Goal: Contribute content: Contribute content

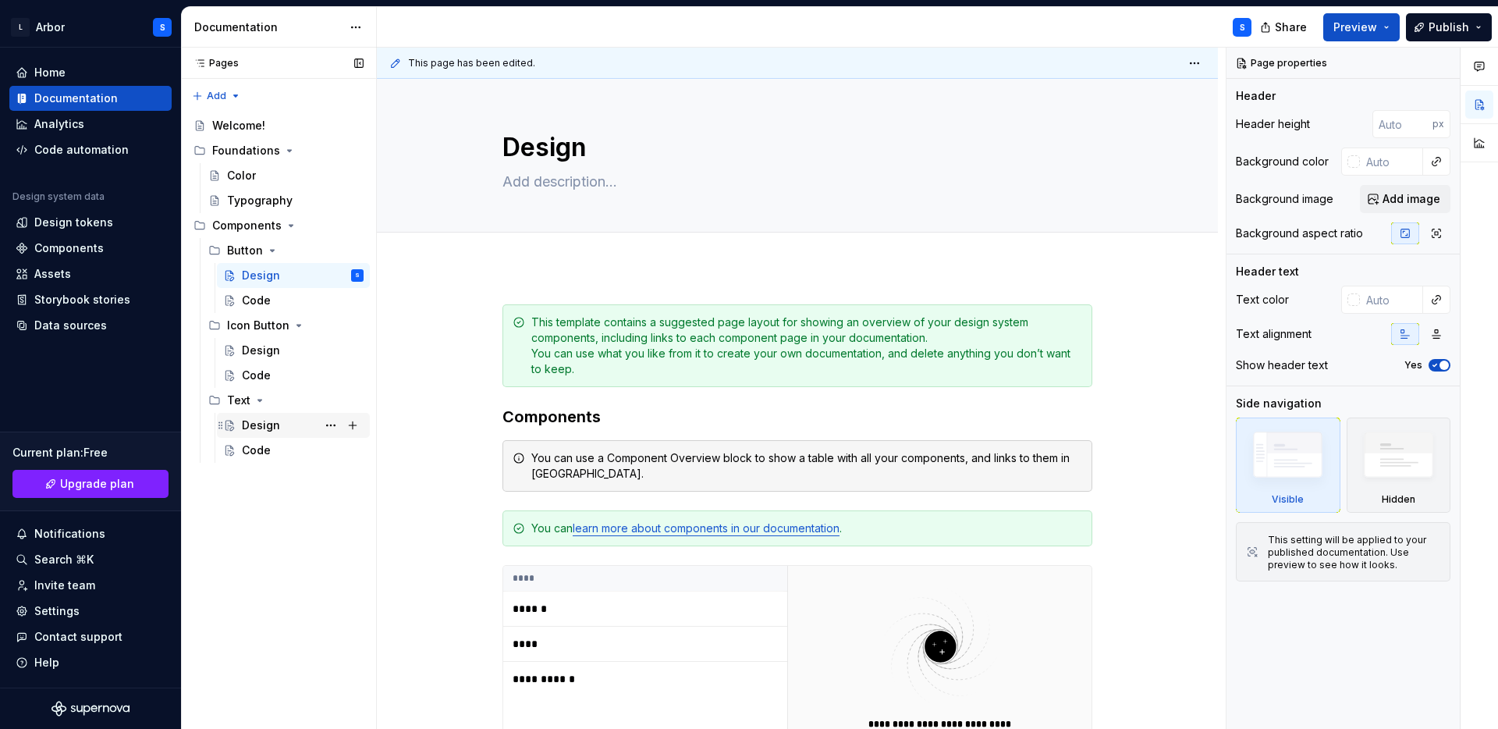
click at [258, 423] on div "Design" at bounding box center [261, 425] width 38 height 16
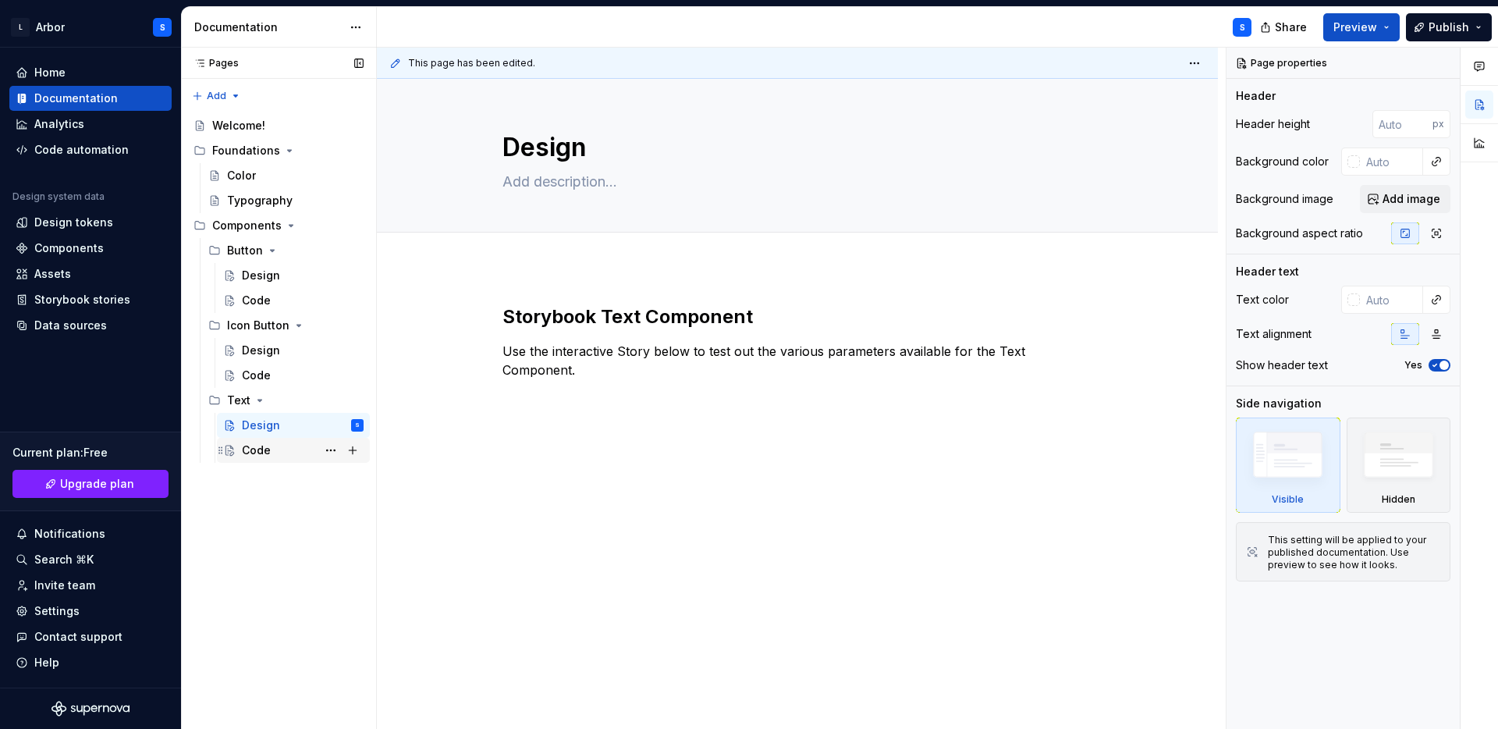
click at [265, 451] on div "Code" at bounding box center [256, 450] width 29 height 16
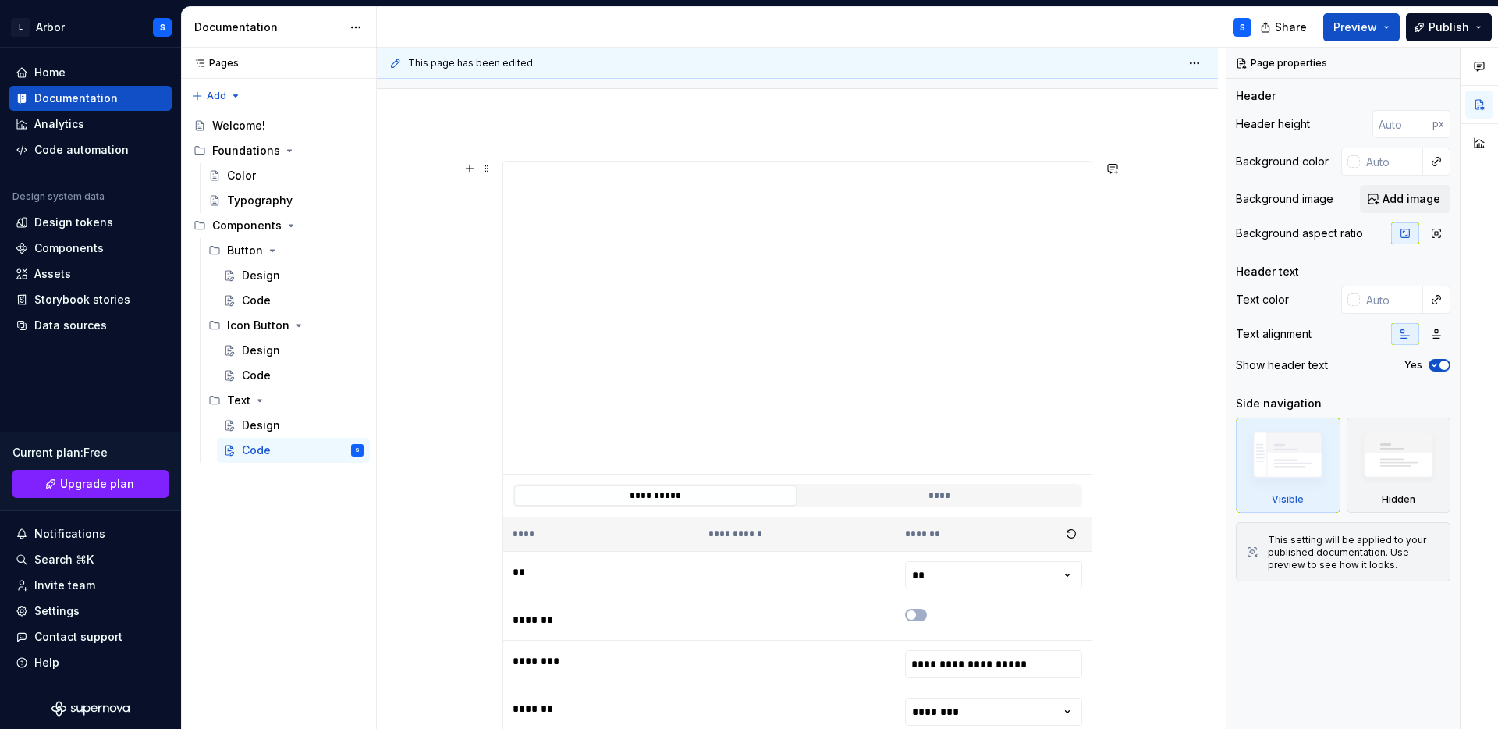
scroll to position [145, 0]
click at [273, 417] on div "Design" at bounding box center [261, 425] width 38 height 16
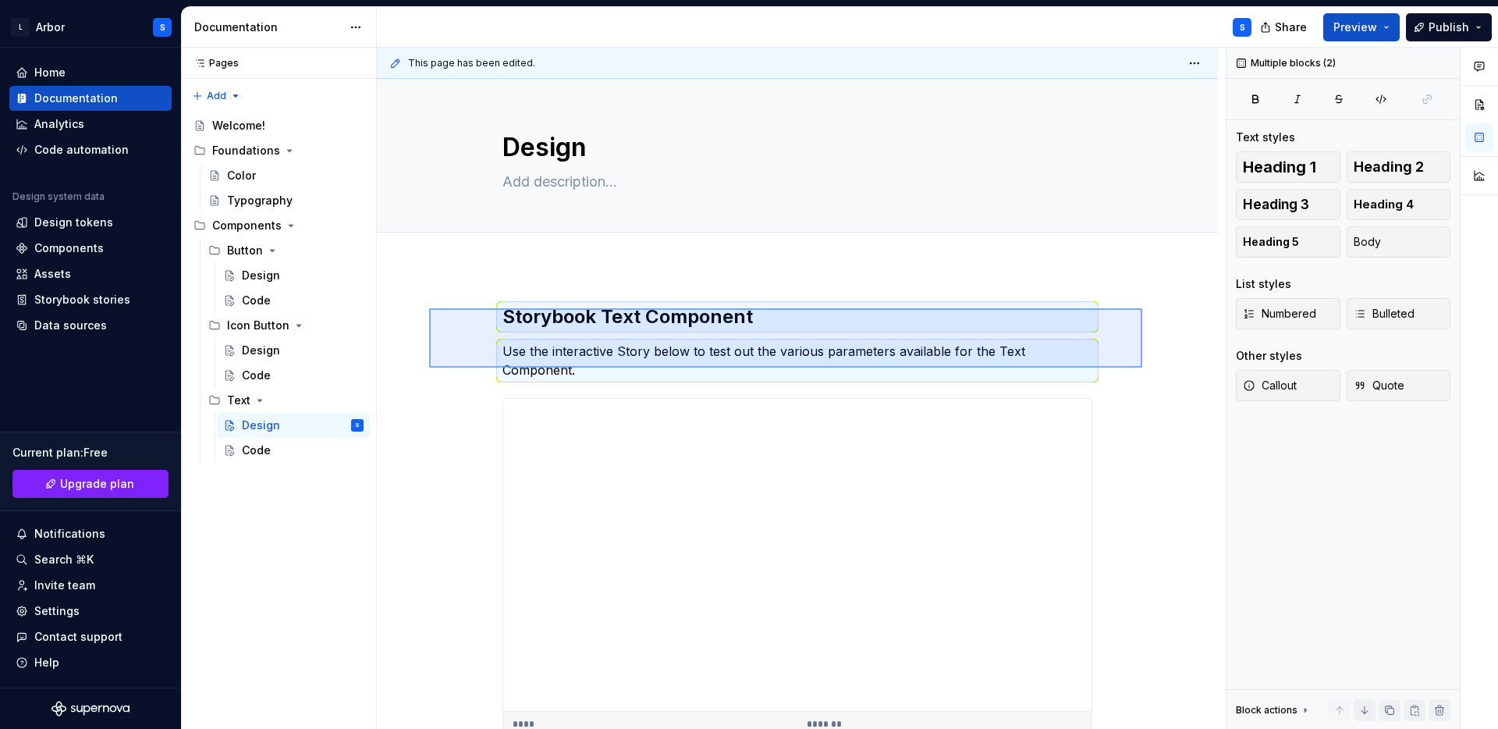
drag, startPoint x: 1142, startPoint y: 368, endPoint x: 430, endPoint y: 309, distance: 714.8
click at [430, 309] on div "**********" at bounding box center [801, 389] width 849 height 682
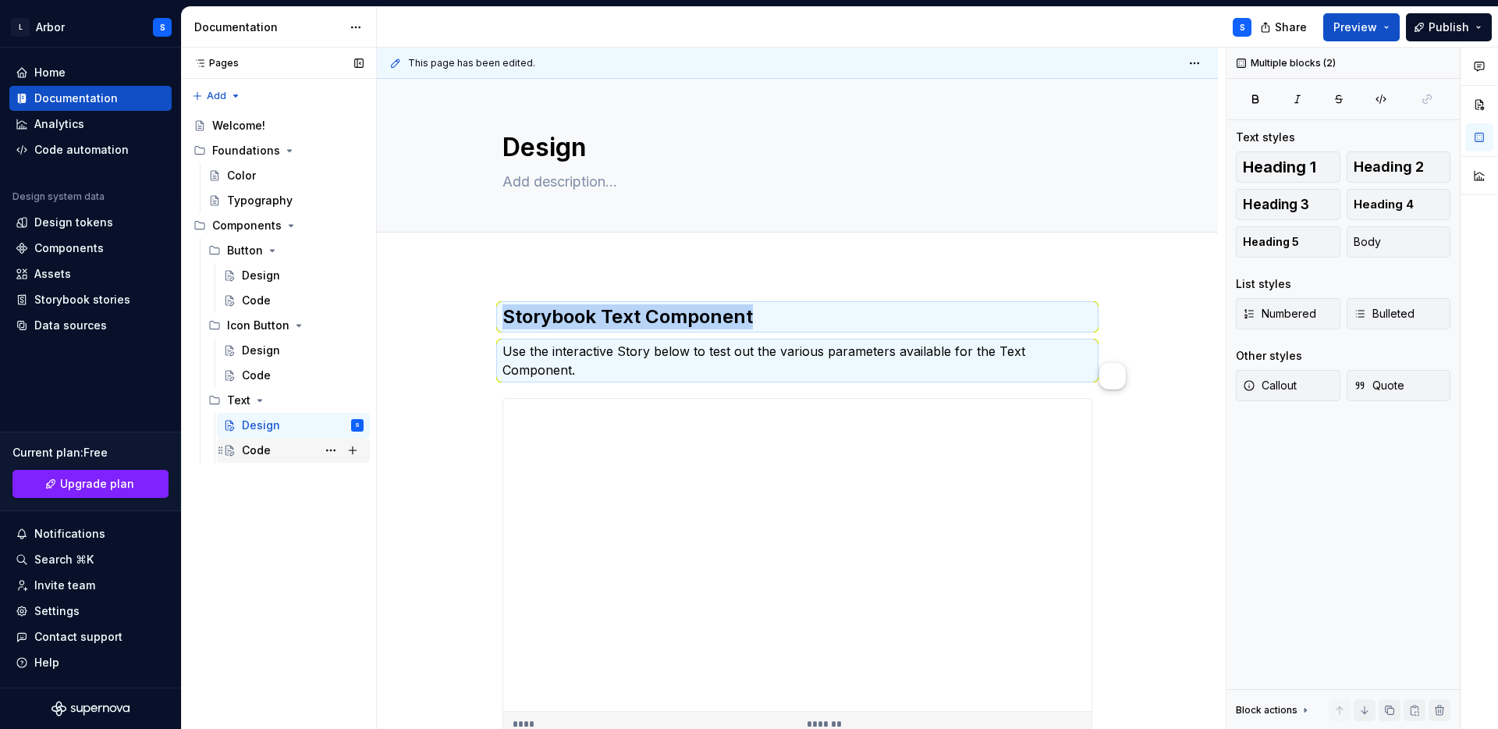
click at [245, 448] on div "Code" at bounding box center [256, 450] width 29 height 16
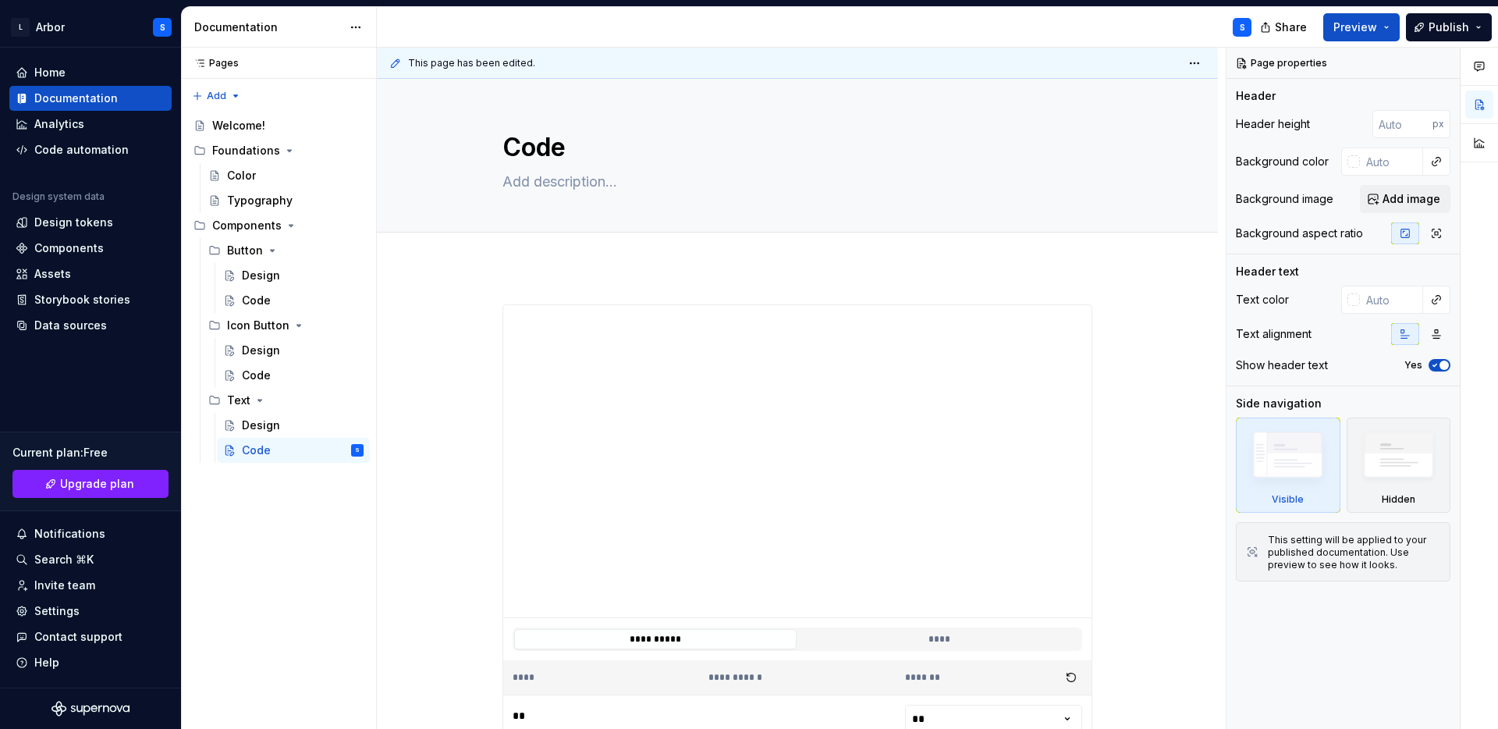
click at [557, 279] on div "**********" at bounding box center [797, 692] width 841 height 850
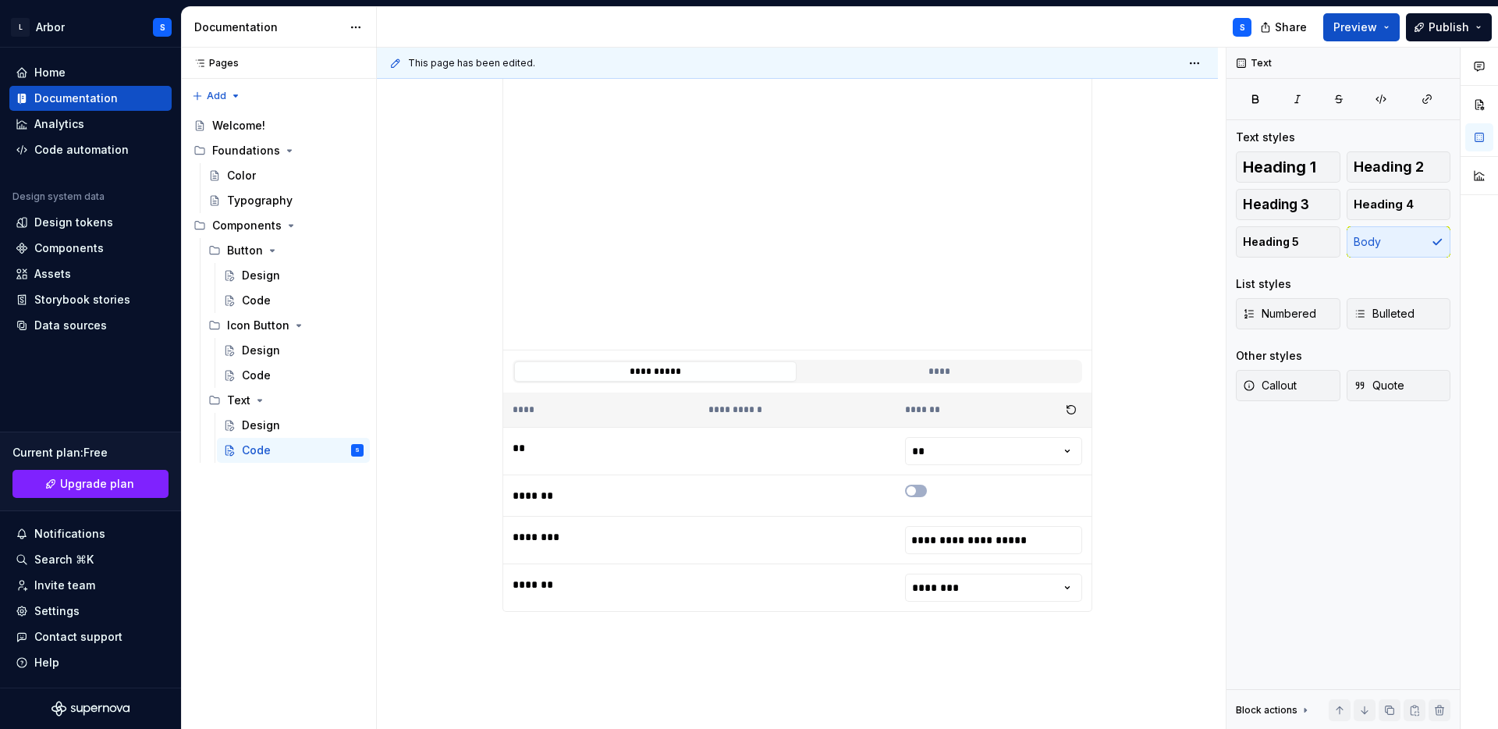
scroll to position [462, 0]
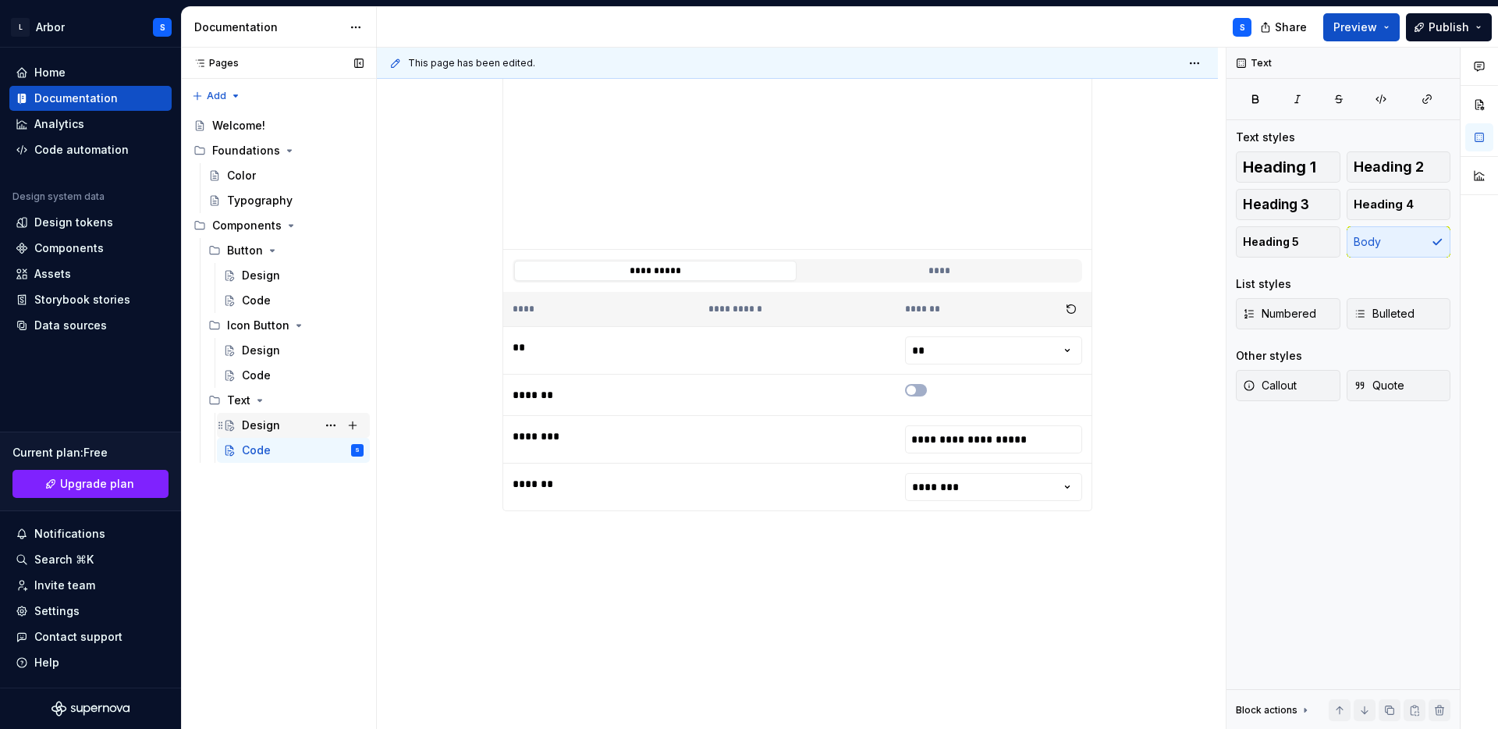
click at [279, 430] on div "Design" at bounding box center [303, 425] width 122 height 22
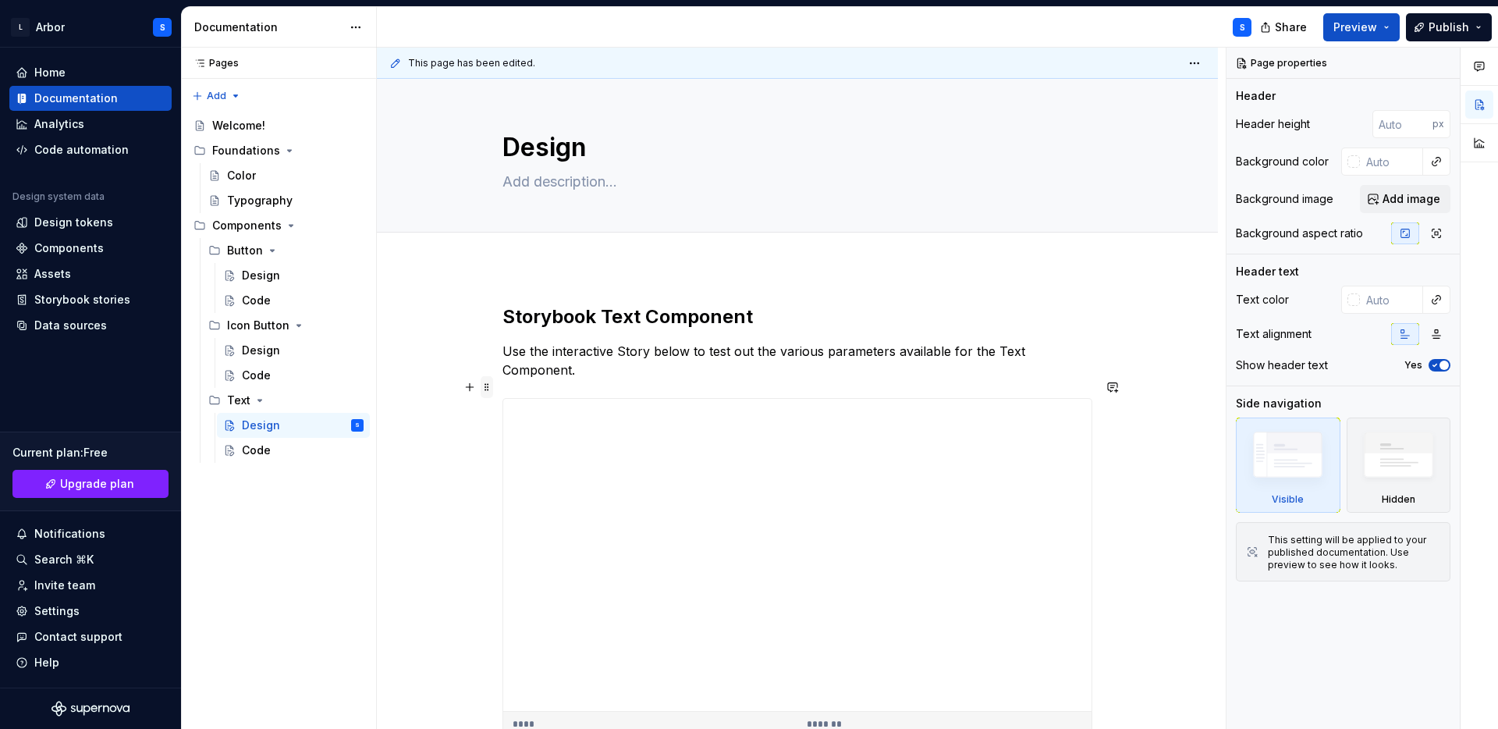
click at [491, 385] on span at bounding box center [487, 387] width 12 height 22
type textarea "*"
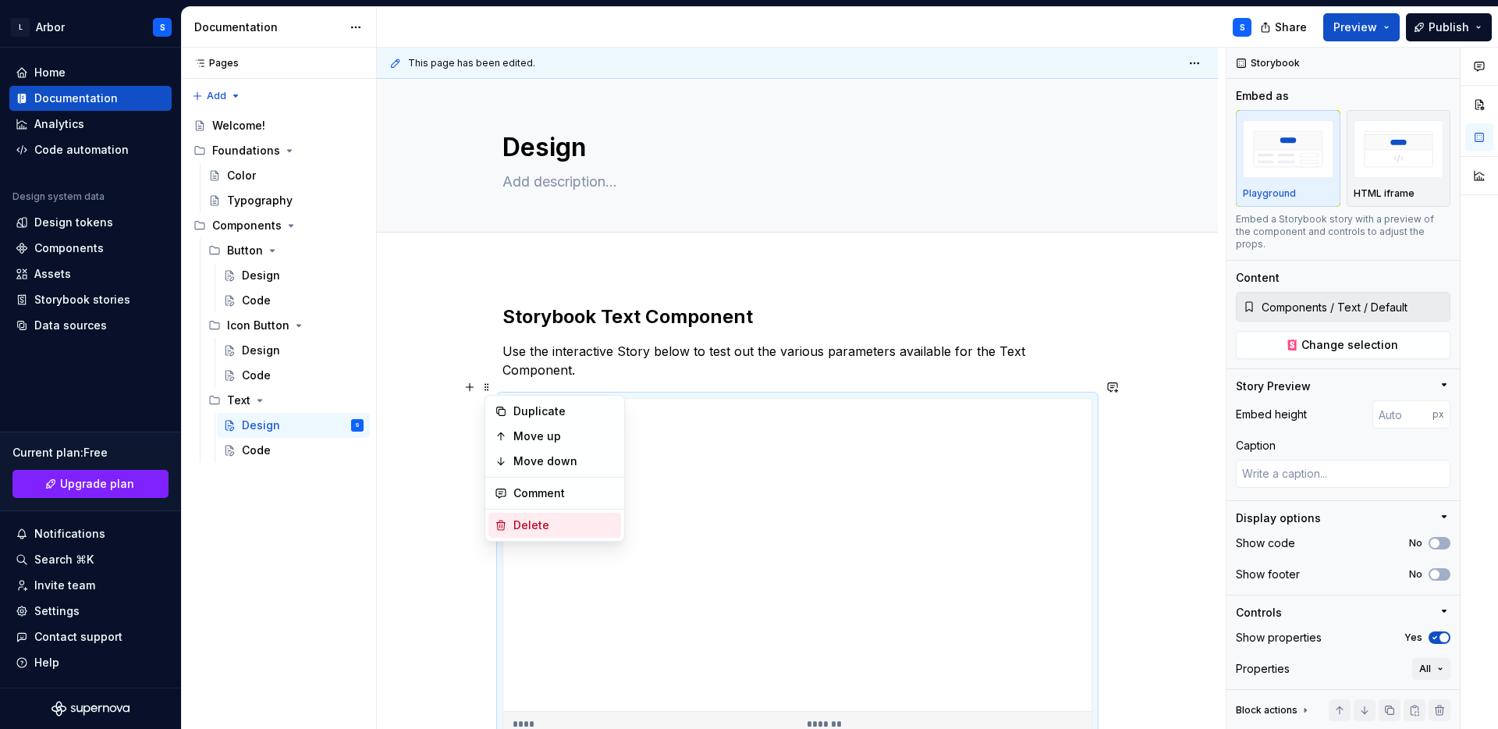
click at [527, 524] on div "Delete" at bounding box center [563, 525] width 101 height 16
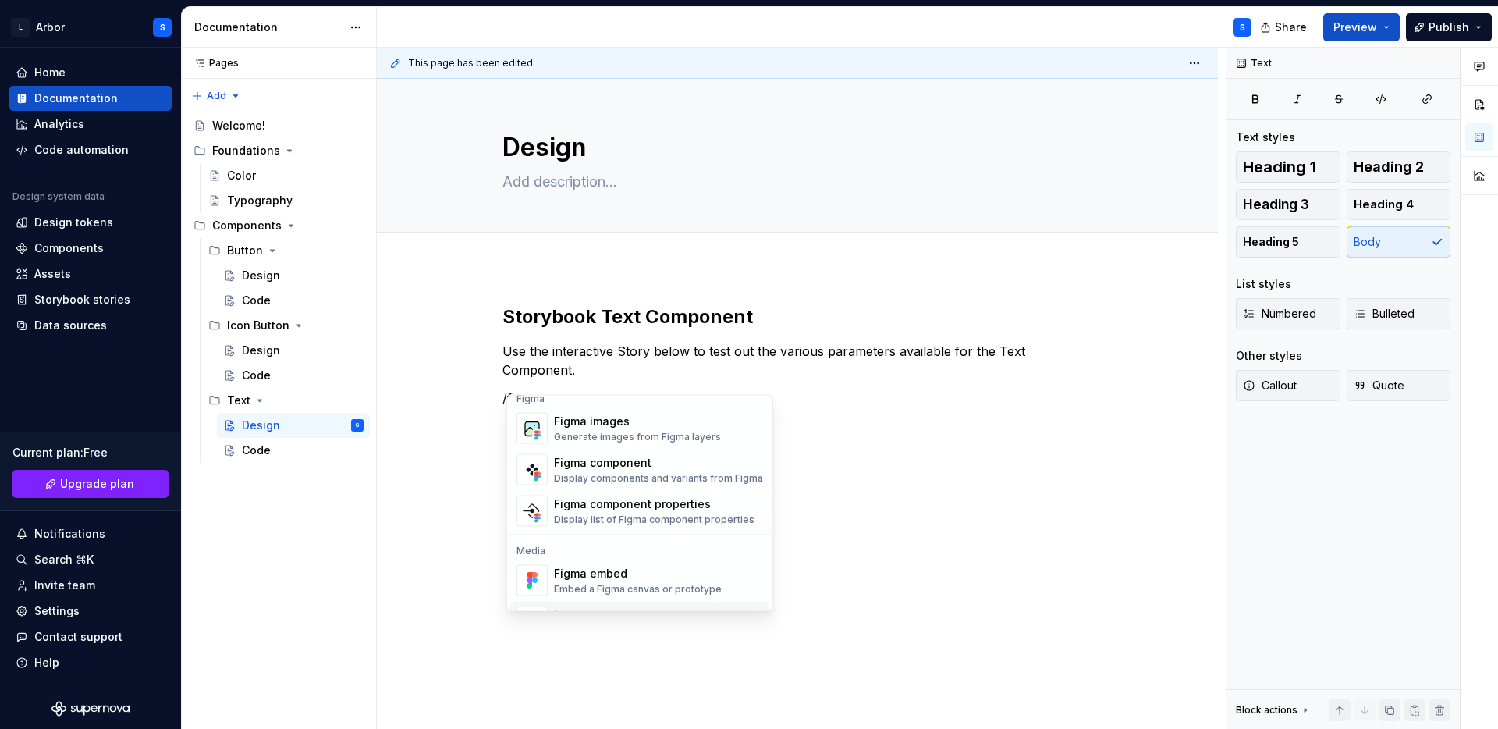
scroll to position [47, 0]
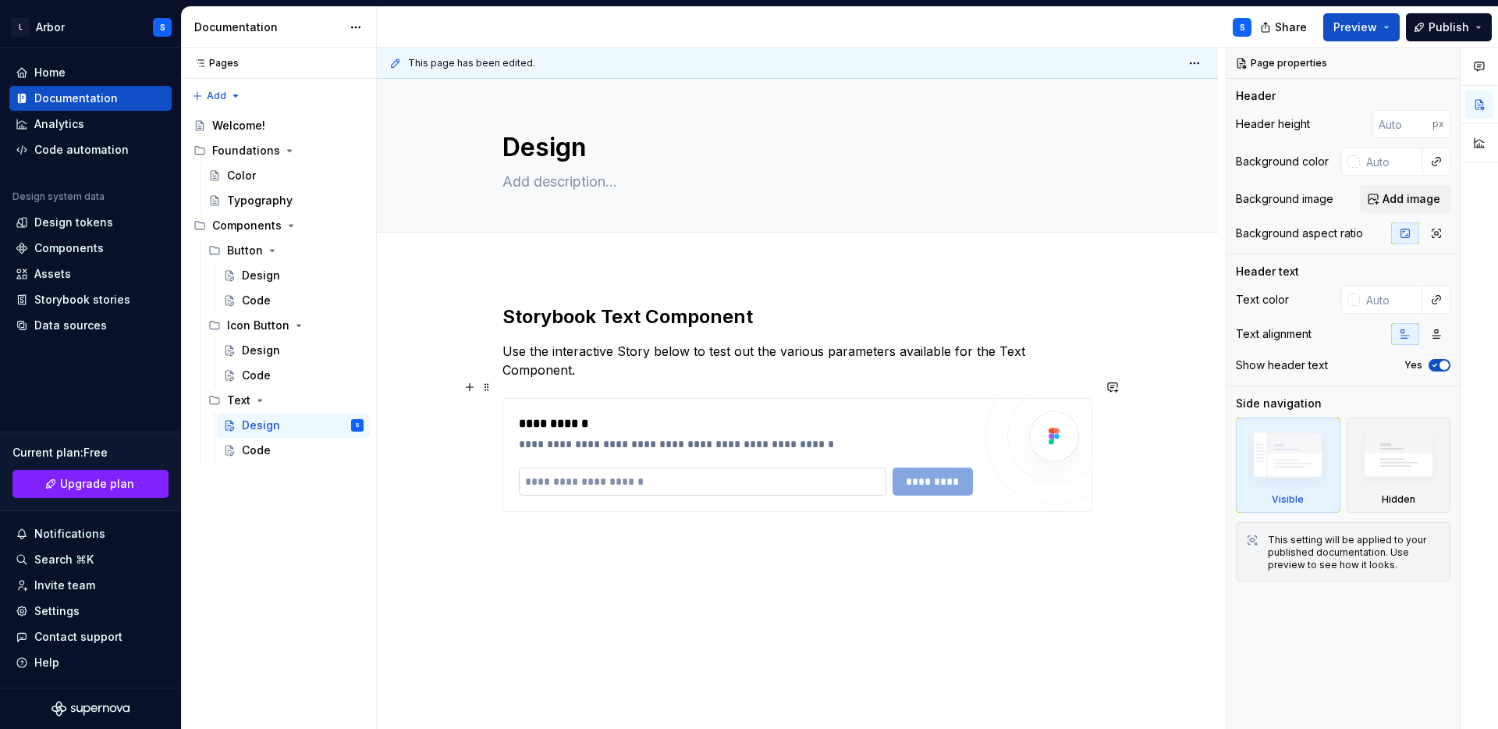
type textarea "*"
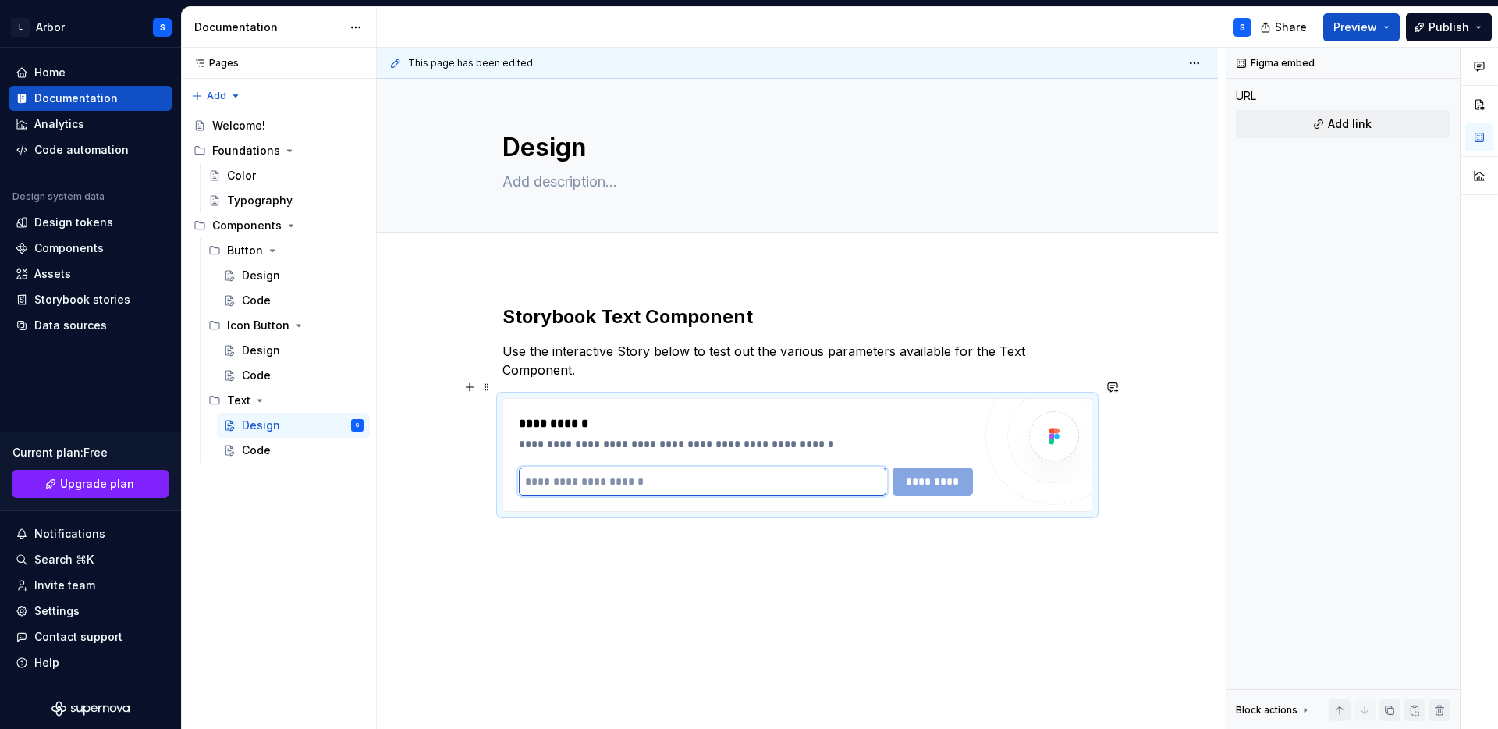
click at [659, 471] on input "text" at bounding box center [703, 481] width 368 height 28
paste input "**********"
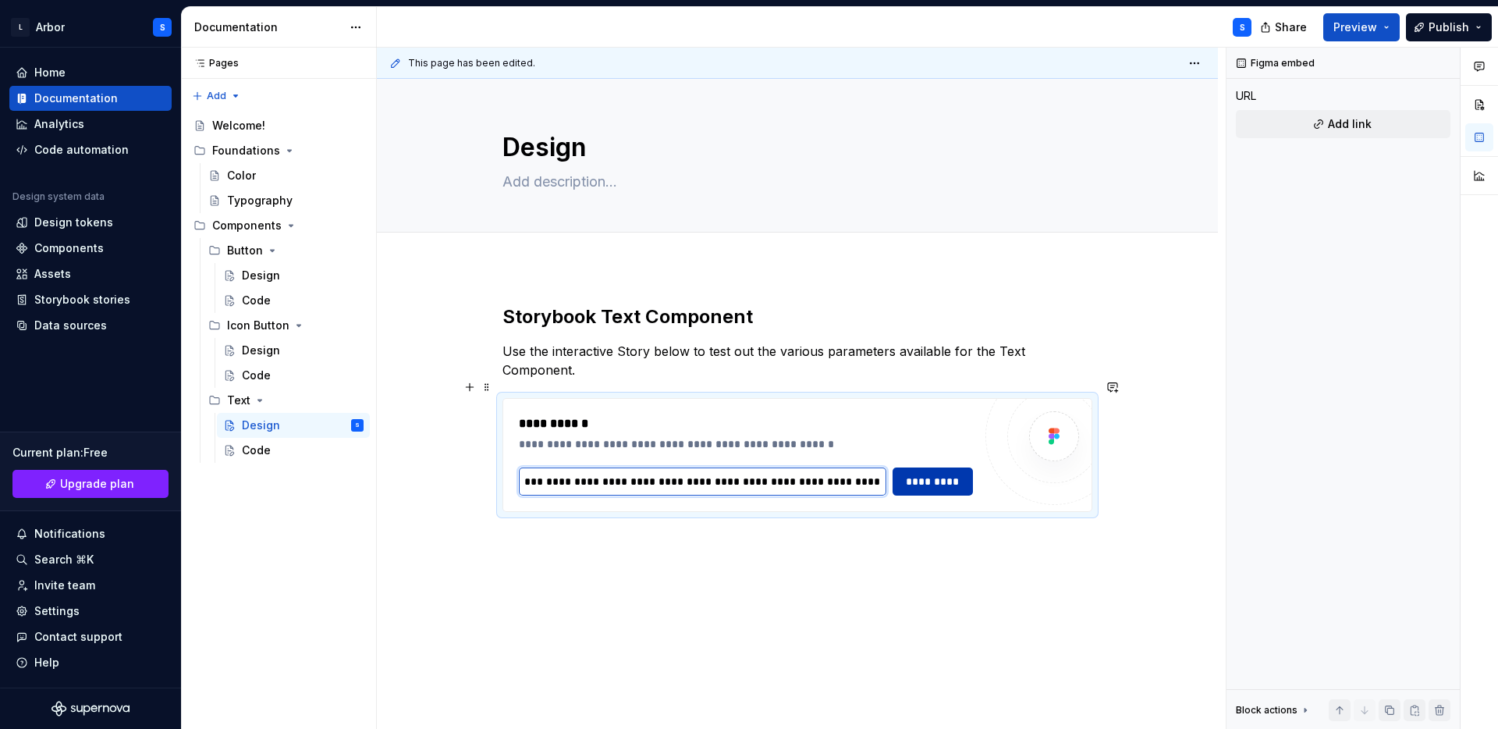
type input "**********"
click at [933, 474] on span "*********" at bounding box center [933, 482] width 60 height 16
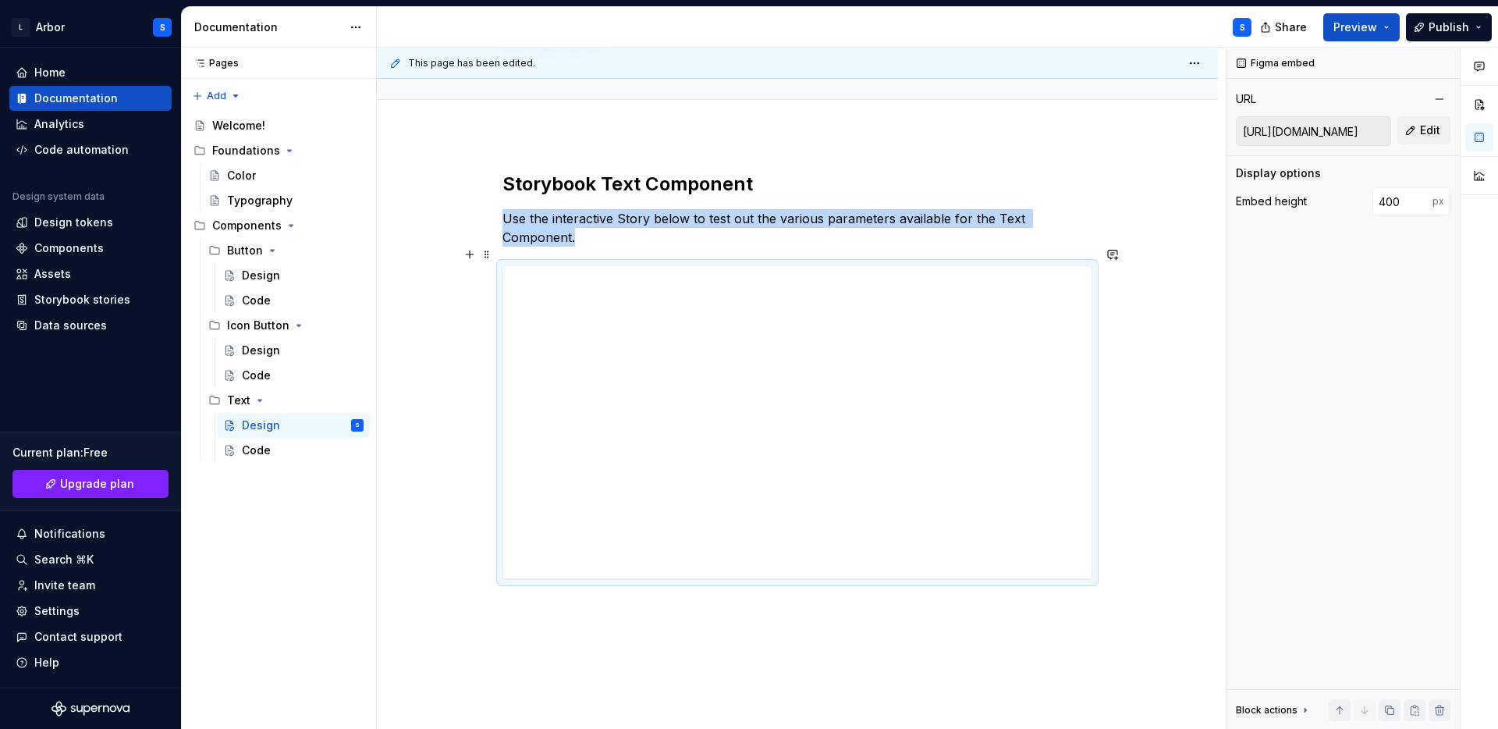
scroll to position [132, 0]
click at [1445, 24] on span "Publish" at bounding box center [1449, 28] width 41 height 16
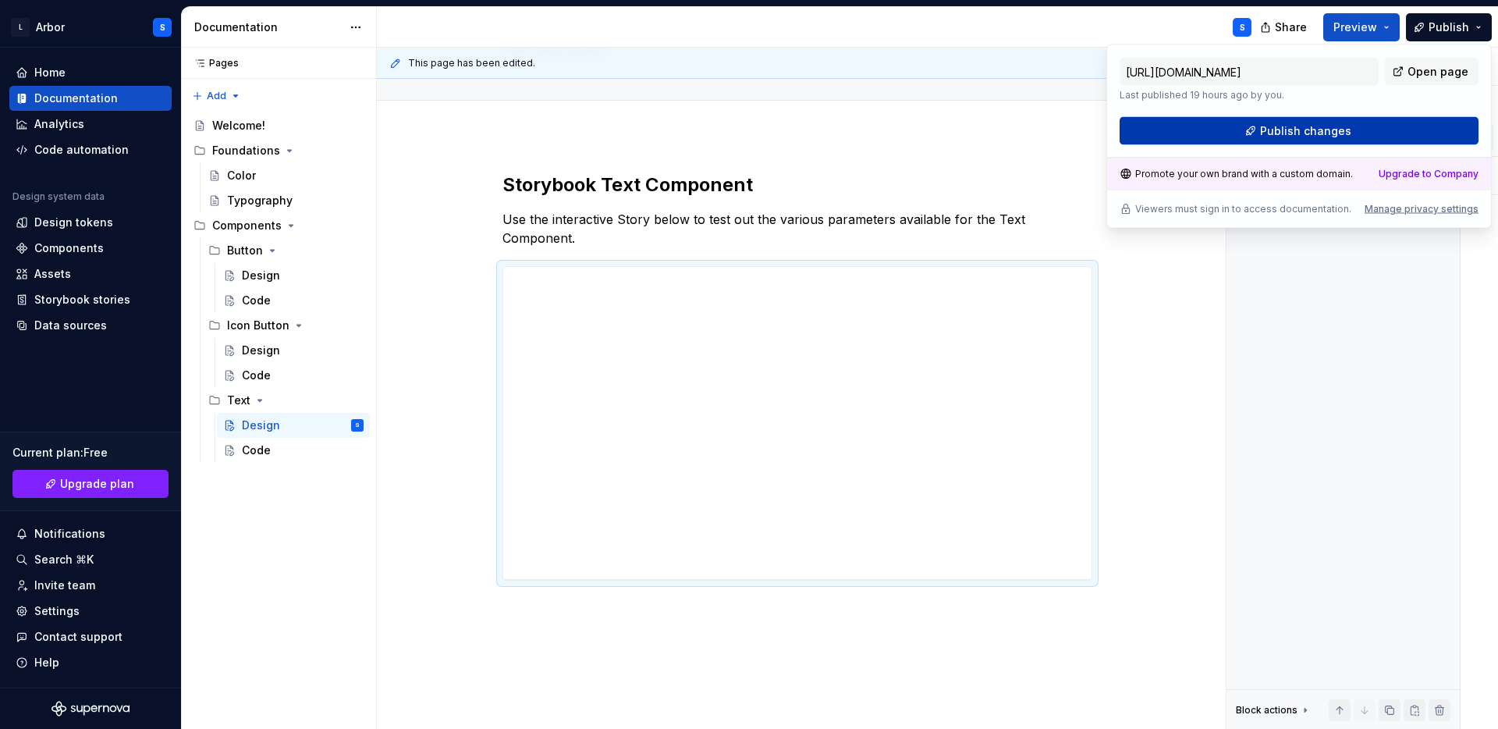
click at [1355, 134] on button "Publish changes" at bounding box center [1299, 131] width 359 height 28
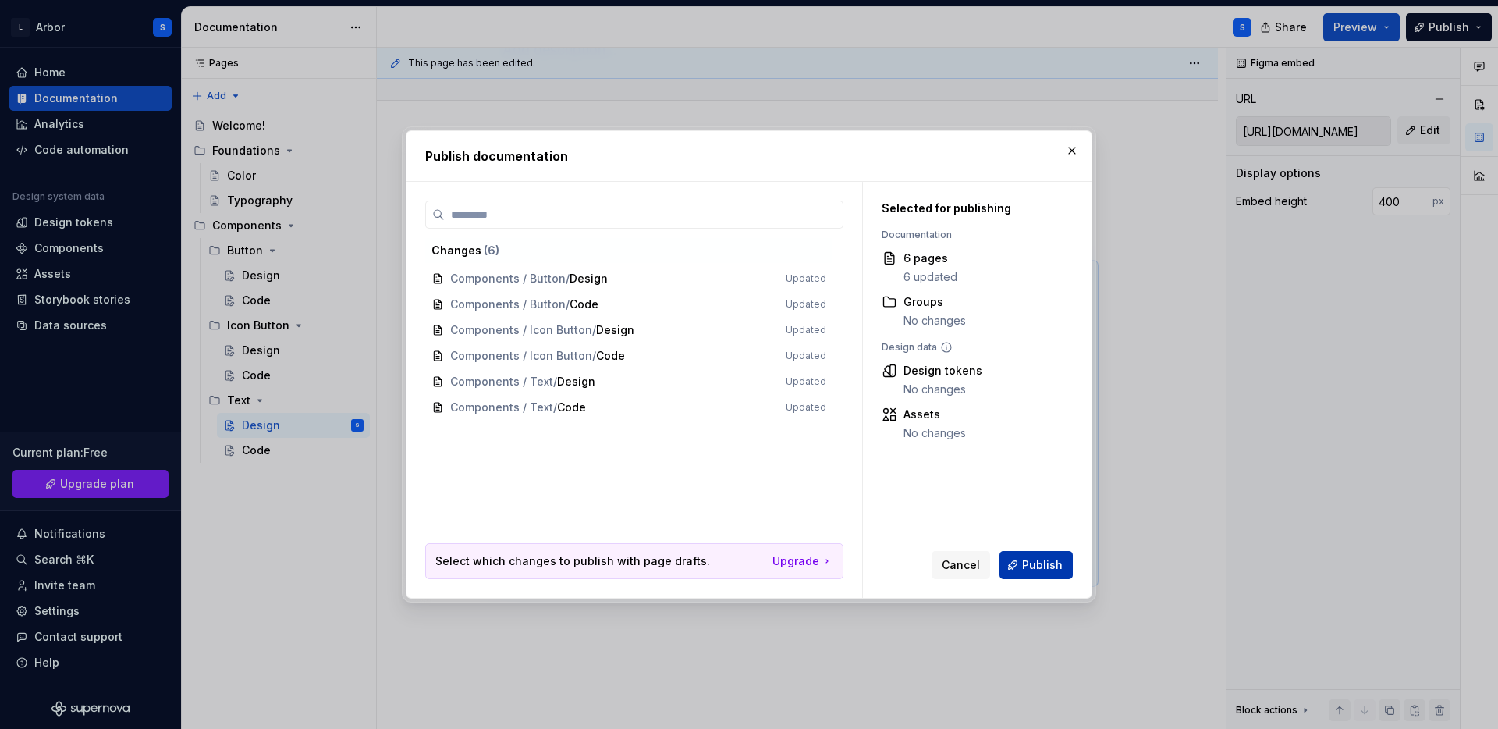
click at [1042, 566] on span "Publish" at bounding box center [1042, 565] width 41 height 16
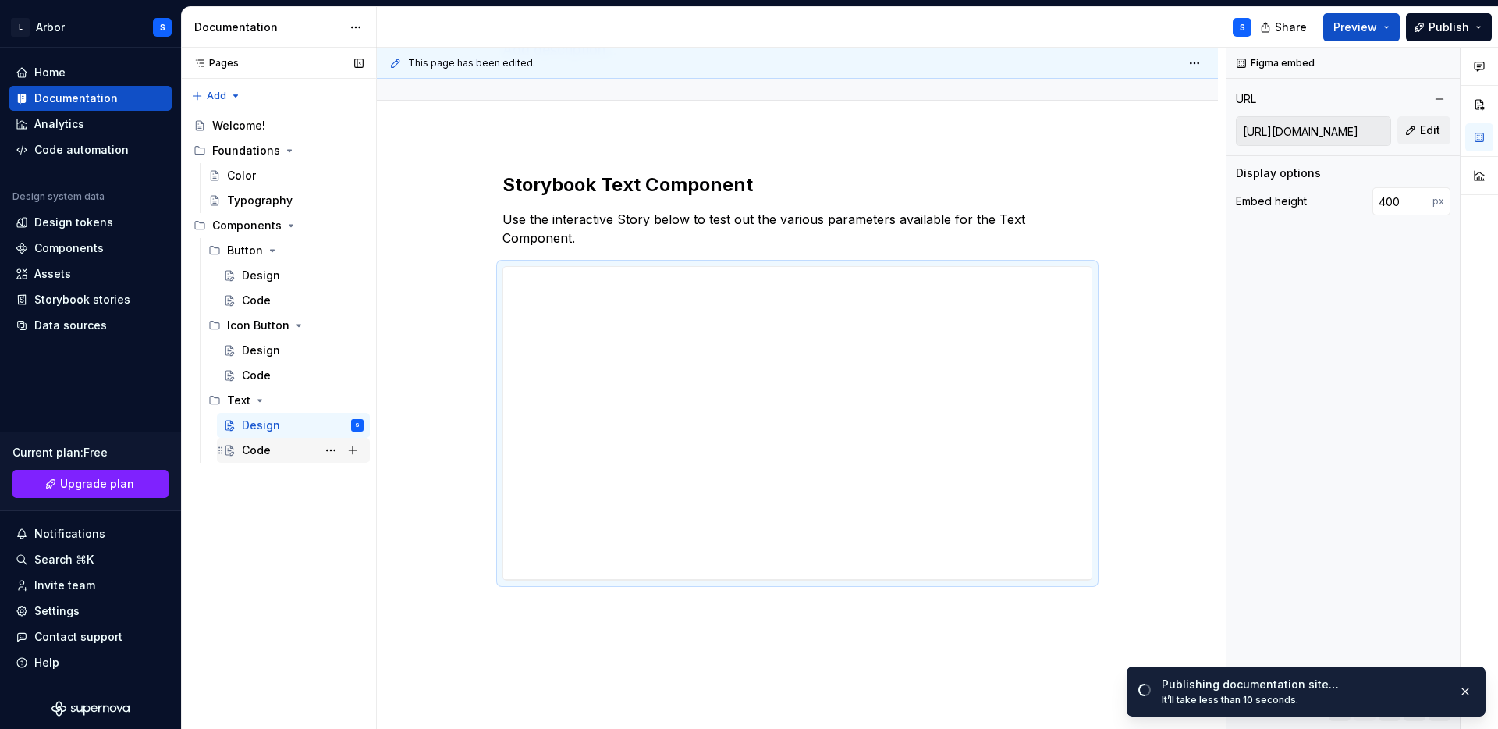
click at [247, 453] on div "Code" at bounding box center [256, 450] width 29 height 16
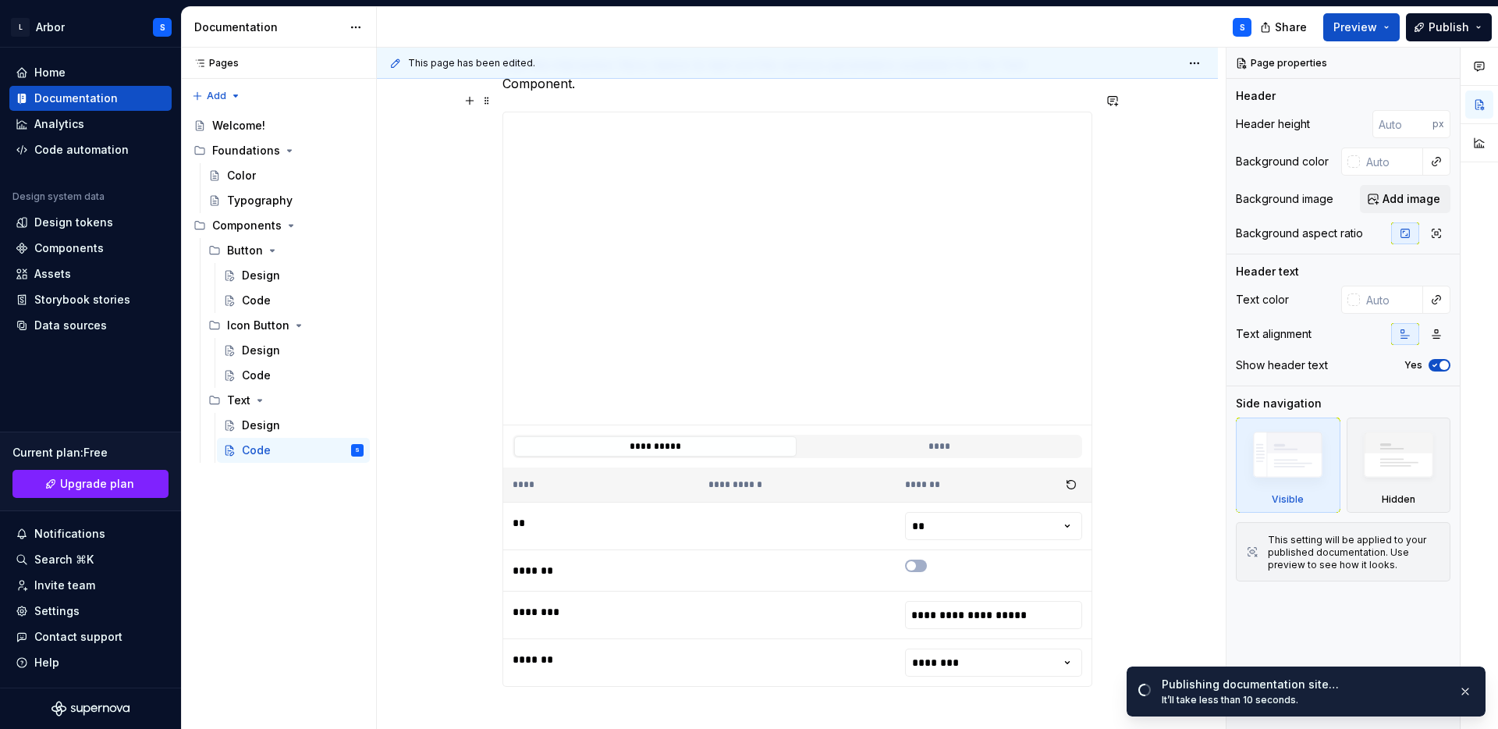
scroll to position [290, 0]
click at [947, 432] on button "****" at bounding box center [939, 442] width 282 height 20
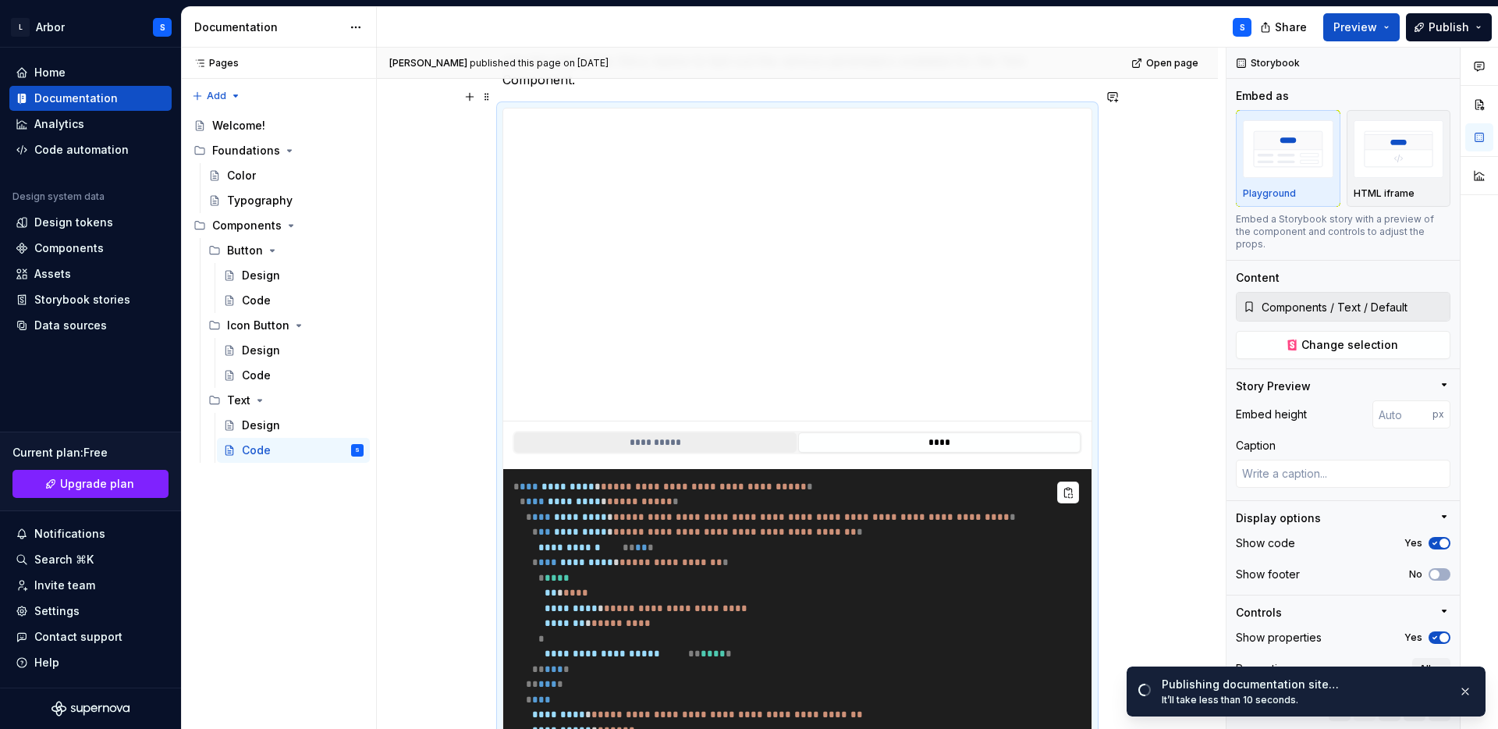
click at [687, 432] on button "**********" at bounding box center [655, 442] width 282 height 20
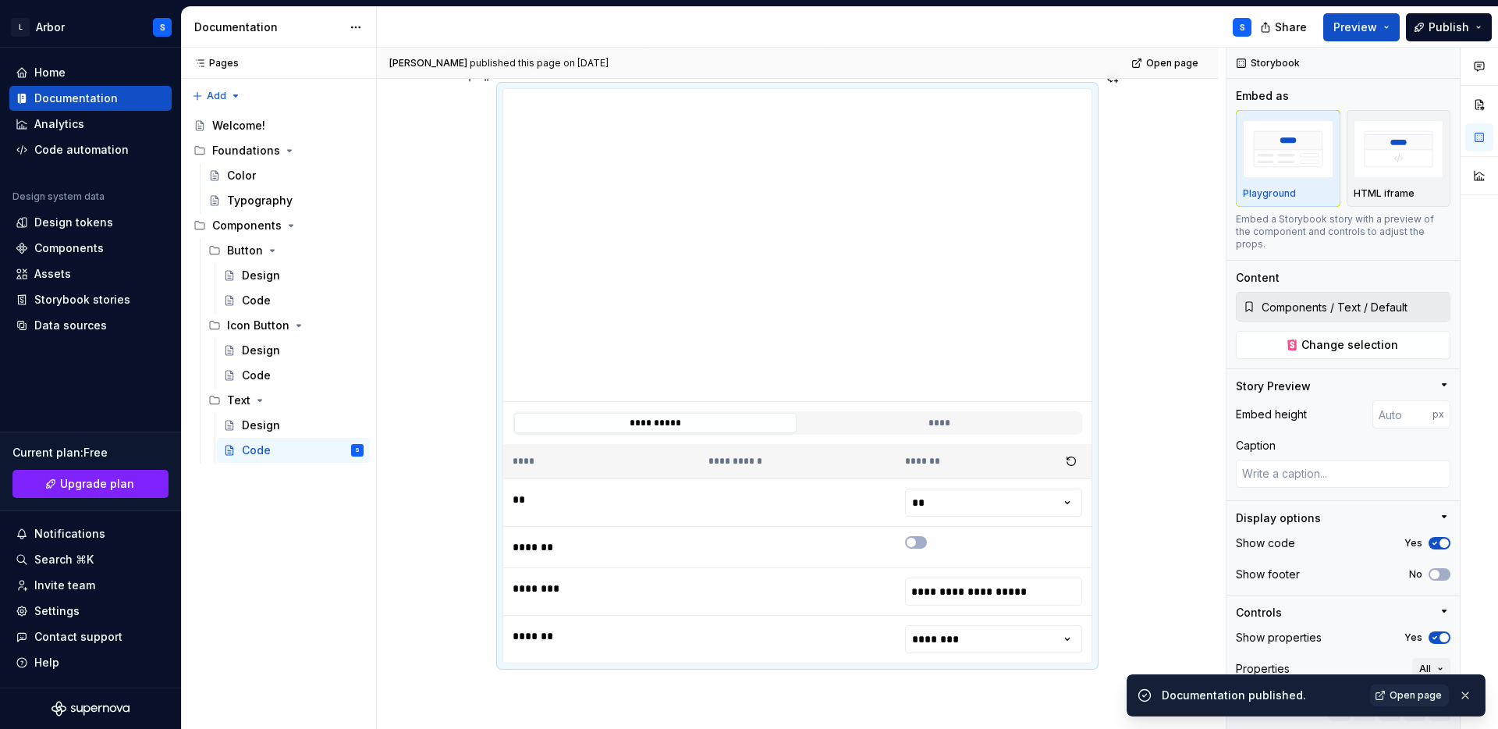
scroll to position [309, 0]
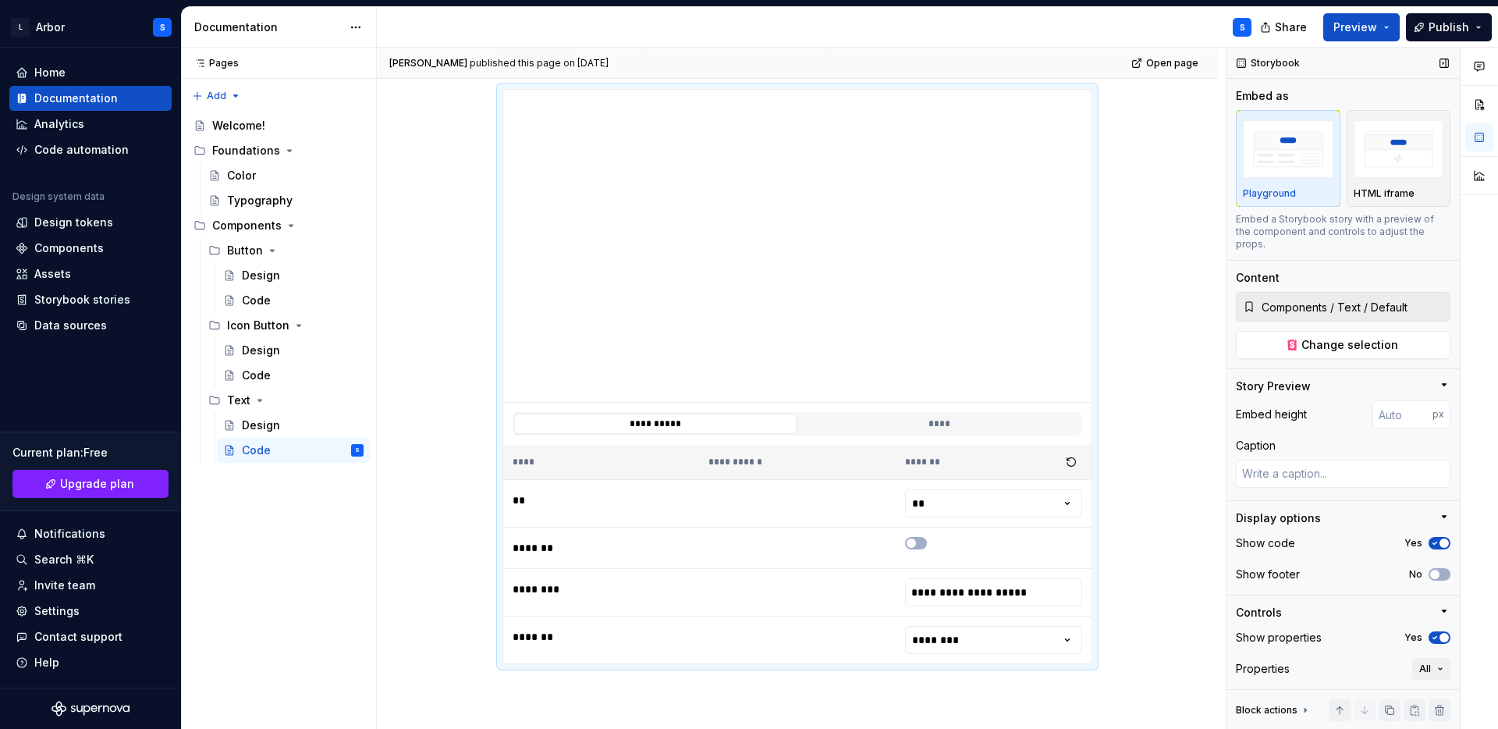
click at [1440, 538] on span "button" at bounding box center [1444, 542] width 9 height 9
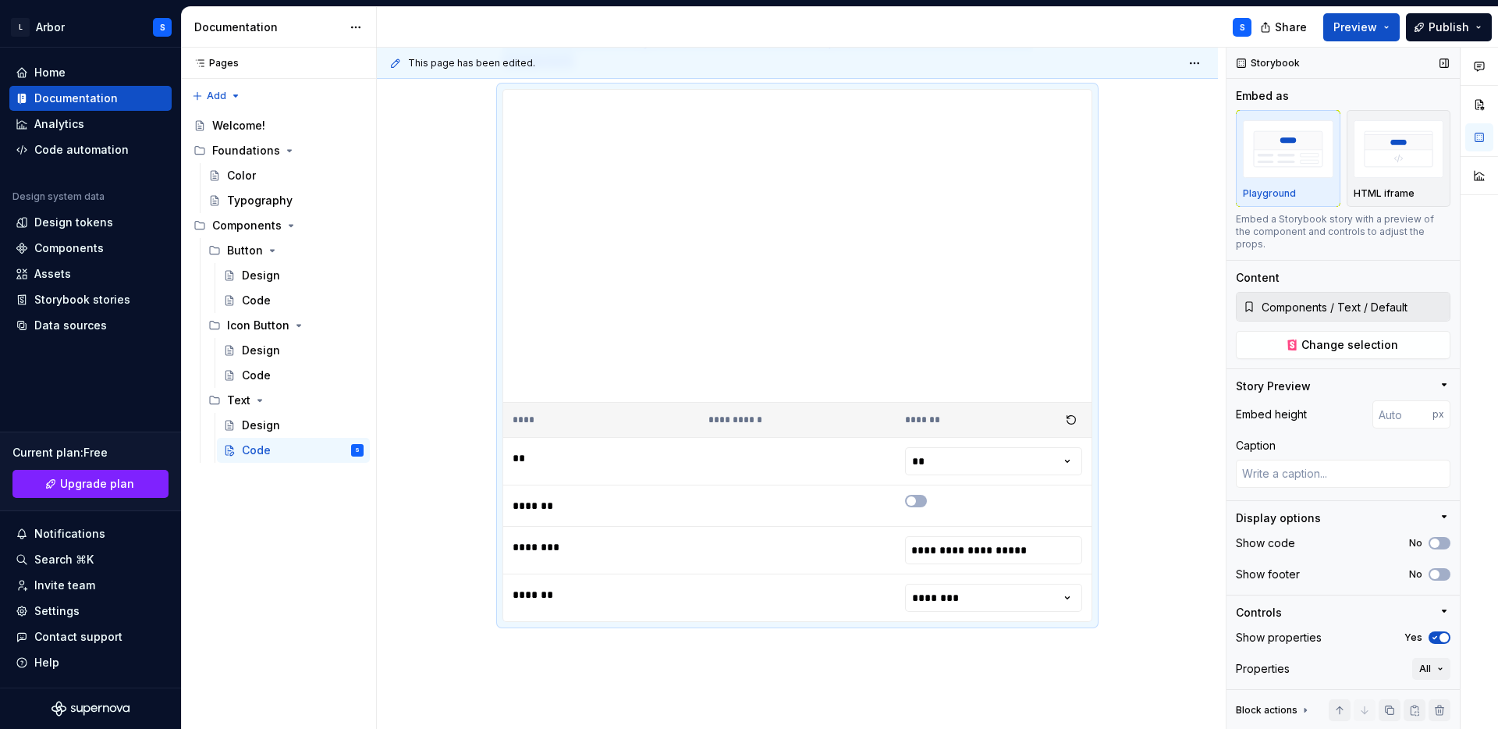
scroll to position [50, 0]
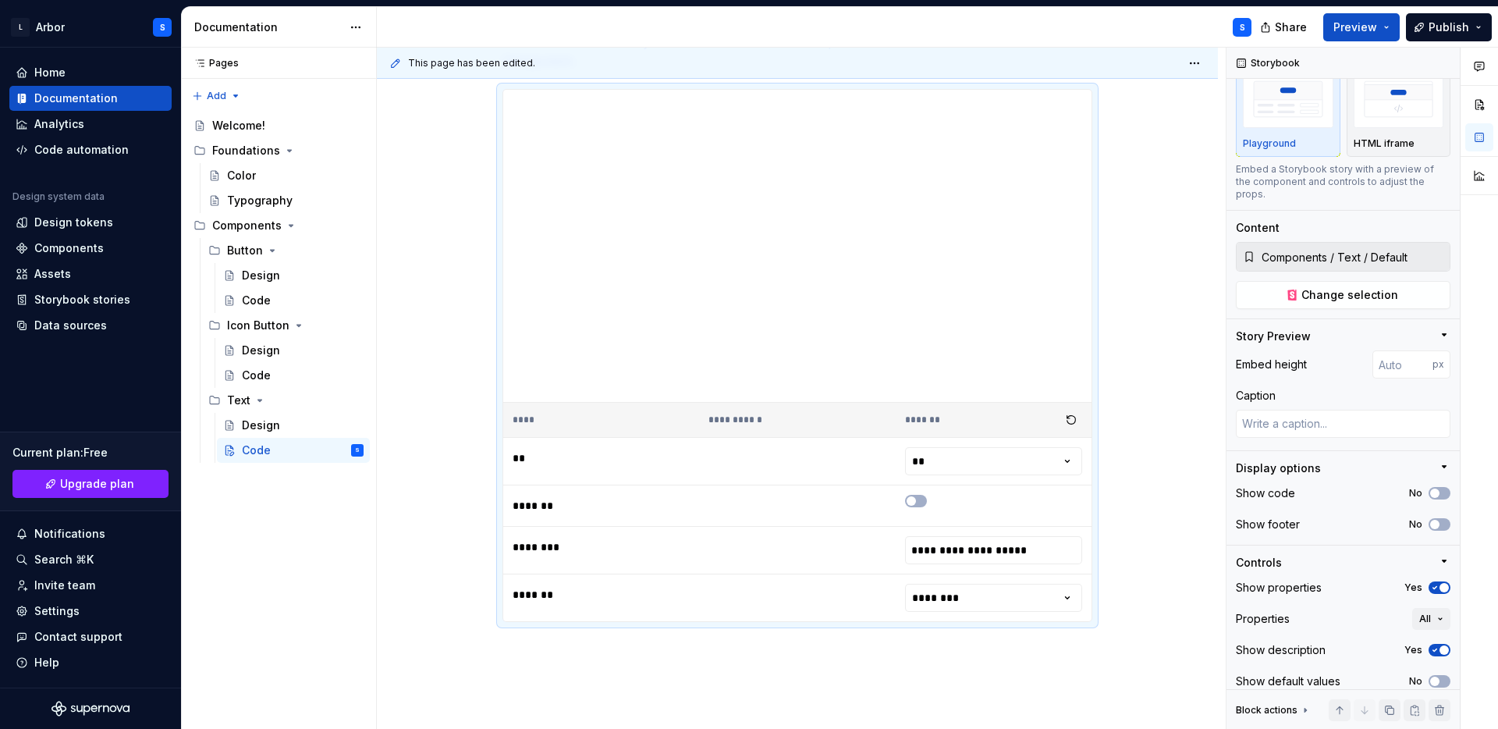
click at [1469, 626] on div at bounding box center [1479, 389] width 37 height 682
click at [1440, 645] on span "button" at bounding box center [1444, 649] width 9 height 9
click at [832, 680] on div "**********" at bounding box center [801, 389] width 849 height 682
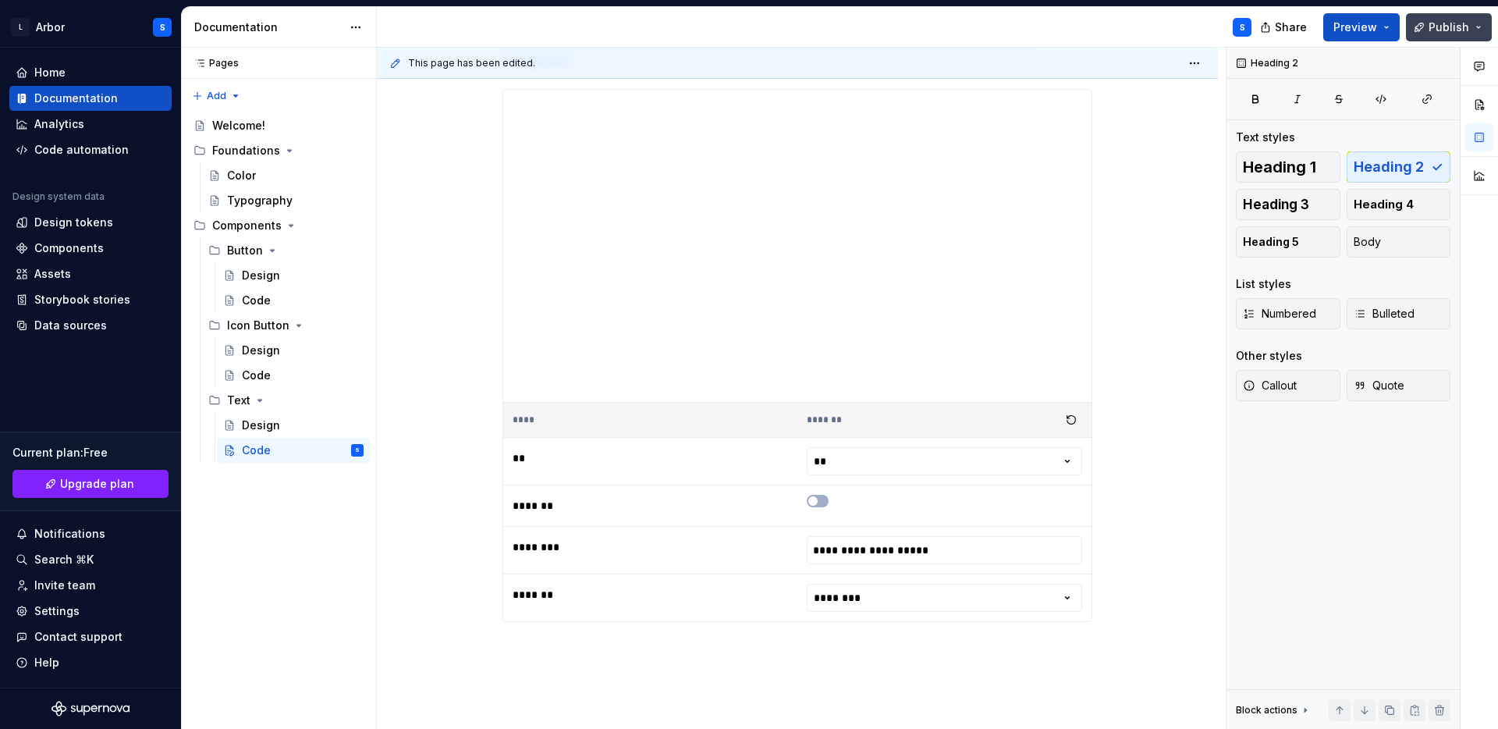
click at [1438, 16] on button "Publish" at bounding box center [1449, 27] width 86 height 28
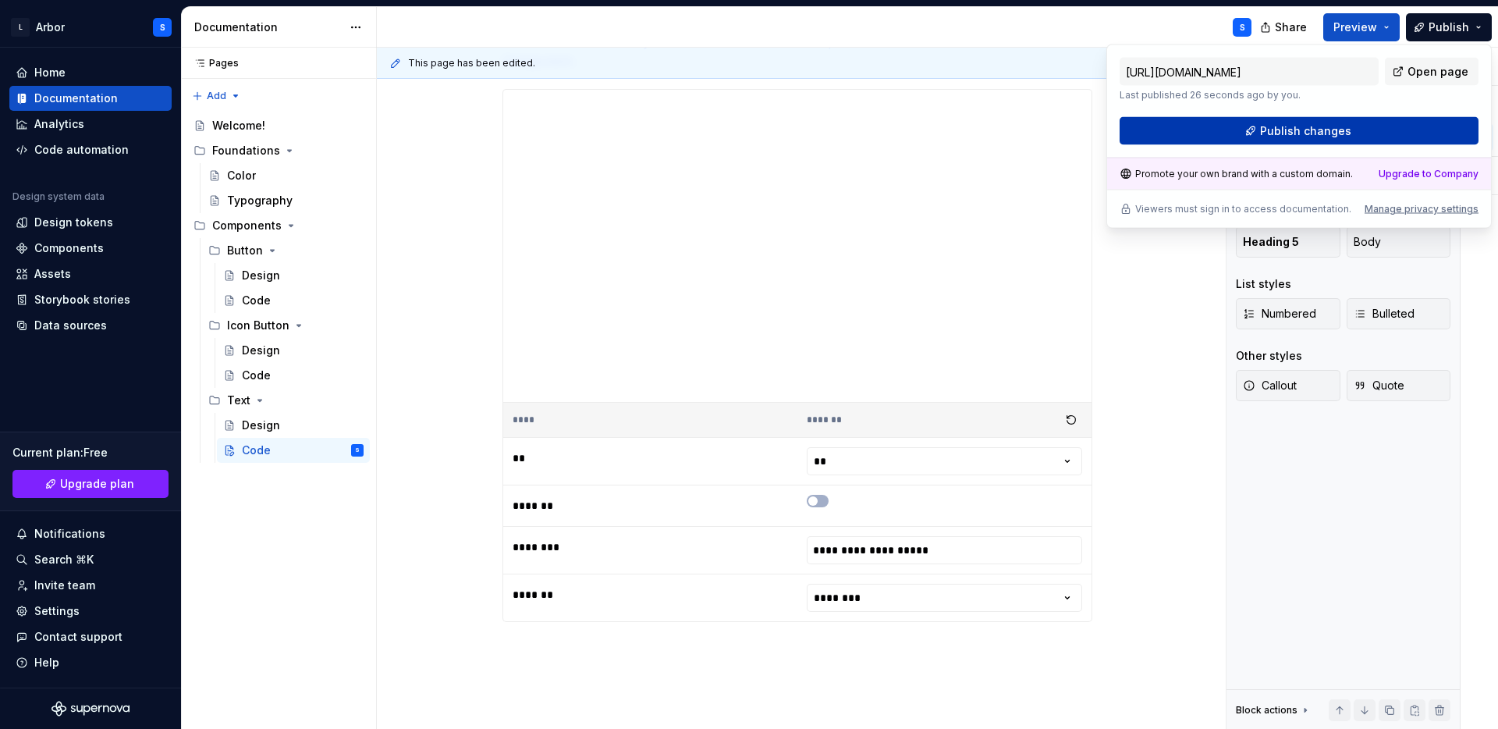
click at [1284, 127] on span "Publish changes" at bounding box center [1305, 131] width 91 height 16
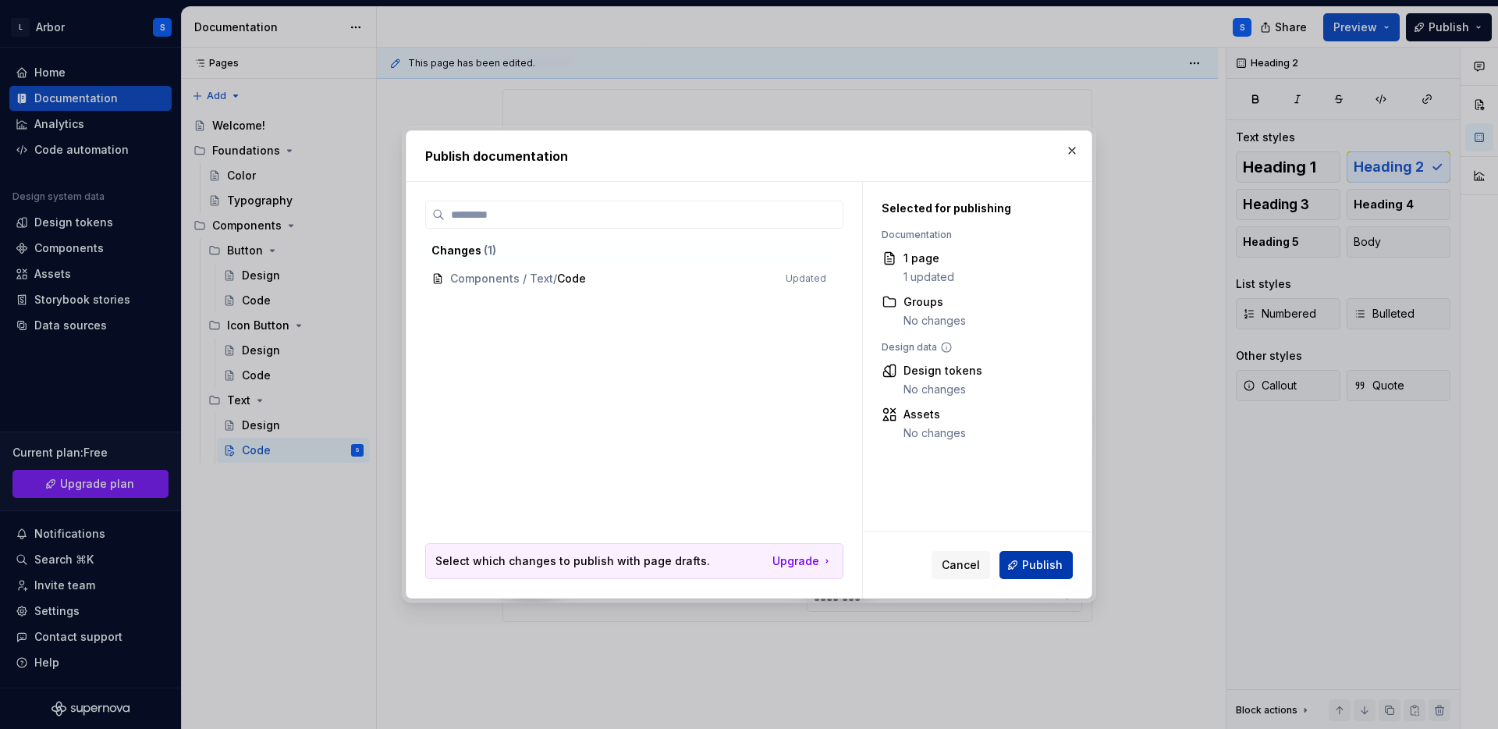
click at [1035, 566] on span "Publish" at bounding box center [1042, 565] width 41 height 16
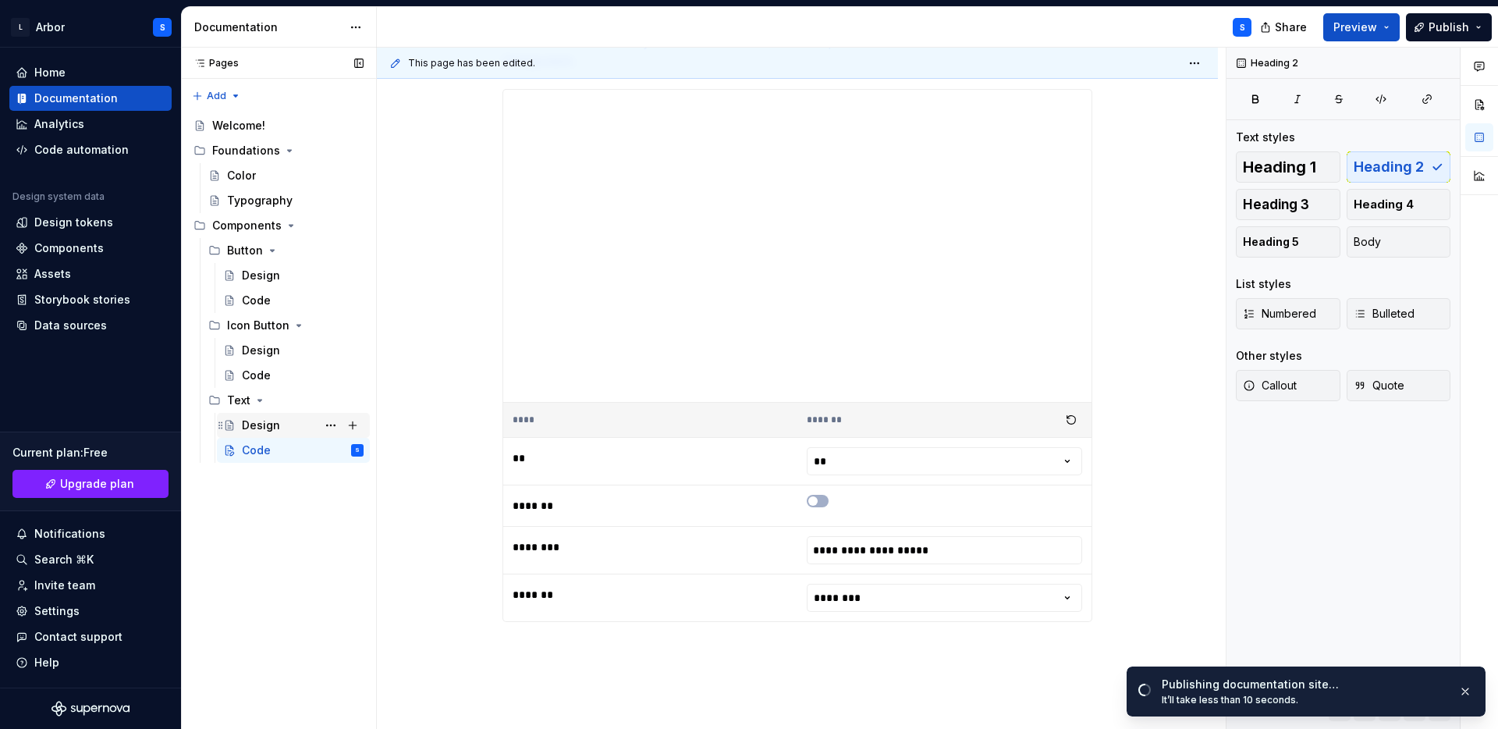
click at [265, 418] on div "Design" at bounding box center [261, 425] width 38 height 16
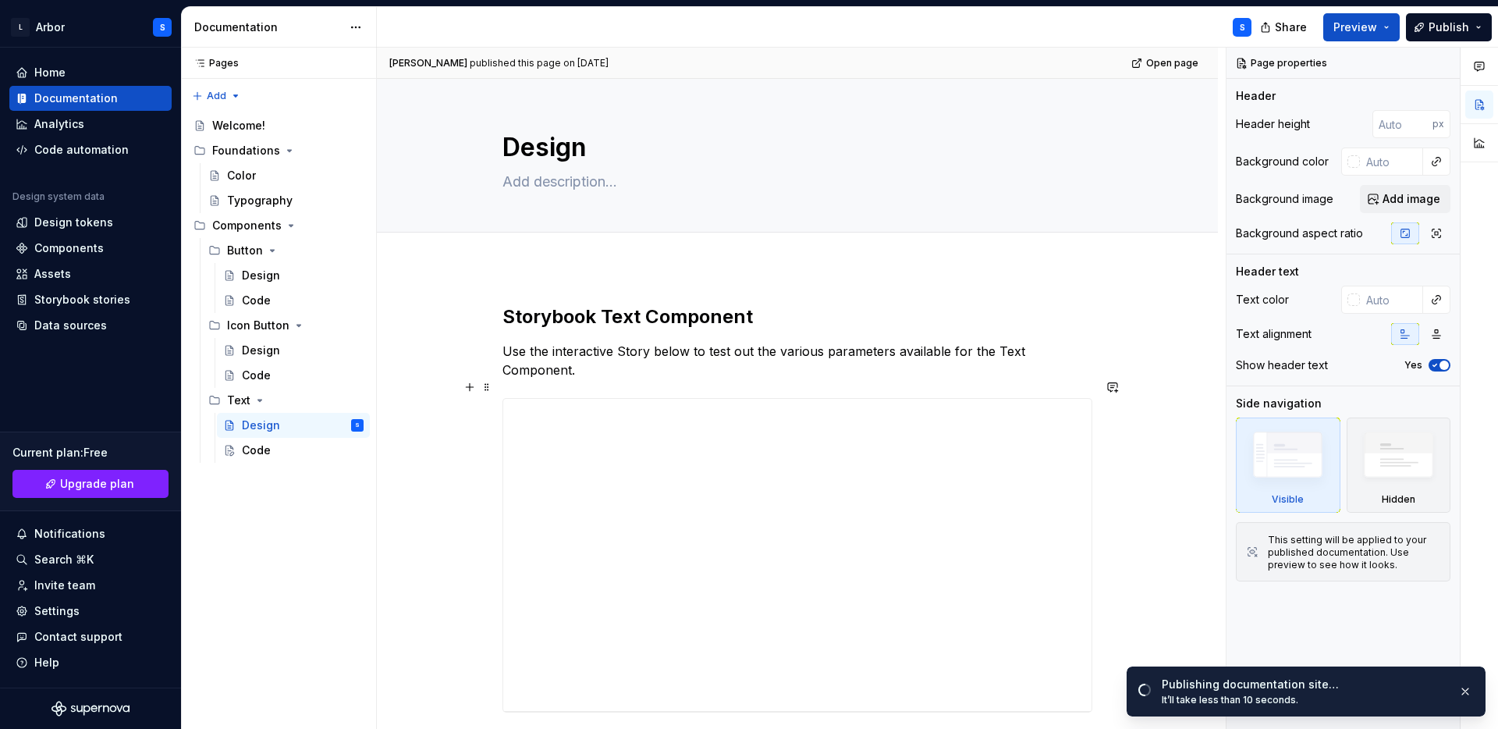
scroll to position [201, 0]
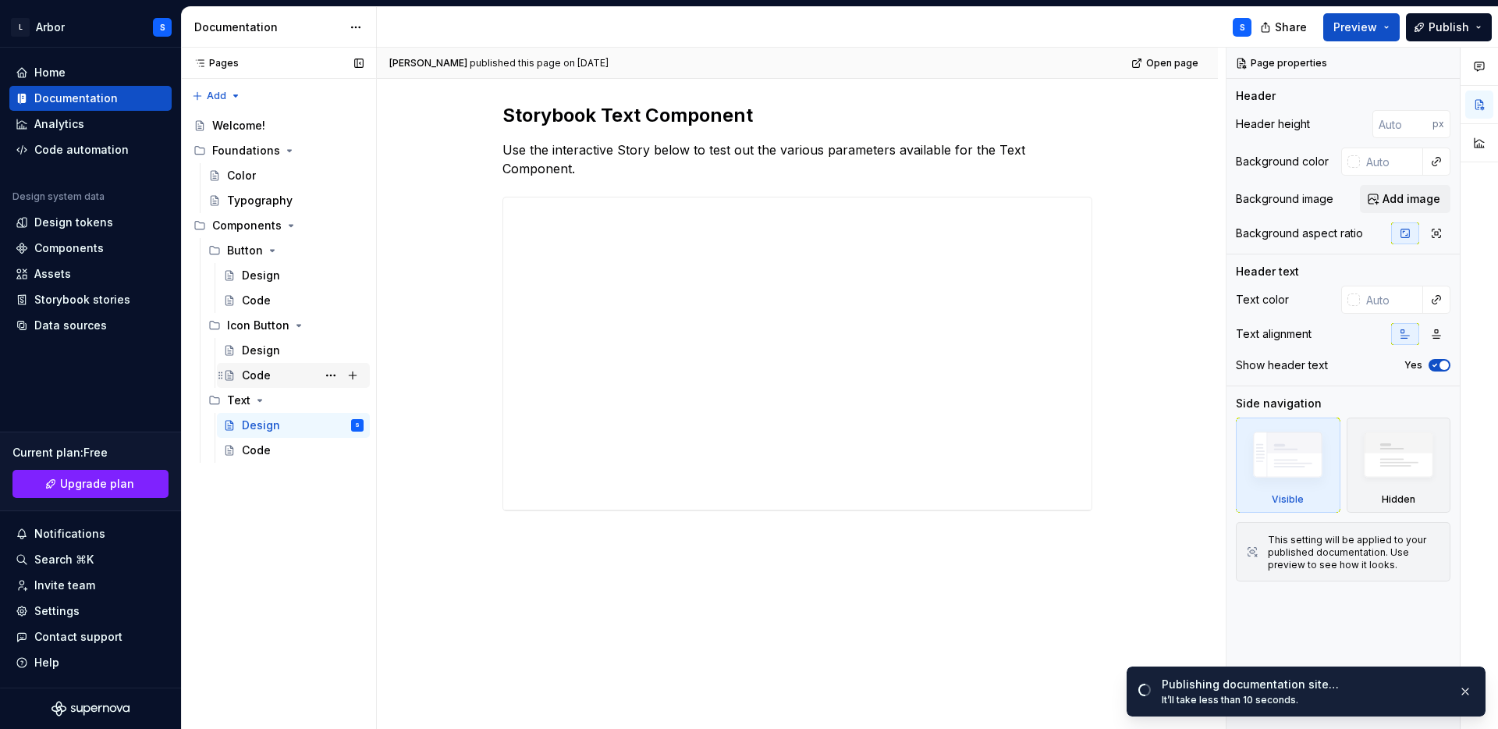
click at [263, 375] on div "Code" at bounding box center [256, 376] width 29 height 16
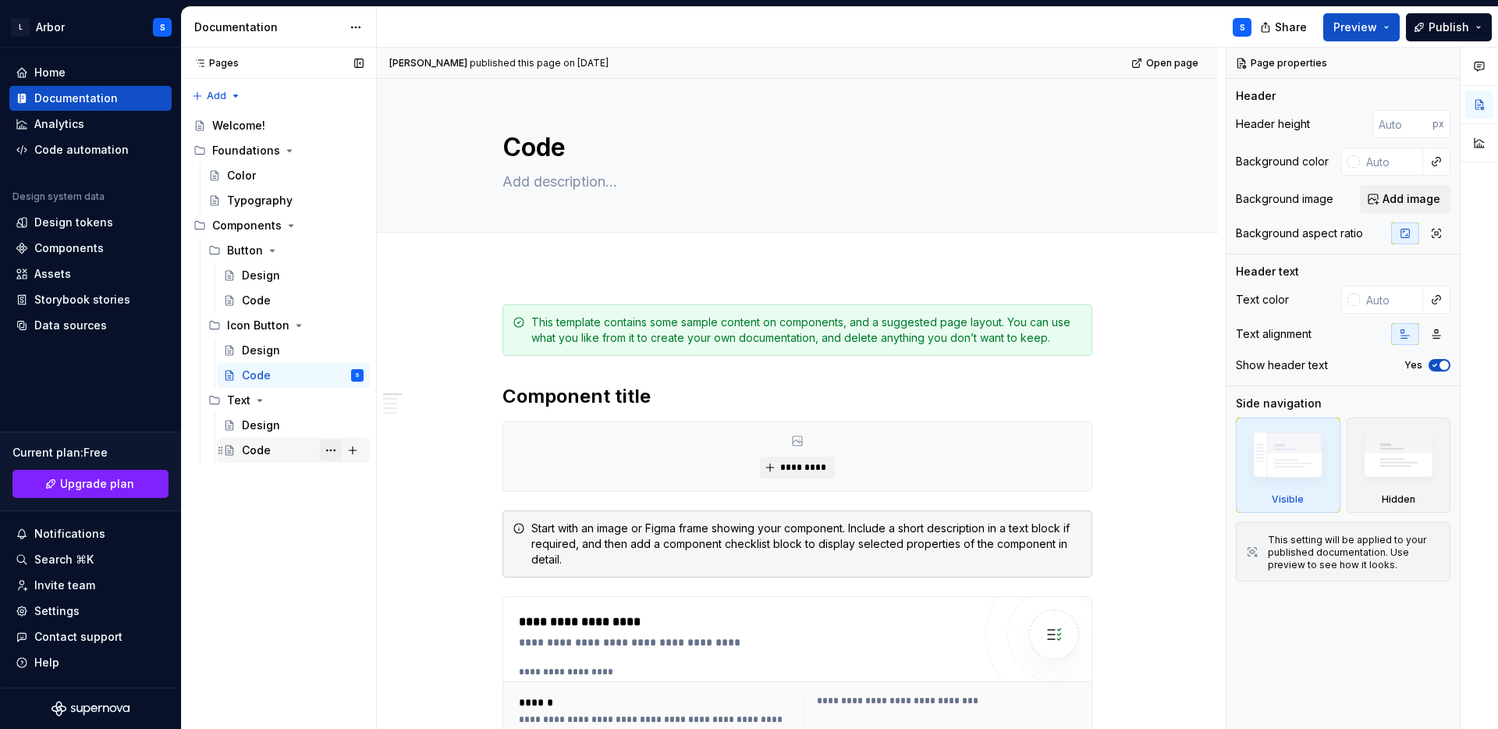
click at [333, 447] on button "Page tree" at bounding box center [331, 450] width 22 height 22
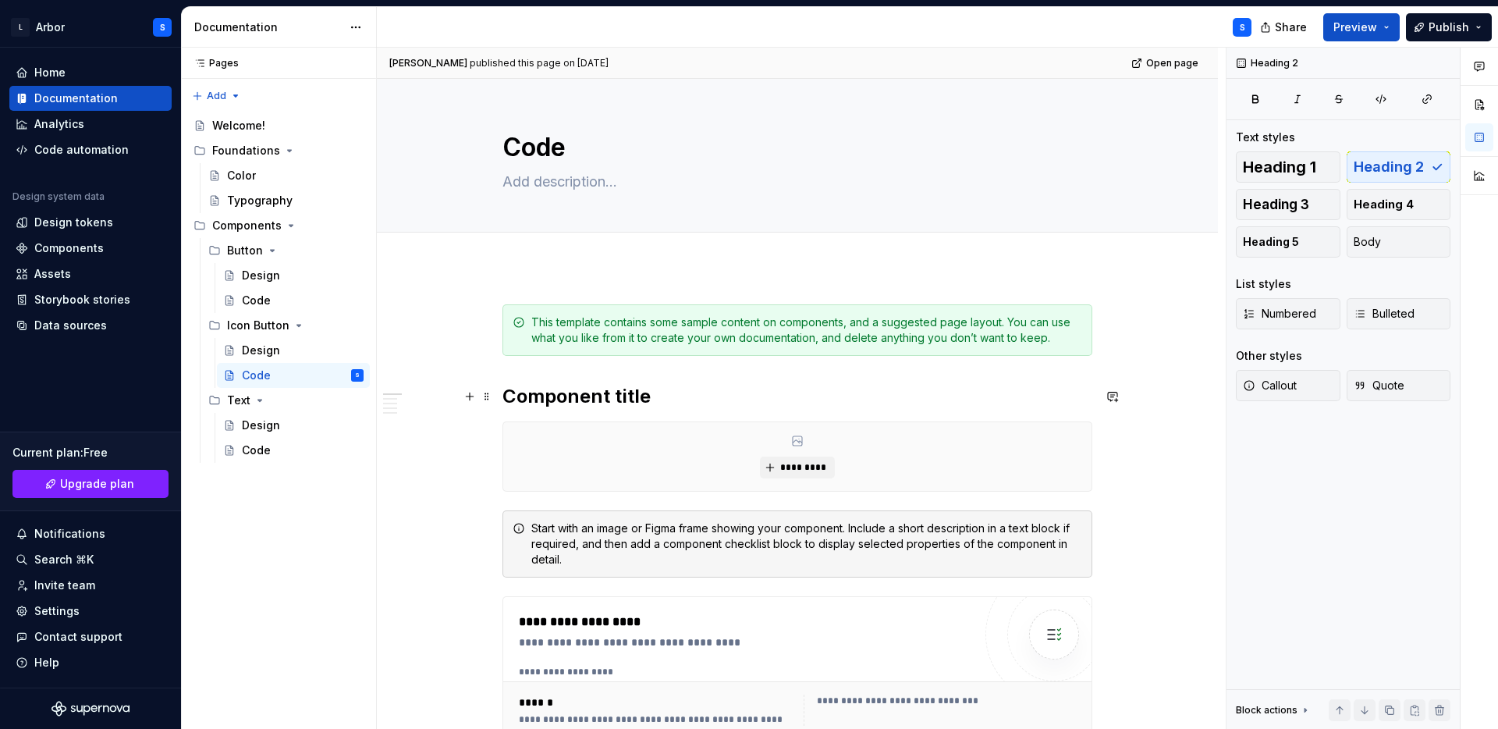
click at [463, 407] on html "L Arbor S Home Documentation Analytics Code automation Design system data Desig…" at bounding box center [749, 364] width 1498 height 729
click at [268, 355] on div "Design" at bounding box center [261, 351] width 38 height 16
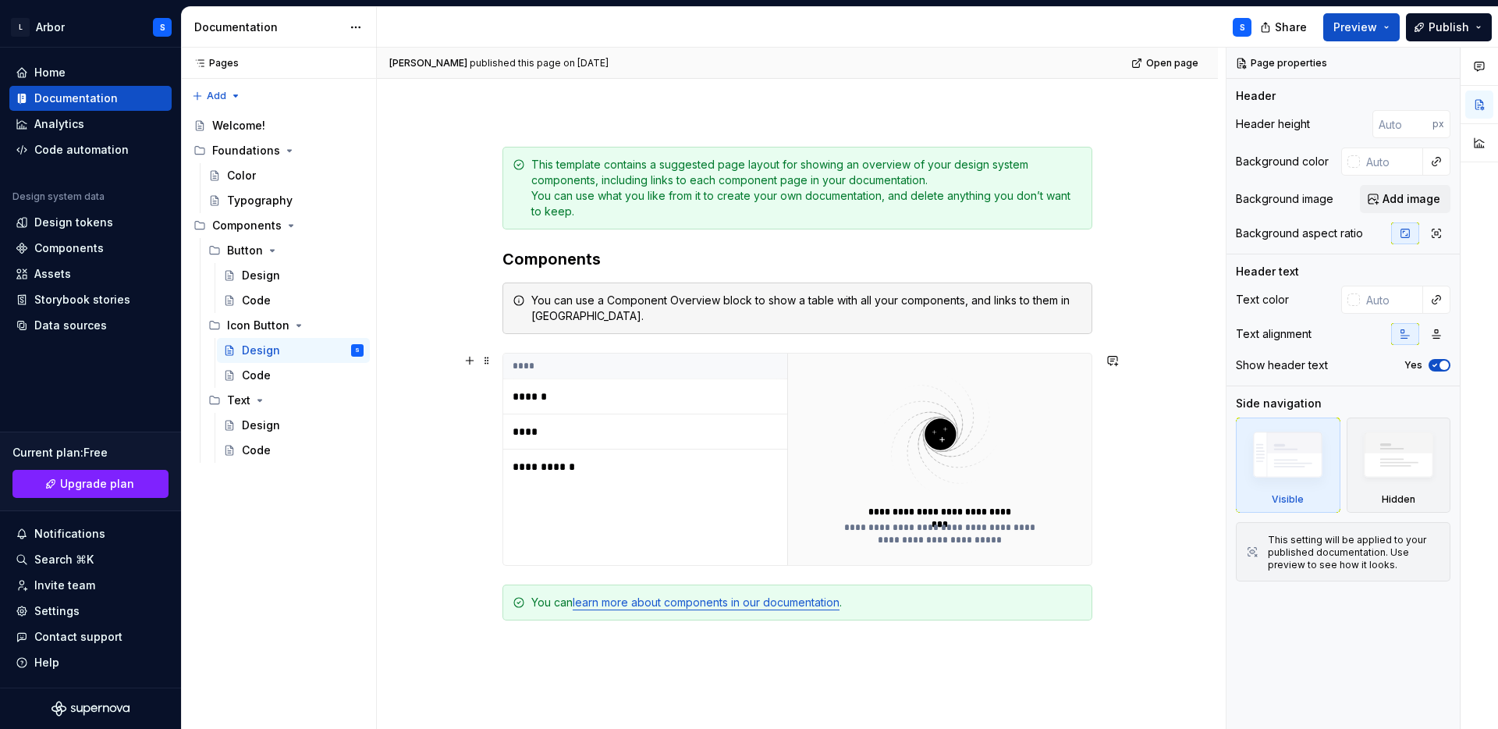
scroll to position [159, 0]
click at [262, 284] on div "Design" at bounding box center [303, 276] width 122 height 22
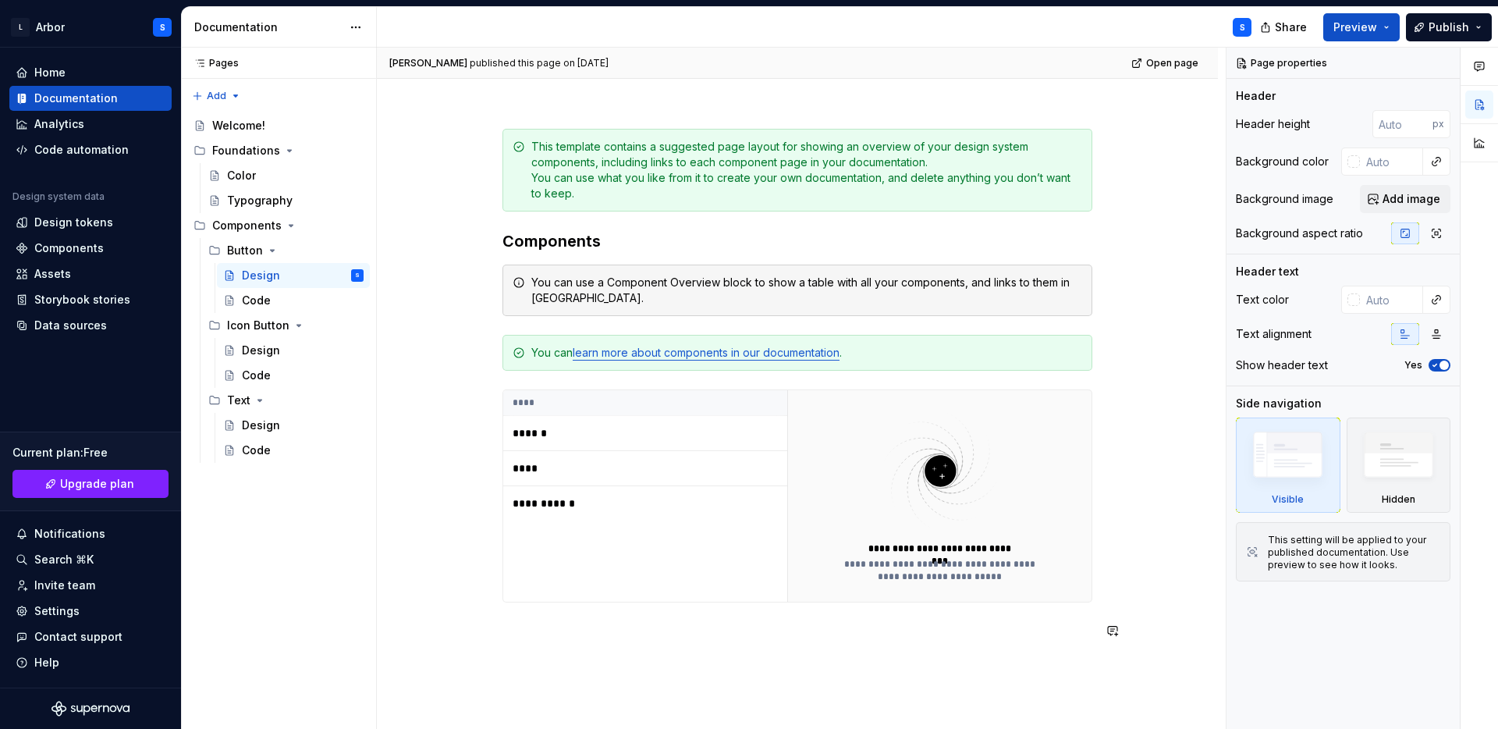
scroll to position [323, 0]
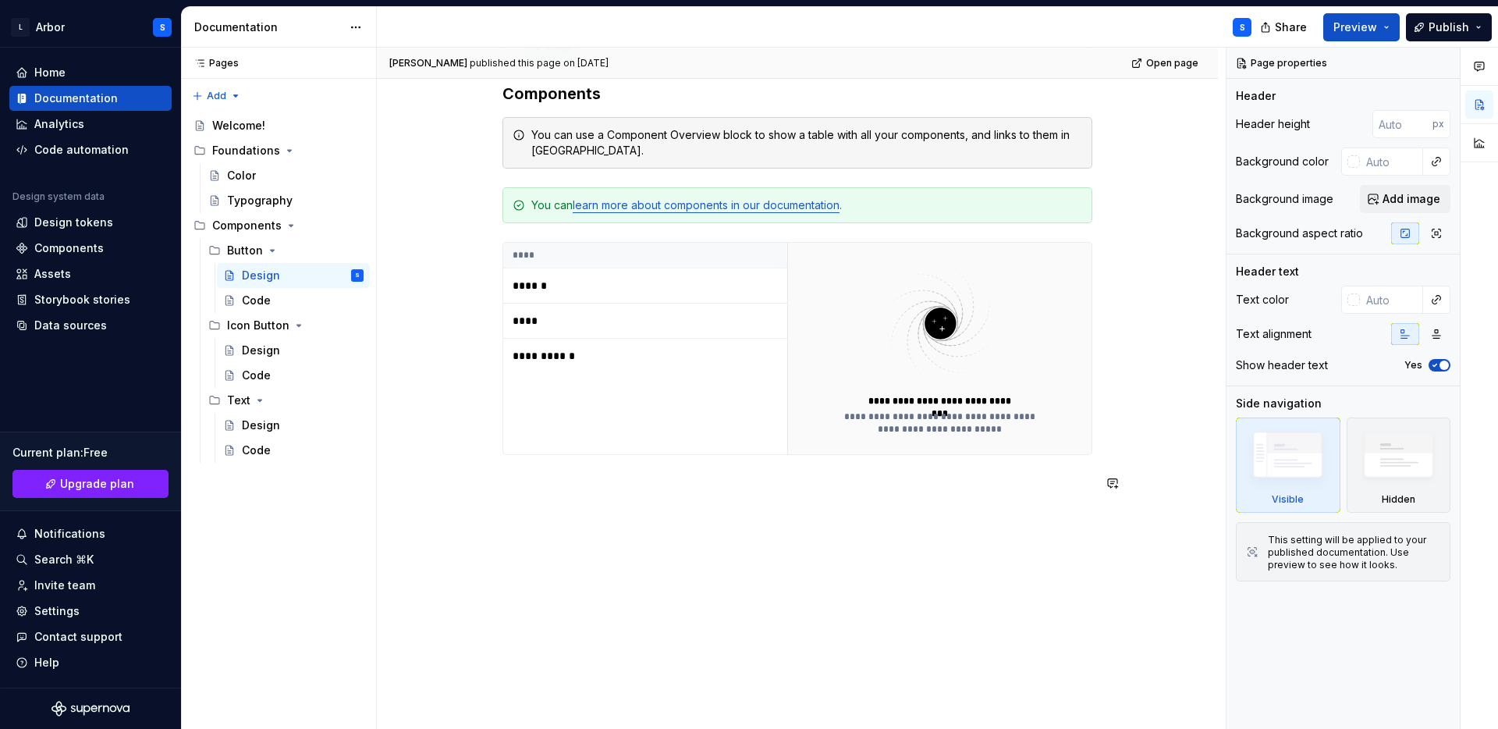
type textarea "*"
click at [691, 574] on div "**********" at bounding box center [797, 337] width 841 height 786
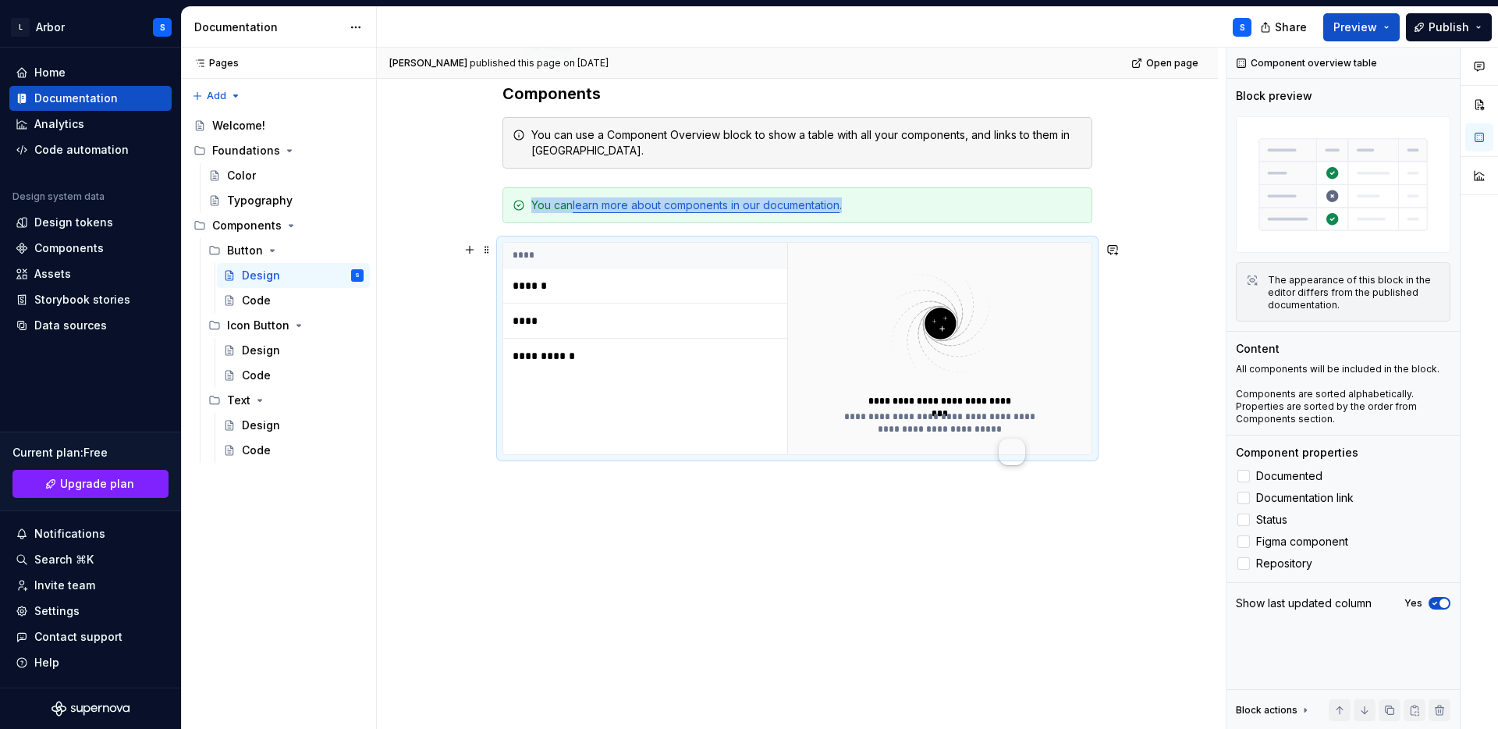
click at [656, 426] on div "**********" at bounding box center [645, 348] width 284 height 211
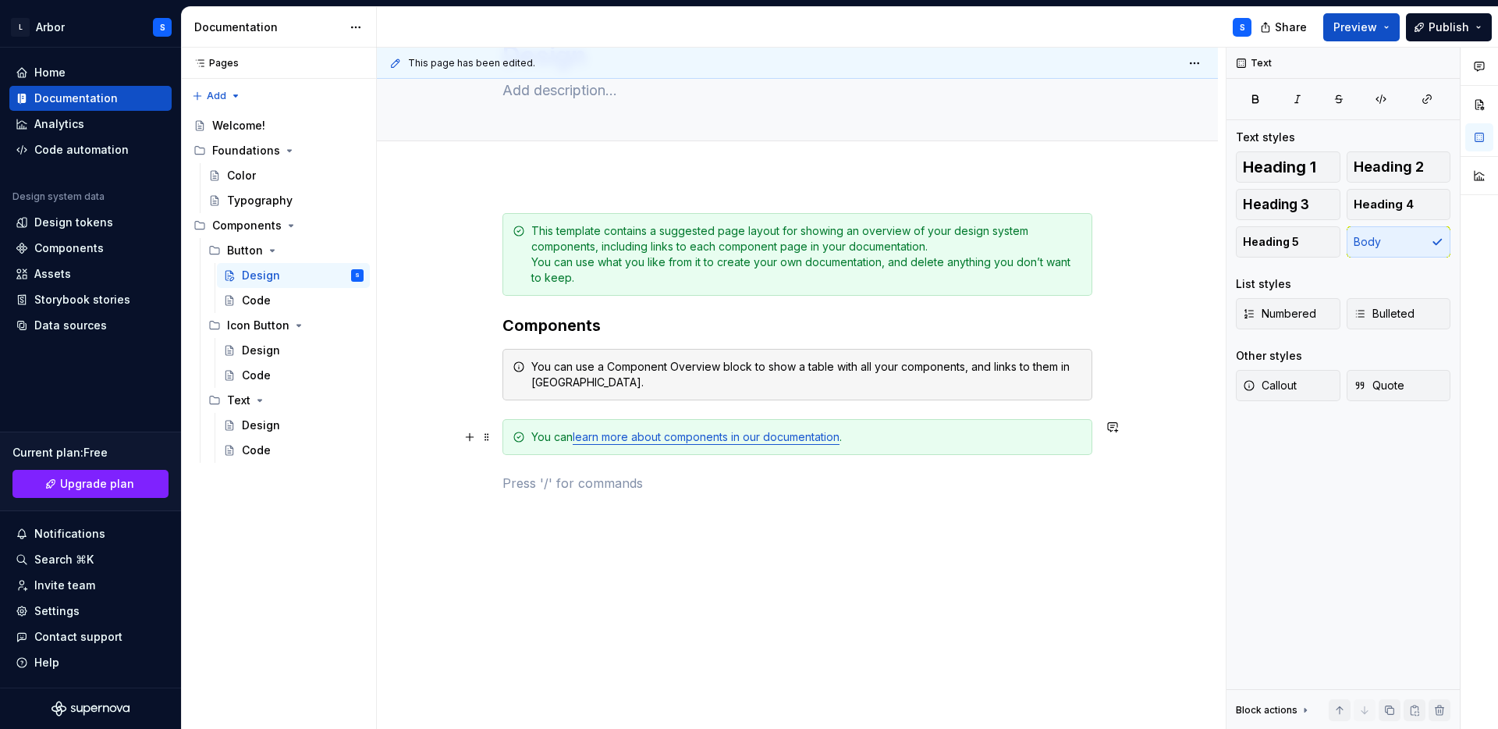
click at [560, 445] on div "You can learn more about components in our documentation ." at bounding box center [798, 437] width 590 height 36
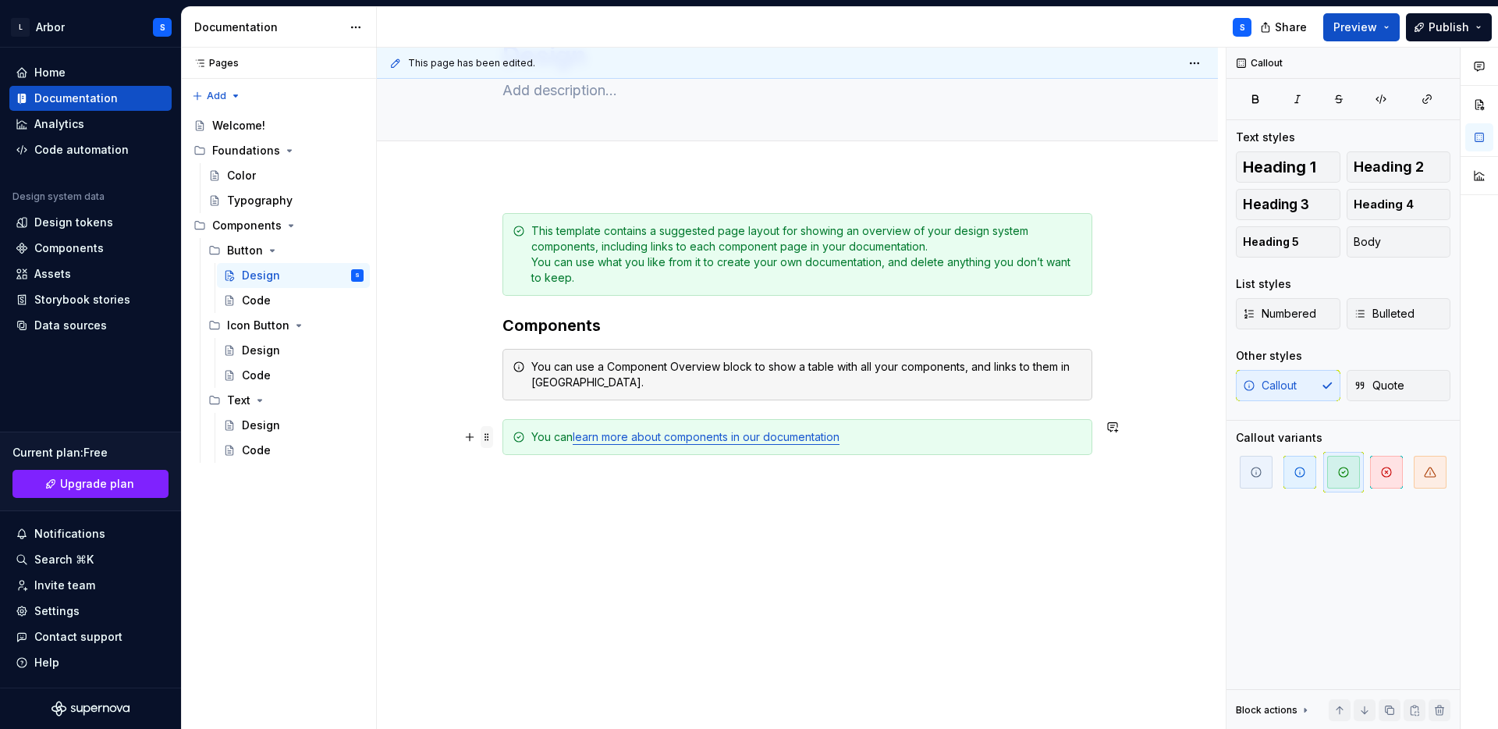
click at [491, 438] on span at bounding box center [487, 437] width 12 height 22
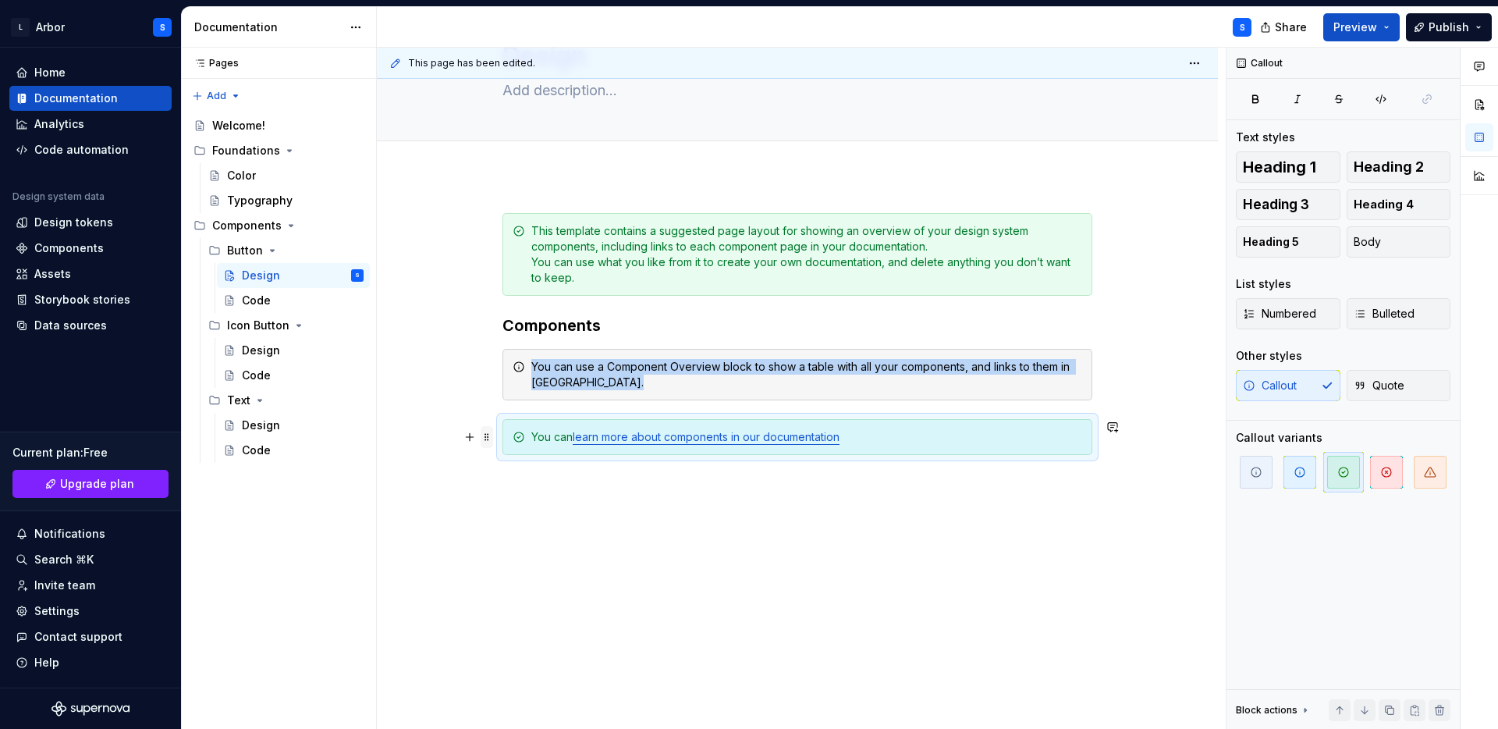
click at [491, 438] on span at bounding box center [487, 437] width 12 height 22
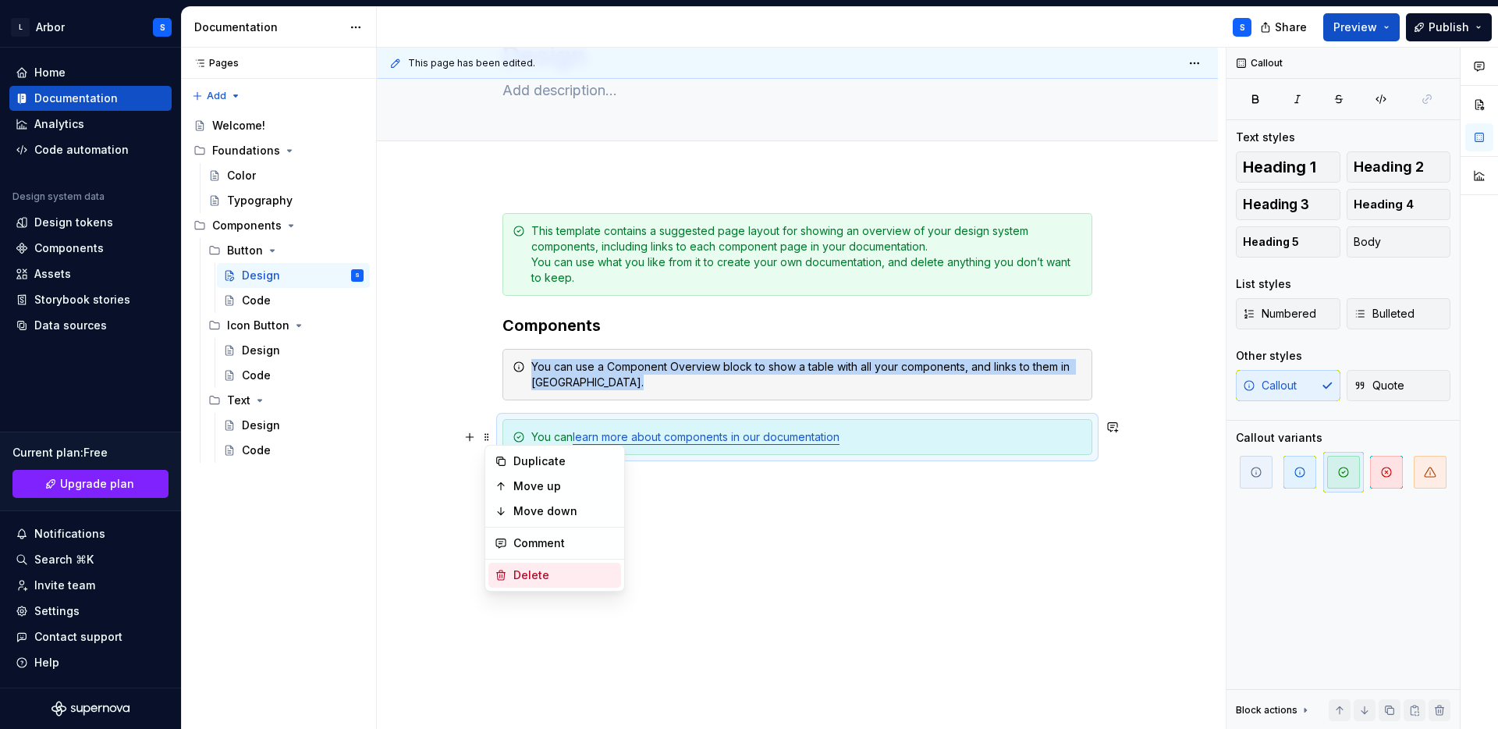
click at [550, 578] on div "Delete" at bounding box center [563, 575] width 101 height 16
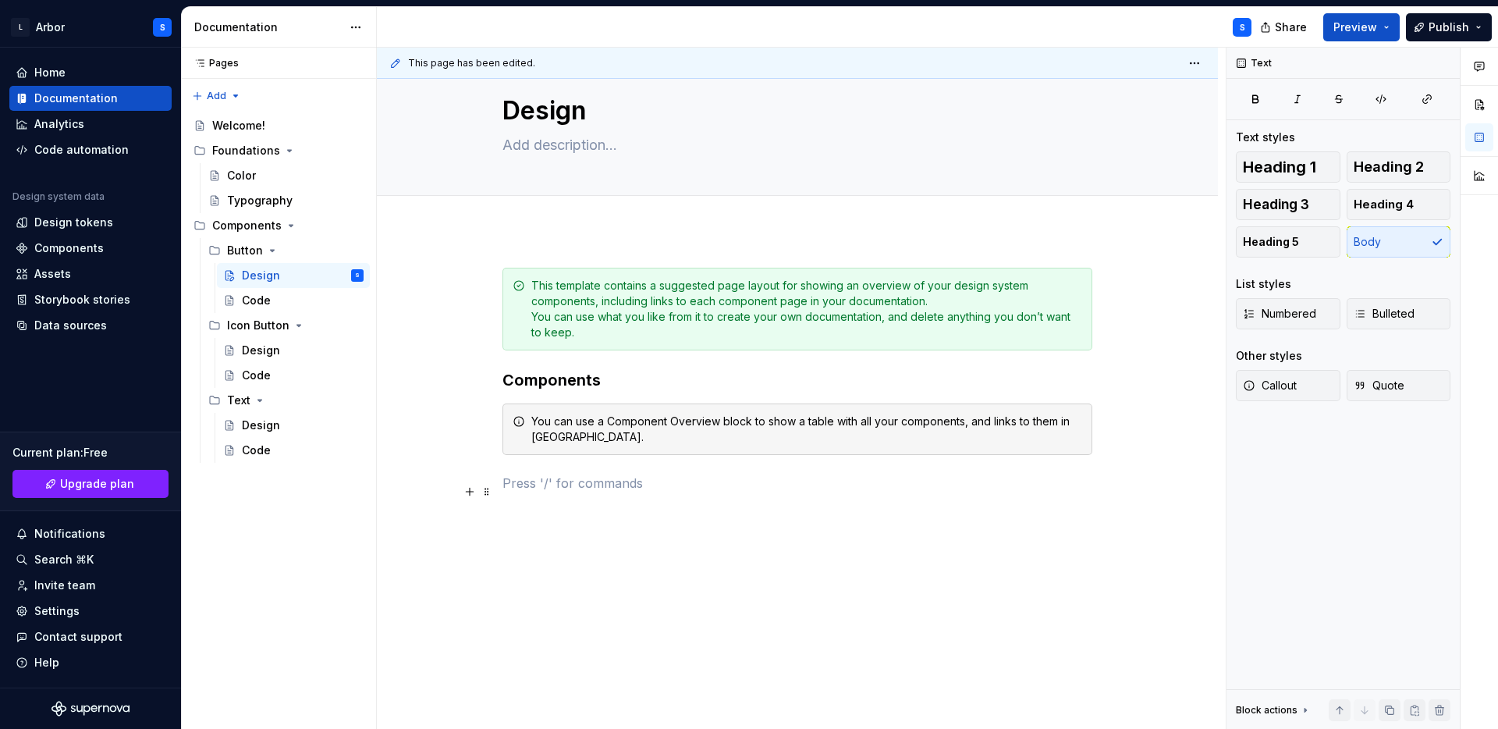
scroll to position [37, 0]
click at [489, 417] on span at bounding box center [487, 421] width 12 height 22
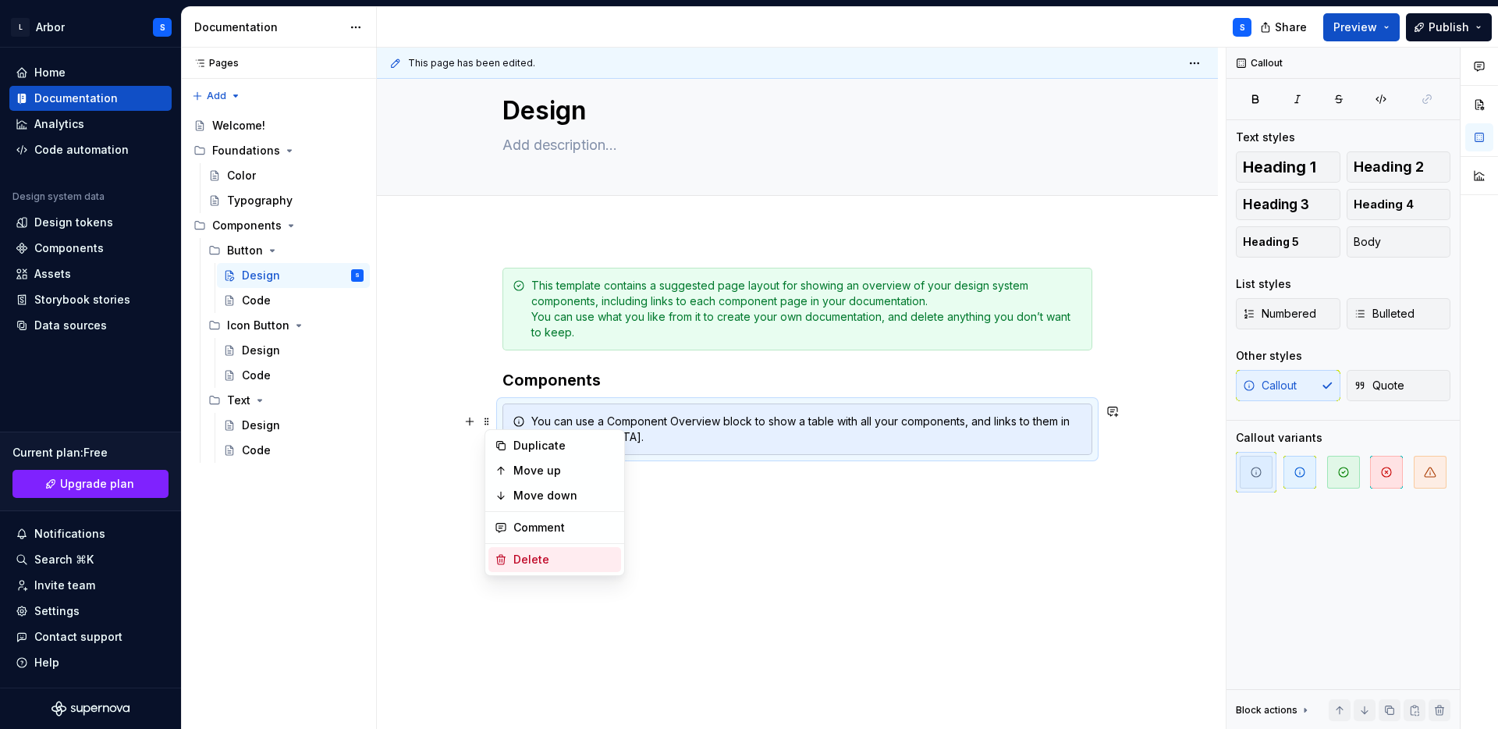
click at [548, 556] on div "Delete" at bounding box center [563, 560] width 101 height 16
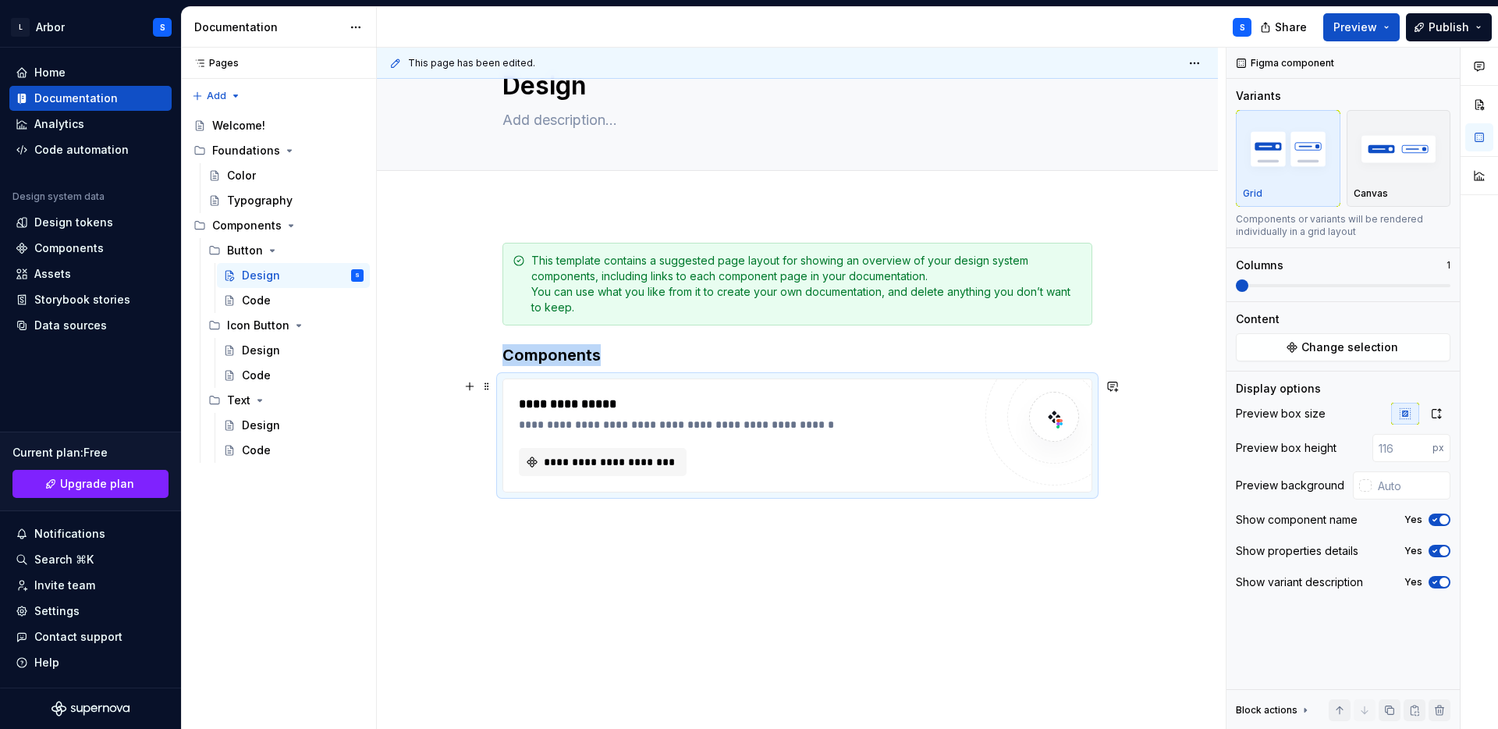
scroll to position [61, 0]
click at [626, 459] on span "**********" at bounding box center [609, 463] width 135 height 16
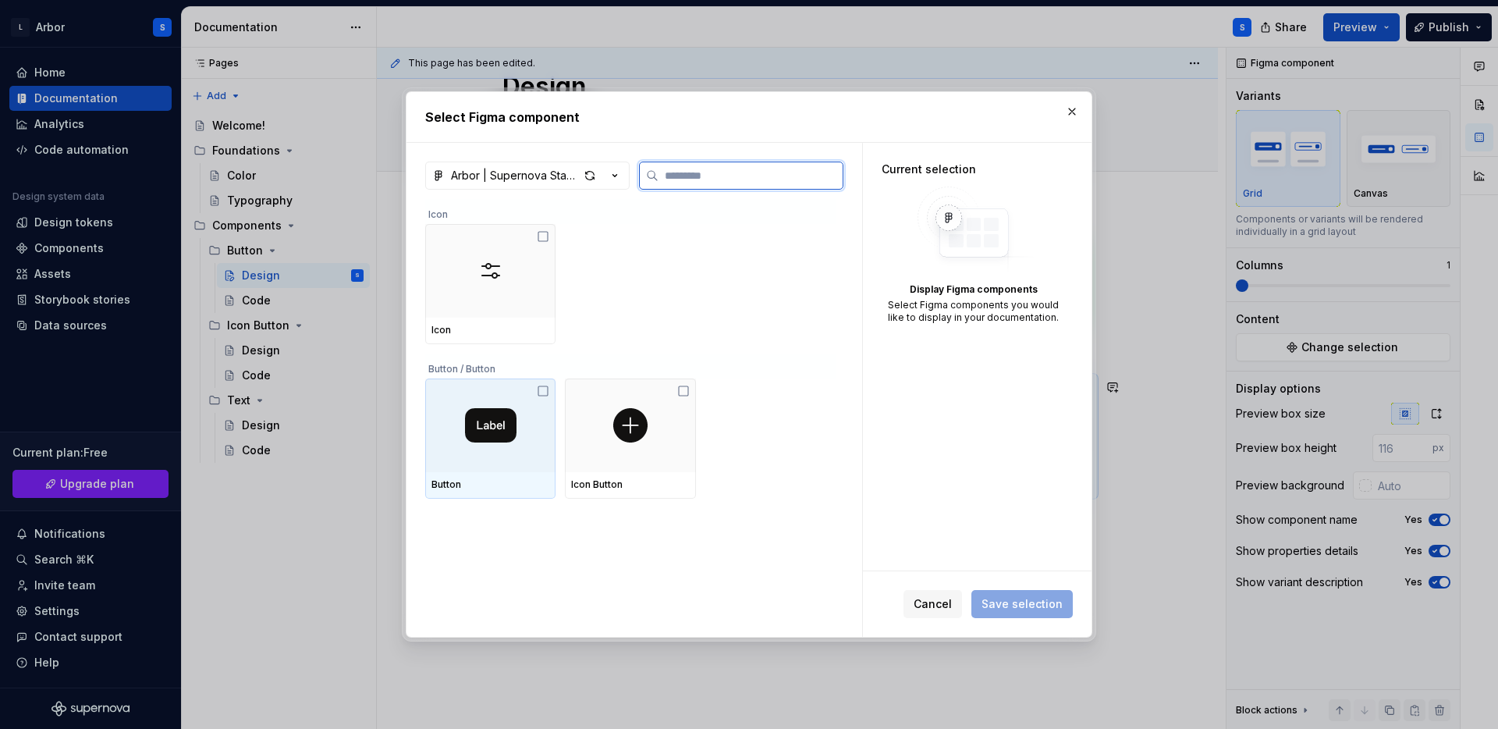
click at [502, 441] on img at bounding box center [490, 425] width 51 height 34
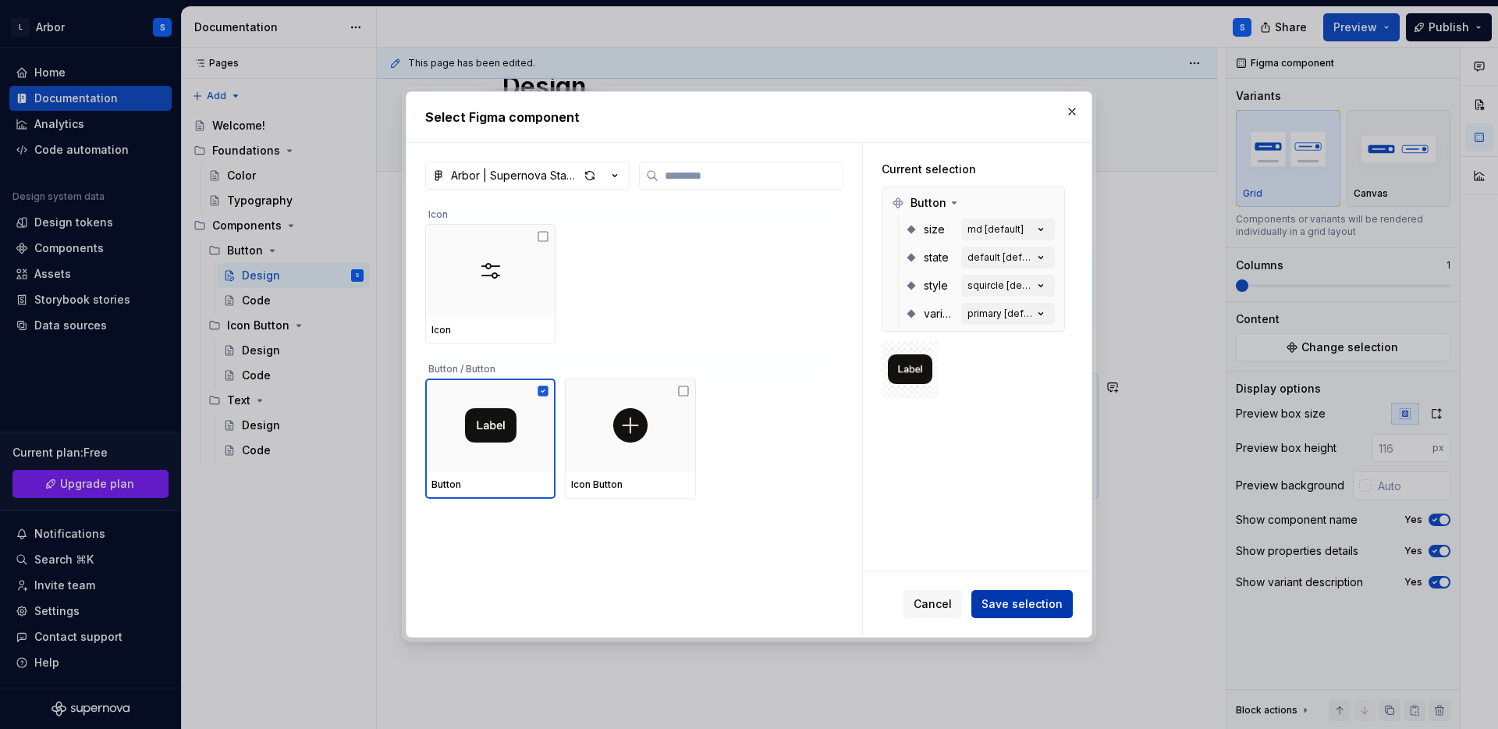
click at [1032, 600] on span "Save selection" at bounding box center [1022, 604] width 81 height 16
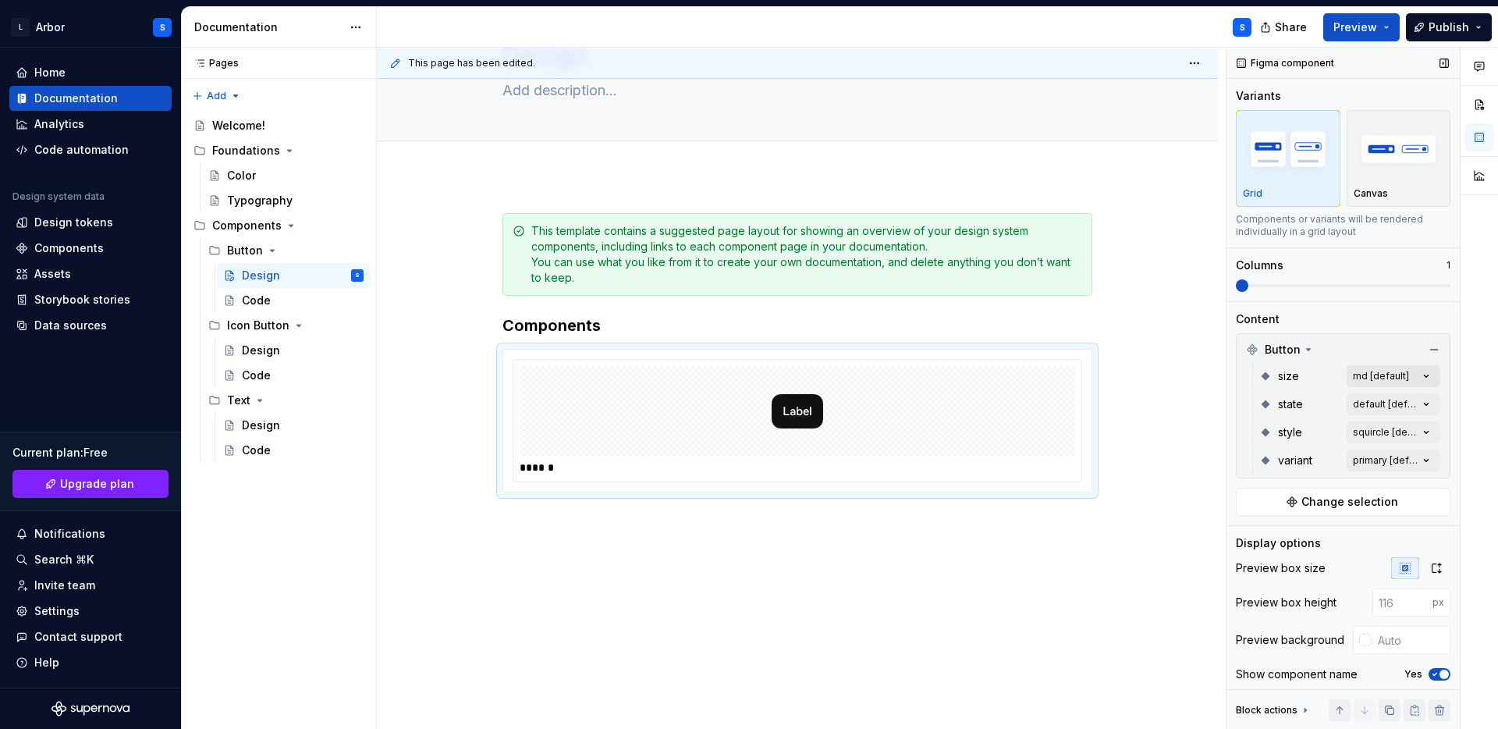
scroll to position [68, 0]
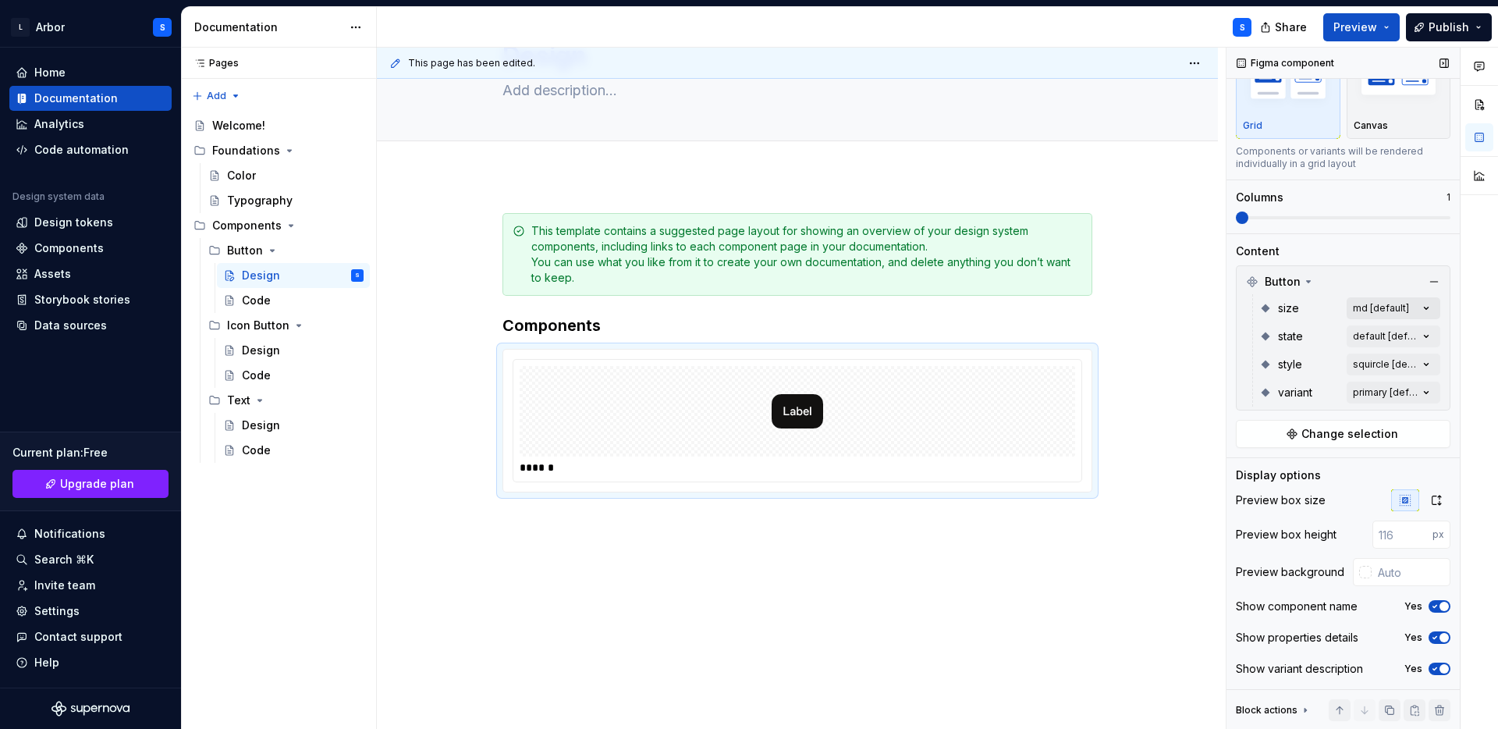
click at [1420, 308] on div "Comments Open comments No comments yet Select ‘Comment’ from the block context …" at bounding box center [1363, 389] width 272 height 682
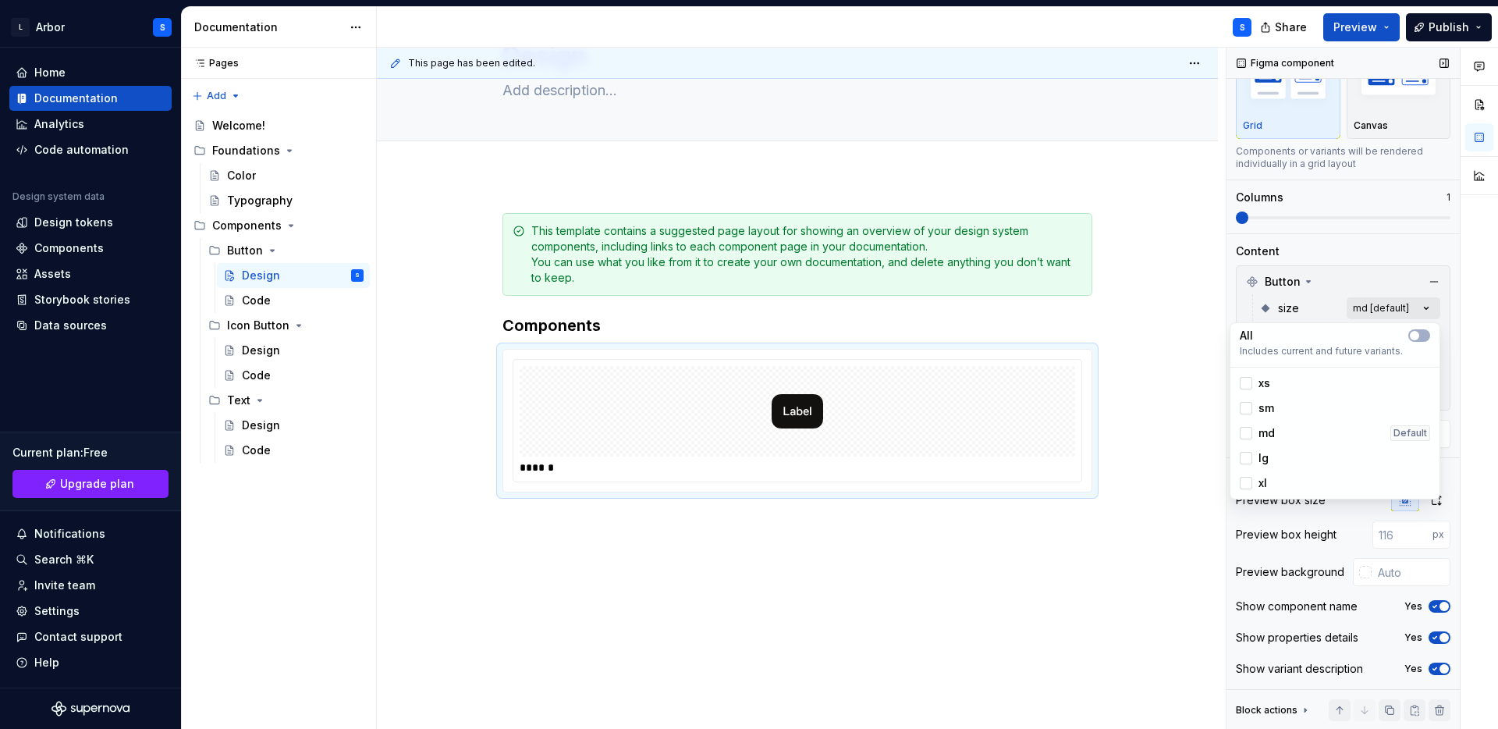
click at [1420, 309] on div "Comments Open comments No comments yet Select ‘Comment’ from the block context …" at bounding box center [1363, 389] width 272 height 682
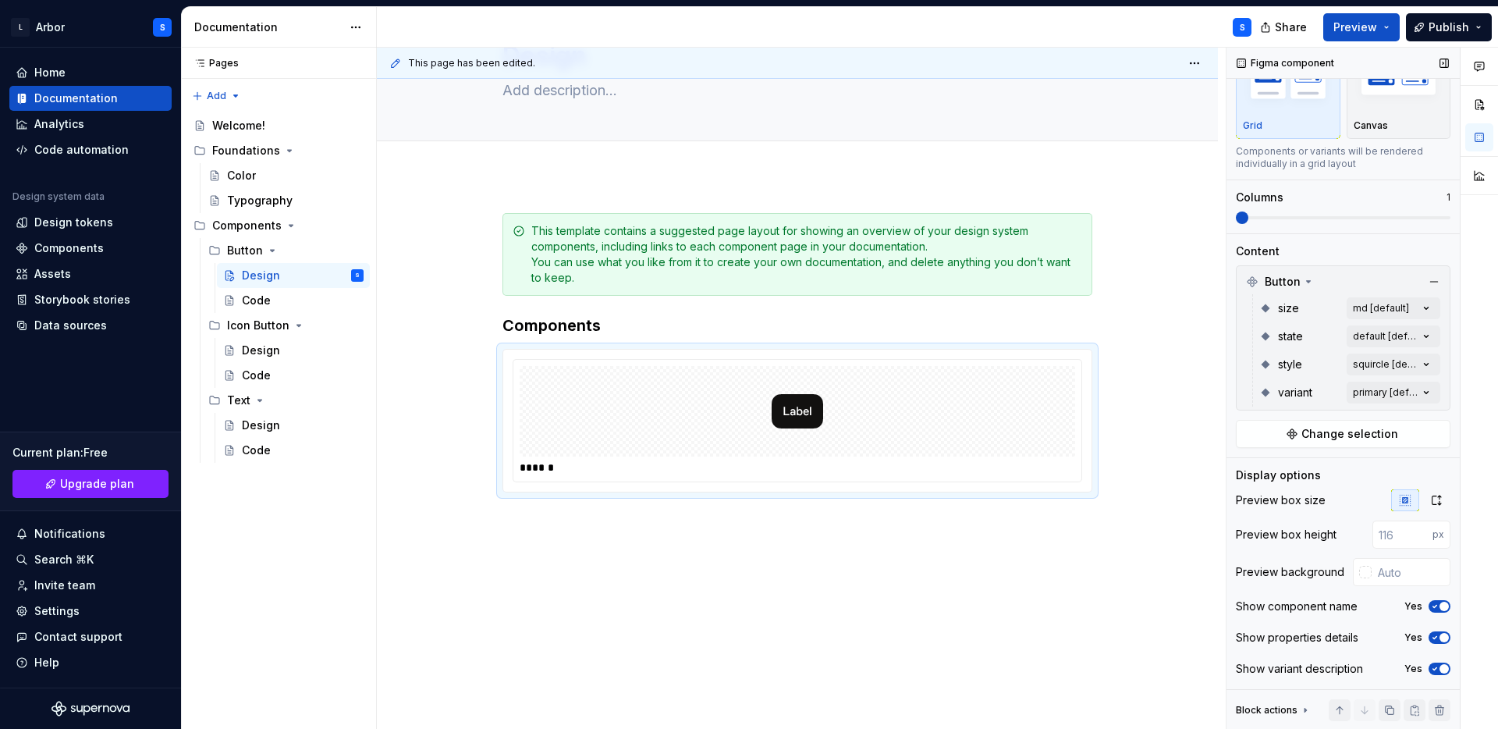
click at [1439, 666] on icon "button" at bounding box center [1435, 668] width 12 height 9
click at [1439, 666] on span "button" at bounding box center [1434, 668] width 9 height 9
click at [1387, 571] on input "text" at bounding box center [1411, 572] width 79 height 28
click at [1236, 211] on span at bounding box center [1242, 217] width 12 height 12
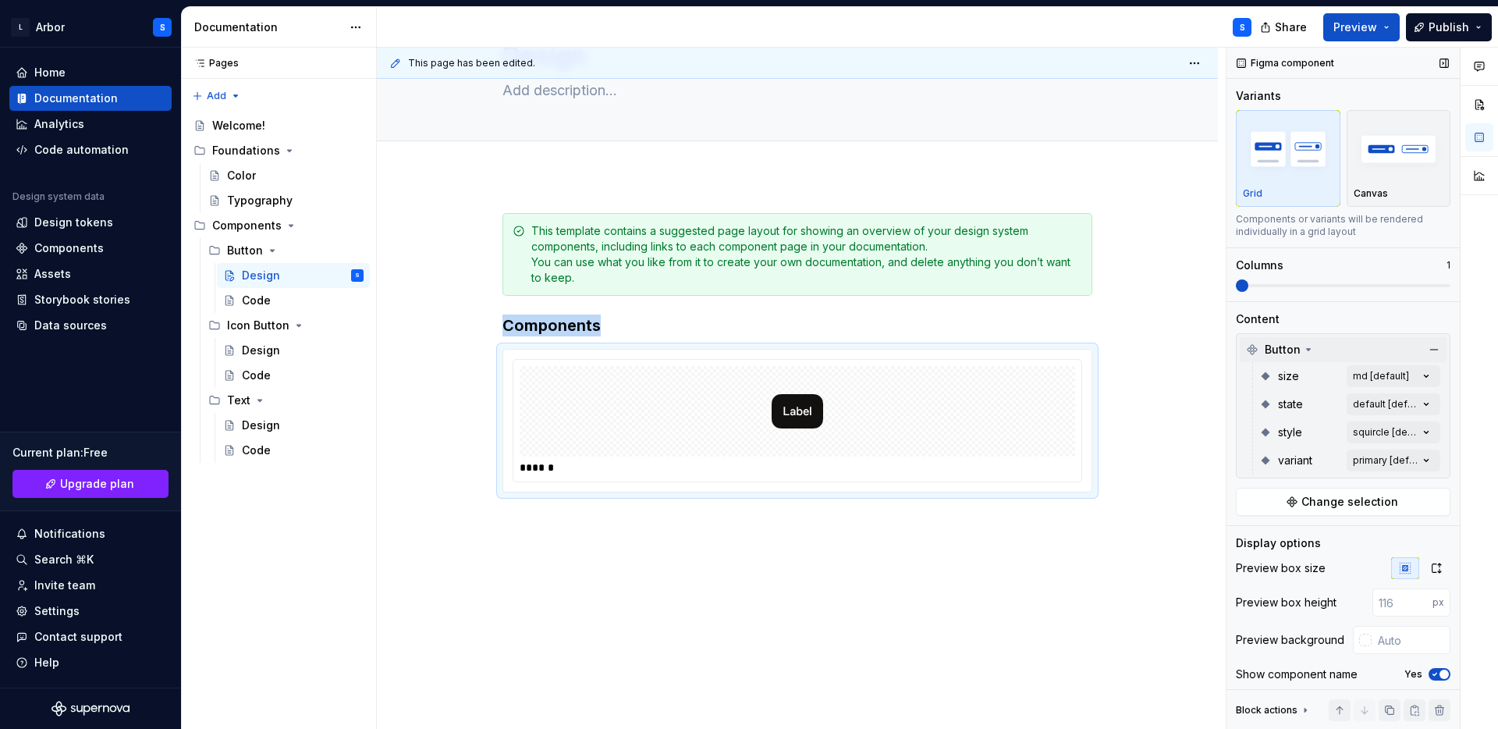
scroll to position [1, 0]
click at [655, 437] on div at bounding box center [798, 411] width 556 height 91
click at [783, 434] on img at bounding box center [797, 411] width 51 height 78
click at [1390, 133] on img "button" at bounding box center [1399, 147] width 91 height 57
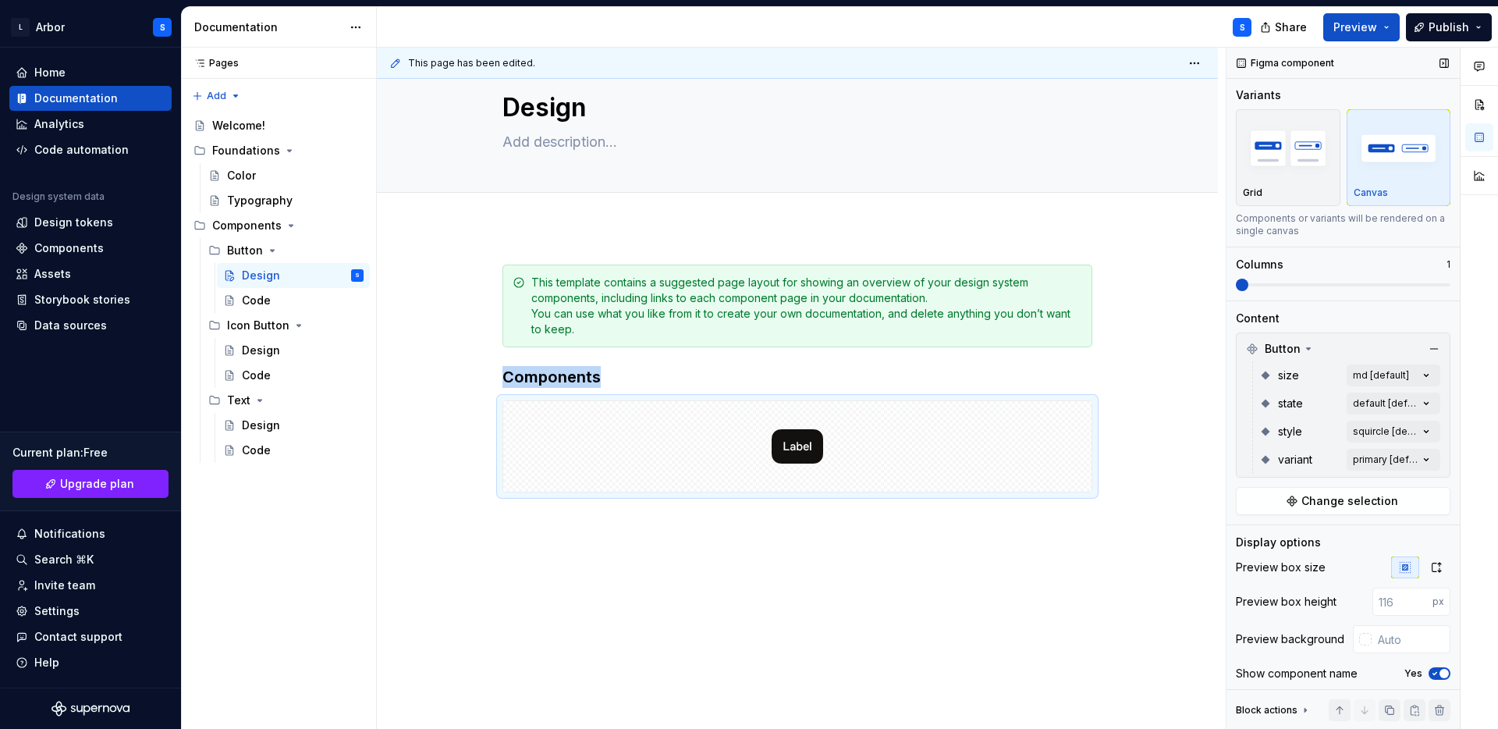
scroll to position [40, 0]
click at [1292, 165] on img "button" at bounding box center [1288, 147] width 91 height 57
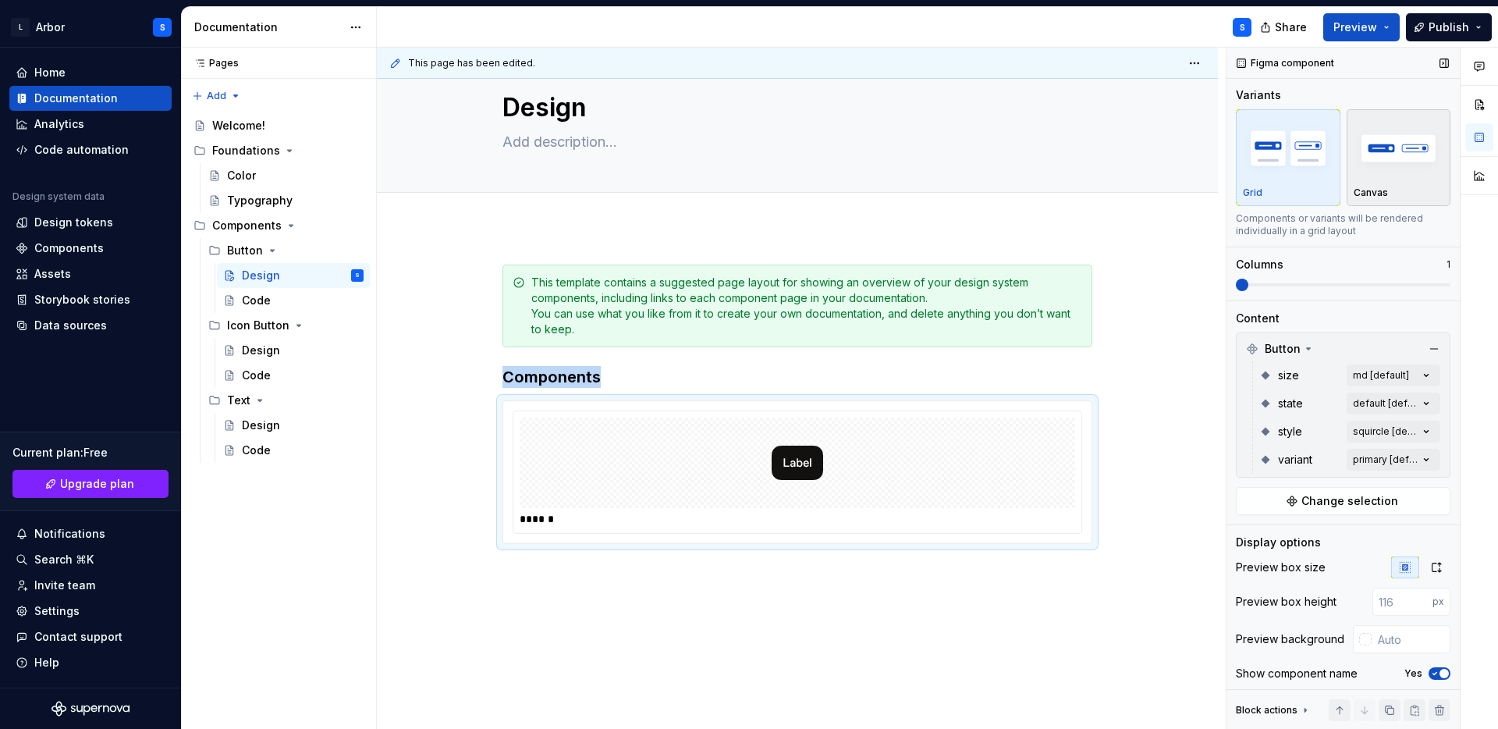
click at [1388, 158] on img "button" at bounding box center [1399, 147] width 91 height 57
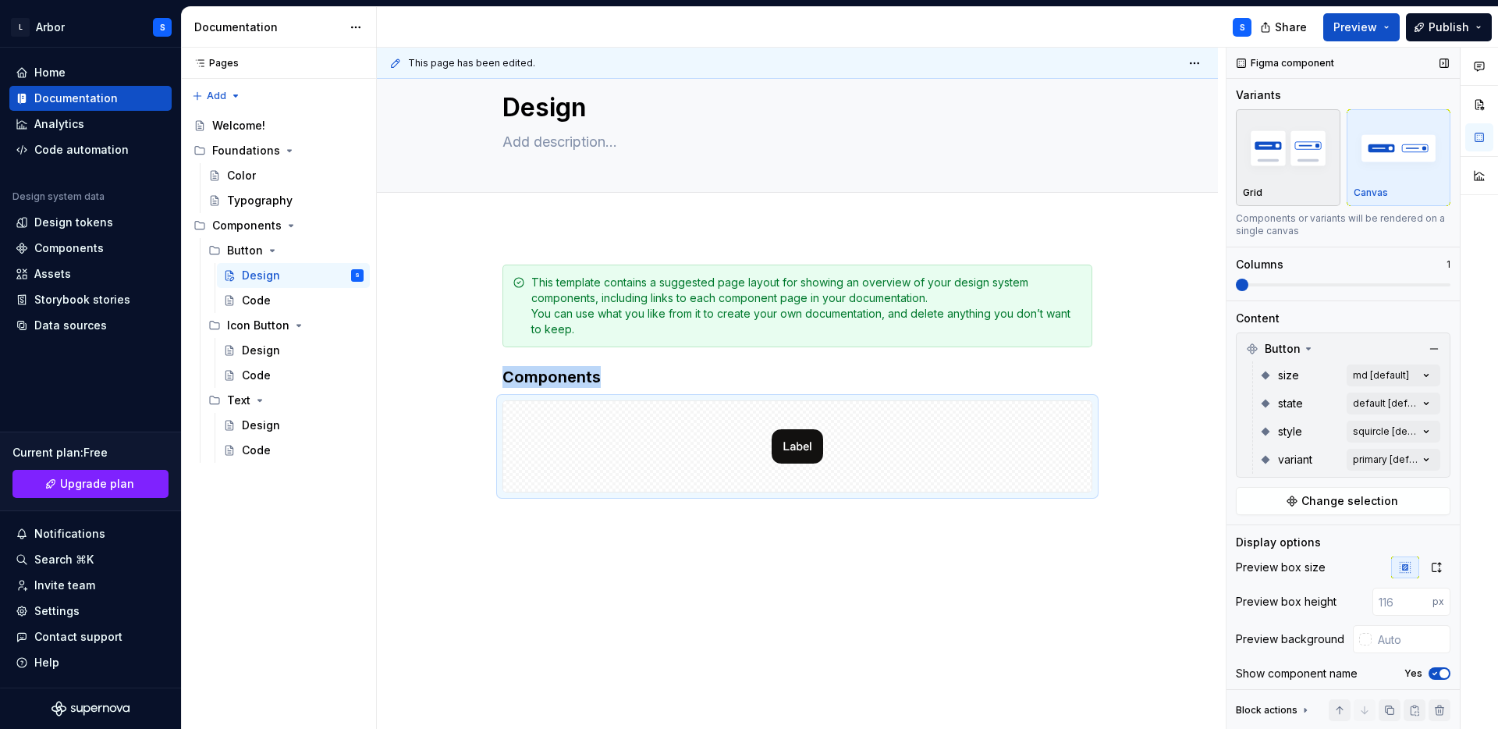
click at [1325, 168] on img "button" at bounding box center [1288, 147] width 91 height 57
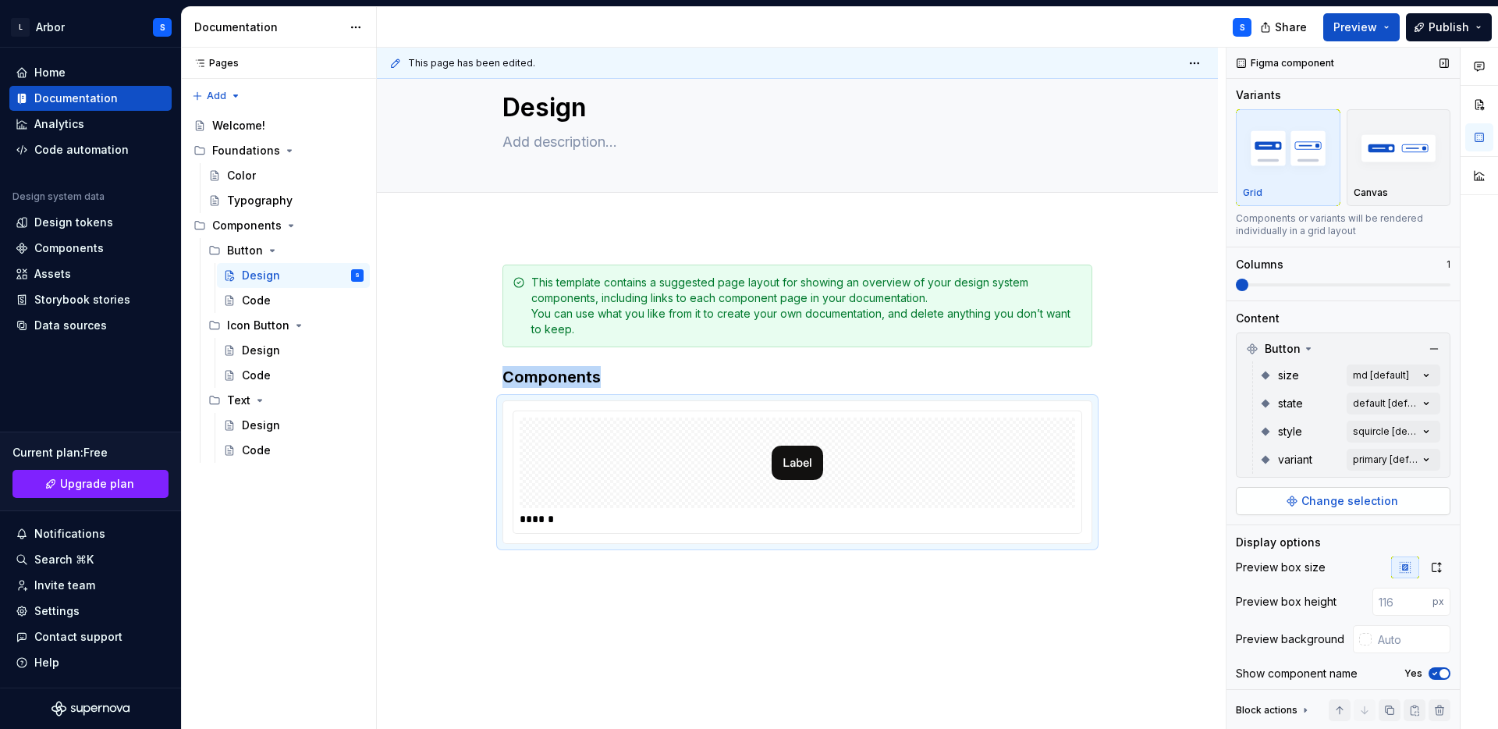
click at [1357, 502] on span "Change selection" at bounding box center [1350, 501] width 97 height 16
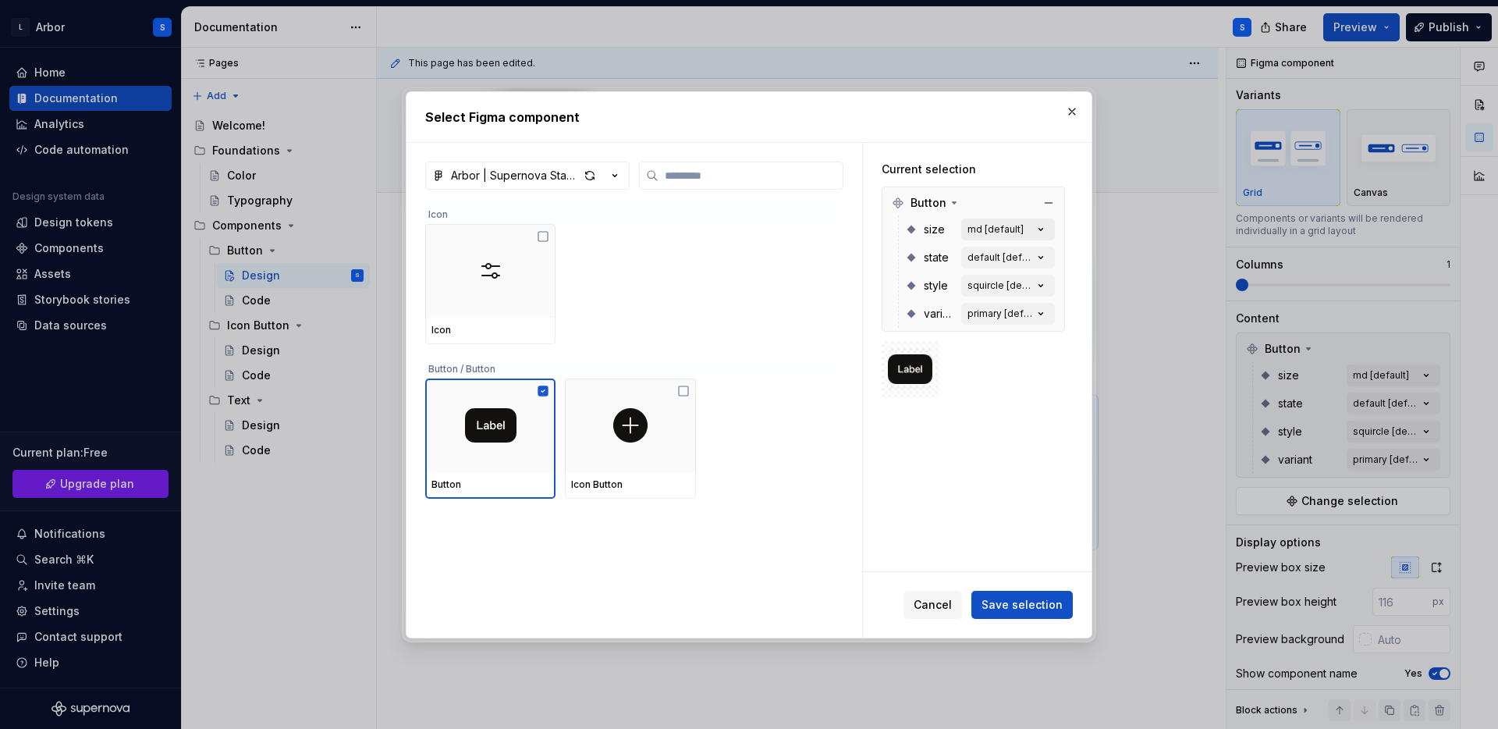
click at [1046, 227] on icon "button" at bounding box center [1041, 230] width 16 height 16
click at [1046, 232] on icon "button" at bounding box center [1041, 230] width 16 height 16
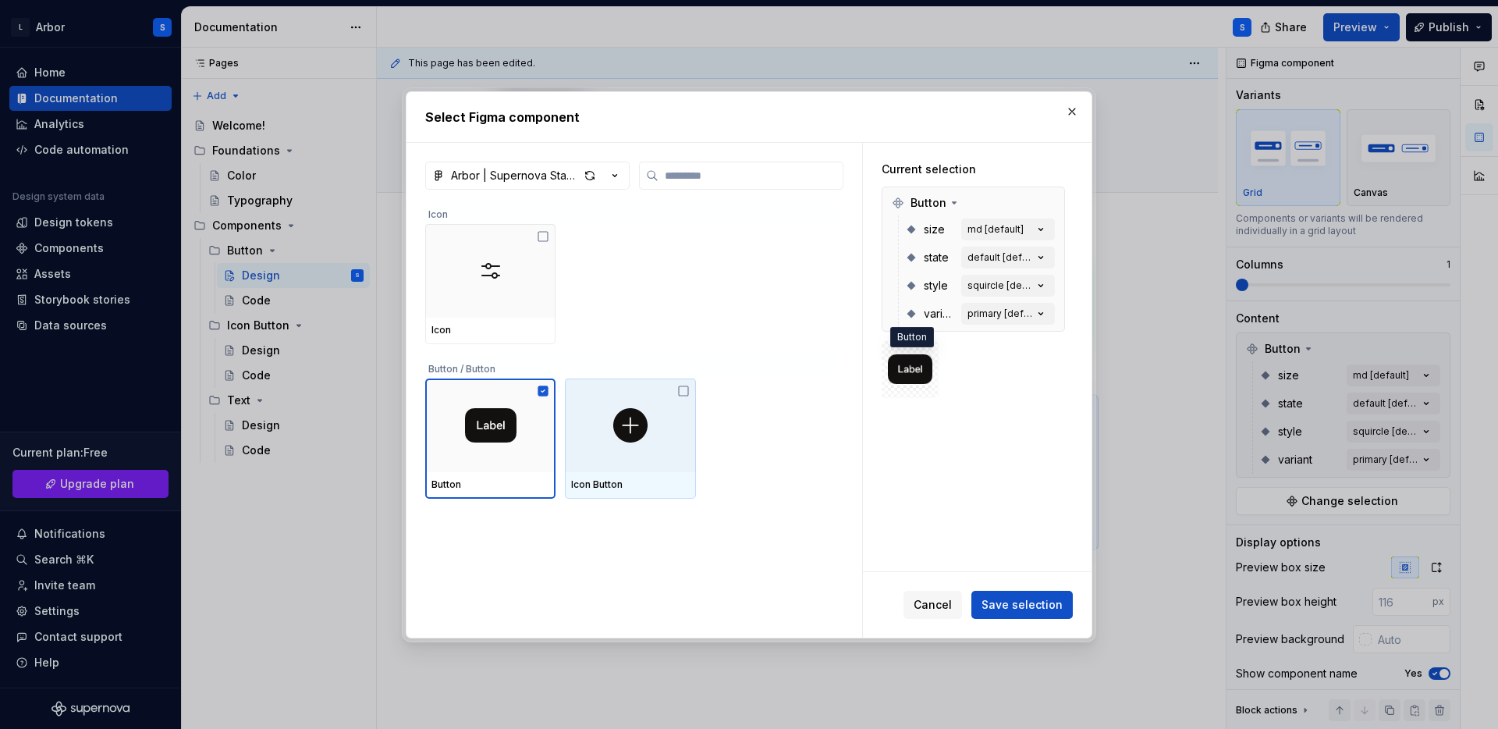
click at [905, 373] on img at bounding box center [910, 369] width 44 height 34
click at [912, 209] on span "Button" at bounding box center [929, 203] width 36 height 16
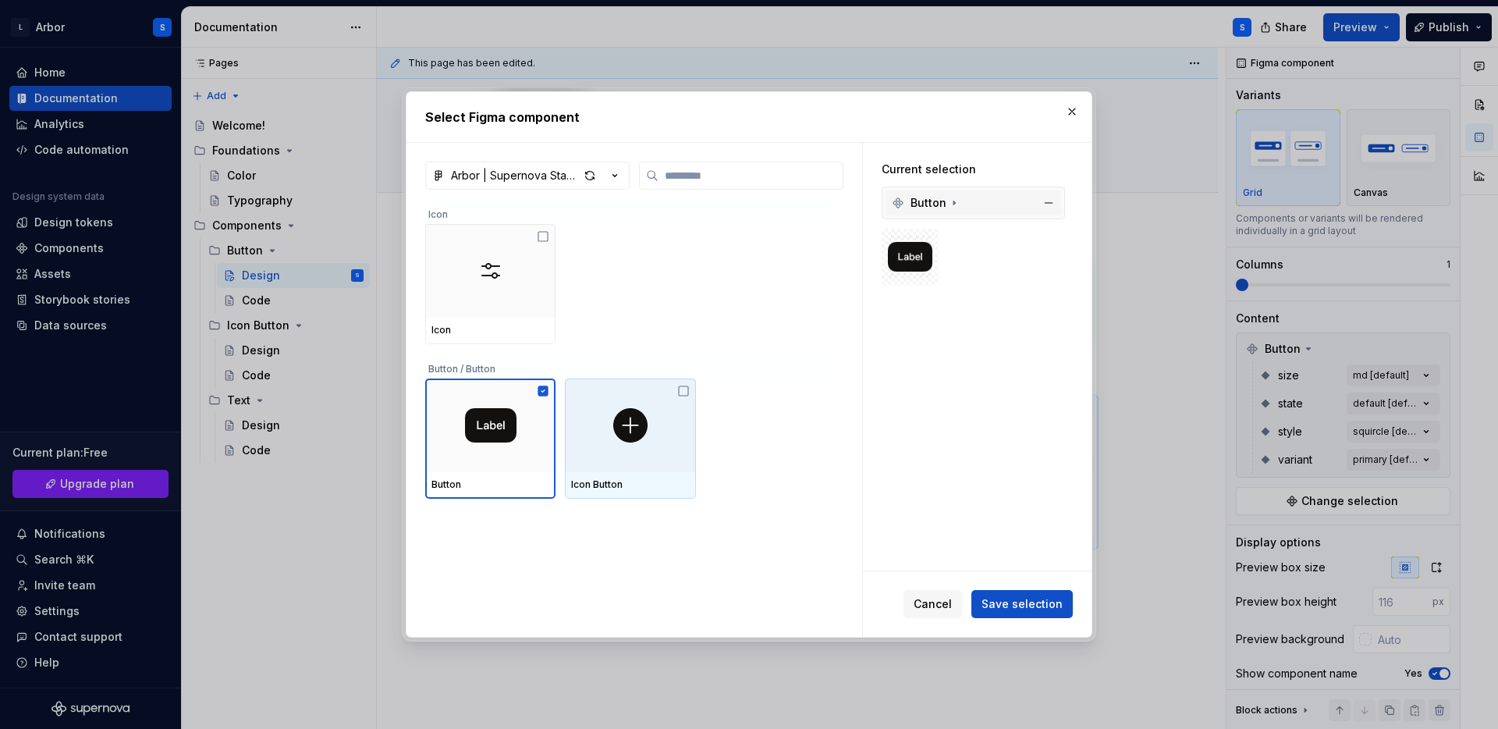
click at [912, 209] on span "Button" at bounding box center [929, 203] width 36 height 16
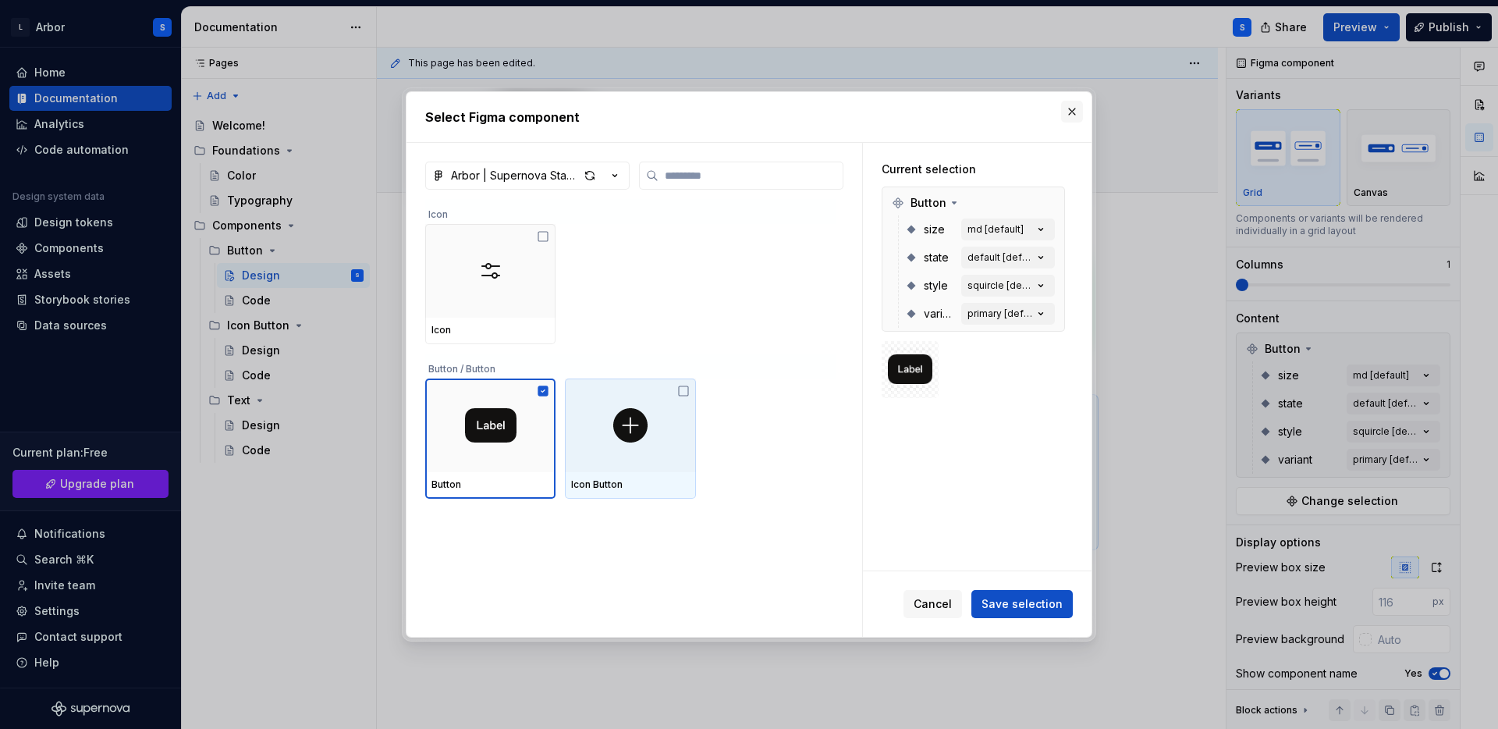
click at [1070, 112] on button "button" at bounding box center [1072, 112] width 22 height 22
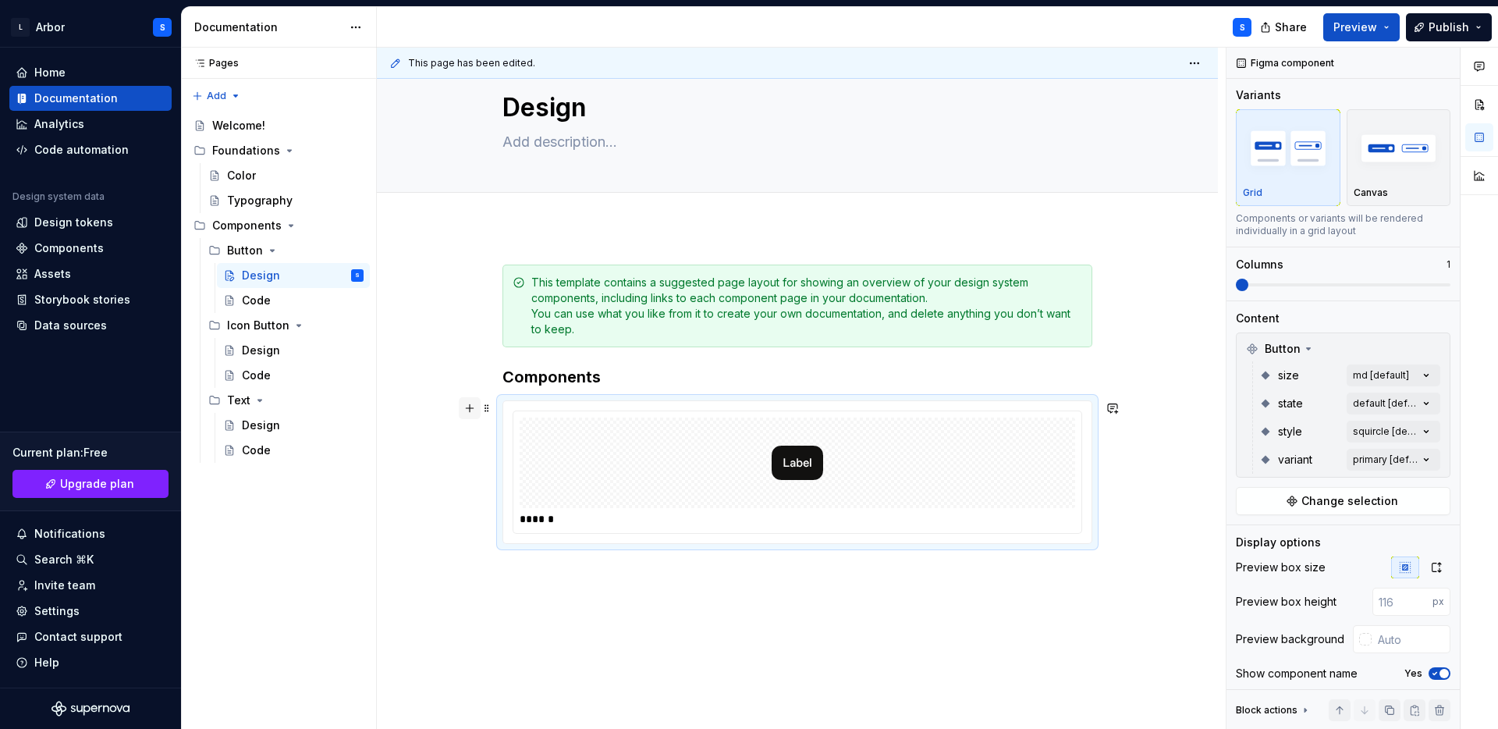
click at [472, 410] on button "button" at bounding box center [470, 408] width 22 height 22
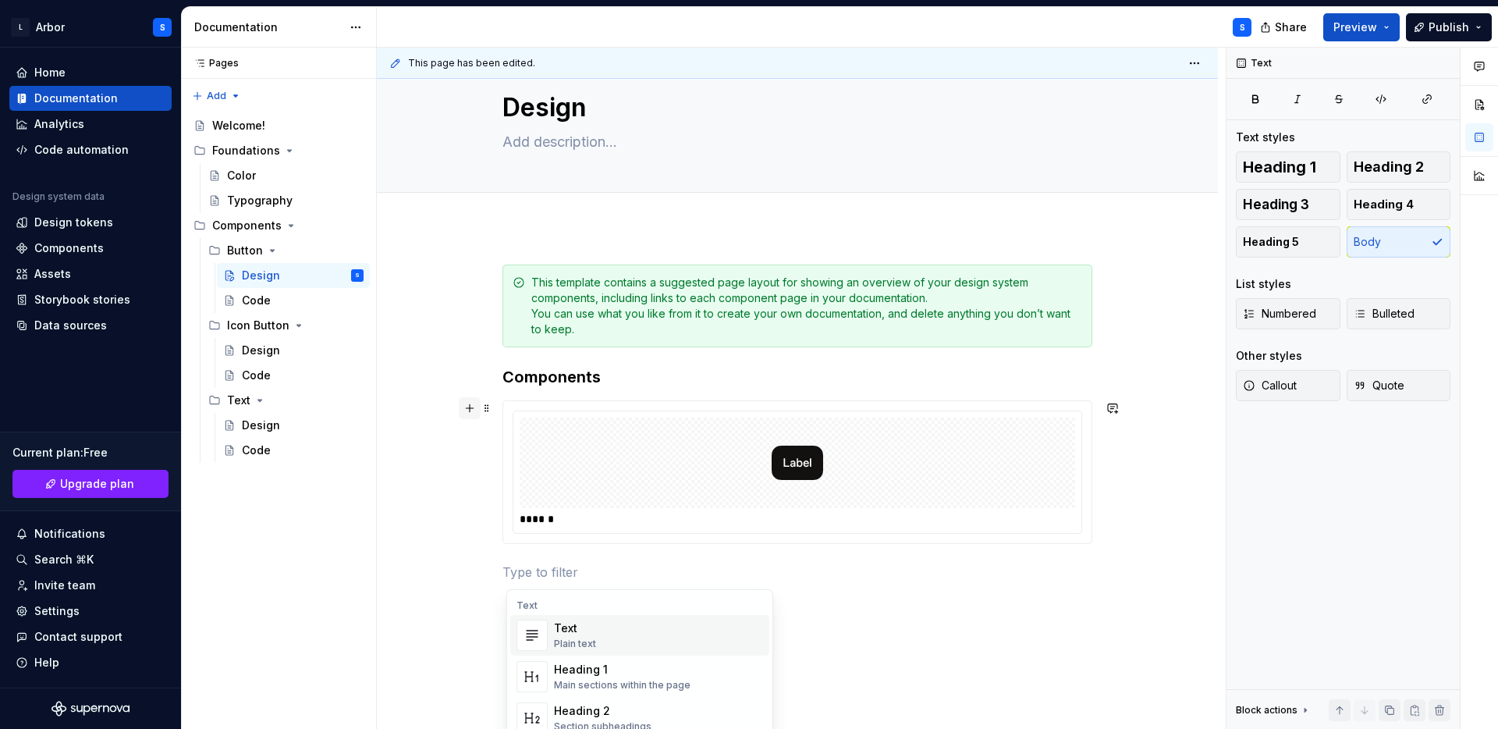
scroll to position [0, 0]
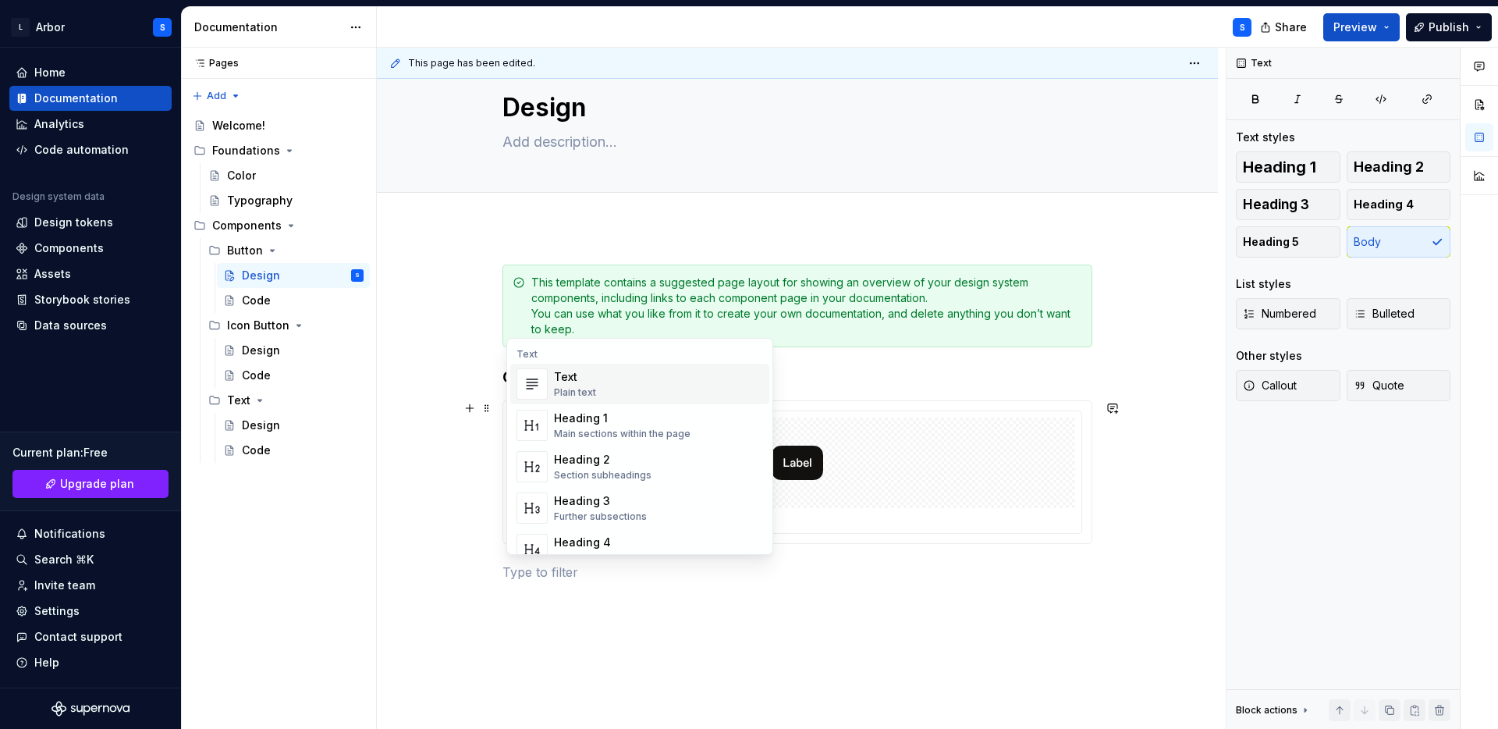
click at [511, 409] on span "Heading 1 Main sections within the page" at bounding box center [639, 425] width 259 height 41
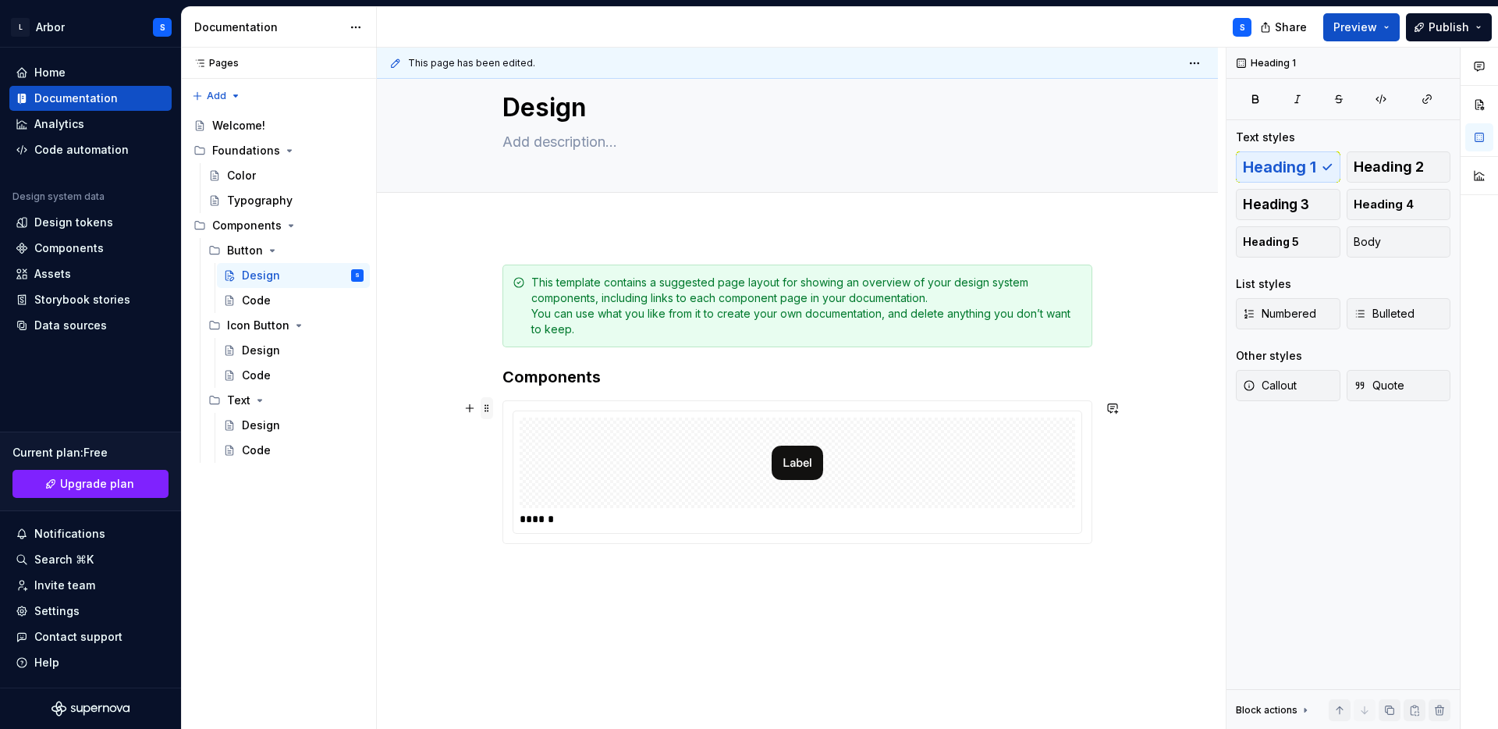
click at [492, 409] on span at bounding box center [487, 408] width 12 height 22
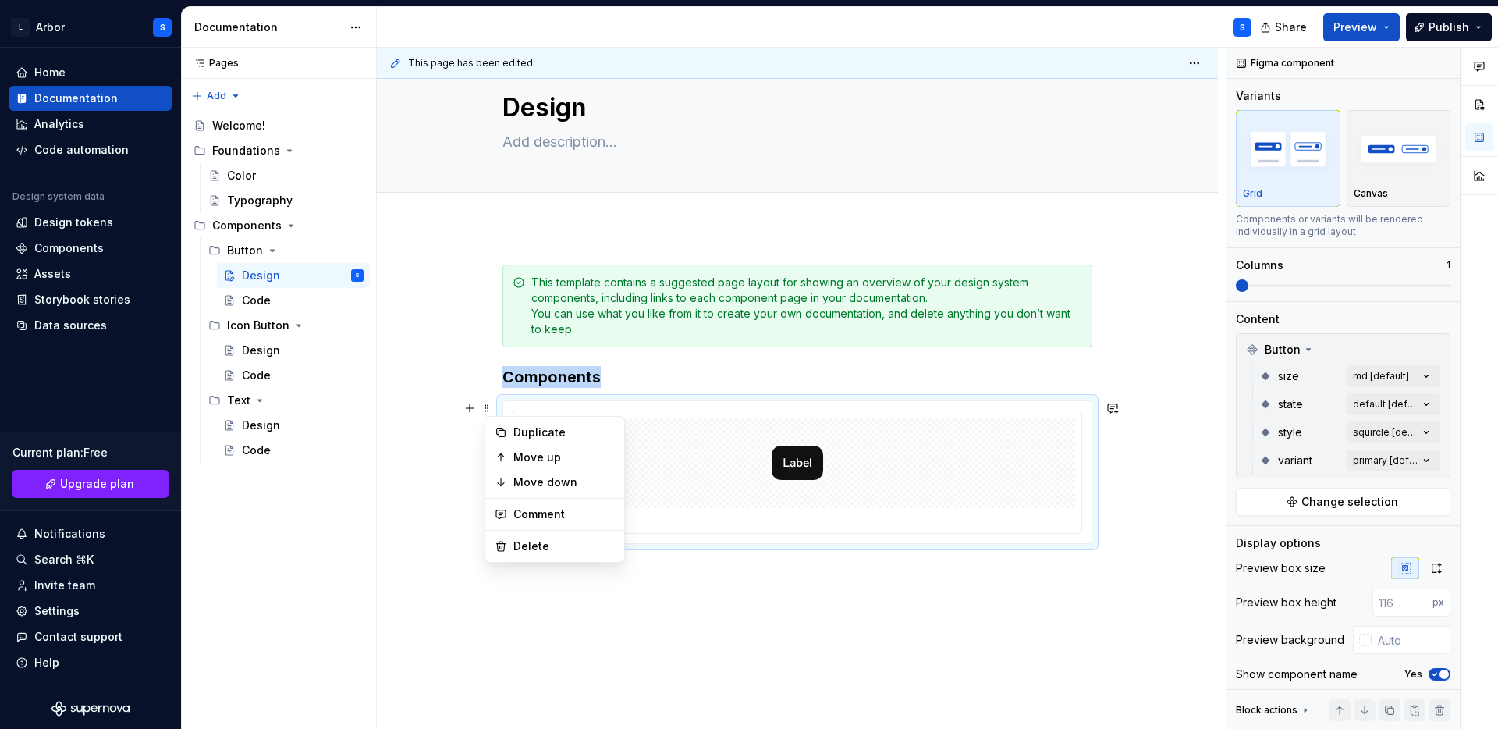
click at [905, 478] on div at bounding box center [798, 462] width 556 height 91
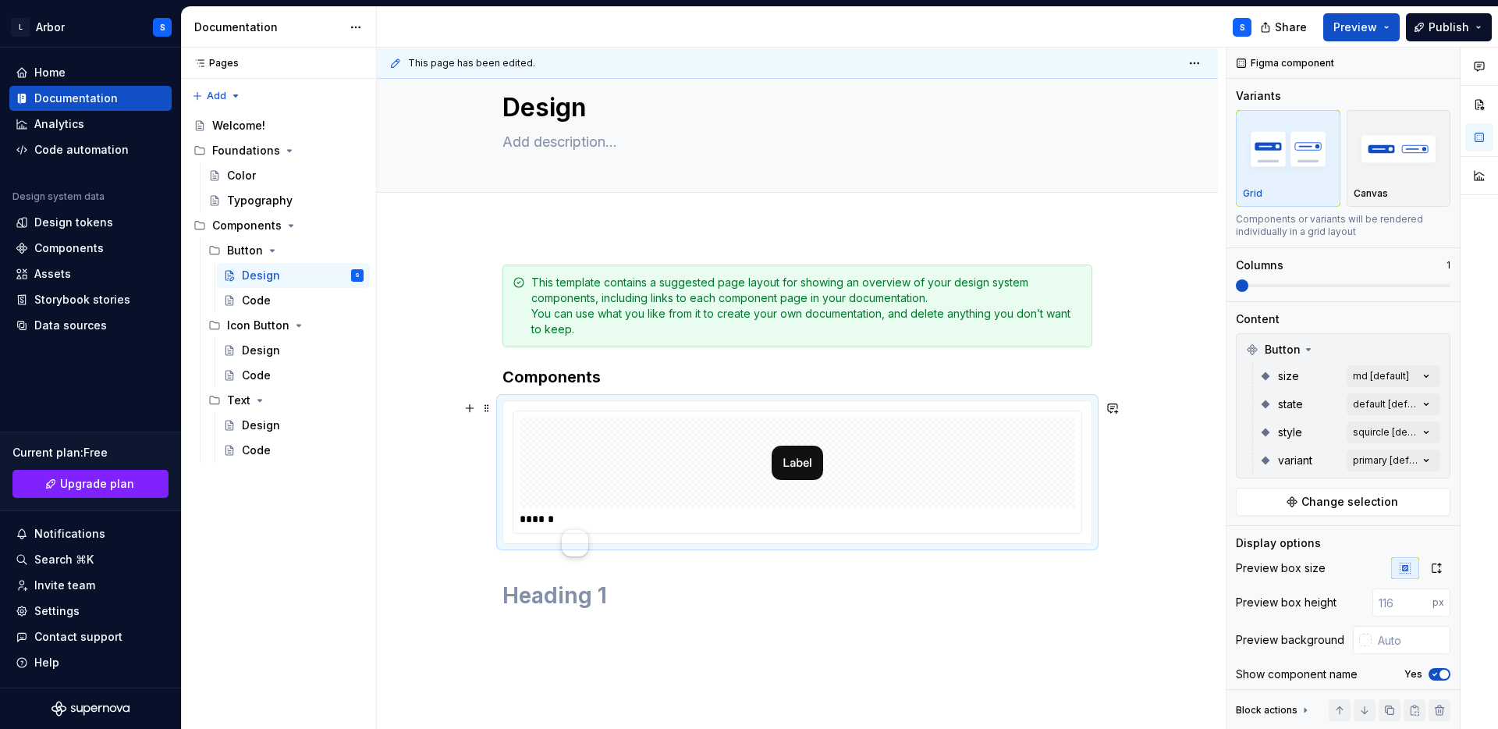
click at [936, 468] on div at bounding box center [798, 462] width 556 height 91
click at [1025, 454] on div at bounding box center [798, 462] width 556 height 91
click at [1329, 281] on span at bounding box center [1343, 285] width 215 height 12
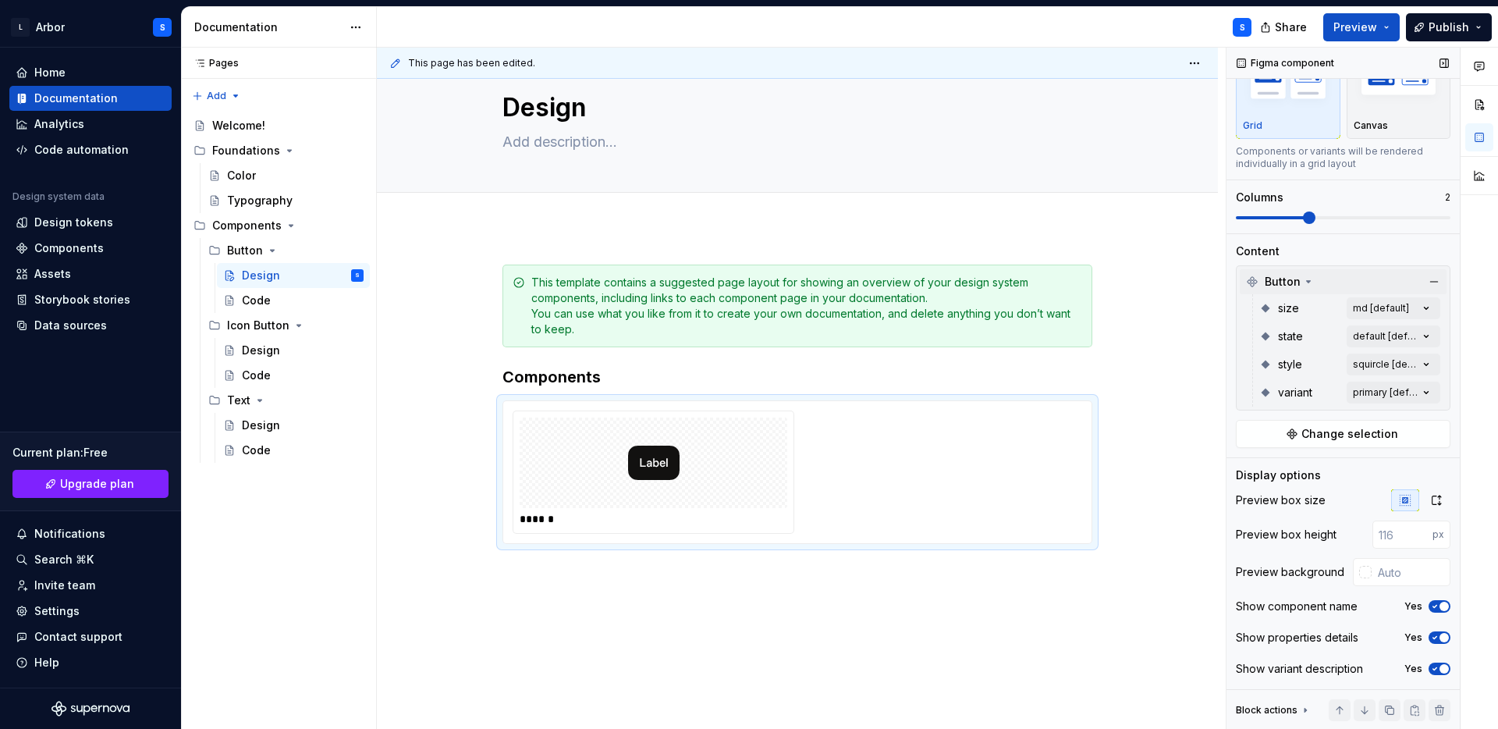
click at [1308, 283] on icon at bounding box center [1308, 281] width 12 height 12
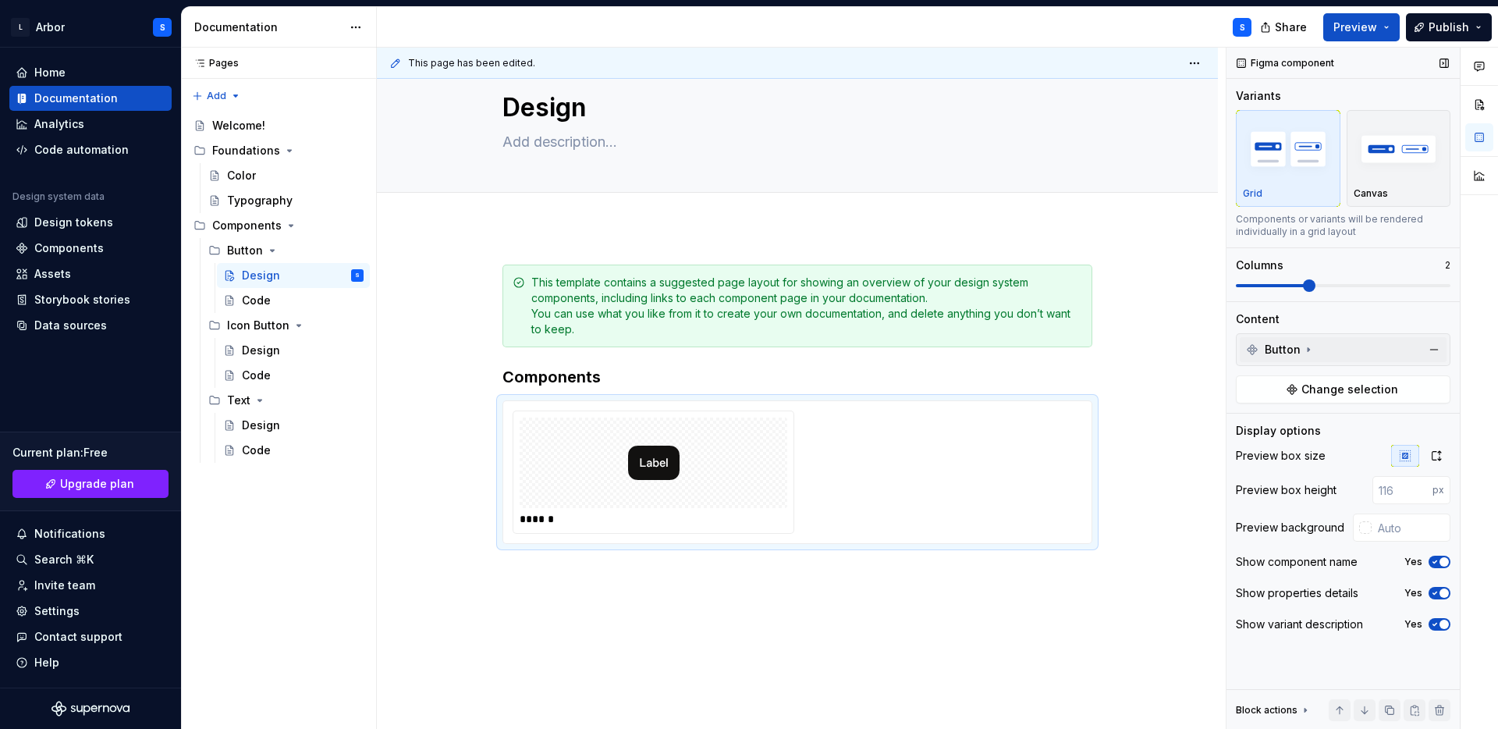
click at [1312, 346] on icon at bounding box center [1308, 349] width 12 height 12
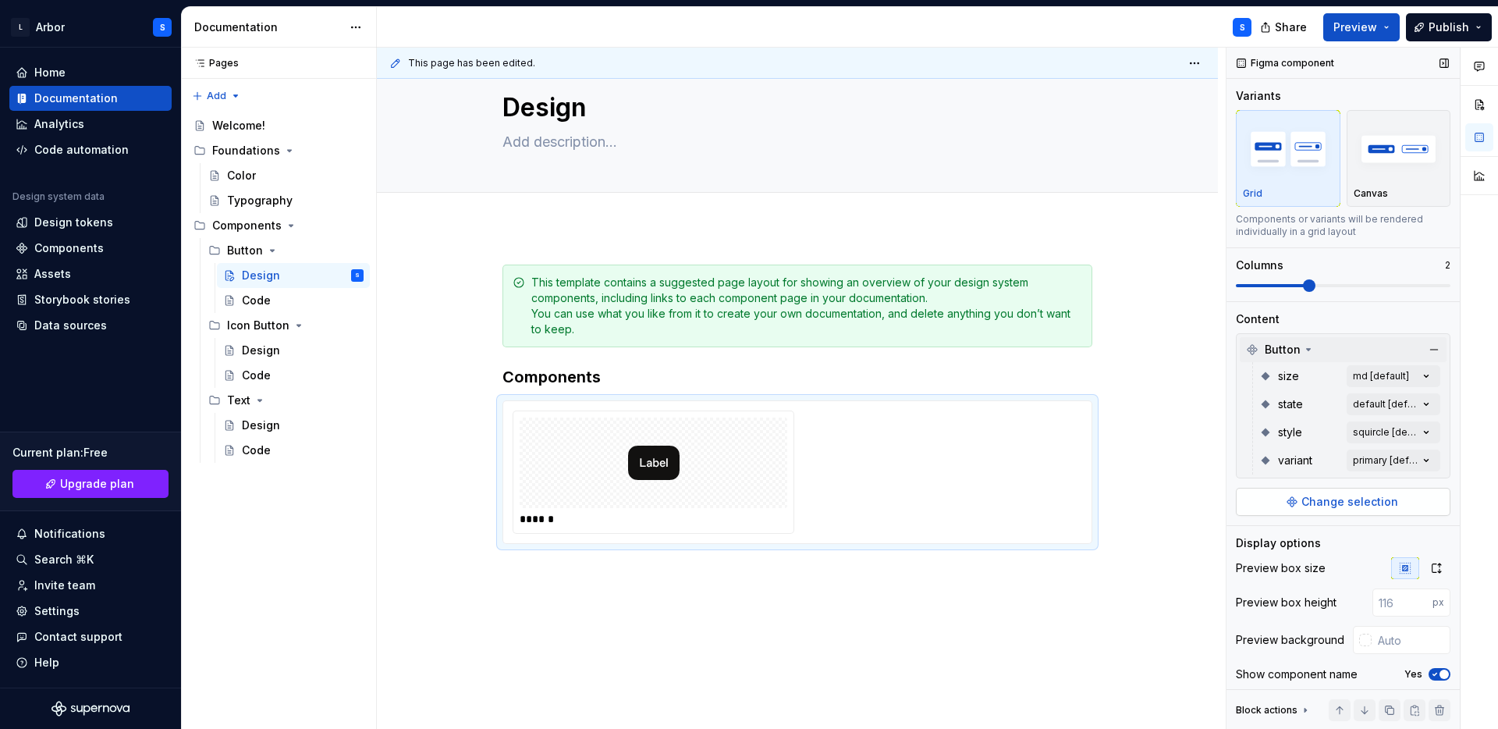
click at [1293, 506] on button "Change selection" at bounding box center [1343, 502] width 215 height 28
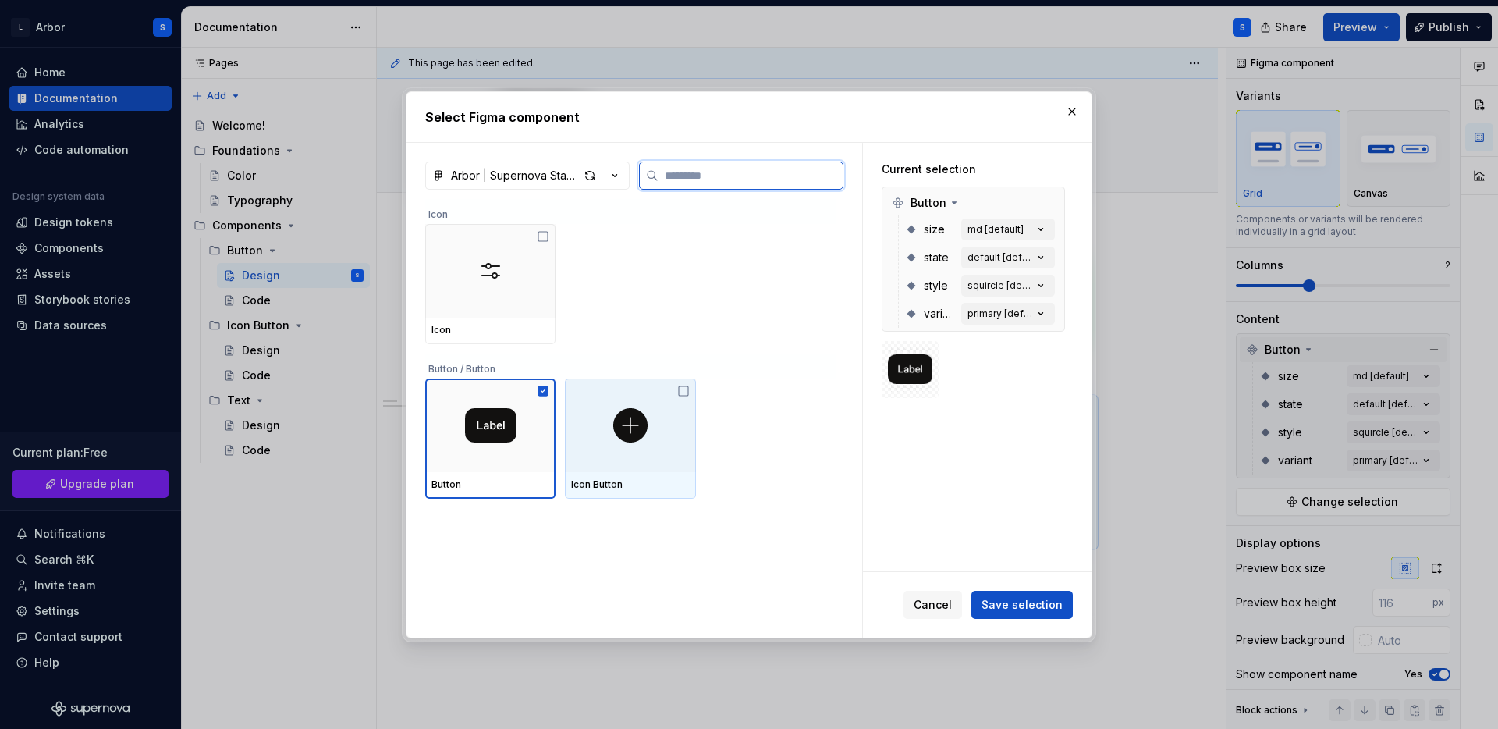
click at [671, 413] on div at bounding box center [630, 425] width 130 height 94
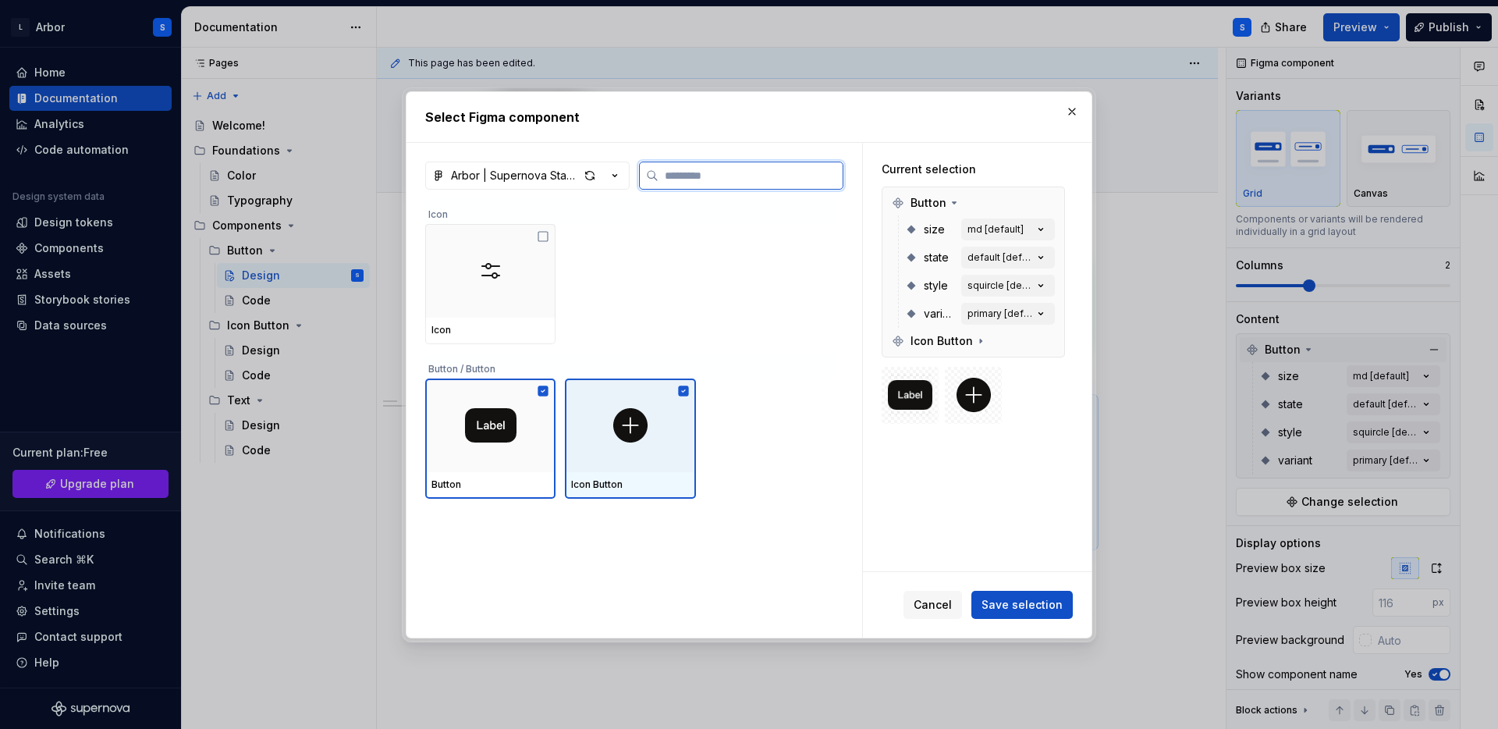
click at [671, 413] on div at bounding box center [630, 425] width 130 height 94
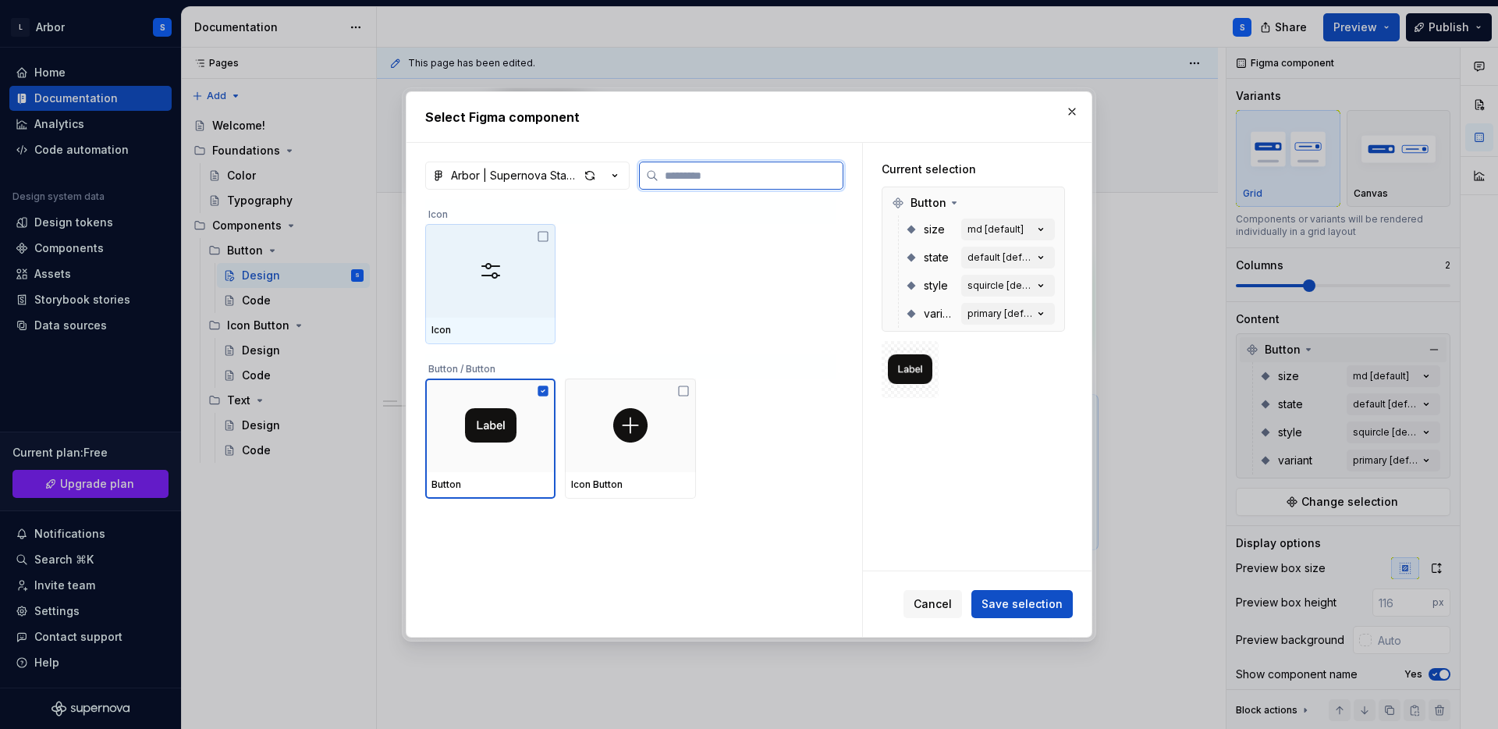
click at [504, 266] on div at bounding box center [490, 271] width 130 height 94
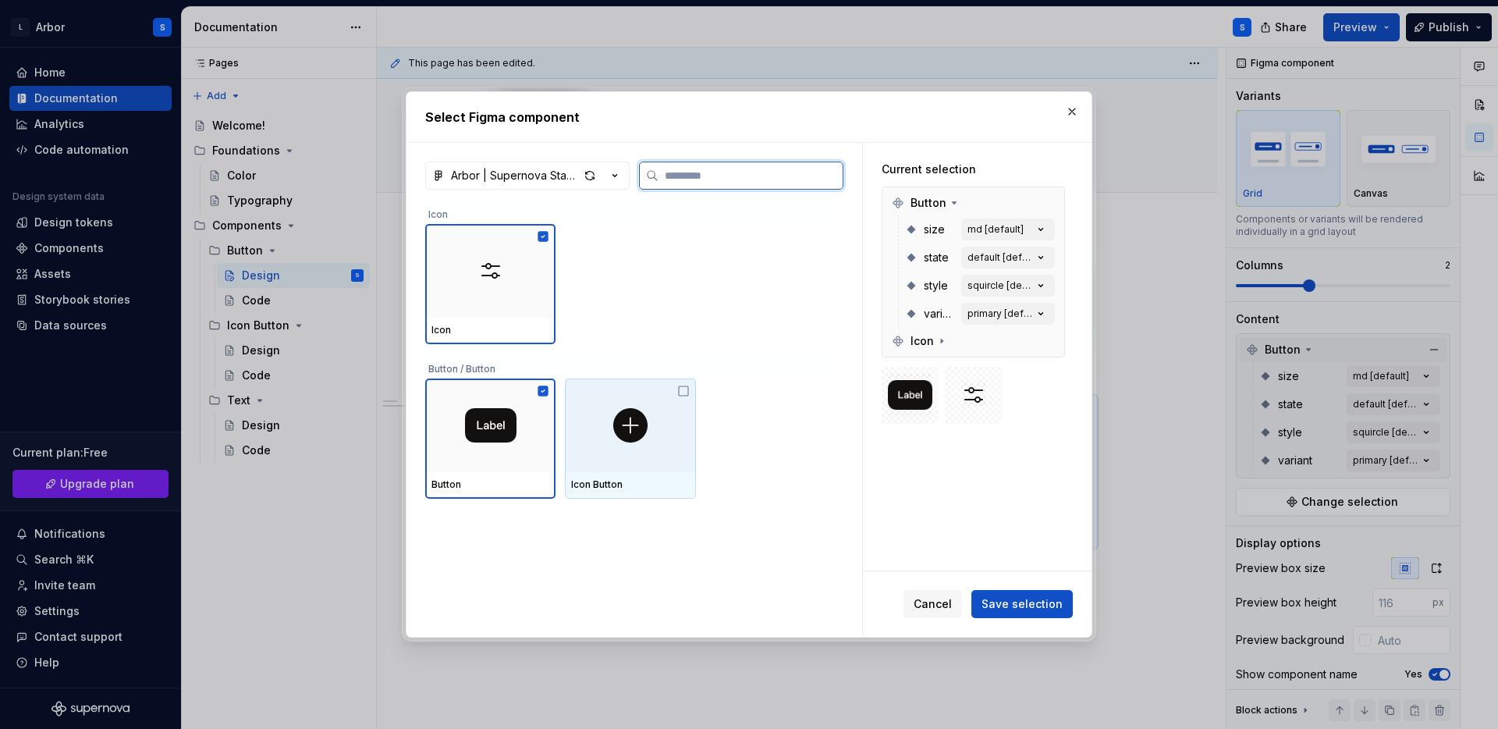
click at [668, 453] on div at bounding box center [630, 425] width 130 height 94
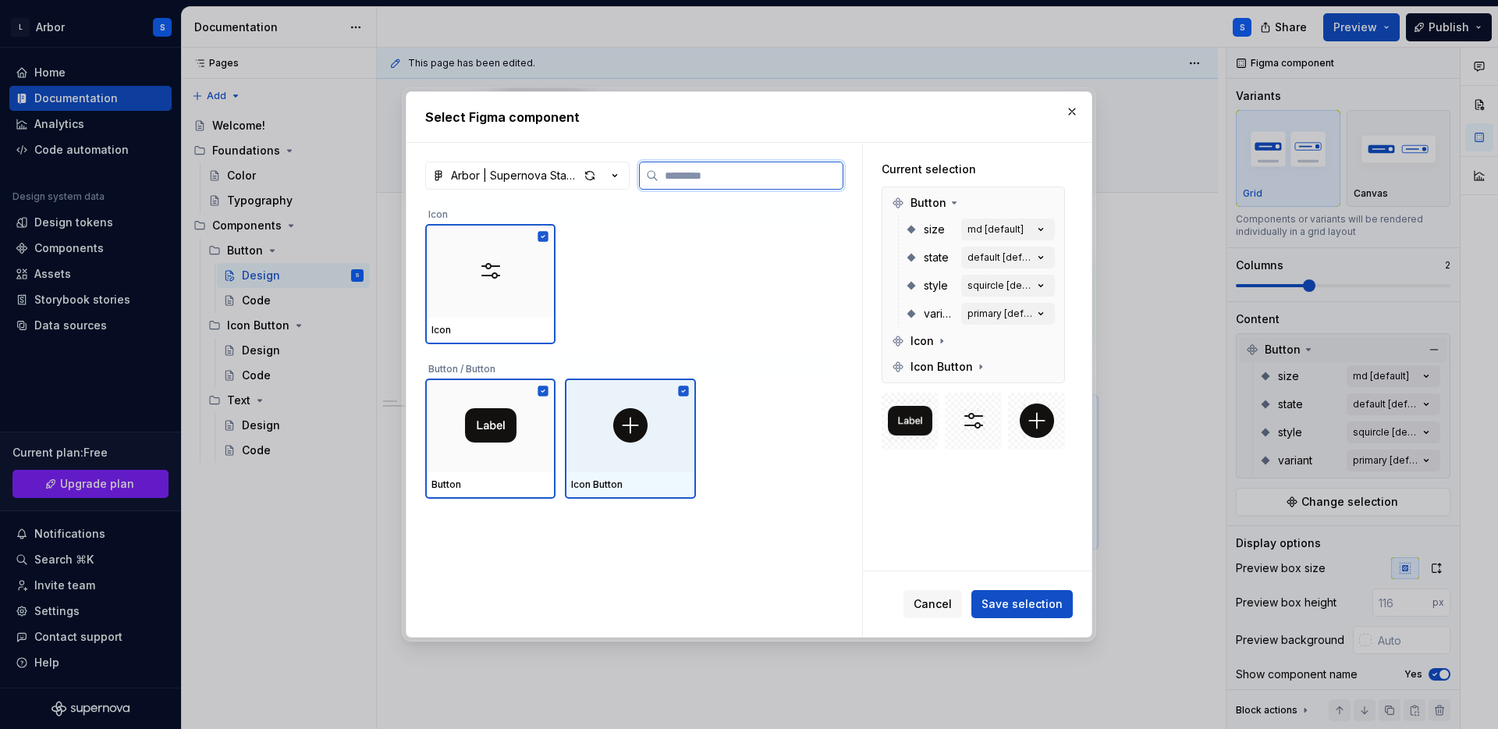
click at [668, 453] on div at bounding box center [630, 425] width 130 height 94
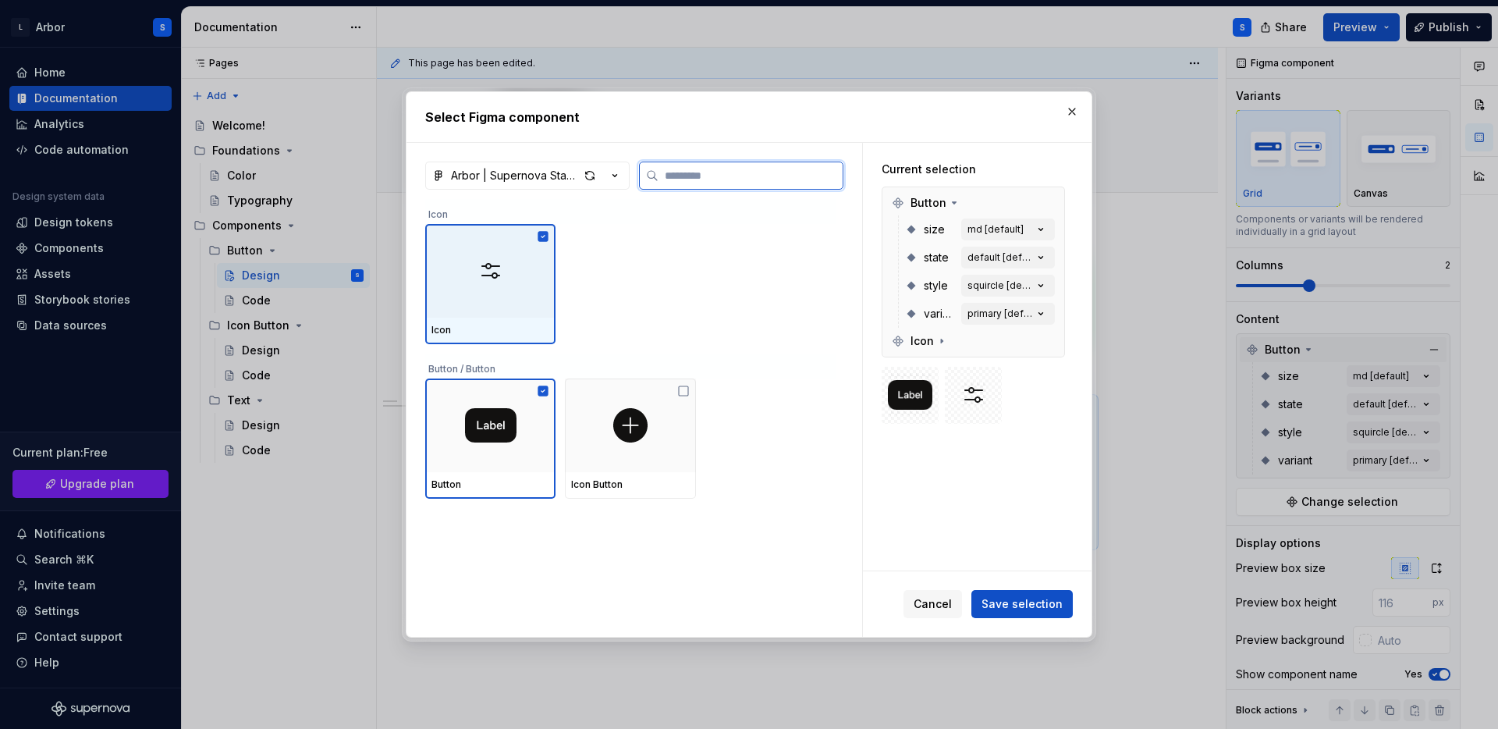
click at [485, 289] on div at bounding box center [490, 271] width 130 height 94
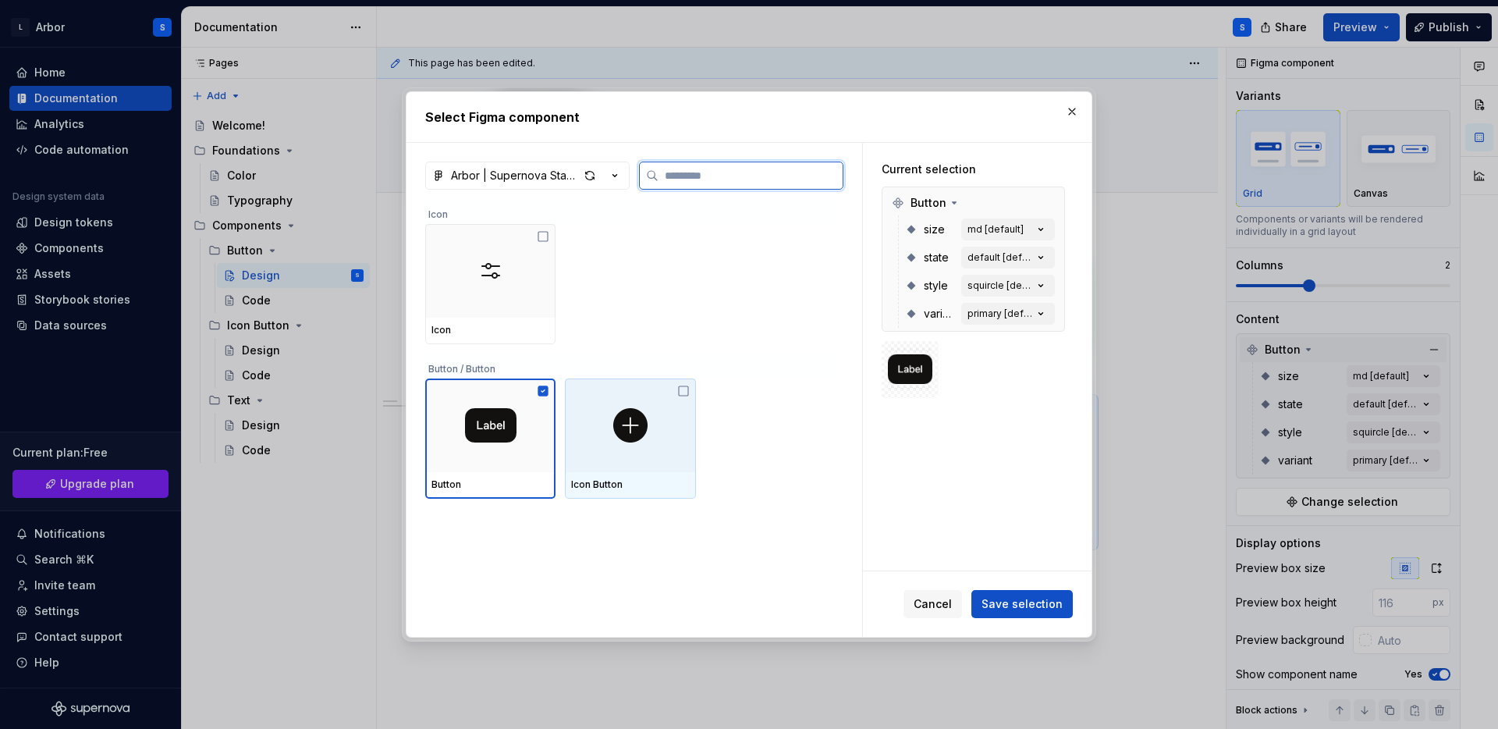
click at [643, 459] on div at bounding box center [630, 425] width 130 height 94
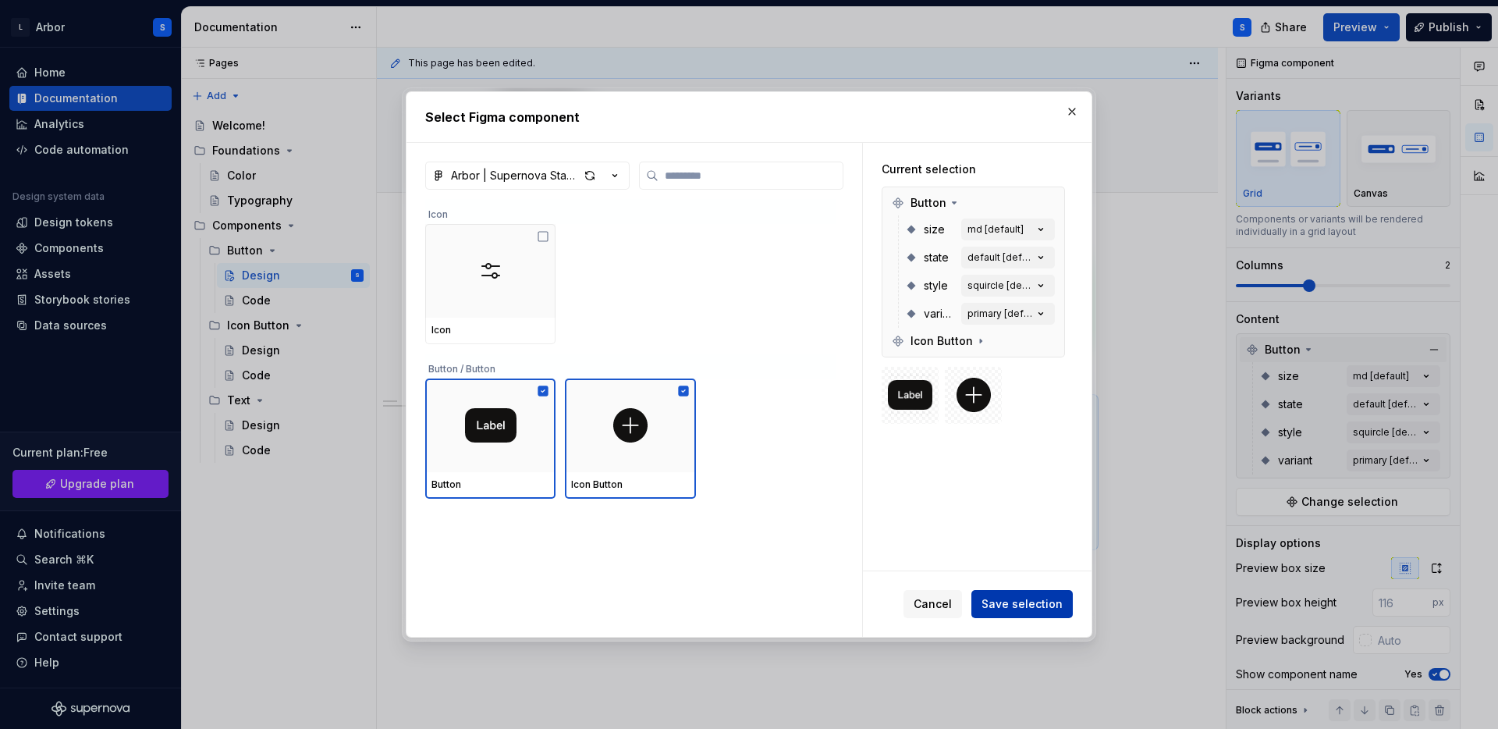
click at [1032, 599] on span "Save selection" at bounding box center [1022, 604] width 81 height 16
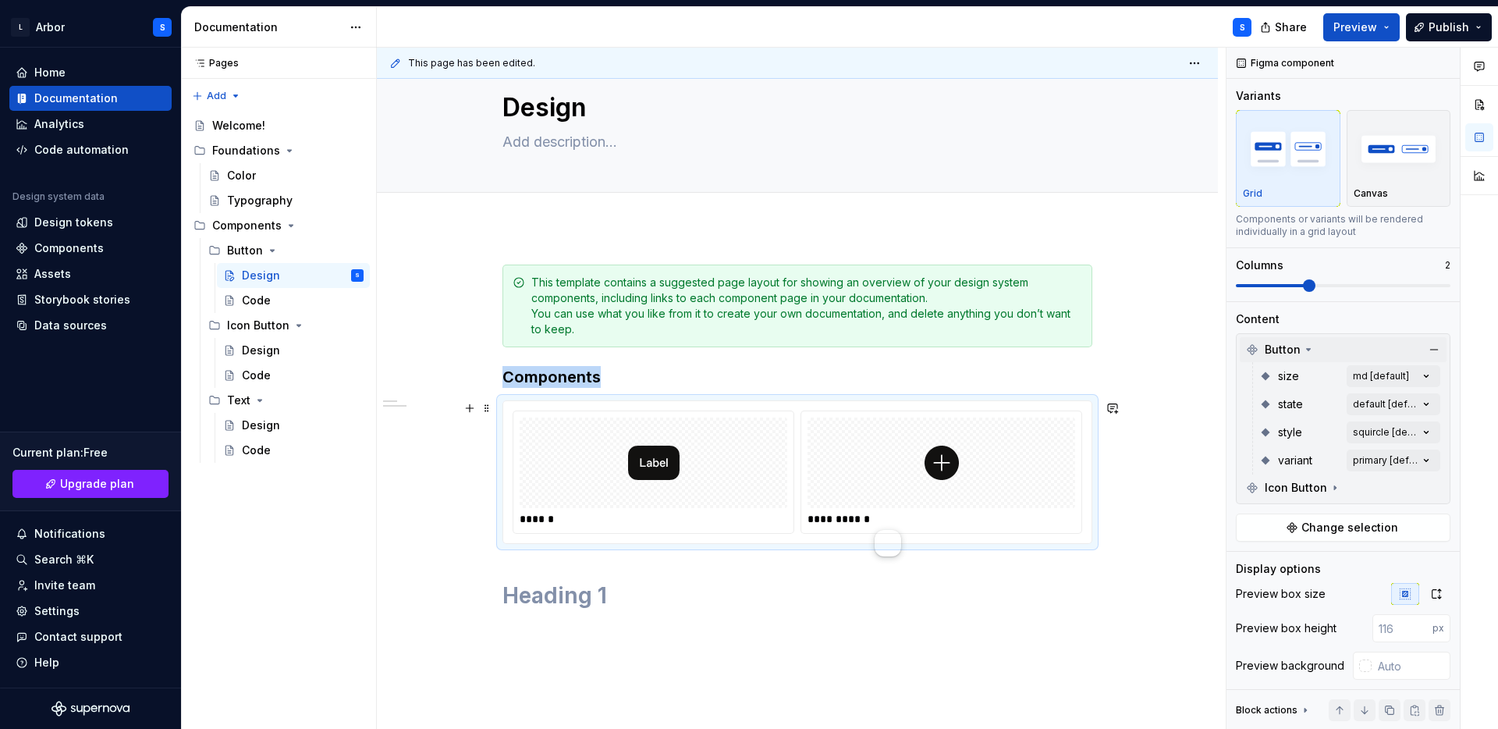
click at [897, 513] on div "**********" at bounding box center [942, 519] width 268 height 16
click at [1348, 525] on span "Change selection" at bounding box center [1350, 528] width 97 height 16
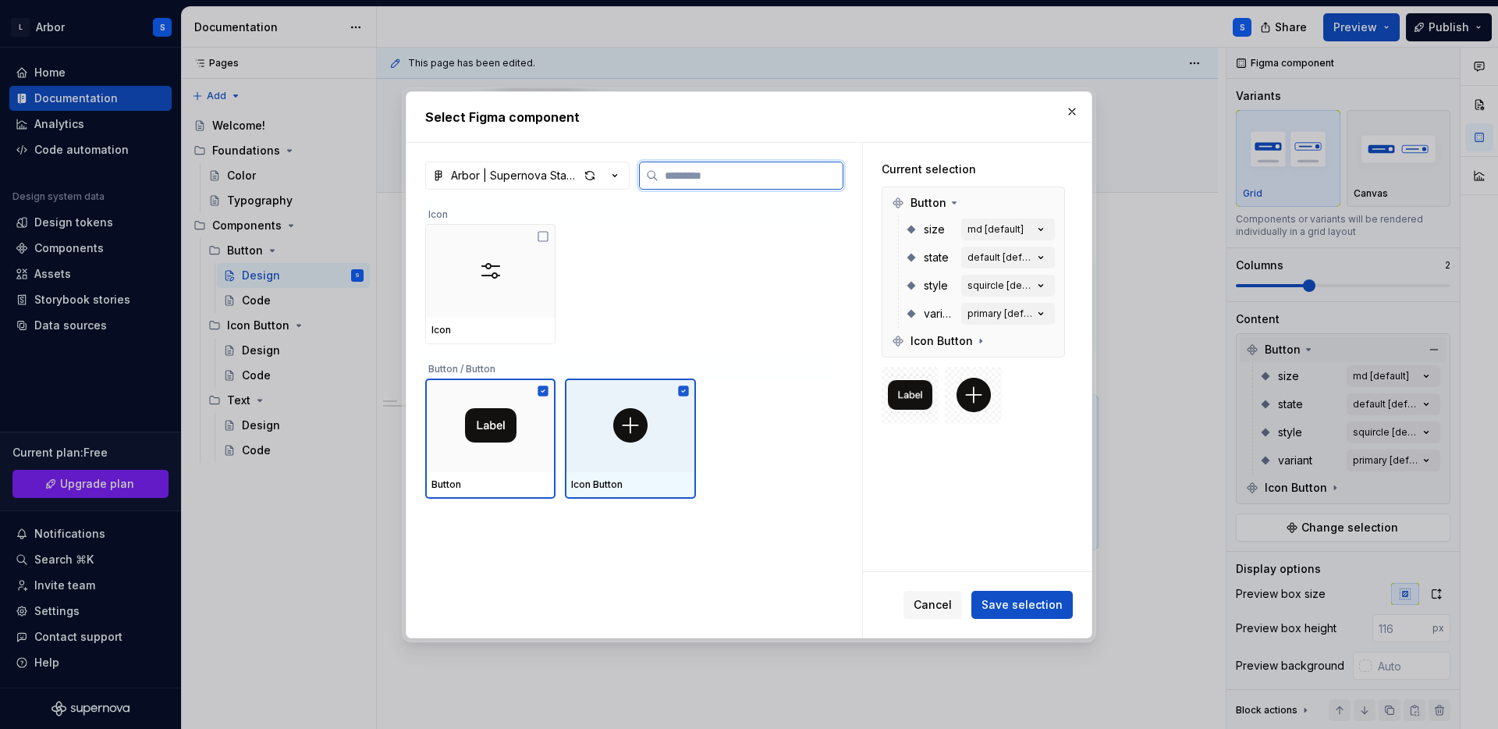
click at [683, 393] on icon at bounding box center [683, 391] width 12 height 12
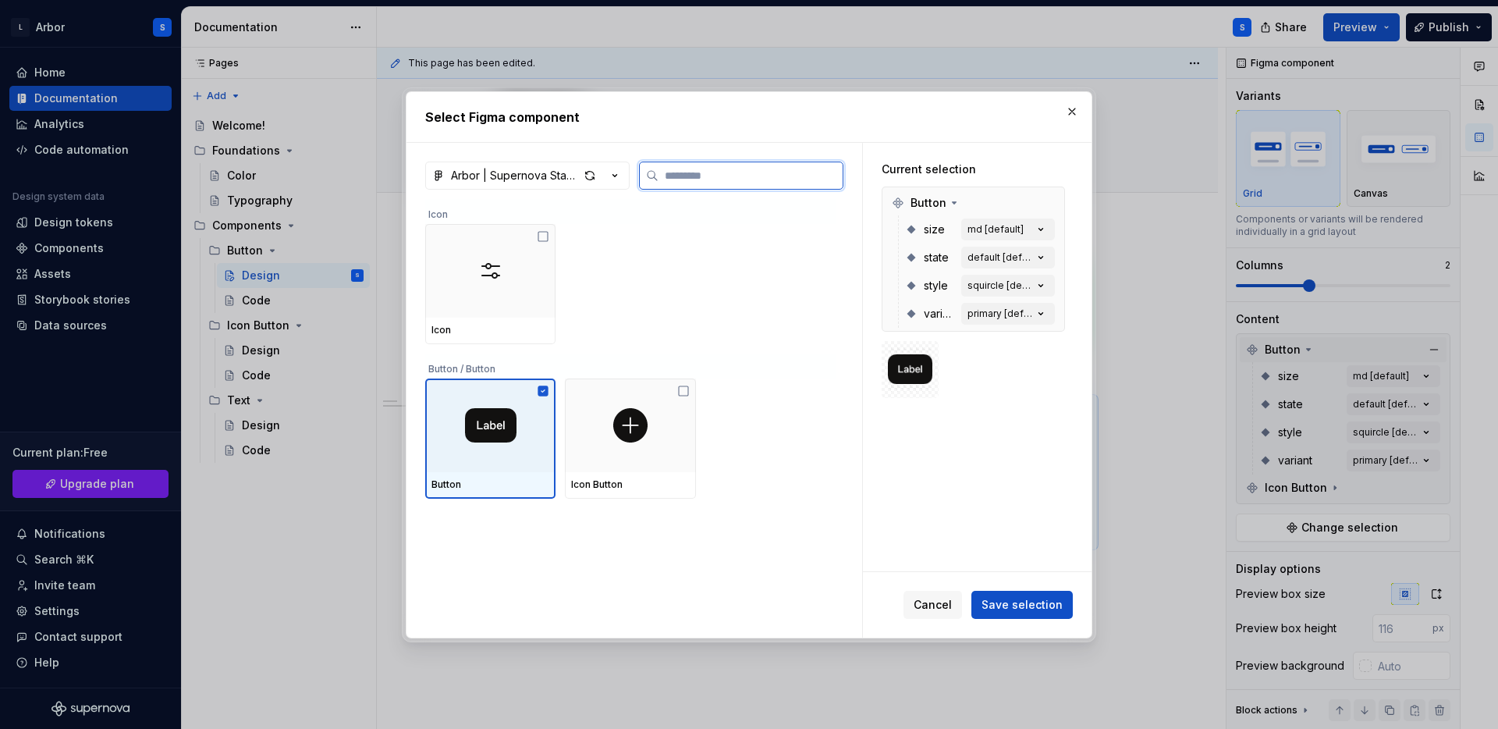
click at [515, 435] on img at bounding box center [490, 425] width 51 height 34
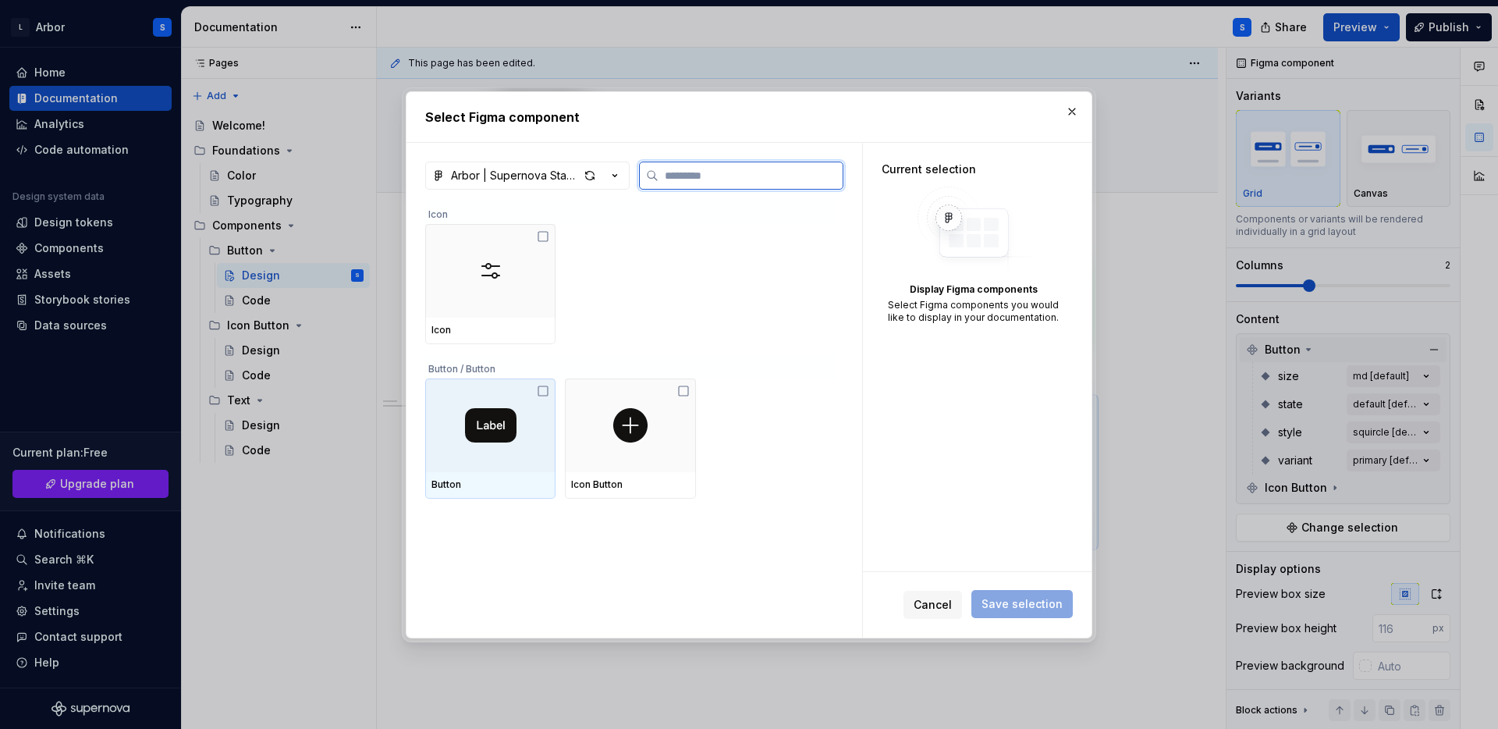
click at [515, 435] on img at bounding box center [490, 425] width 51 height 34
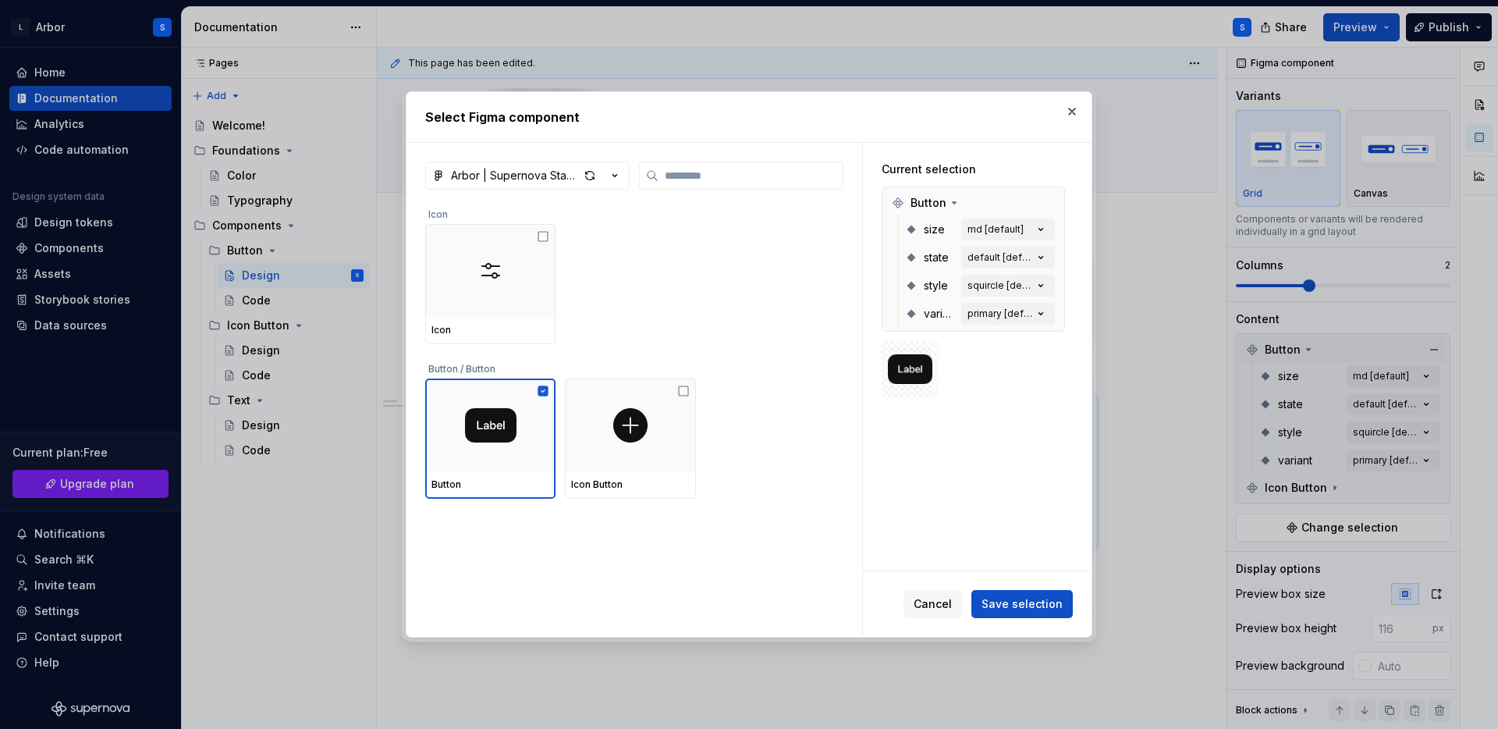
click at [525, 160] on div "Arbor | Supernova Staging Icon Icon Button / Button Button Icon Button" at bounding box center [635, 390] width 456 height 495
click at [513, 174] on div "Arbor | Supernova Staging" at bounding box center [515, 176] width 128 height 16
click at [794, 142] on div "Select Figma component Arbor | Supernova Staging Icon Icon Button / Button Butt…" at bounding box center [749, 364] width 1498 height 729
click at [1025, 247] on button "default [default]" at bounding box center [1008, 258] width 94 height 22
click at [1049, 259] on icon "button" at bounding box center [1041, 258] width 16 height 16
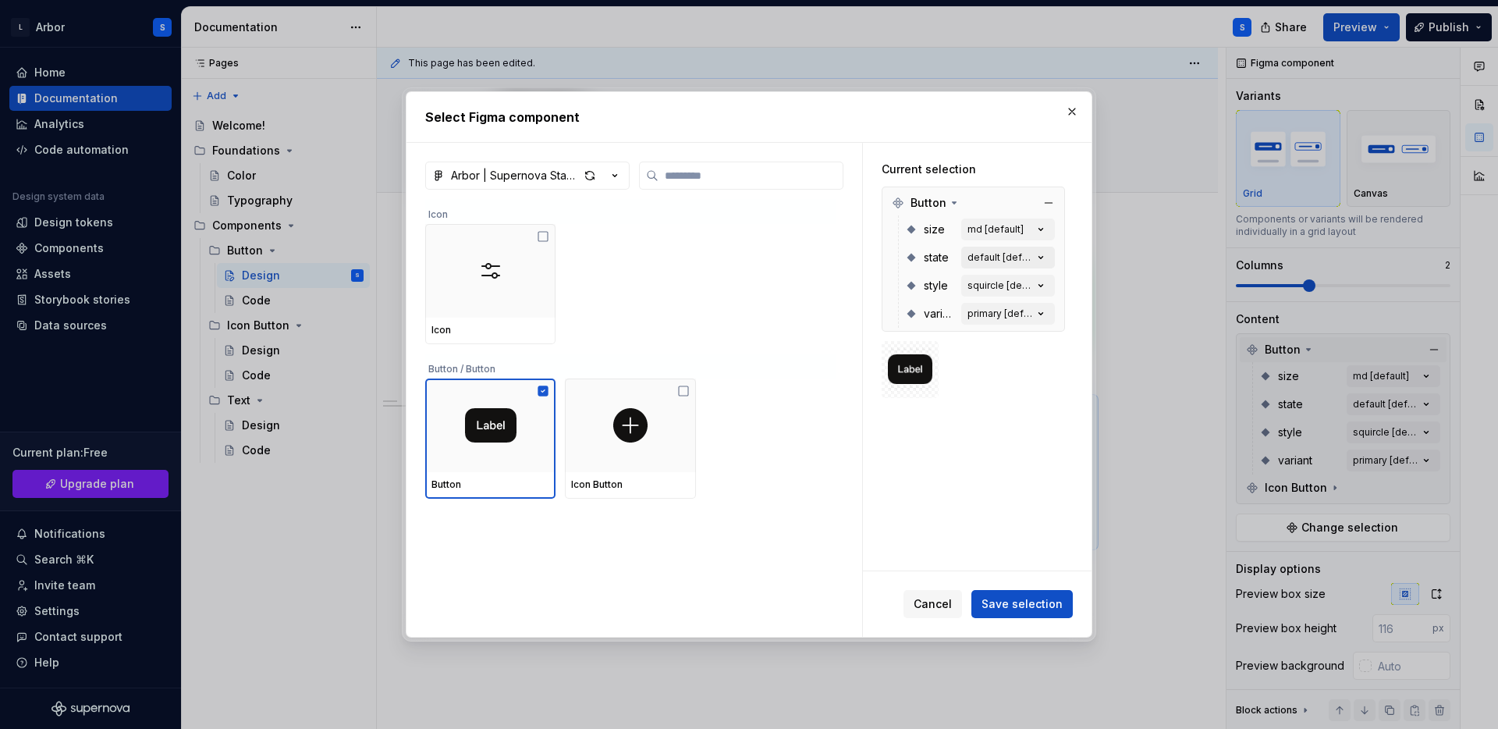
click at [1049, 259] on icon "button" at bounding box center [1041, 258] width 16 height 16
click at [1050, 603] on span "Save selection" at bounding box center [1022, 604] width 81 height 16
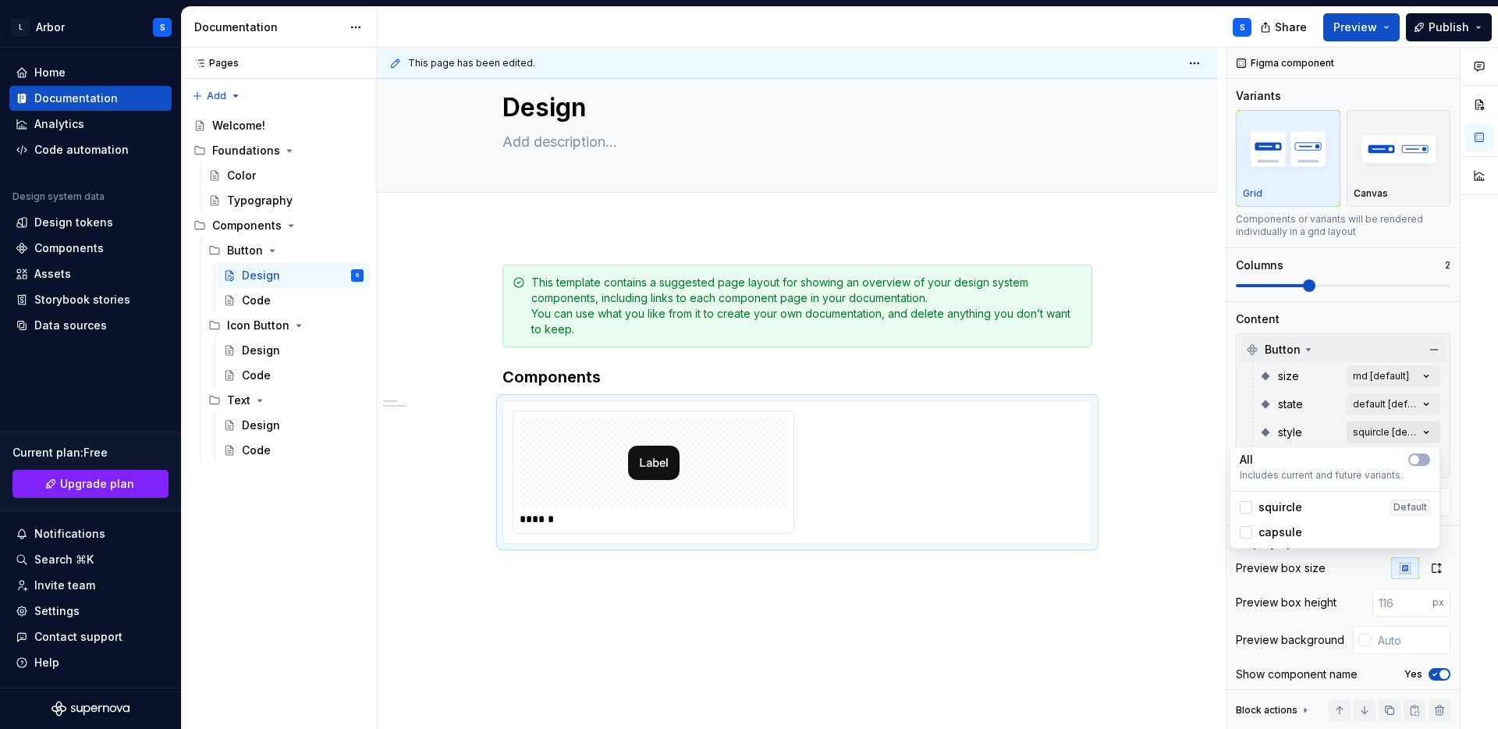
click at [1391, 433] on div "Comments Open comments No comments yet Select ‘Comment’ from the block context …" at bounding box center [1363, 389] width 272 height 682
click at [1245, 506] on div at bounding box center [1246, 507] width 12 height 12
click at [1382, 398] on div "Comments Open comments No comments yet Select ‘Comment’ from the block context …" at bounding box center [1363, 389] width 272 height 682
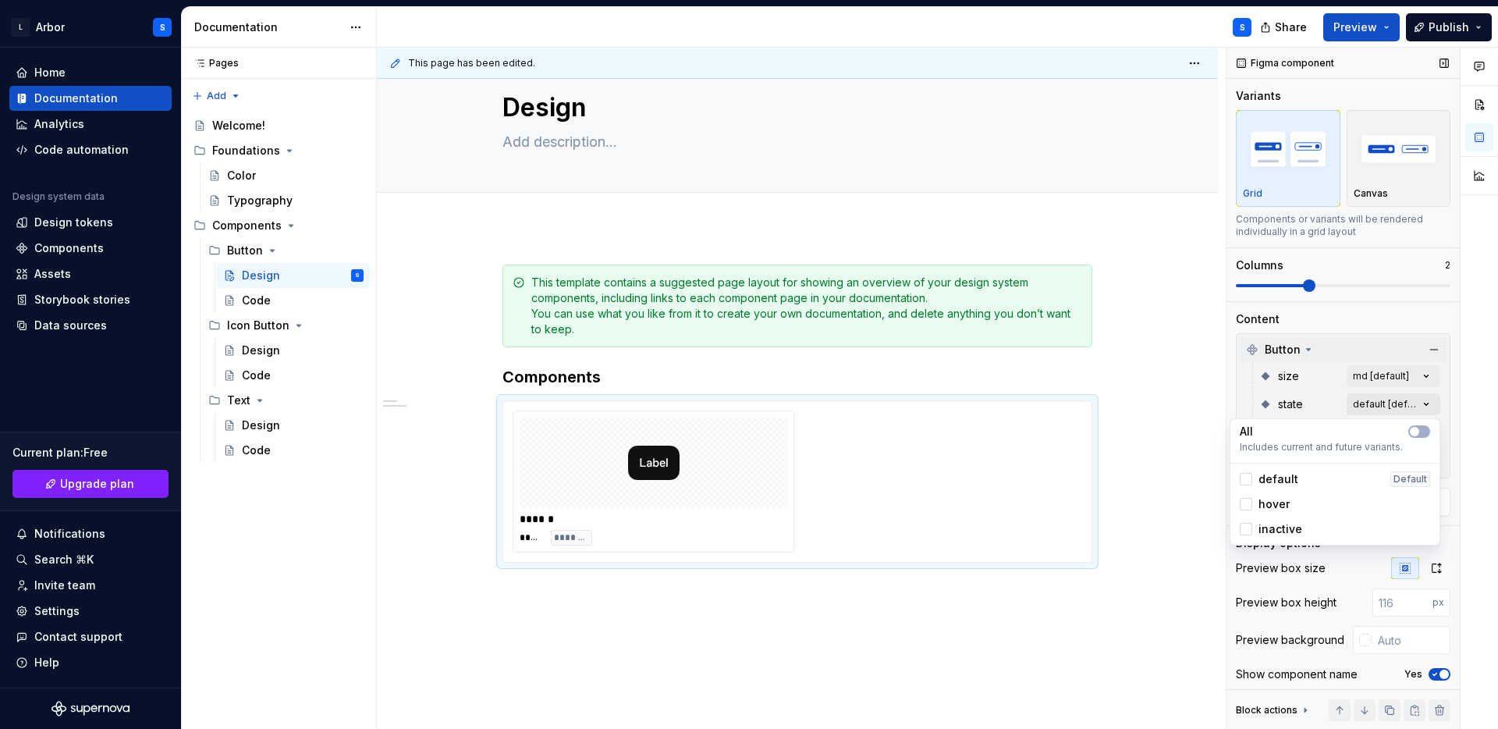
click at [1382, 398] on div "Comments Open comments No comments yet Select ‘Comment’ from the block context …" at bounding box center [1363, 389] width 272 height 682
click at [1244, 479] on div at bounding box center [1246, 479] width 12 height 12
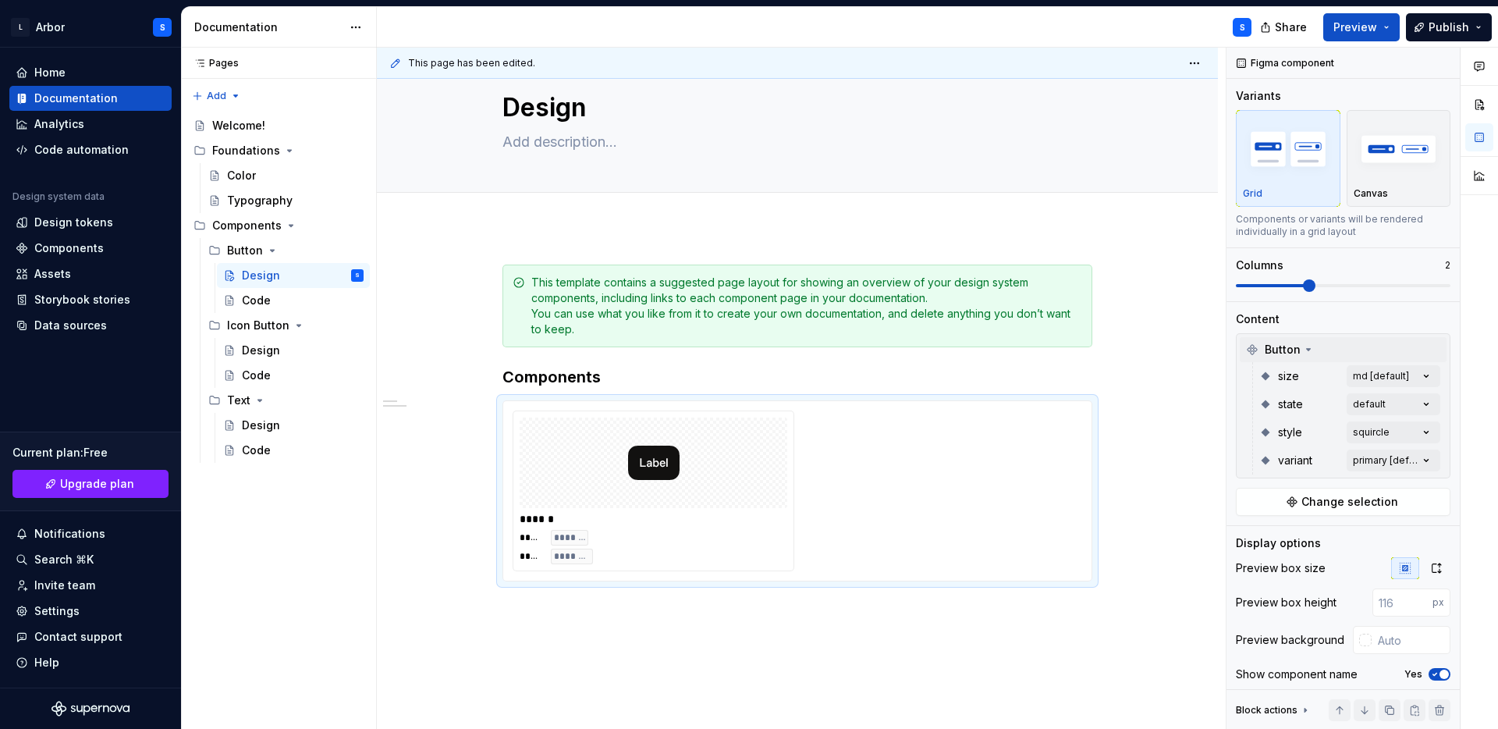
click at [1375, 399] on div "Comments Open comments No comments yet Select ‘Comment’ from the block context …" at bounding box center [1363, 389] width 272 height 682
click at [1372, 467] on div "Comments Open comments No comments yet Select ‘Comment’ from the block context …" at bounding box center [1363, 389] width 272 height 682
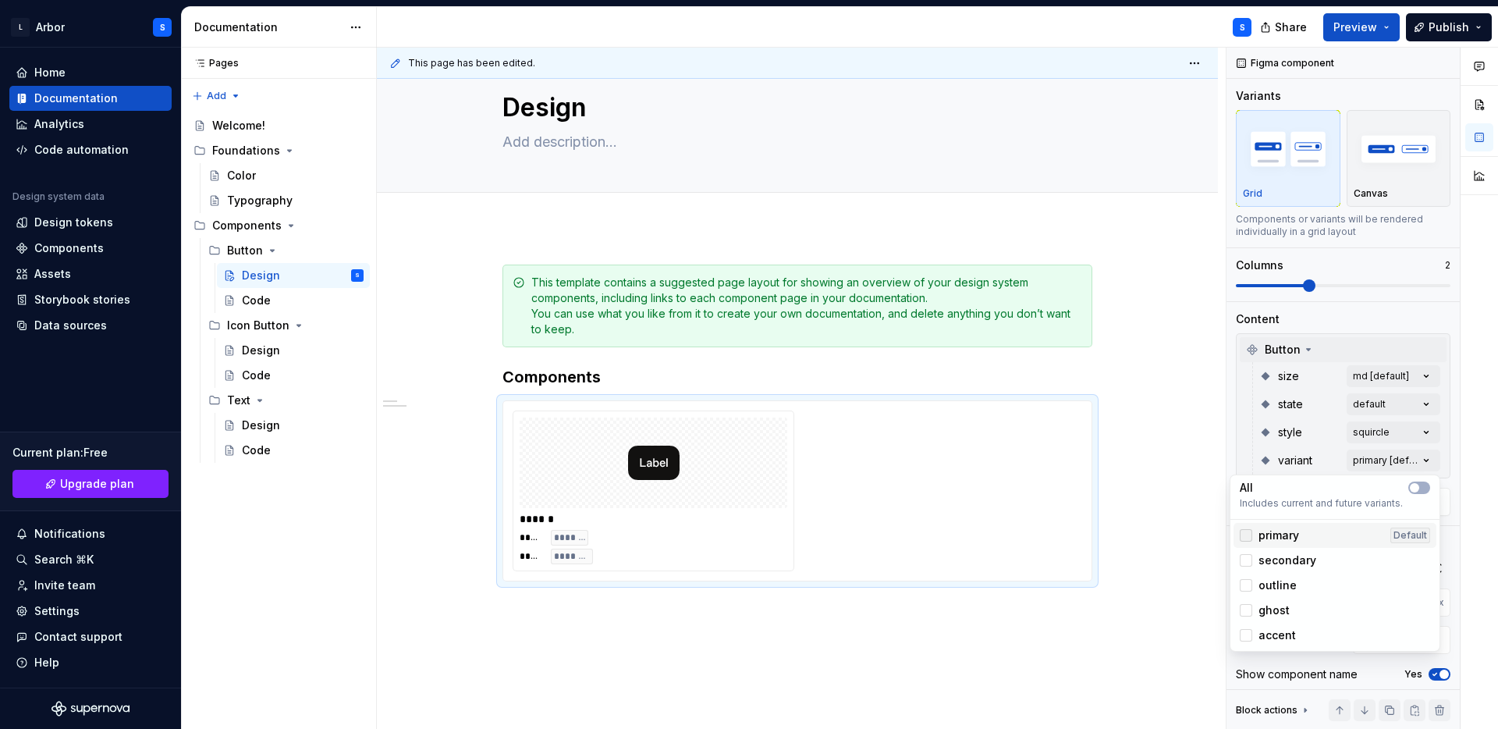
click at [1251, 538] on div at bounding box center [1246, 535] width 12 height 12
click at [1383, 371] on div "Comments Open comments No comments yet Select ‘Comment’ from the block context …" at bounding box center [1363, 389] width 272 height 682
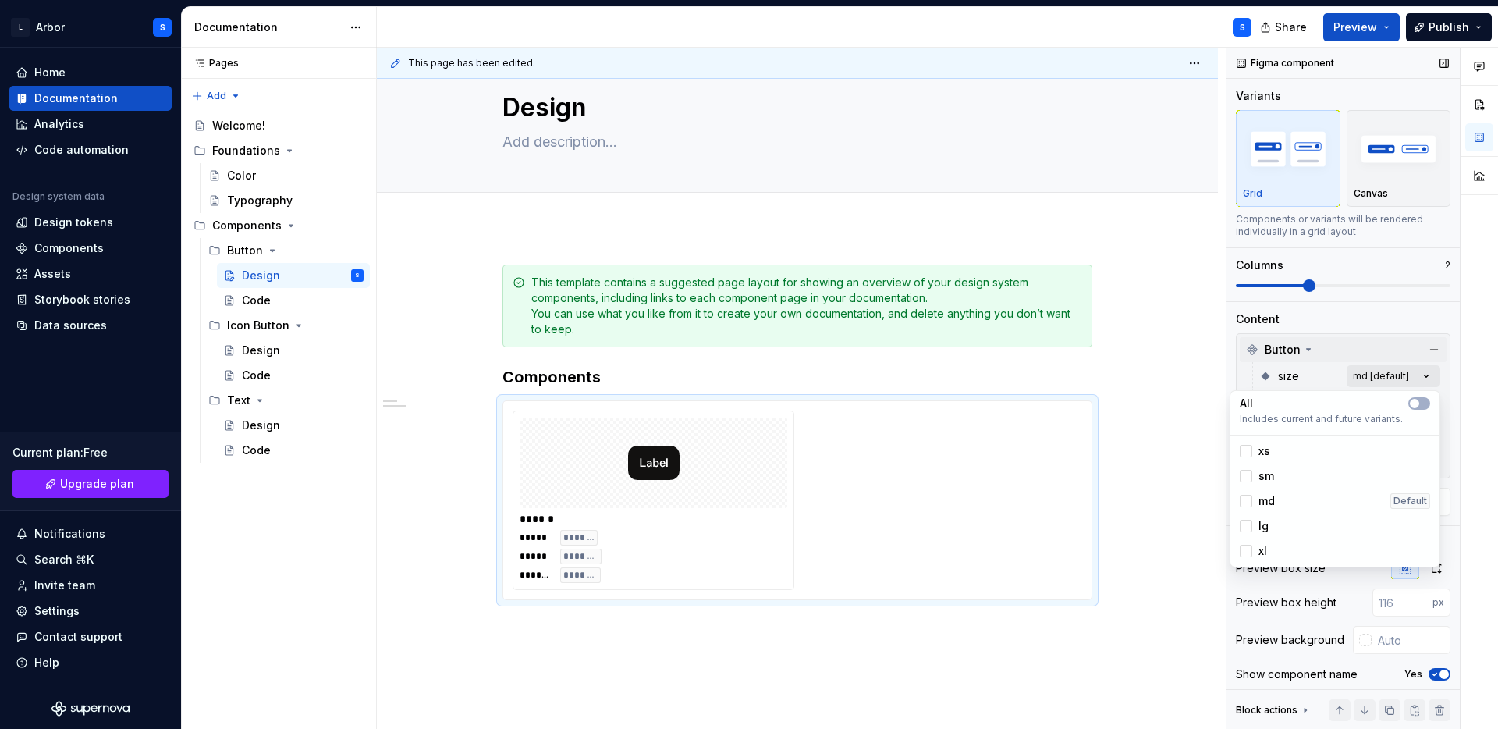
click at [1391, 367] on div "Comments Open comments No comments yet Select ‘Comment’ from the block context …" at bounding box center [1363, 389] width 272 height 682
click at [1244, 504] on div at bounding box center [1246, 501] width 12 height 12
click at [1165, 553] on html "L Arbor S Home Documentation Analytics Code automation Design system data Desig…" at bounding box center [749, 364] width 1498 height 729
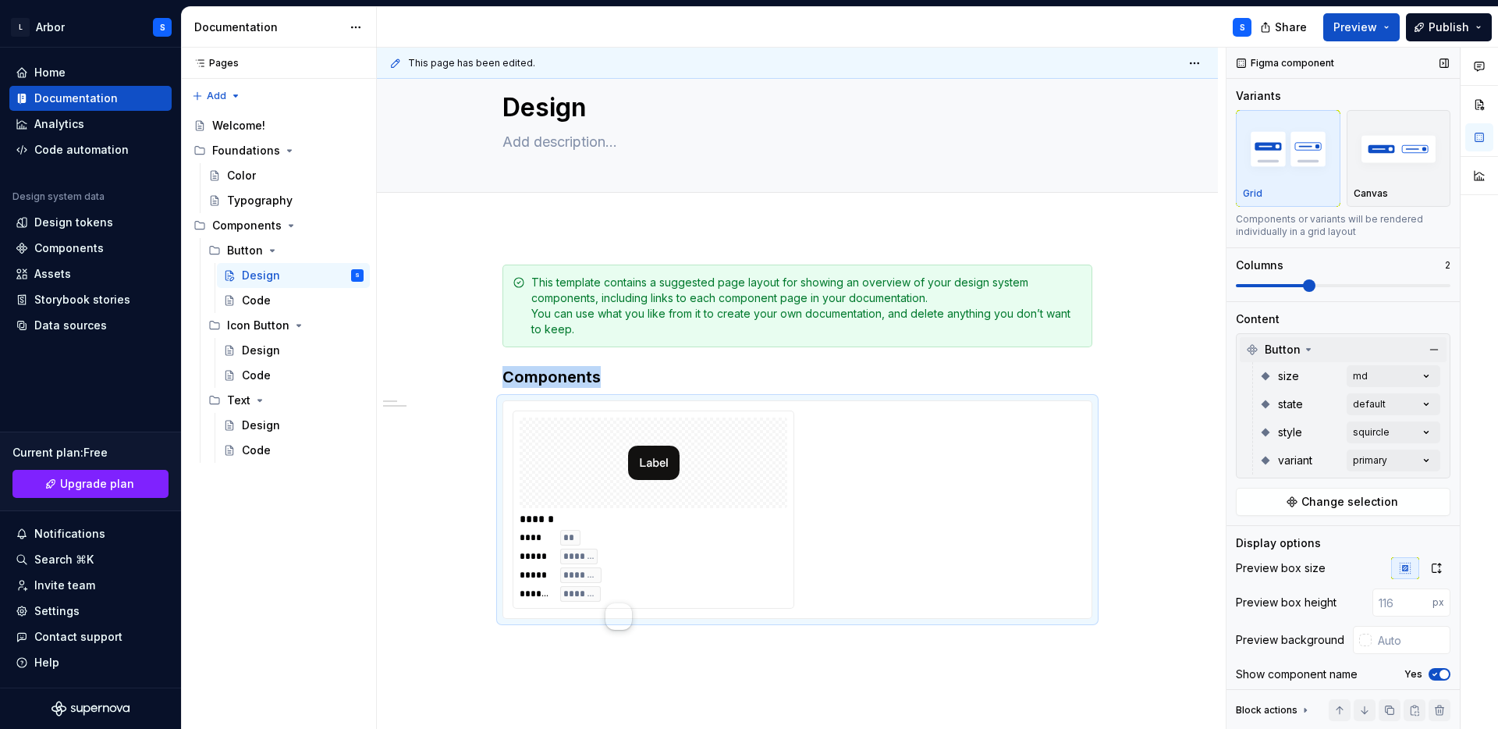
scroll to position [68, 0]
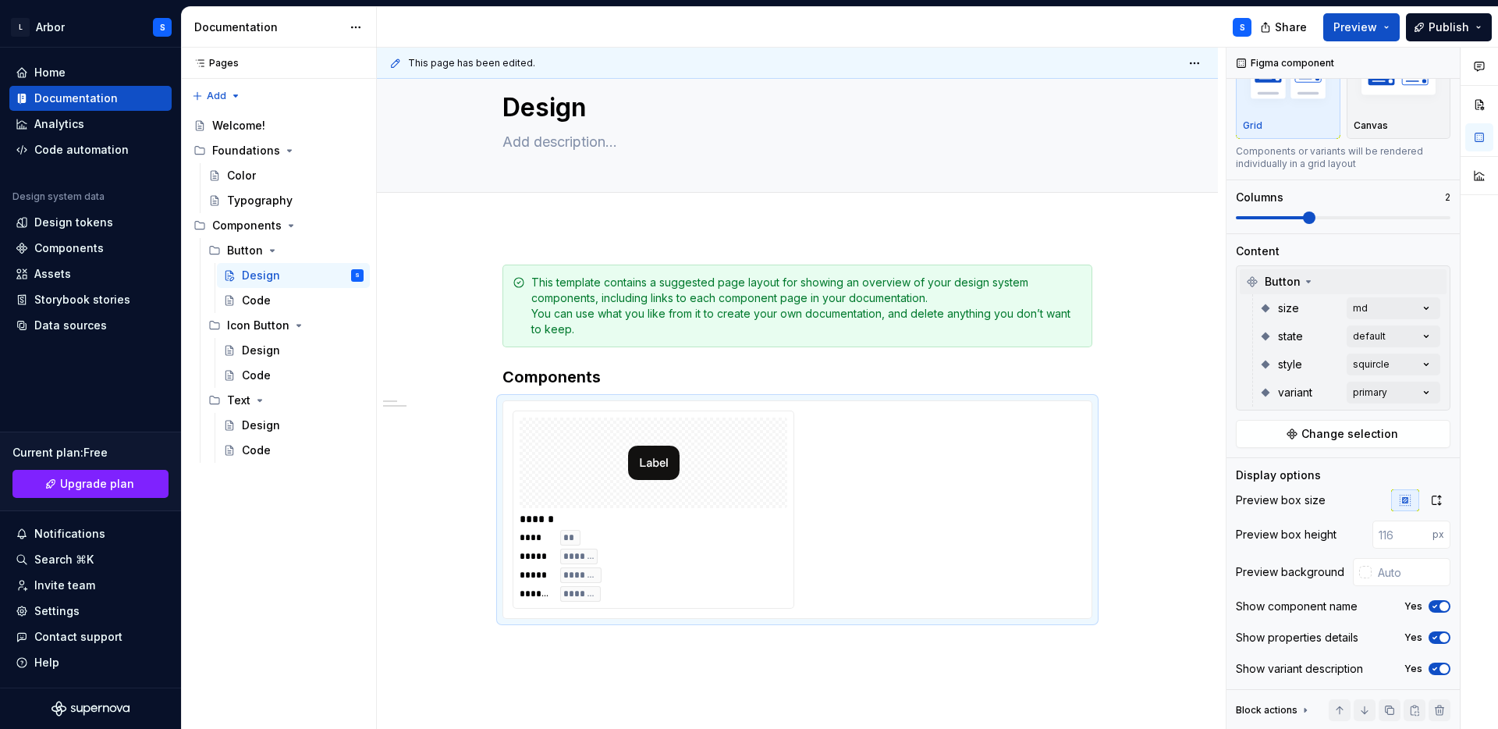
click at [1245, 284] on div "Button" at bounding box center [1343, 281] width 207 height 25
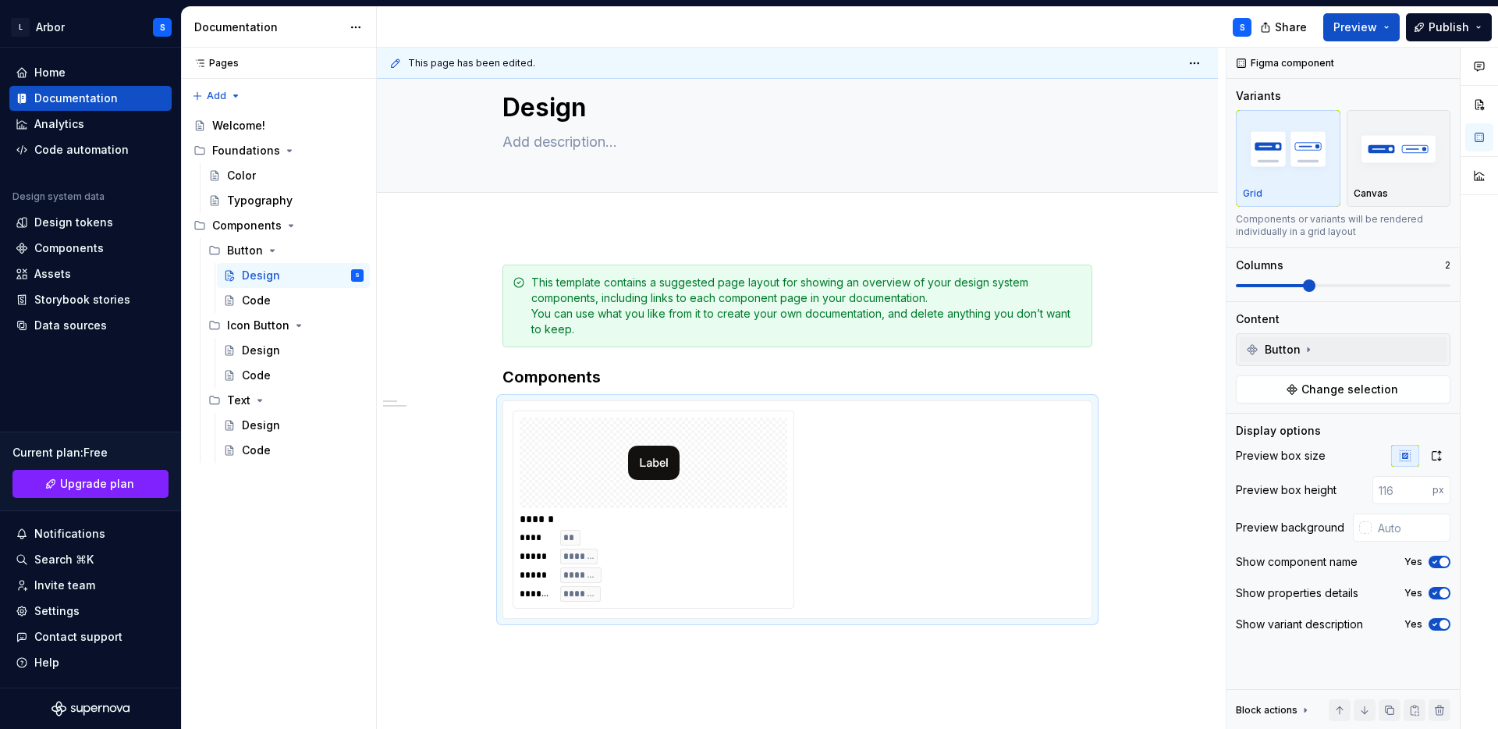
click at [1252, 350] on icon at bounding box center [1252, 349] width 9 height 9
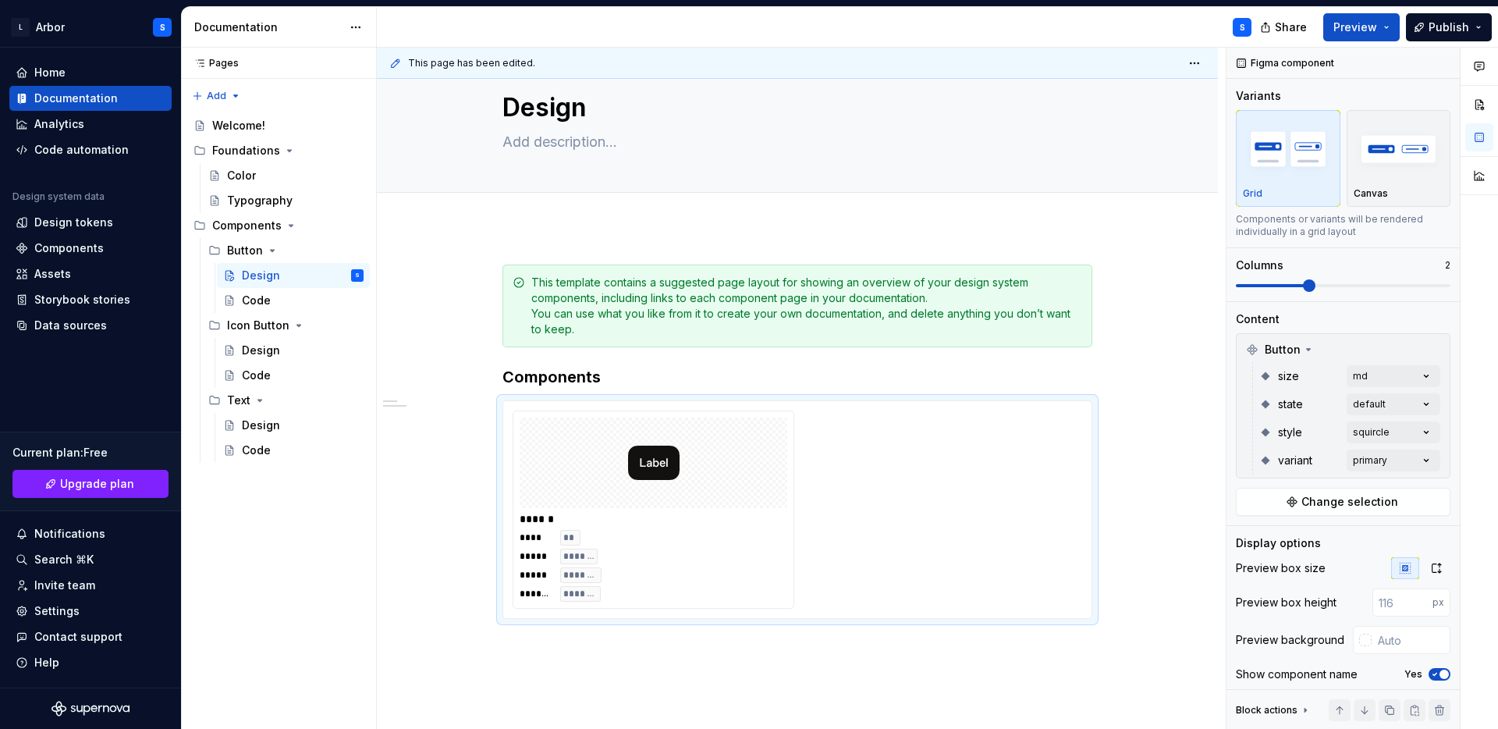
scroll to position [68, 0]
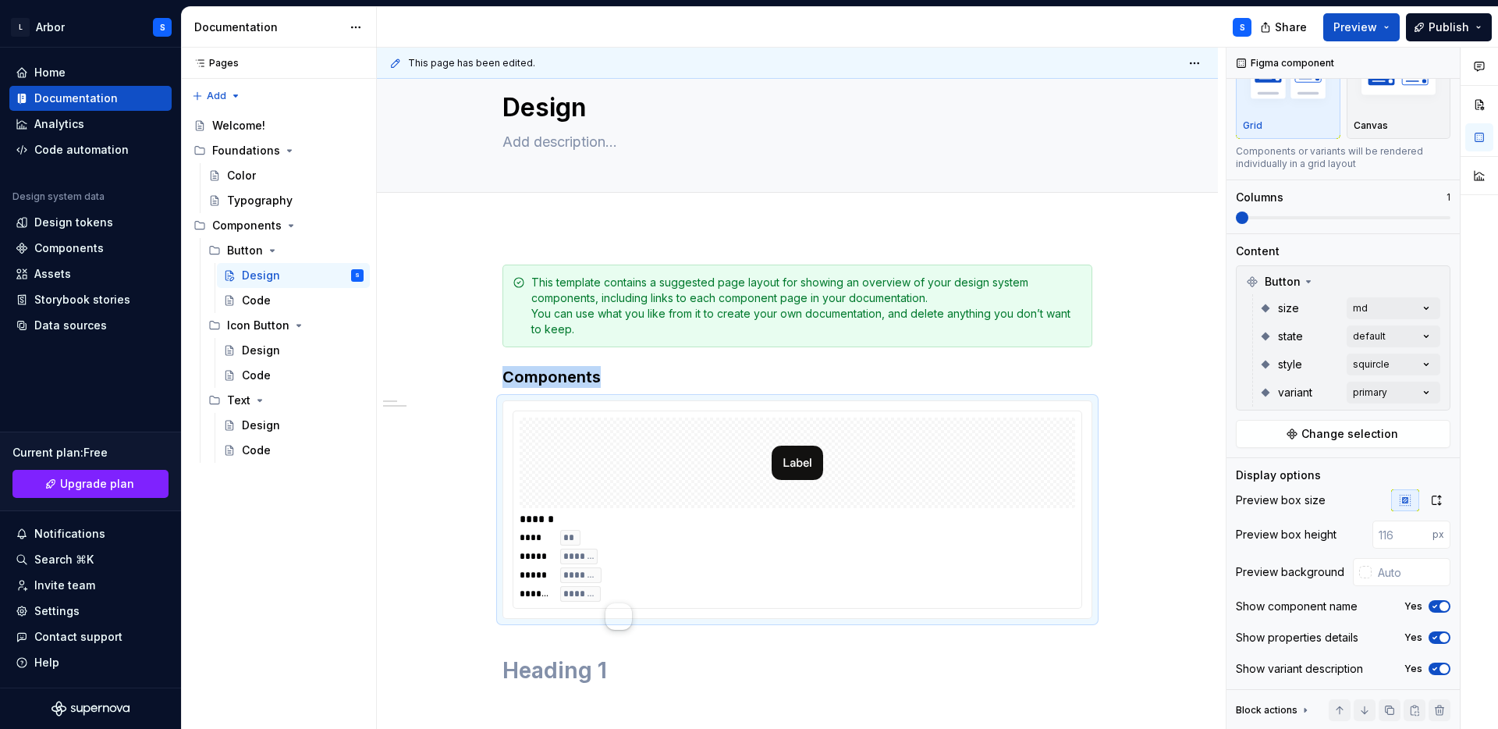
click at [1236, 214] on span at bounding box center [1242, 217] width 12 height 12
click at [802, 471] on img at bounding box center [797, 463] width 51 height 78
copy h3 "Components"
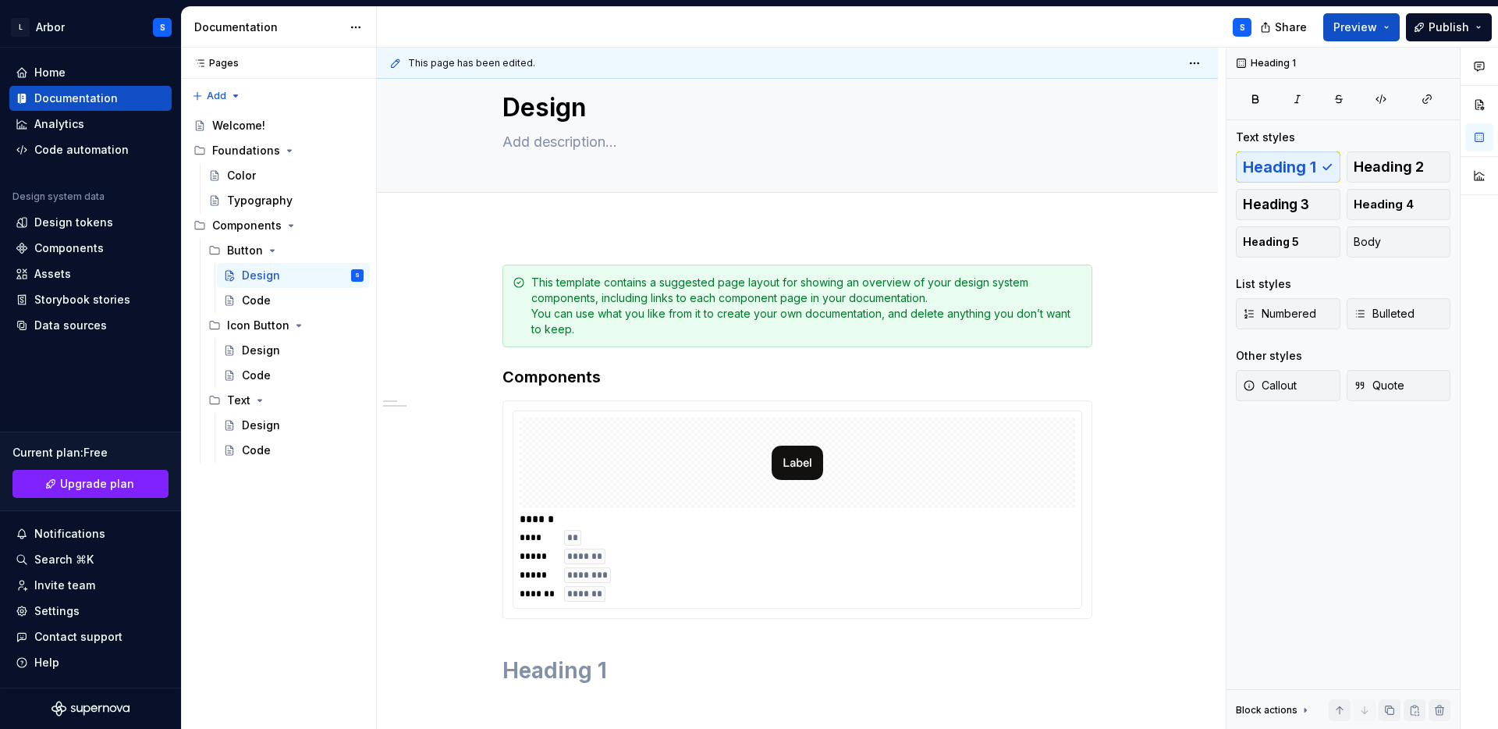
scroll to position [0, 0]
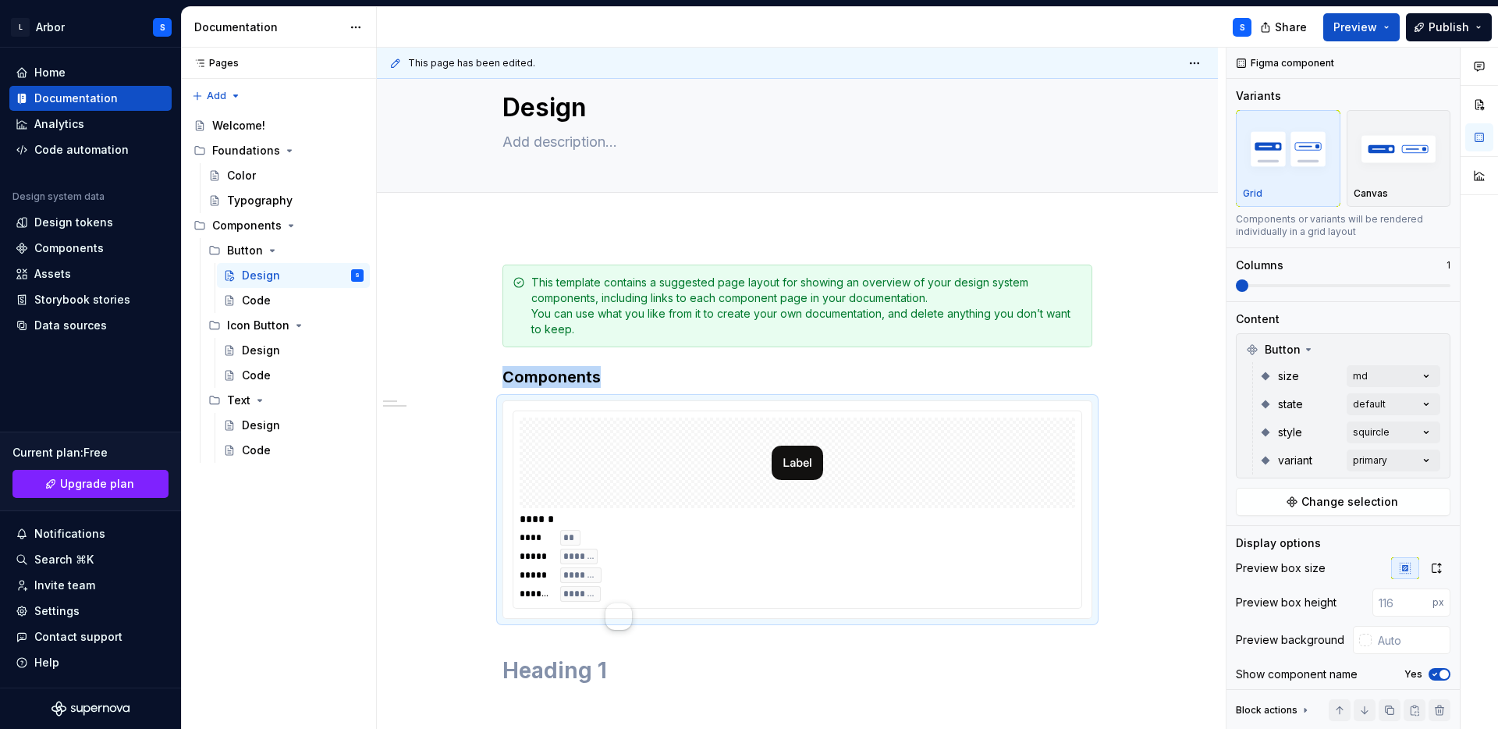
click at [802, 471] on img at bounding box center [797, 463] width 51 height 78
copy h3 "Components"
click at [802, 471] on img at bounding box center [797, 463] width 51 height 78
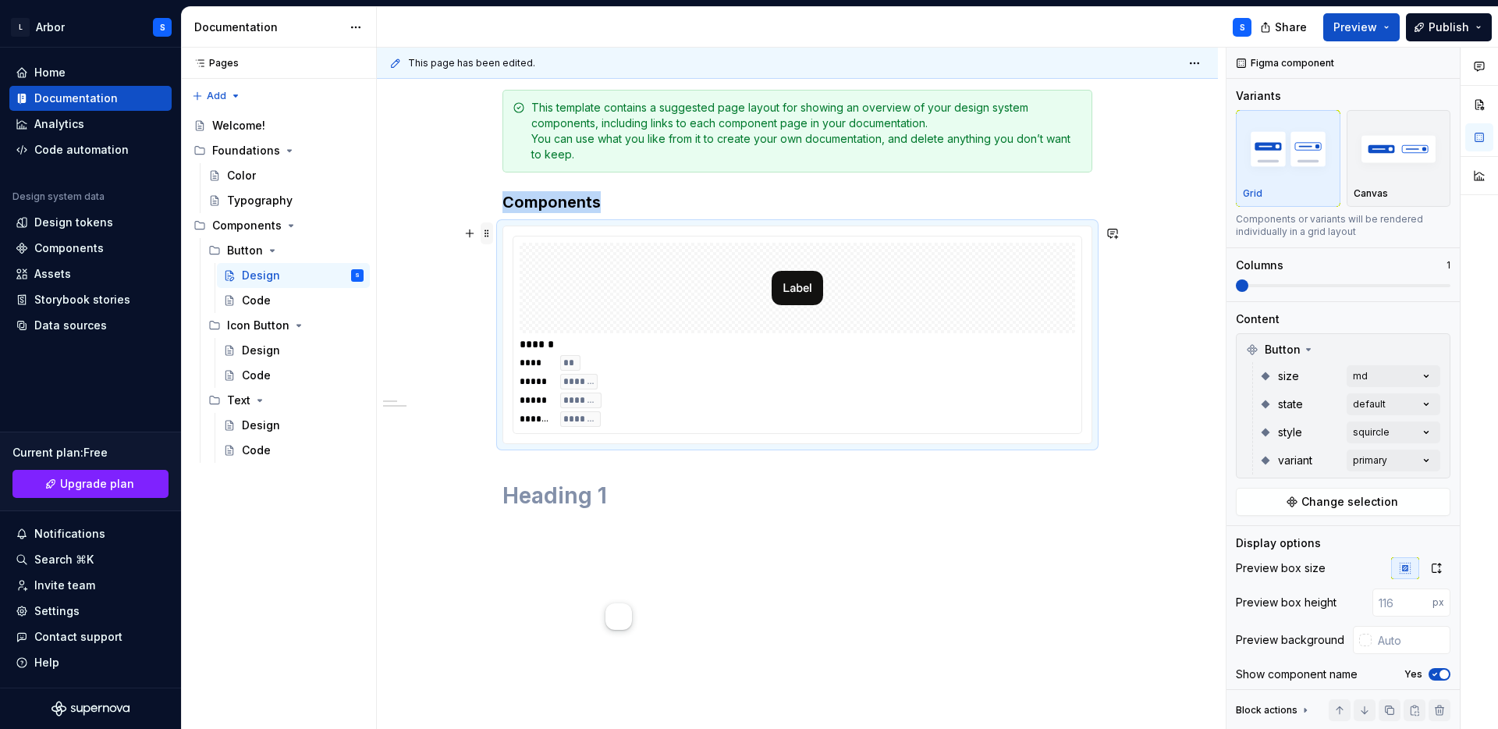
click at [488, 227] on span at bounding box center [487, 233] width 12 height 22
click at [524, 260] on div "Duplicate" at bounding box center [563, 258] width 101 height 16
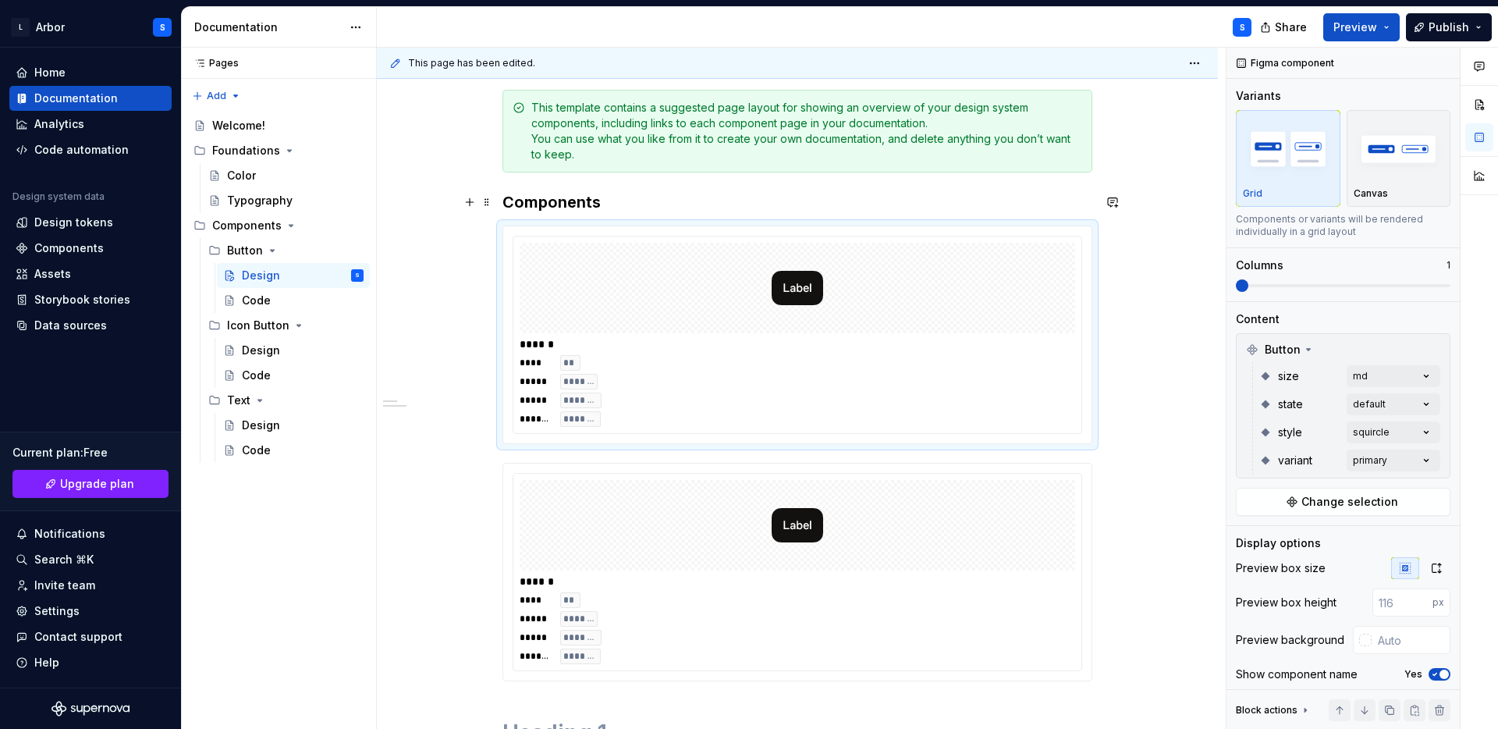
click at [780, 199] on h3 "Components" at bounding box center [798, 202] width 590 height 22
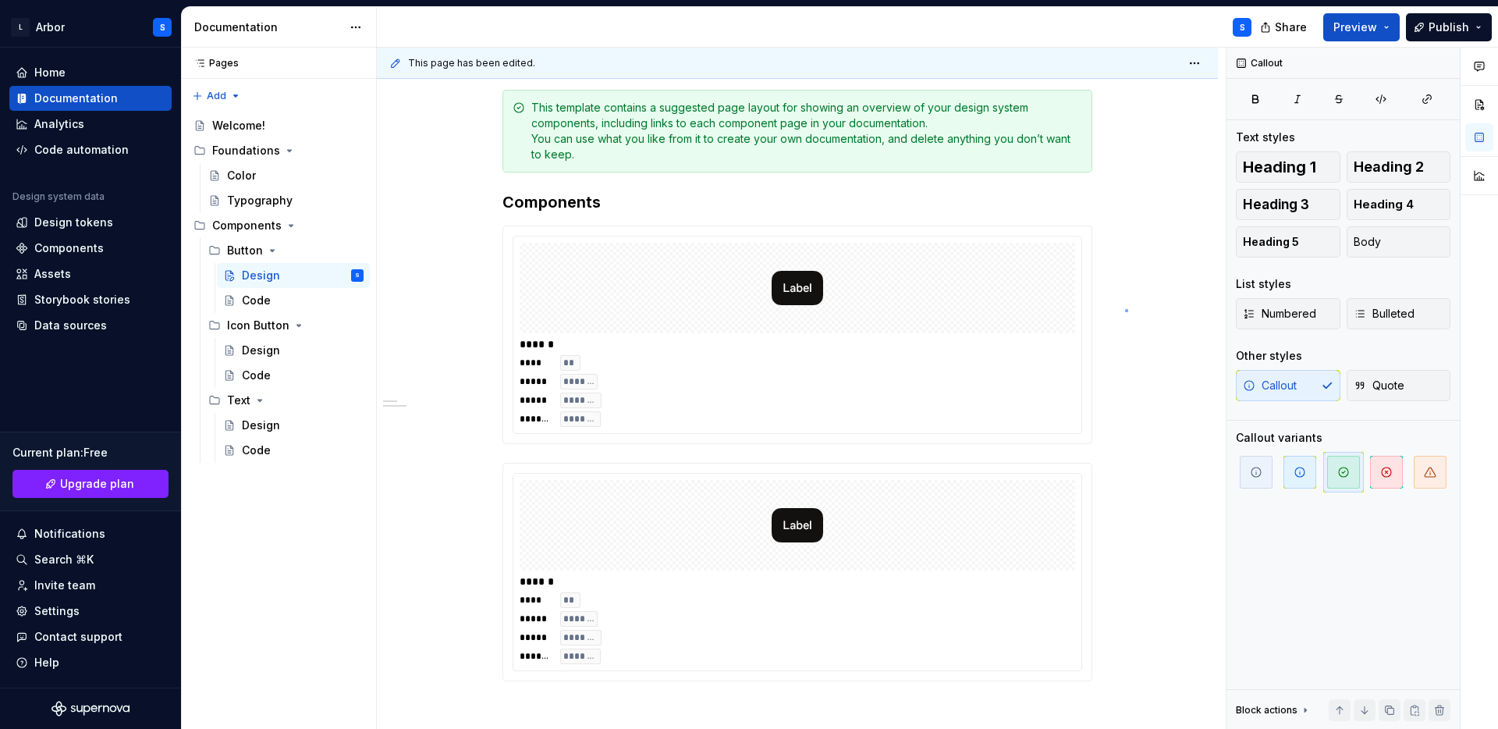
click at [1125, 310] on div "This page has been edited. Design Edit header Components This template contains…" at bounding box center [801, 389] width 849 height 682
click at [637, 211] on h3 "Components" at bounding box center [798, 202] width 590 height 22
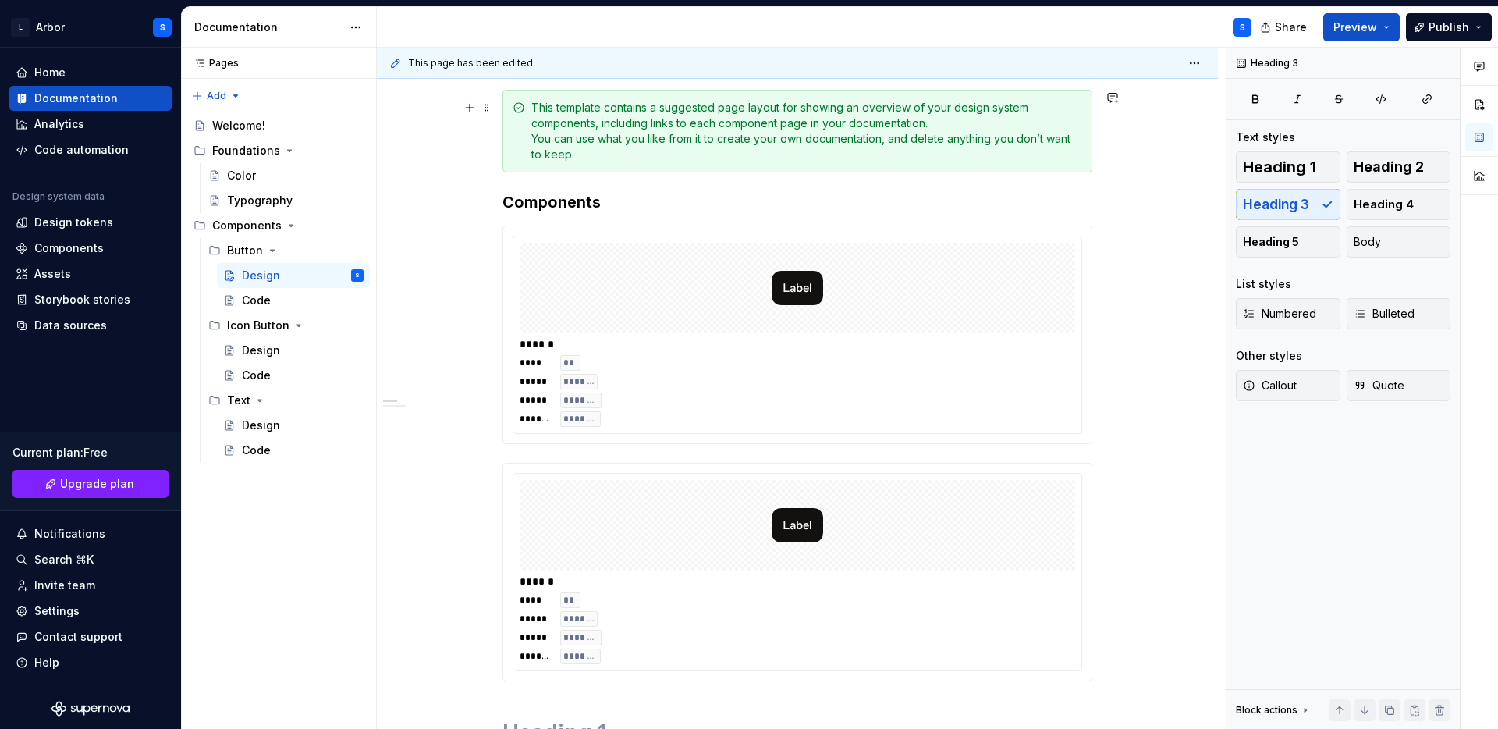
scroll to position [0, 0]
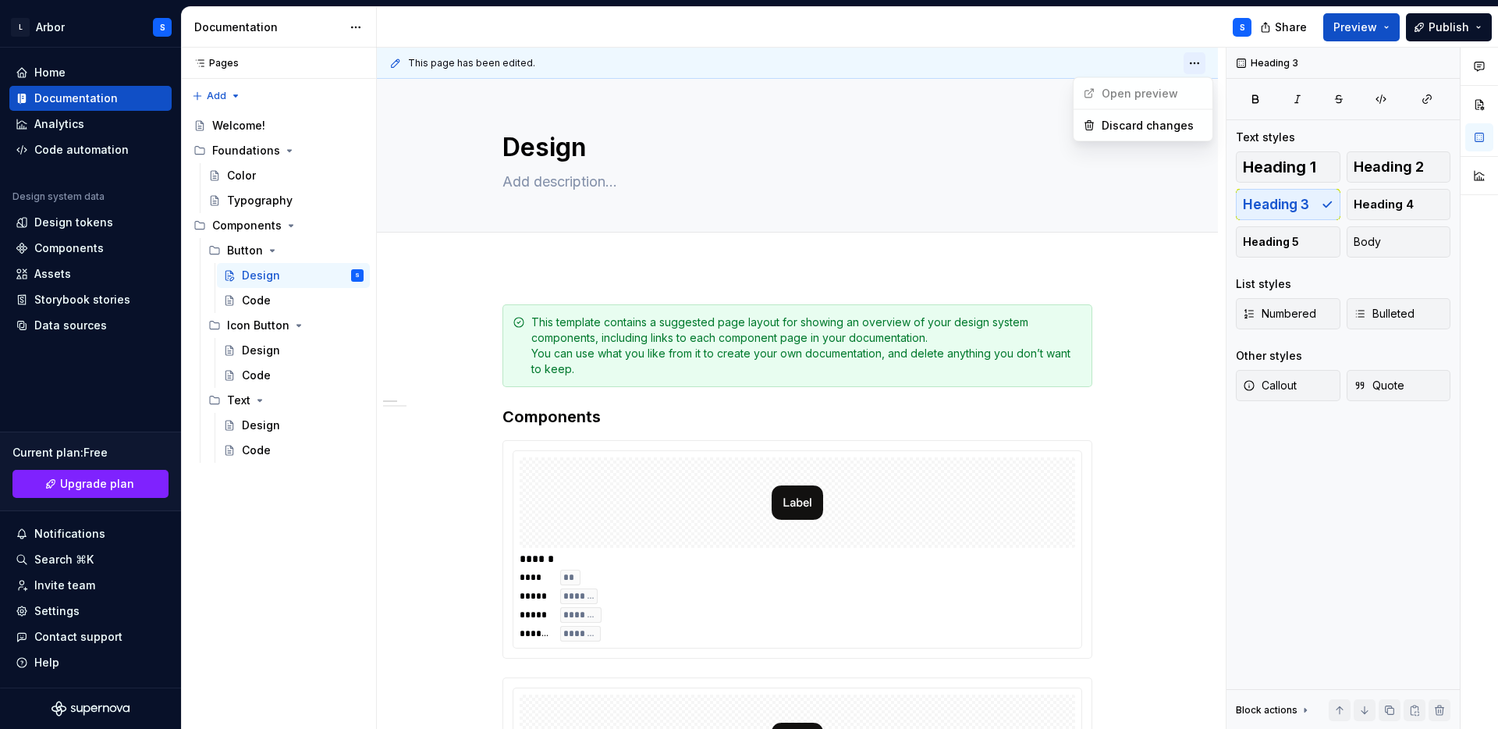
click at [1204, 62] on html "L Arbor S Home Documentation Analytics Code automation Design system data Desig…" at bounding box center [749, 364] width 1498 height 729
click at [1144, 435] on html "L Arbor S Home Documentation Analytics Code automation Design system data Desig…" at bounding box center [749, 364] width 1498 height 729
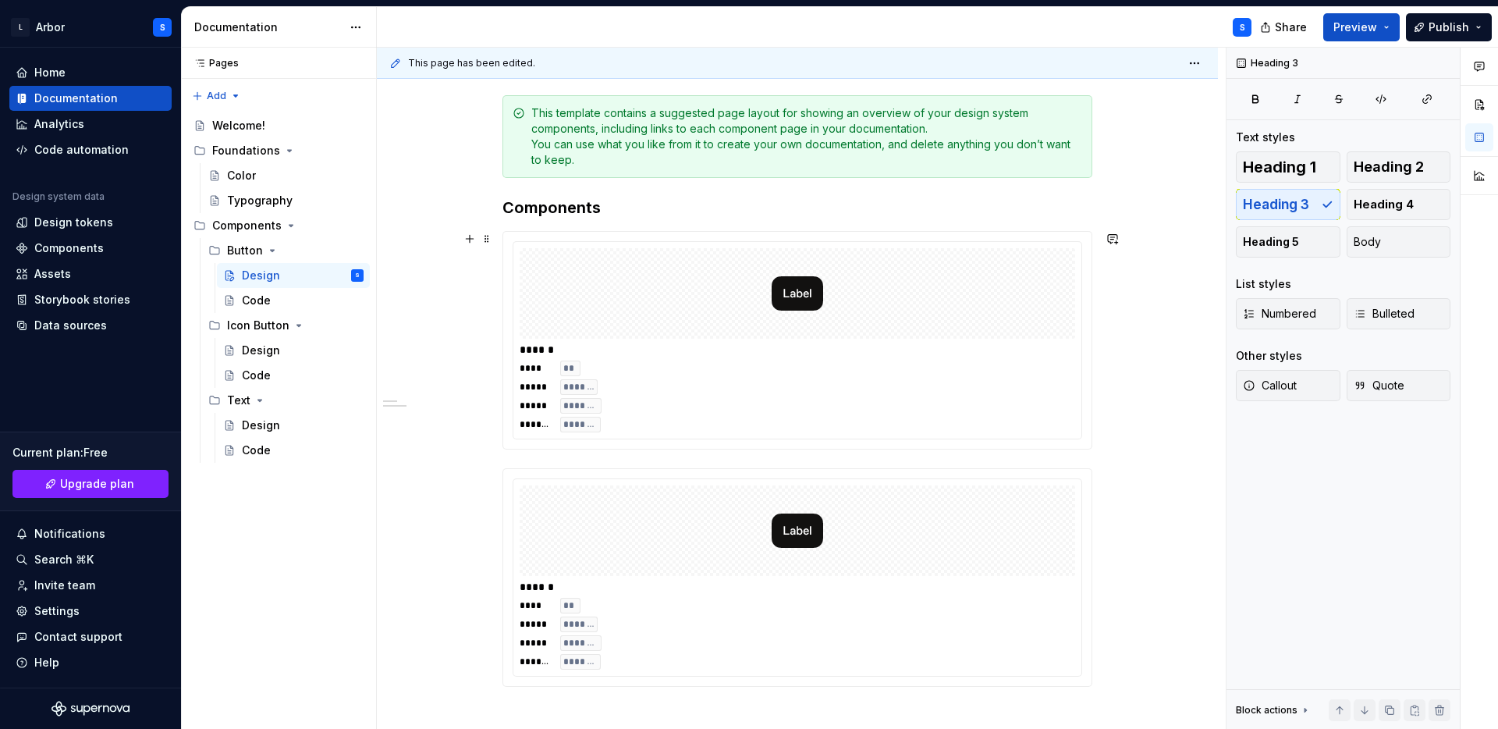
scroll to position [214, 0]
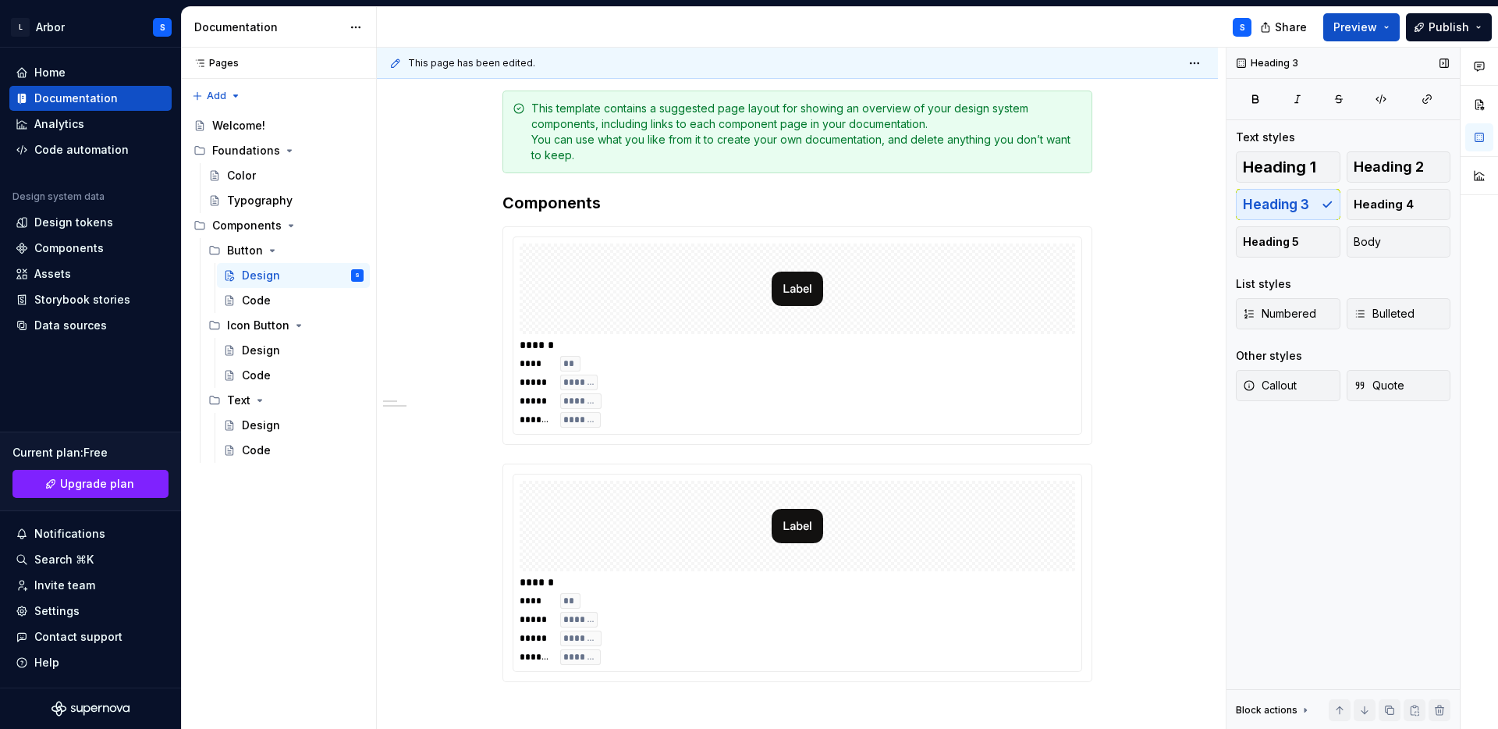
click at [1305, 710] on icon at bounding box center [1306, 711] width 2 height 4
click at [1284, 547] on div "Block actions" at bounding box center [1267, 547] width 62 height 12
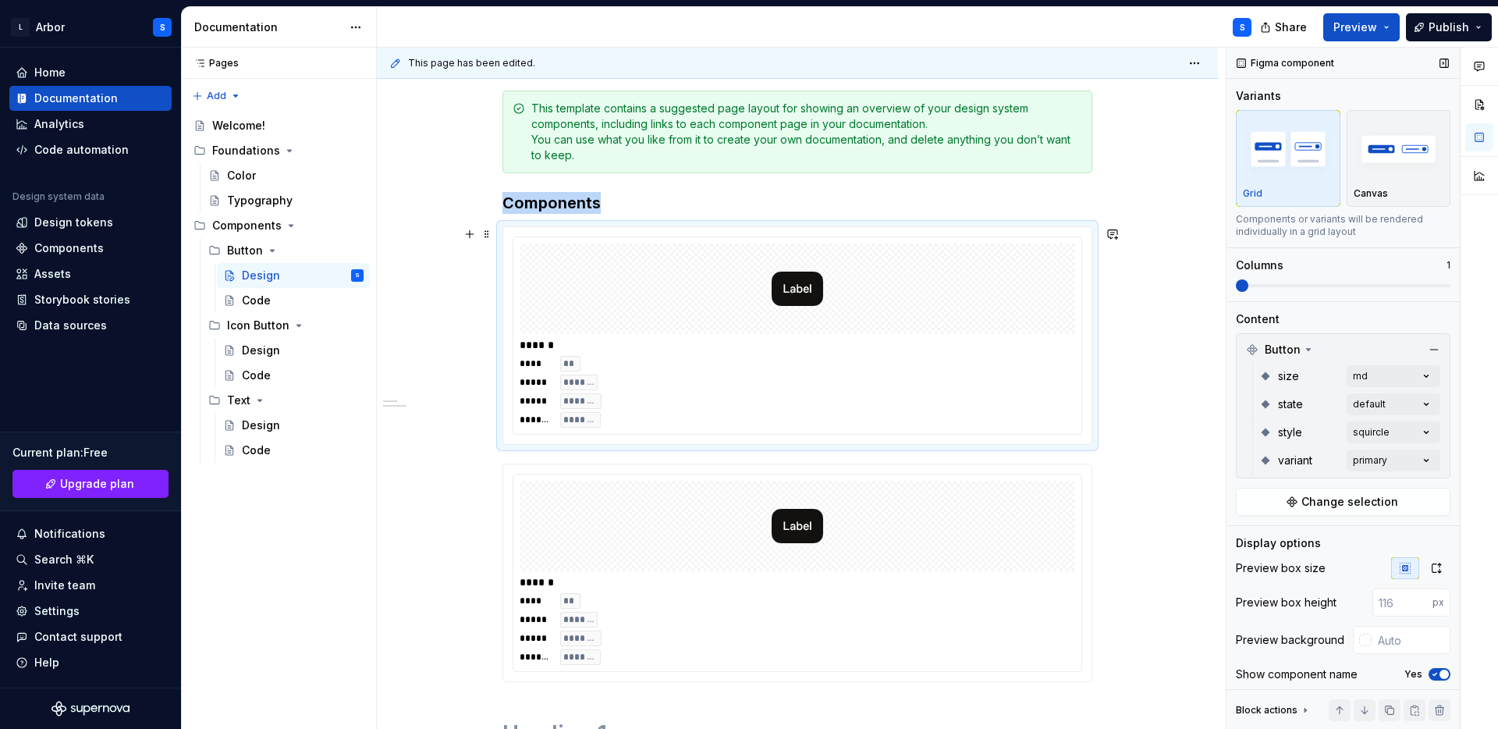
click at [595, 366] on div "**** ** ***** ******* ***** ******** ******* *******" at bounding box center [798, 392] width 556 height 72
click at [472, 232] on button "button" at bounding box center [470, 234] width 22 height 22
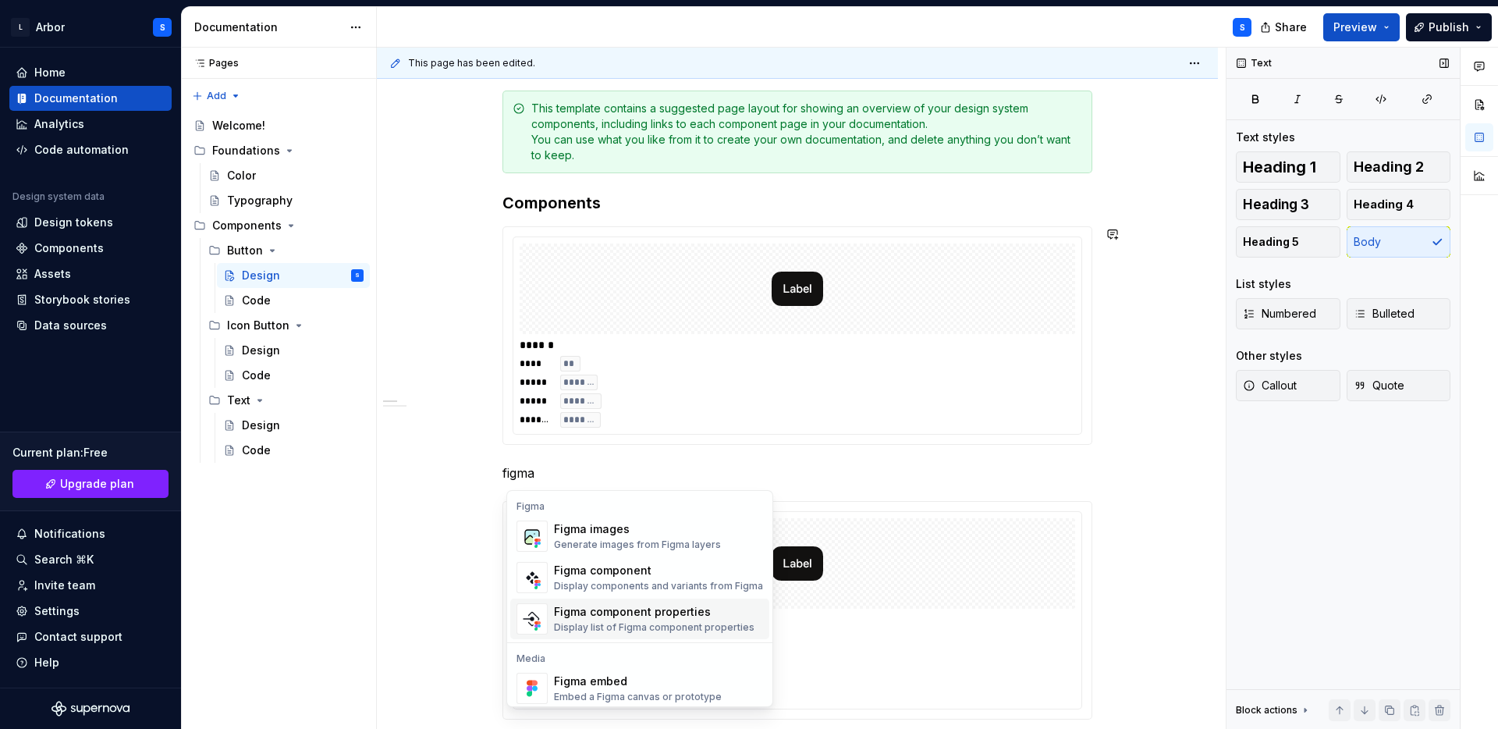
click at [642, 625] on div "Display list of Figma component properties" at bounding box center [654, 627] width 201 height 12
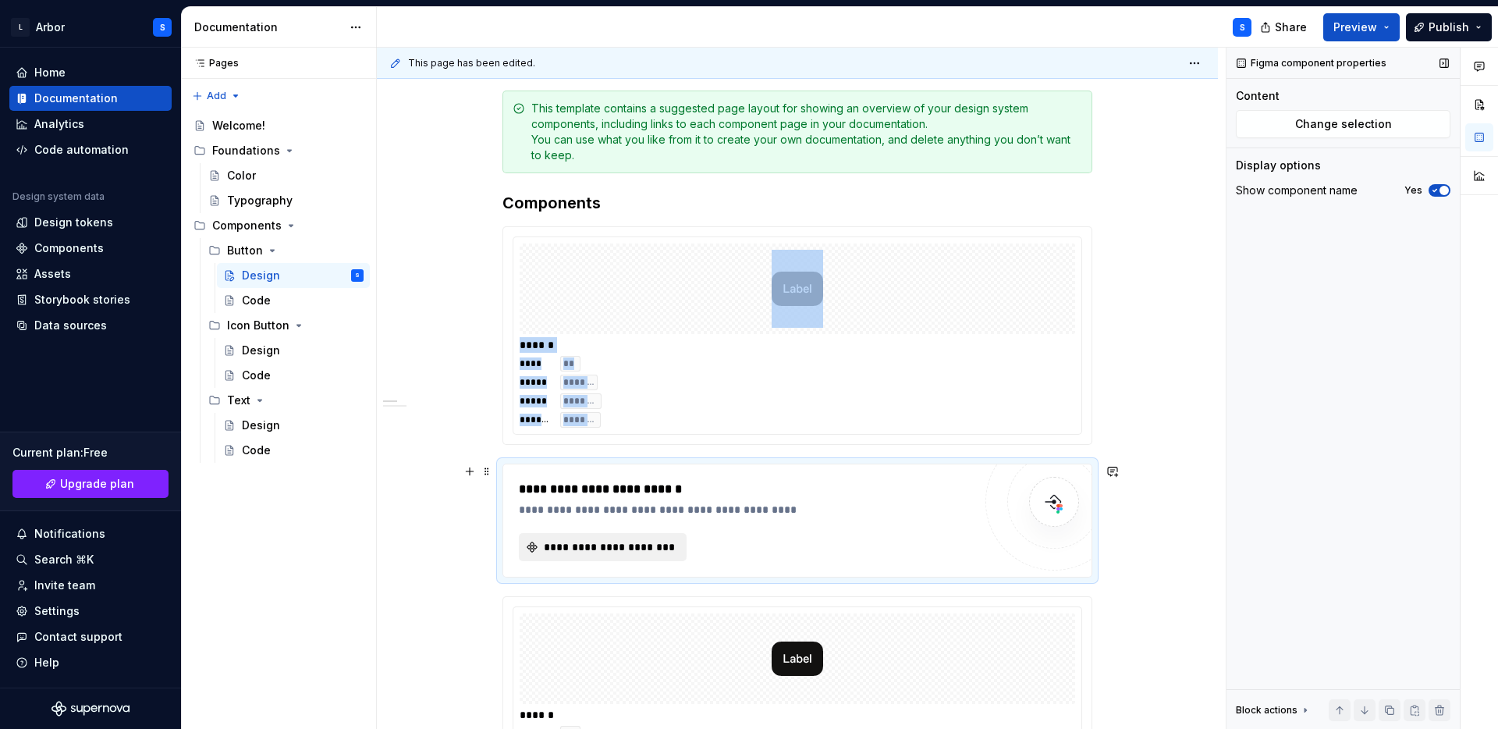
click at [627, 549] on span "**********" at bounding box center [609, 547] width 135 height 16
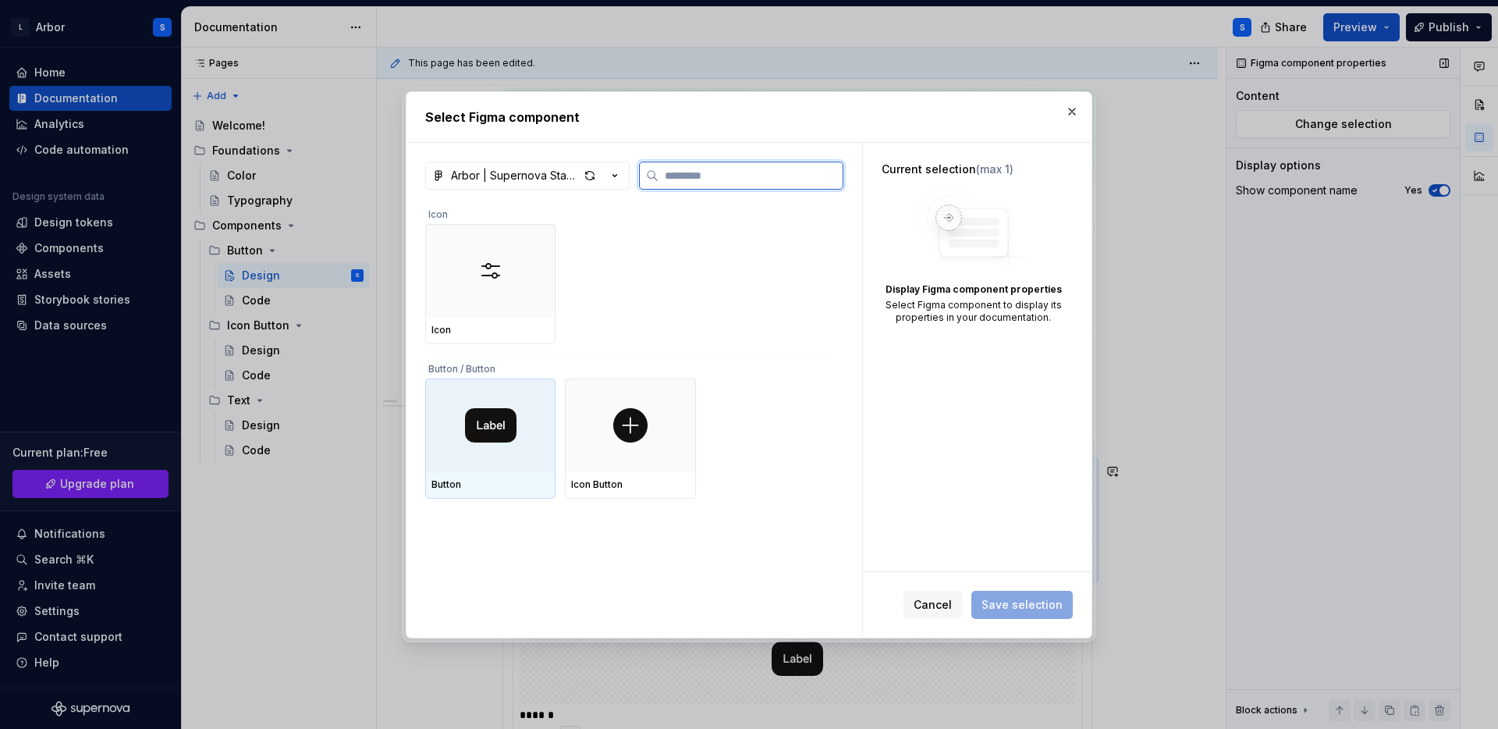
click at [487, 413] on img at bounding box center [490, 425] width 51 height 34
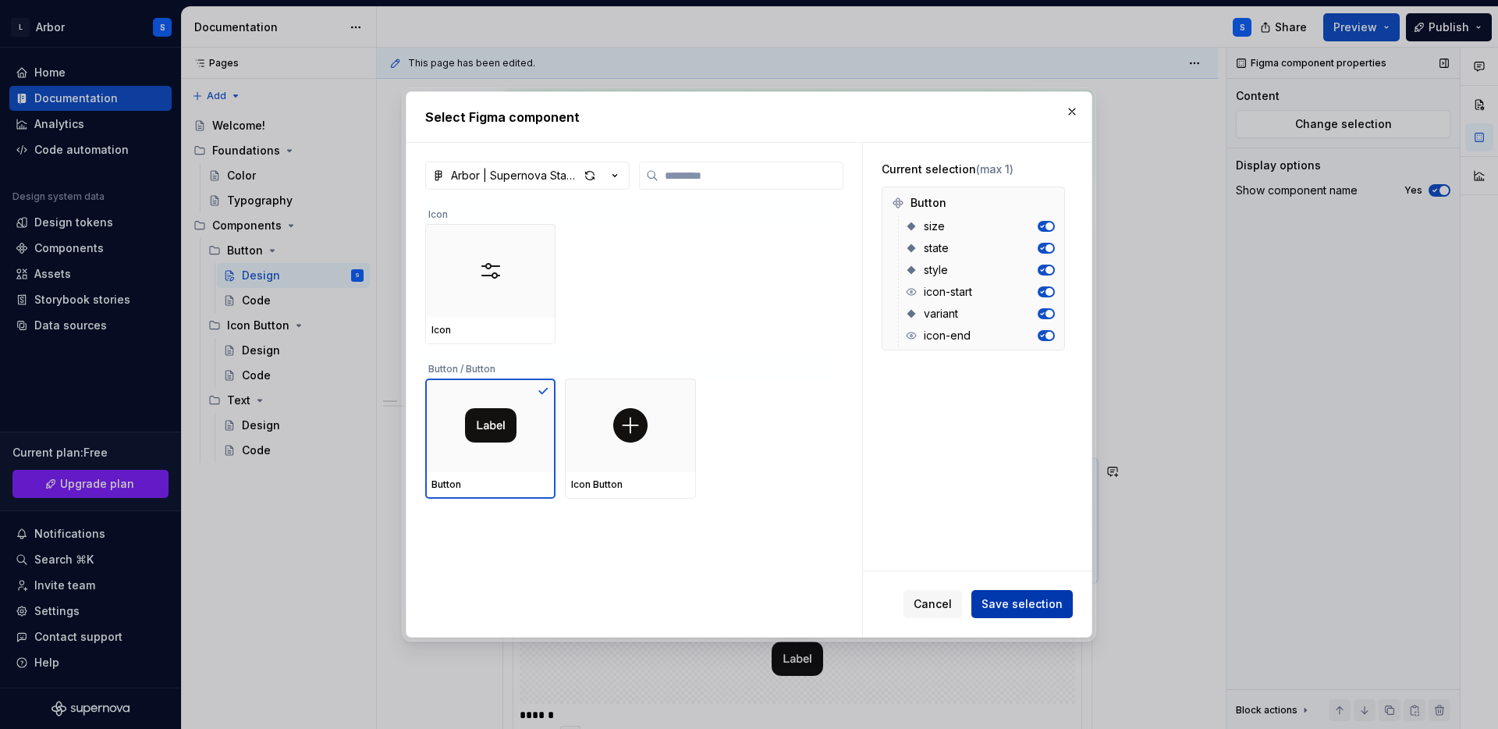
click at [1028, 594] on button "Save selection" at bounding box center [1021, 604] width 101 height 28
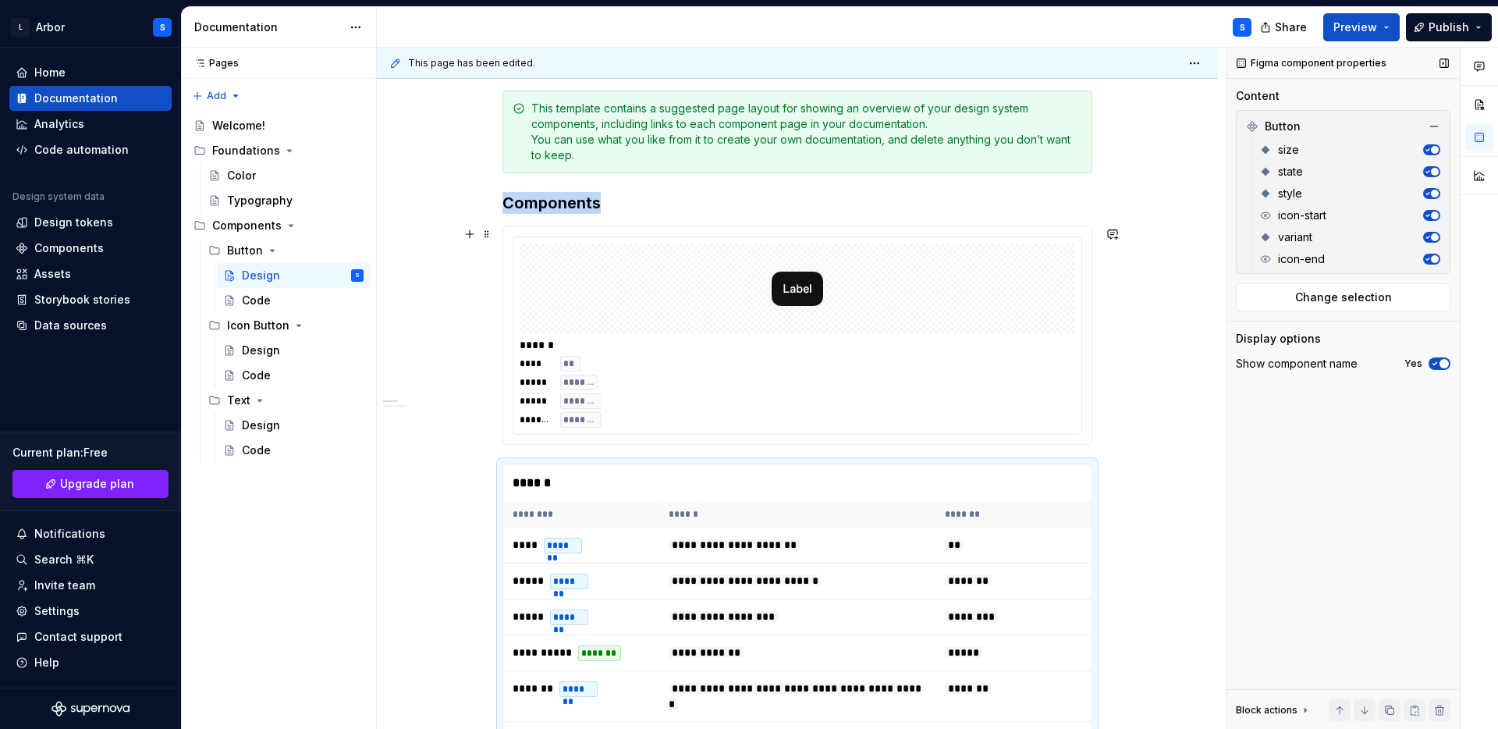
click at [581, 418] on span "*******" at bounding box center [580, 420] width 34 height 12
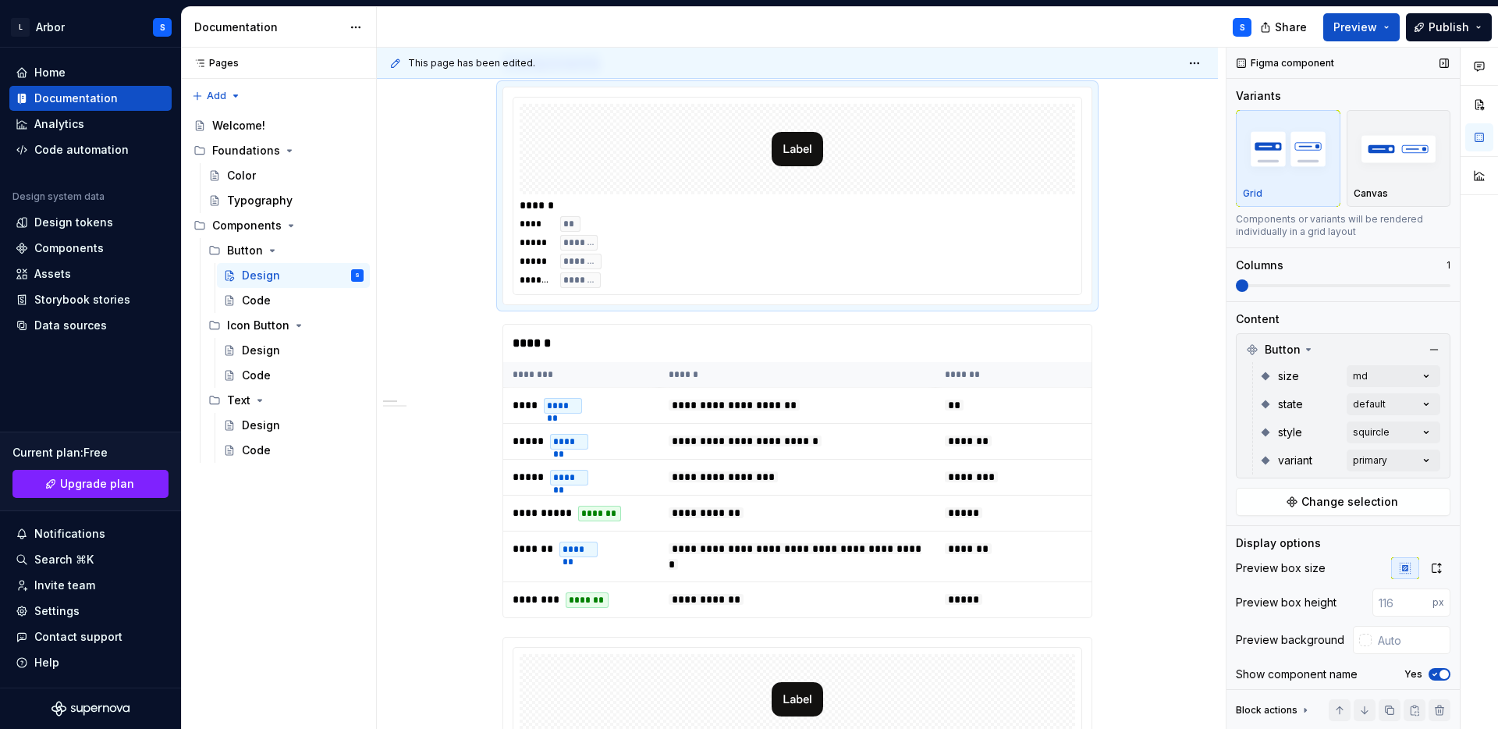
scroll to position [68, 0]
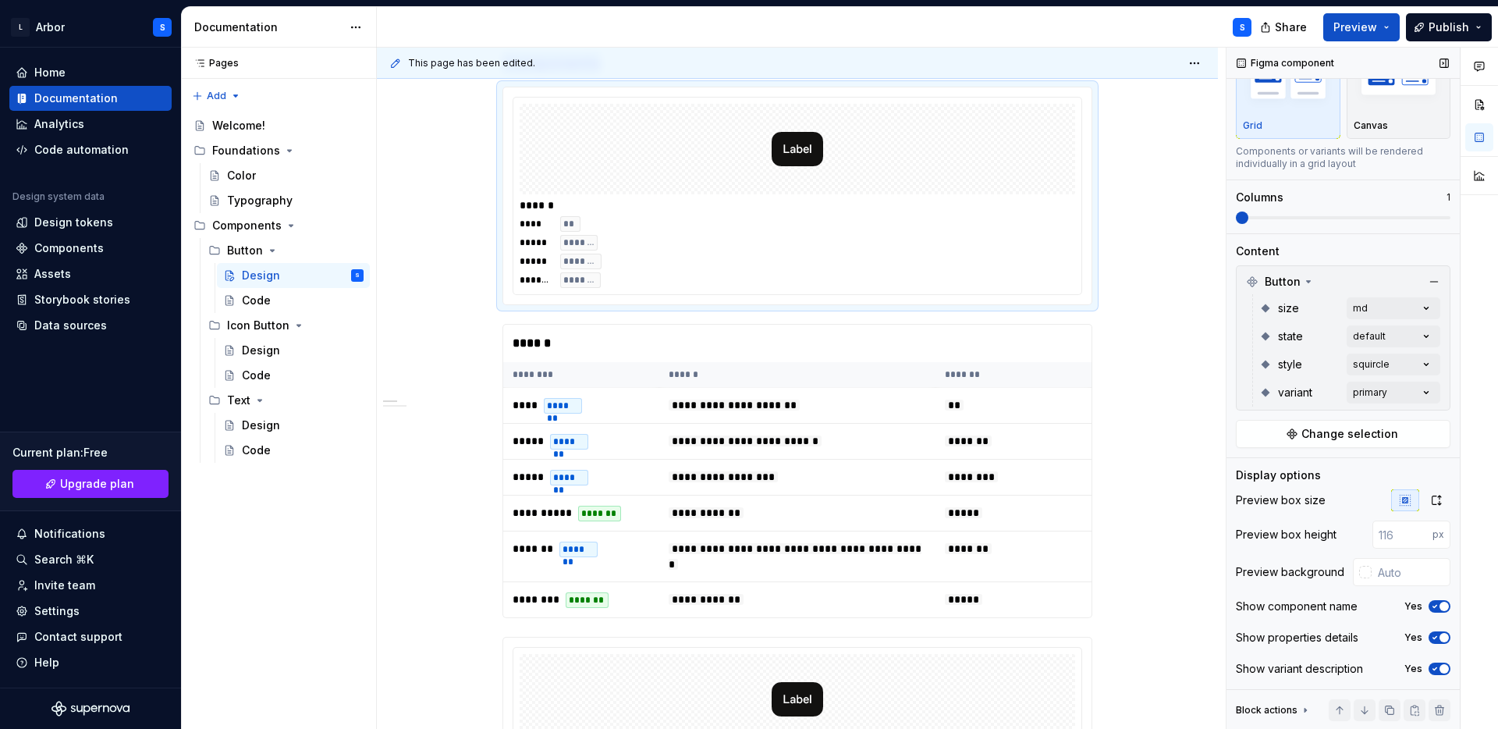
click at [1441, 634] on span "button" at bounding box center [1444, 637] width 9 height 9
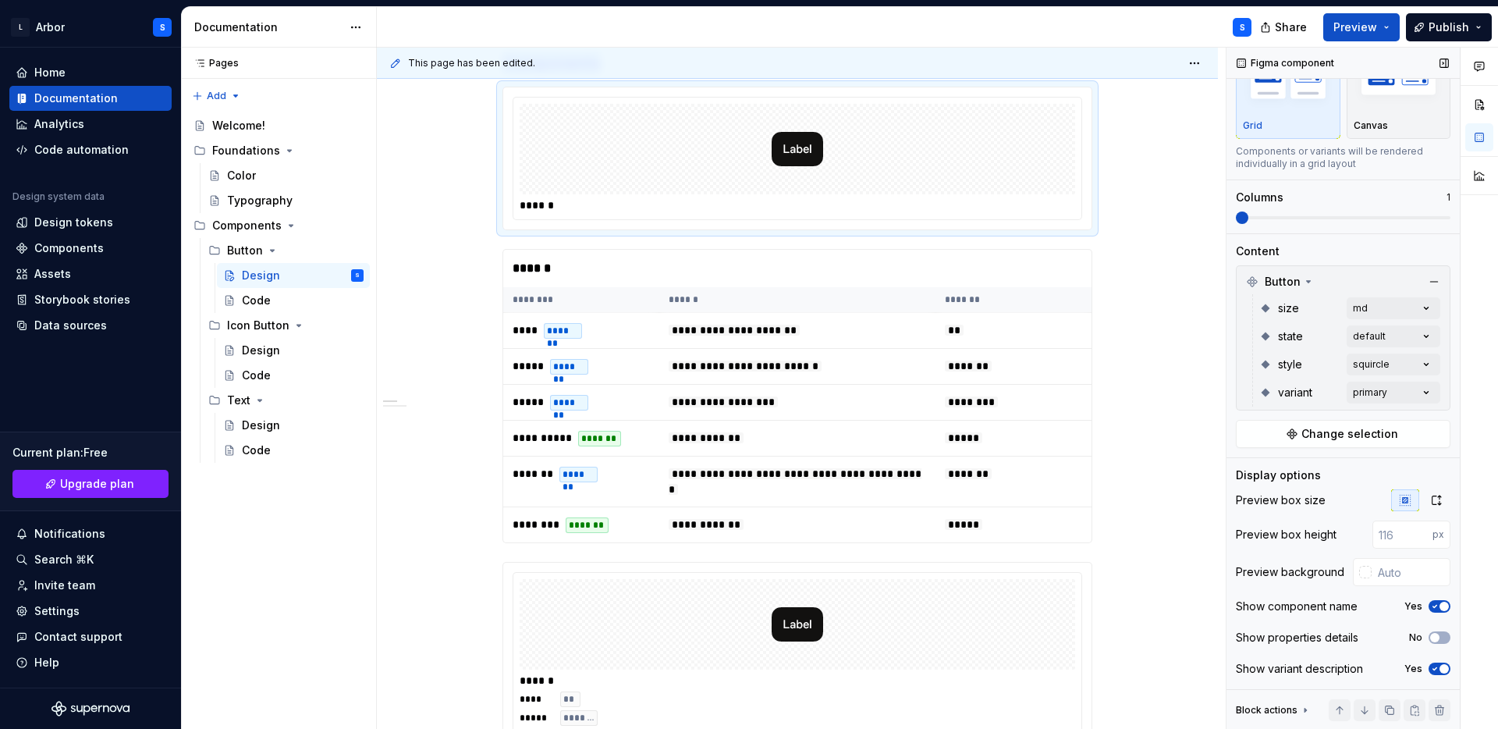
click at [1441, 669] on span "button" at bounding box center [1444, 668] width 9 height 9
click at [1441, 631] on button "No" at bounding box center [1440, 637] width 22 height 12
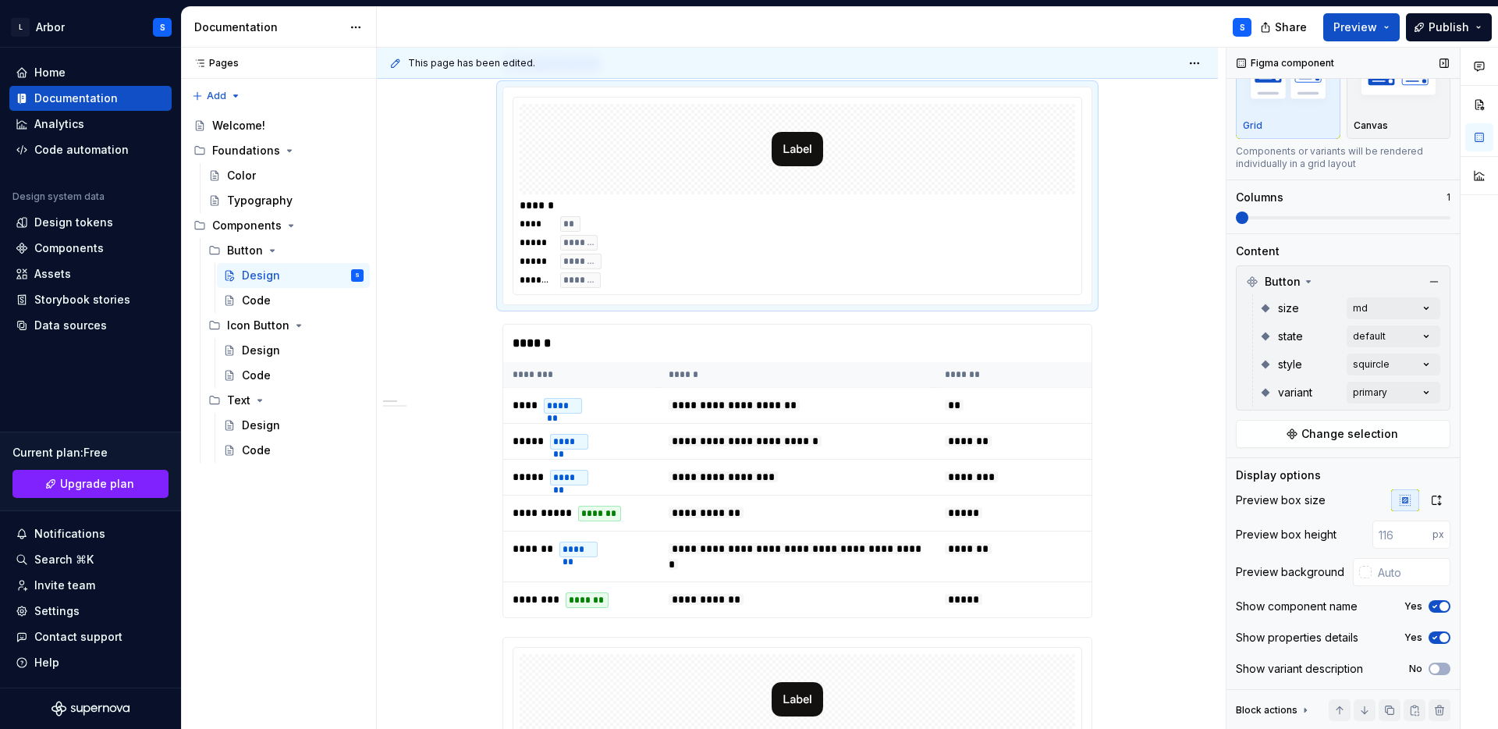
click at [1441, 631] on button "Yes" at bounding box center [1440, 637] width 22 height 12
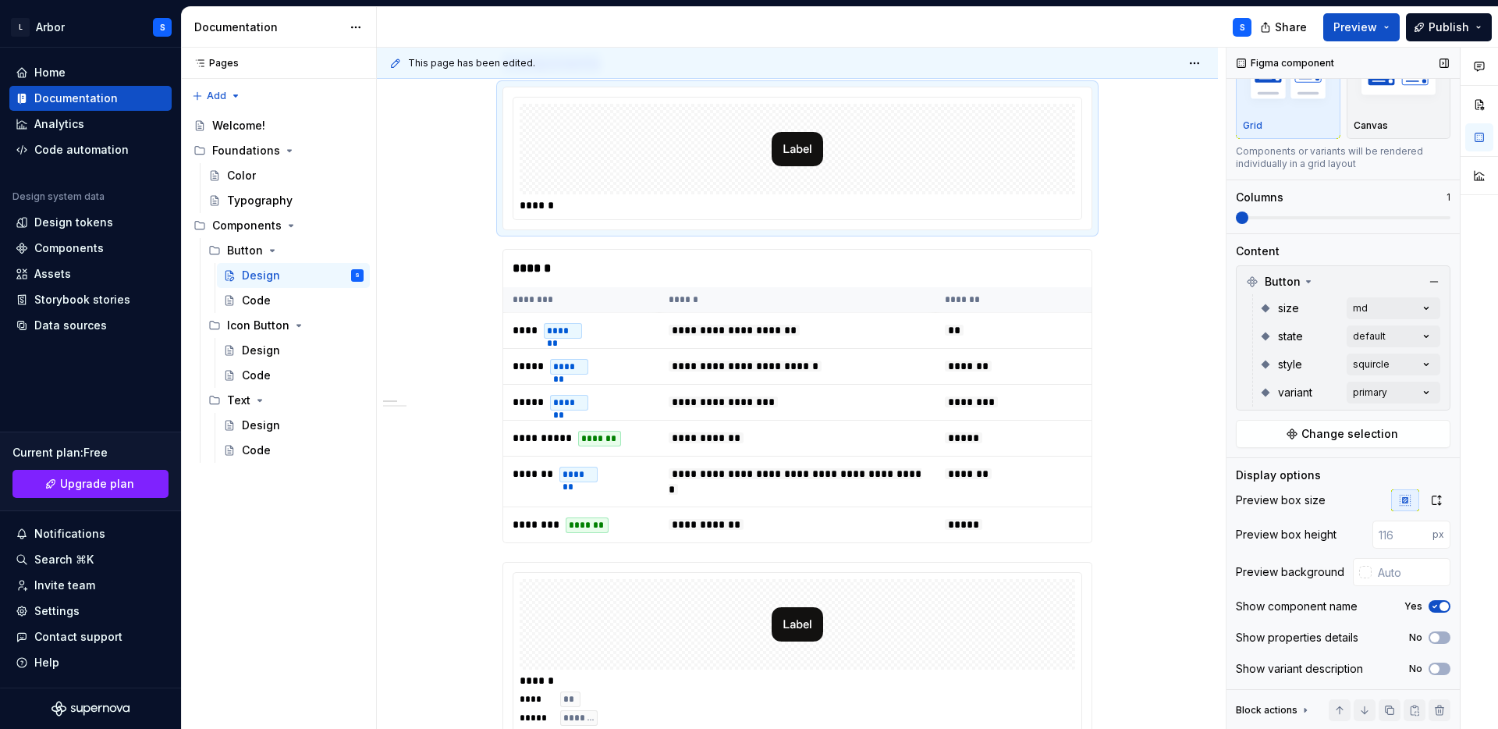
click at [1436, 606] on icon "button" at bounding box center [1435, 607] width 4 height 2
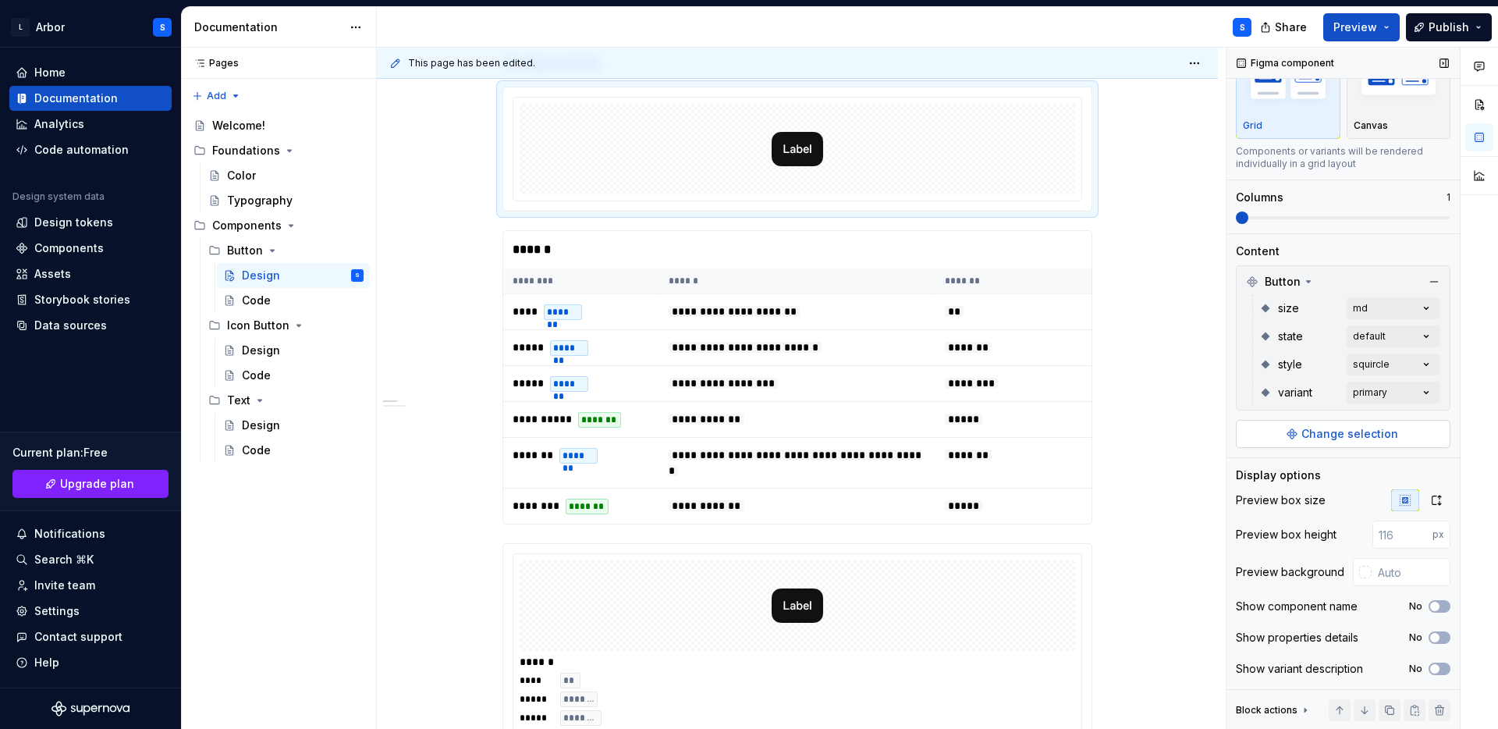
scroll to position [0, 0]
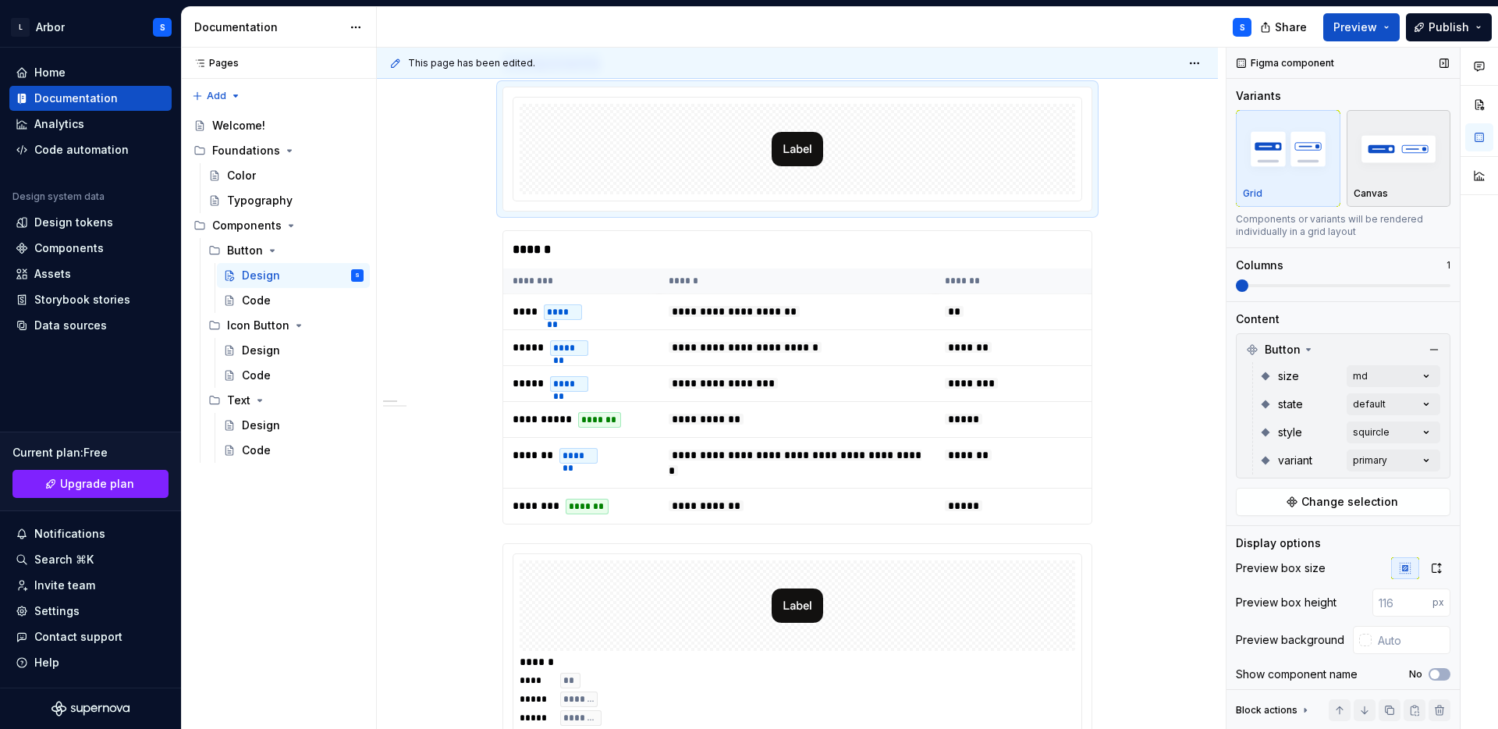
click at [1393, 137] on img "button" at bounding box center [1399, 148] width 91 height 57
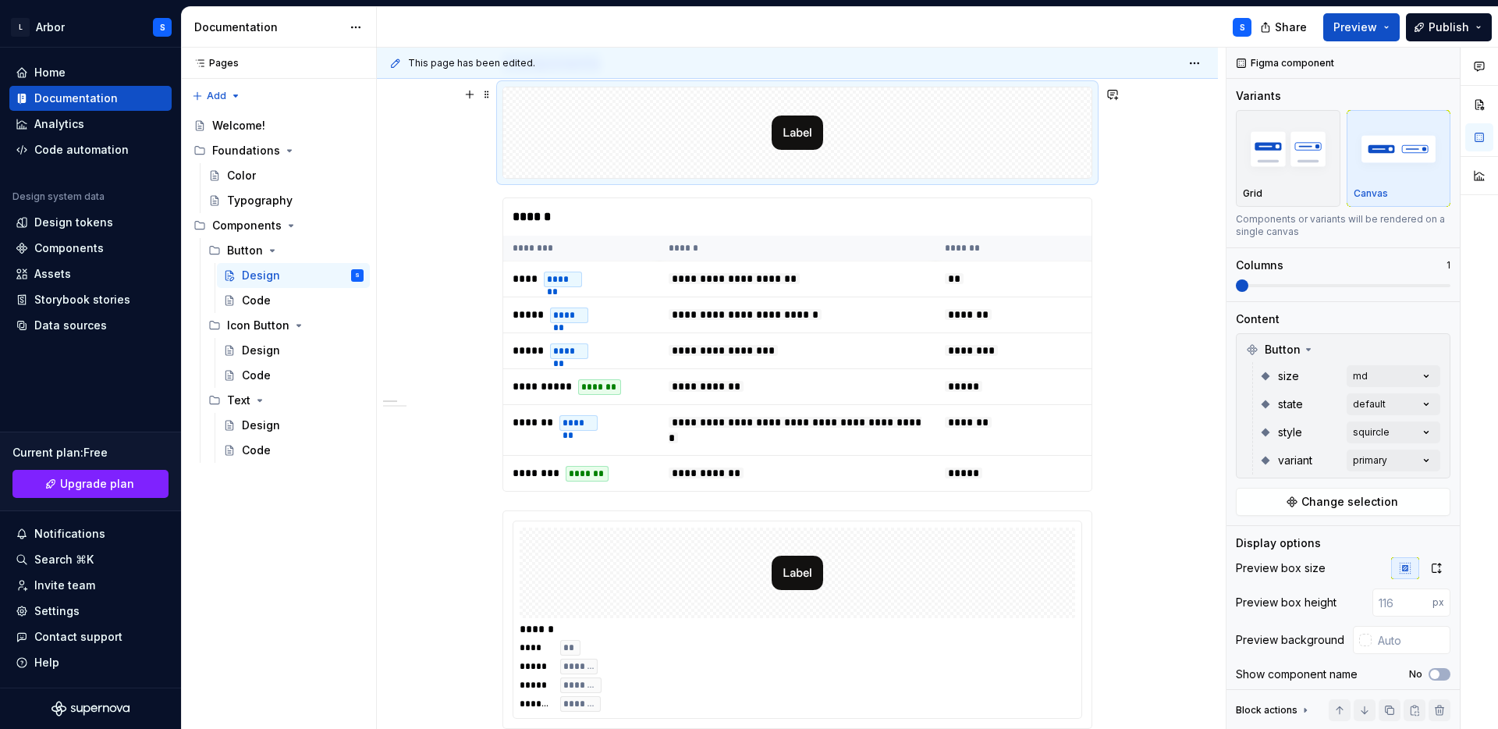
click at [804, 138] on img at bounding box center [797, 133] width 51 height 78
click at [804, 130] on img at bounding box center [797, 133] width 51 height 78
click at [1392, 362] on div "size md" at bounding box center [1349, 375] width 181 height 28
click at [1379, 387] on div "size md" at bounding box center [1349, 375] width 181 height 28
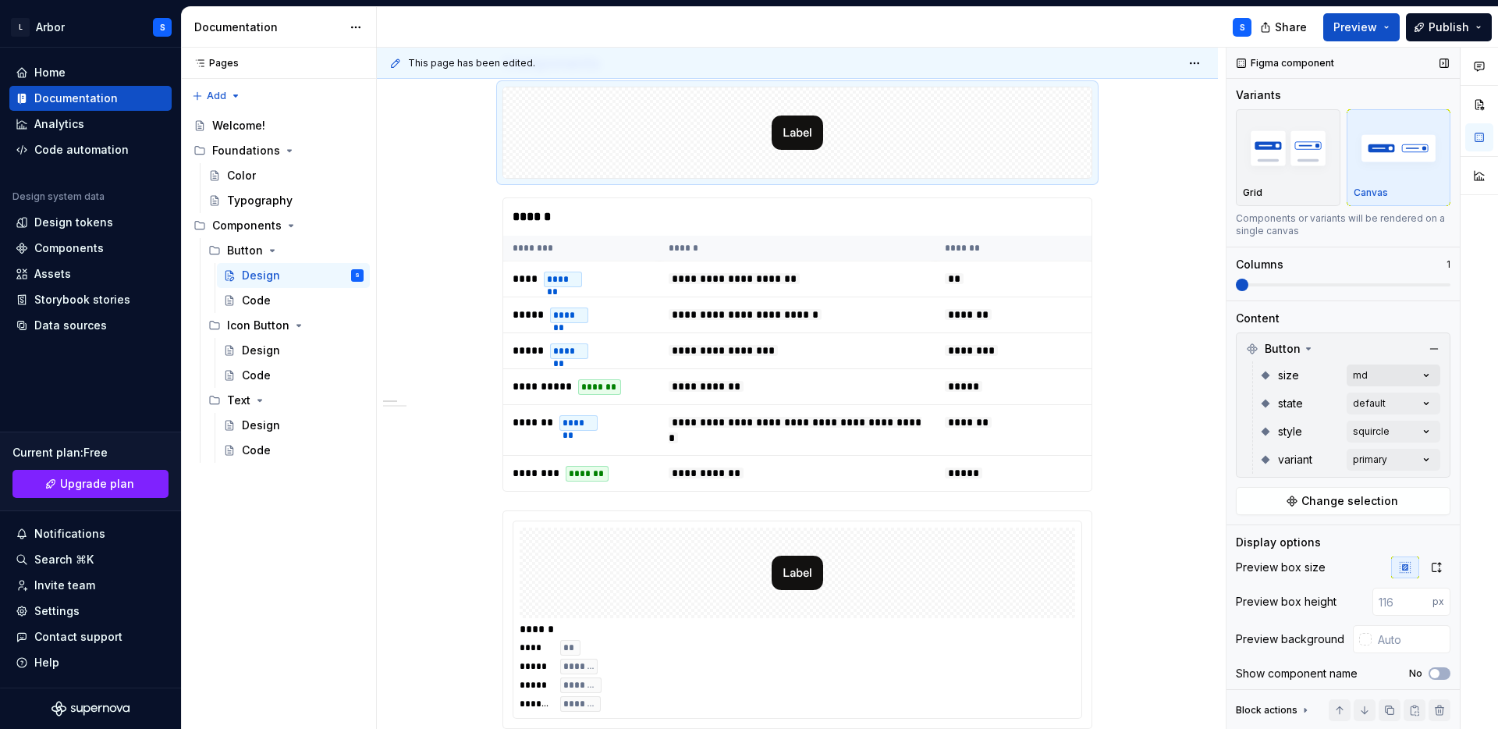
click at [1379, 378] on div "Comments Open comments No comments yet Select ‘Comment’ from the block context …" at bounding box center [1363, 389] width 272 height 682
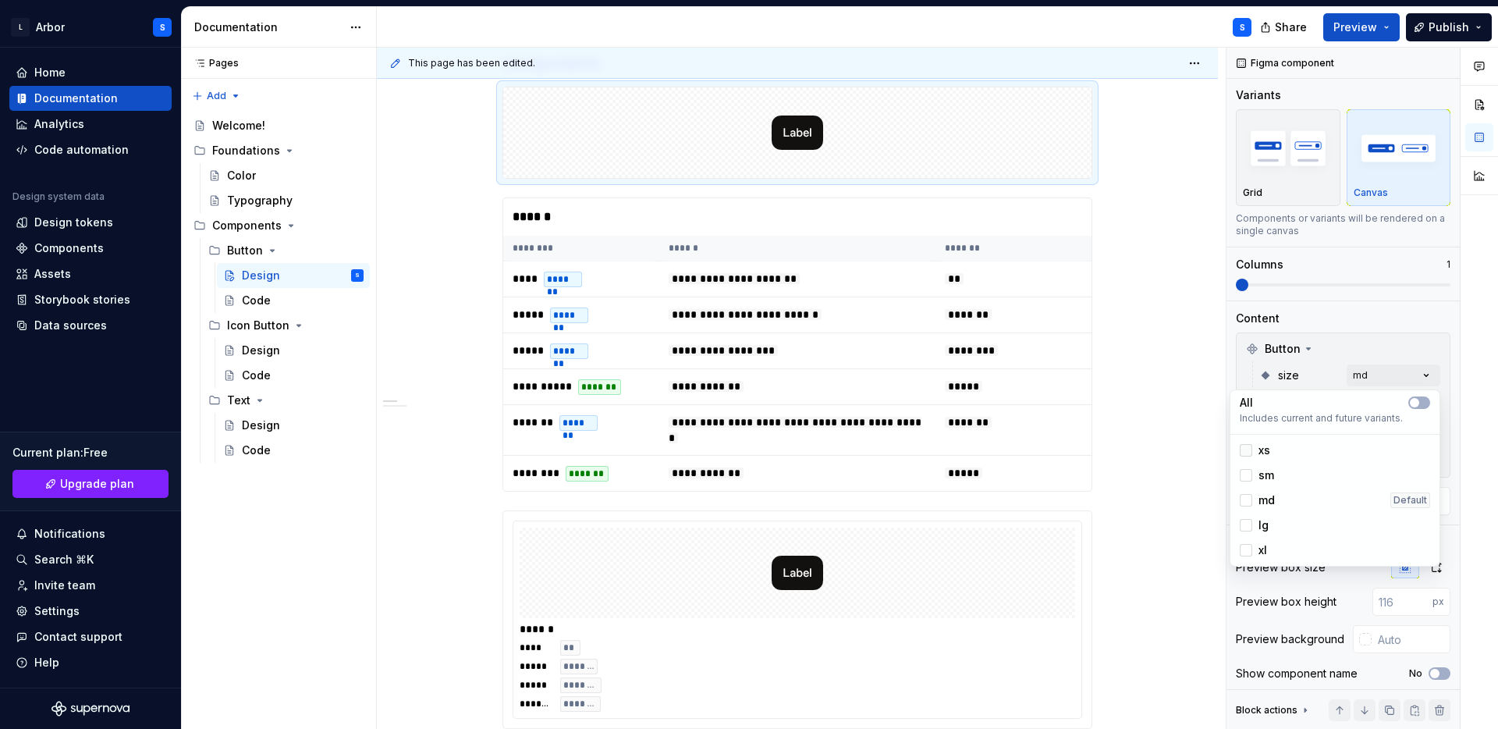
click at [1252, 448] on div at bounding box center [1246, 450] width 12 height 12
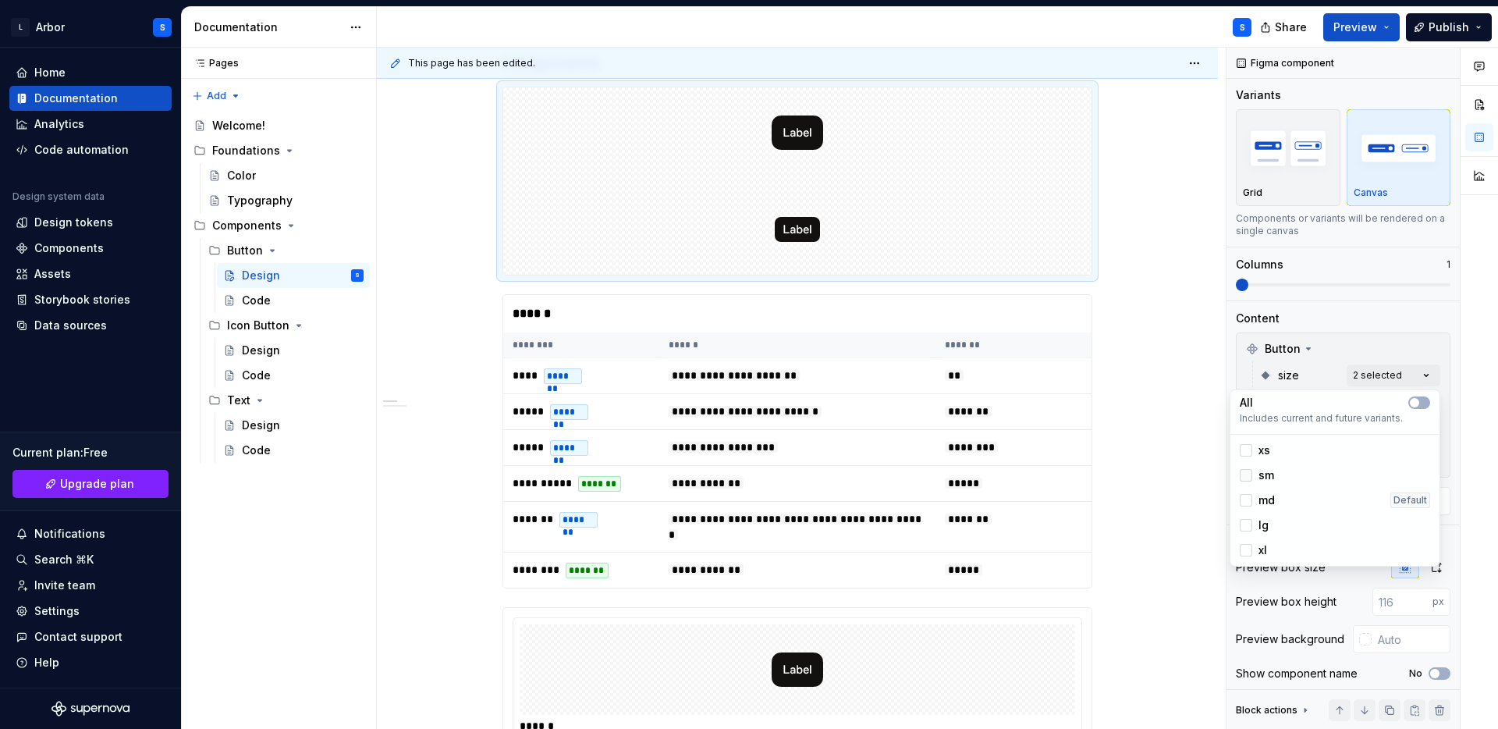
click at [1251, 477] on div at bounding box center [1246, 475] width 12 height 12
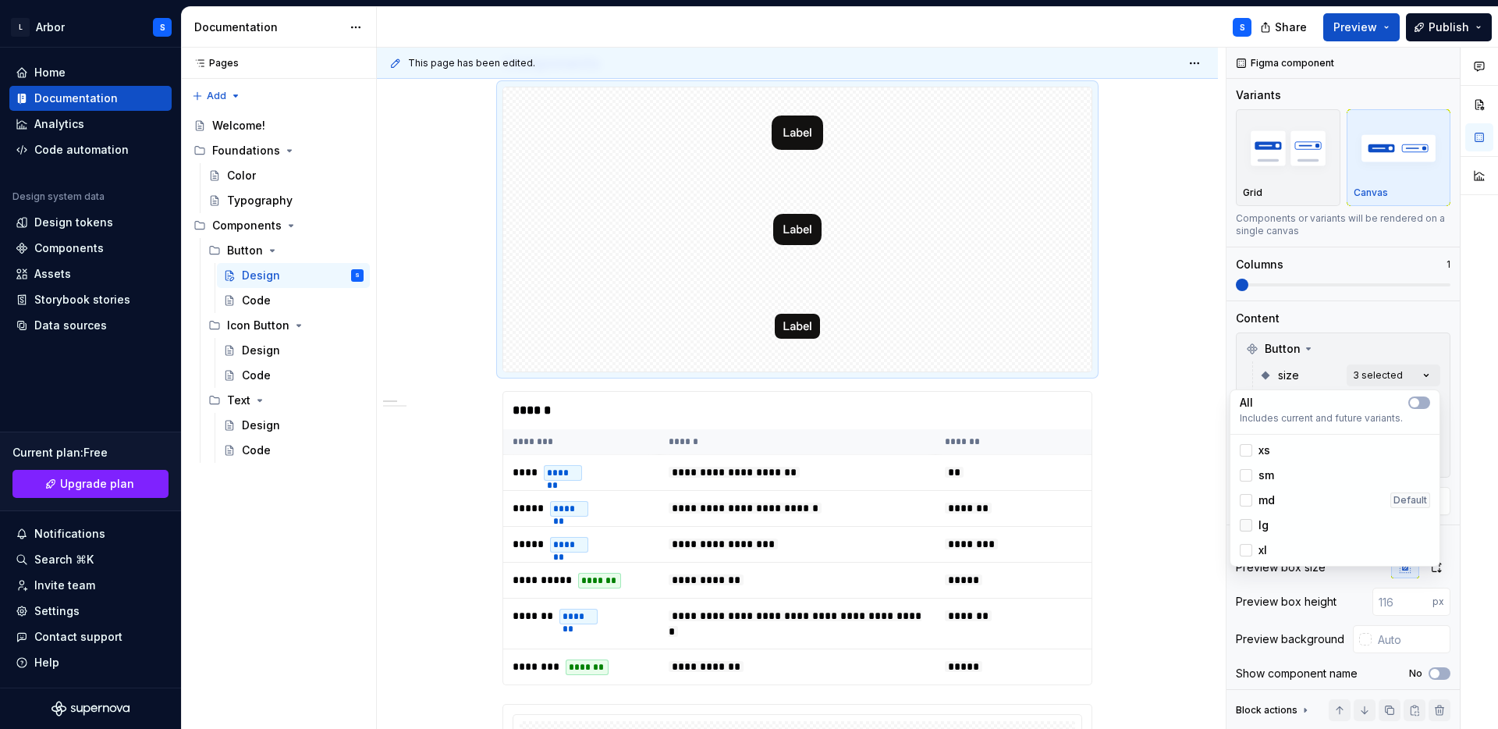
click at [1248, 523] on div at bounding box center [1246, 525] width 12 height 12
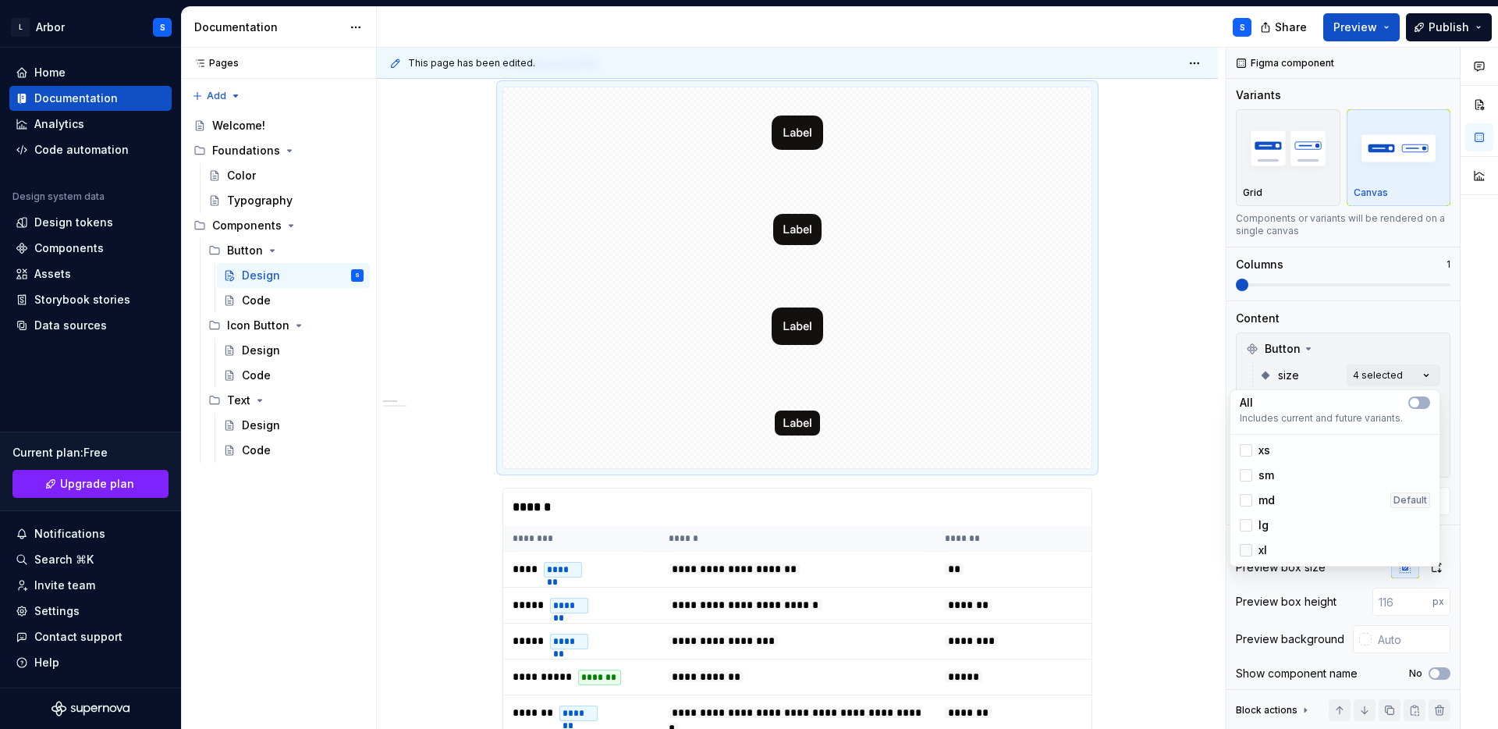
click at [1248, 550] on div at bounding box center [1246, 550] width 12 height 12
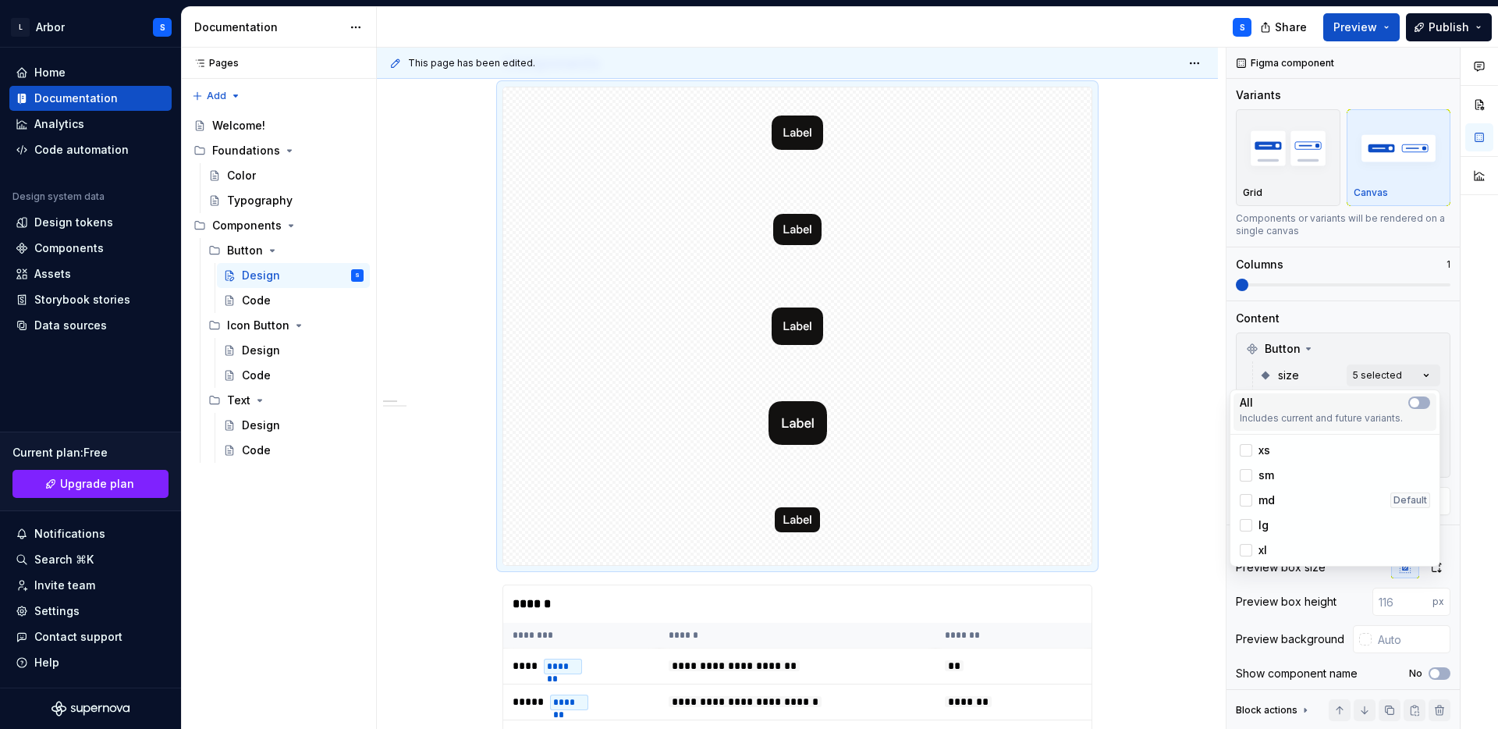
click at [1430, 402] on div "All Includes current and future variants." at bounding box center [1335, 411] width 203 height 37
click at [1433, 370] on div "Comments Open comments No comments yet Select ‘Comment’ from the block context …" at bounding box center [1363, 389] width 272 height 682
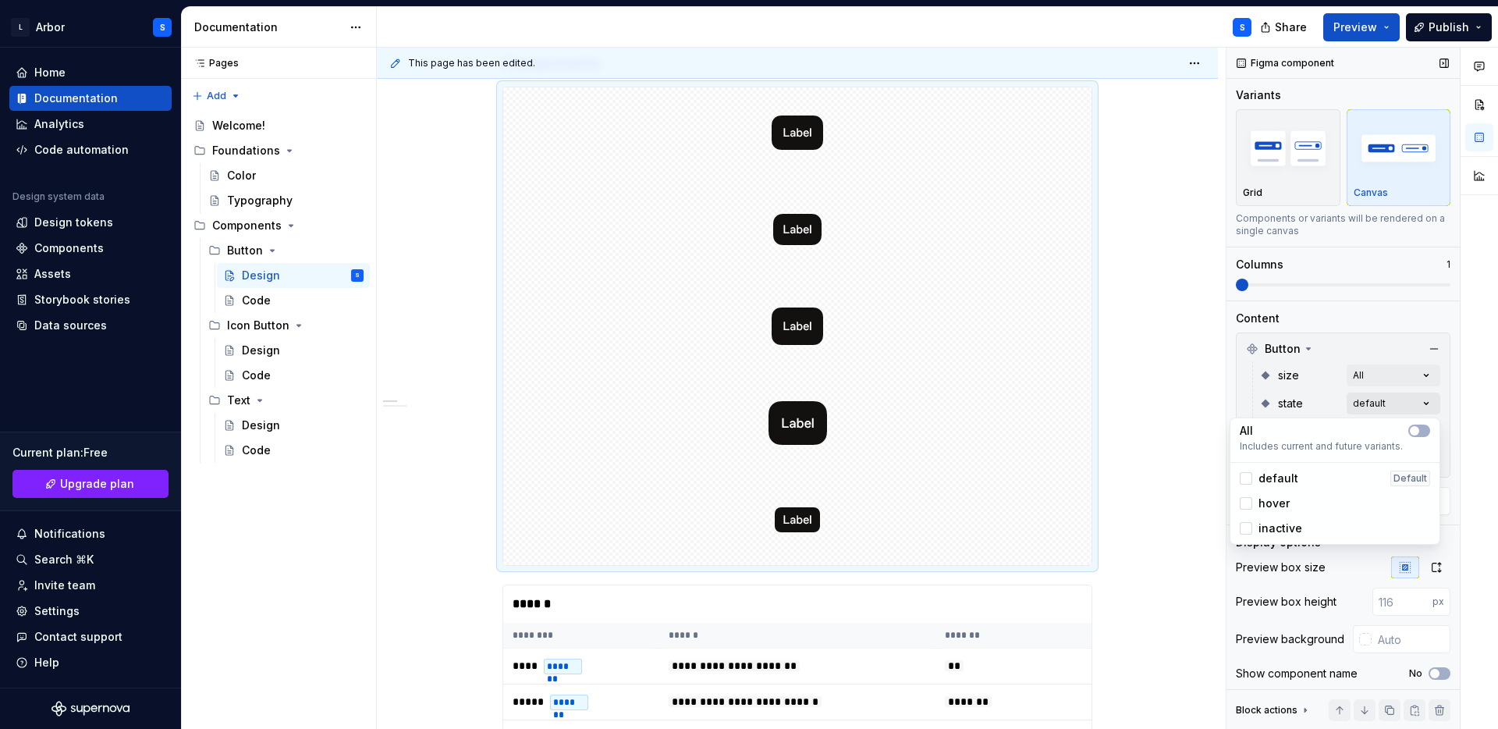
click at [1408, 402] on div "Comments Open comments No comments yet Select ‘Comment’ from the block context …" at bounding box center [1363, 389] width 272 height 682
click at [1419, 434] on icon "button" at bounding box center [1414, 430] width 12 height 9
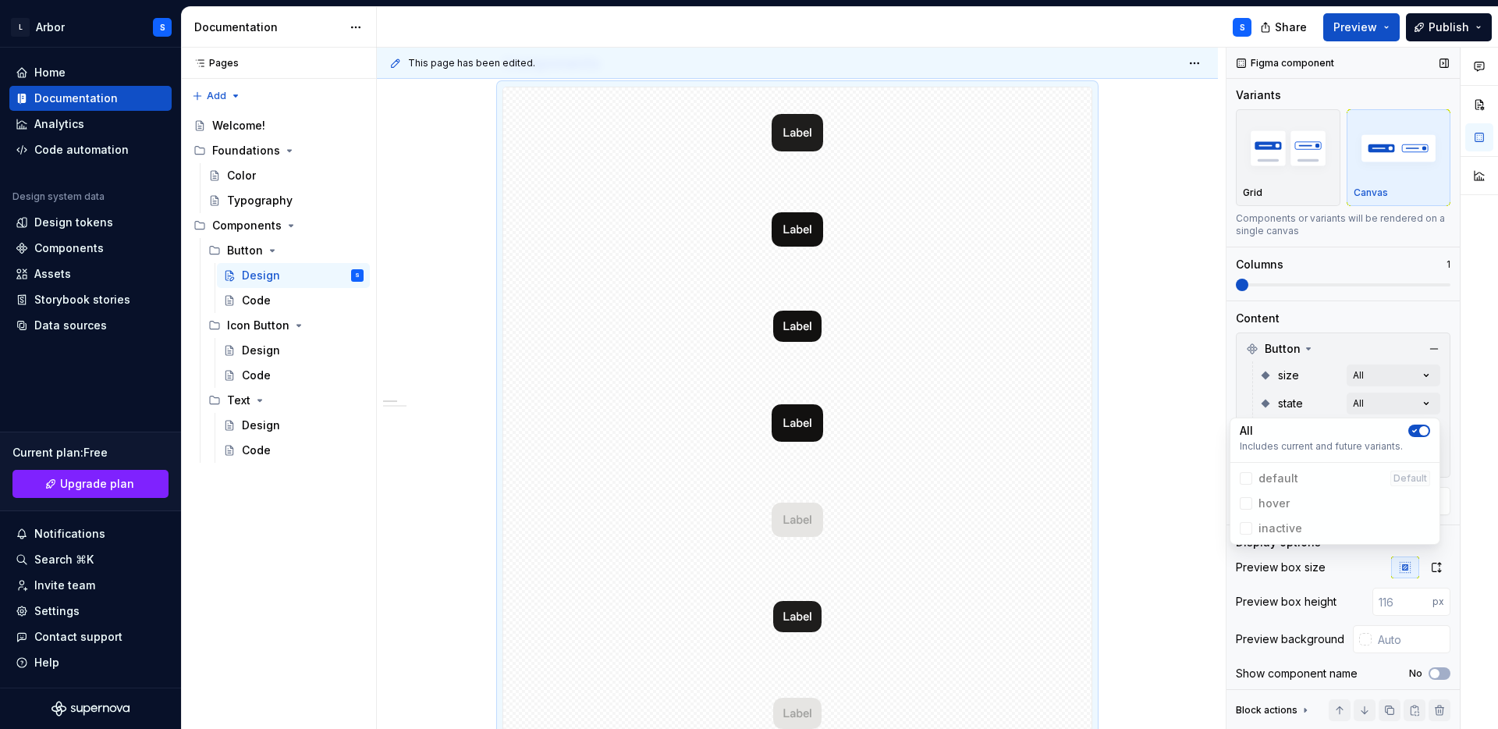
click at [1458, 398] on div "Comments Open comments No comments yet Select ‘Comment’ from the block context …" at bounding box center [1363, 389] width 272 height 682
click at [1410, 424] on div "Comments Open comments No comments yet Select ‘Comment’ from the block context …" at bounding box center [1363, 389] width 272 height 682
click at [1410, 460] on span "button" at bounding box center [1414, 458] width 9 height 9
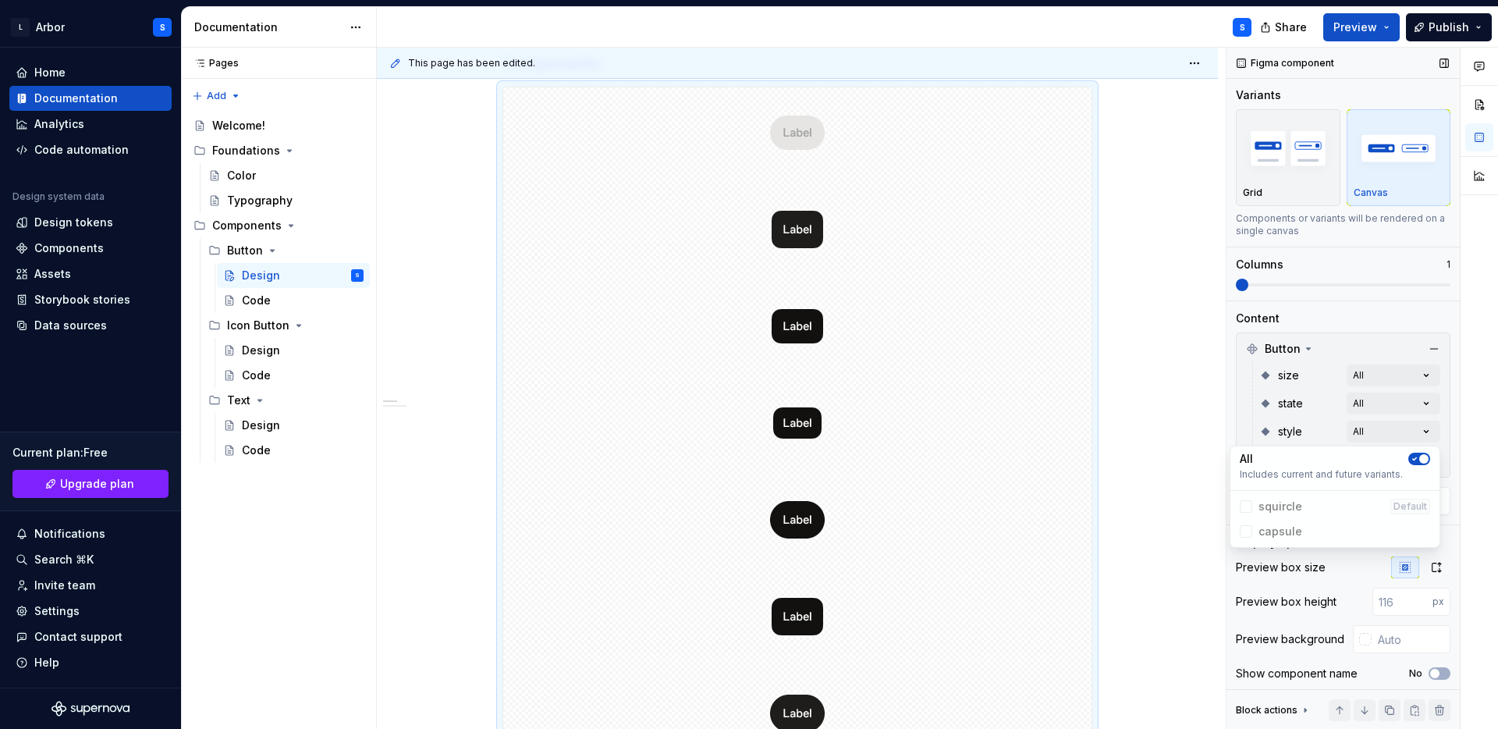
click at [1458, 438] on div "Comments Open comments No comments yet Select ‘Comment’ from the block context …" at bounding box center [1363, 389] width 272 height 682
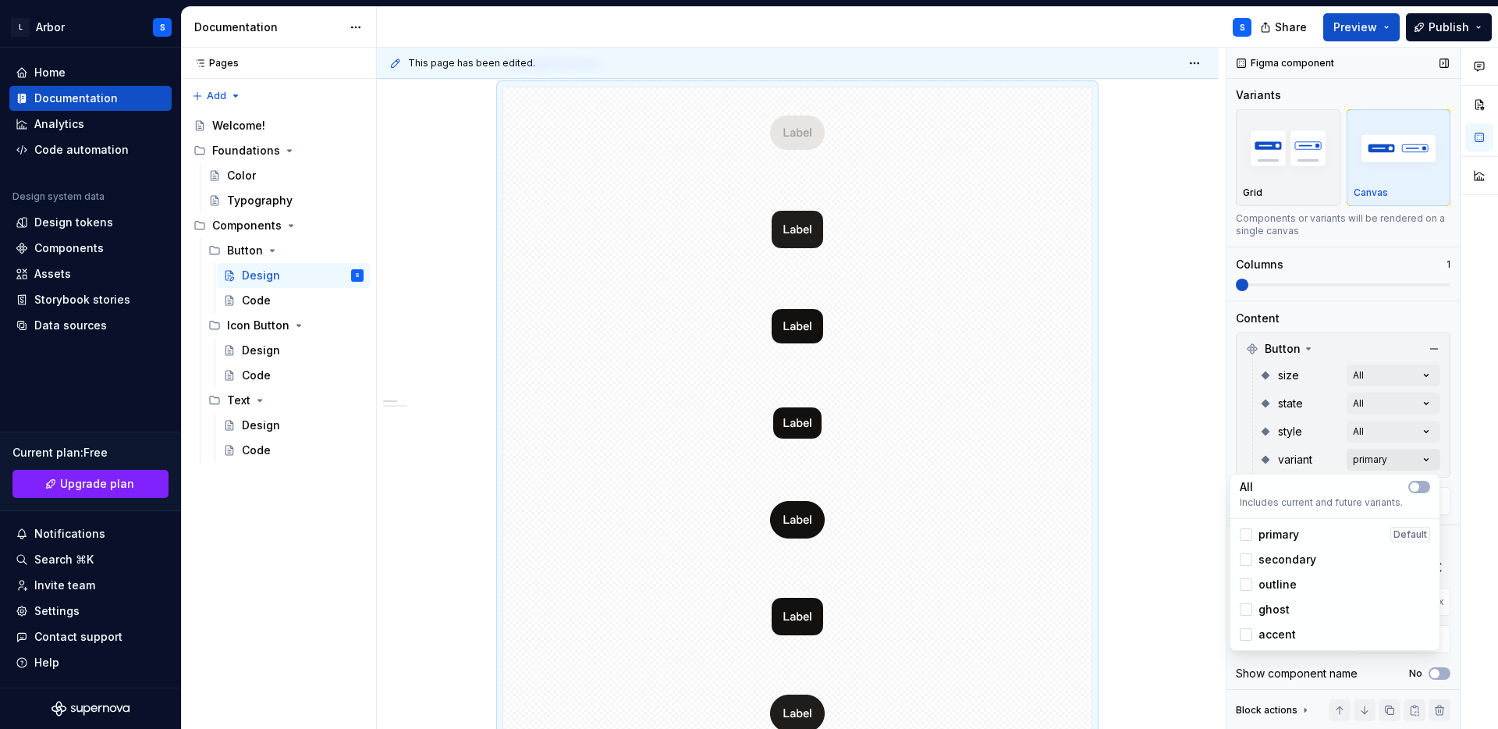
click at [1415, 460] on div "Comments Open comments No comments yet Select ‘Comment’ from the block context …" at bounding box center [1363, 389] width 272 height 682
click at [1417, 485] on span "button" at bounding box center [1414, 486] width 9 height 9
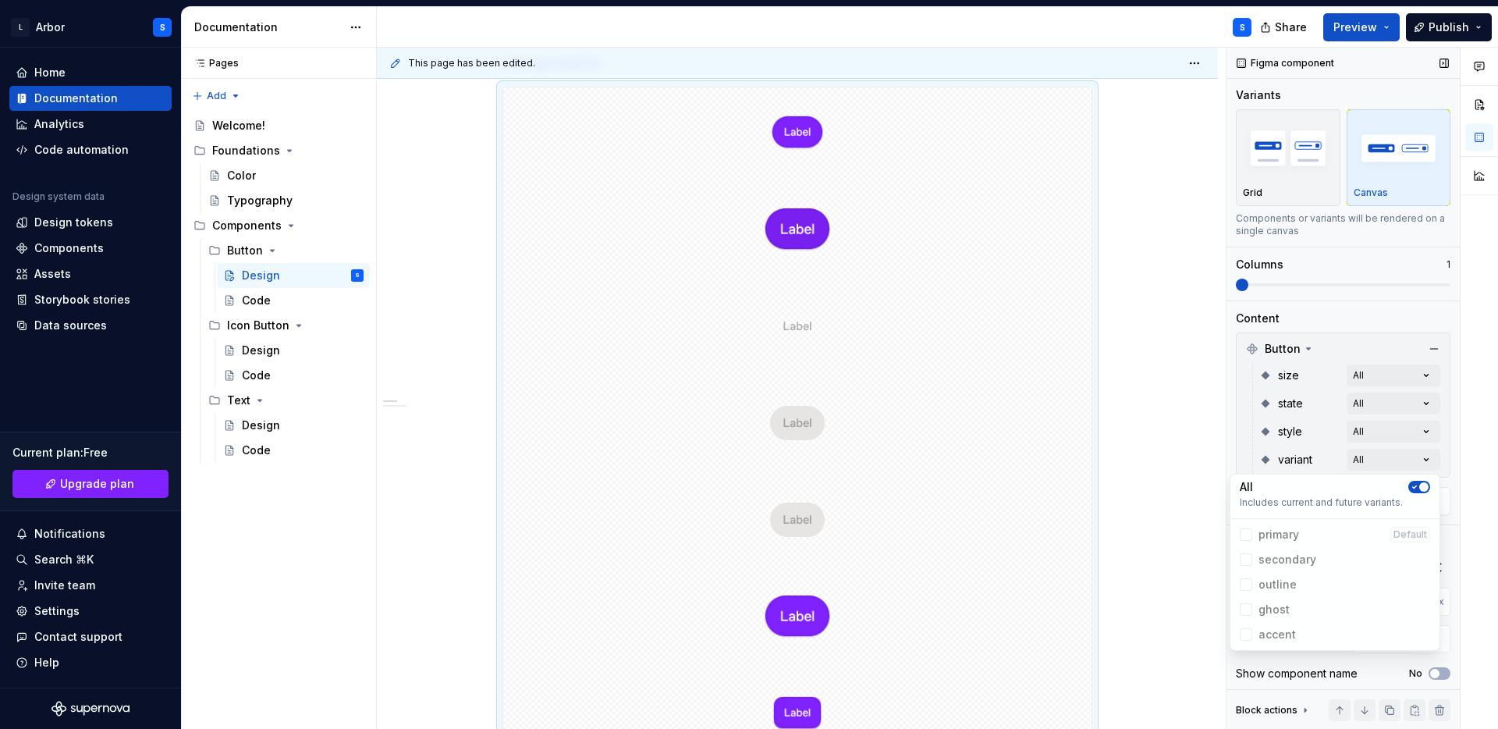
click at [1453, 446] on div "Comments Open comments No comments yet Select ‘Comment’ from the block context …" at bounding box center [1363, 389] width 272 height 682
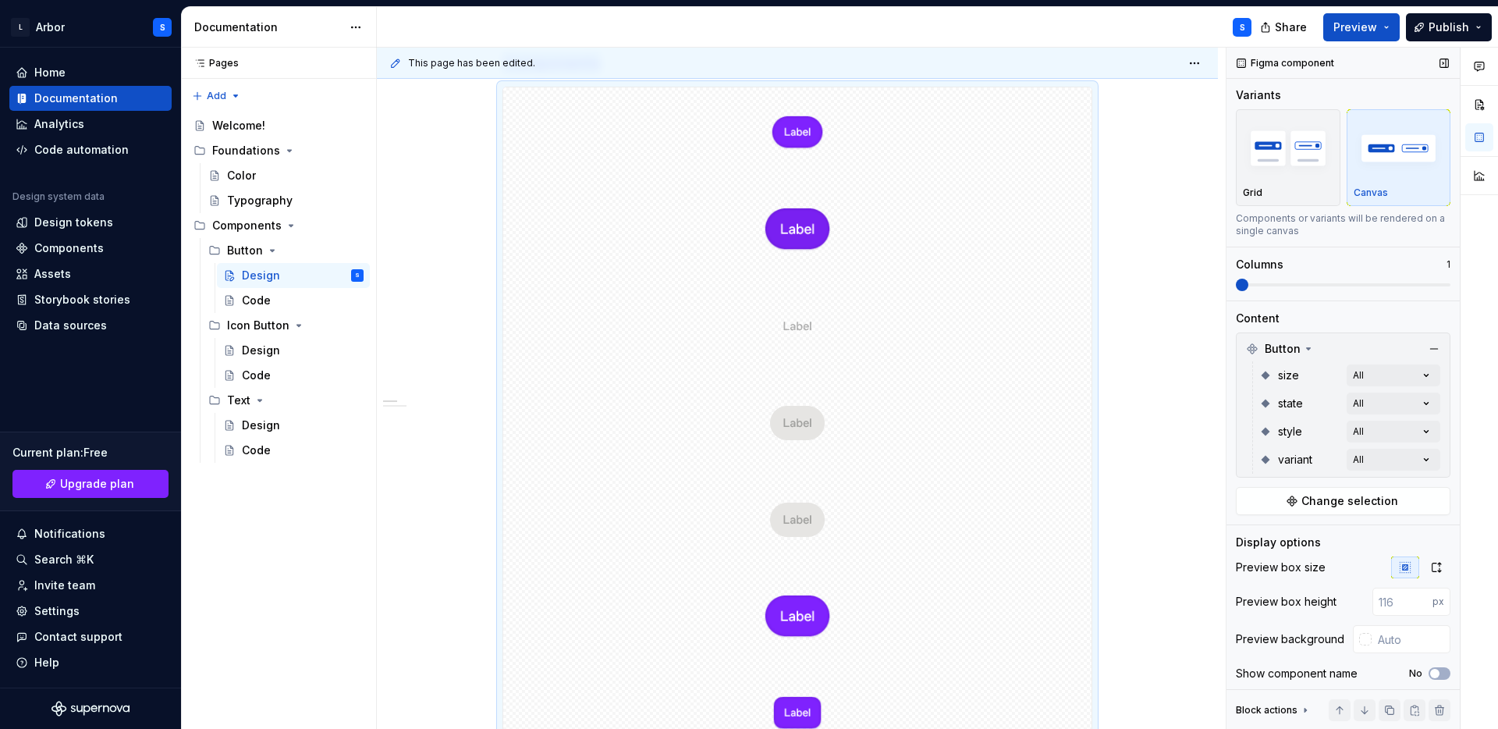
scroll to position [392, 0]
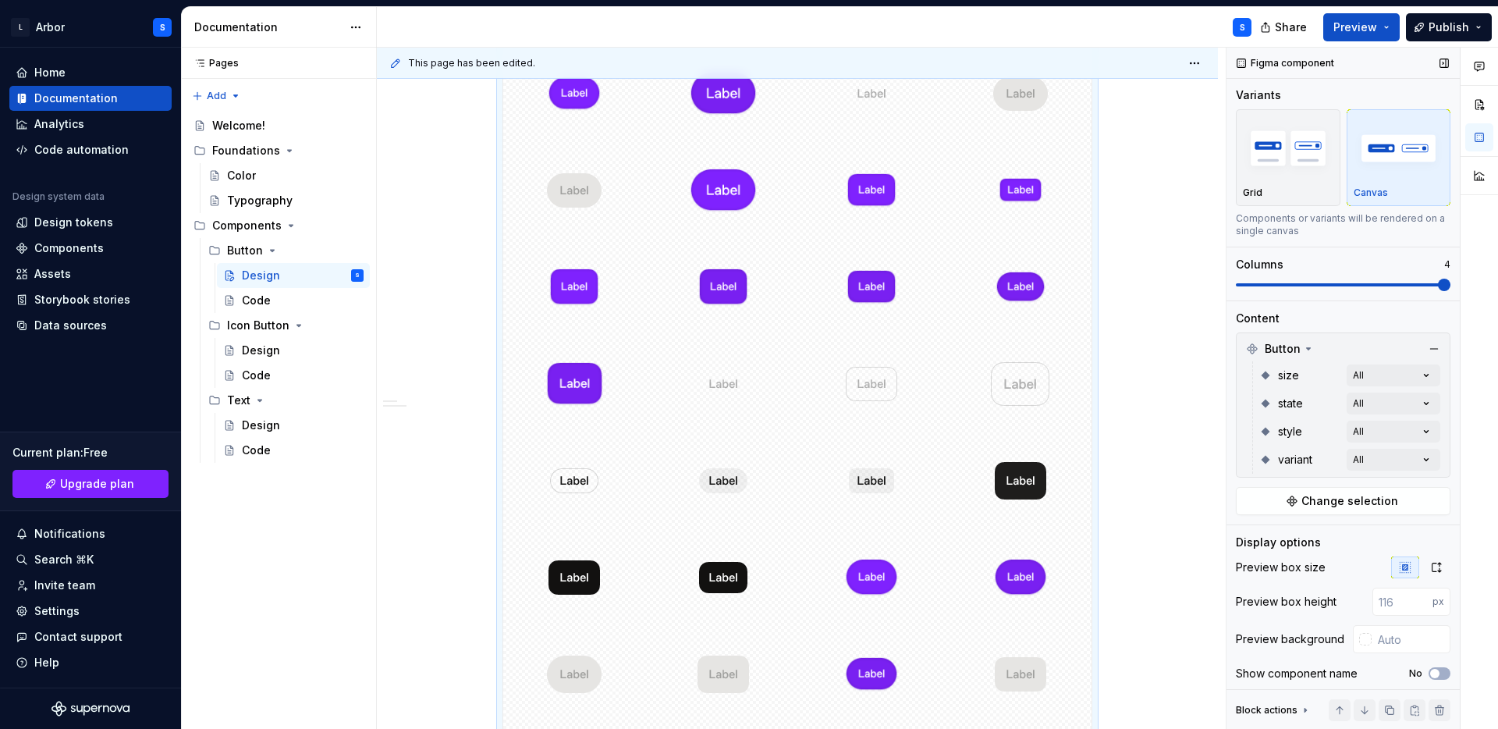
click at [1448, 286] on span at bounding box center [1343, 285] width 215 height 12
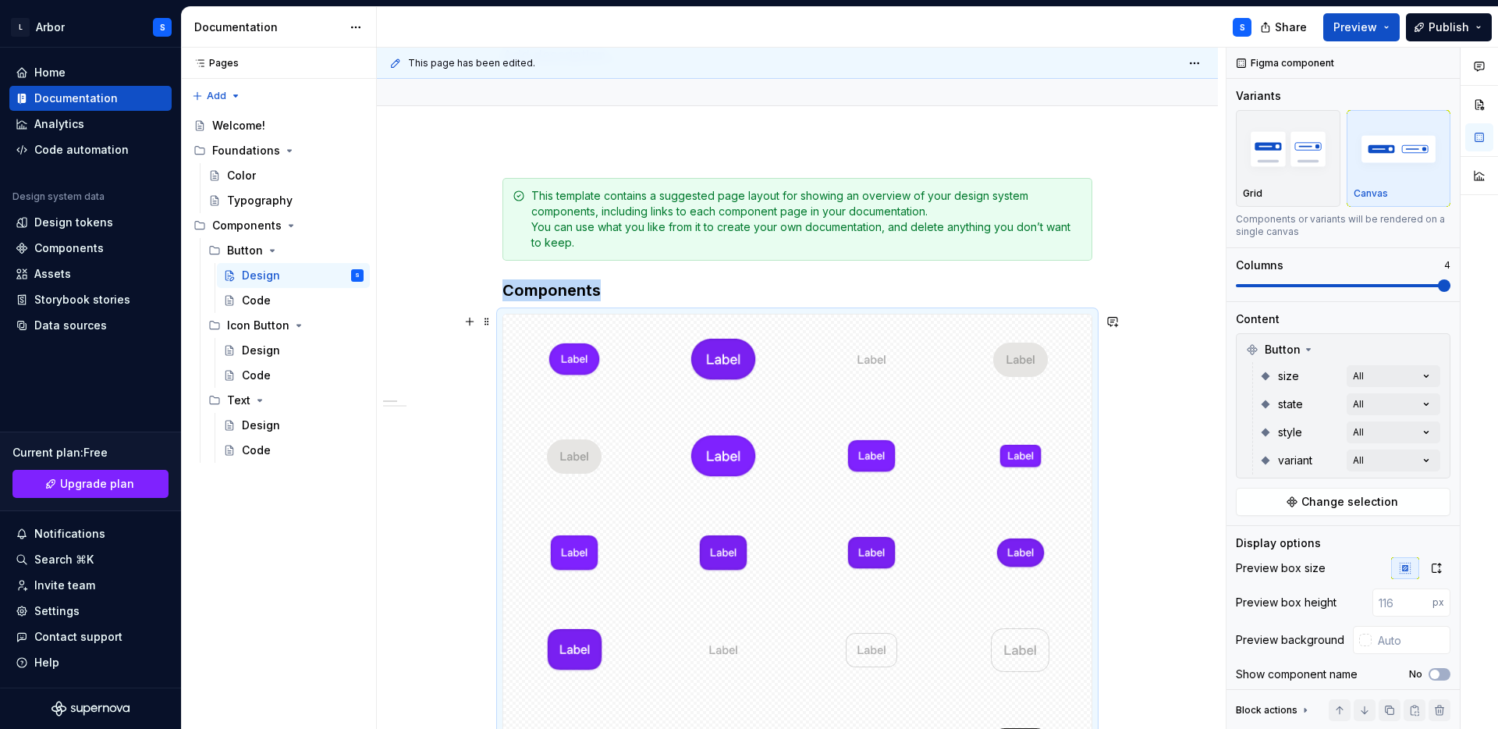
scroll to position [188, 0]
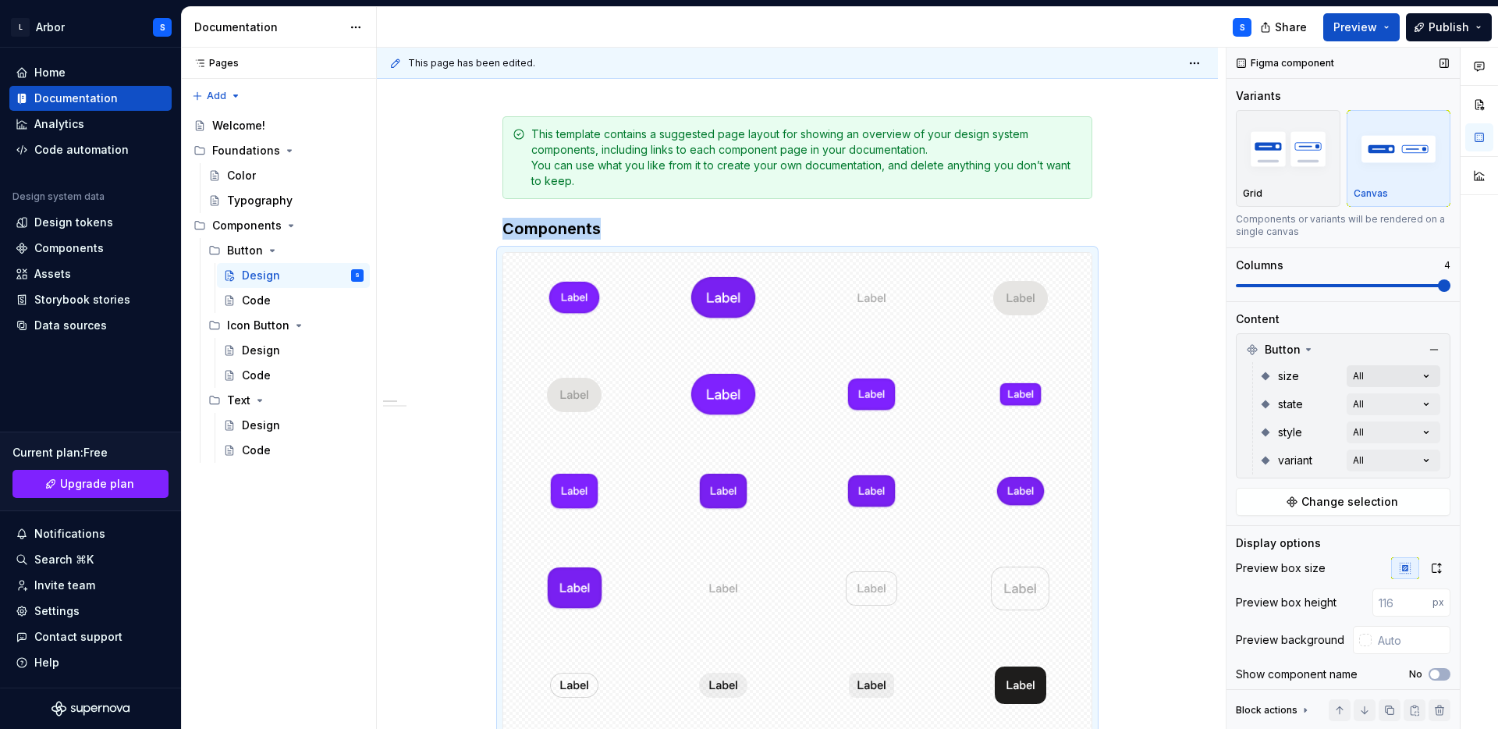
click at [1381, 368] on div "Comments Open comments No comments yet Select ‘Comment’ from the block context …" at bounding box center [1363, 389] width 272 height 682
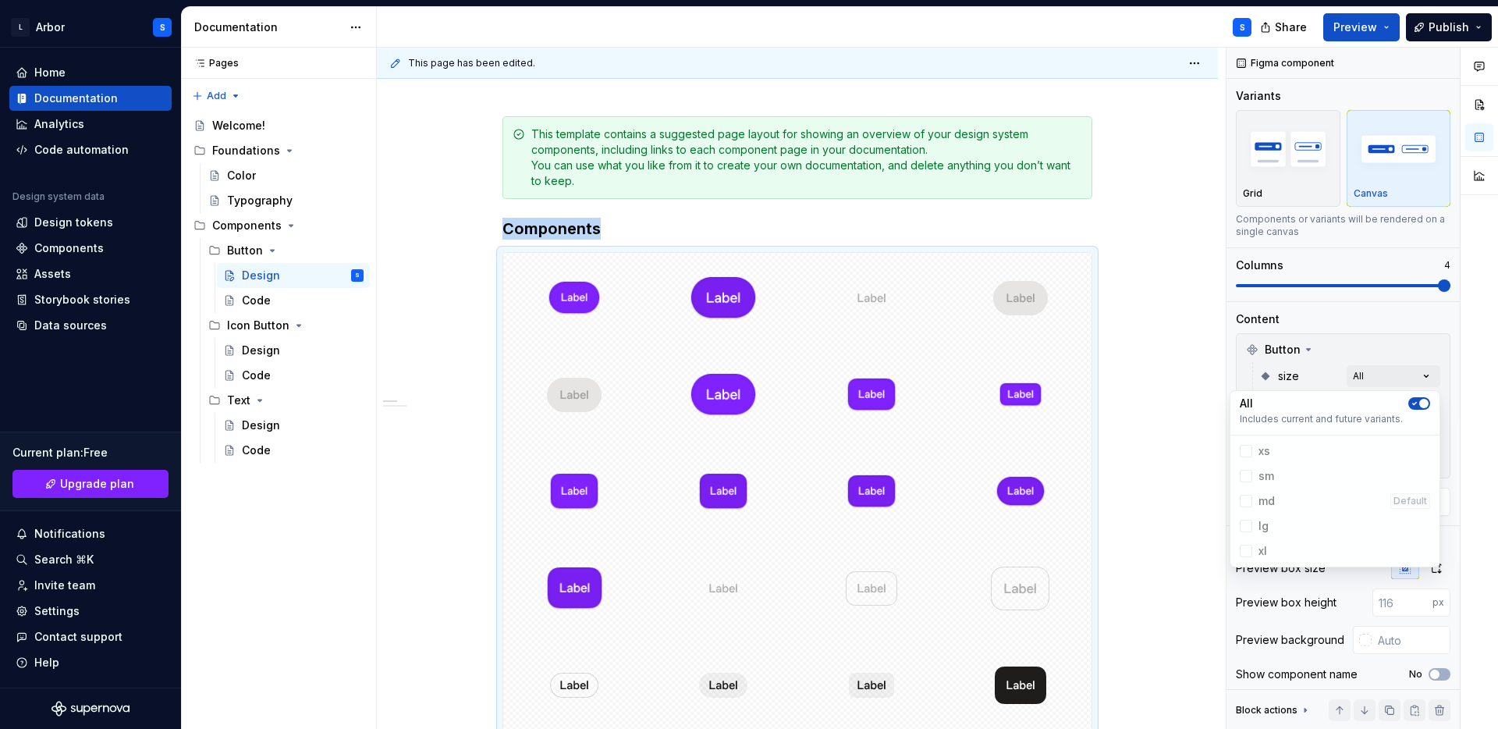
click at [1424, 403] on span "button" at bounding box center [1423, 403] width 9 height 9
click at [1246, 526] on icon at bounding box center [1246, 526] width 0 height 0
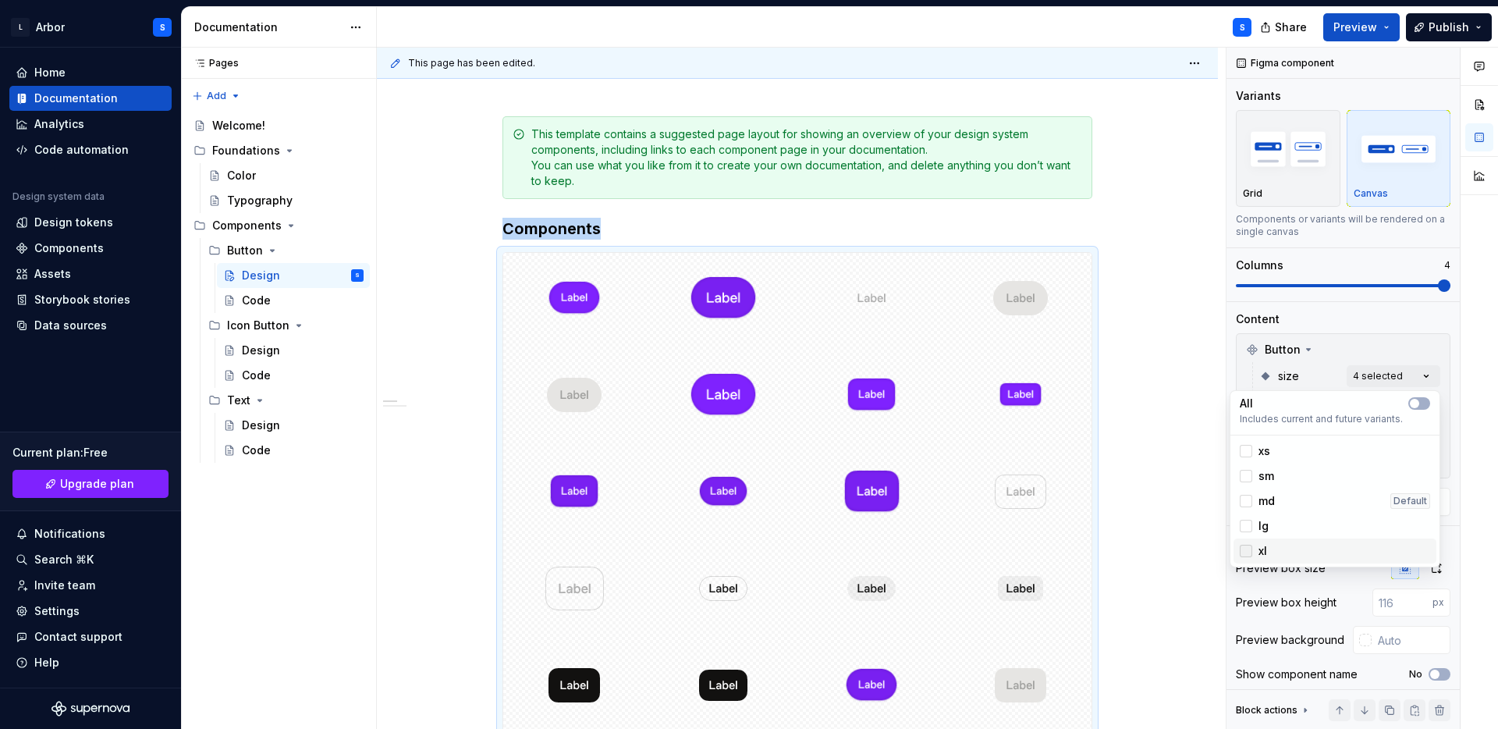
click at [1246, 551] on icon at bounding box center [1246, 551] width 0 height 0
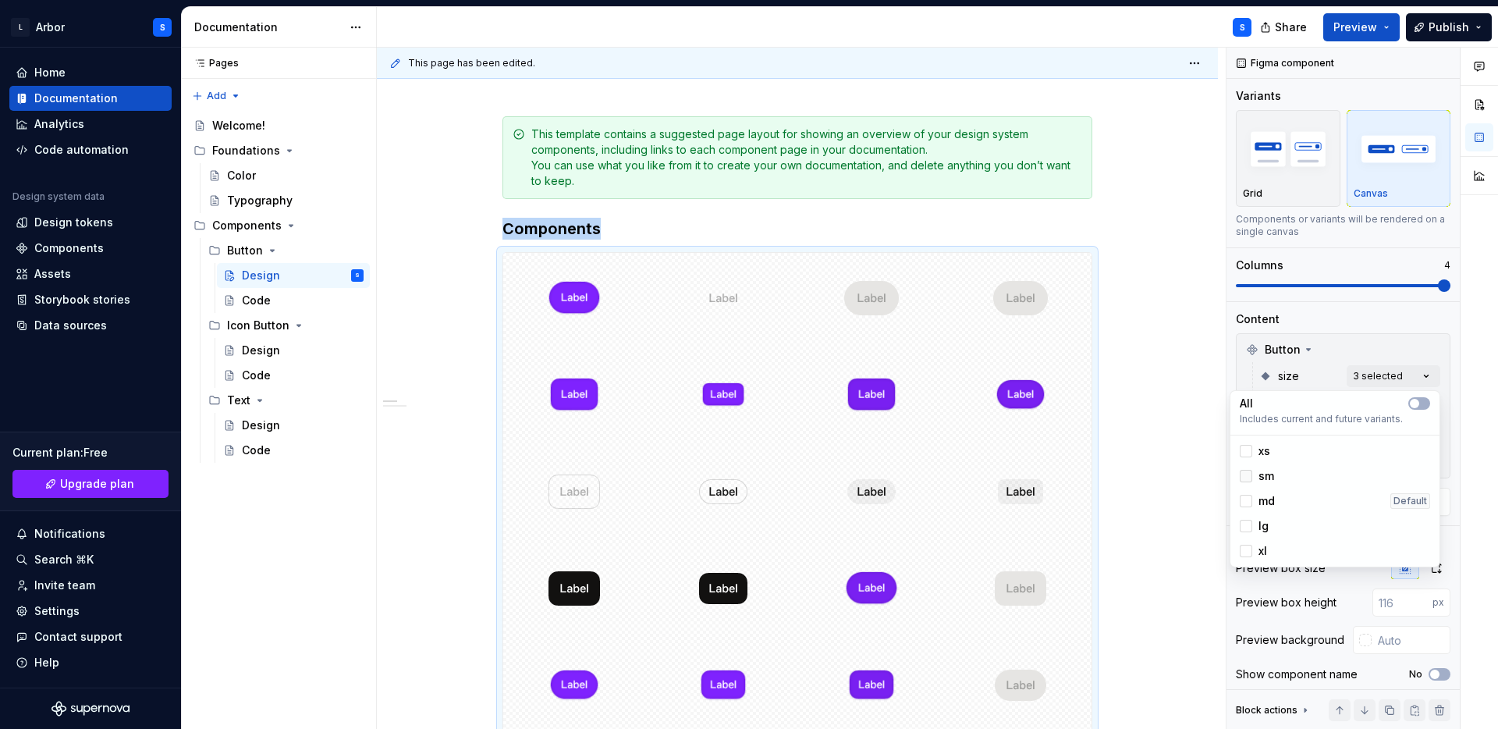
click at [1246, 476] on icon at bounding box center [1246, 476] width 0 height 0
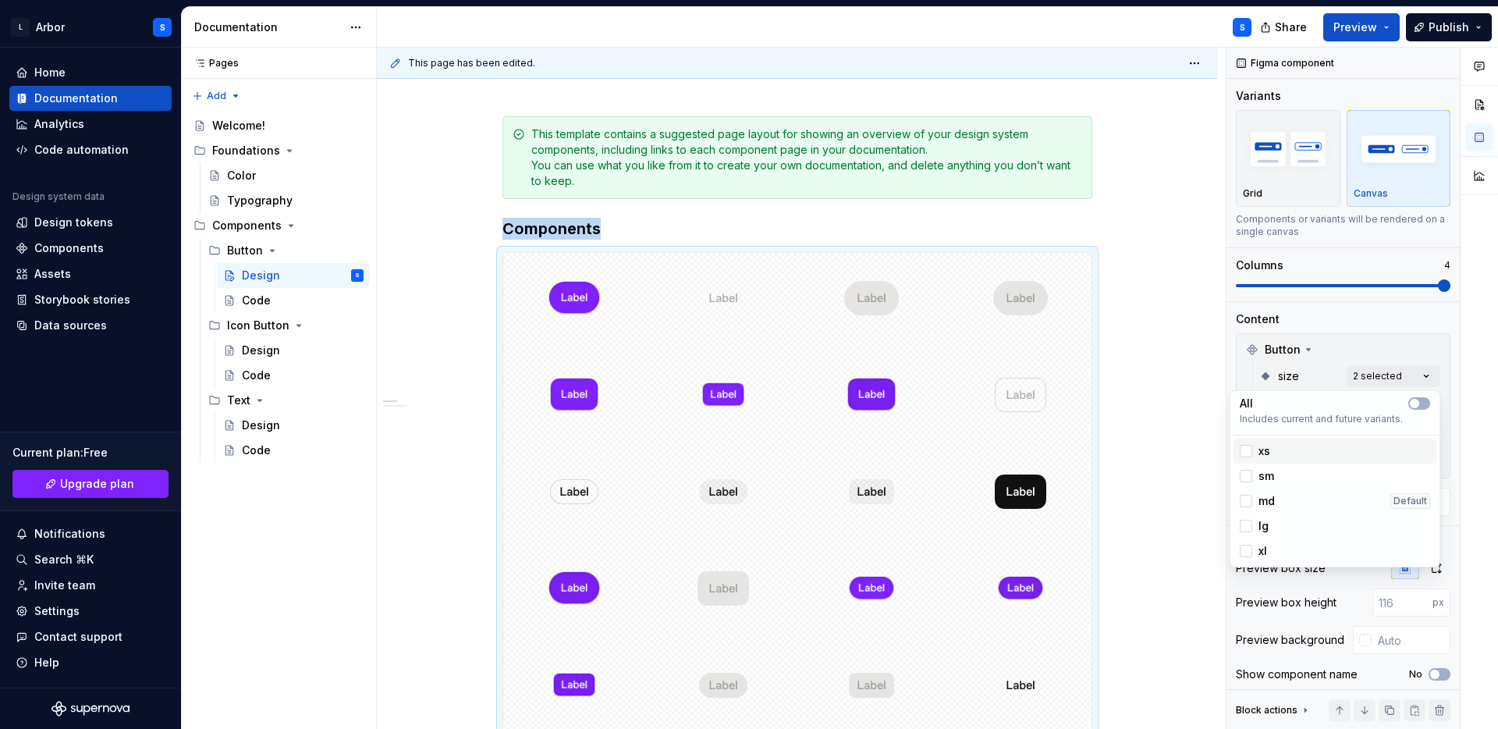
click at [1248, 459] on div "xs" at bounding box center [1335, 451] width 203 height 25
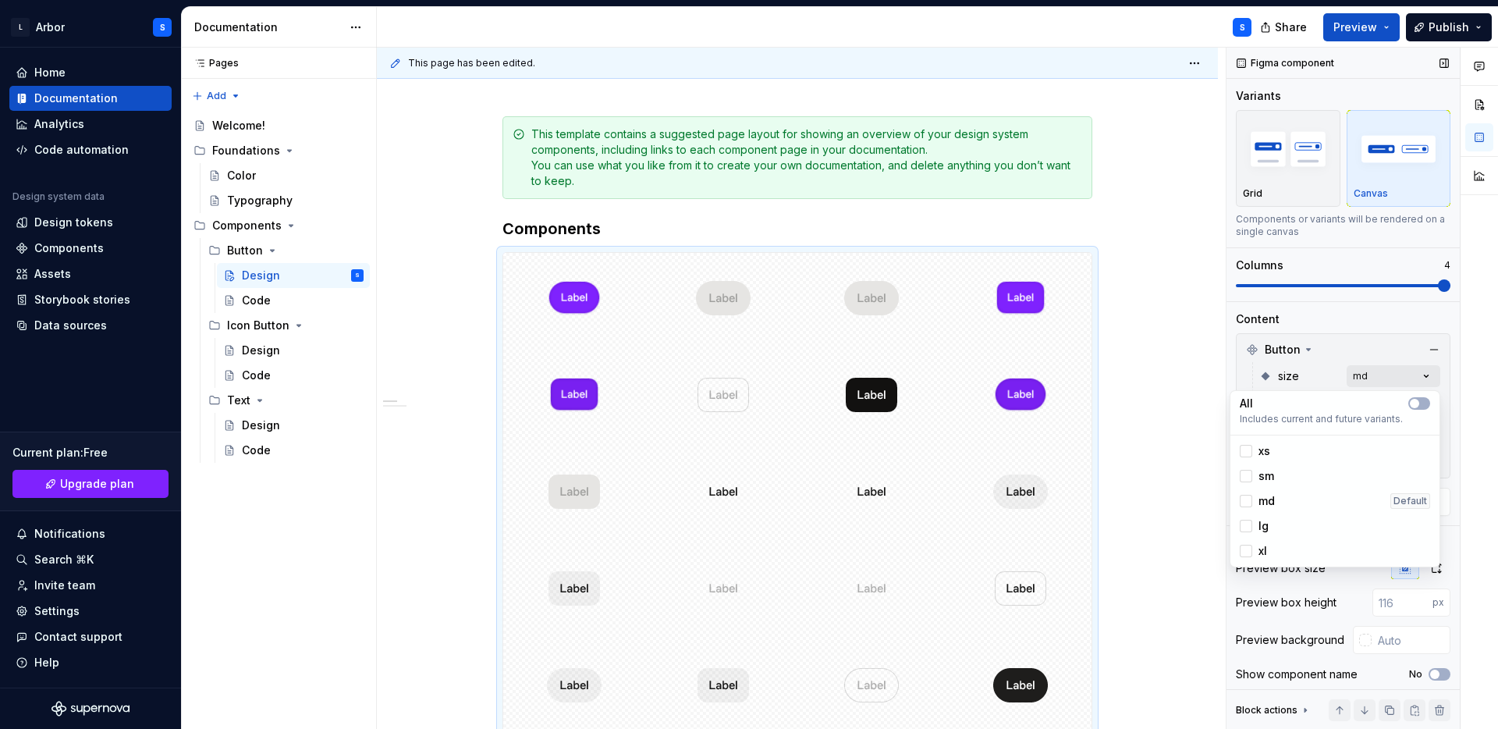
click at [1394, 373] on div "Comments Open comments No comments yet Select ‘Comment’ from the block context …" at bounding box center [1363, 389] width 272 height 682
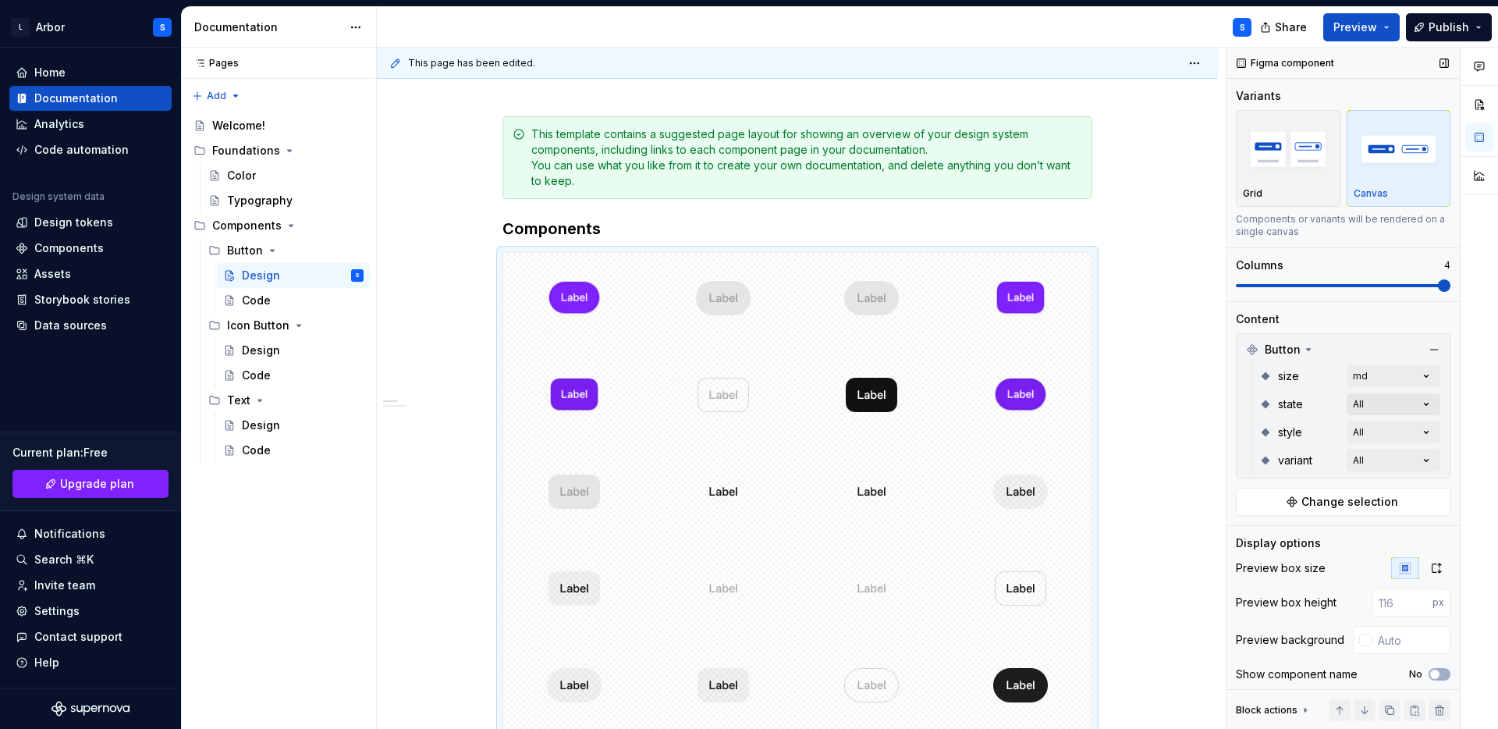
click at [1389, 409] on div "Comments Open comments No comments yet Select ‘Comment’ from the block context …" at bounding box center [1363, 389] width 272 height 682
click at [1423, 435] on span "button" at bounding box center [1423, 431] width 9 height 9
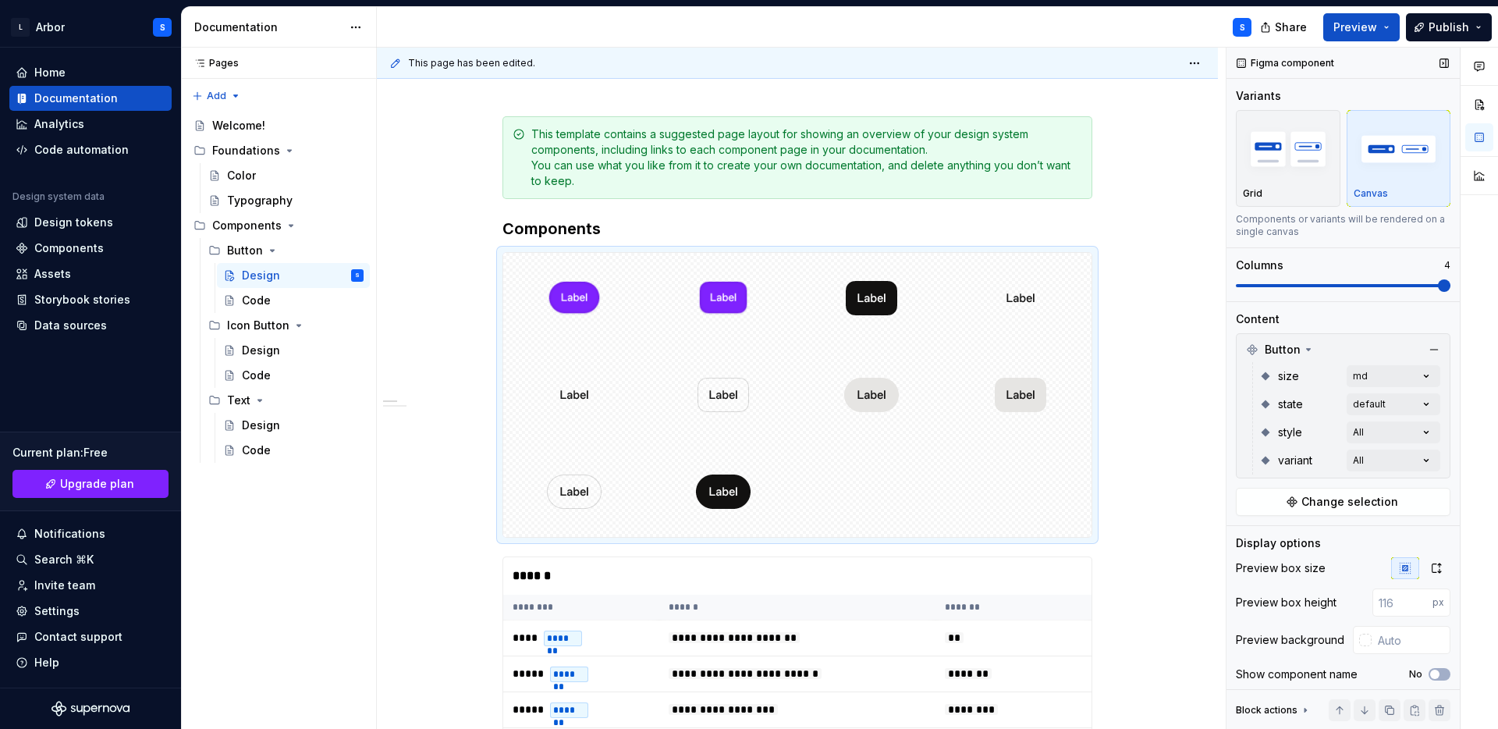
click at [1458, 414] on div "Comments Open comments No comments yet Select ‘Comment’ from the block context …" at bounding box center [1363, 389] width 272 height 682
click at [1387, 432] on div "Comments Open comments No comments yet Select ‘Comment’ from the block context …" at bounding box center [1363, 389] width 272 height 682
click at [1419, 459] on icon "button" at bounding box center [1414, 459] width 12 height 9
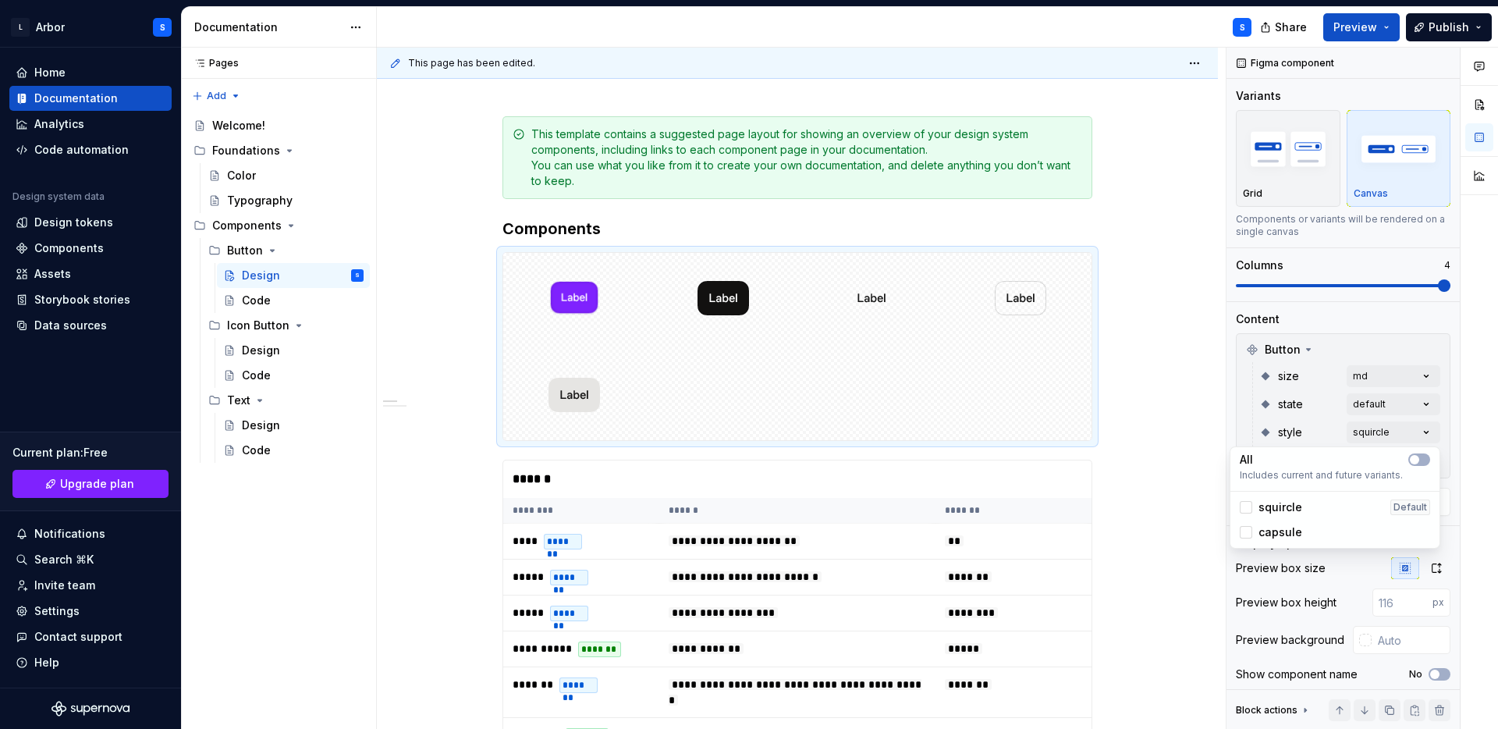
click at [1472, 466] on div at bounding box center [1479, 389] width 37 height 682
type textarea "*"
click at [1390, 460] on div "Comments Open comments No comments yet Select ‘Comment’ from the block context …" at bounding box center [1363, 389] width 272 height 682
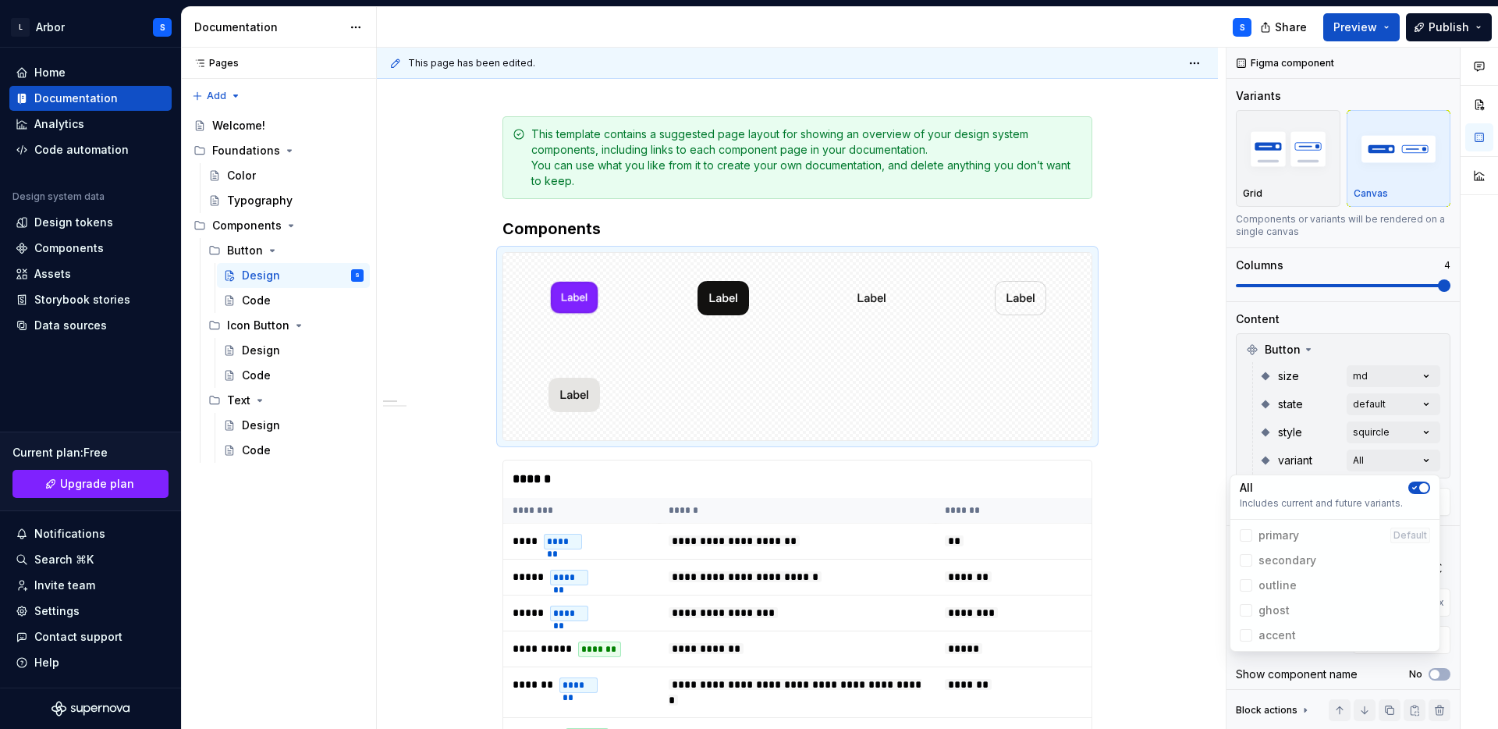
click at [1419, 488] on span "button" at bounding box center [1423, 487] width 9 height 9
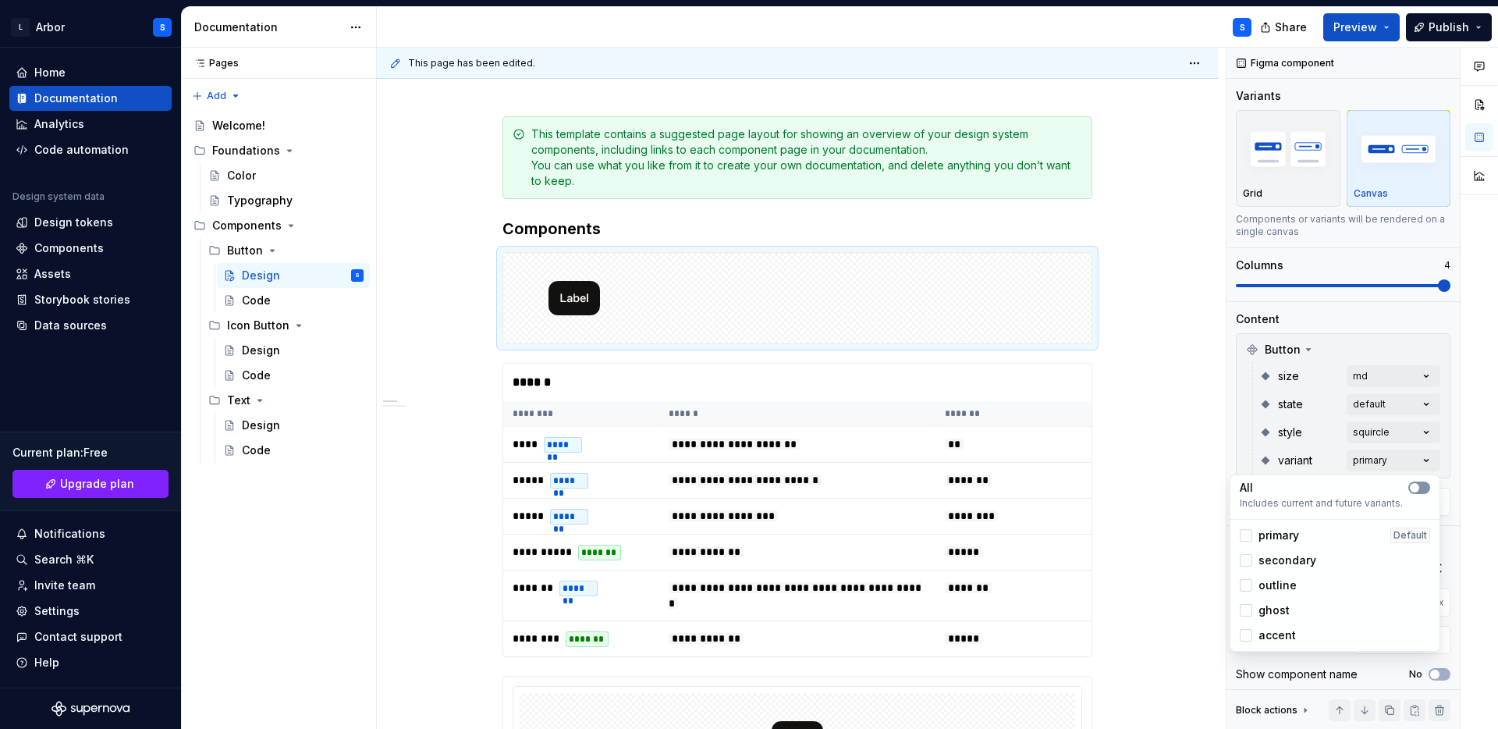
click at [1419, 488] on icon "button" at bounding box center [1414, 487] width 12 height 9
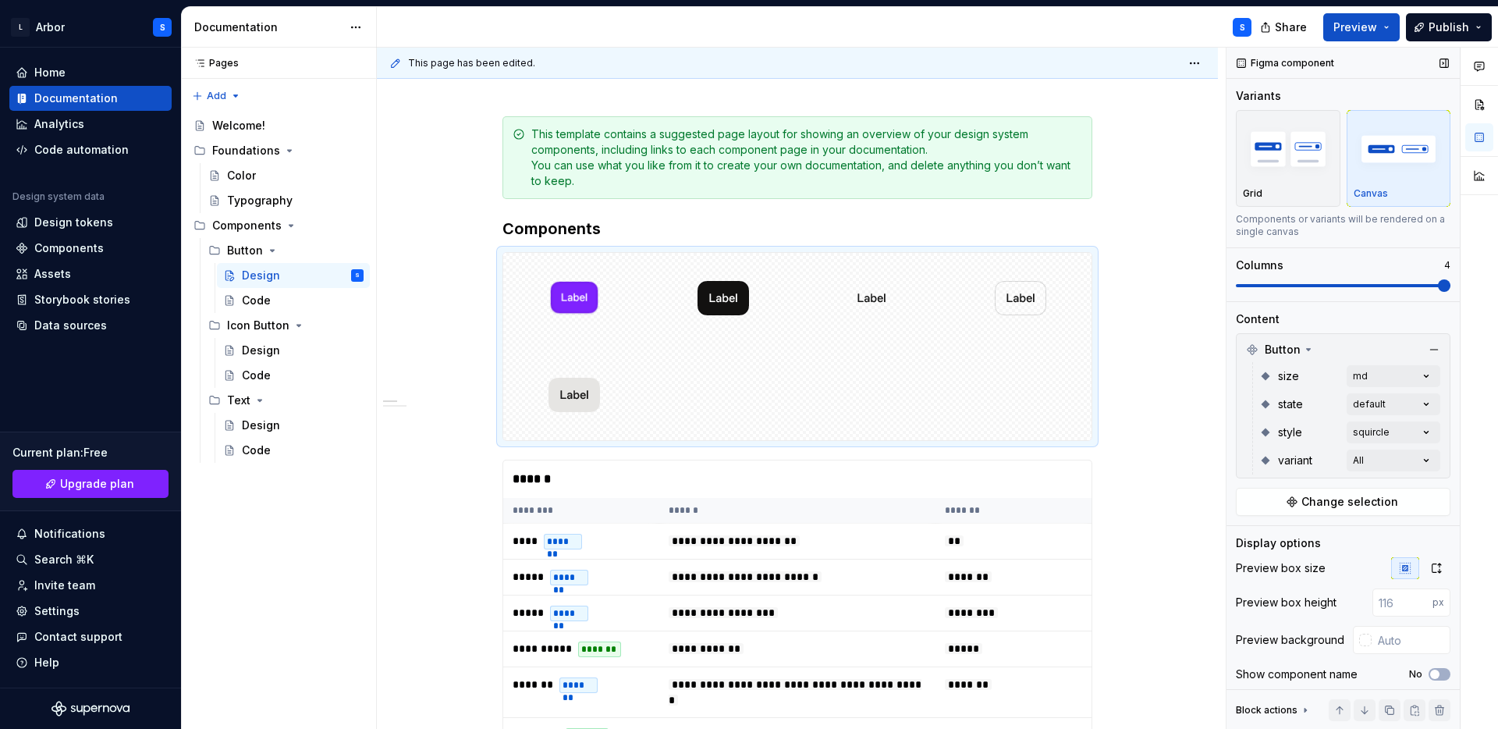
drag, startPoint x: 1443, startPoint y: 284, endPoint x: 1324, endPoint y: 287, distance: 118.6
click at [1324, 287] on div "Comments Open comments No comments yet Select ‘Comment’ from the block context …" at bounding box center [1363, 389] width 272 height 682
click at [1291, 133] on img "button" at bounding box center [1288, 148] width 91 height 57
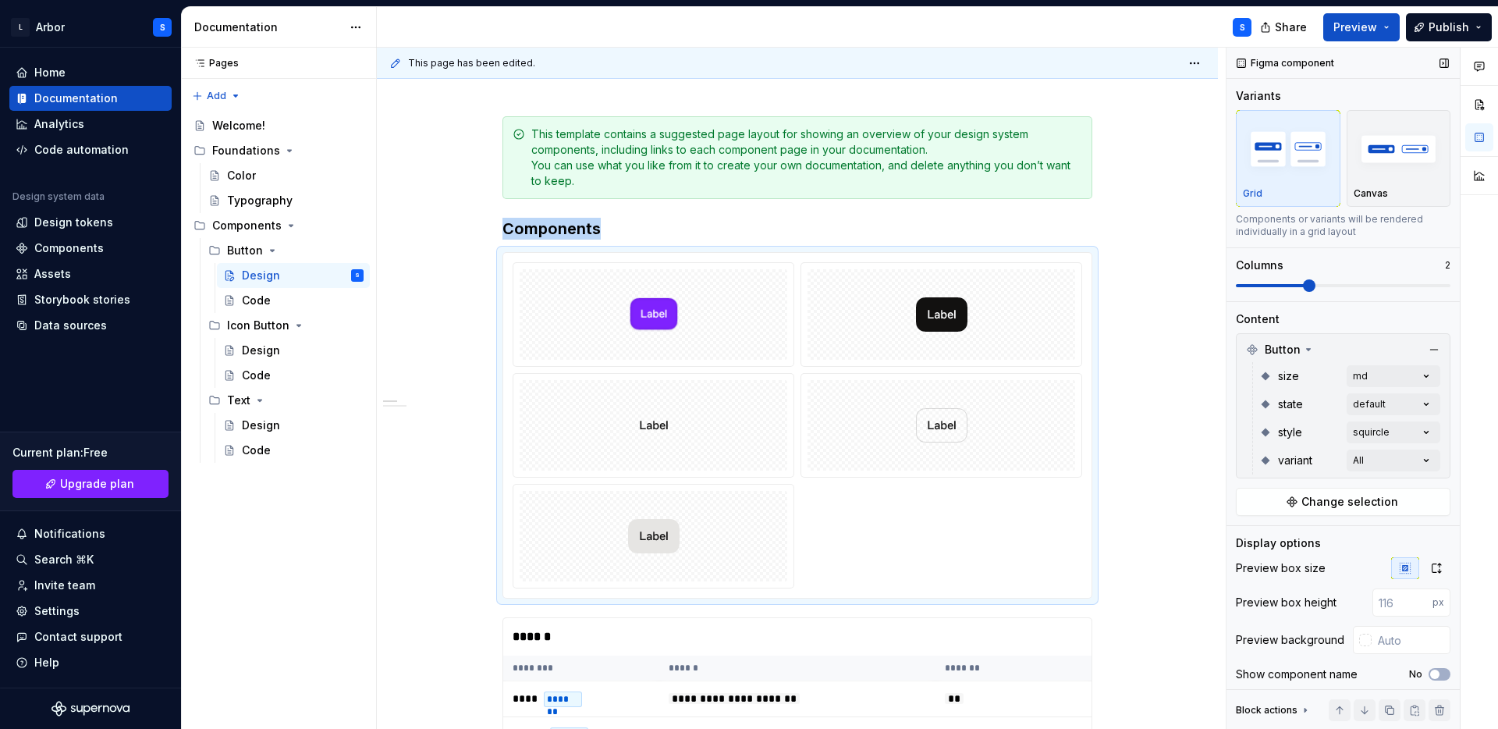
scroll to position [279, 0]
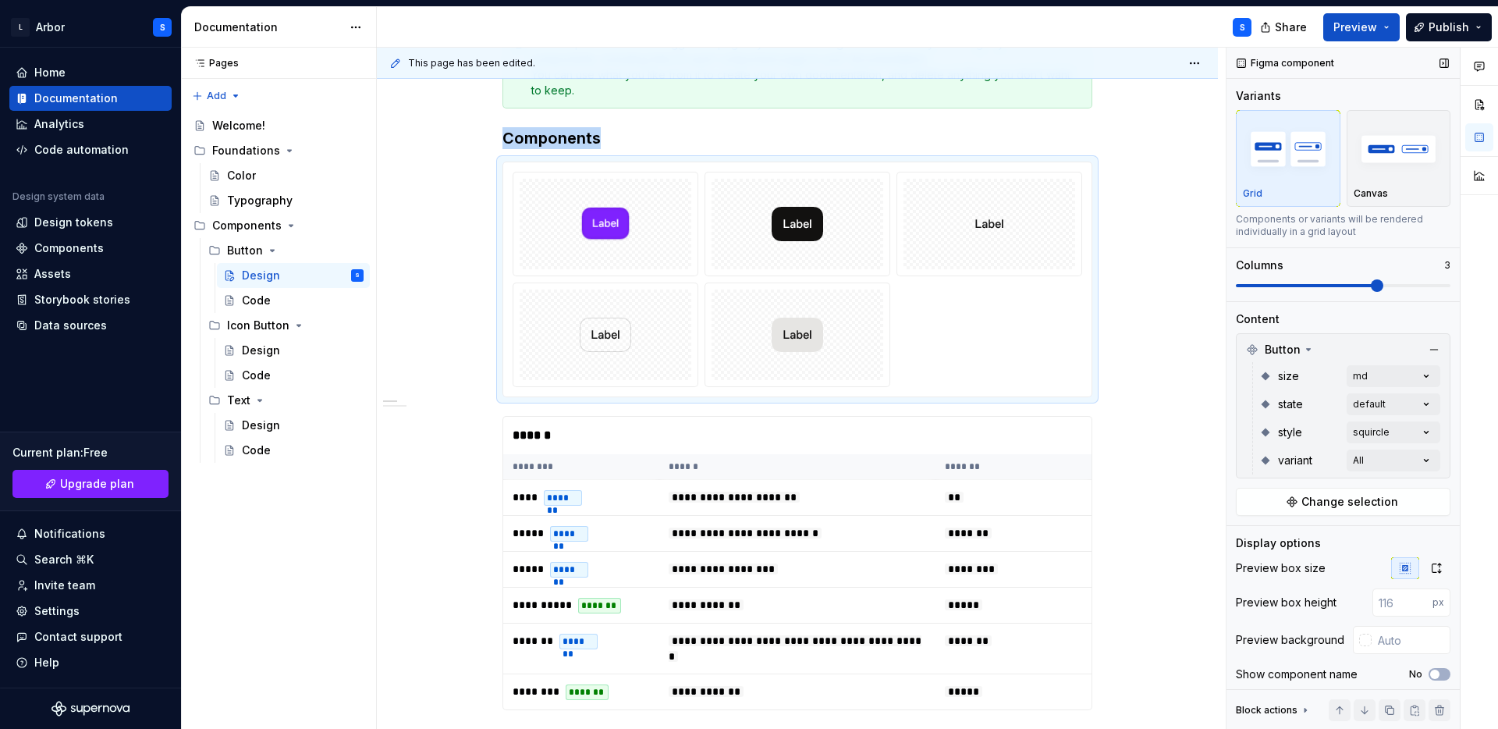
click at [1383, 283] on span at bounding box center [1377, 285] width 12 height 12
click at [1375, 135] on img "button" at bounding box center [1399, 148] width 91 height 57
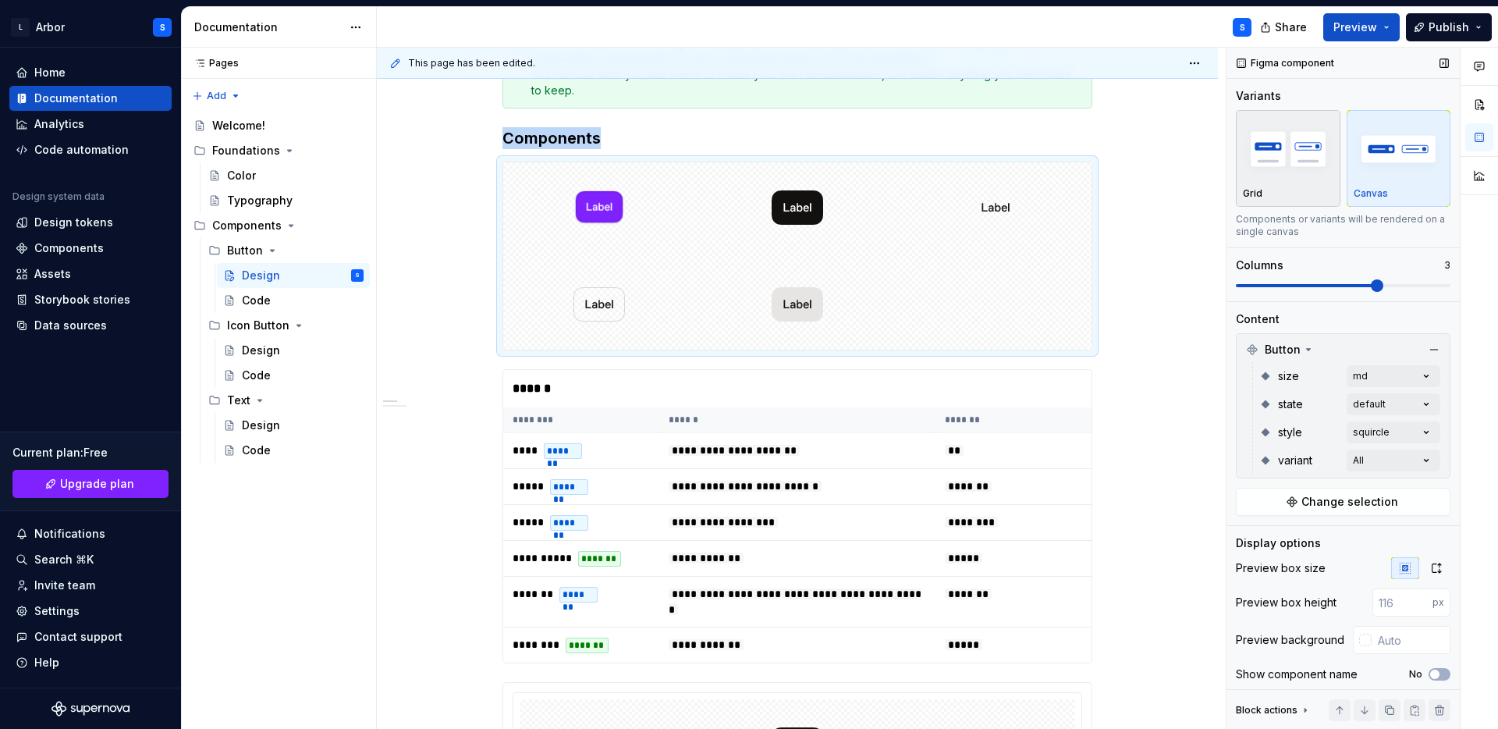
click at [1256, 153] on img "button" at bounding box center [1288, 148] width 91 height 57
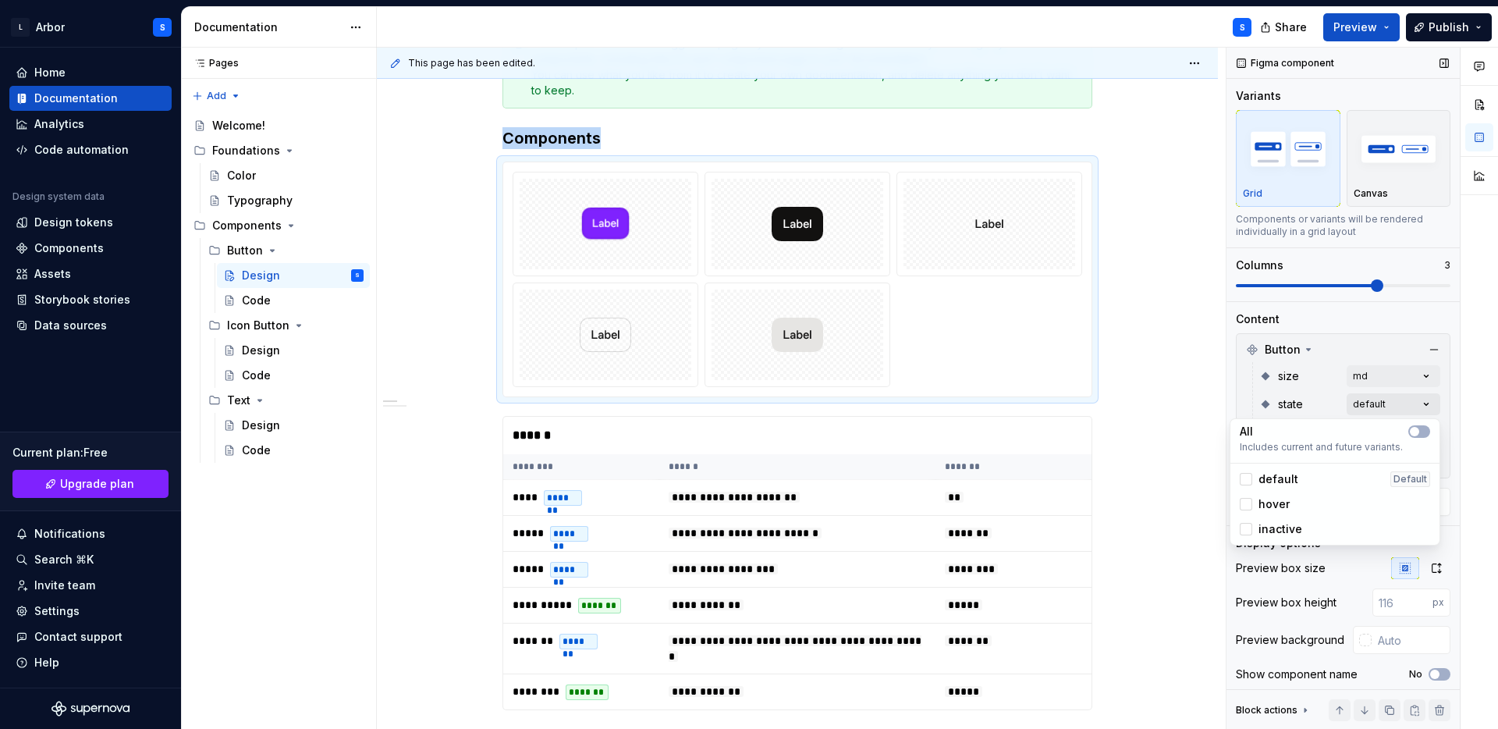
click at [1431, 400] on div "Comments Open comments No comments yet Select ‘Comment’ from the block context …" at bounding box center [1363, 389] width 272 height 682
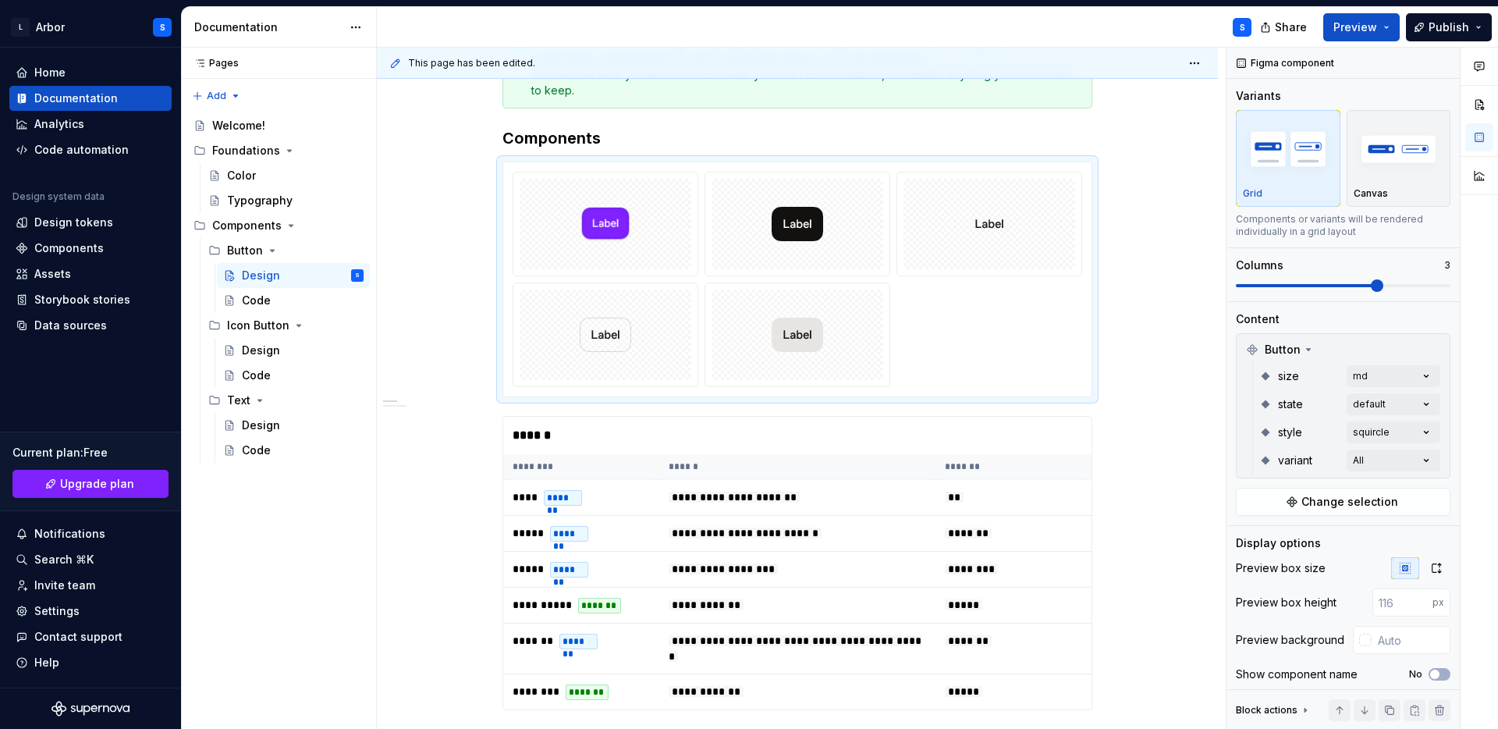
click at [1437, 407] on div "Comments Open comments No comments yet Select ‘Comment’ from the block context …" at bounding box center [1363, 389] width 272 height 682
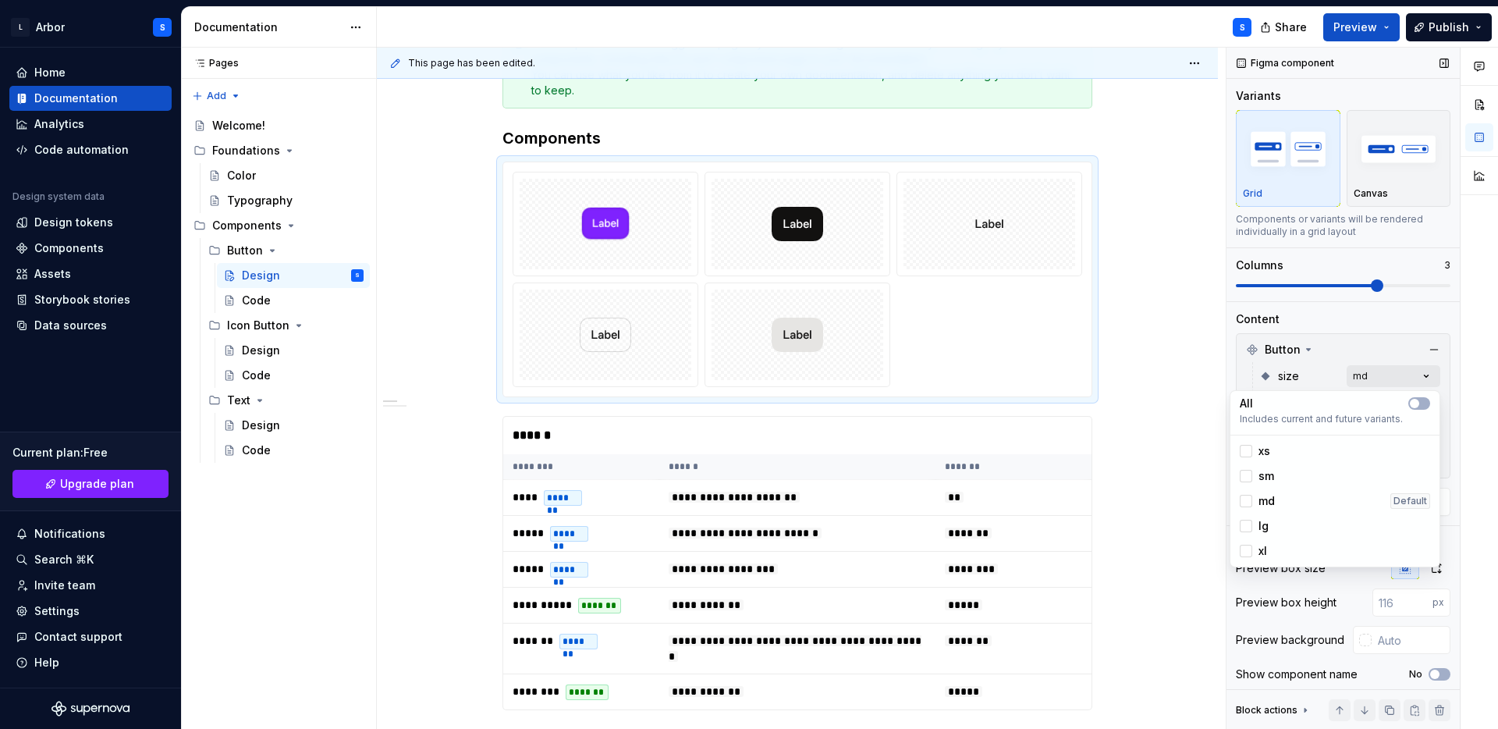
click at [1415, 367] on div "Comments Open comments No comments yet Select ‘Comment’ from the block context …" at bounding box center [1363, 389] width 272 height 682
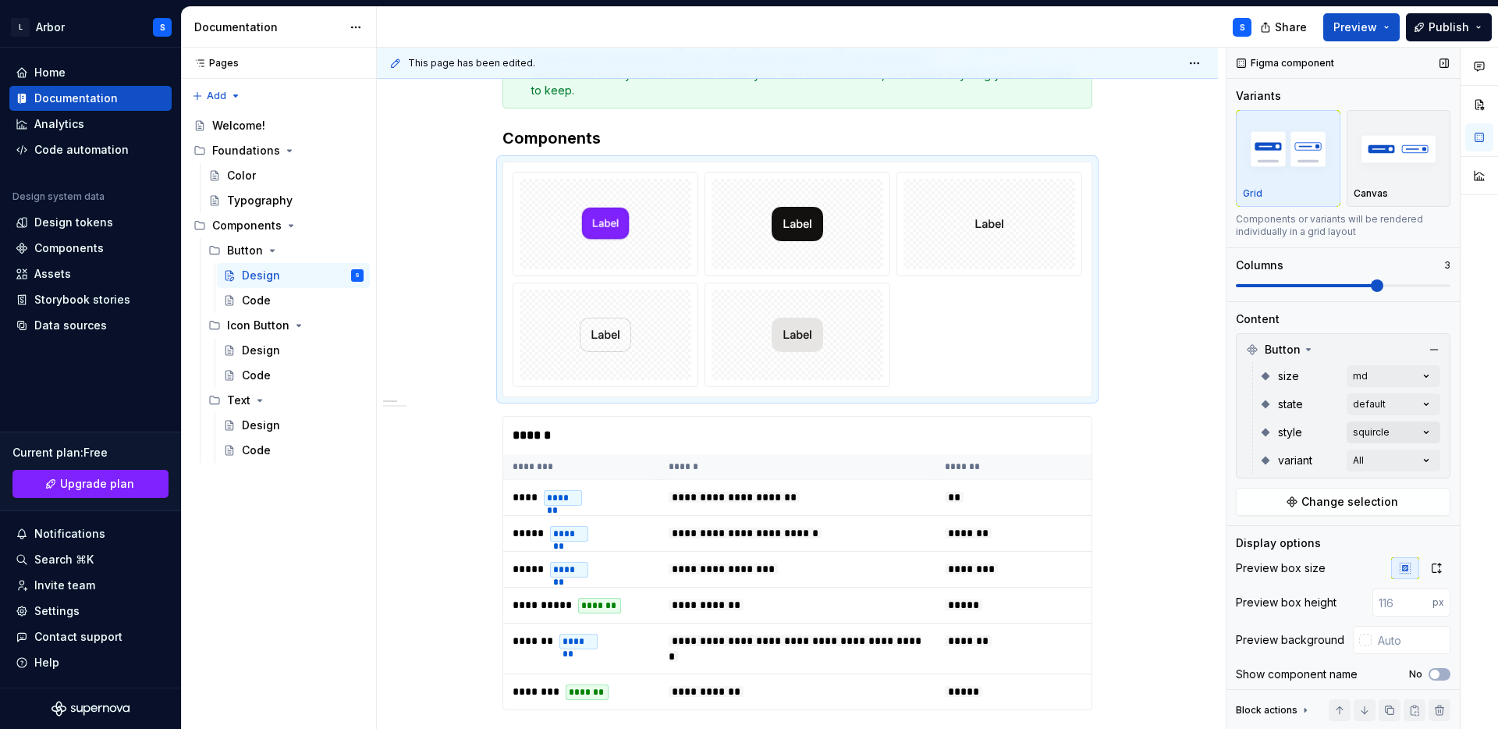
click at [1417, 434] on div "Comments Open comments No comments yet Select ‘Comment’ from the block context …" at bounding box center [1363, 389] width 272 height 682
click at [1417, 463] on div "Comments Open comments No comments yet Select ‘Comment’ from the block context …" at bounding box center [1363, 389] width 272 height 682
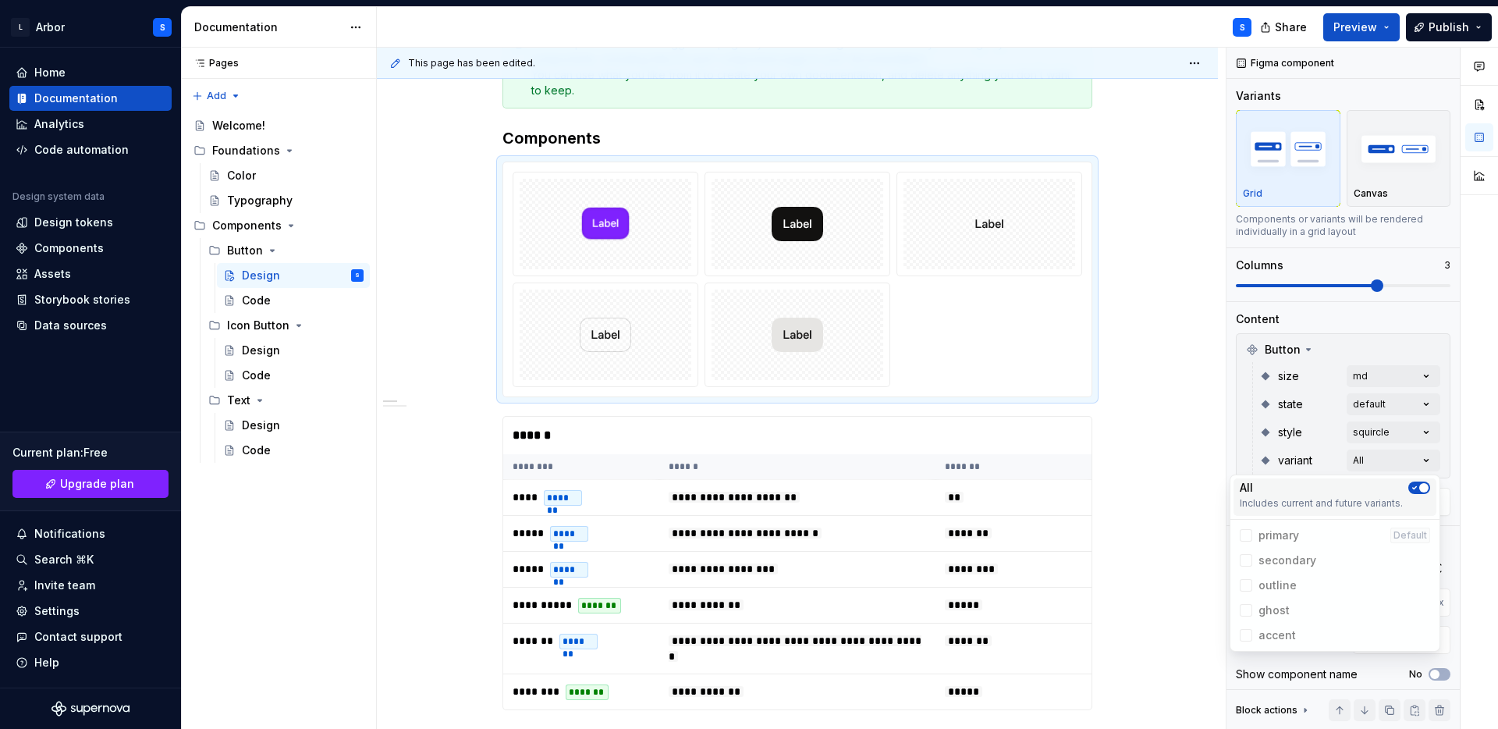
click at [1421, 487] on span "button" at bounding box center [1423, 487] width 9 height 9
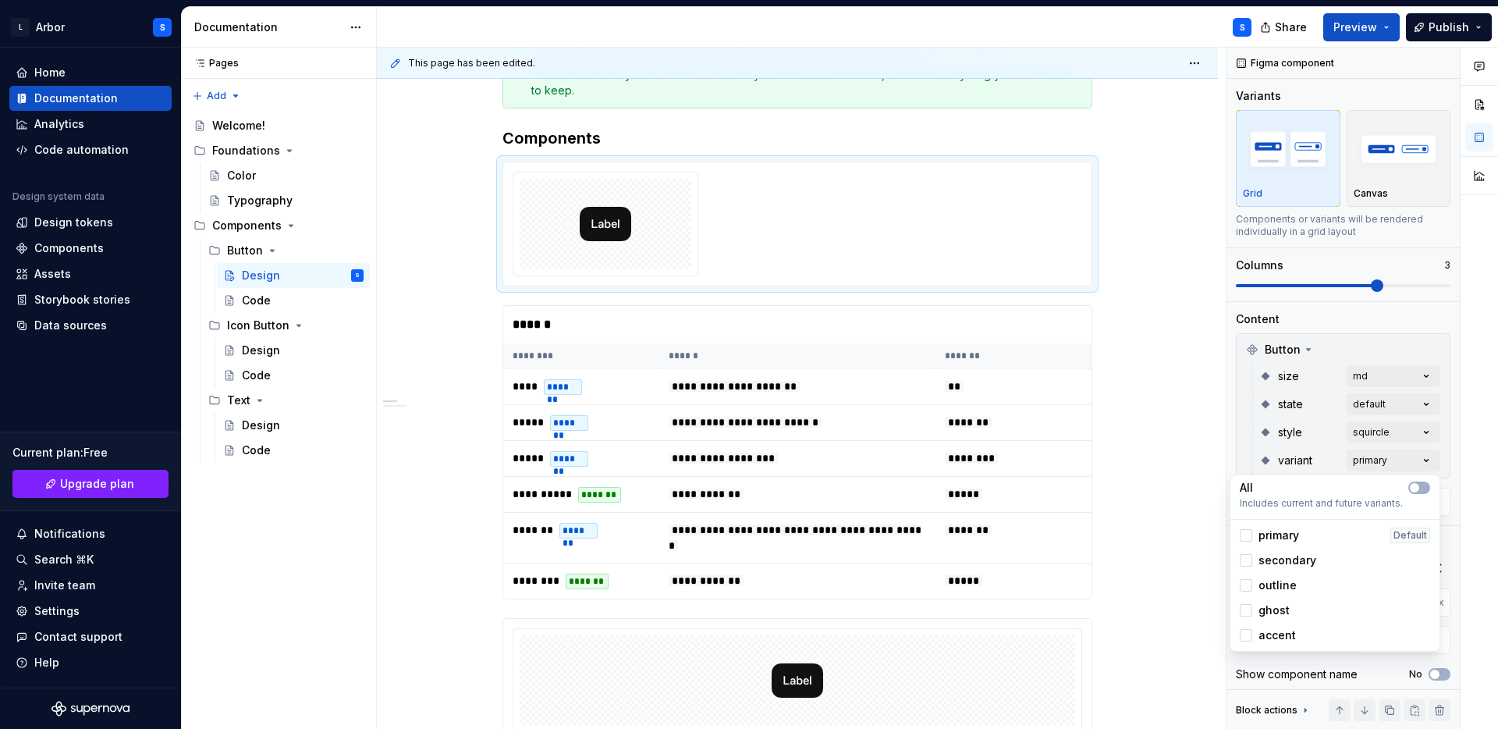
click at [1282, 559] on span "secondary" at bounding box center [1288, 560] width 58 height 16
click at [1477, 540] on div at bounding box center [1479, 389] width 37 height 682
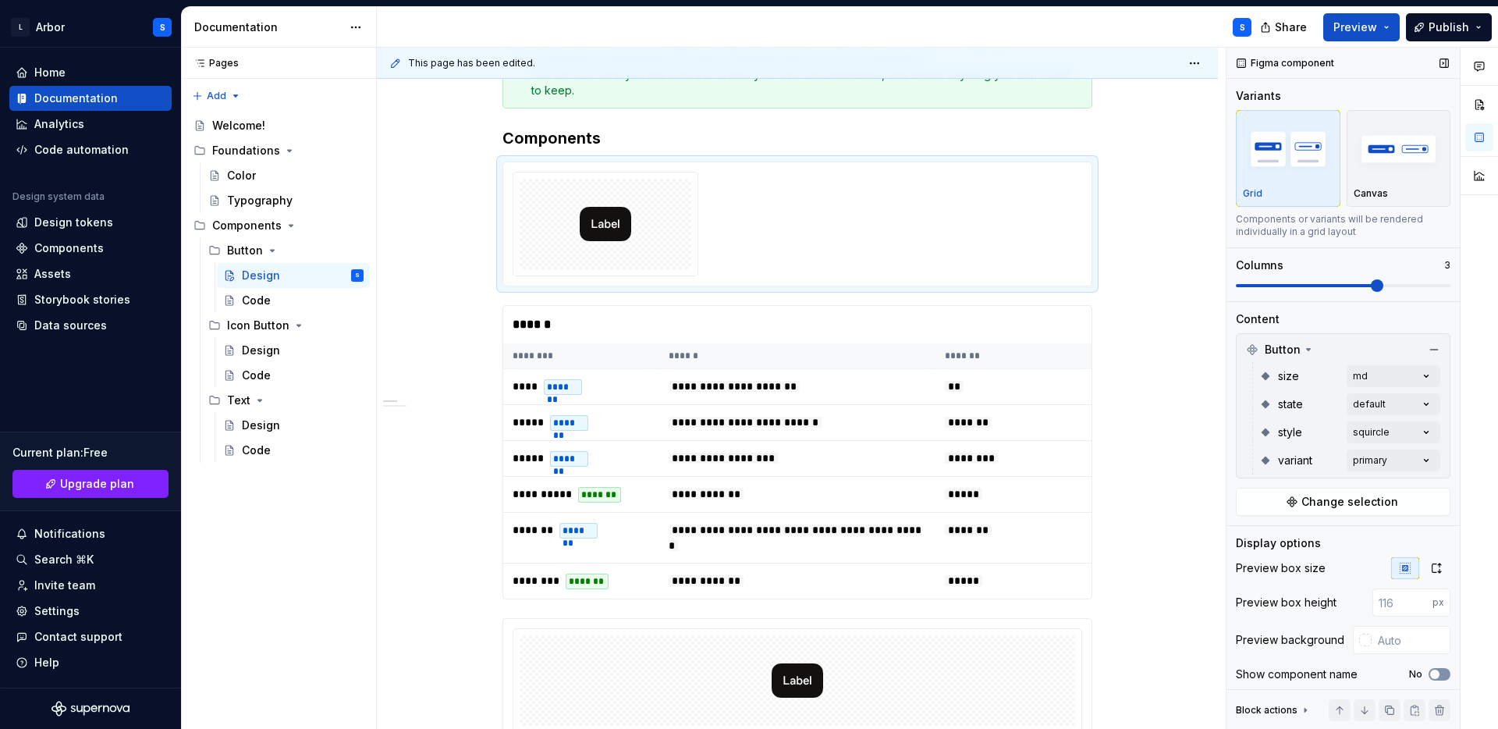
click at [1436, 673] on span "button" at bounding box center [1434, 673] width 9 height 9
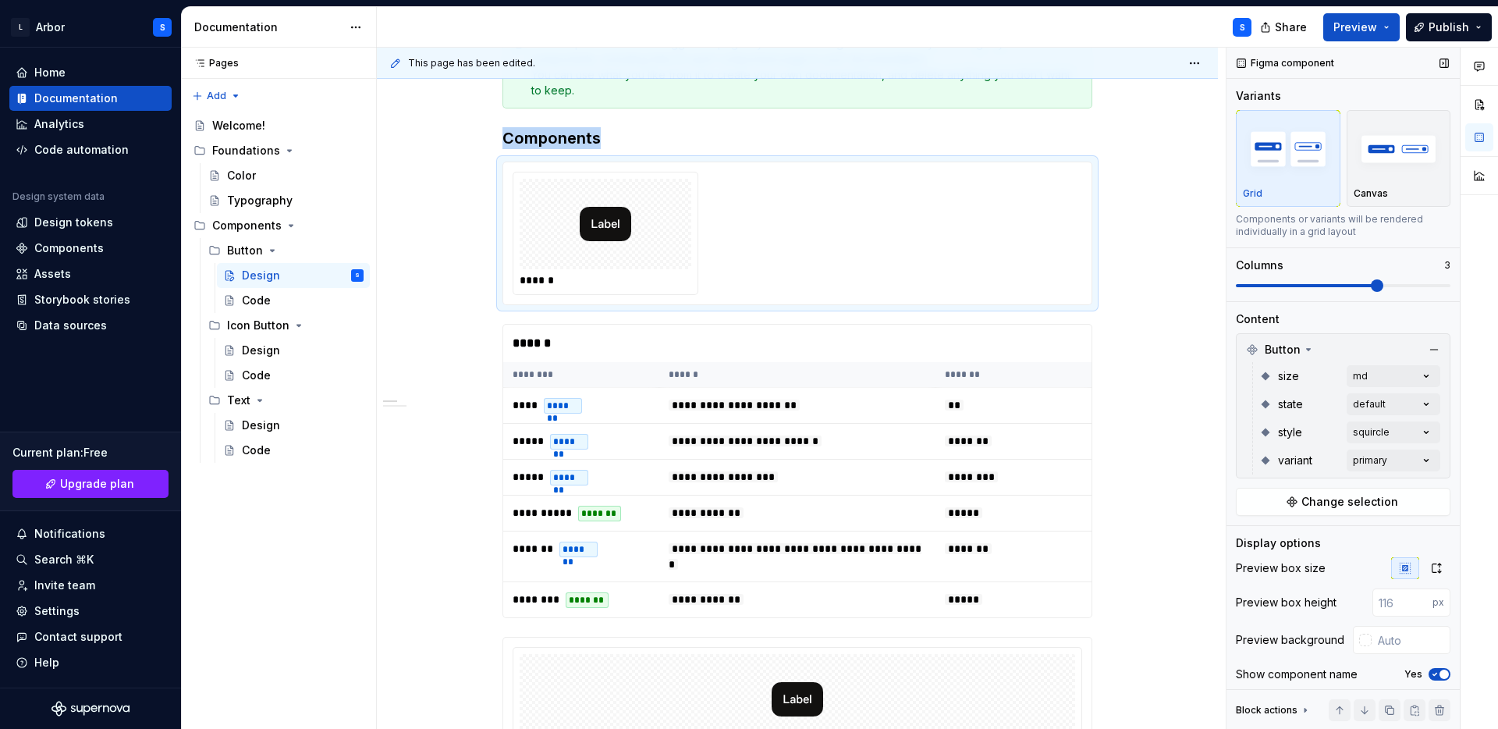
scroll to position [68, 0]
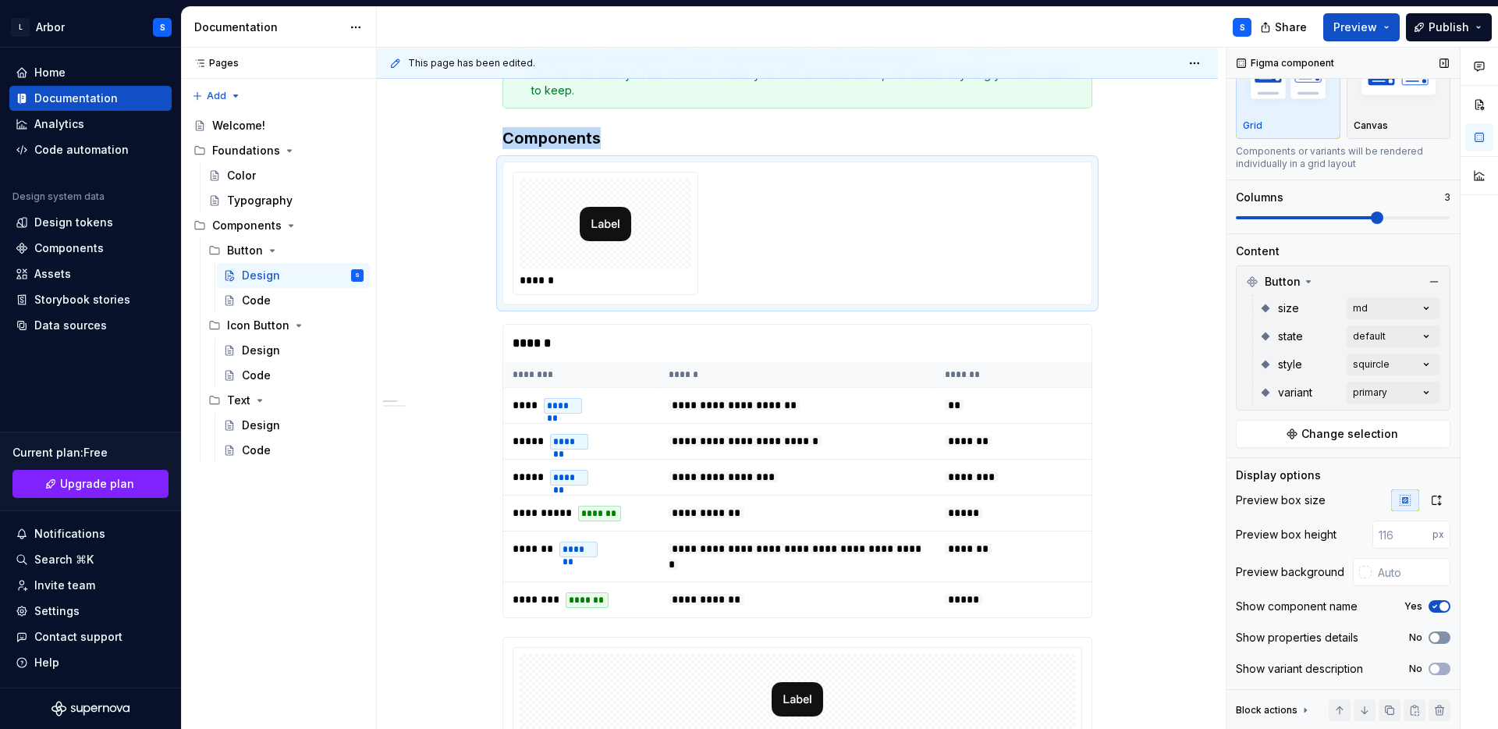
click at [1440, 638] on icon "button" at bounding box center [1435, 637] width 12 height 9
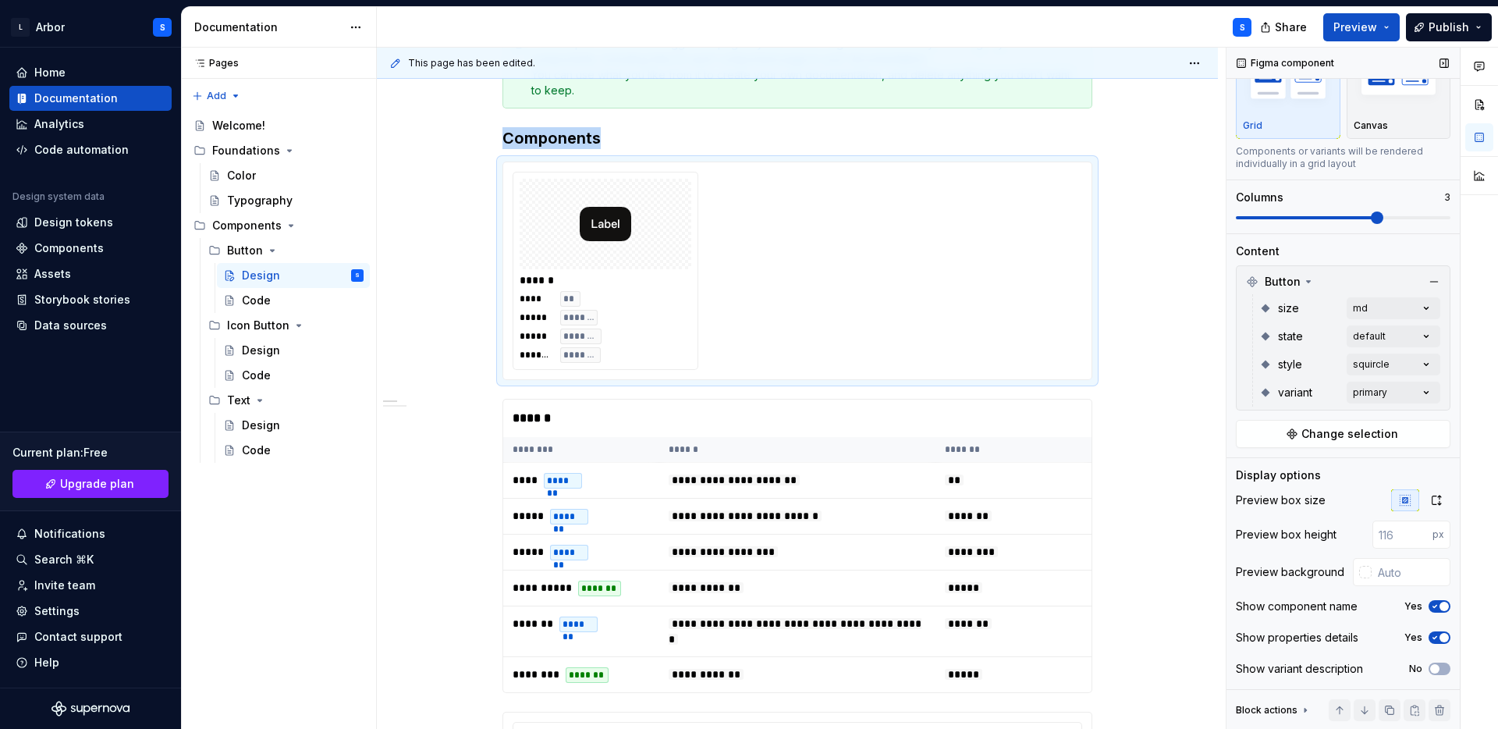
click at [1440, 638] on span "button" at bounding box center [1444, 637] width 9 height 9
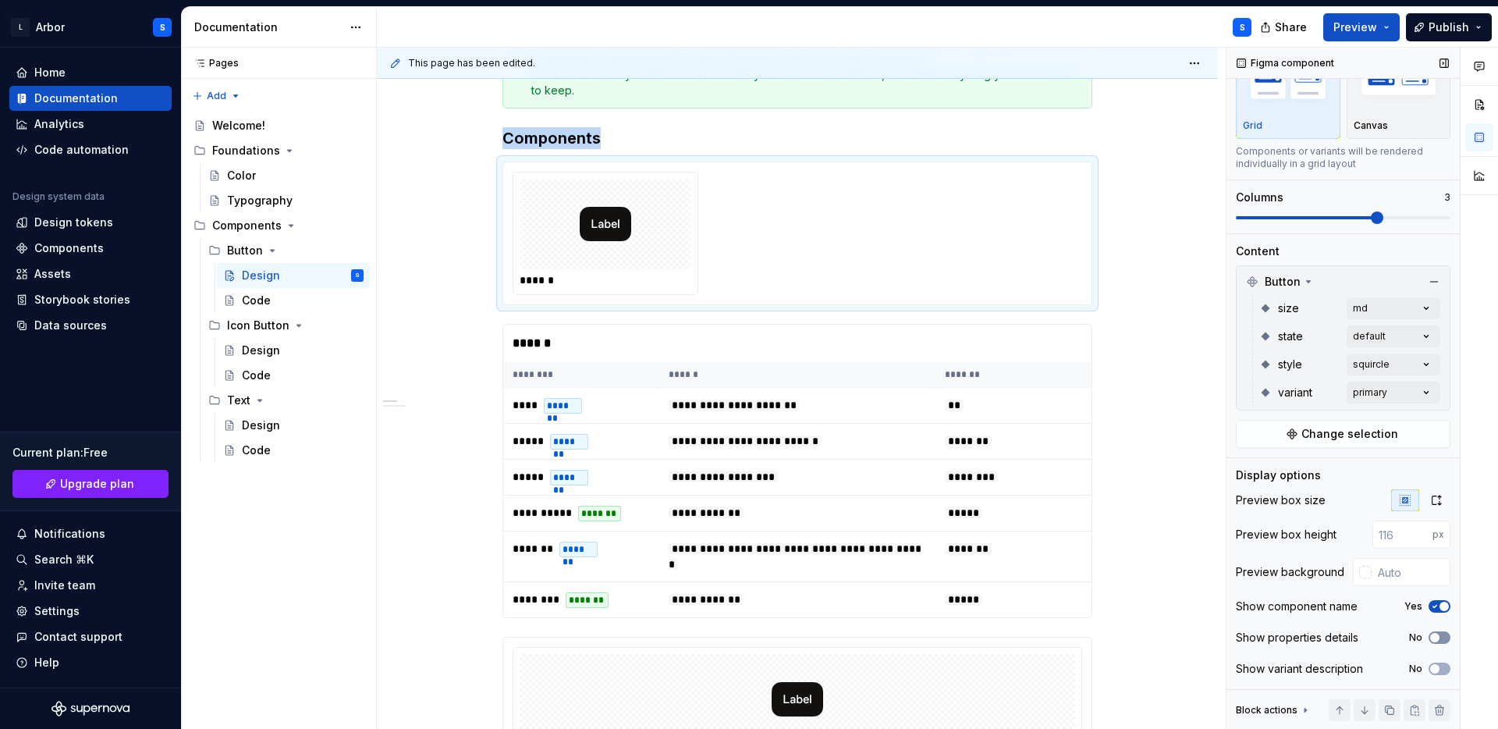
click at [1440, 638] on icon "button" at bounding box center [1435, 637] width 12 height 9
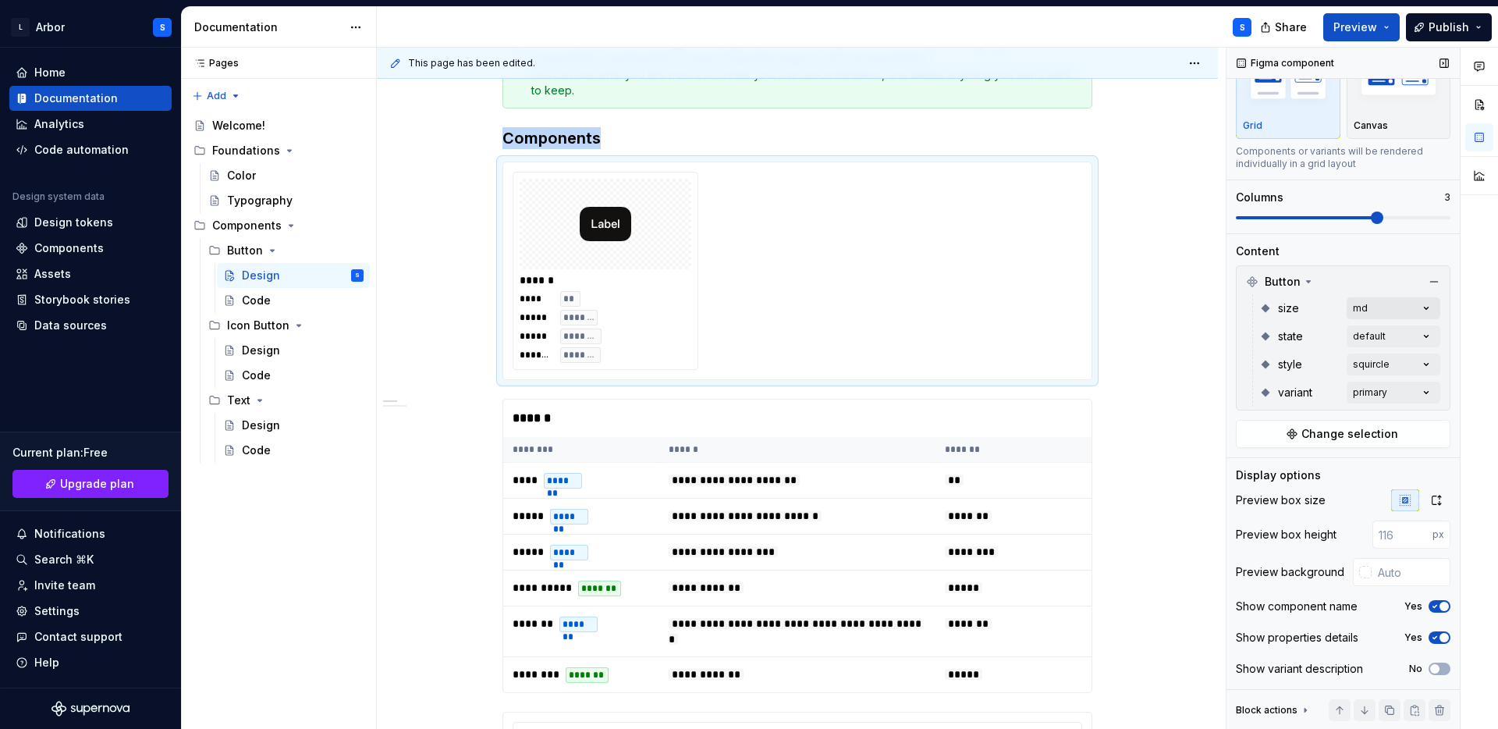
click at [1411, 311] on div "Comments Open comments No comments yet Select ‘Comment’ from the block context …" at bounding box center [1363, 389] width 272 height 682
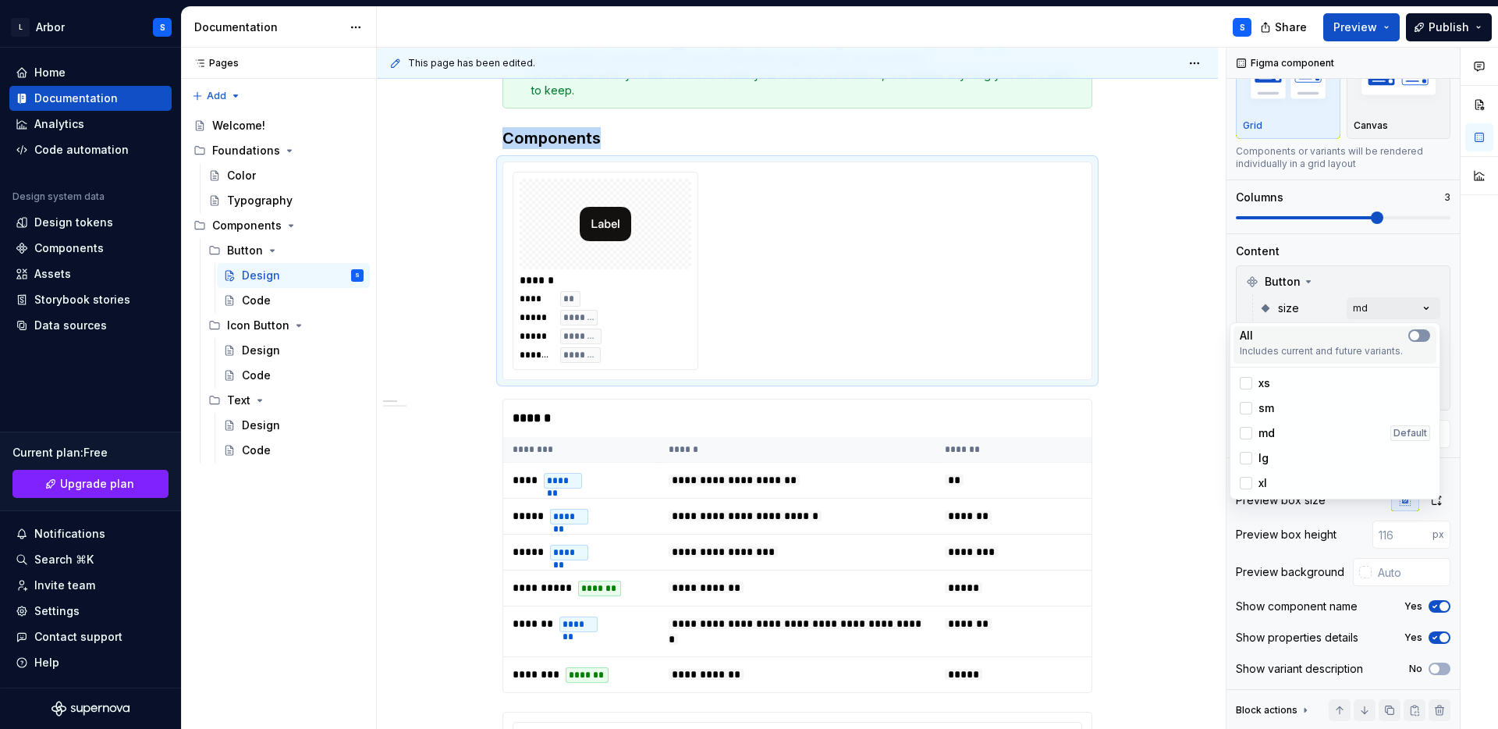
click at [1418, 333] on span "button" at bounding box center [1414, 335] width 9 height 9
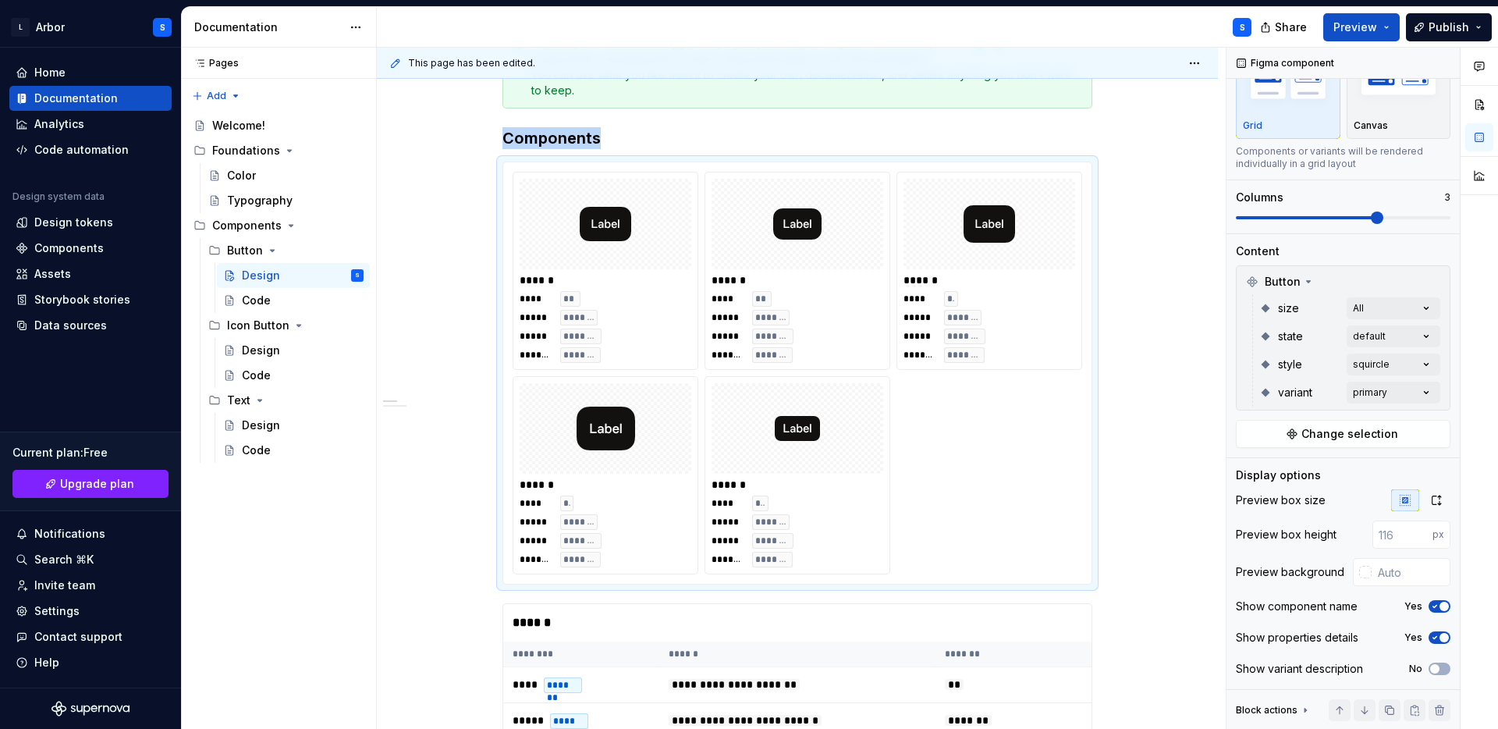
click at [558, 140] on html "L Arbor S Home Documentation Analytics Code automation Design system data Desig…" at bounding box center [749, 364] width 1498 height 729
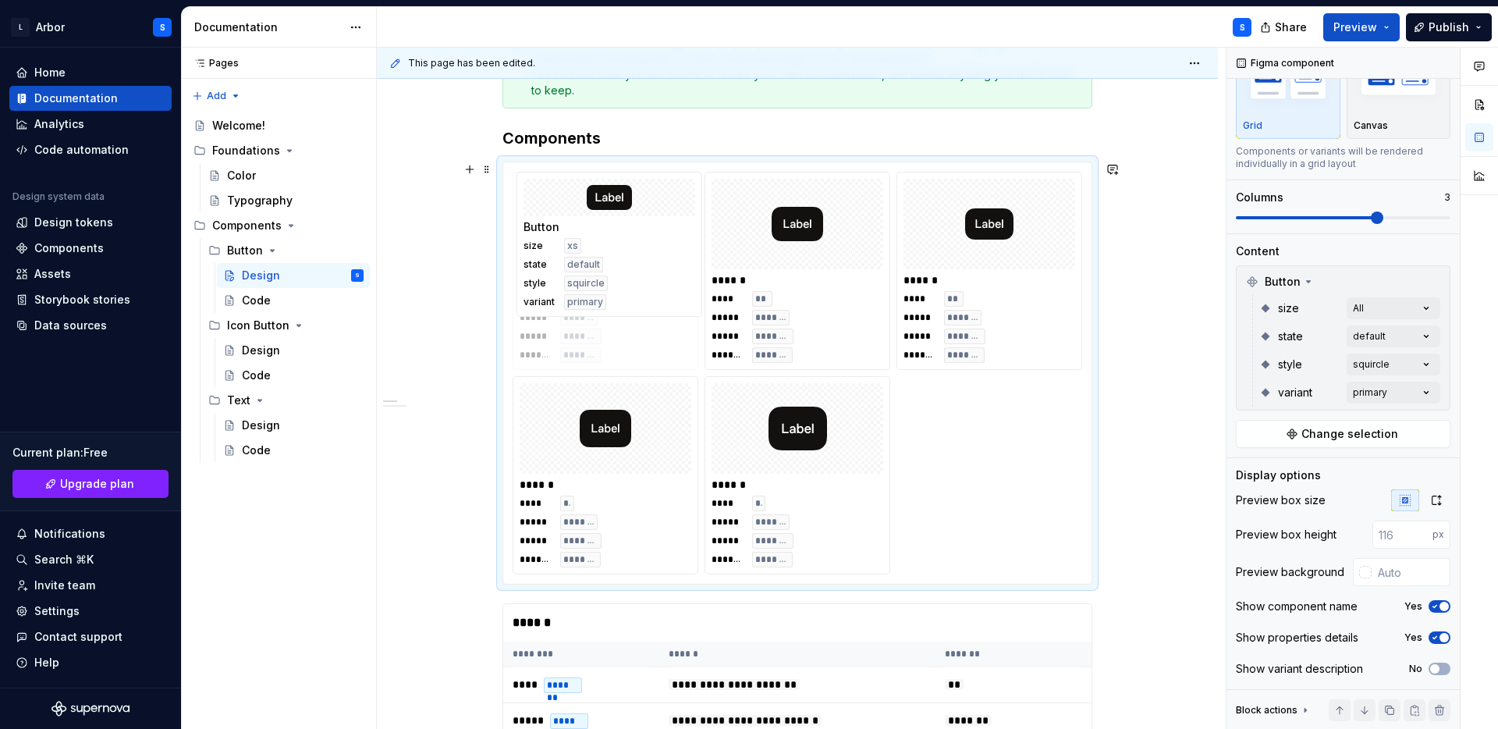
drag, startPoint x: 773, startPoint y: 508, endPoint x: 532, endPoint y: 327, distance: 301.5
click at [532, 327] on body "L Arbor S Home Documentation Analytics Code automation Design system data Desig…" at bounding box center [749, 364] width 1498 height 729
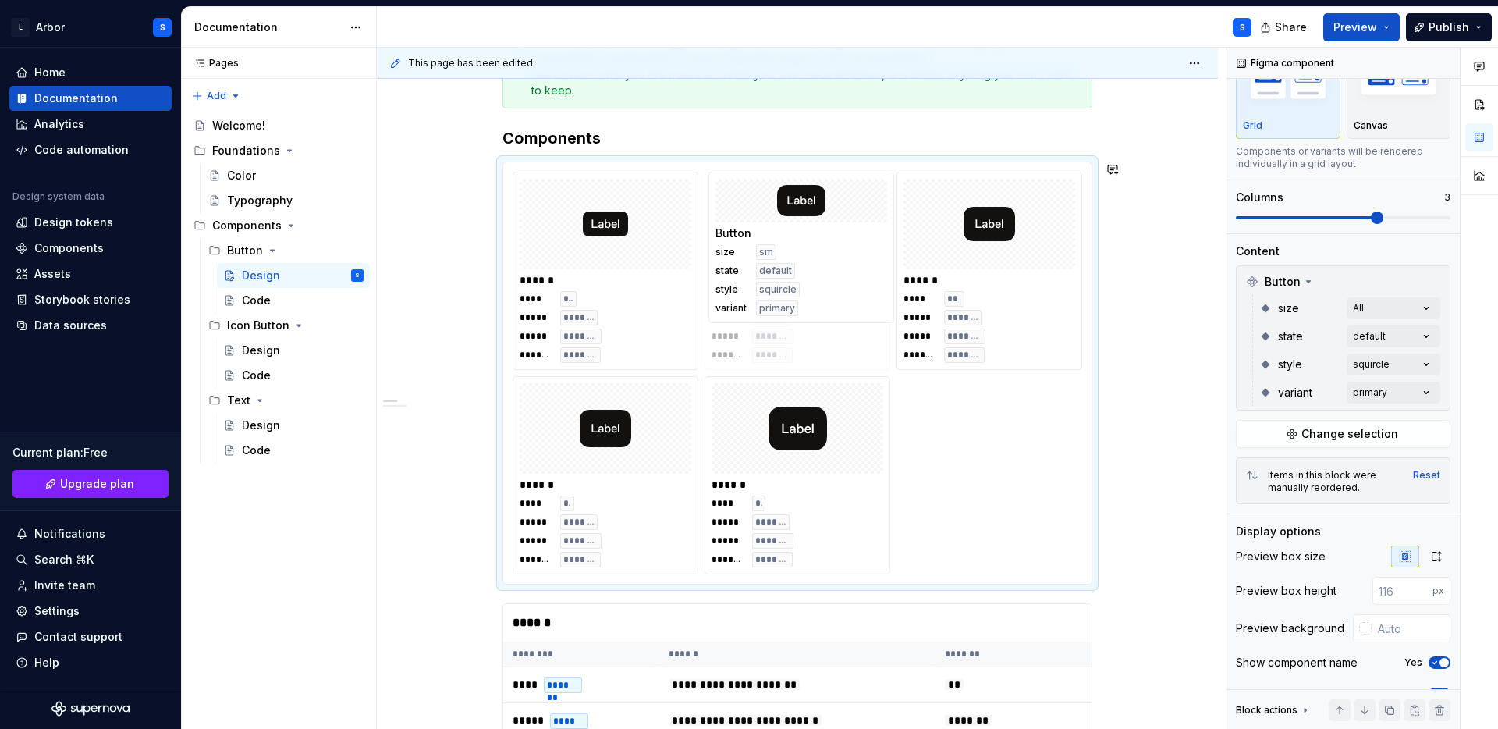
drag, startPoint x: 1014, startPoint y: 329, endPoint x: 786, endPoint y: 317, distance: 228.1
click at [786, 316] on body "L Arbor S Home Documentation Analytics Code automation Design system data Desig…" at bounding box center [749, 364] width 1498 height 729
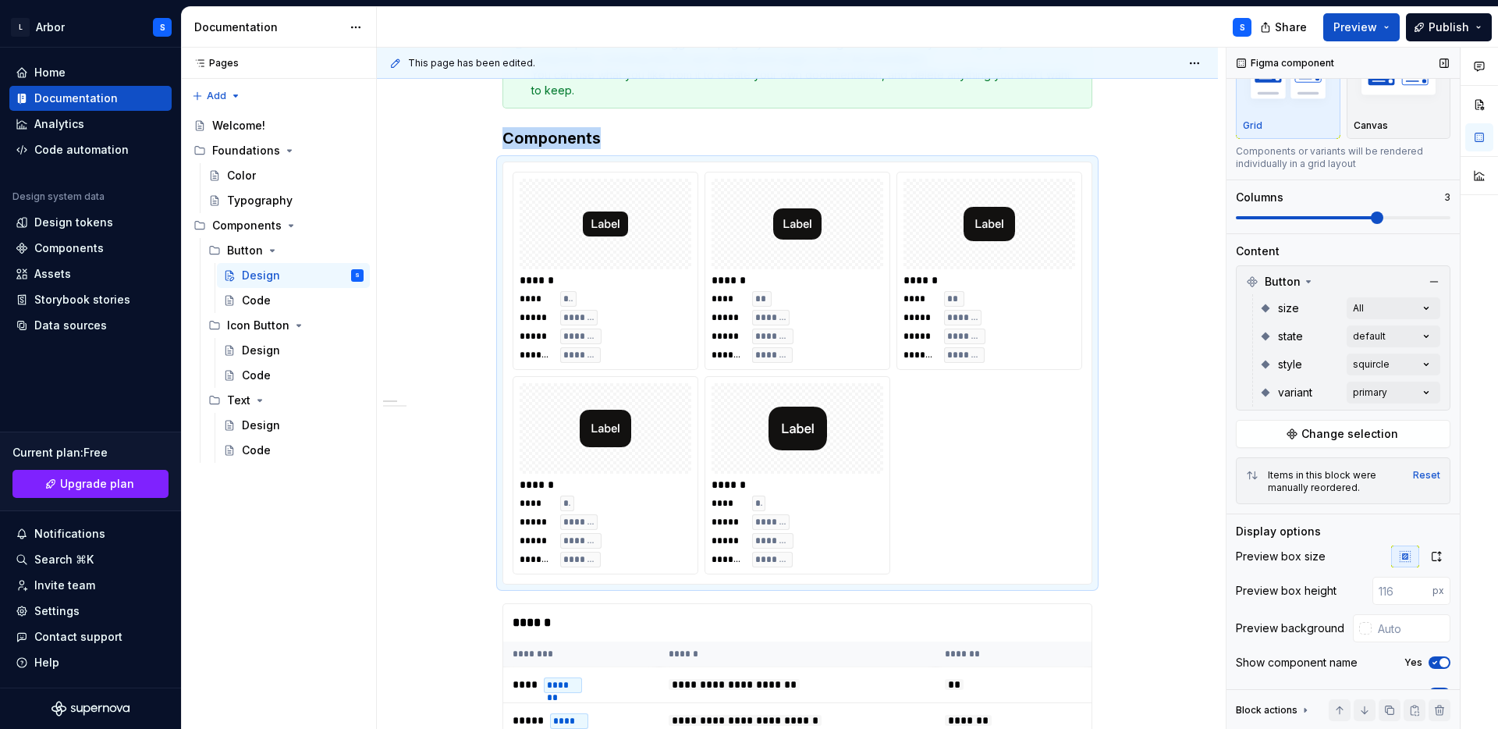
scroll to position [338, 0]
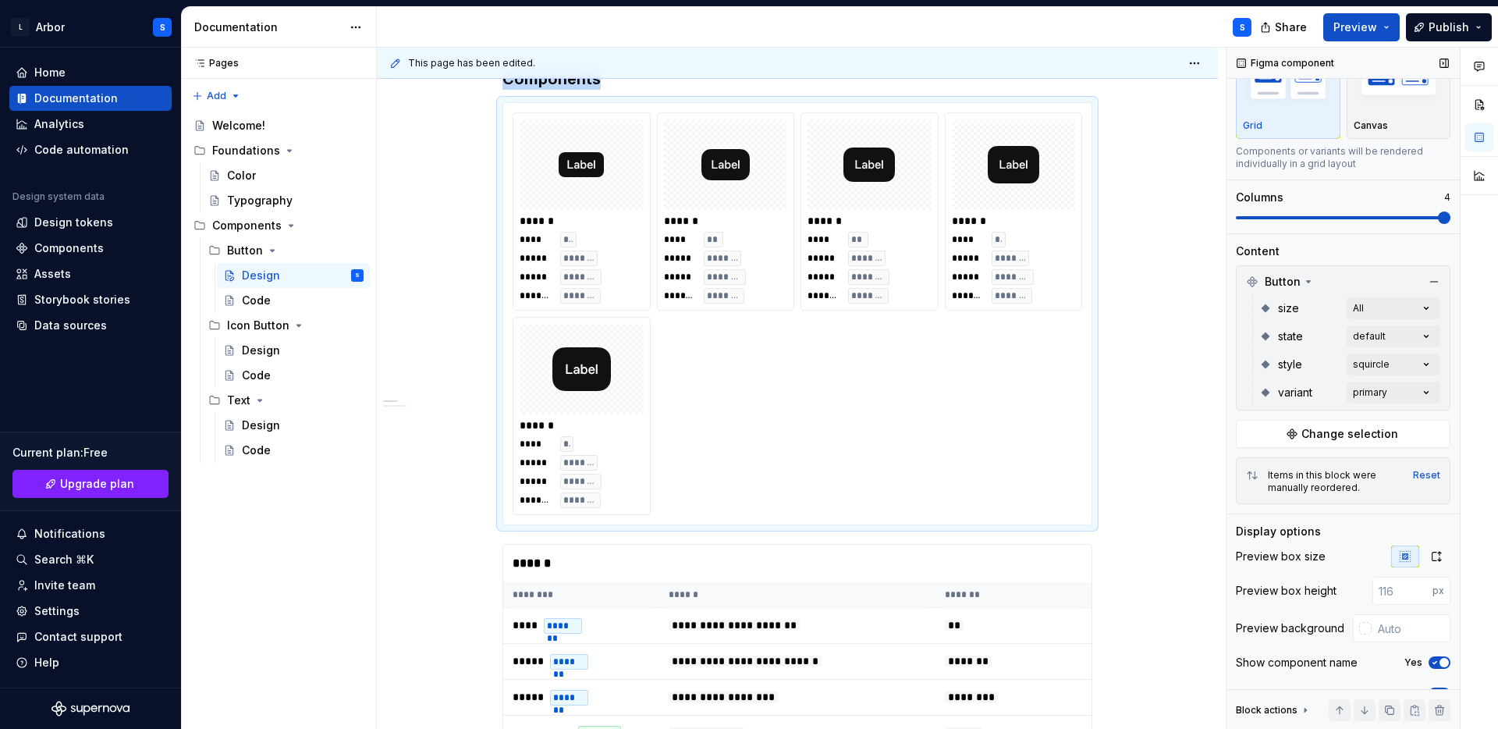
click at [1464, 226] on div "Comments Open comments No comments yet Select ‘Comment’ from the block context …" at bounding box center [1363, 389] width 272 height 682
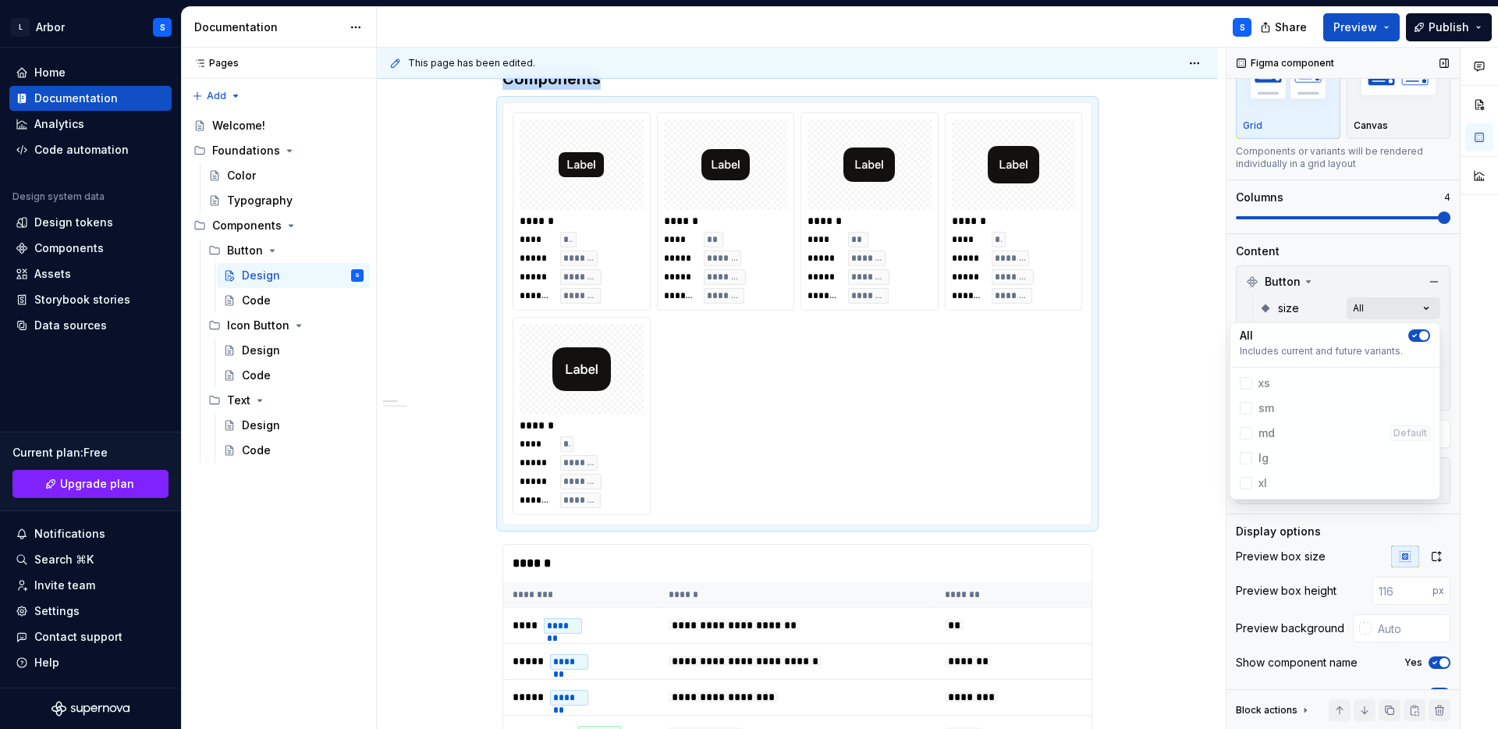
click at [1424, 308] on div "Comments Open comments No comments yet Select ‘Comment’ from the block context …" at bounding box center [1363, 389] width 272 height 682
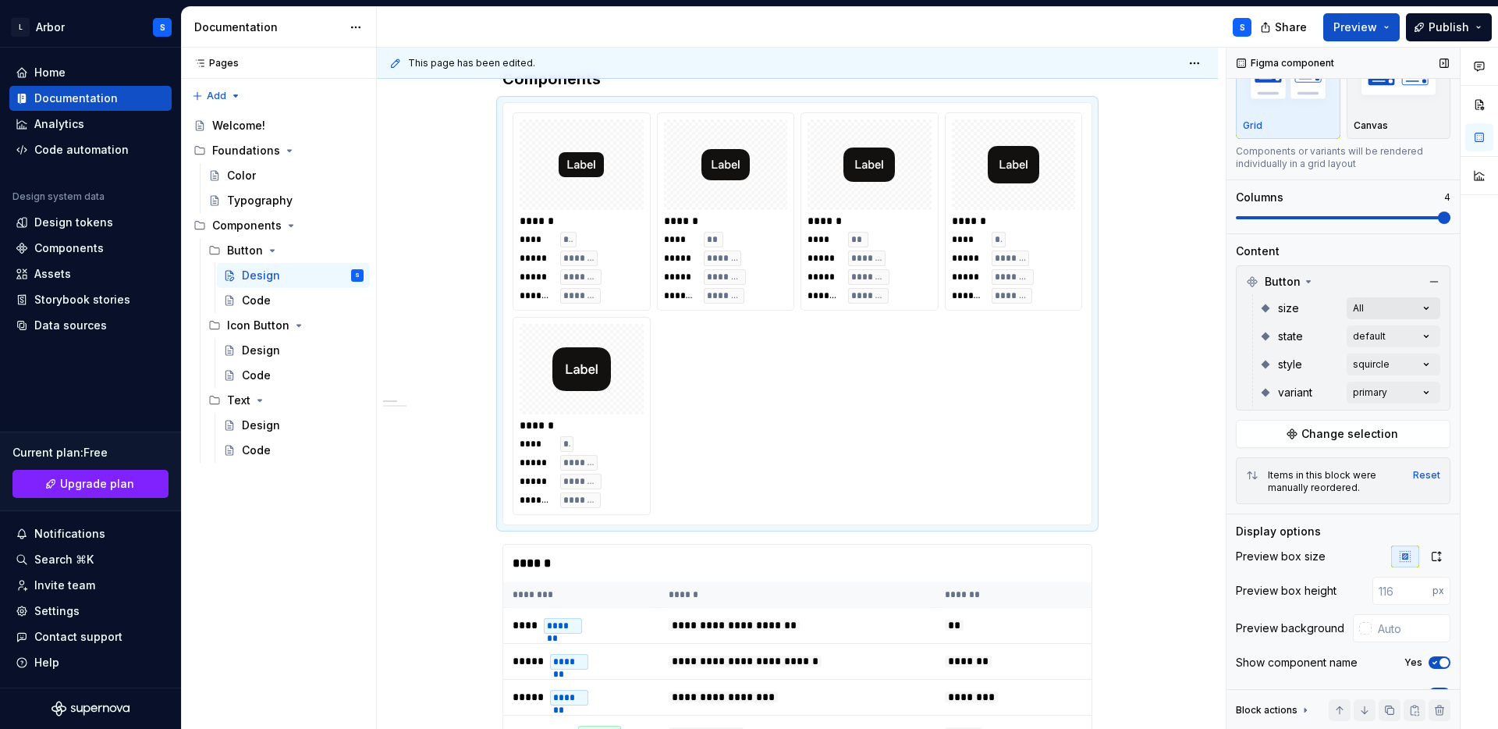
click at [1424, 308] on div "Comments Open comments No comments yet Select ‘Comment’ from the block context …" at bounding box center [1363, 389] width 272 height 682
click at [1417, 338] on div "Comments Open comments No comments yet Select ‘Comment’ from the block context …" at bounding box center [1363, 389] width 272 height 682
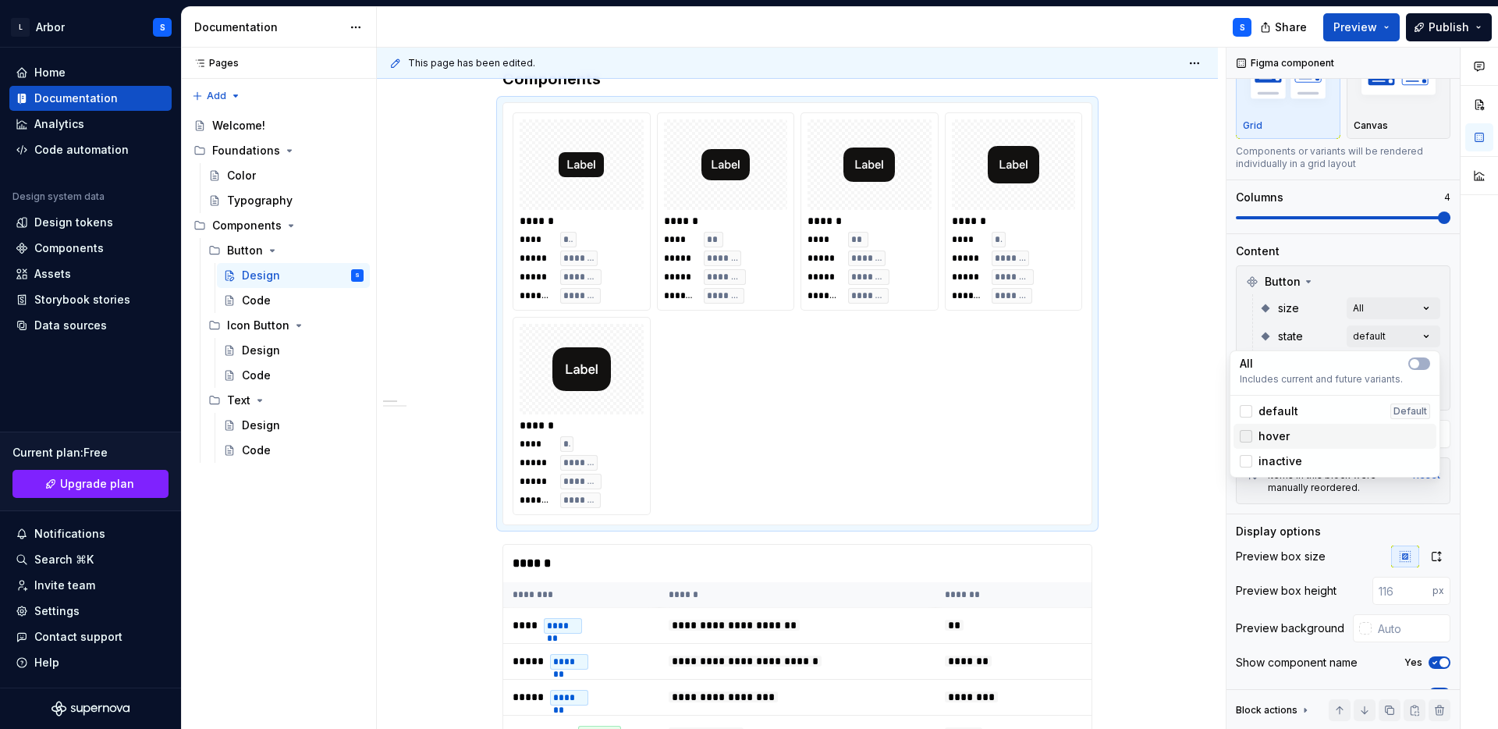
click at [1247, 437] on div at bounding box center [1246, 436] width 12 height 12
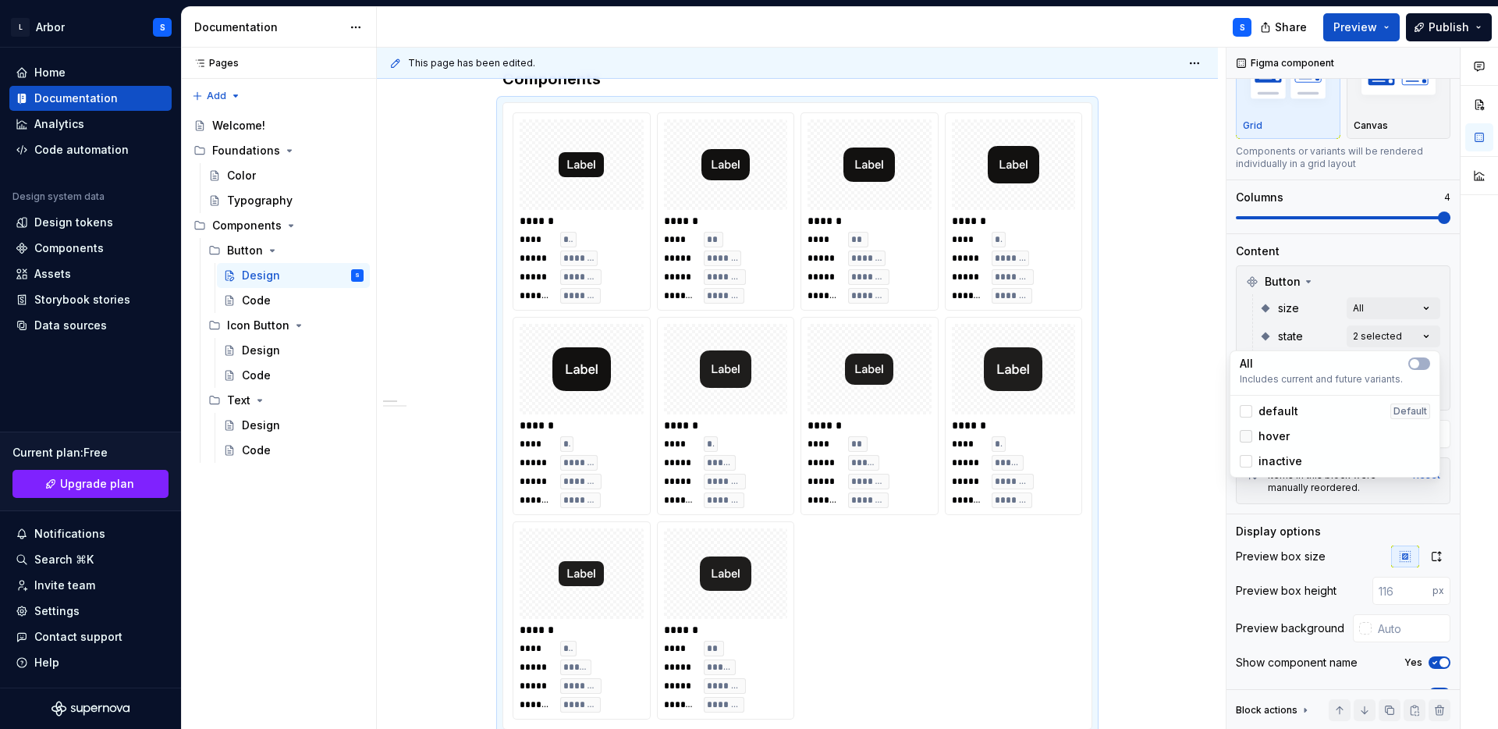
click at [1246, 436] on icon at bounding box center [1246, 436] width 0 height 0
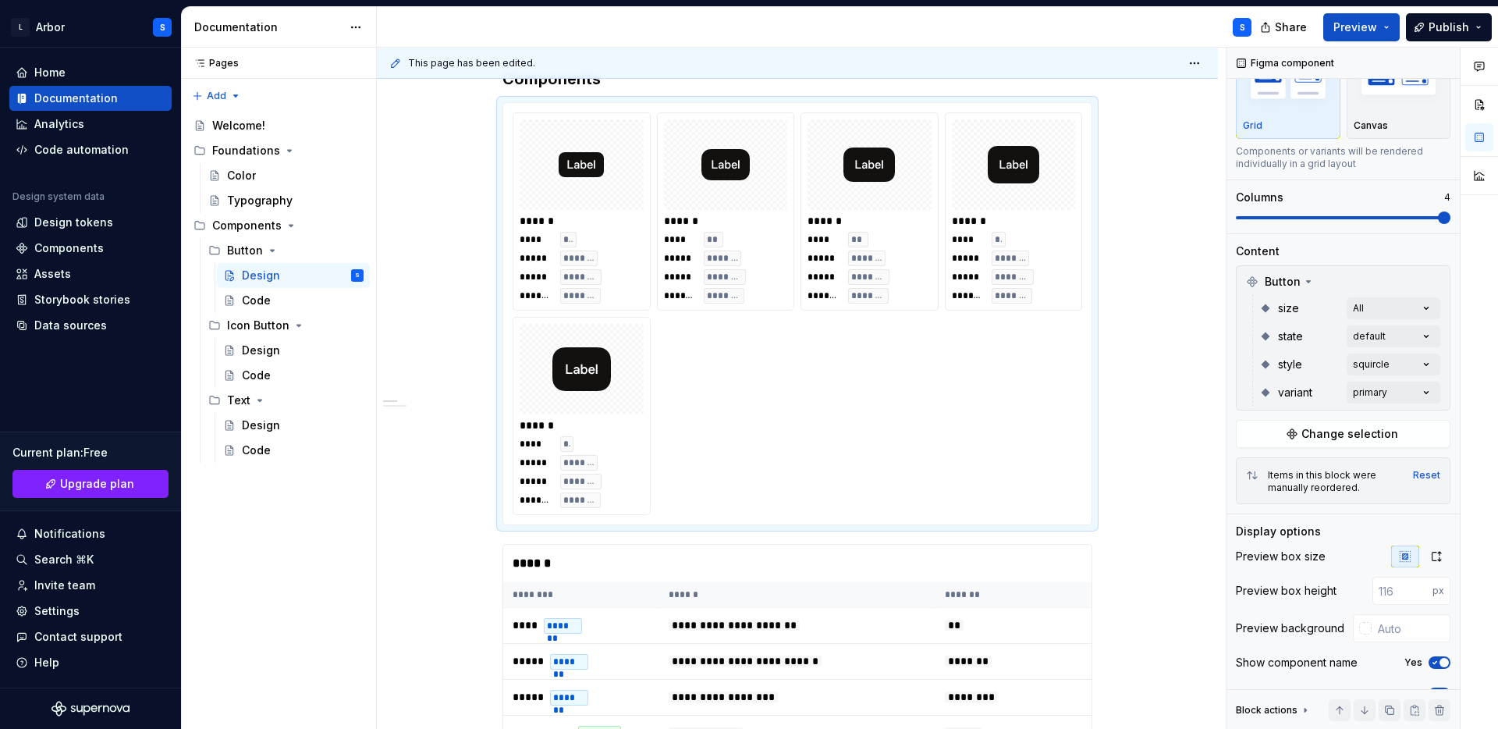
click at [1476, 336] on div at bounding box center [1479, 389] width 37 height 682
click at [1405, 362] on div "Comments Open comments No comments yet Select ‘Comment’ from the block context …" at bounding box center [1363, 389] width 272 height 682
click at [1245, 469] on div at bounding box center [1246, 464] width 12 height 12
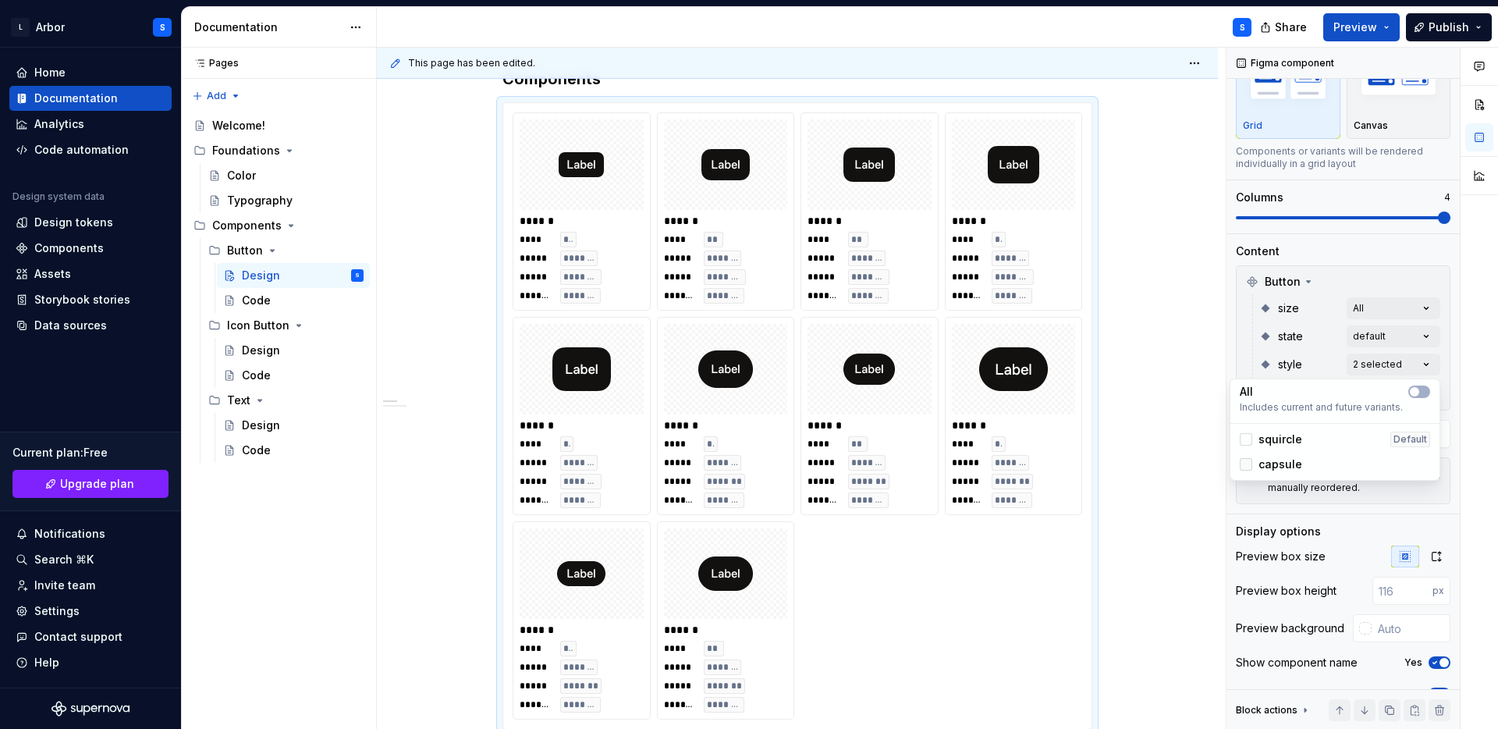
click at [1246, 464] on icon at bounding box center [1246, 464] width 0 height 0
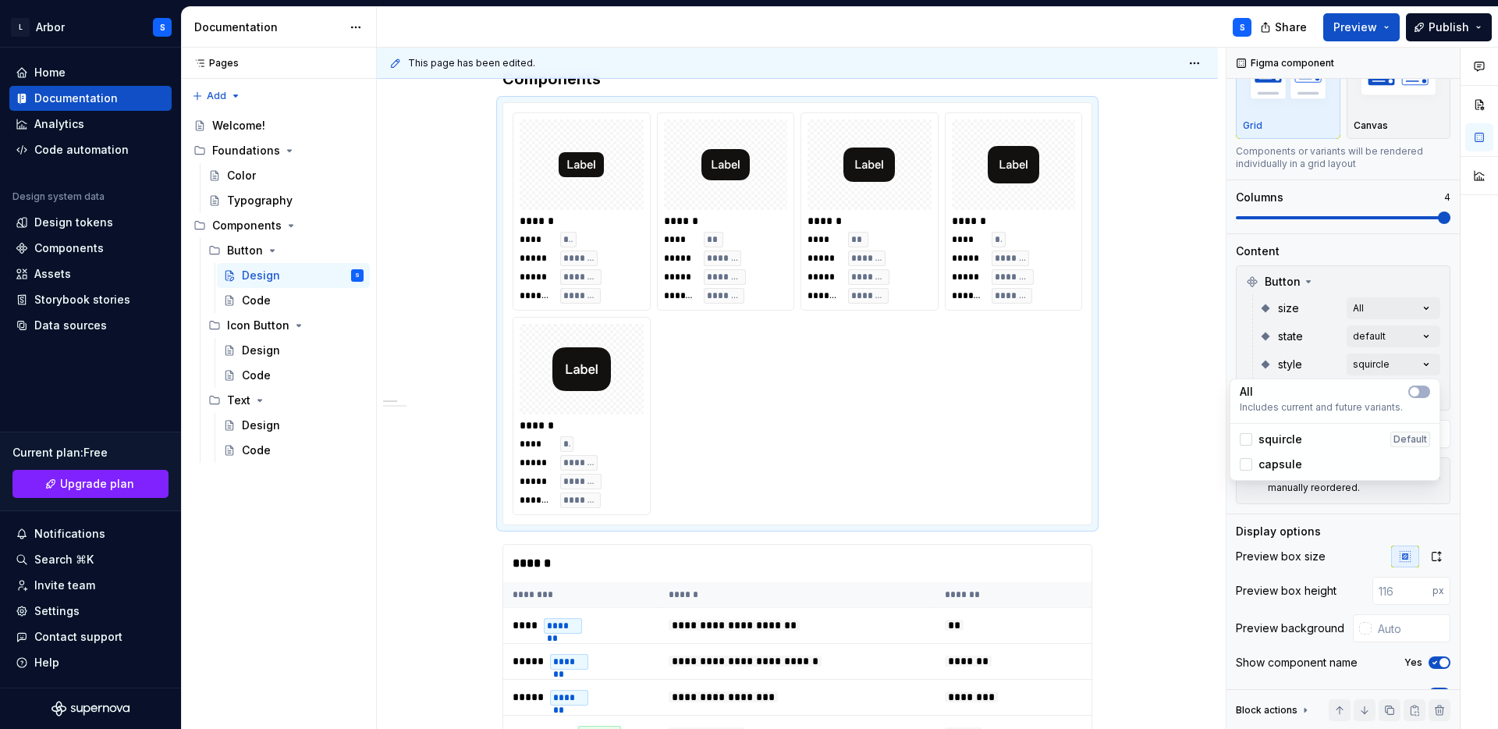
click at [1465, 397] on div at bounding box center [1479, 389] width 37 height 682
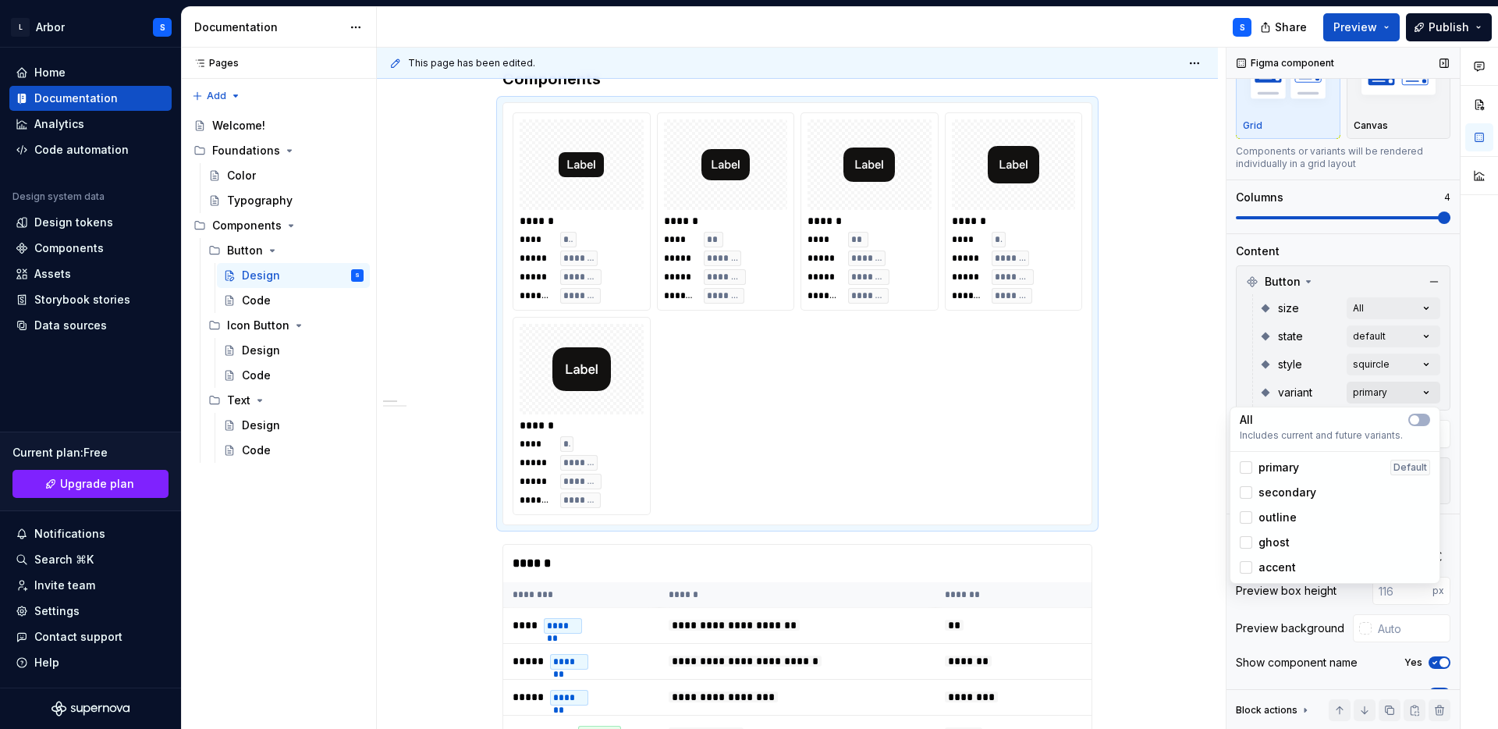
click at [1370, 390] on div "Comments Open comments No comments yet Select ‘Comment’ from the block context …" at bounding box center [1363, 389] width 272 height 682
click at [1423, 419] on button "button" at bounding box center [1419, 420] width 22 height 12
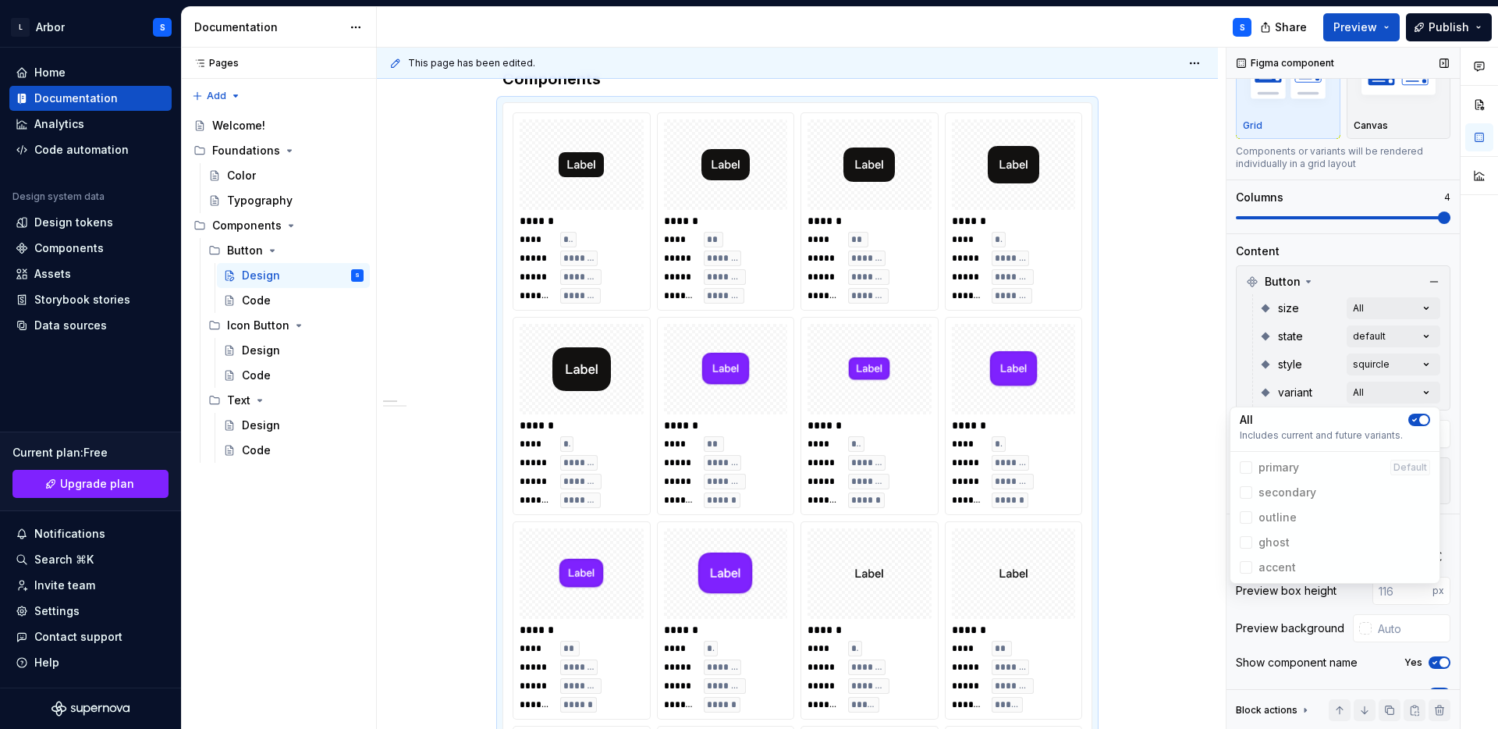
click at [1454, 371] on div "Comments Open comments No comments yet Select ‘Comment’ from the block context …" at bounding box center [1363, 389] width 272 height 682
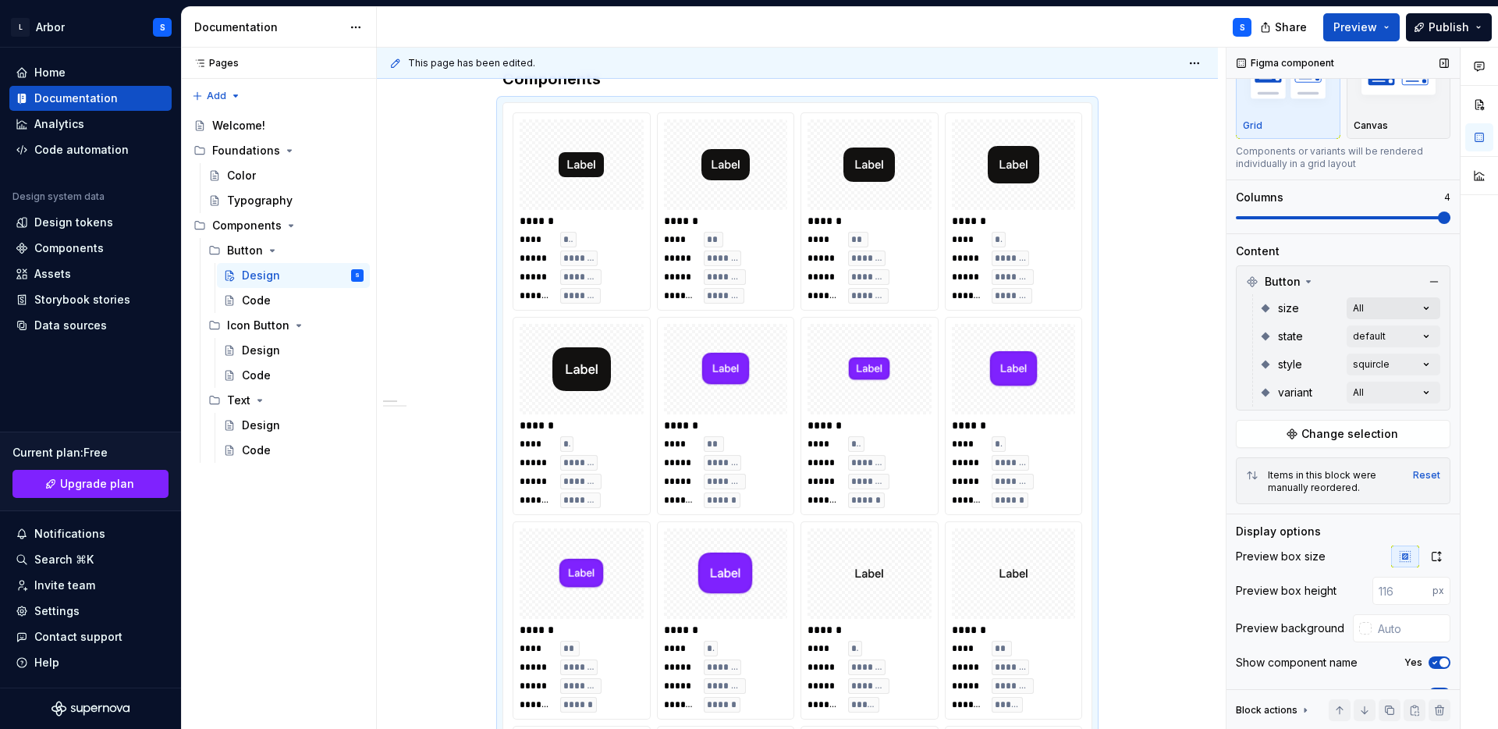
click at [1383, 305] on div "Comments Open comments No comments yet Select ‘Comment’ from the block context …" at bounding box center [1363, 389] width 272 height 682
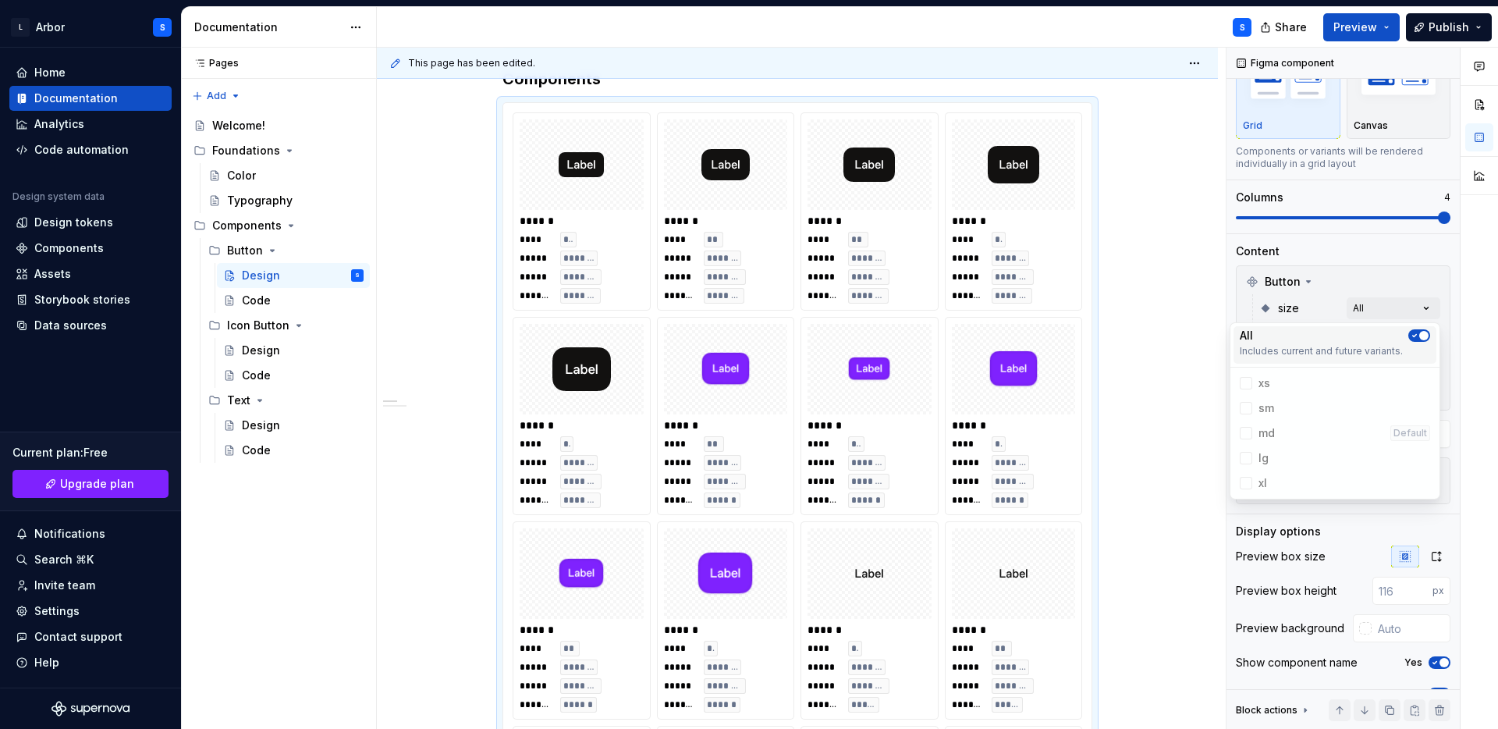
click at [1419, 328] on div "All" at bounding box center [1335, 336] width 190 height 16
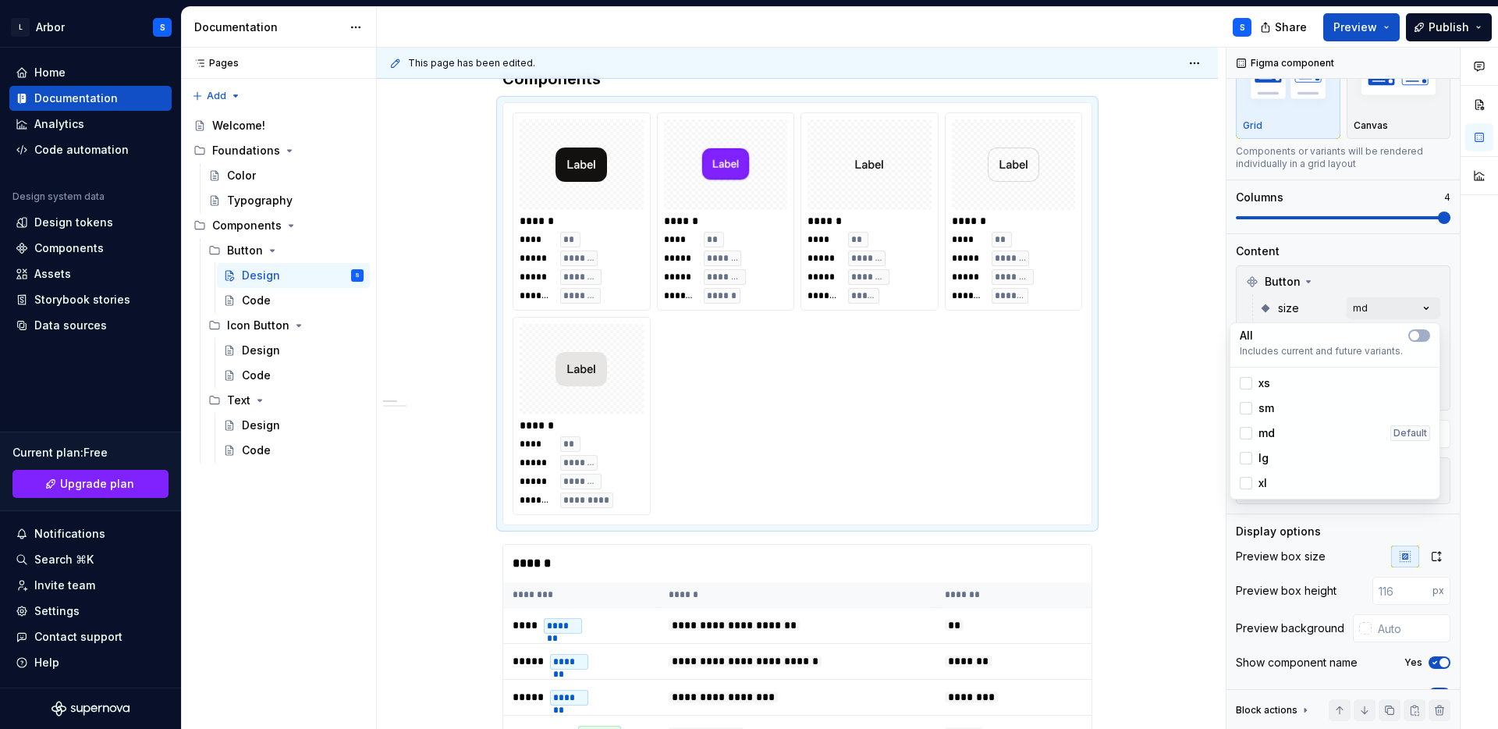
click at [1196, 360] on html "L Arbor S Home Documentation Analytics Code automation Design system data Desig…" at bounding box center [749, 364] width 1498 height 729
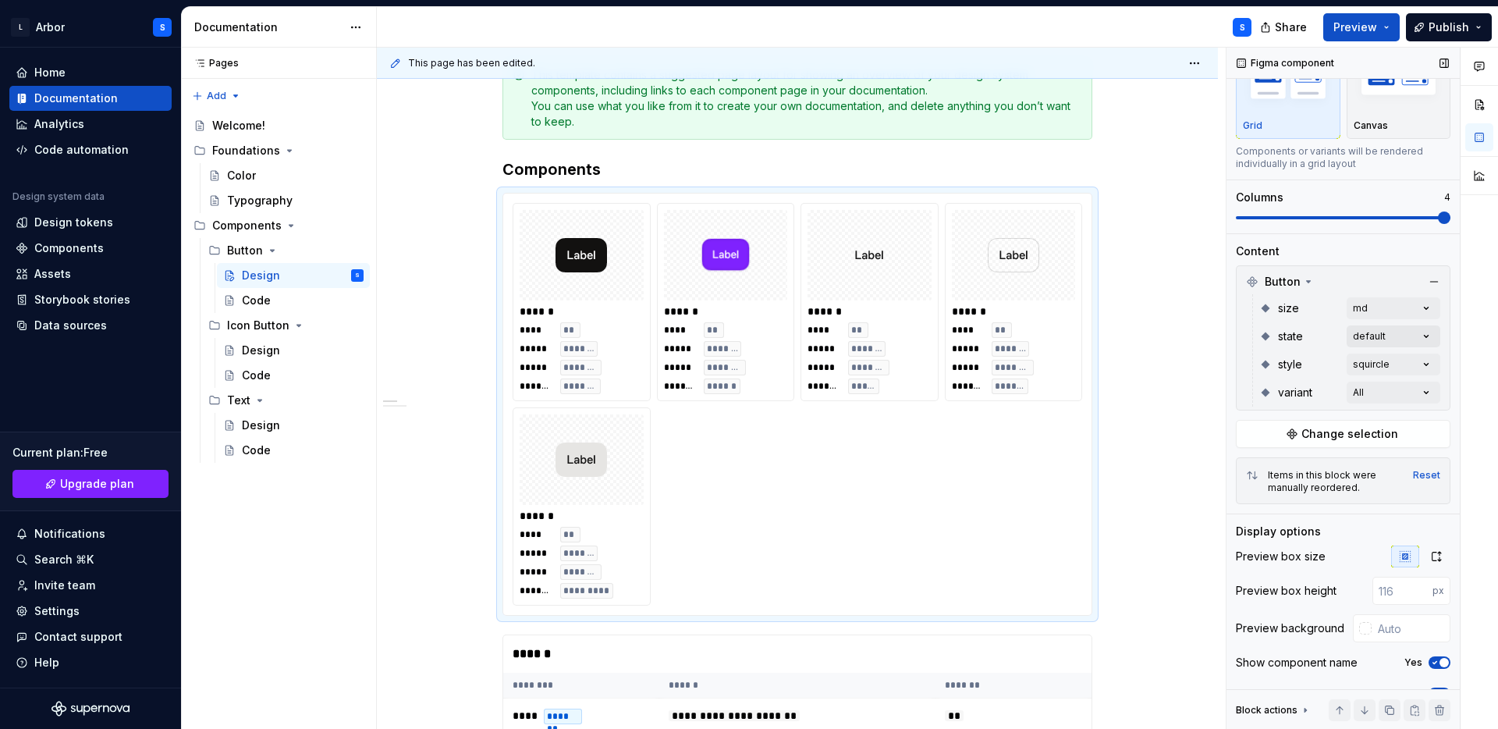
scroll to position [124, 0]
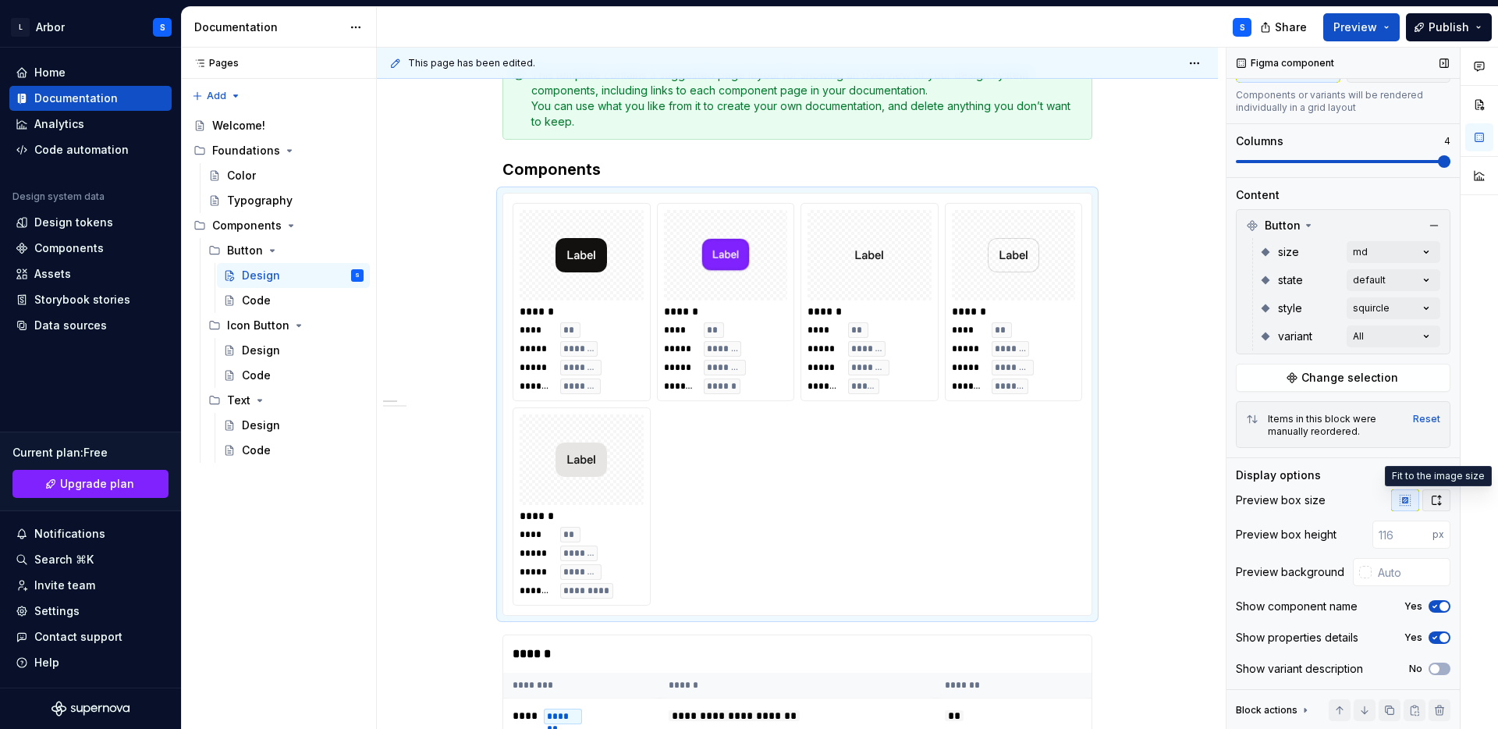
click at [1437, 499] on icon "button" at bounding box center [1436, 500] width 12 height 12
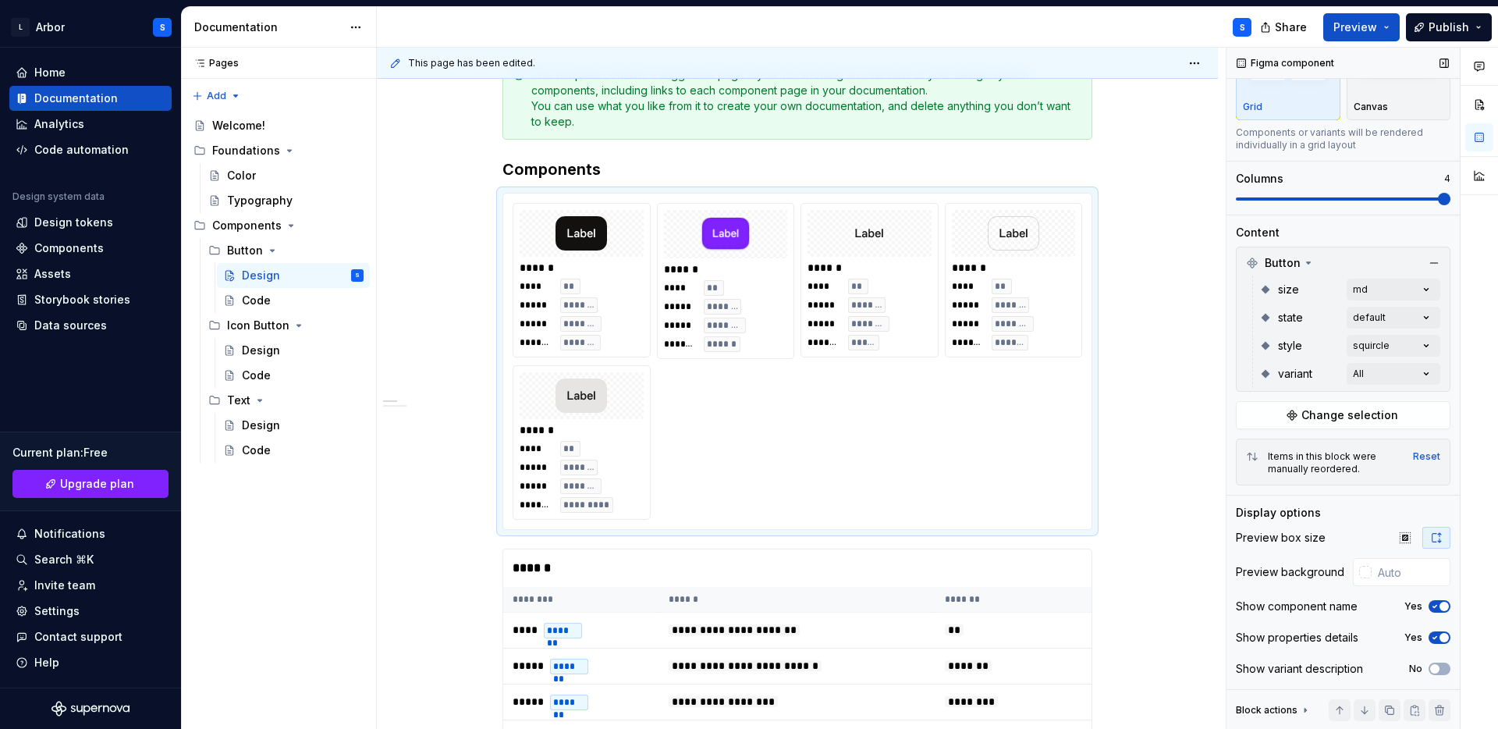
scroll to position [87, 0]
click at [1404, 525] on div "Display options Preview box size Preview background Show component name Yes Sho…" at bounding box center [1343, 597] width 215 height 184
click at [1407, 535] on icon "button" at bounding box center [1405, 537] width 10 height 10
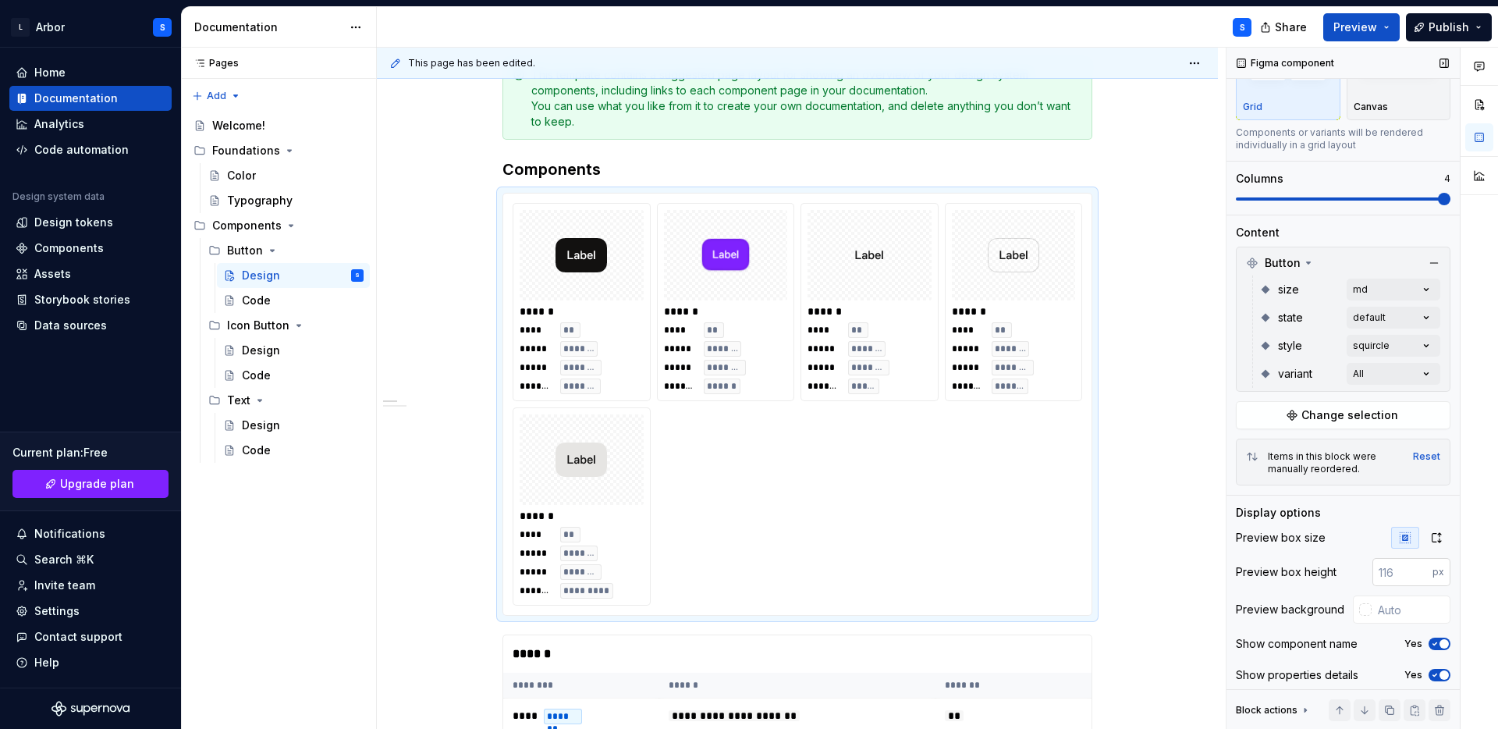
click at [1395, 577] on input "number" at bounding box center [1403, 572] width 60 height 28
click at [1424, 576] on input "-1" at bounding box center [1403, 572] width 60 height 28
click at [1424, 576] on input "-2" at bounding box center [1403, 572] width 60 height 28
click at [1424, 576] on input "-3" at bounding box center [1403, 572] width 60 height 28
click at [1424, 576] on input "-4" at bounding box center [1403, 572] width 60 height 28
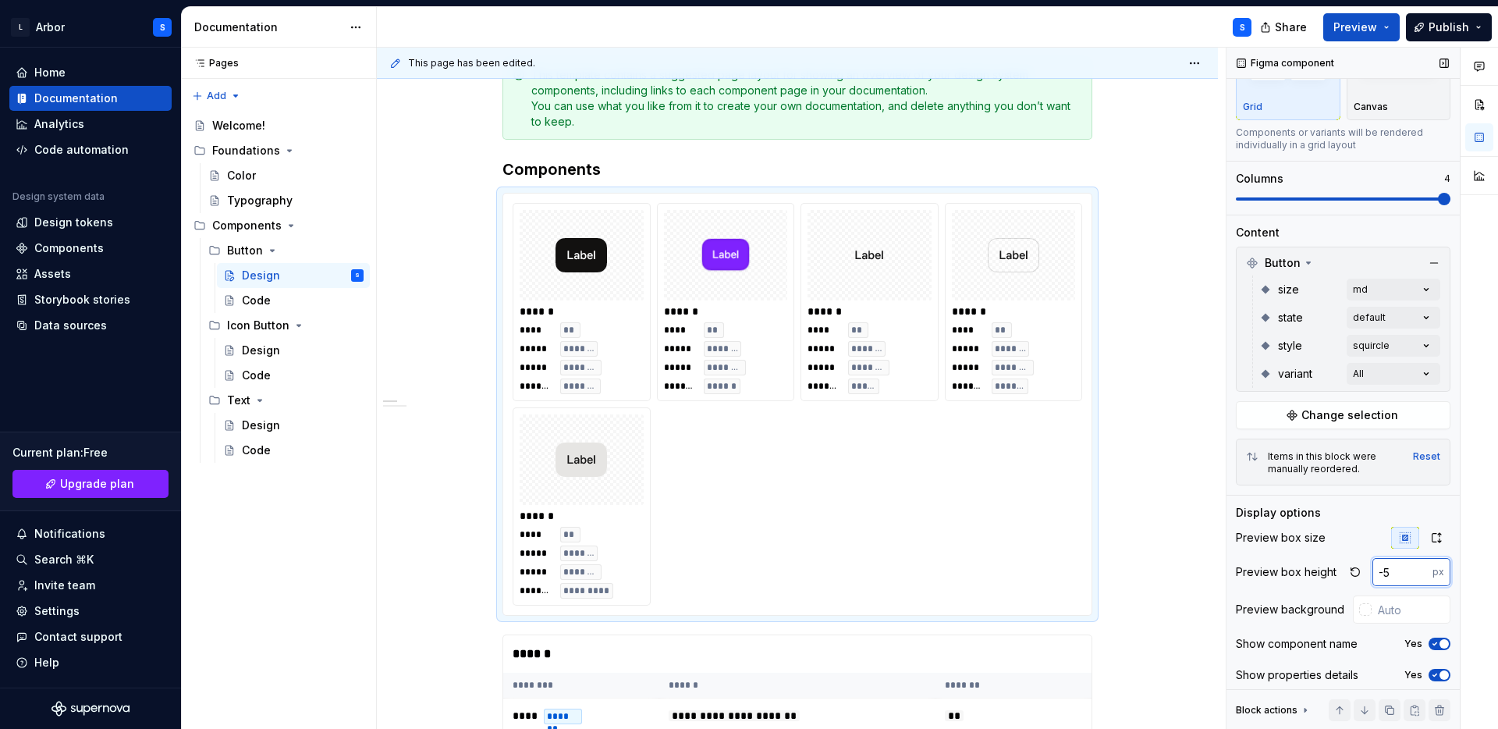
click at [1424, 576] on input "-5" at bounding box center [1403, 572] width 60 height 28
click at [1424, 576] on input "-6" at bounding box center [1403, 572] width 60 height 28
click at [1392, 570] on input "-6" at bounding box center [1403, 572] width 60 height 28
type input "80"
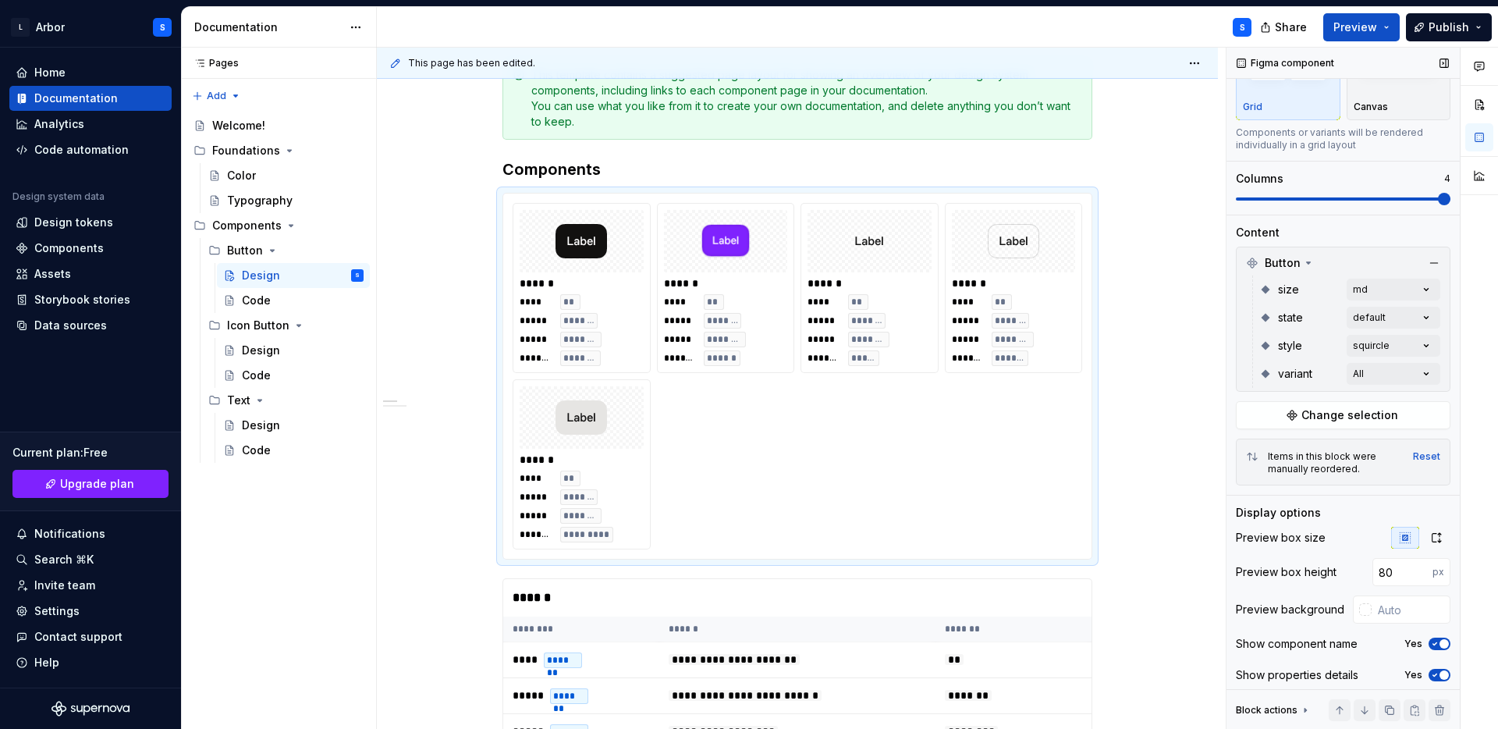
scroll to position [124, 0]
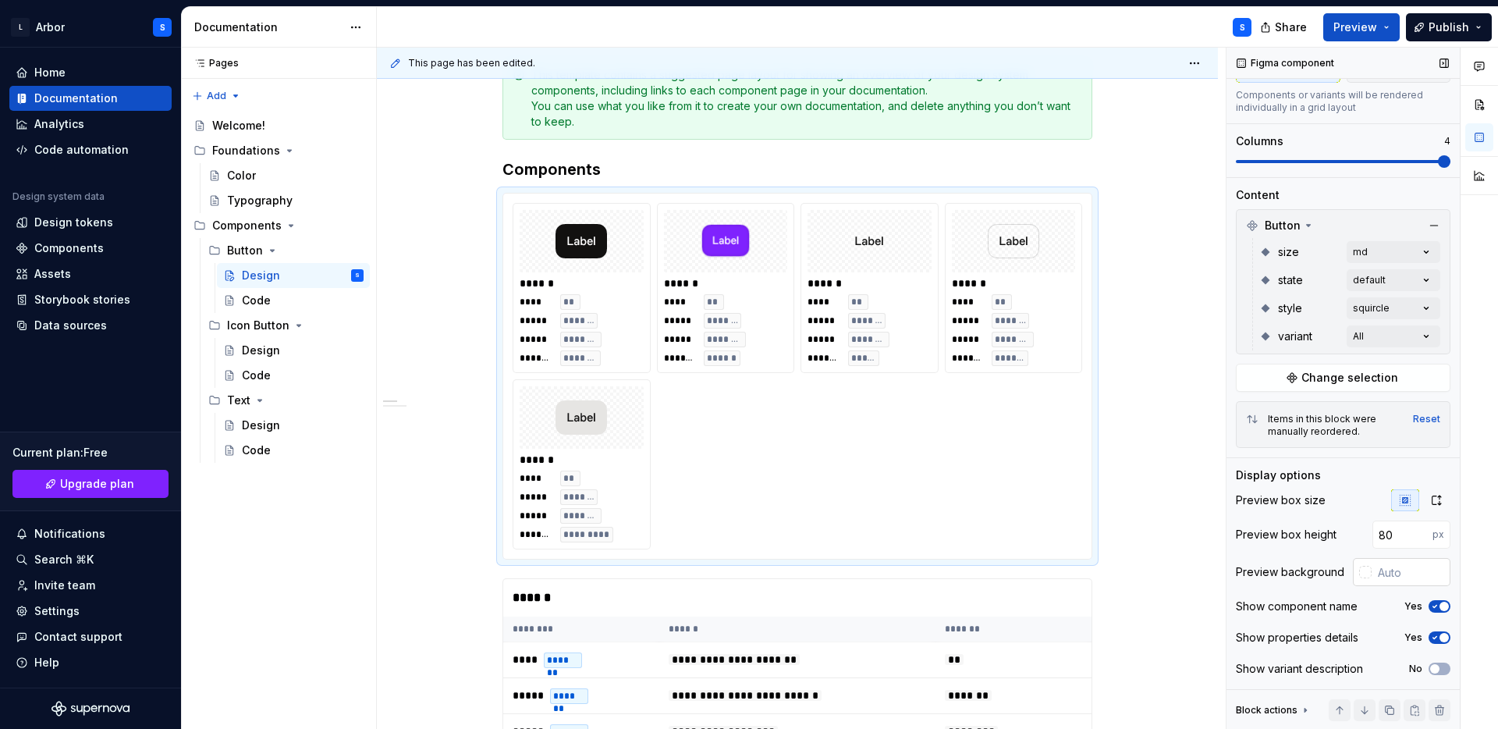
type textarea "*"
click at [1400, 564] on input "text" at bounding box center [1411, 572] width 79 height 28
type input "#FFFFFF"
click at [1483, 567] on div at bounding box center [1479, 389] width 37 height 682
click at [1407, 577] on input "#FFFFFF" at bounding box center [1413, 572] width 76 height 28
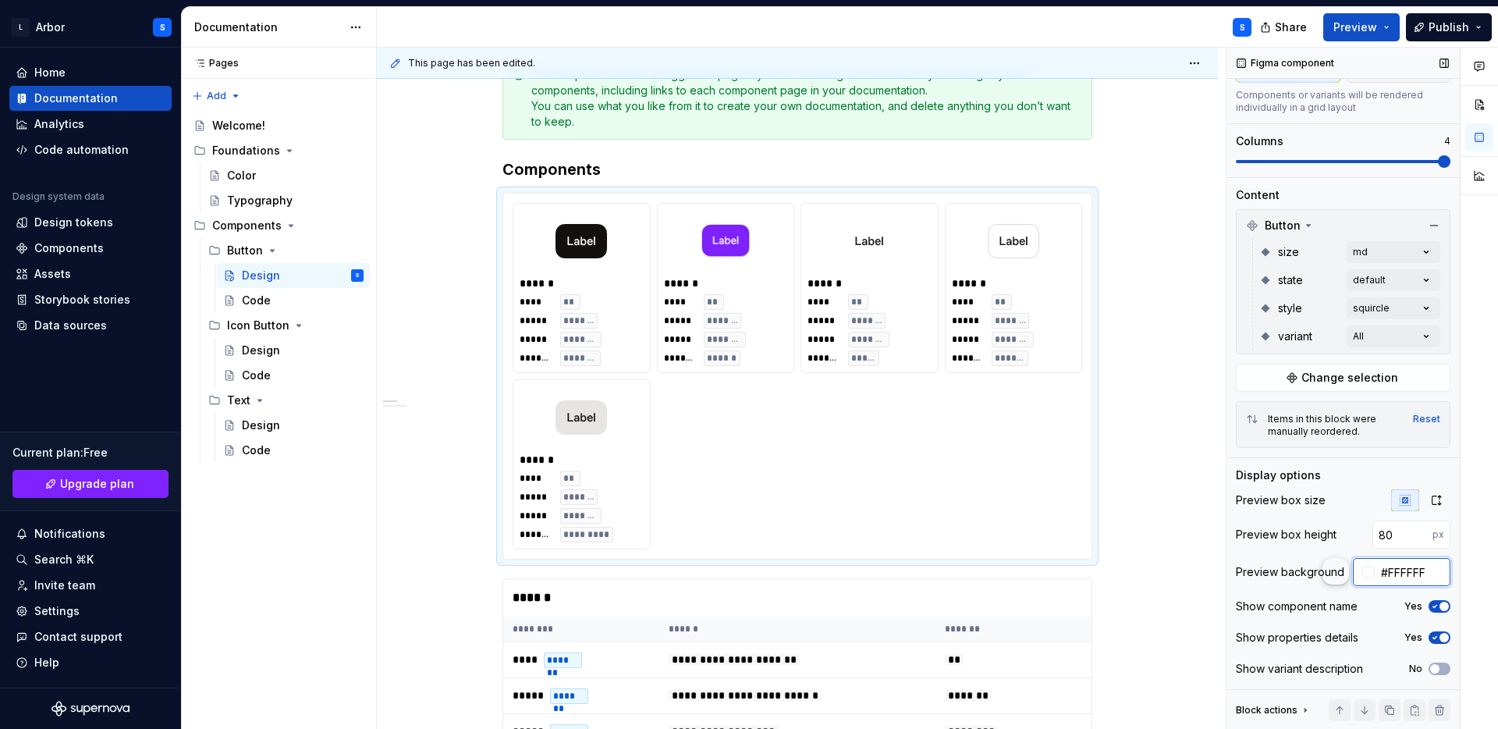
click at [1407, 577] on input "#FFFFFF" at bounding box center [1413, 572] width 76 height 28
click at [1360, 571] on div at bounding box center [1367, 572] width 16 height 12
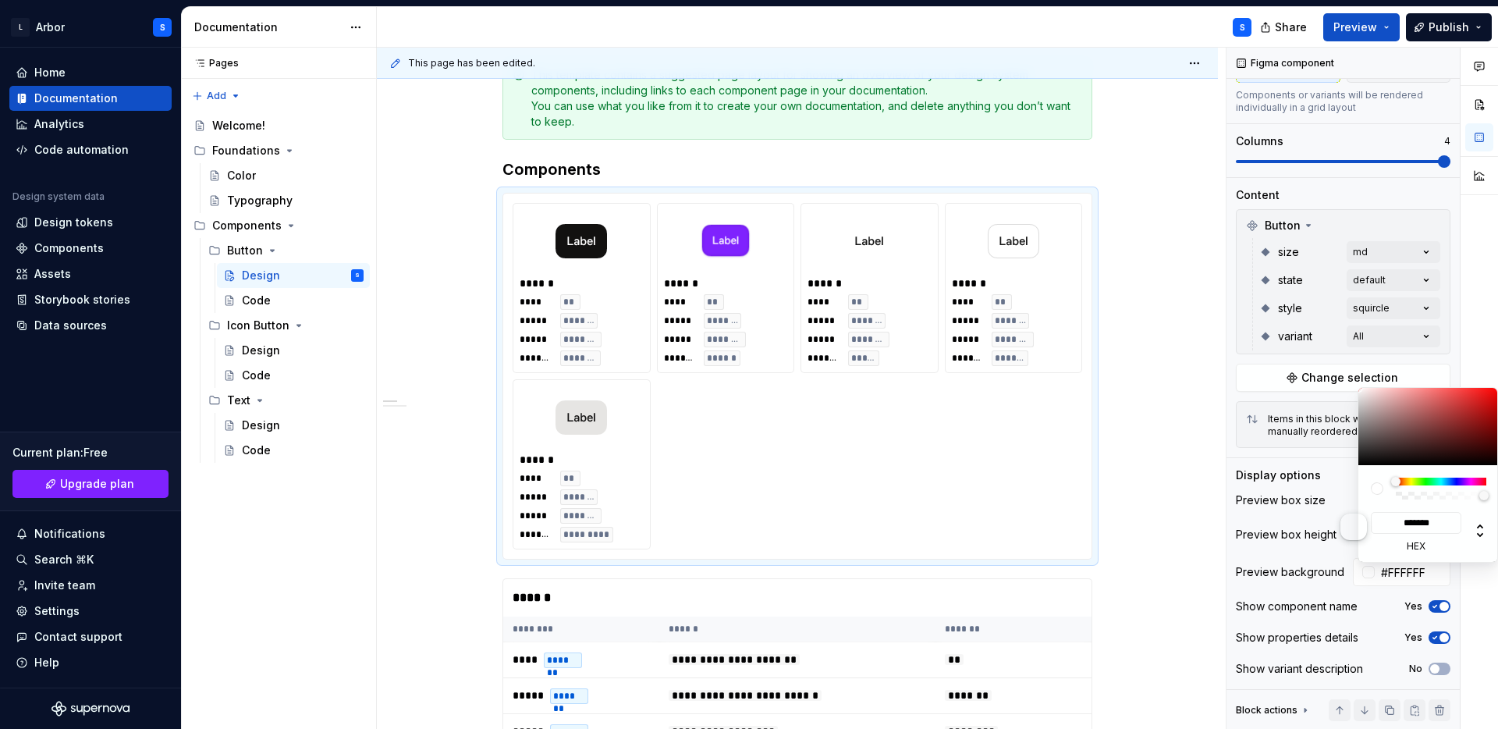
click at [1410, 549] on label "hex" at bounding box center [1416, 546] width 91 height 12
click at [1410, 534] on input "*******" at bounding box center [1416, 523] width 91 height 22
click at [1488, 526] on icon at bounding box center [1480, 530] width 19 height 19
type input "*"
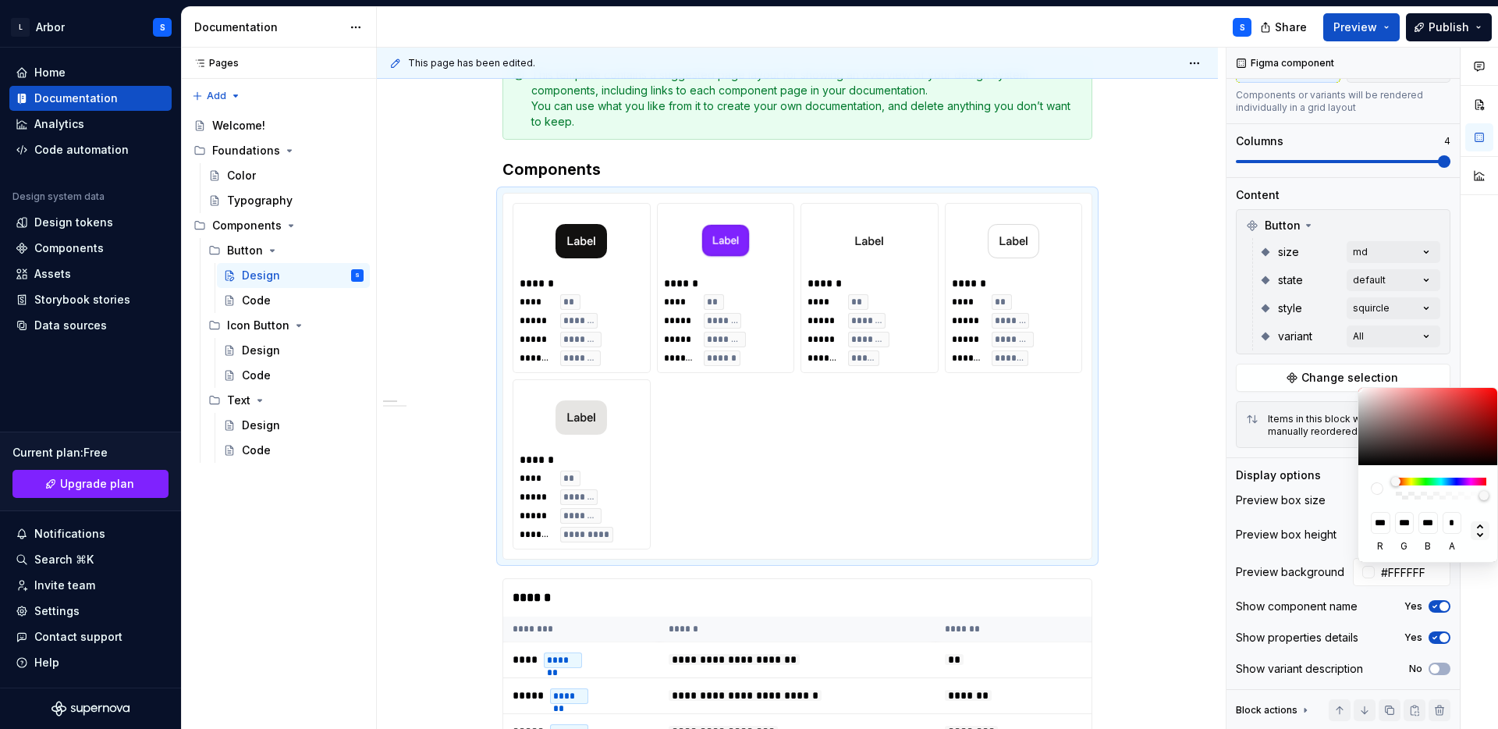
type input "**"
type input "****"
click at [1488, 526] on icon at bounding box center [1480, 530] width 19 height 19
type input "*******"
click at [1454, 573] on div "Comments Open comments No comments yet Select ‘Comment’ from the block context …" at bounding box center [1363, 389] width 272 height 682
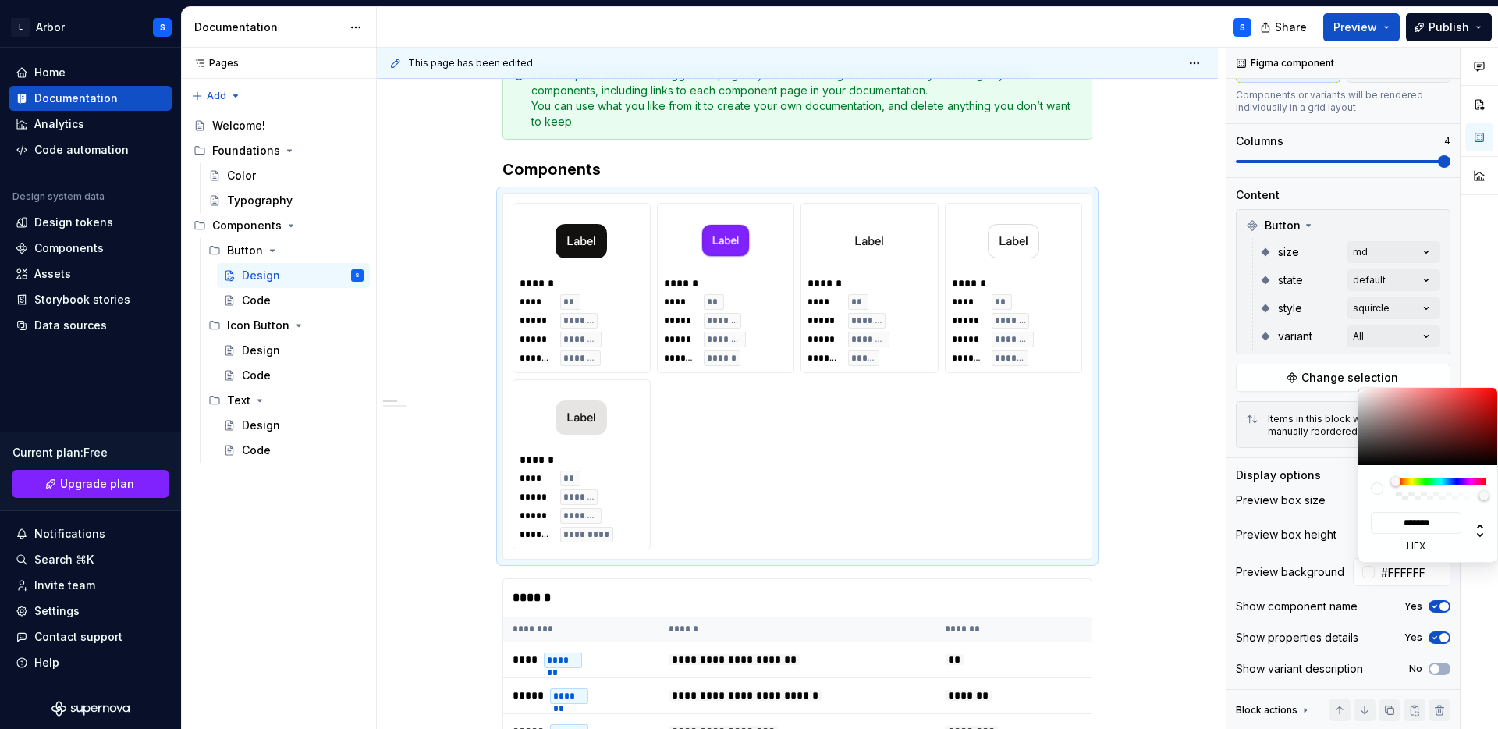
click at [1434, 566] on div "Comments Open comments No comments yet Select ‘Comment’ from the block context …" at bounding box center [1363, 389] width 272 height 682
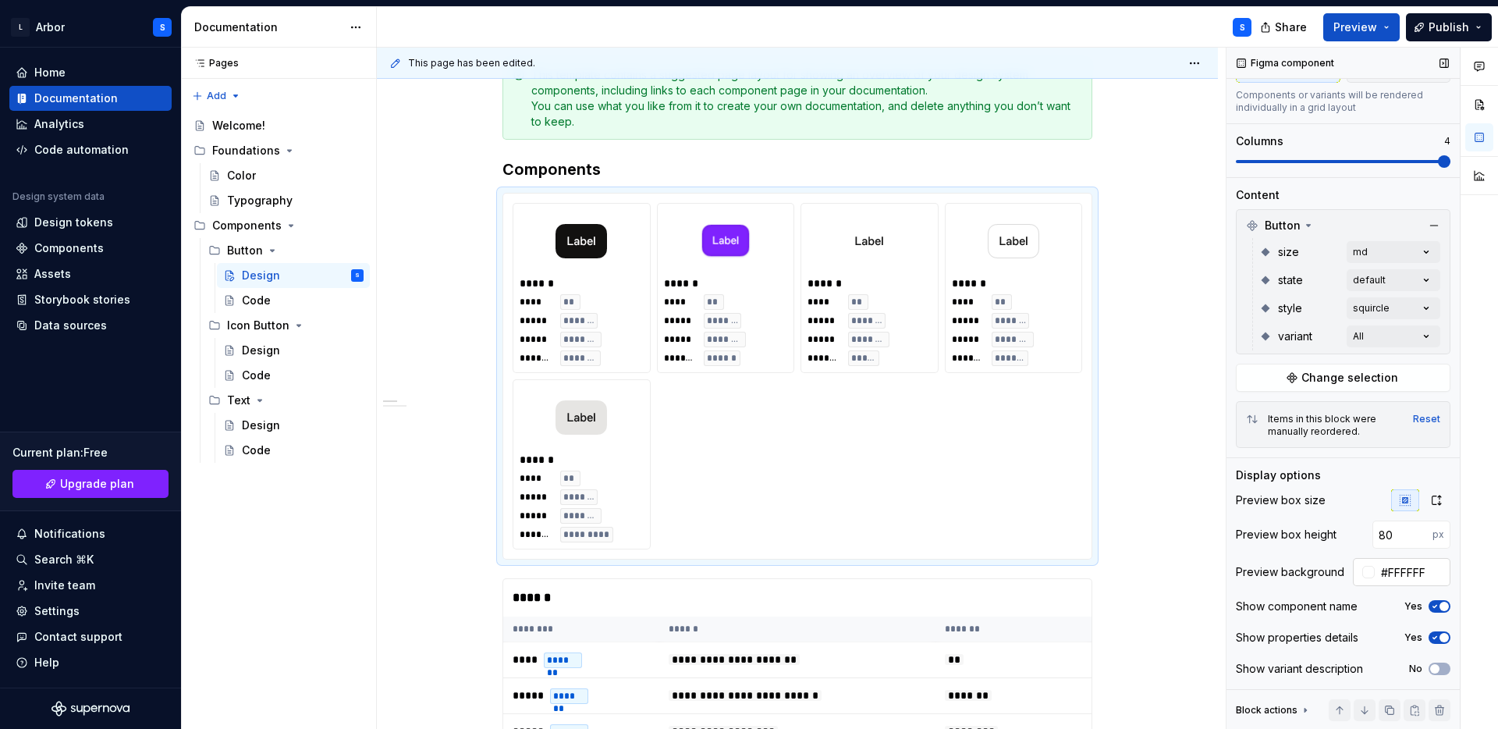
click at [1397, 568] on input "#FFFFFF" at bounding box center [1413, 572] width 76 height 28
click at [1468, 556] on div at bounding box center [1479, 389] width 37 height 682
click at [1437, 665] on span "button" at bounding box center [1434, 668] width 9 height 9
click at [1440, 635] on span "button" at bounding box center [1444, 637] width 9 height 9
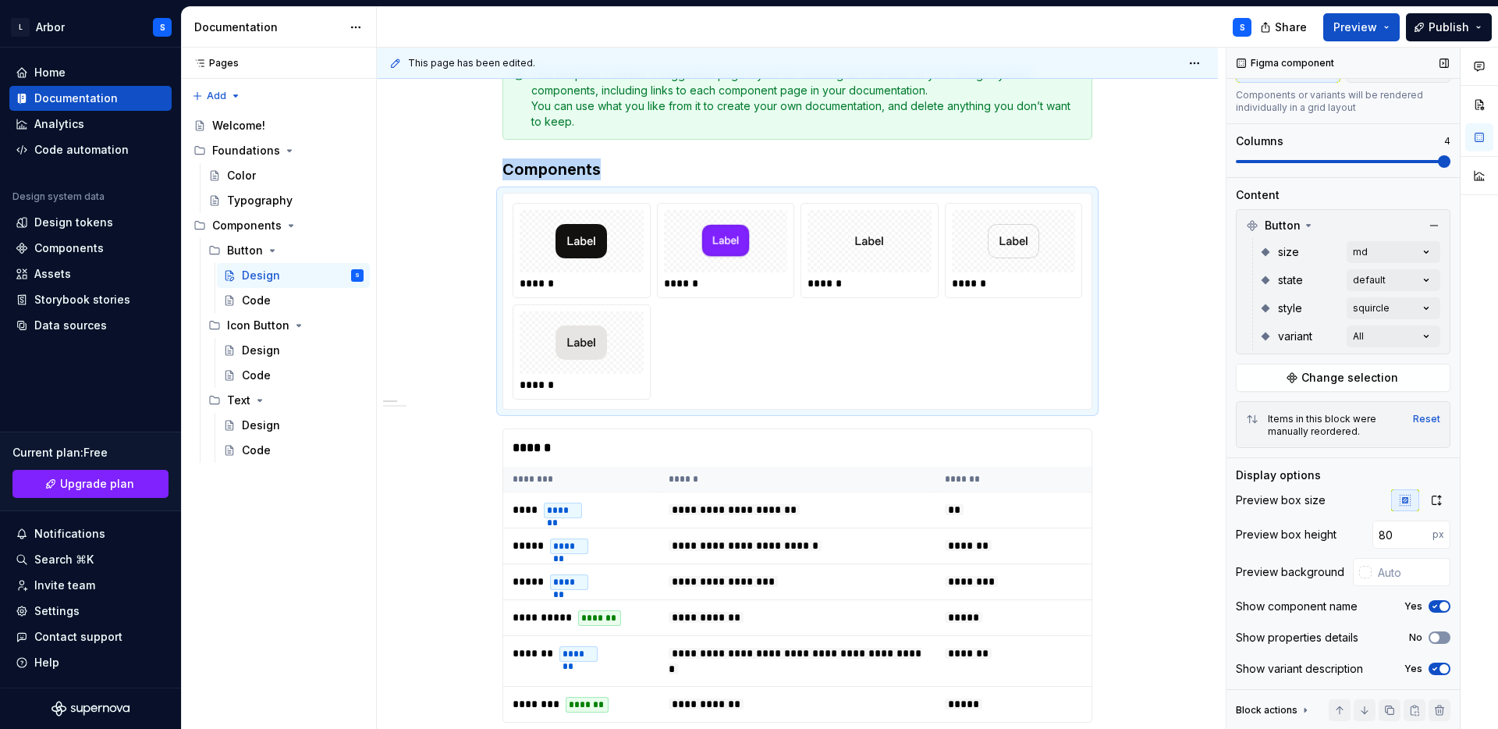
click at [1440, 635] on icon "button" at bounding box center [1435, 637] width 12 height 9
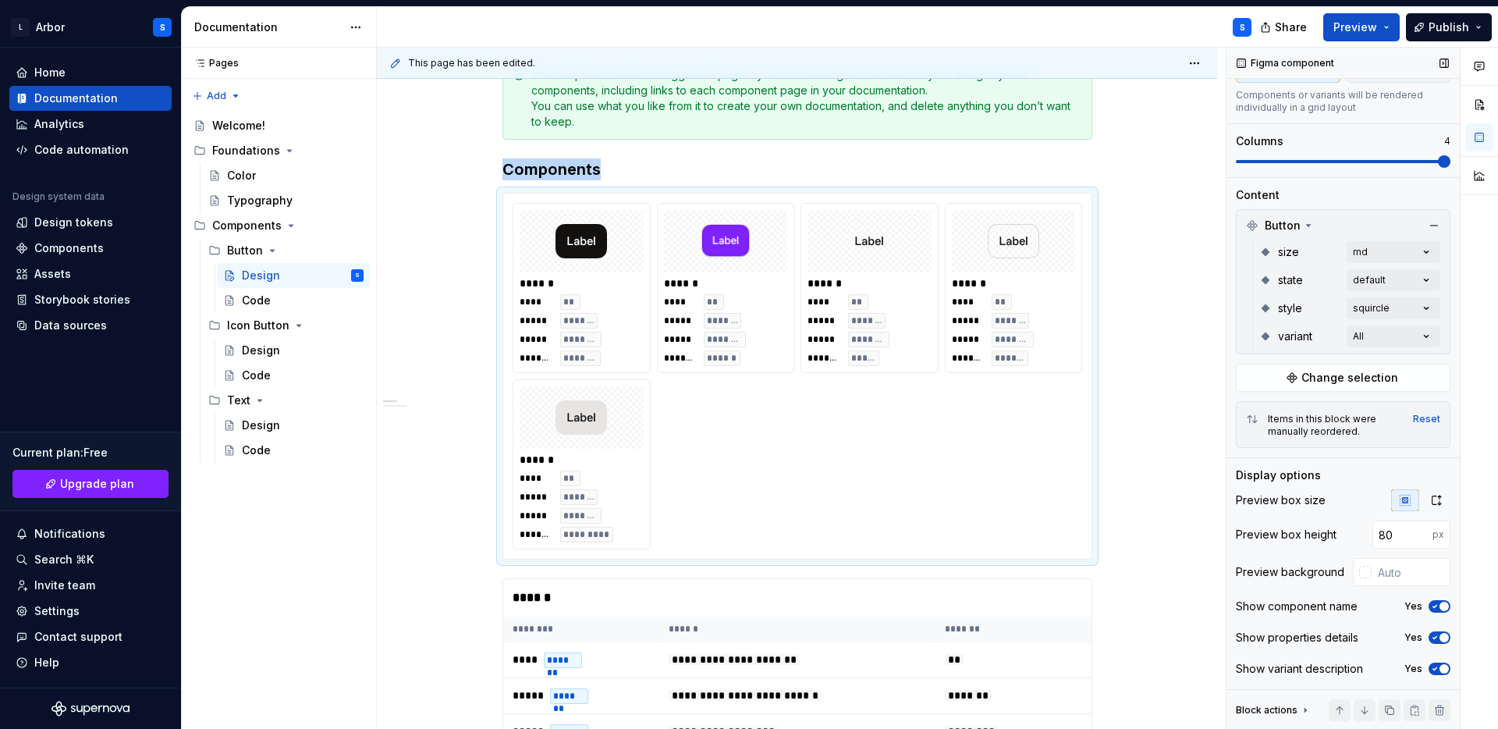
click at [1439, 672] on icon "button" at bounding box center [1435, 668] width 12 height 9
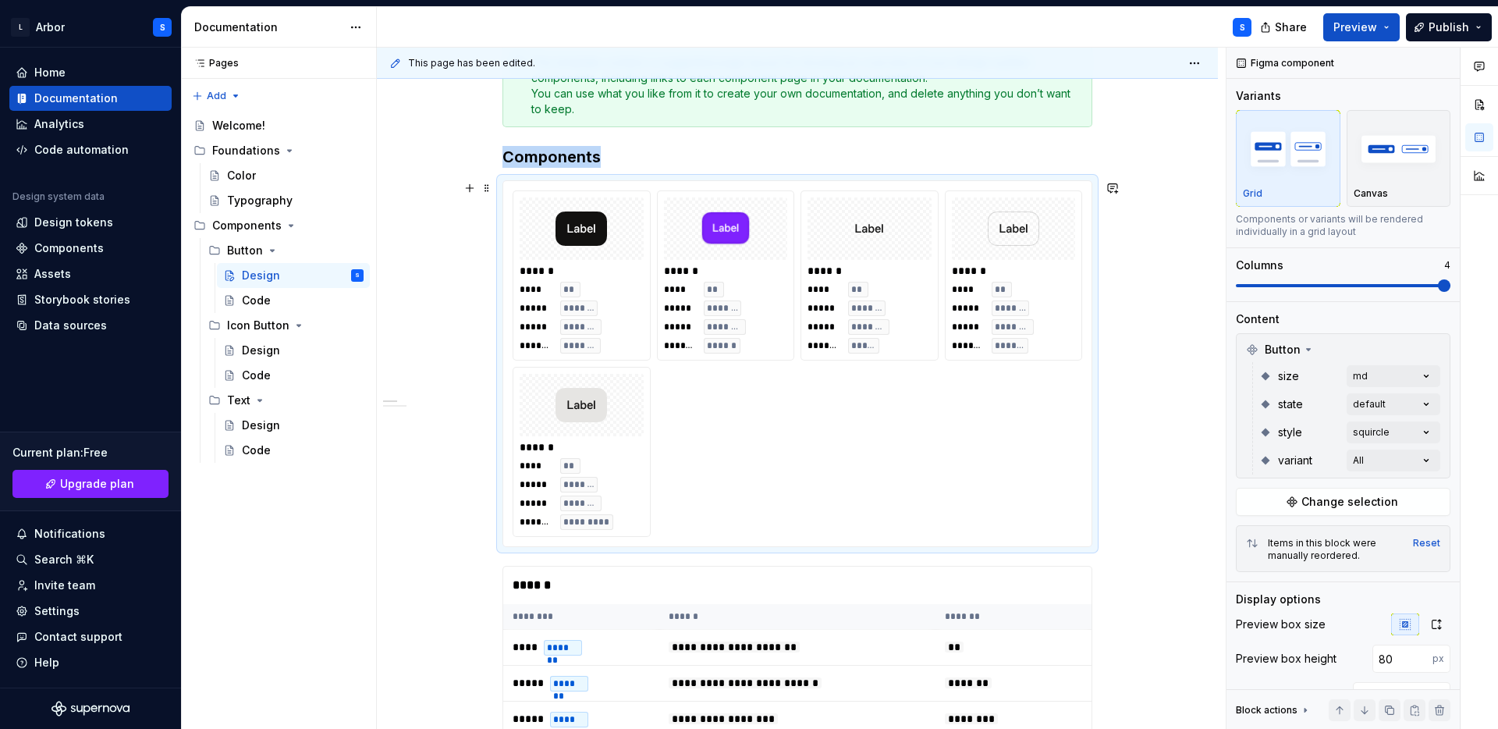
scroll to position [228, 0]
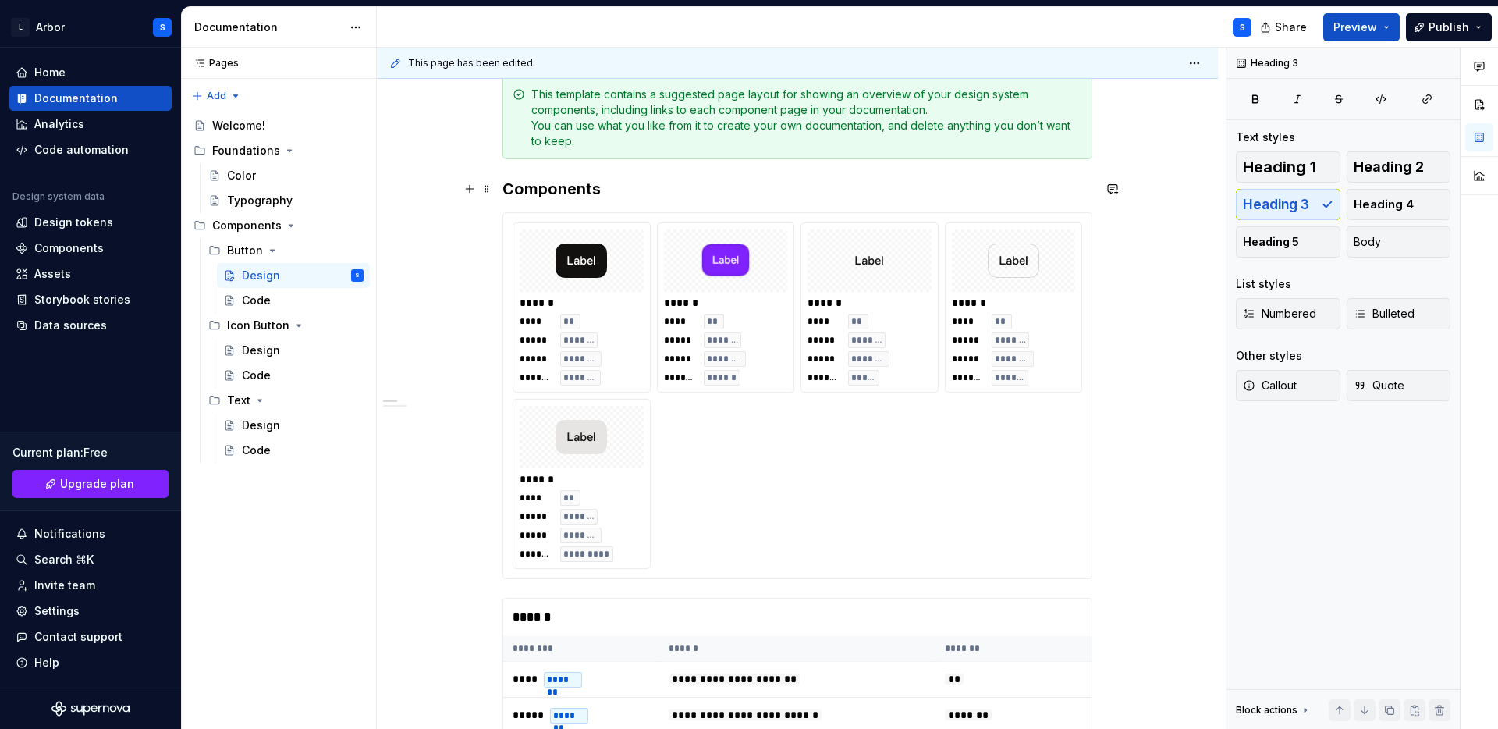
click at [567, 190] on h3 "Components" at bounding box center [798, 189] width 590 height 22
click at [509, 190] on h3 "Button / md / squircle" at bounding box center [798, 189] width 590 height 22
click at [686, 190] on h3 "Button / md / squircle" at bounding box center [798, 189] width 590 height 22
click at [1142, 345] on div "**********" at bounding box center [797, 735] width 841 height 1393
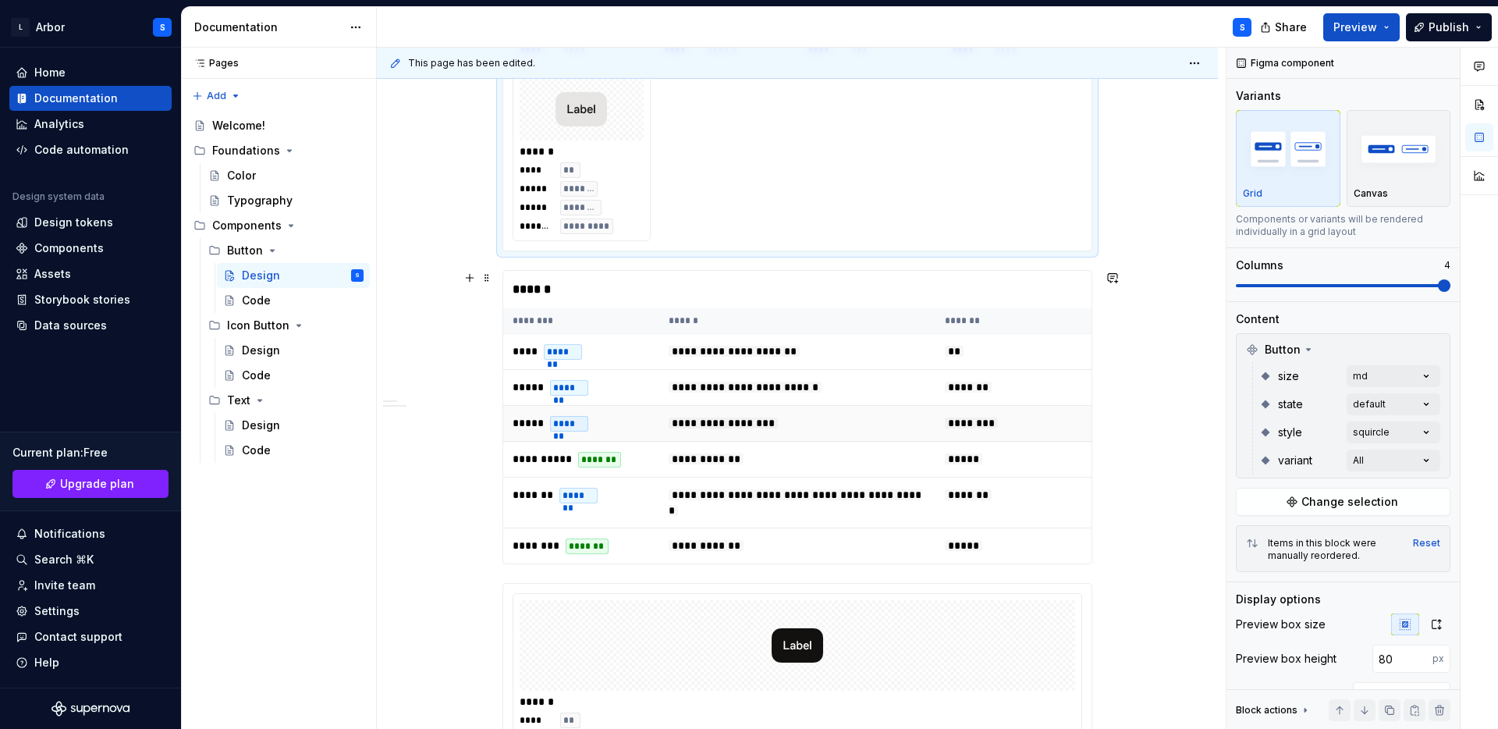
scroll to position [557, 0]
click at [600, 504] on td "******* *******" at bounding box center [581, 501] width 156 height 51
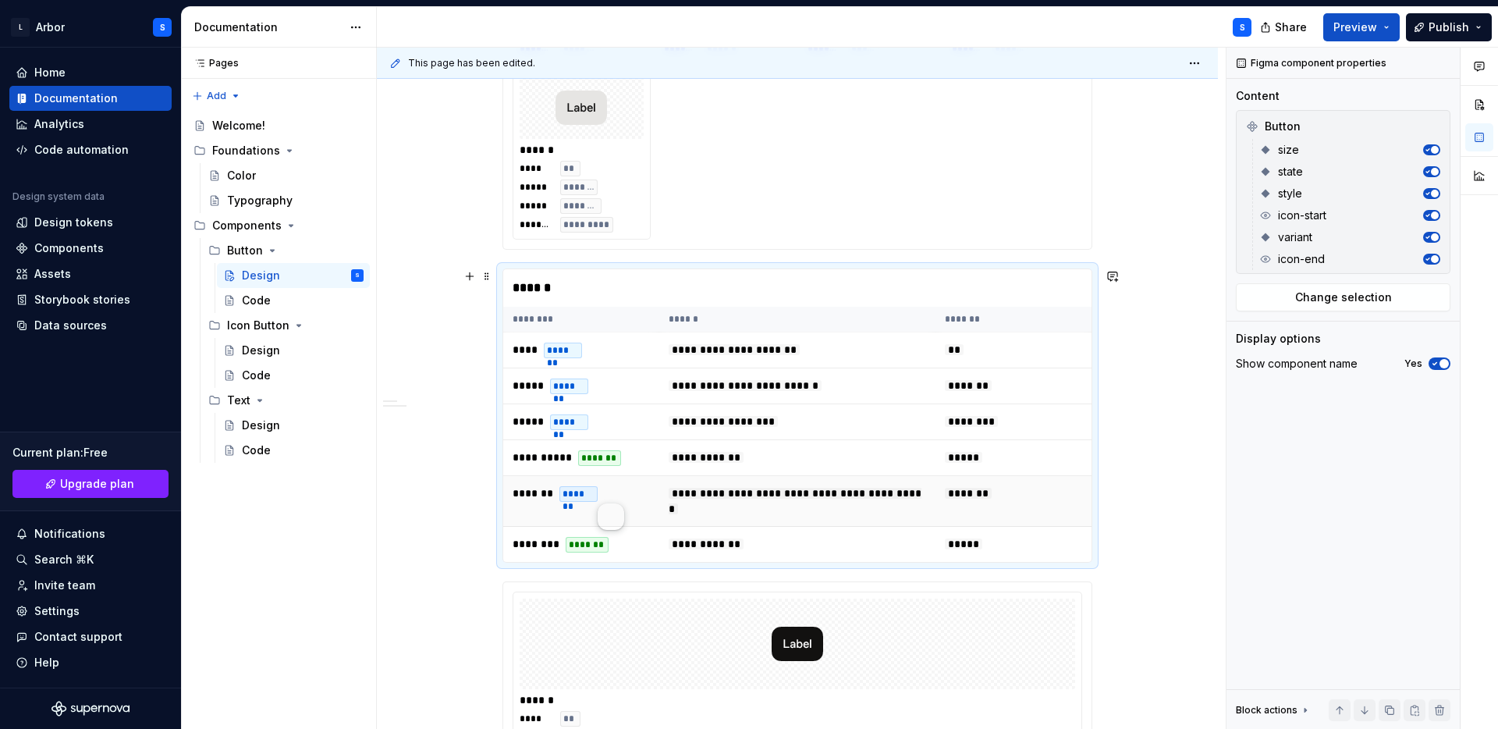
drag, startPoint x: 606, startPoint y: 504, endPoint x: 610, endPoint y: 489, distance: 15.5
click at [610, 489] on td "******* *******" at bounding box center [581, 501] width 156 height 51
click at [1440, 362] on span "button" at bounding box center [1444, 363] width 9 height 9
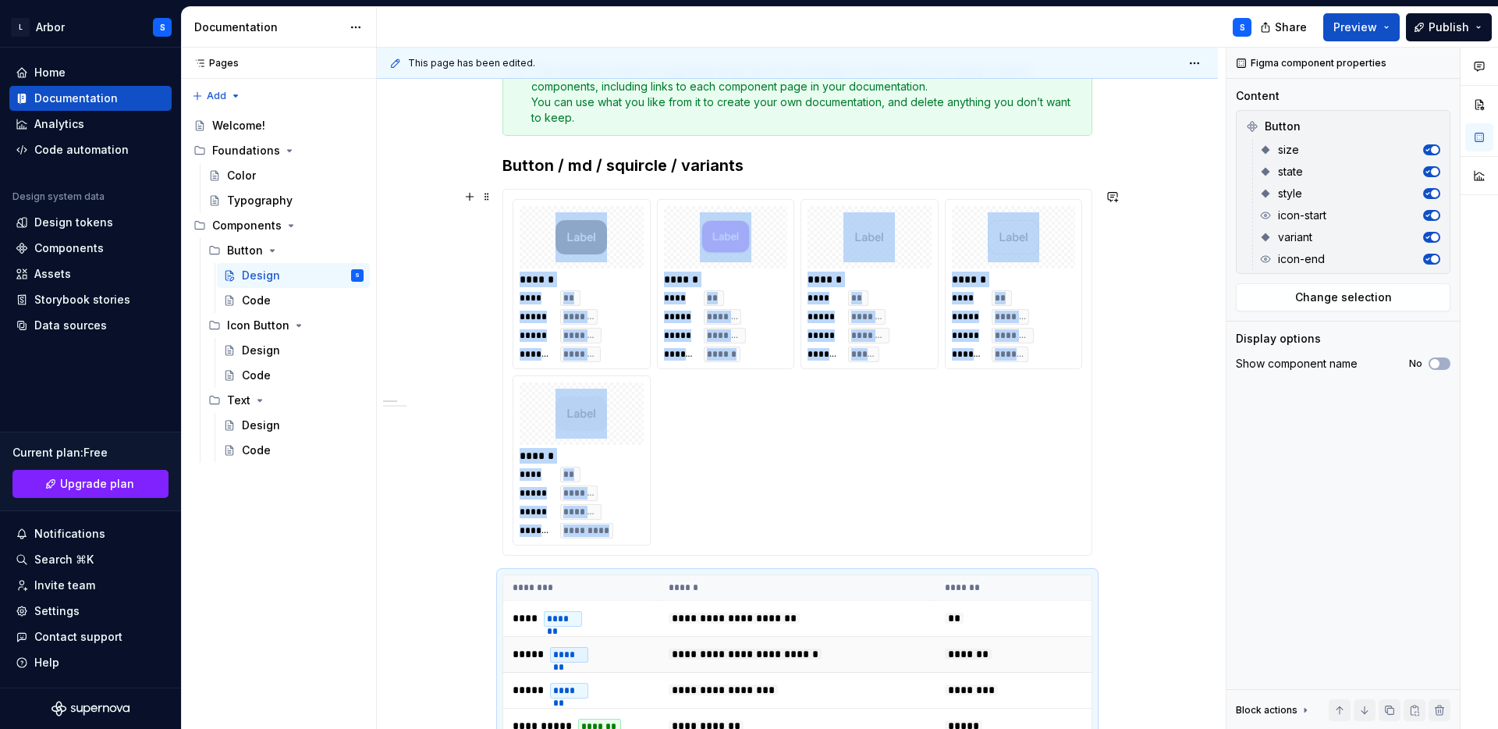
scroll to position [276, 0]
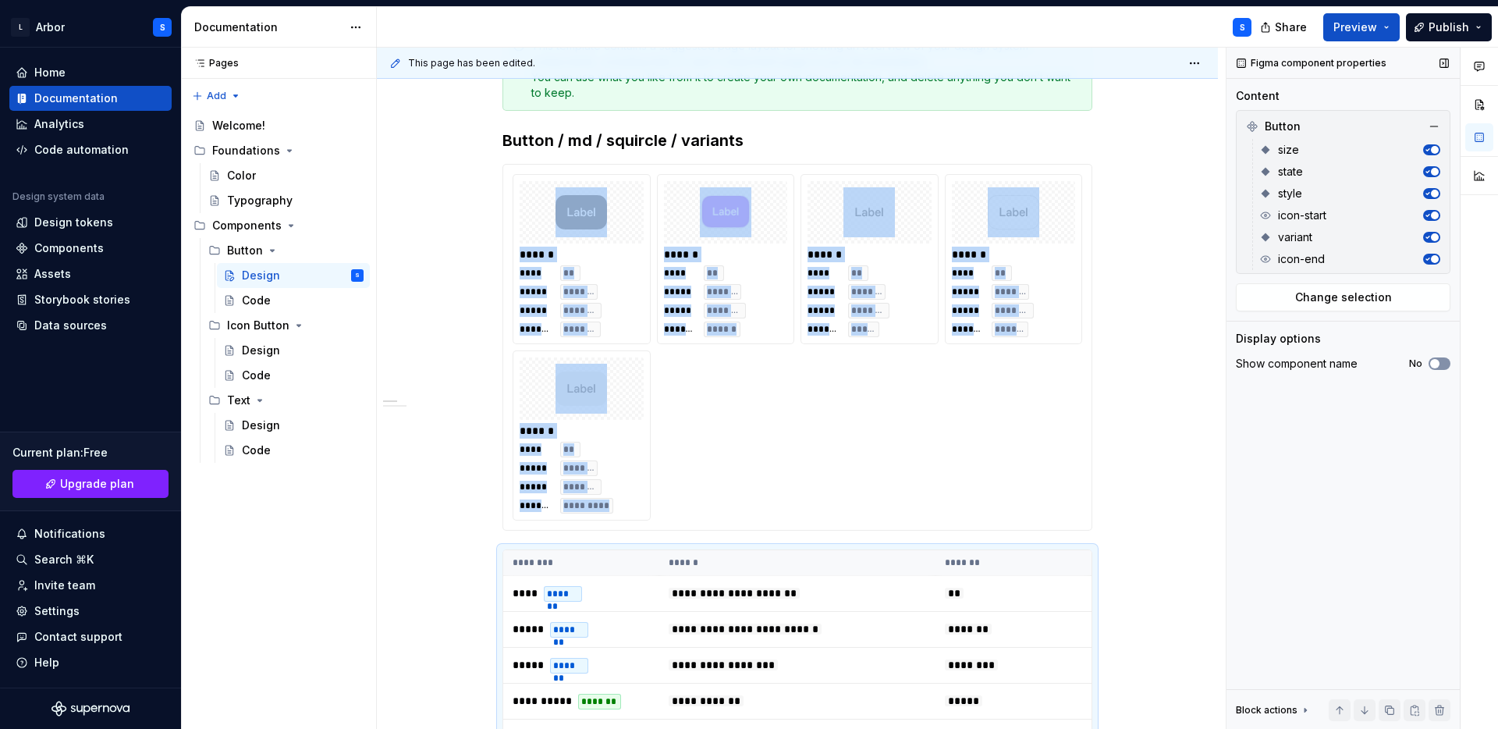
click at [1434, 362] on span "button" at bounding box center [1434, 363] width 9 height 9
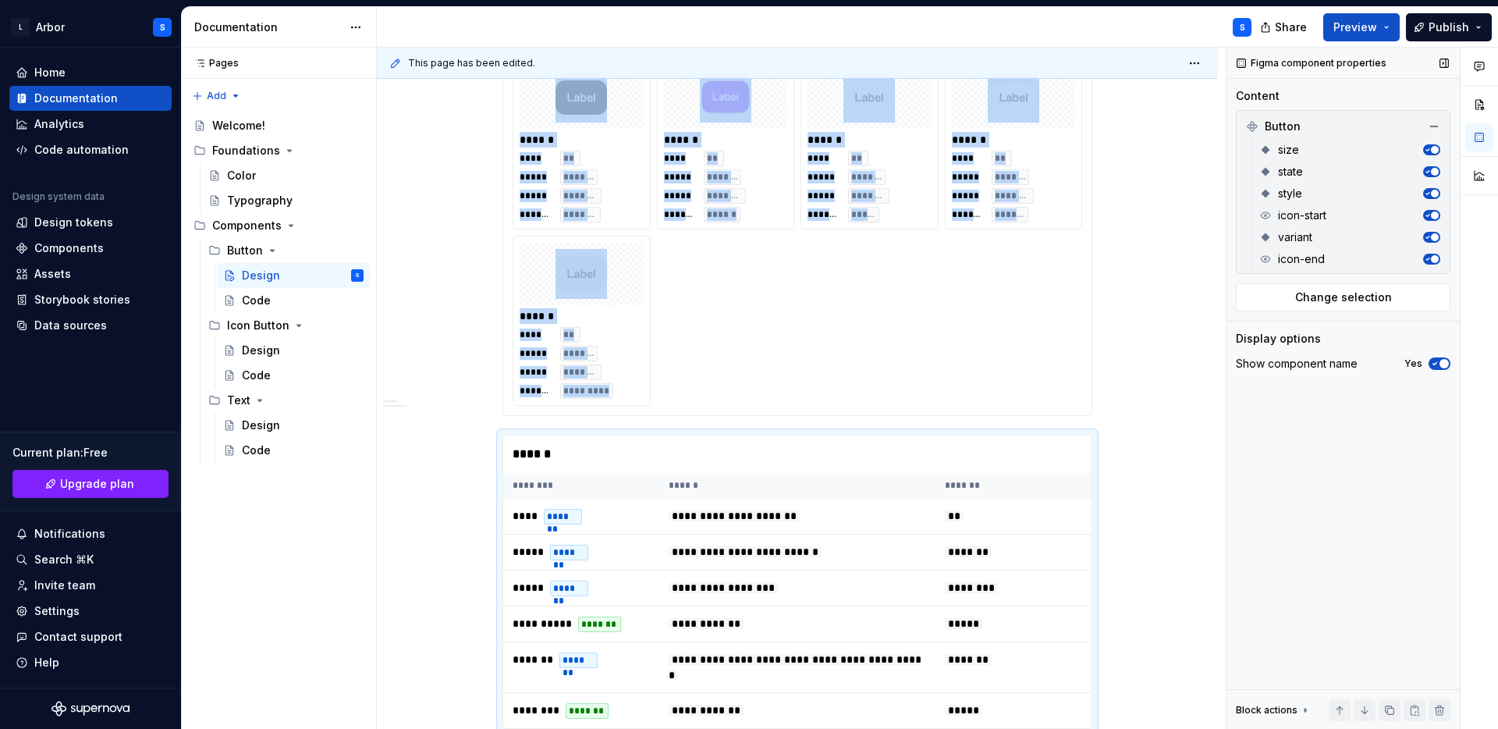
click at [1434, 362] on icon "button" at bounding box center [1435, 363] width 12 height 9
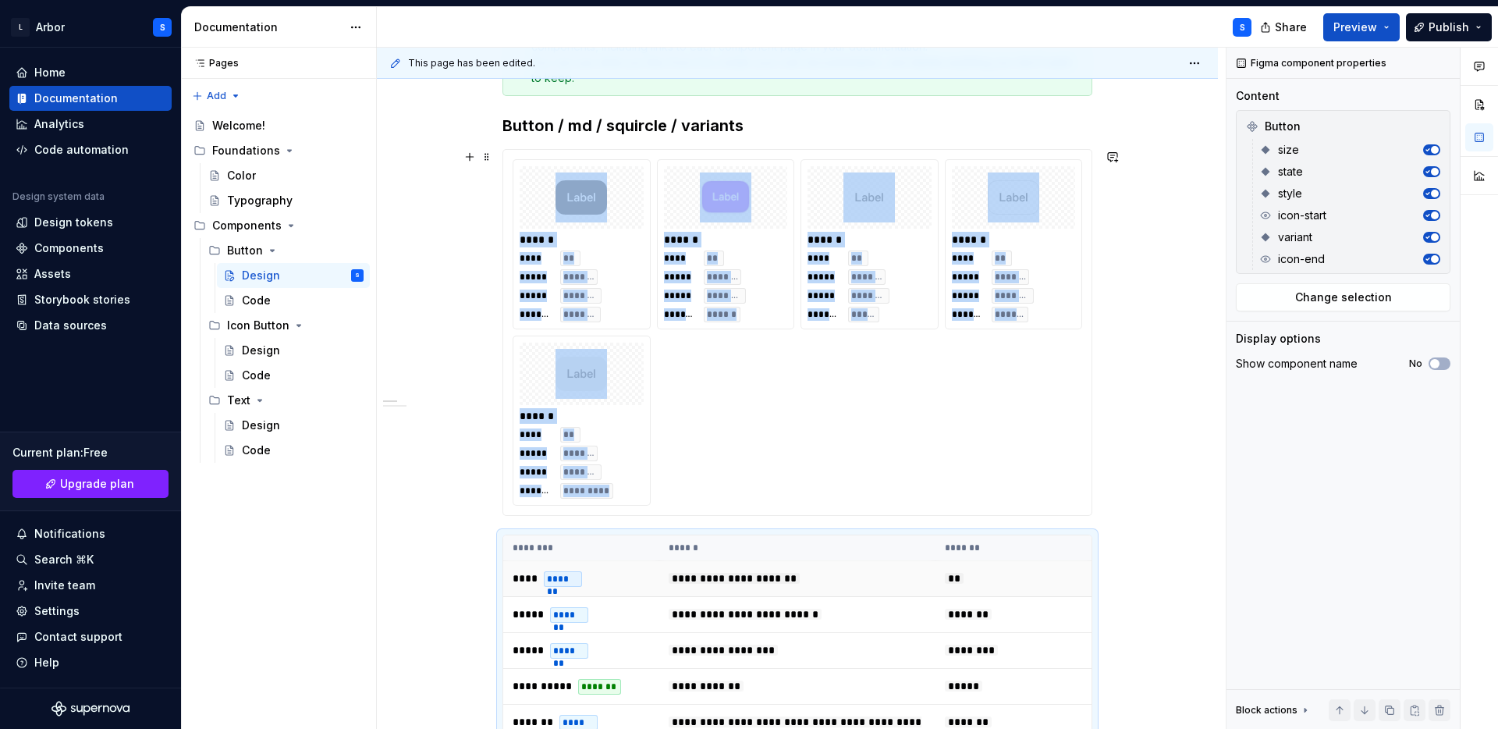
scroll to position [270, 0]
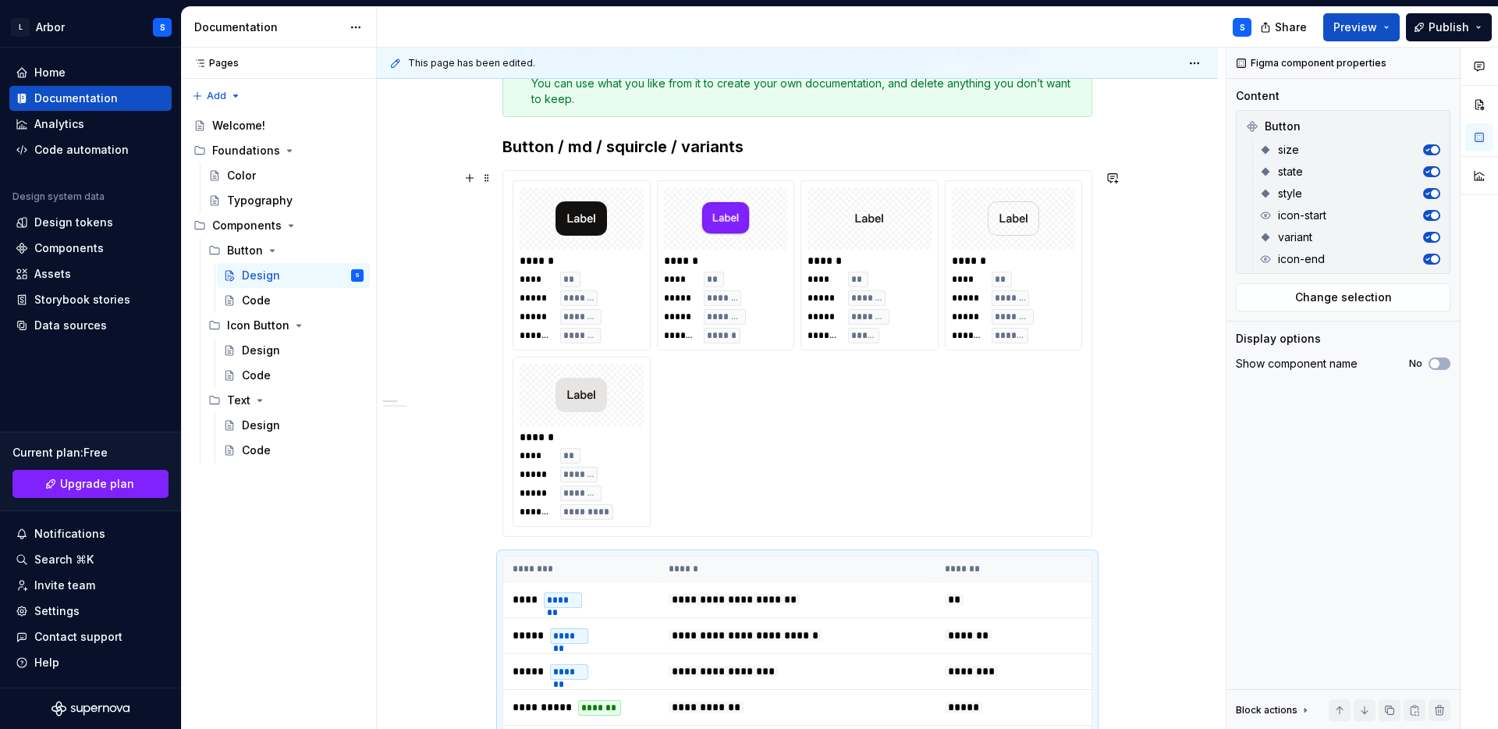
click at [837, 423] on div "****** **** ** ***** ******* ***** ******** ******* ******* ****** **** ** ****…" at bounding box center [798, 353] width 570 height 346
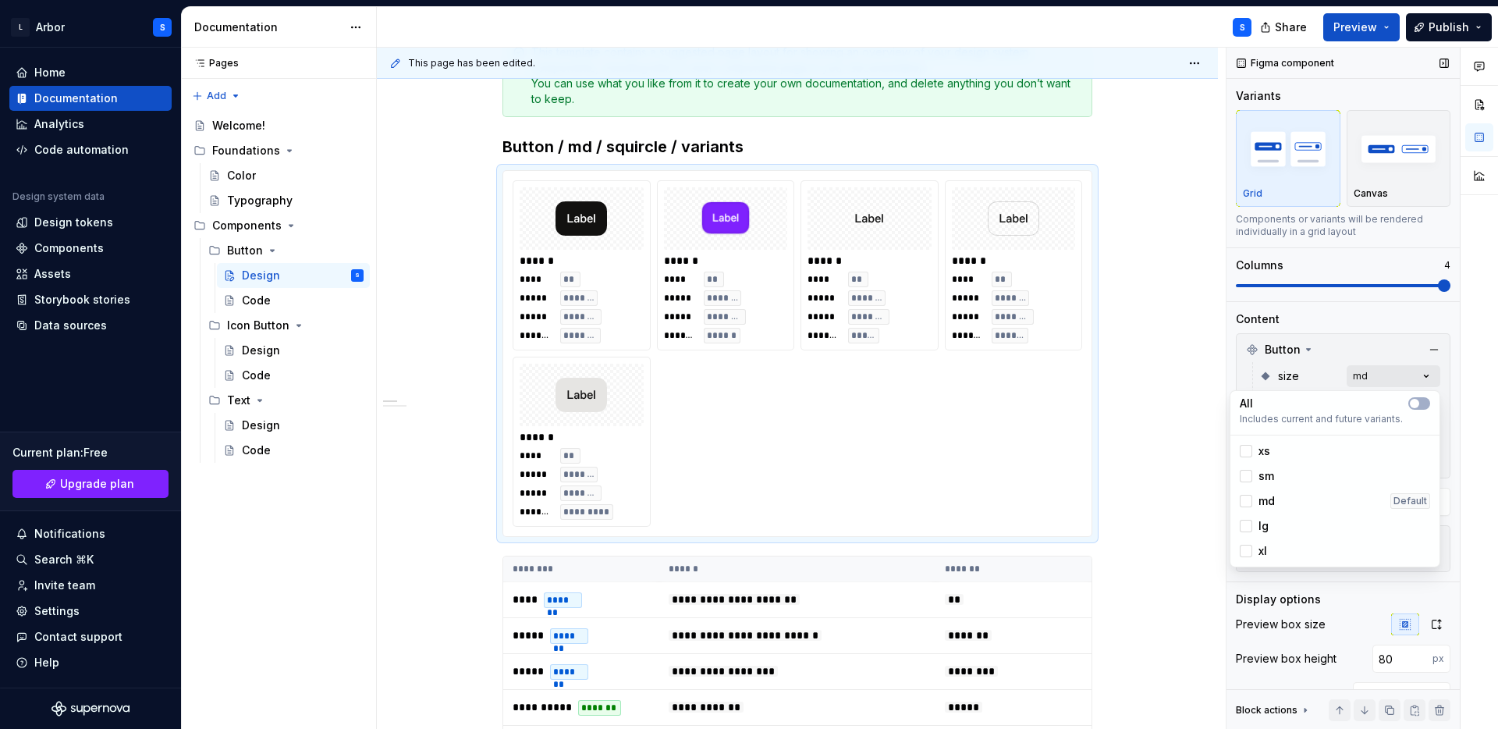
click at [1401, 381] on div "Comments Open comments No comments yet Select ‘Comment’ from the block context …" at bounding box center [1363, 389] width 272 height 682
click at [1421, 375] on div "Comments Open comments No comments yet Select ‘Comment’ from the block context …" at bounding box center [1363, 389] width 272 height 682
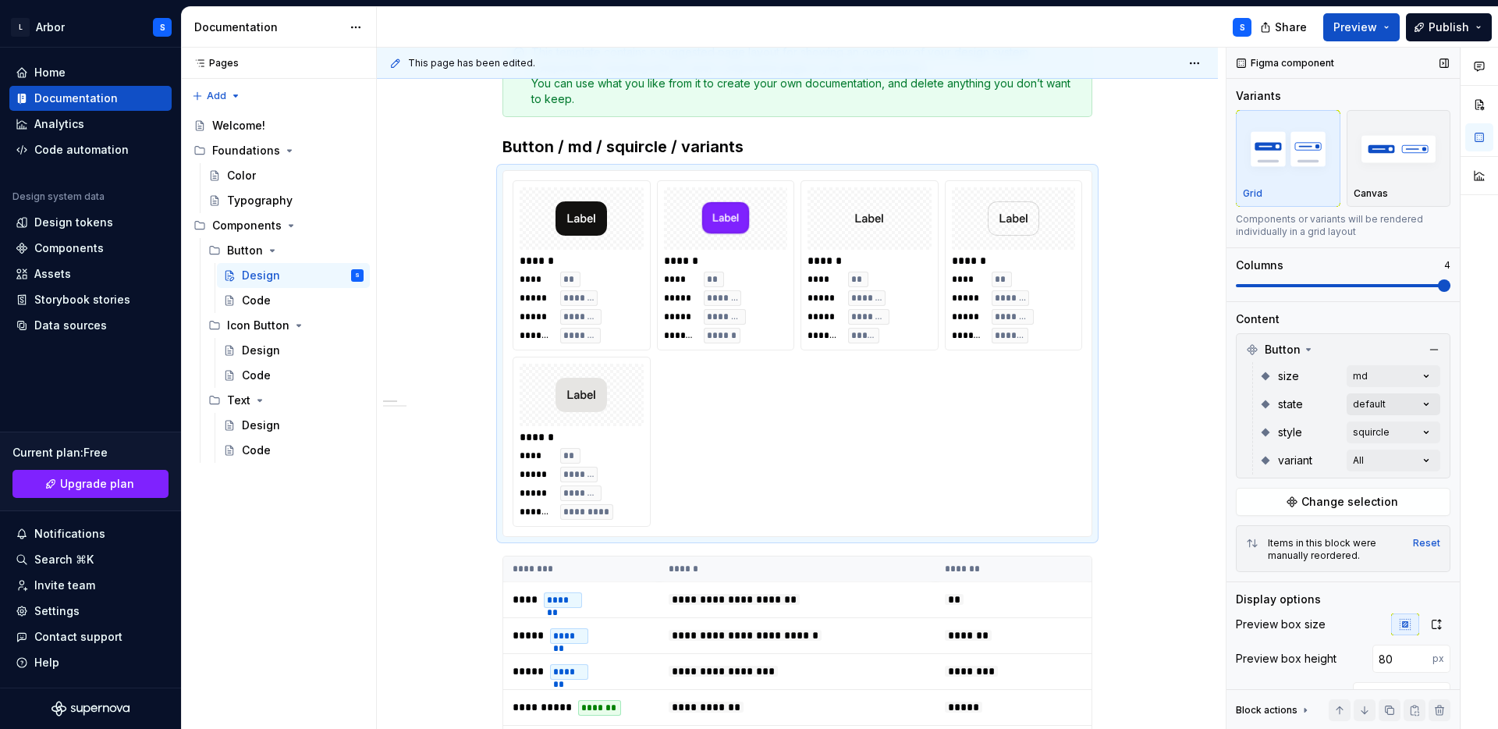
click at [1424, 409] on div "Comments Open comments No comments yet Select ‘Comment’ from the block context …" at bounding box center [1363, 389] width 272 height 682
click at [1409, 403] on div "Comments Open comments No comments yet Select ‘Comment’ from the block context …" at bounding box center [1363, 389] width 272 height 682
click at [1414, 433] on div "Comments Open comments No comments yet Select ‘Comment’ from the block context …" at bounding box center [1363, 389] width 272 height 682
click at [1411, 430] on div "Comments Open comments No comments yet Select ‘Comment’ from the block context …" at bounding box center [1363, 389] width 272 height 682
click at [1420, 462] on div "Comments Open comments No comments yet Select ‘Comment’ from the block context …" at bounding box center [1363, 389] width 272 height 682
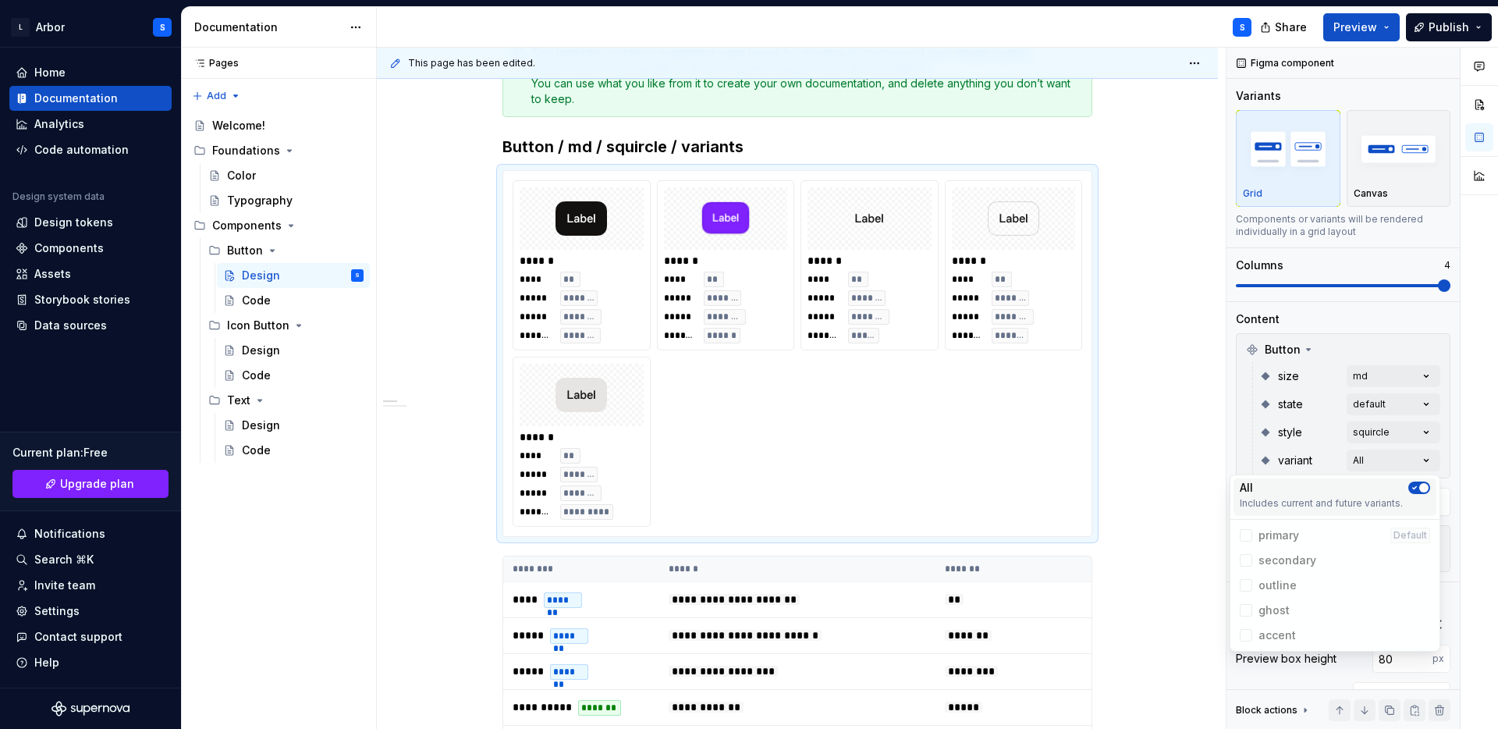
click at [1417, 481] on button "button" at bounding box center [1419, 487] width 22 height 12
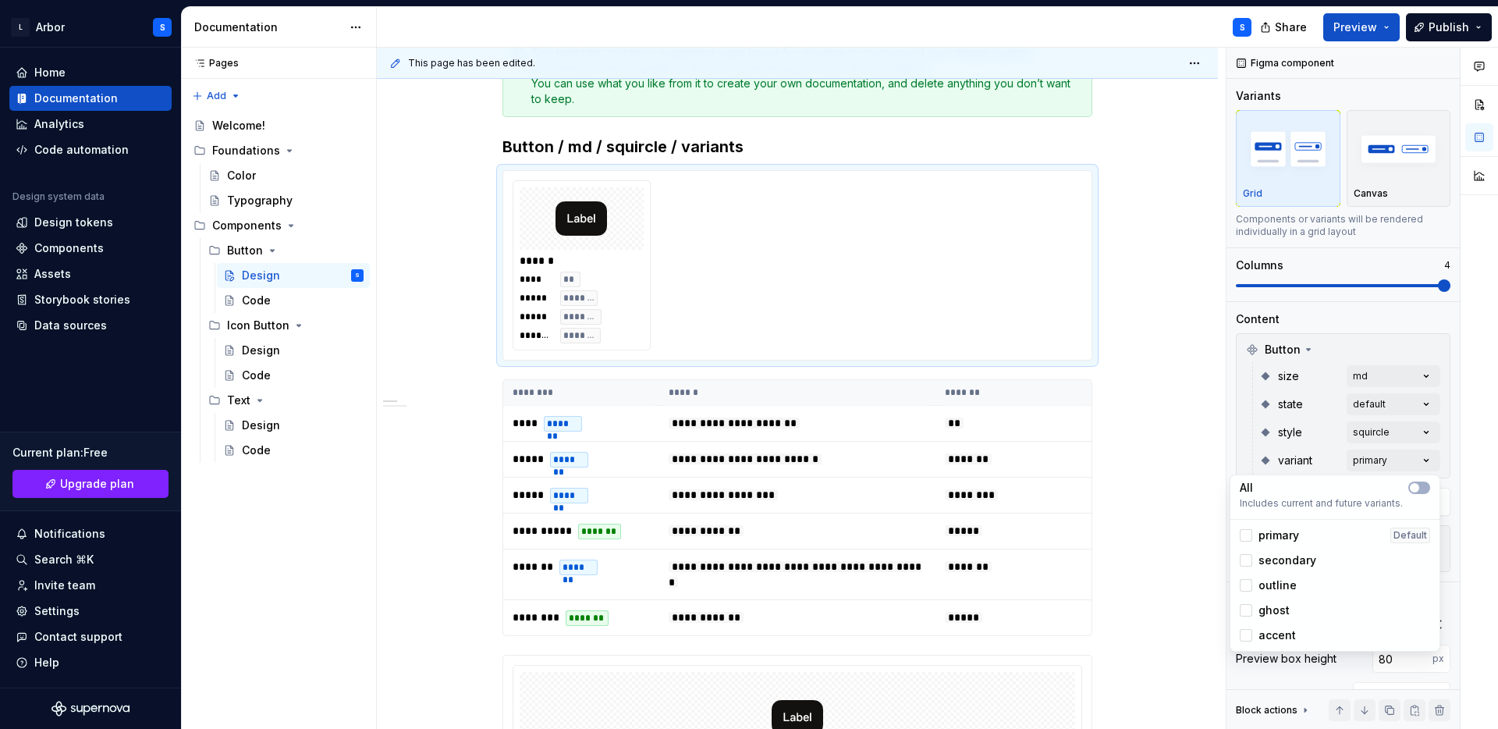
click at [1463, 473] on div at bounding box center [1479, 389] width 37 height 682
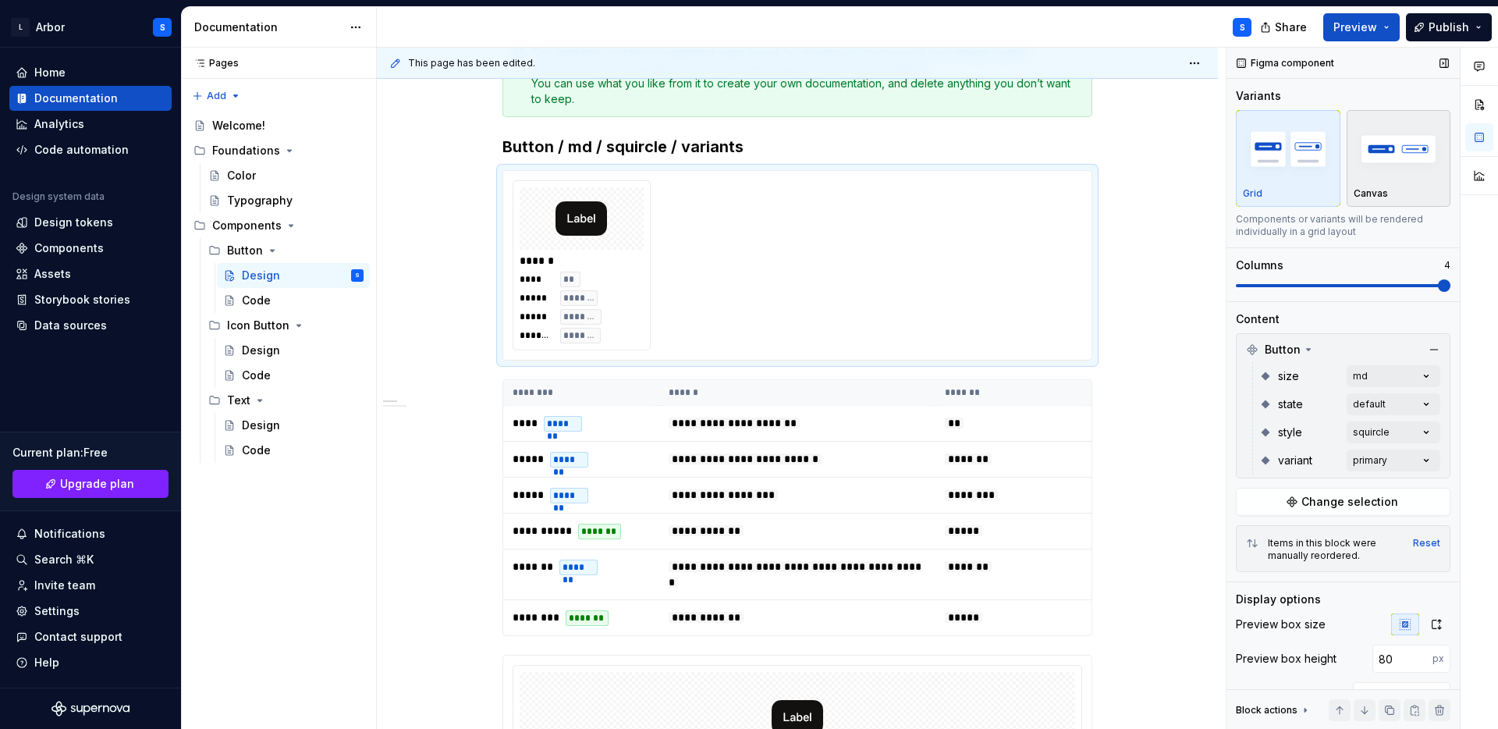
click at [1362, 180] on div "button" at bounding box center [1399, 149] width 91 height 64
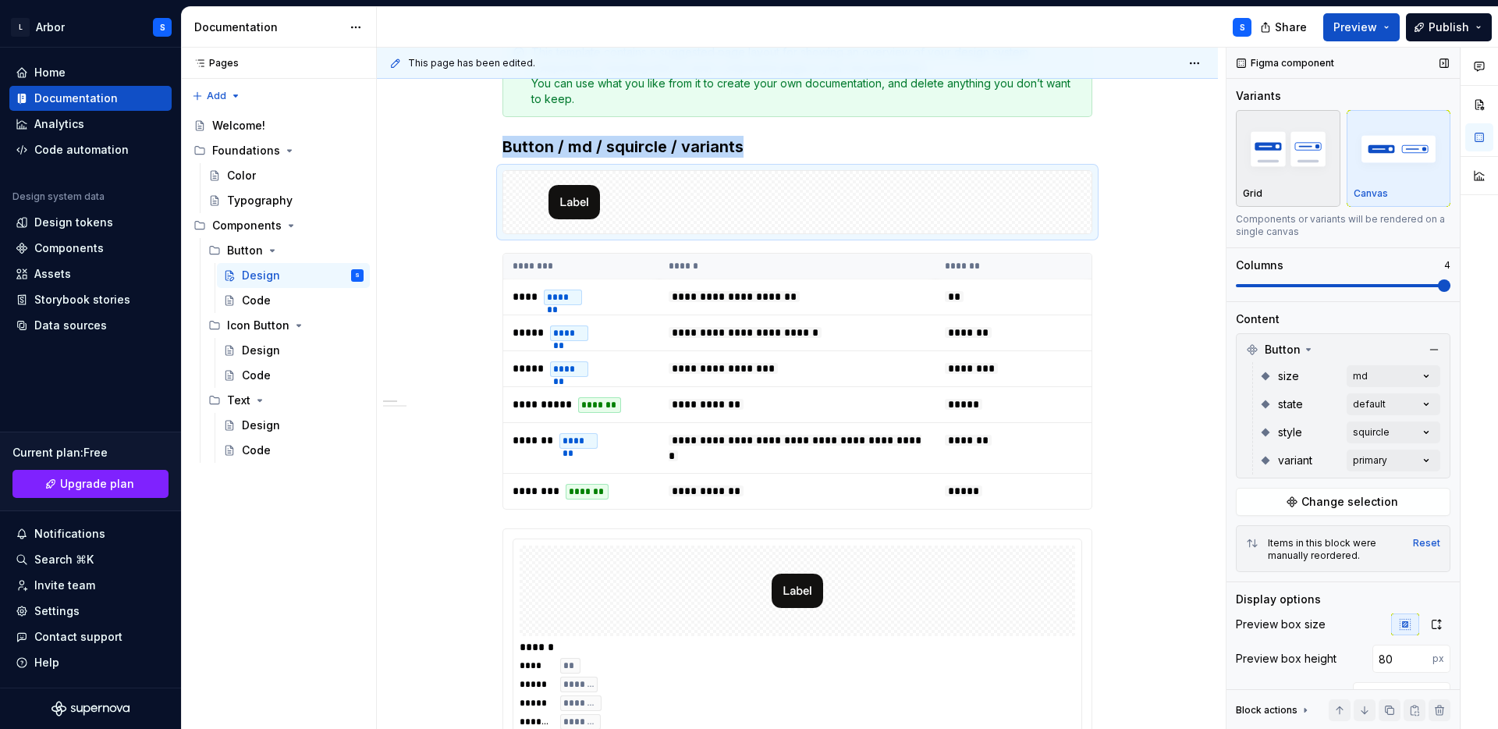
click at [1290, 159] on img "button" at bounding box center [1288, 148] width 91 height 57
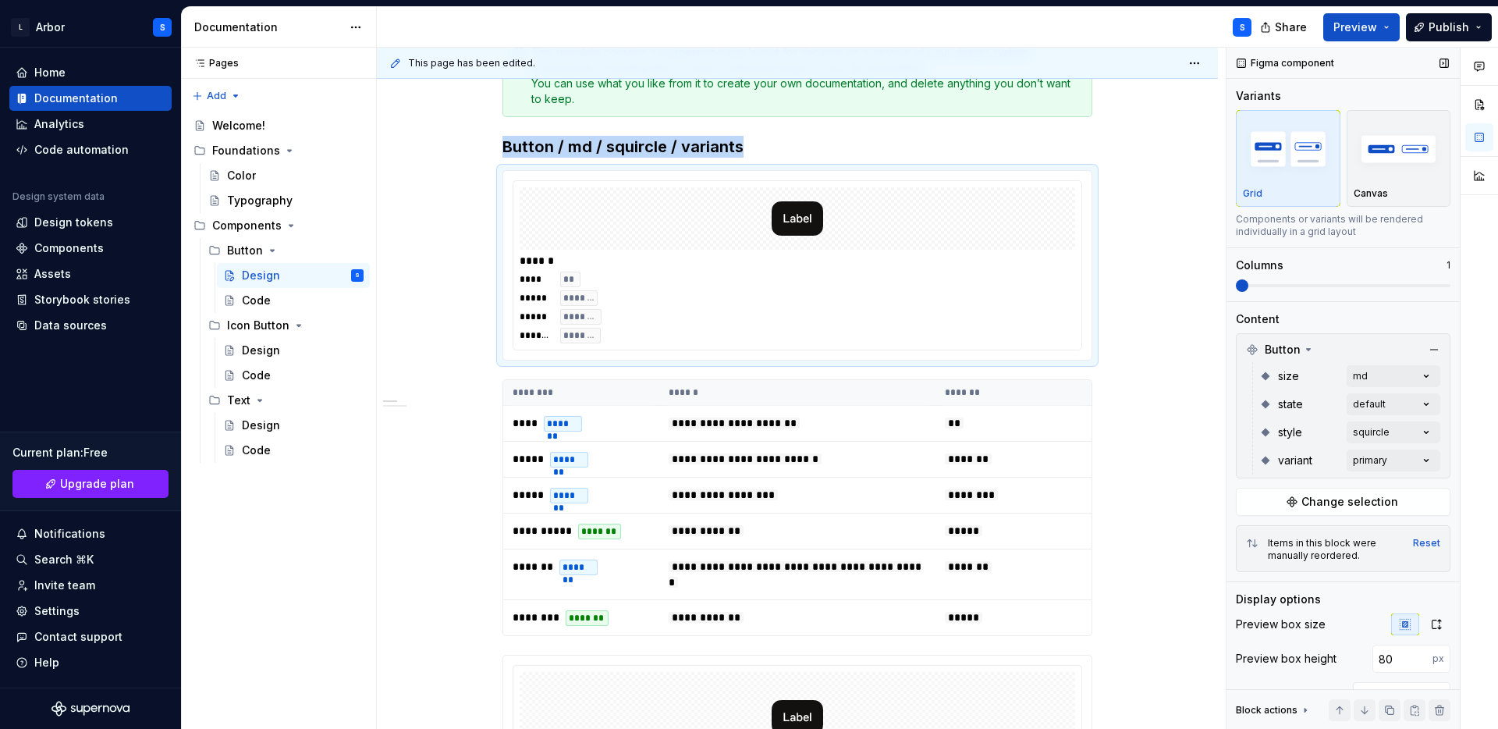
click at [1236, 282] on span at bounding box center [1343, 285] width 215 height 12
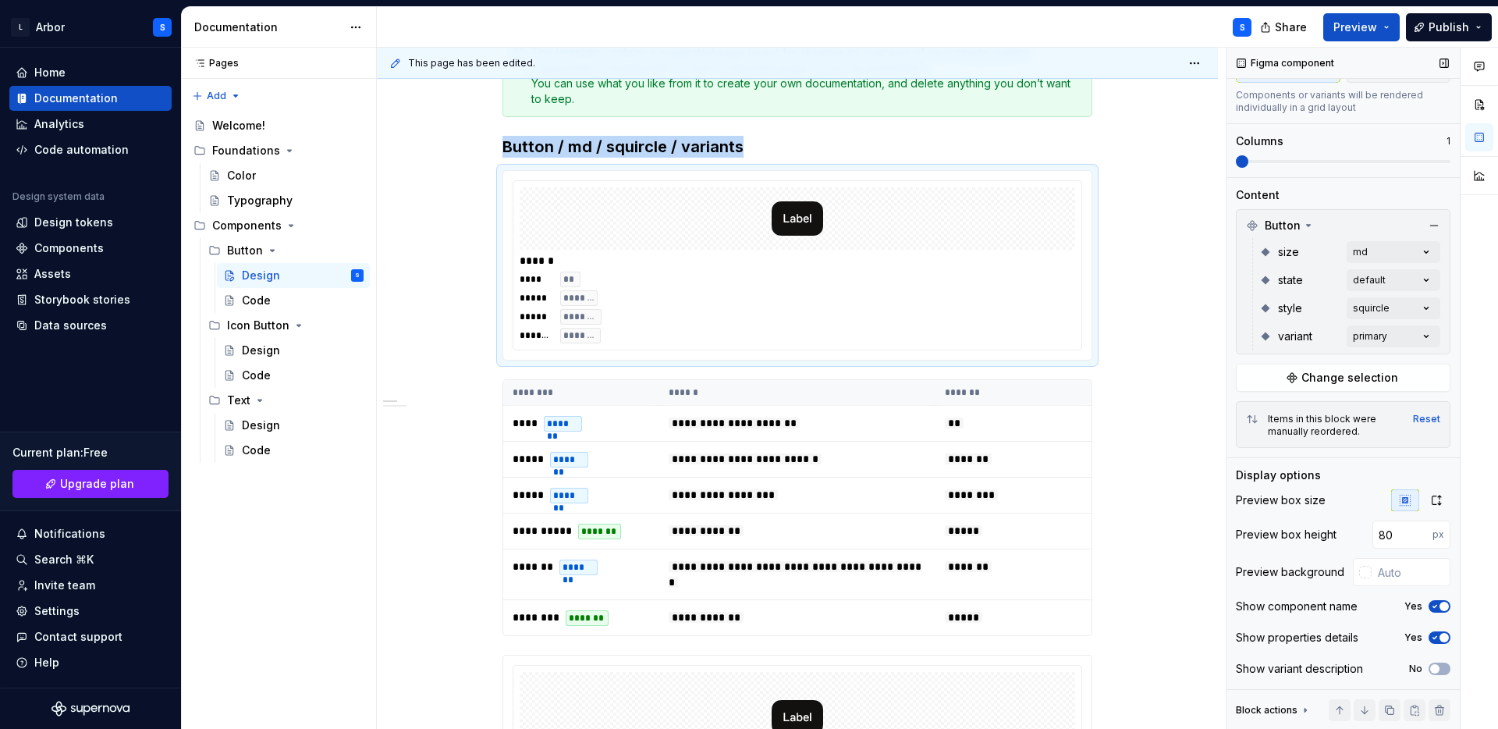
click at [1440, 640] on span "button" at bounding box center [1444, 637] width 9 height 9
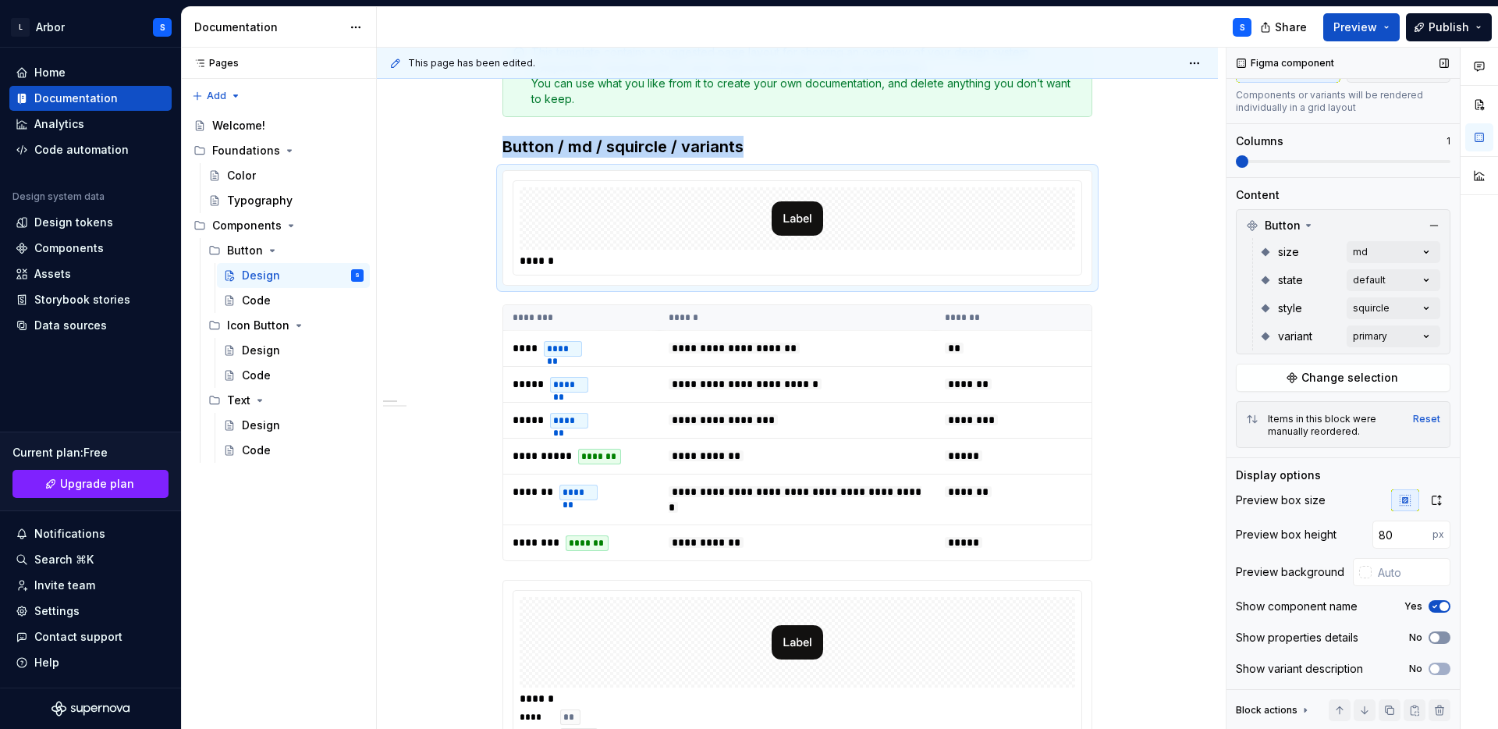
click at [1440, 638] on icon "button" at bounding box center [1435, 637] width 12 height 9
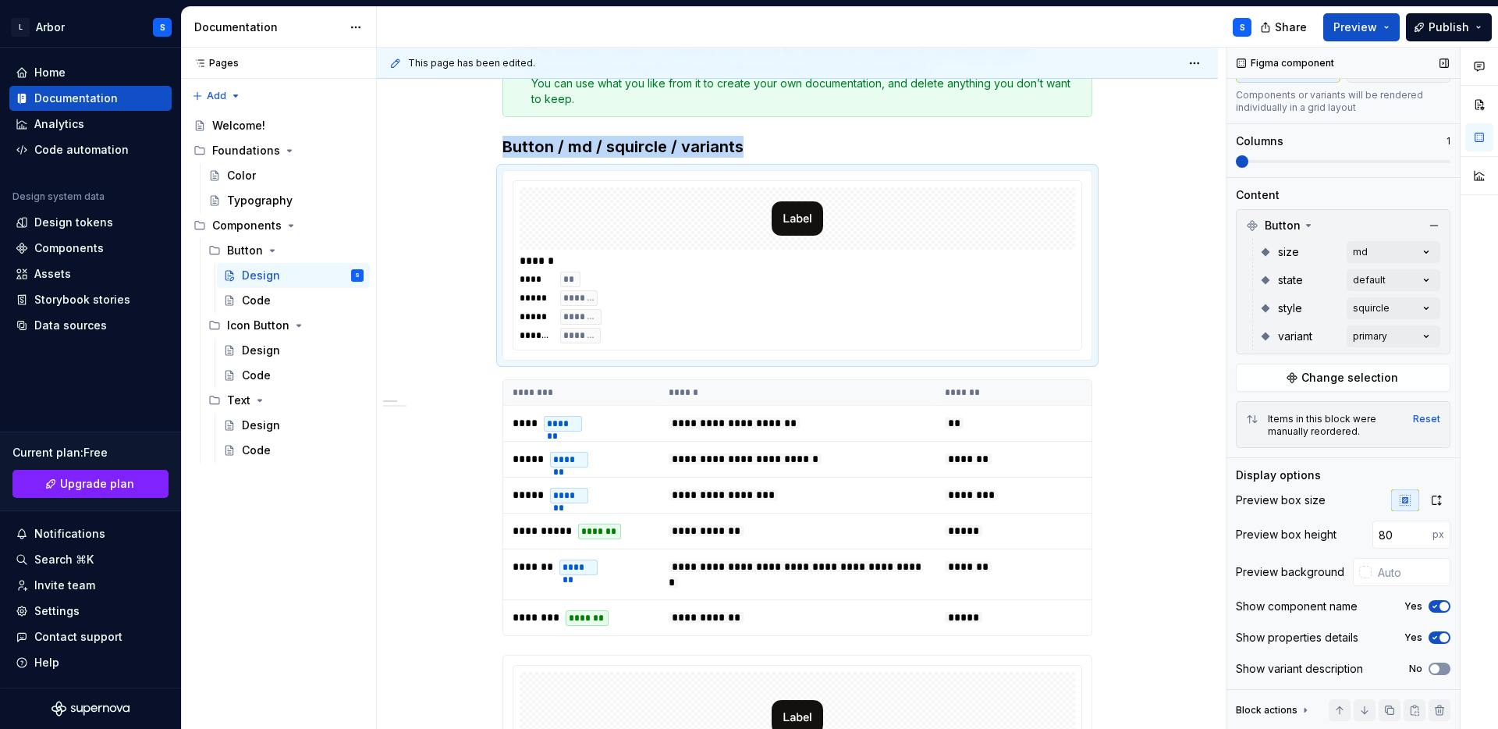
click at [1438, 664] on icon "button" at bounding box center [1435, 668] width 12 height 9
click at [1436, 599] on div "Show component name Yes" at bounding box center [1343, 606] width 215 height 22
click at [1440, 606] on span "button" at bounding box center [1444, 606] width 9 height 9
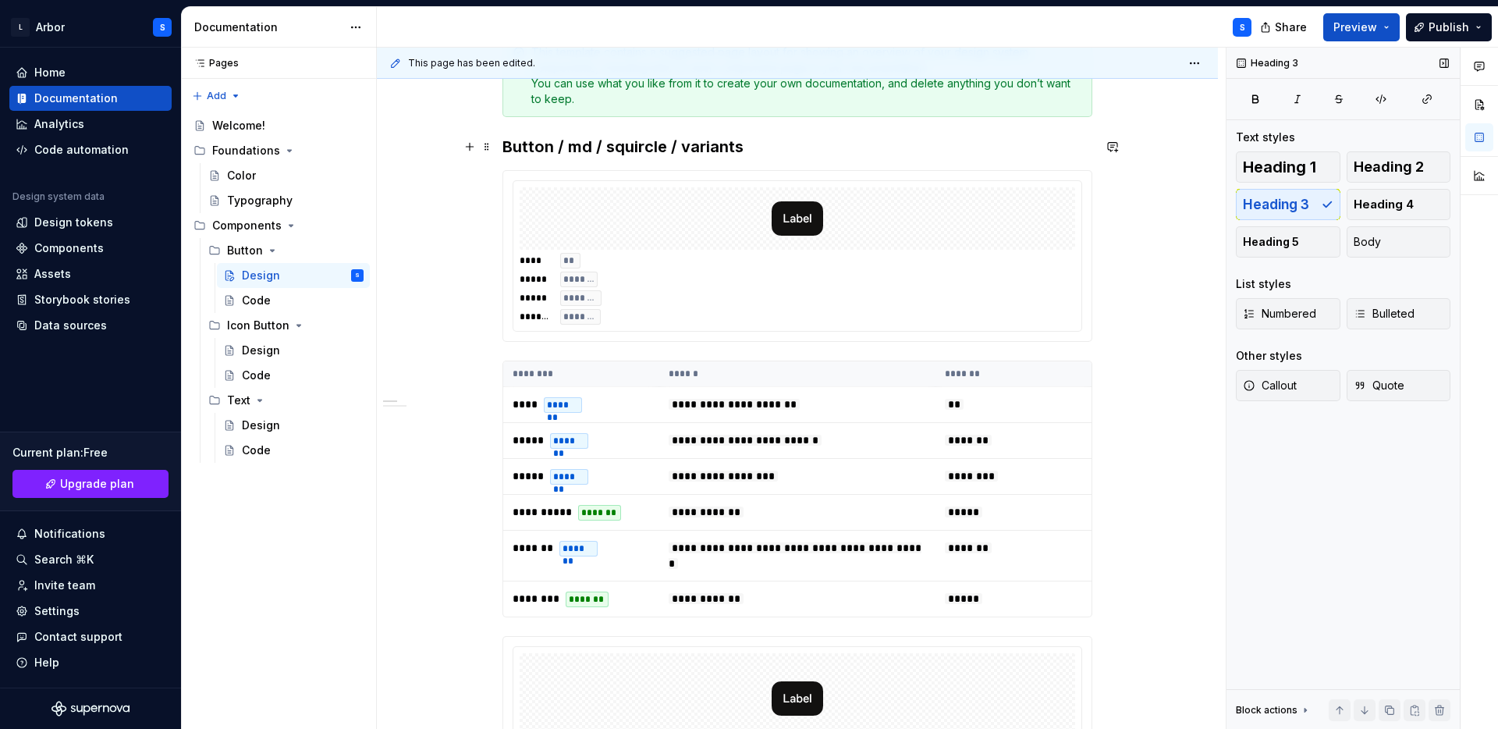
scroll to position [0, 0]
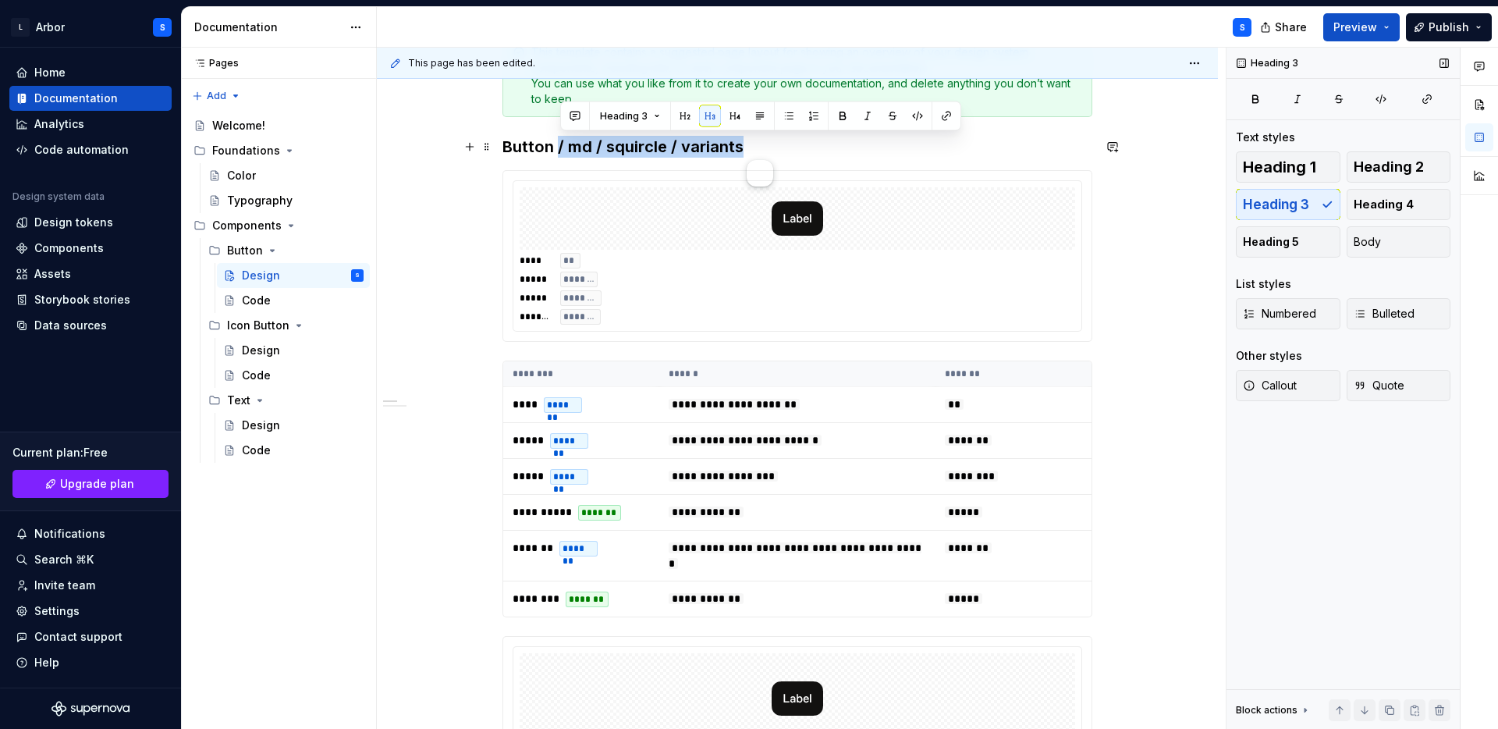
drag, startPoint x: 561, startPoint y: 140, endPoint x: 772, endPoint y: 139, distance: 210.7
click at [772, 139] on h3 "Button / md / squircle / variants" at bounding box center [798, 147] width 590 height 22
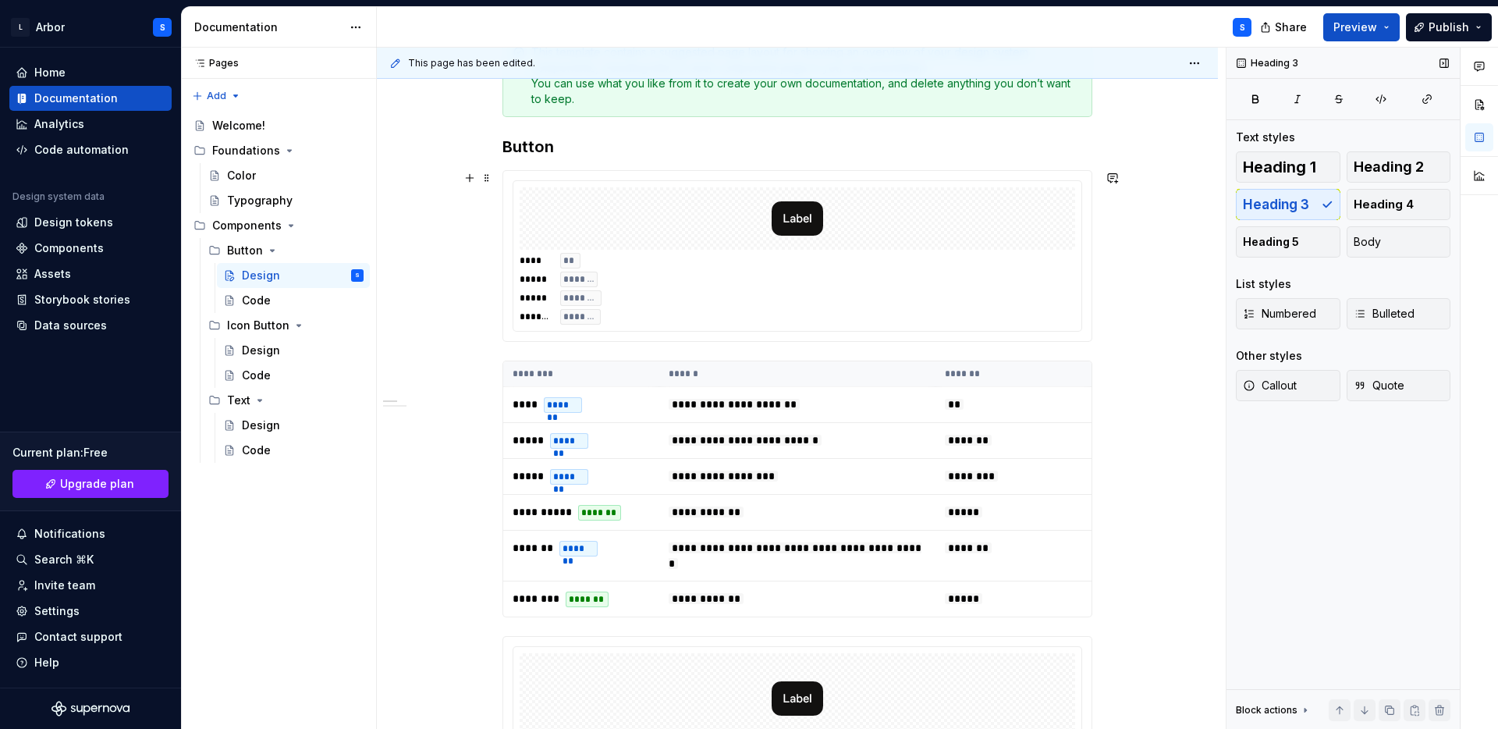
click at [435, 343] on div "**********" at bounding box center [797, 577] width 841 height 1160
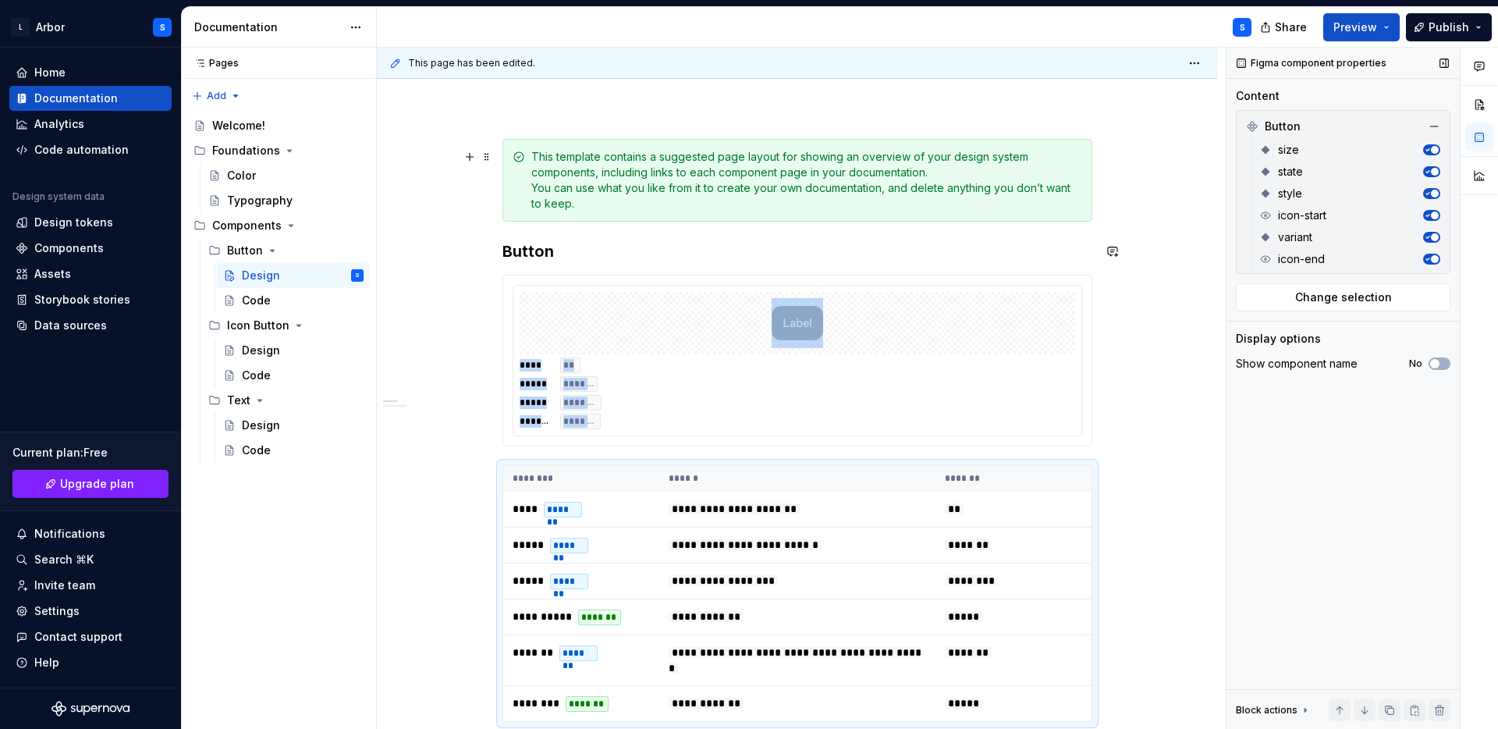
scroll to position [29, 0]
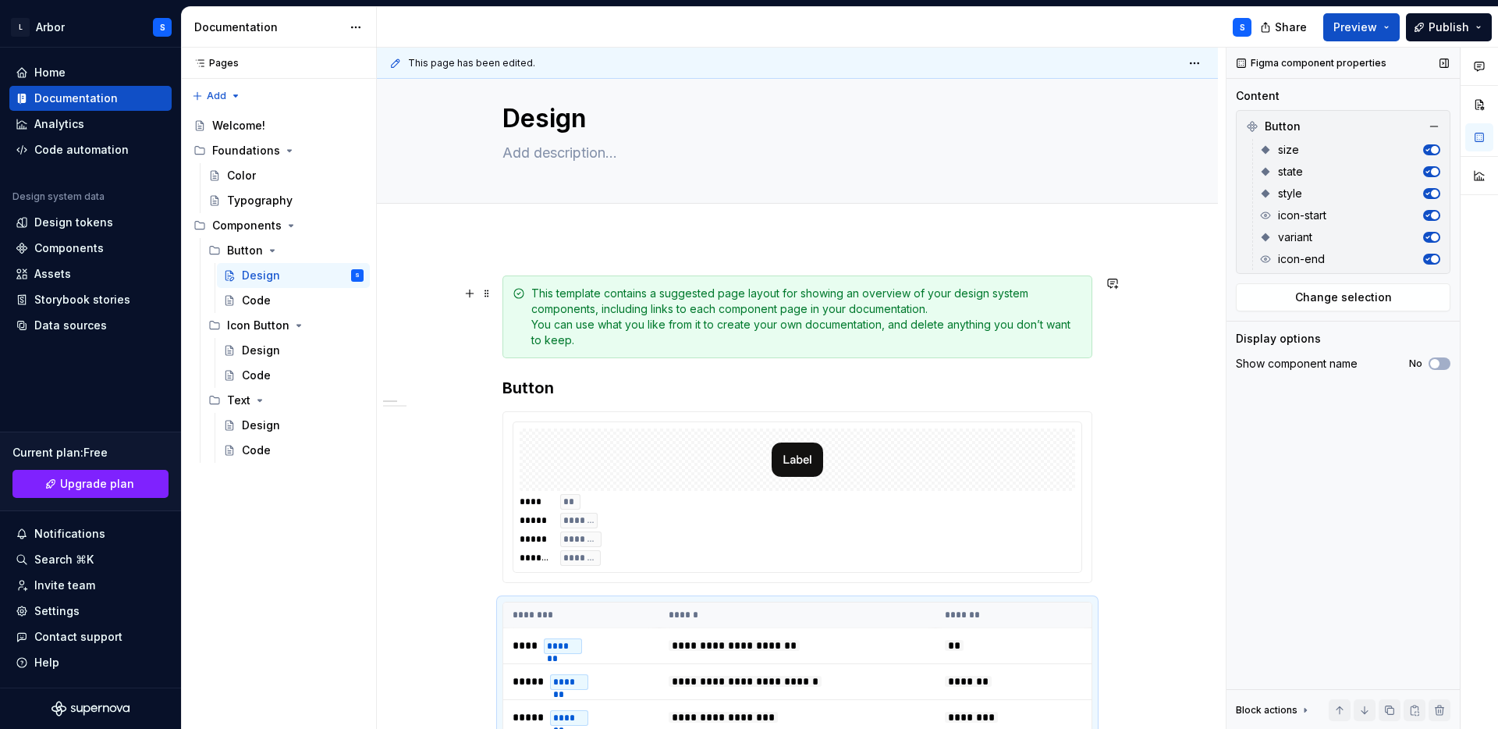
click at [559, 275] on div "This template contains a suggested page layout for showing an overview of your …" at bounding box center [798, 316] width 590 height 83
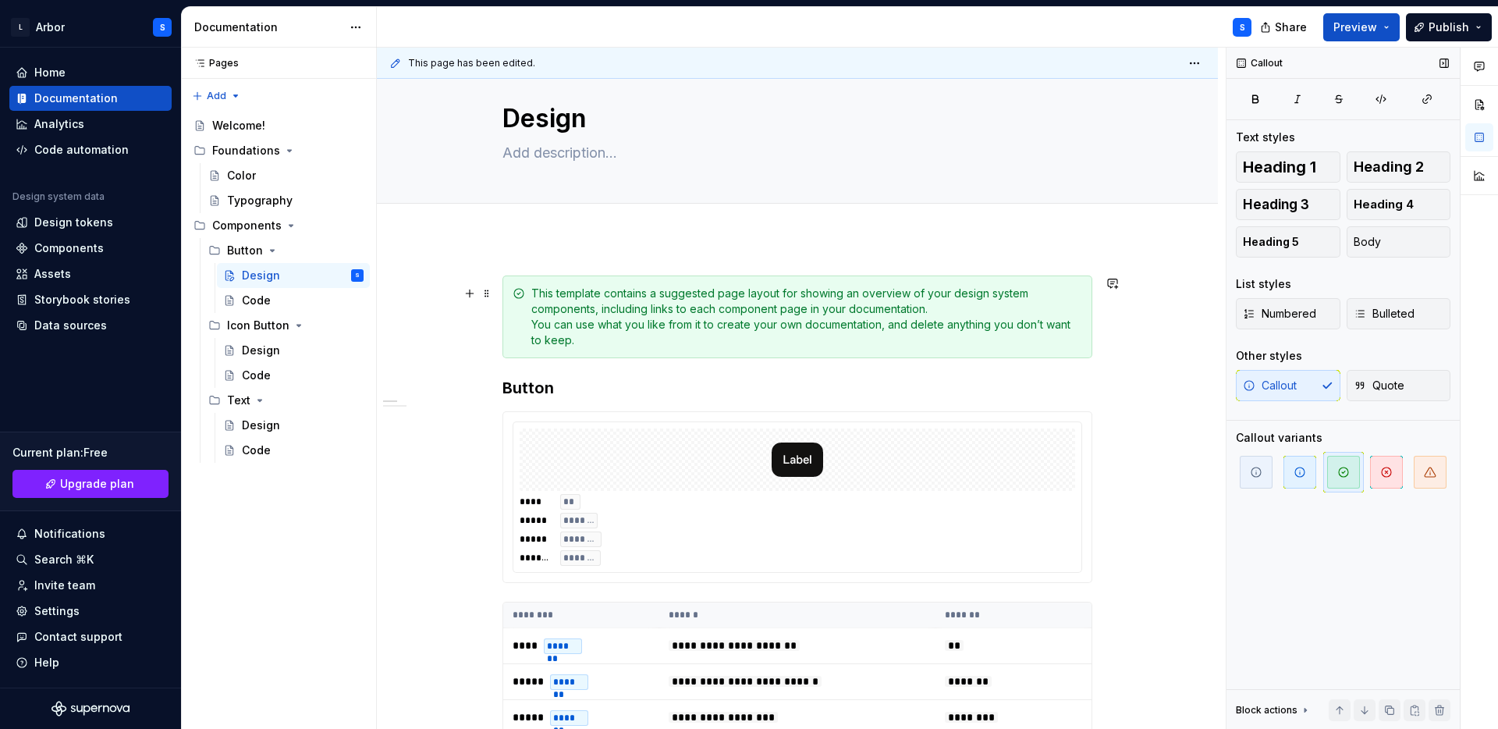
click at [514, 335] on div "This template contains a suggested page layout for showing an overview of your …" at bounding box center [798, 316] width 590 height 83
click at [488, 295] on span at bounding box center [487, 293] width 12 height 22
click at [543, 251] on div "**********" at bounding box center [801, 389] width 849 height 682
click at [517, 279] on div "This template contains a suggested page layout for showing an overview of your …" at bounding box center [798, 316] width 590 height 83
click at [515, 297] on div "This template contains a suggested page layout for showing an overview of your …" at bounding box center [798, 316] width 590 height 83
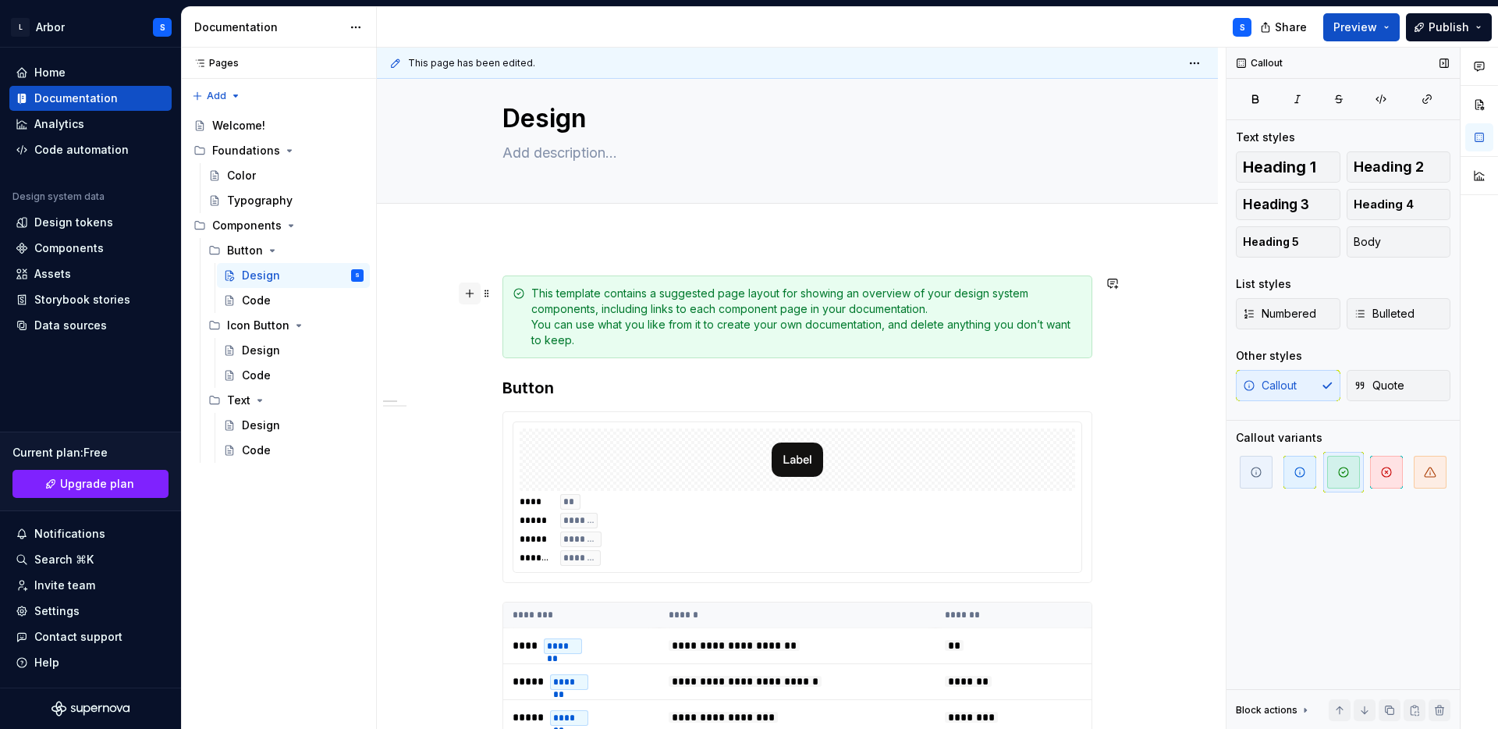
click at [481, 293] on button "button" at bounding box center [470, 293] width 22 height 22
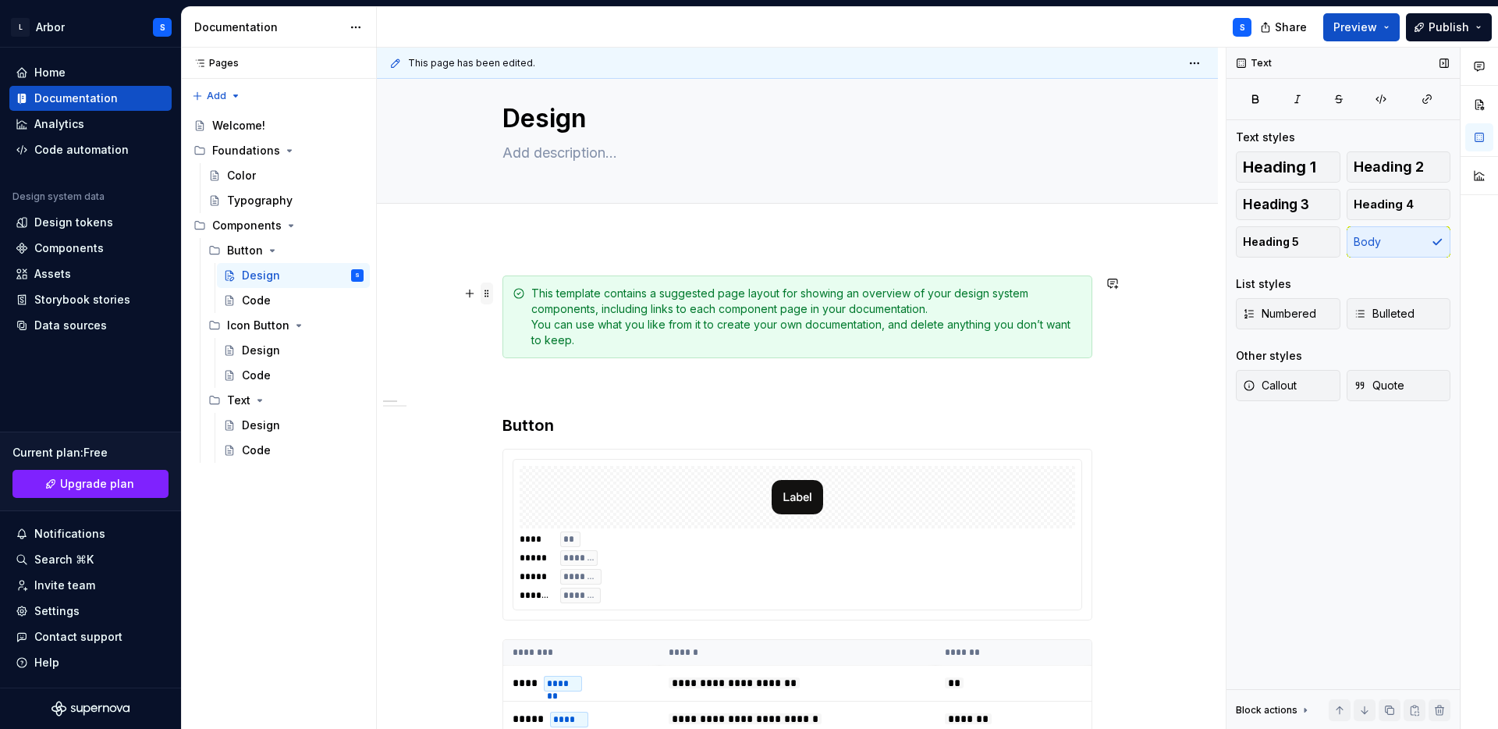
click at [491, 293] on span at bounding box center [487, 293] width 12 height 22
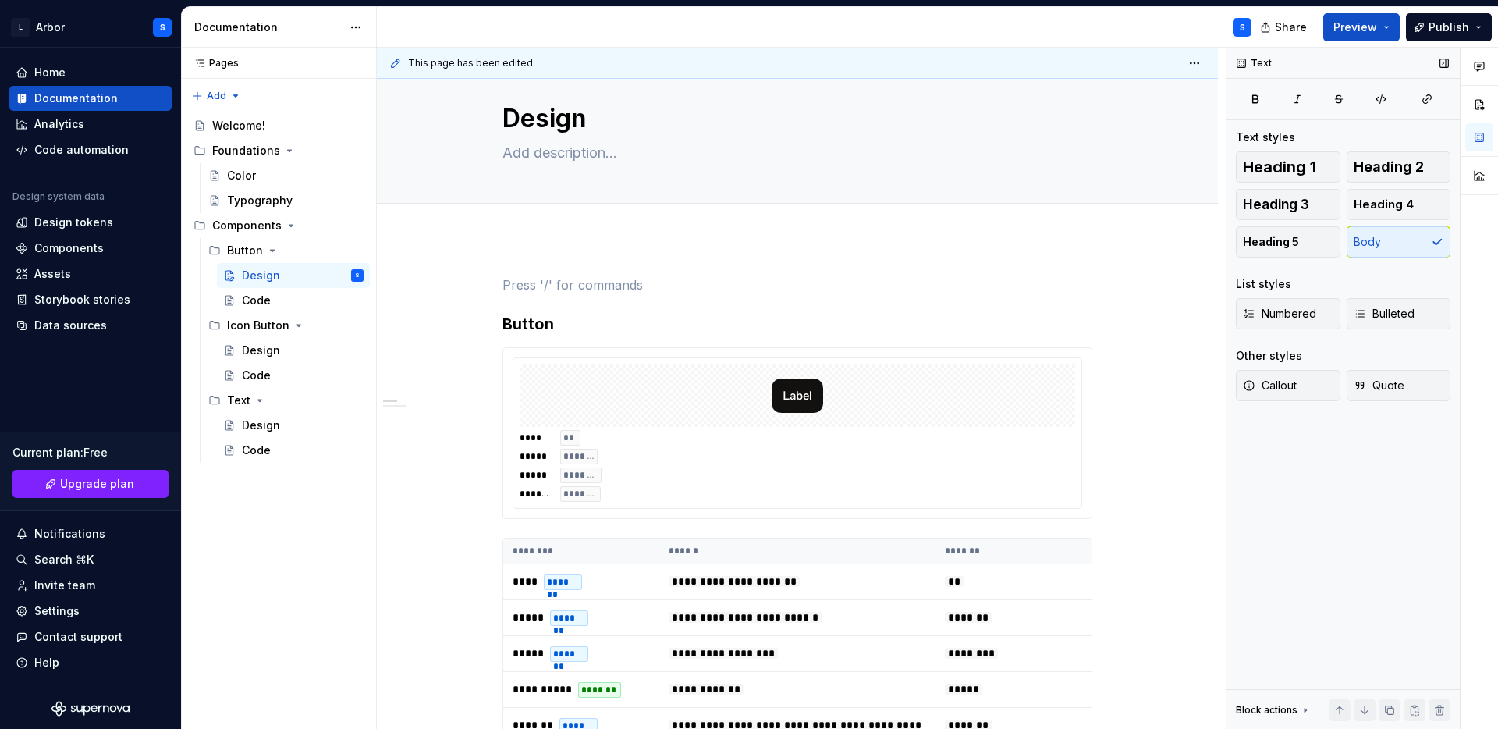
scroll to position [0, 0]
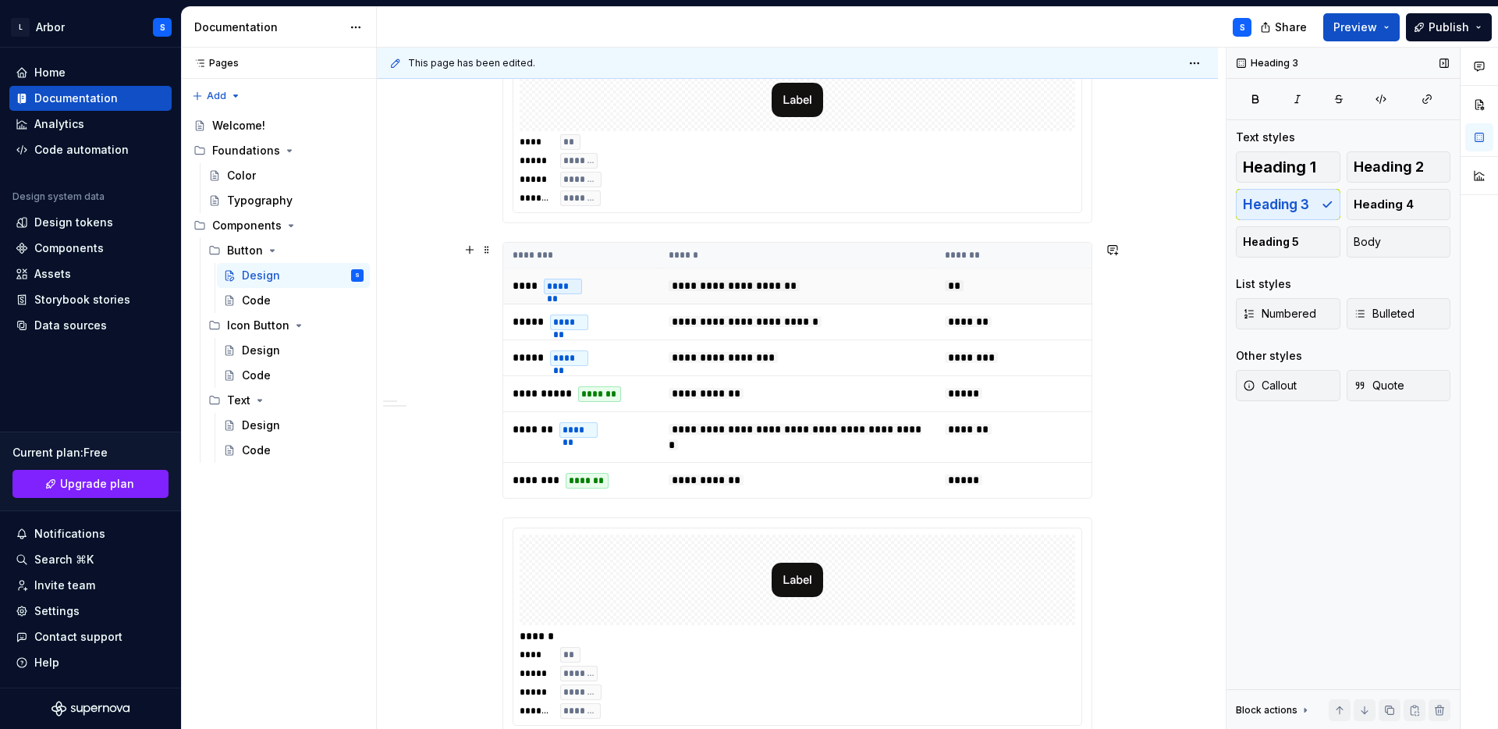
scroll to position [378, 0]
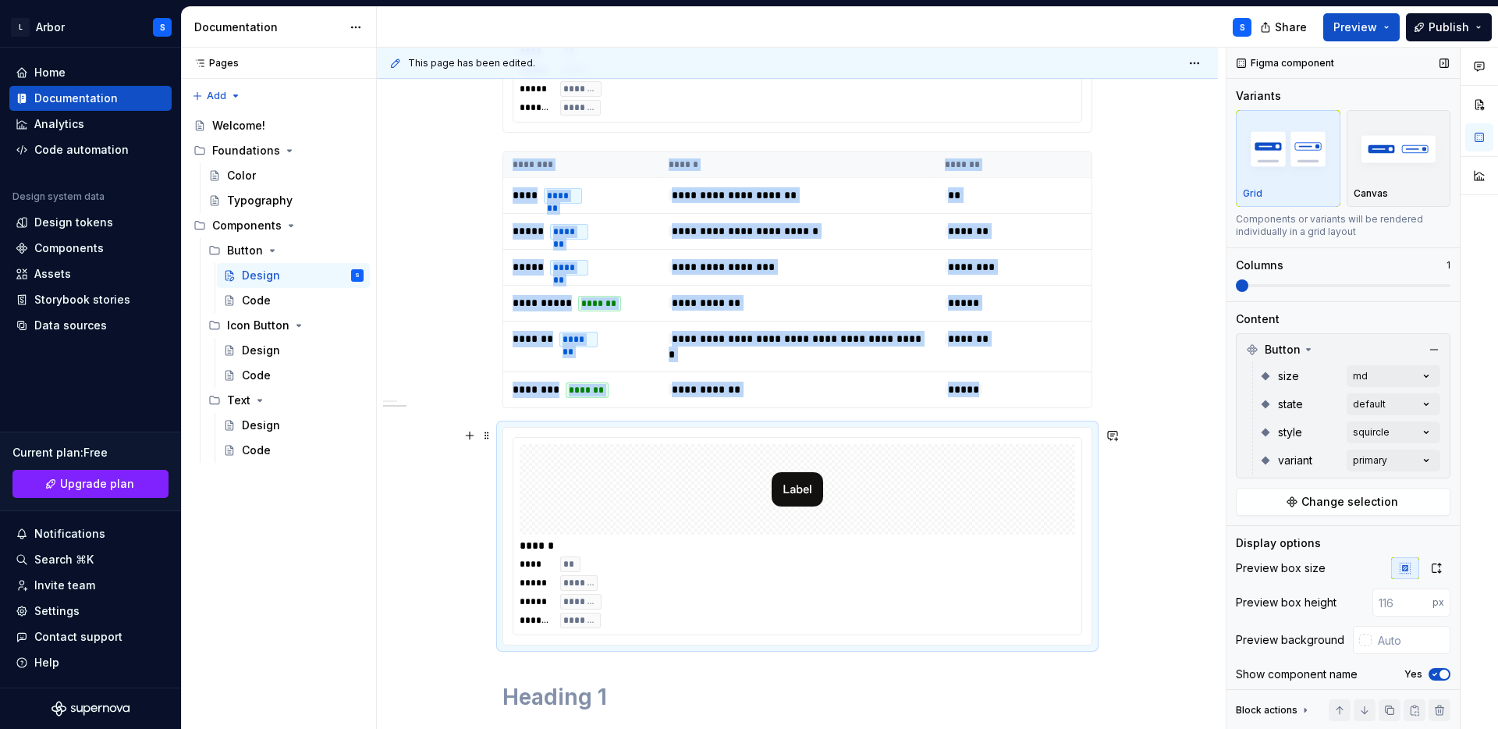
click at [606, 575] on div "**** ** ***** ******* ***** ******** ******* *******" at bounding box center [798, 592] width 556 height 72
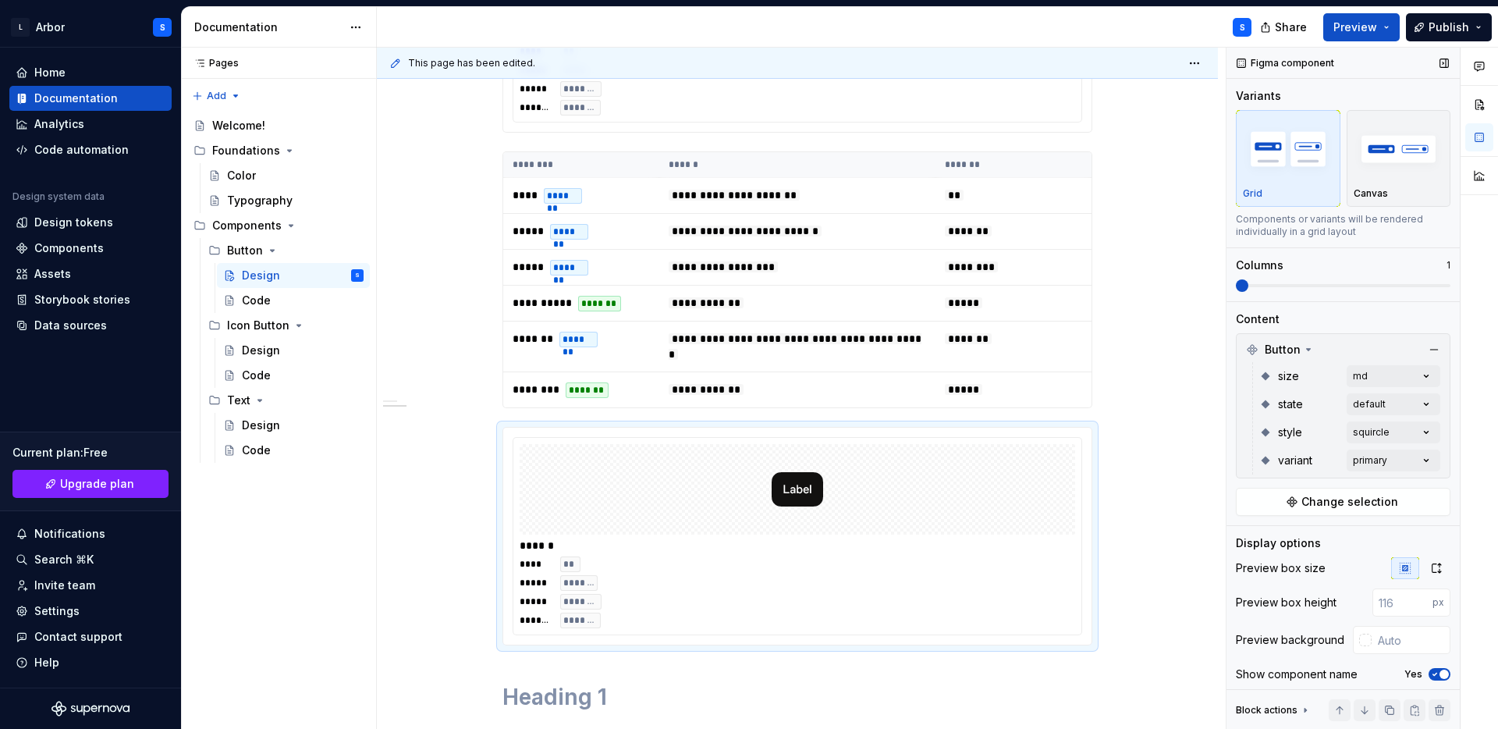
click at [1398, 364] on div "size md" at bounding box center [1349, 376] width 181 height 28
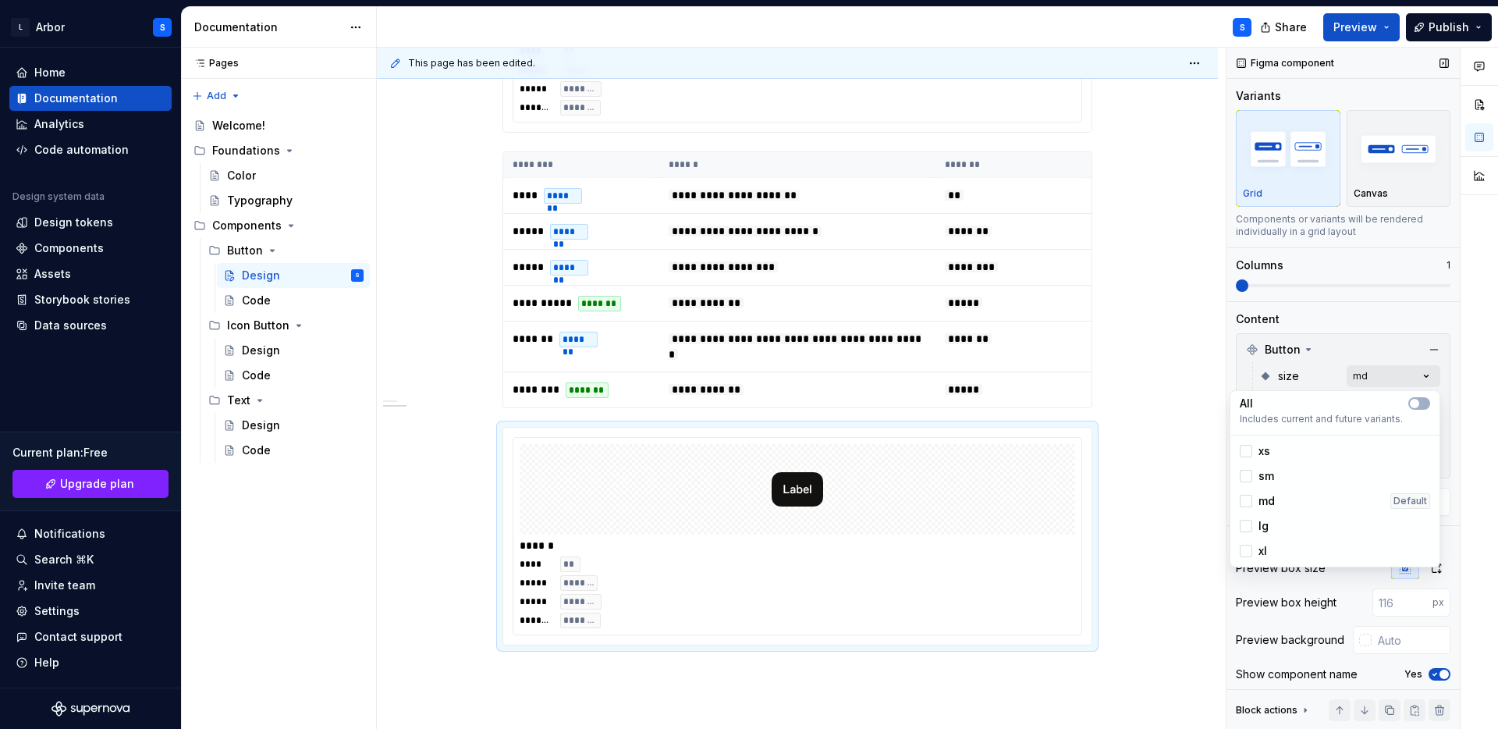
click at [1430, 374] on div "Comments Open comments No comments yet Select ‘Comment’ from the block context …" at bounding box center [1363, 389] width 272 height 682
click at [1421, 407] on button "button" at bounding box center [1419, 403] width 22 height 12
click at [1471, 431] on div at bounding box center [1479, 389] width 37 height 682
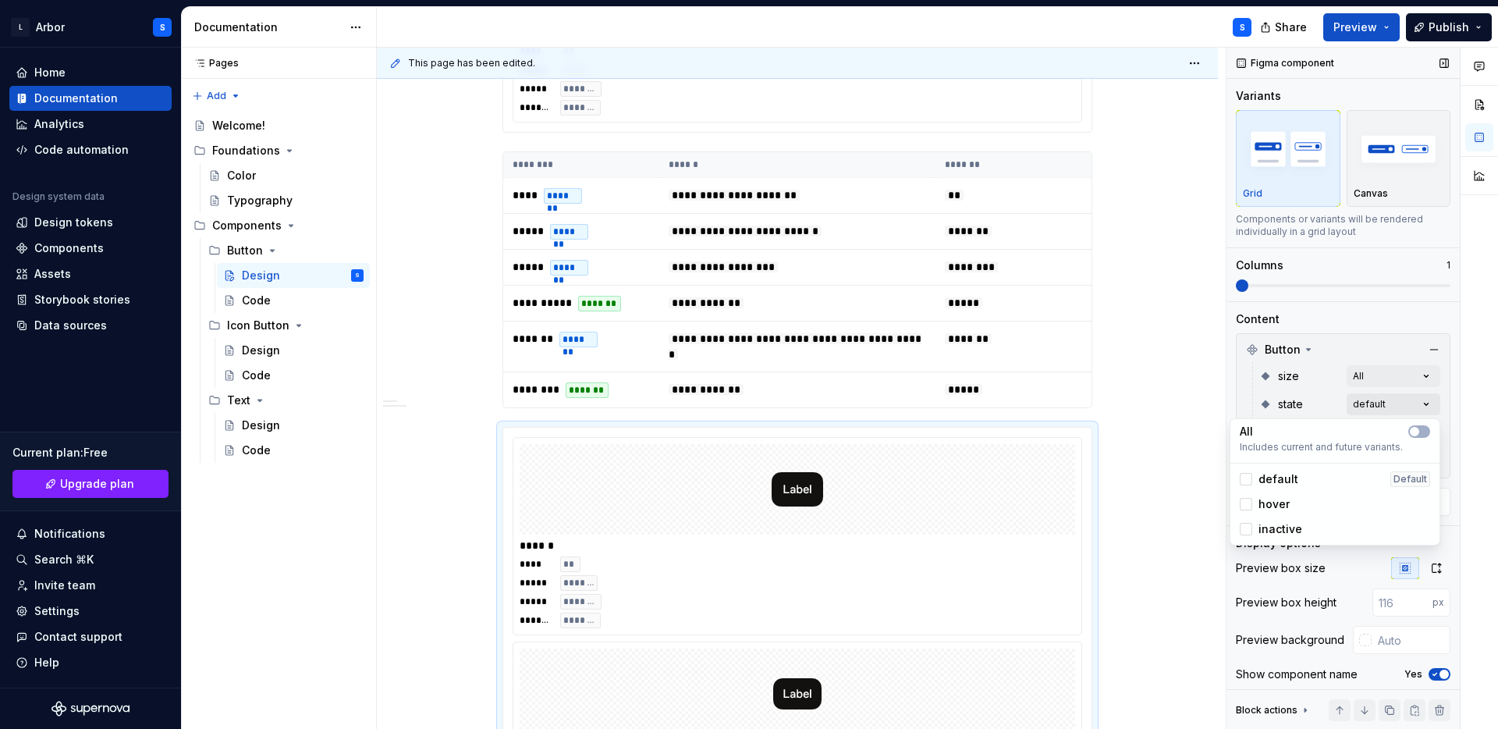
click at [1415, 407] on div "Comments Open comments No comments yet Select ‘Comment’ from the block context …" at bounding box center [1363, 389] width 272 height 682
click at [1420, 432] on icon "button" at bounding box center [1414, 431] width 12 height 9
click at [1472, 435] on div at bounding box center [1479, 389] width 37 height 682
click at [1417, 434] on div "Comments Open comments No comments yet Select ‘Comment’ from the block context …" at bounding box center [1363, 389] width 272 height 682
click at [1419, 453] on button "button" at bounding box center [1419, 459] width 22 height 12
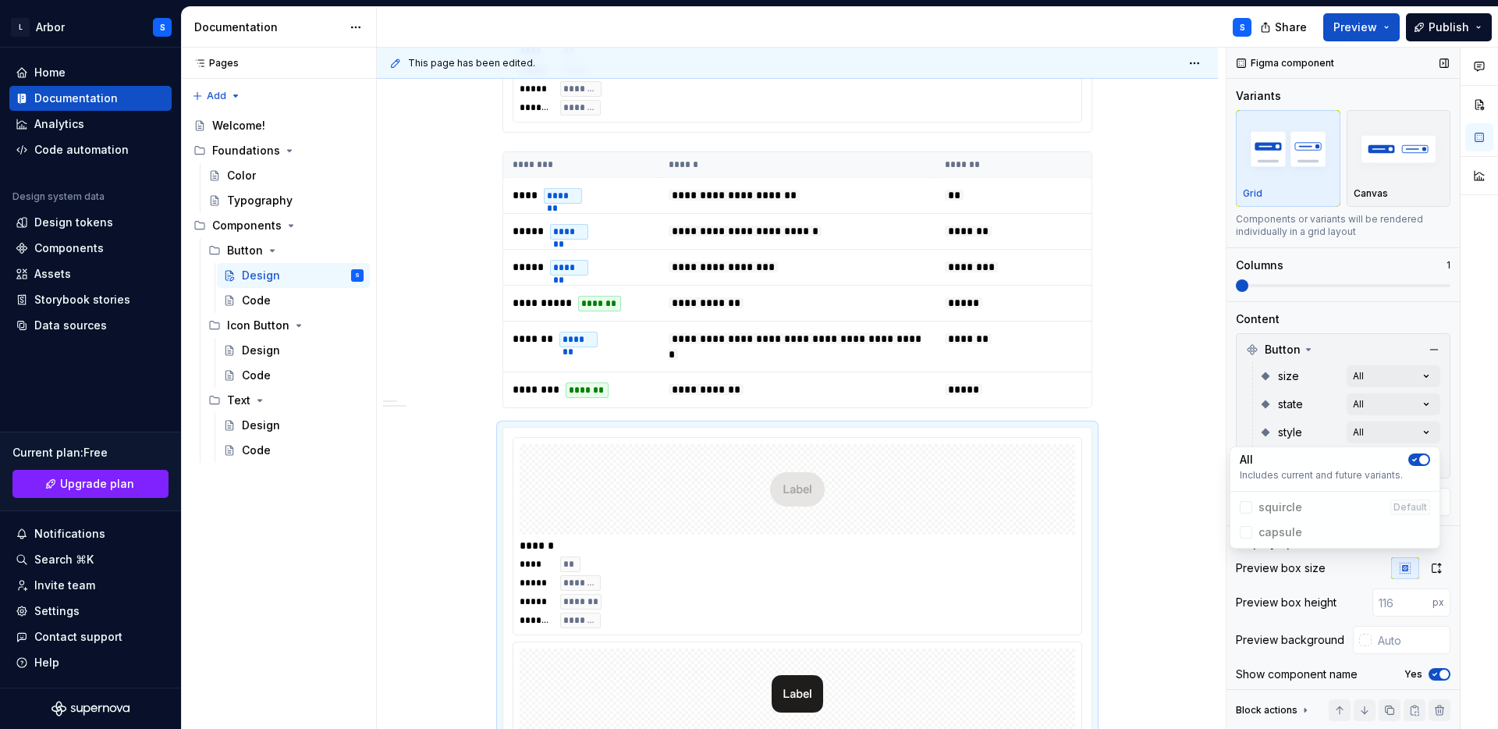
click at [1457, 452] on div "Comments Open comments No comments yet Select ‘Comment’ from the block context …" at bounding box center [1363, 389] width 272 height 682
click at [1416, 460] on div "Comments Open comments No comments yet Select ‘Comment’ from the block context …" at bounding box center [1363, 389] width 272 height 682
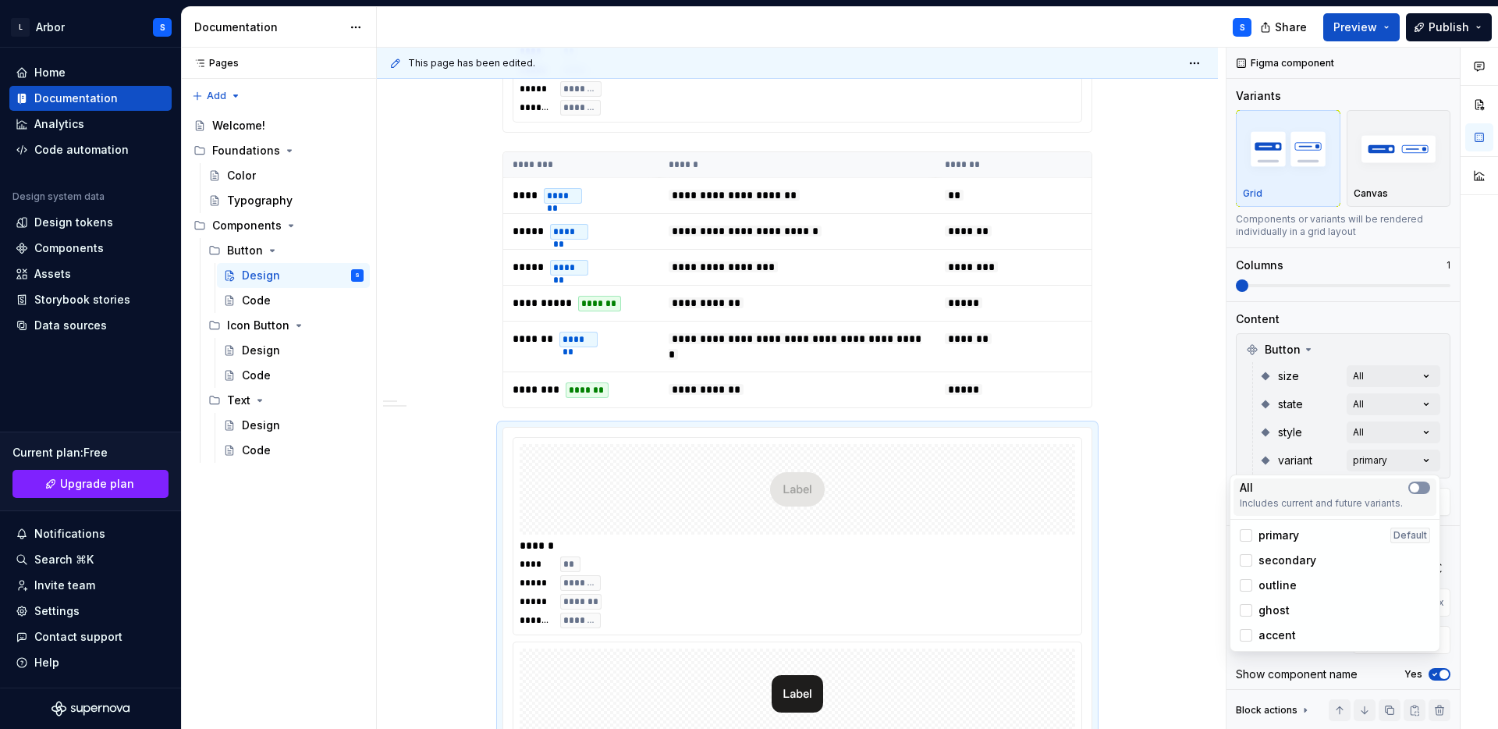
click at [1419, 483] on icon "button" at bounding box center [1414, 487] width 12 height 9
click at [1465, 483] on div at bounding box center [1479, 389] width 37 height 682
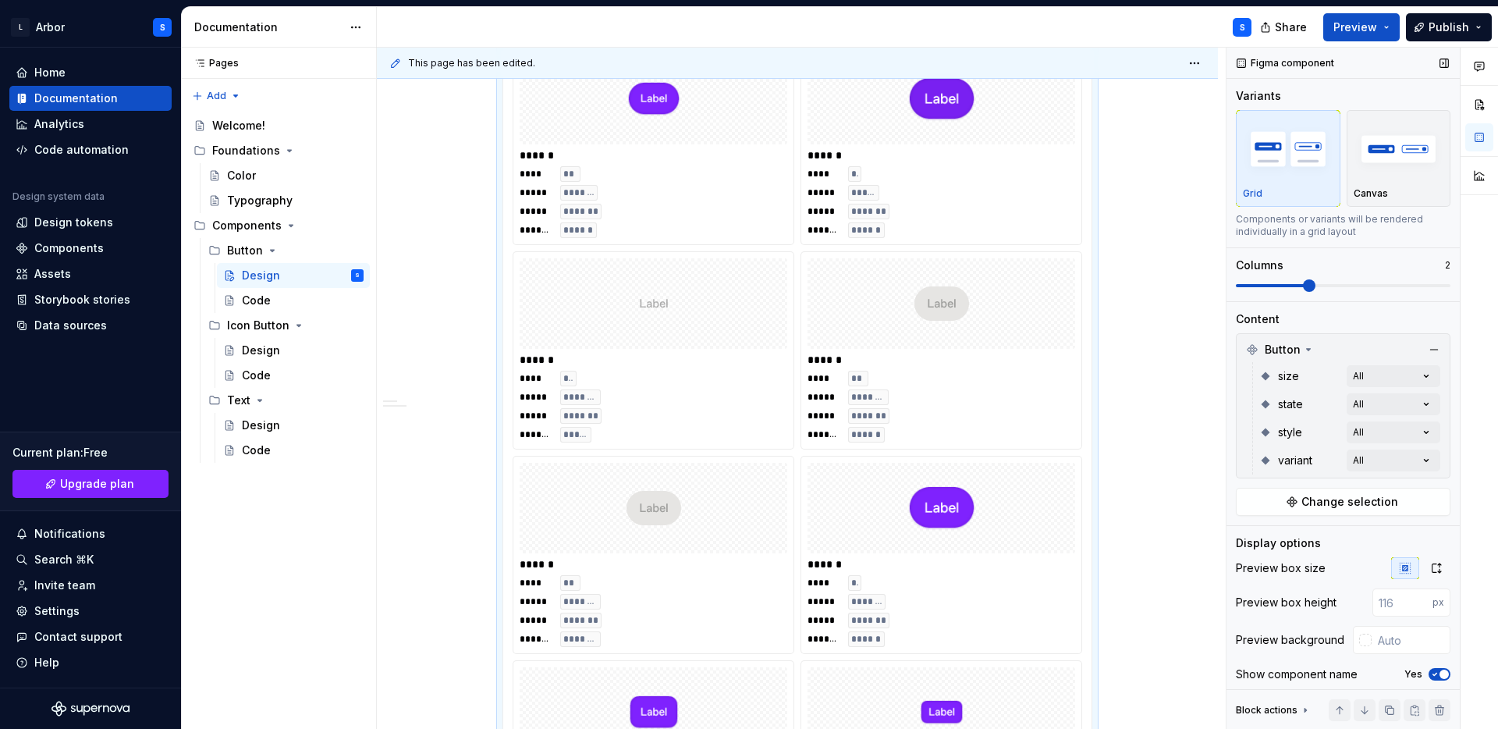
scroll to position [758, 0]
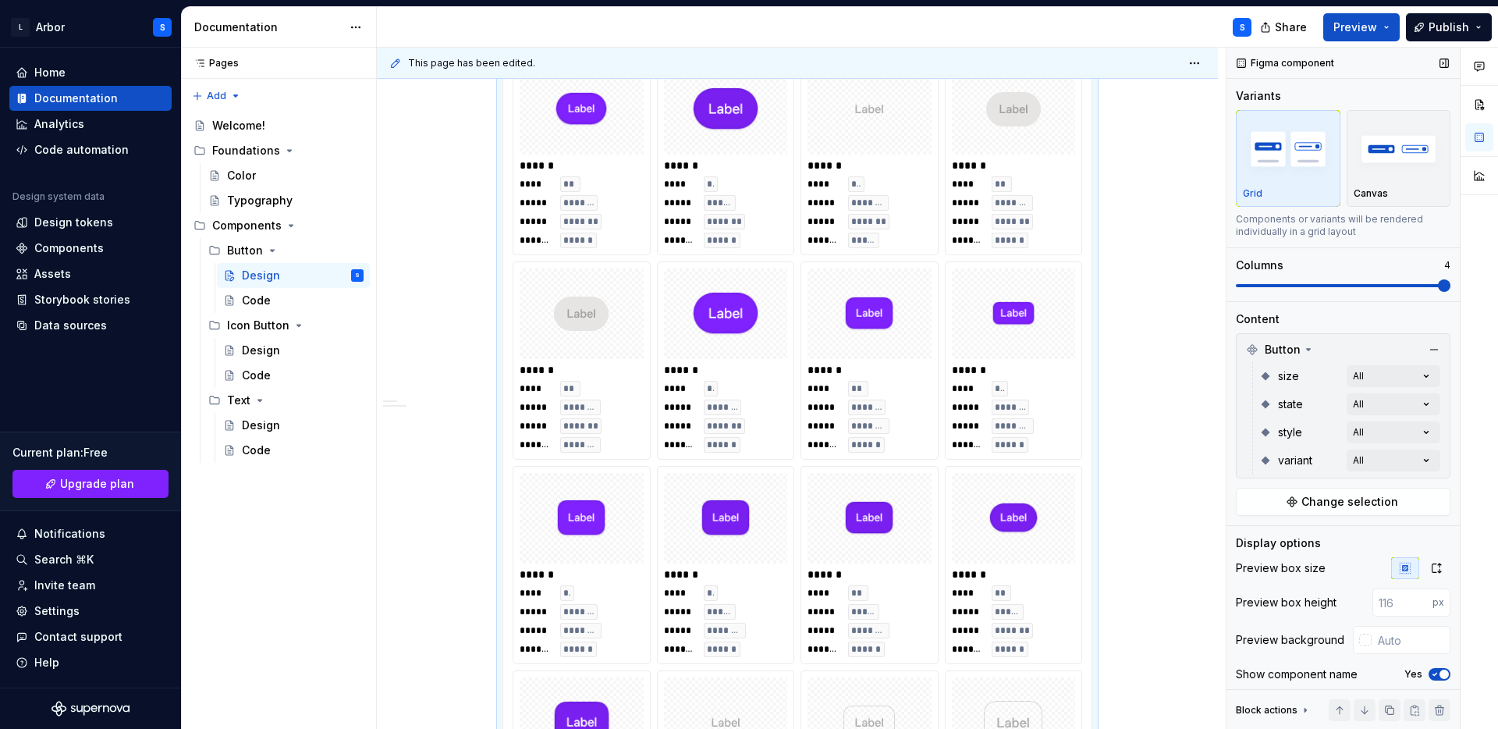
click at [1451, 279] on span at bounding box center [1343, 285] width 215 height 12
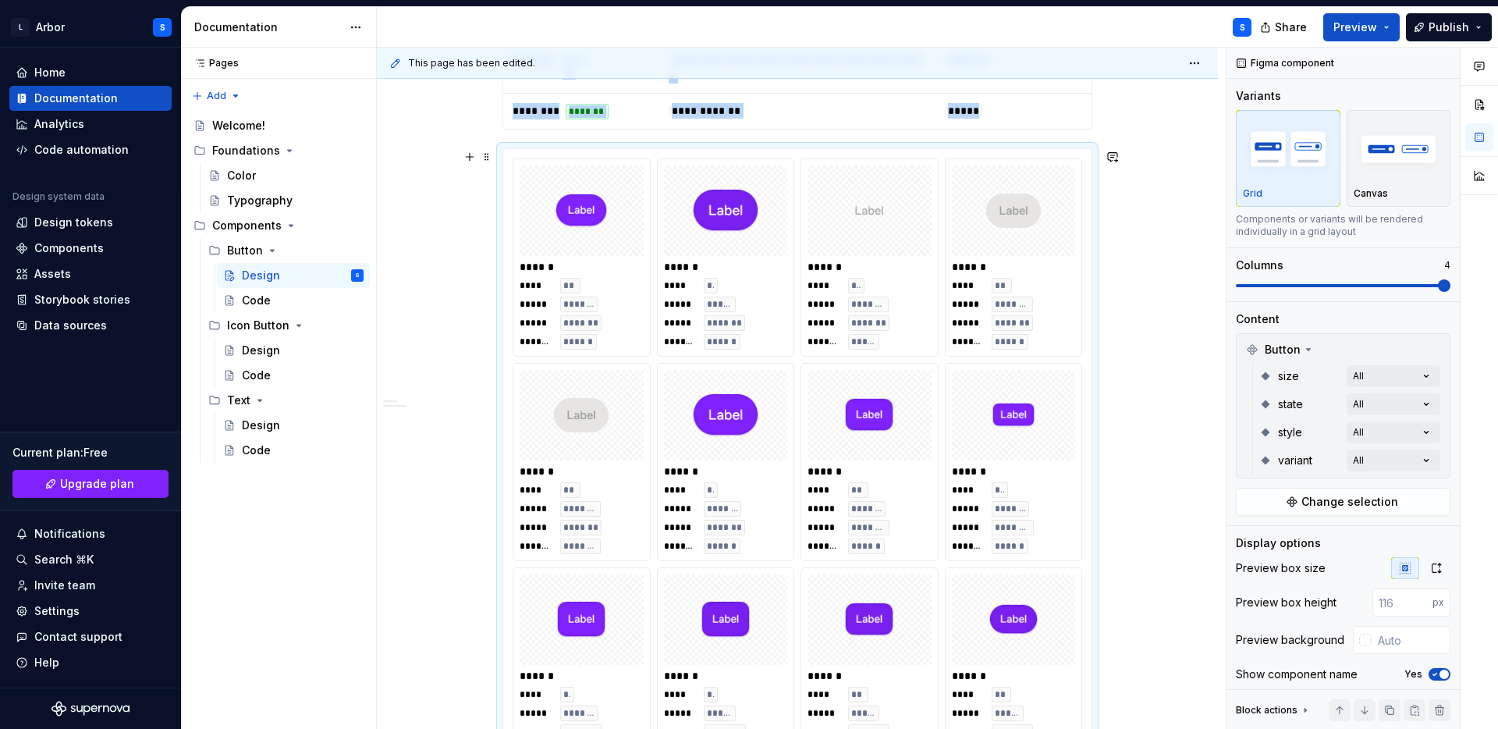
scroll to position [581, 0]
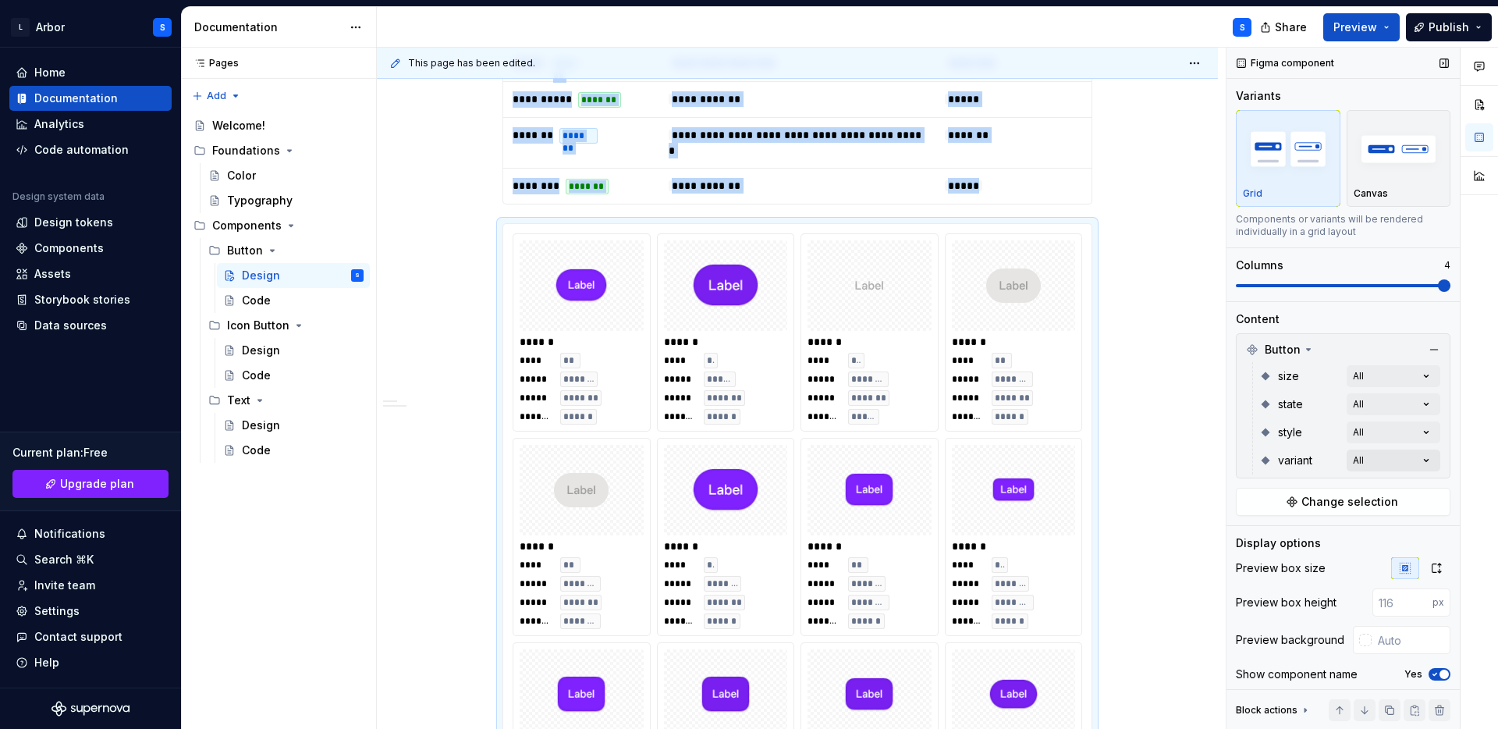
click at [1387, 454] on div "Comments Open comments No comments yet Select ‘Comment’ from the block context …" at bounding box center [1363, 389] width 272 height 682
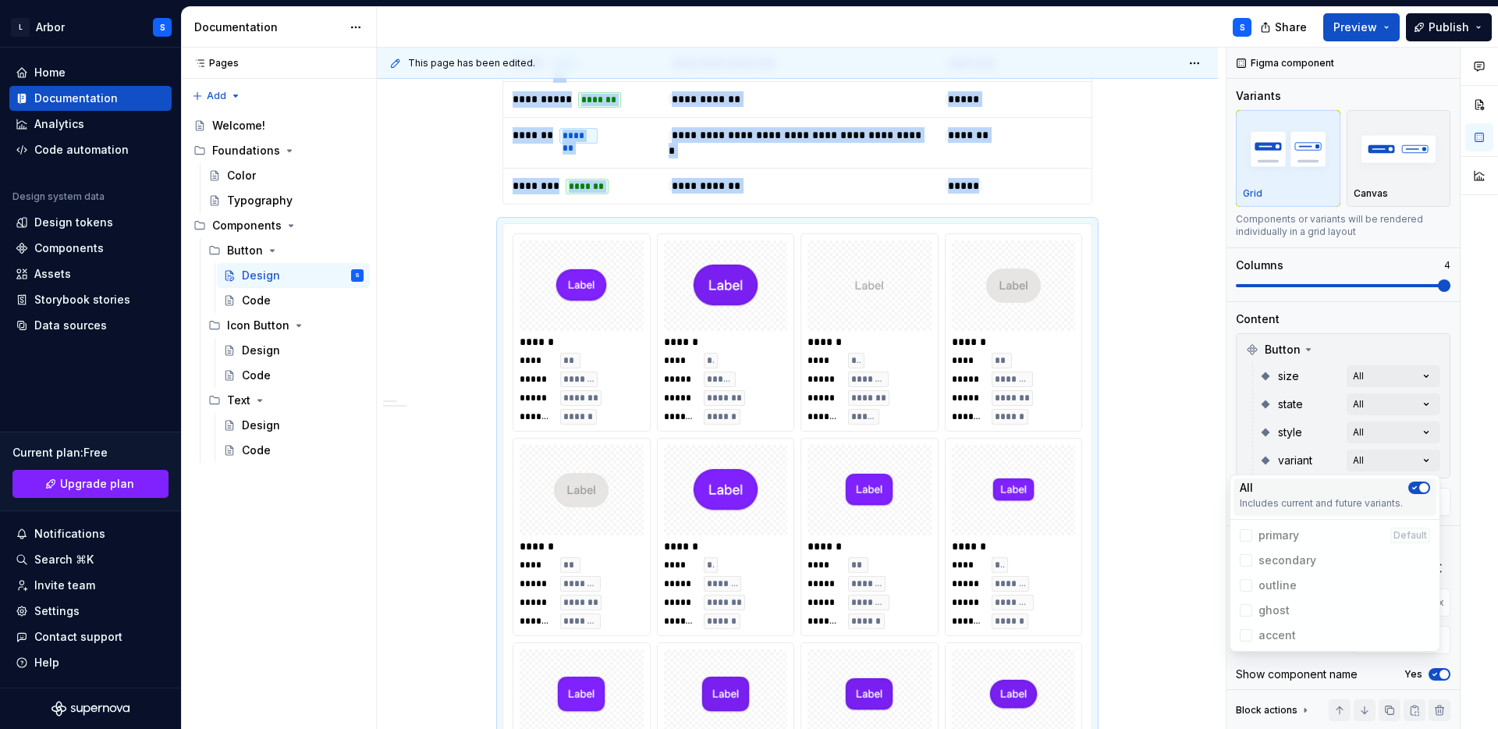
click at [1419, 483] on icon "button" at bounding box center [1414, 487] width 12 height 9
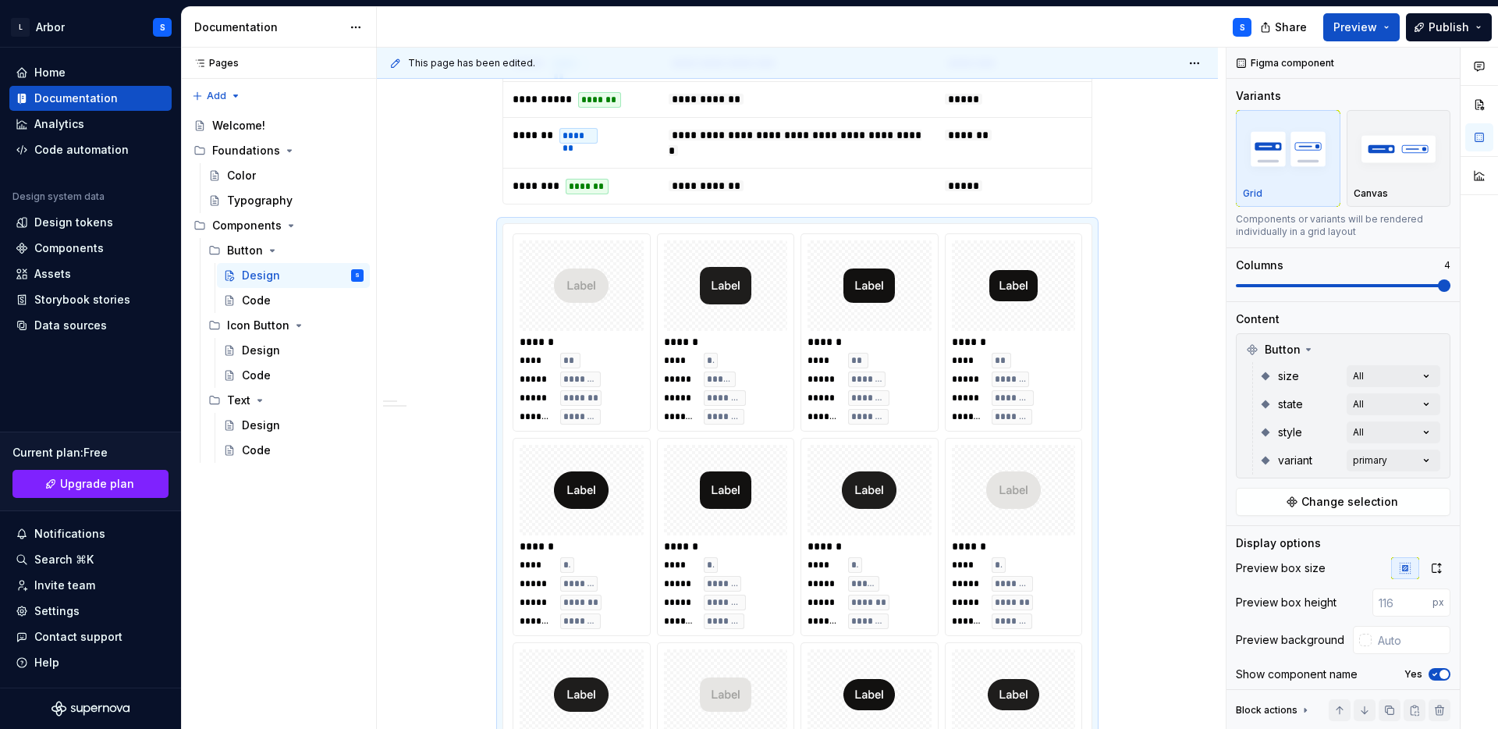
click at [1415, 453] on div "Comments Open comments No comments yet Select ‘Comment’ from the block context …" at bounding box center [1363, 389] width 272 height 682
click at [1408, 438] on div "Comments Open comments No comments yet Select ‘Comment’ from the block context …" at bounding box center [1363, 389] width 272 height 682
click at [1422, 461] on span "button" at bounding box center [1423, 459] width 9 height 9
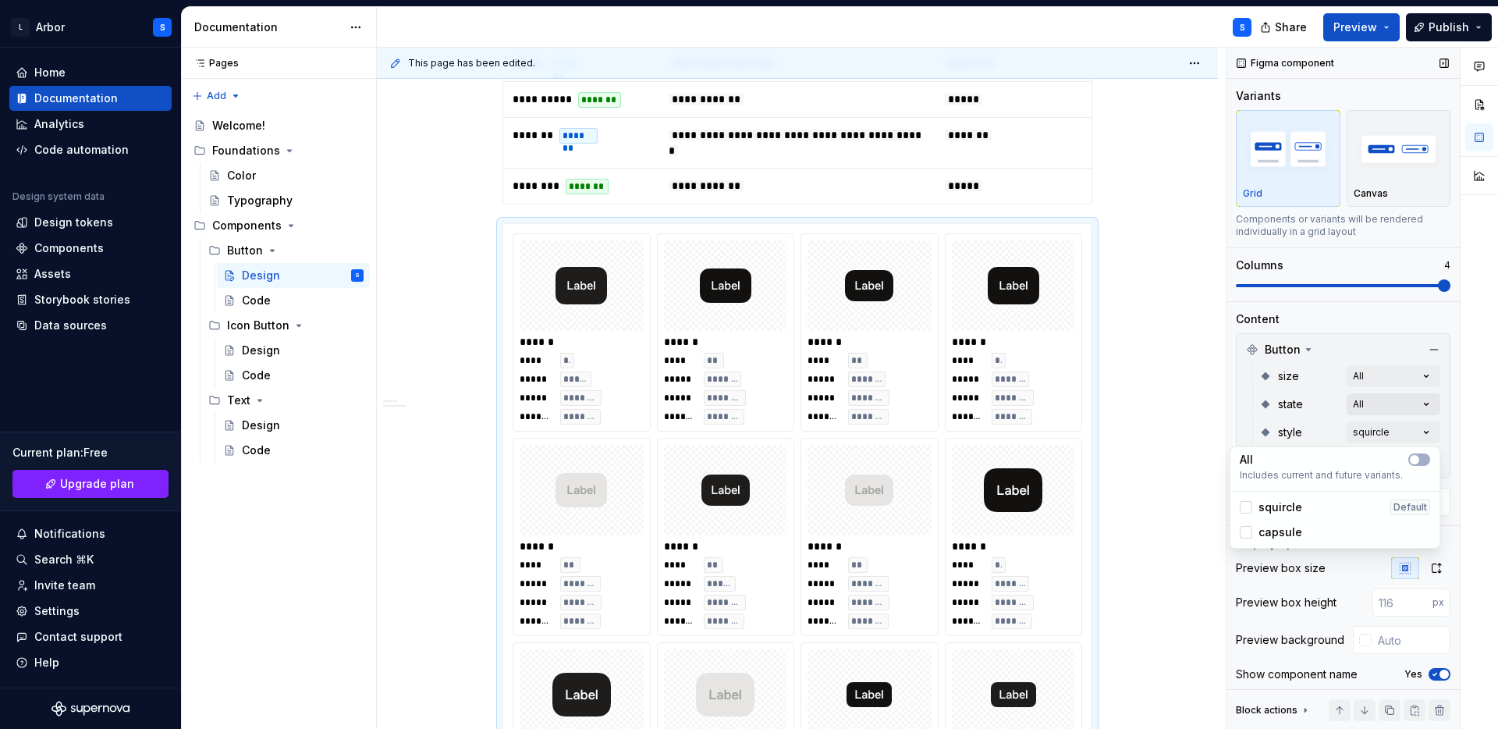
click at [1408, 410] on div "Comments Open comments No comments yet Select ‘Comment’ from the block context …" at bounding box center [1363, 389] width 272 height 682
click at [1414, 410] on div "Comments Open comments No comments yet Select ‘Comment’ from the block context …" at bounding box center [1363, 389] width 272 height 682
click at [1420, 431] on span "button" at bounding box center [1423, 431] width 9 height 9
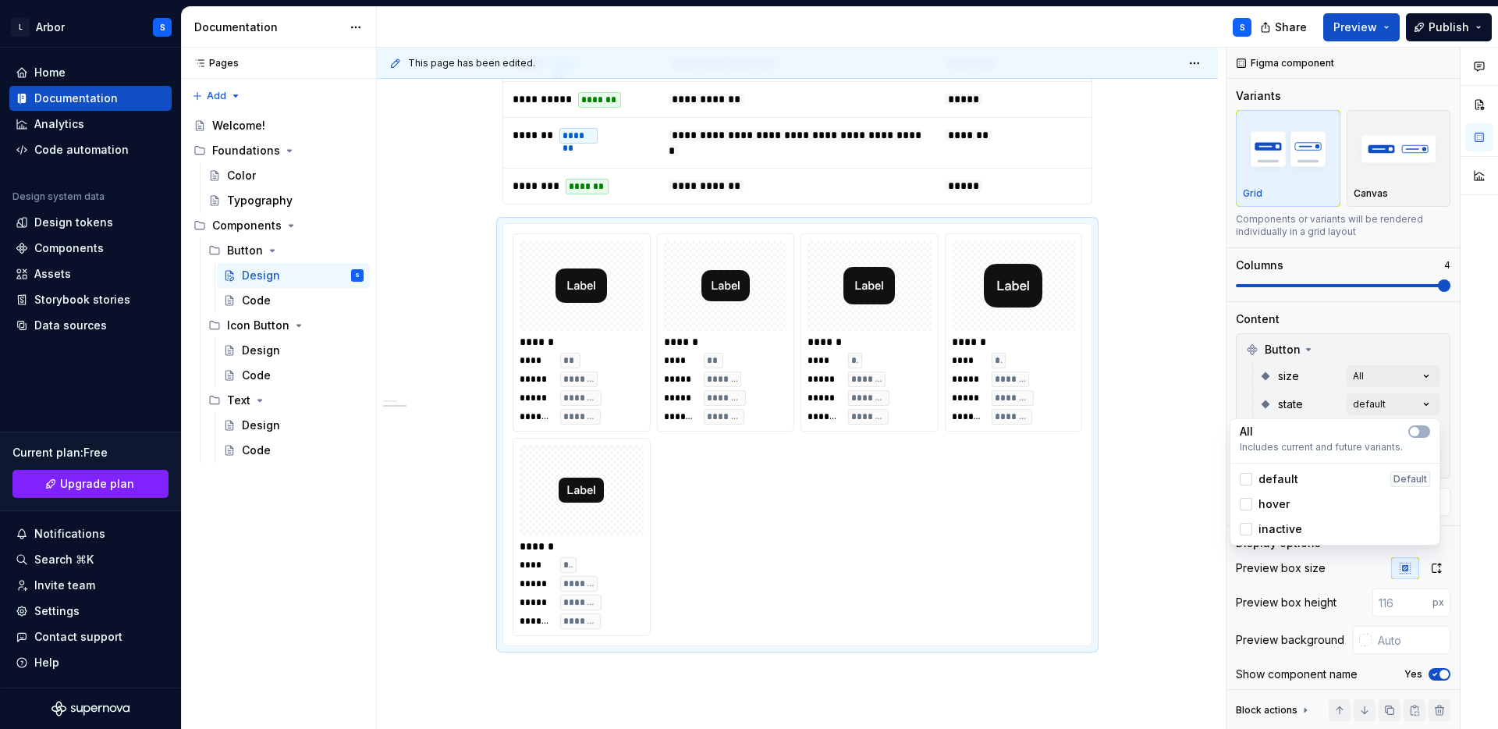
click at [1401, 381] on div "Comments Open comments No comments yet Select ‘Comment’ from the block context …" at bounding box center [1363, 389] width 272 height 682
click at [1405, 374] on div "Comments Open comments No comments yet Select ‘Comment’ from the block context …" at bounding box center [1363, 389] width 272 height 682
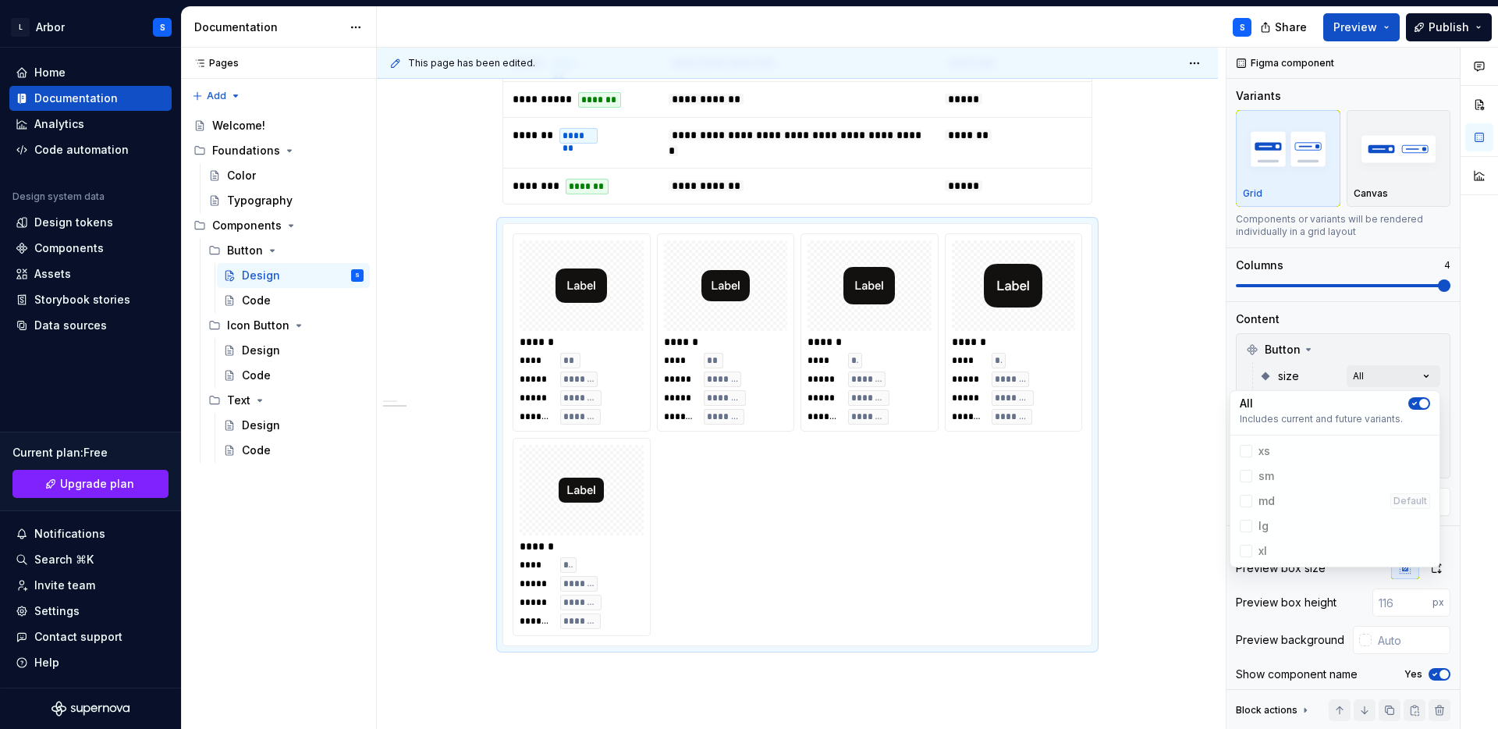
click at [1418, 405] on icon "button" at bounding box center [1414, 403] width 12 height 9
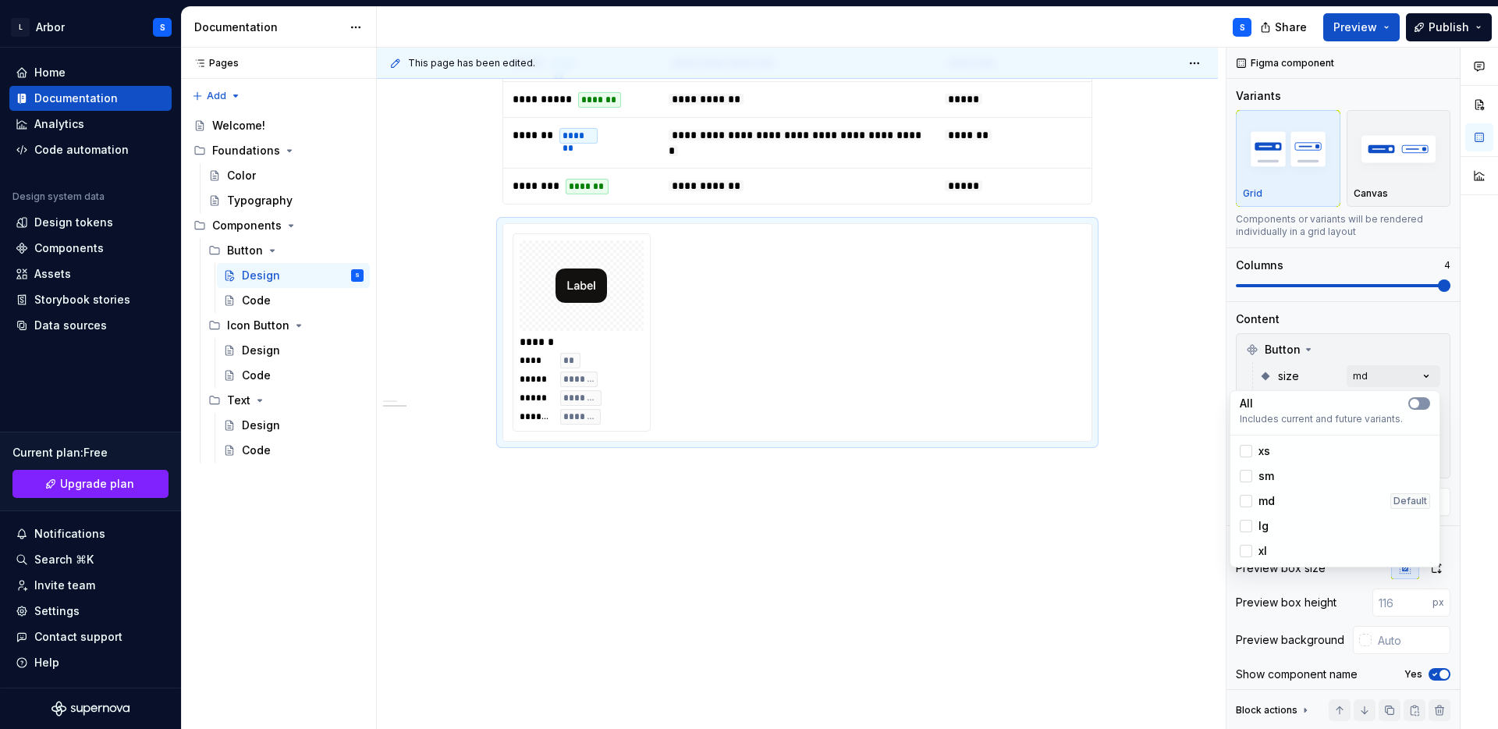
click at [1418, 405] on span "button" at bounding box center [1414, 403] width 9 height 9
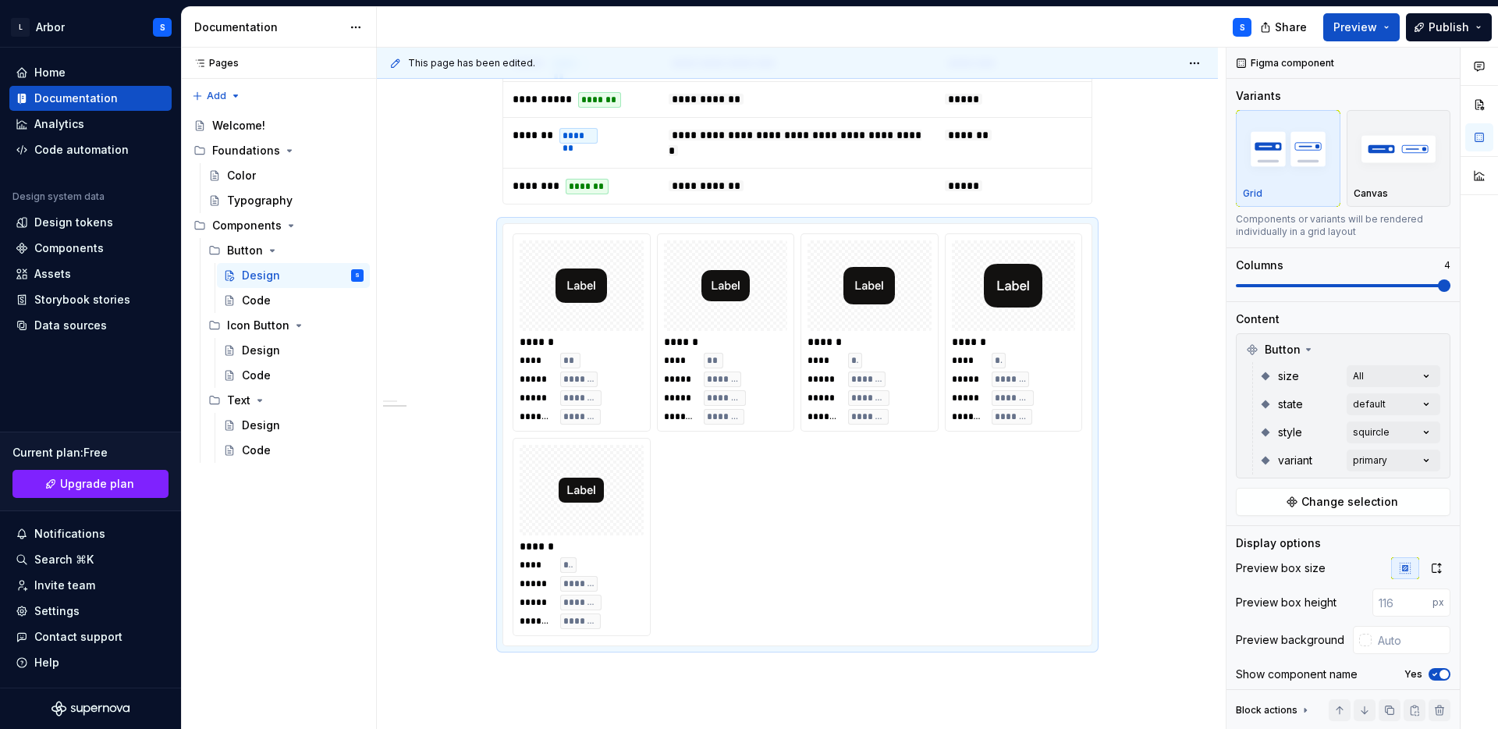
click at [1446, 383] on div "Comments Open comments No comments yet Select ‘Comment’ from the block context …" at bounding box center [1363, 389] width 272 height 682
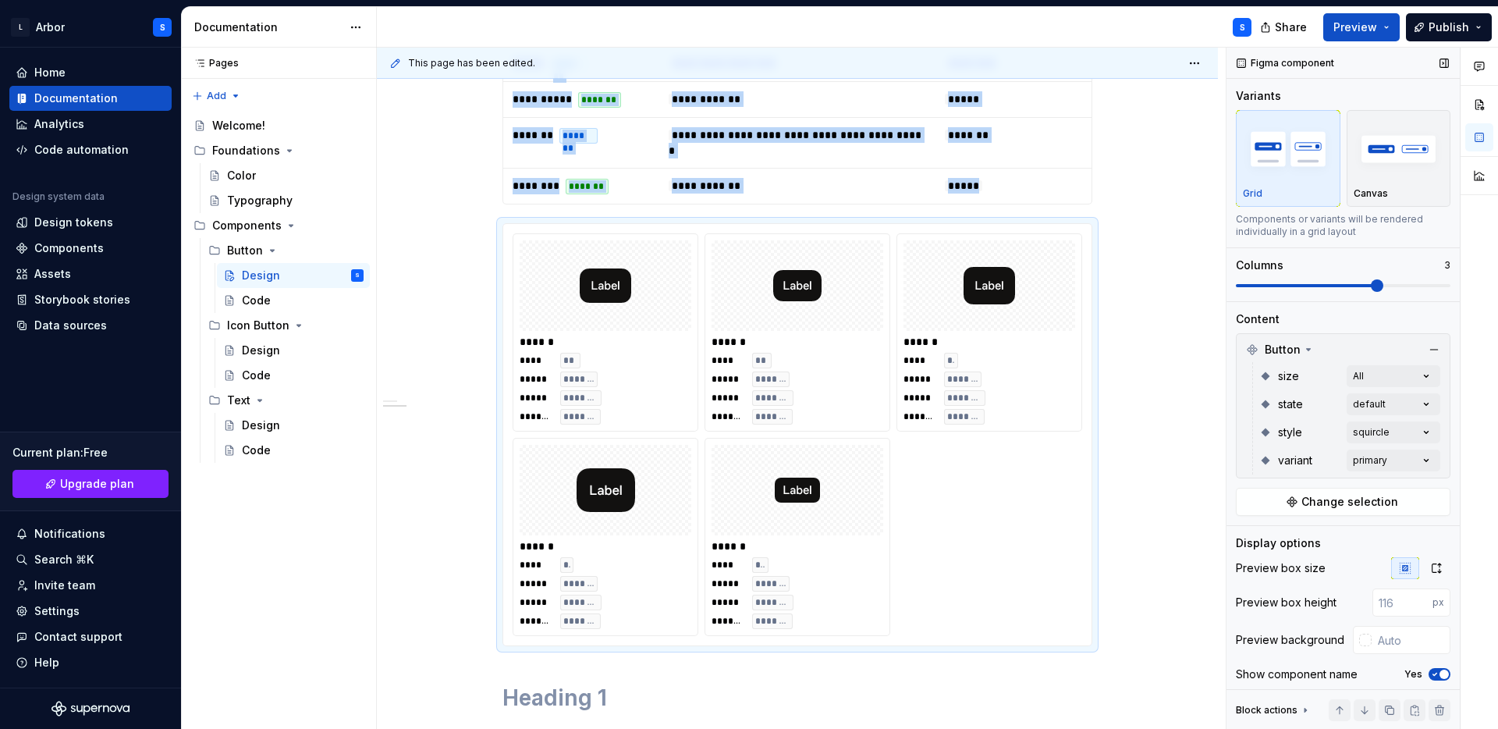
click at [1383, 284] on span at bounding box center [1377, 285] width 12 height 12
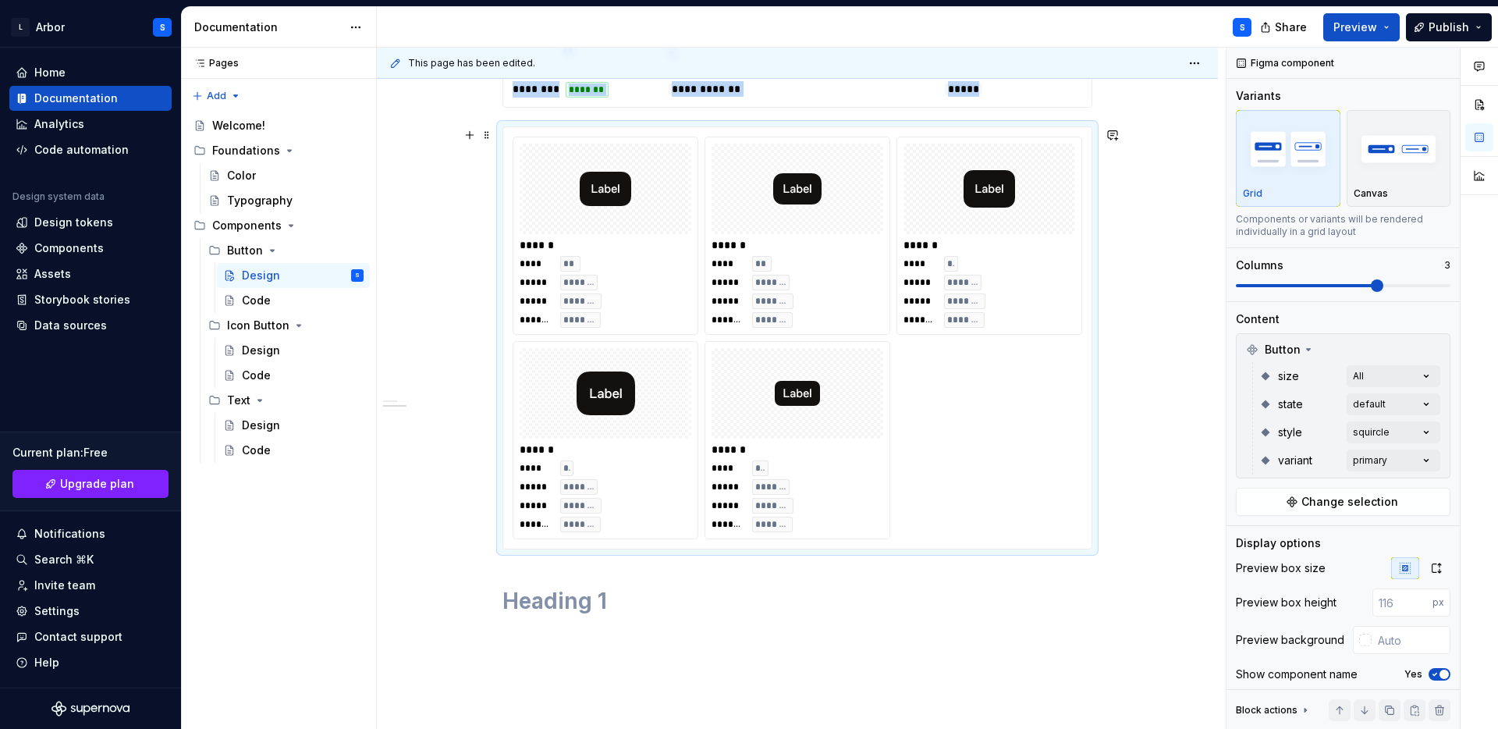
scroll to position [619, 0]
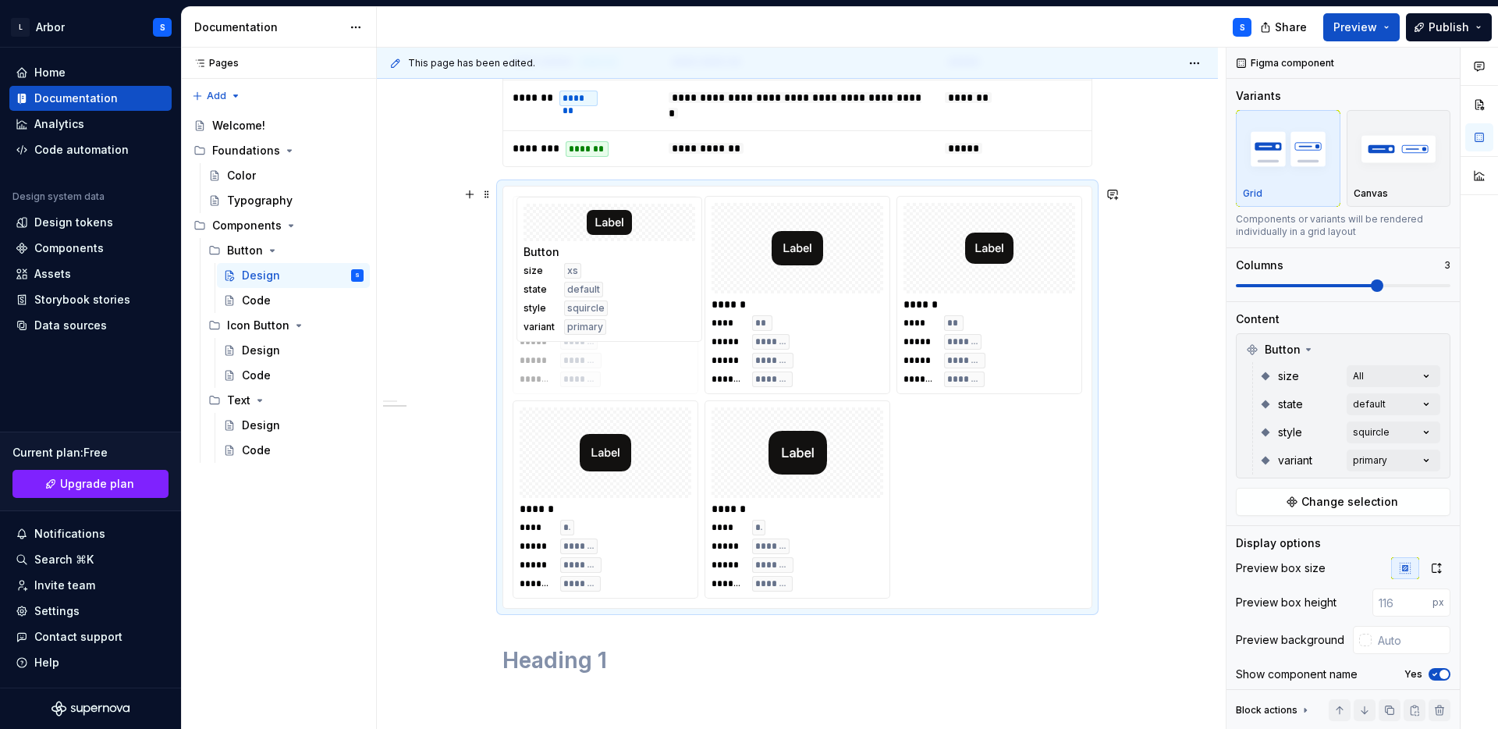
drag, startPoint x: 840, startPoint y: 461, endPoint x: 634, endPoint y: 279, distance: 275.3
click at [634, 279] on body "L Arbor S Home Documentation Analytics Code automation Design system data Desig…" at bounding box center [749, 364] width 1498 height 729
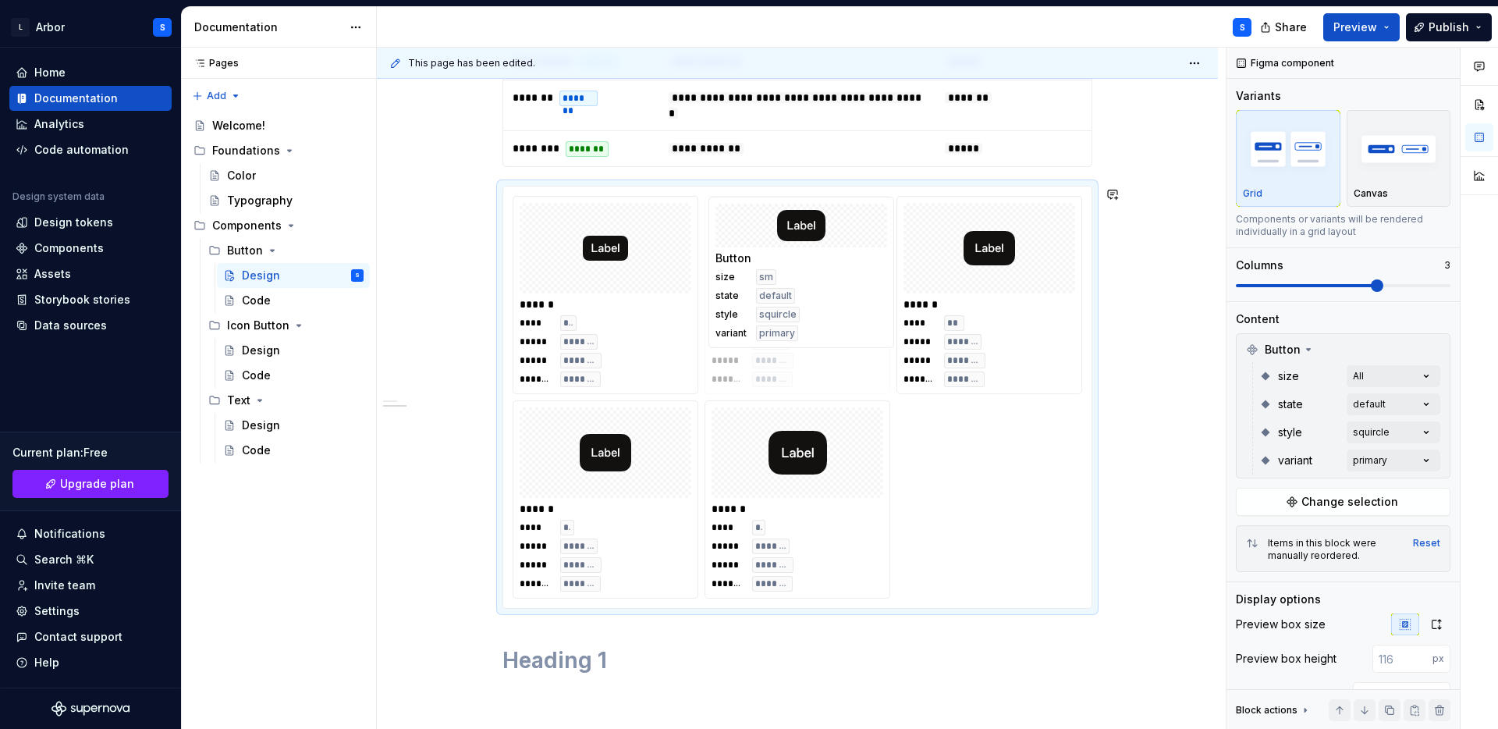
drag, startPoint x: 994, startPoint y: 320, endPoint x: 744, endPoint y: 320, distance: 250.5
click at [744, 319] on body "L Arbor S Home Documentation Analytics Code automation Design system data Desig…" at bounding box center [749, 364] width 1498 height 729
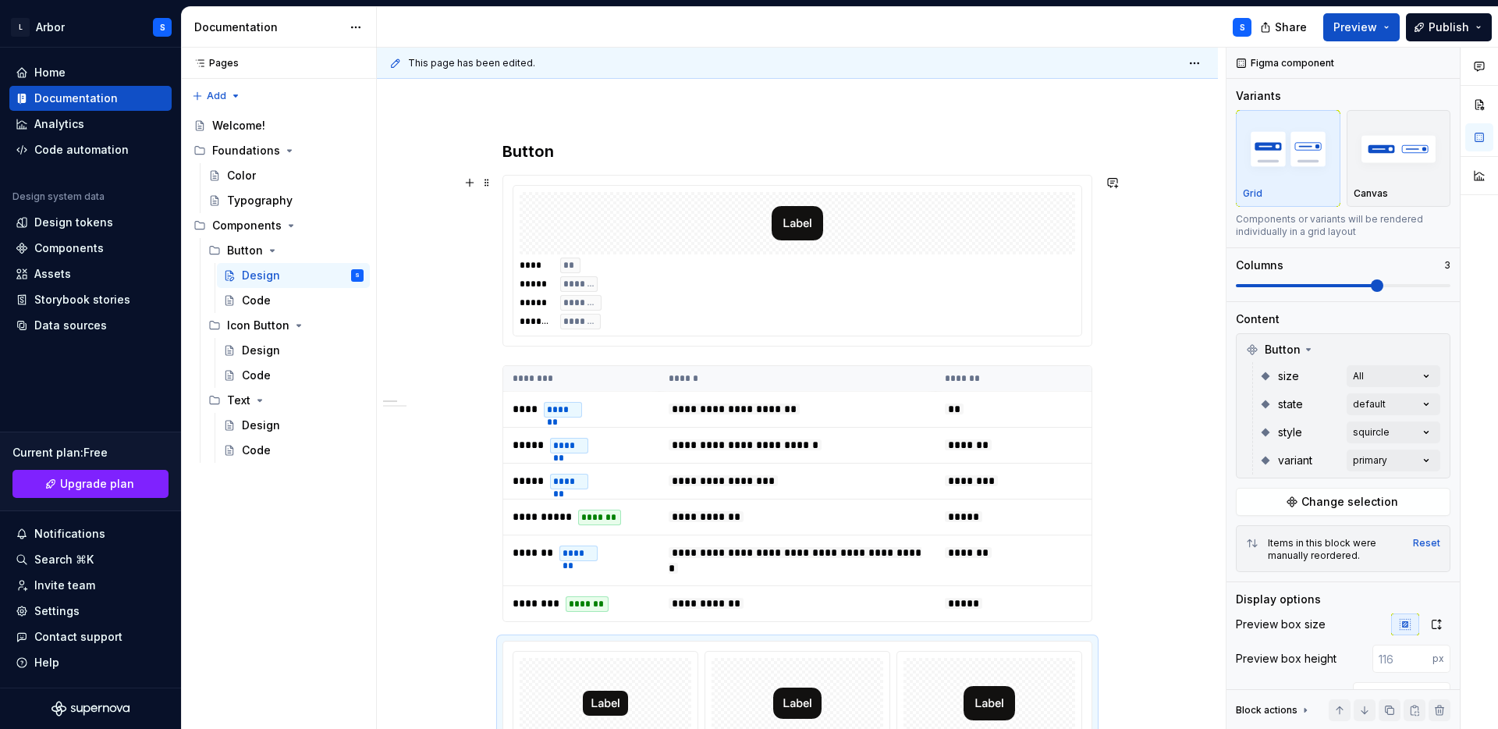
scroll to position [39, 0]
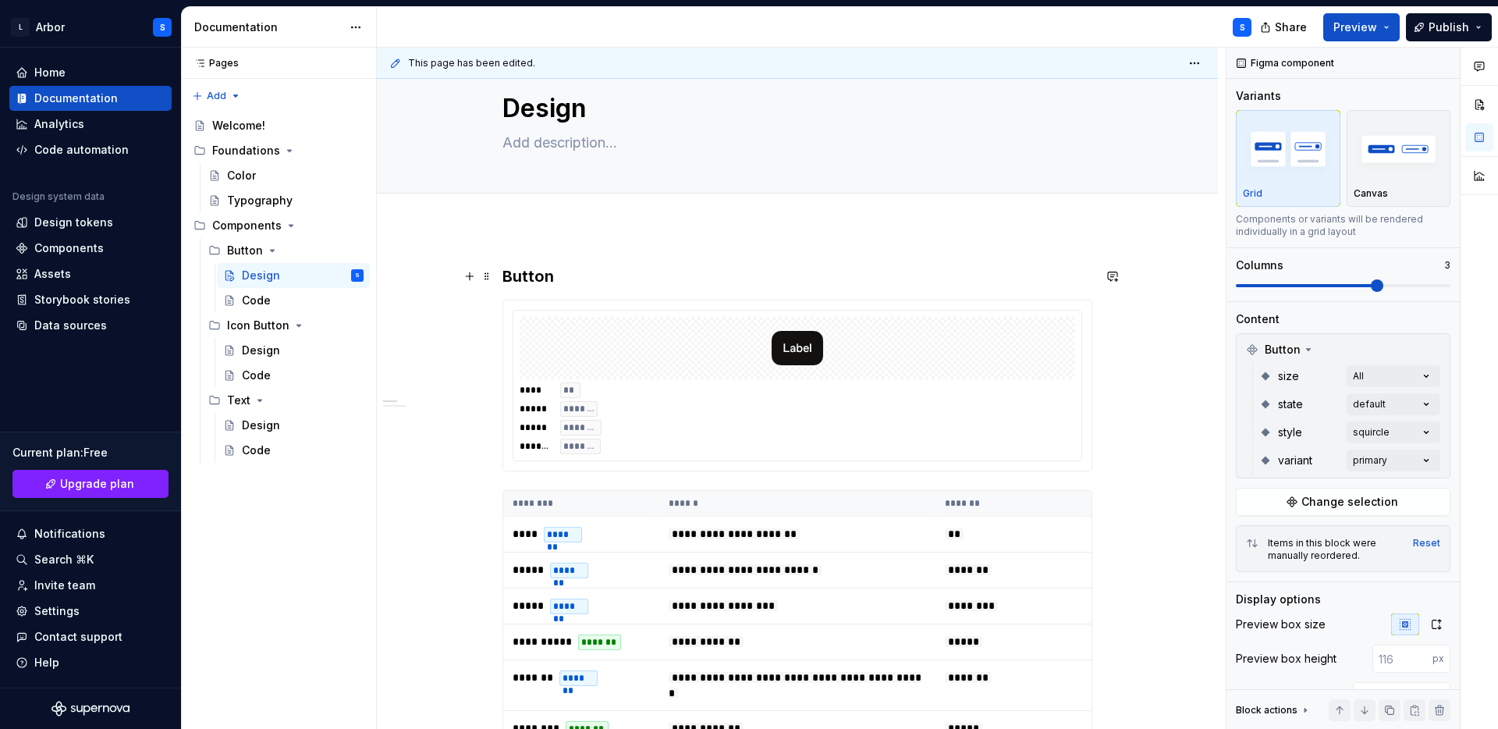
click at [488, 273] on span at bounding box center [487, 276] width 12 height 22
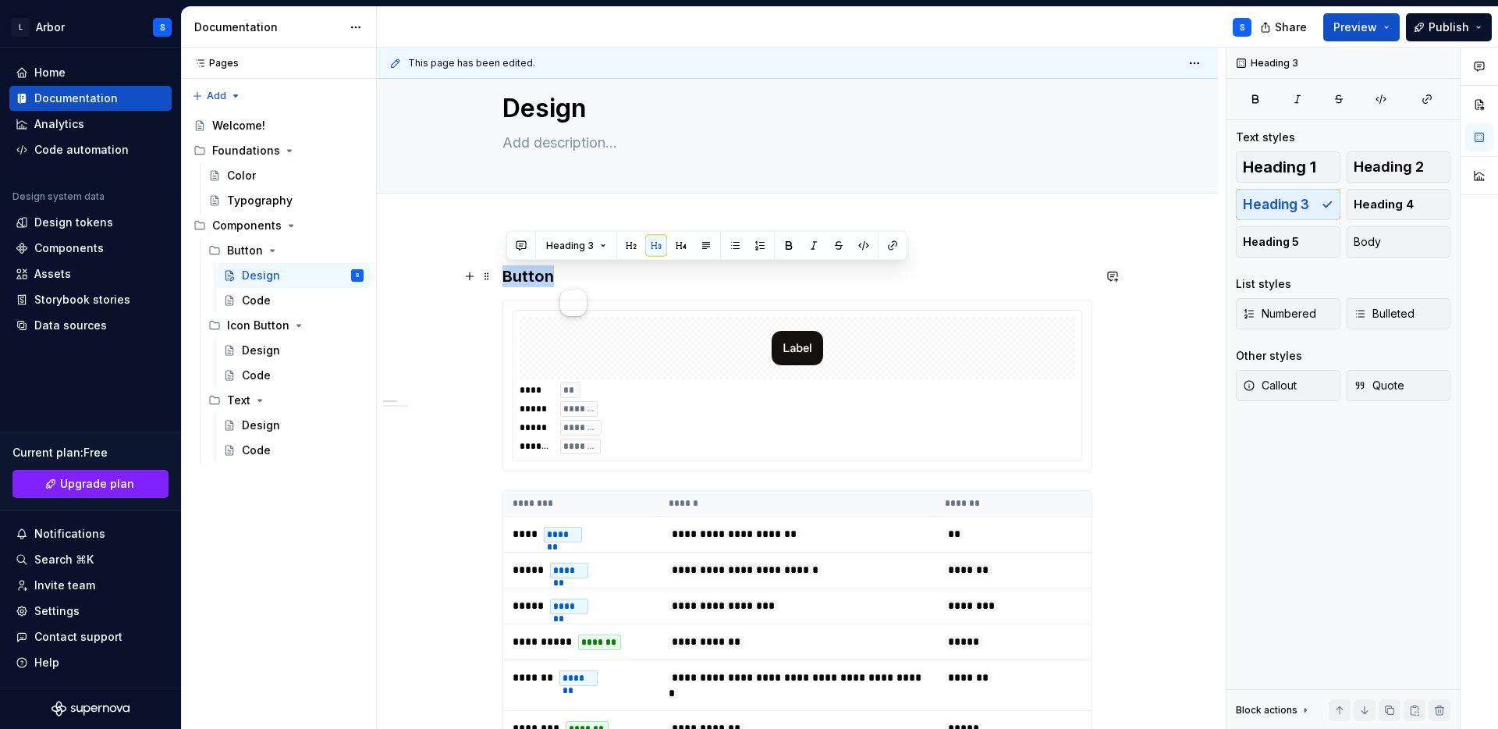
click at [505, 471] on div "**** ** ***** ******* ***** ******** ******* *******" at bounding box center [798, 386] width 590 height 172
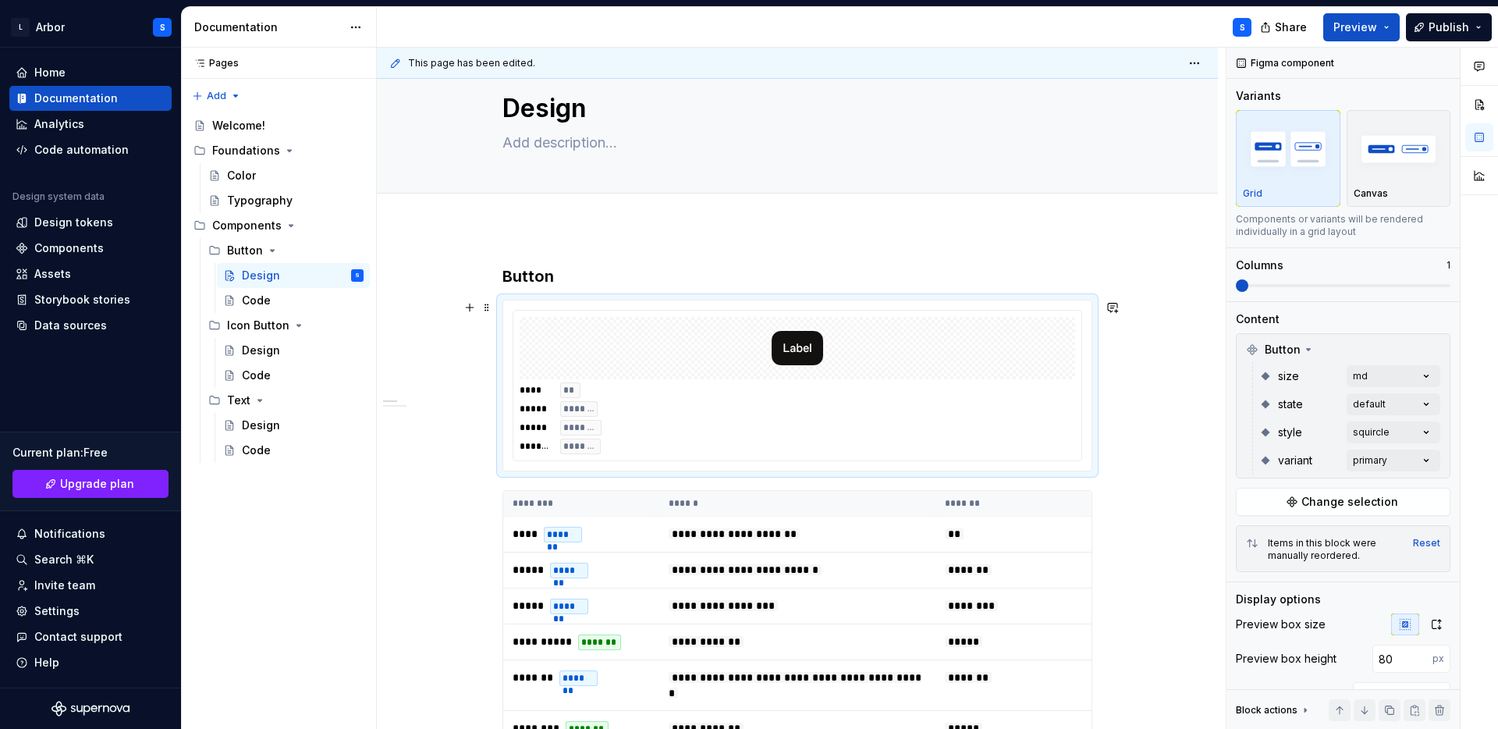
click at [528, 471] on div "**** ** ***** ******* ***** ******** ******* *******" at bounding box center [798, 386] width 590 height 172
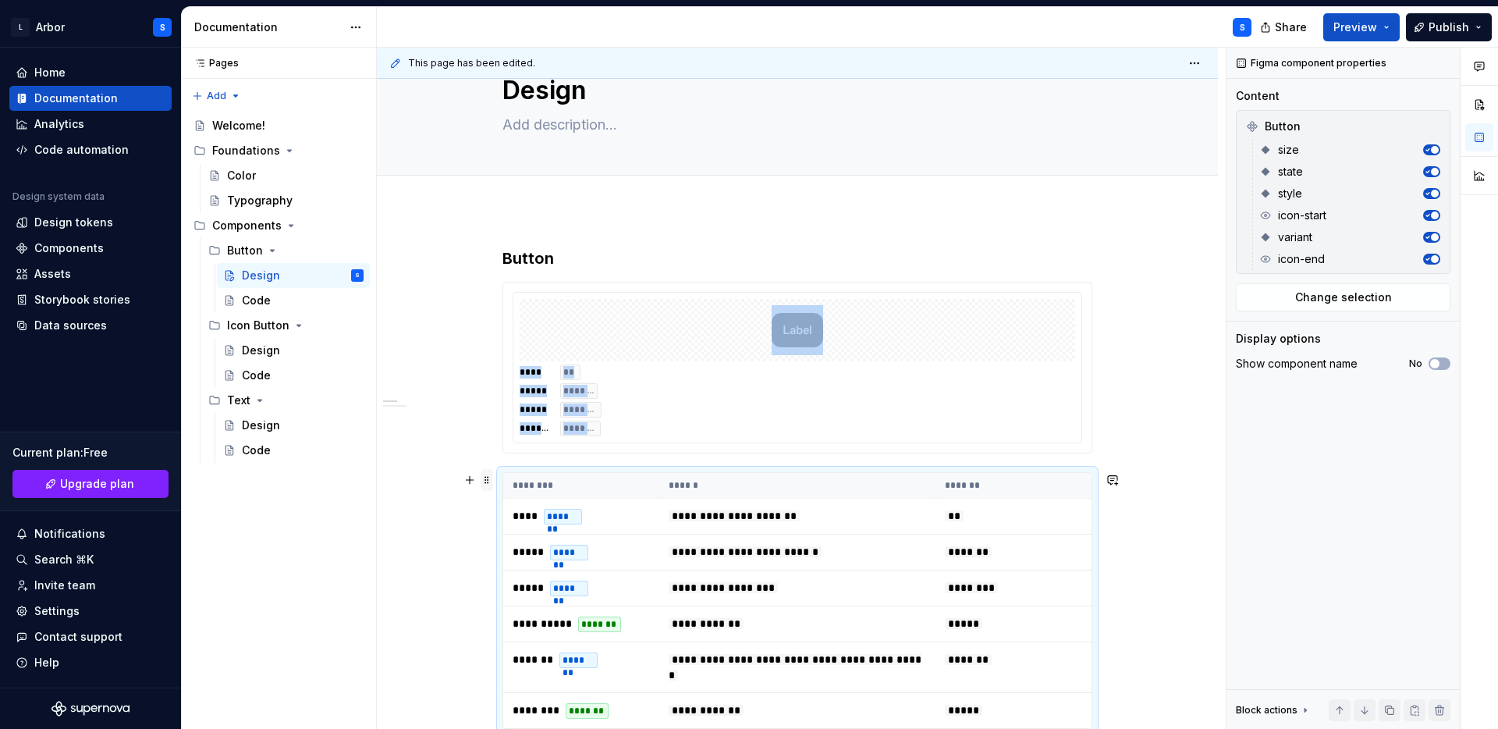
click at [490, 475] on span at bounding box center [487, 480] width 12 height 22
click at [521, 453] on div "**** ** ***** ******* ***** ******** ******* *******" at bounding box center [798, 368] width 590 height 172
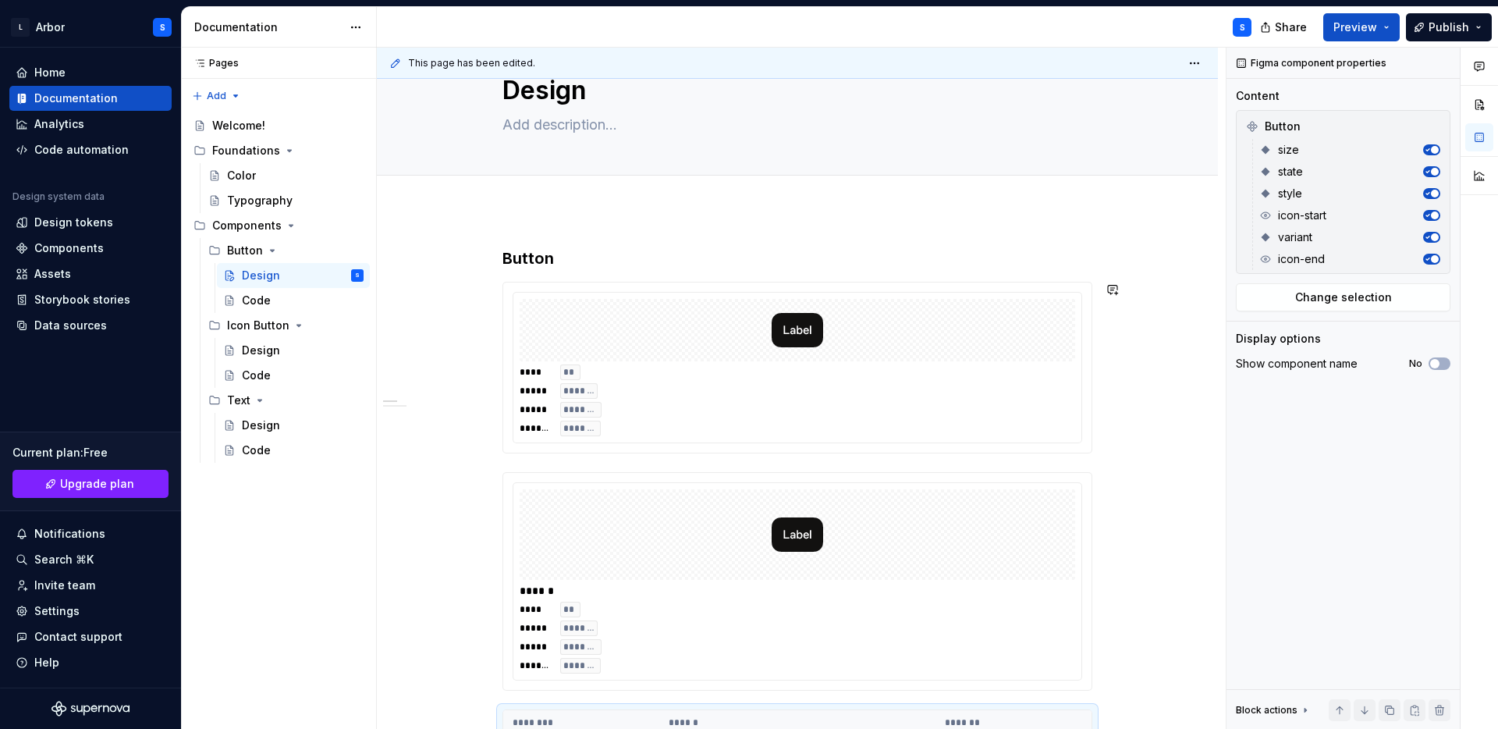
scroll to position [94, 0]
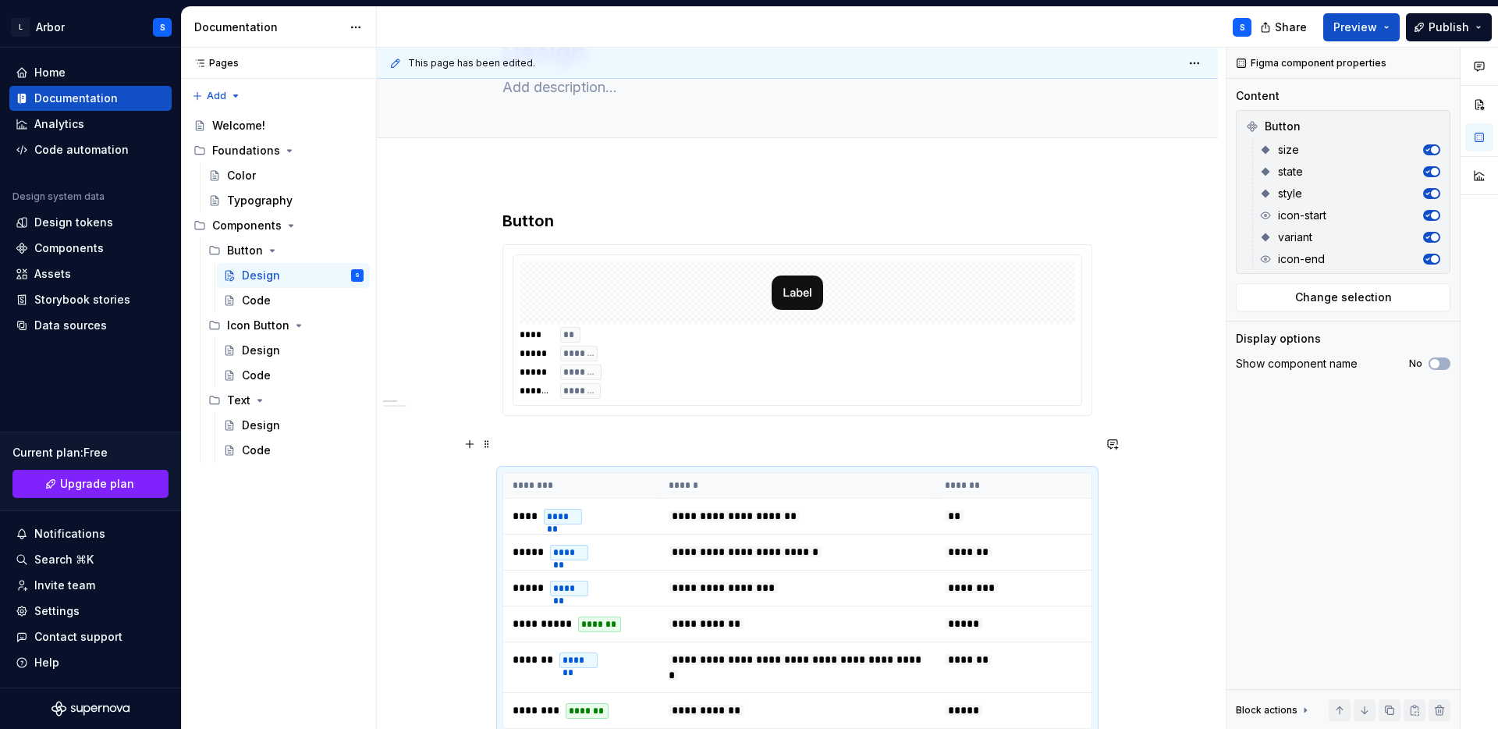
click at [525, 448] on p at bounding box center [798, 444] width 590 height 19
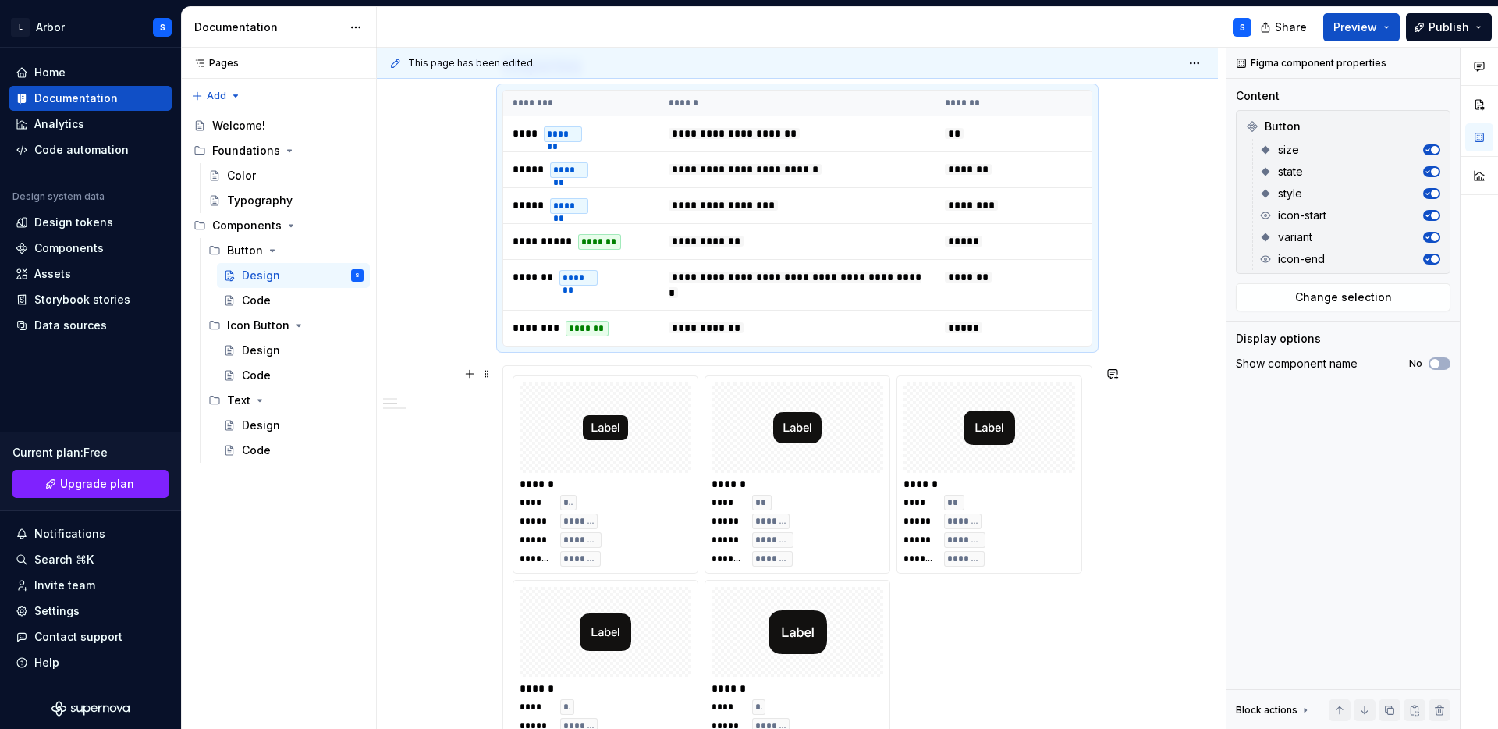
scroll to position [492, 0]
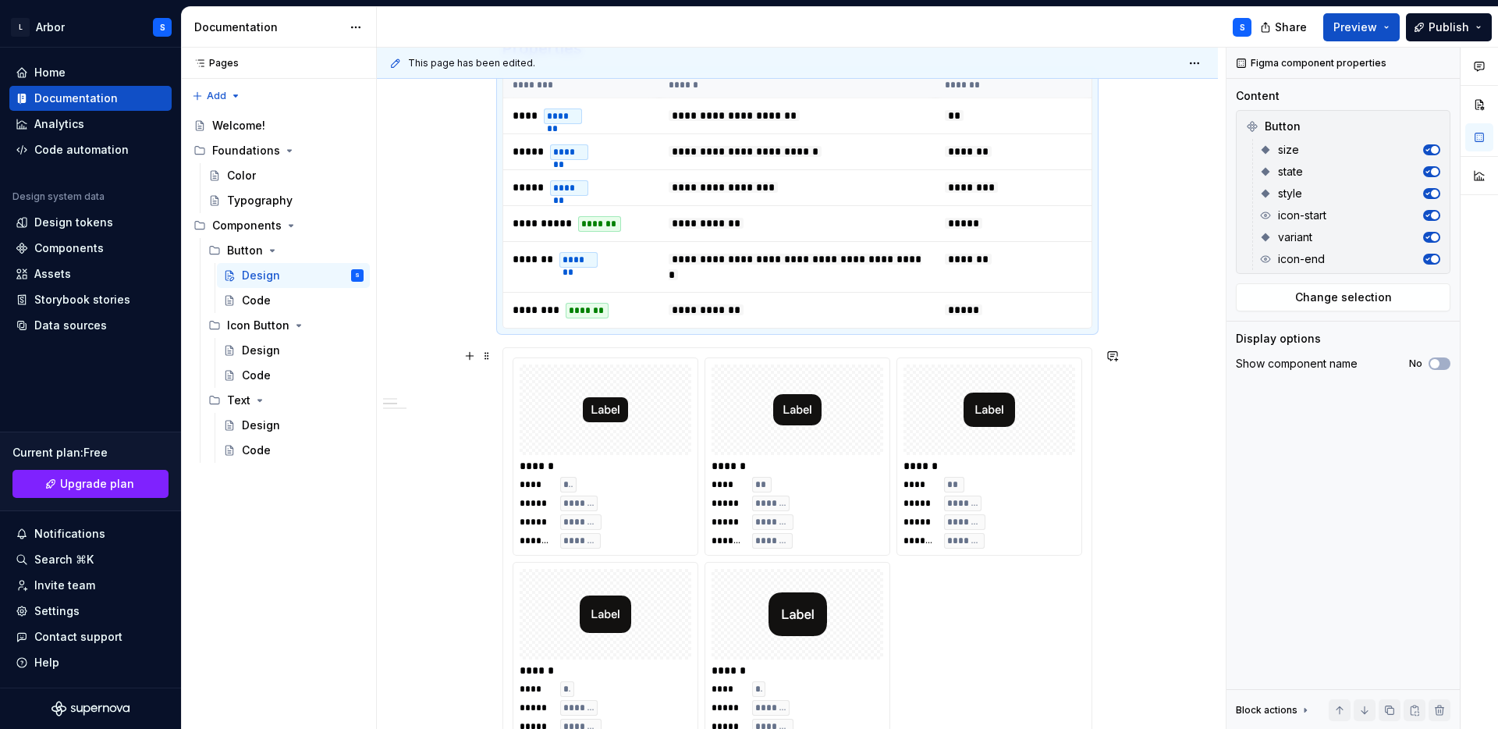
click at [512, 347] on div "****** **** ** ***** ******* ***** ******** ******* ******* ****** **** ** ****…" at bounding box center [798, 558] width 590 height 423
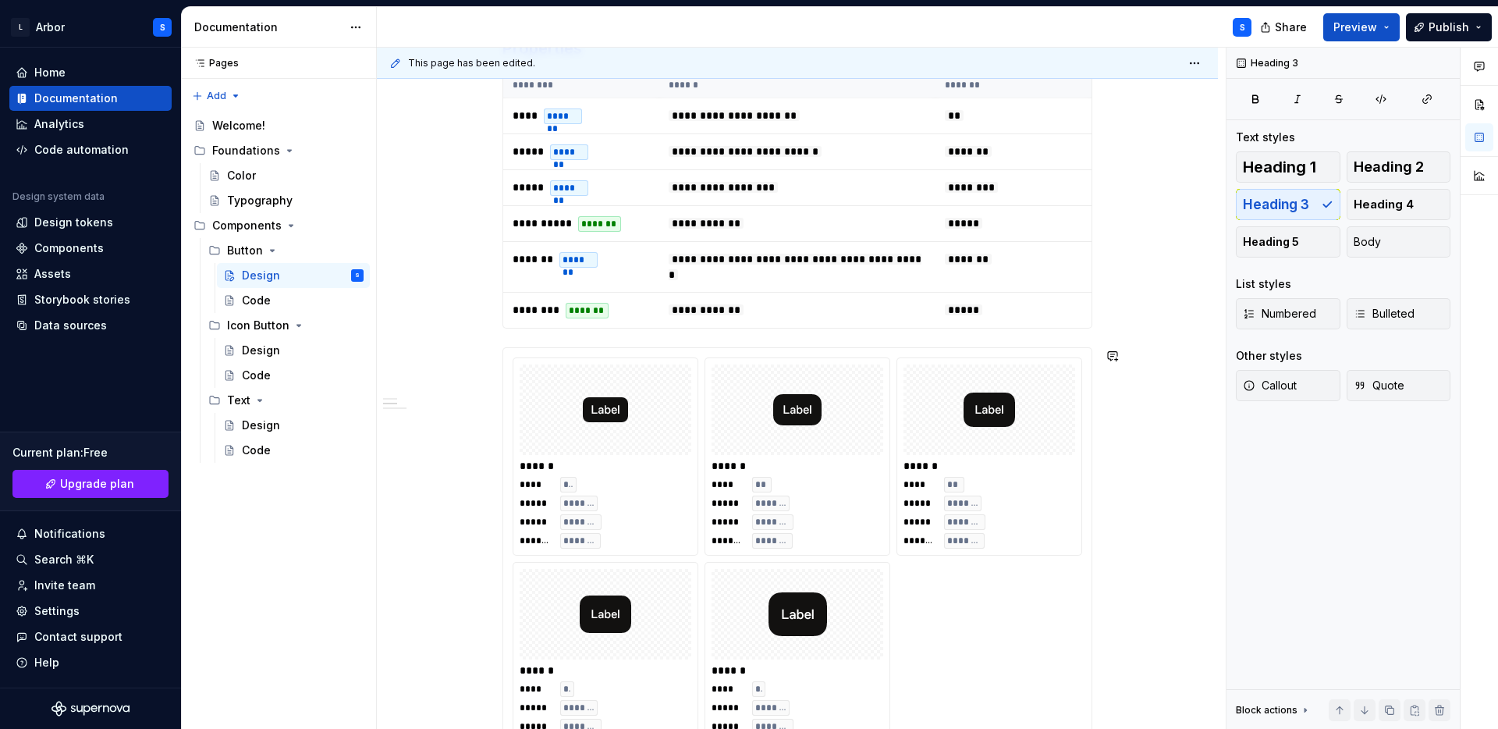
click at [512, 341] on div "**********" at bounding box center [798, 324] width 590 height 1023
click at [513, 329] on div "**********" at bounding box center [798, 200] width 590 height 257
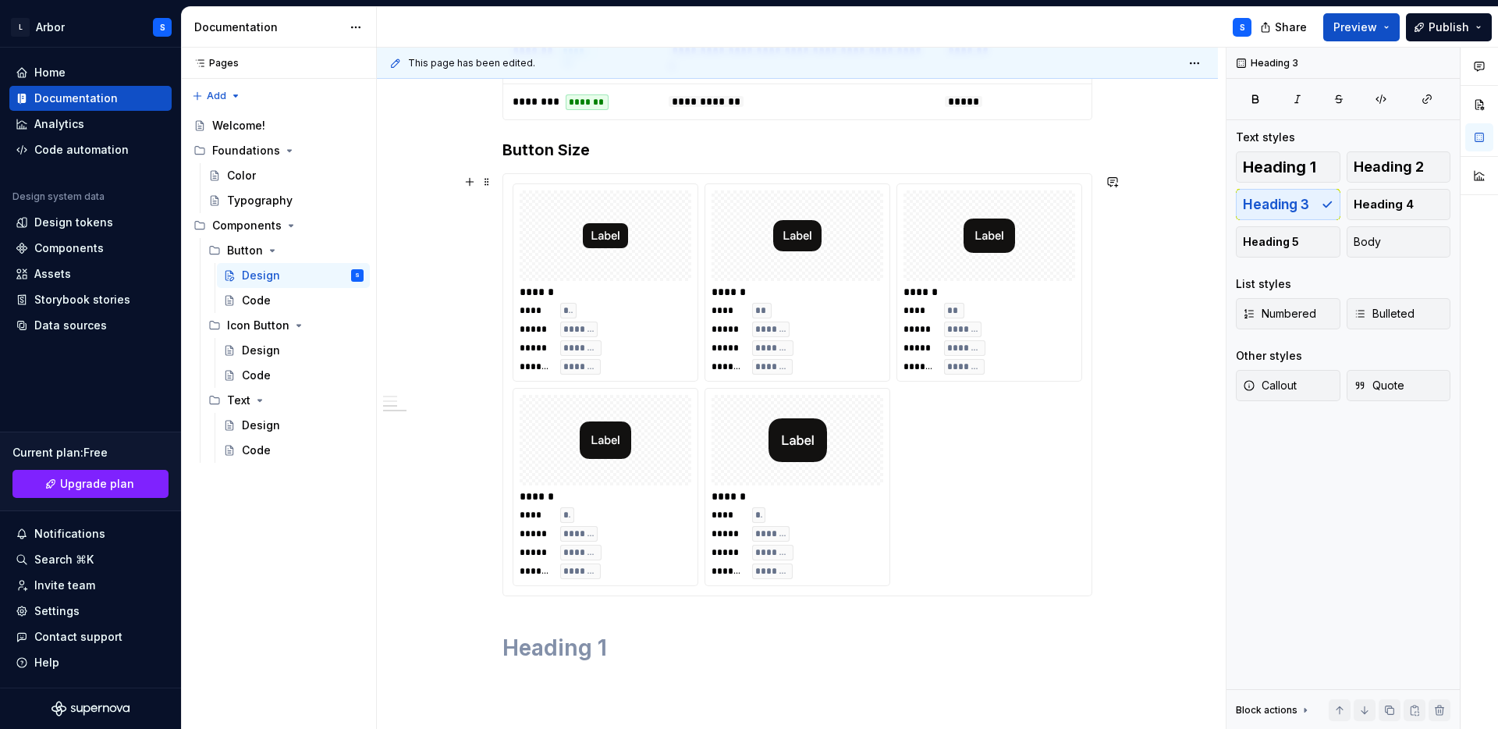
scroll to position [703, 0]
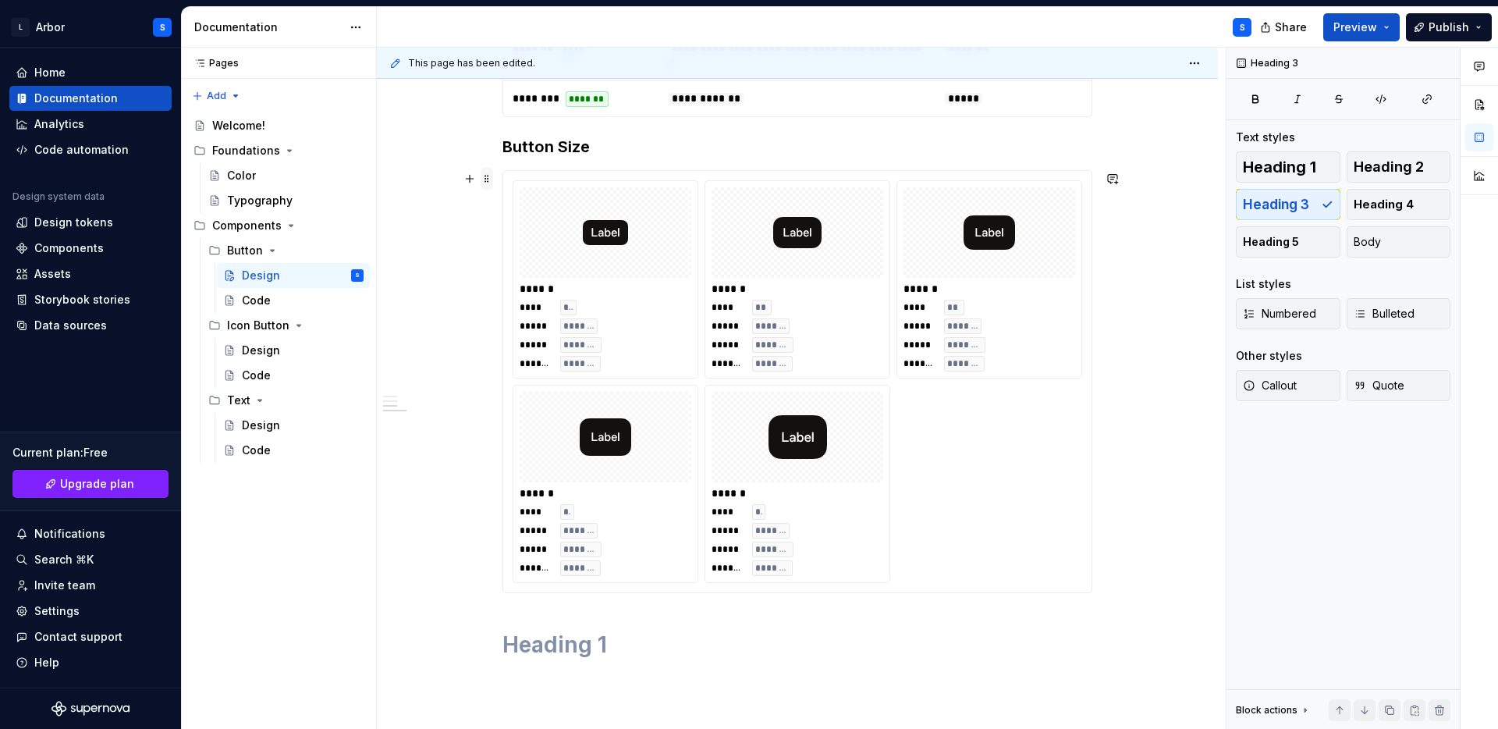
click at [488, 174] on span at bounding box center [487, 179] width 12 height 22
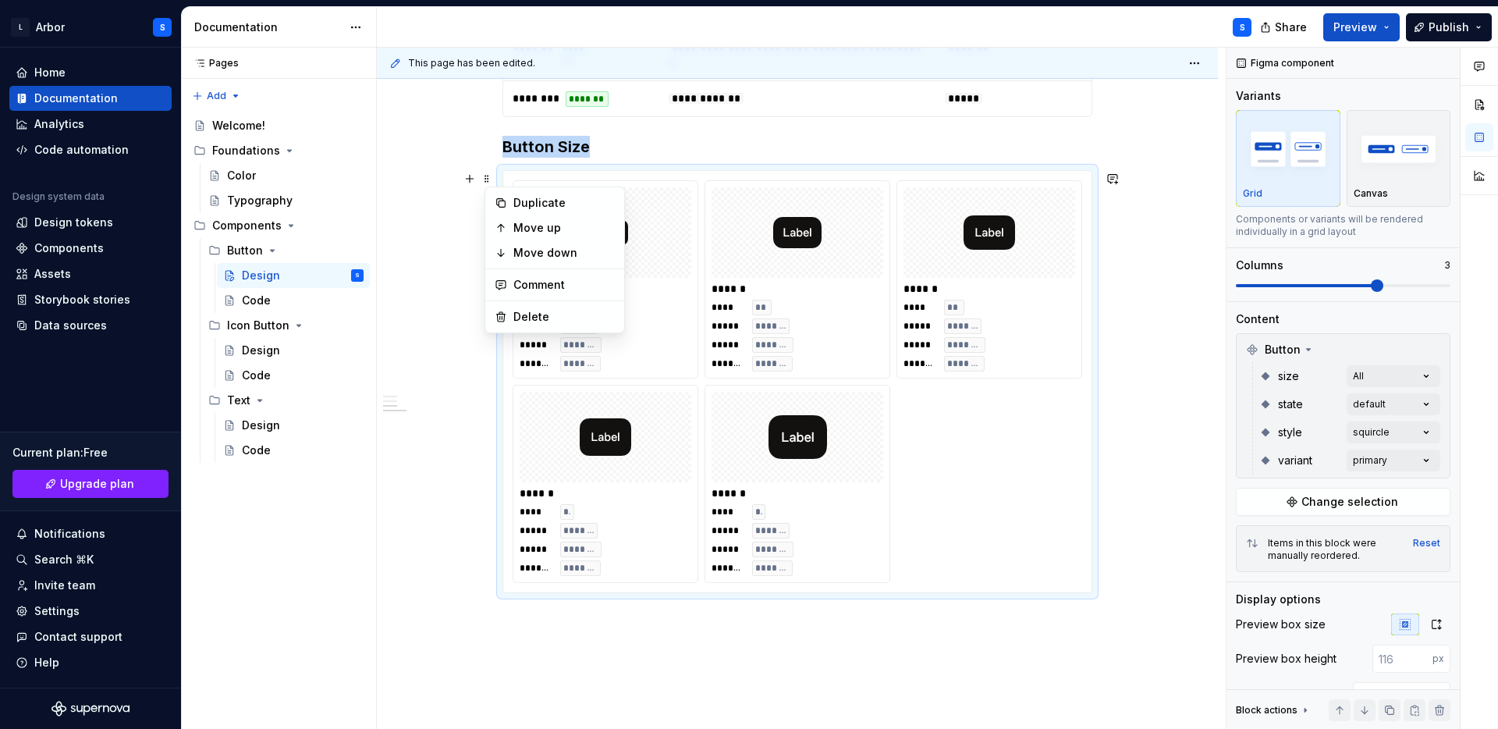
click at [546, 152] on h3 "Button Size" at bounding box center [798, 147] width 590 height 22
click at [489, 148] on span at bounding box center [487, 148] width 12 height 22
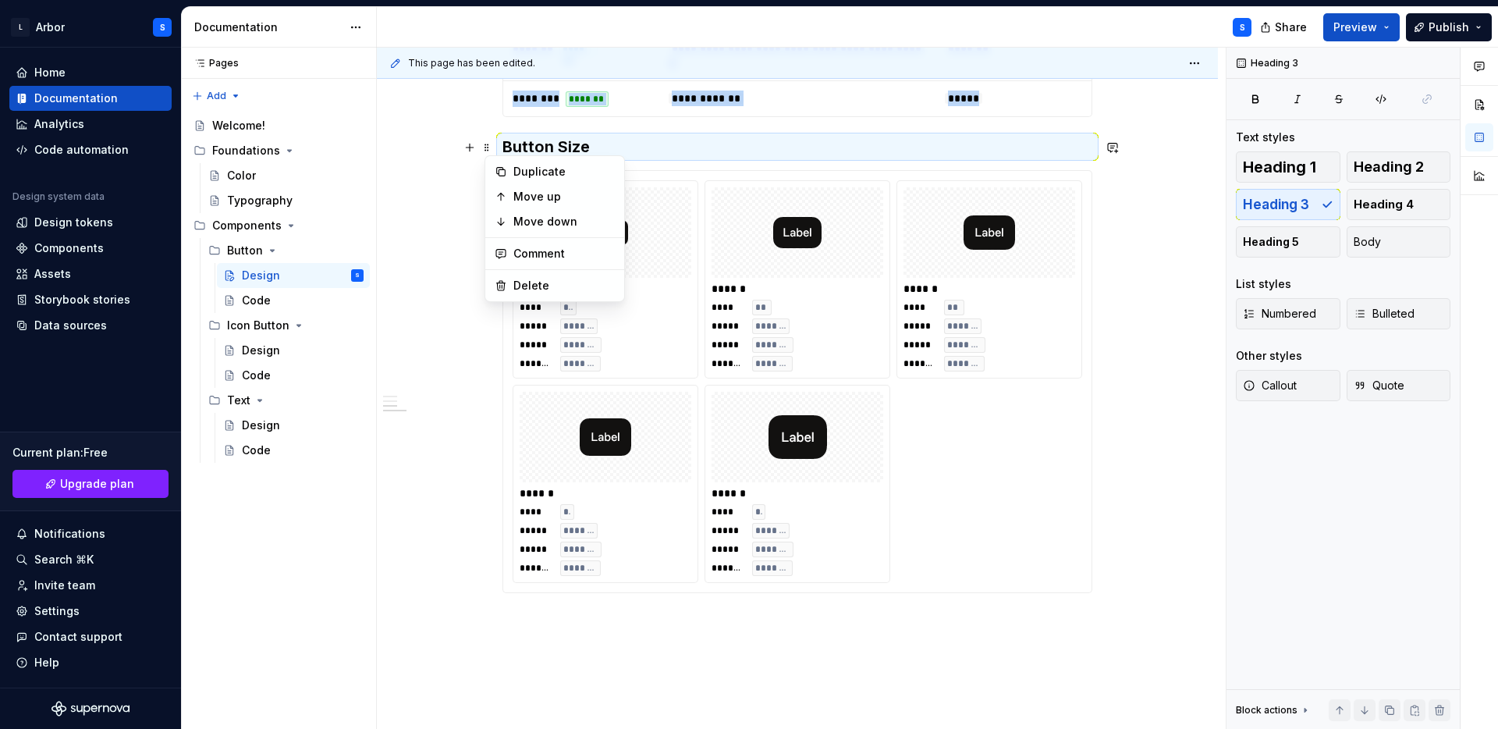
click at [598, 136] on h3 "Button Size" at bounding box center [798, 147] width 590 height 22
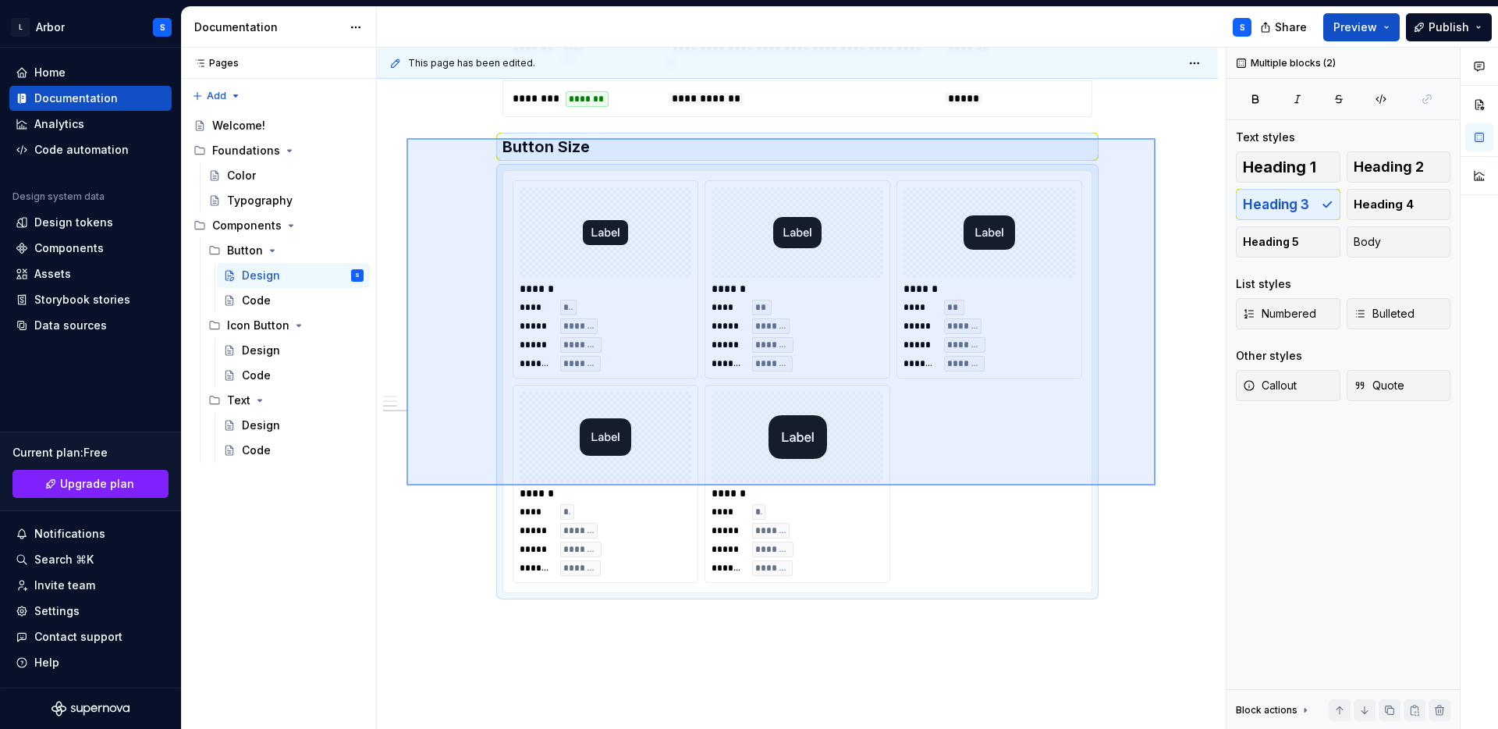
drag, startPoint x: 1156, startPoint y: 485, endPoint x: 416, endPoint y: 144, distance: 814.9
click at [416, 144] on div "**********" at bounding box center [801, 389] width 849 height 682
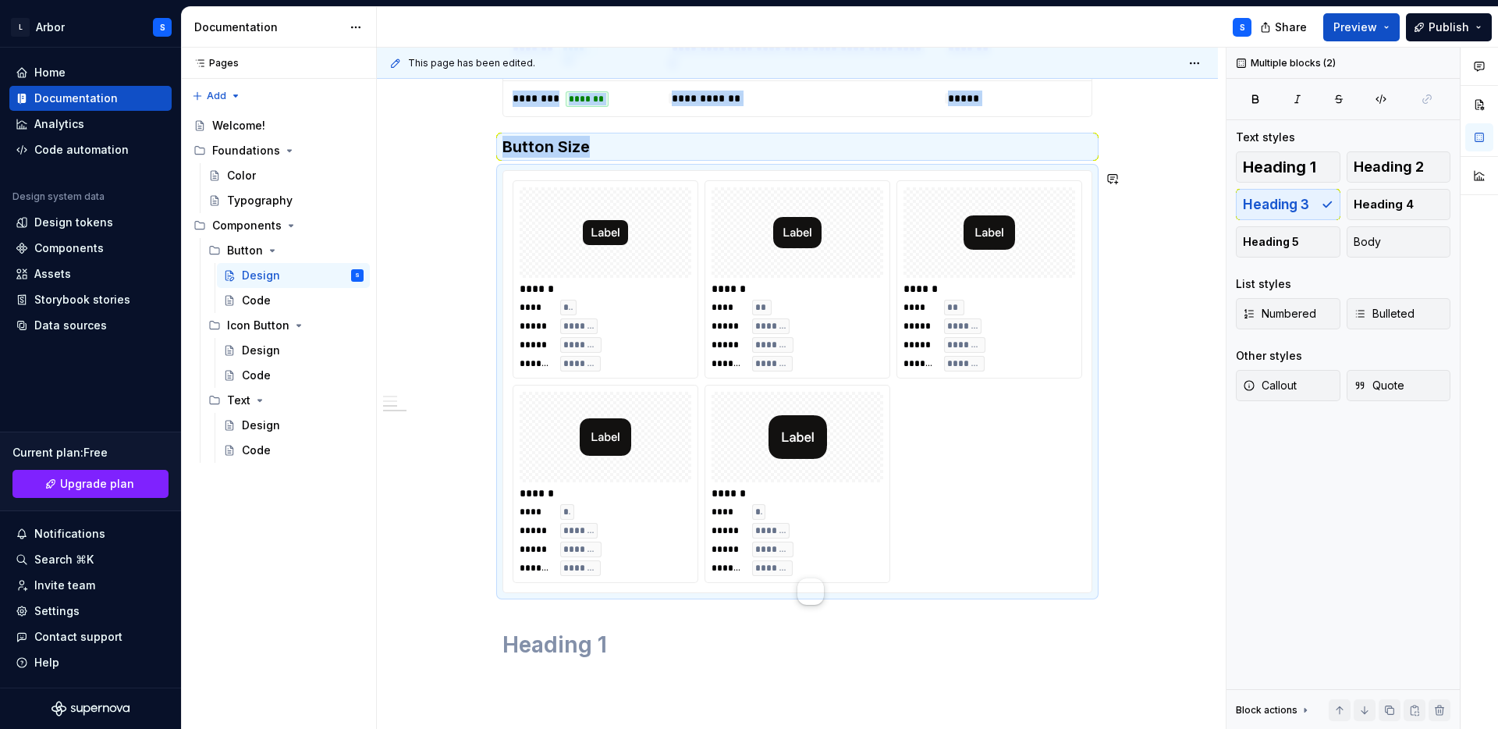
copy div "**********"
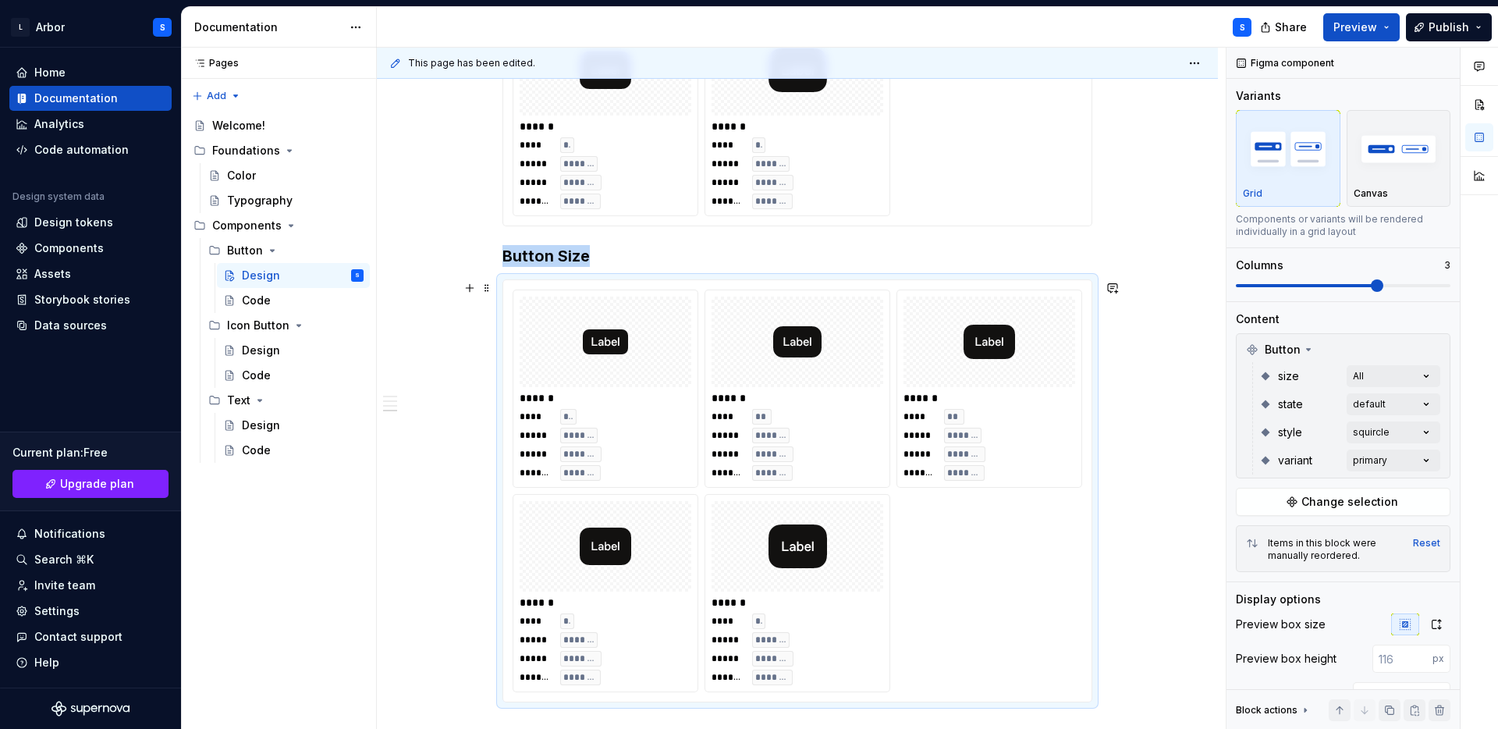
scroll to position [1083, 0]
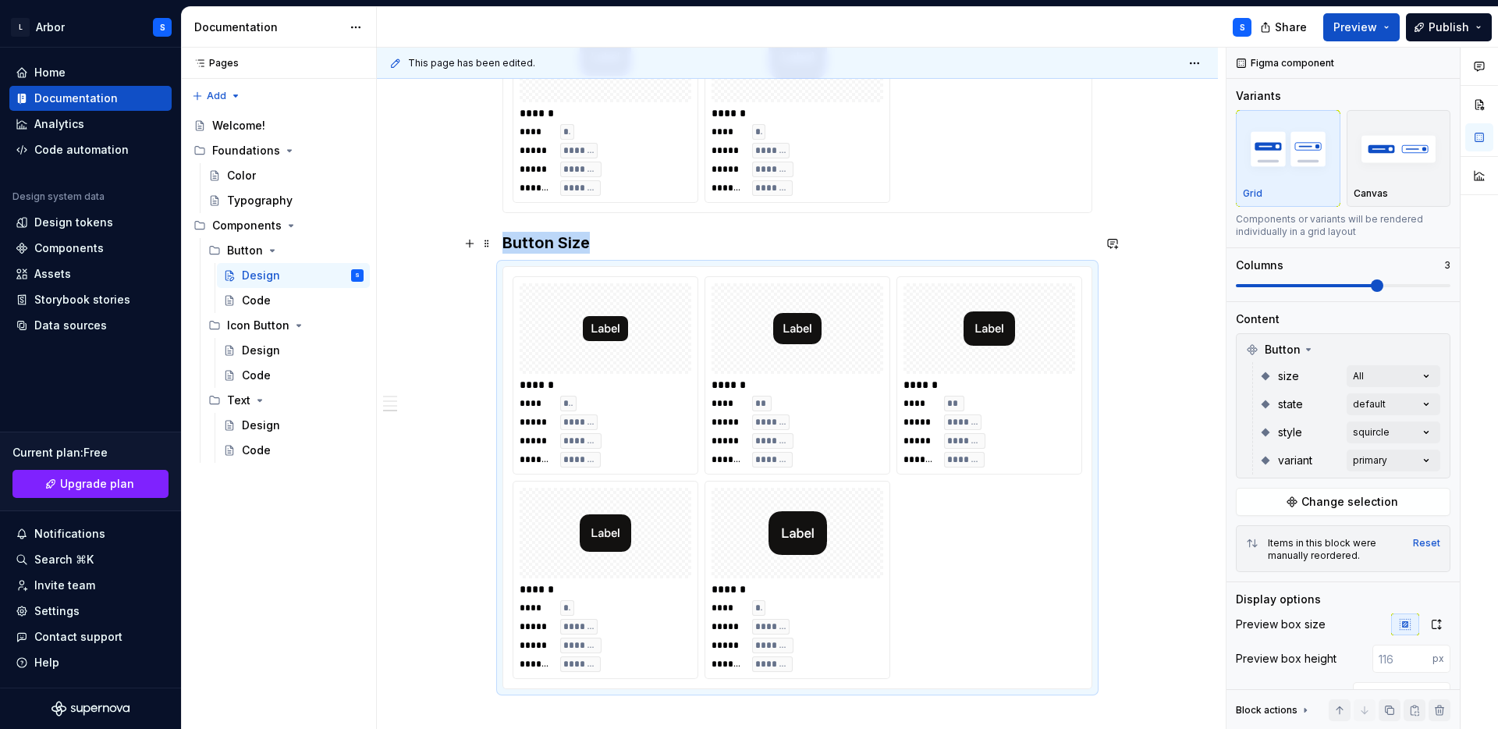
click at [577, 243] on h3 "Button Size" at bounding box center [798, 243] width 590 height 22
click at [609, 247] on h3 "Button Size" at bounding box center [798, 243] width 590 height 22
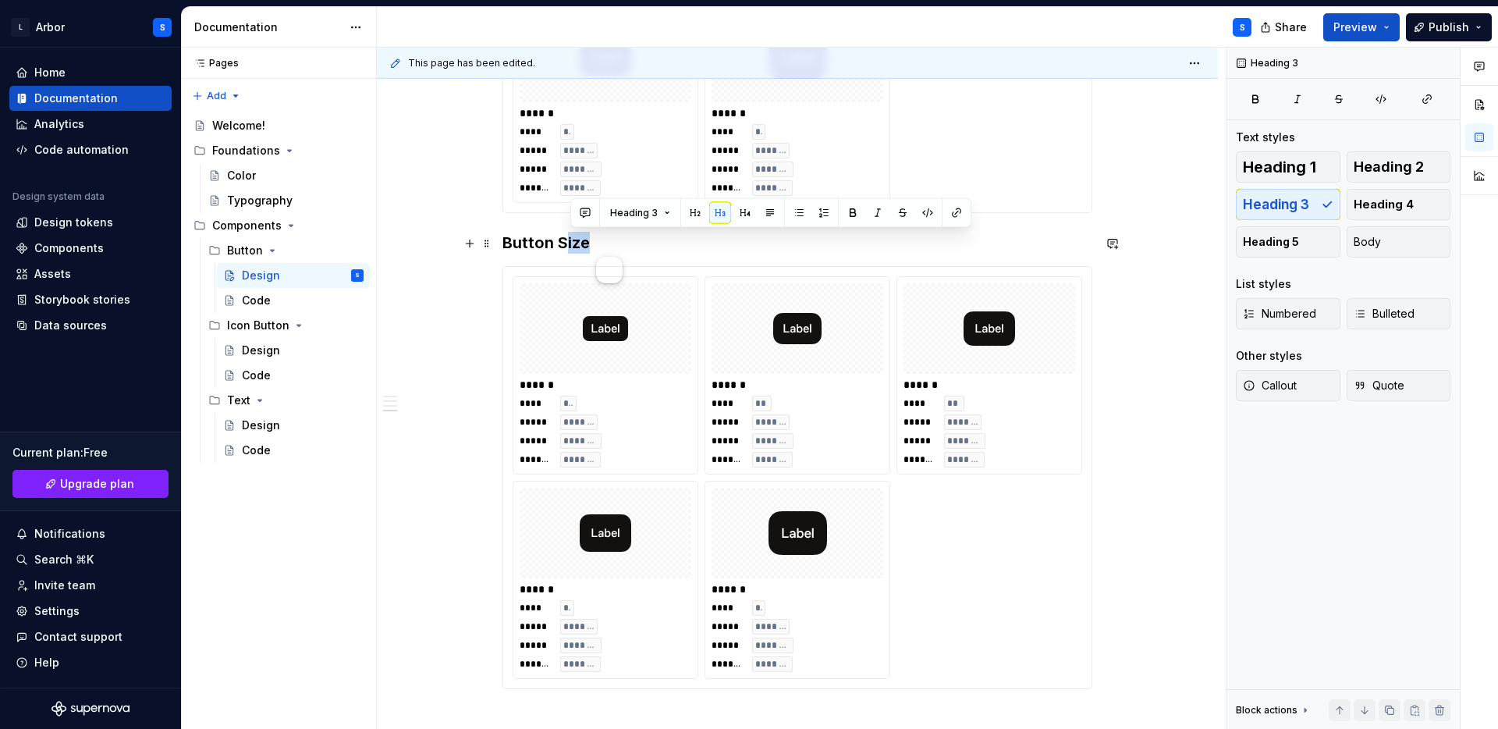
drag, startPoint x: 567, startPoint y: 241, endPoint x: 599, endPoint y: 241, distance: 32.0
click at [599, 241] on h3 "Button Size" at bounding box center [798, 243] width 590 height 22
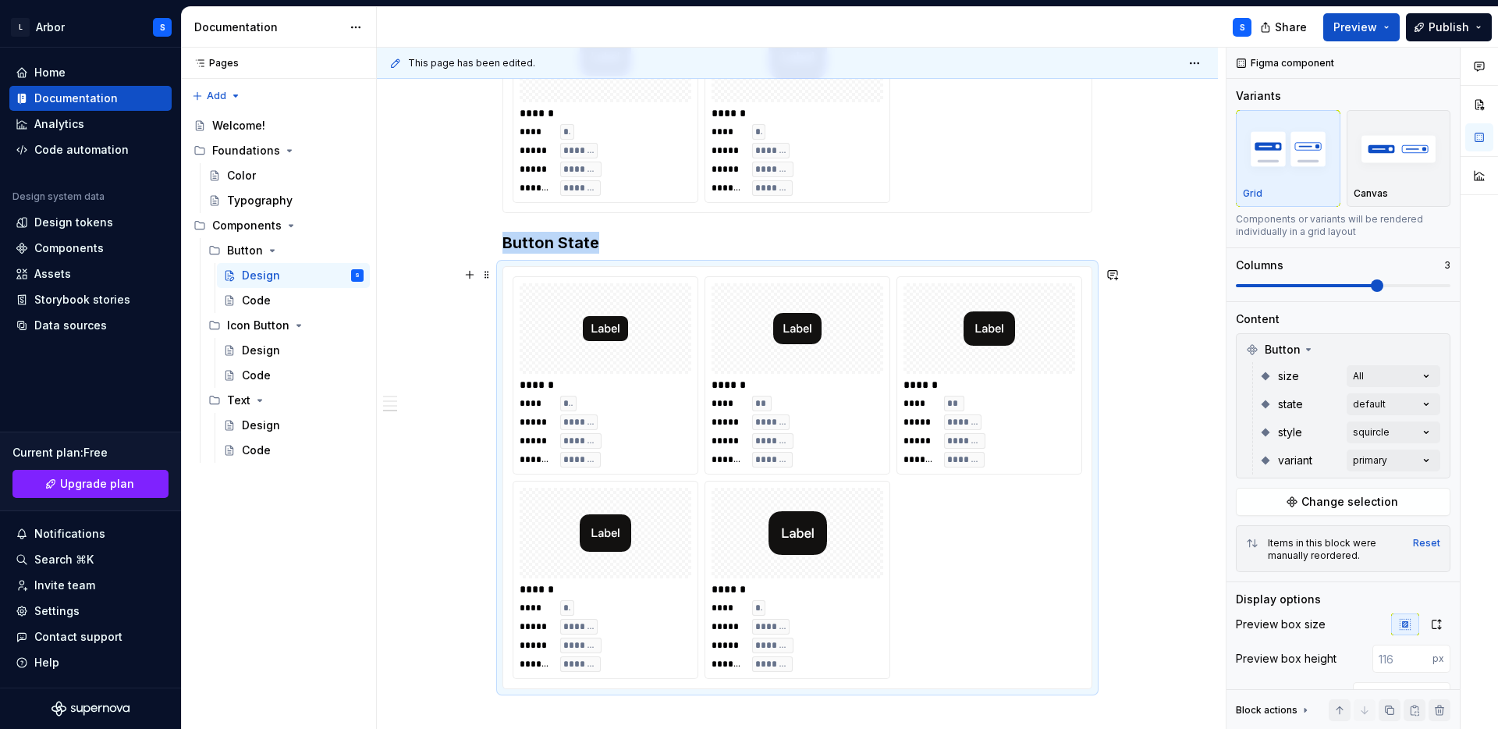
click at [865, 456] on div "**** ** ***** ******* ***** ******** ******* *******" at bounding box center [798, 432] width 172 height 72
click at [1404, 378] on div "Comments Open comments No comments yet Select ‘Comment’ from the block context …" at bounding box center [1363, 389] width 272 height 682
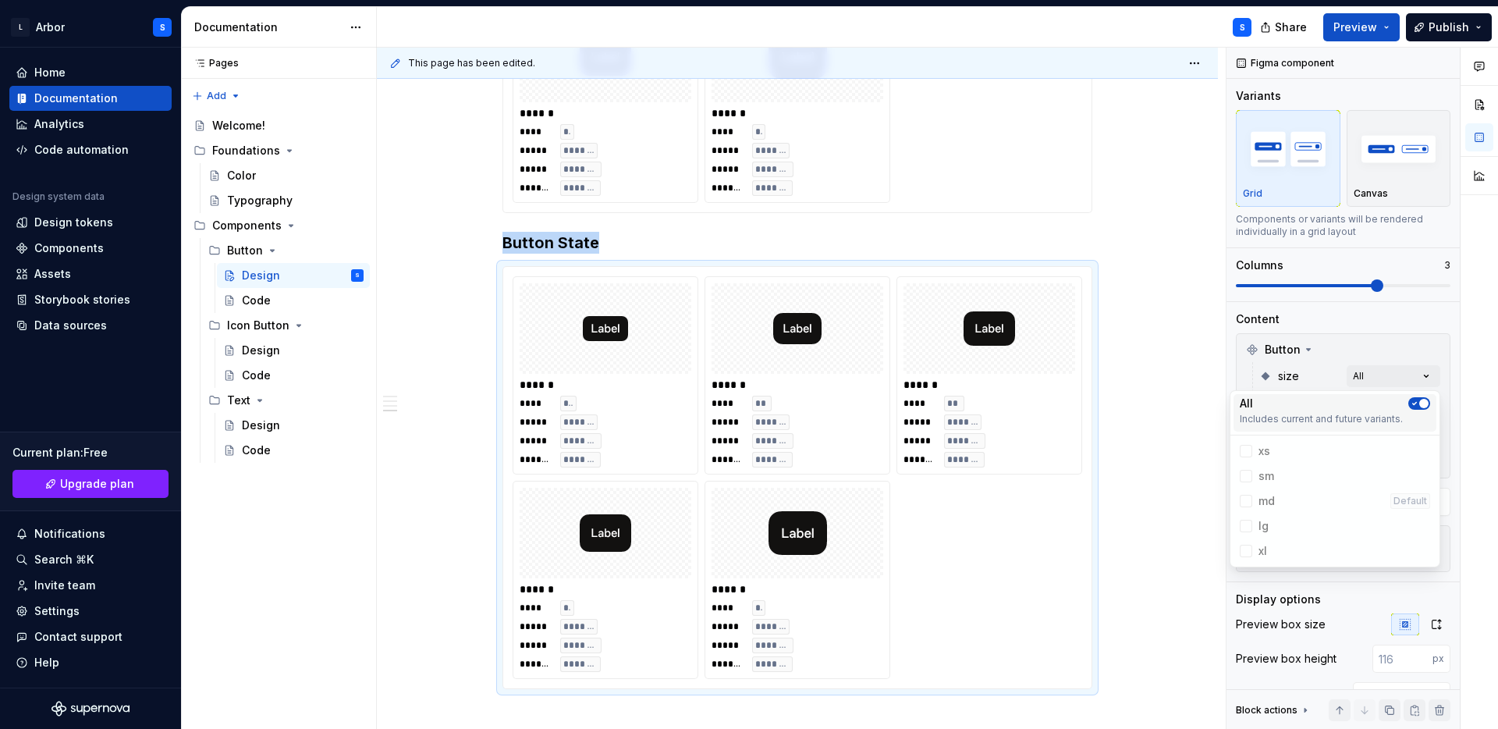
click at [1419, 404] on span "button" at bounding box center [1423, 403] width 9 height 9
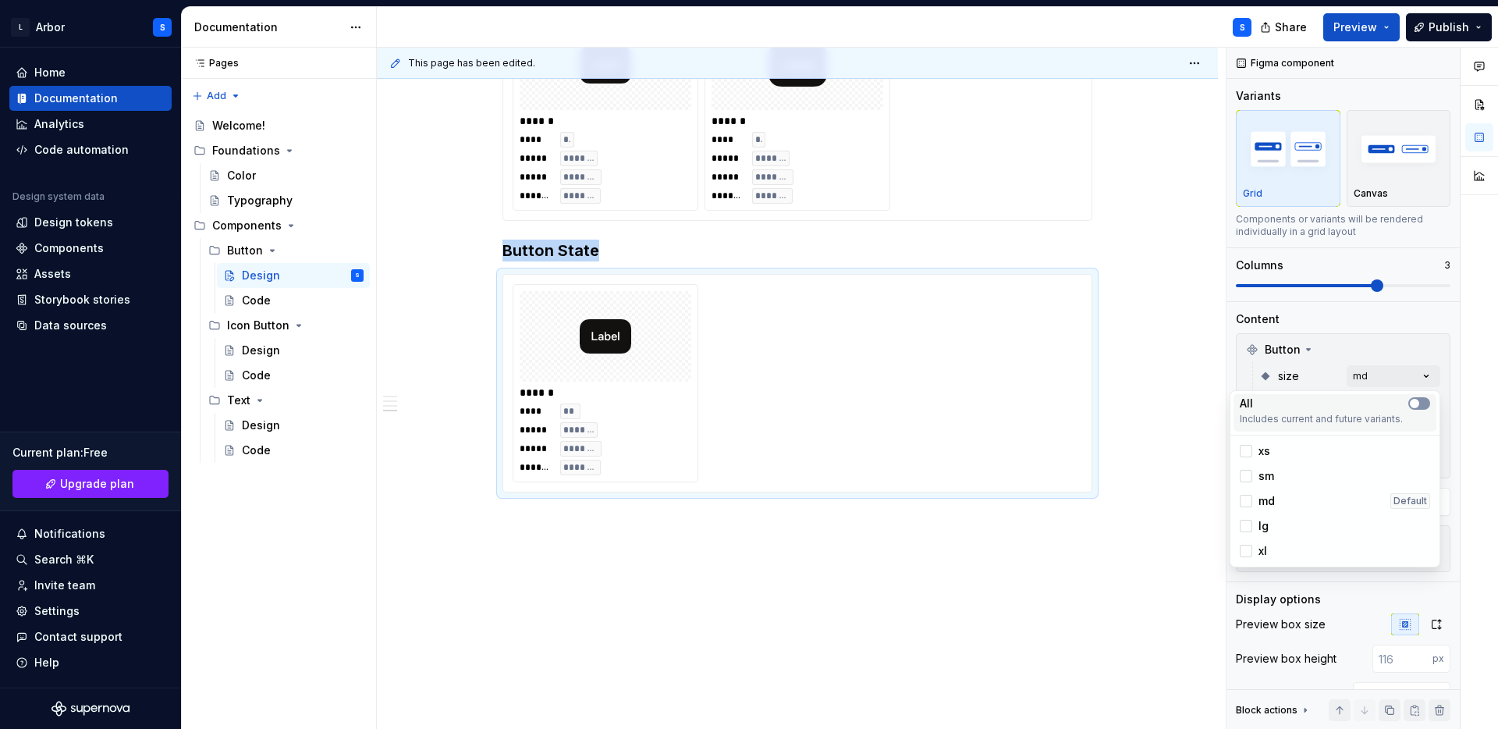
scroll to position [1076, 0]
click at [1454, 381] on div "Comments Open comments No comments yet Select ‘Comment’ from the block context …" at bounding box center [1363, 389] width 272 height 682
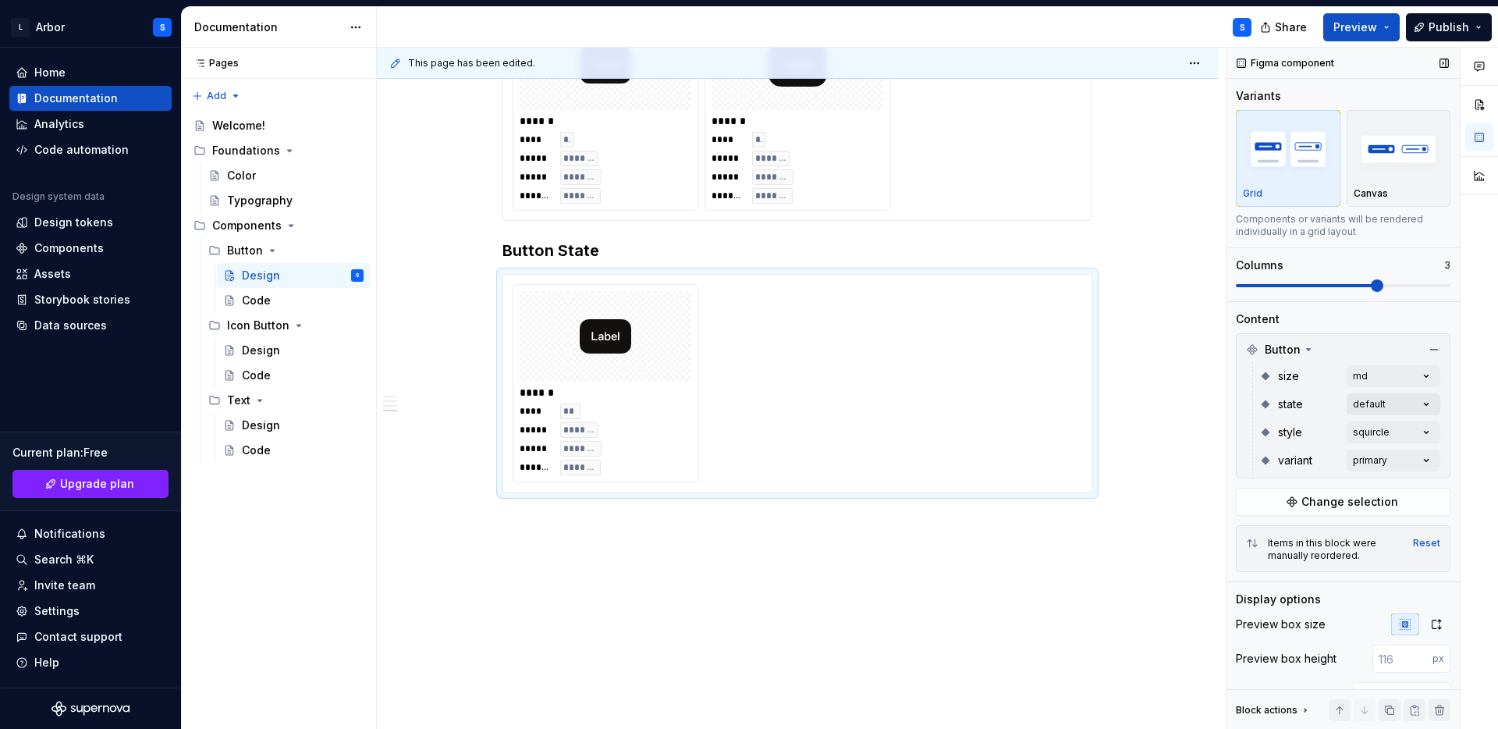
click at [1414, 401] on div "Comments Open comments No comments yet Select ‘Comment’ from the block context …" at bounding box center [1363, 389] width 272 height 682
click at [1424, 427] on button "button" at bounding box center [1419, 431] width 22 height 12
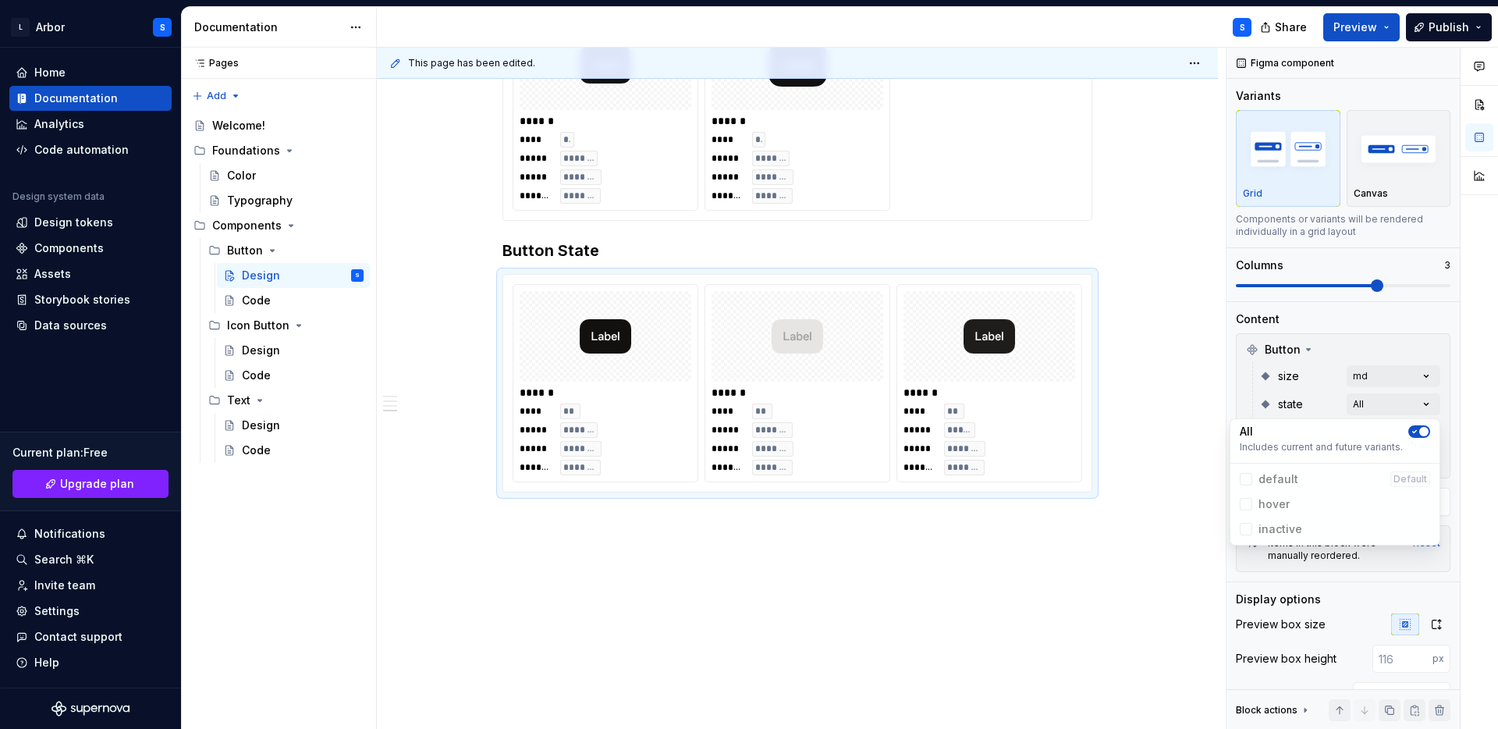
click at [955, 582] on html "L Arbor S Home Documentation Analytics Code automation Design system data Desig…" at bounding box center [749, 364] width 1498 height 729
click at [1395, 471] on div "variant primary" at bounding box center [1349, 460] width 181 height 28
click at [1395, 460] on div "Comments Open comments No comments yet Select ‘Comment’ from the block context …" at bounding box center [1363, 389] width 272 height 682
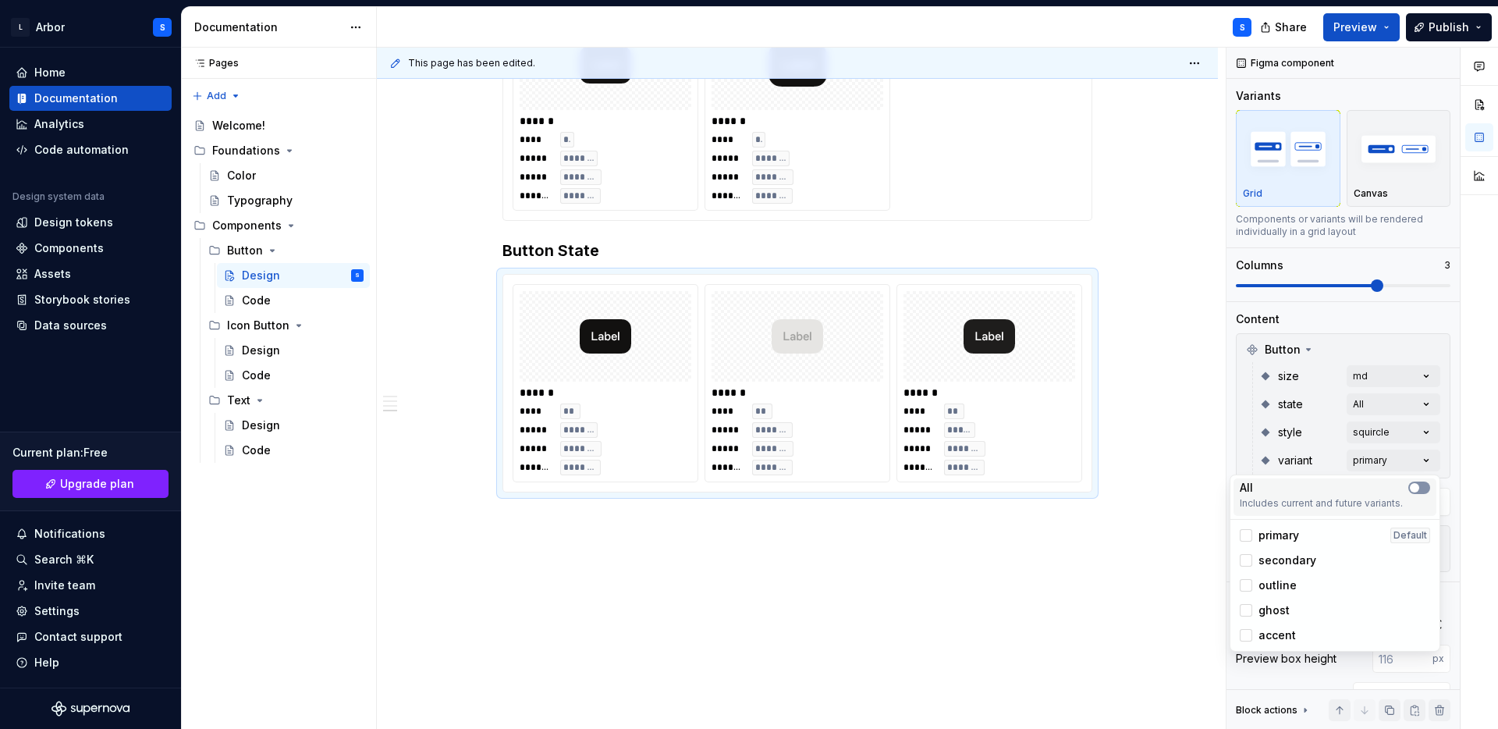
click at [1415, 488] on span "button" at bounding box center [1414, 487] width 9 height 9
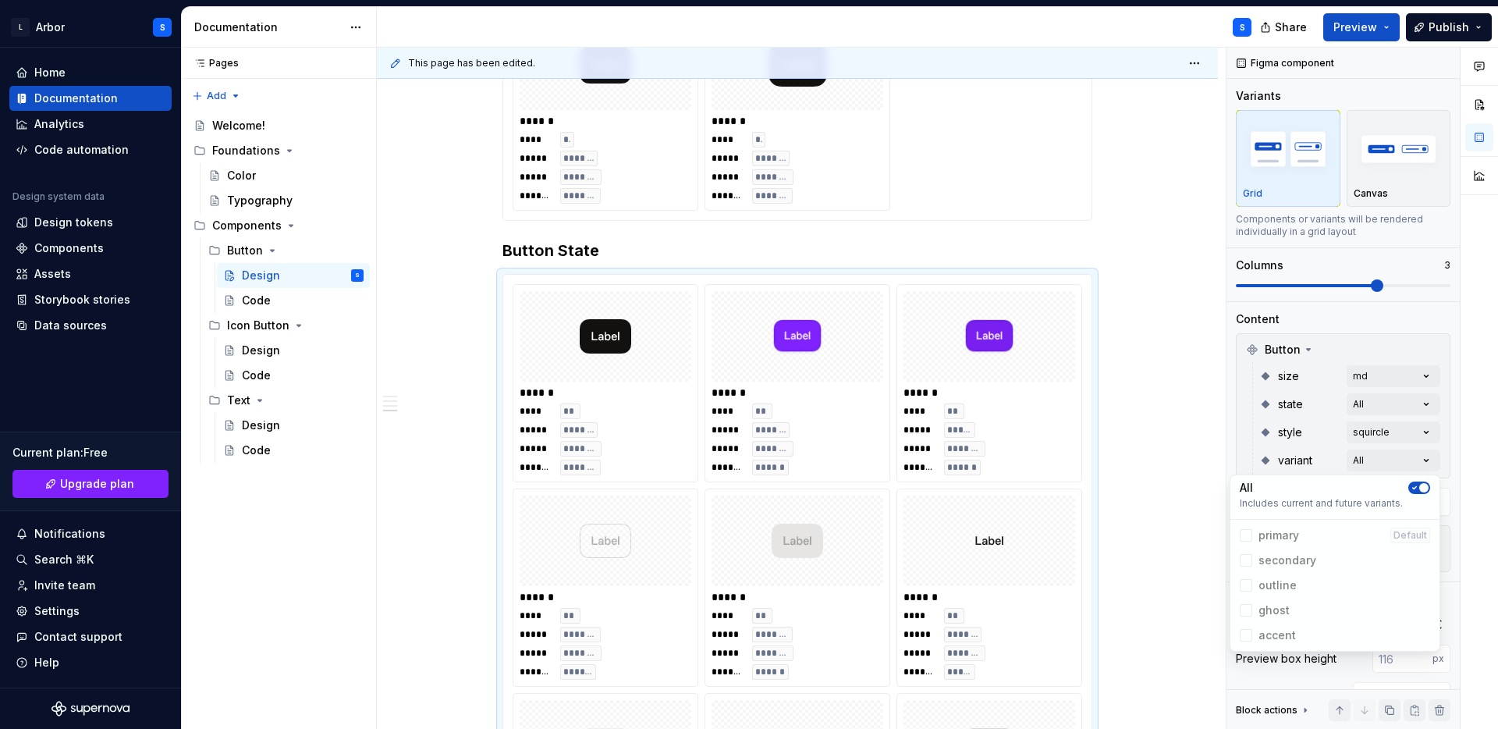
click at [1128, 445] on html "L Arbor S Home Documentation Analytics Code automation Design system data Desig…" at bounding box center [749, 364] width 1498 height 729
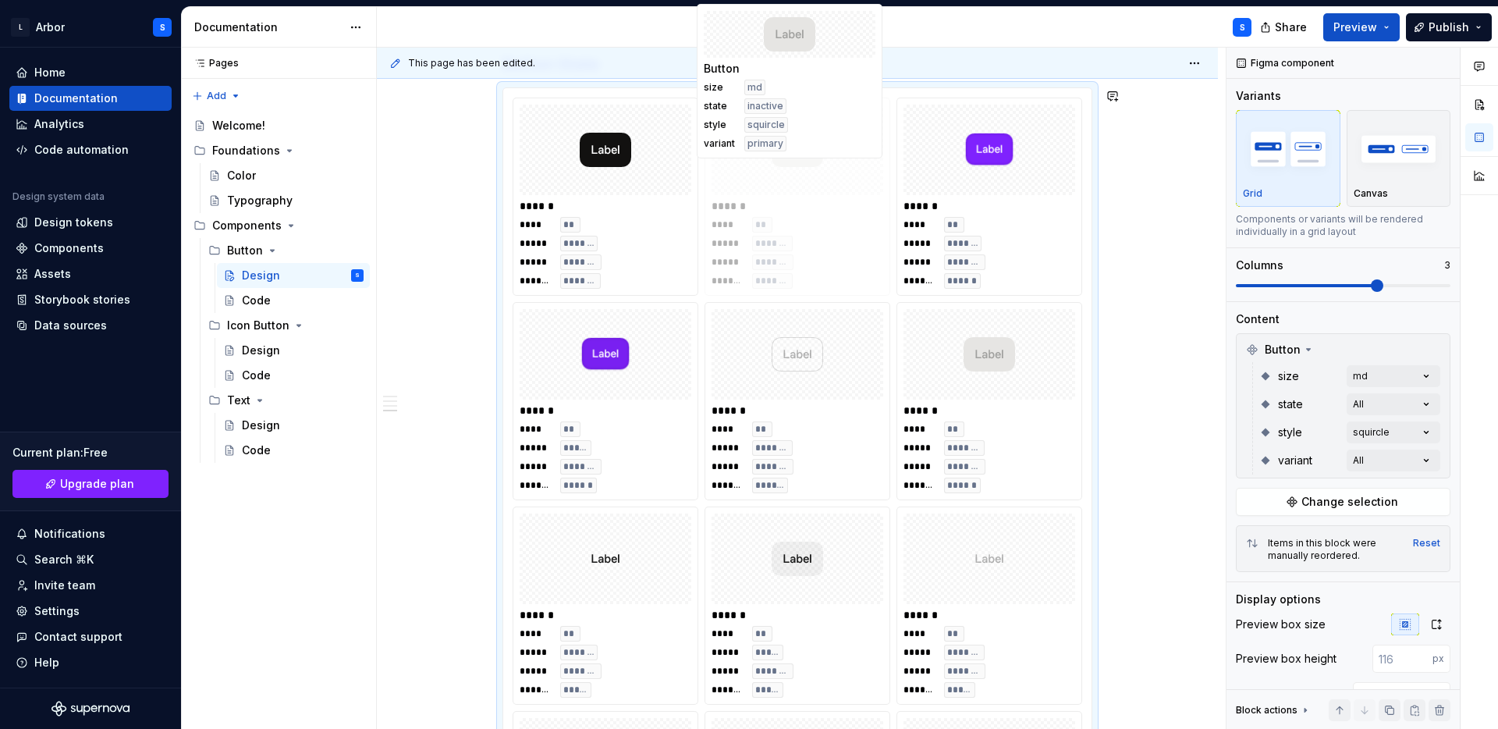
scroll to position [1213, 0]
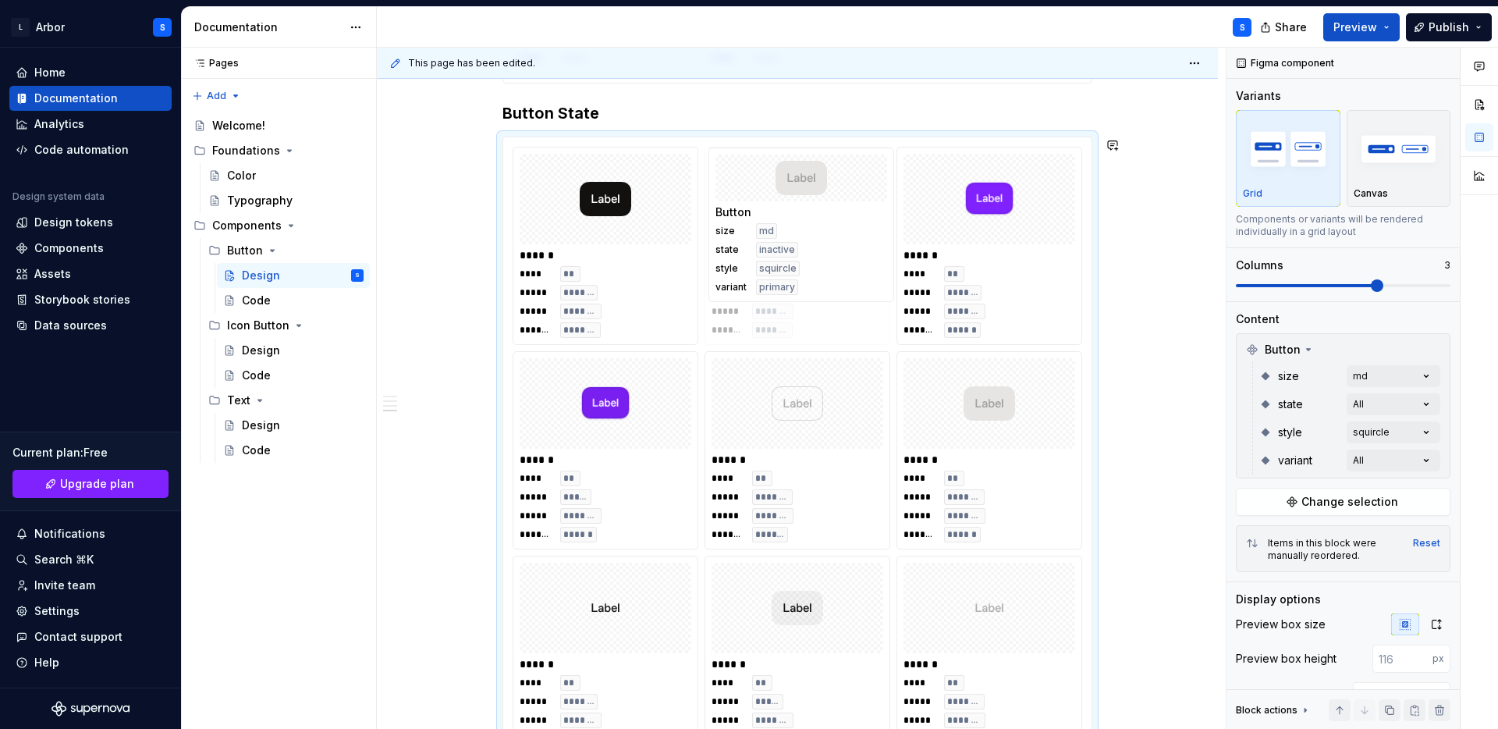
drag, startPoint x: 774, startPoint y: 481, endPoint x: 789, endPoint y: 243, distance: 238.5
click at [789, 243] on body "L Arbor S Home Documentation Analytics Code automation Design system data Desig…" at bounding box center [749, 364] width 1498 height 729
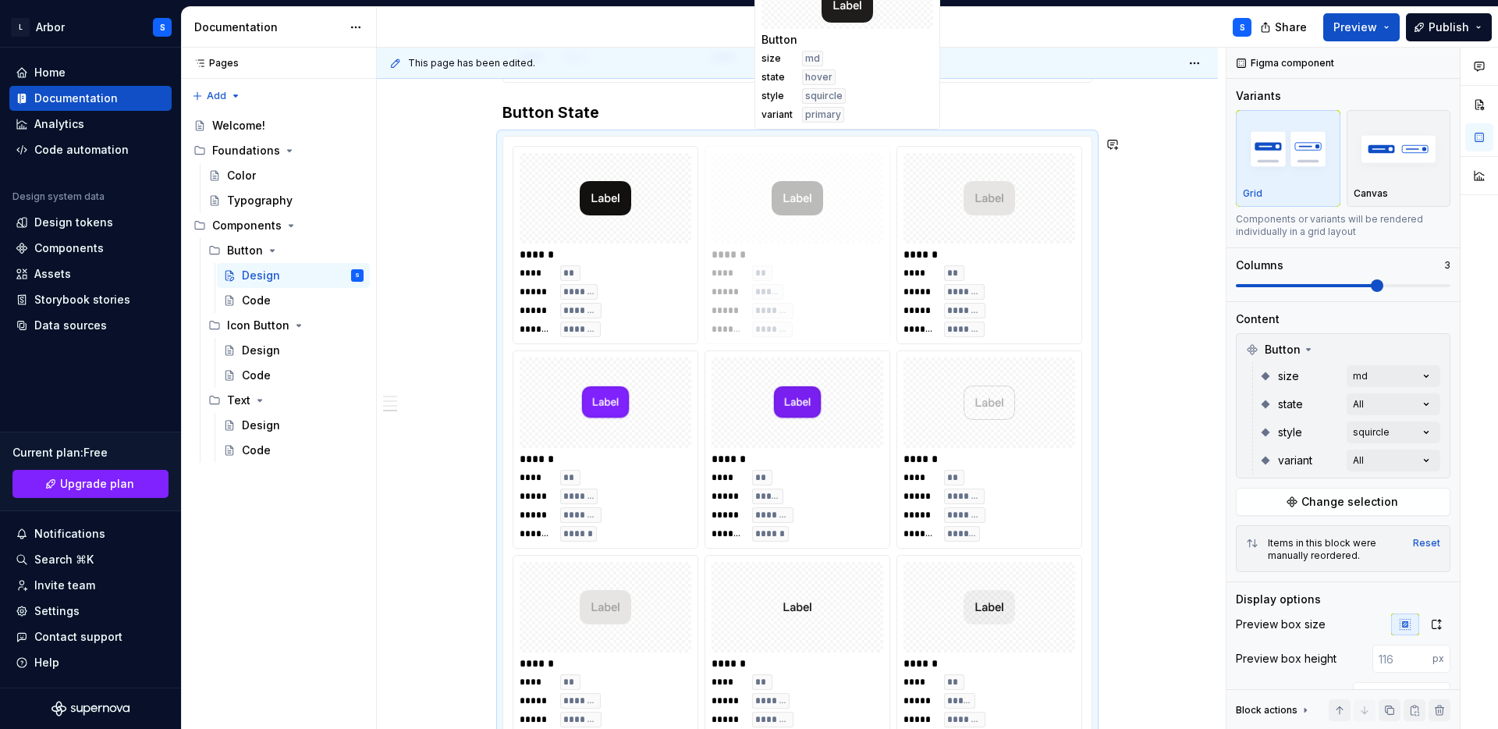
scroll to position [1116, 0]
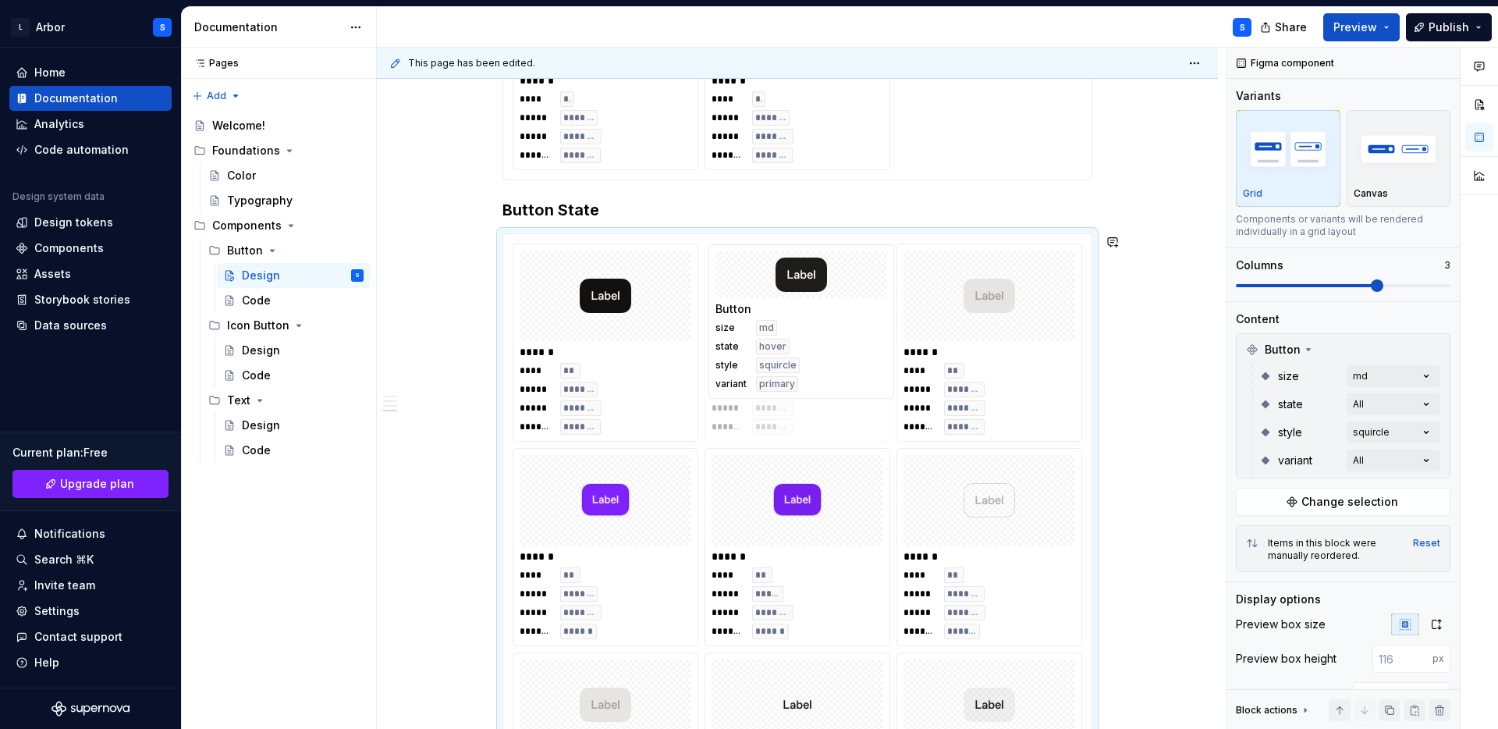
drag, startPoint x: 967, startPoint y: 510, endPoint x: 763, endPoint y: 368, distance: 247.8
click at [763, 368] on body "L Arbor S Home Documentation Analytics Code automation Design system data Desig…" at bounding box center [749, 364] width 1498 height 729
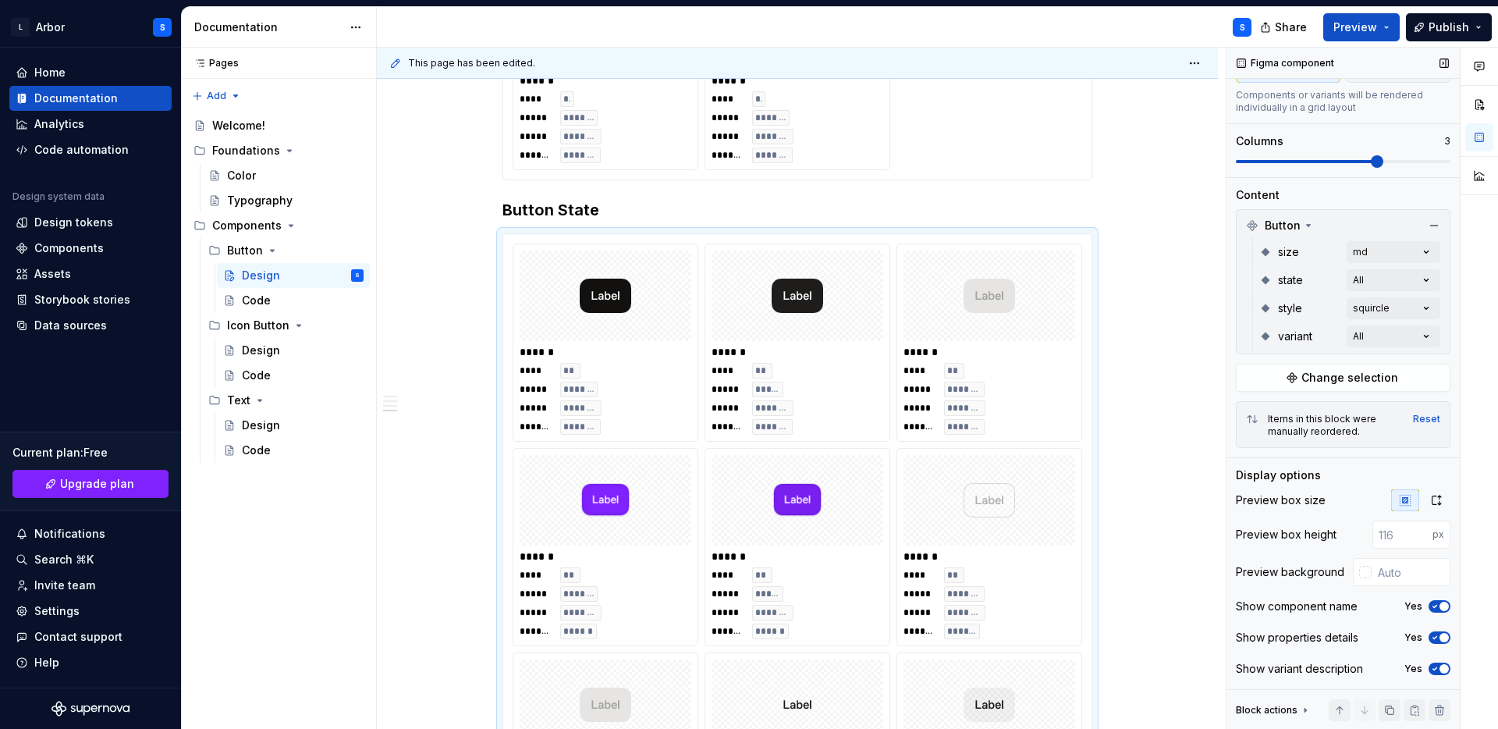
click at [1439, 666] on icon "button" at bounding box center [1435, 668] width 12 height 9
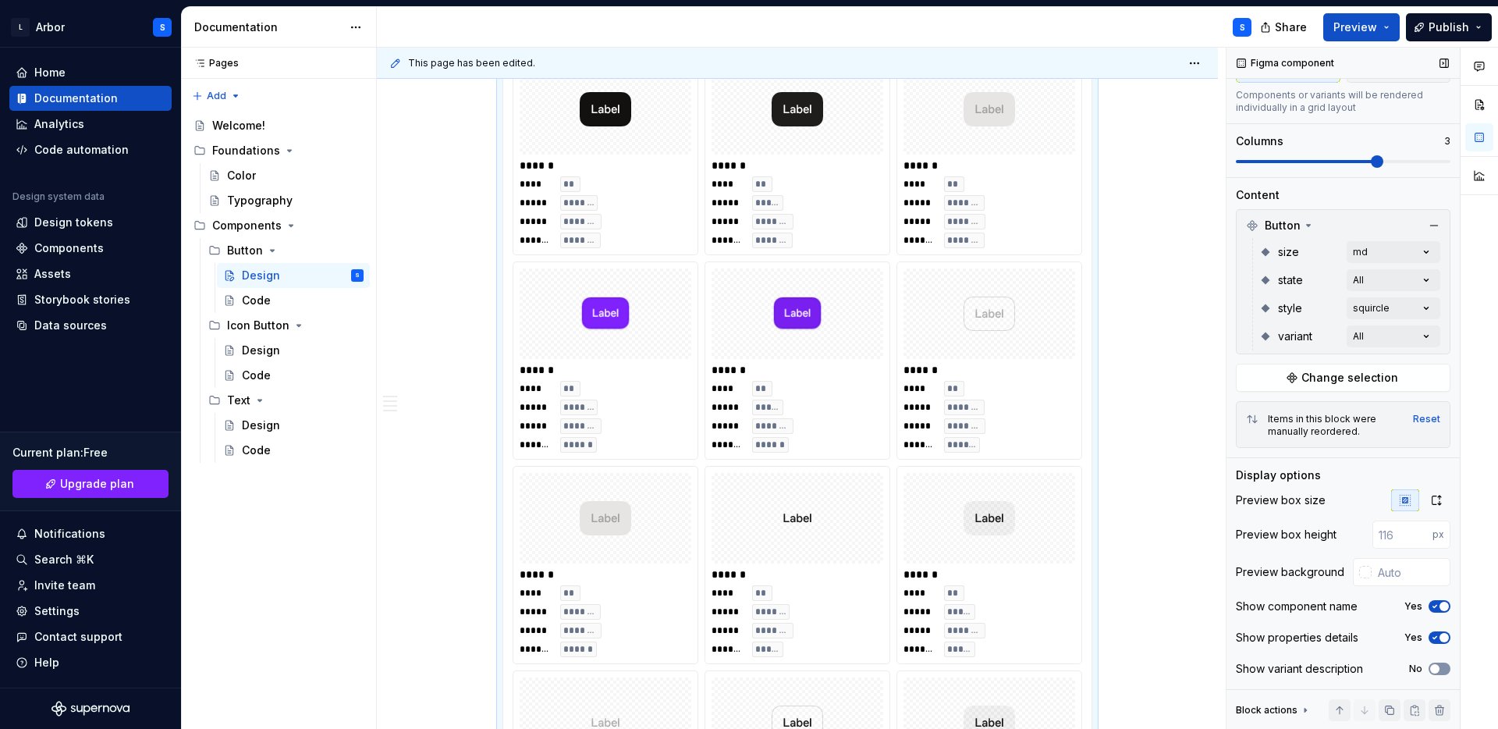
click at [1437, 671] on span "button" at bounding box center [1434, 668] width 9 height 9
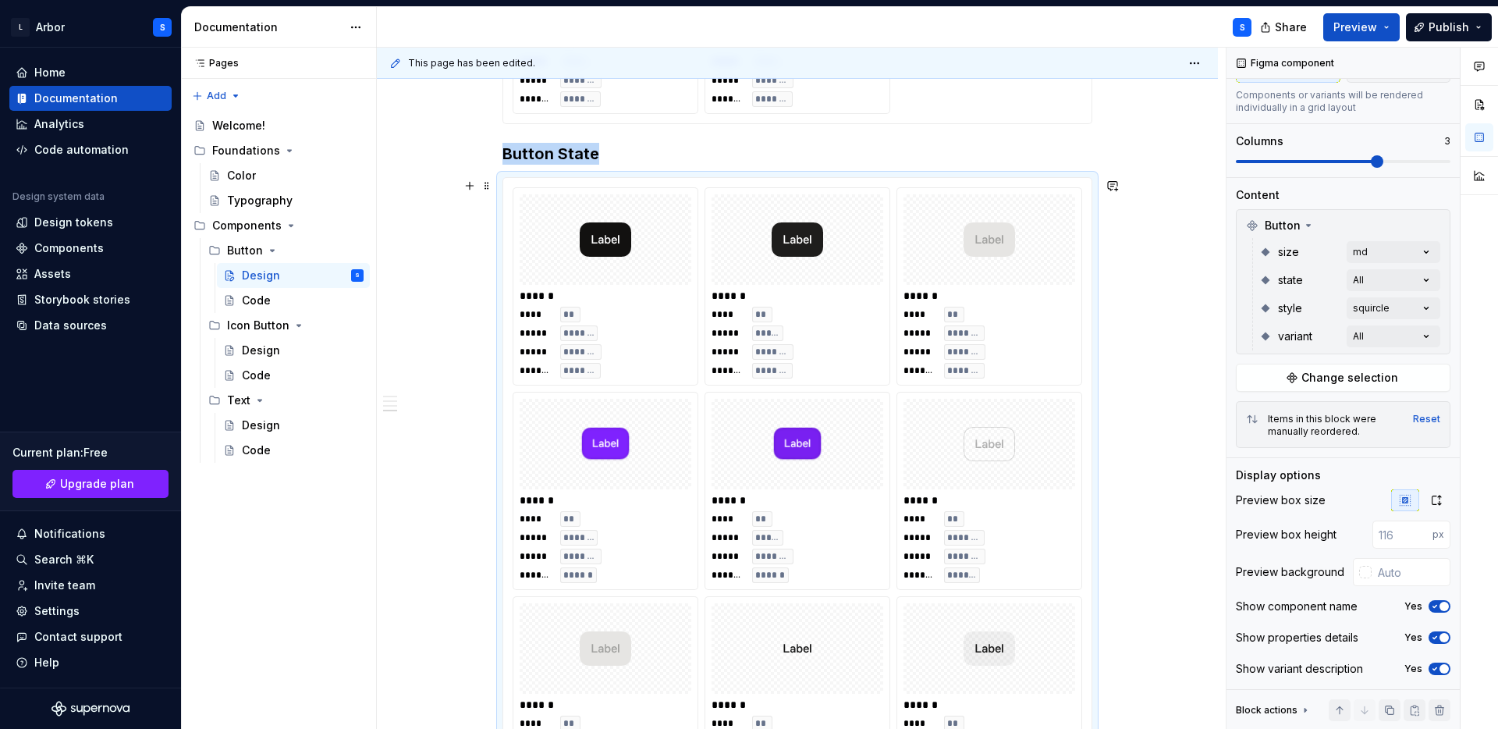
scroll to position [1207, 0]
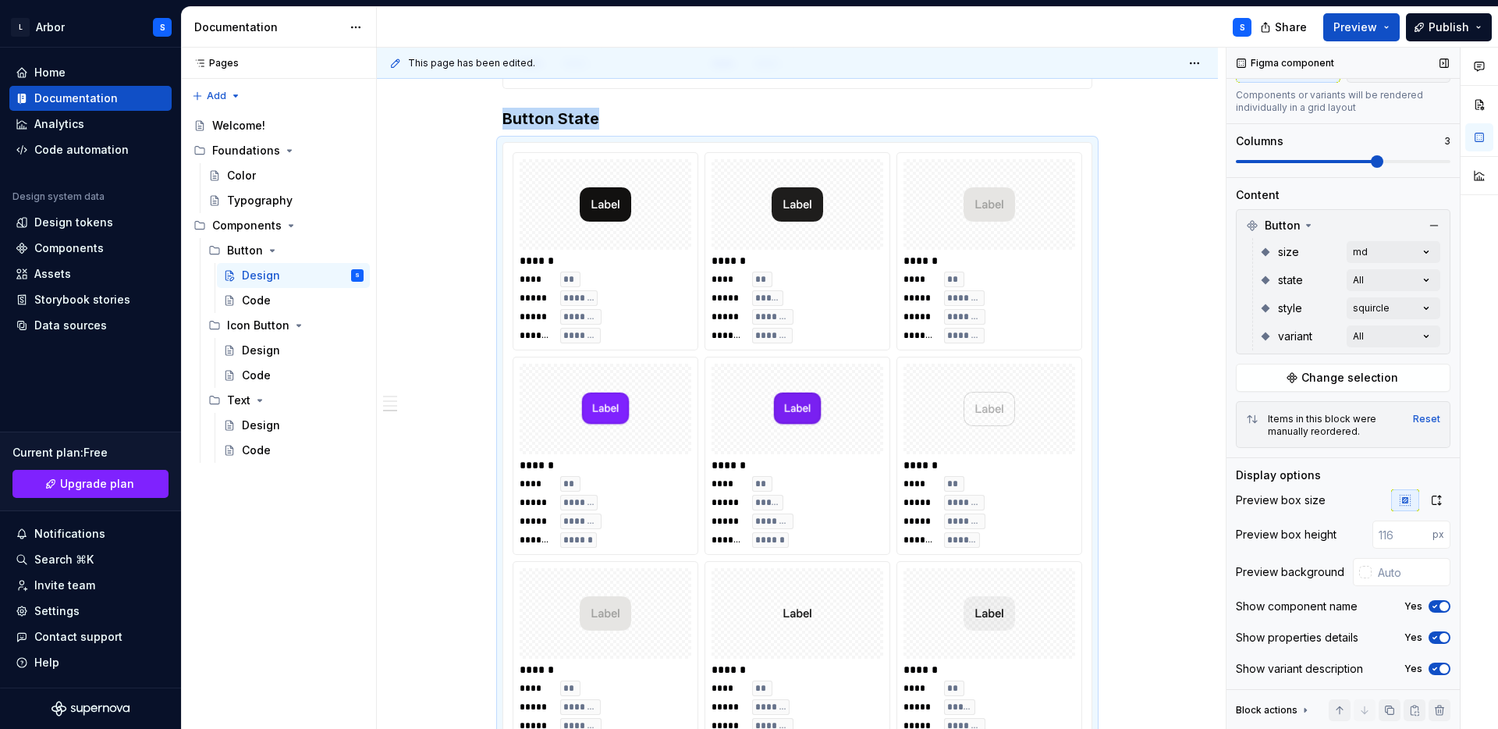
click at [1437, 634] on icon "button" at bounding box center [1435, 637] width 12 height 9
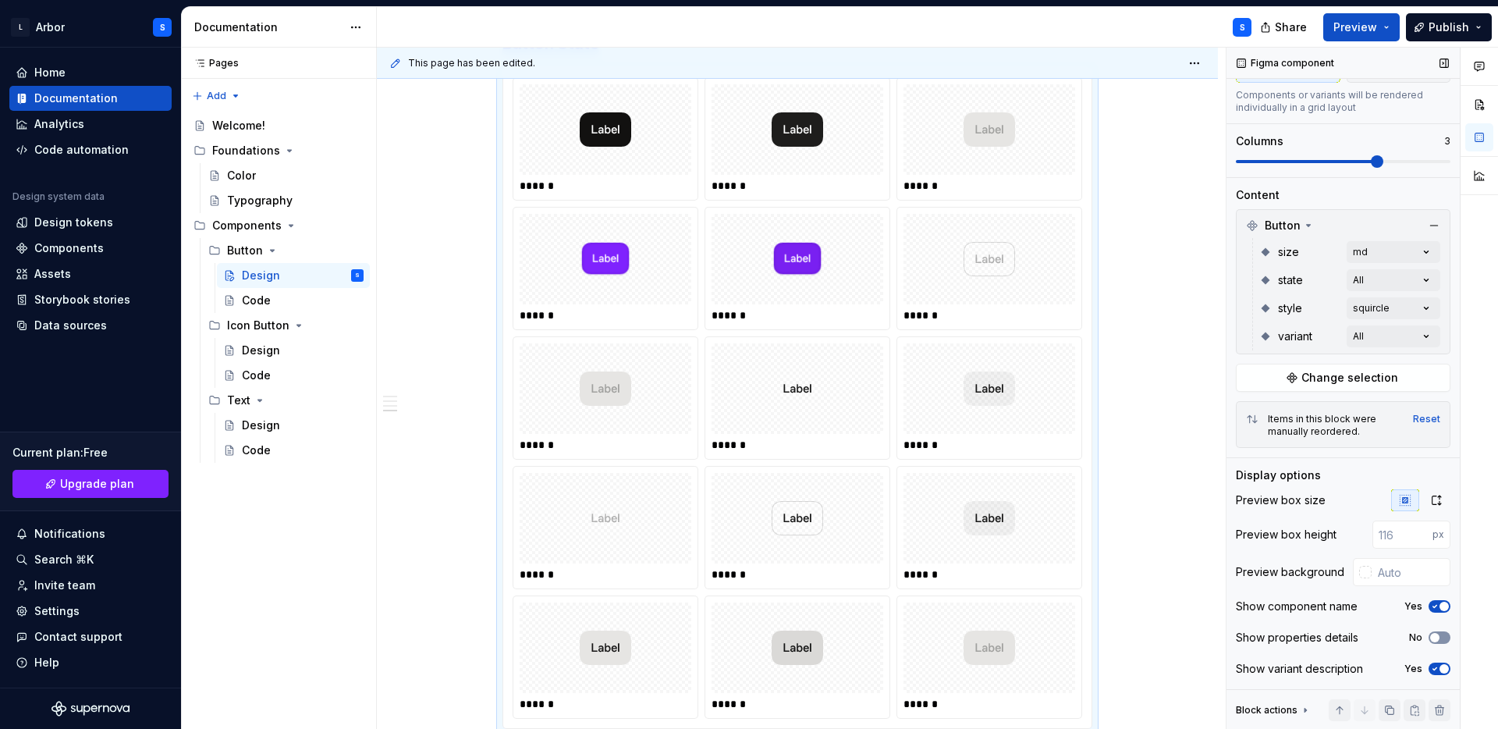
click at [1437, 634] on span "button" at bounding box center [1434, 637] width 9 height 9
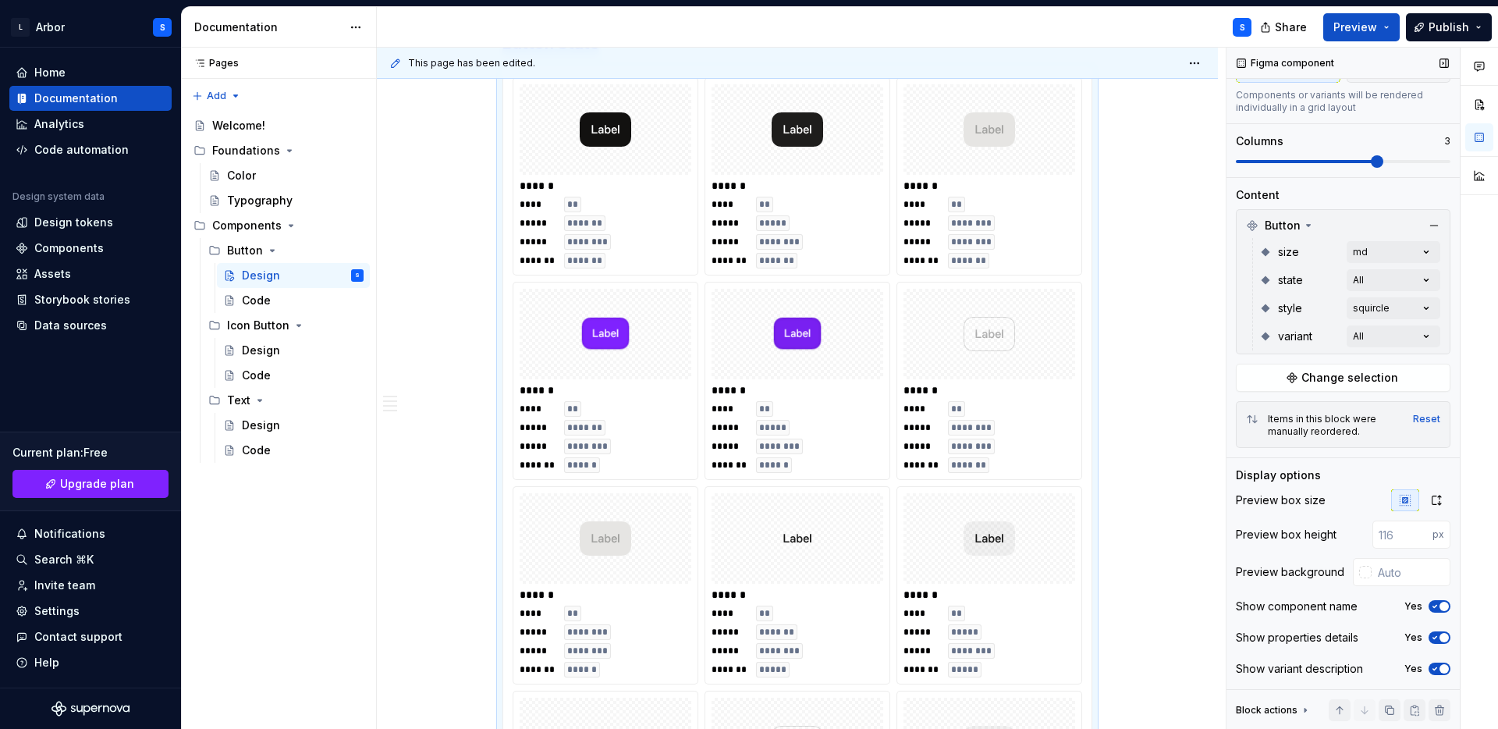
scroll to position [1302, 0]
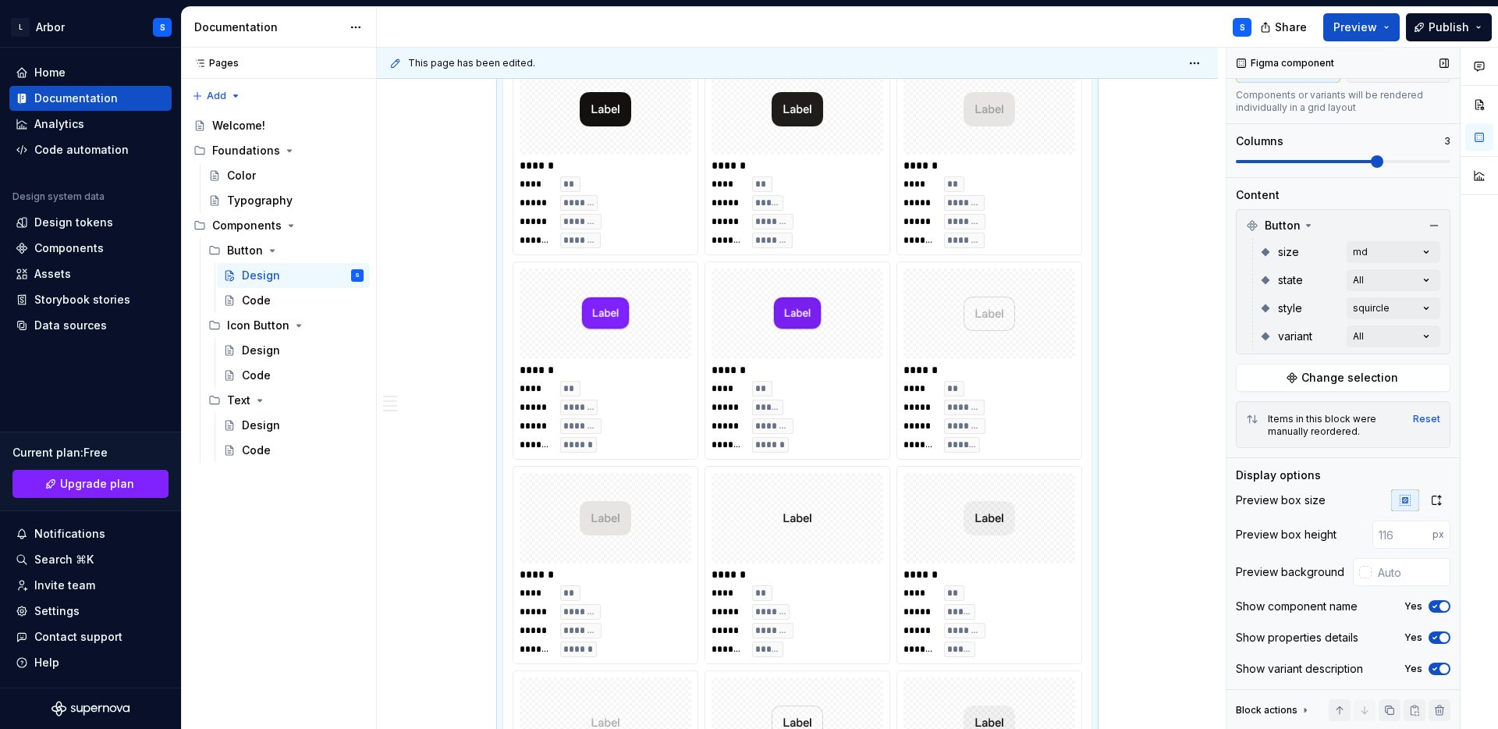
click at [1440, 606] on span "button" at bounding box center [1444, 606] width 9 height 9
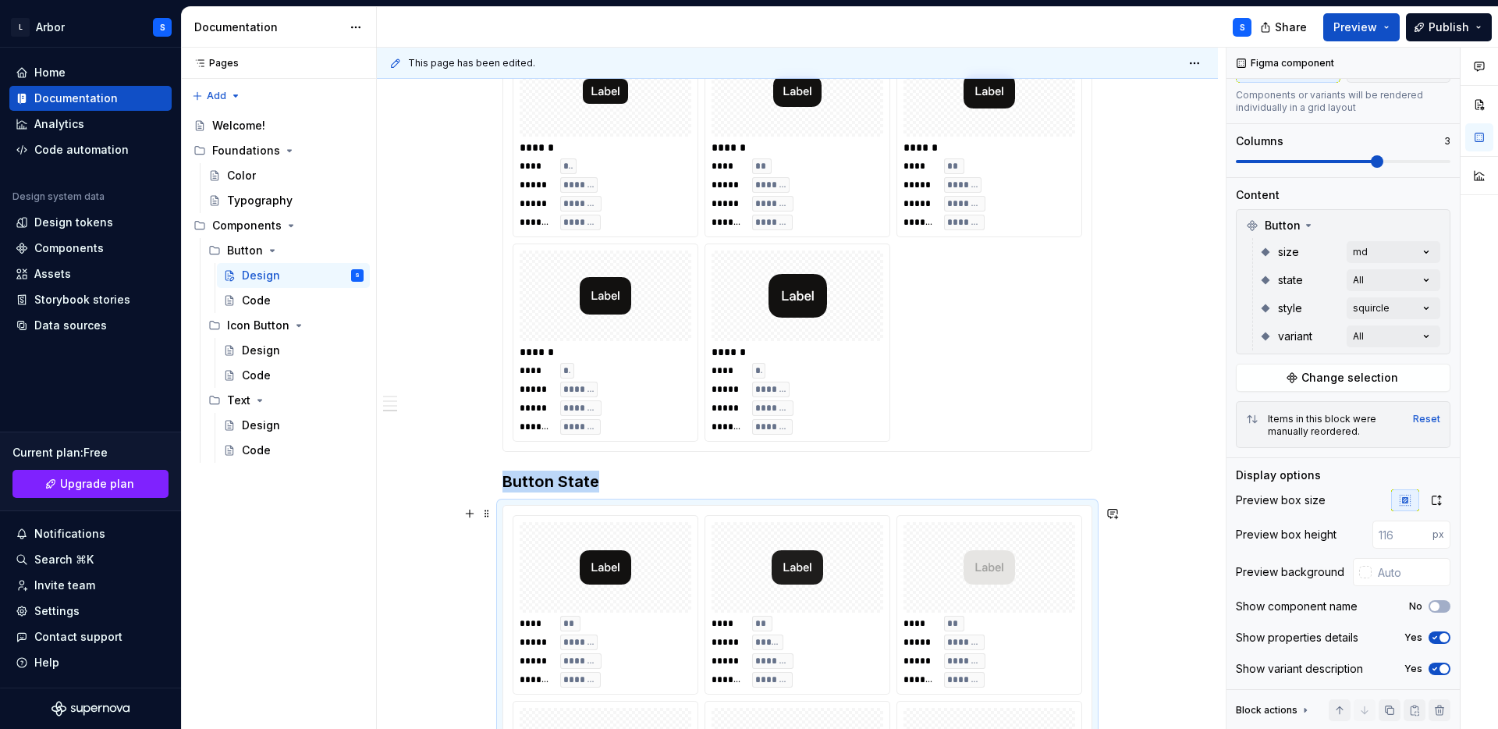
scroll to position [728, 0]
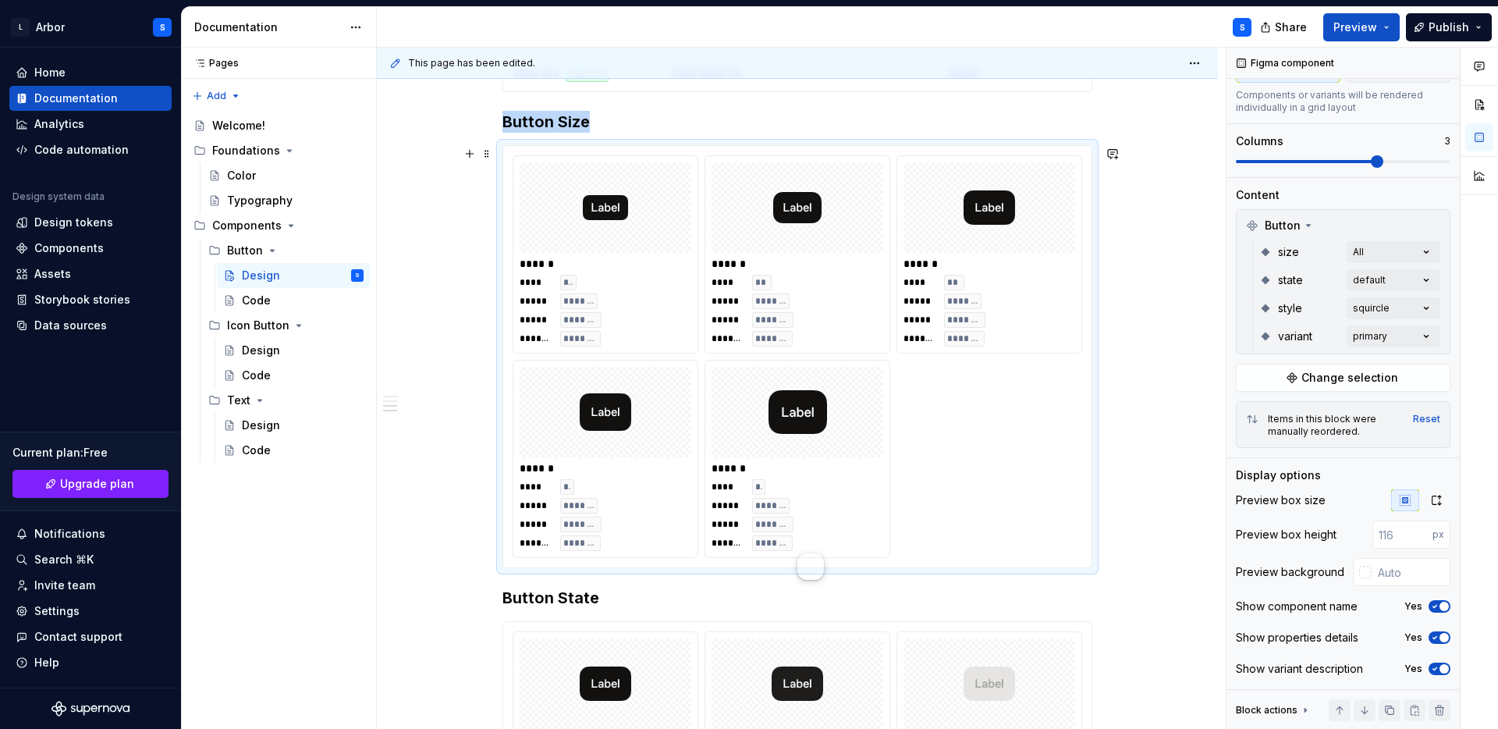
click at [1032, 528] on div "****** **** ** ***** ******* ***** ******** ******* ******* ****** **** ** ****…" at bounding box center [798, 356] width 570 height 403
click at [1439, 607] on icon "button" at bounding box center [1435, 606] width 12 height 9
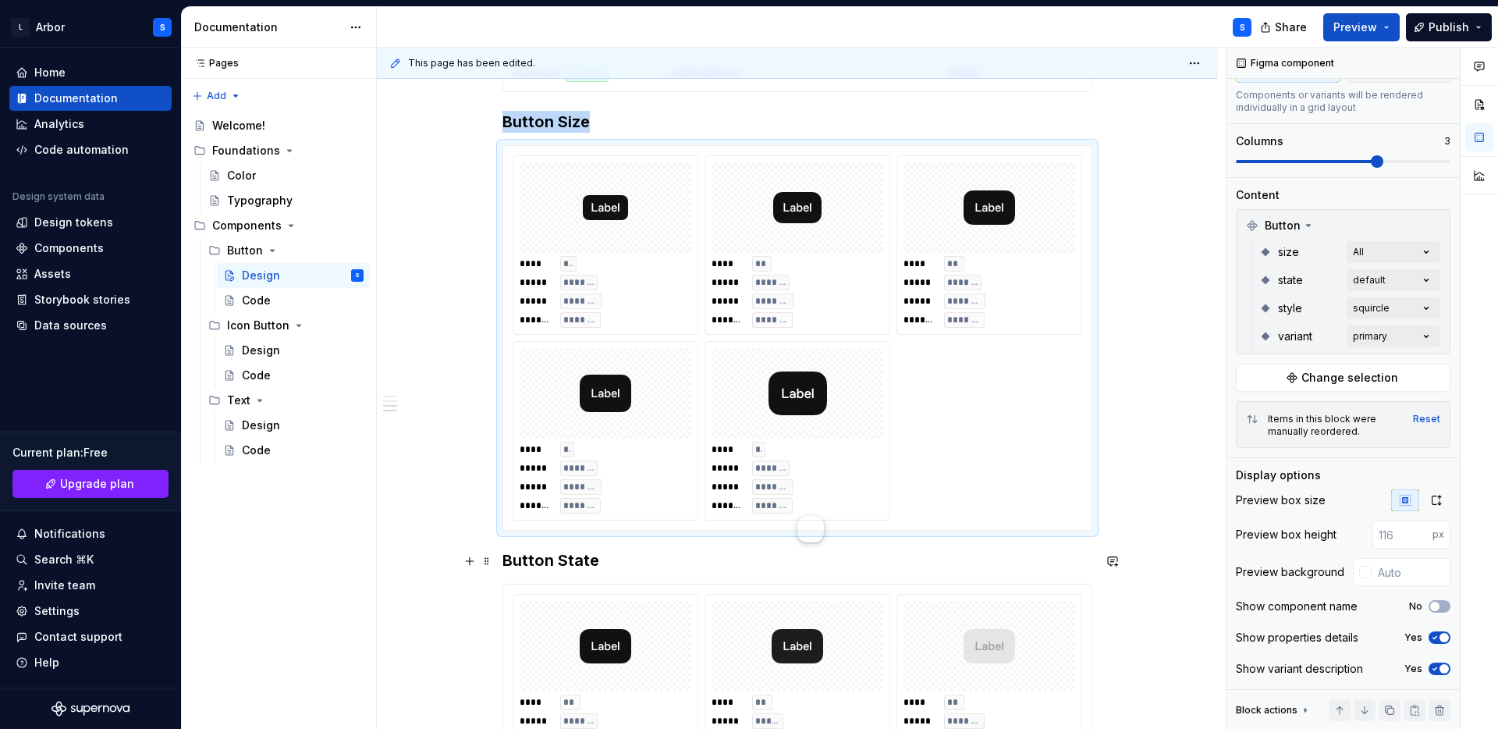
click at [1181, 566] on div "**********" at bounding box center [797, 651] width 841 height 2225
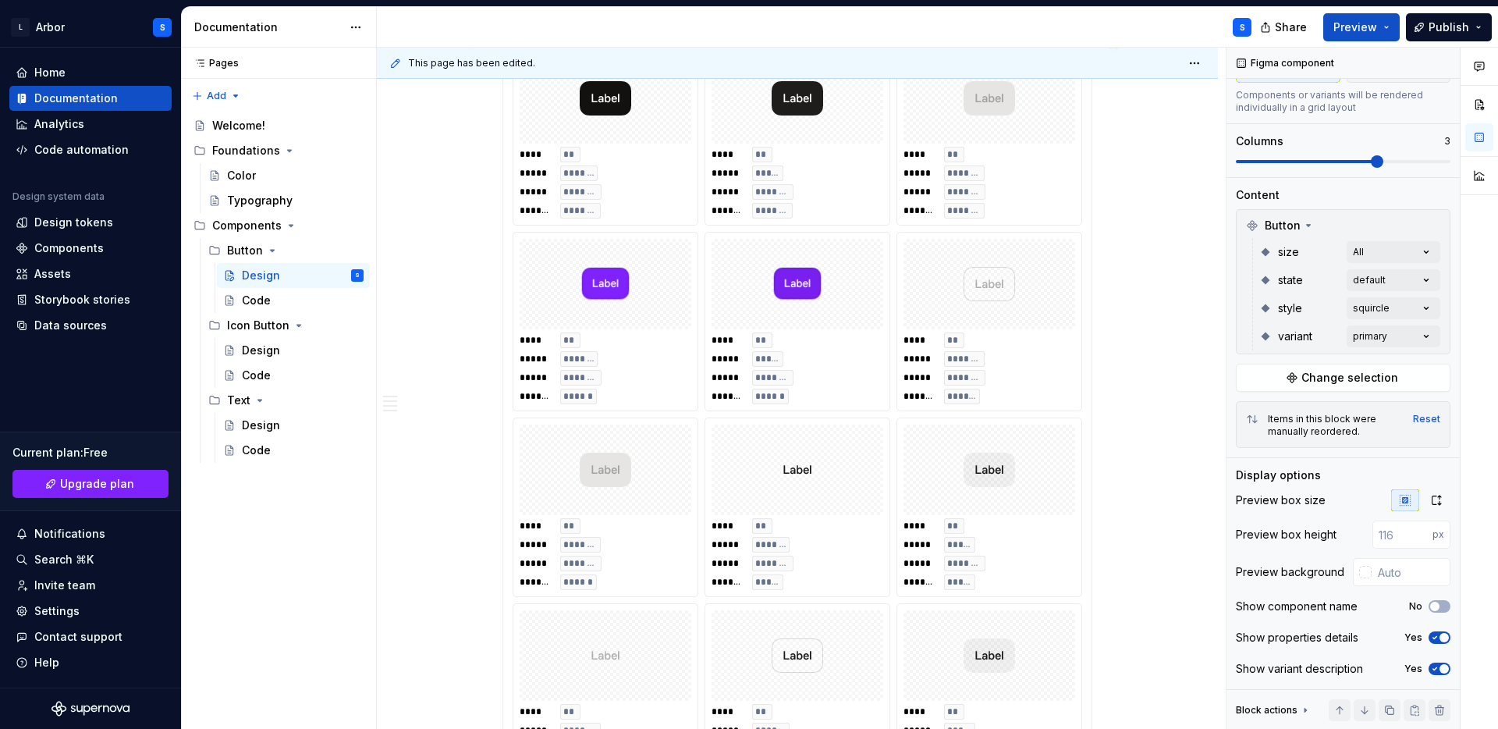
scroll to position [1339, 0]
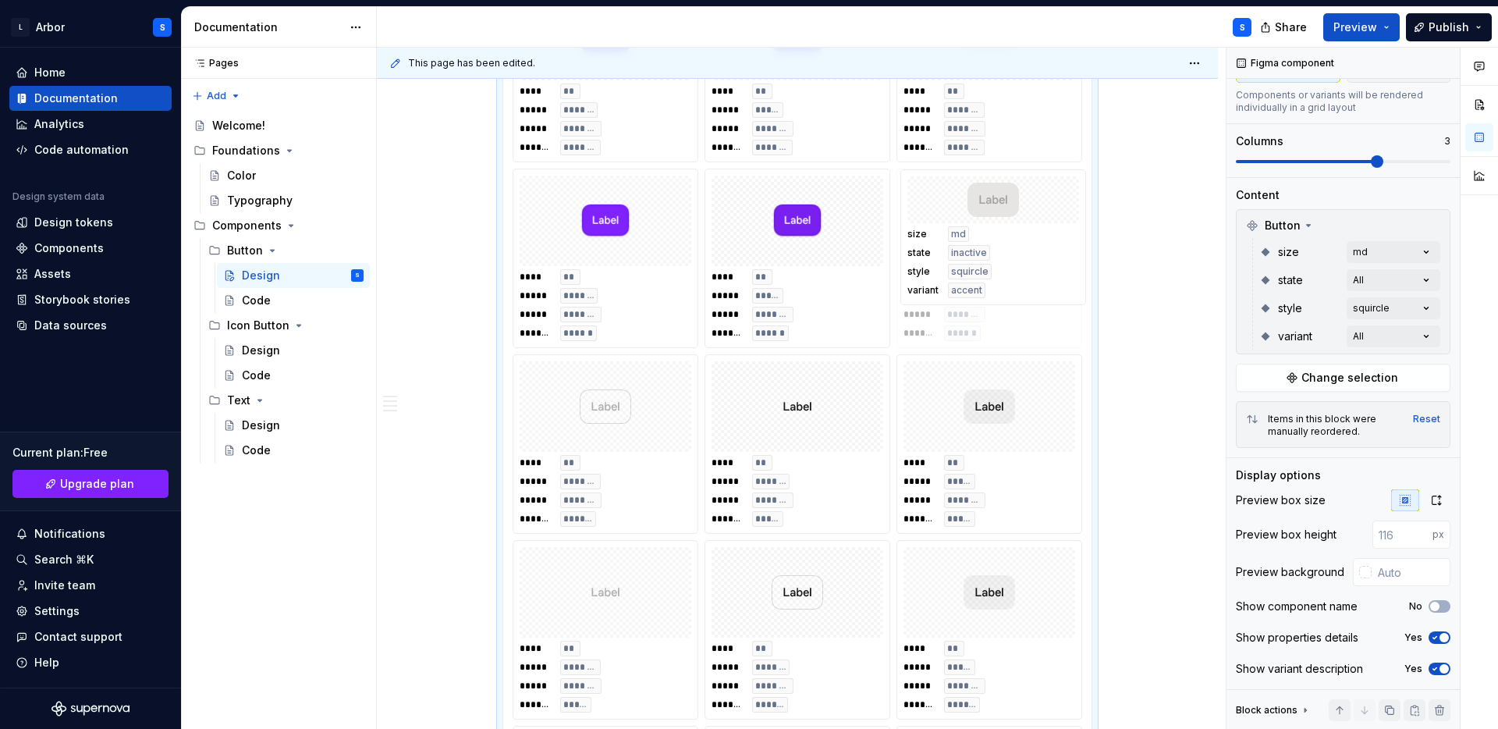
drag, startPoint x: 602, startPoint y: 454, endPoint x: 1015, endPoint y: 275, distance: 450.8
click at [1015, 275] on body "L Arbor S Home Documentation Analytics Code automation Design system data Desig…" at bounding box center [749, 364] width 1498 height 729
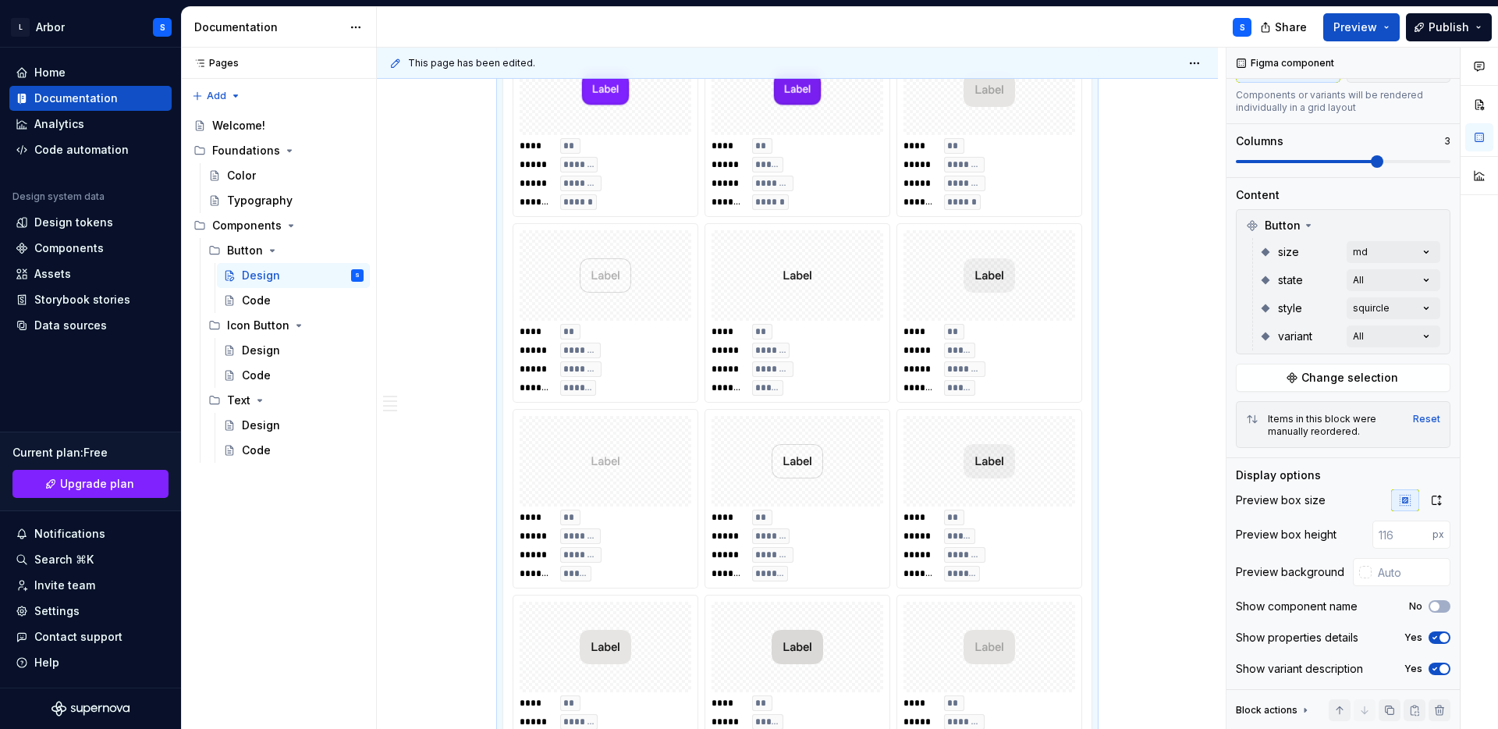
scroll to position [1562, 0]
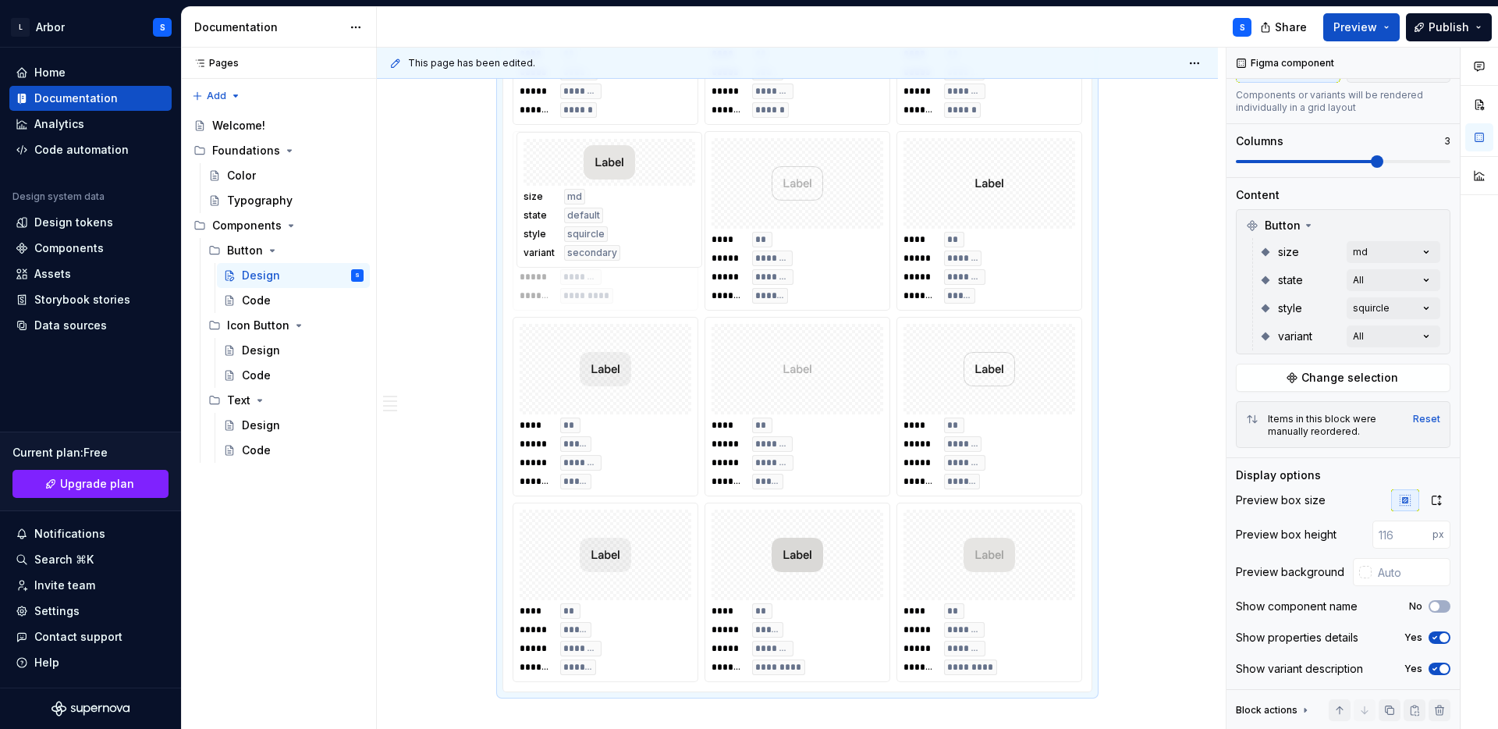
drag, startPoint x: 545, startPoint y: 624, endPoint x: 552, endPoint y: 311, distance: 313.7
click at [552, 311] on body "L Arbor S Home Documentation Analytics Code automation Design system data Desig…" at bounding box center [749, 364] width 1498 height 729
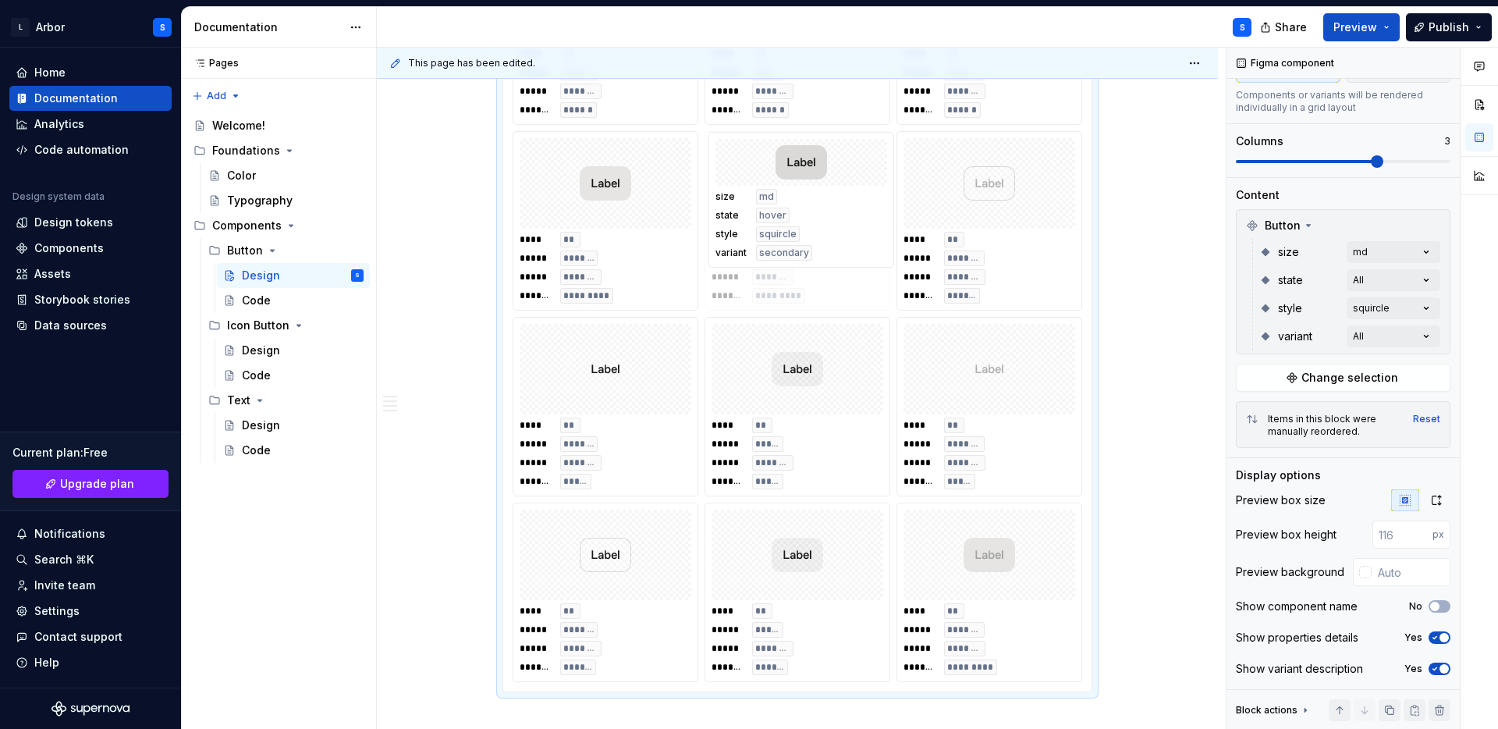
drag, startPoint x: 800, startPoint y: 645, endPoint x: 818, endPoint y: 297, distance: 349.3
click at [818, 297] on body "L Arbor S Home Documentation Analytics Code automation Design system data Desig…" at bounding box center [749, 364] width 1498 height 729
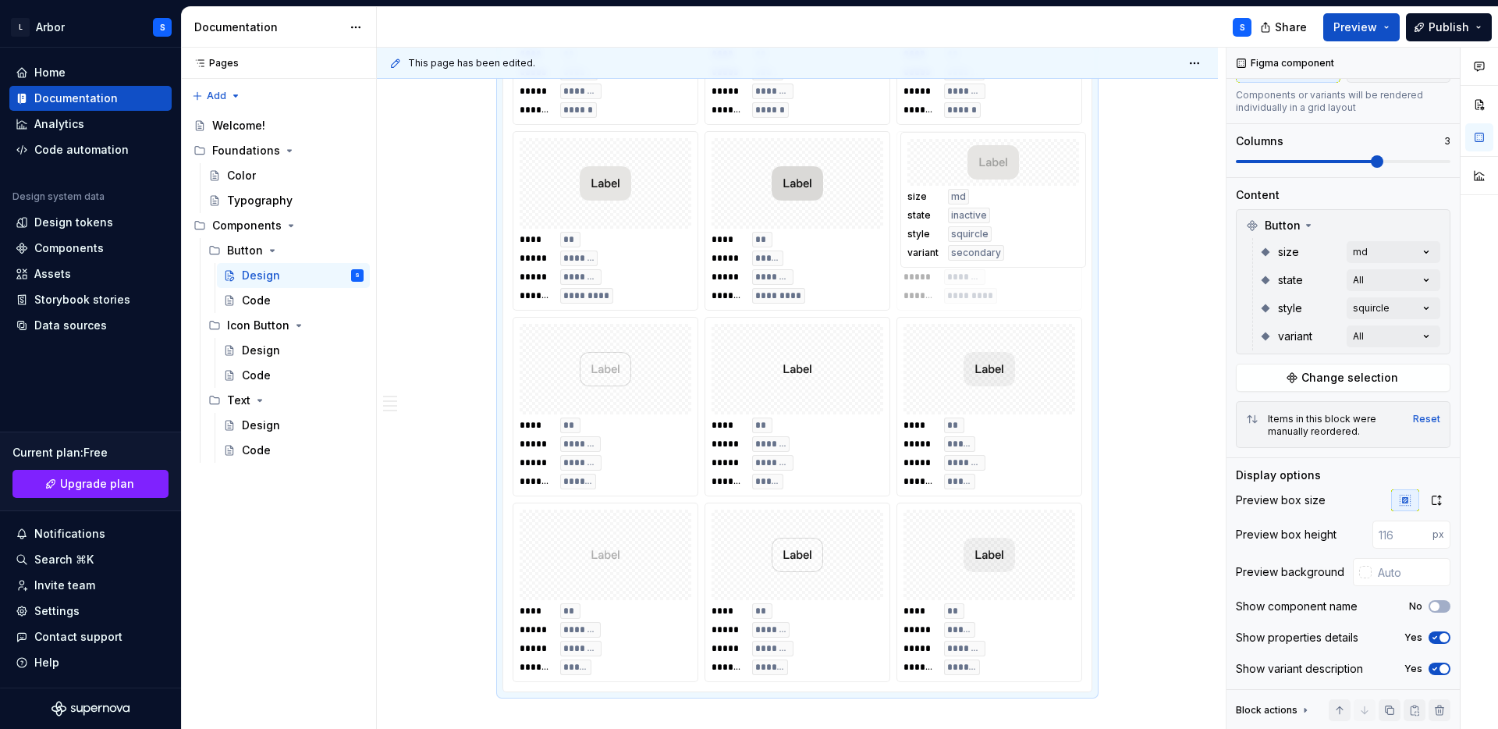
drag, startPoint x: 980, startPoint y: 628, endPoint x: 989, endPoint y: 255, distance: 373.1
click at [990, 255] on body "L Arbor S Home Documentation Analytics Code automation Design system data Desig…" at bounding box center [749, 364] width 1498 height 729
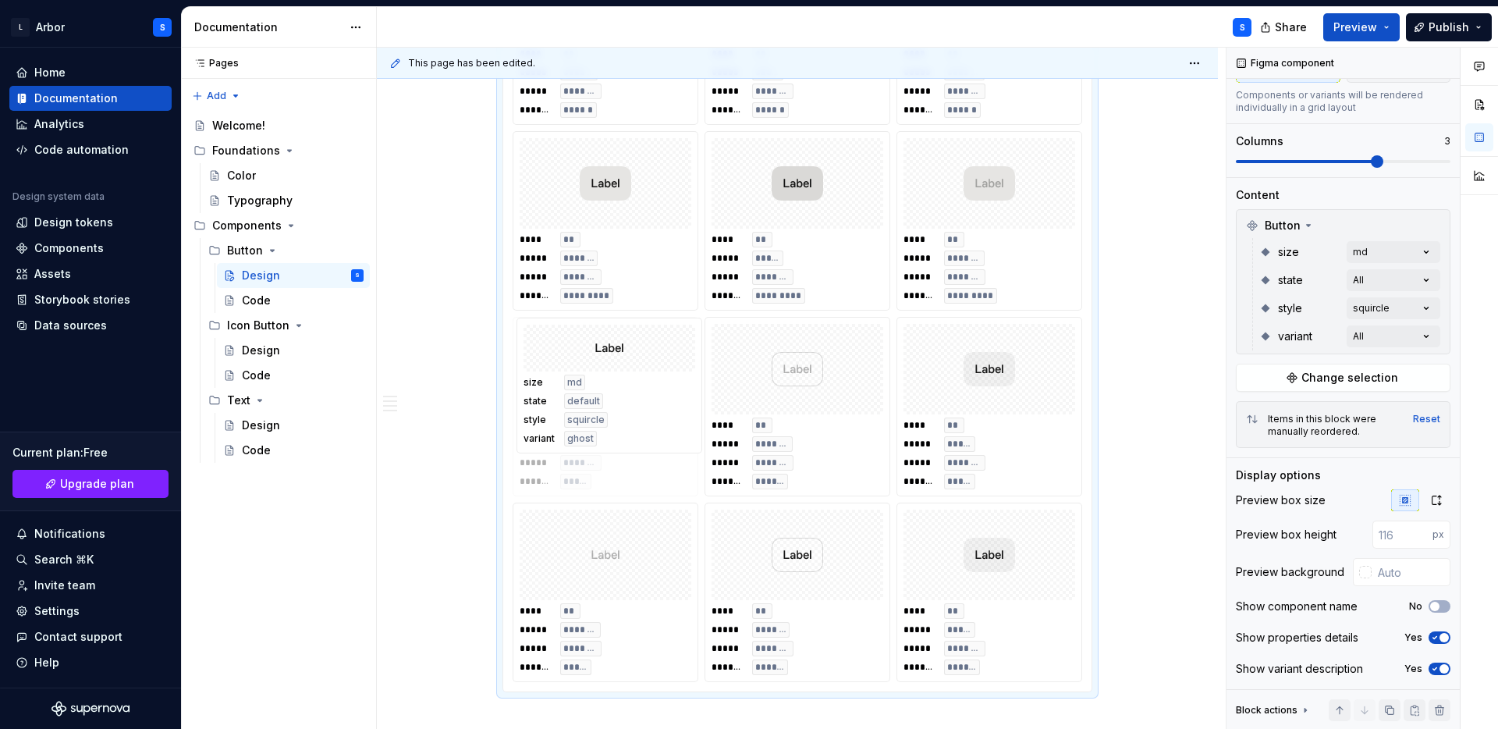
drag, startPoint x: 818, startPoint y: 453, endPoint x: 648, endPoint y: 445, distance: 169.5
click at [648, 445] on body "L Arbor S Home Documentation Analytics Code automation Design system data Desig…" at bounding box center [749, 364] width 1498 height 729
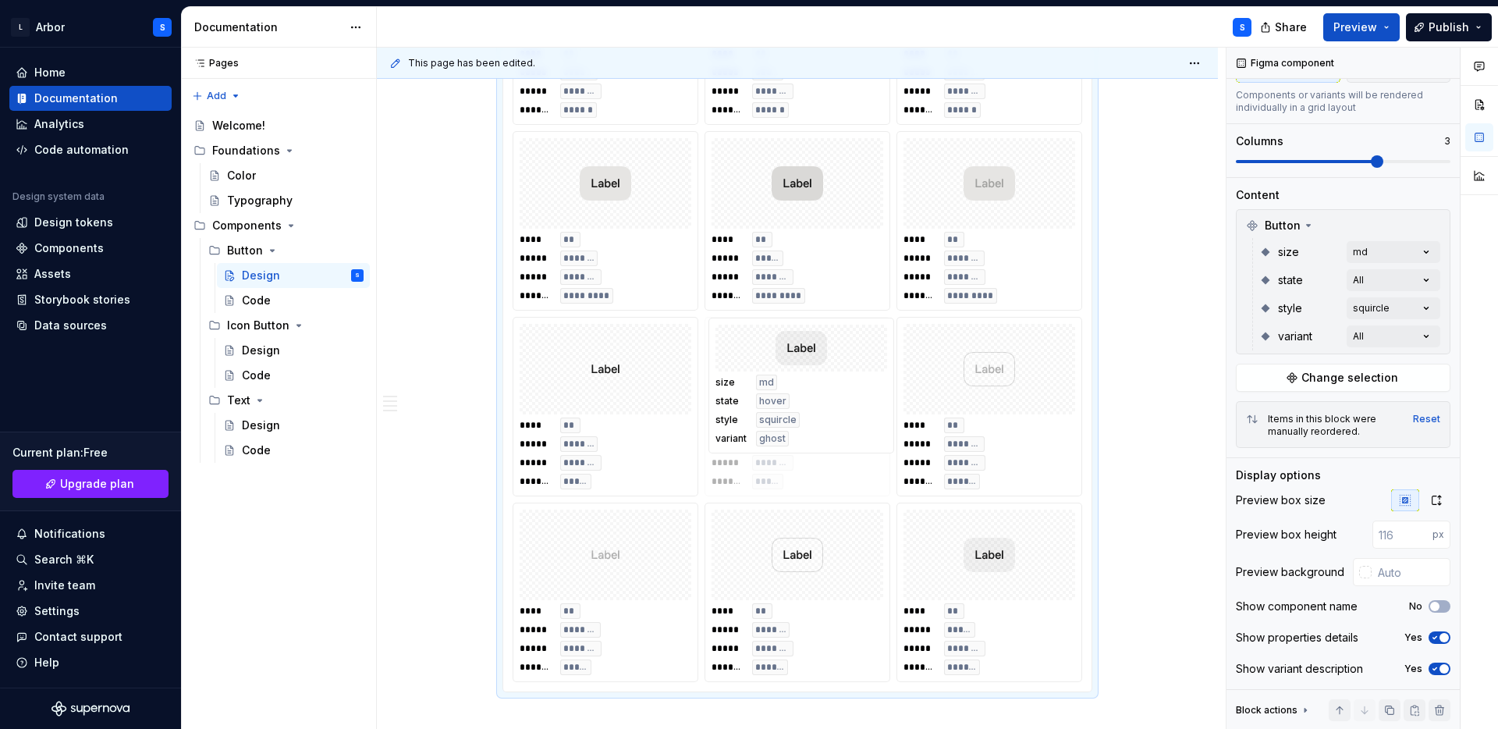
drag, startPoint x: 999, startPoint y: 442, endPoint x: 827, endPoint y: 427, distance: 172.4
click at [826, 427] on body "L Arbor S Home Documentation Analytics Code automation Design system data Desig…" at bounding box center [749, 364] width 1498 height 729
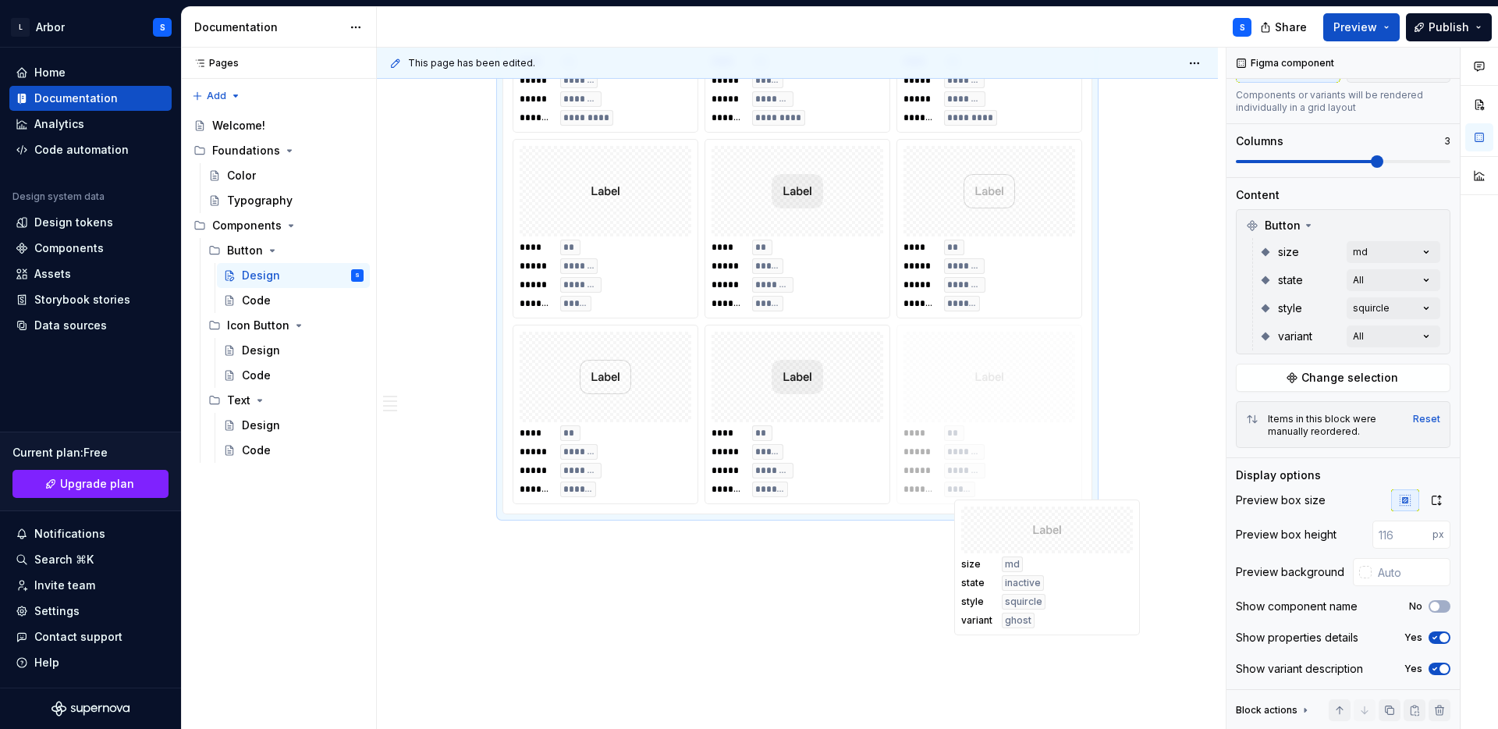
scroll to position [1763, 0]
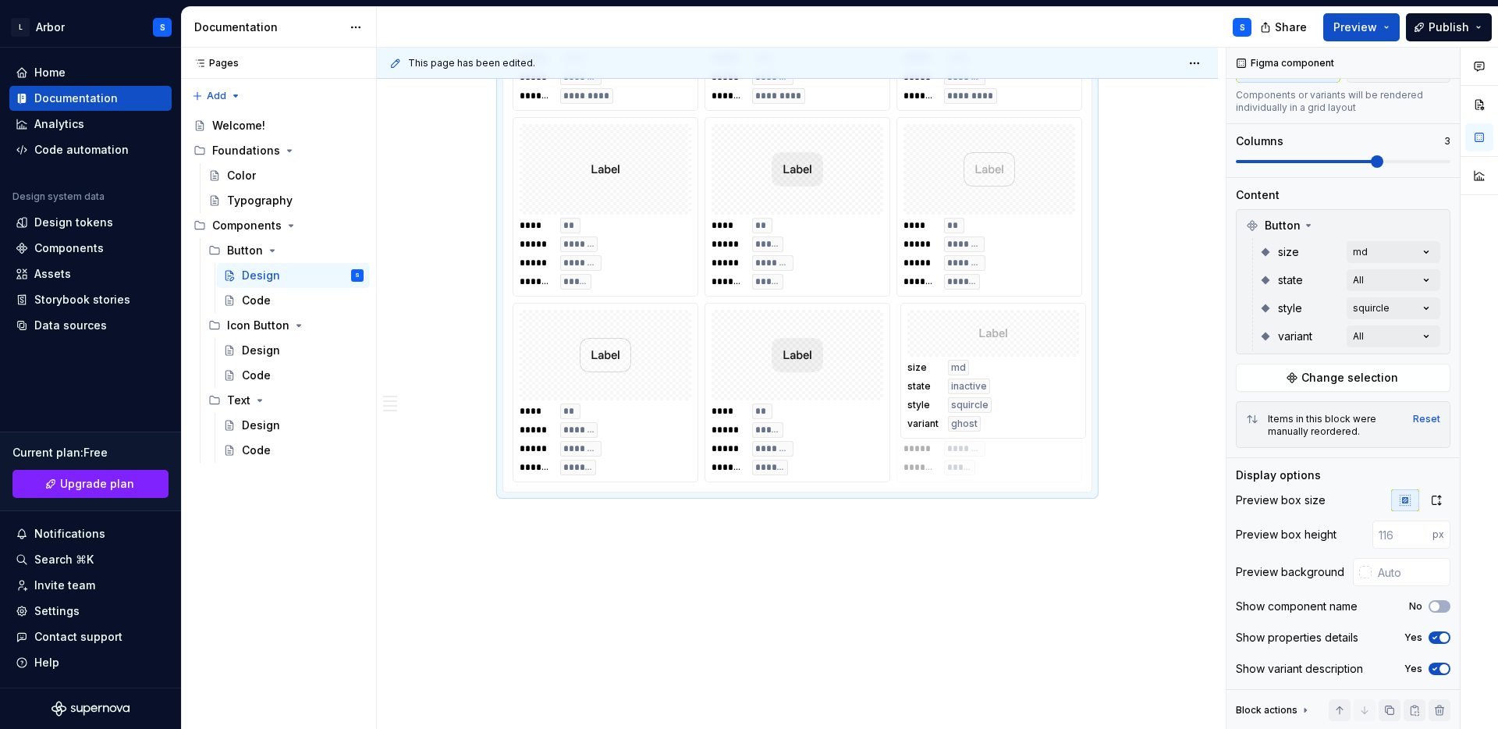
drag, startPoint x: 616, startPoint y: 652, endPoint x: 1014, endPoint y: 450, distance: 446.7
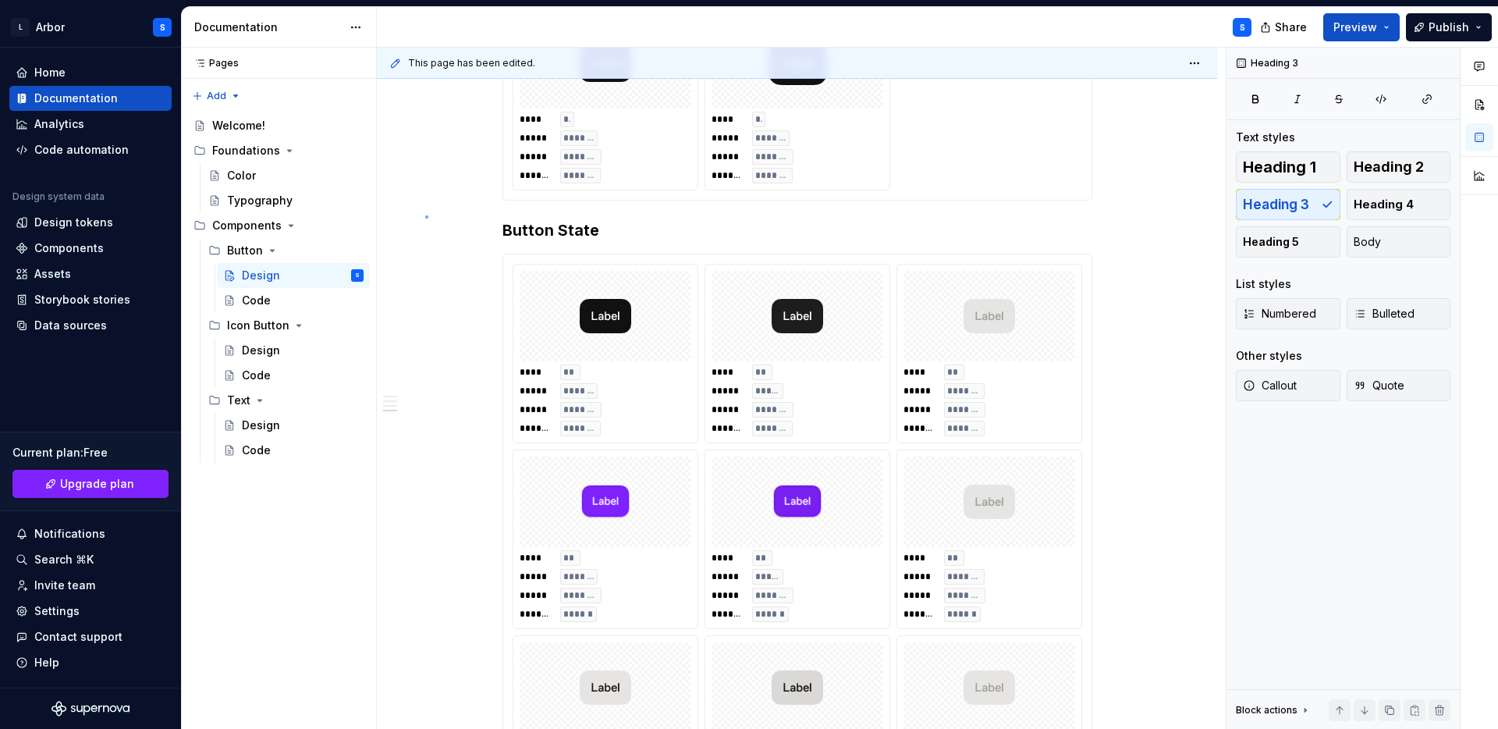
scroll to position [0, 0]
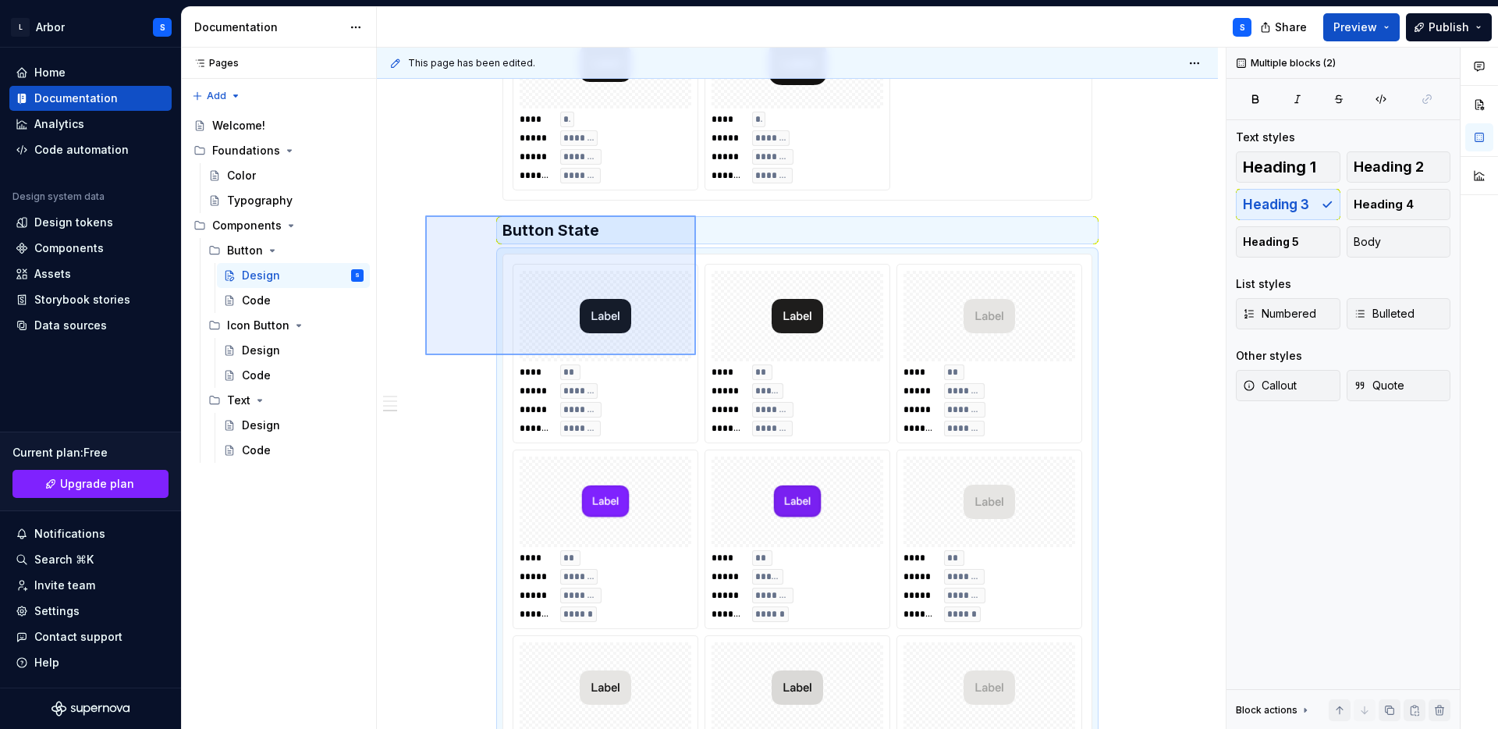
drag, startPoint x: 426, startPoint y: 215, endPoint x: 696, endPoint y: 353, distance: 302.9
click at [696, 354] on div "**********" at bounding box center [801, 389] width 849 height 682
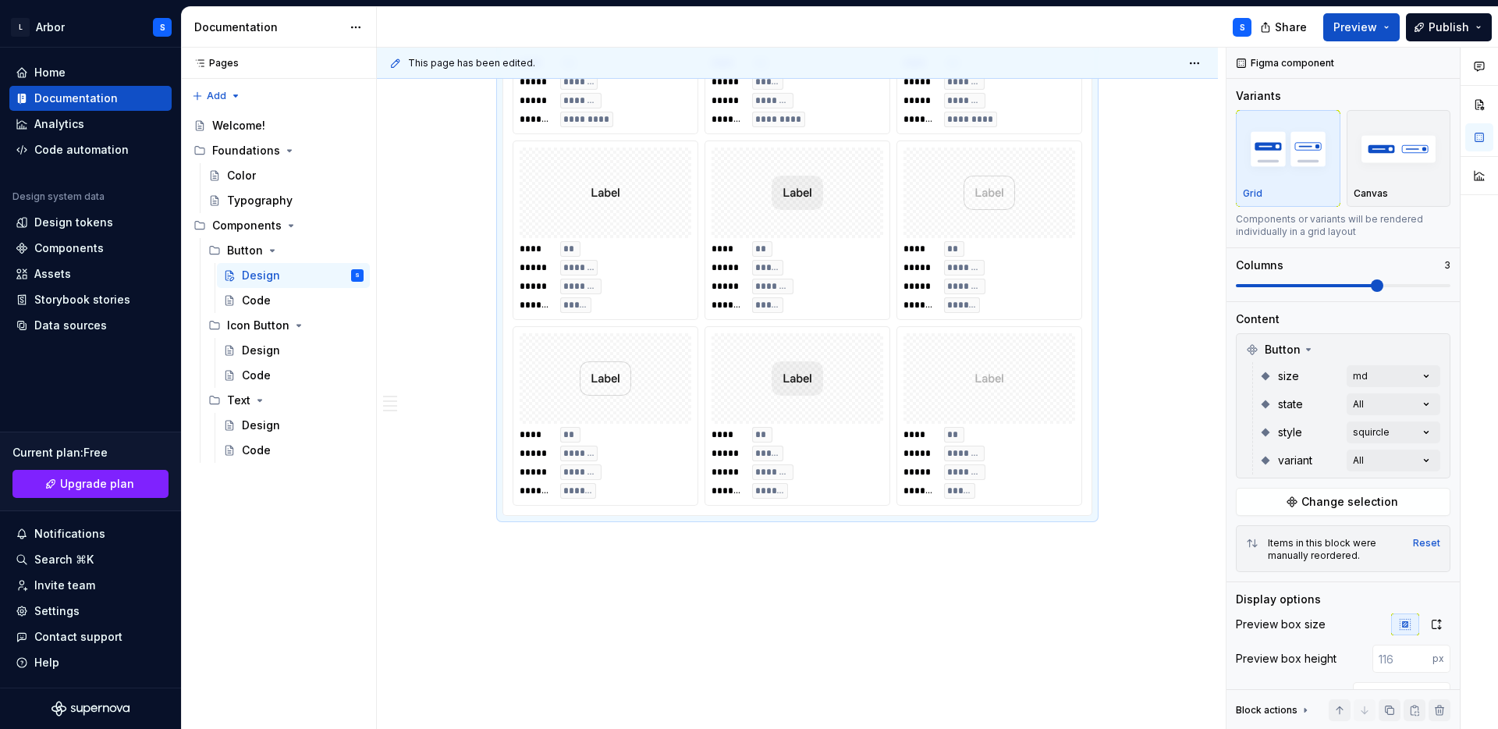
scroll to position [1763, 0]
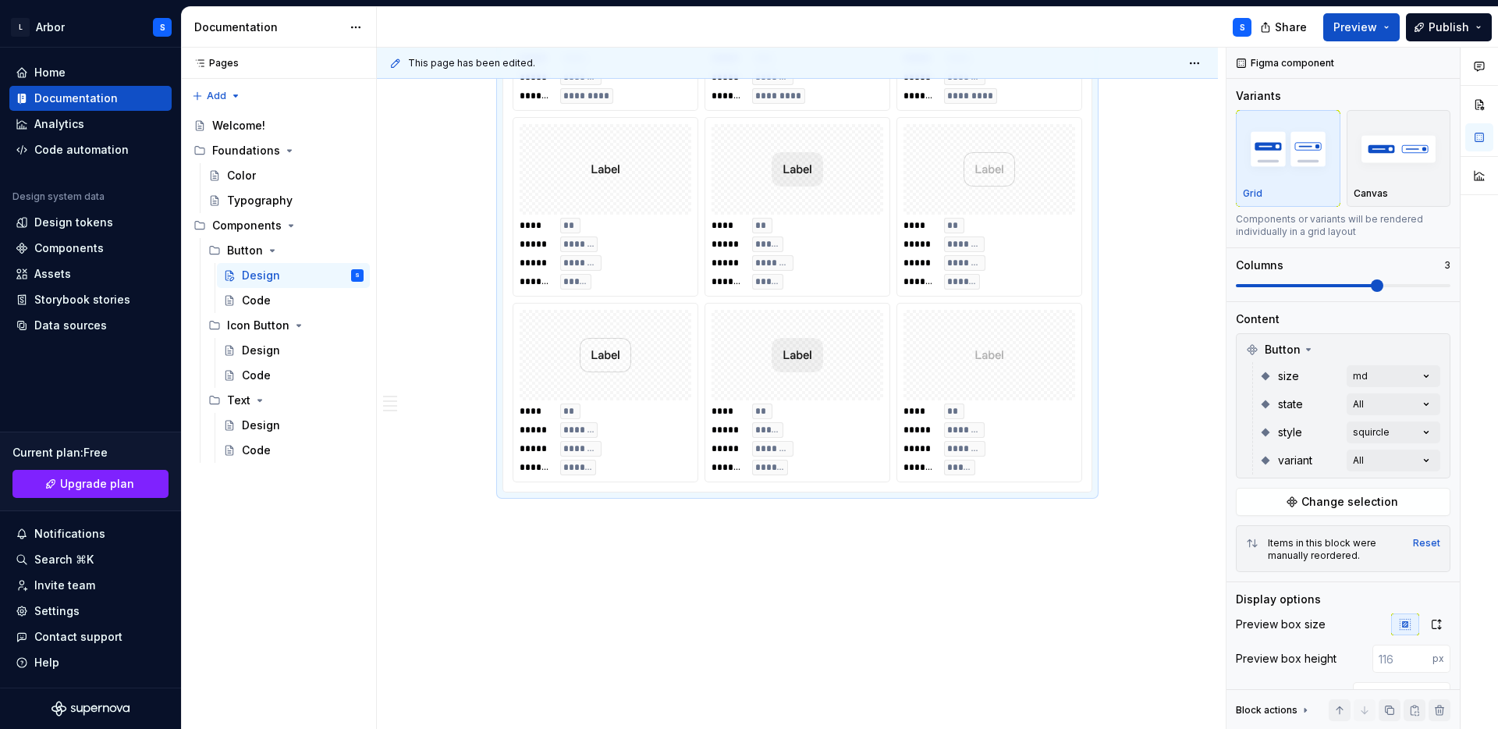
click at [765, 603] on div "**********" at bounding box center [801, 389] width 849 height 682
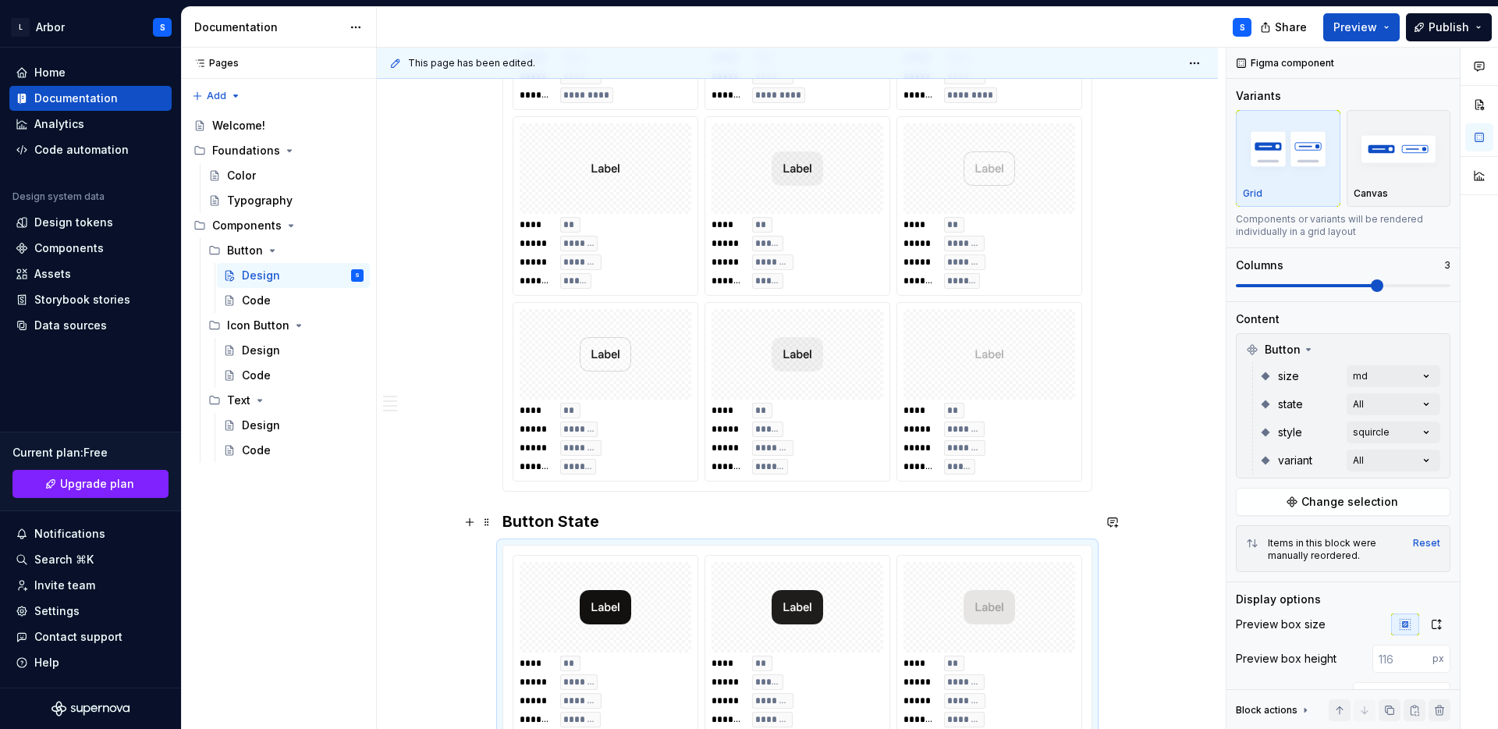
click at [579, 523] on h3 "Button State" at bounding box center [798, 521] width 590 height 22
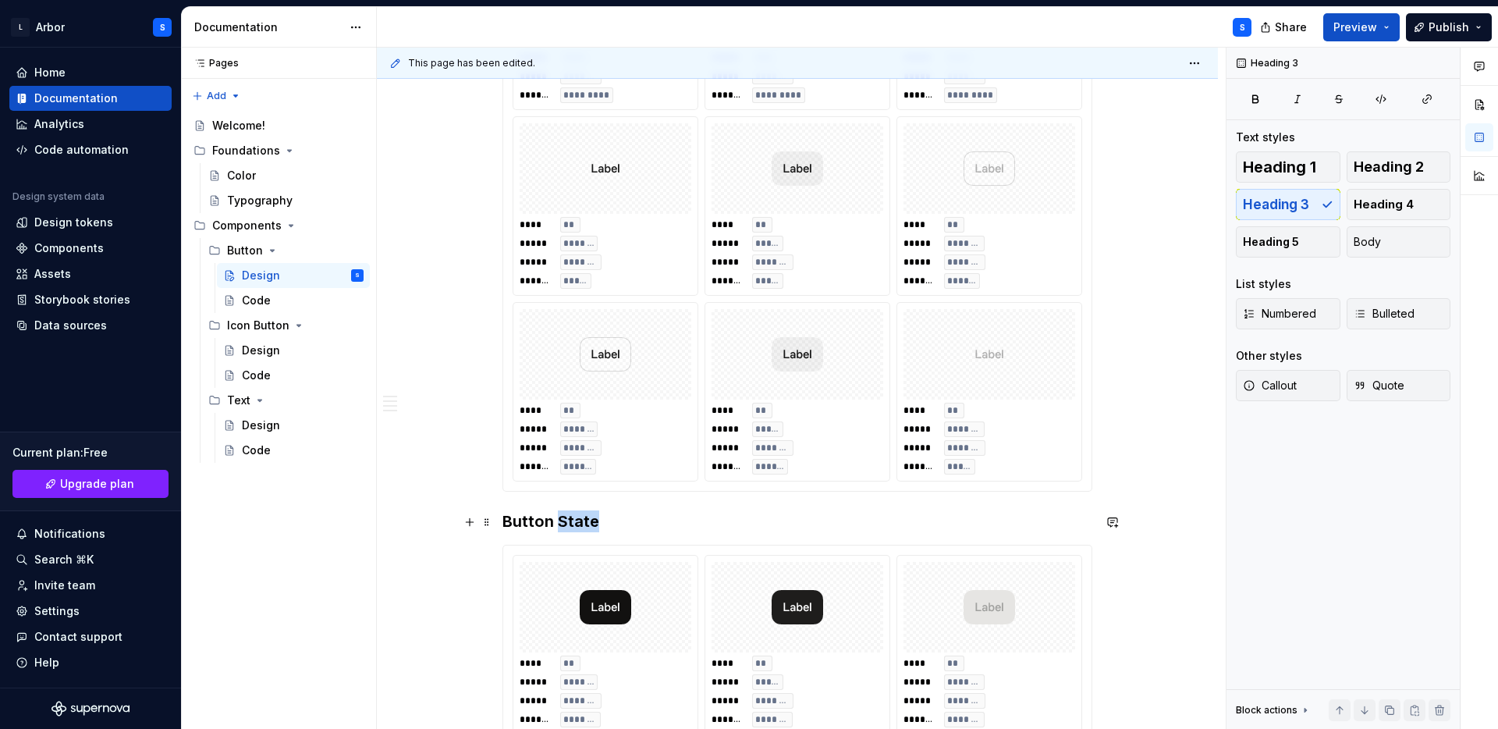
click at [579, 523] on h3 "Button State" at bounding box center [798, 521] width 590 height 22
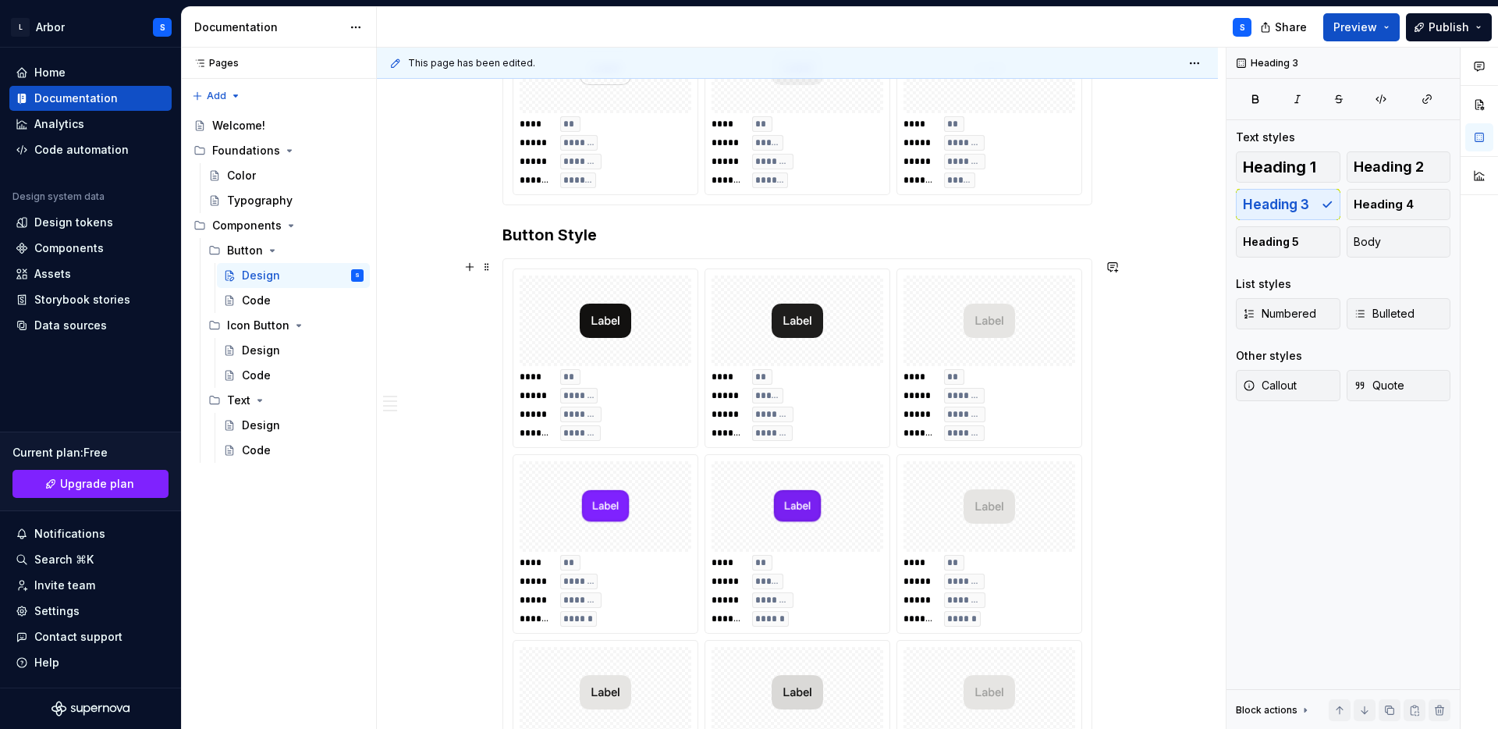
scroll to position [2075, 0]
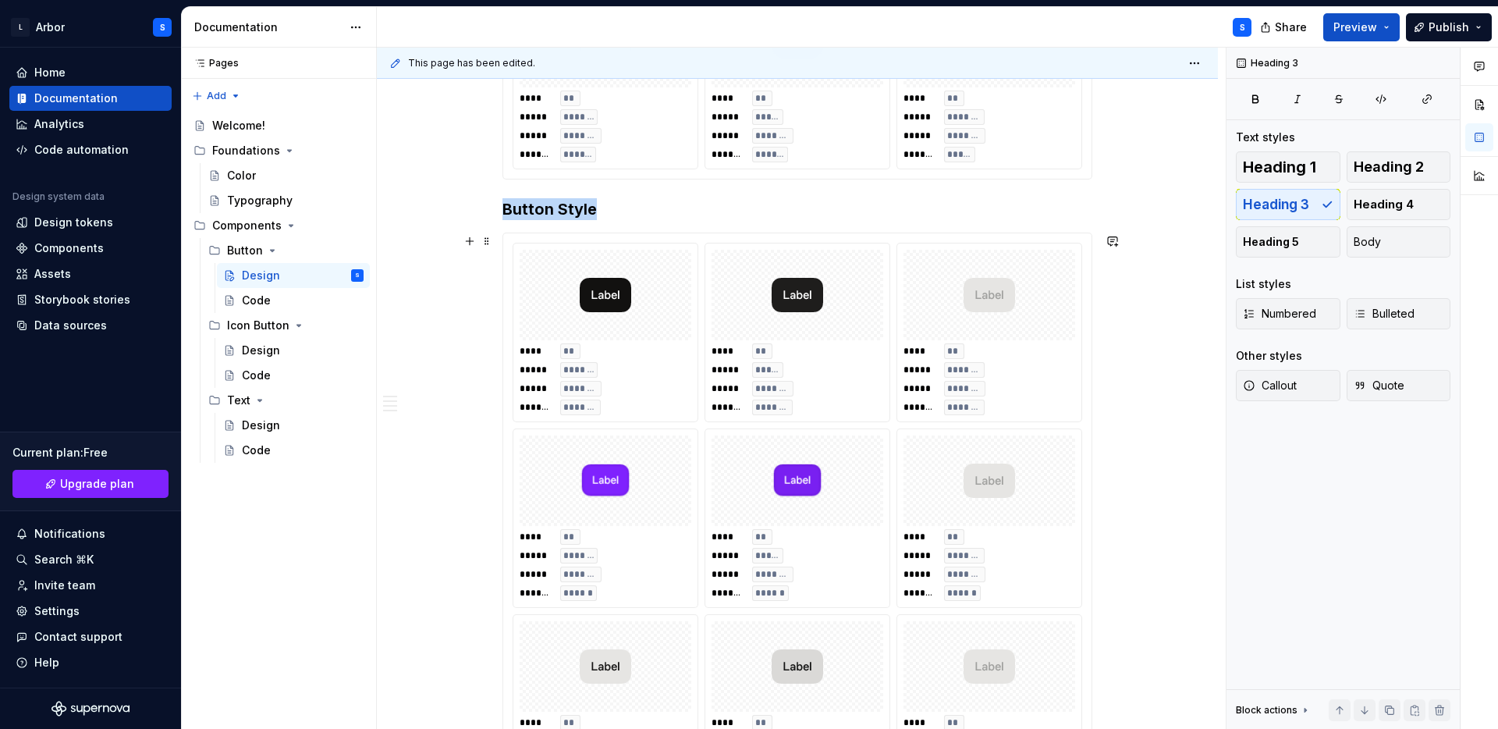
click at [802, 353] on div "**** ** ***** ***** ***** ******** ******* *******" at bounding box center [798, 379] width 172 height 72
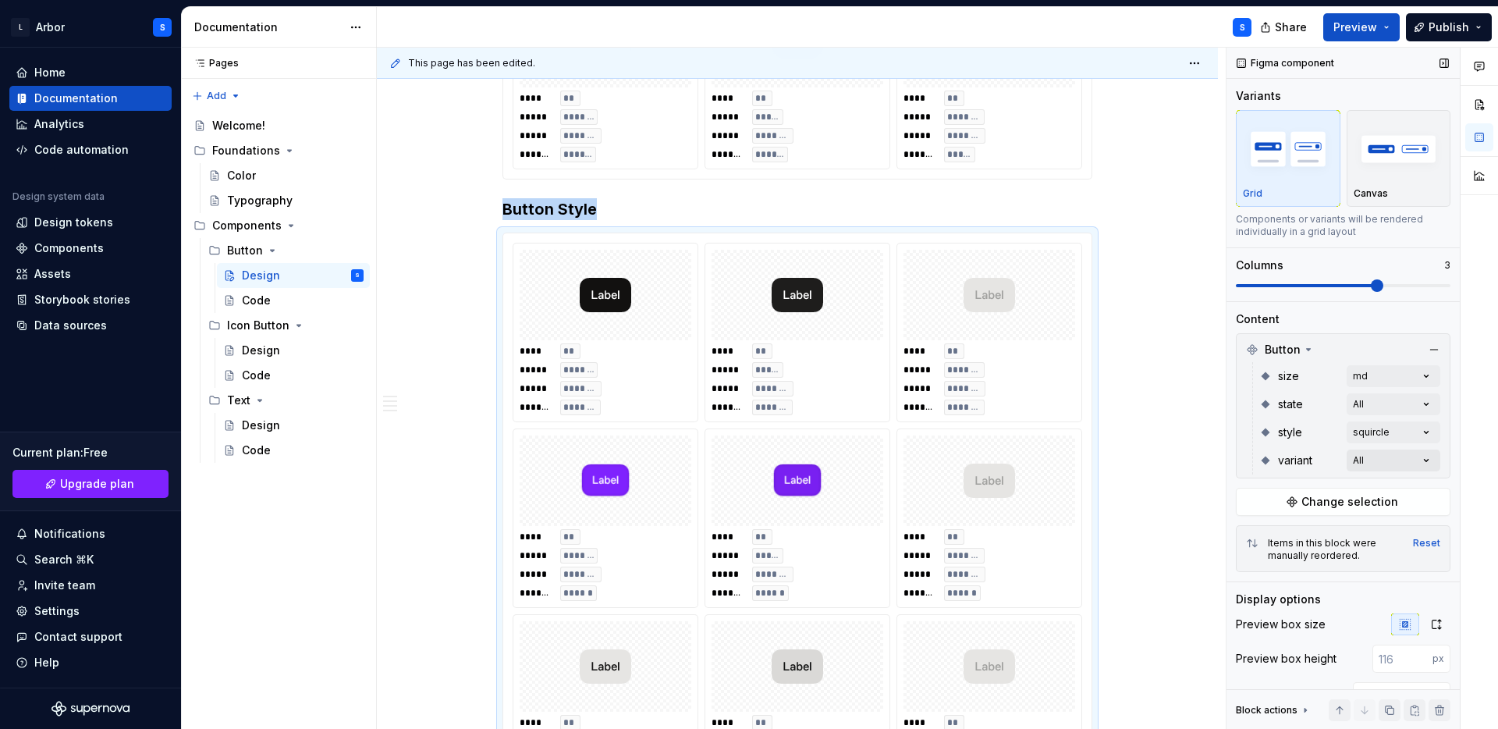
click at [1366, 461] on div "Comments Open comments No comments yet Select ‘Comment’ from the block context …" at bounding box center [1363, 389] width 272 height 682
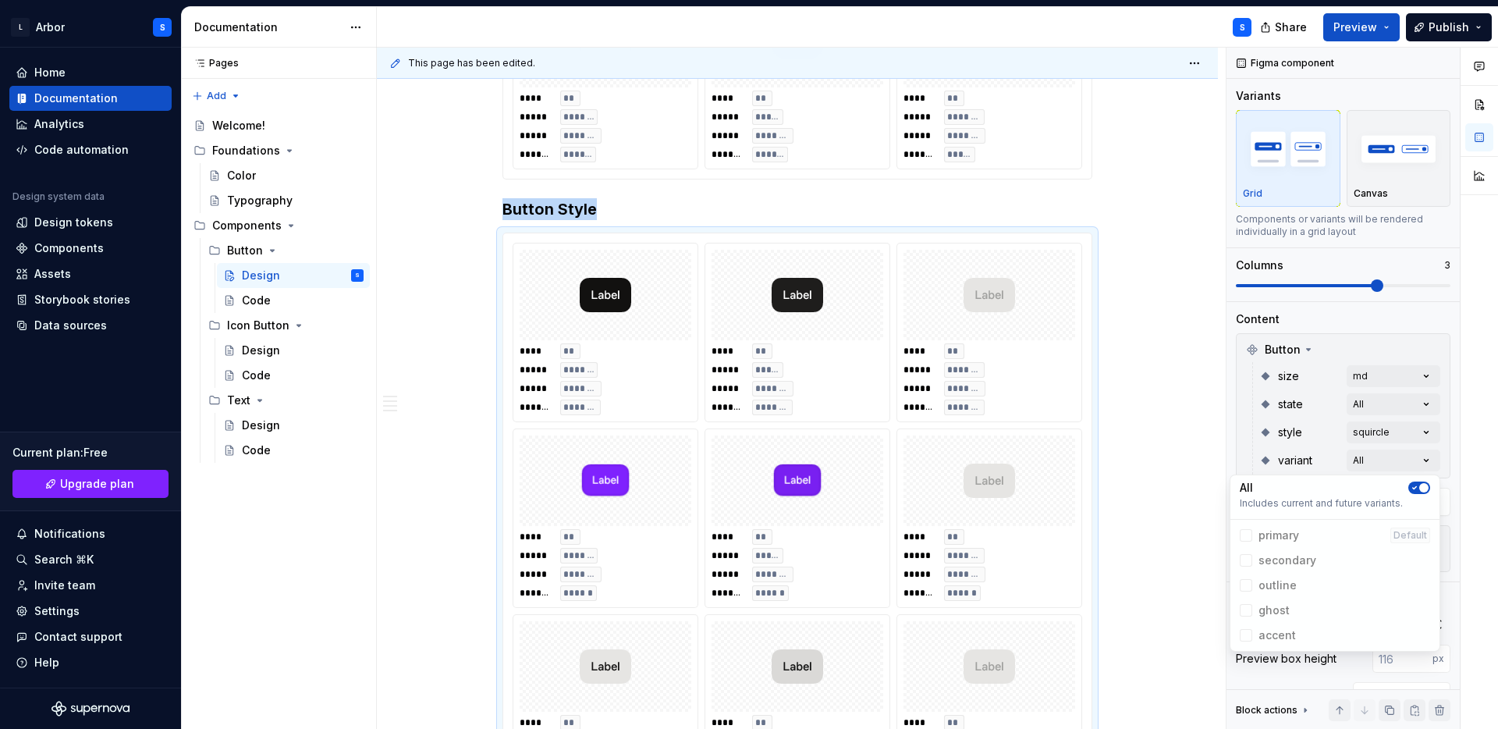
click at [1429, 485] on button "button" at bounding box center [1419, 487] width 22 height 12
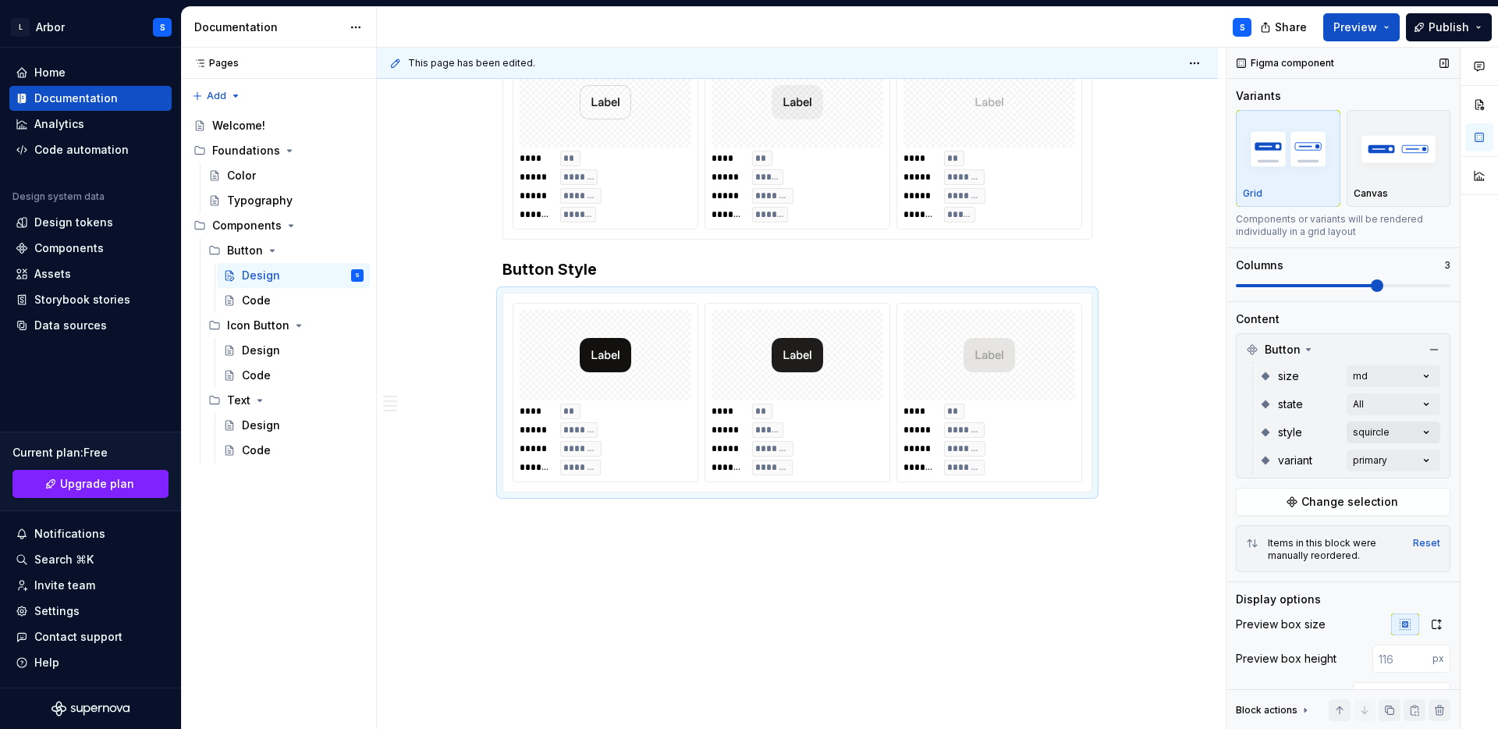
click at [1405, 428] on div "Comments Open comments No comments yet Select ‘Comment’ from the block context …" at bounding box center [1363, 389] width 272 height 682
click at [1404, 433] on div "Comments Open comments No comments yet Select ‘Comment’ from the block context …" at bounding box center [1363, 389] width 272 height 682
click at [1259, 534] on span "capsule" at bounding box center [1281, 532] width 44 height 16
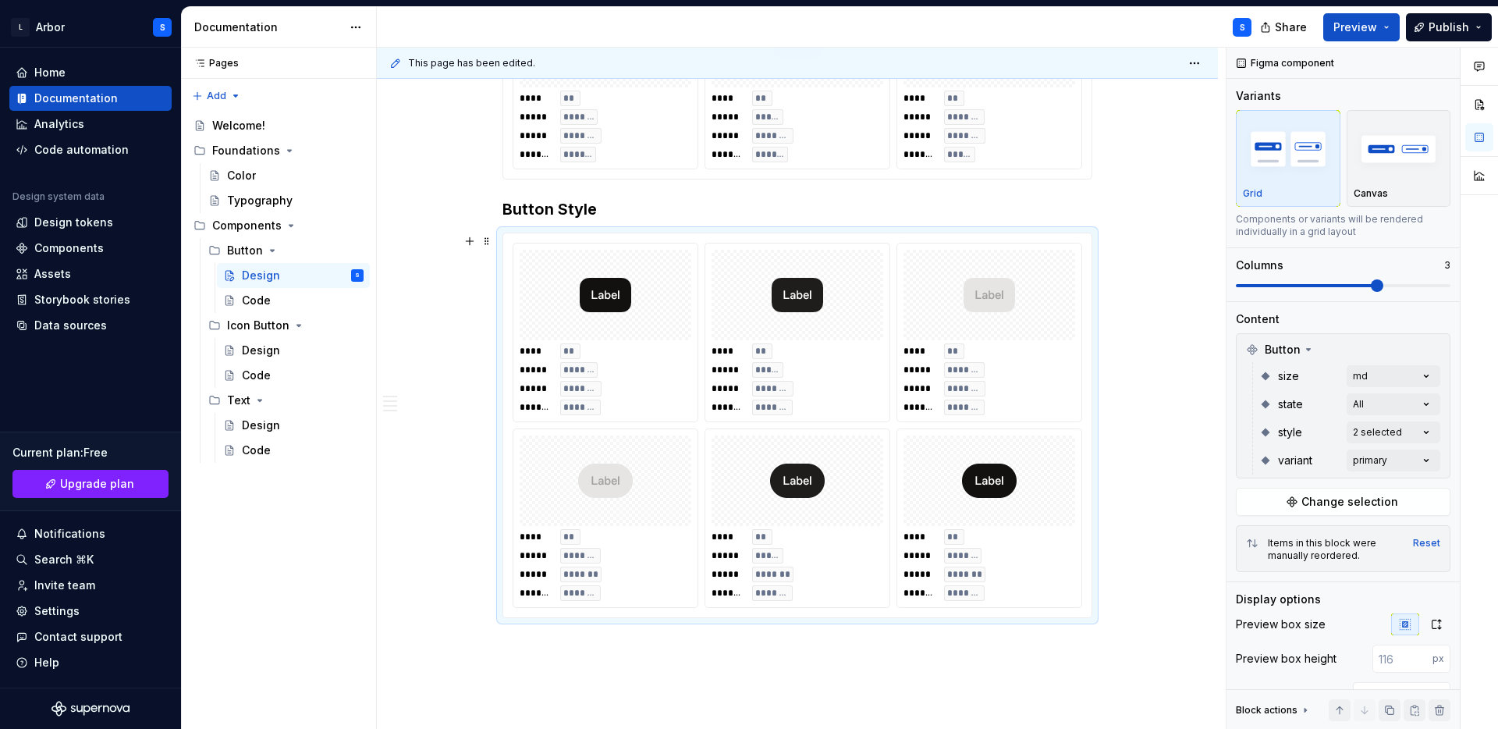
click at [1138, 442] on html "L Arbor S Home Documentation Analytics Code automation Design system data Desig…" at bounding box center [749, 364] width 1498 height 729
click at [1405, 408] on div "Comments Open comments No comments yet Select ‘Comment’ from the block context …" at bounding box center [1363, 389] width 272 height 682
click at [1424, 431] on span "button" at bounding box center [1423, 431] width 9 height 9
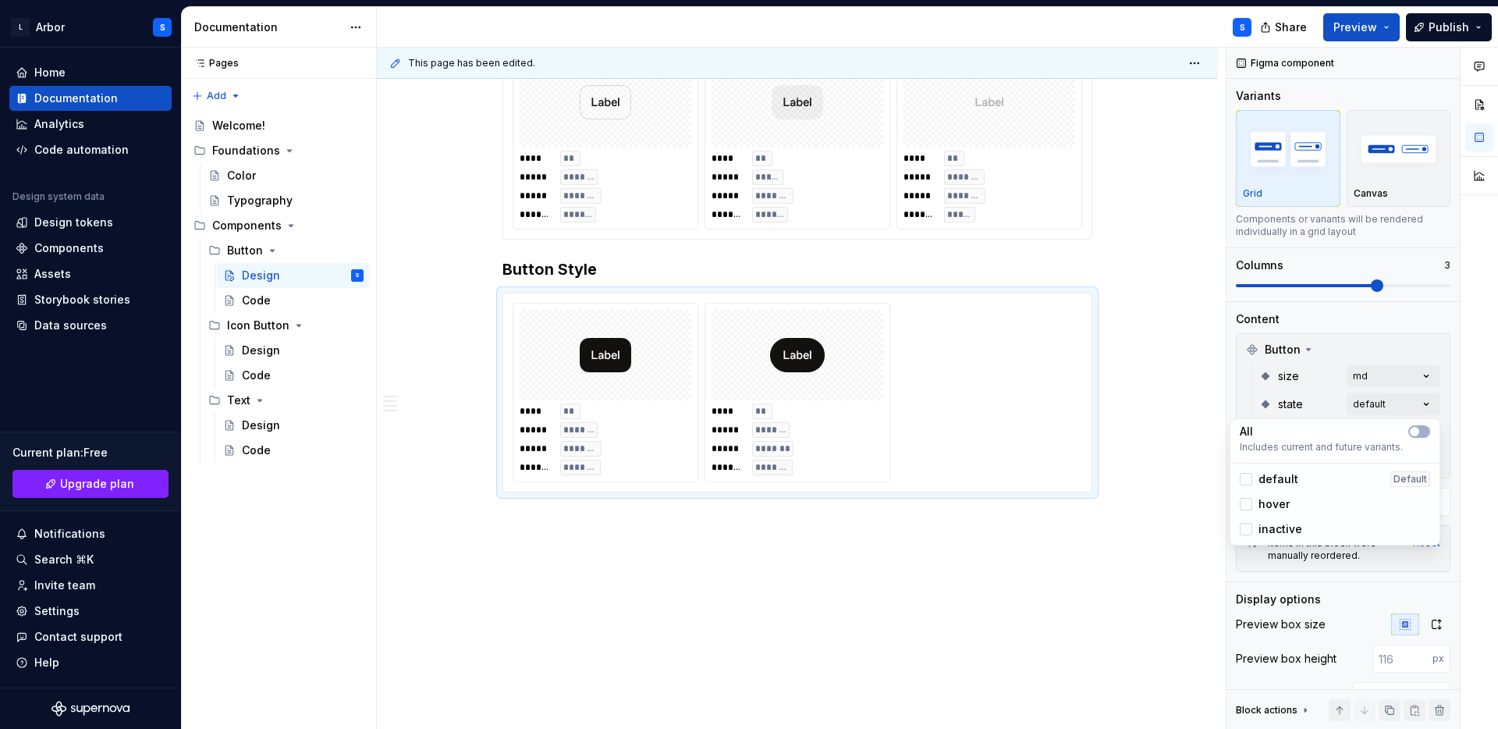
click at [829, 676] on html "L Arbor S Home Documentation Analytics Code automation Design system data Desig…" at bounding box center [749, 364] width 1498 height 729
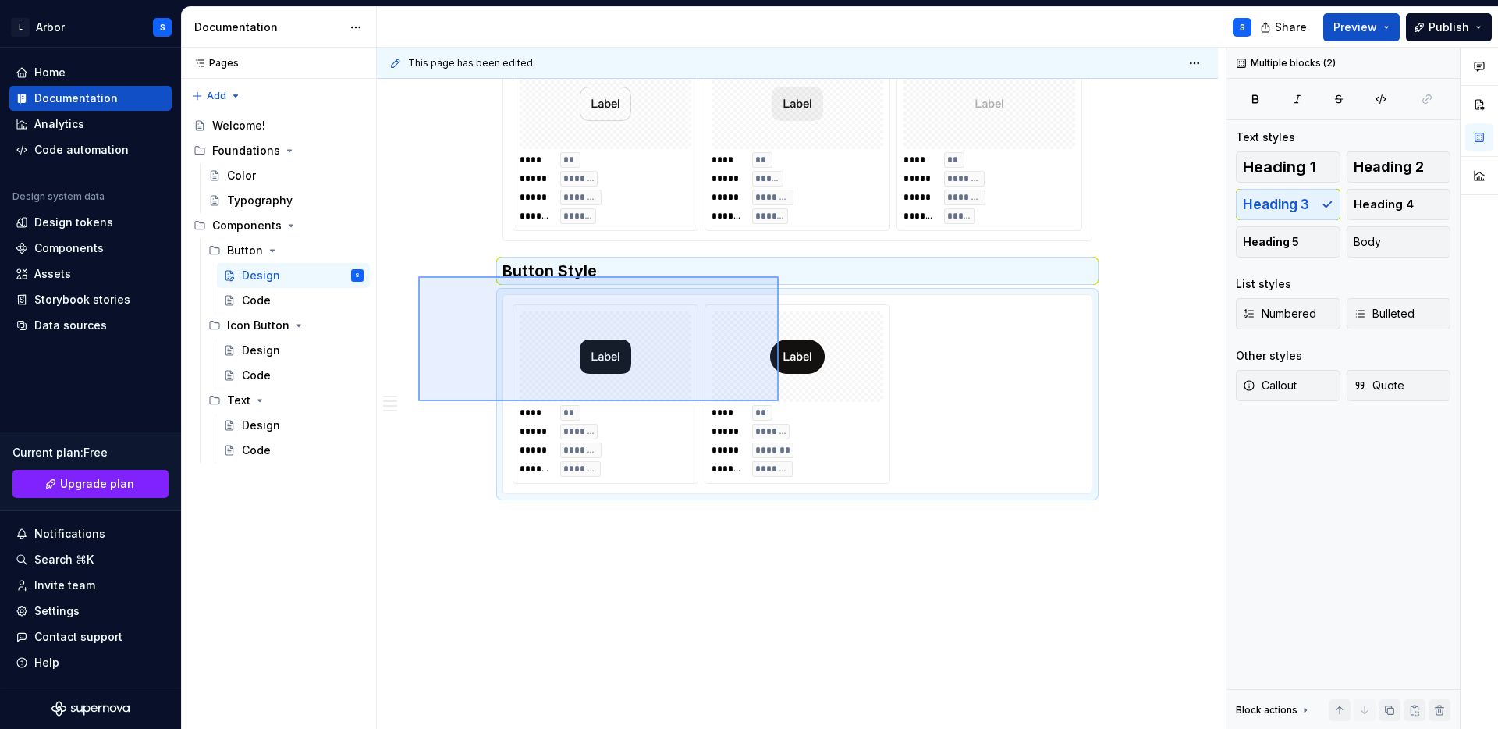
drag, startPoint x: 418, startPoint y: 276, endPoint x: 781, endPoint y: 400, distance: 383.2
click at [781, 400] on div "**********" at bounding box center [801, 389] width 849 height 682
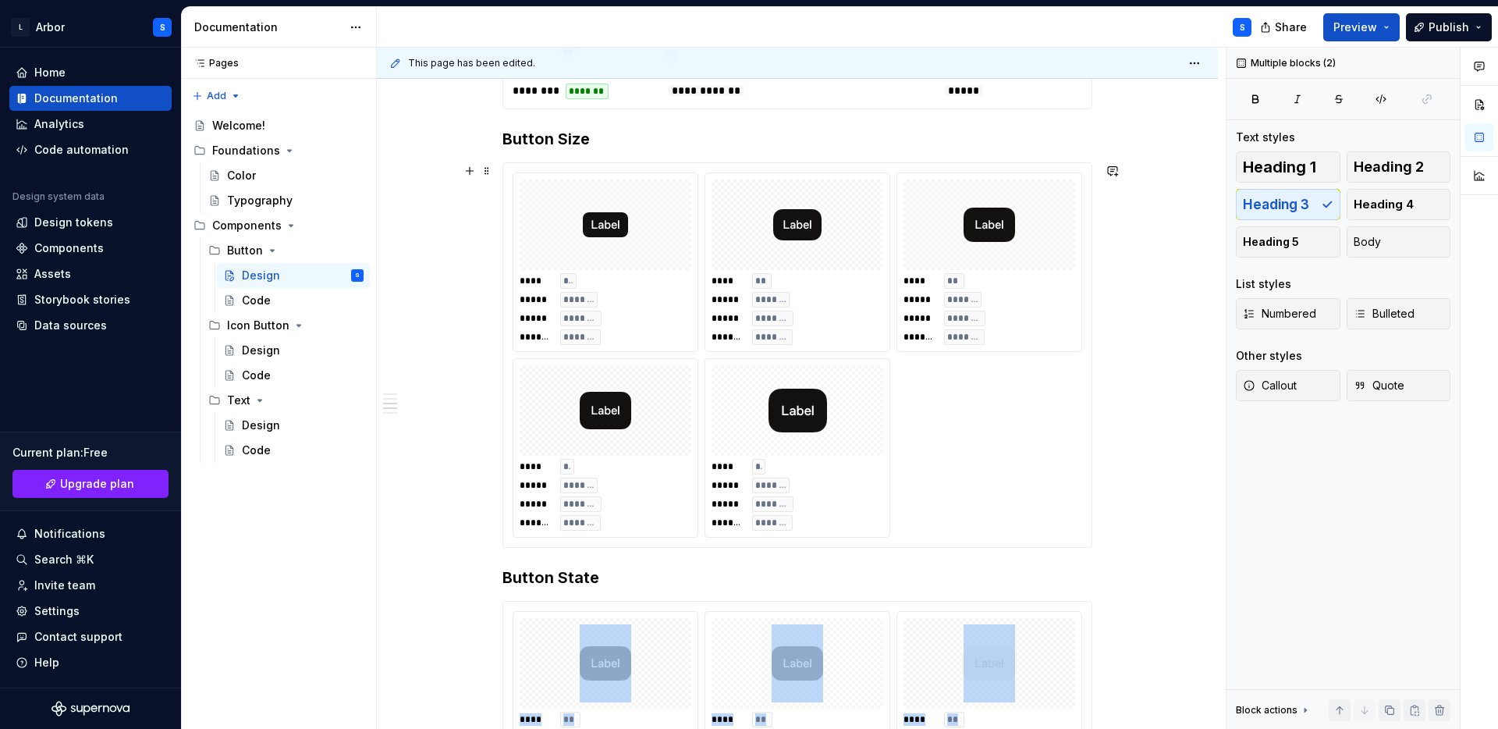
scroll to position [657, 0]
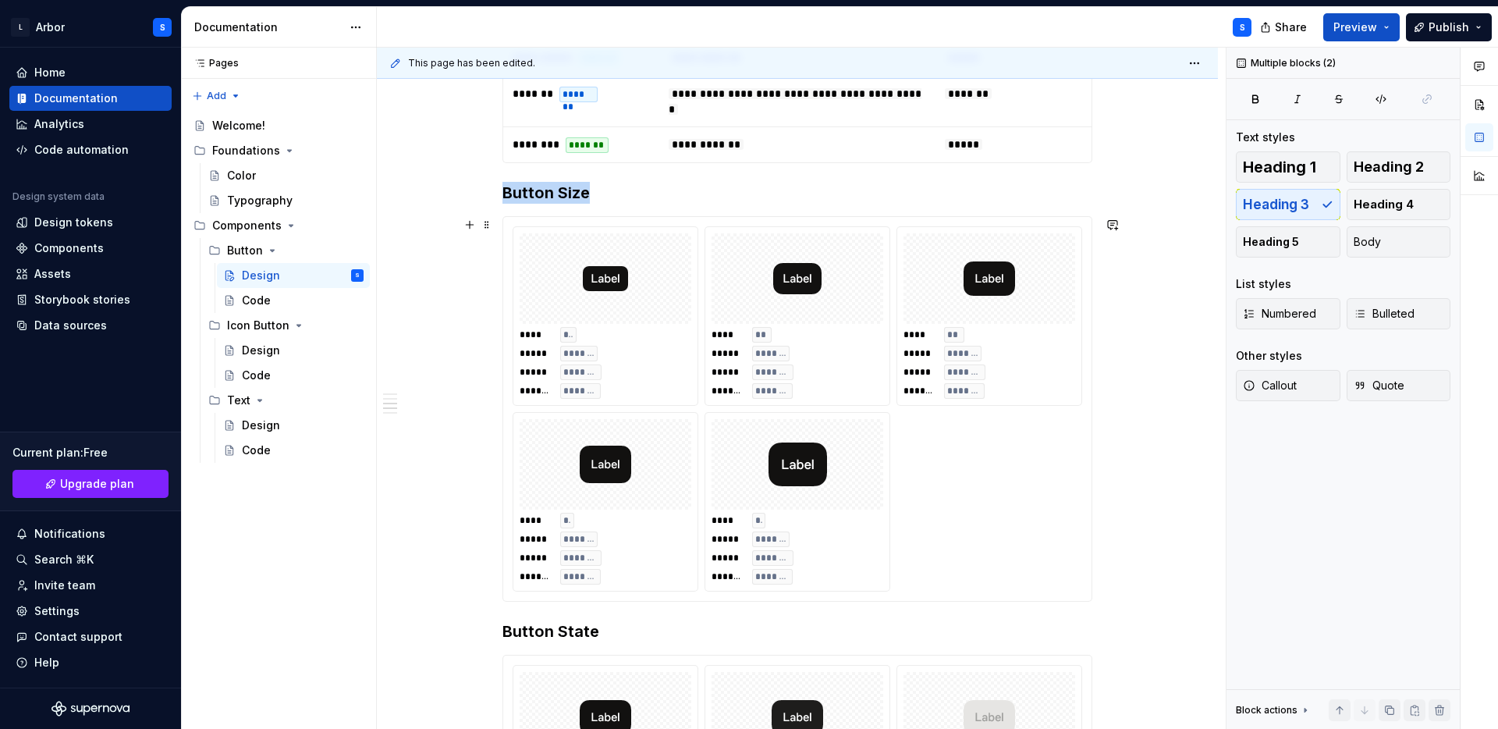
click at [1028, 499] on div "**** ** ***** ******* ***** ******** ******* ******* **** ** ***** ******* ****…" at bounding box center [798, 408] width 570 height 365
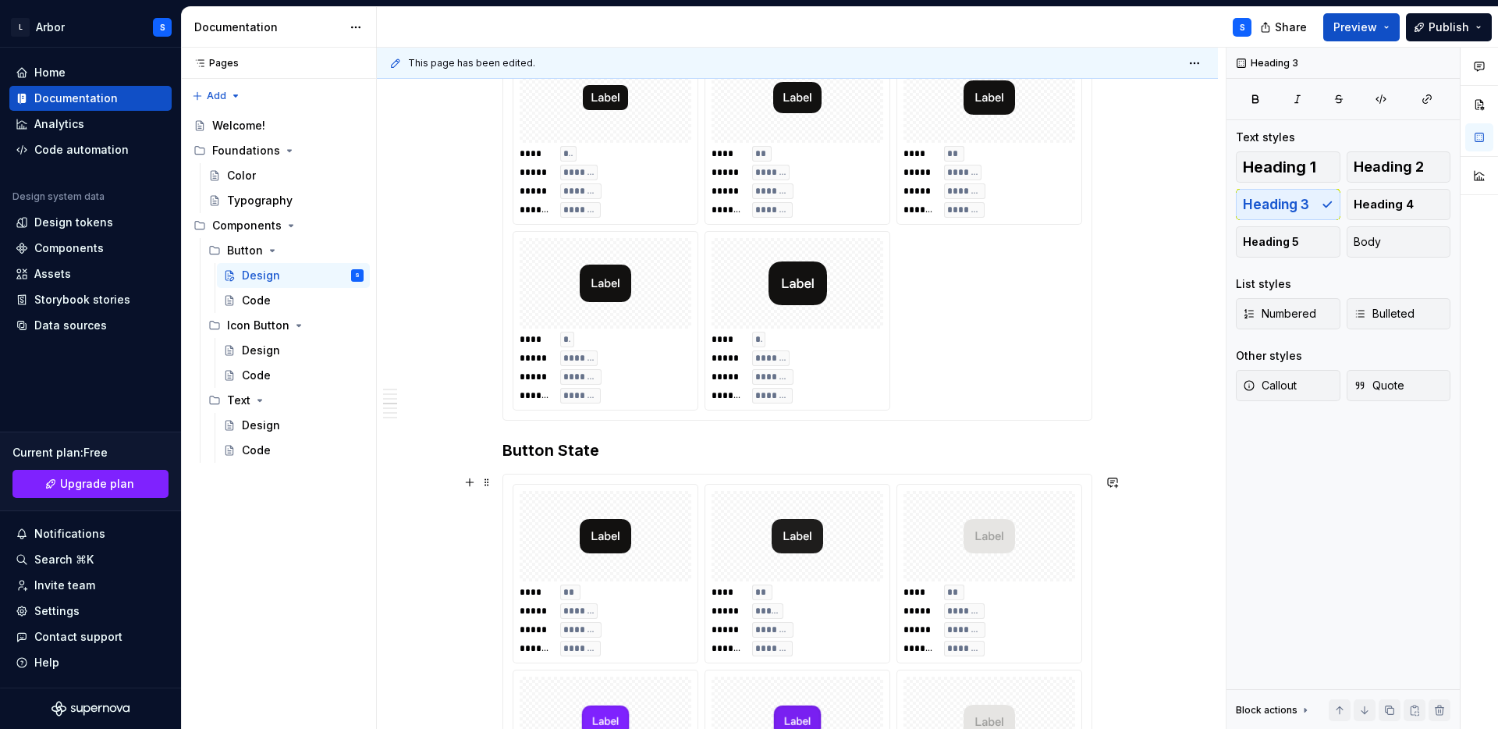
scroll to position [836, 0]
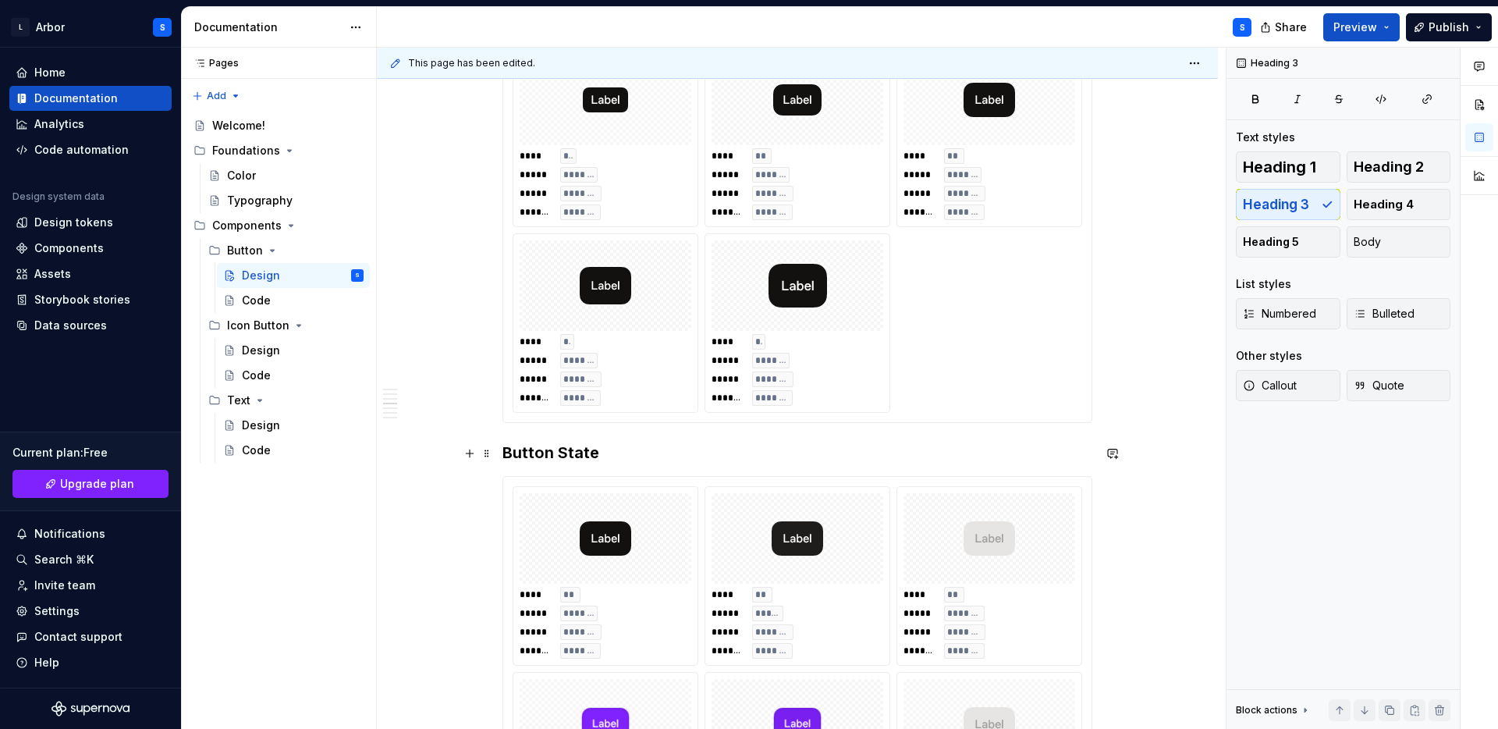
click at [593, 452] on h3 "Button State" at bounding box center [798, 453] width 590 height 22
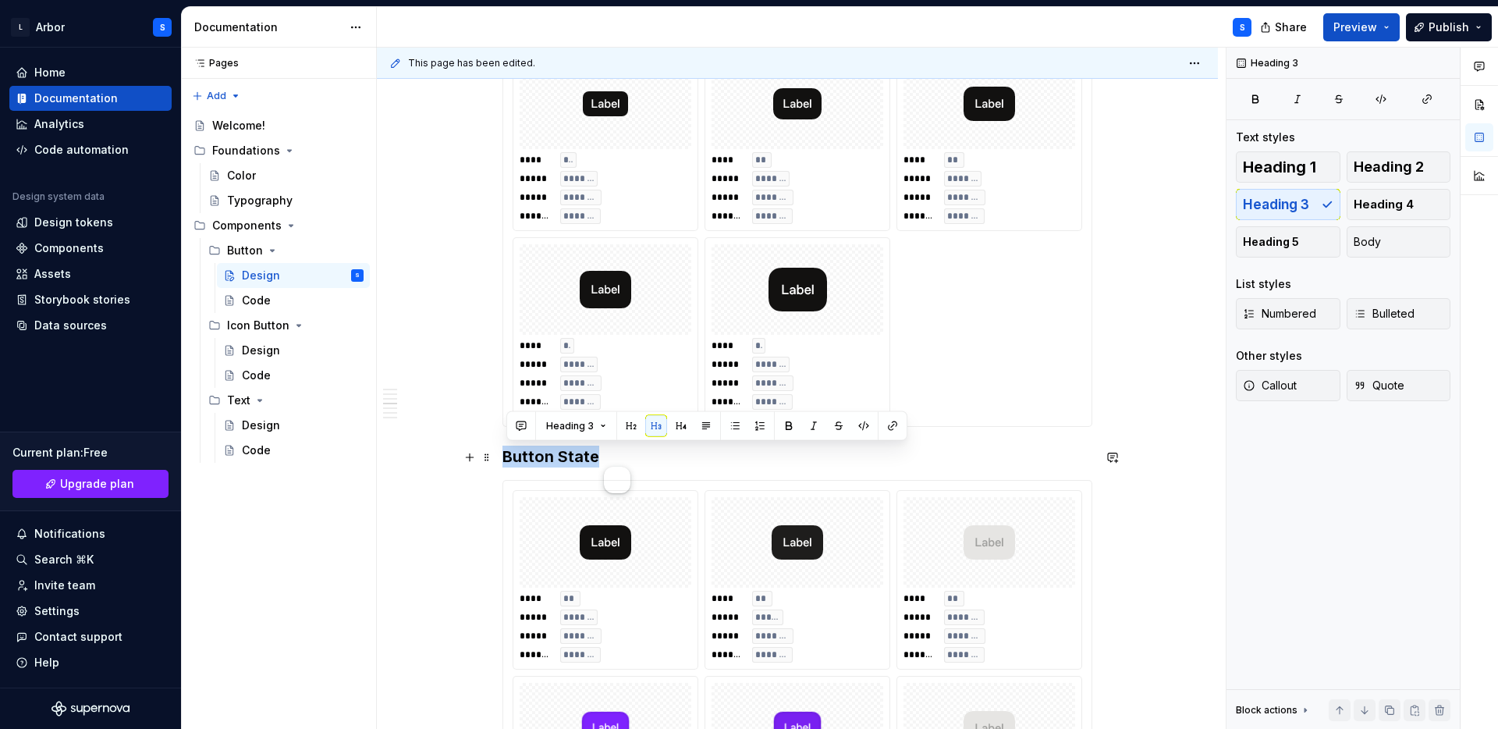
scroll to position [833, 0]
click at [594, 428] on button "Heading 3" at bounding box center [576, 426] width 74 height 22
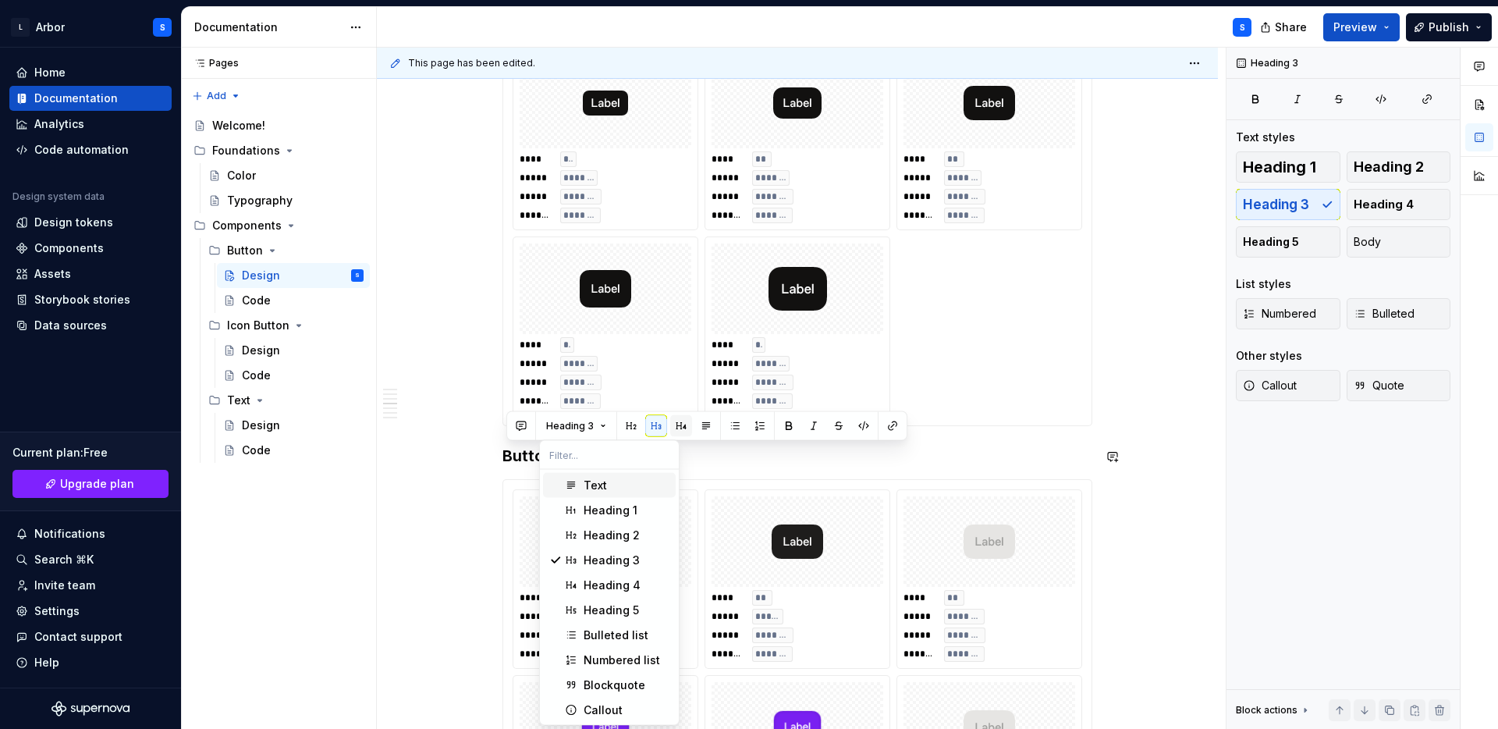
click at [676, 424] on button "button" at bounding box center [681, 426] width 22 height 22
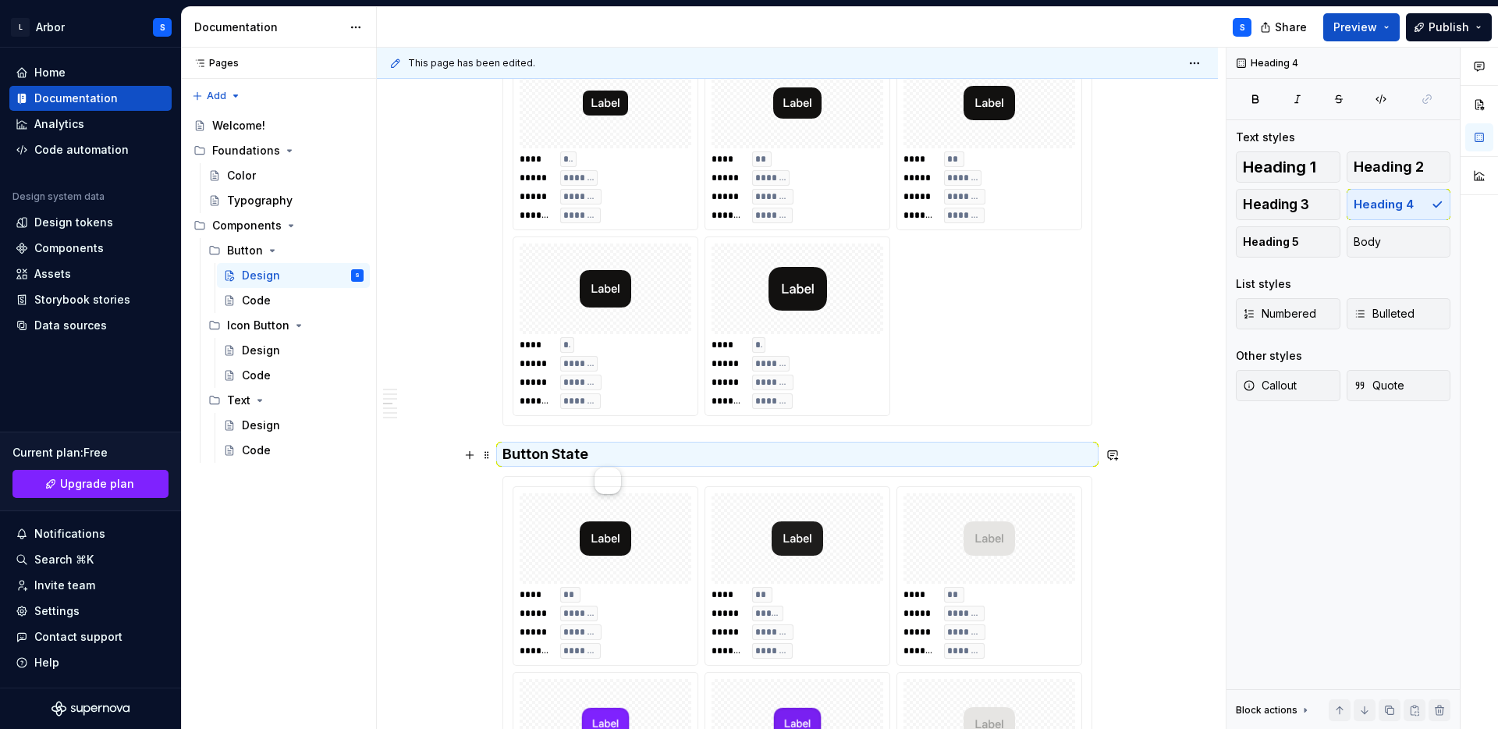
click at [547, 454] on h4 "Button State" at bounding box center [798, 454] width 590 height 19
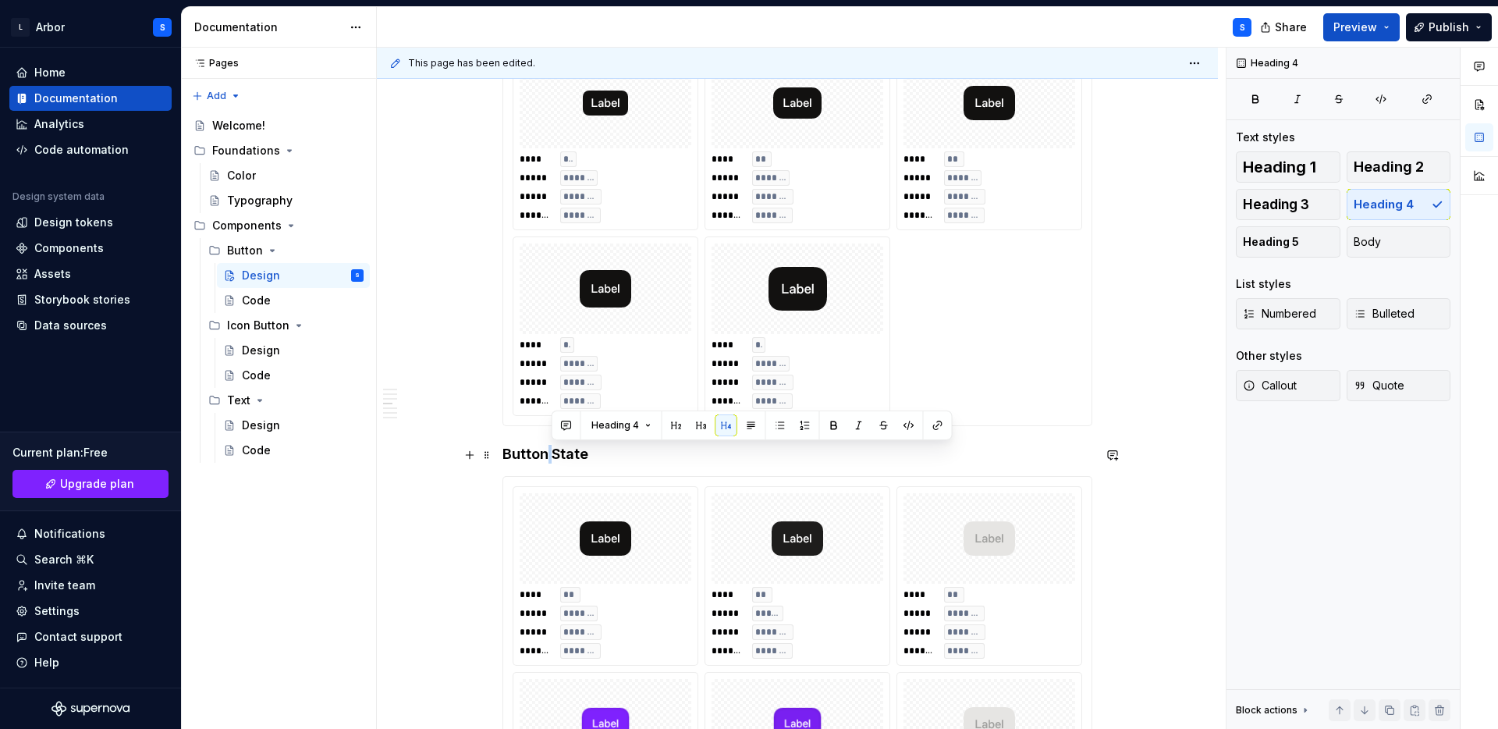
click at [547, 454] on h4 "Button State" at bounding box center [798, 454] width 590 height 19
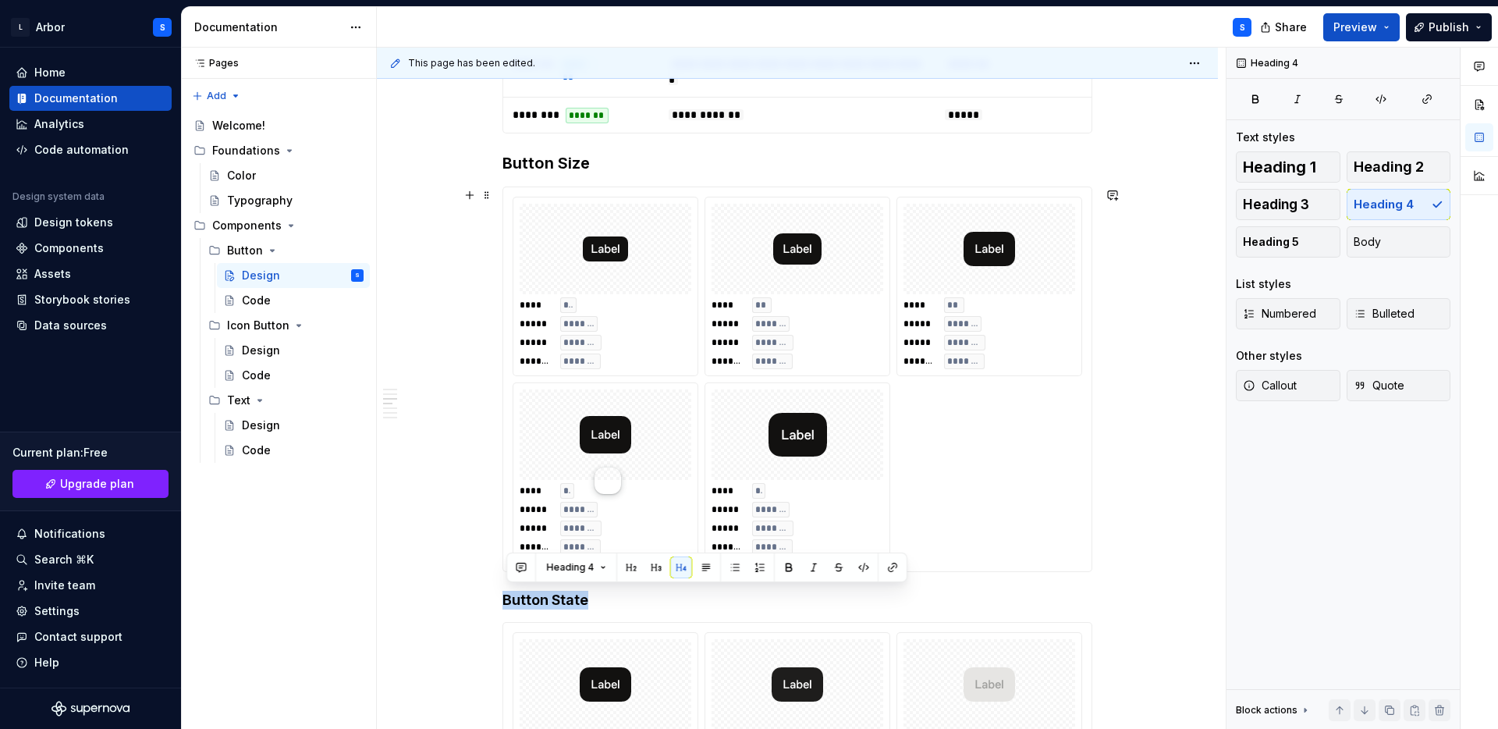
scroll to position [730, 0]
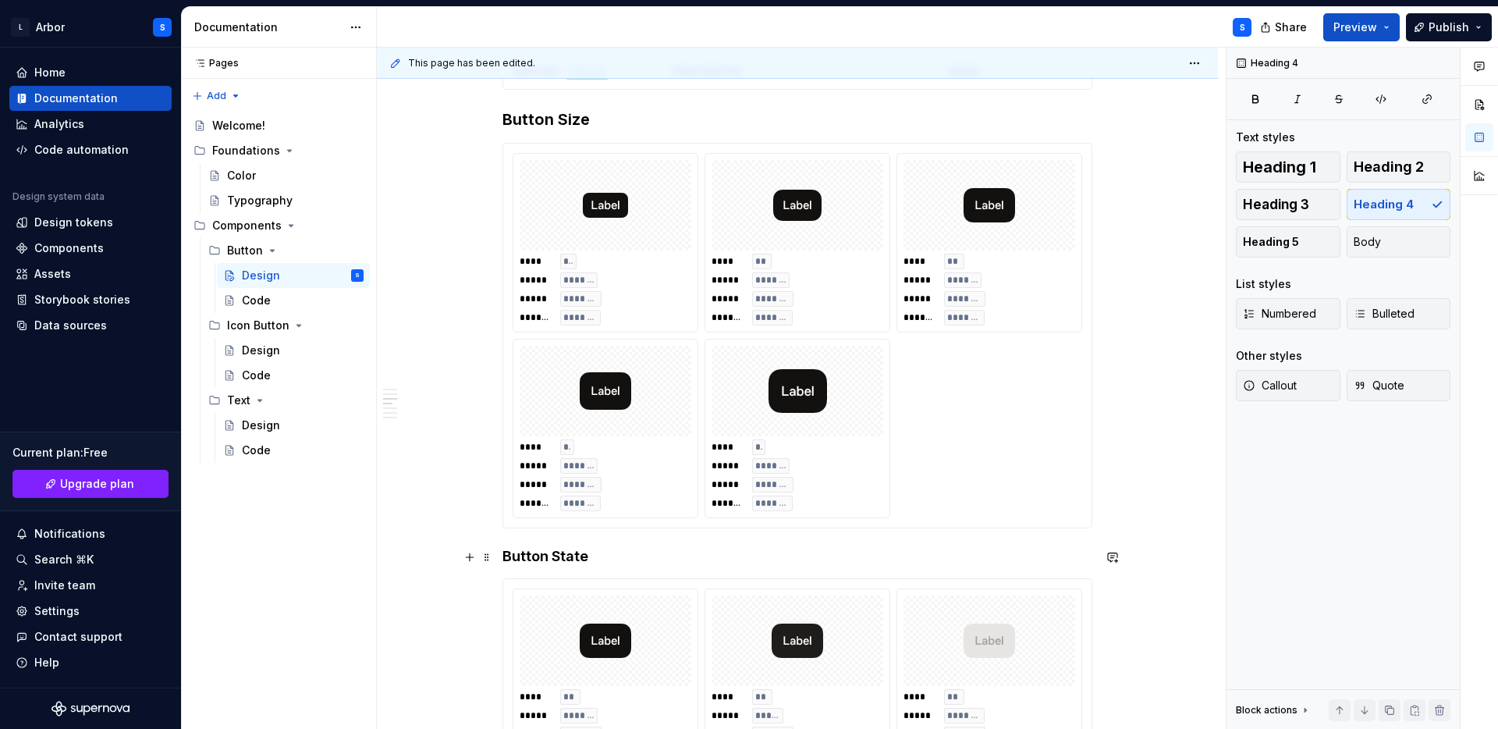
click at [609, 557] on h4 "Button State" at bounding box center [798, 556] width 590 height 19
drag, startPoint x: 621, startPoint y: 561, endPoint x: 436, endPoint y: 561, distance: 184.9
click at [615, 113] on h3 "Button Size" at bounding box center [798, 119] width 590 height 22
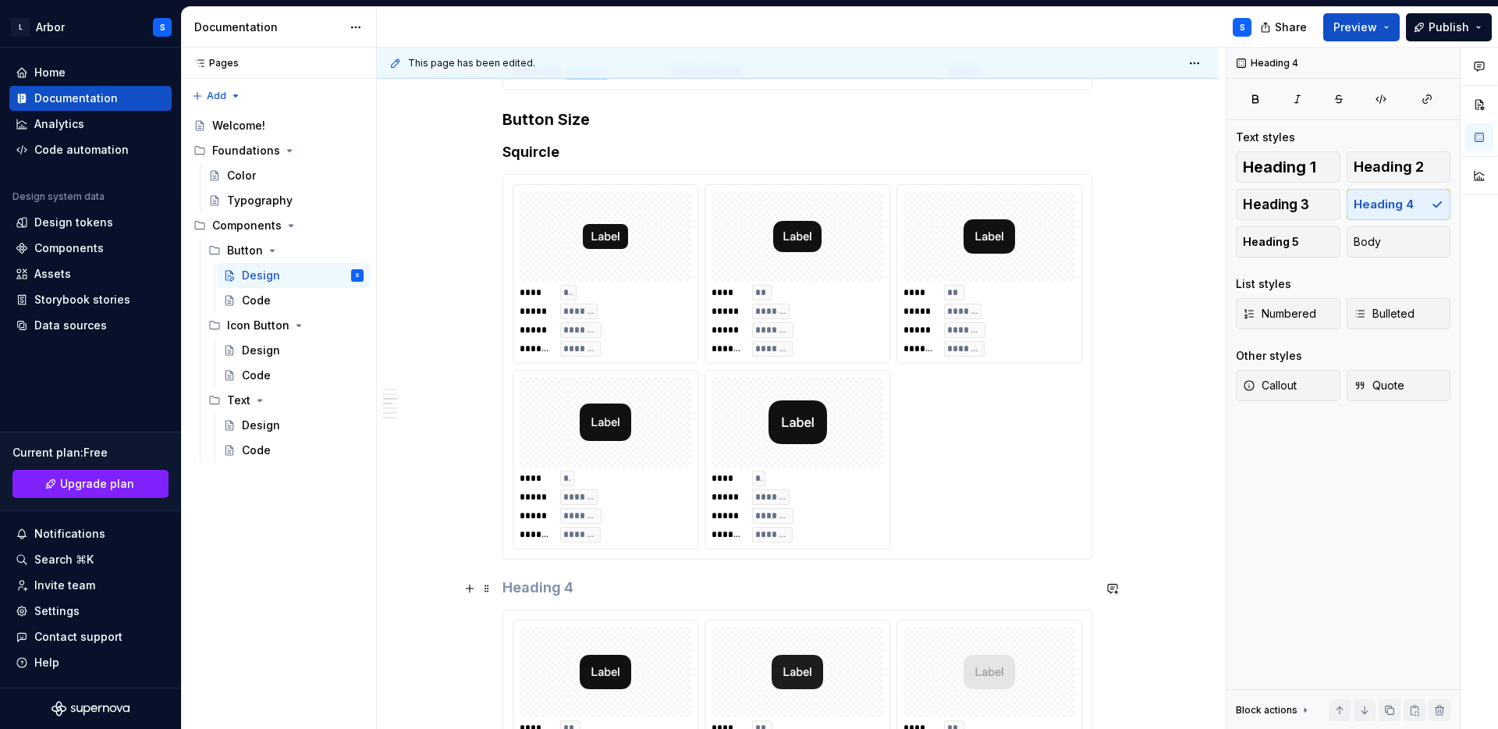
click at [528, 585] on h4 at bounding box center [798, 587] width 590 height 19
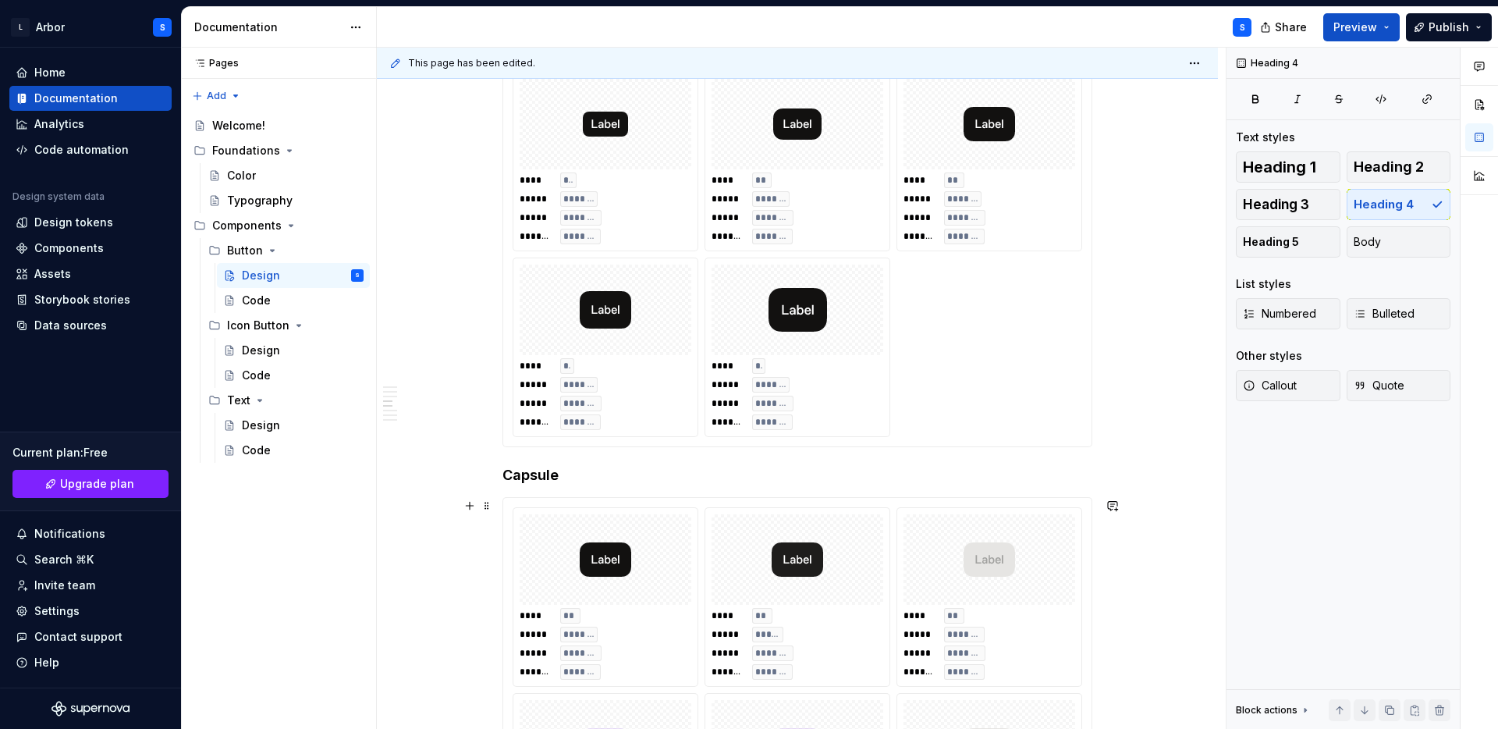
scroll to position [844, 0]
click at [812, 605] on div "**** ** ***** ***** ***** ******** ******* *******" at bounding box center [797, 596] width 184 height 178
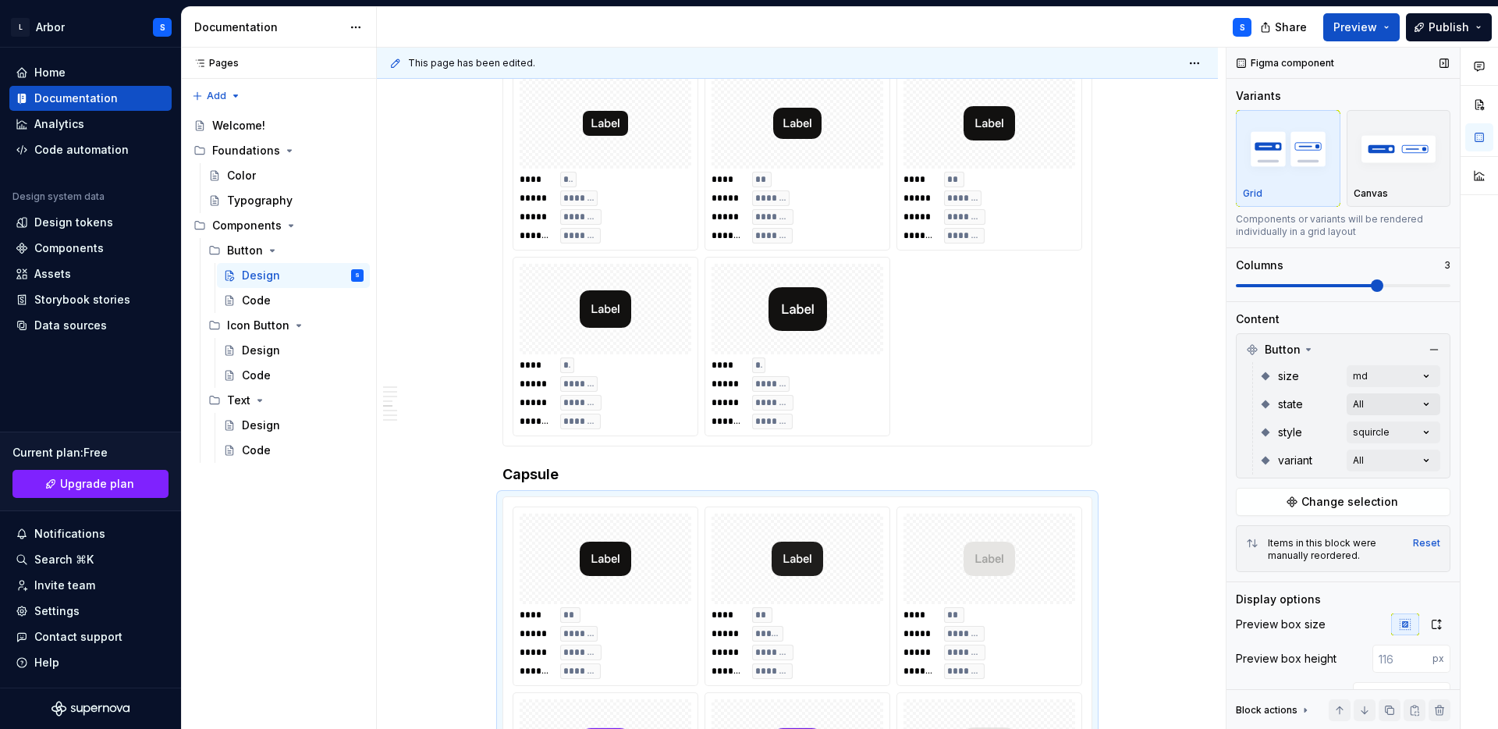
click at [1381, 399] on div "Comments Open comments No comments yet Select ‘Comment’ from the block context …" at bounding box center [1363, 389] width 272 height 682
click at [1419, 427] on icon "button" at bounding box center [1414, 431] width 12 height 9
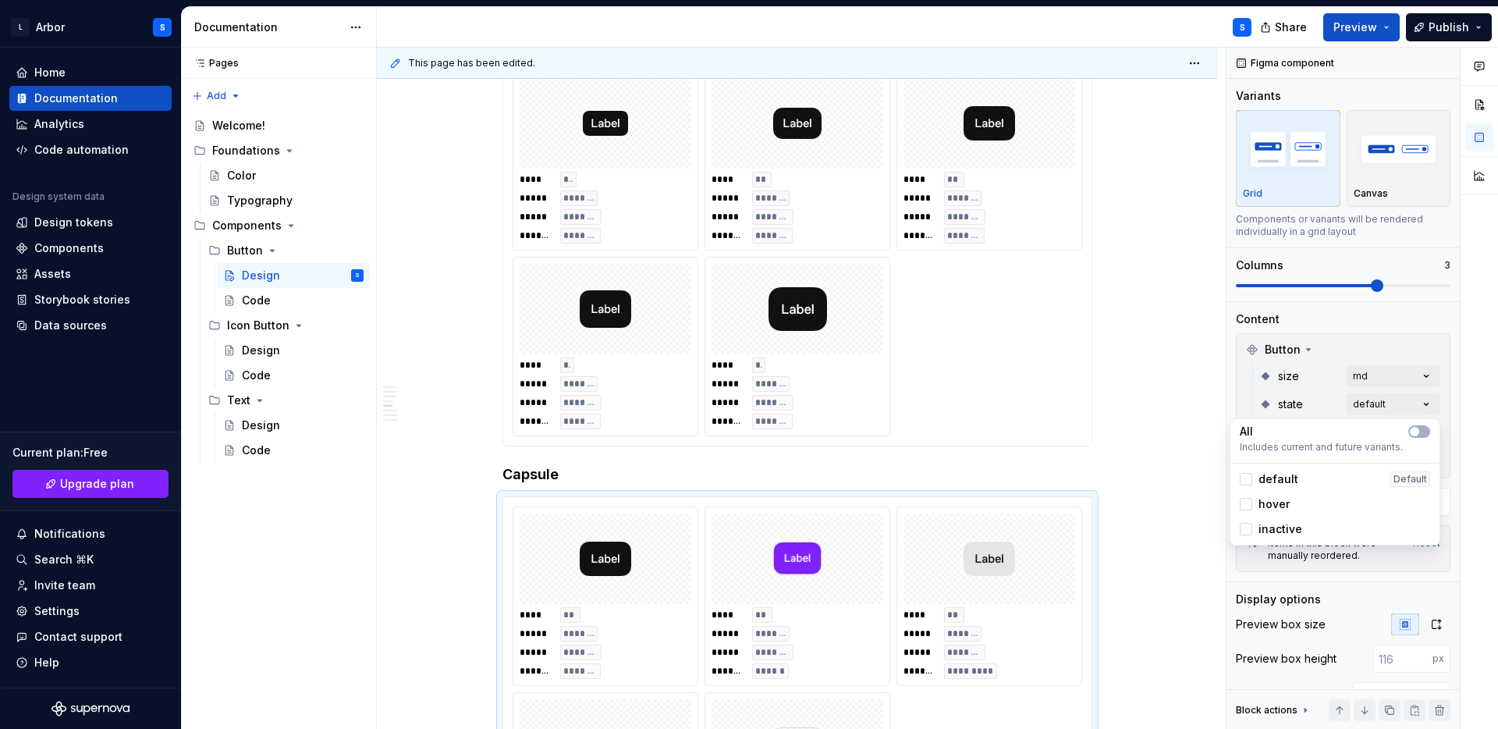
click at [1468, 417] on div at bounding box center [1479, 389] width 37 height 682
click at [1405, 426] on div "Comments Open comments No comments yet Select ‘Comment’ from the block context …" at bounding box center [1363, 389] width 272 height 682
click at [1483, 422] on div at bounding box center [1479, 389] width 37 height 682
click at [1412, 456] on div "Comments Open comments No comments yet Select ‘Comment’ from the block context …" at bounding box center [1363, 389] width 272 height 682
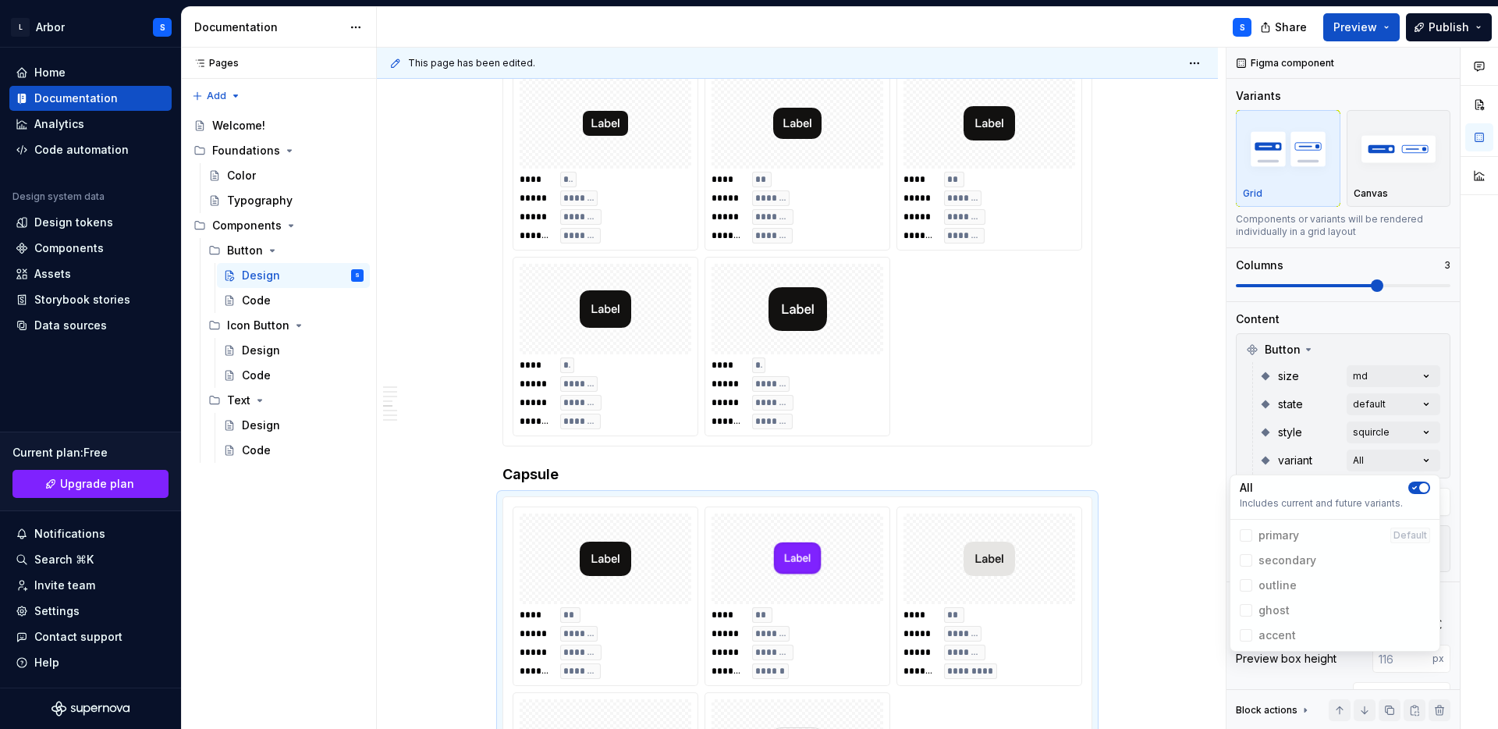
click at [1419, 487] on icon "button" at bounding box center [1414, 487] width 12 height 9
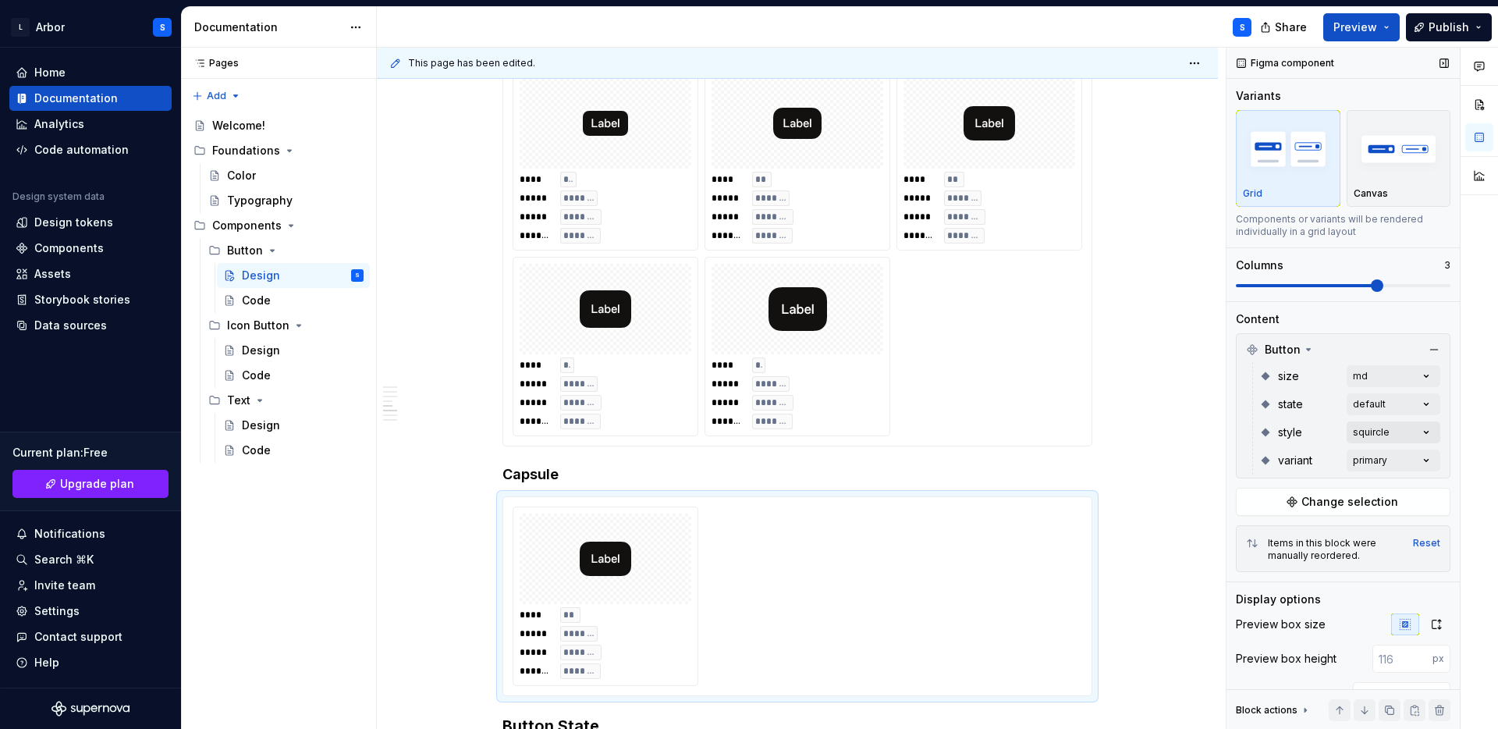
click at [1412, 434] on div "Comments Open comments No comments yet Select ‘Comment’ from the block context …" at bounding box center [1363, 389] width 272 height 682
click at [1274, 532] on span "capsule" at bounding box center [1281, 532] width 44 height 16
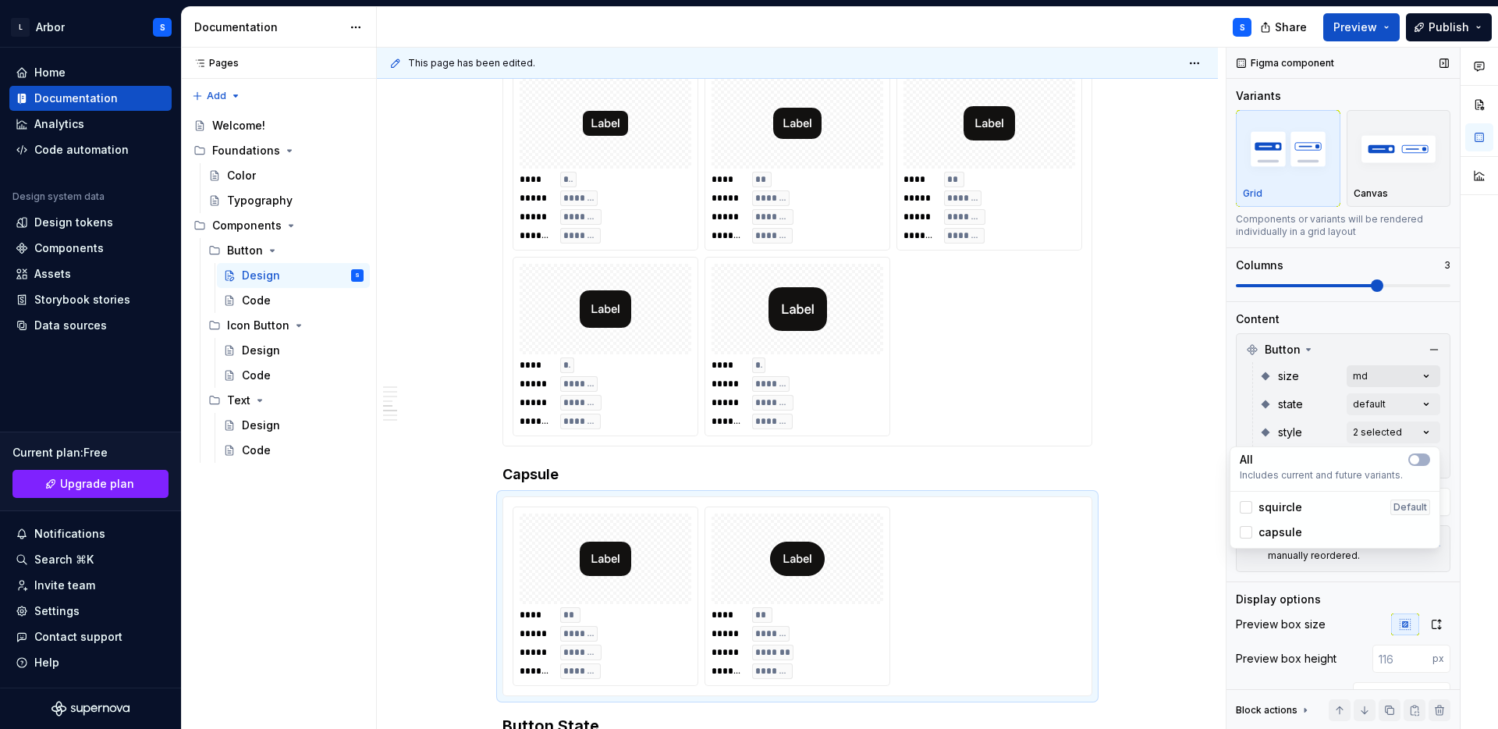
click at [1397, 378] on div "Comments Open comments No comments yet Select ‘Comment’ from the block context …" at bounding box center [1363, 389] width 272 height 682
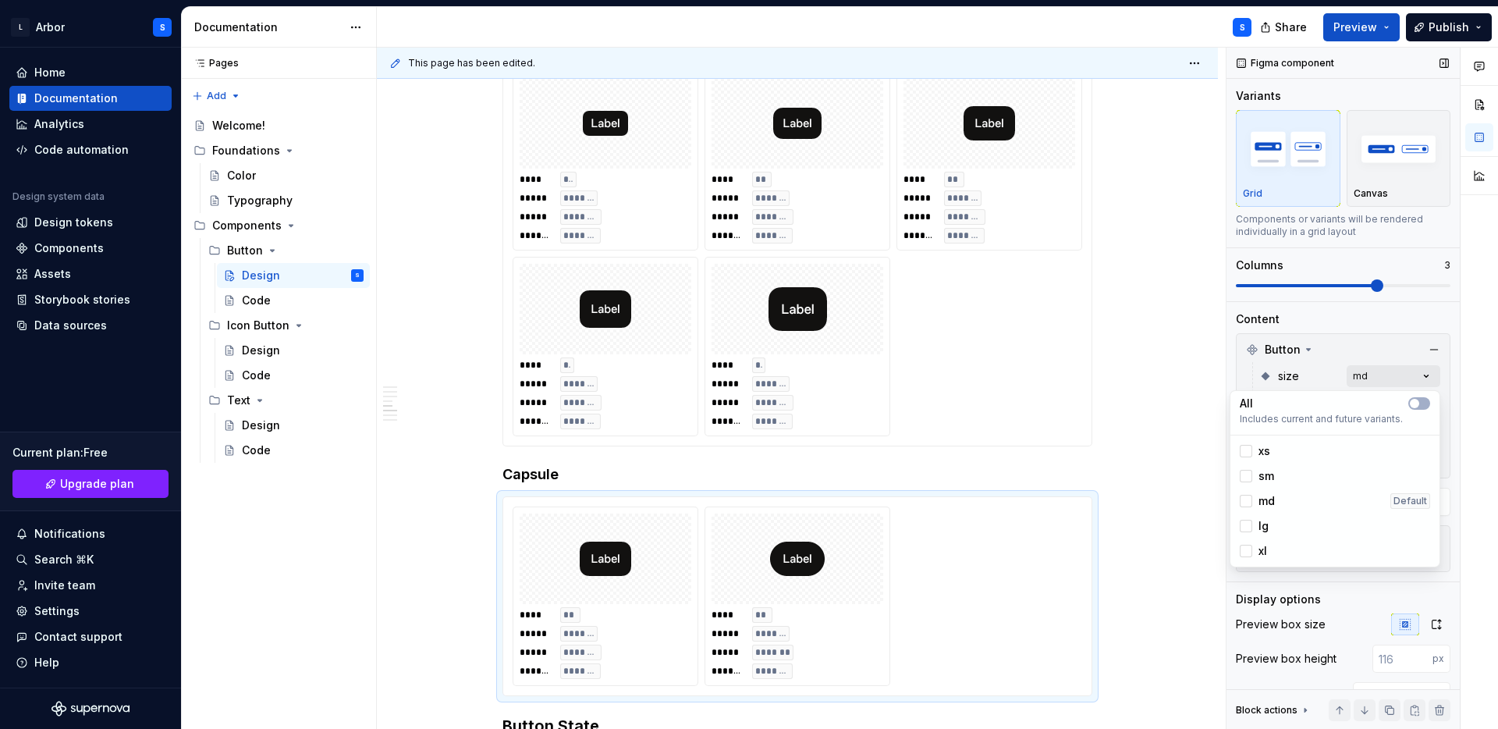
click at [1397, 378] on div "Comments Open comments No comments yet Select ‘Comment’ from the block context …" at bounding box center [1363, 389] width 272 height 682
click at [1422, 400] on button "button" at bounding box center [1419, 403] width 22 height 12
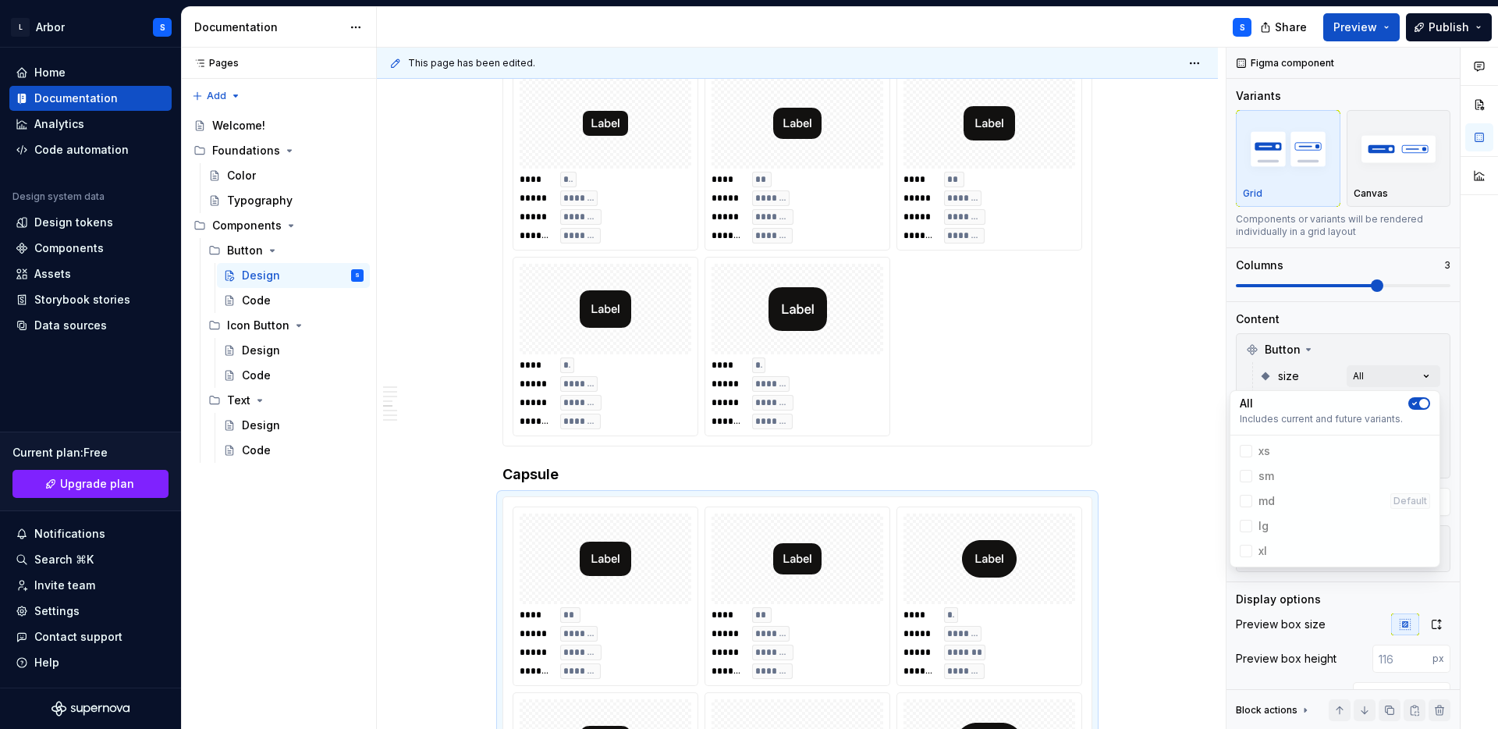
click at [1121, 579] on html "L Arbor S Home Documentation Analytics Code automation Design system data Desig…" at bounding box center [749, 364] width 1498 height 729
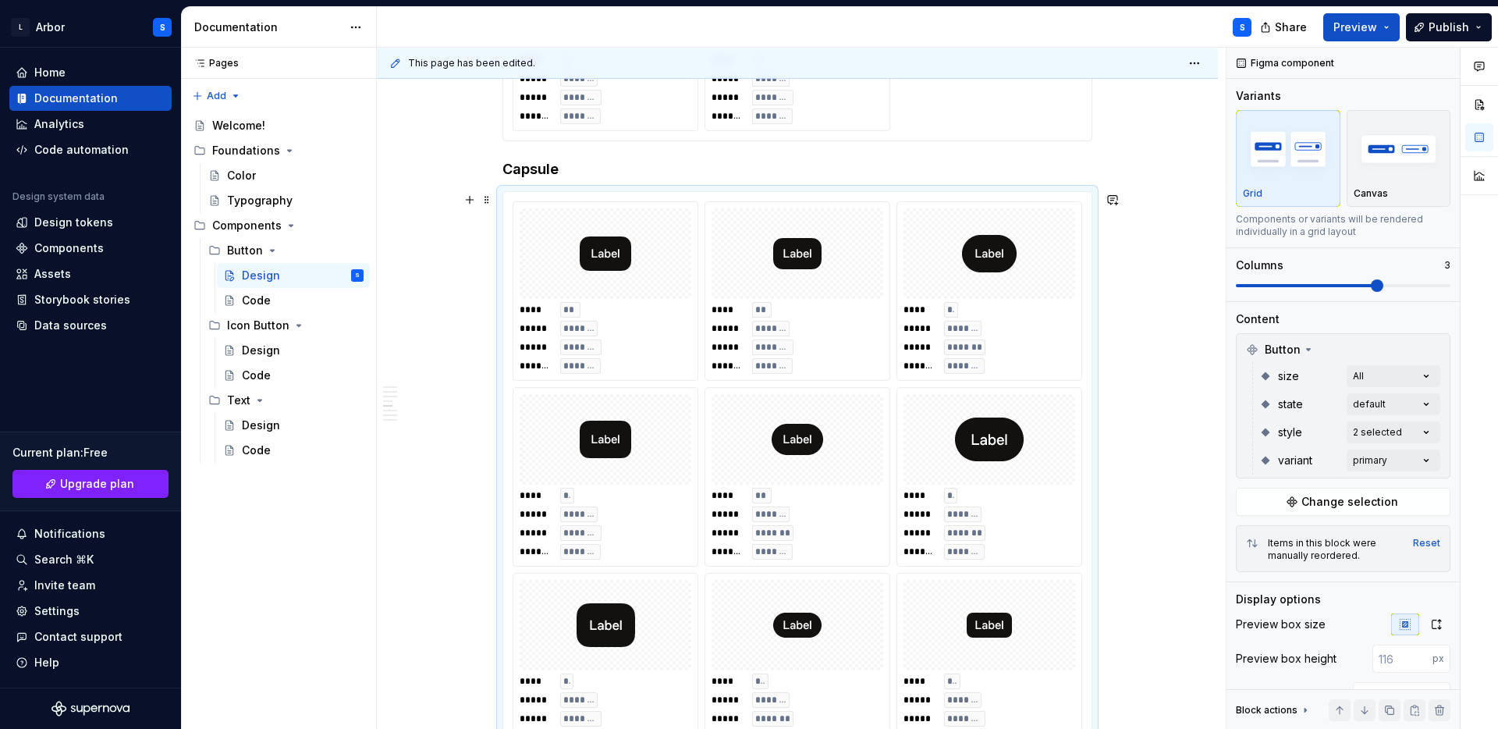
scroll to position [1157, 0]
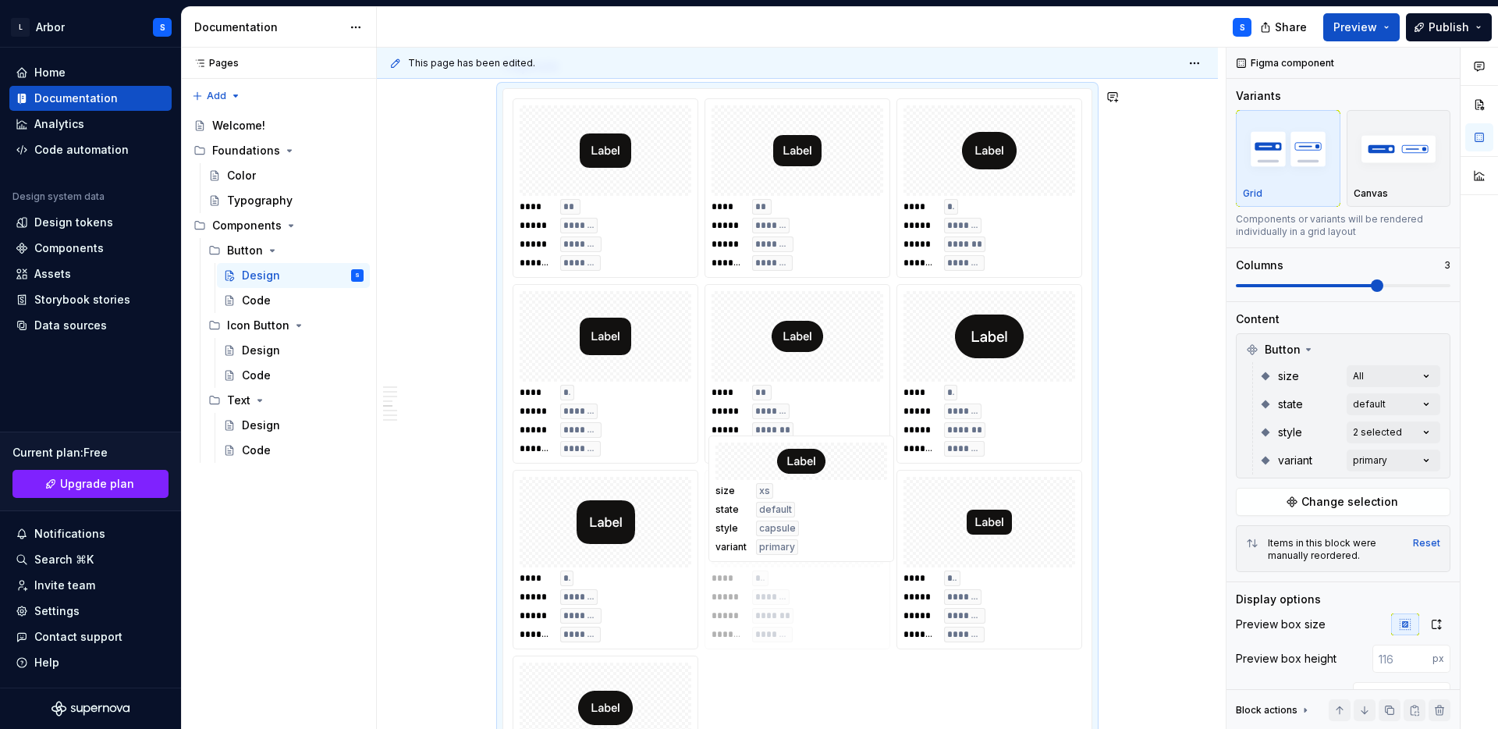
drag, startPoint x: 813, startPoint y: 605, endPoint x: 829, endPoint y: 641, distance: 40.2
click at [829, 641] on body "L Arbor S Home Documentation Analytics Code automation Design system data Desig…" at bounding box center [749, 364] width 1498 height 729
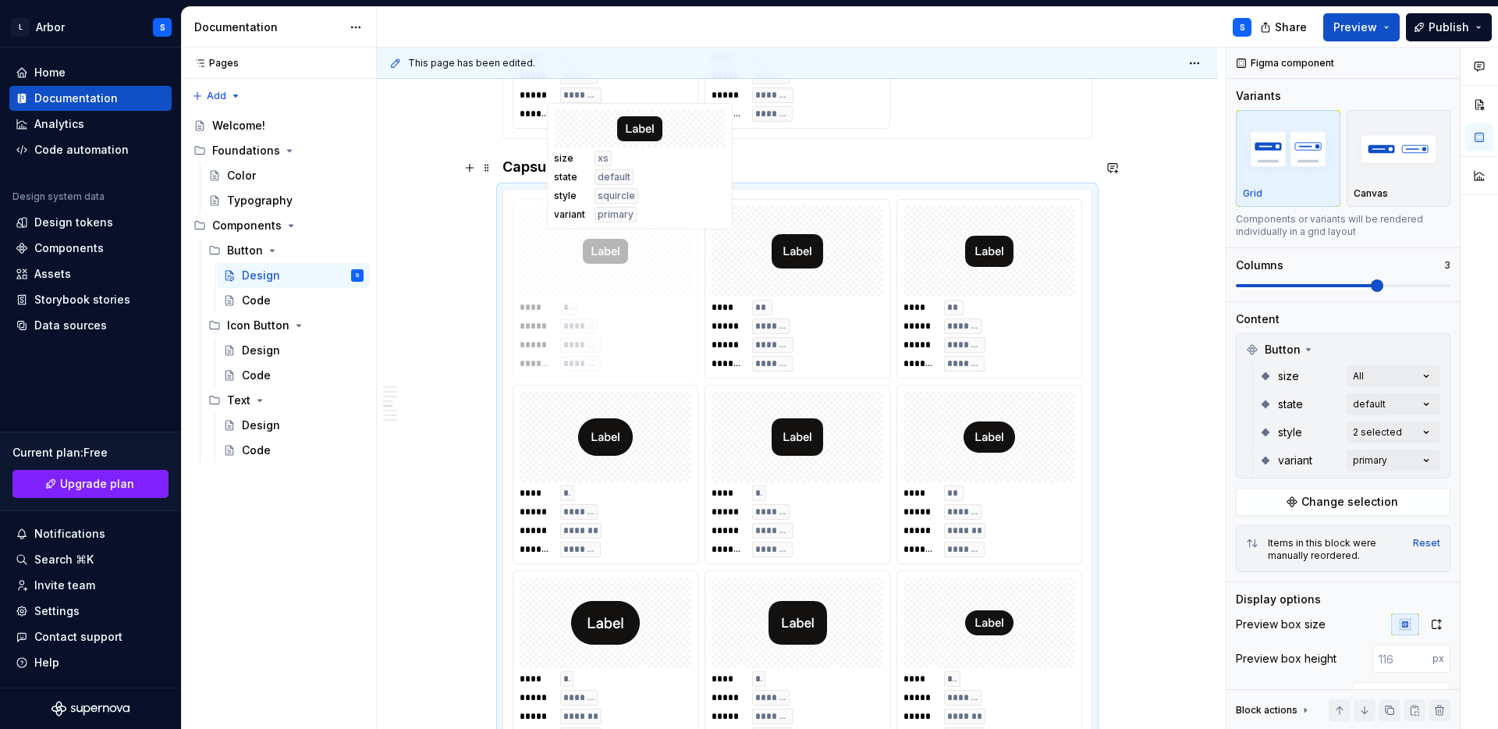
scroll to position [1139, 0]
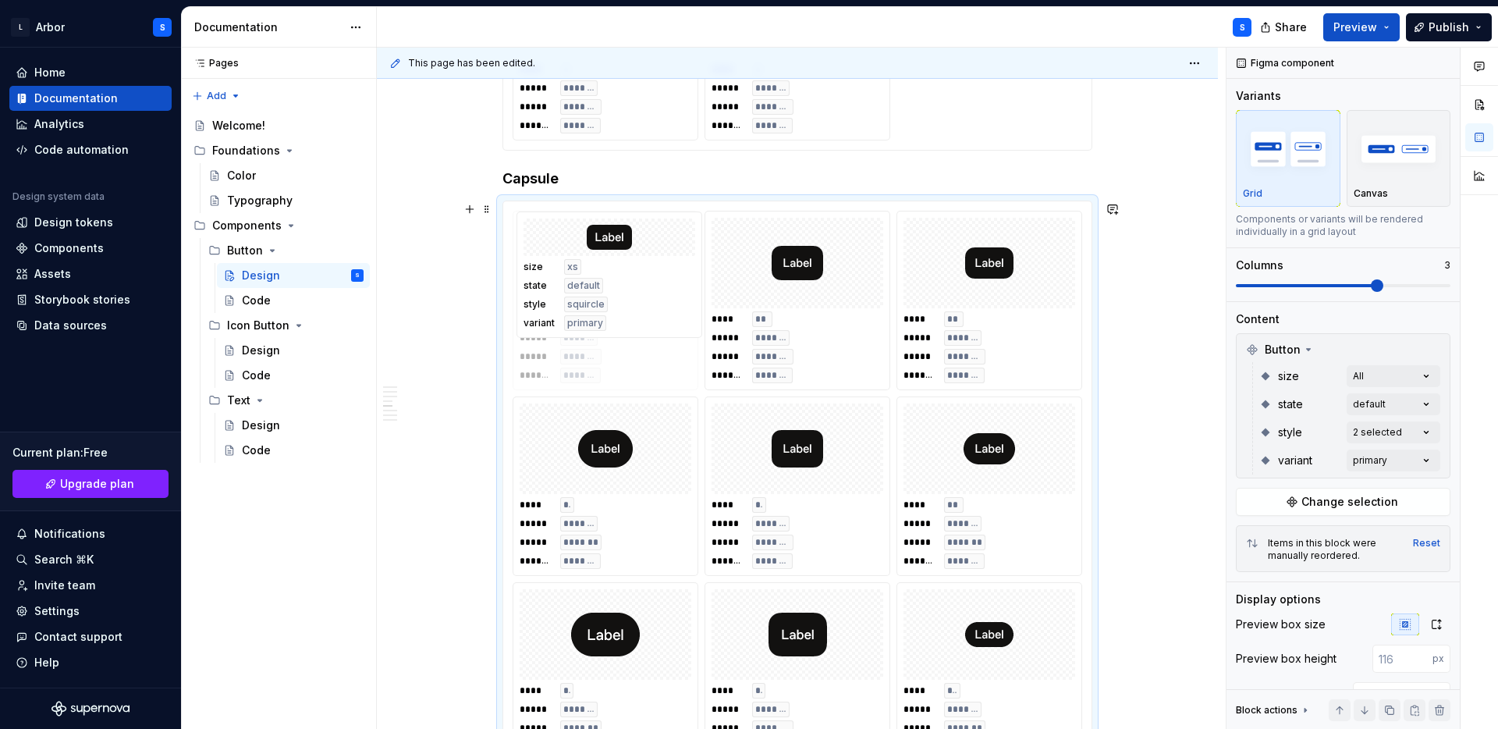
drag, startPoint x: 993, startPoint y: 512, endPoint x: 620, endPoint y: 314, distance: 422.4
click at [620, 314] on body "L Arbor S Home Documentation Analytics Code automation Design system data Desig…" at bounding box center [749, 364] width 1498 height 729
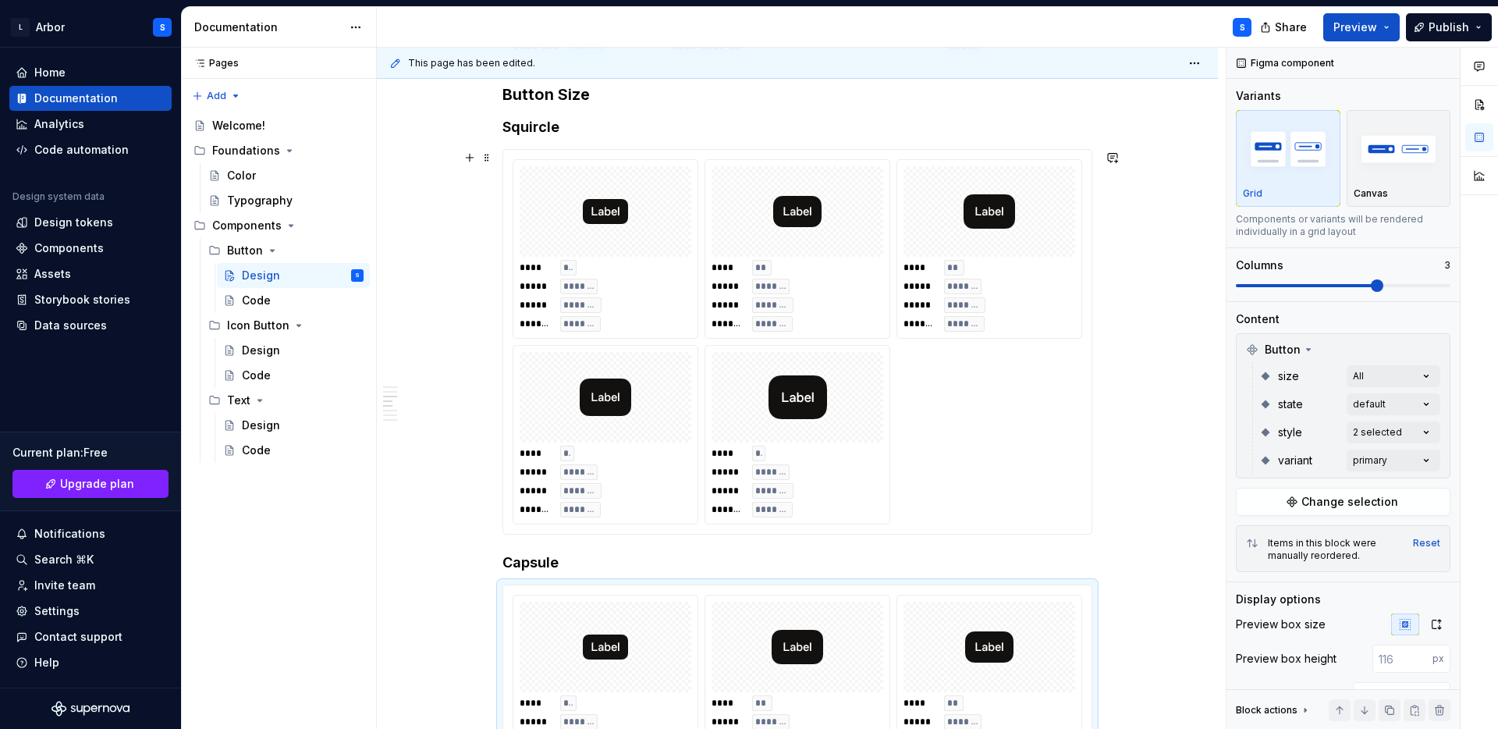
scroll to position [759, 0]
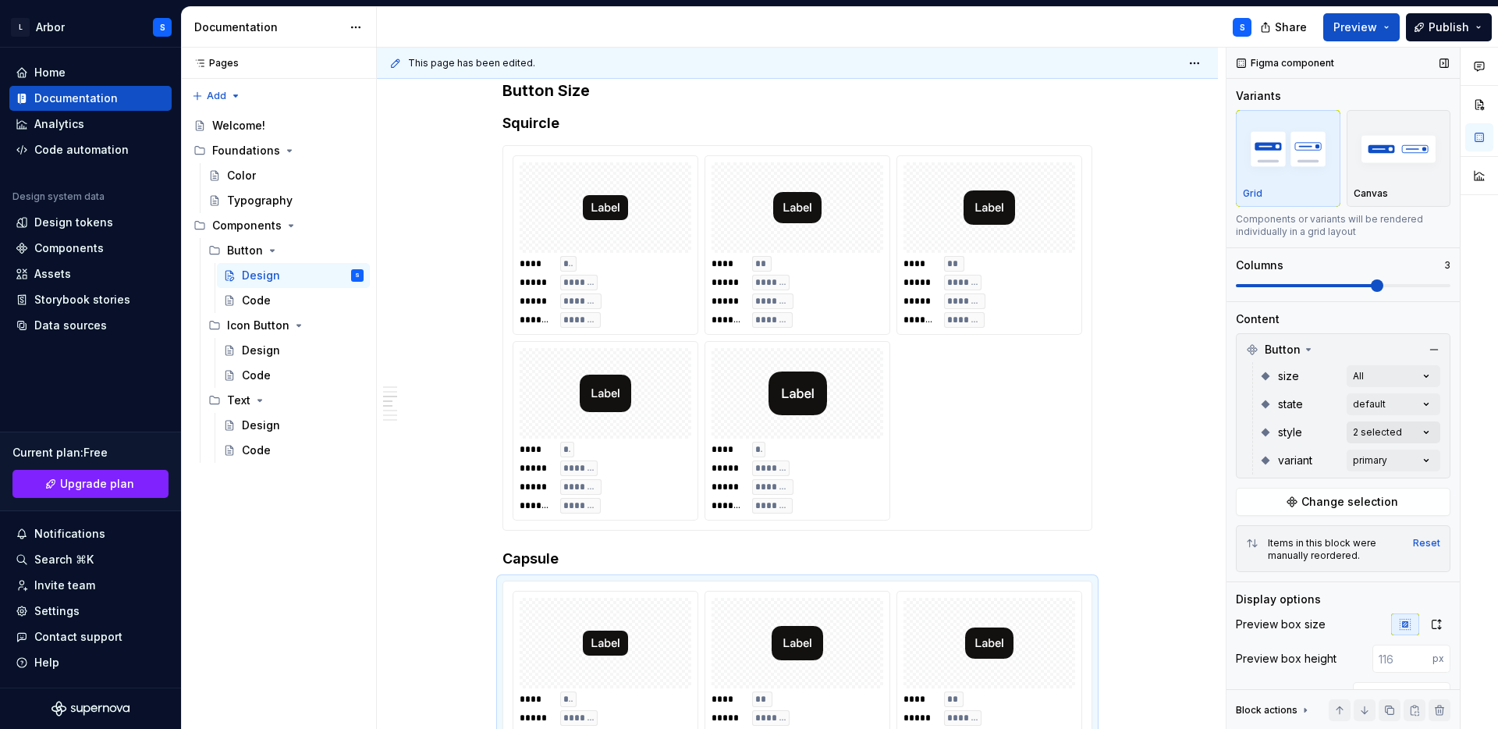
click at [1384, 434] on div "Comments Open comments No comments yet Select ‘Comment’ from the block context …" at bounding box center [1363, 389] width 272 height 682
click at [1246, 507] on icon at bounding box center [1246, 507] width 0 height 0
click at [1125, 603] on html "L Arbor S Home Documentation Analytics Code automation Design system data Desig…" at bounding box center [749, 364] width 1498 height 729
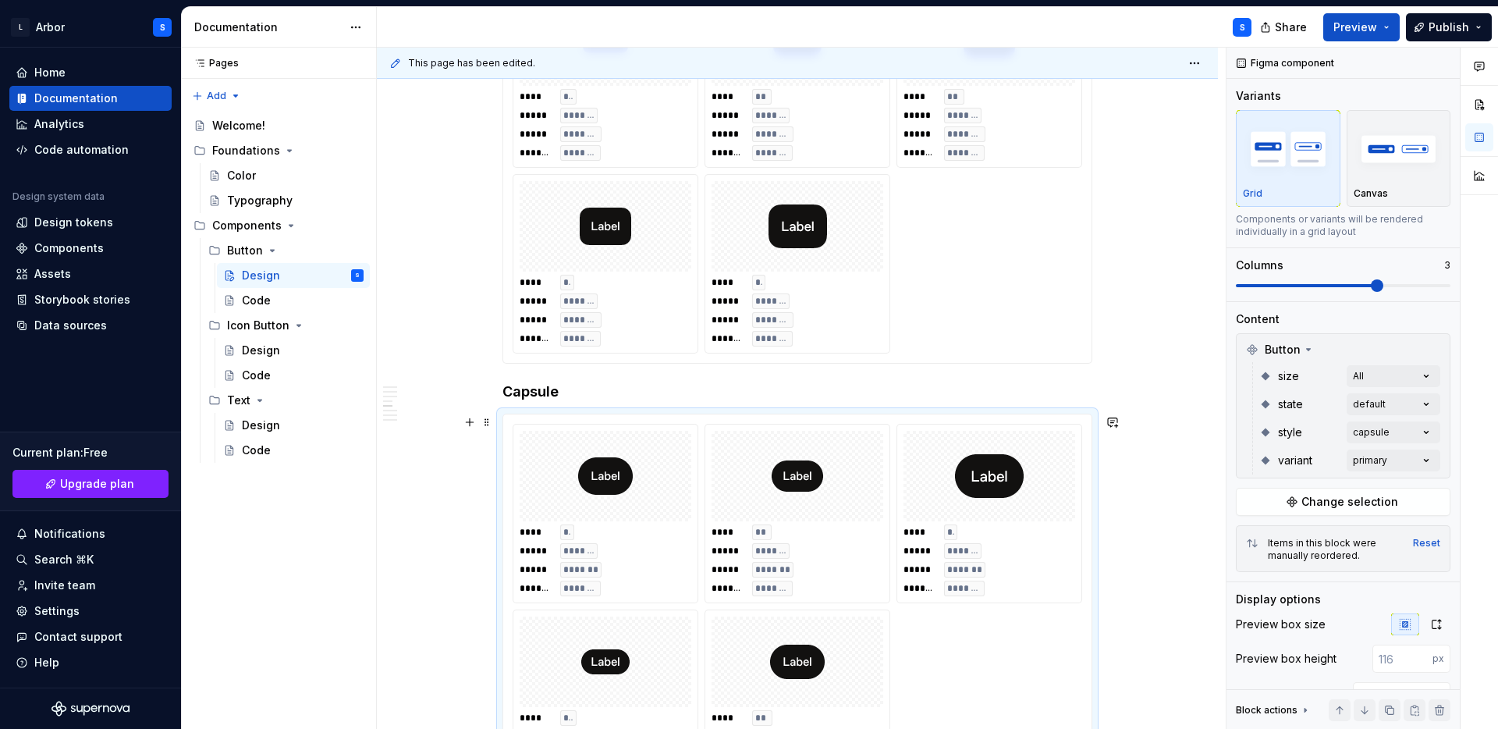
scroll to position [1057, 0]
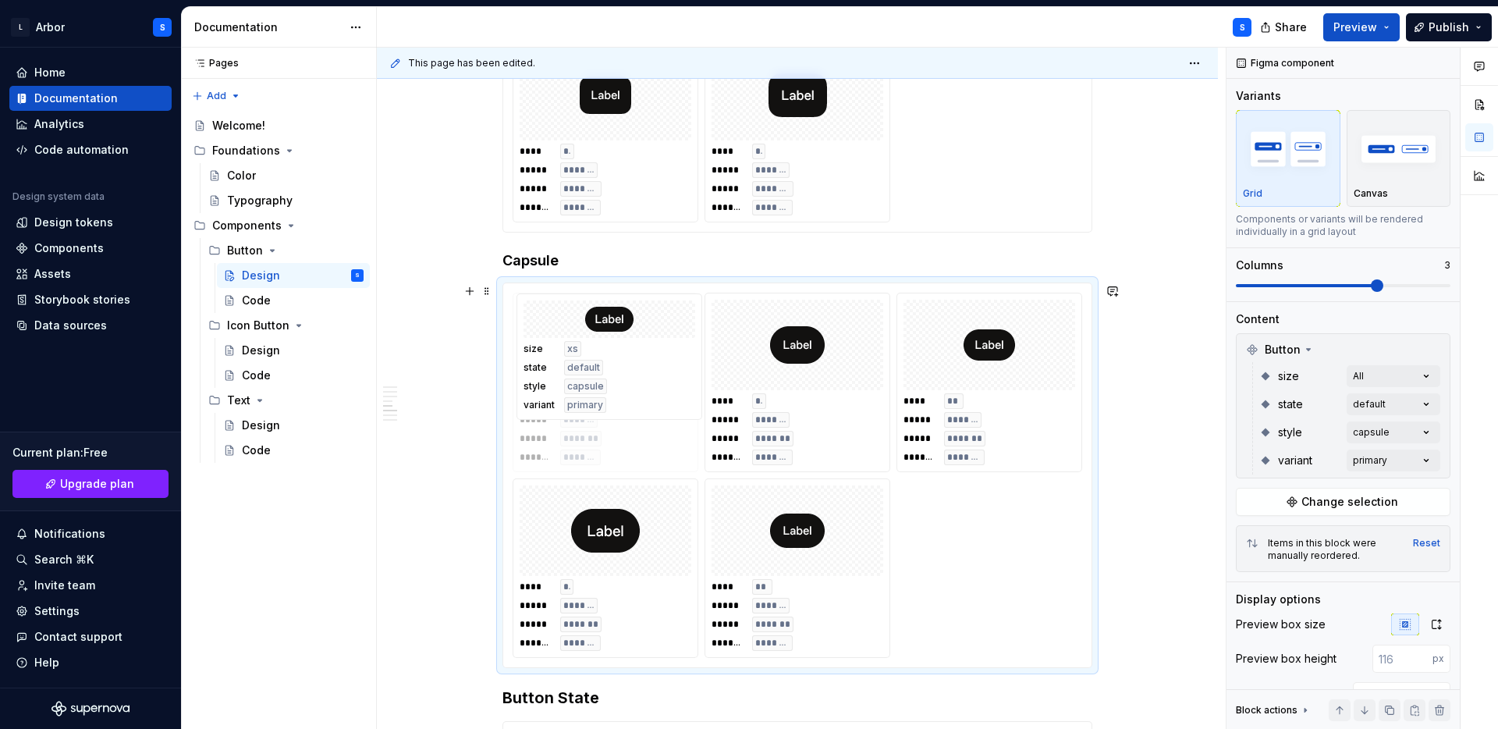
drag, startPoint x: 634, startPoint y: 539, endPoint x: 621, endPoint y: 362, distance: 177.6
click at [621, 361] on body "L Arbor S Home Documentation Analytics Code automation Design system data Desig…" at bounding box center [749, 364] width 1498 height 729
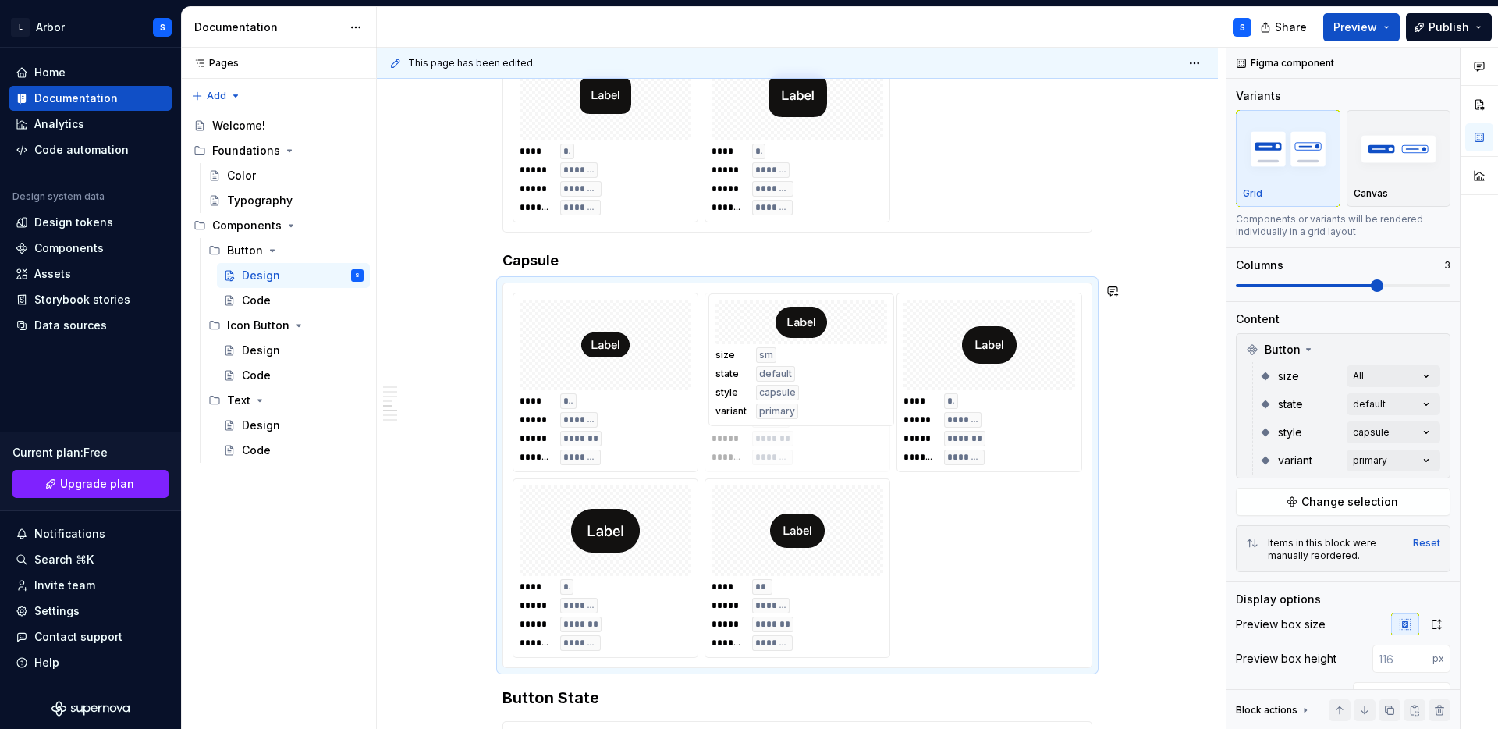
drag, startPoint x: 1010, startPoint y: 383, endPoint x: 816, endPoint y: 378, distance: 193.6
click at [816, 378] on body "L Arbor S Home Documentation Analytics Code automation Design system data Desig…" at bounding box center [749, 364] width 1498 height 729
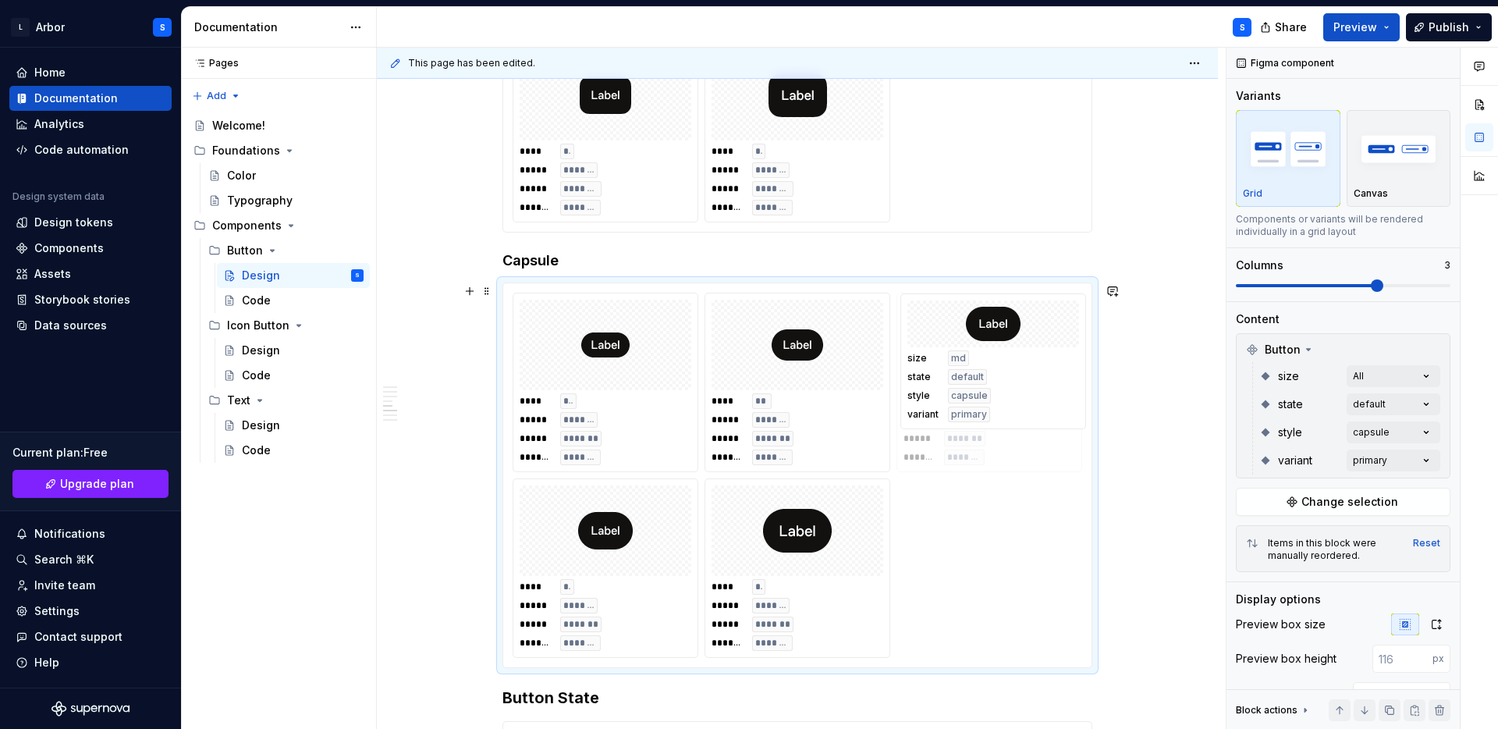
drag, startPoint x: 799, startPoint y: 573, endPoint x: 998, endPoint y: 397, distance: 265.4
click at [998, 397] on body "L Arbor S Home Documentation Analytics Code automation Design system data Desig…" at bounding box center [749, 364] width 1498 height 729
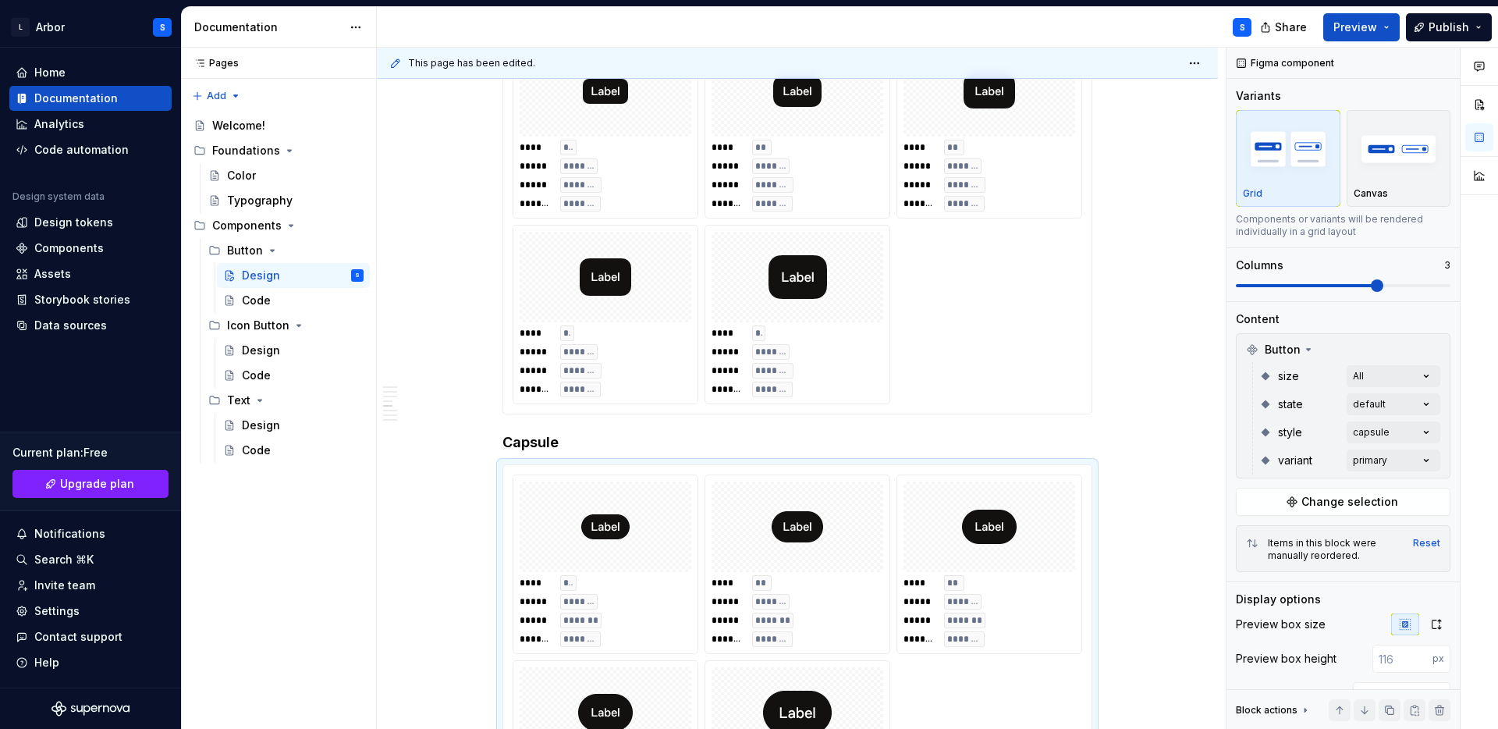
scroll to position [877, 0]
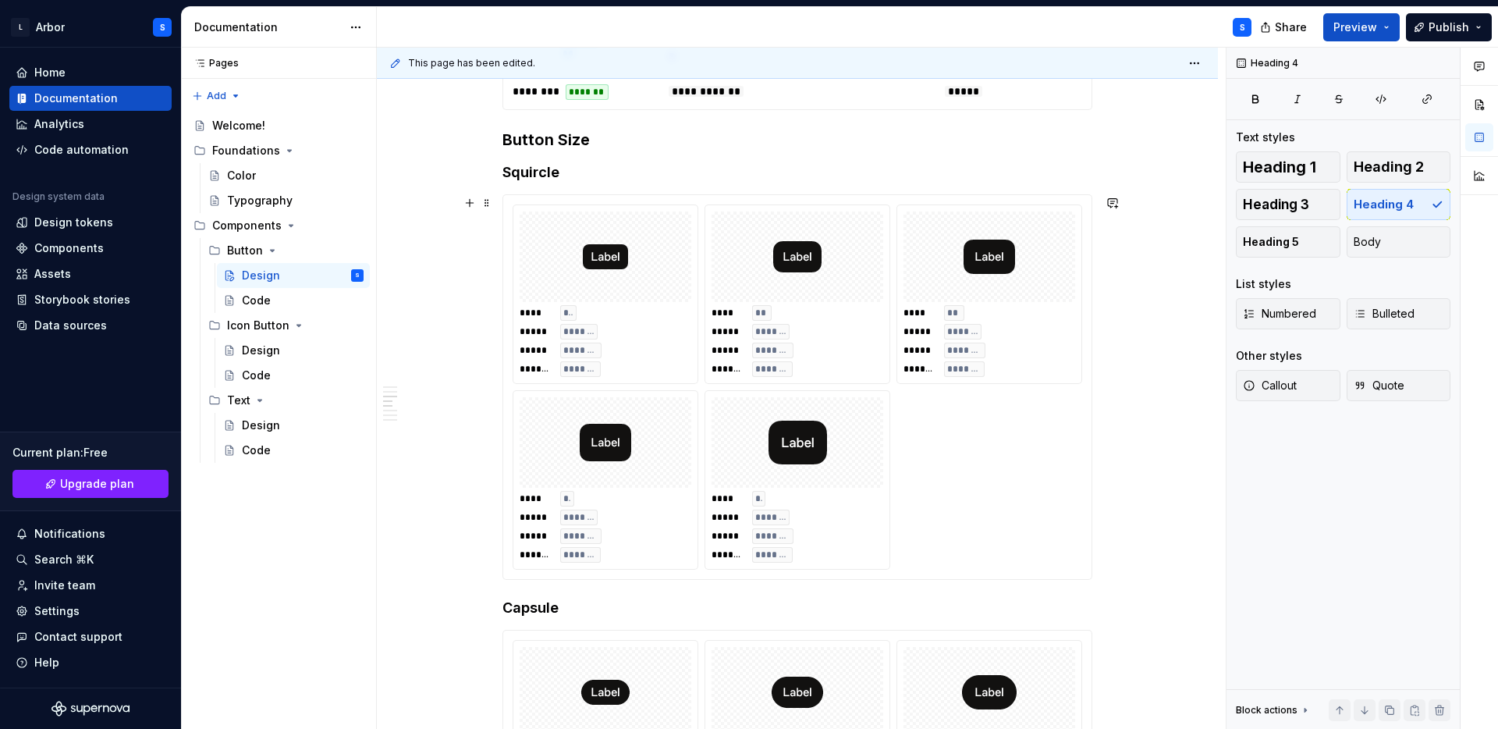
scroll to position [700, 0]
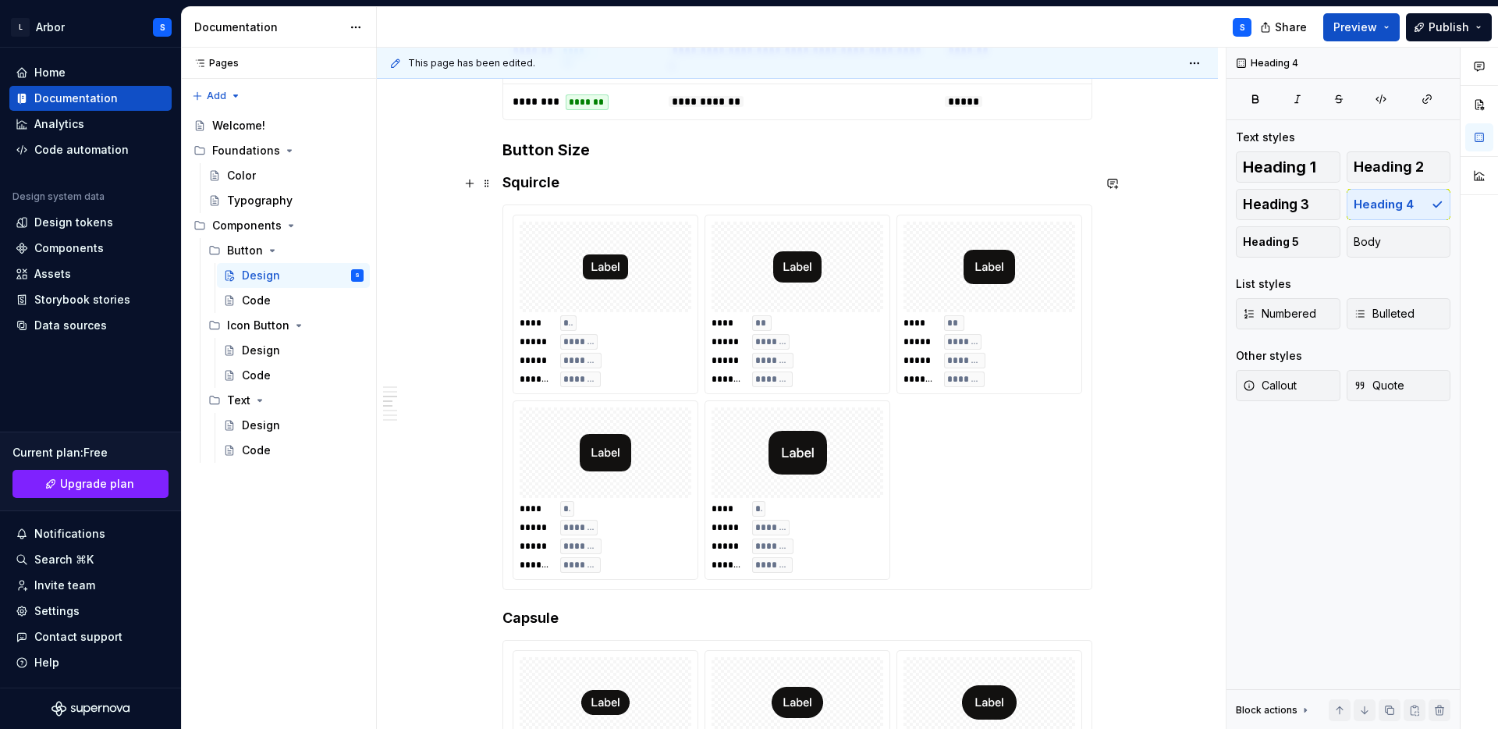
click at [508, 184] on h4 "Squircle" at bounding box center [798, 182] width 590 height 19
click at [509, 620] on h4 "Capsule" at bounding box center [798, 618] width 590 height 19
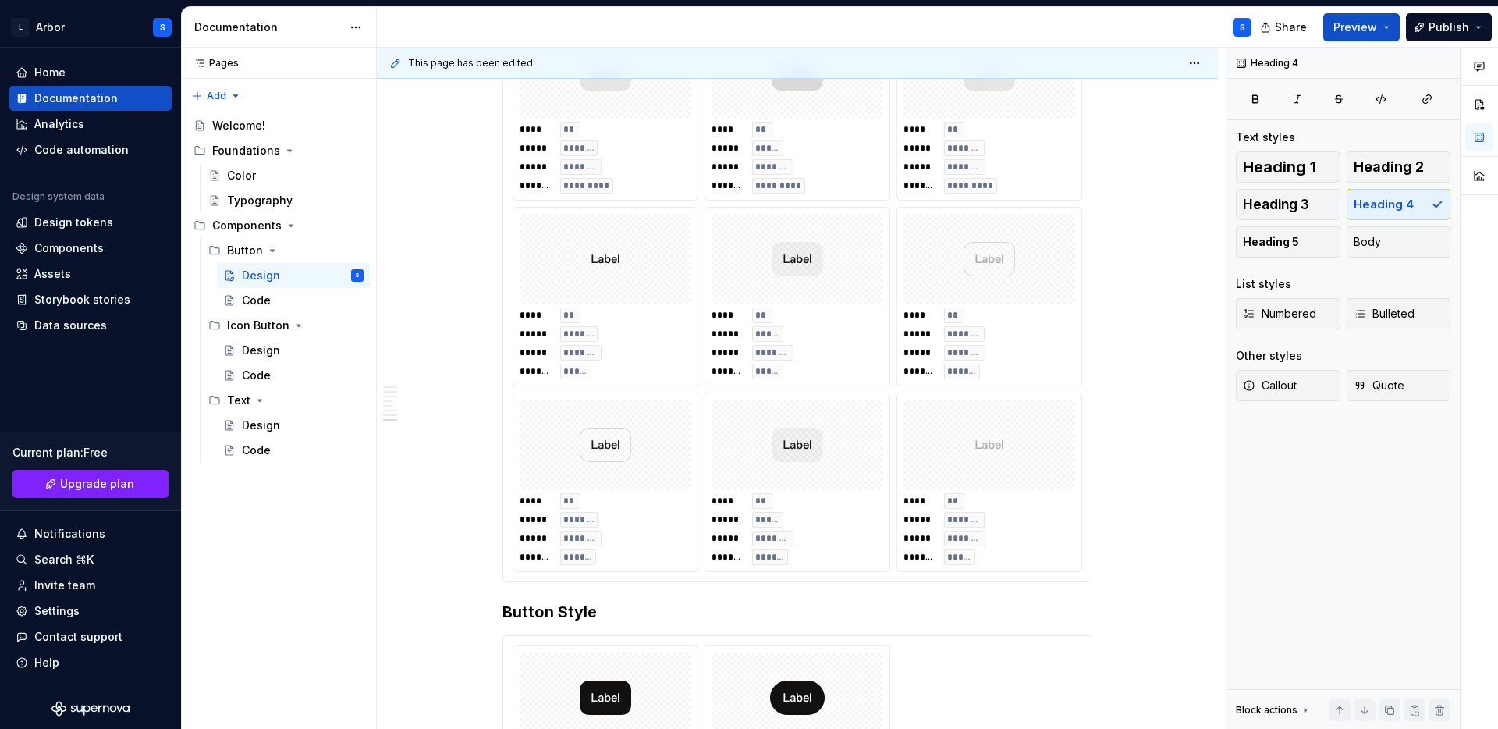
scroll to position [3240, 0]
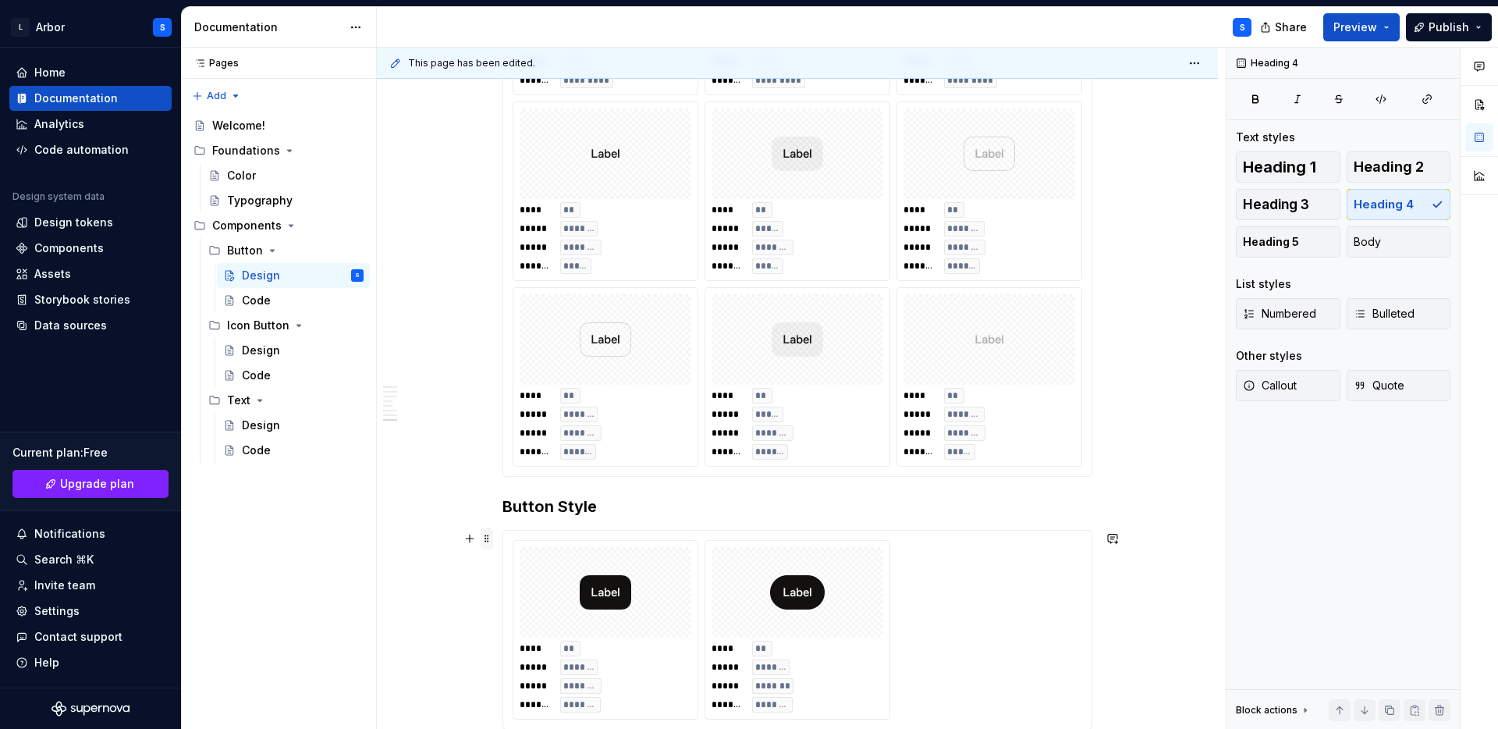
click at [492, 538] on span at bounding box center [487, 538] width 12 height 22
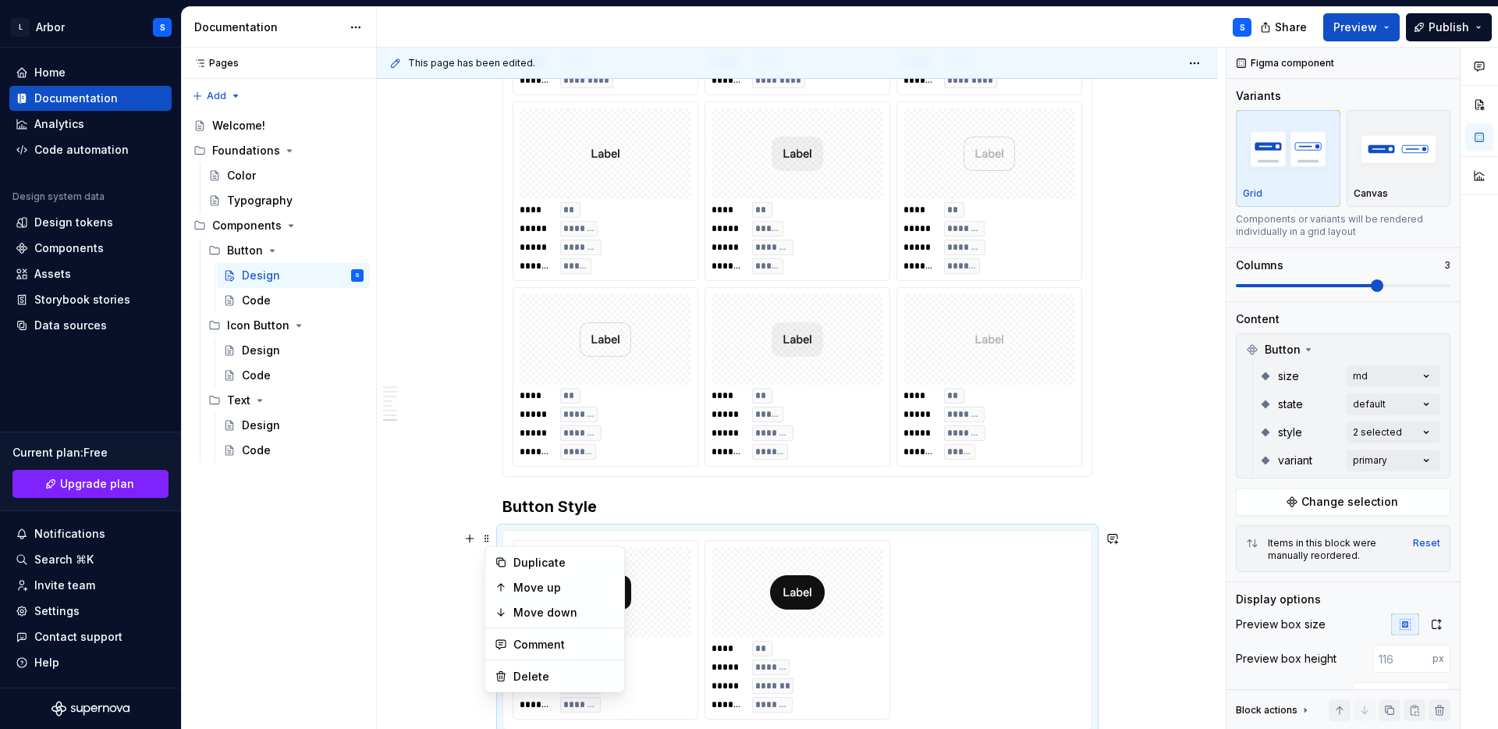
click at [463, 504] on div "**********" at bounding box center [801, 389] width 849 height 682
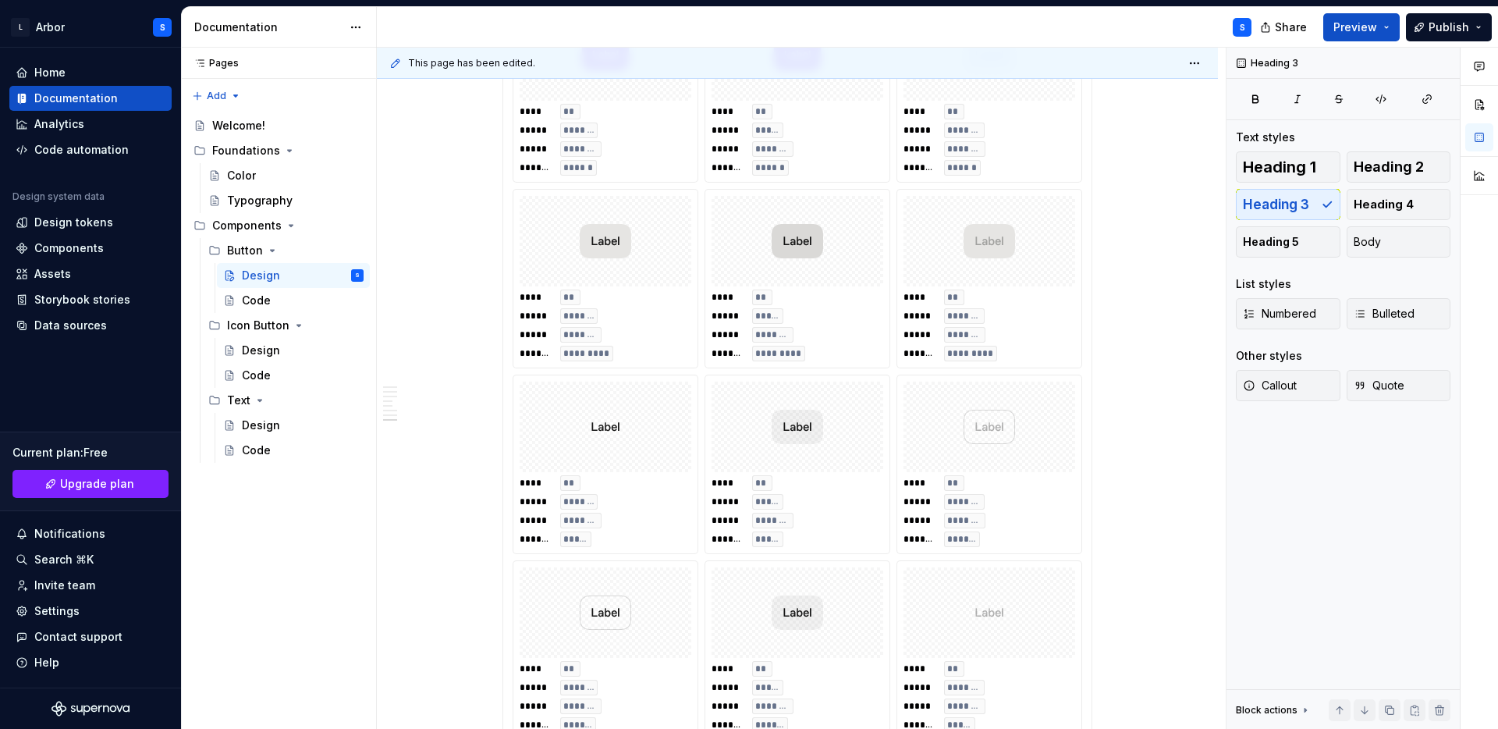
scroll to position [3379, 0]
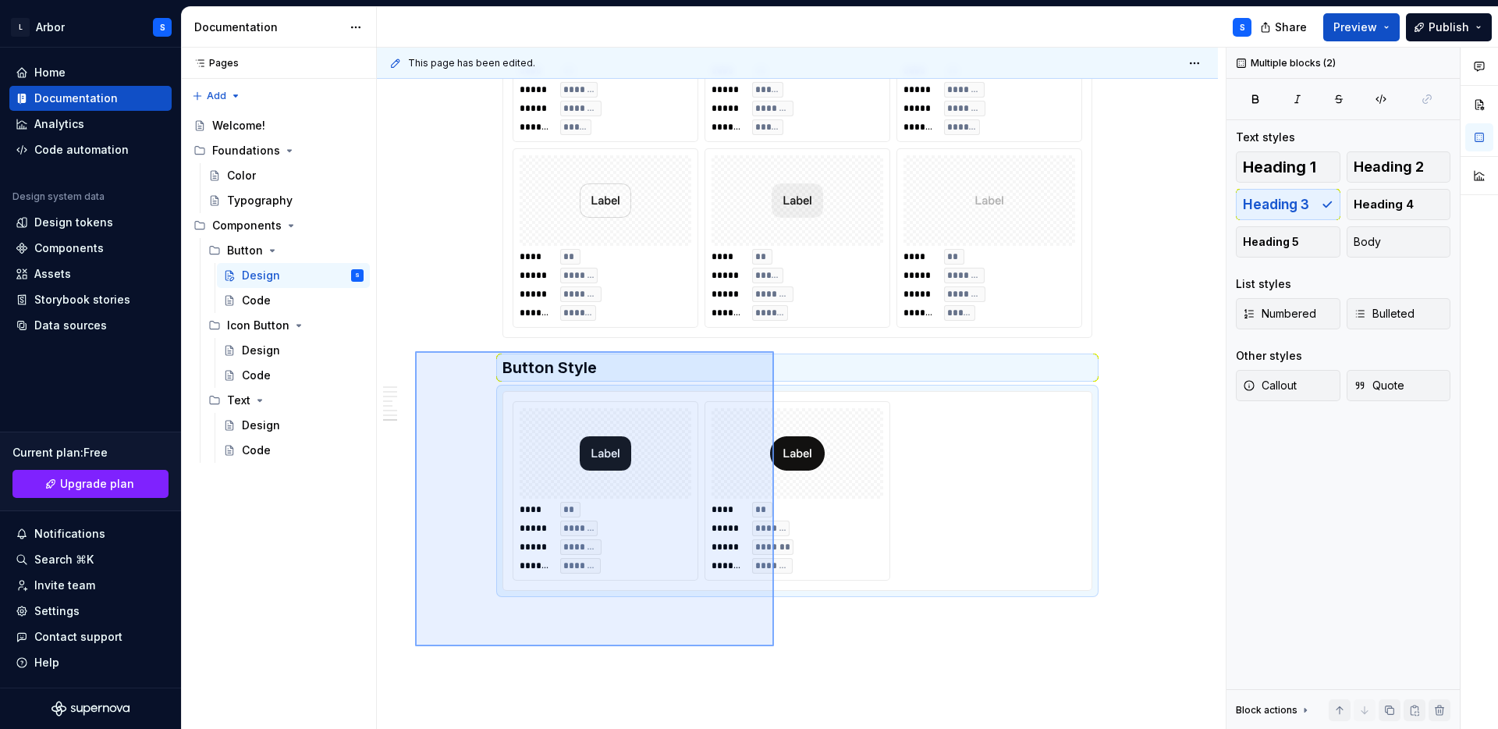
drag, startPoint x: 415, startPoint y: 646, endPoint x: 774, endPoint y: 351, distance: 464.6
click at [774, 351] on div "**********" at bounding box center [801, 389] width 849 height 682
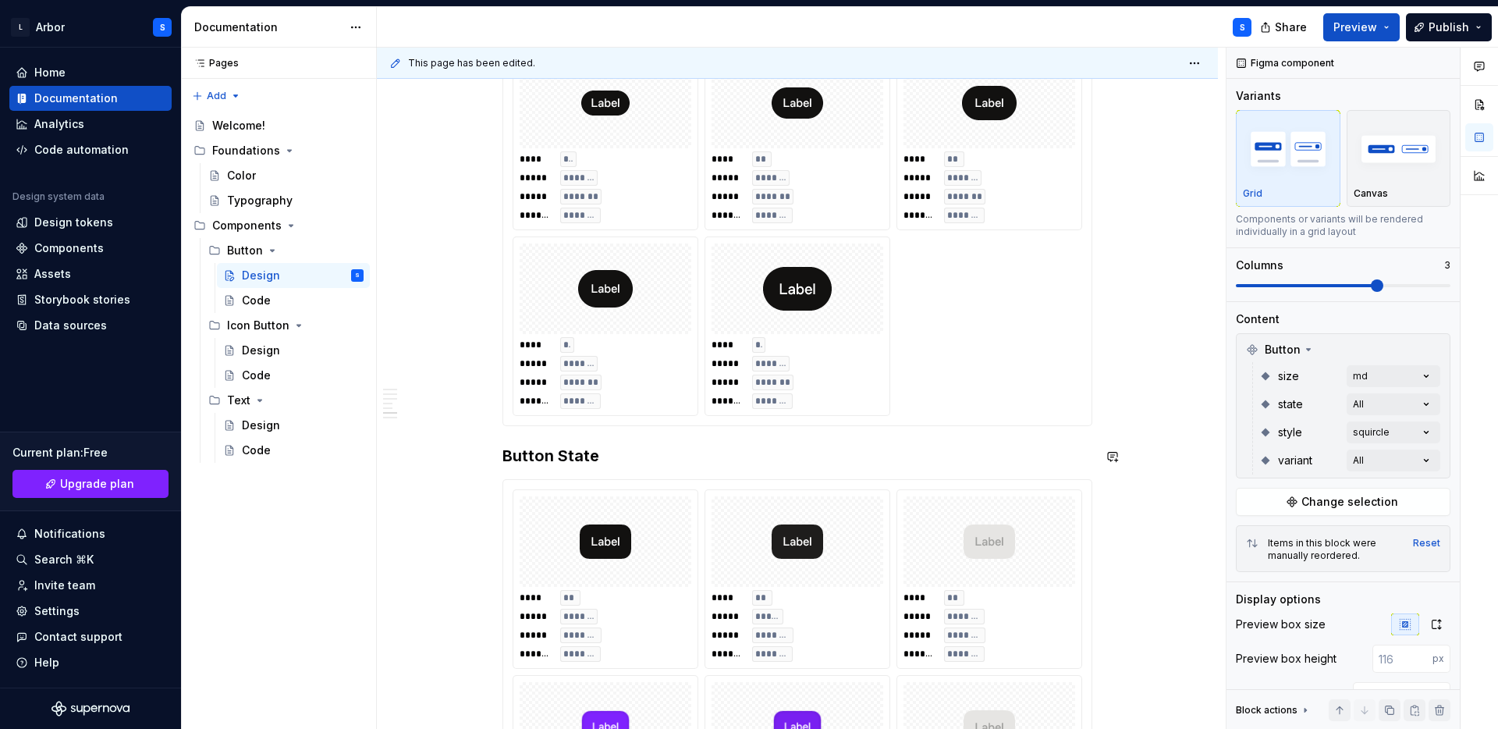
scroll to position [1257, 0]
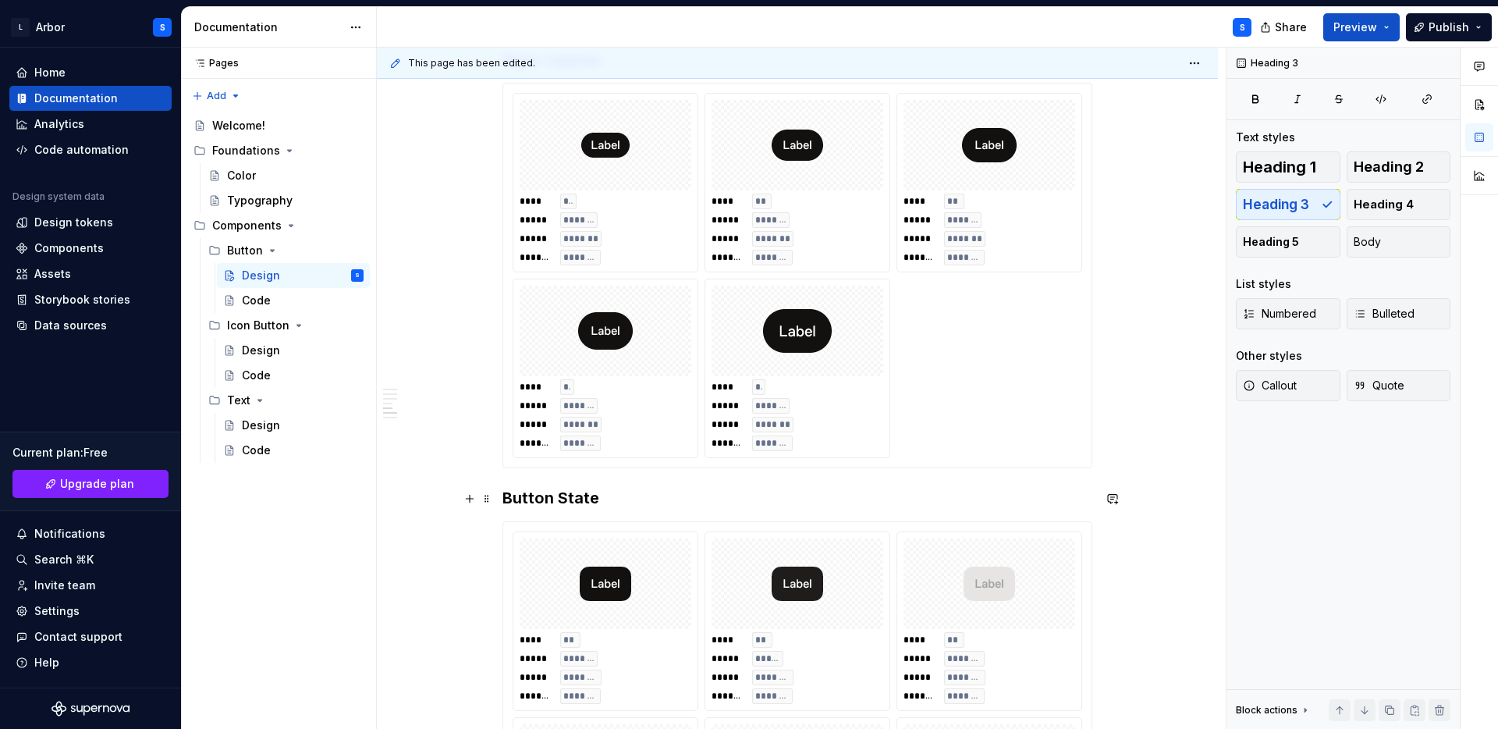
click at [577, 499] on h3 "Button State" at bounding box center [798, 498] width 590 height 22
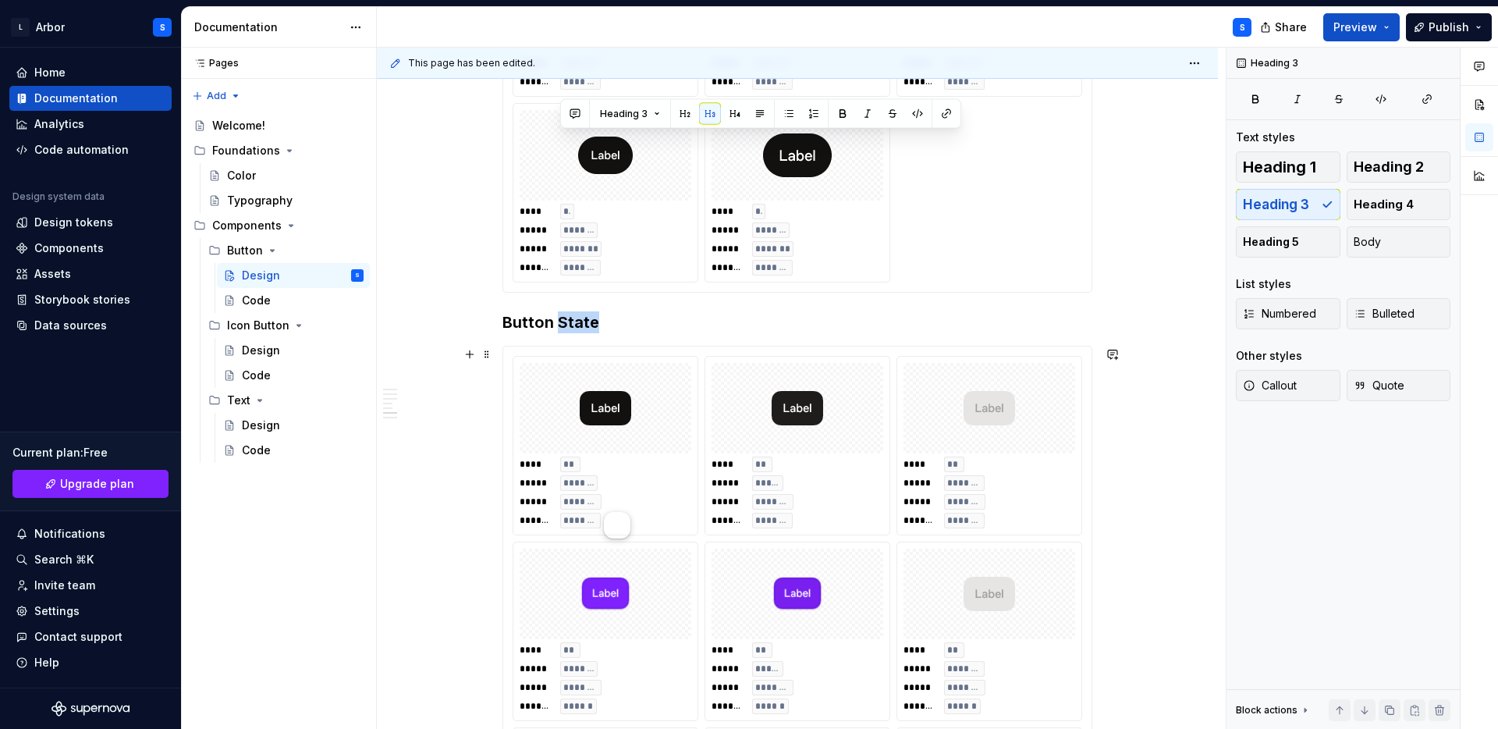
scroll to position [1366, 0]
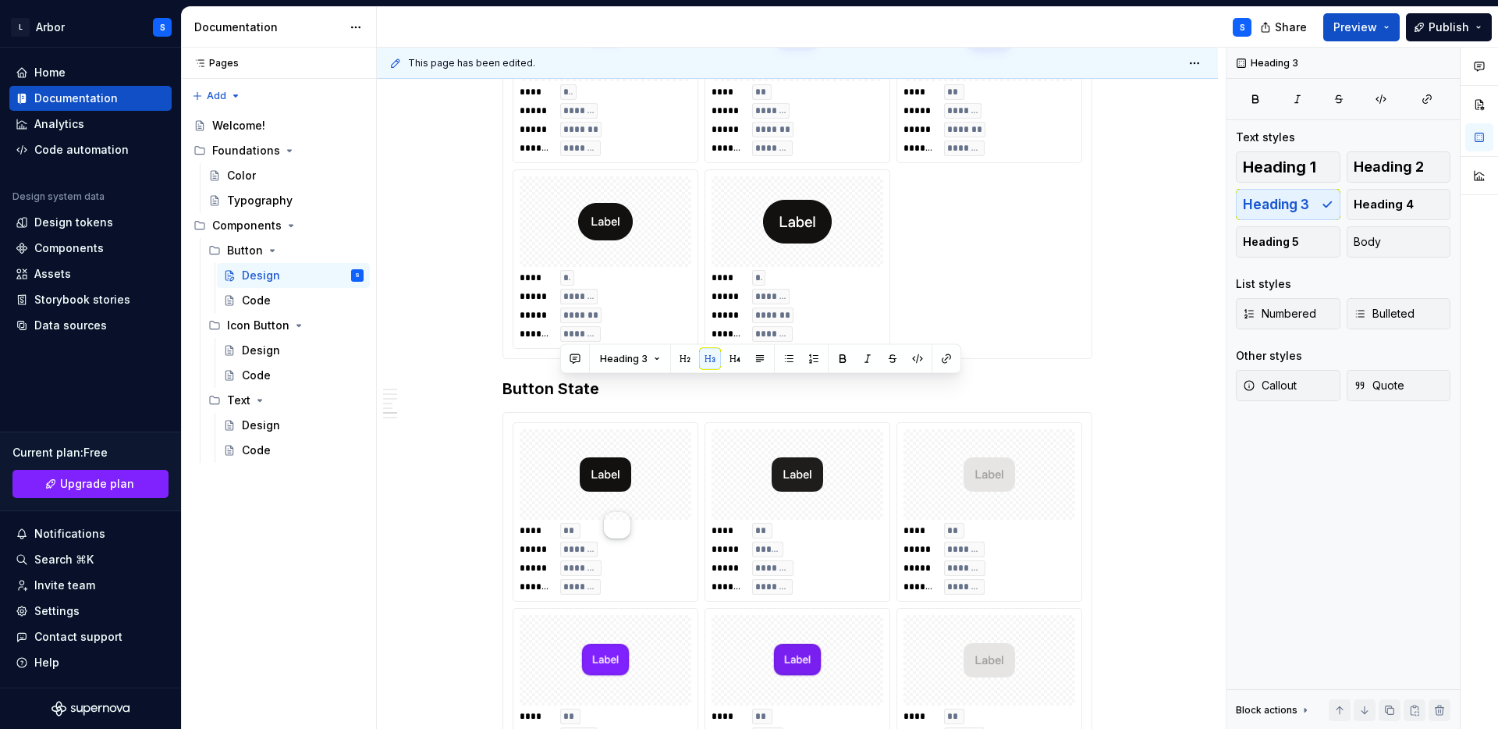
click at [538, 330] on span "*******" at bounding box center [535, 334] width 31 height 12
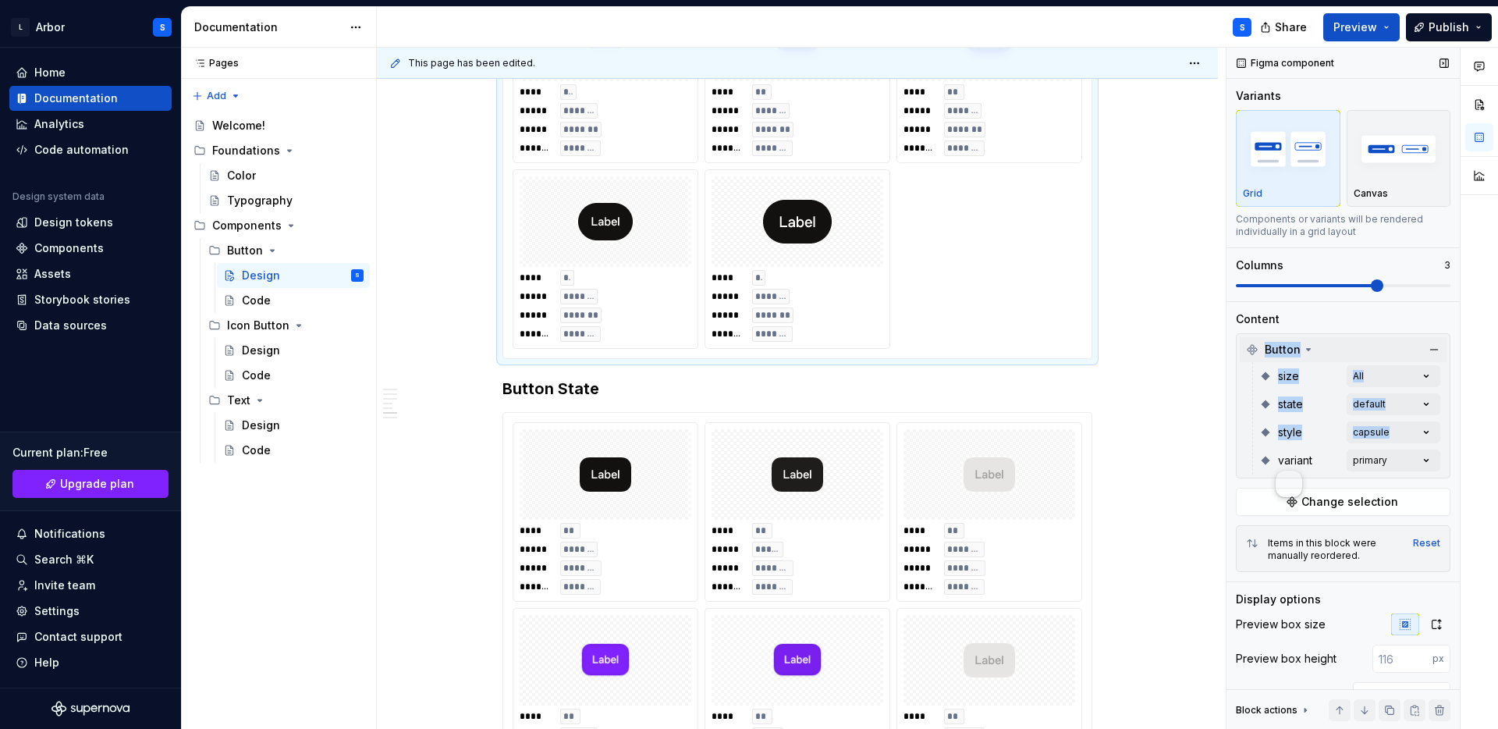
drag, startPoint x: 1269, startPoint y: 458, endPoint x: 1265, endPoint y: 355, distance: 103.1
click at [1265, 353] on div "Button size All state default style capsule variant primary" at bounding box center [1343, 405] width 207 height 137
click at [1259, 443] on div "size All state default style capsule variant primary" at bounding box center [1346, 418] width 188 height 112
click at [631, 453] on img at bounding box center [605, 474] width 51 height 78
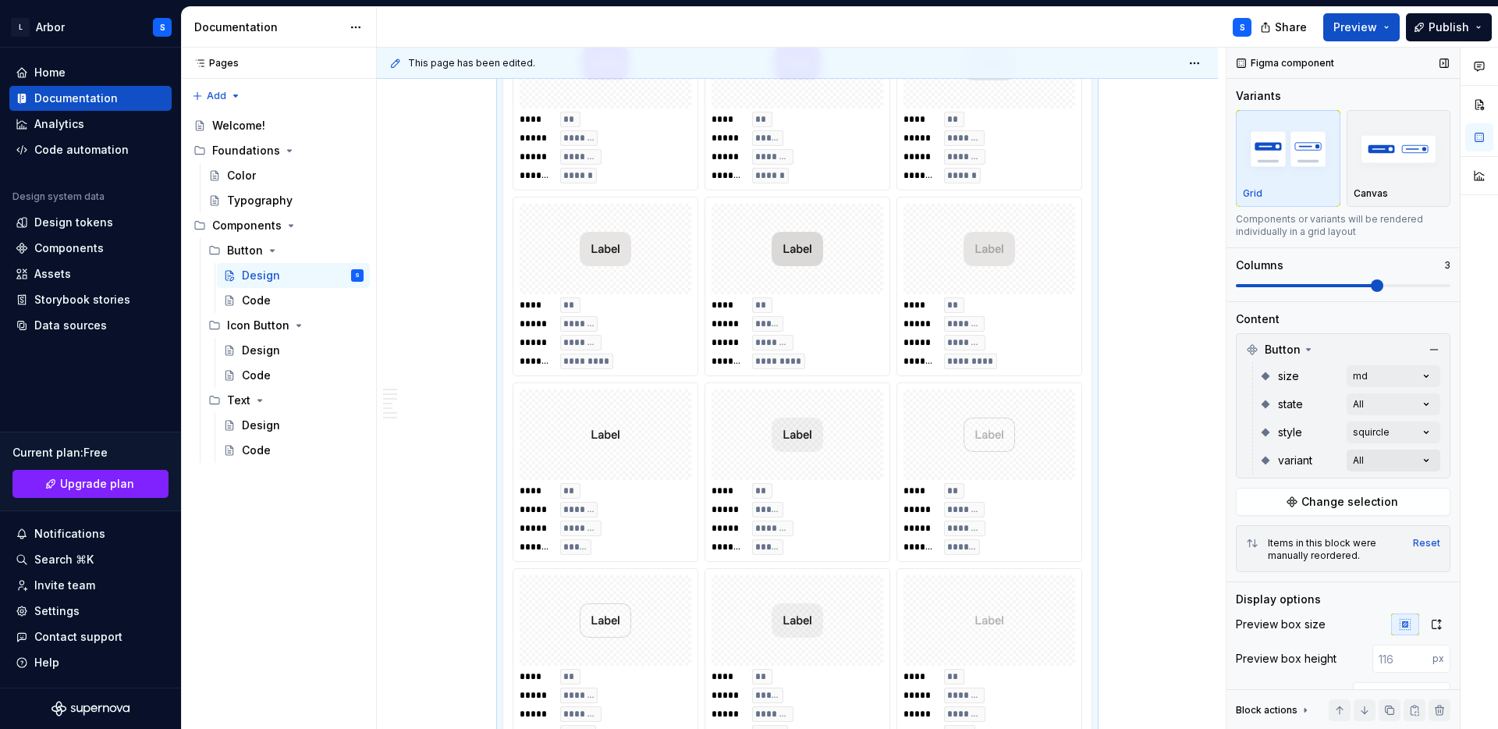
scroll to position [1946, 0]
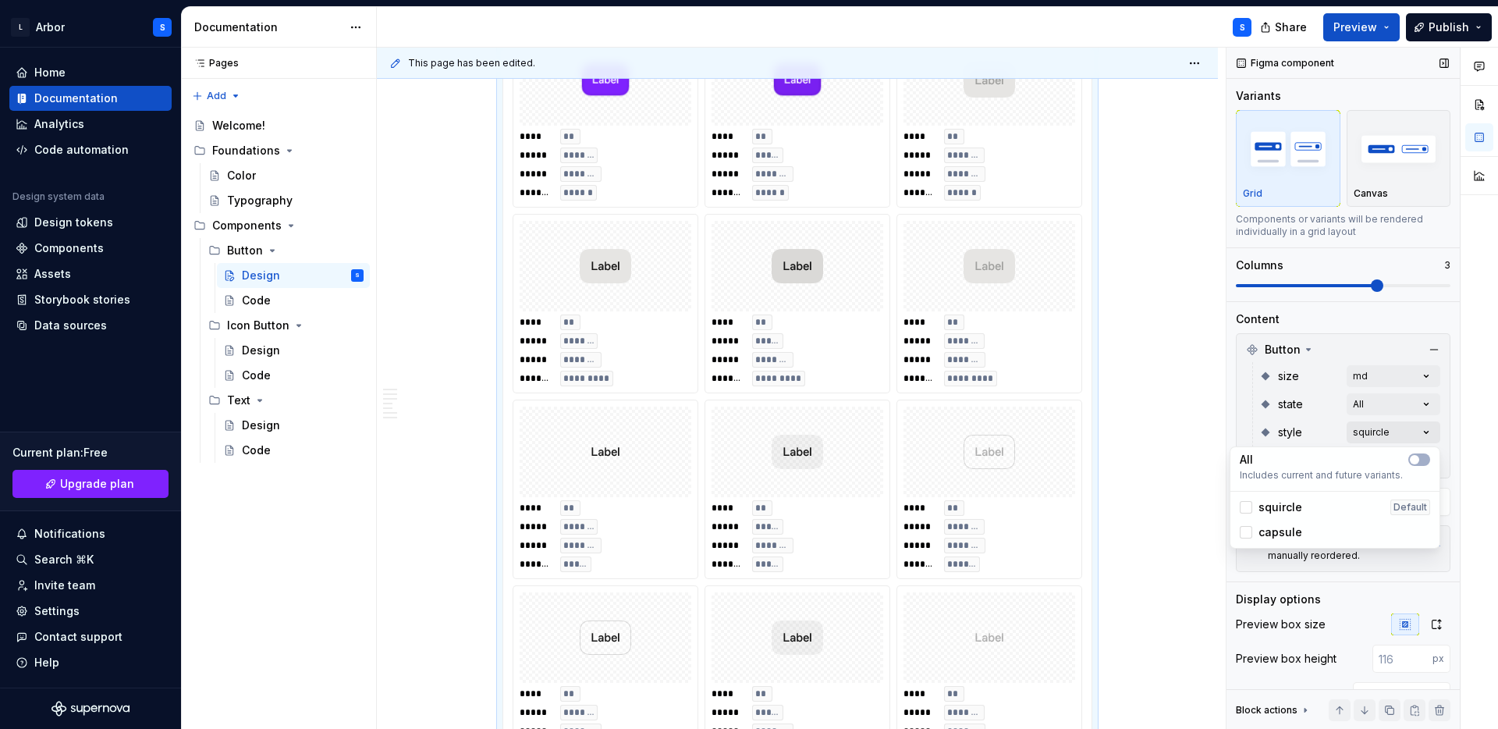
click at [1397, 431] on div "Comments Open comments No comments yet Select ‘Comment’ from the block context …" at bounding box center [1363, 389] width 272 height 682
click at [1421, 454] on button "button" at bounding box center [1419, 459] width 22 height 12
click at [1459, 402] on div "Comments Open comments No comments yet Select ‘Comment’ from the block context …" at bounding box center [1363, 389] width 272 height 682
click at [1407, 403] on div "Comments Open comments No comments yet Select ‘Comment’ from the block context …" at bounding box center [1363, 389] width 272 height 682
click at [1408, 432] on icon "button" at bounding box center [1414, 431] width 12 height 9
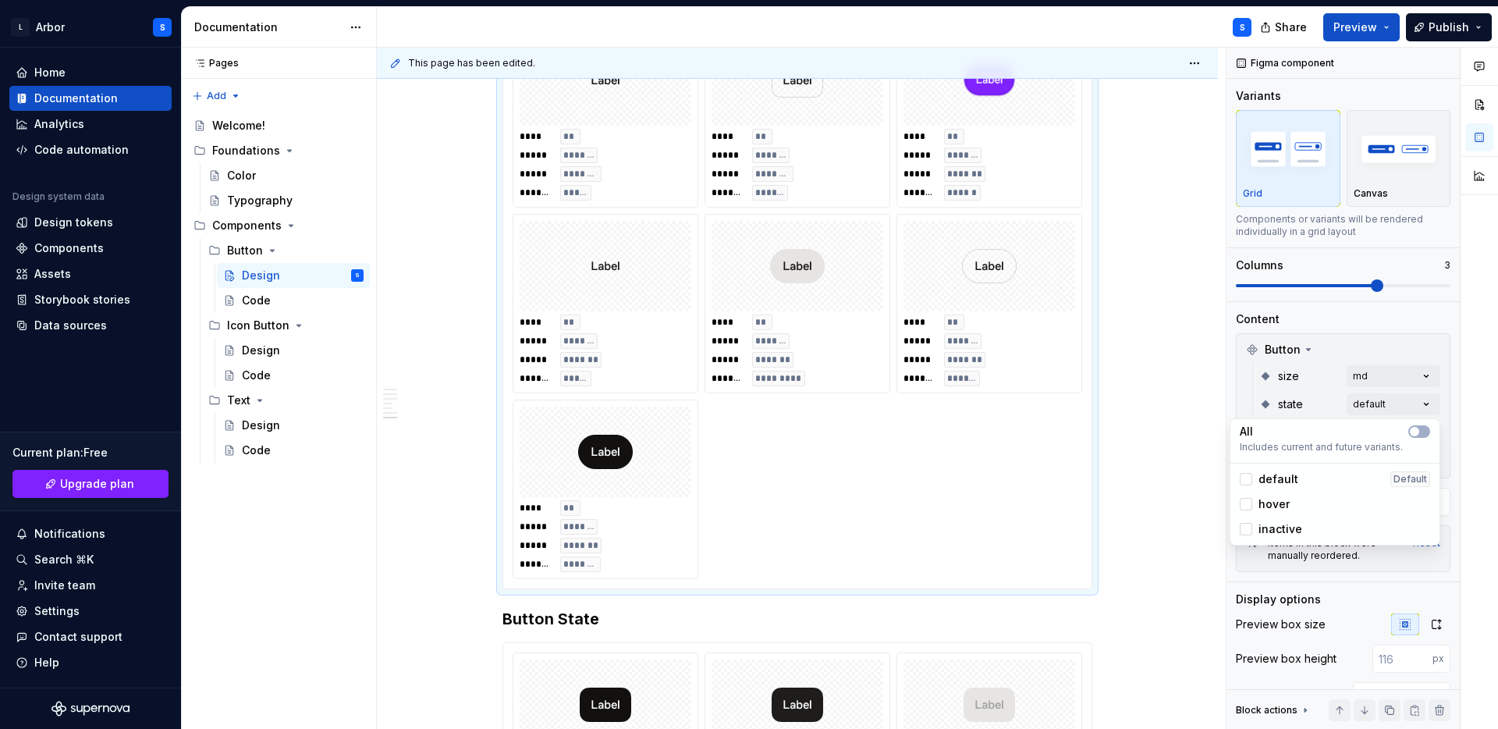
click at [1462, 448] on div at bounding box center [1479, 389] width 37 height 682
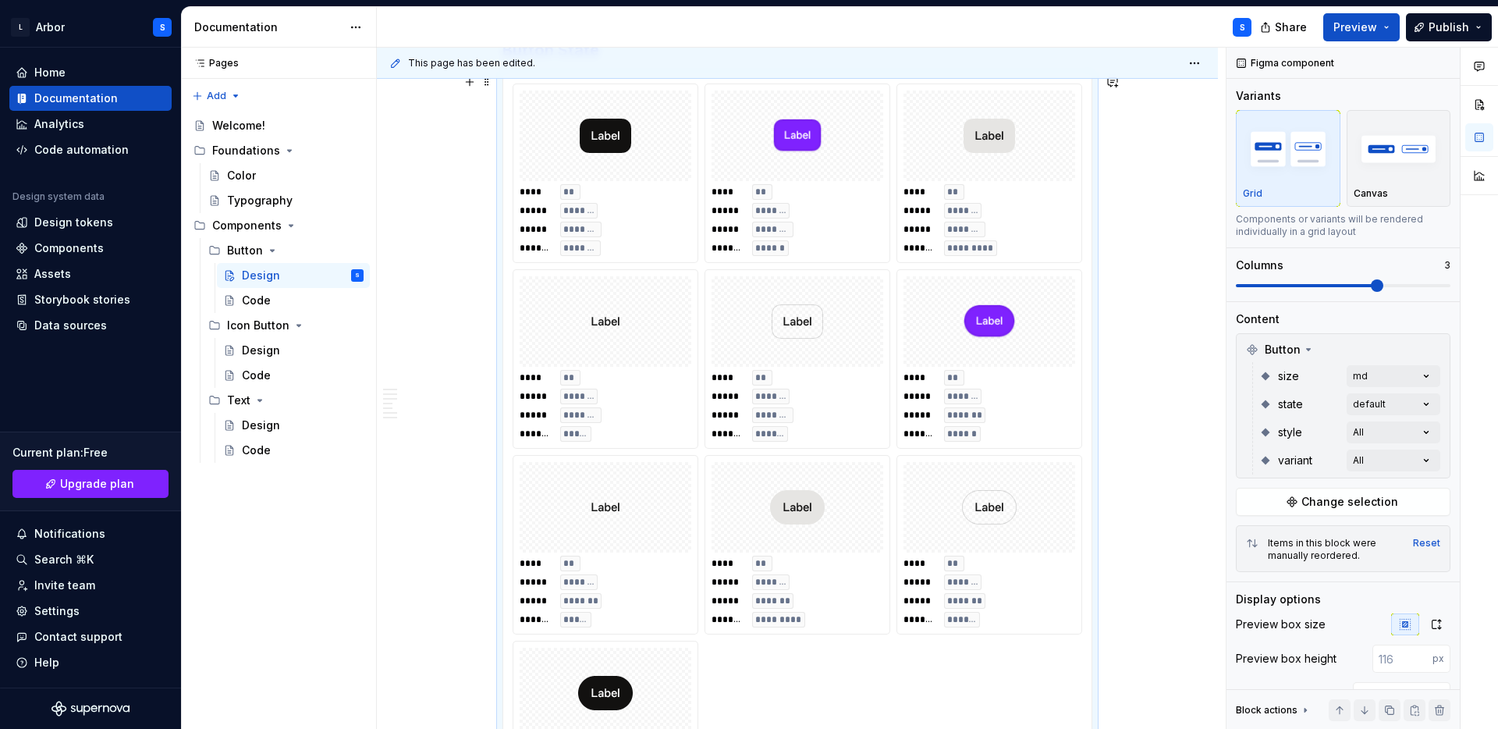
scroll to position [1394, 0]
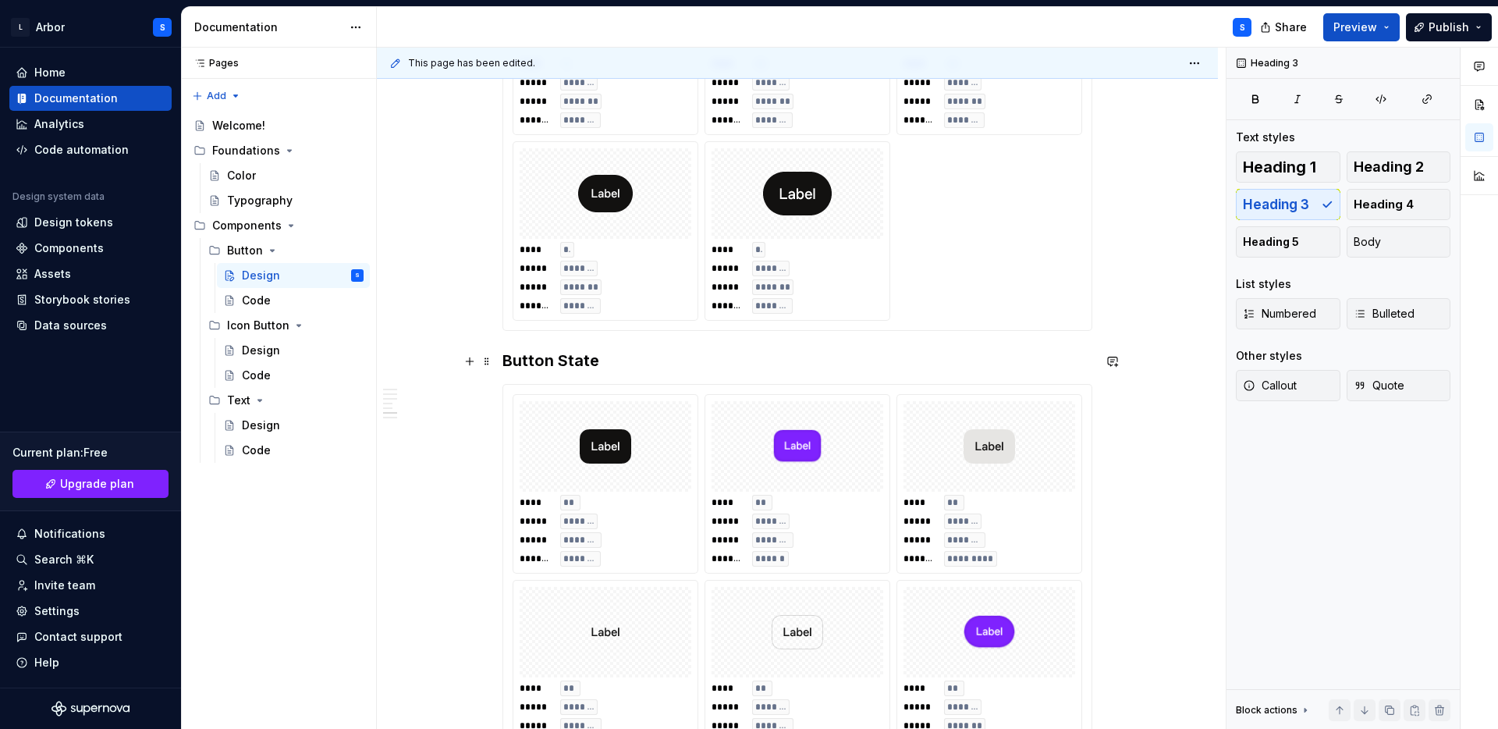
click at [573, 355] on h3 "Button State" at bounding box center [798, 361] width 590 height 22
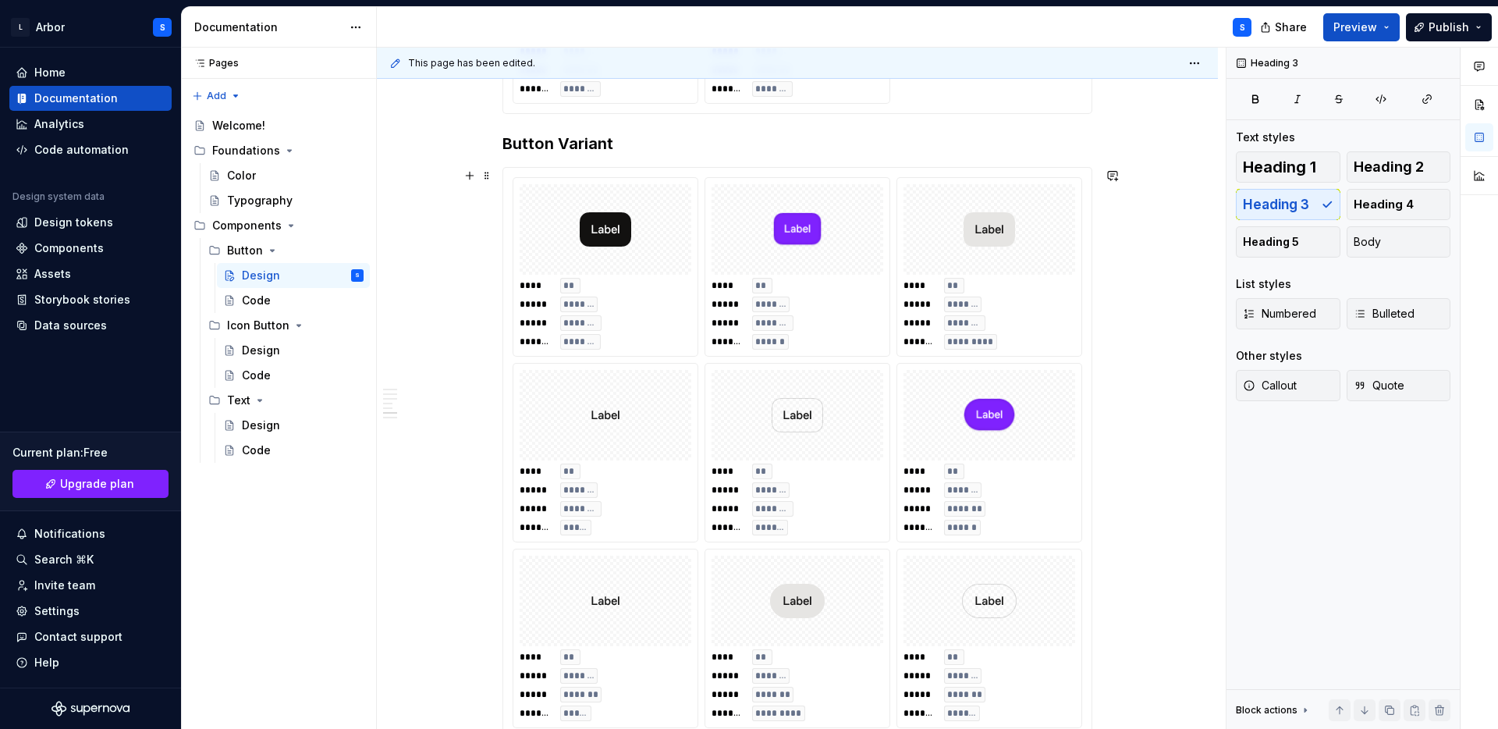
scroll to position [1668, 0]
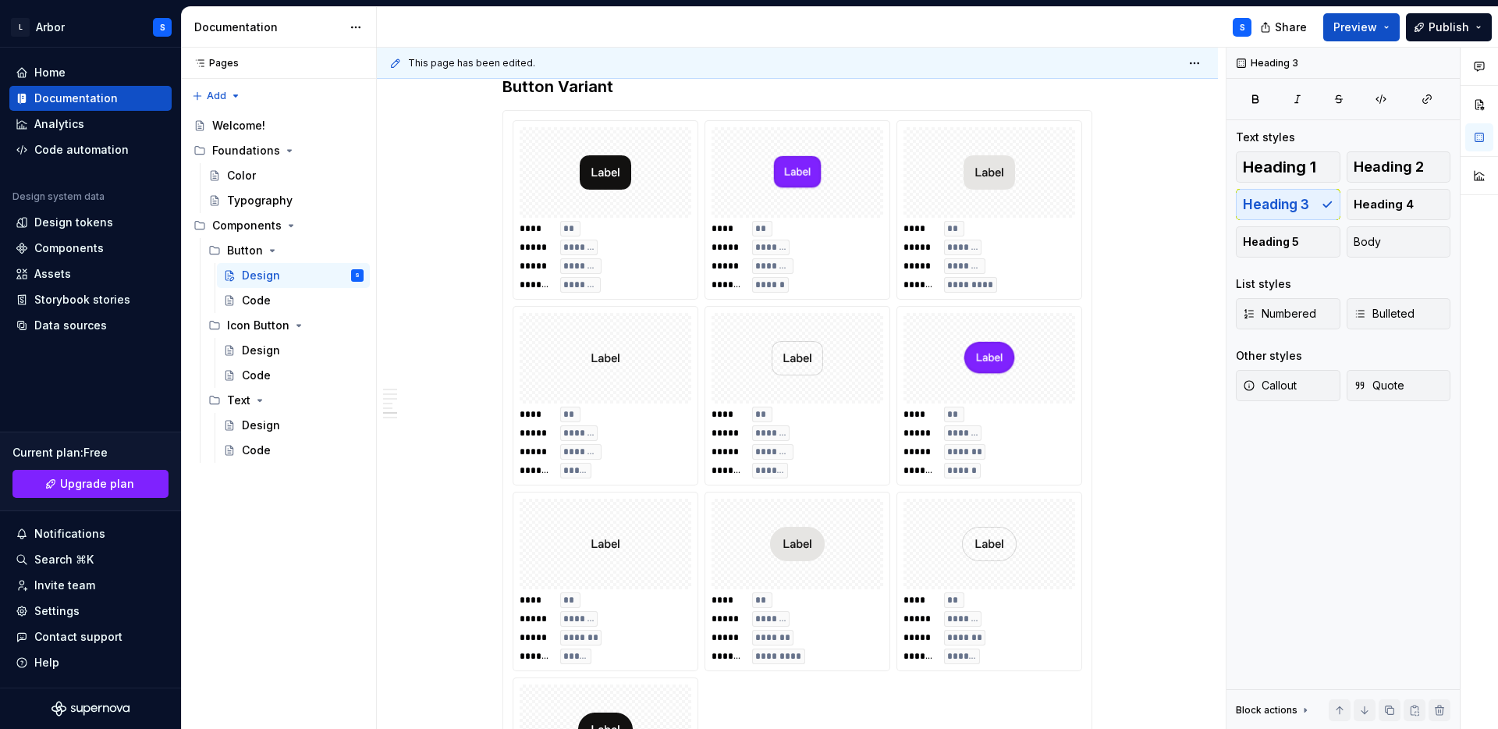
click at [1188, 314] on div "**********" at bounding box center [801, 389] width 849 height 682
click at [1042, 304] on div "**** ** ***** ******* ***** ******** ******* ******* **** ** ***** ******* ****…" at bounding box center [798, 488] width 570 height 737
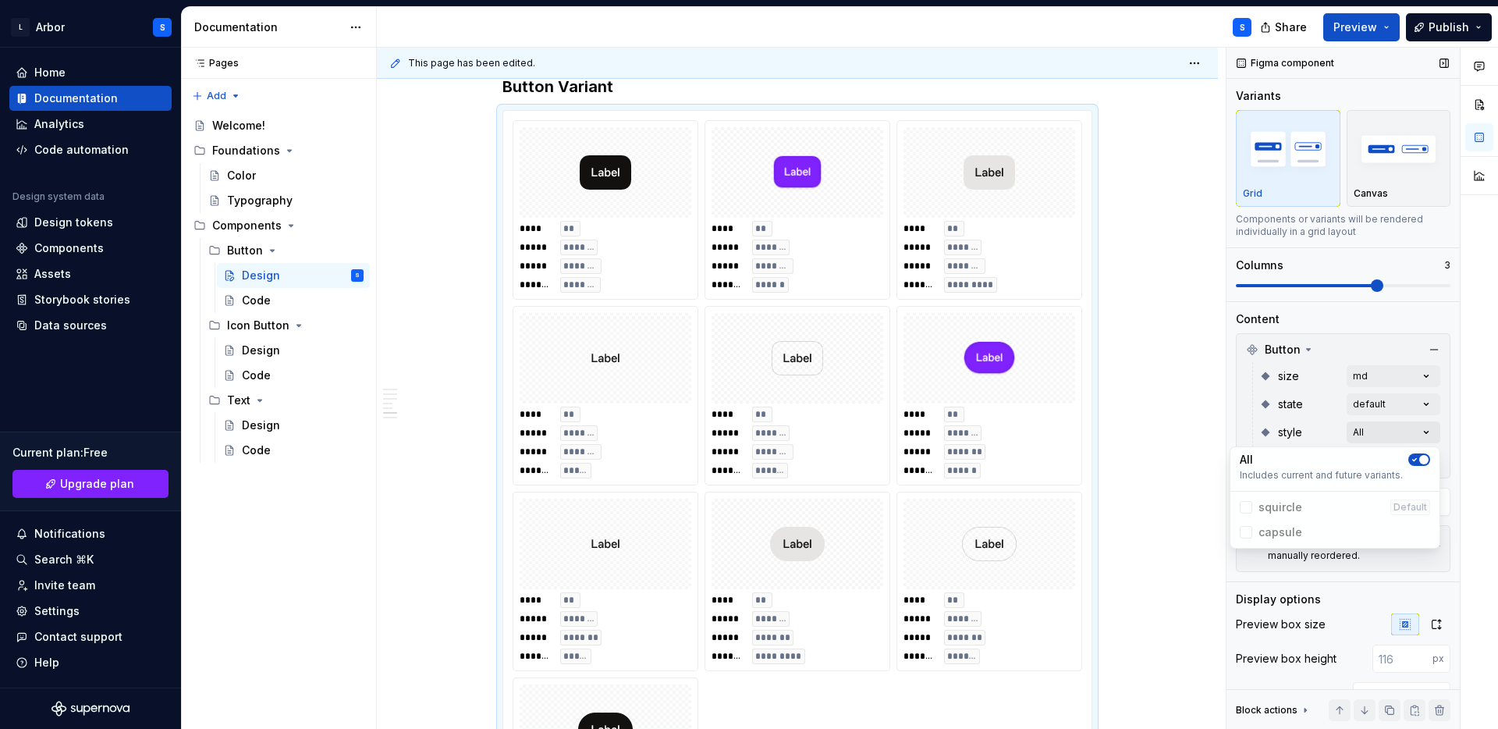
click at [1400, 428] on div "Comments Open comments No comments yet Select ‘Comment’ from the block context …" at bounding box center [1363, 389] width 272 height 682
click at [1423, 457] on span "button" at bounding box center [1423, 459] width 9 height 9
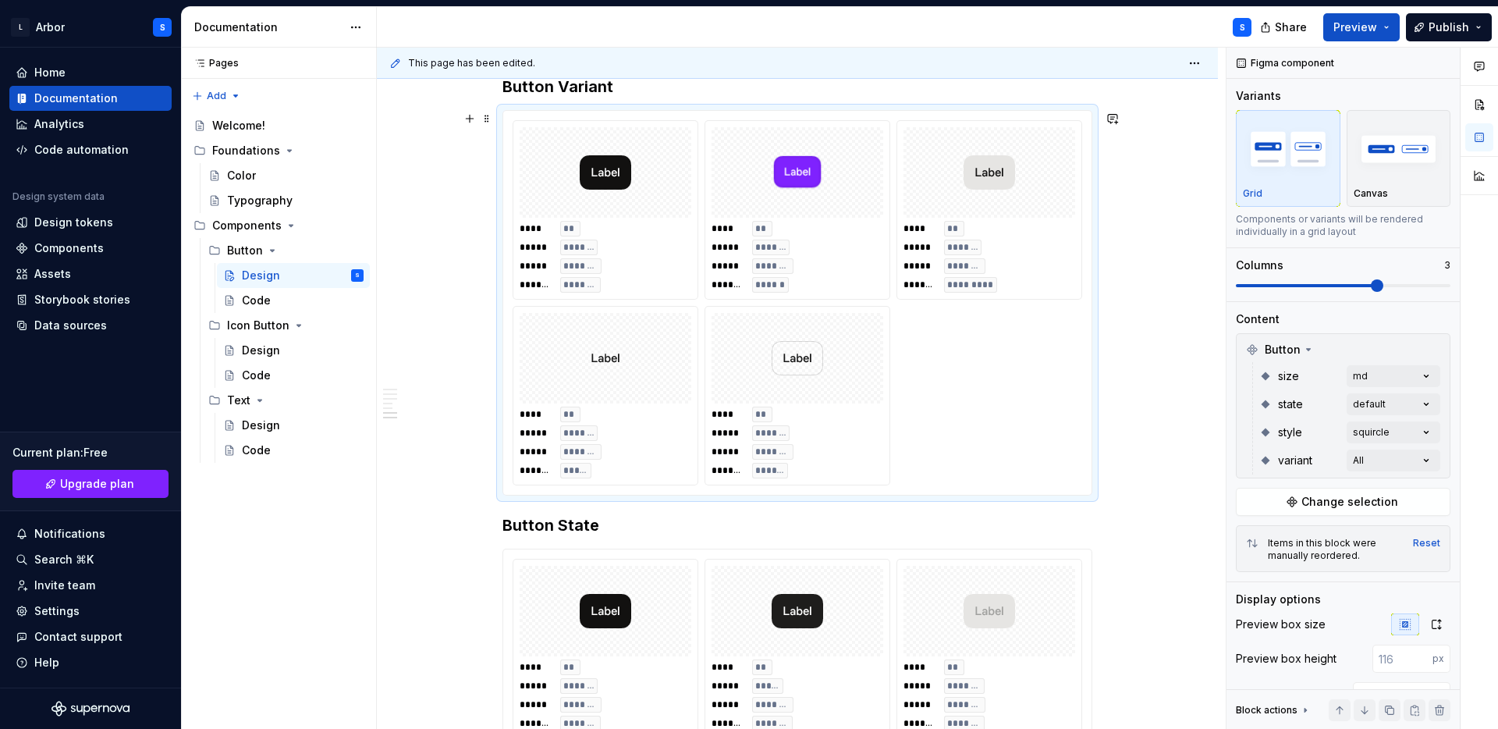
click at [1163, 424] on html "L Arbor S Home Documentation Analytics Code automation Design system data Desig…" at bounding box center [749, 364] width 1498 height 729
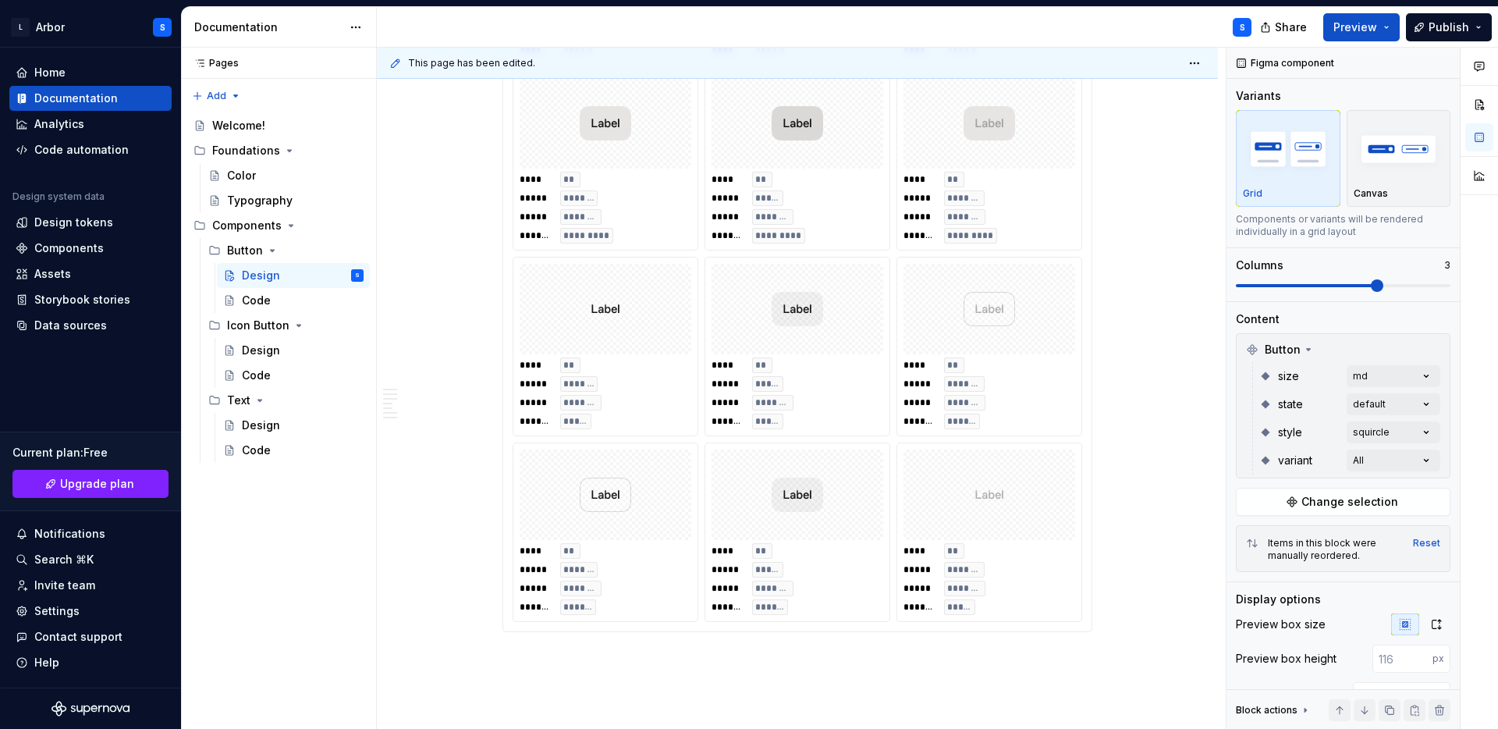
scroll to position [2668, 0]
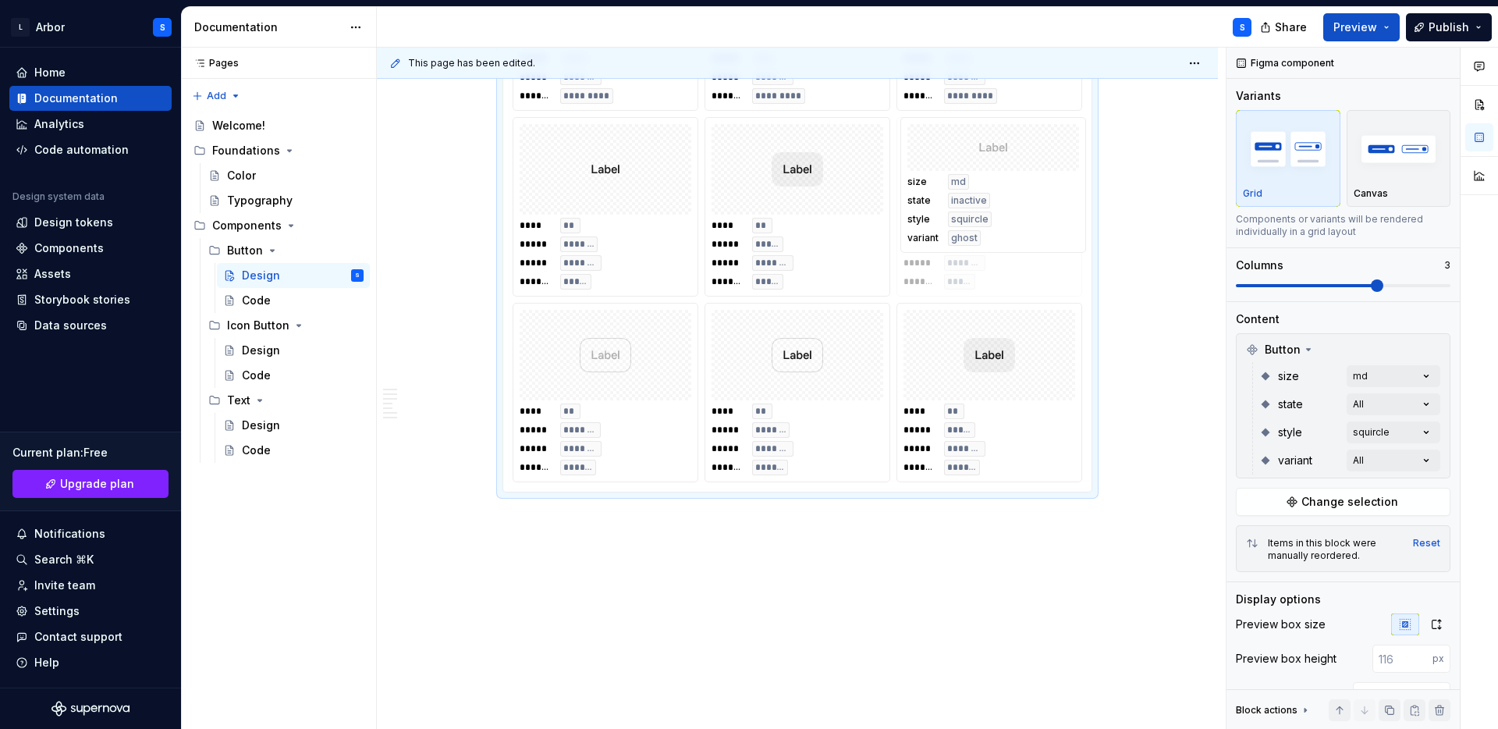
drag, startPoint x: 1006, startPoint y: 396, endPoint x: 1006, endPoint y: 233, distance: 163.9
click at [1006, 233] on body "L Arbor S Home Documentation Analytics Code automation Design system data Desig…" at bounding box center [749, 364] width 1498 height 729
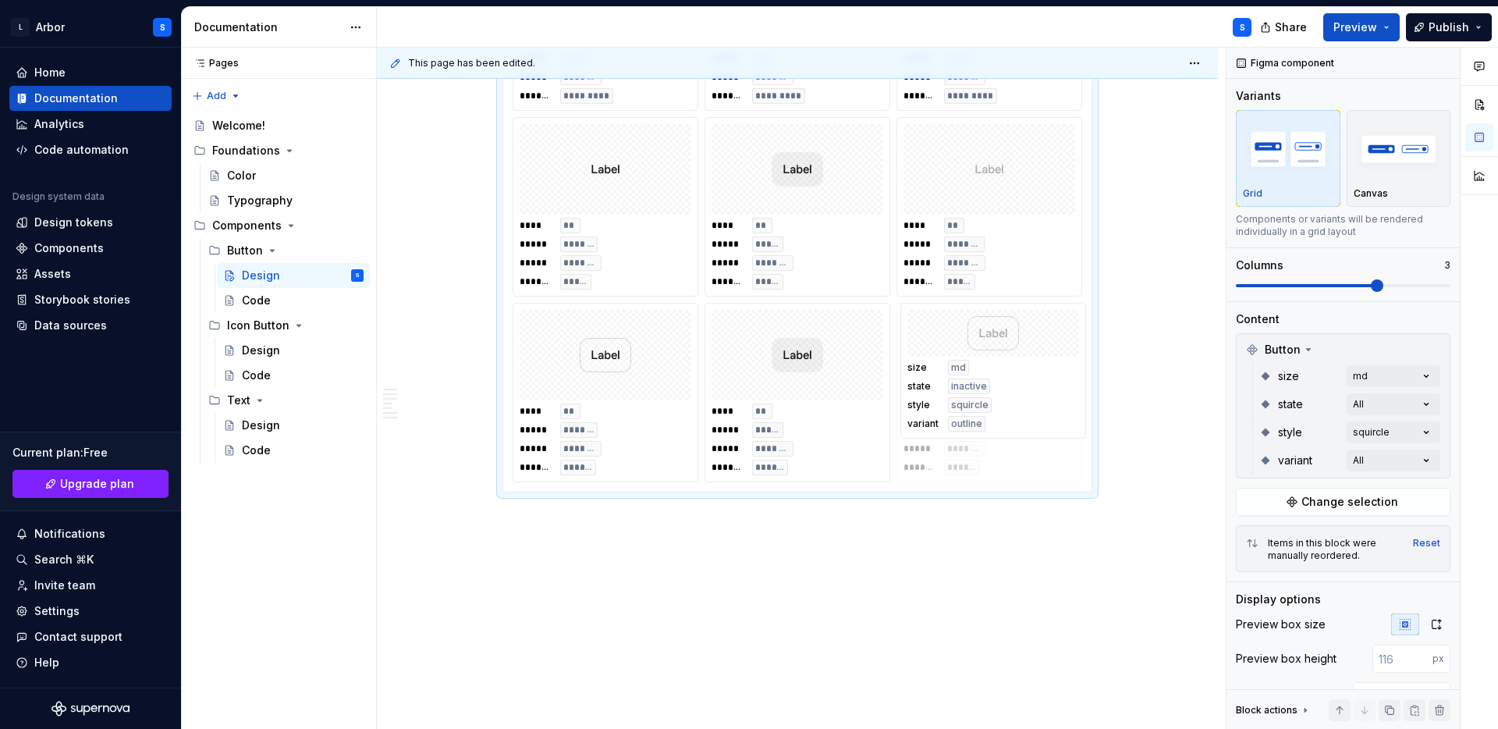
drag, startPoint x: 615, startPoint y: 393, endPoint x: 1048, endPoint y: 394, distance: 433.1
click at [1439, 24] on span "Publish" at bounding box center [1449, 28] width 41 height 16
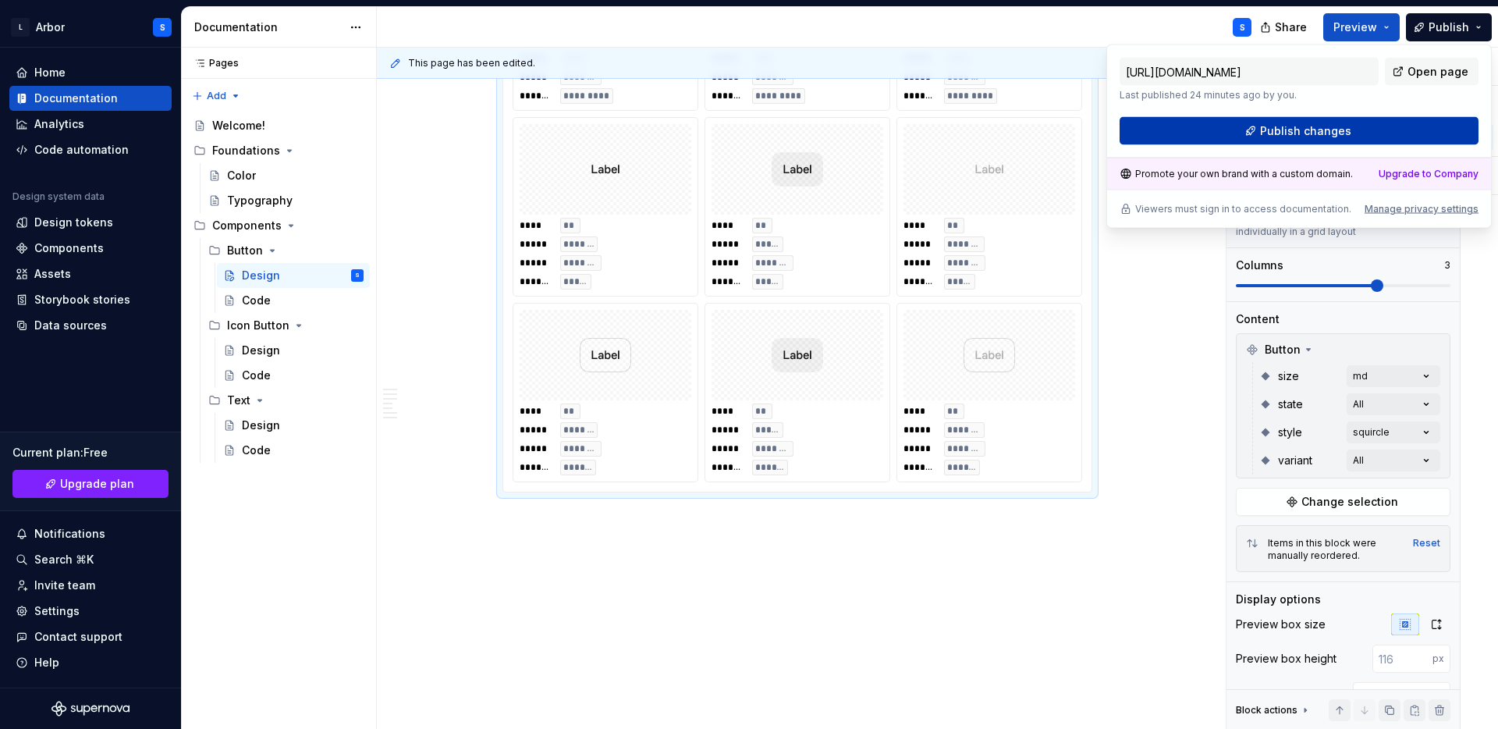
click at [1405, 122] on button "Publish changes" at bounding box center [1299, 131] width 359 height 28
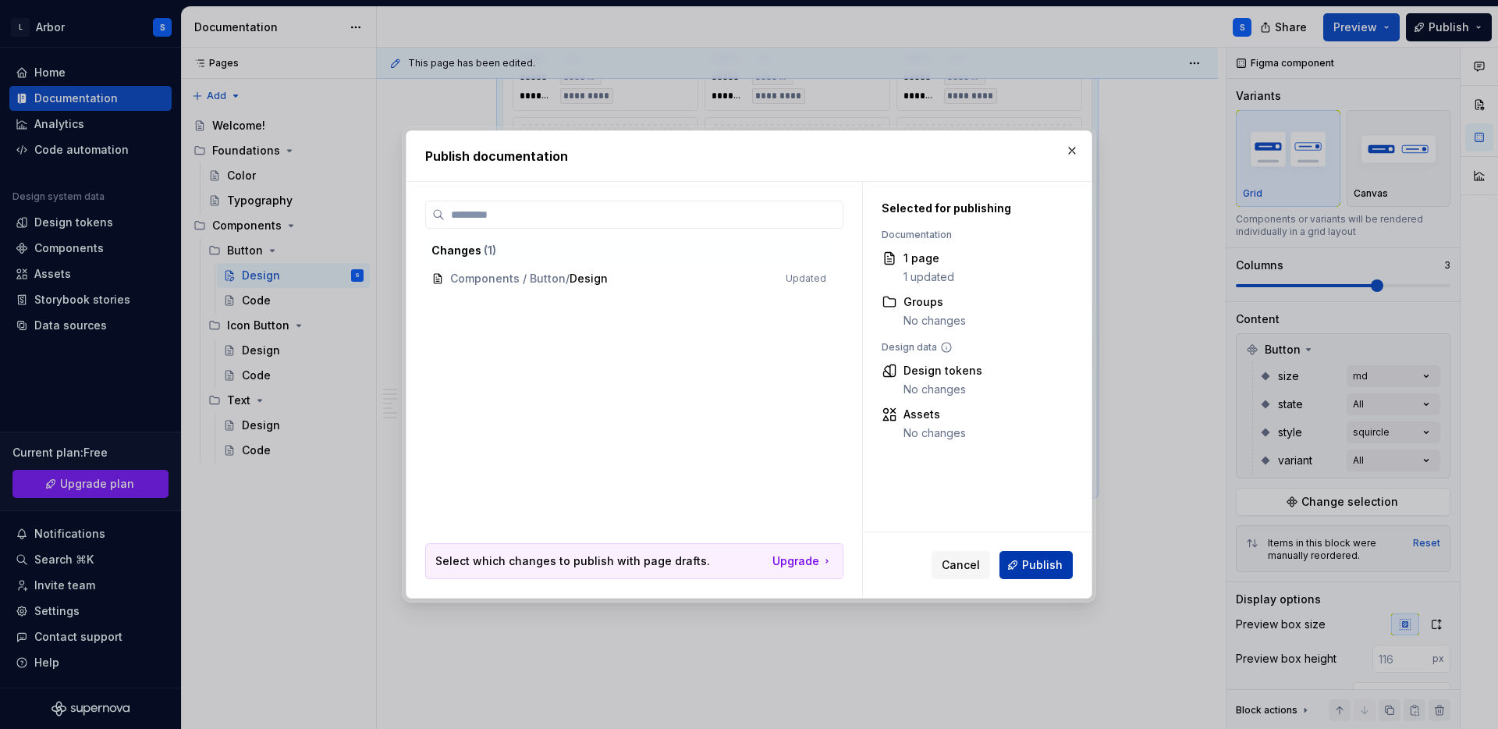
click at [1043, 556] on button "Publish" at bounding box center [1036, 565] width 73 height 28
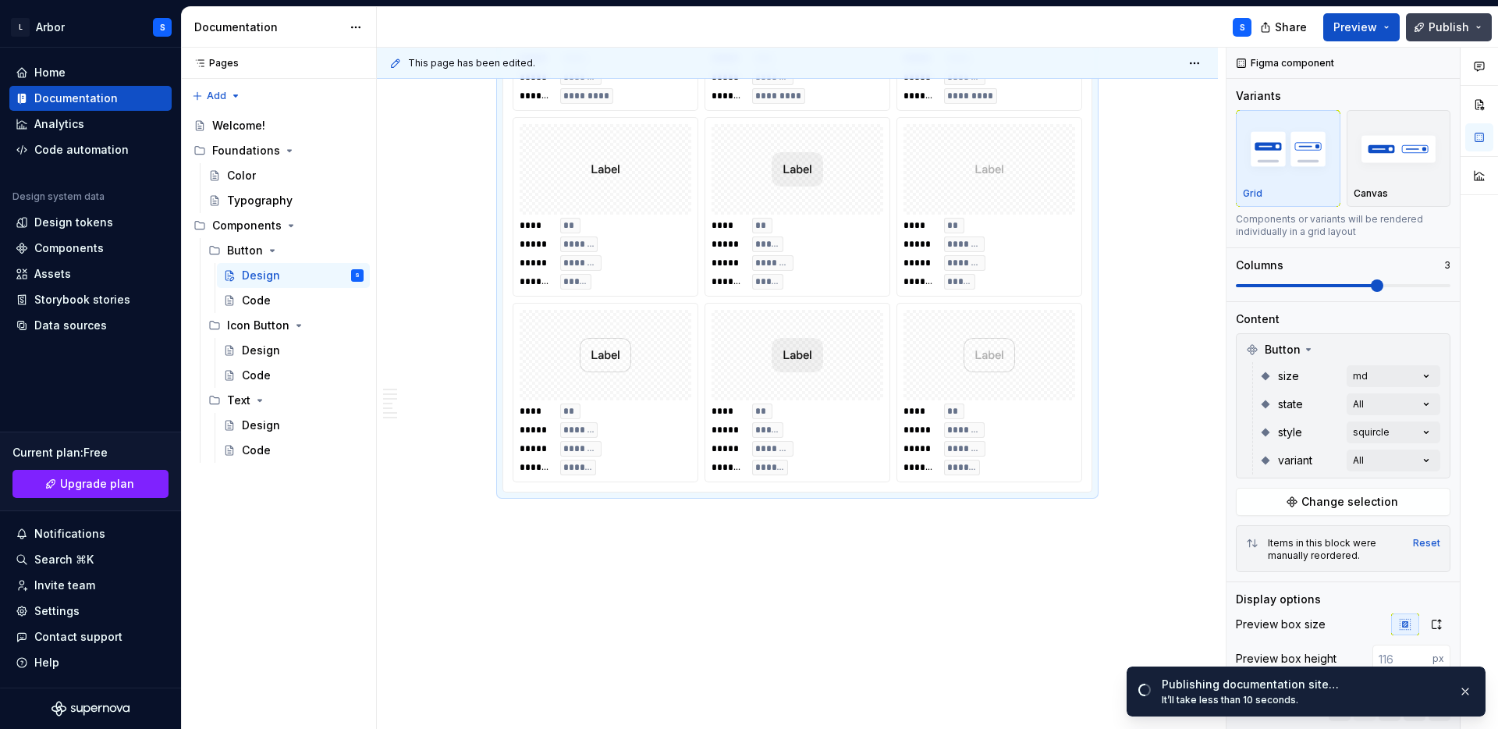
click at [1454, 27] on span "Publish" at bounding box center [1449, 28] width 41 height 16
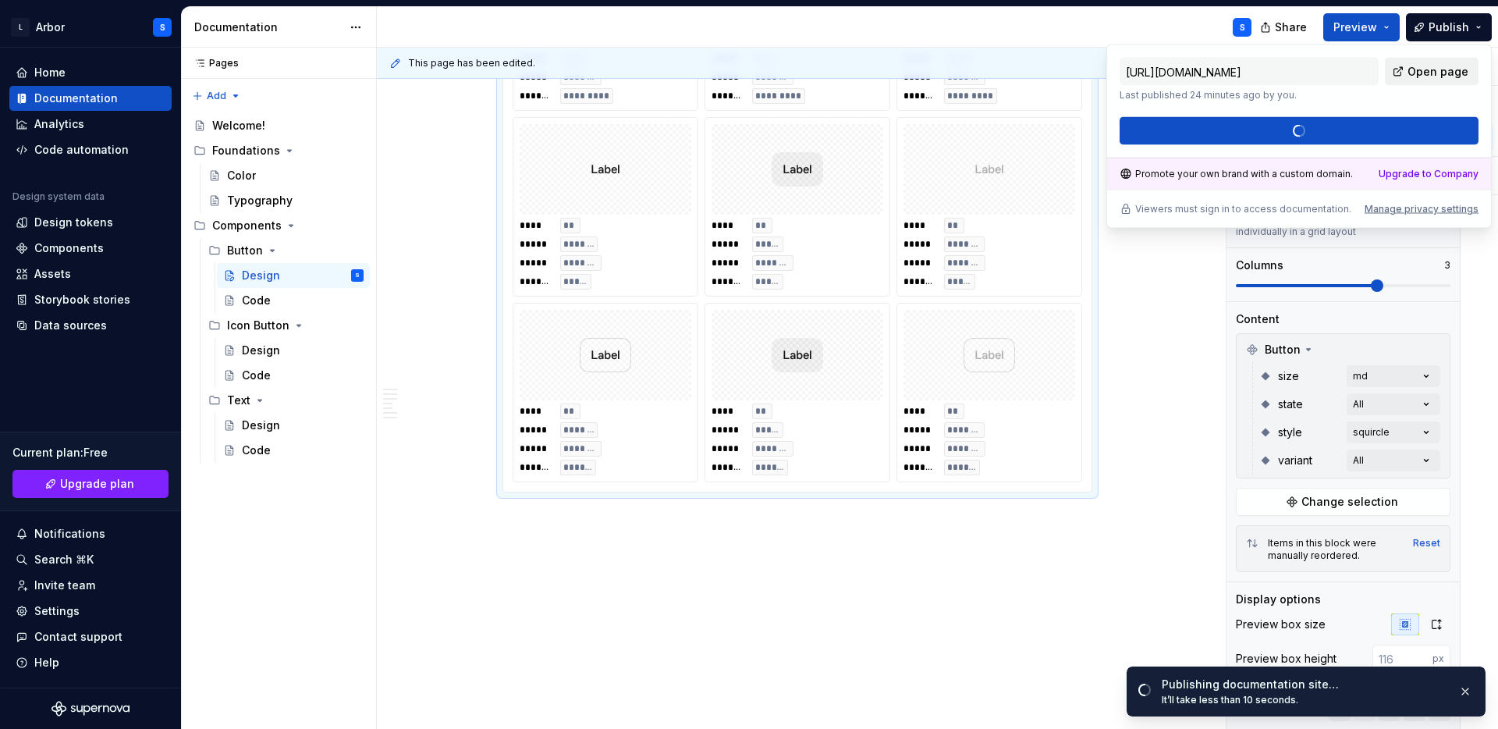
click at [1459, 69] on span "Open page" at bounding box center [1438, 72] width 61 height 16
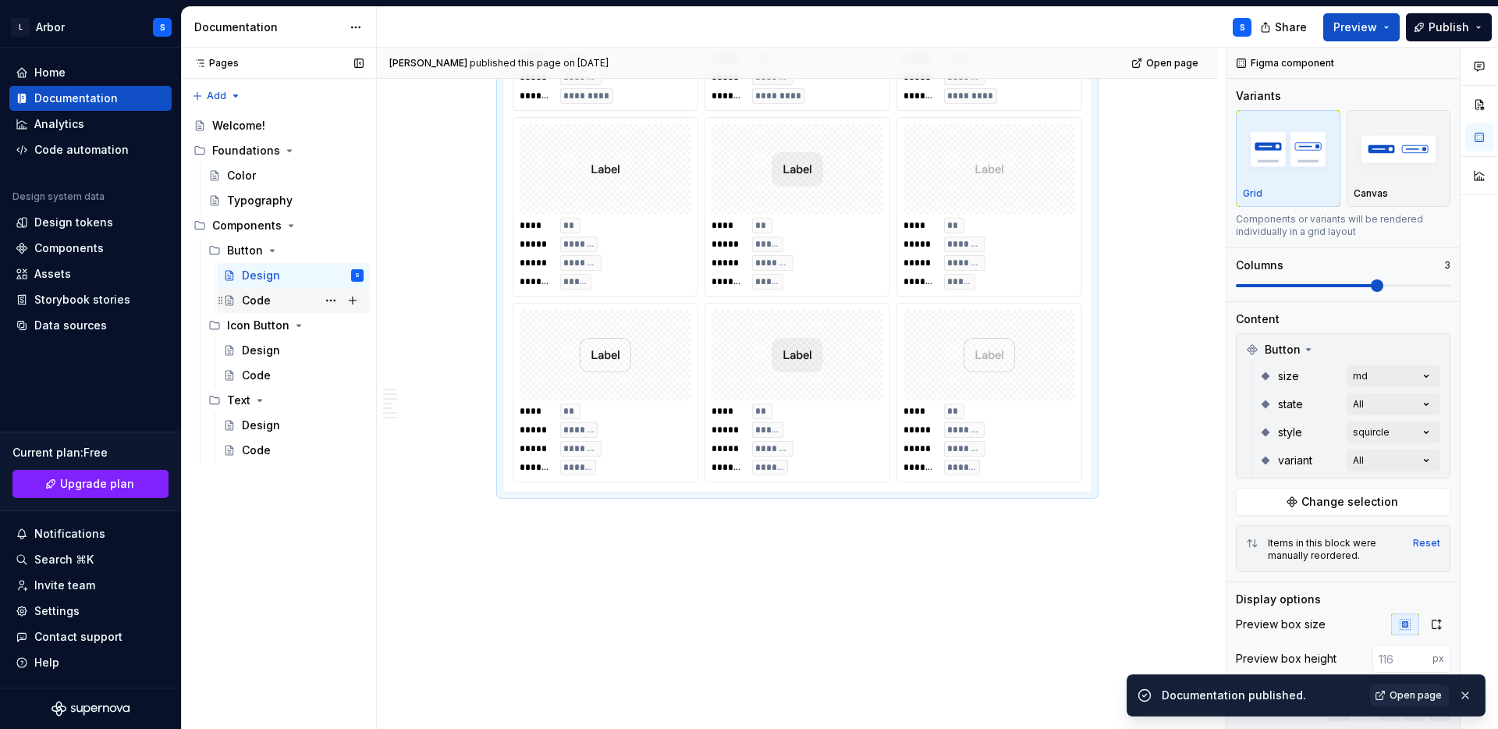
click at [258, 307] on div "Code" at bounding box center [256, 301] width 29 height 16
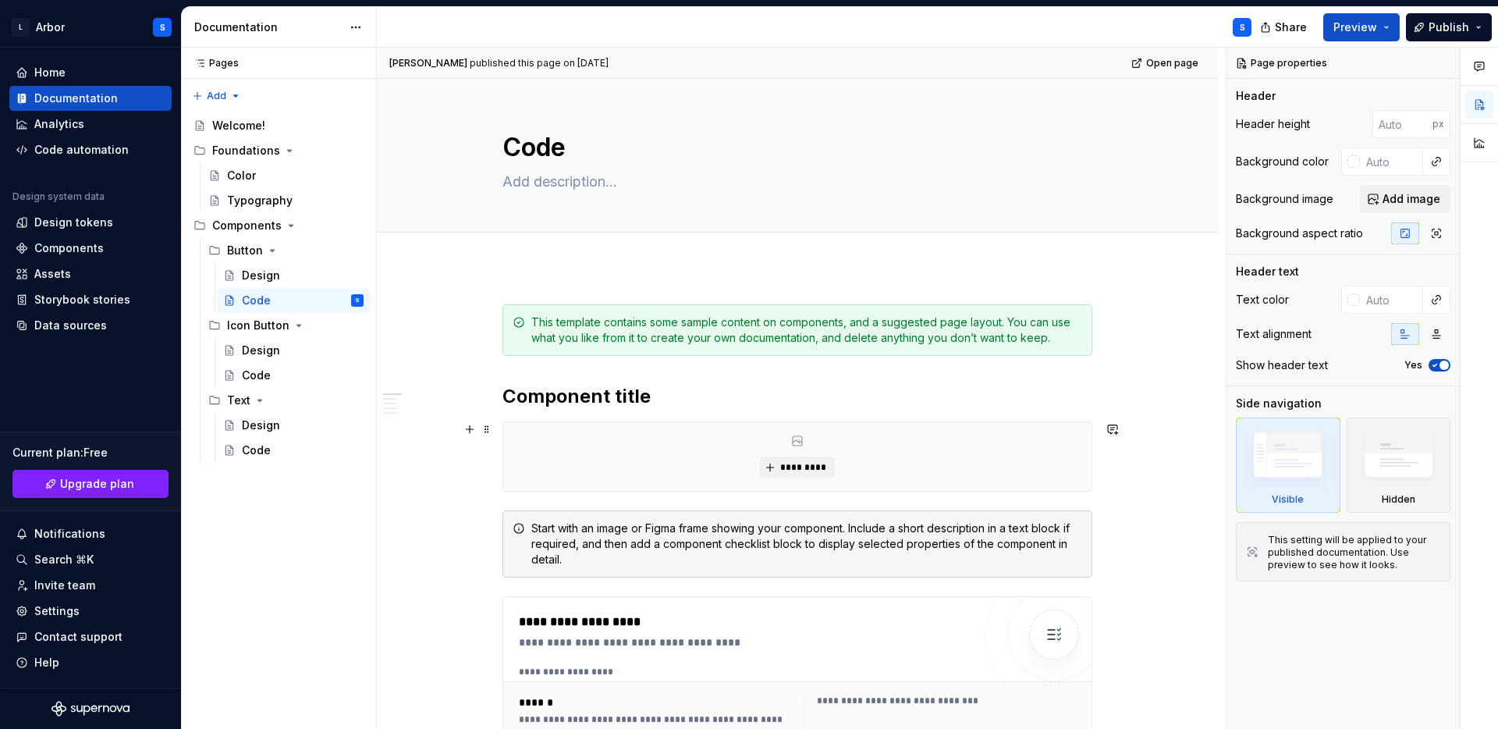
click at [559, 439] on div "*********" at bounding box center [797, 456] width 588 height 69
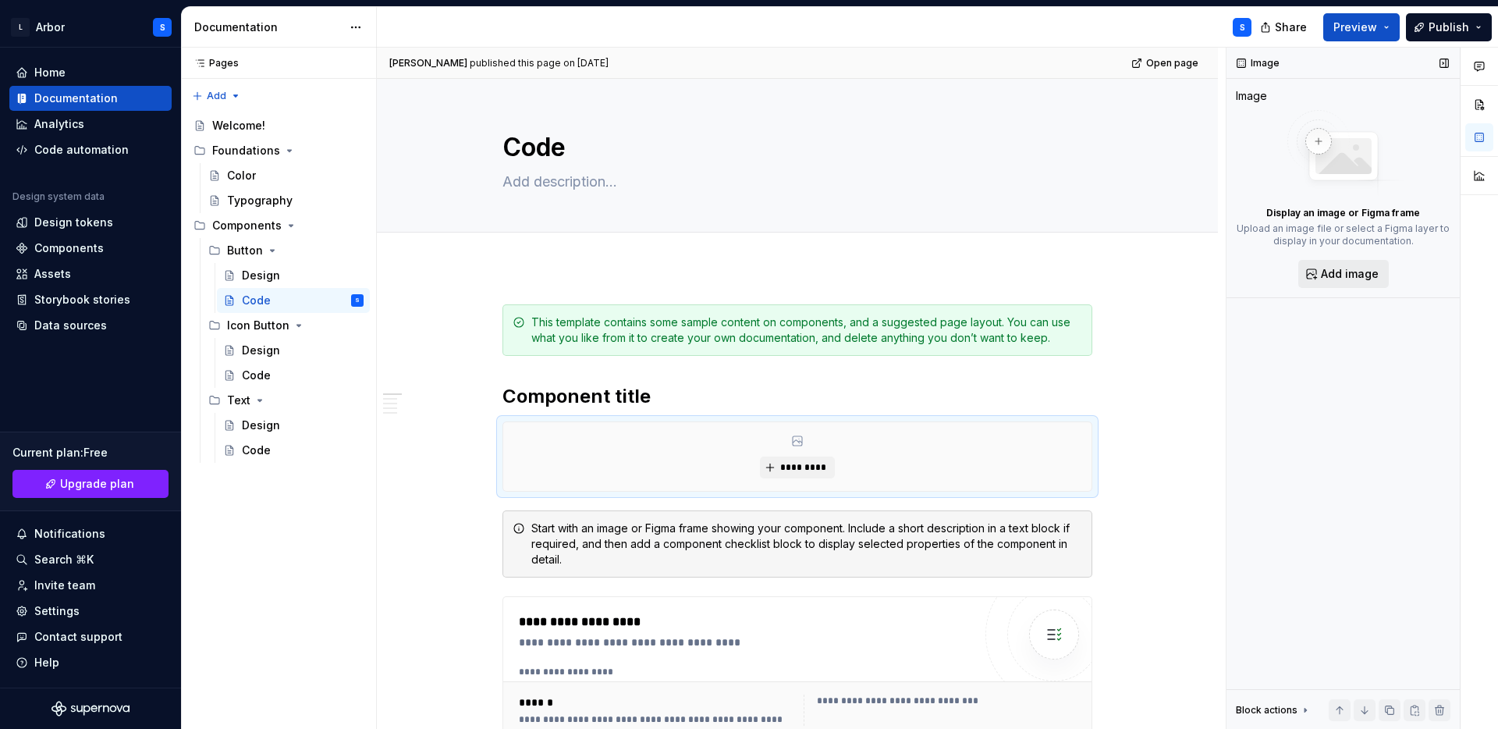
click at [1343, 274] on span "Add image" at bounding box center [1350, 274] width 58 height 16
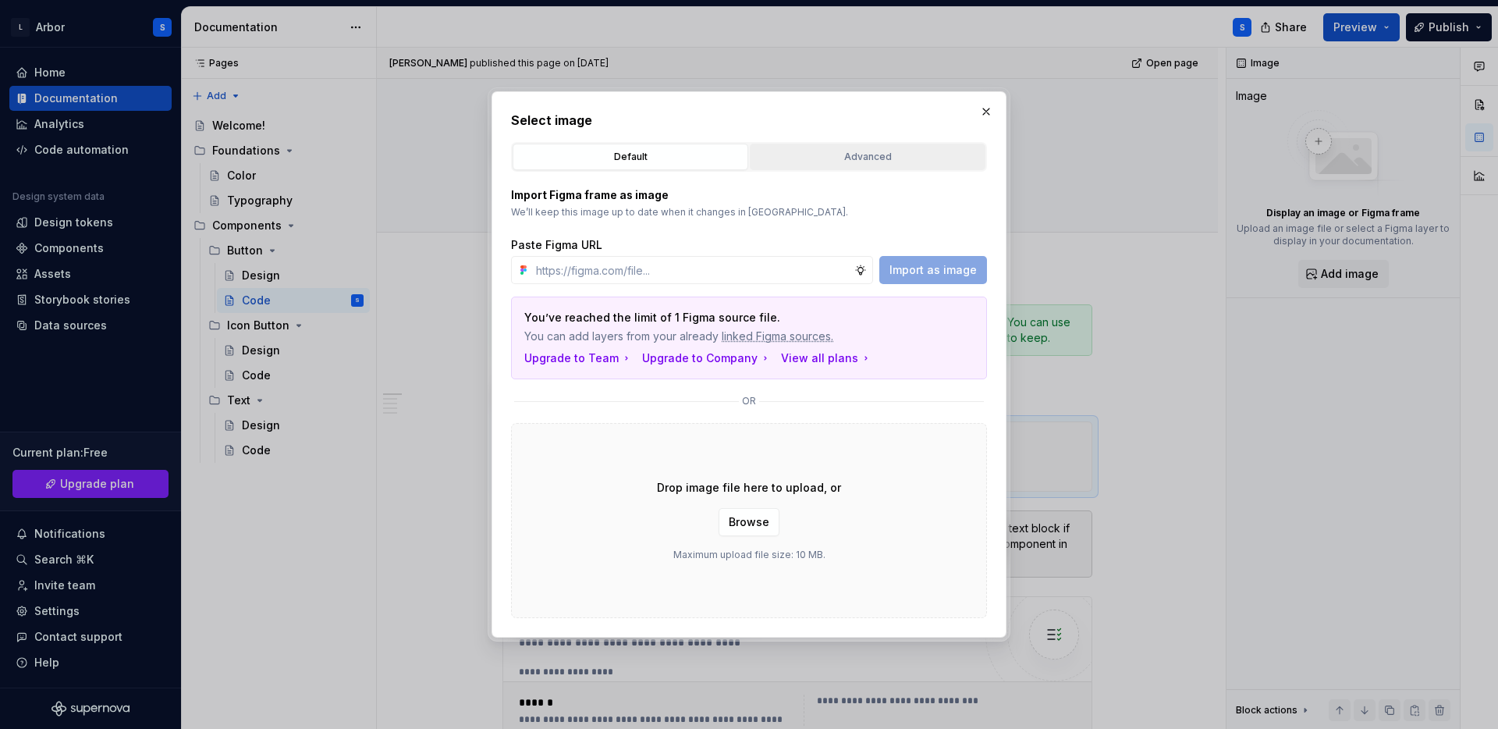
click at [859, 157] on div "Advanced" at bounding box center [867, 157] width 225 height 16
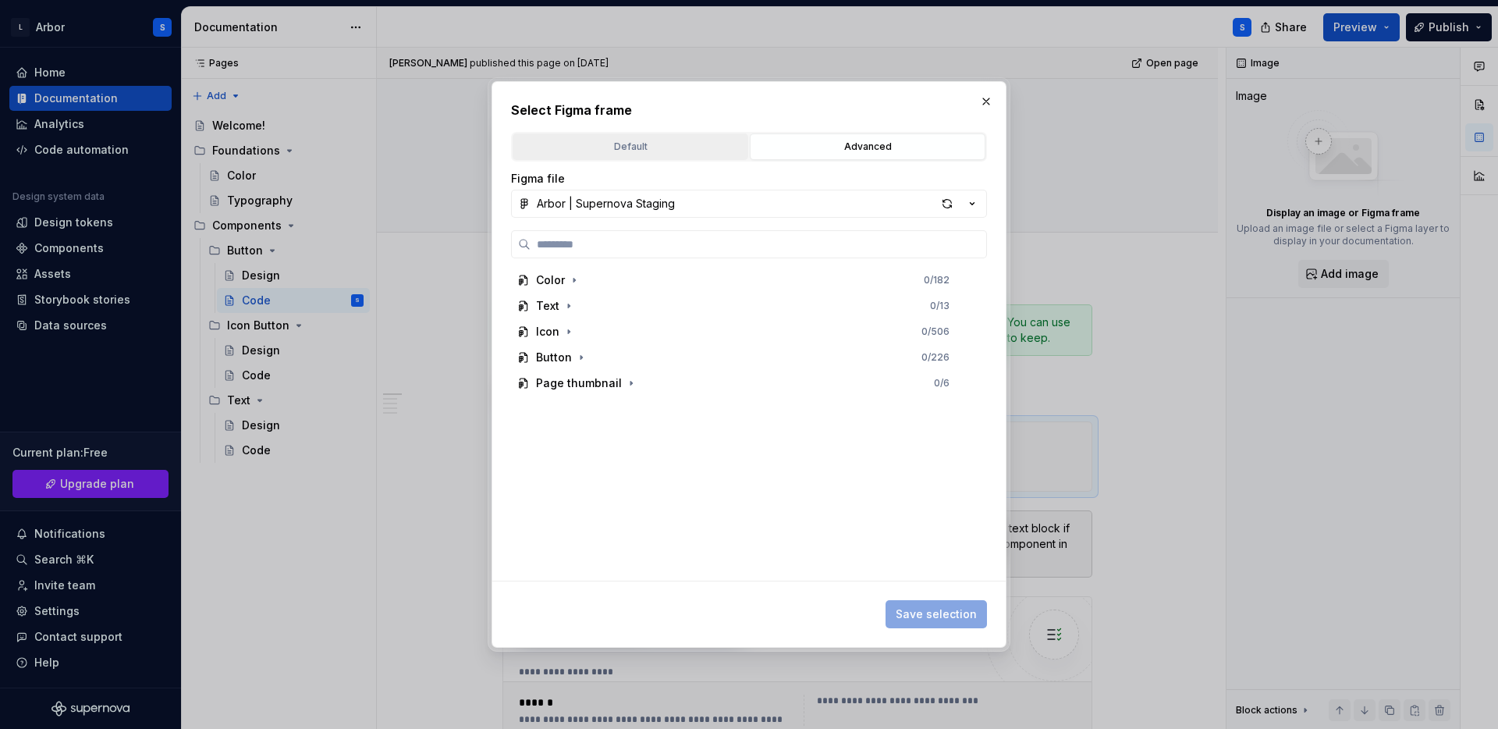
click at [669, 152] on div "Default" at bounding box center [630, 147] width 225 height 16
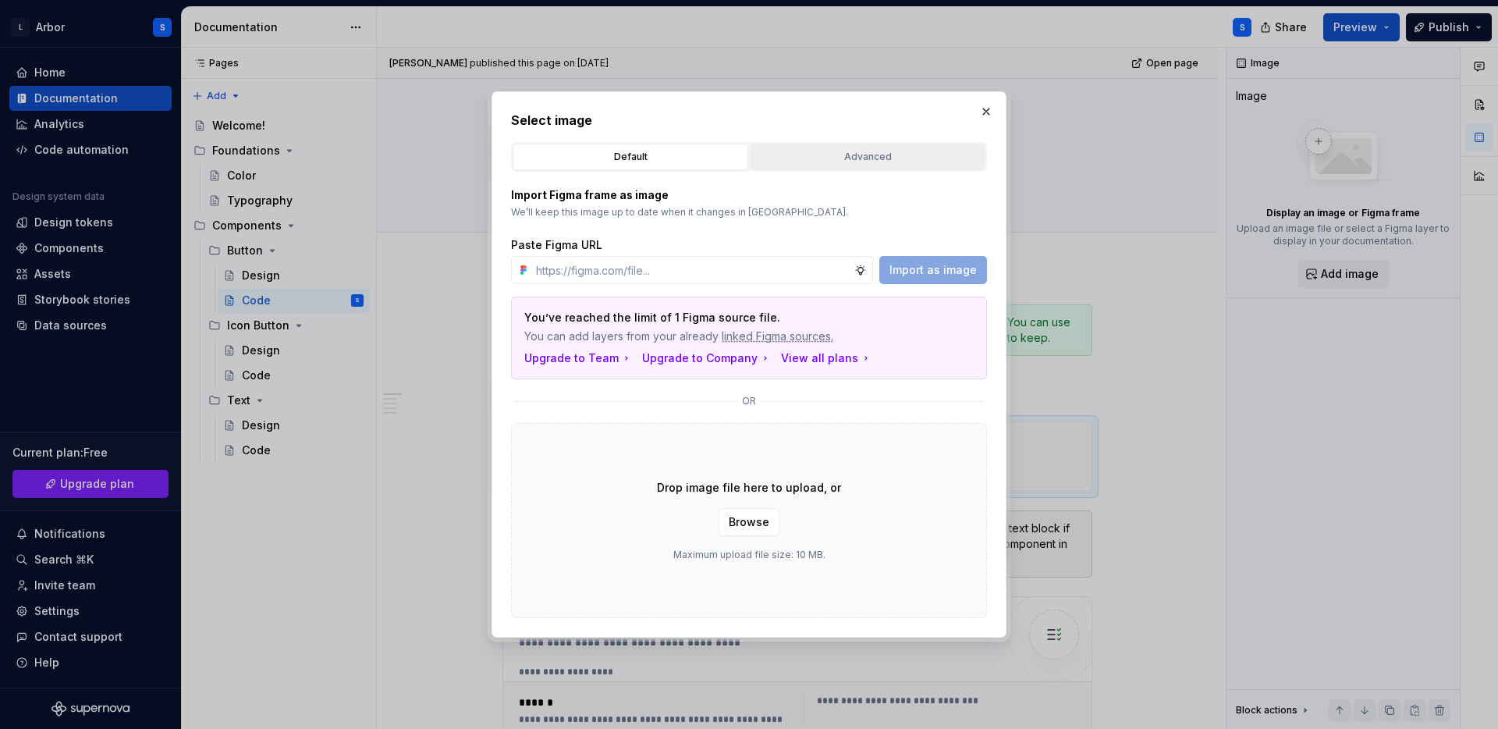
click at [864, 158] on div "Advanced" at bounding box center [867, 157] width 225 height 16
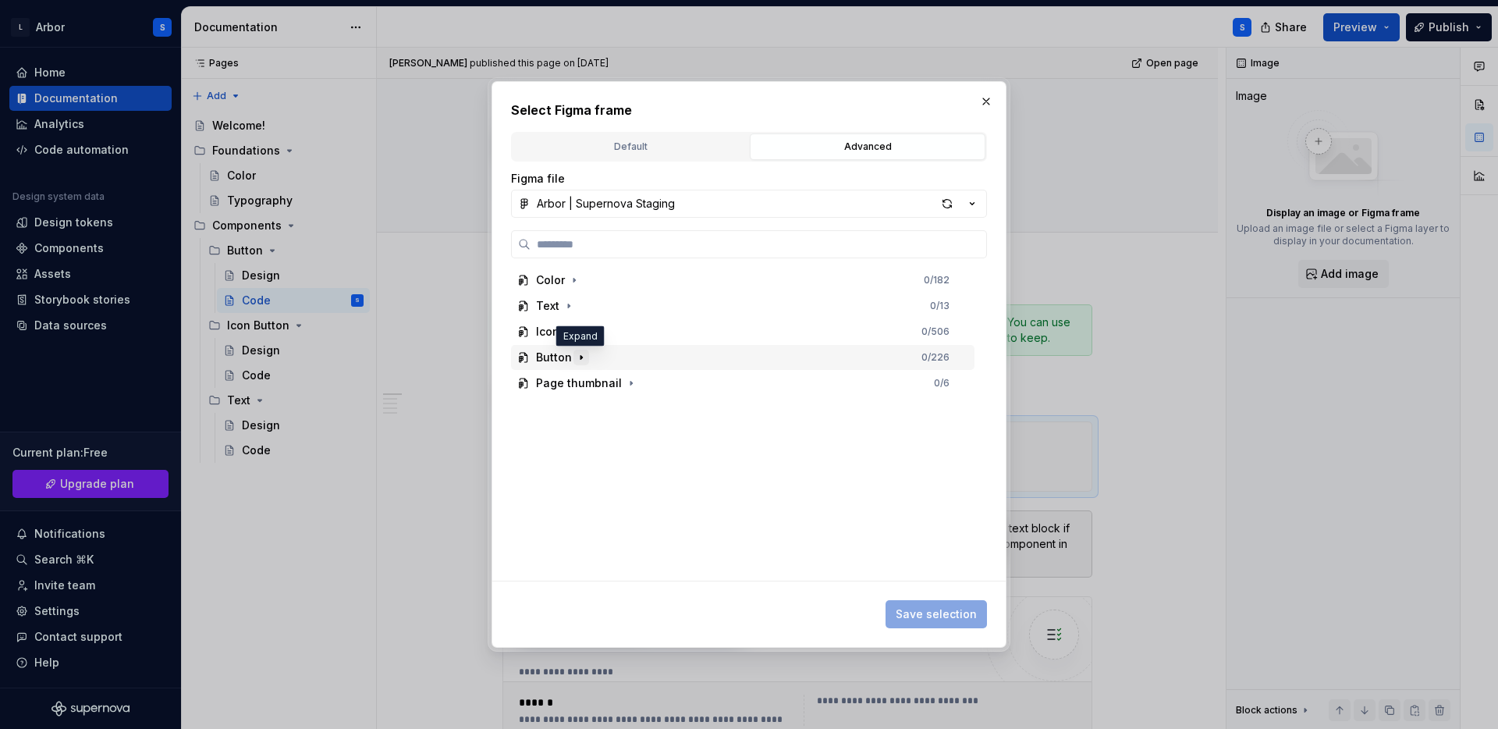
click at [578, 353] on icon "button" at bounding box center [581, 357] width 12 height 12
click at [595, 383] on icon "button" at bounding box center [596, 383] width 2 height 4
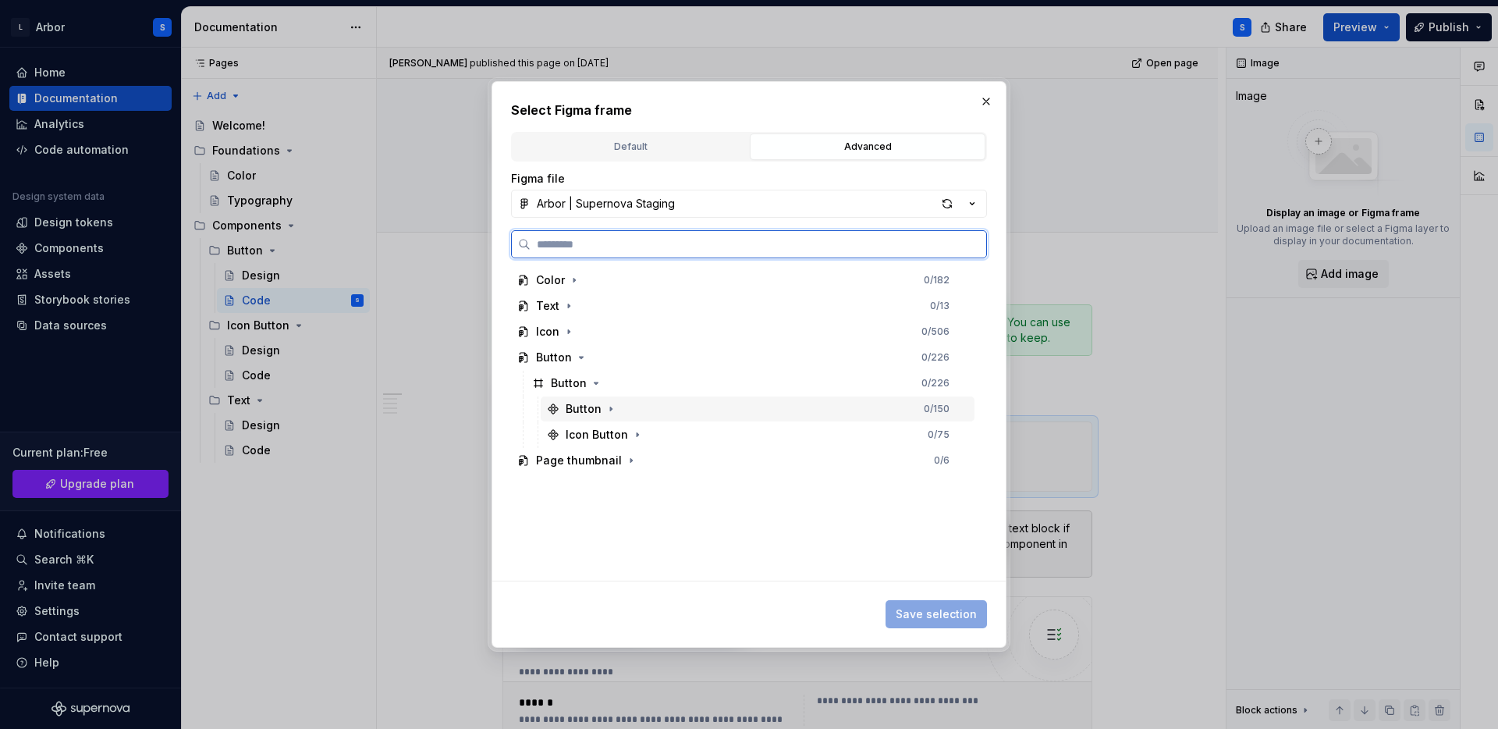
click at [576, 411] on div "Button" at bounding box center [584, 409] width 36 height 16
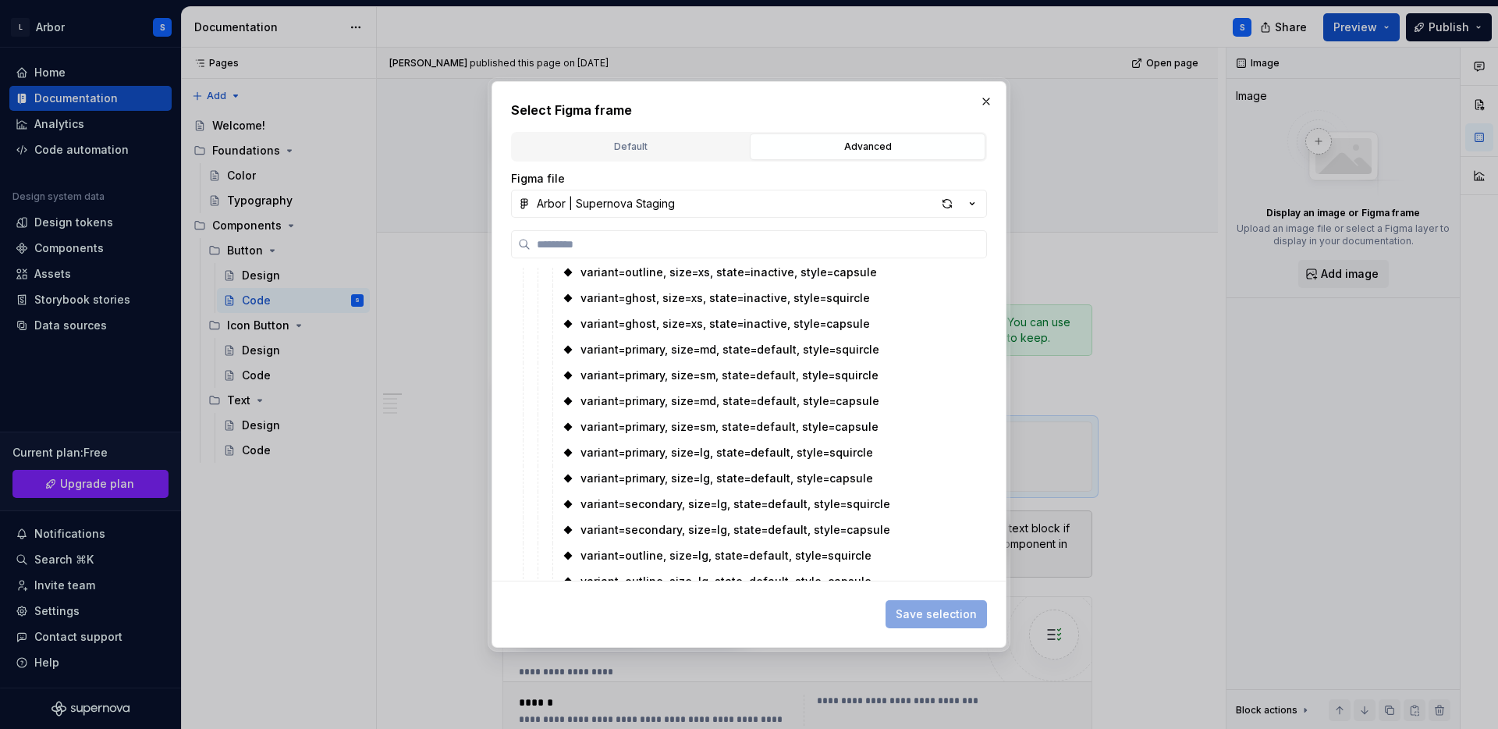
scroll to position [1066, 0]
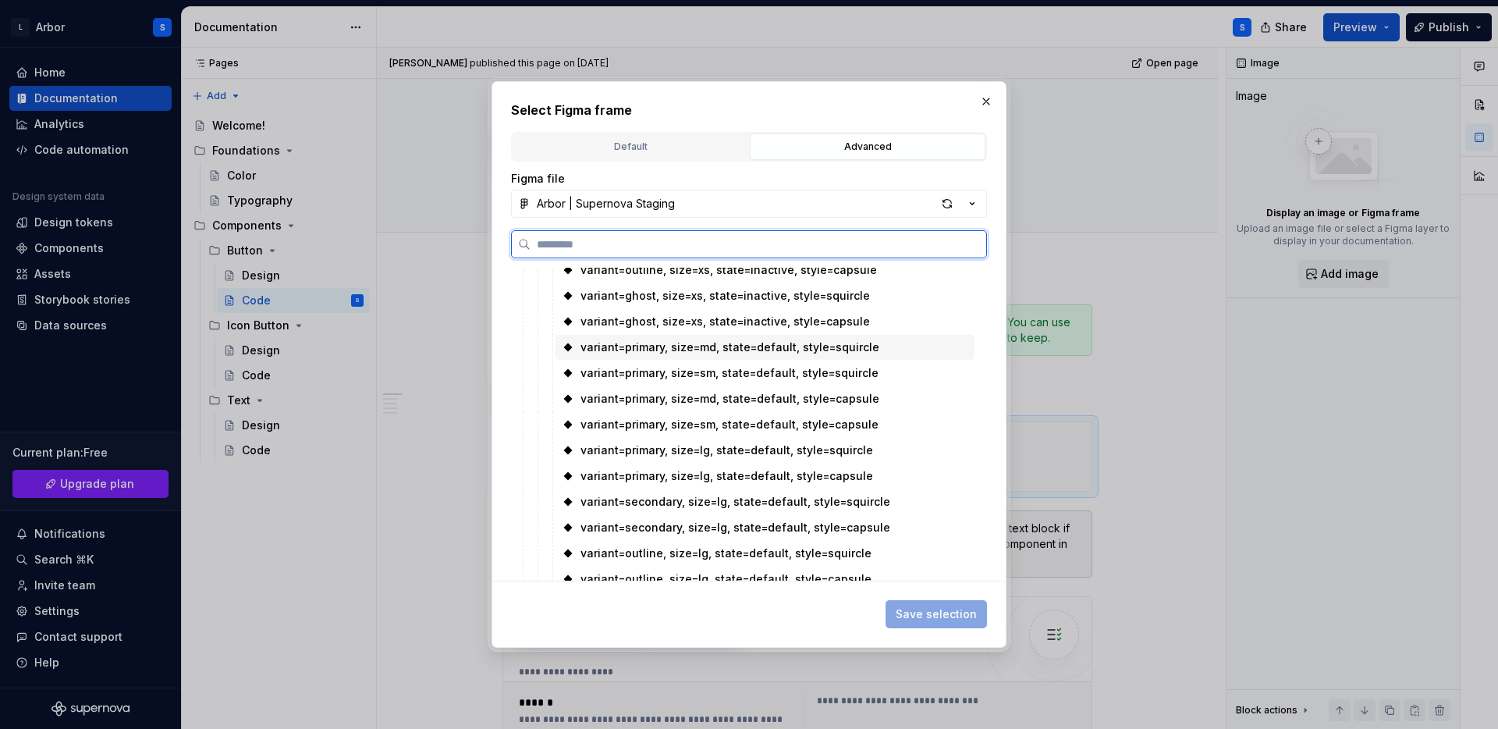
click at [836, 350] on div "variant=primary, size=md, state=default, style=squircle" at bounding box center [730, 347] width 299 height 16
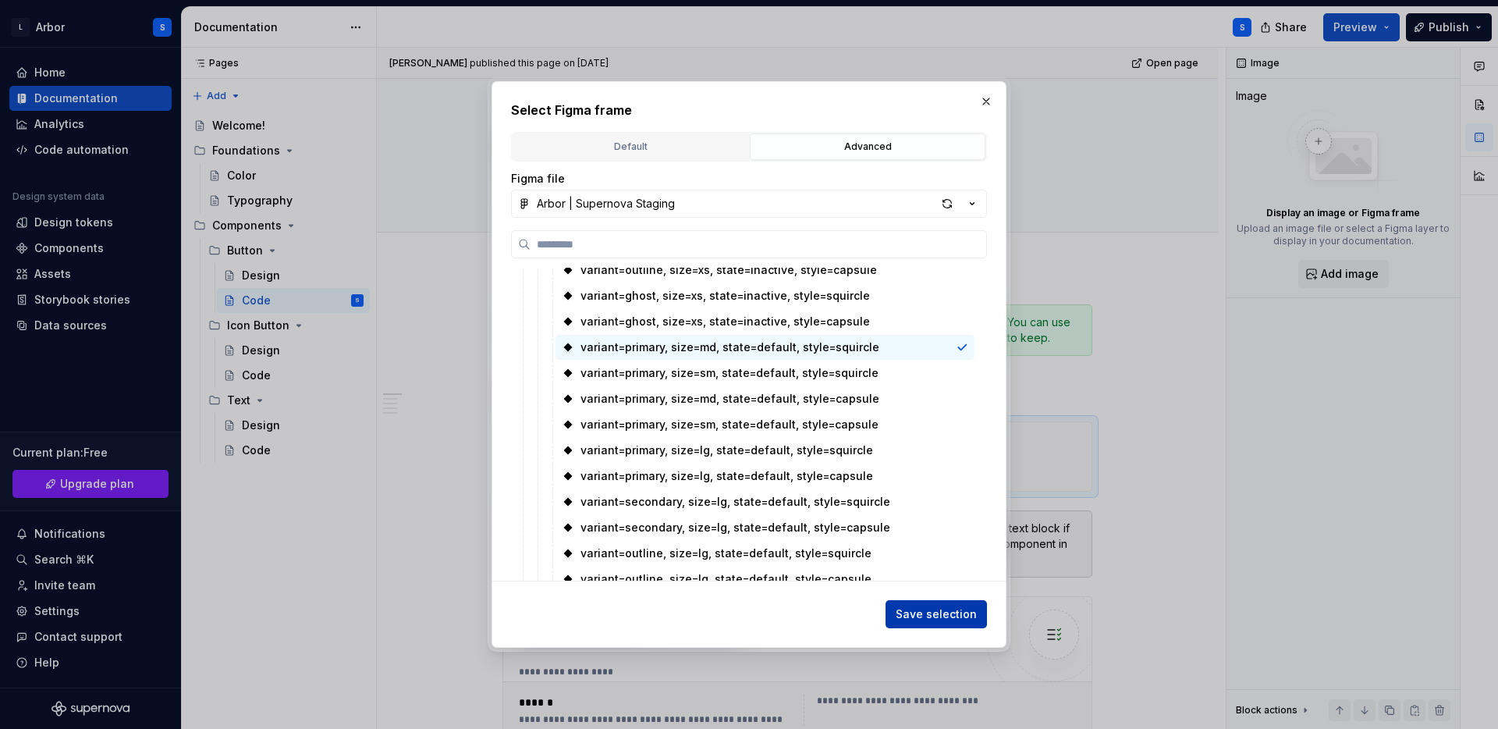
click at [936, 611] on span "Save selection" at bounding box center [936, 614] width 81 height 16
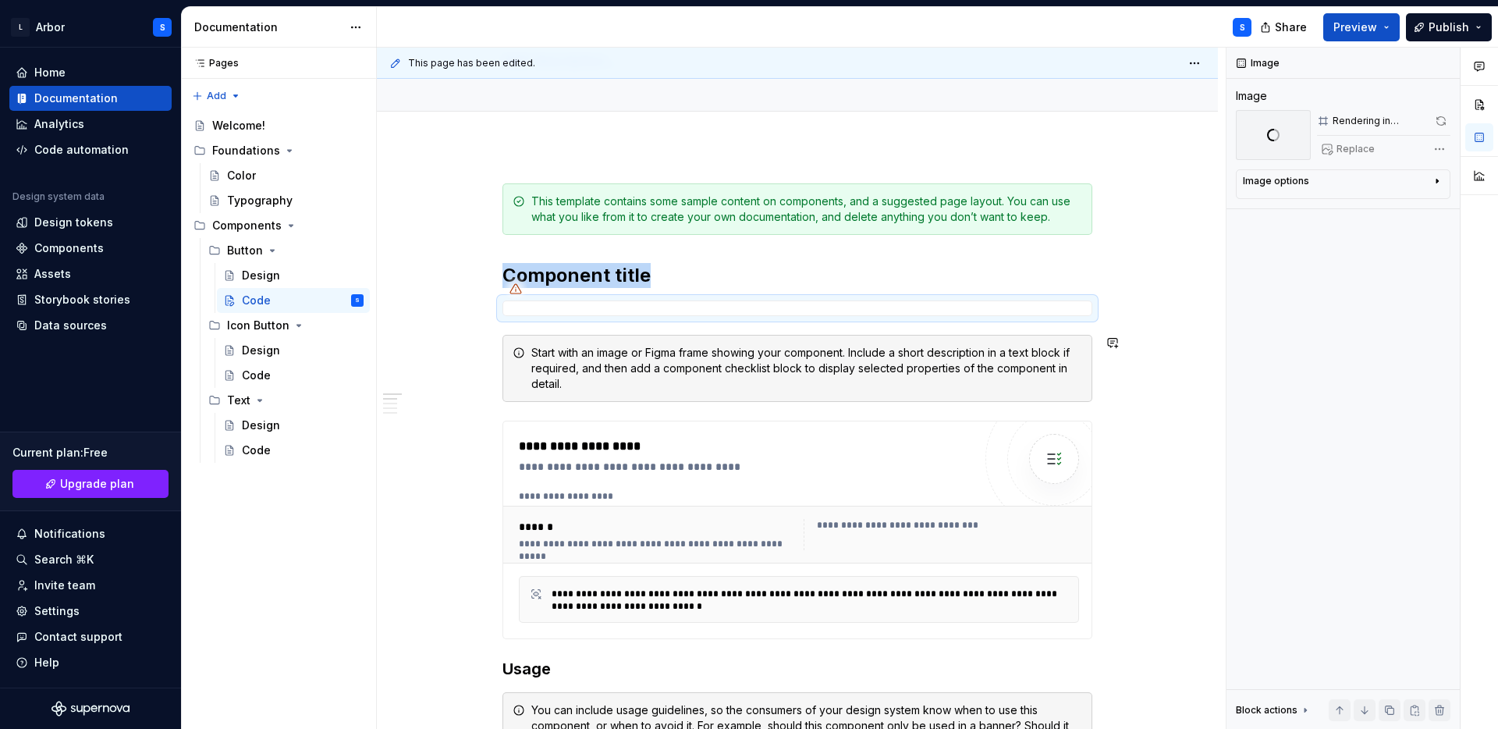
scroll to position [120, 0]
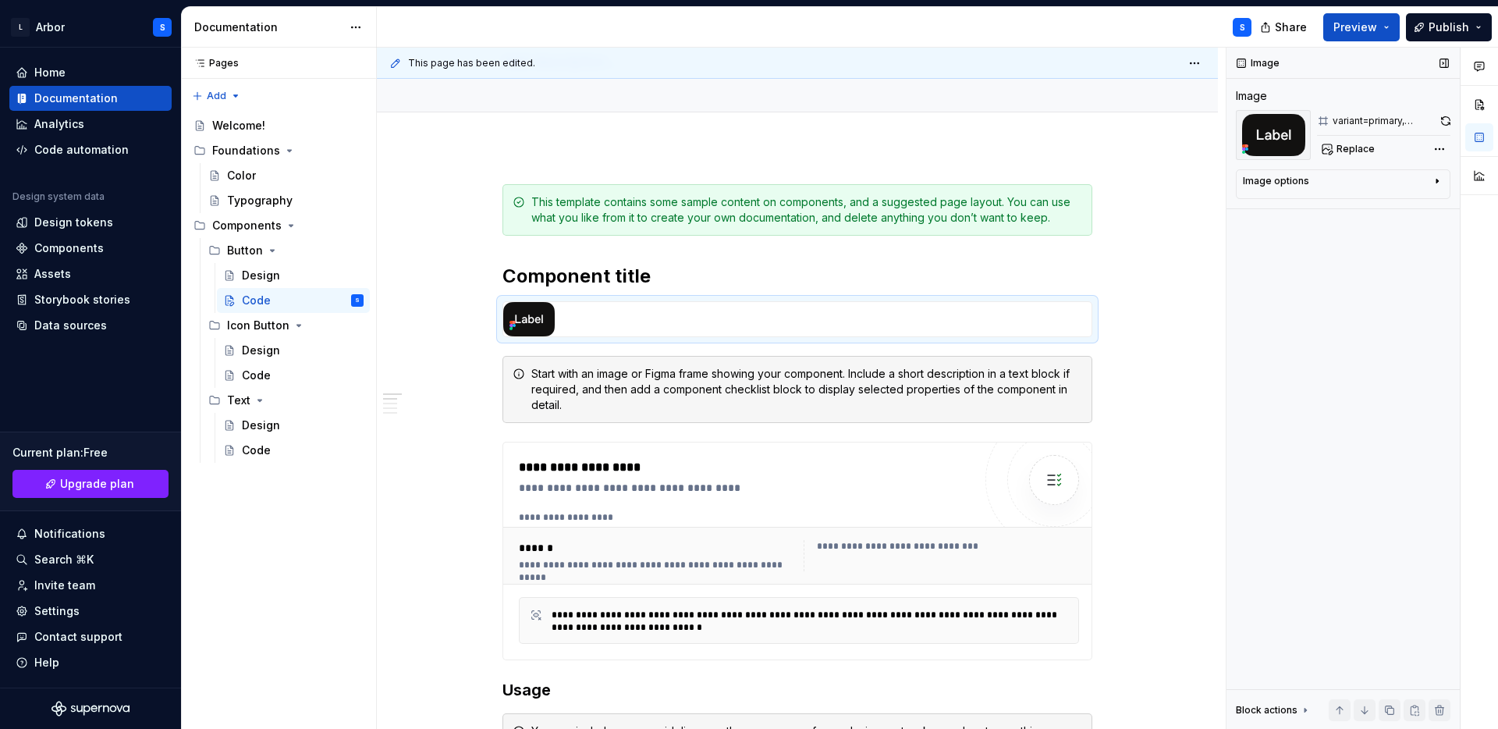
click at [1444, 184] on div "Image options Alignment Caption" at bounding box center [1343, 184] width 215 height 30
click at [1437, 181] on icon "button" at bounding box center [1438, 181] width 2 height 4
click at [1394, 208] on icon "button" at bounding box center [1398, 204] width 12 height 12
click at [987, 323] on div at bounding box center [797, 319] width 588 height 34
click at [1316, 258] on textarea at bounding box center [1343, 261] width 201 height 28
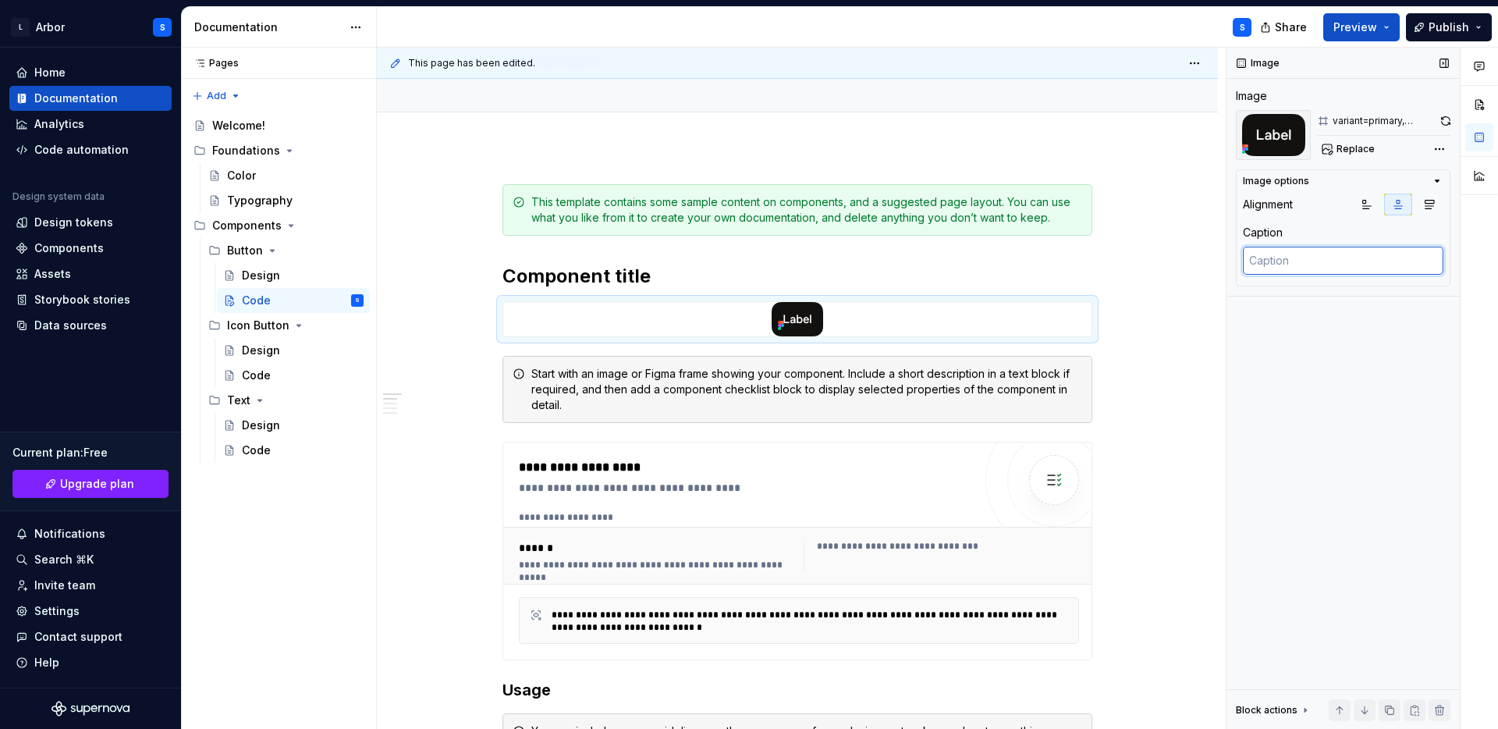
type textarea "*"
type textarea "P"
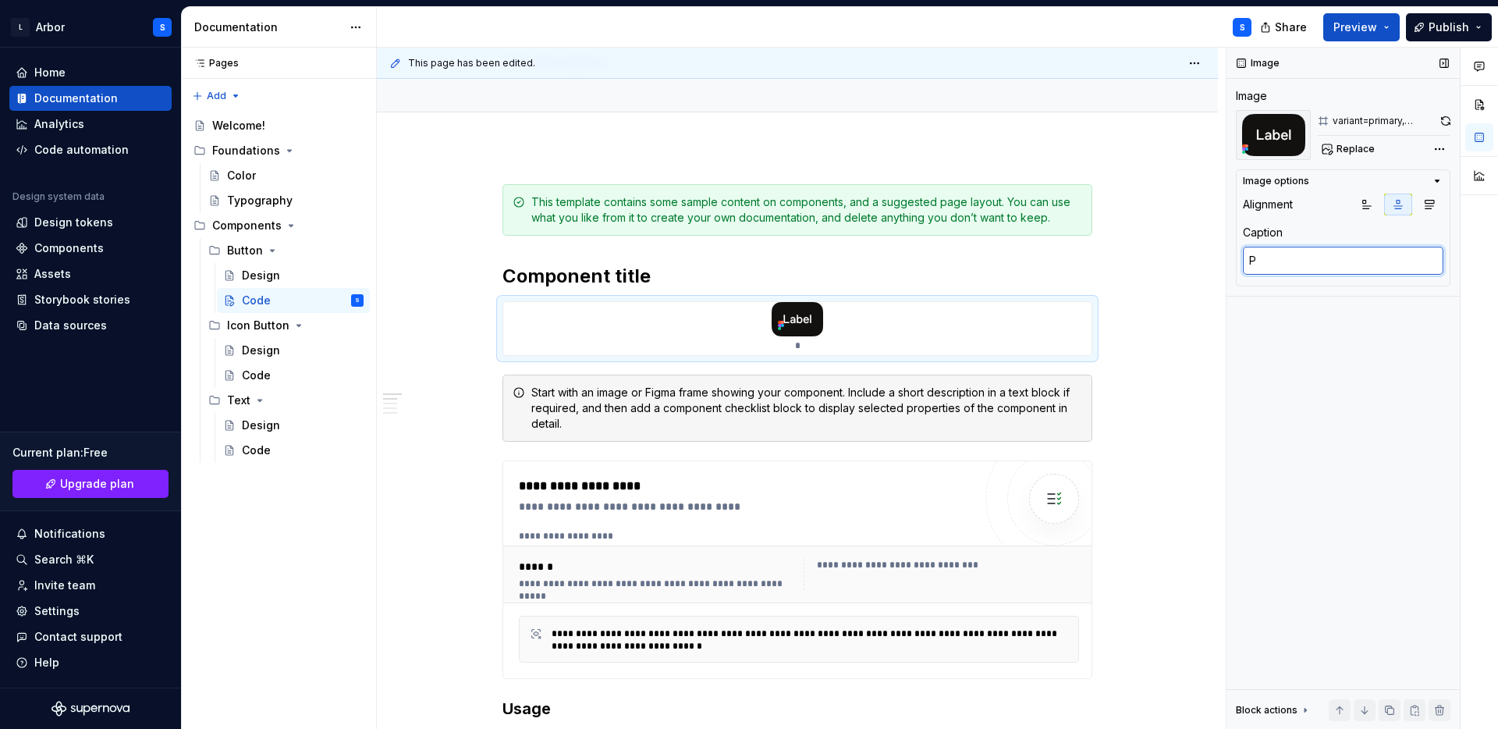
type textarea "*"
type textarea "Pr"
type textarea "*"
type textarea "Pri"
type textarea "*"
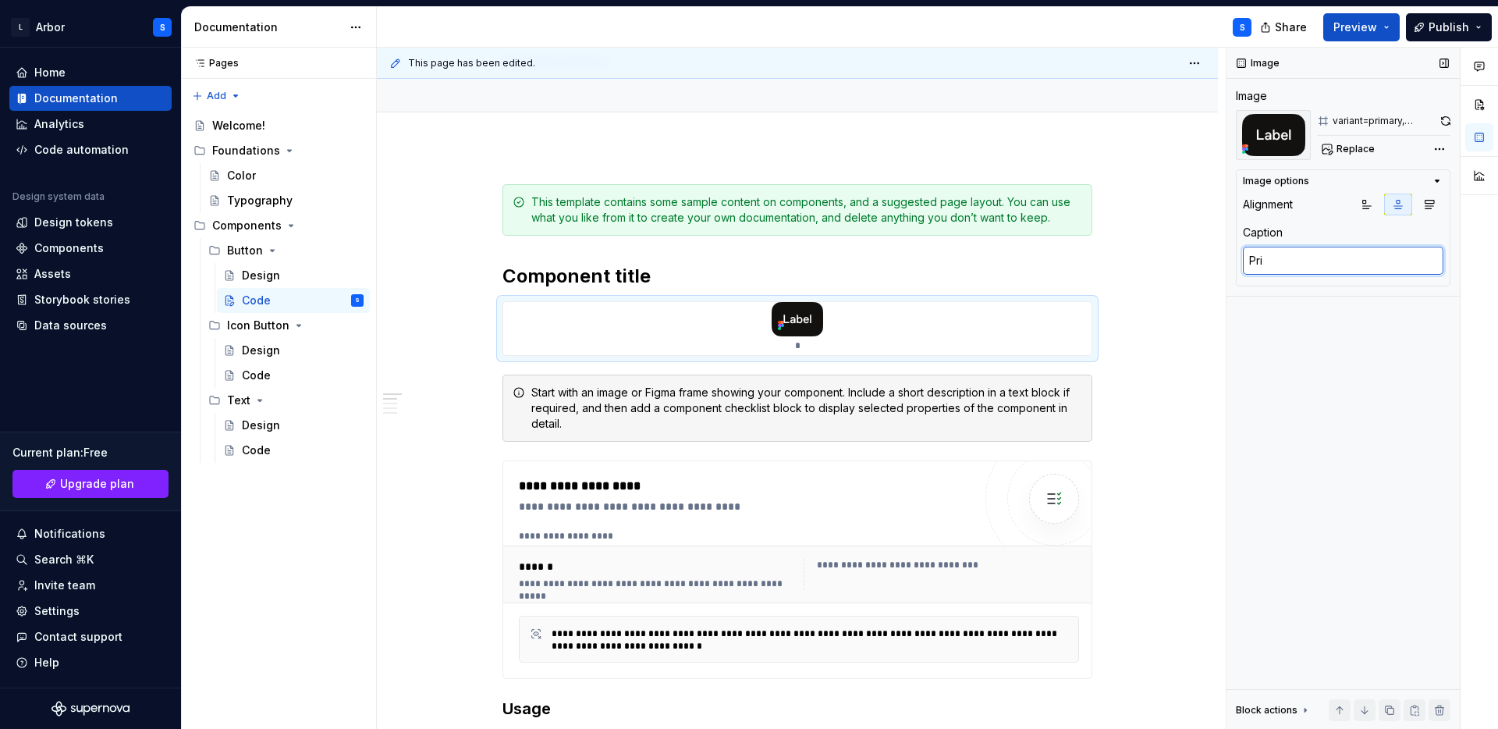
type textarea "Prim"
type textarea "*"
type textarea "Prima"
type textarea "*"
type textarea "Primar"
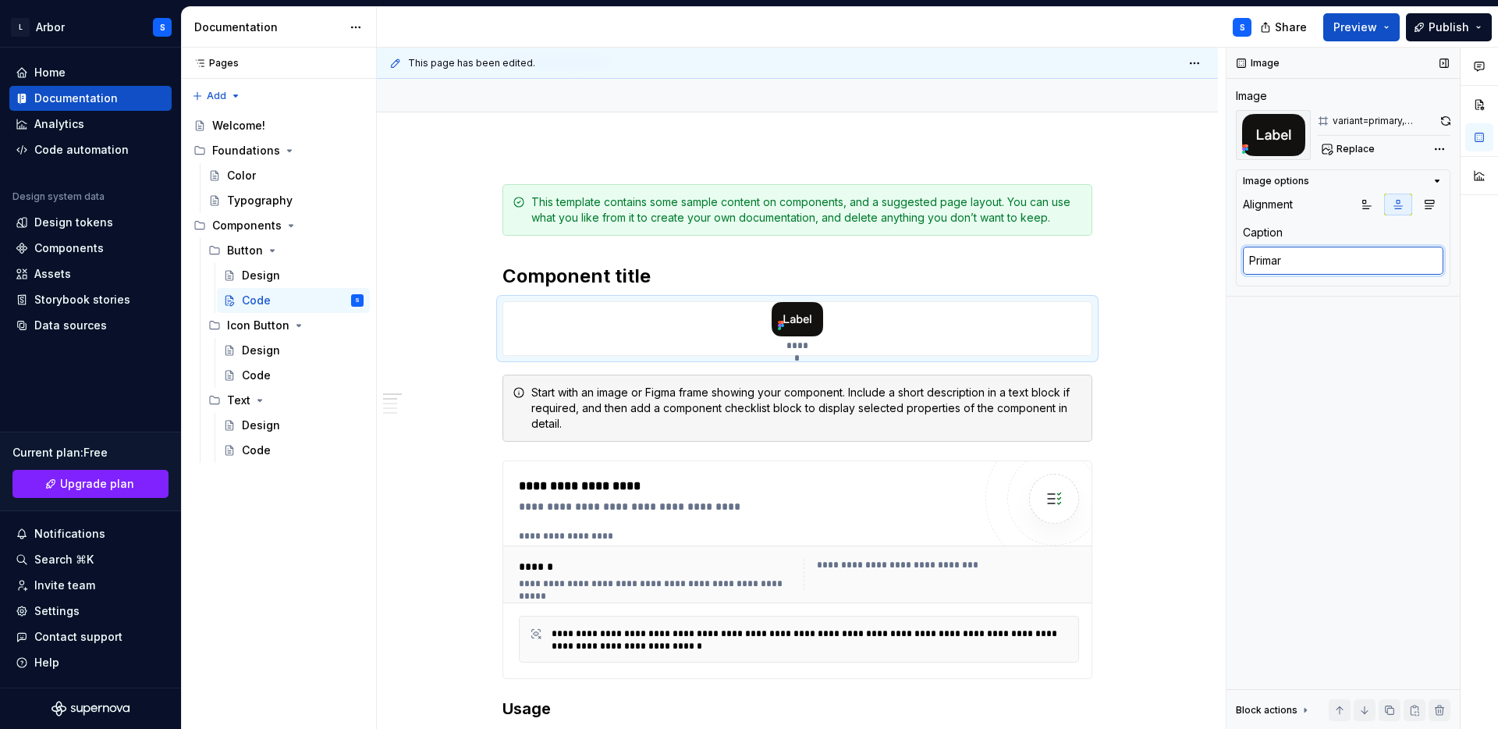
type textarea "*"
type textarea "Primary"
type textarea "*"
type textarea "Primary"
type textarea "*"
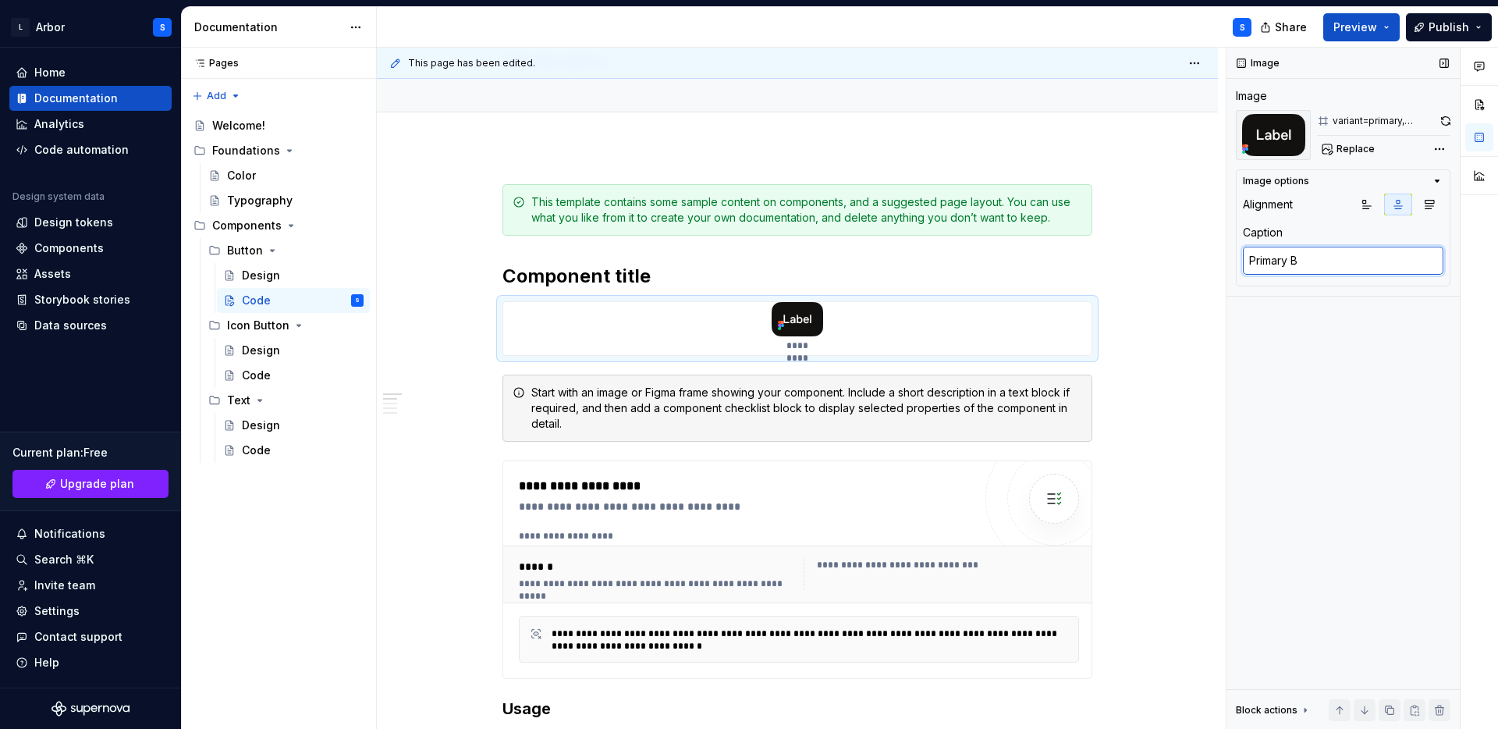
type textarea "Primary By"
type textarea "*"
type textarea "Primary Byu"
type textarea "*"
type textarea "Primary By"
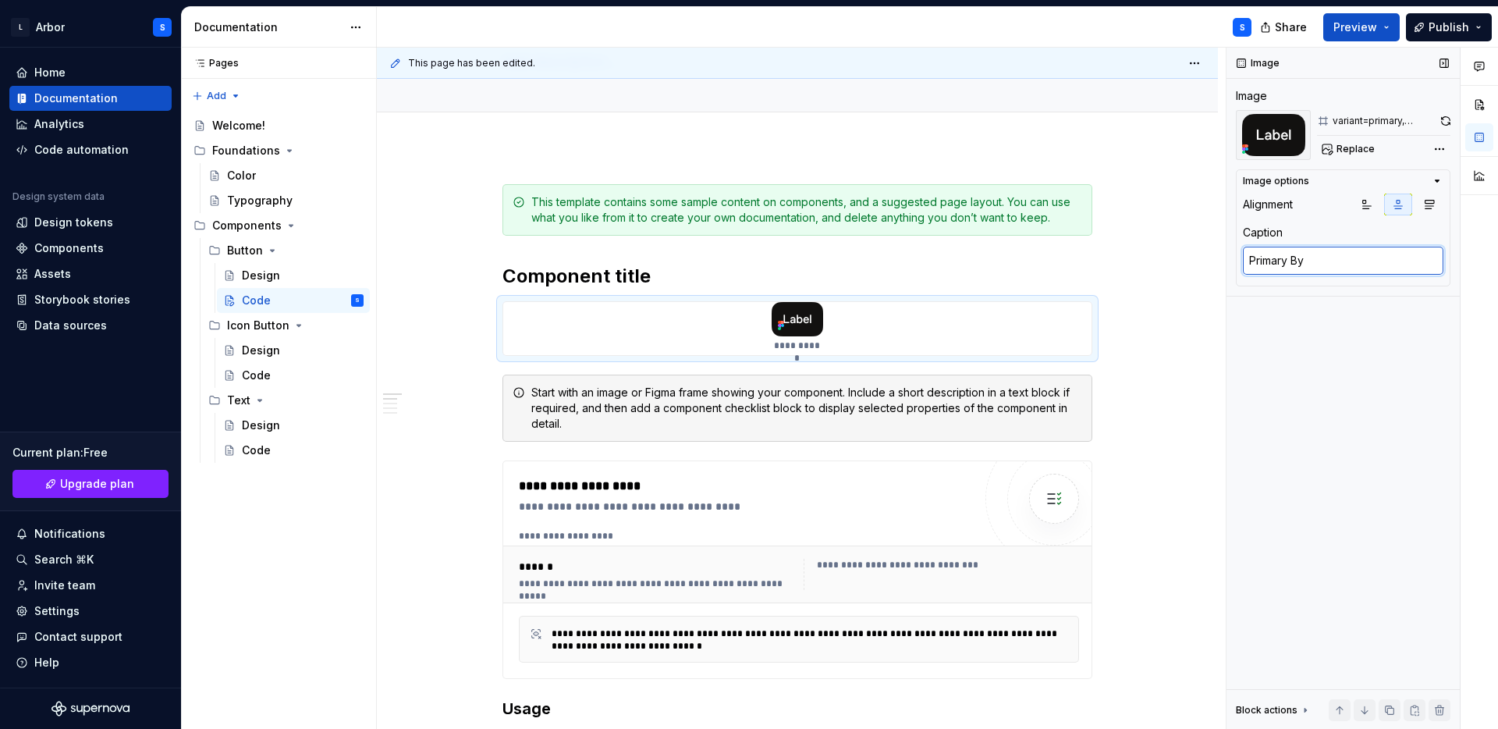
type textarea "*"
type textarea "Primary B"
type textarea "*"
type textarea "Primary Bu"
type textarea "*"
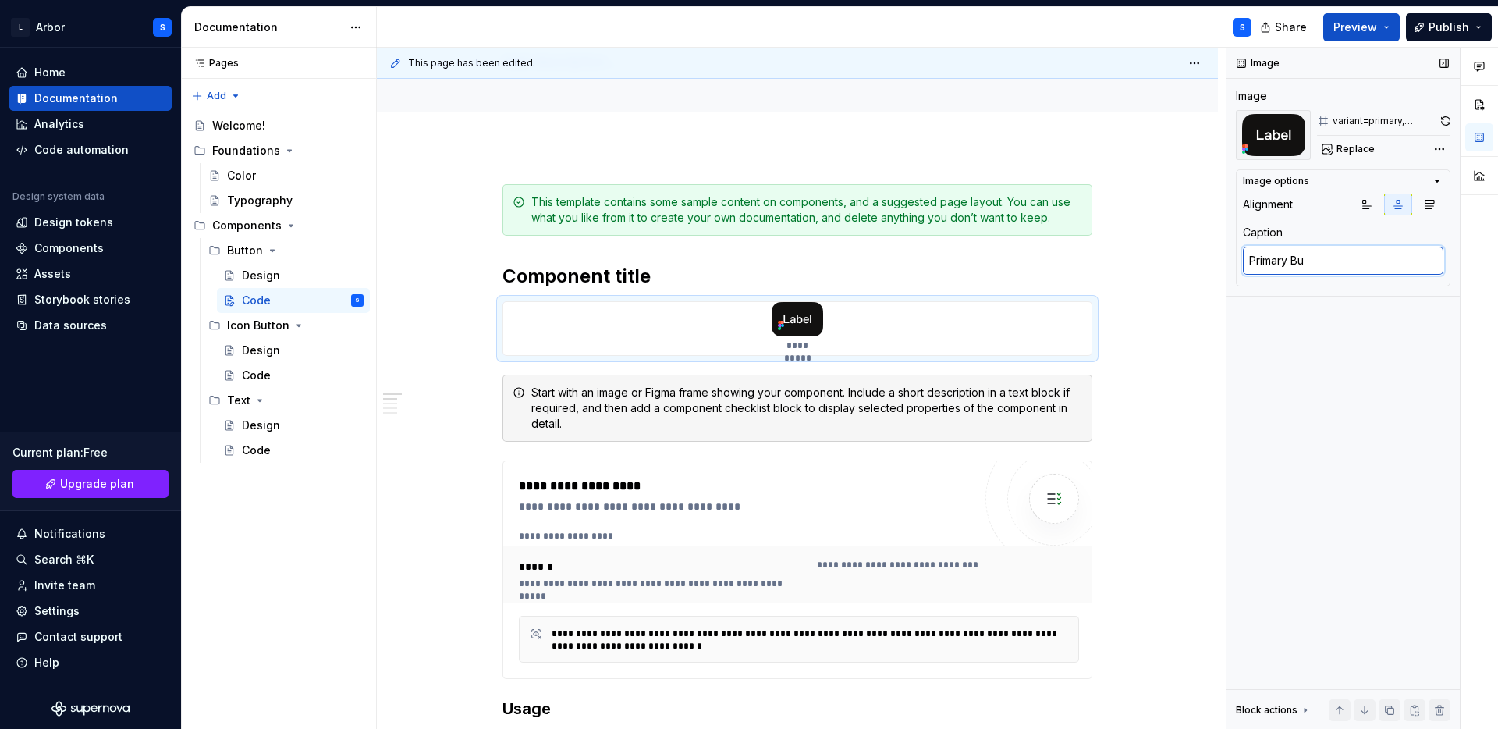
type textarea "Primary But"
type textarea "*"
type textarea "Primary Butto"
type textarea "*"
type textarea "Primary Button"
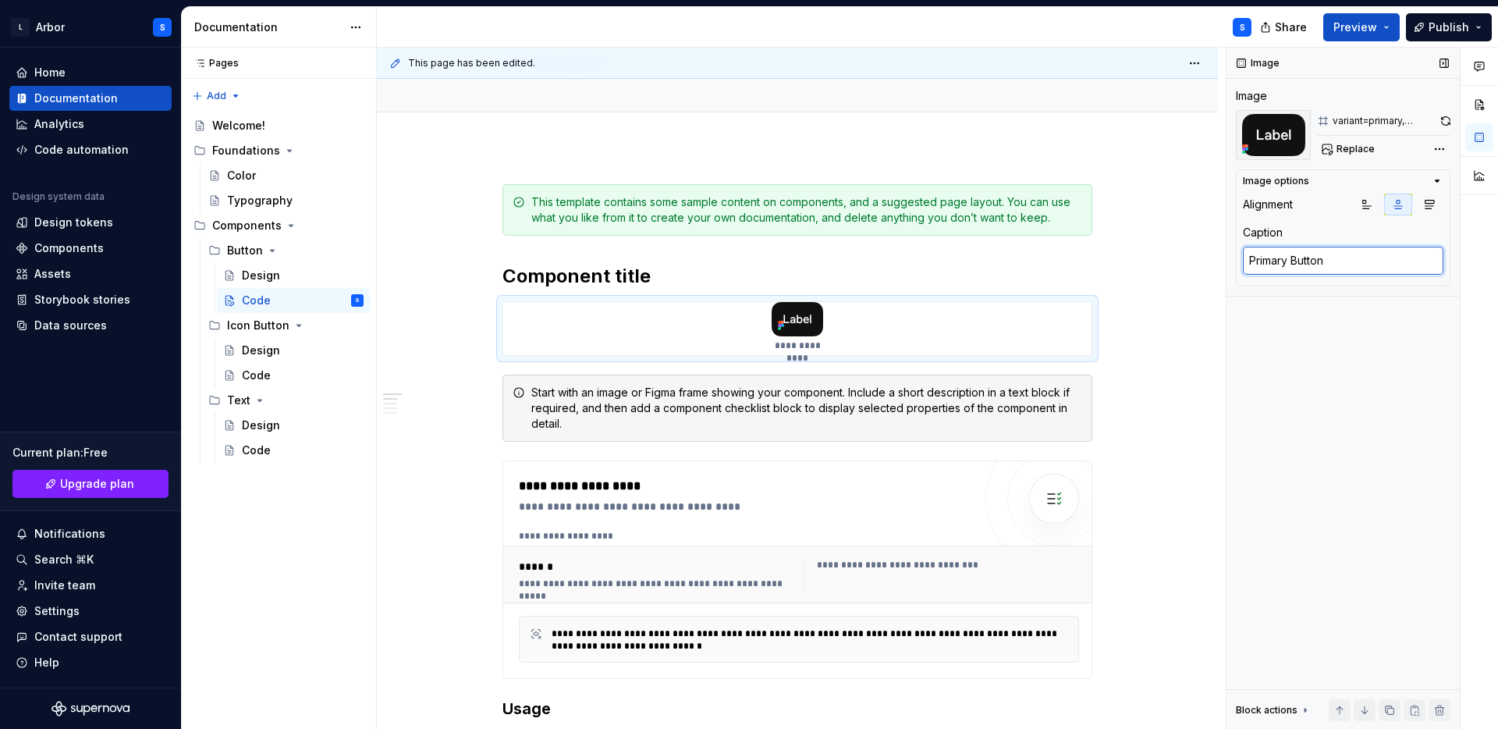
type textarea "*"
type textarea "Primary Button"
type textarea "*"
type textarea "Primary Button M"
type textarea "*"
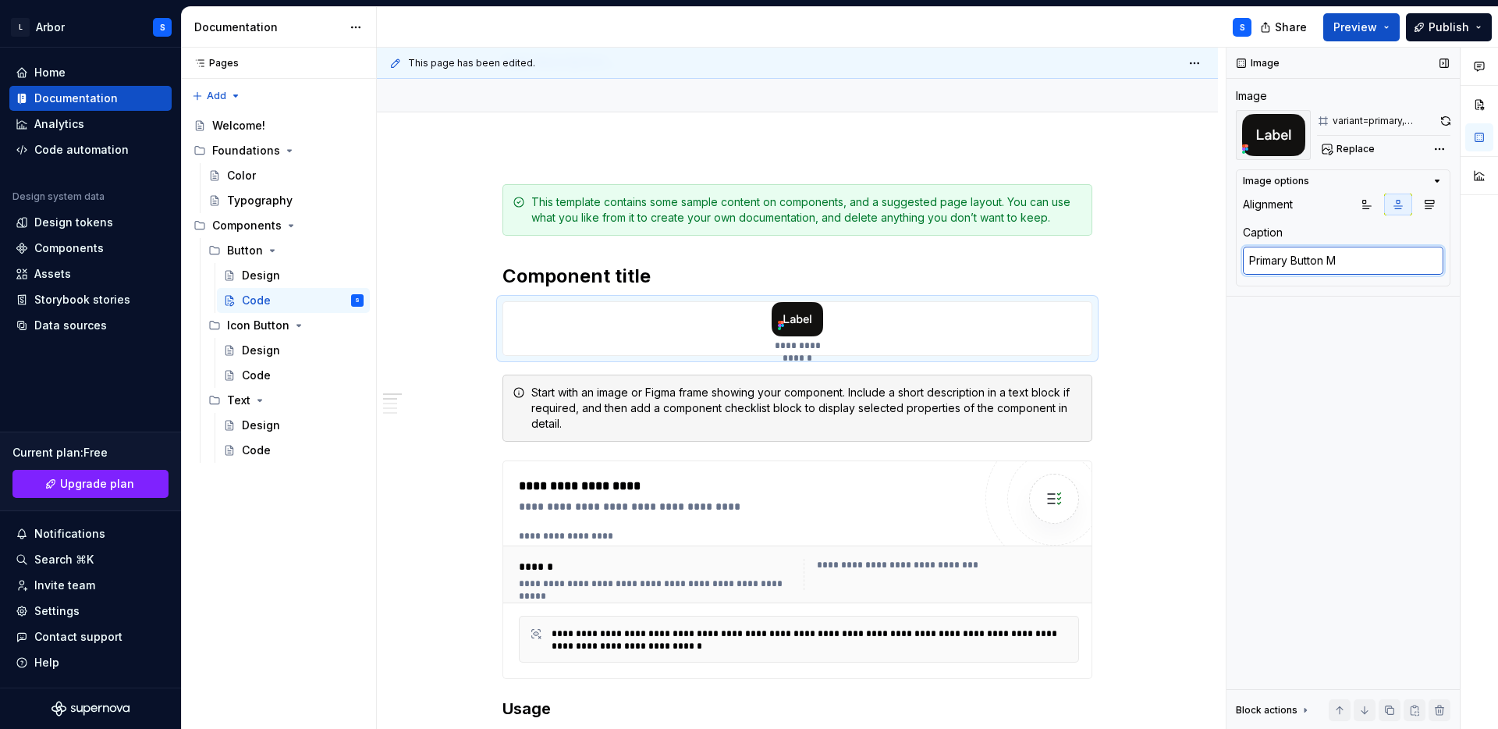
type textarea "Primary Button Me"
type textarea "*"
type textarea "Primary Button Med"
type textarea "*"
type textarea "Primary Button Medi"
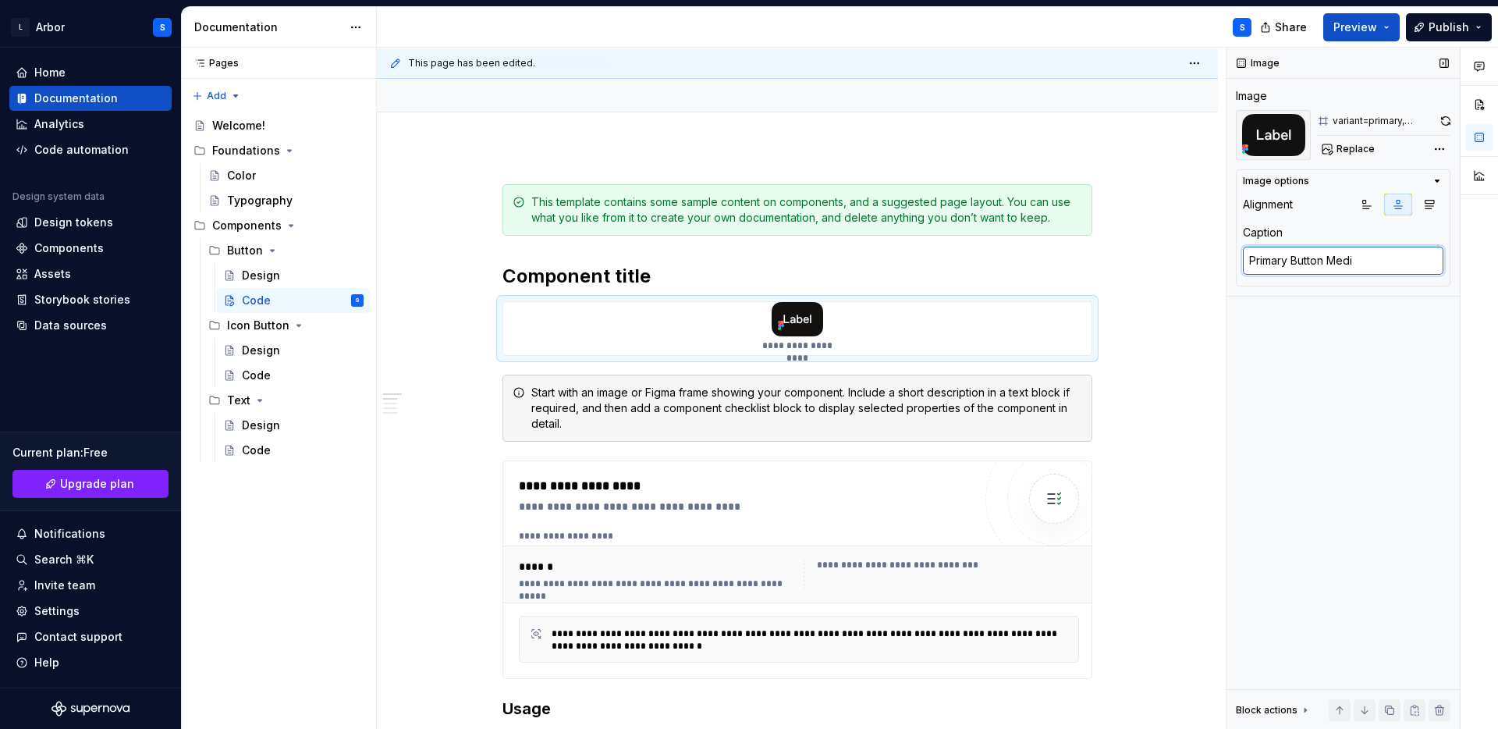
type textarea "*"
type textarea "Primary Button Mediu"
type textarea "*"
type textarea "Primary Button Medium"
type textarea "*"
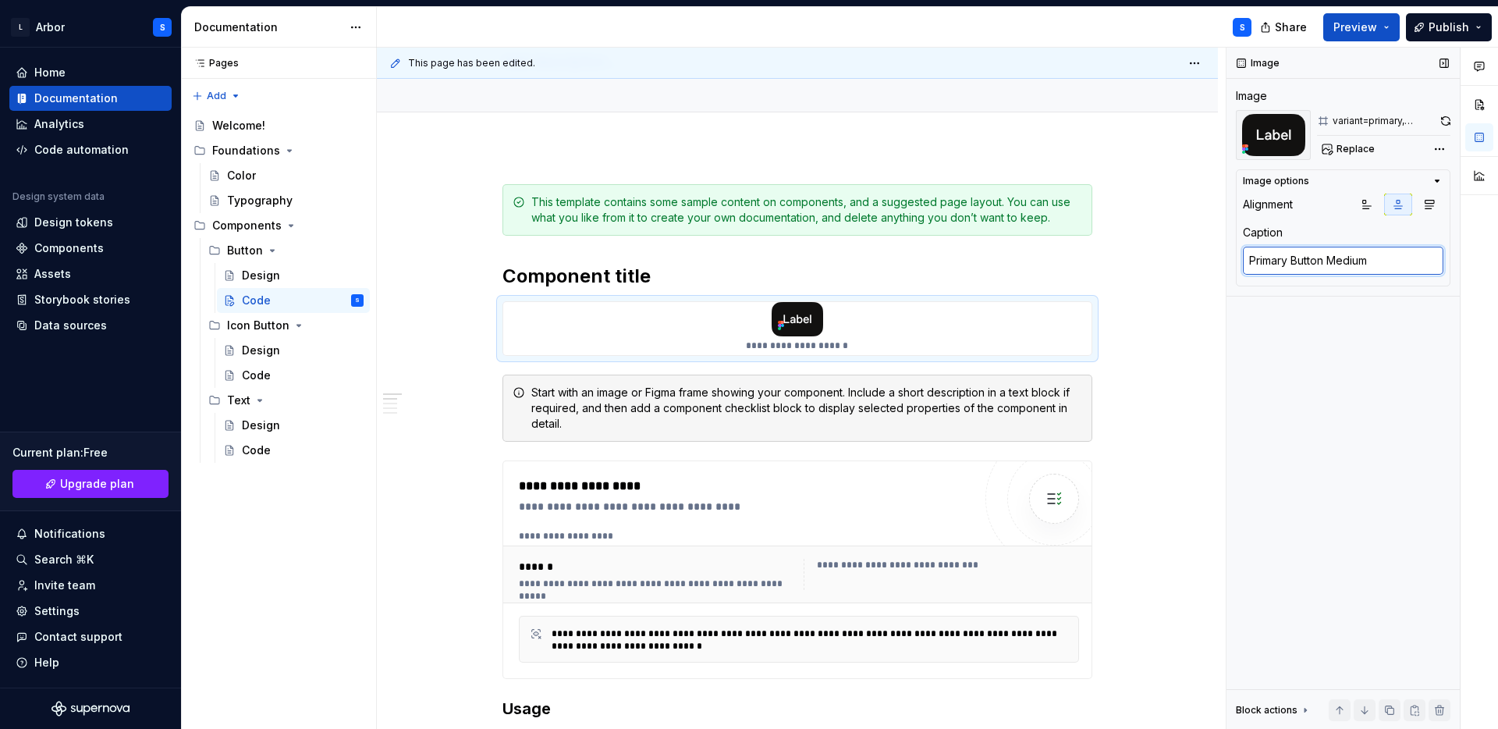
type textarea "Primary Button Medium"
type textarea "*"
type textarea "Primary Button Medium S"
type textarea "*"
type textarea "Primary Button Medium Sq"
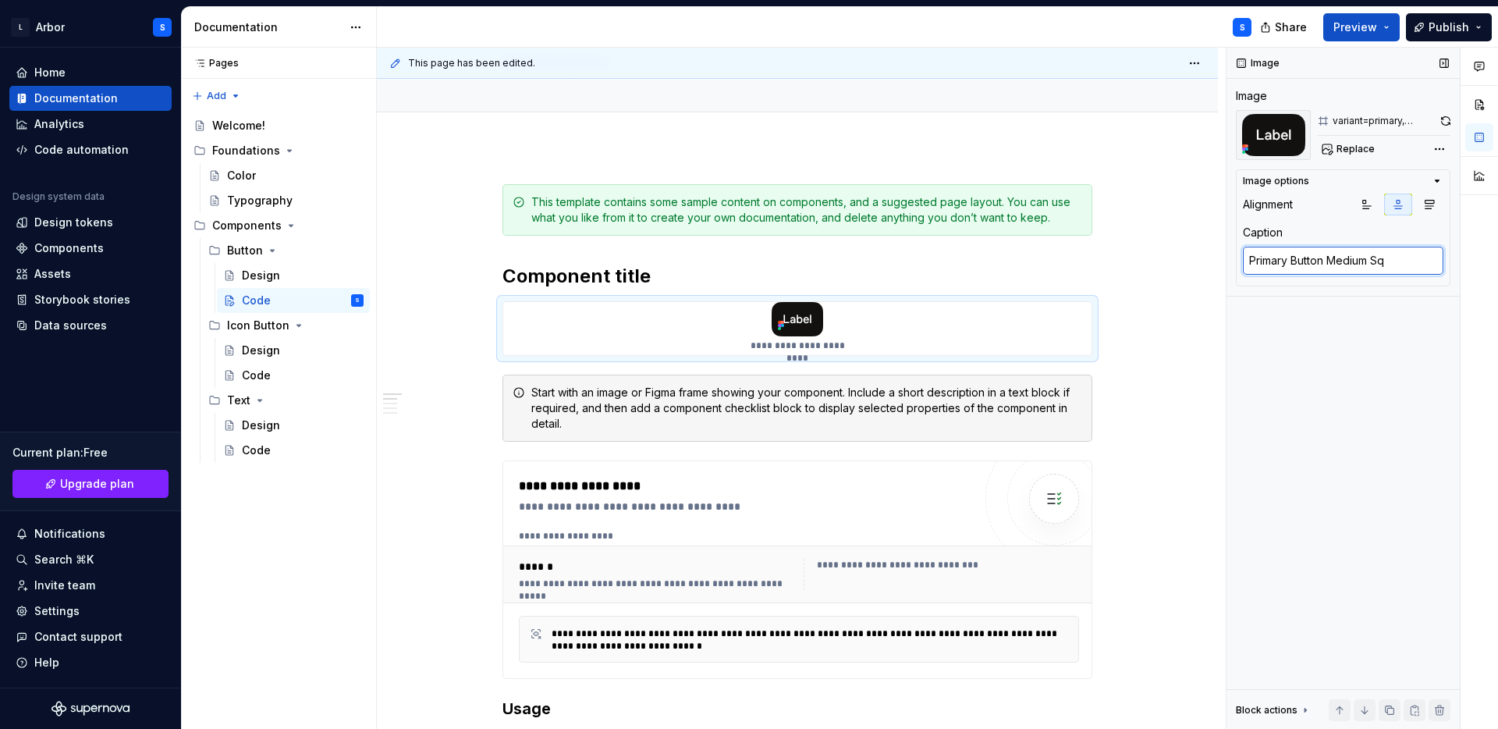
type textarea "*"
type textarea "Primary Button Medium Squ"
type textarea "*"
type textarea "Primary Button Medium Squi"
type textarea "*"
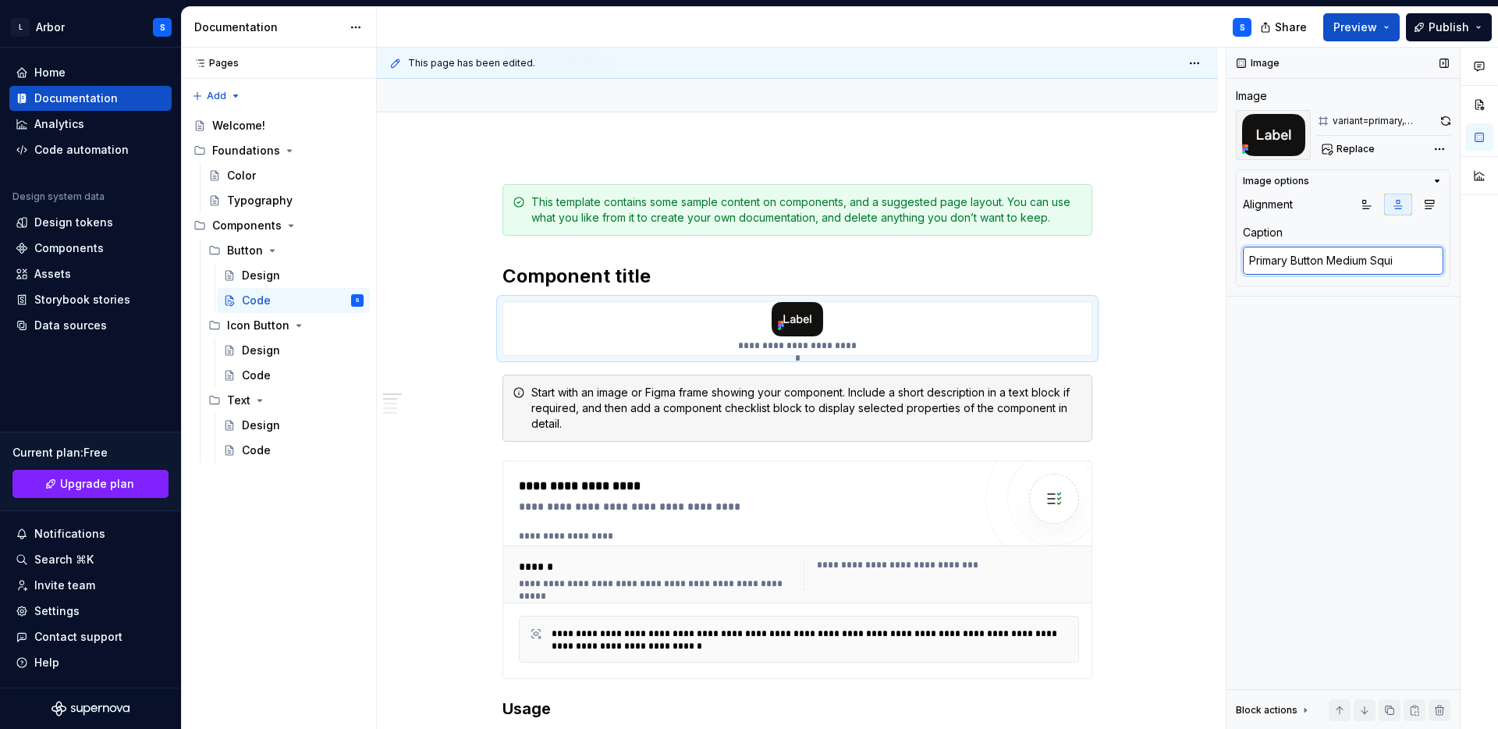
type textarea "Primary Button Medium Squir"
type textarea "*"
type textarea "Primary Button Medium Squircl"
type textarea "*"
type textarea "Primary Button Medium Squircle"
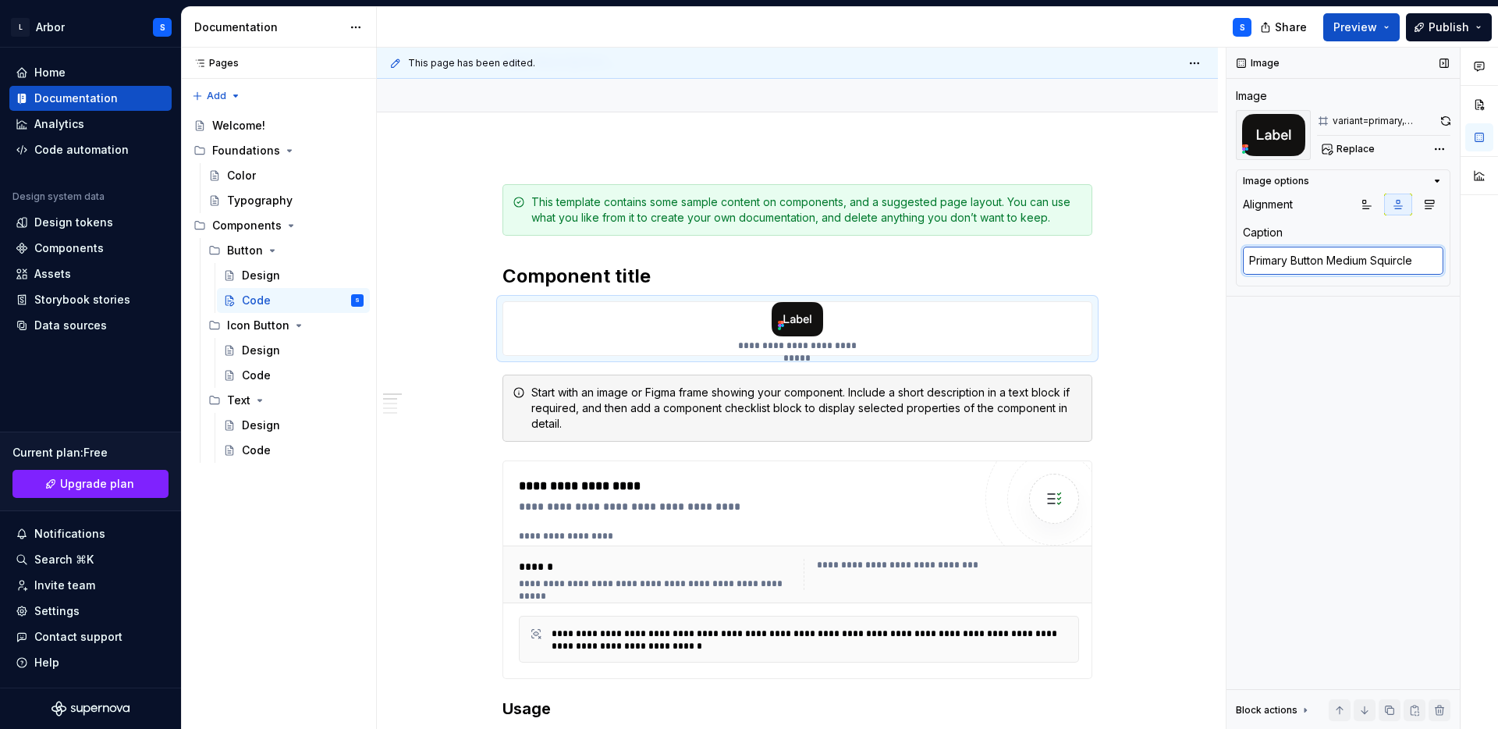
type textarea "*"
type textarea "Primary Button Medium Squircle"
type textarea "*"
type textarea "Primary Button Medium Squircle"
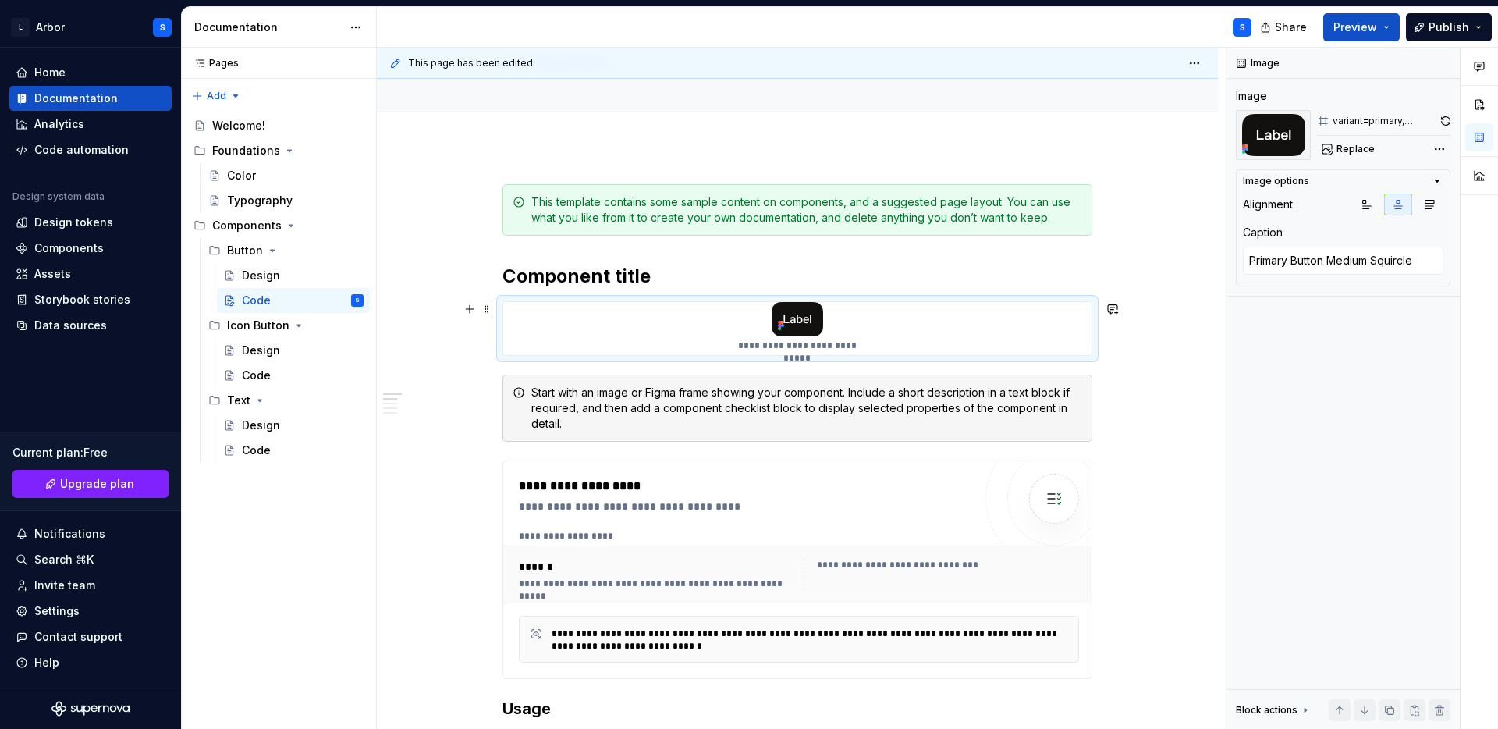
click at [986, 326] on div "**********" at bounding box center [797, 328] width 588 height 53
drag, startPoint x: 902, startPoint y: 355, endPoint x: 902, endPoint y: 377, distance: 21.8
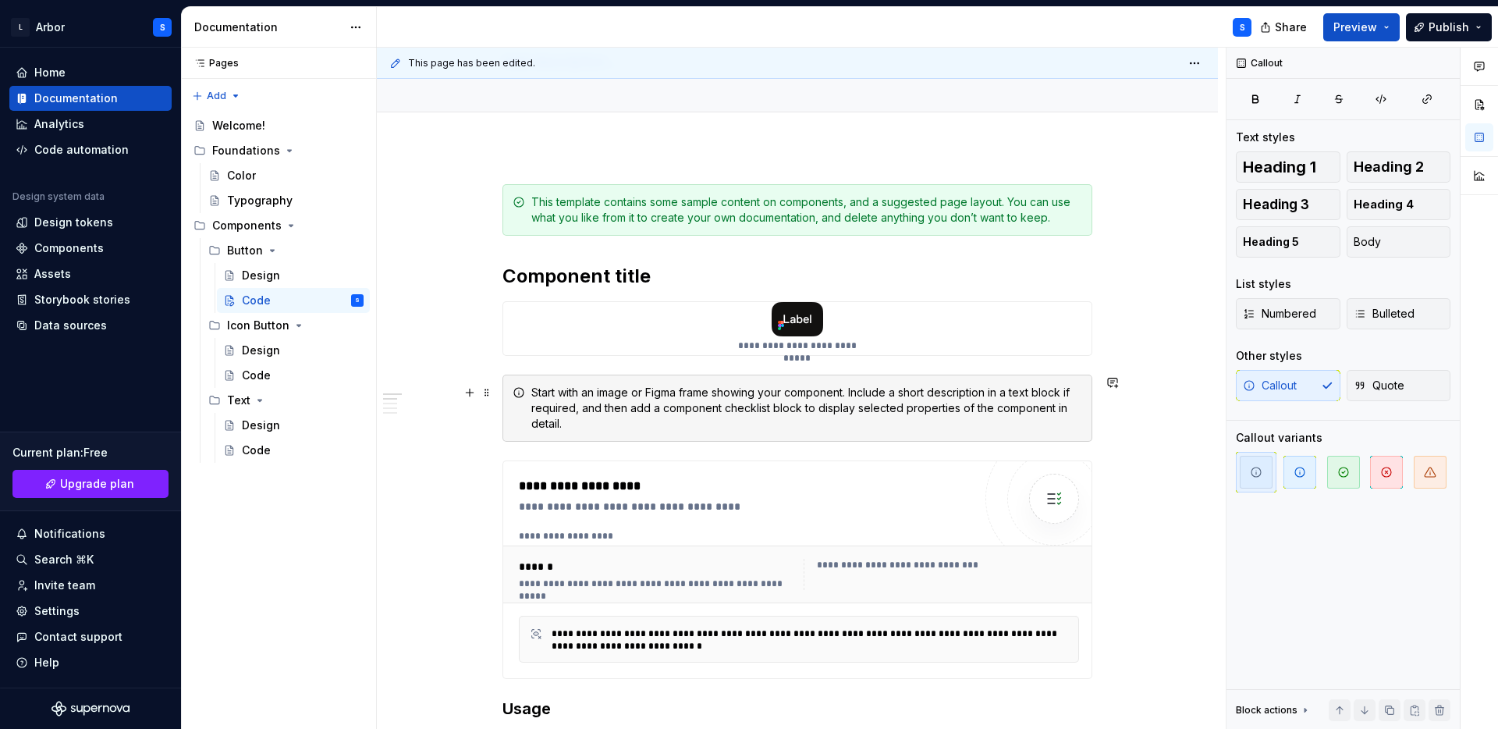
click at [609, 391] on div "Start with an image or Figma frame showing your component. Include a short desc…" at bounding box center [806, 408] width 551 height 47
click at [493, 396] on span at bounding box center [487, 393] width 12 height 22
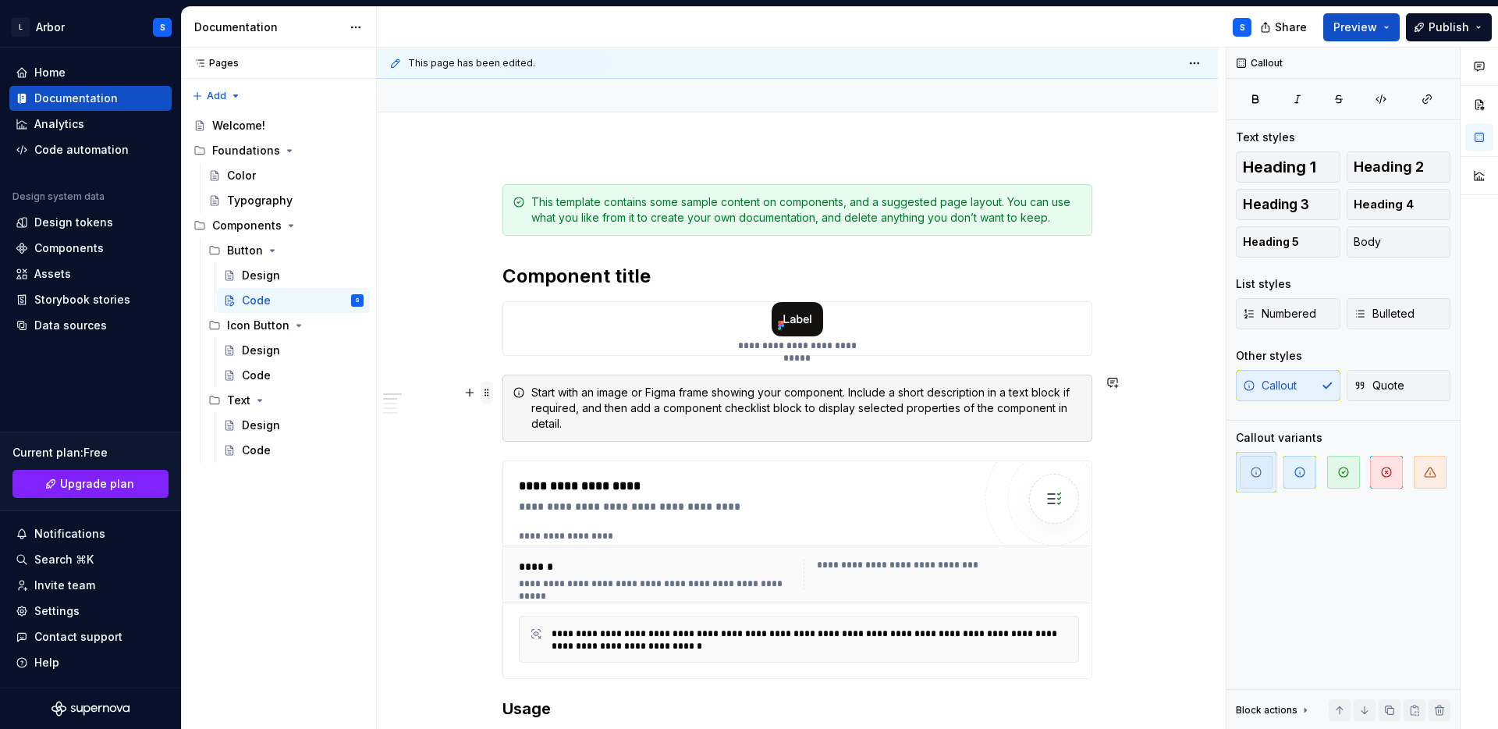
click at [493, 397] on span at bounding box center [487, 393] width 12 height 22
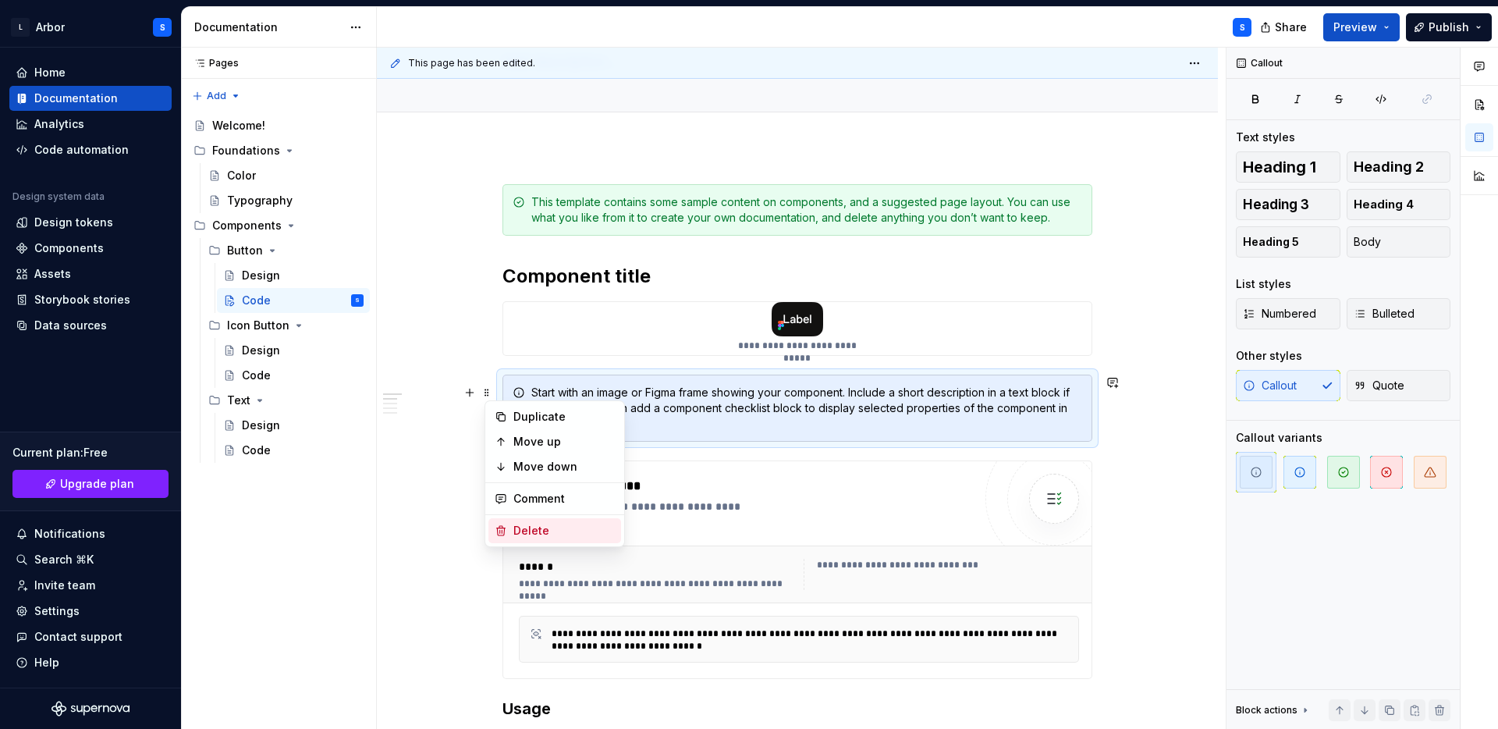
click at [526, 532] on div "Delete" at bounding box center [563, 531] width 101 height 16
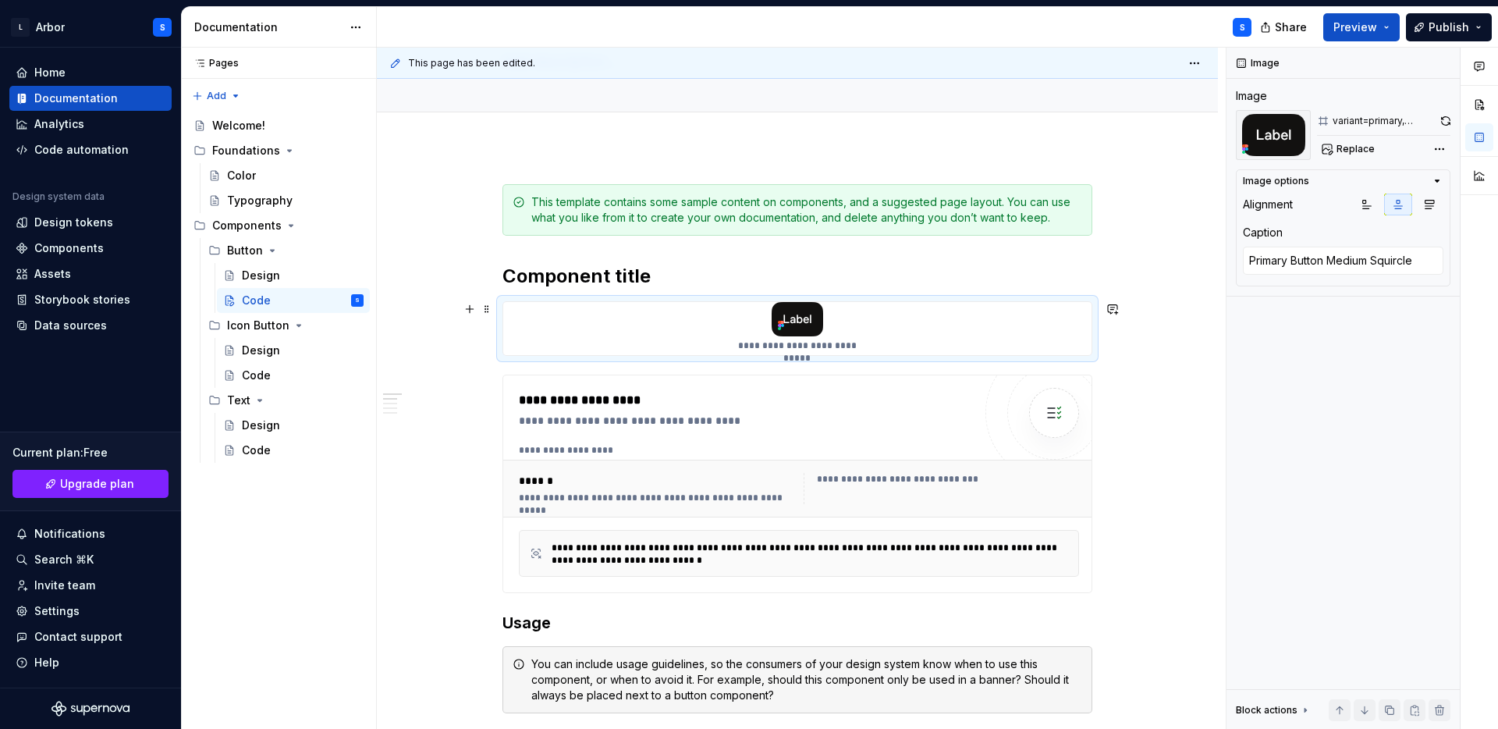
click at [551, 354] on div "**********" at bounding box center [798, 328] width 590 height 55
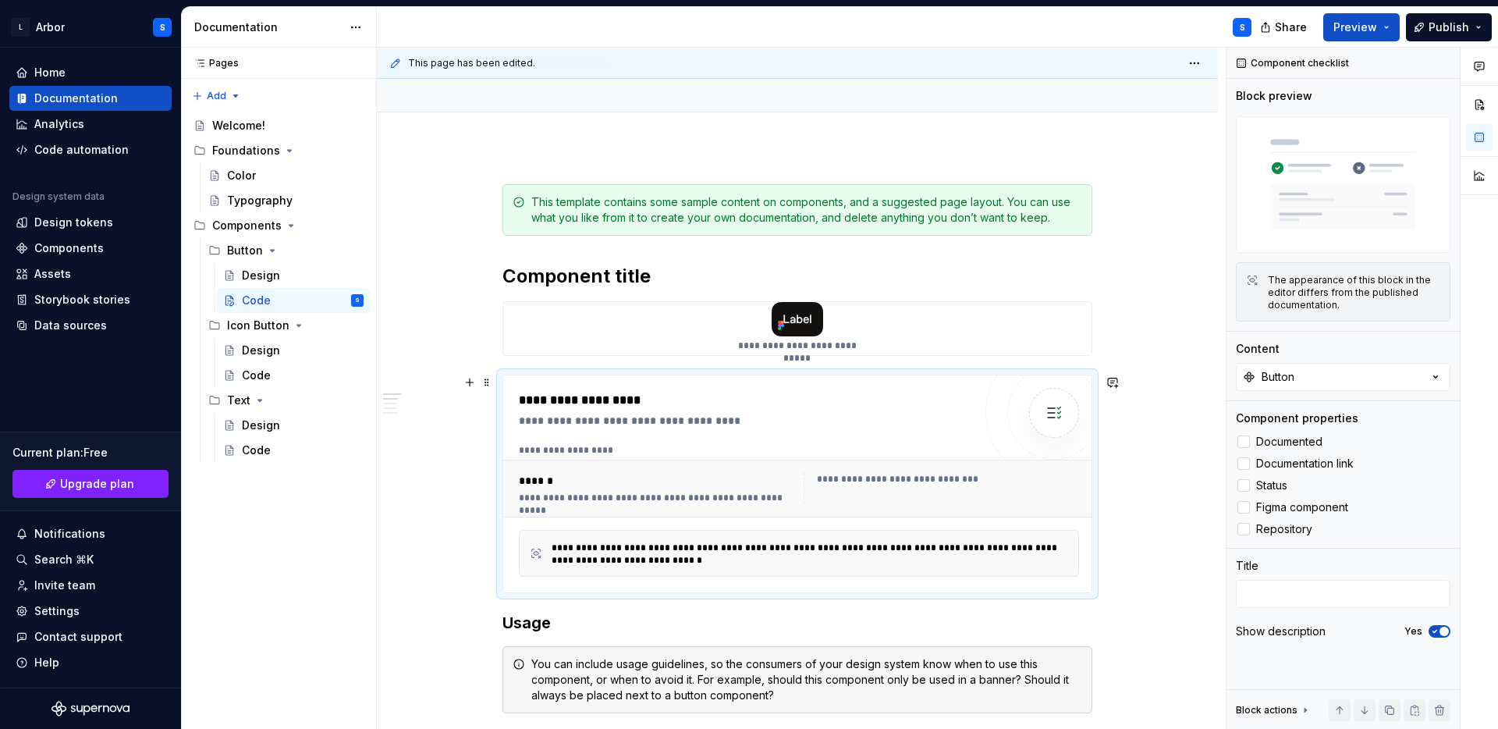
click at [964, 375] on div "**********" at bounding box center [797, 483] width 588 height 217
type textarea "*"
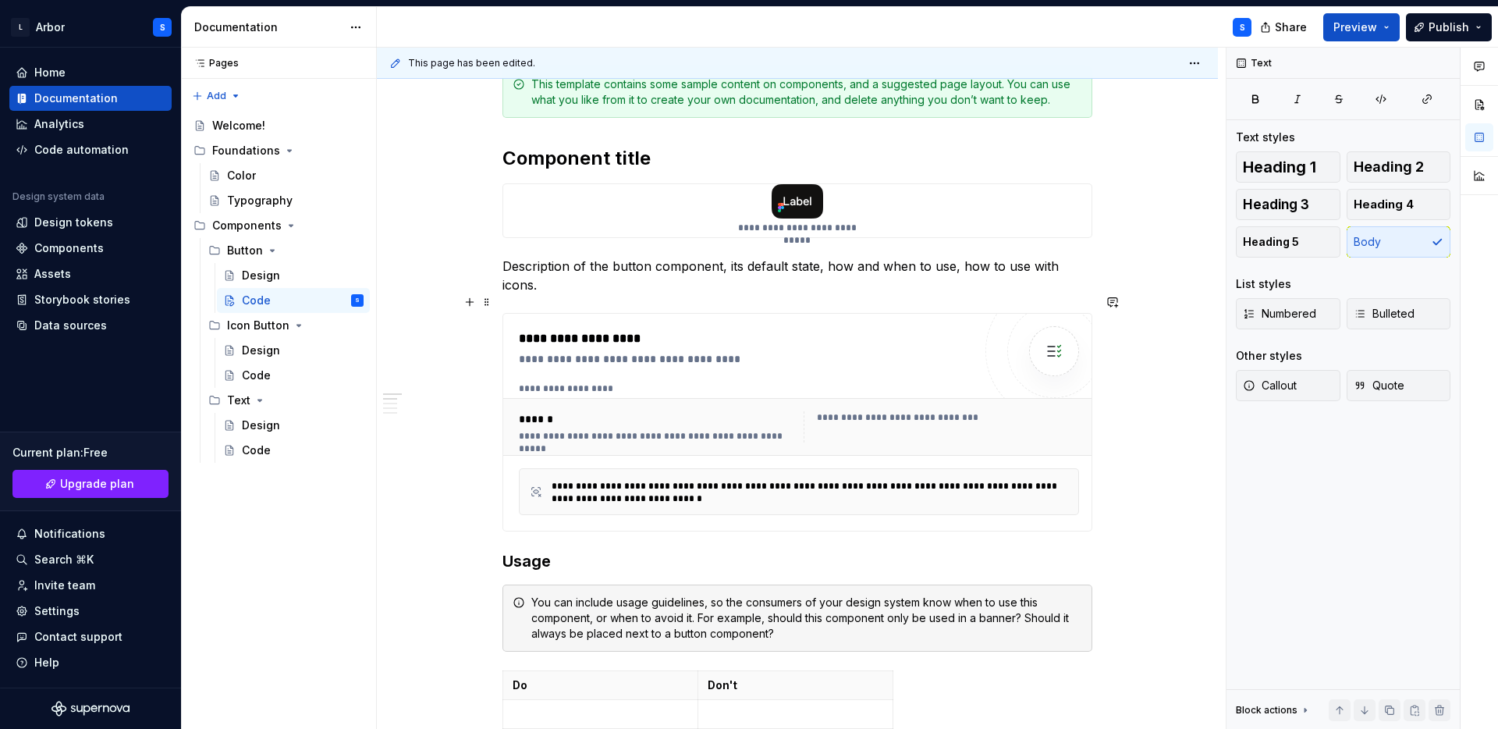
scroll to position [237, 0]
click at [641, 359] on div "**********" at bounding box center [746, 423] width 454 height 186
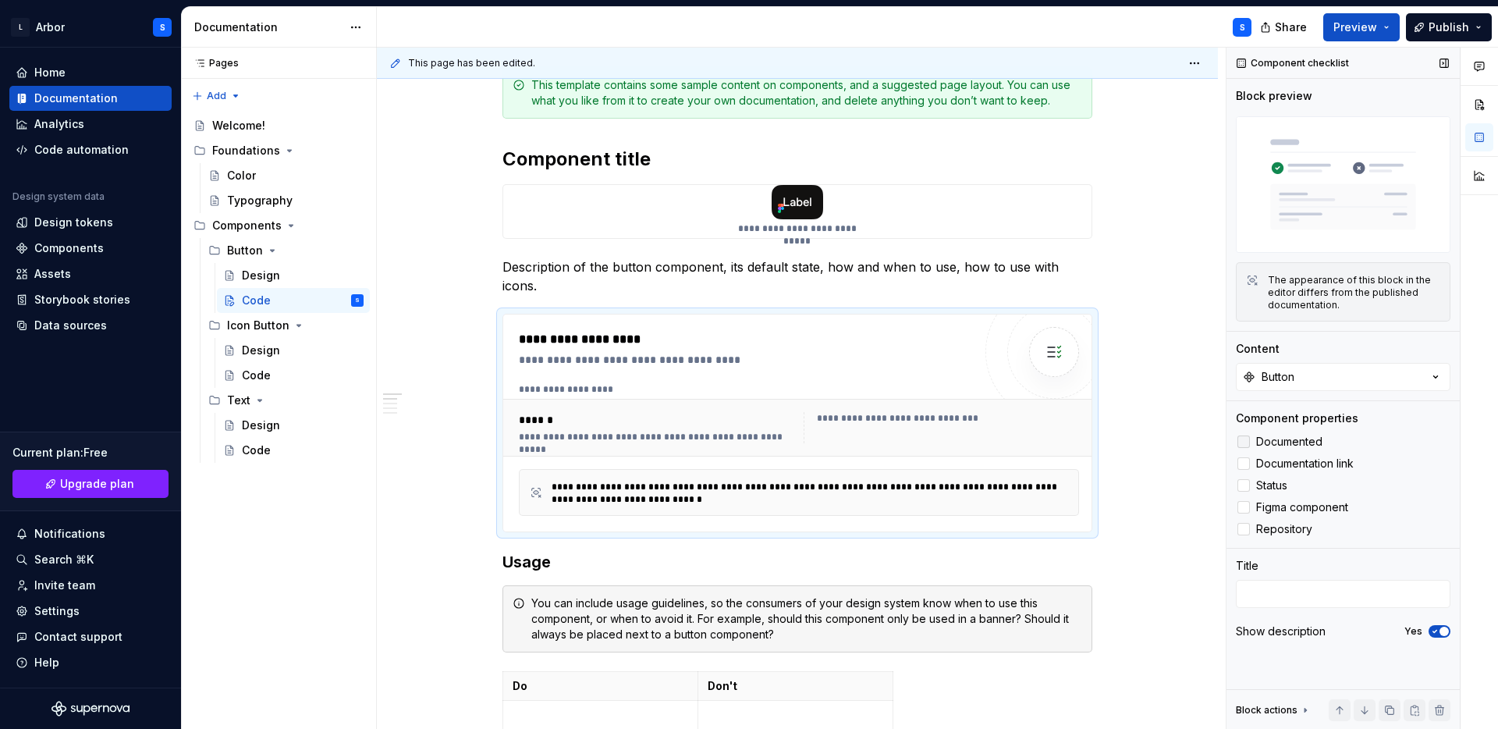
click at [1246, 441] on div at bounding box center [1244, 441] width 12 height 12
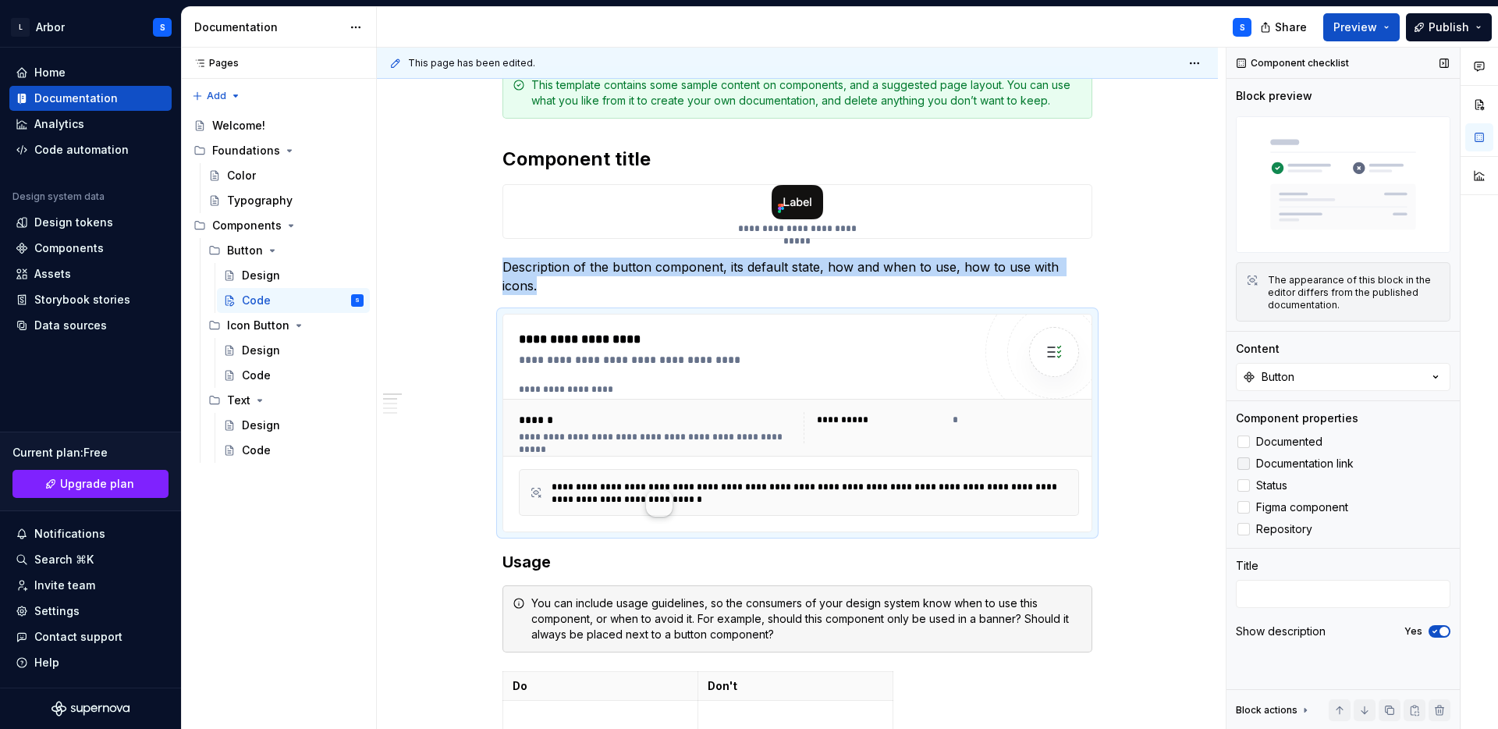
click at [1243, 462] on div at bounding box center [1244, 463] width 12 height 12
click at [1244, 463] on icon at bounding box center [1244, 463] width 0 height 0
click at [1244, 442] on polyline at bounding box center [1244, 442] width 0 height 0
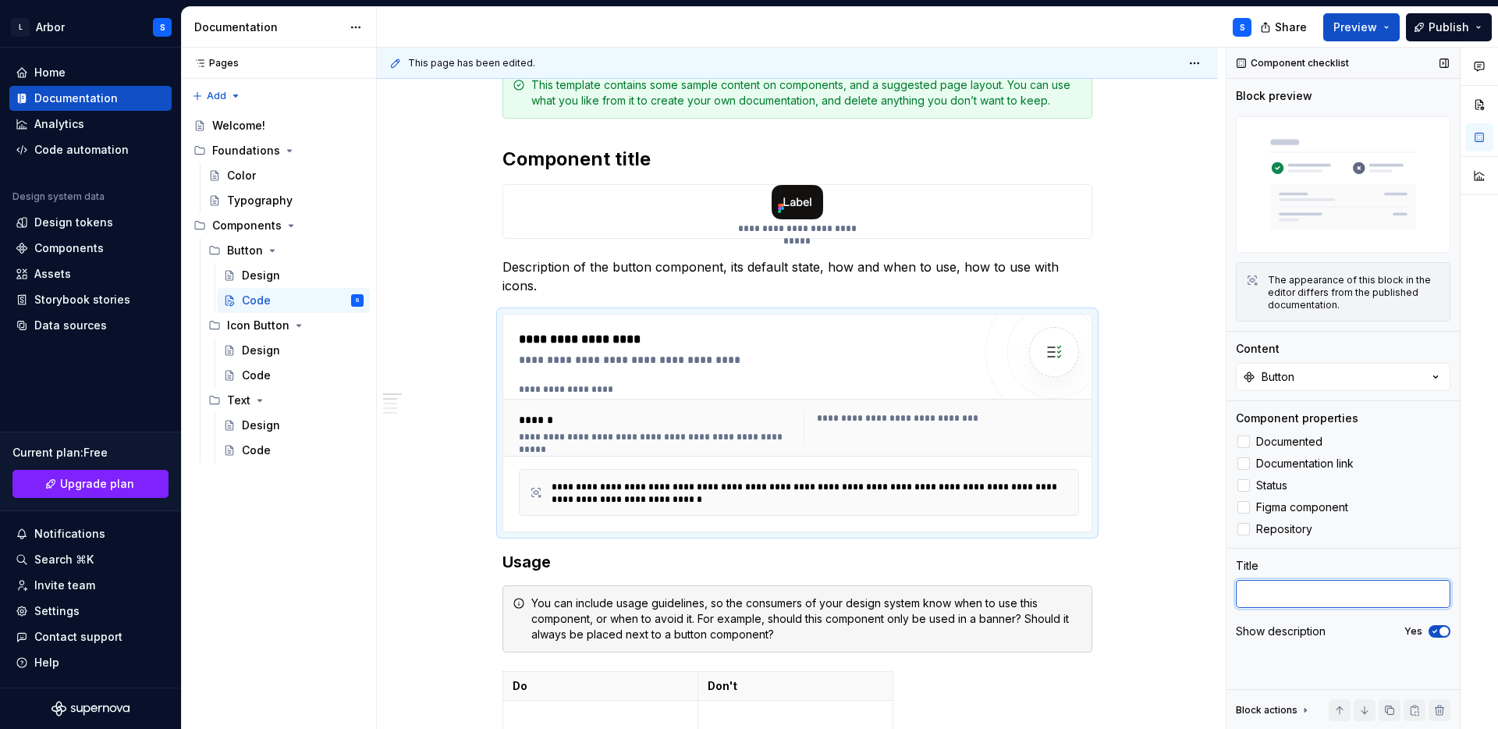
click at [1282, 592] on textarea at bounding box center [1343, 594] width 215 height 28
type textarea "*"
type textarea "as"
type textarea "*"
type textarea "asdf"
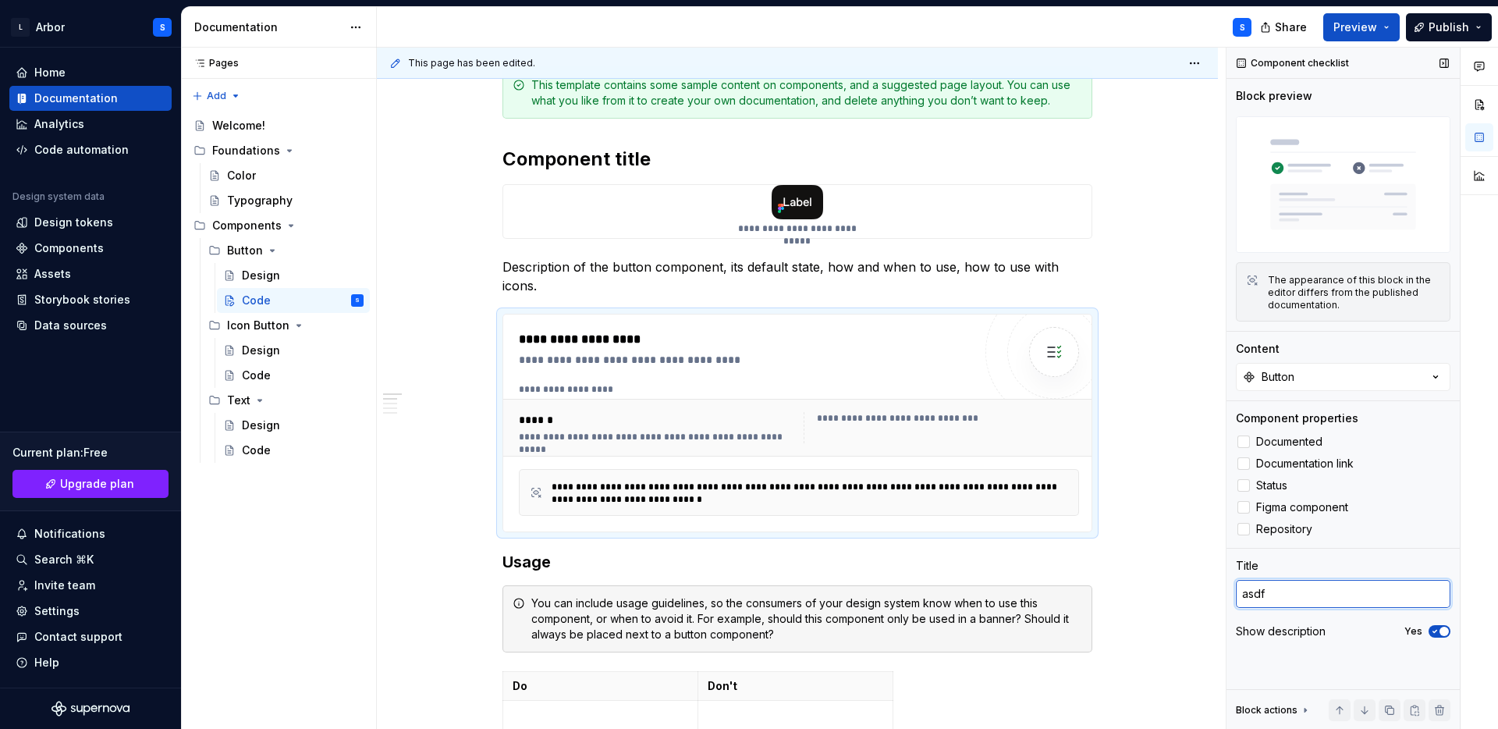
type textarea "*"
type textarea "asdfad"
type textarea "*"
type textarea "asdfads"
type textarea "*"
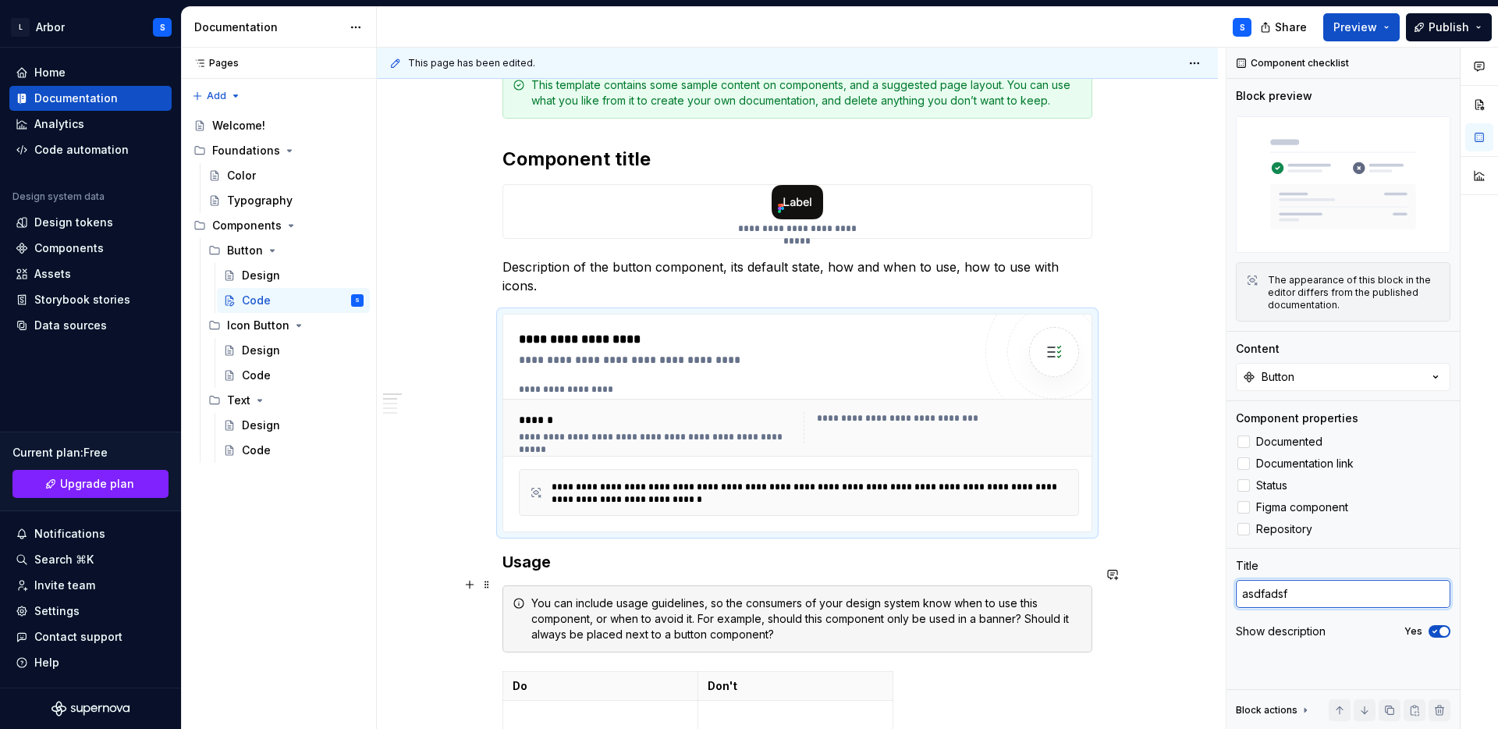
type textarea "asdfadsf"
click at [1329, 601] on textarea "asdfadsf" at bounding box center [1343, 594] width 215 height 28
type textarea "*"
type textarea "asdfads"
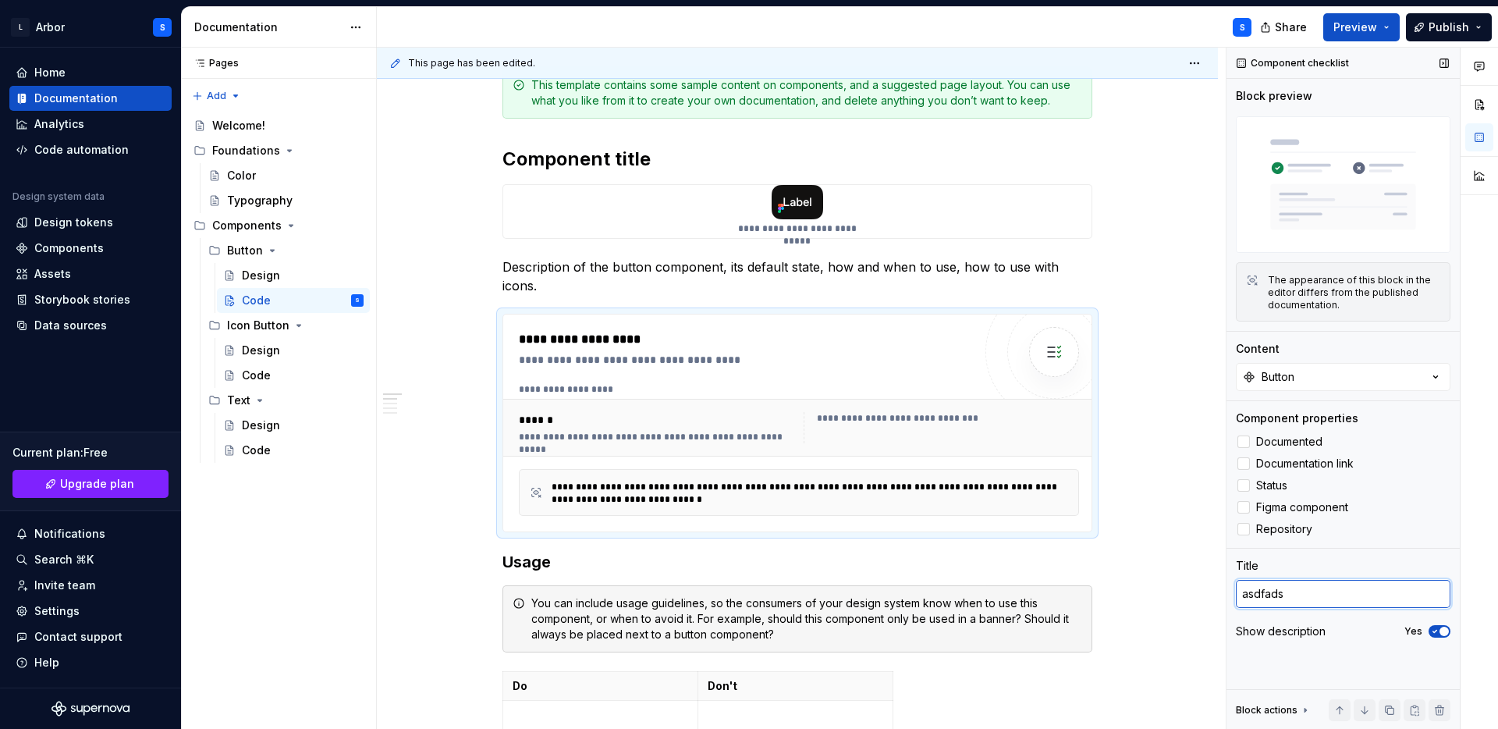
type textarea "*"
type textarea "asdfad"
type textarea "*"
type textarea "asdfa"
type textarea "*"
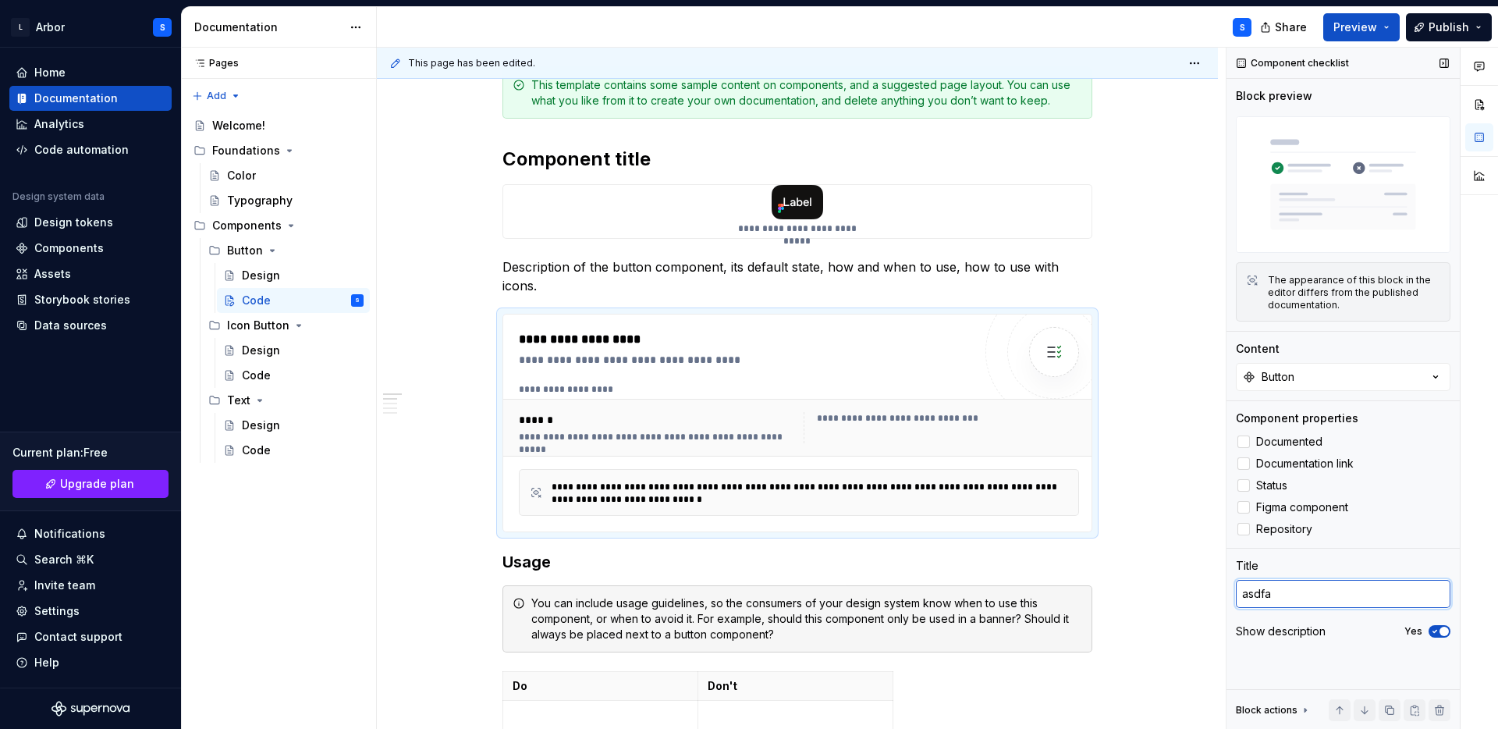
type textarea "asdf"
type textarea "*"
type textarea "asd"
type textarea "*"
type textarea "as"
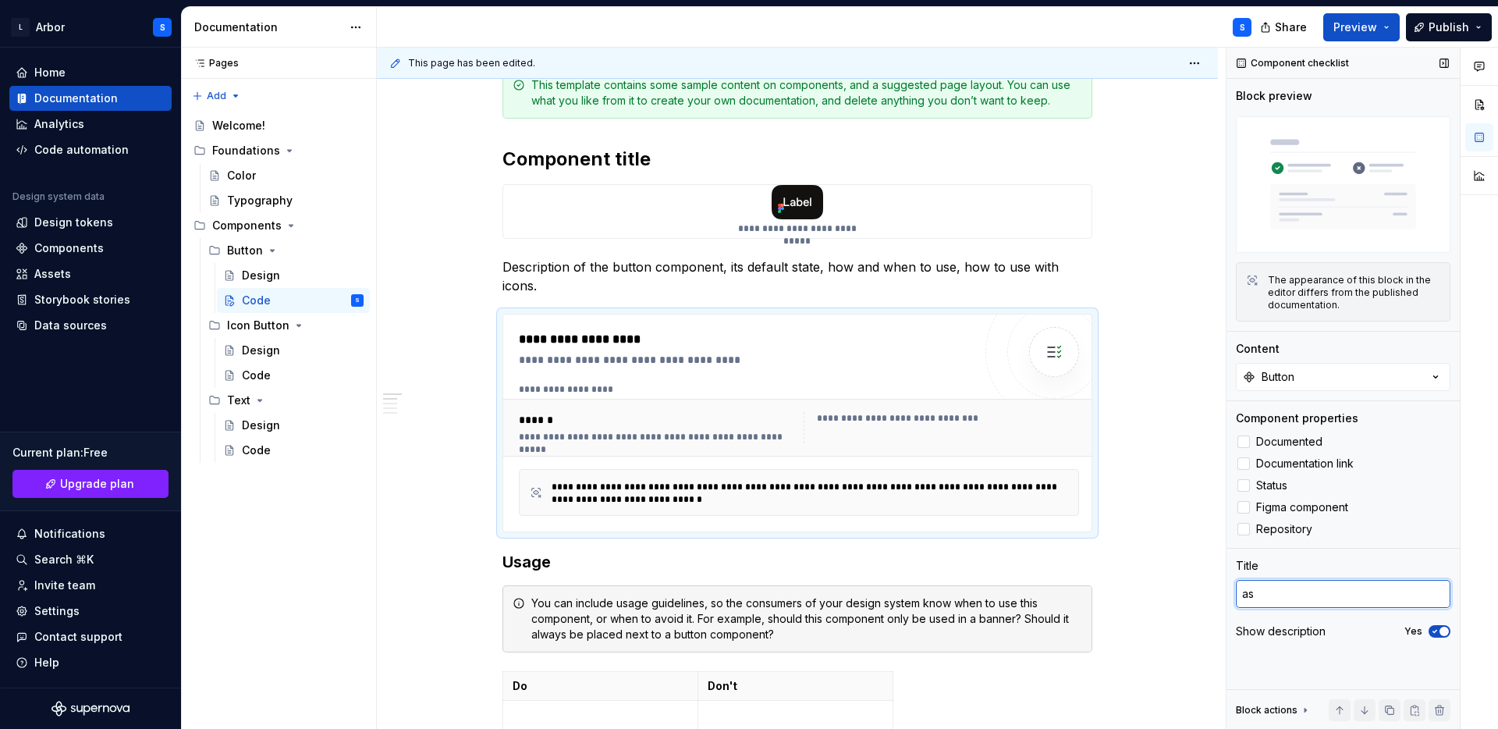
type textarea "*"
type textarea "a"
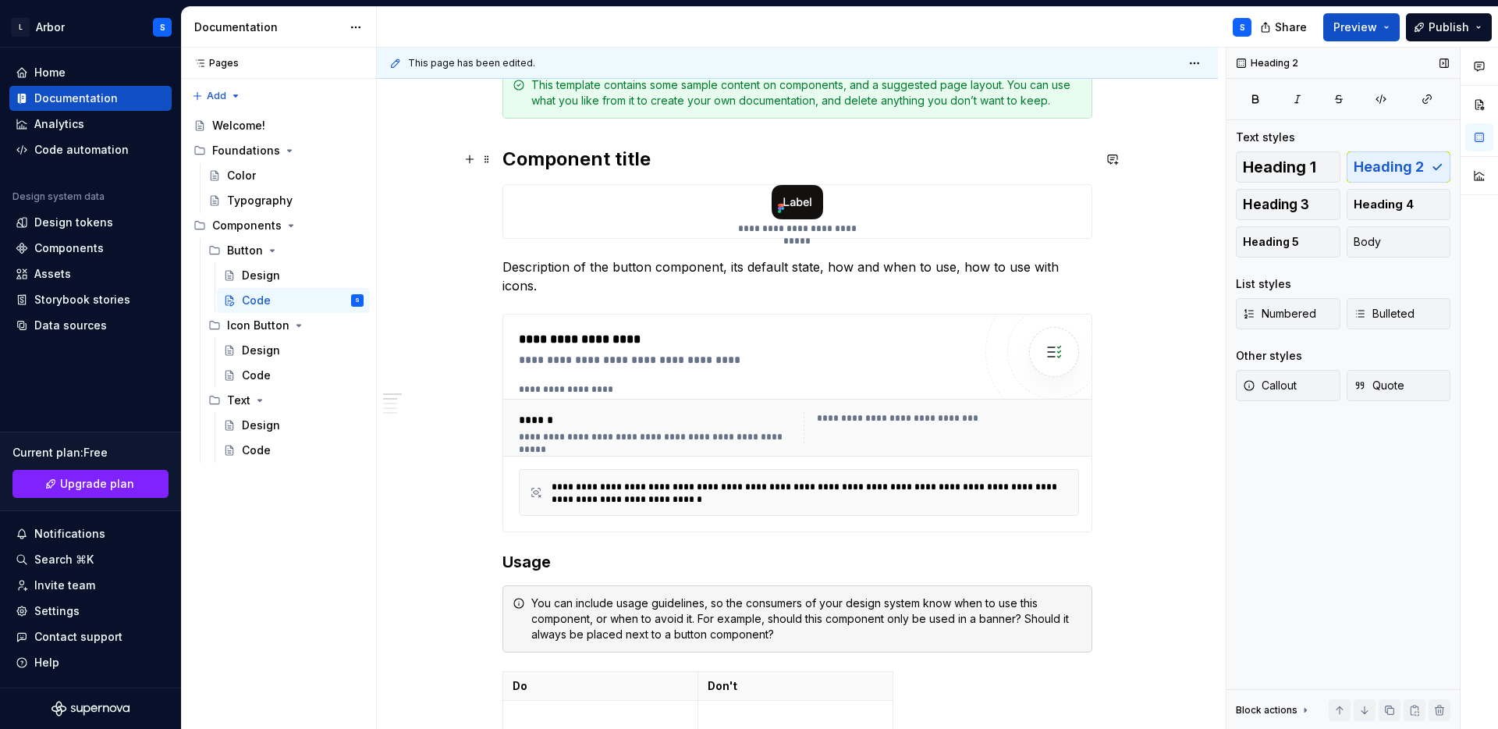
click at [606, 169] on h2 "Component title" at bounding box center [798, 159] width 590 height 25
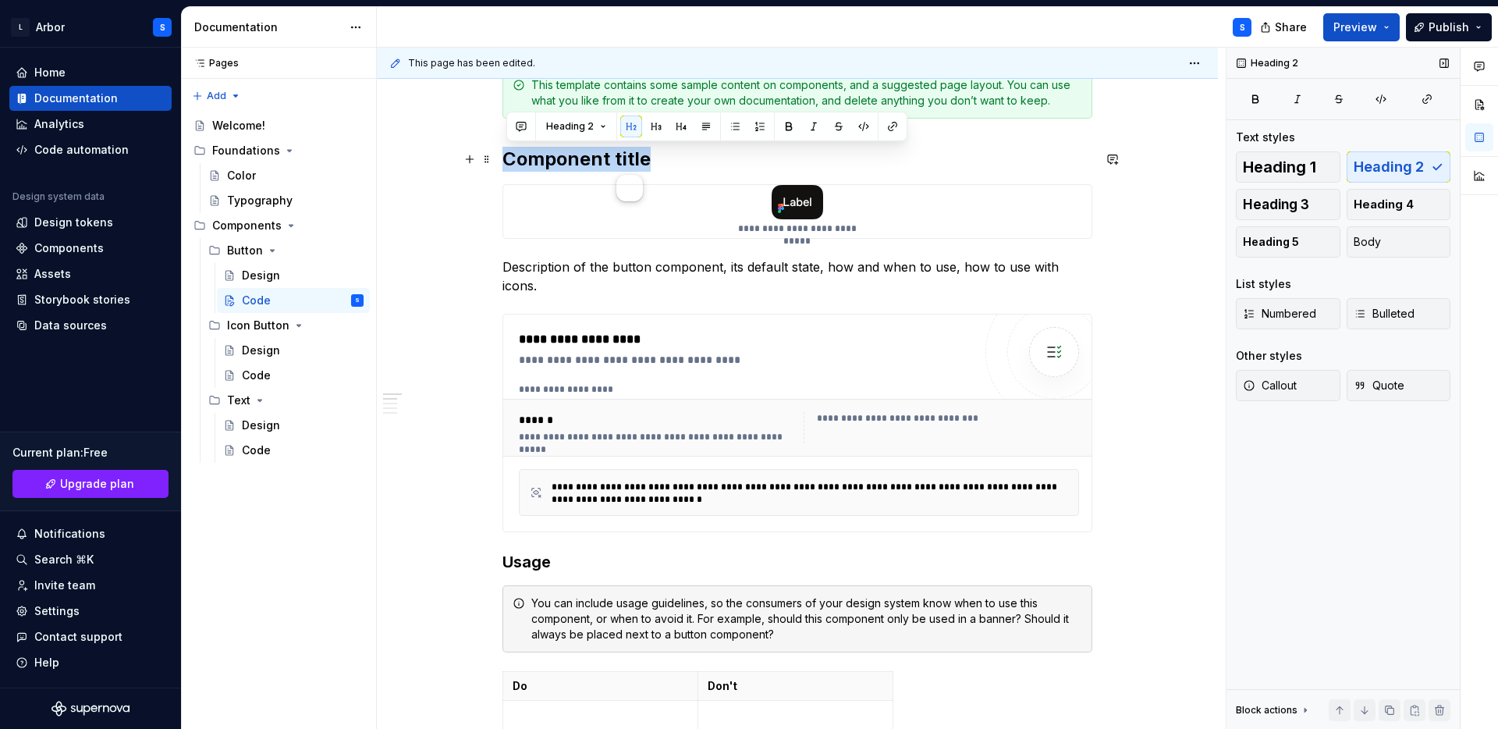
click at [606, 169] on h2 "Component title" at bounding box center [798, 159] width 590 height 25
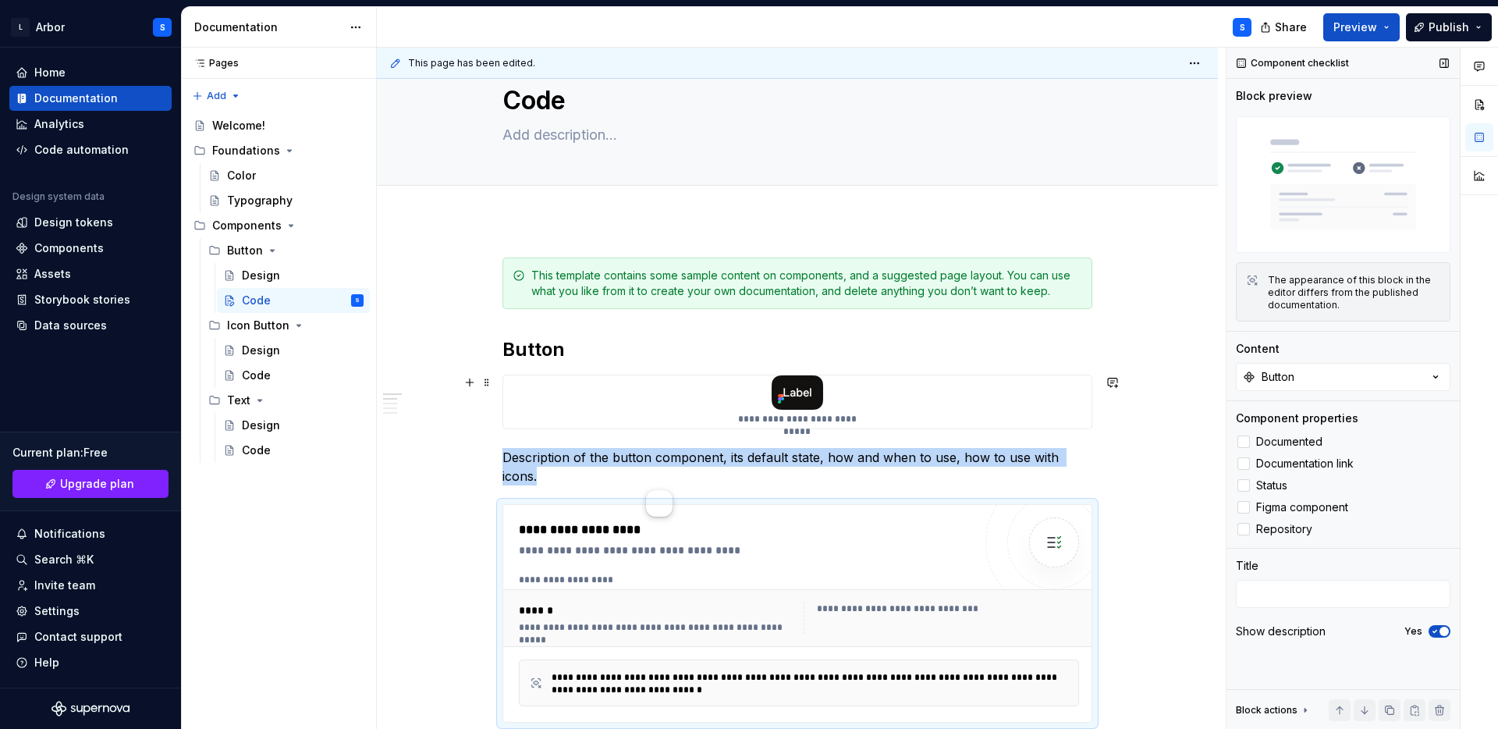
scroll to position [48, 0]
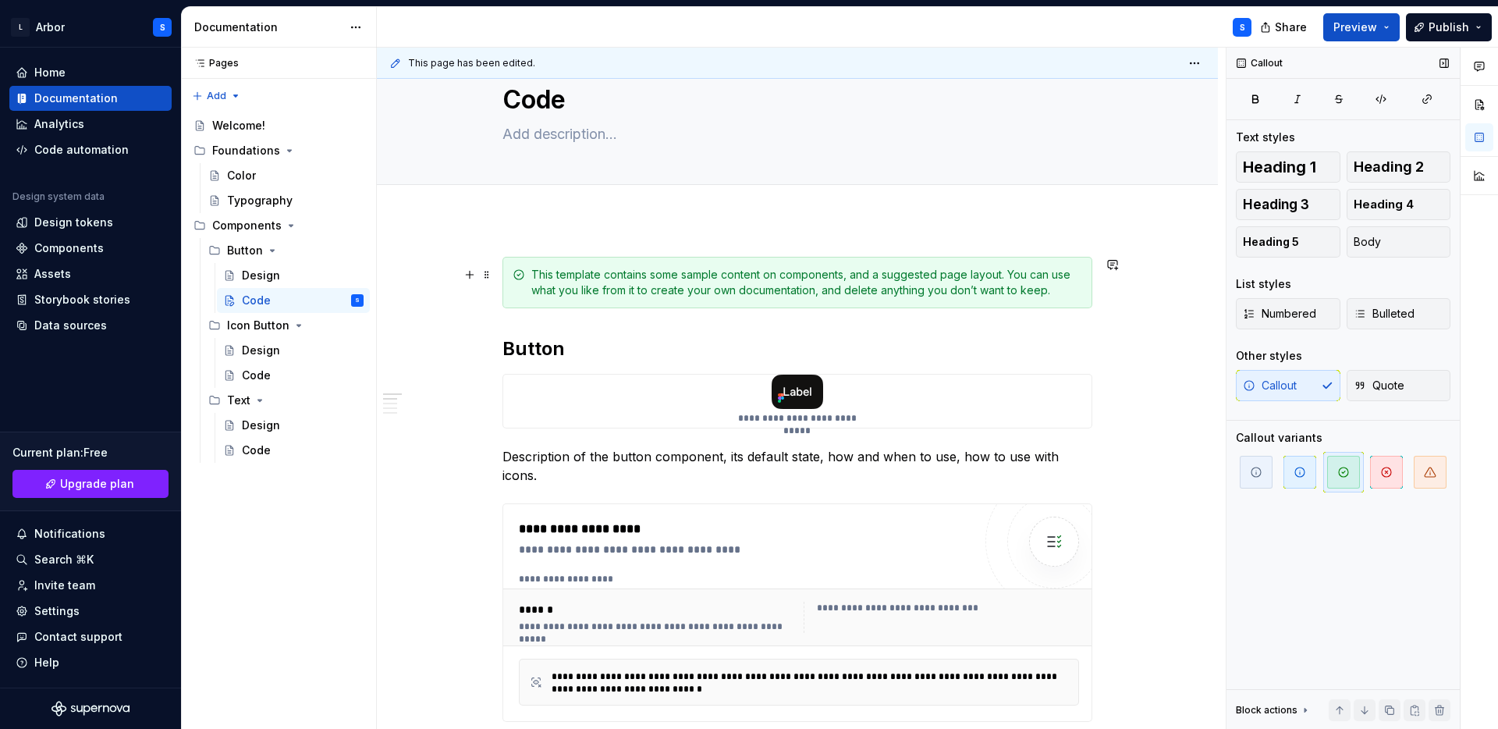
click at [525, 294] on div "This template contains some sample content on components, and a suggested page …" at bounding box center [798, 282] width 590 height 51
click at [485, 273] on span at bounding box center [487, 275] width 12 height 22
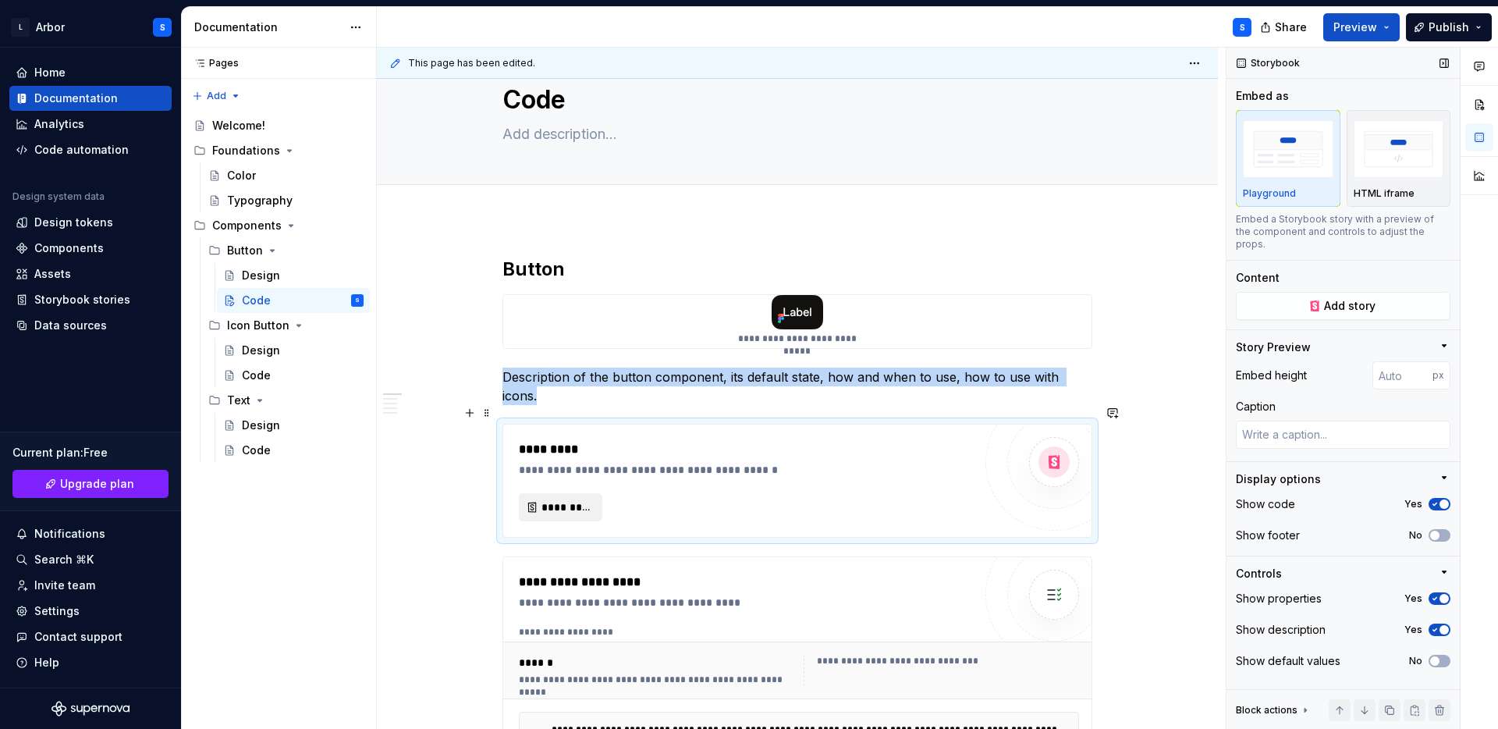
click at [549, 499] on button "*********" at bounding box center [560, 507] width 83 height 28
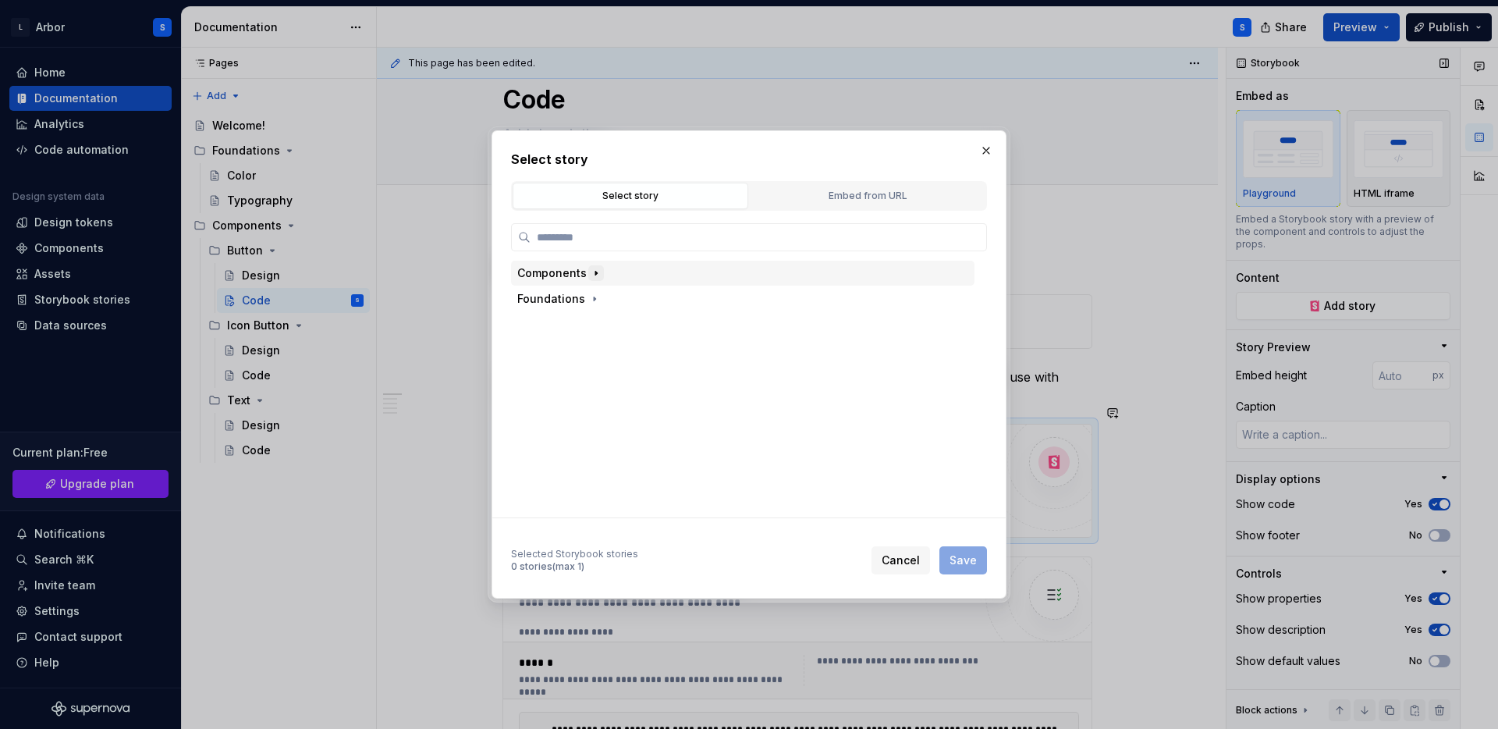
click at [595, 272] on icon "button" at bounding box center [596, 274] width 2 height 4
click at [592, 299] on icon "button" at bounding box center [596, 299] width 12 height 12
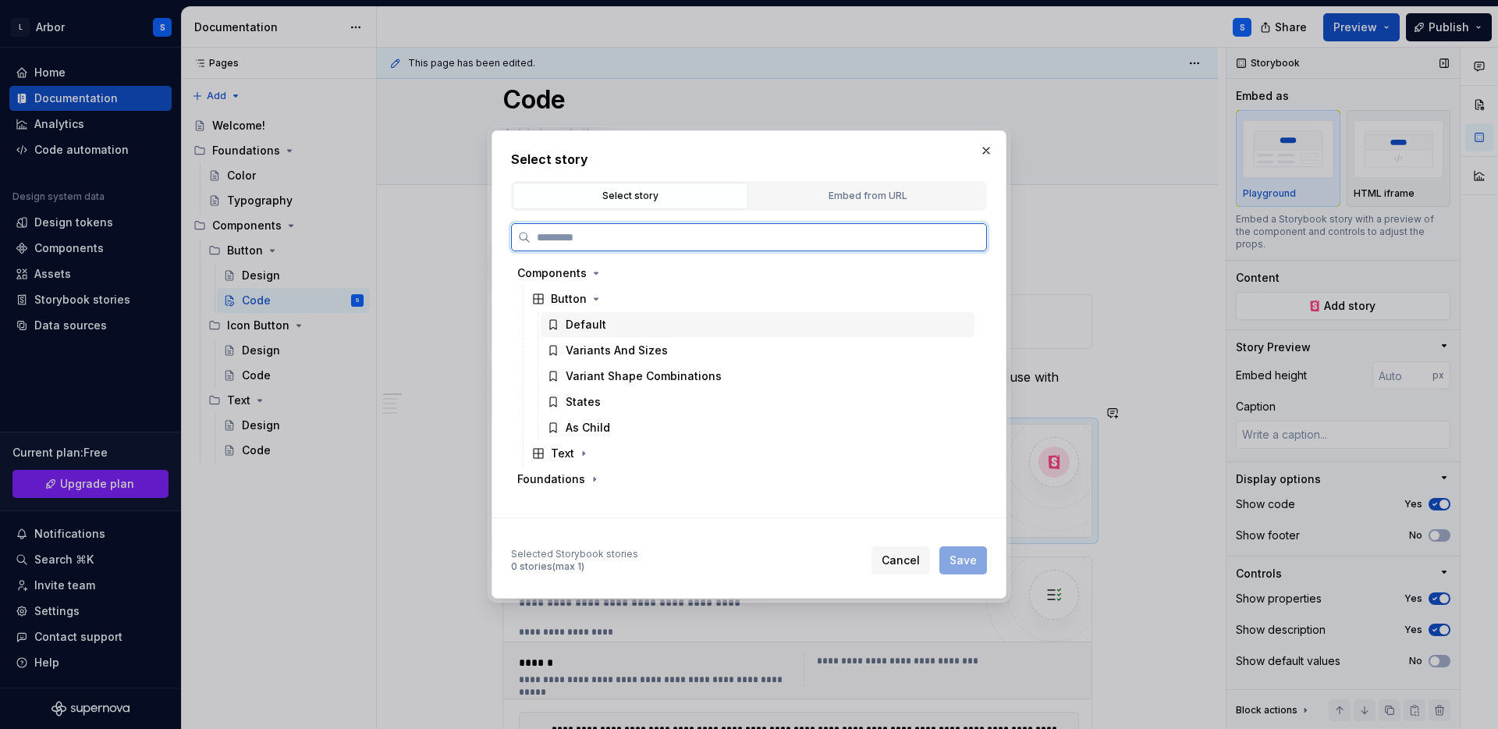
click at [595, 322] on div "Default" at bounding box center [586, 325] width 41 height 16
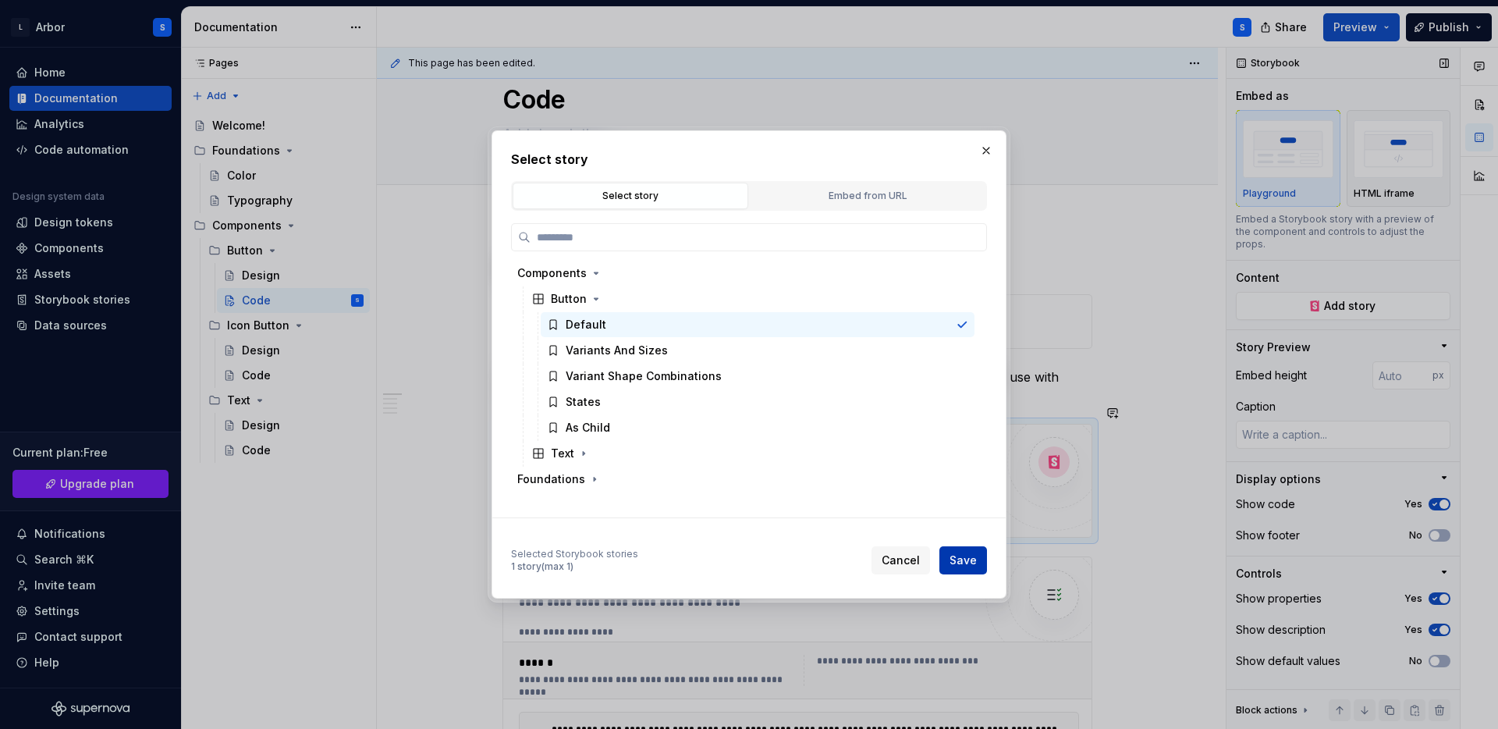
click at [953, 566] on span "Save" at bounding box center [963, 560] width 27 height 16
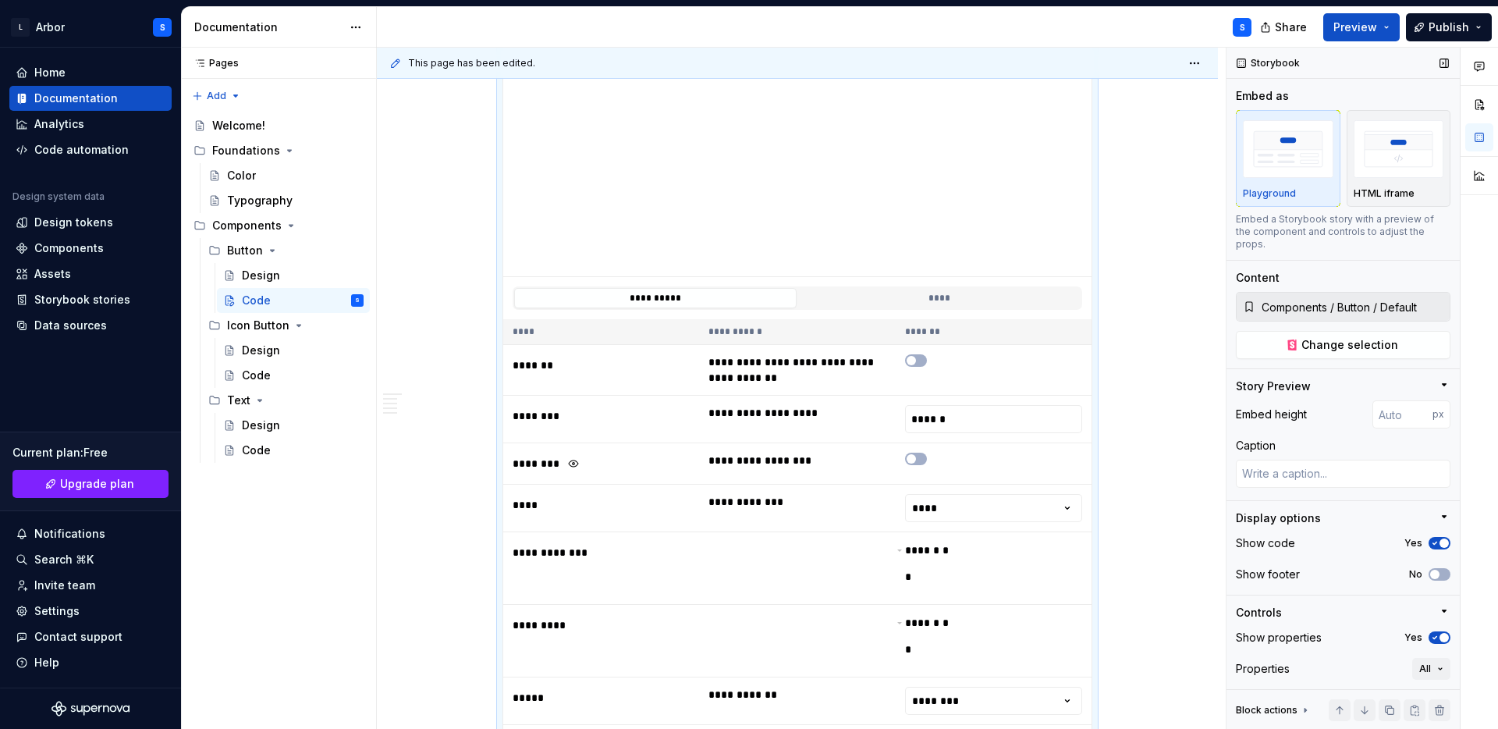
scroll to position [510, 0]
click at [982, 286] on button "****" at bounding box center [939, 296] width 282 height 20
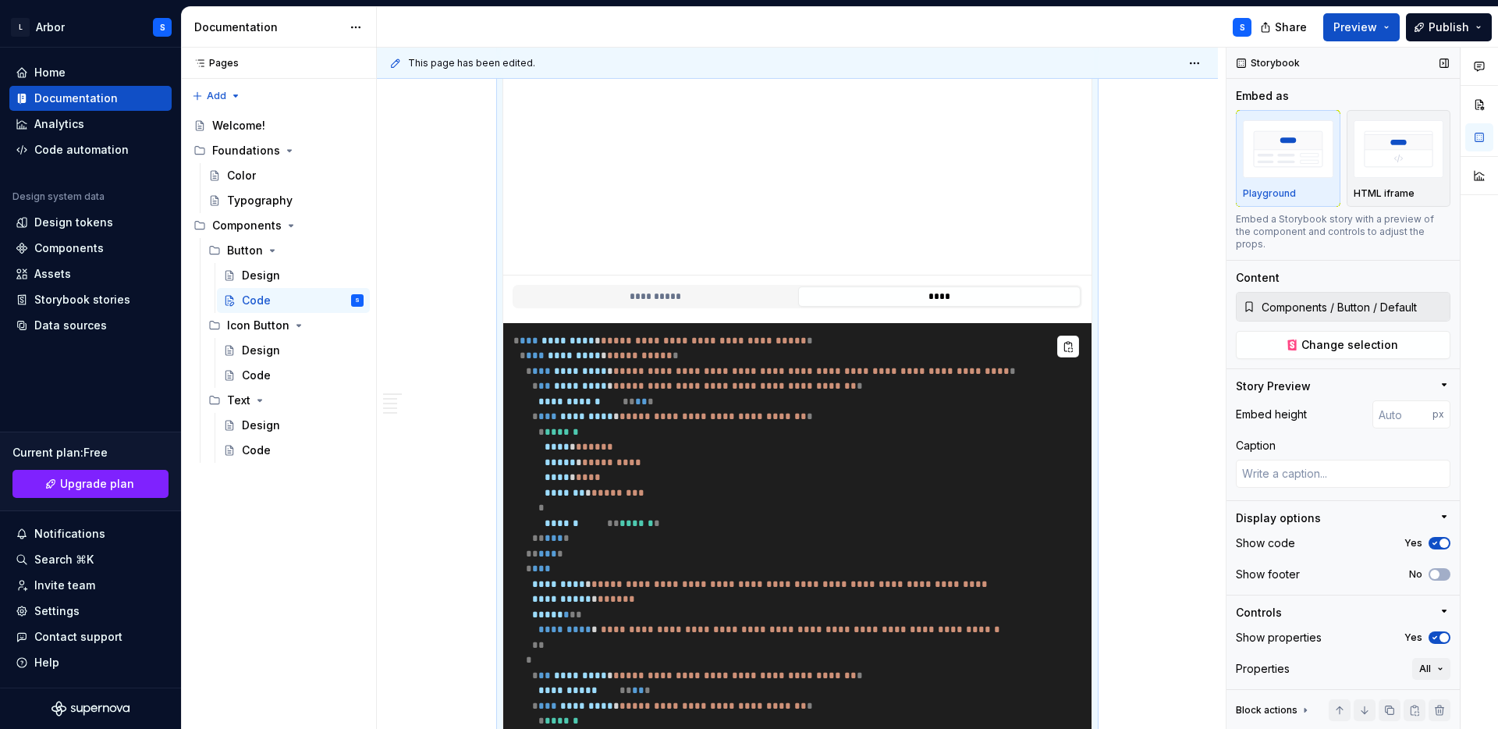
click at [752, 275] on div "**********" at bounding box center [797, 296] width 588 height 42
click at [748, 286] on button "**********" at bounding box center [655, 296] width 282 height 20
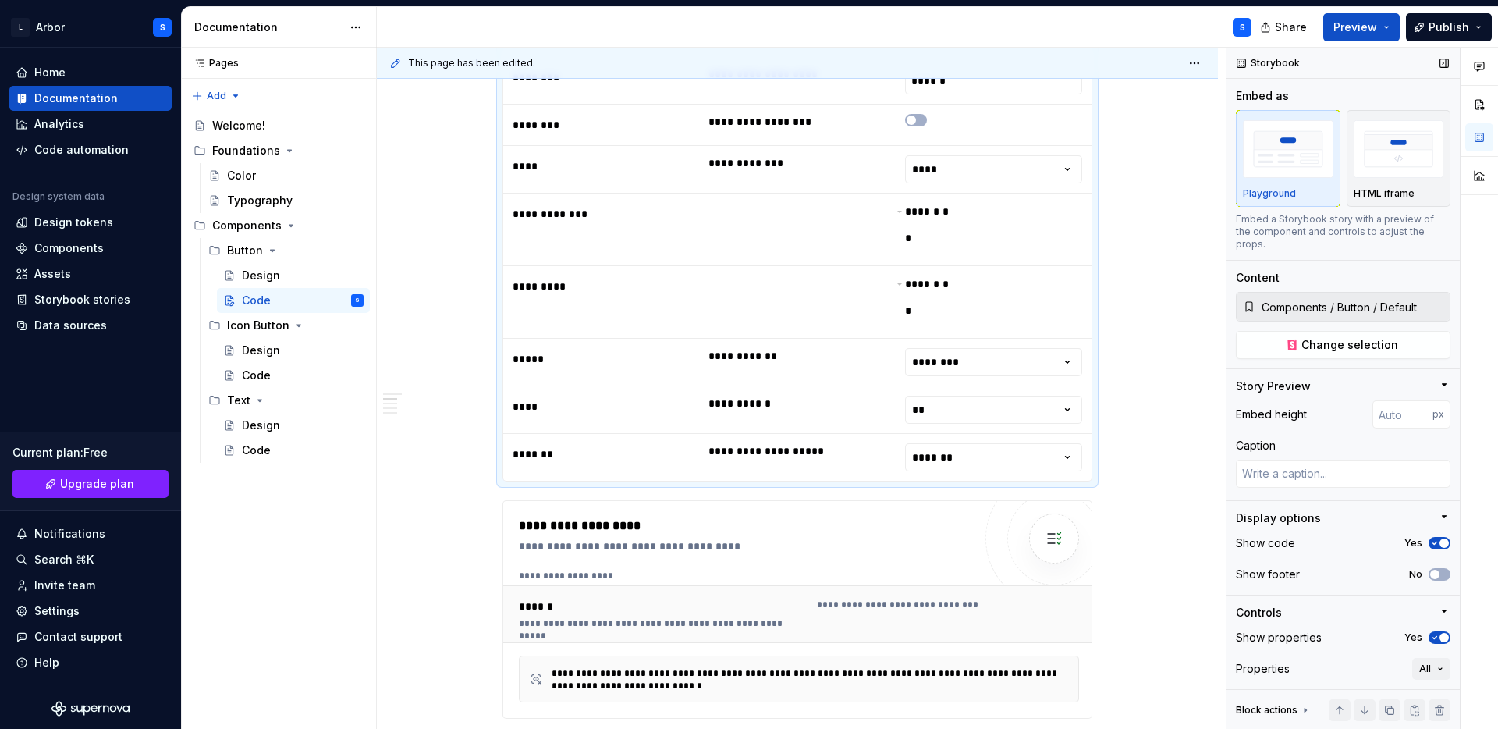
scroll to position [850, 0]
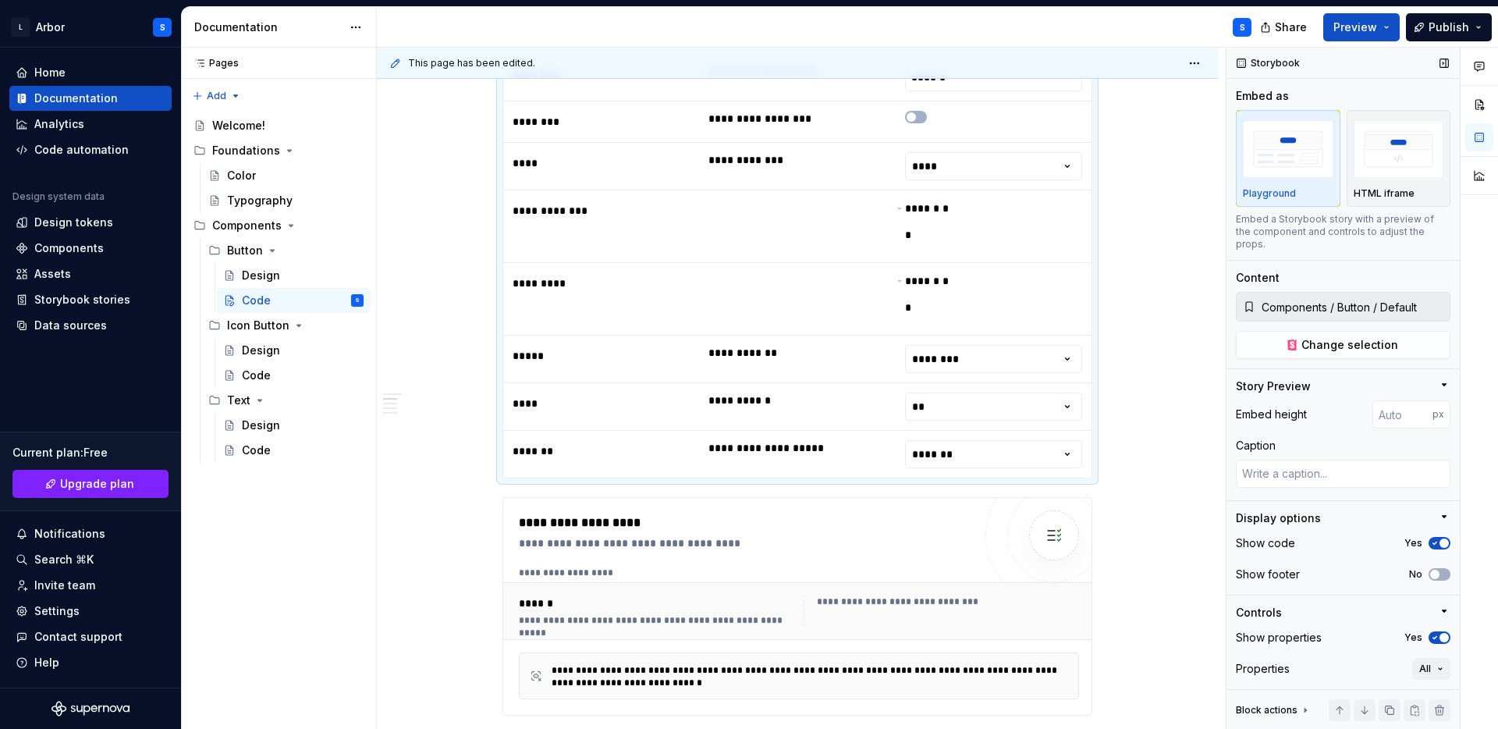
click at [1444, 538] on span "button" at bounding box center [1444, 542] width 9 height 9
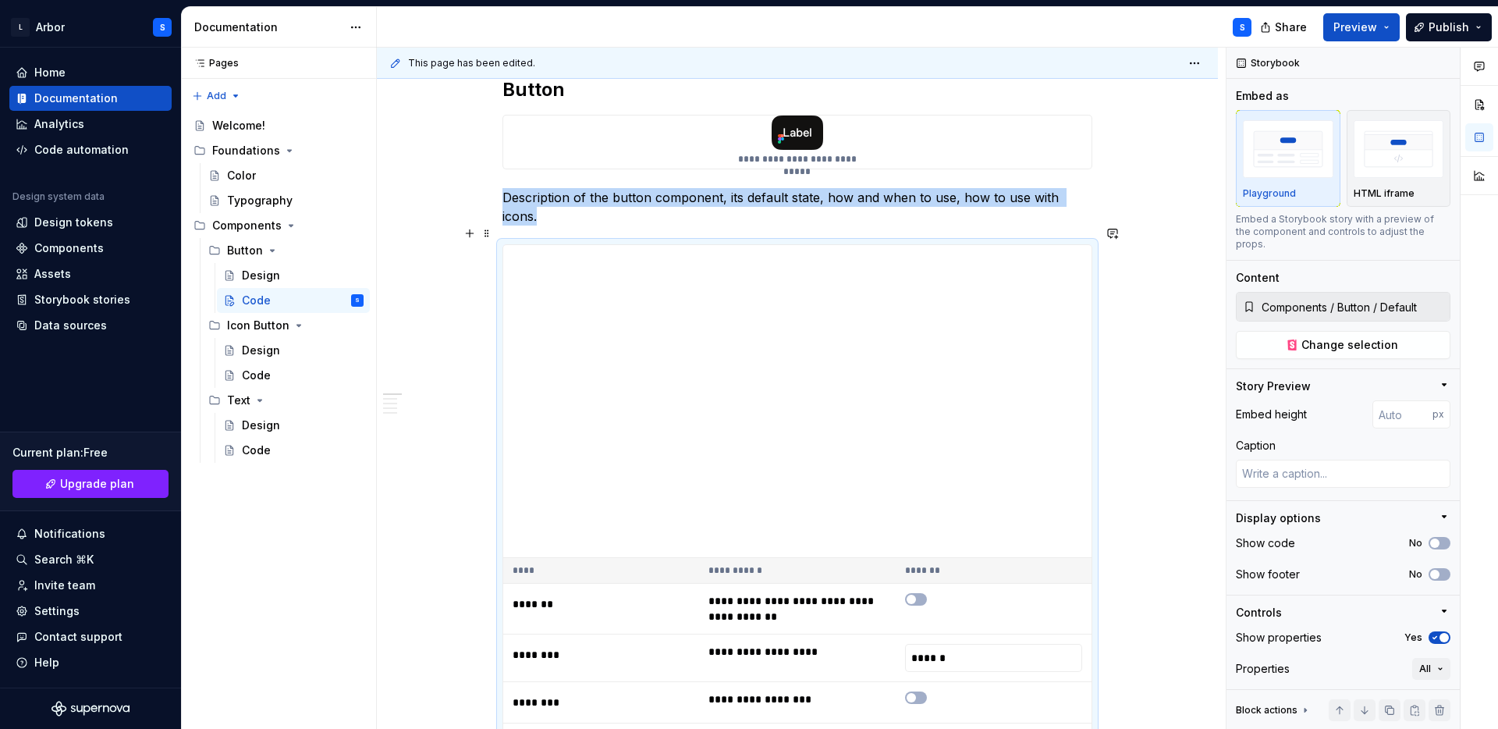
scroll to position [792, 0]
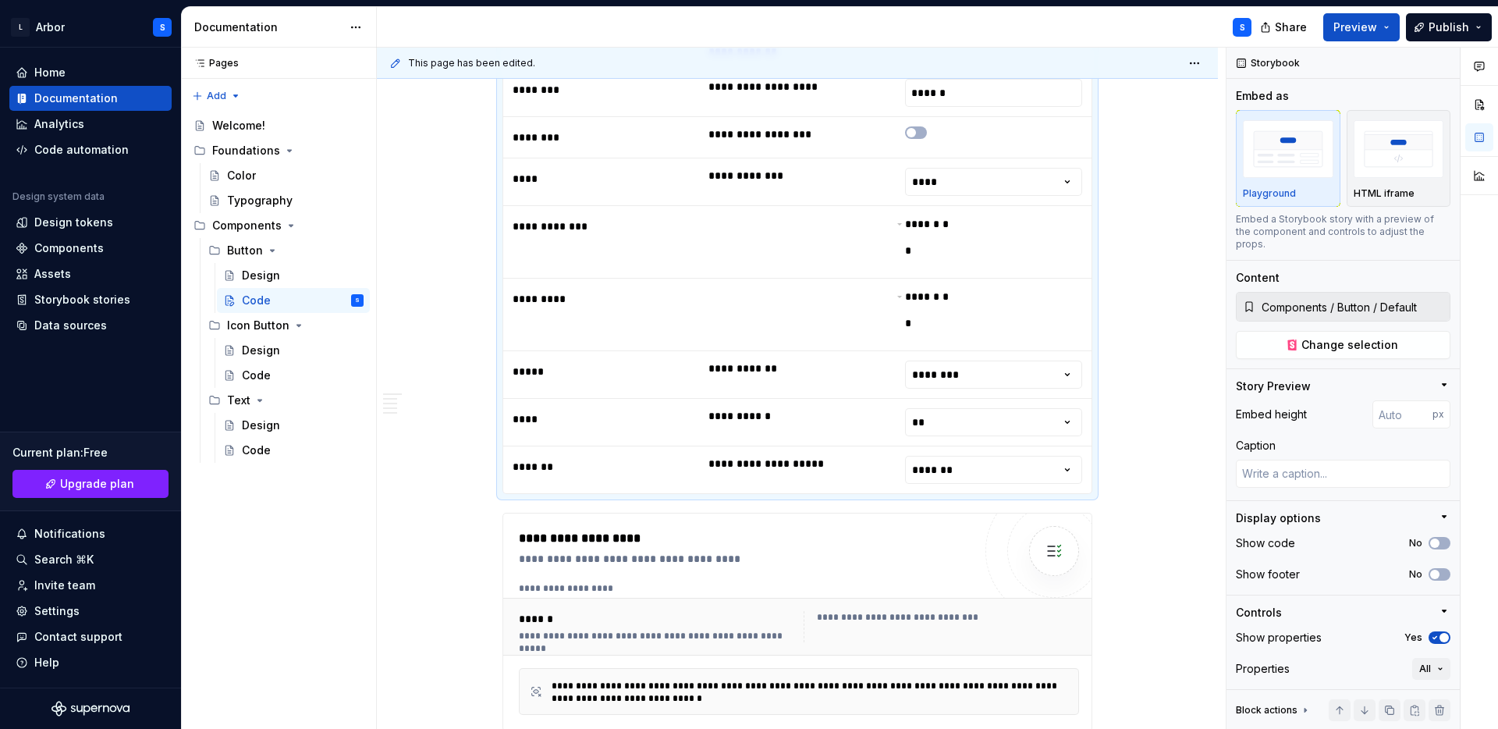
click at [1058, 485] on div "**********" at bounding box center [798, 550] width 590 height 2076
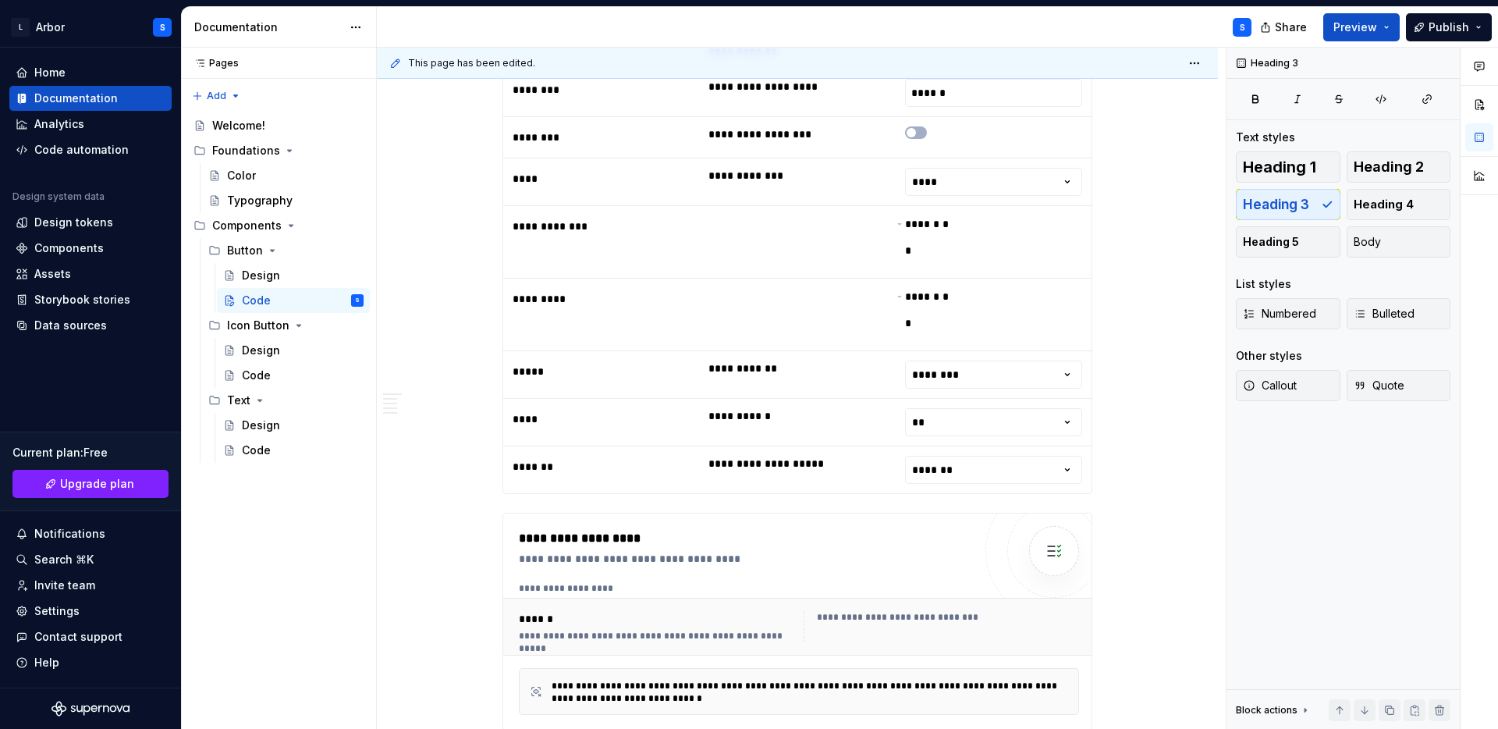
click at [1109, 457] on div "**********" at bounding box center [801, 389] width 849 height 682
type textarea "*"
click at [1053, 446] on html "L Arbor S Home Documentation Analytics Code automation Design system data Desig…" at bounding box center [749, 364] width 1498 height 729
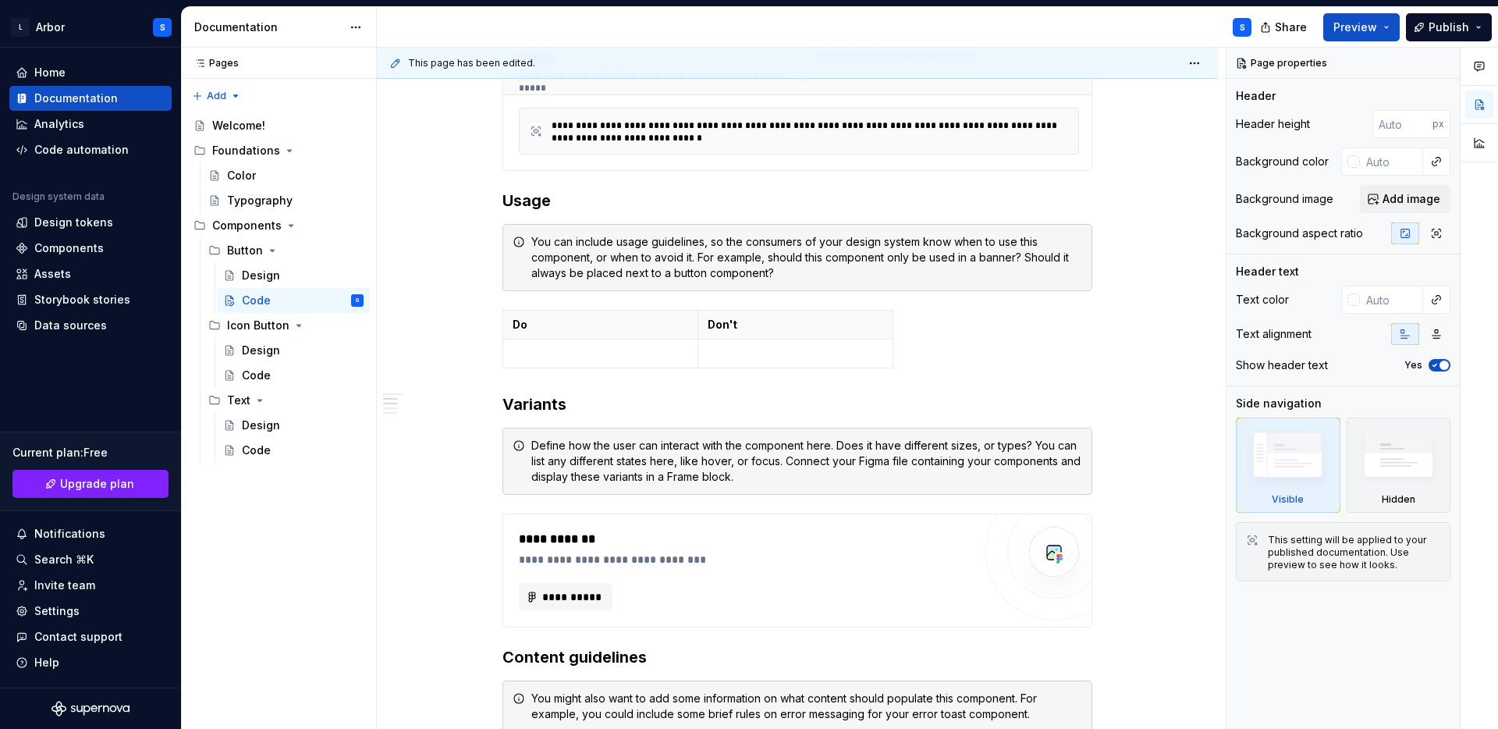
scroll to position [1248, 0]
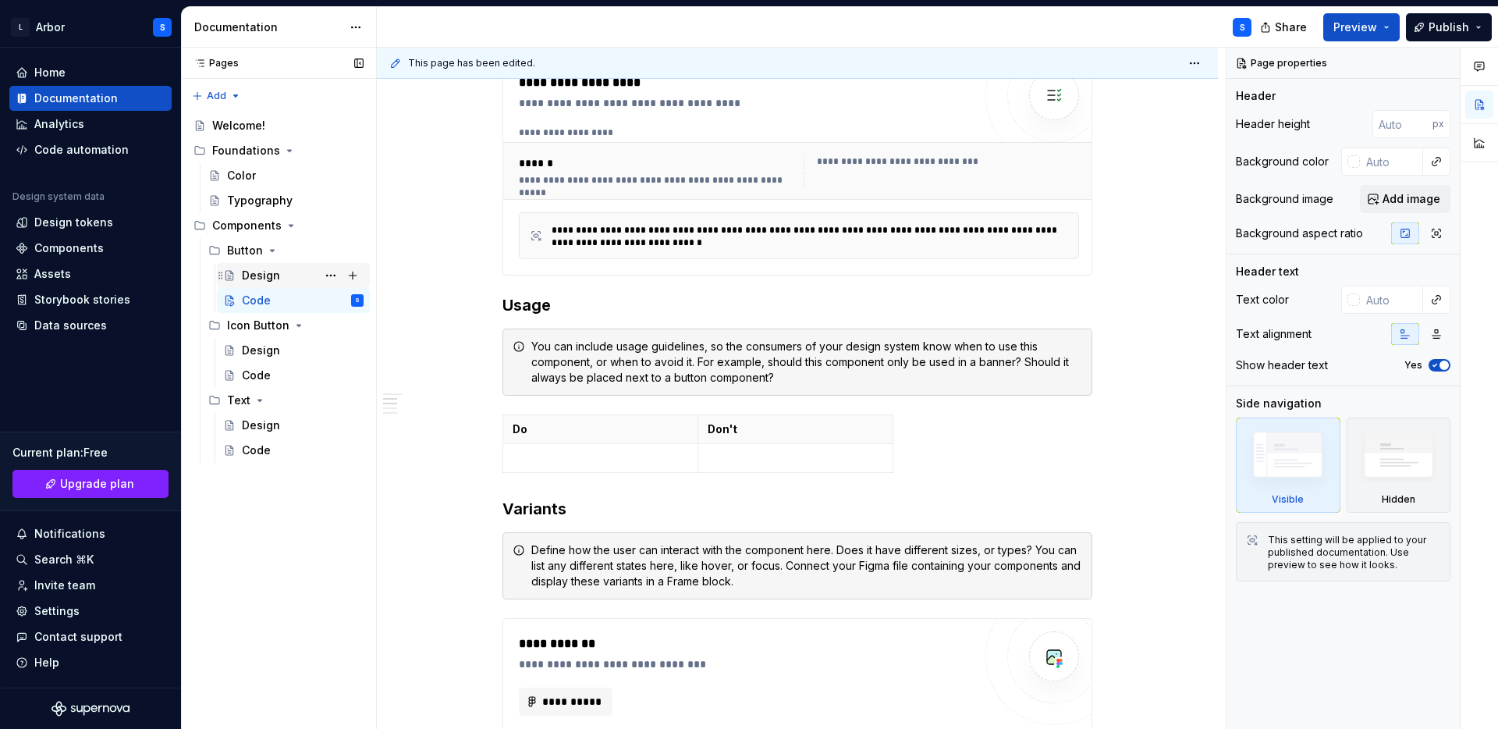
click at [265, 268] on div "Design" at bounding box center [261, 276] width 38 height 16
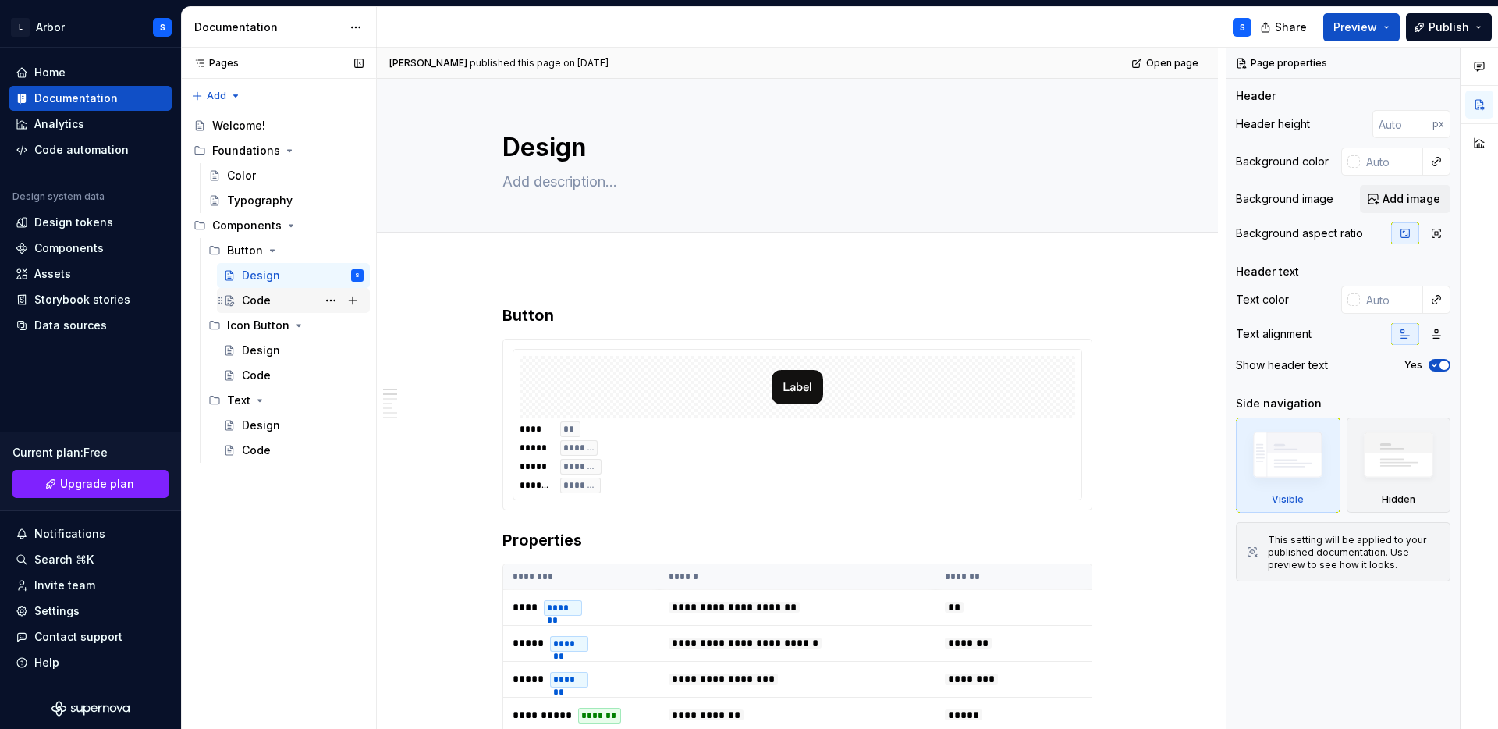
click at [261, 293] on div "Code" at bounding box center [256, 301] width 29 height 16
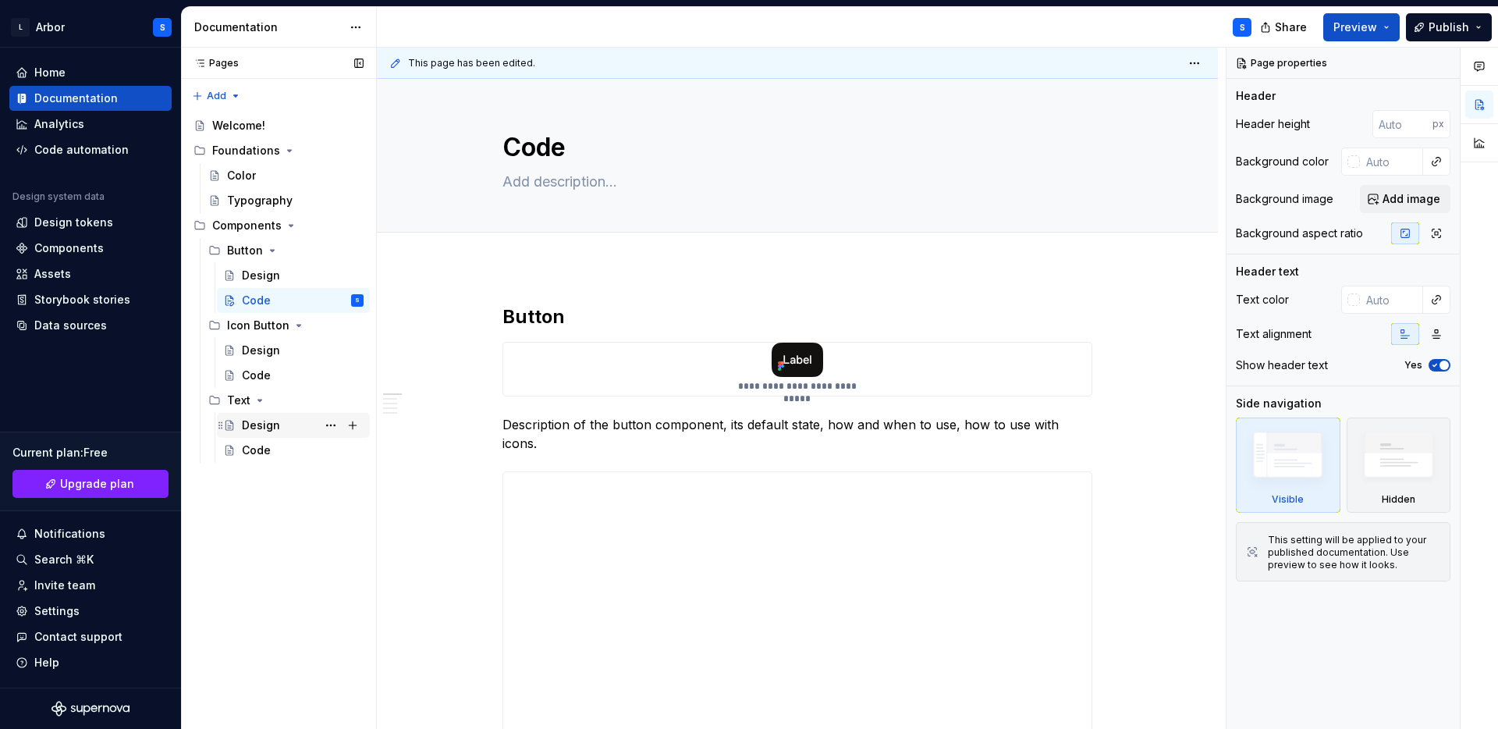
click at [256, 424] on div "Design" at bounding box center [261, 425] width 38 height 16
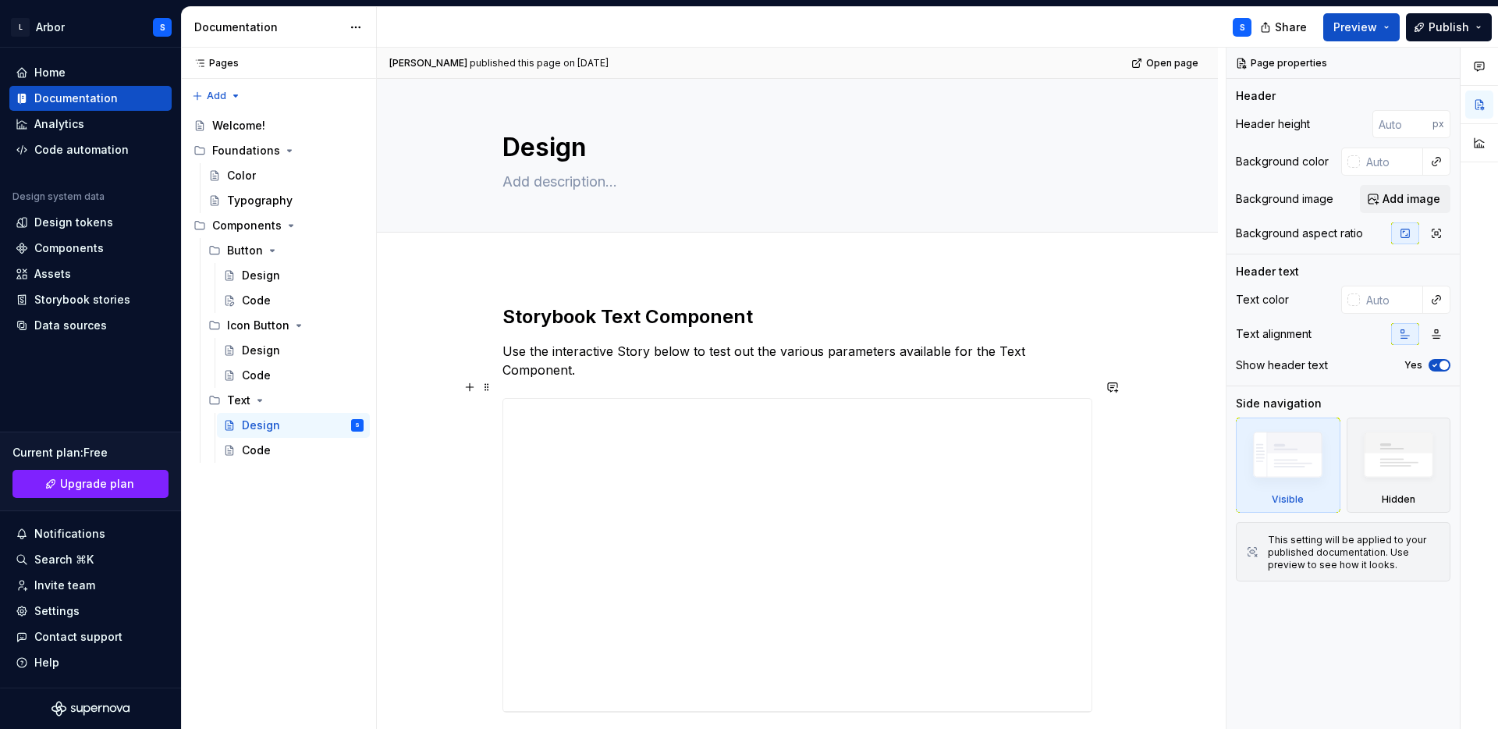
scroll to position [201, 0]
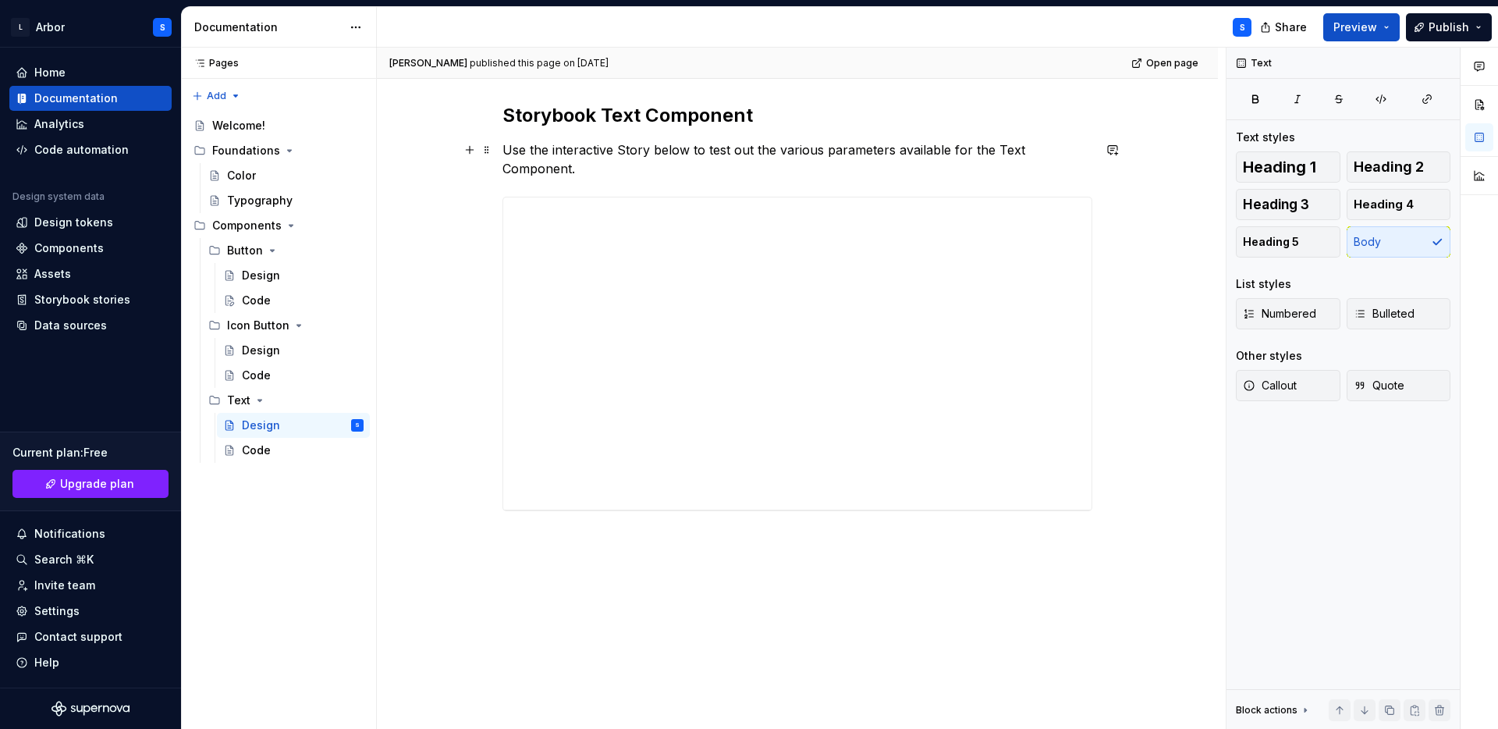
click at [790, 150] on p "Use the interactive Story below to test out the various parameters available fo…" at bounding box center [798, 158] width 590 height 37
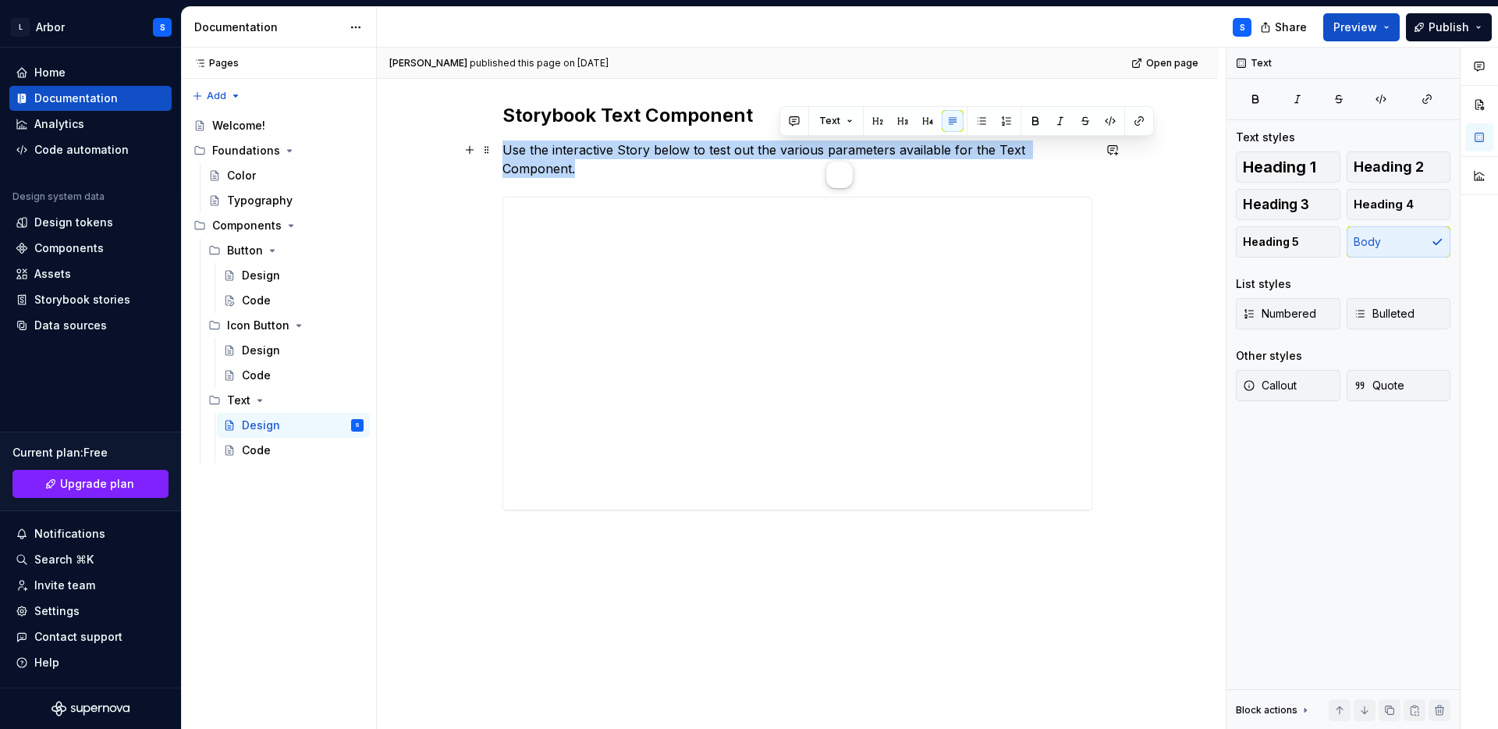
click at [790, 150] on p "Use the interactive Story below to test out the various parameters available fo…" at bounding box center [798, 158] width 590 height 37
click at [460, 116] on div "**********" at bounding box center [797, 407] width 841 height 683
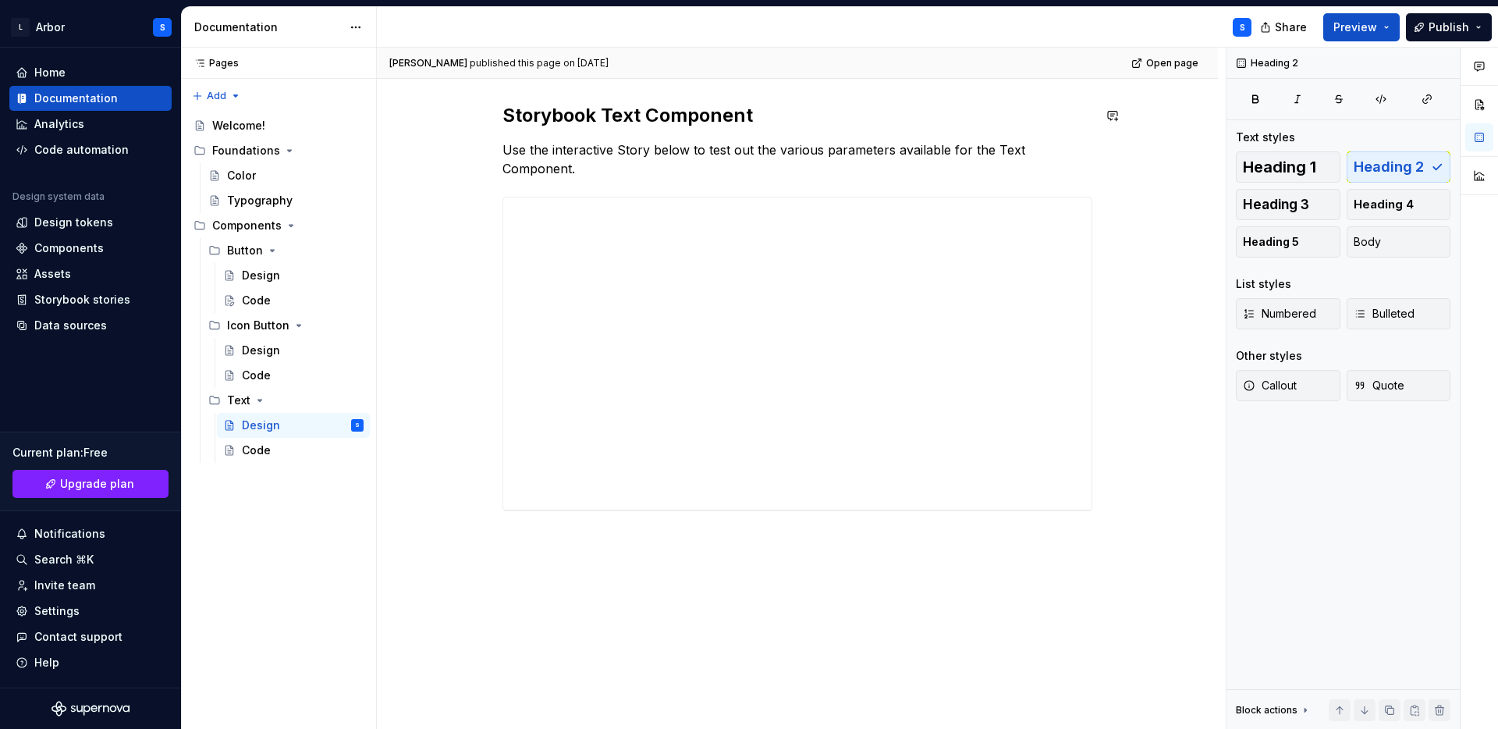
scroll to position [97, 0]
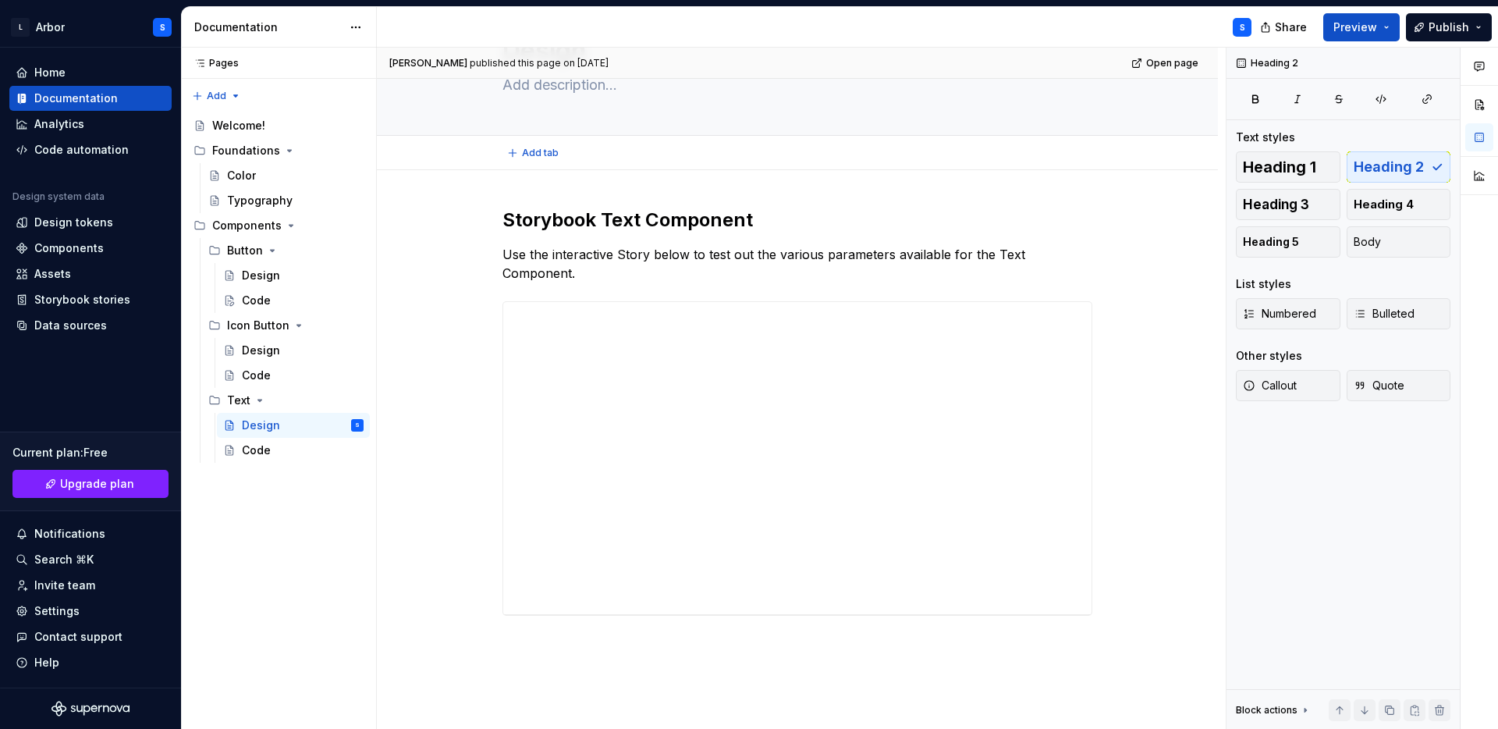
type textarea "*"
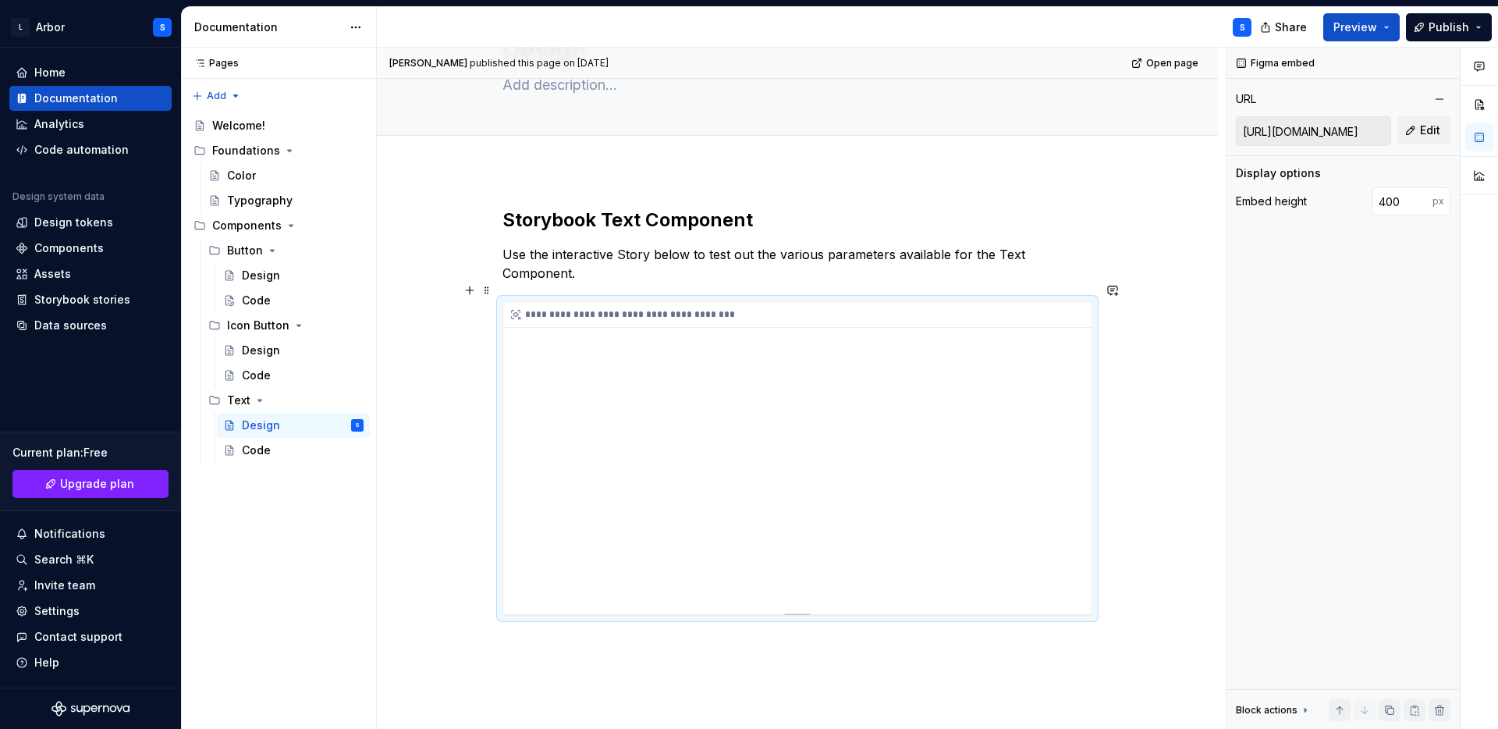
click at [1072, 517] on div "**********" at bounding box center [797, 458] width 588 height 312
click at [1074, 508] on div "**********" at bounding box center [797, 458] width 588 height 312
click at [716, 340] on div "**********" at bounding box center [797, 458] width 588 height 312
click at [1401, 208] on input "400" at bounding box center [1403, 201] width 60 height 28
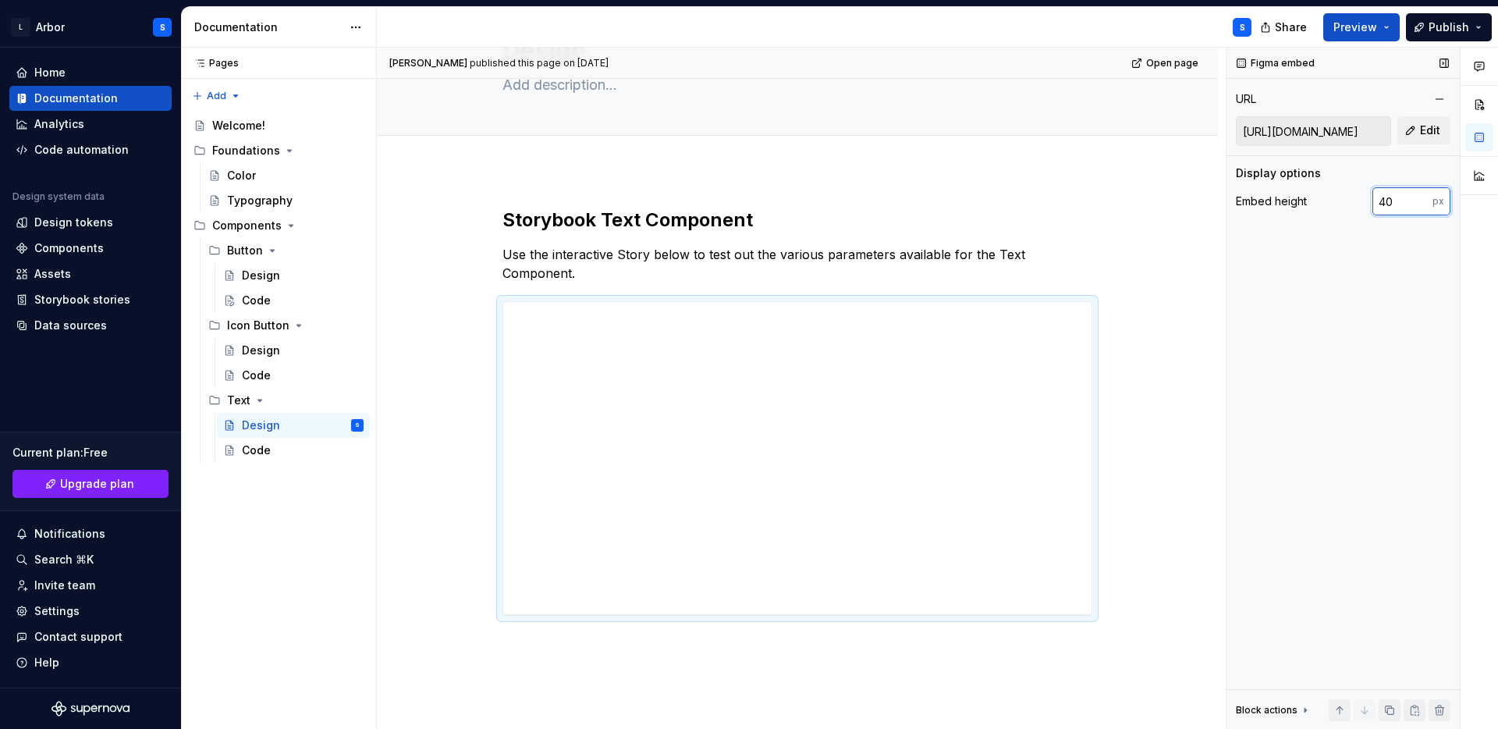
type input "4"
type input "600"
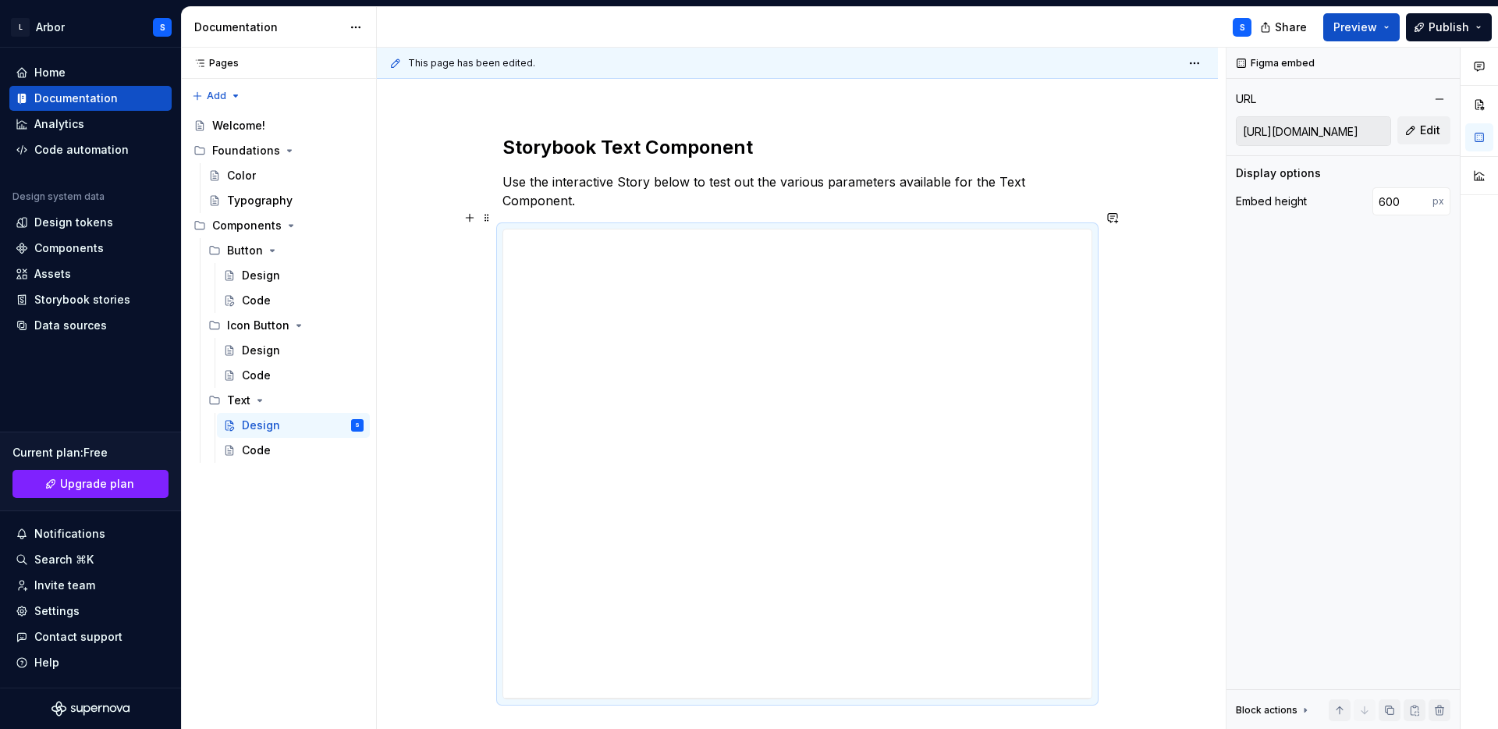
scroll to position [178, 0]
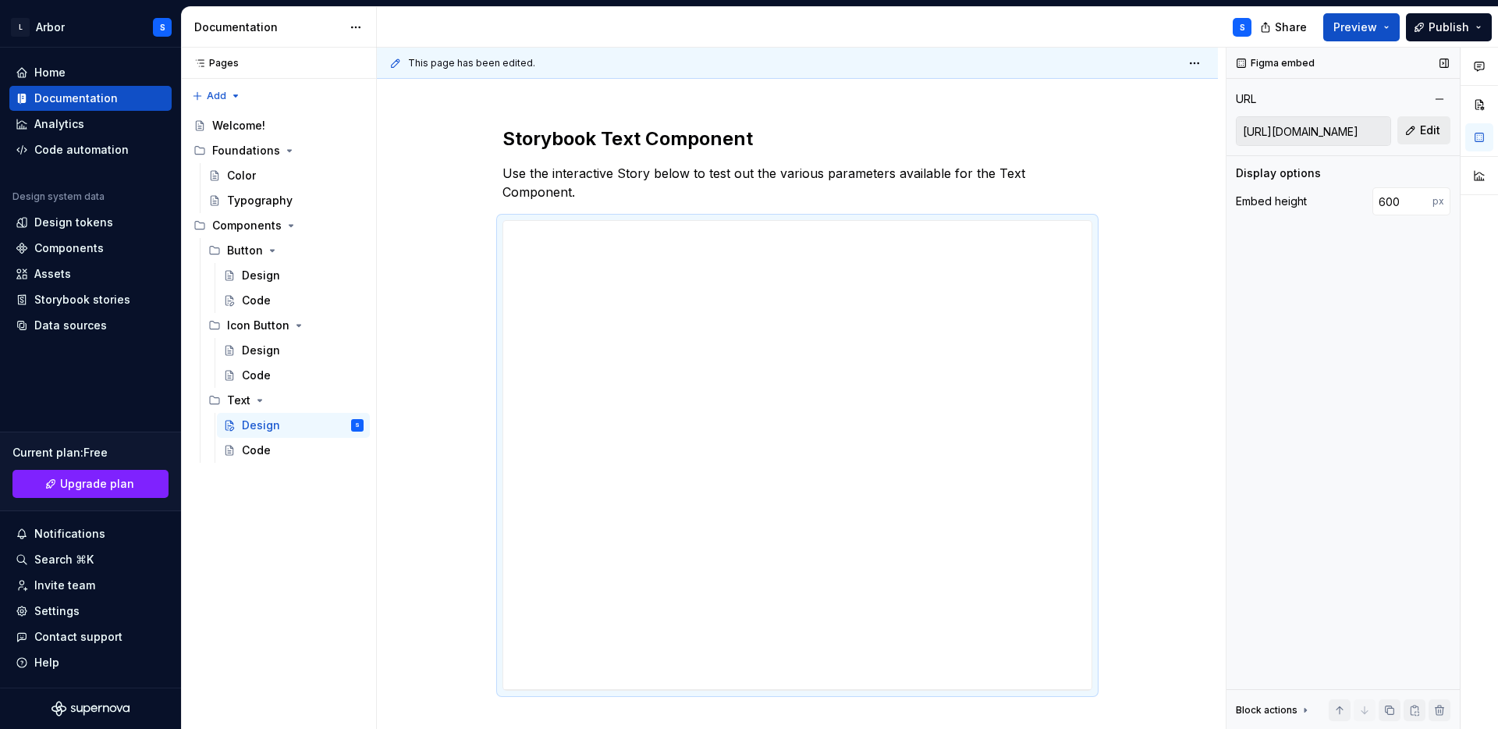
click at [1422, 136] on span "Edit" at bounding box center [1430, 131] width 20 height 16
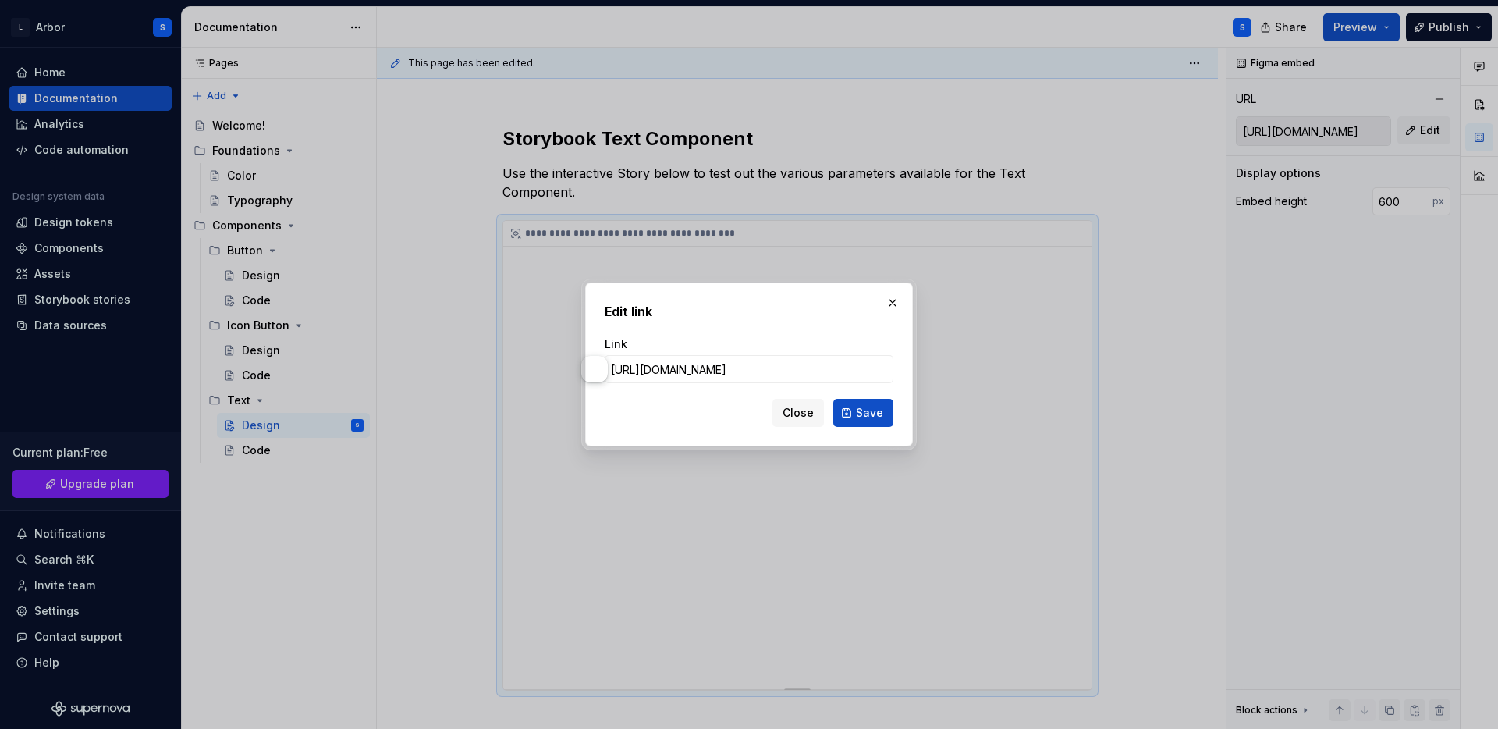
click at [887, 292] on button "button" at bounding box center [893, 303] width 22 height 22
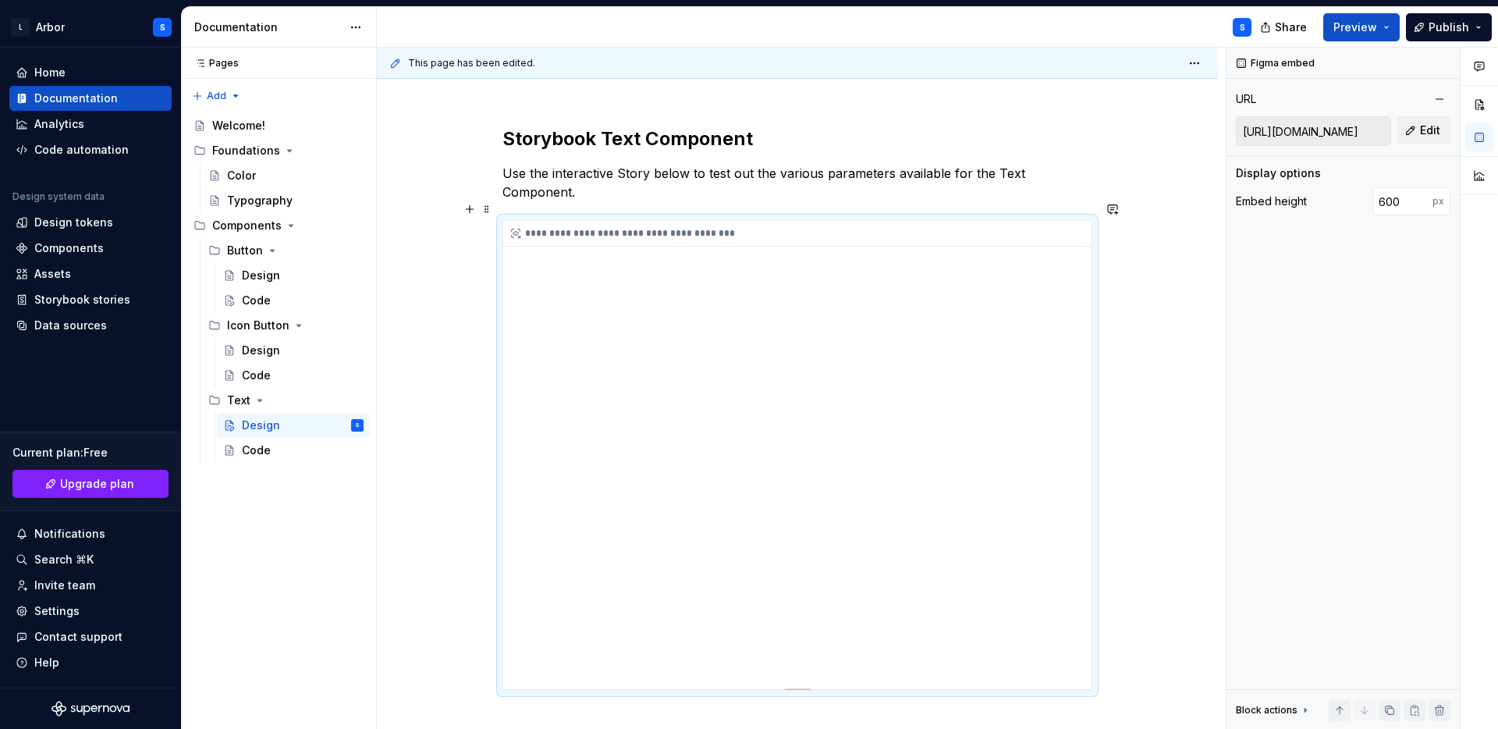
click at [1074, 588] on div "**********" at bounding box center [797, 455] width 588 height 468
click at [868, 509] on div "**********" at bounding box center [797, 455] width 588 height 468
click at [490, 211] on span at bounding box center [487, 209] width 12 height 22
click at [477, 166] on div "**********" at bounding box center [801, 389] width 849 height 682
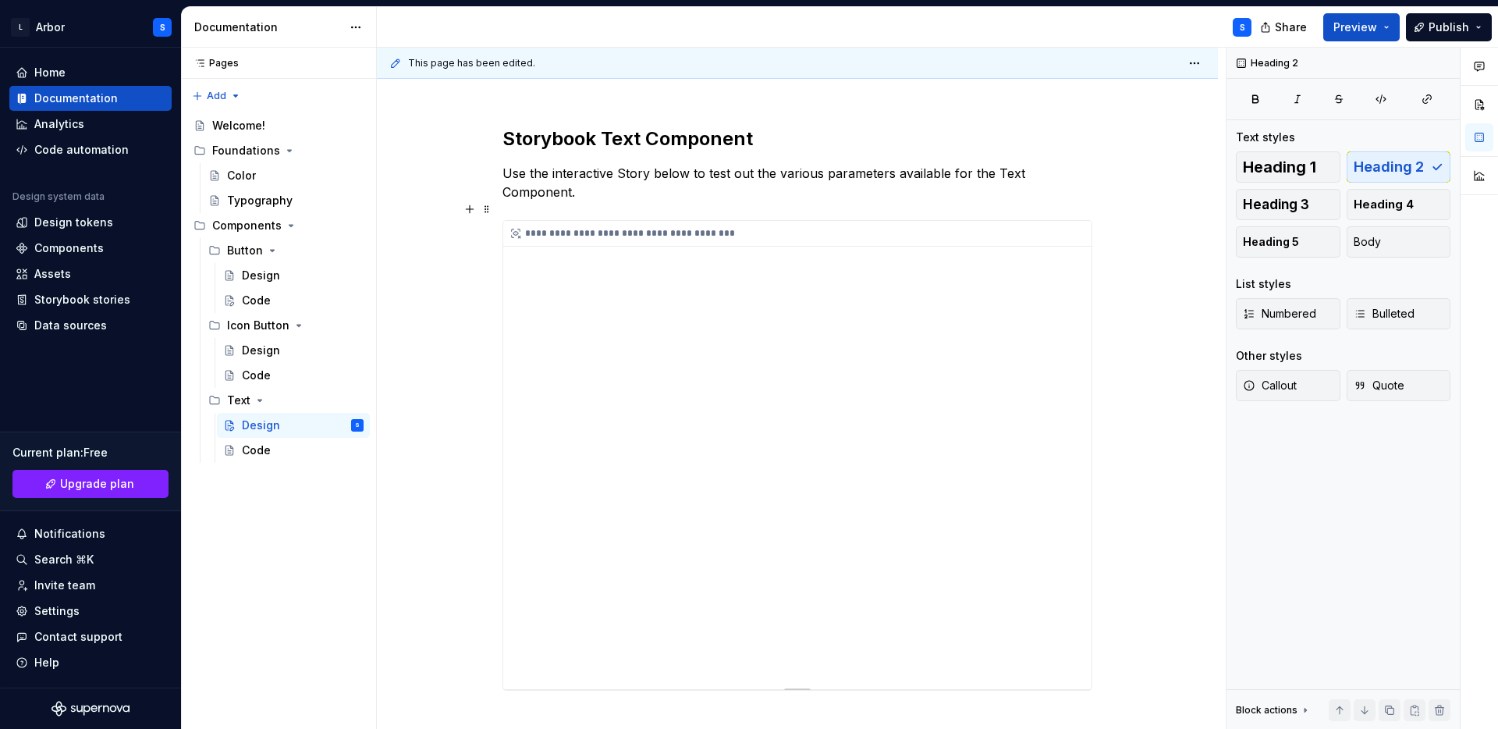
click at [932, 421] on div "**********" at bounding box center [797, 455] width 588 height 468
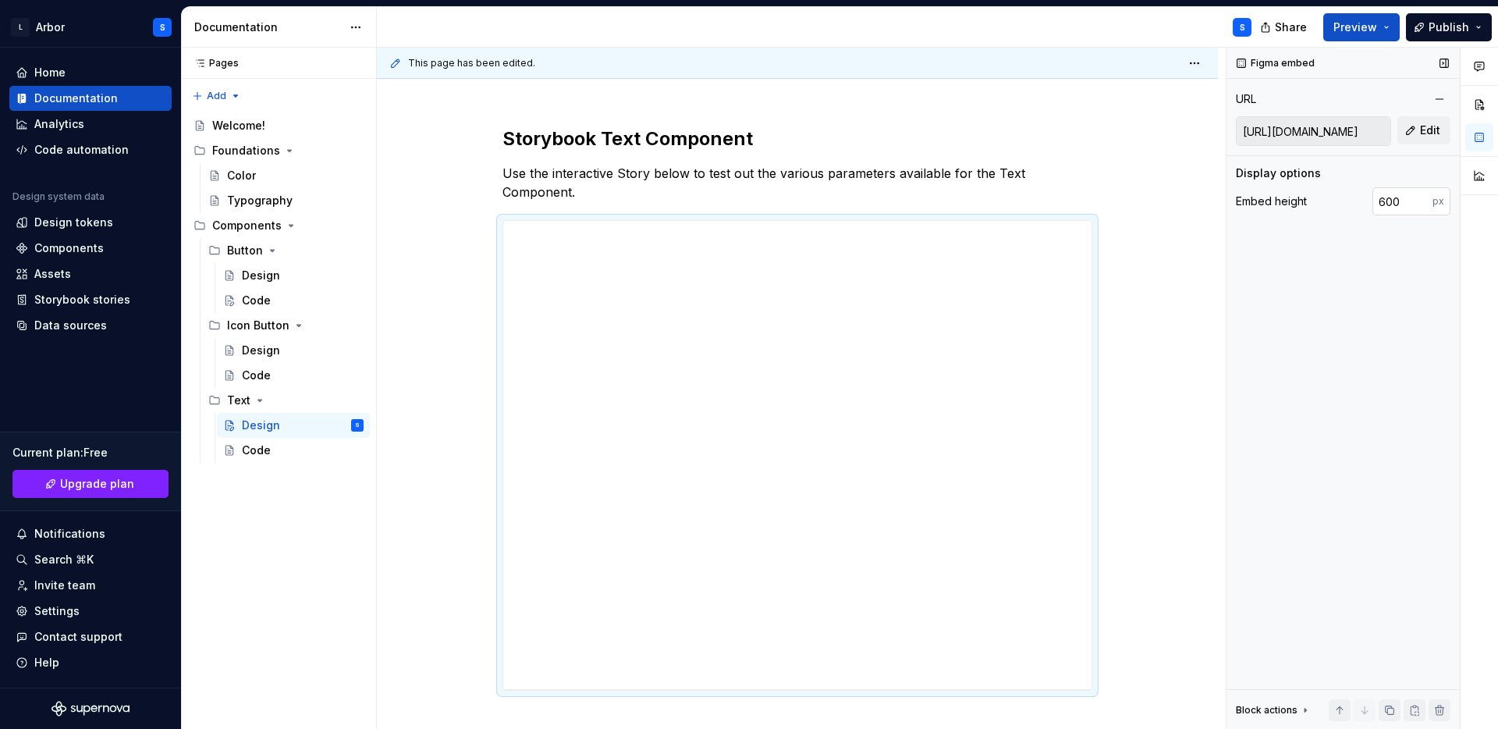
click at [1391, 204] on input "600" at bounding box center [1403, 201] width 60 height 28
click at [1404, 202] on input "number" at bounding box center [1403, 201] width 60 height 28
click at [1127, 466] on div "**********" at bounding box center [797, 430] width 841 height 683
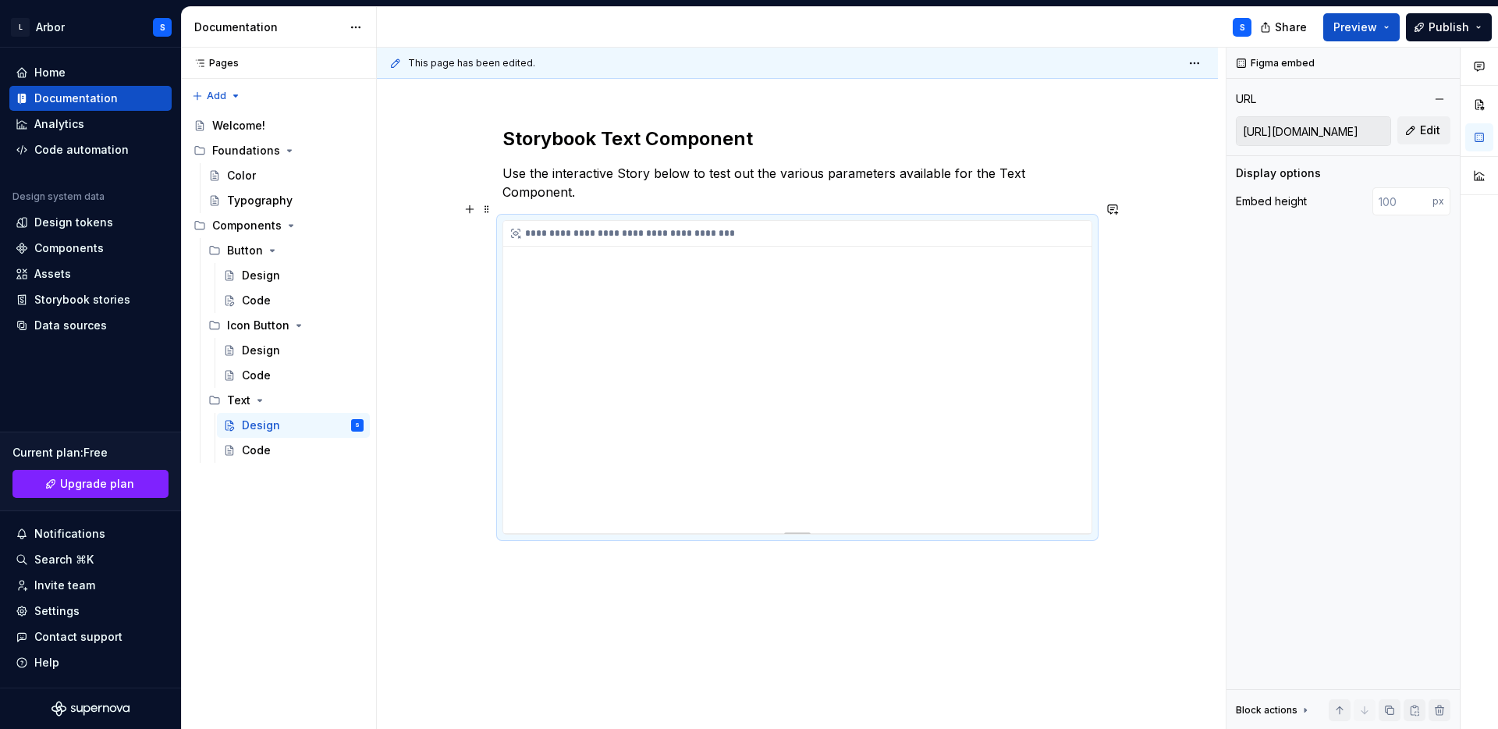
click at [556, 233] on div "**********" at bounding box center [797, 377] width 588 height 312
click at [414, 220] on div "**********" at bounding box center [797, 430] width 841 height 683
click at [1441, 9] on div "Share Preview Publish" at bounding box center [1381, 27] width 234 height 40
click at [1437, 27] on span "Publish" at bounding box center [1449, 28] width 41 height 16
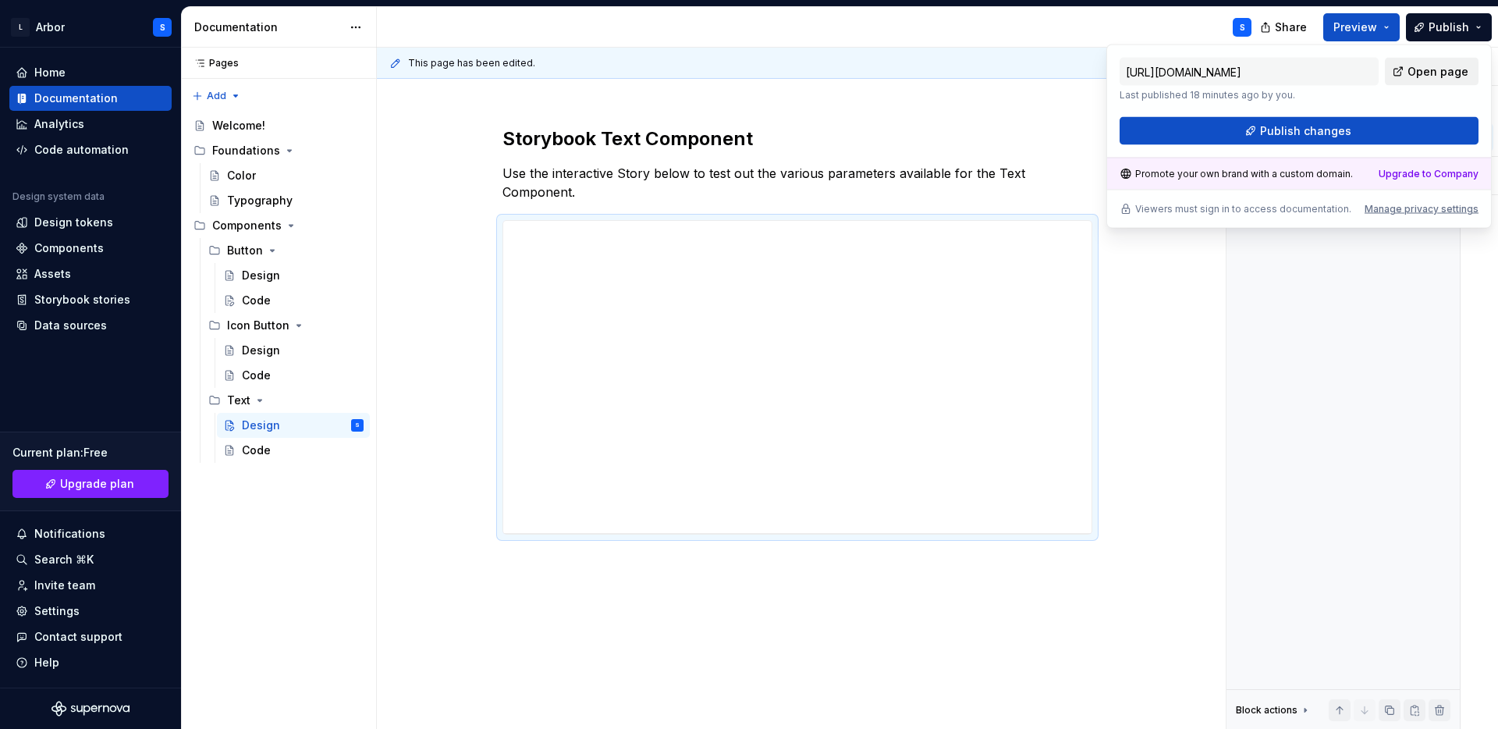
click at [1431, 74] on span "Open page" at bounding box center [1438, 72] width 61 height 16
type textarea "*"
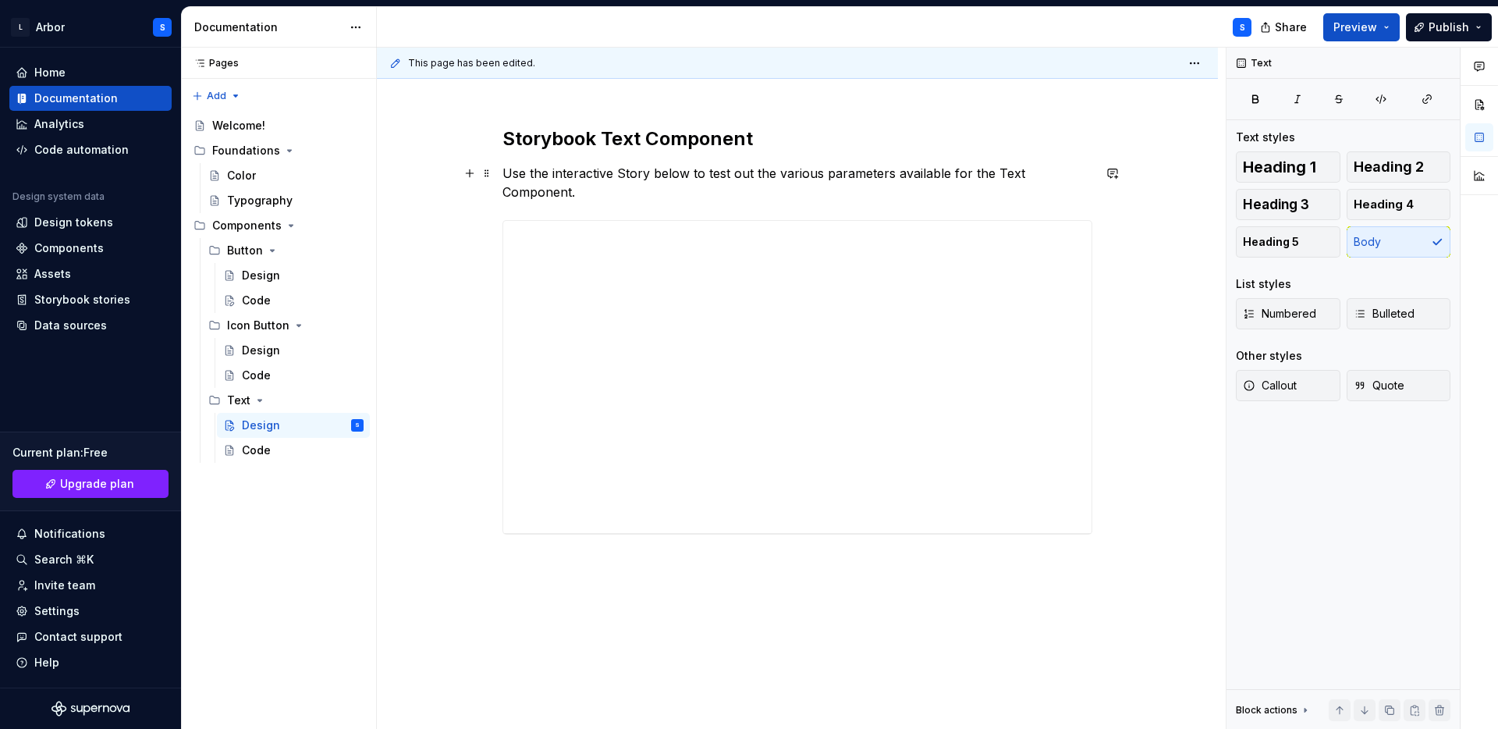
click at [744, 175] on p "Use the interactive Story below to test out the various parameters available fo…" at bounding box center [798, 182] width 590 height 37
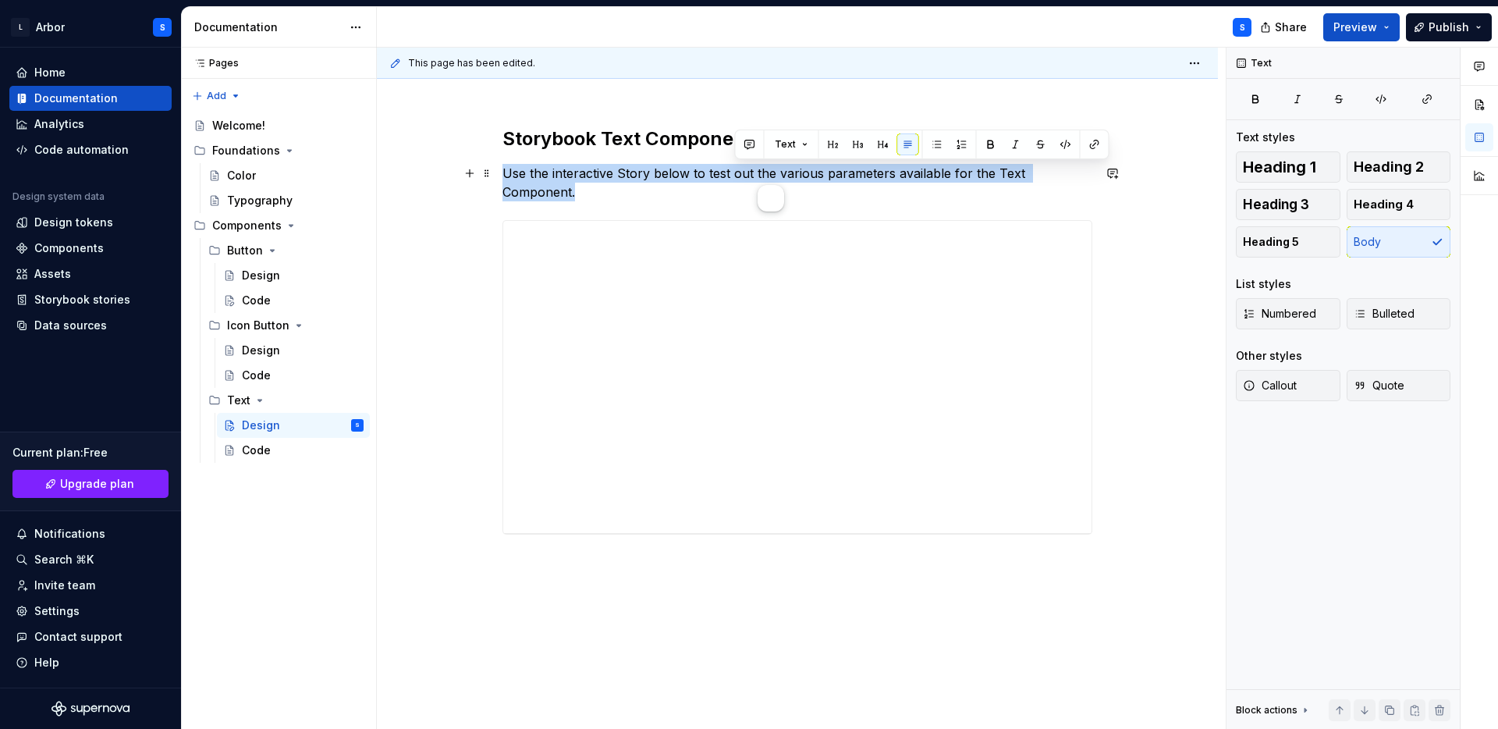
click at [744, 175] on p "Use the interactive Story below to test out the various parameters available fo…" at bounding box center [798, 182] width 590 height 37
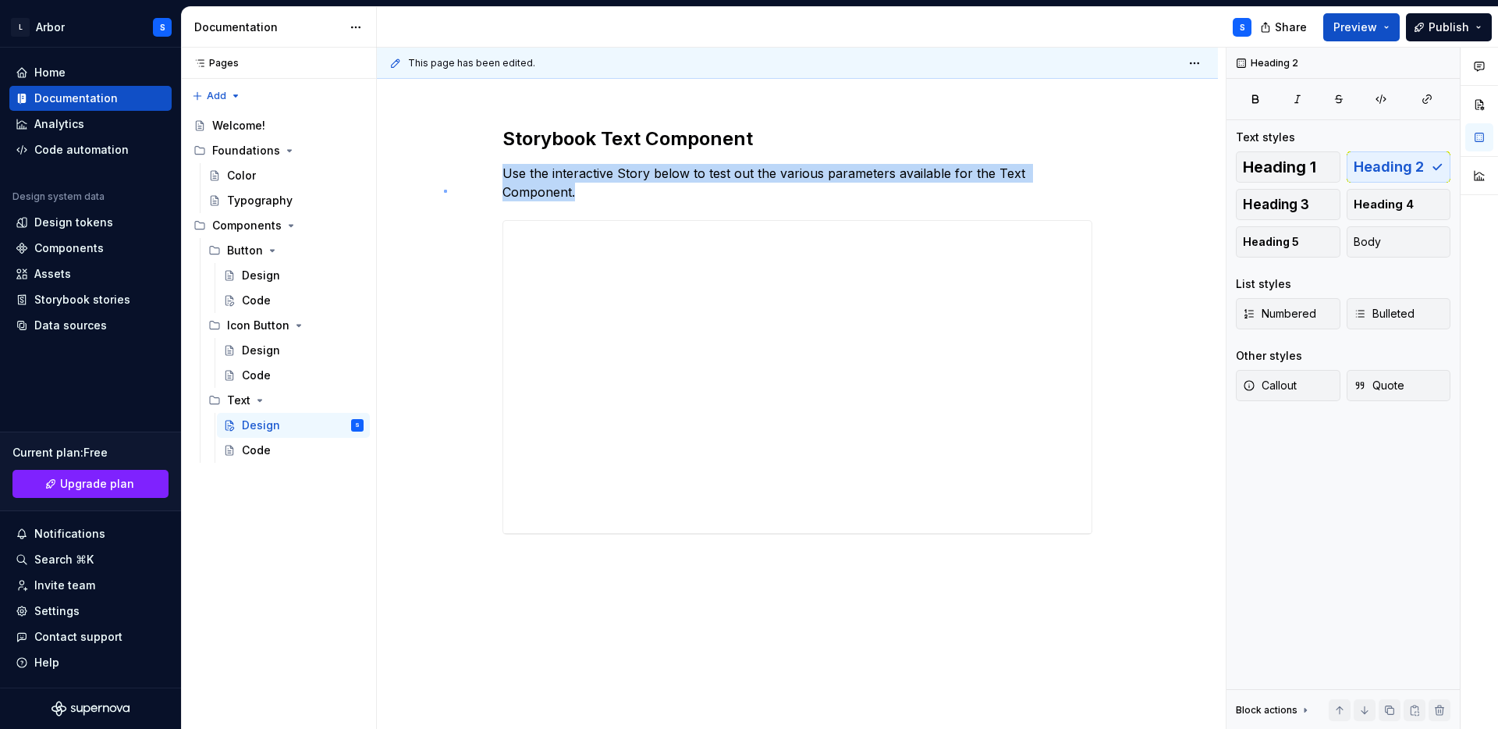
click at [444, 190] on div "**********" at bounding box center [801, 389] width 849 height 682
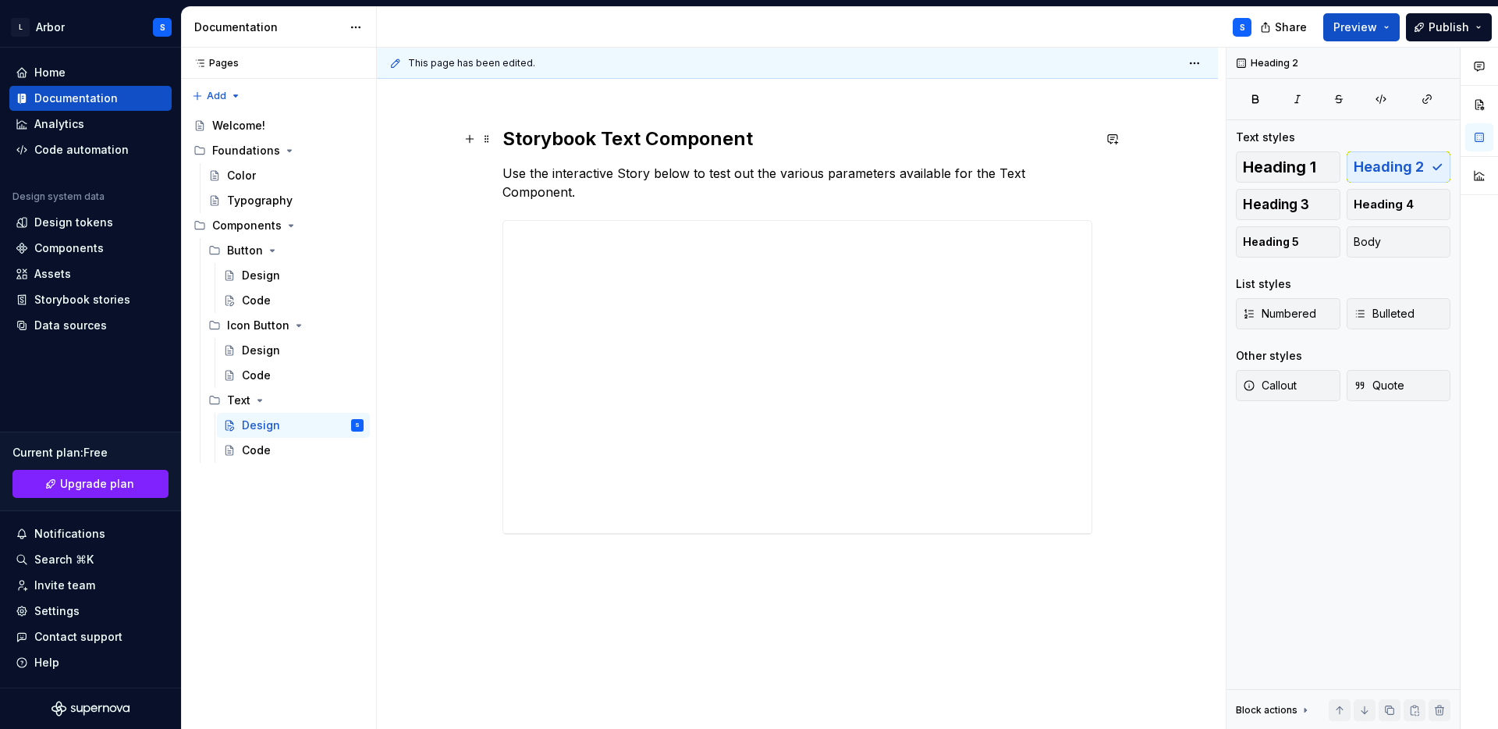
click at [537, 144] on h2 "Storybook Text Component" at bounding box center [798, 138] width 590 height 25
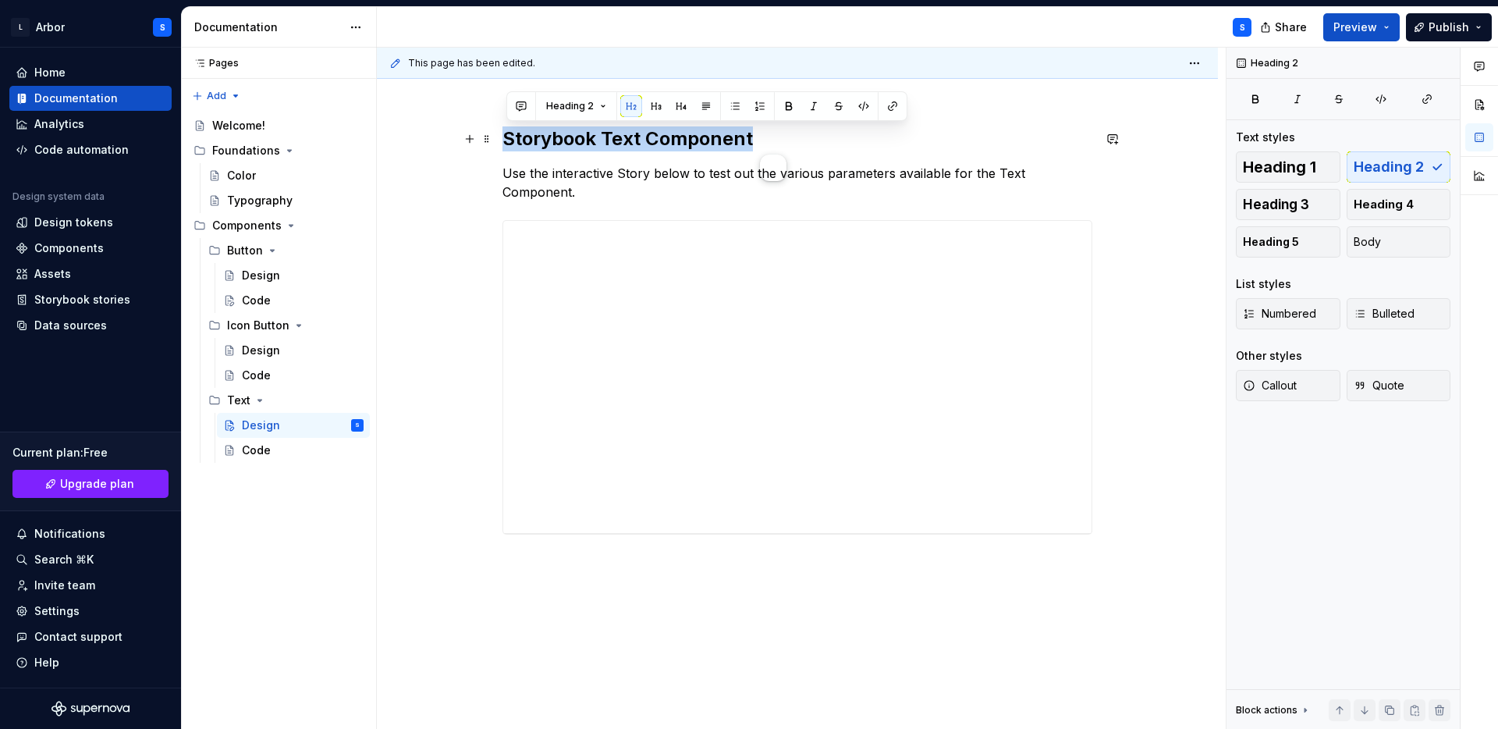
drag, startPoint x: 786, startPoint y: 140, endPoint x: 424, endPoint y: 139, distance: 361.3
click at [424, 139] on div "**********" at bounding box center [797, 430] width 841 height 683
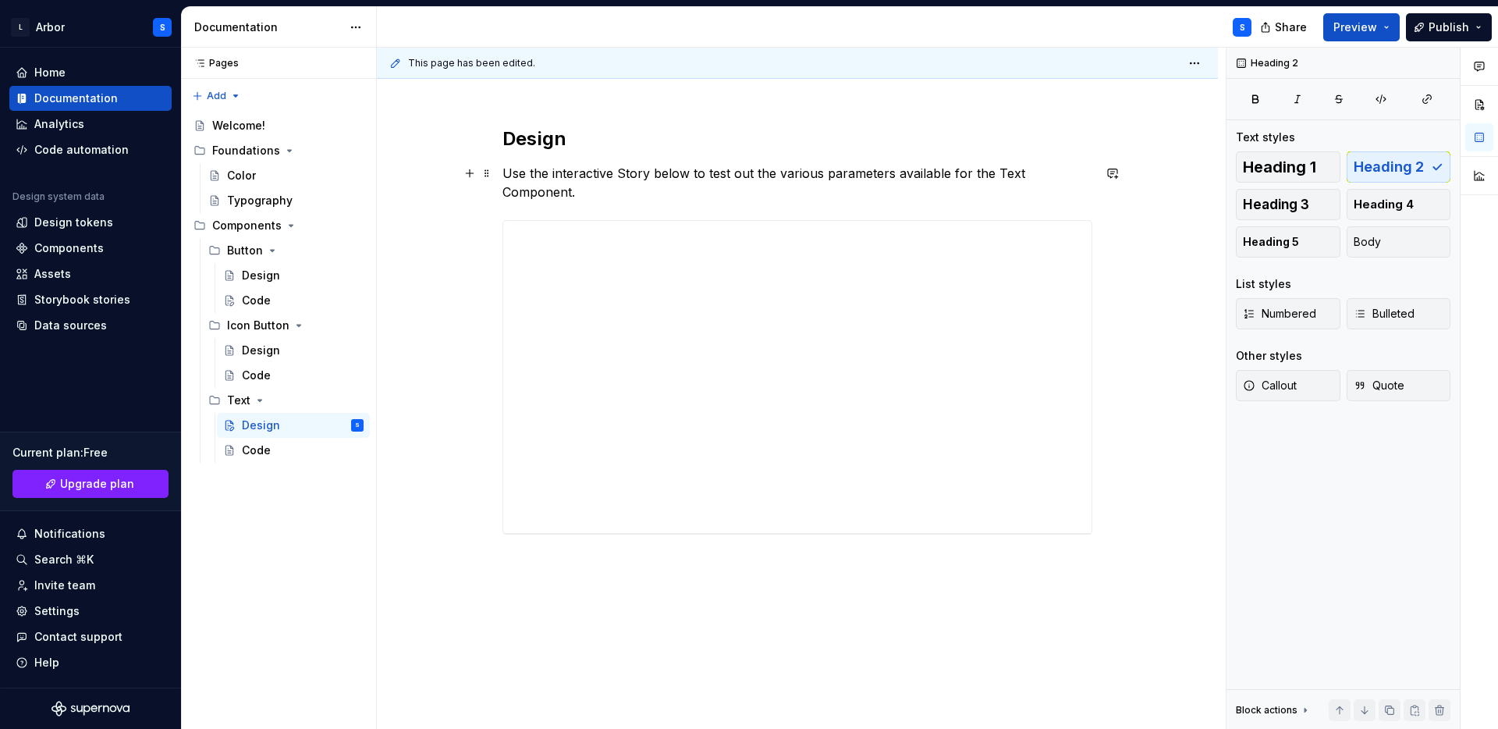
click at [547, 179] on p "Use the interactive Story below to test out the various parameters available fo…" at bounding box center [798, 182] width 590 height 37
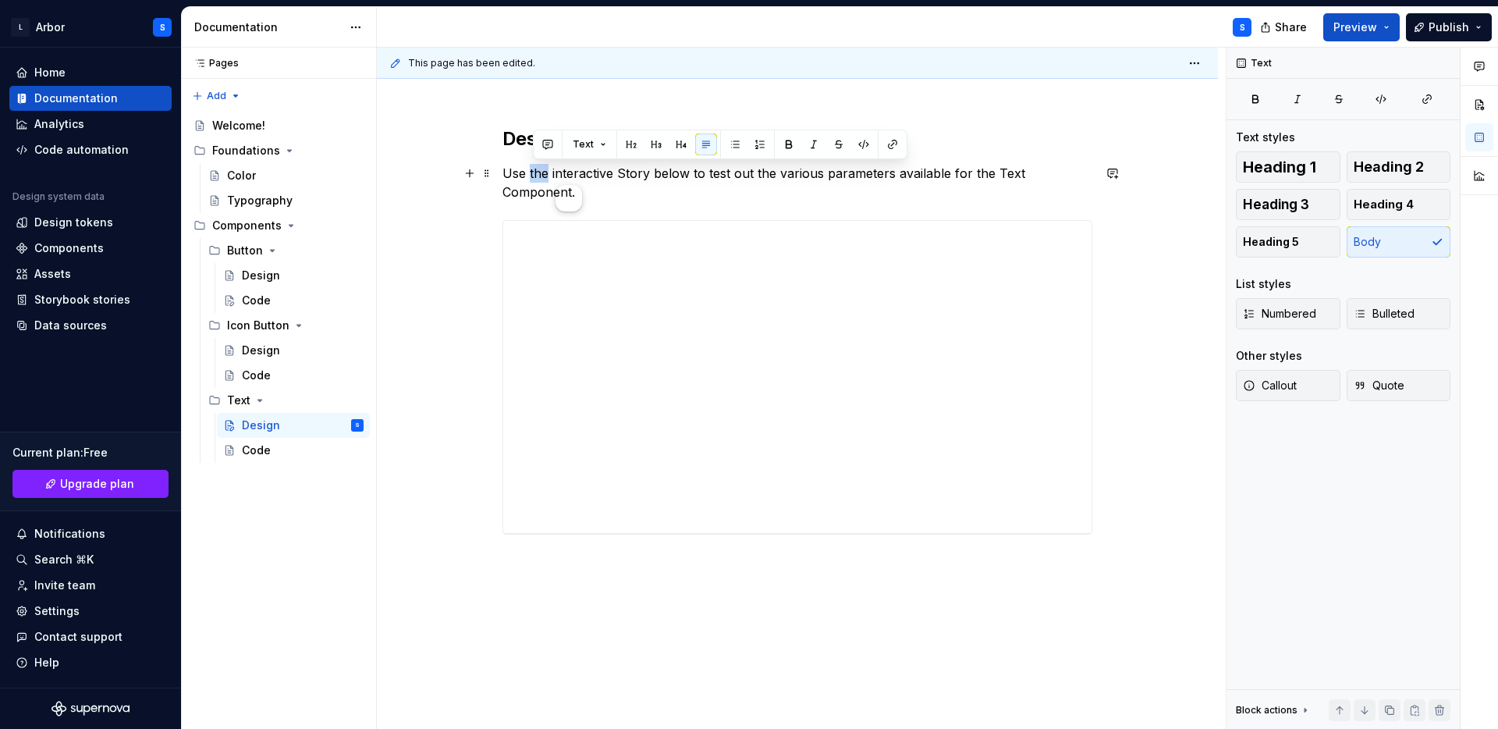
click at [547, 179] on p "Use the interactive Story below to test out the various parameters available fo…" at bounding box center [798, 182] width 590 height 37
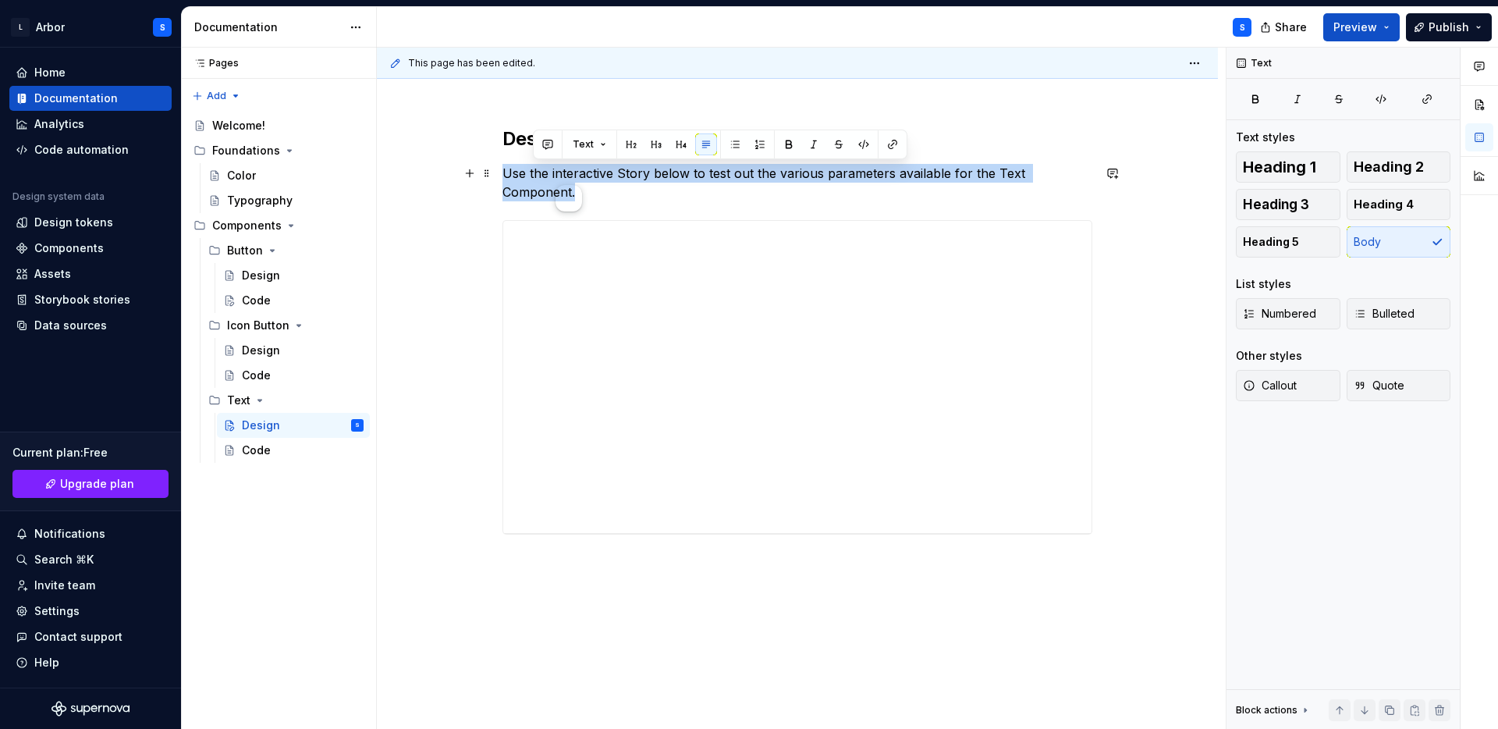
click at [547, 179] on p "Use the interactive Story below to test out the various parameters available fo…" at bounding box center [798, 182] width 590 height 37
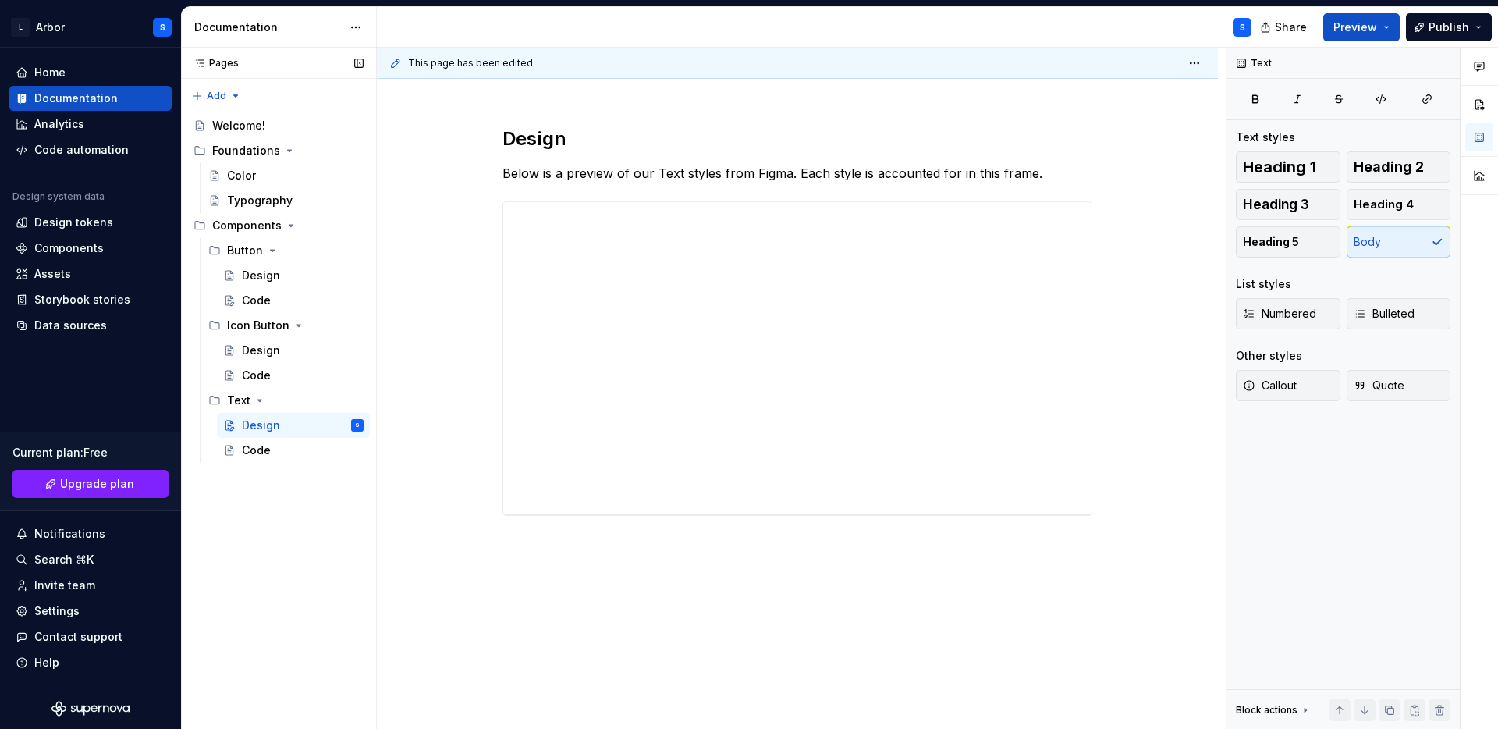
click at [338, 566] on div "Pages Pages Add Accessibility guide for tree Page tree. Navigate the tree with …" at bounding box center [278, 389] width 195 height 682
click at [672, 606] on div "**********" at bounding box center [801, 389] width 849 height 682
click at [705, 591] on div "**********" at bounding box center [797, 421] width 841 height 664
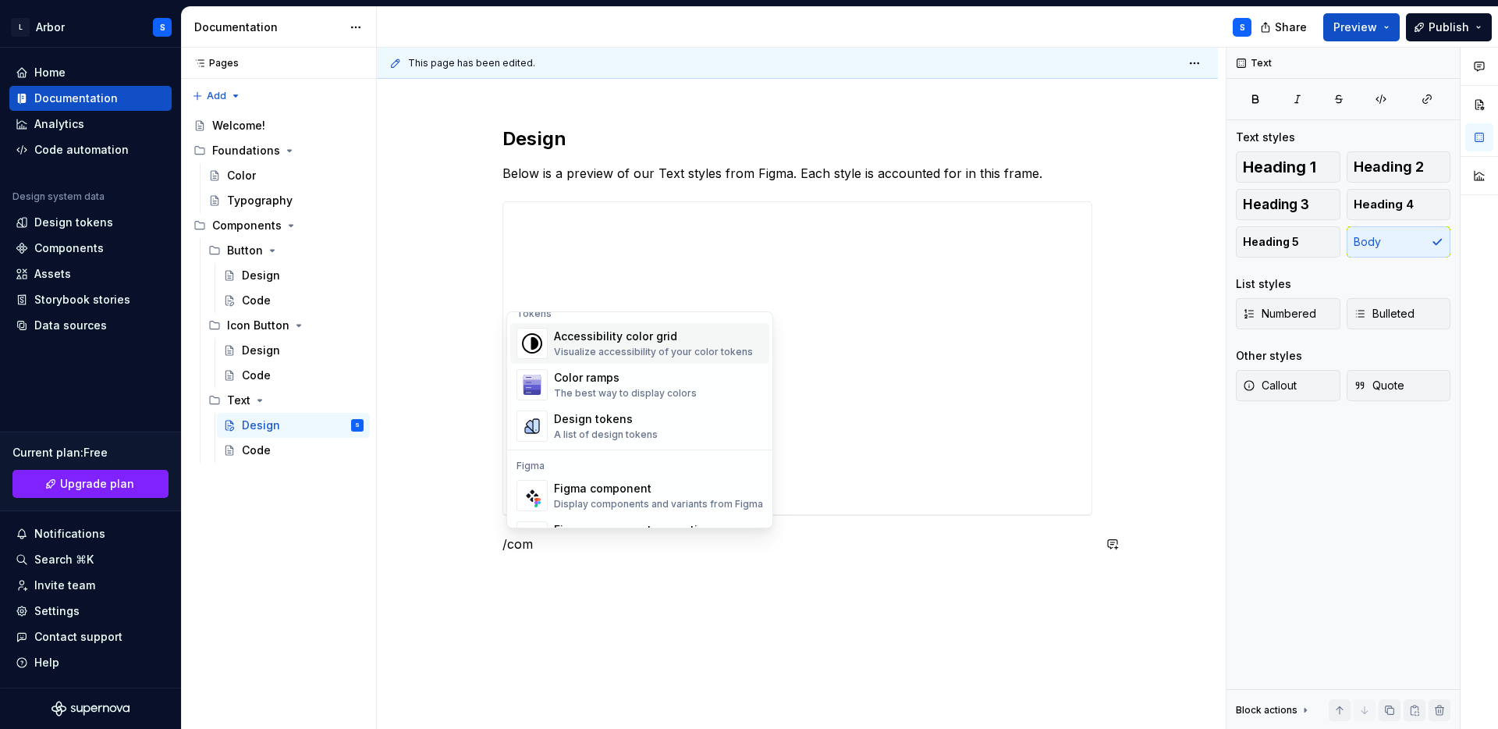
scroll to position [275, 0]
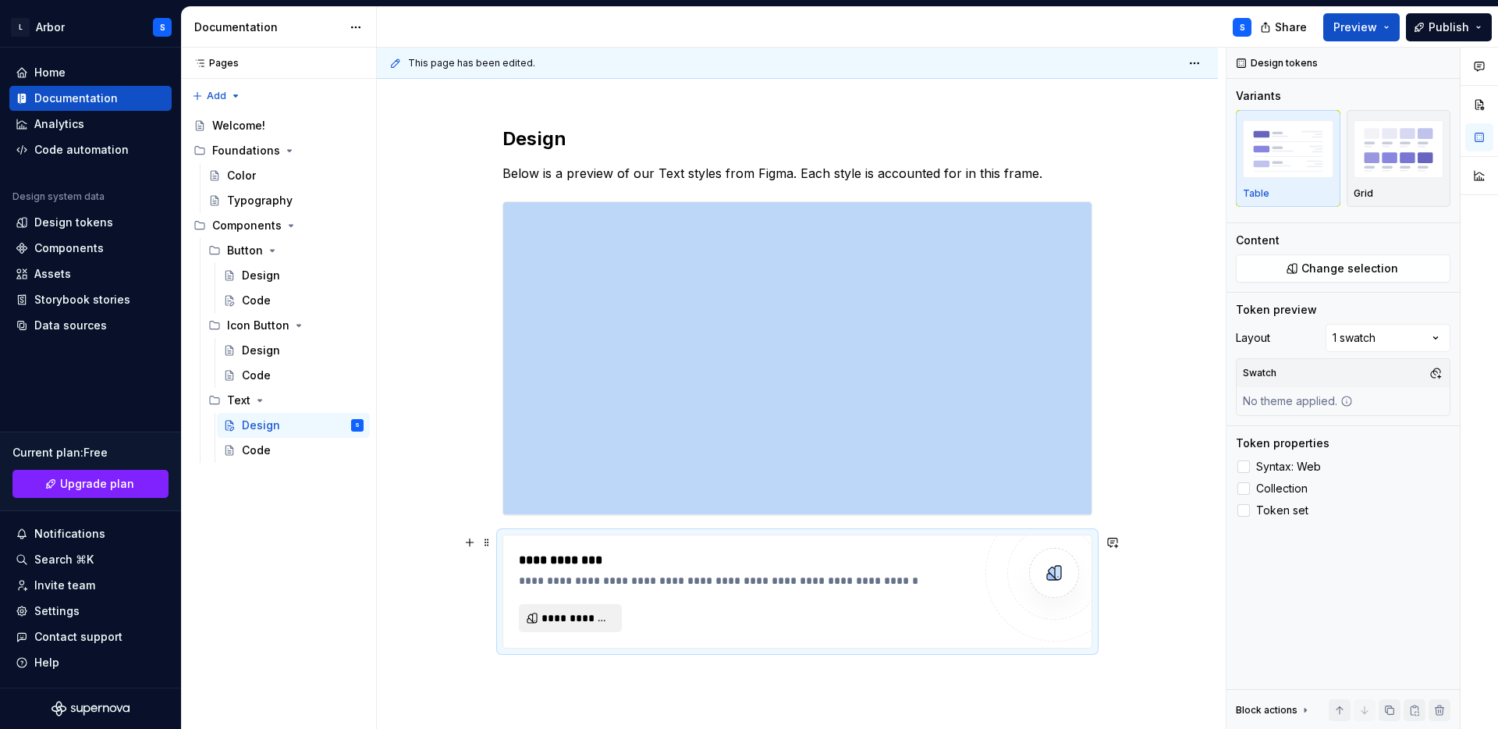
click at [605, 626] on button "**********" at bounding box center [570, 618] width 103 height 28
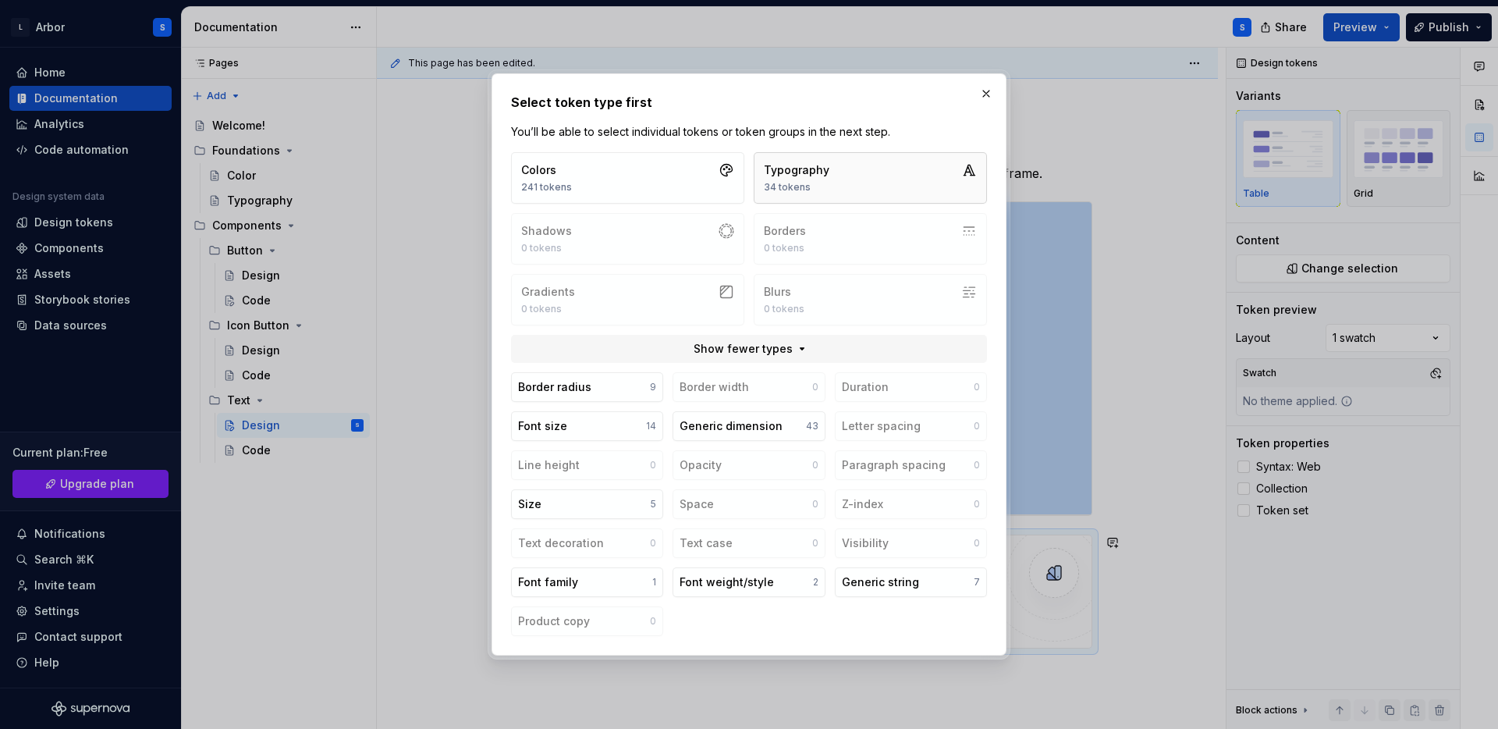
click at [886, 170] on button "Typography 34 tokens" at bounding box center [870, 177] width 233 height 51
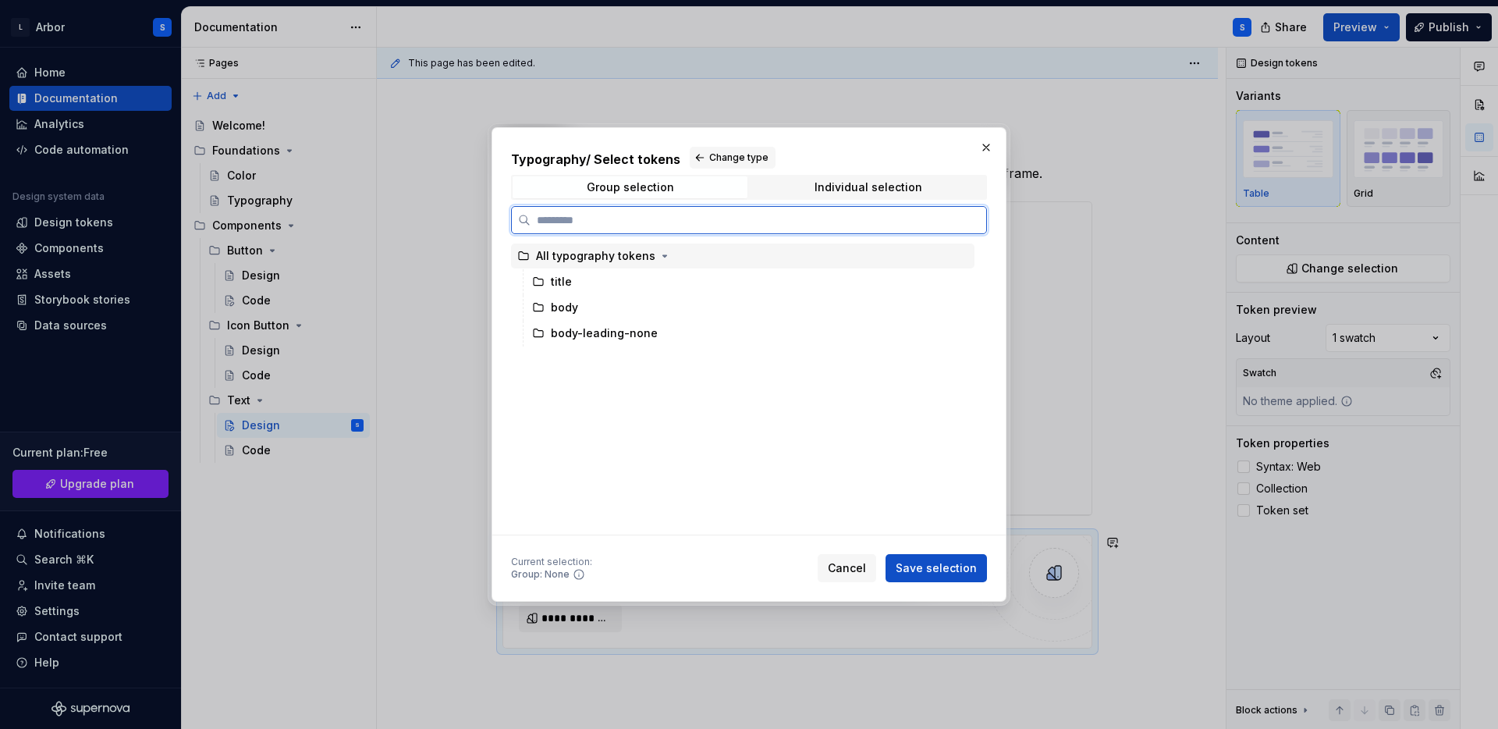
click at [602, 257] on div "All typography tokens" at bounding box center [595, 256] width 119 height 16
click at [903, 559] on button "Save selection" at bounding box center [936, 568] width 101 height 28
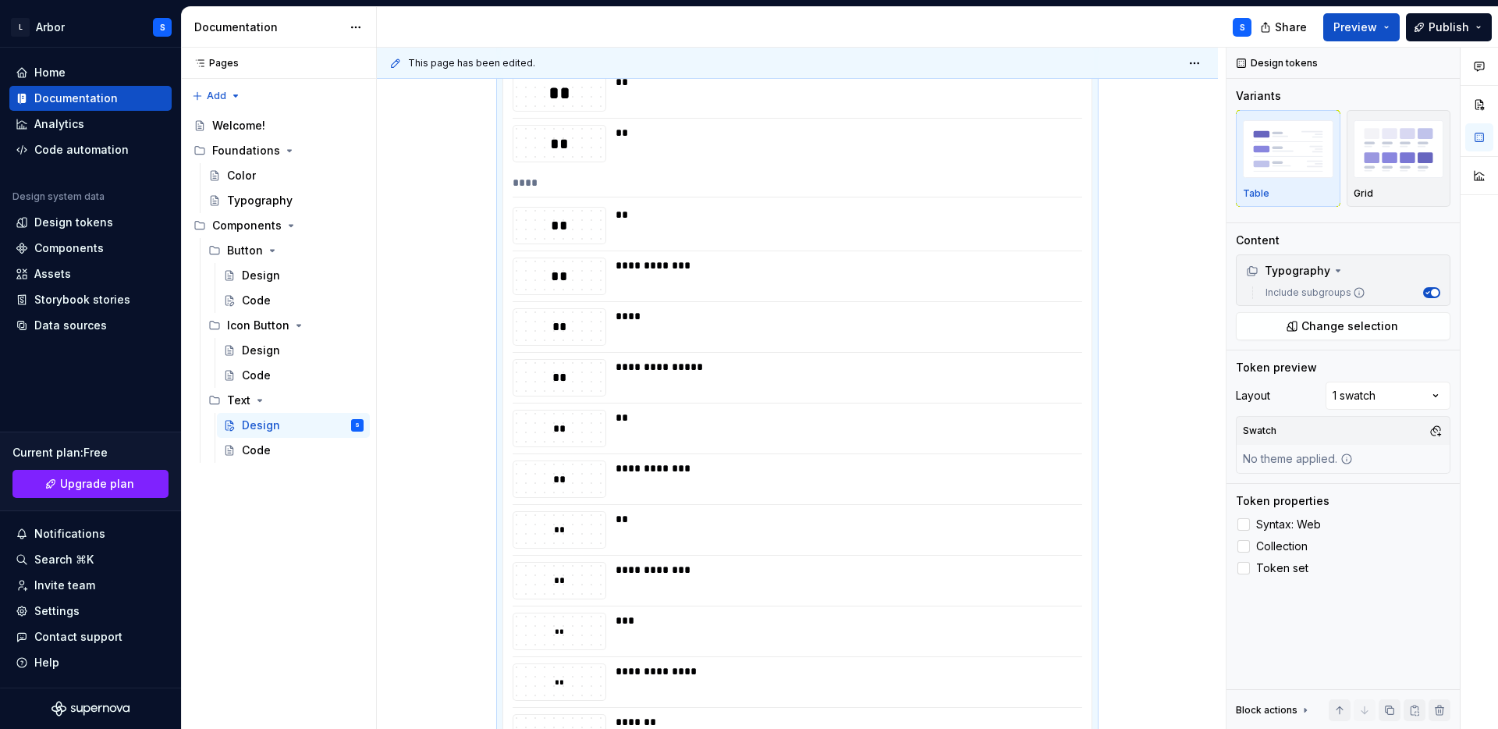
scroll to position [795, 0]
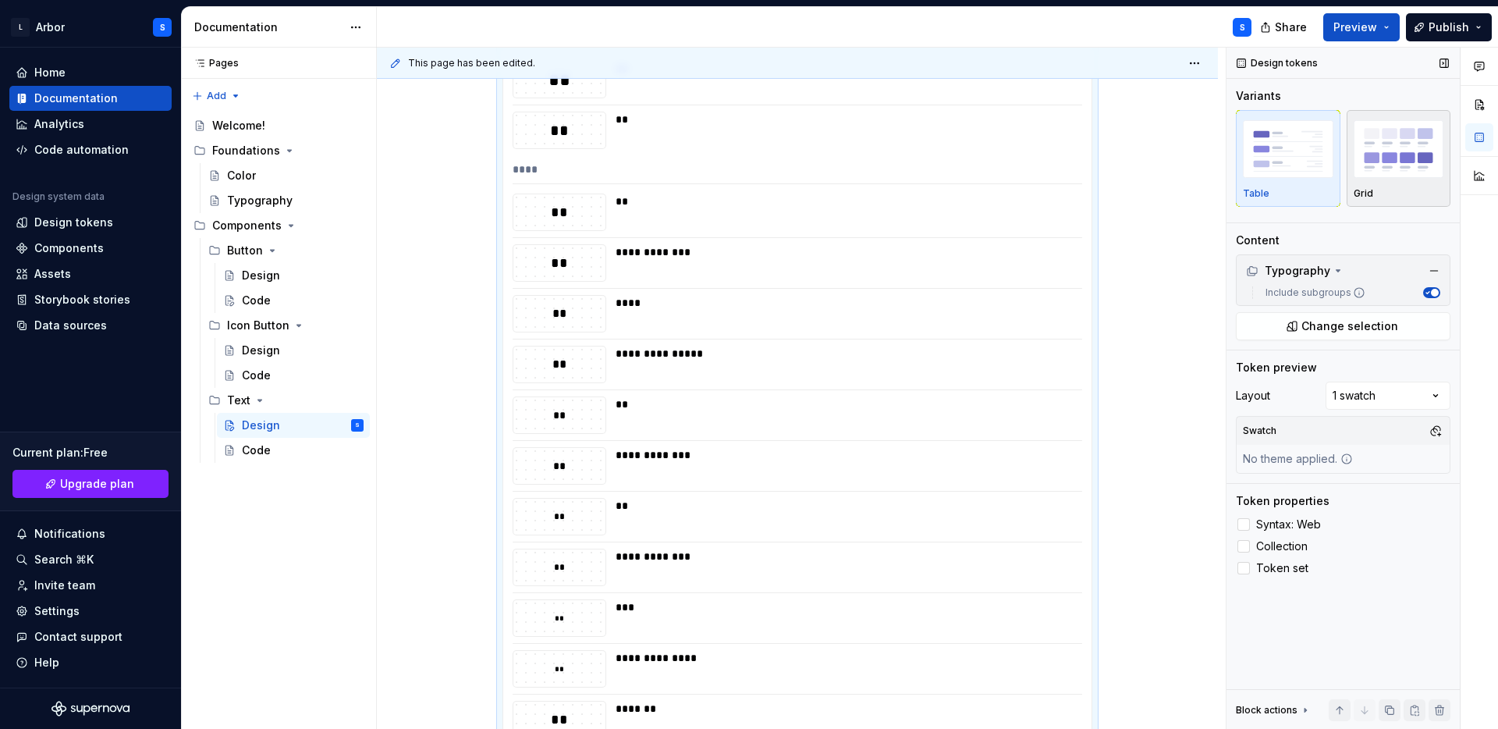
click at [1396, 172] on img "button" at bounding box center [1399, 148] width 91 height 57
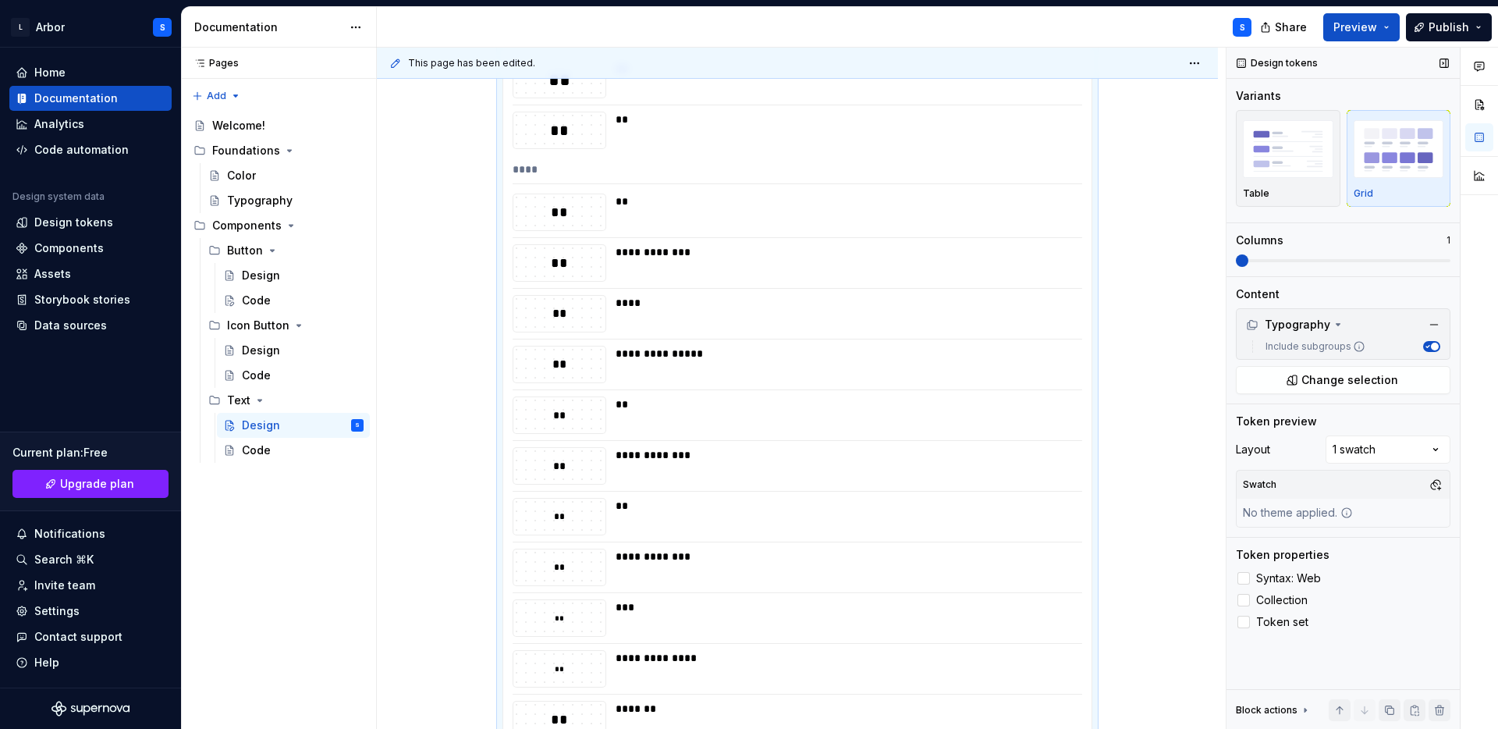
scroll to position [665, 0]
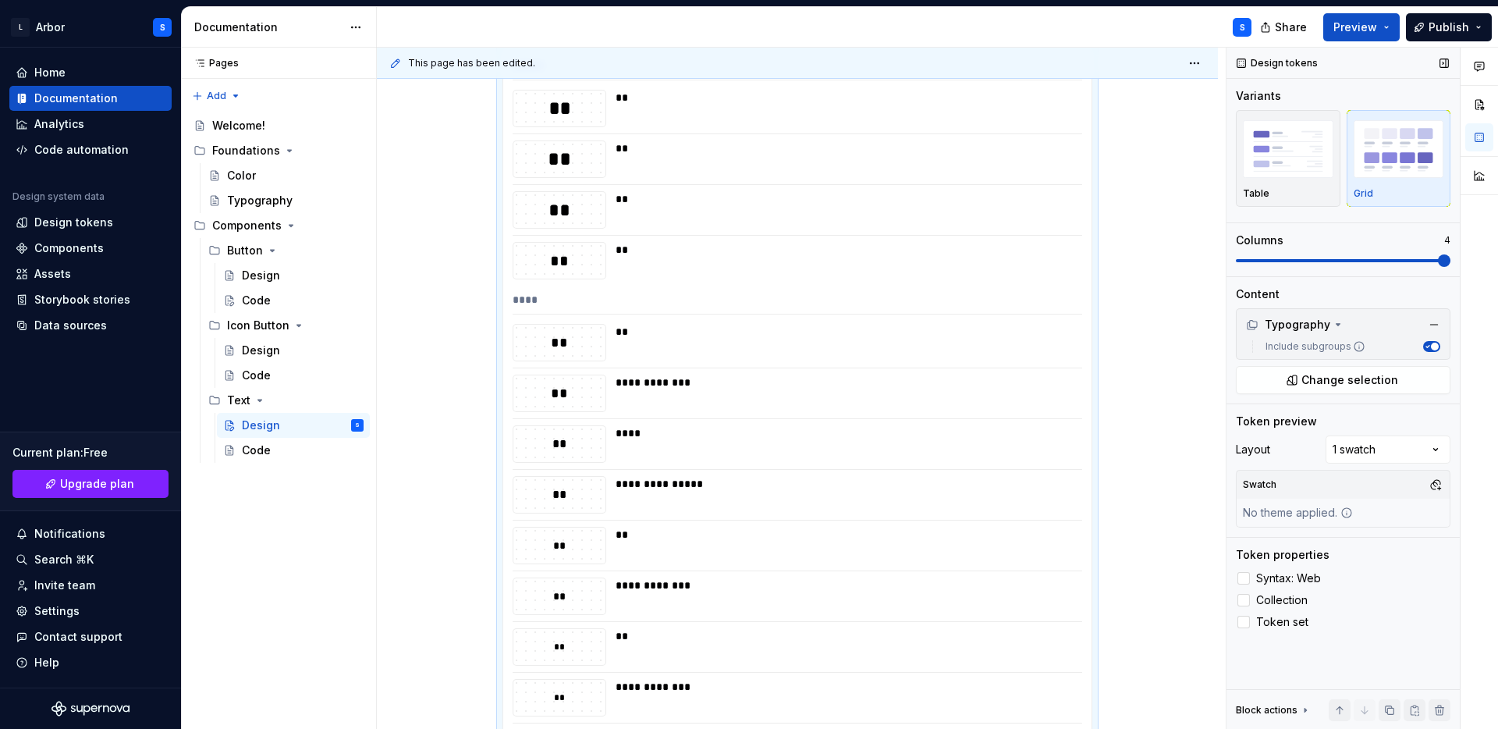
click at [1463, 257] on div "Comments Open comments No comments yet Select ‘Comment’ from the block context …" at bounding box center [1363, 389] width 272 height 682
click at [1008, 306] on div "****" at bounding box center [798, 303] width 570 height 23
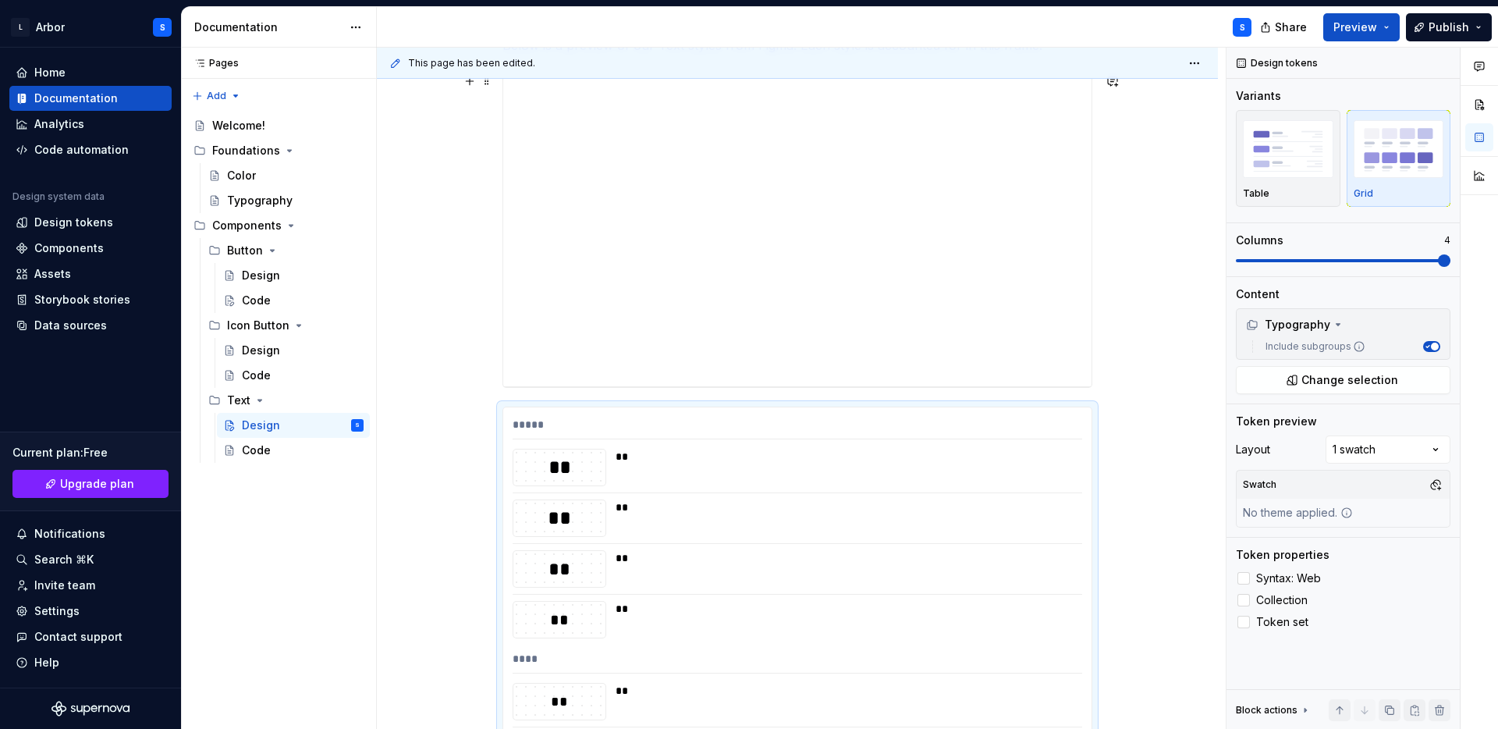
scroll to position [307, 0]
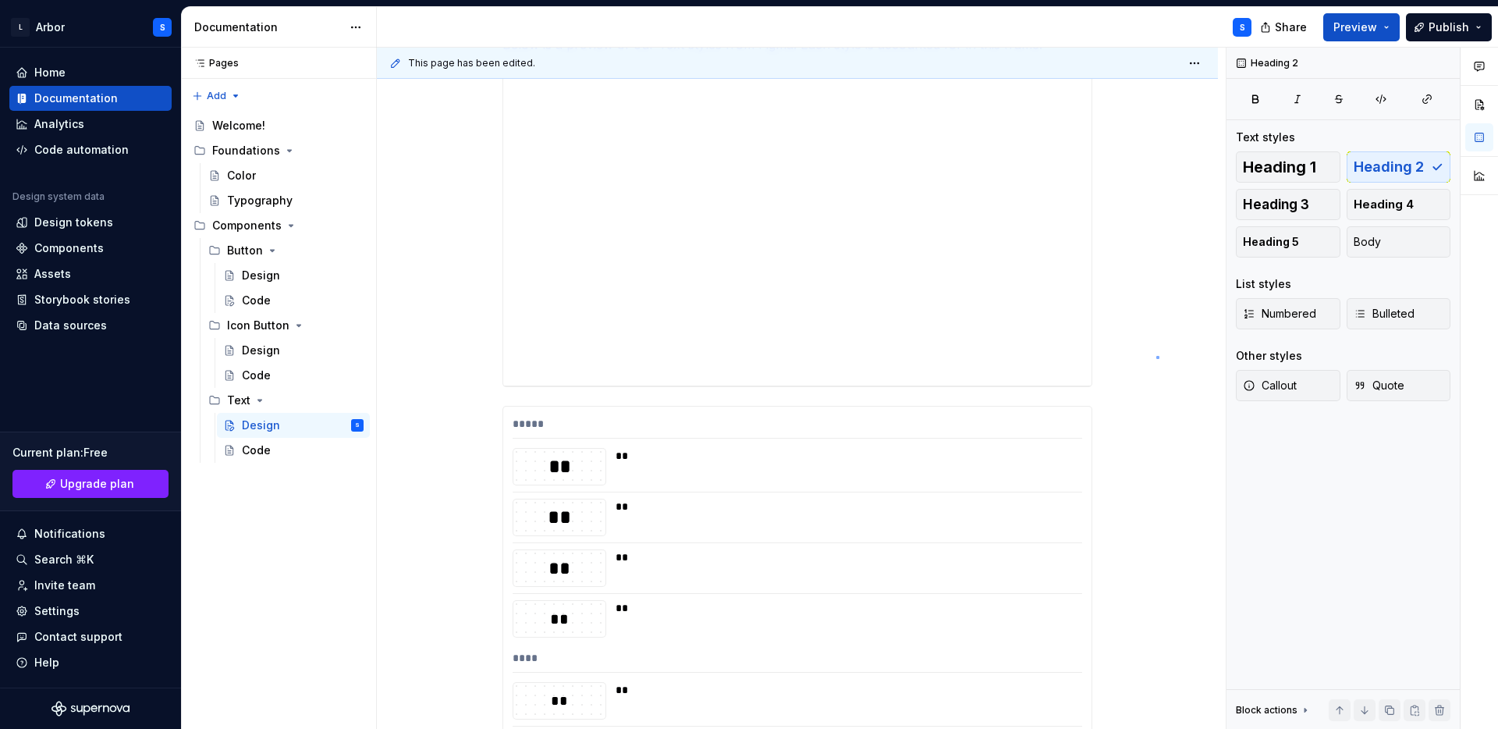
click at [1157, 356] on div "**********" at bounding box center [801, 389] width 849 height 682
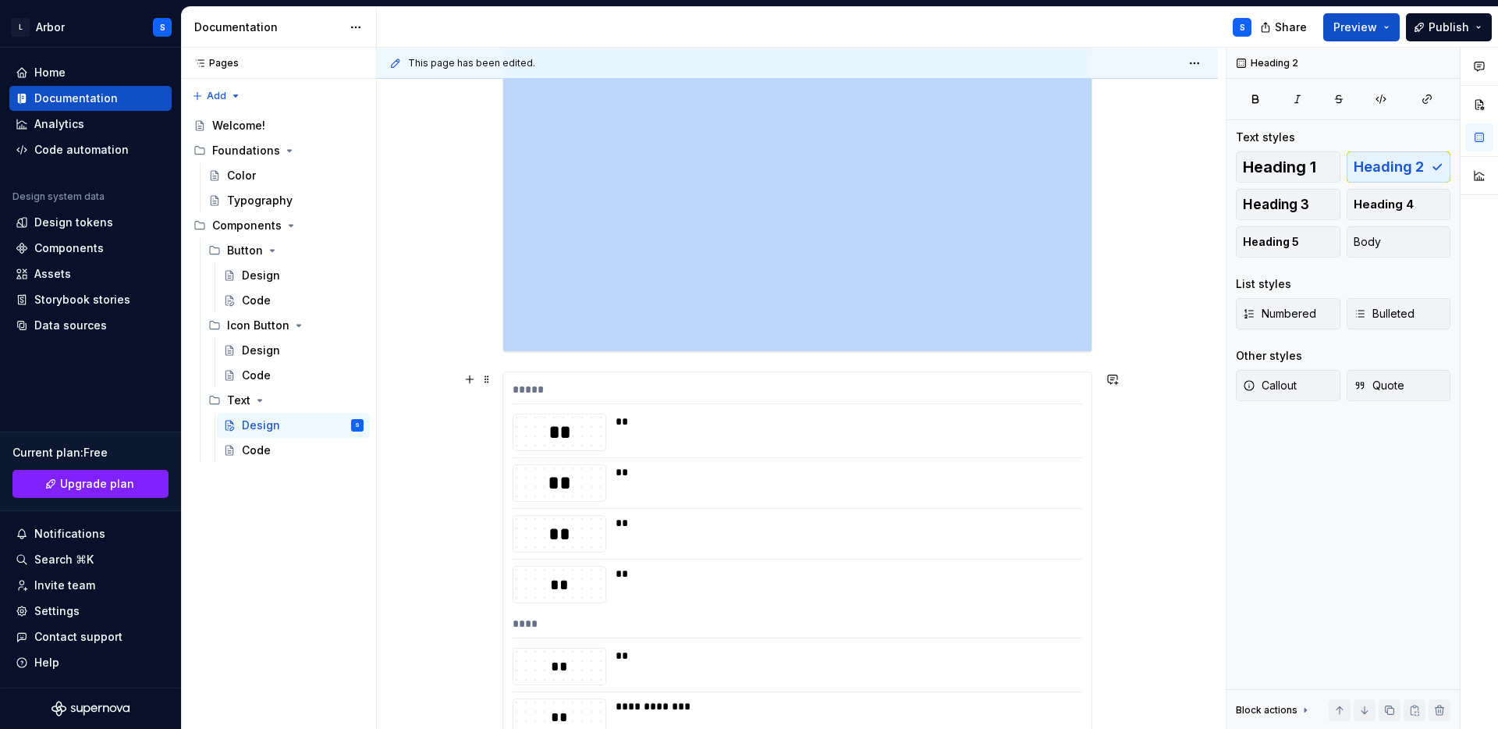
click at [934, 532] on div "**" at bounding box center [844, 533] width 457 height 37
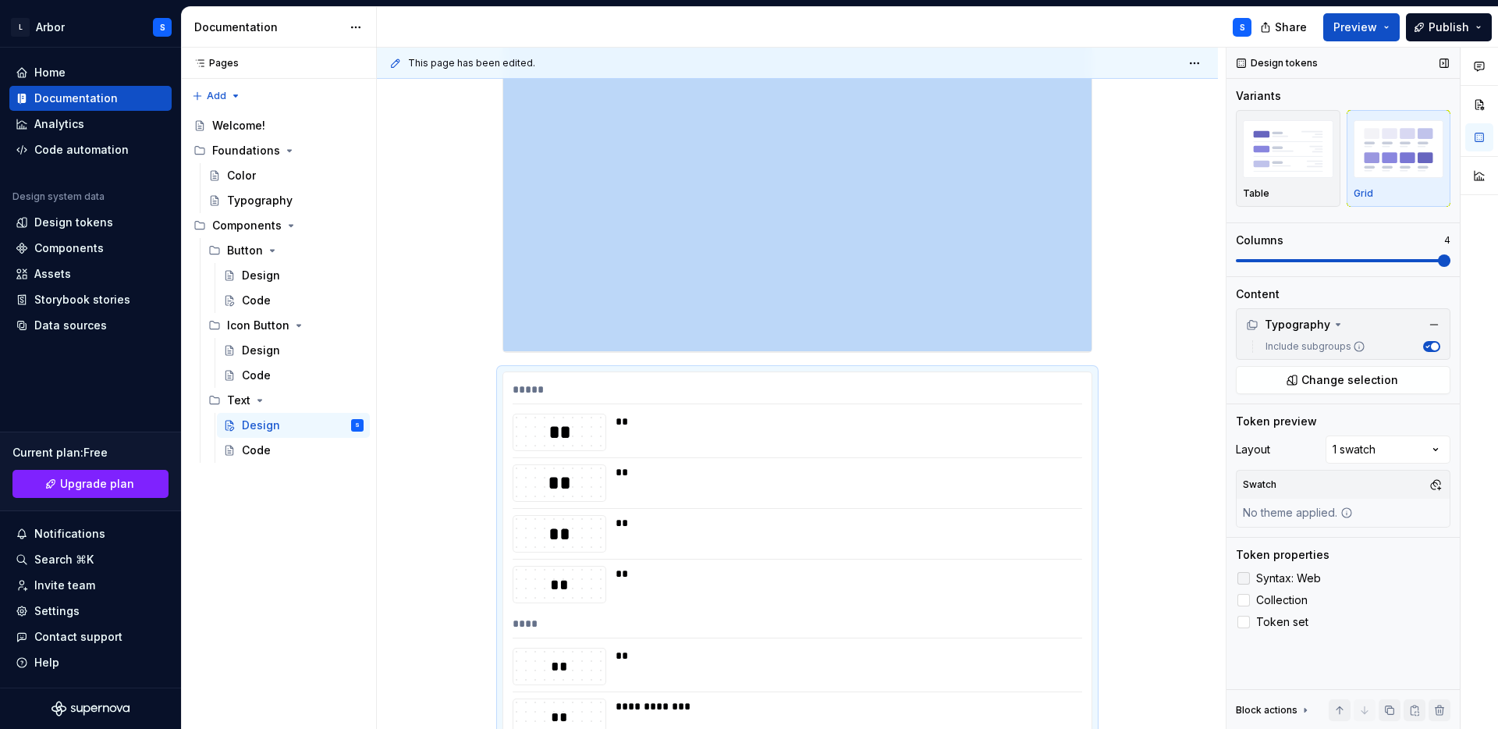
click at [1285, 575] on span "Syntax: Web" at bounding box center [1288, 578] width 65 height 12
click at [1272, 601] on span "Collection" at bounding box center [1281, 600] width 51 height 12
click at [1264, 614] on label "Token set" at bounding box center [1343, 622] width 215 height 19
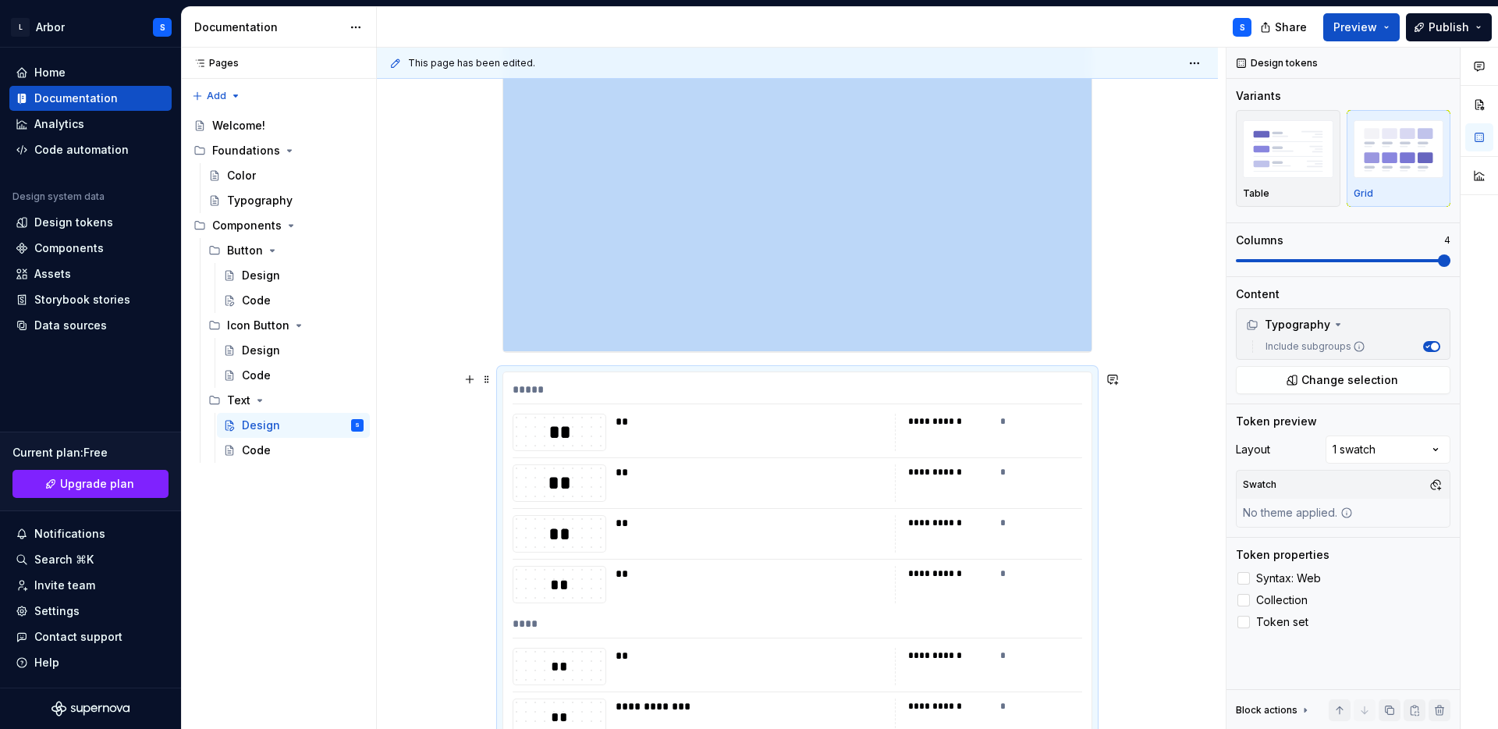
click at [1004, 422] on div "*" at bounding box center [1041, 422] width 83 height 16
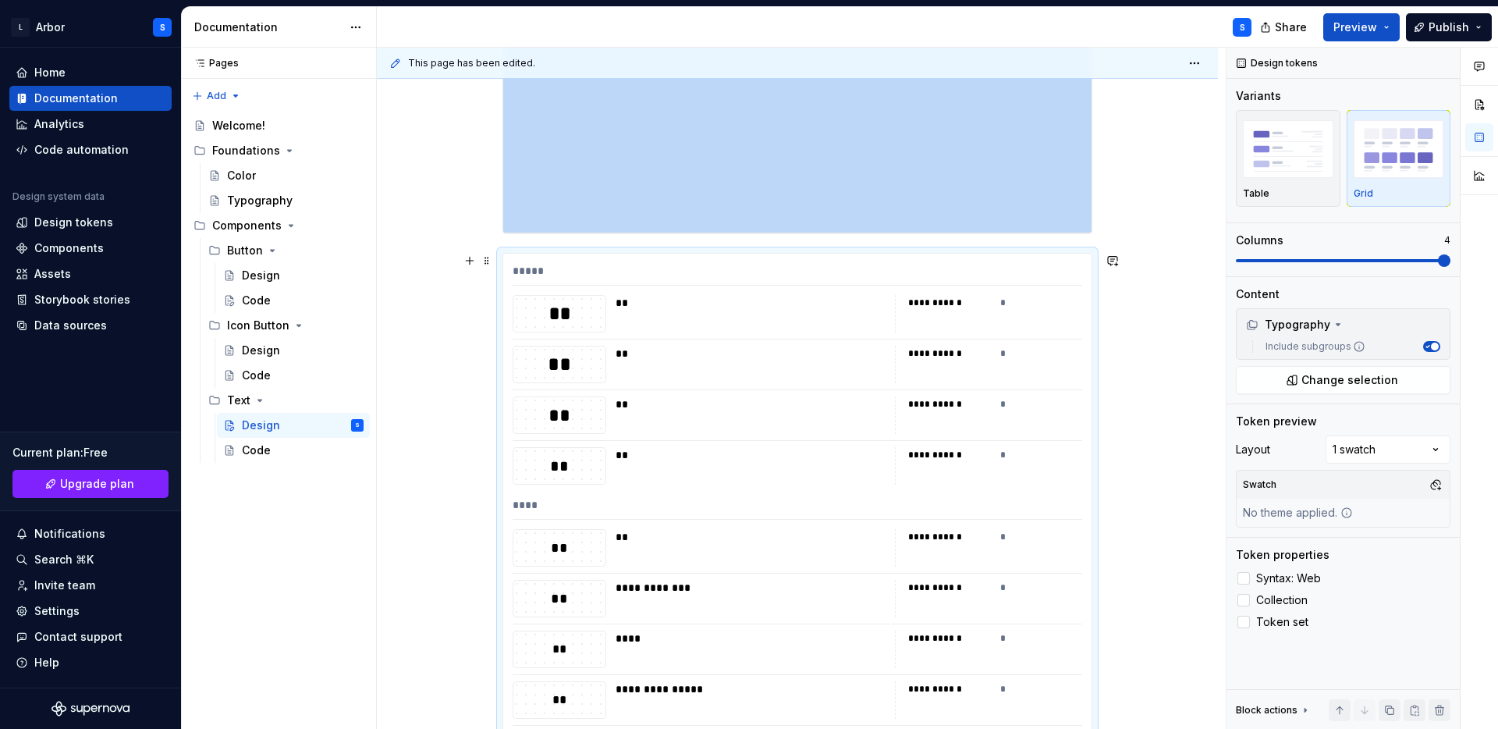
scroll to position [308, 0]
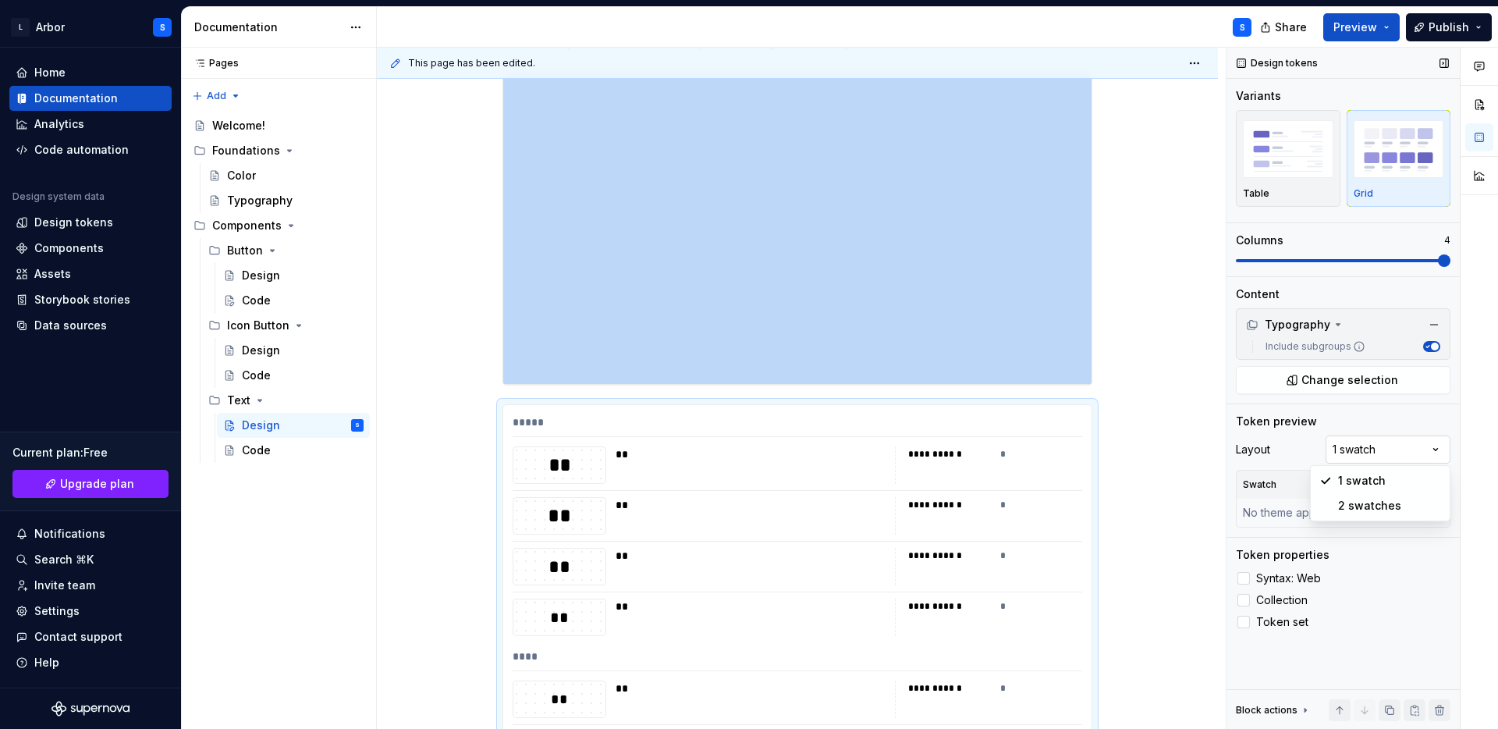
click at [1396, 444] on div "Comments Open comments No comments yet Select ‘Comment’ from the block context …" at bounding box center [1363, 389] width 272 height 682
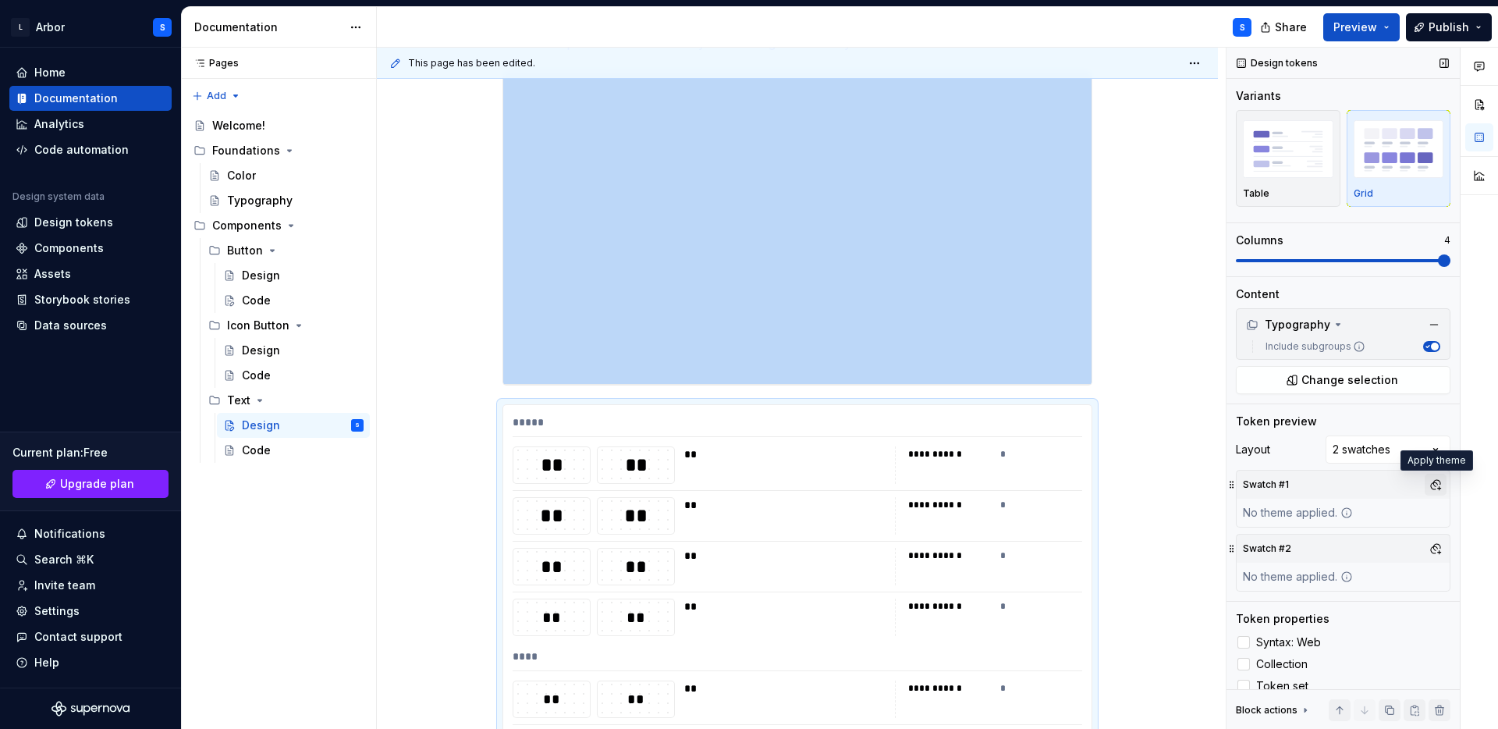
click at [1437, 484] on button "button" at bounding box center [1436, 485] width 22 height 22
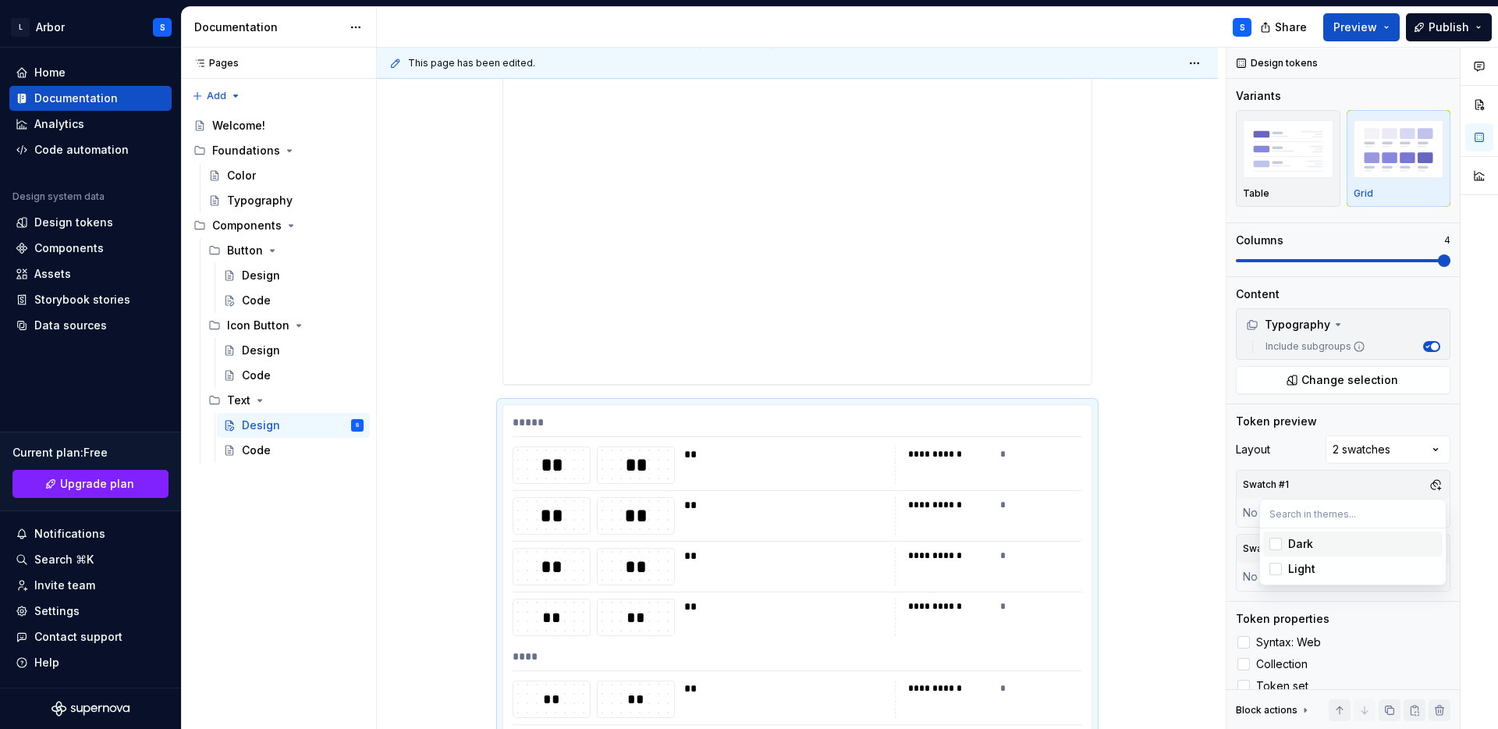
click at [1270, 543] on div "Suggestions" at bounding box center [1276, 544] width 12 height 12
click at [1209, 516] on html "L Arbor S Home Documentation Analytics Code automation Design system data Desig…" at bounding box center [749, 364] width 1498 height 729
click at [1440, 547] on button "button" at bounding box center [1436, 549] width 22 height 22
click at [1274, 631] on div "Suggestions" at bounding box center [1276, 633] width 12 height 12
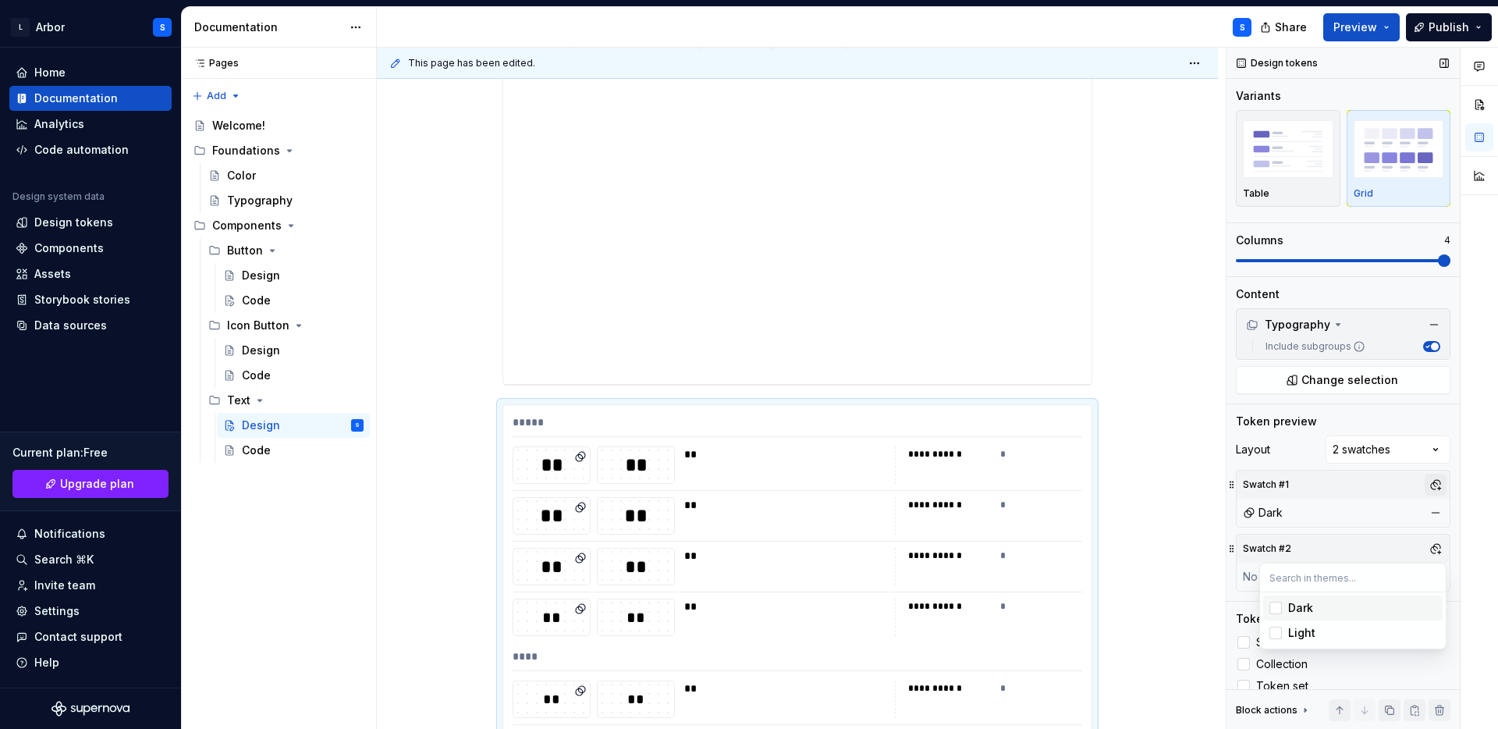
click at [1430, 480] on div "Comments Open comments No comments yet Select ‘Comment’ from the block context …" at bounding box center [1363, 389] width 272 height 682
click at [1436, 507] on button "button" at bounding box center [1436, 513] width 22 height 22
click at [1406, 448] on div "Comments Open comments No comments yet Select ‘Comment’ from the block context …" at bounding box center [1363, 389] width 272 height 682
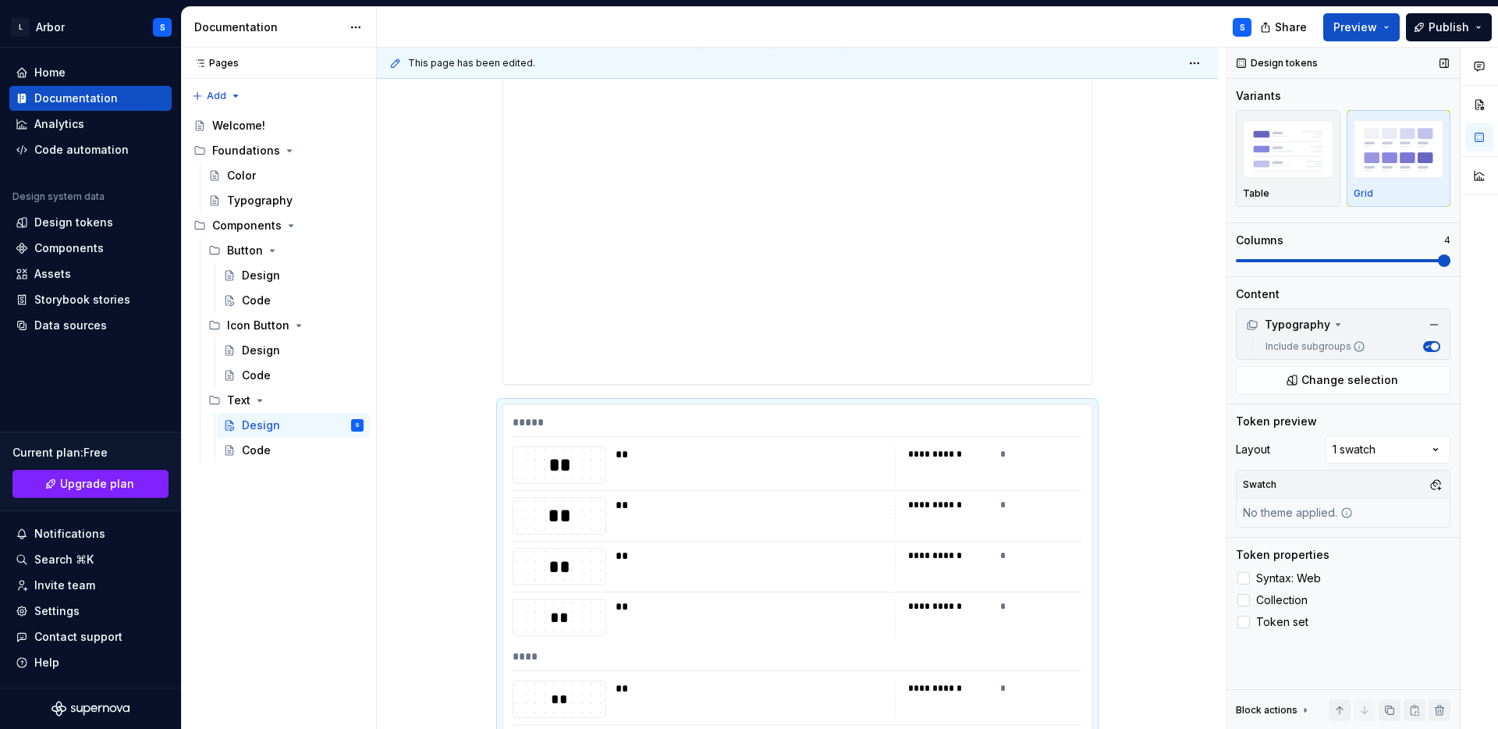
click at [1433, 345] on span "button" at bounding box center [1435, 347] width 8 height 8
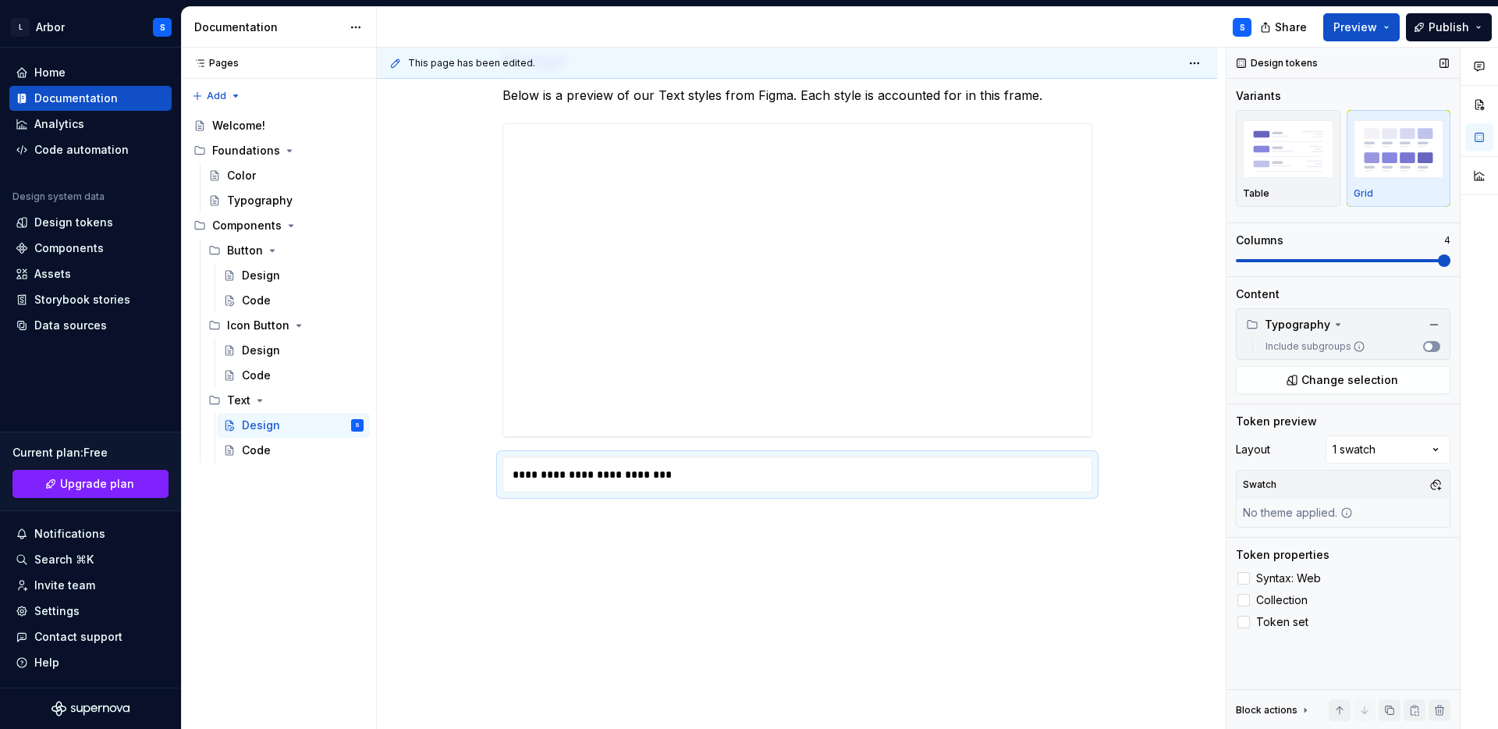
scroll to position [256, 0]
click at [1432, 351] on button "Include subgroups" at bounding box center [1431, 346] width 17 height 11
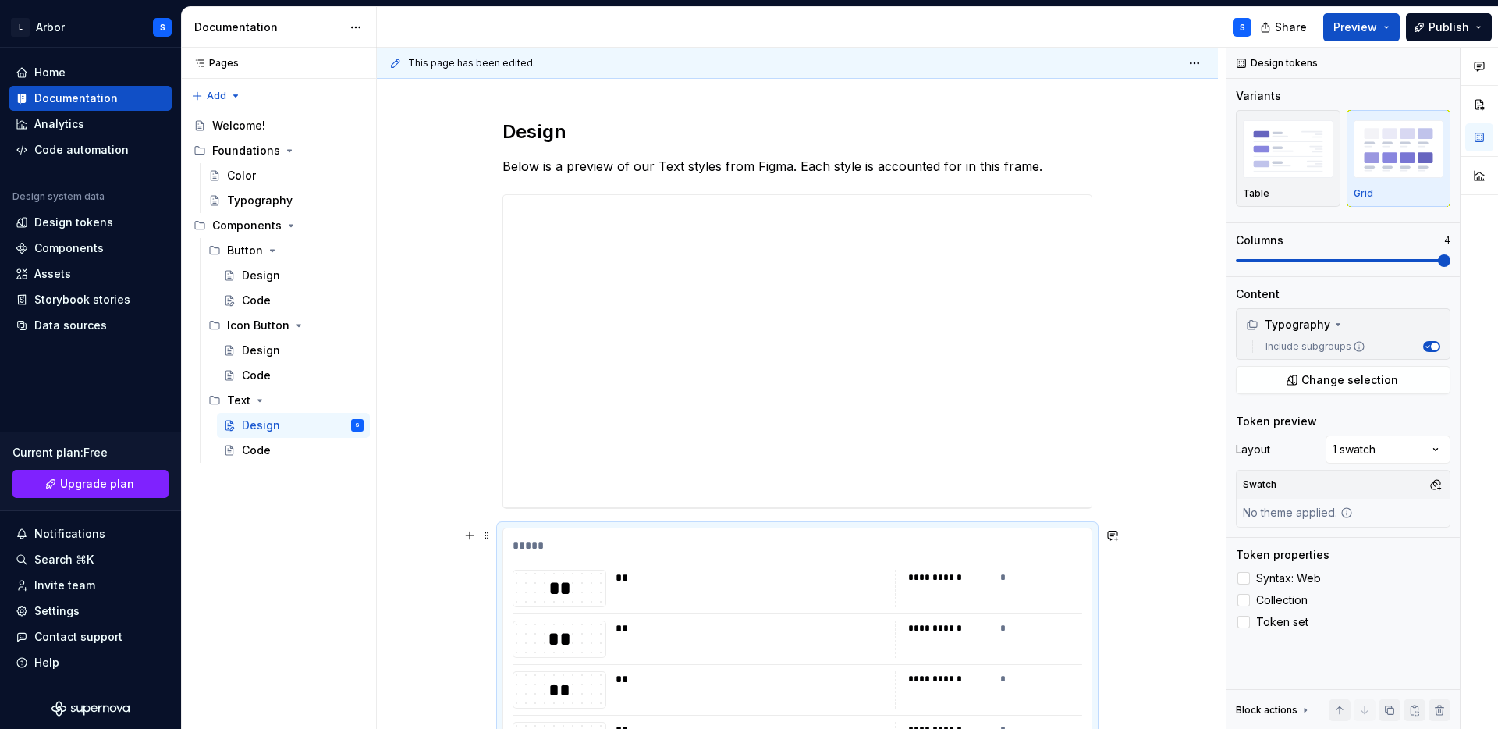
scroll to position [197, 0]
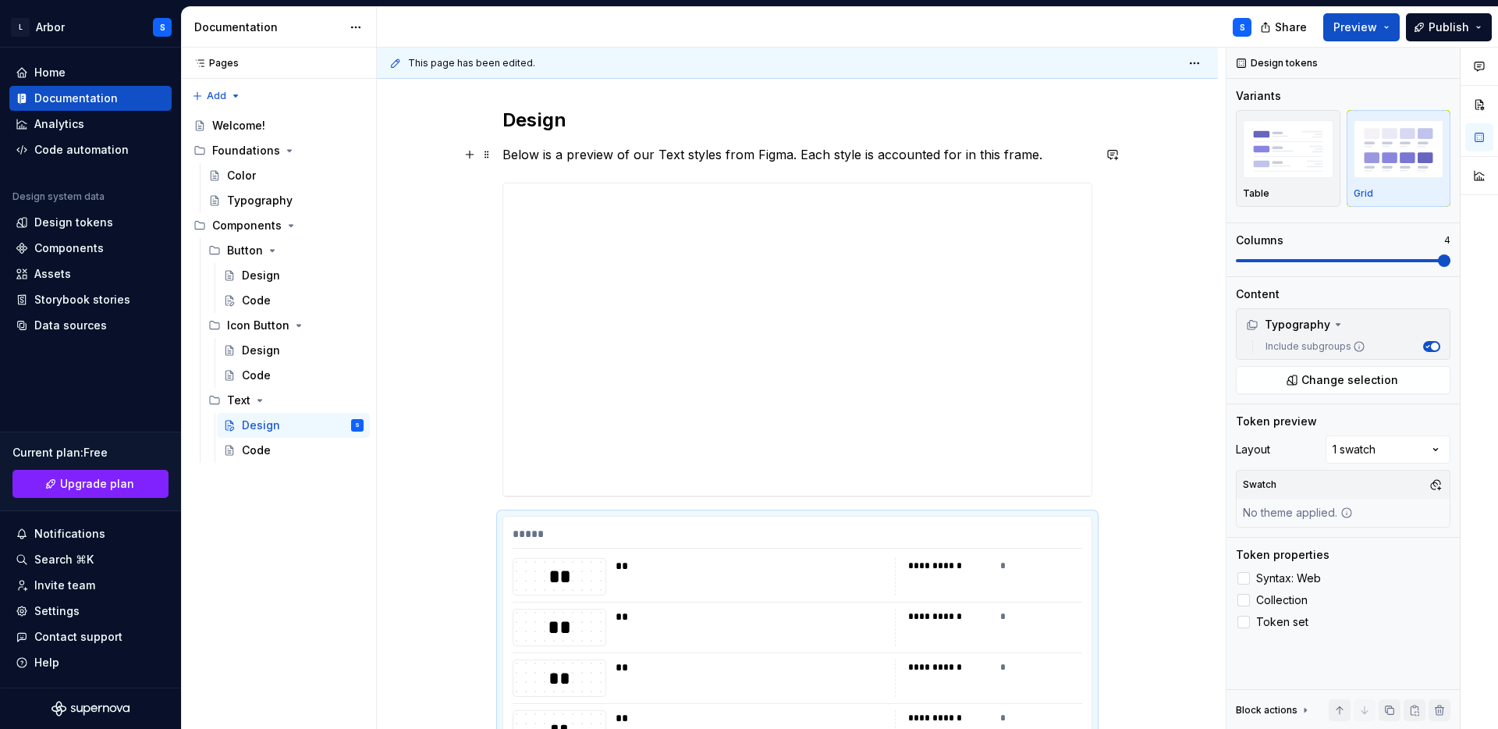
click at [1051, 154] on p "Below is a preview of our Text styles from Figma. Each style is accounted for i…" at bounding box center [798, 154] width 590 height 19
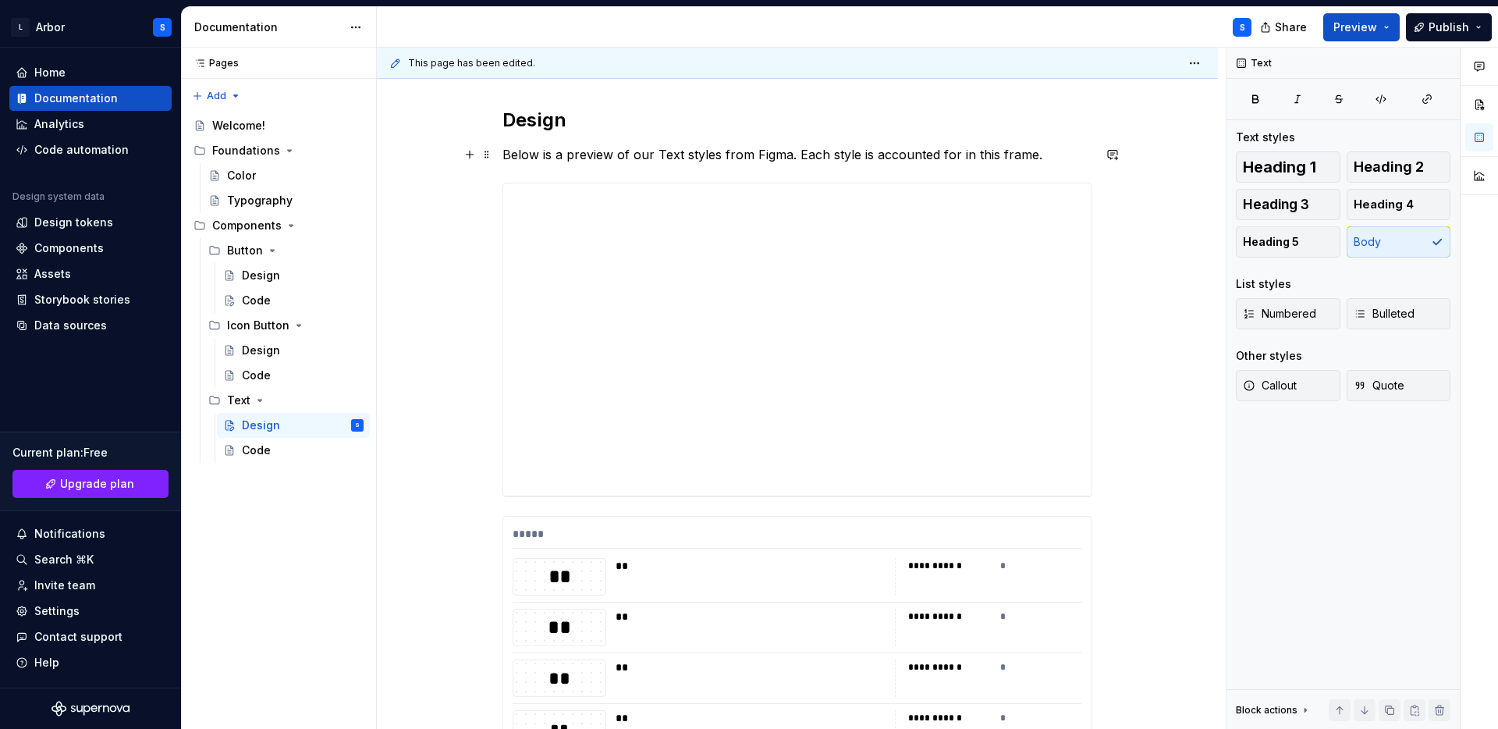
click at [797, 154] on p "Below is a preview of our Text styles from Figma. Each style is accounted for i…" at bounding box center [798, 154] width 590 height 19
click at [835, 157] on p "Below is a preview of our Text styles from Figma. Each style is accounted for i…" at bounding box center [798, 154] width 590 height 19
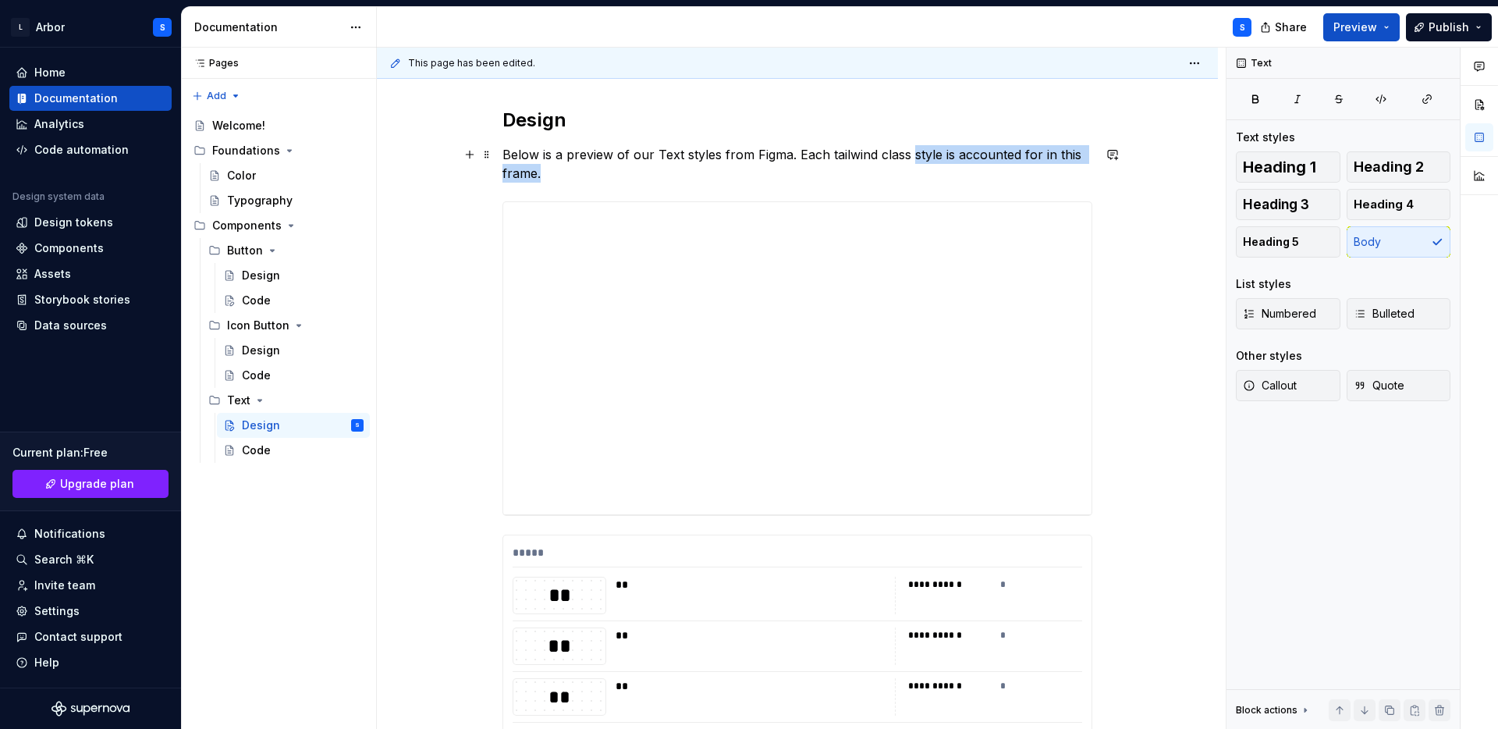
click at [822, 170] on p "Below is a preview of our Text styles from Figma. Each tailwind class style is …" at bounding box center [798, 163] width 590 height 37
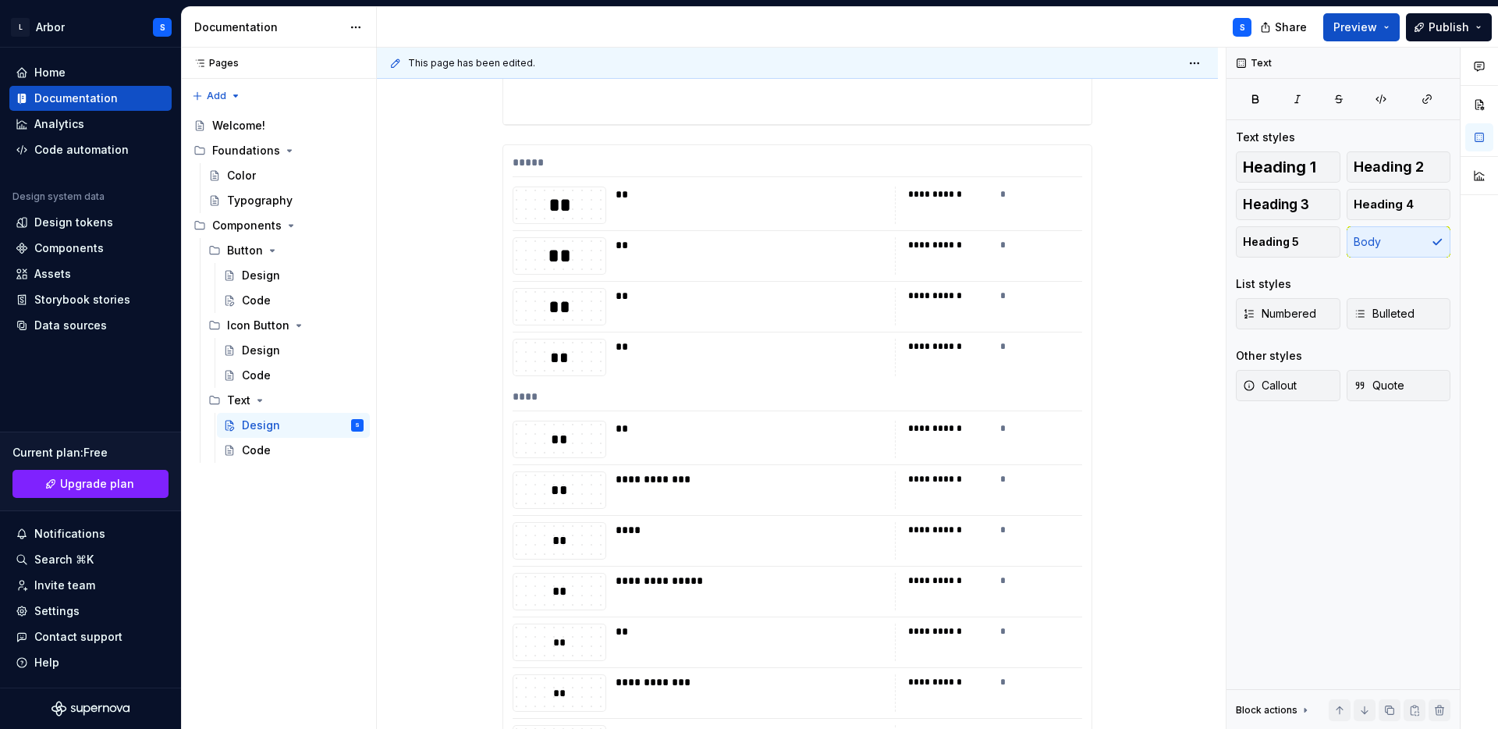
scroll to position [591, 0]
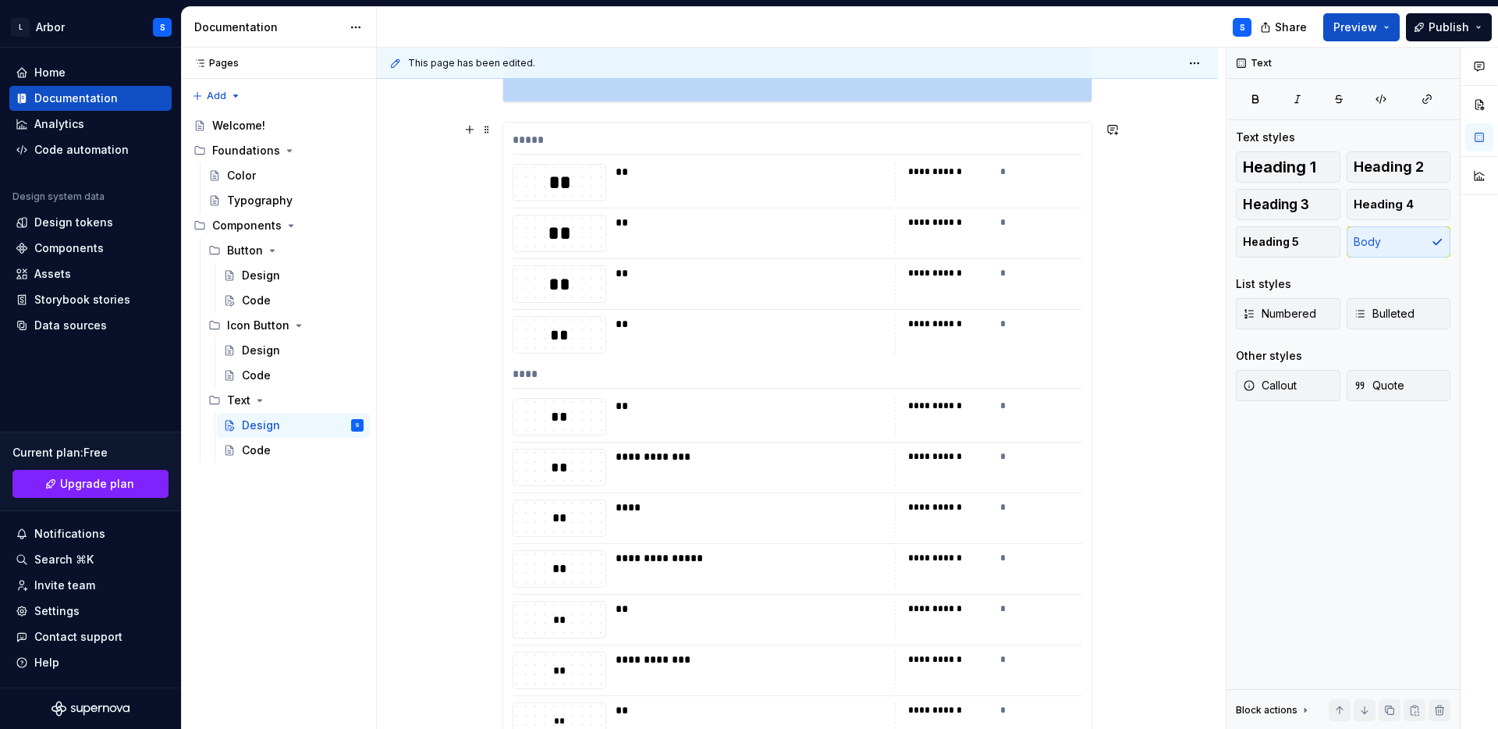
click at [679, 168] on div "**" at bounding box center [751, 172] width 270 height 16
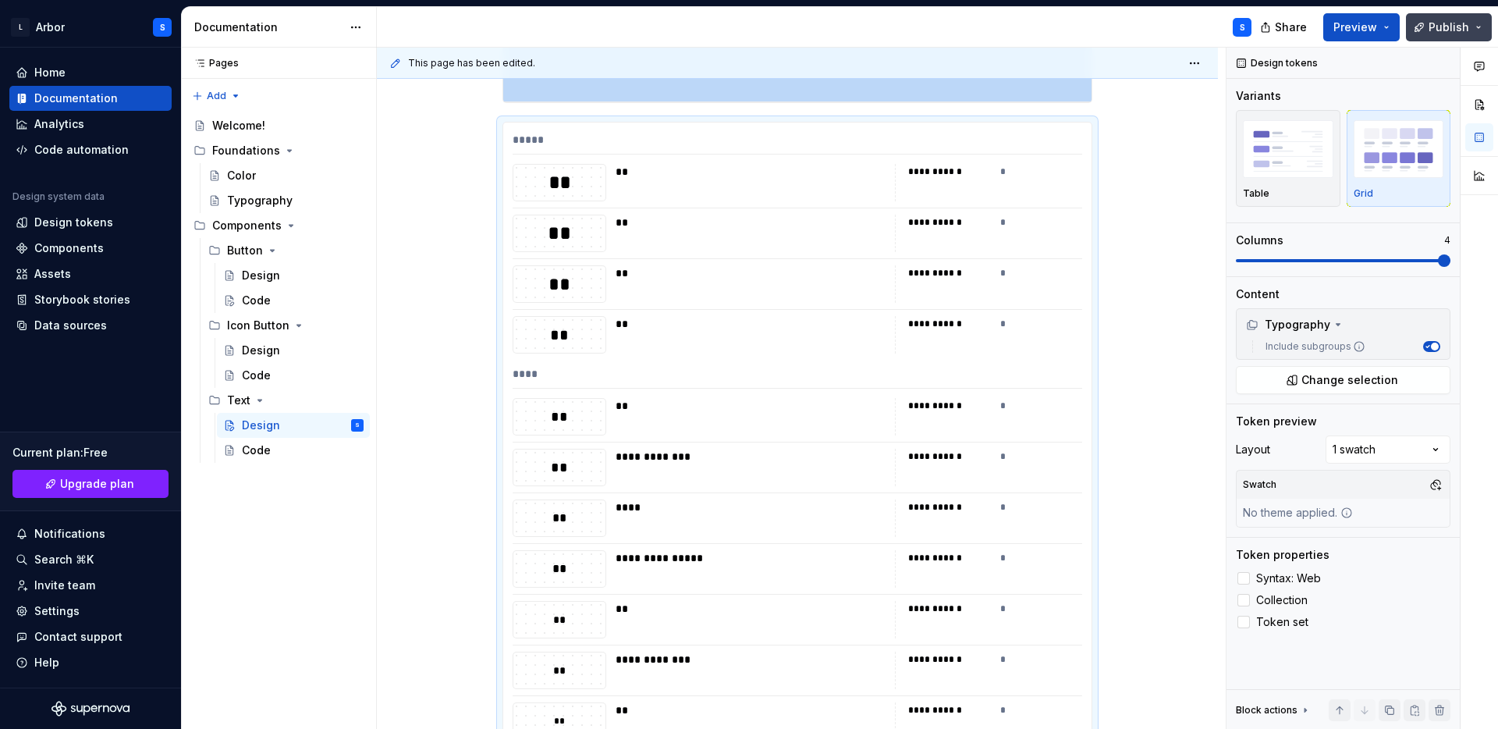
click at [1448, 30] on span "Publish" at bounding box center [1449, 28] width 41 height 16
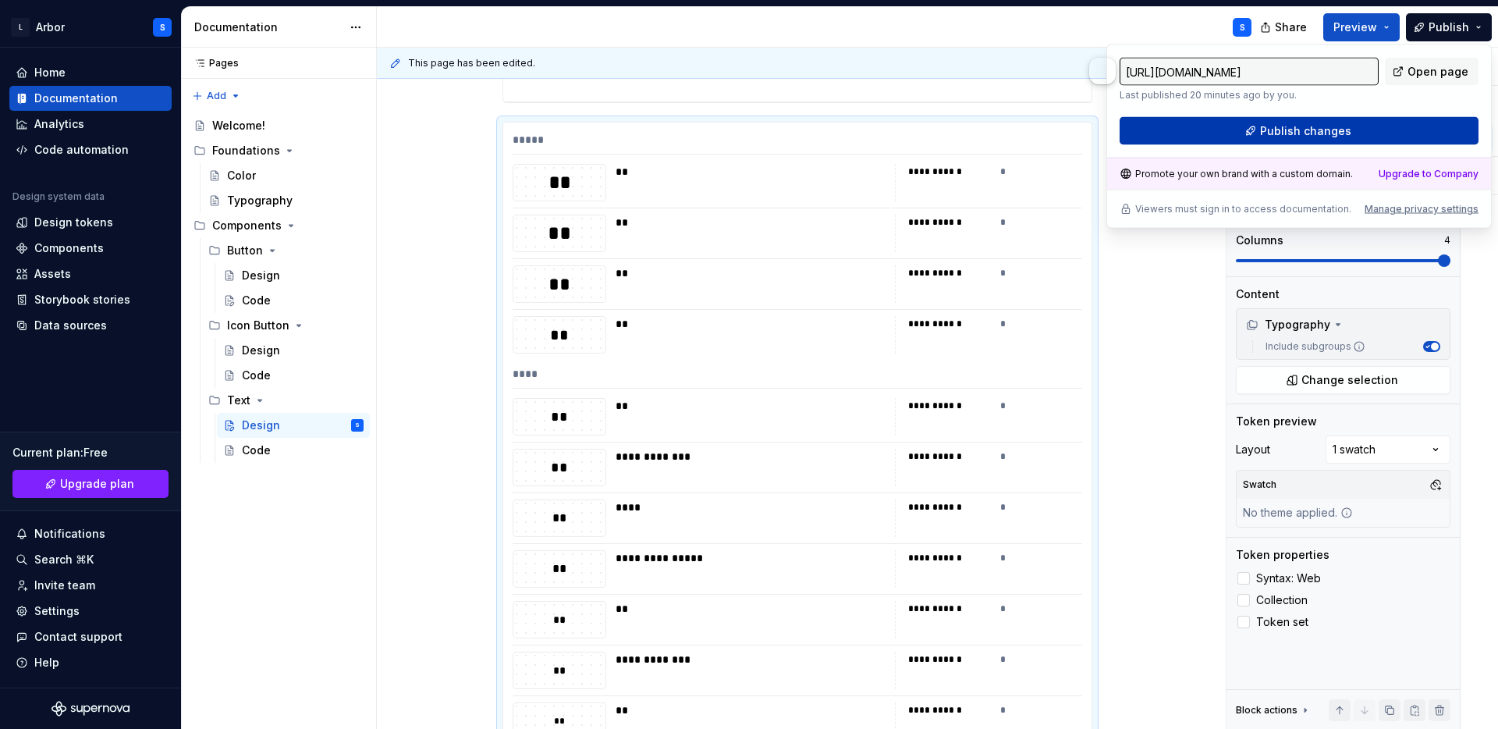
click at [1376, 126] on button "Publish changes" at bounding box center [1299, 131] width 359 height 28
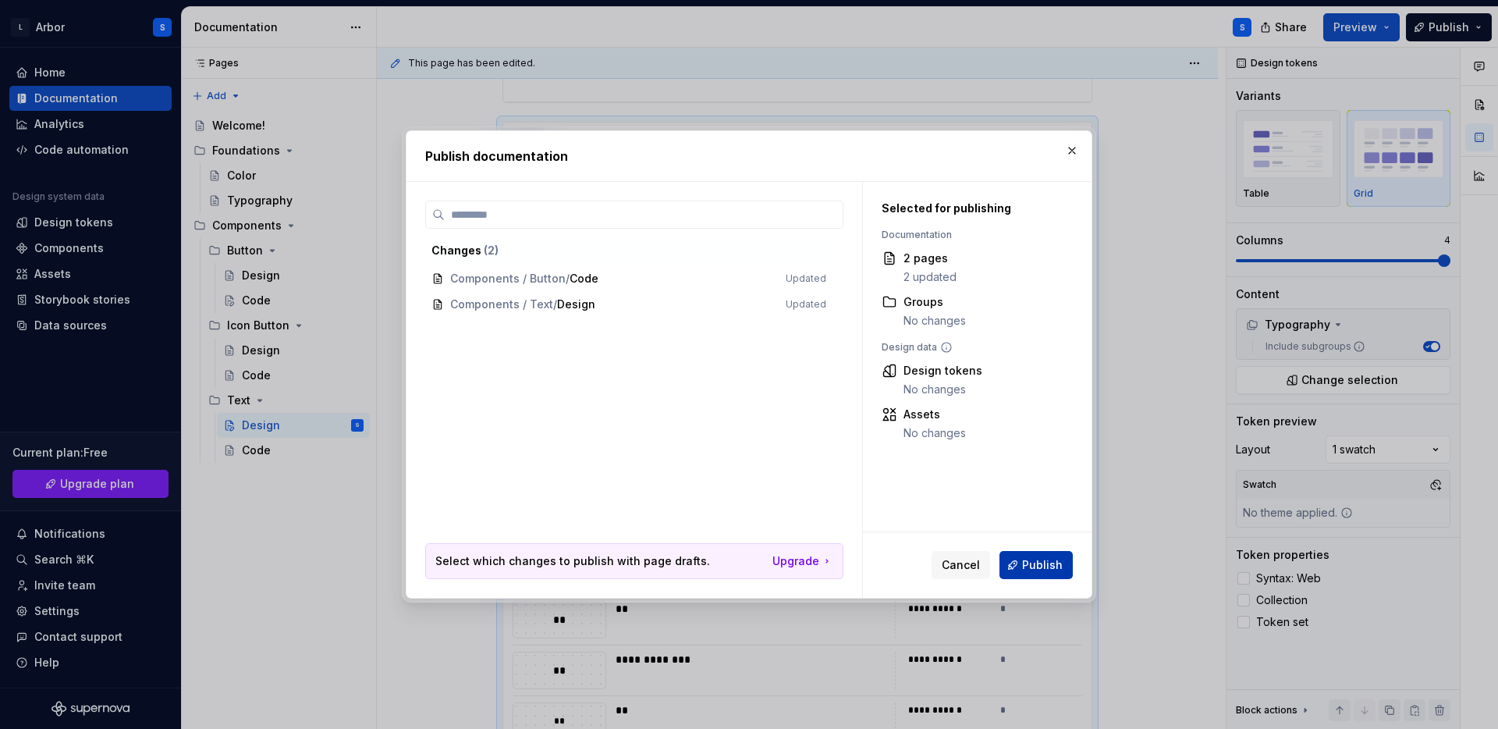
click at [1030, 557] on span "Publish" at bounding box center [1042, 565] width 41 height 16
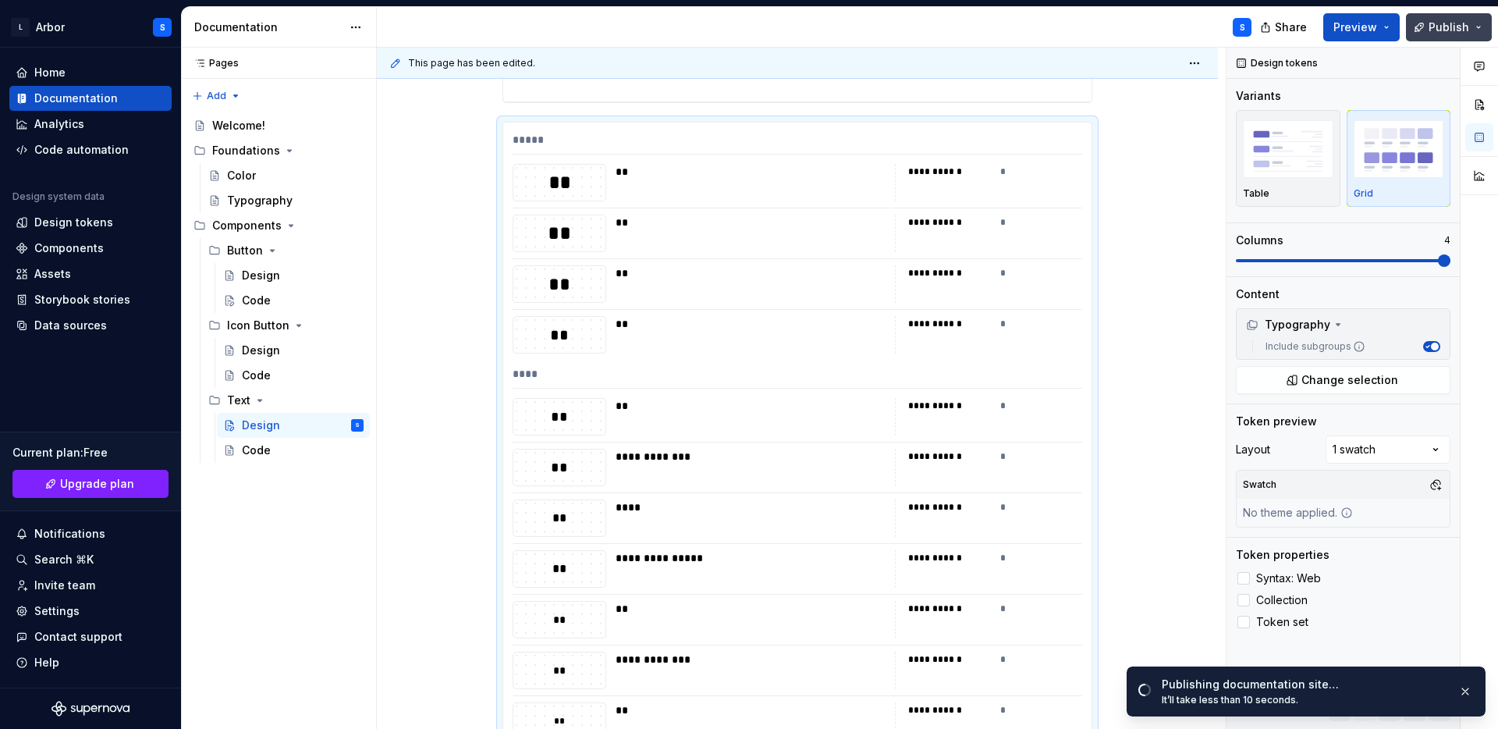
click at [1454, 29] on span "Publish" at bounding box center [1449, 28] width 41 height 16
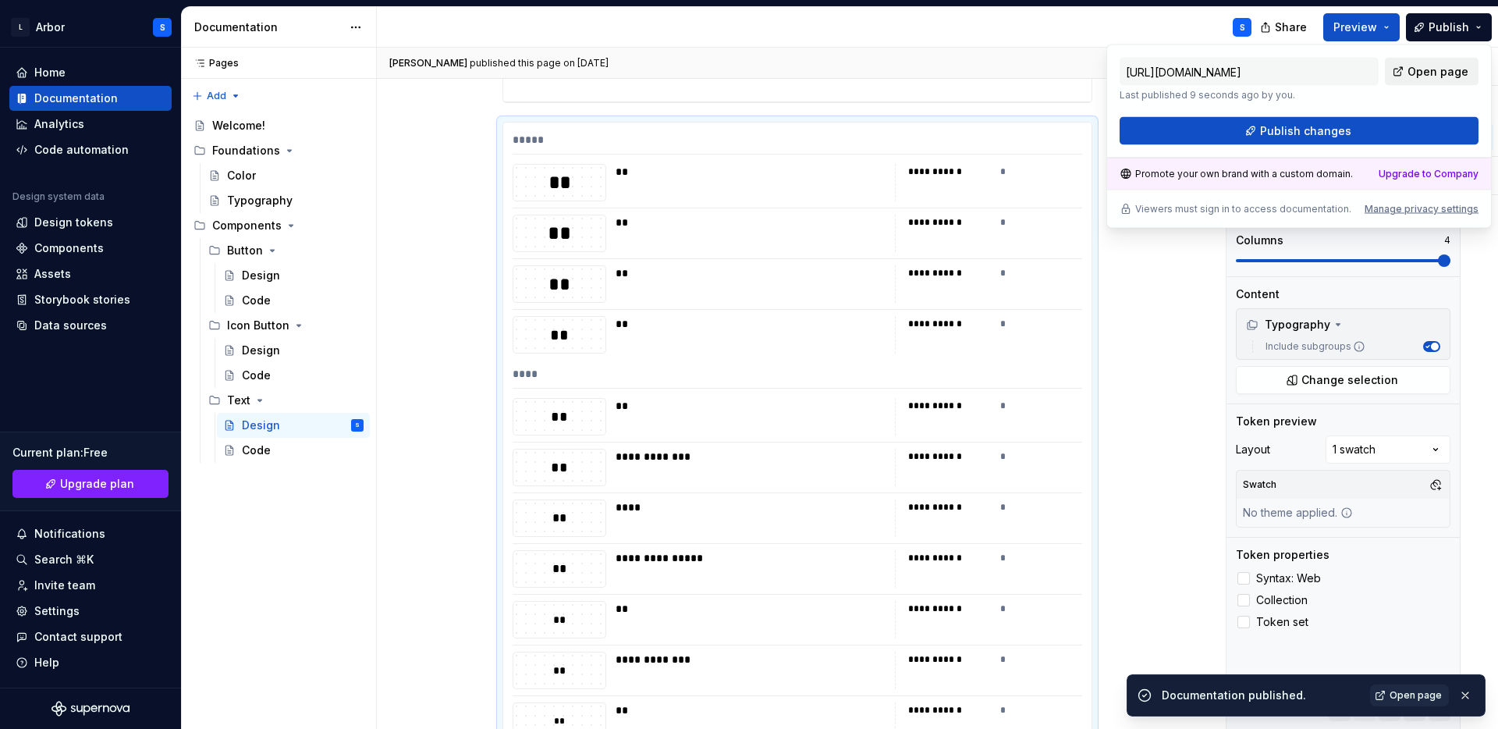
click at [1430, 74] on span "Open page" at bounding box center [1438, 72] width 61 height 16
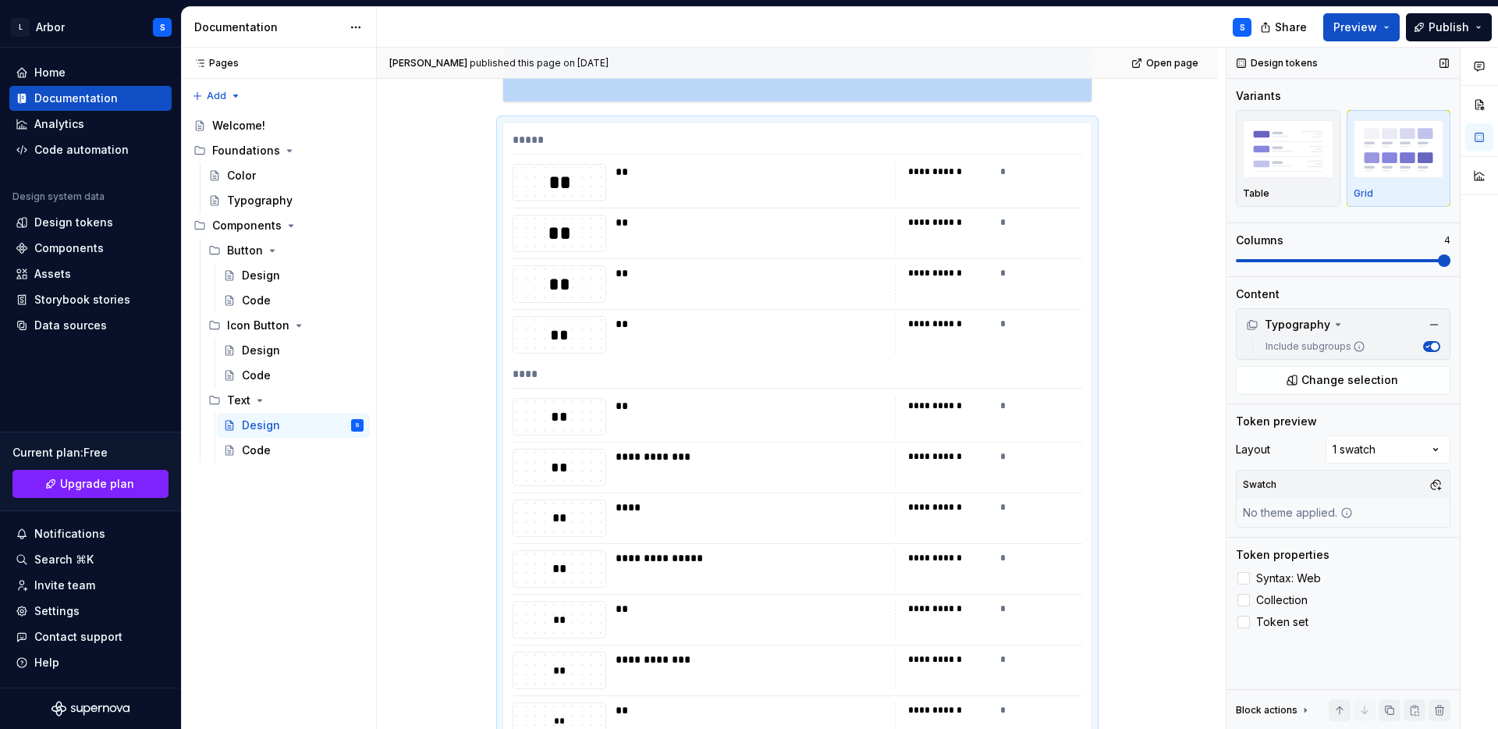
scroll to position [665, 0]
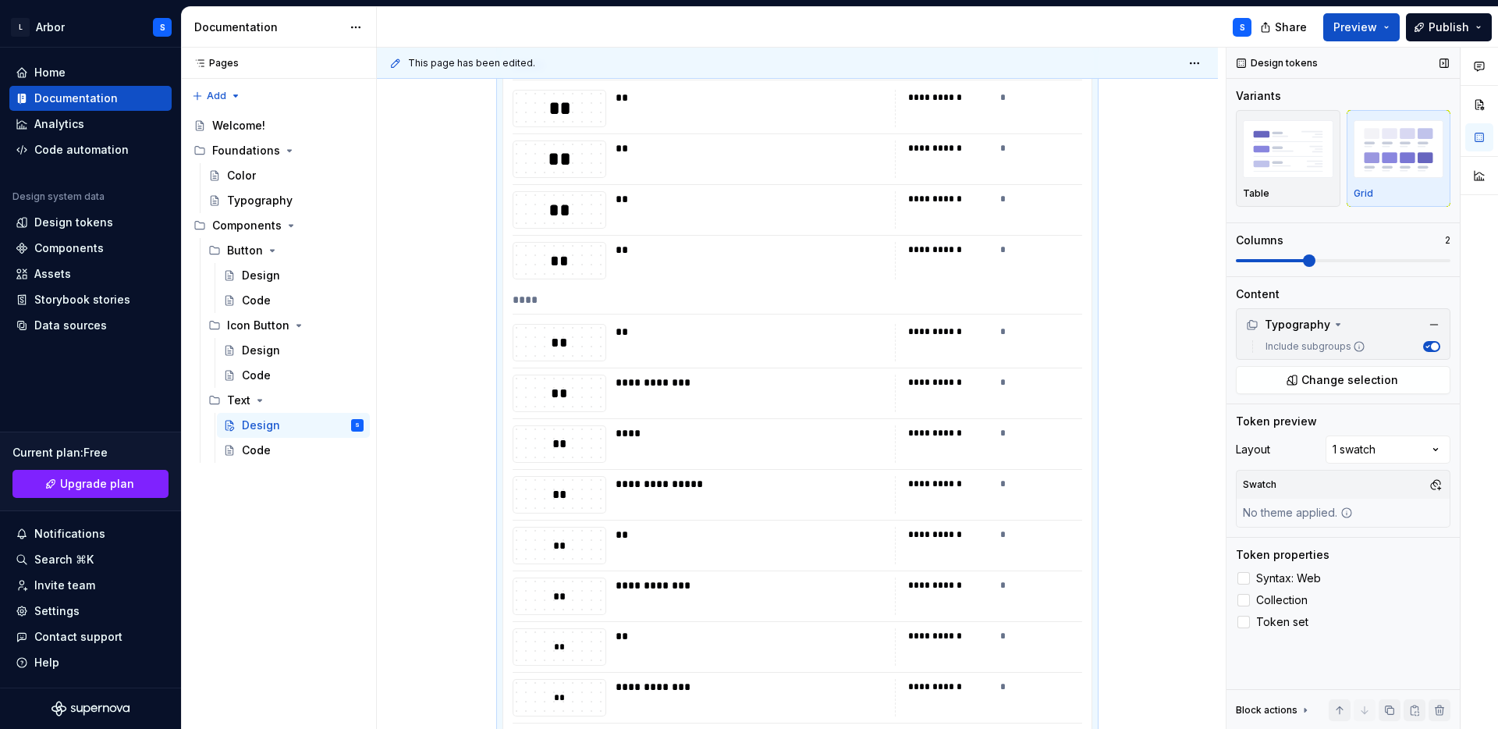
click at [1309, 257] on span at bounding box center [1343, 260] width 215 height 12
click at [1333, 28] on button "Preview" at bounding box center [1361, 27] width 76 height 28
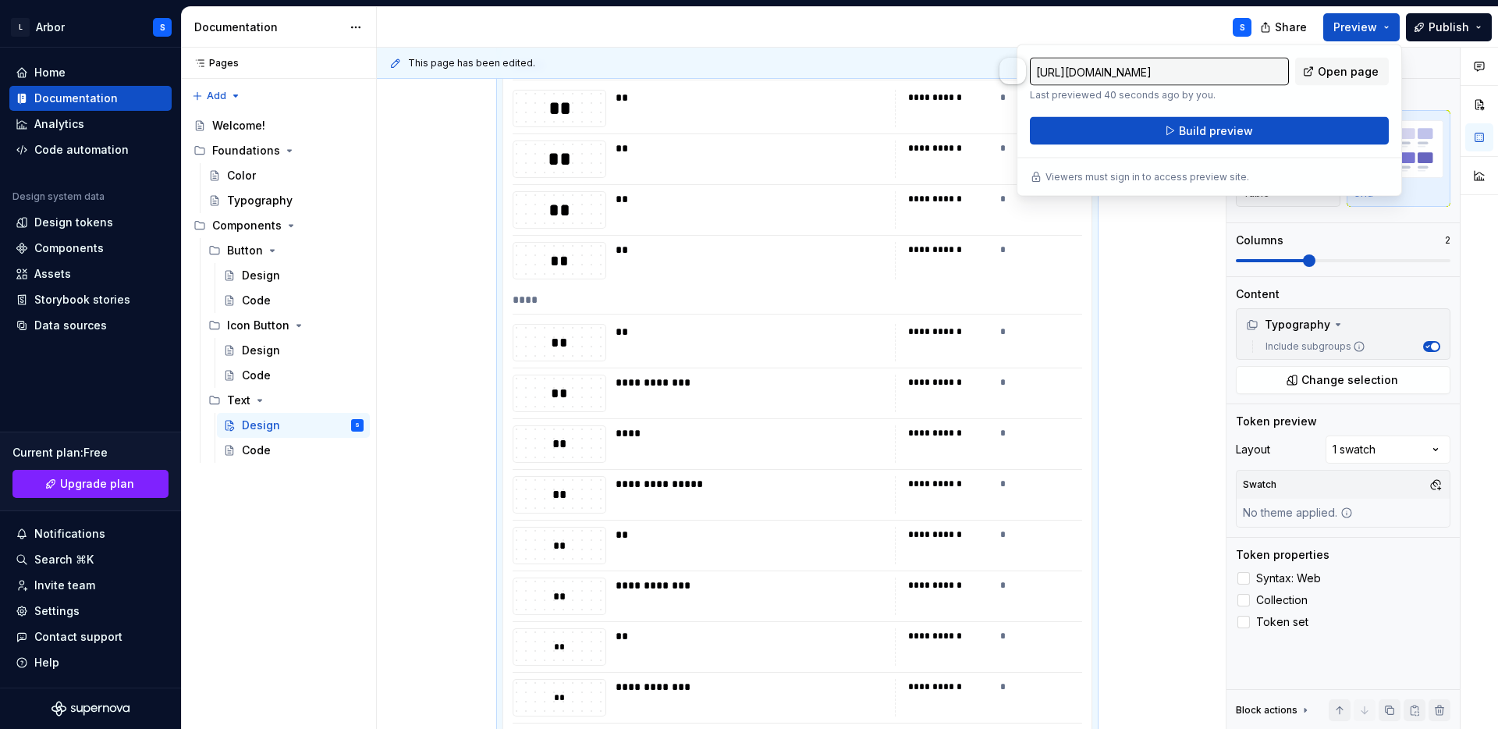
click at [1279, 150] on div "[URL][DOMAIN_NAME] Last previewed 40 seconds ago by you. Open page Build previe…" at bounding box center [1209, 120] width 385 height 152
click at [1273, 126] on button "Build preview" at bounding box center [1209, 131] width 359 height 28
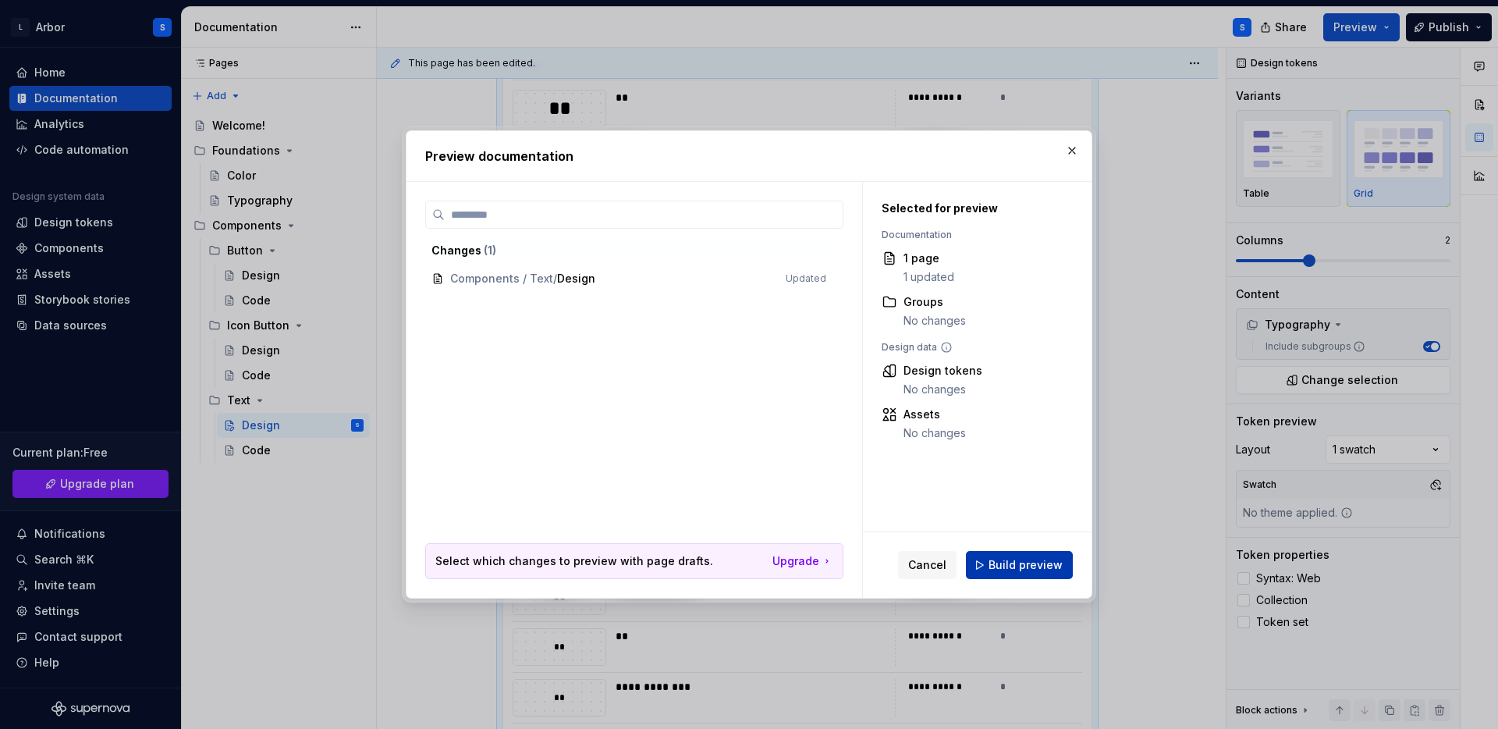
click at [1024, 565] on span "Build preview" at bounding box center [1026, 565] width 74 height 16
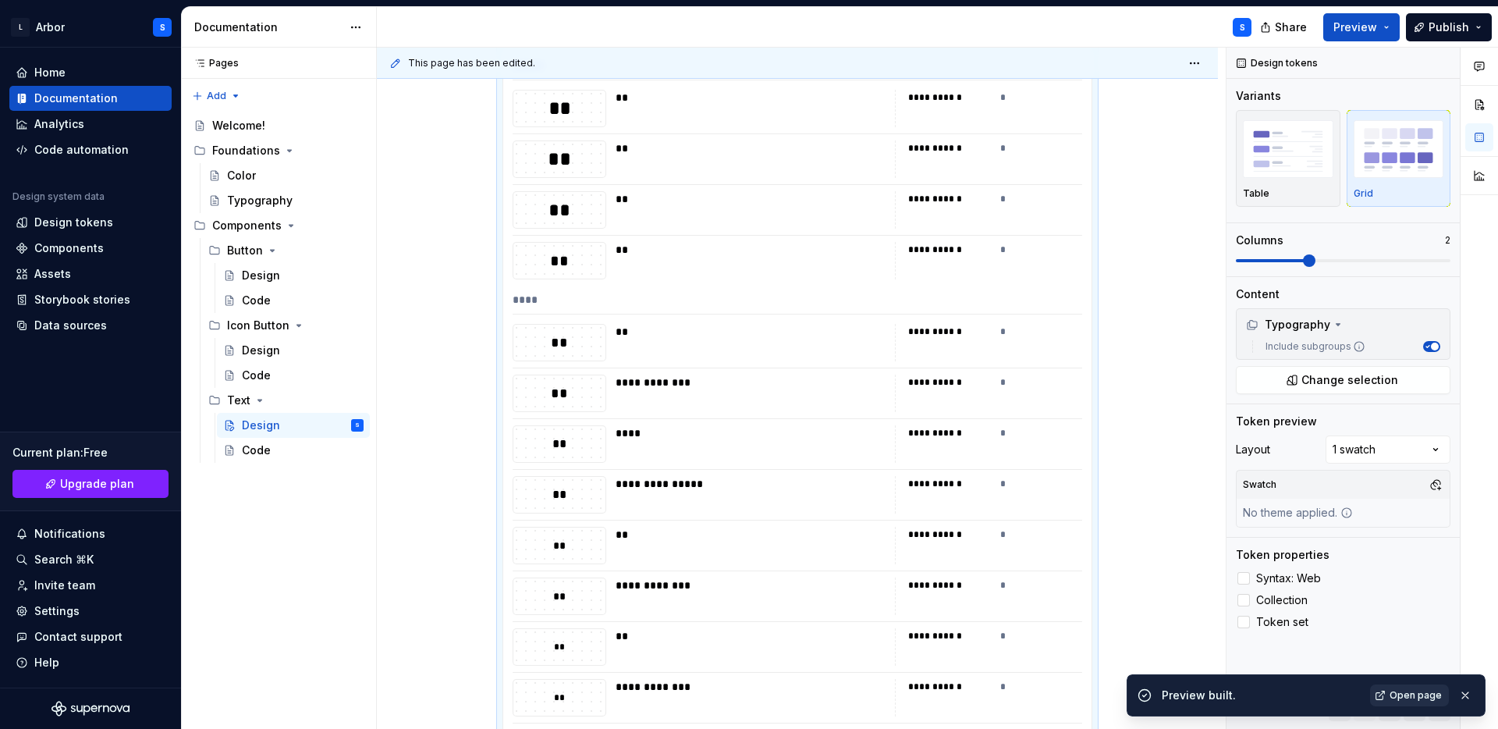
click at [1412, 691] on span "Open page" at bounding box center [1416, 695] width 52 height 12
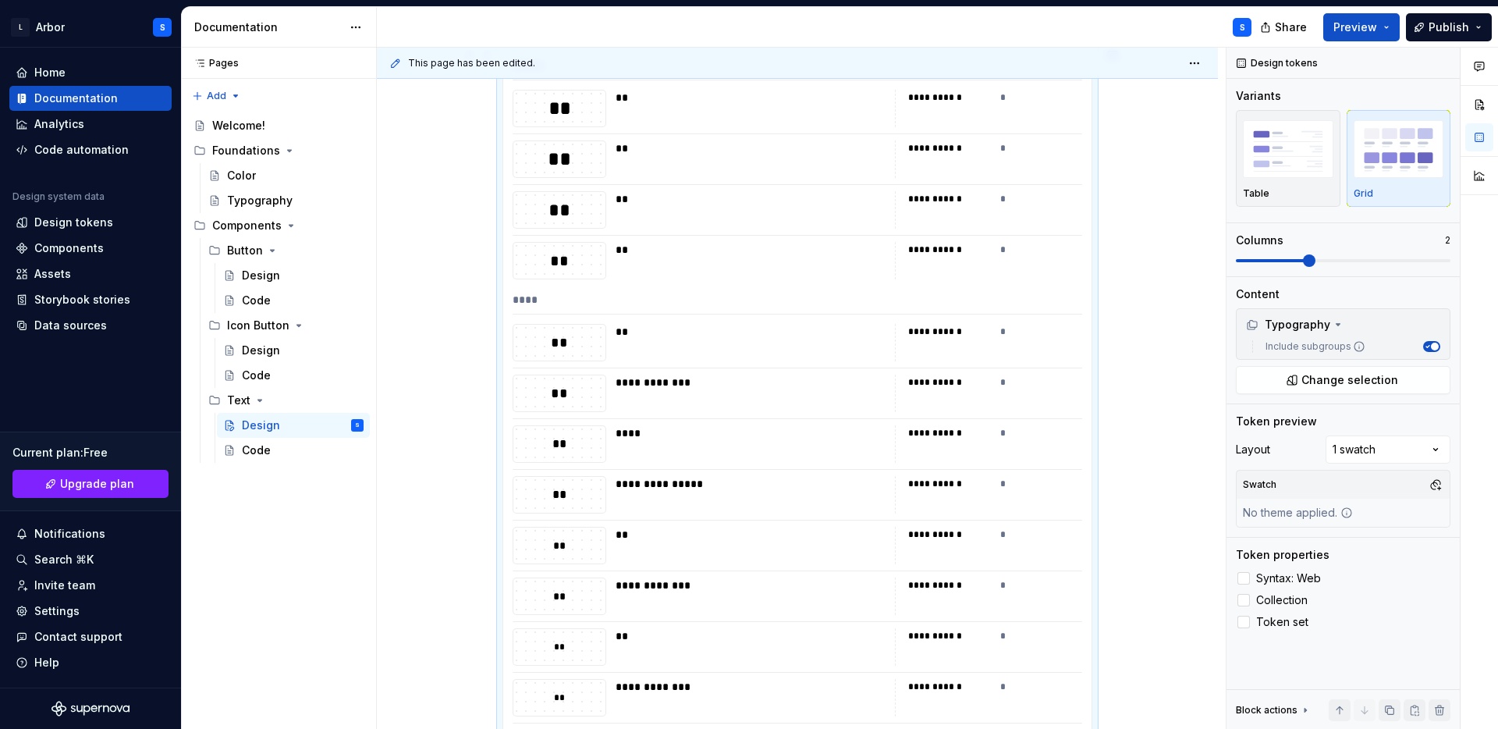
scroll to position [556, 0]
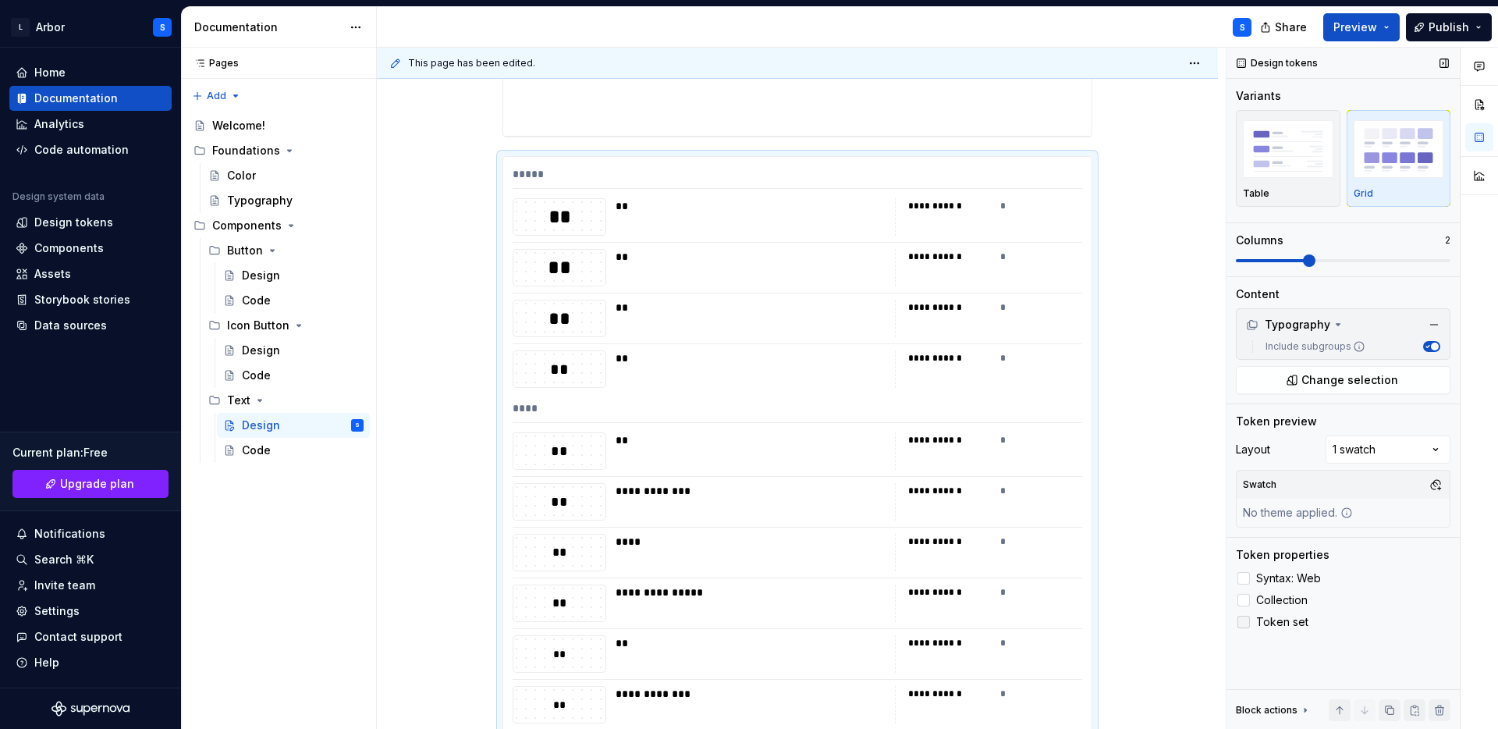
click at [1279, 620] on span "Token set" at bounding box center [1282, 622] width 52 height 12
click at [1280, 601] on span "Collection" at bounding box center [1281, 600] width 51 height 12
click at [1290, 606] on span "Collection" at bounding box center [1281, 600] width 51 height 12
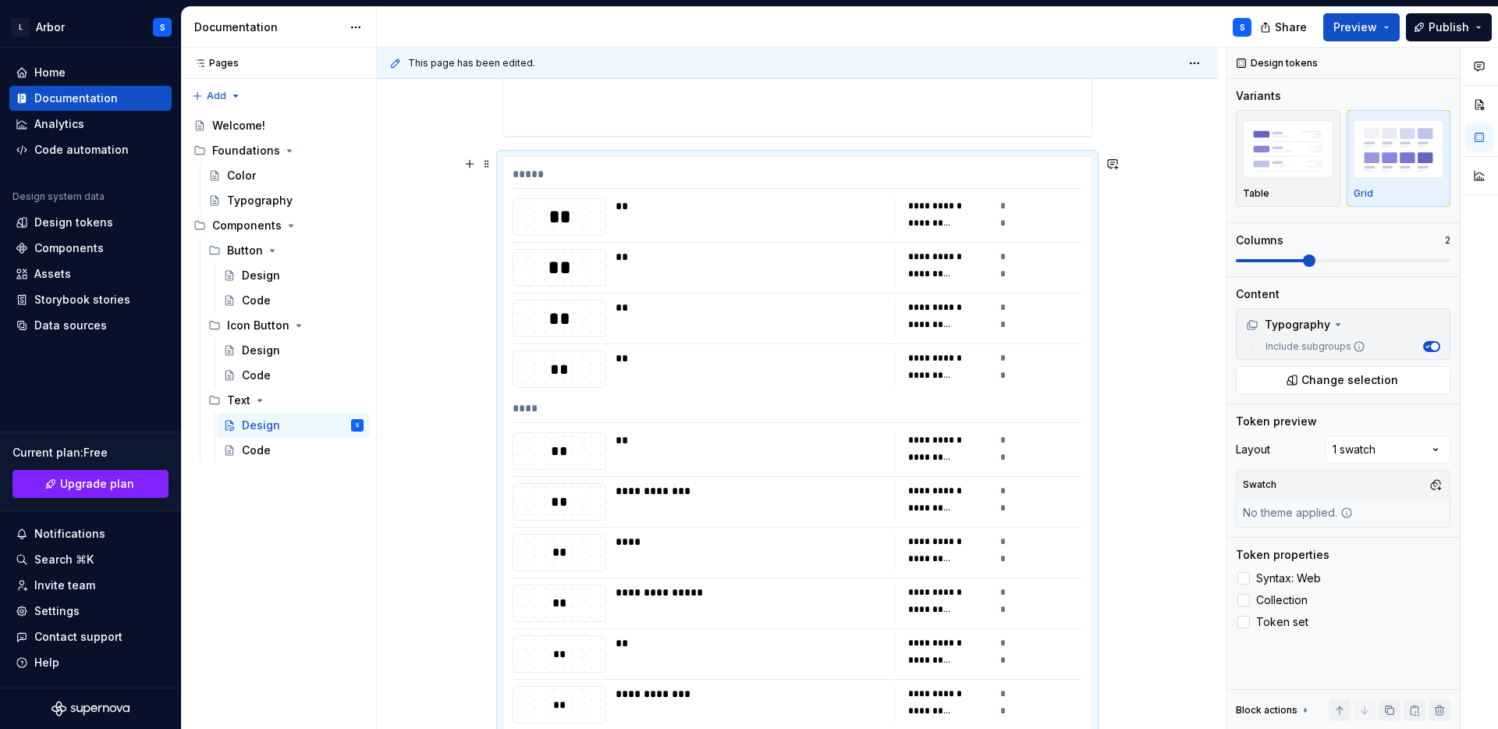
scroll to position [0, 0]
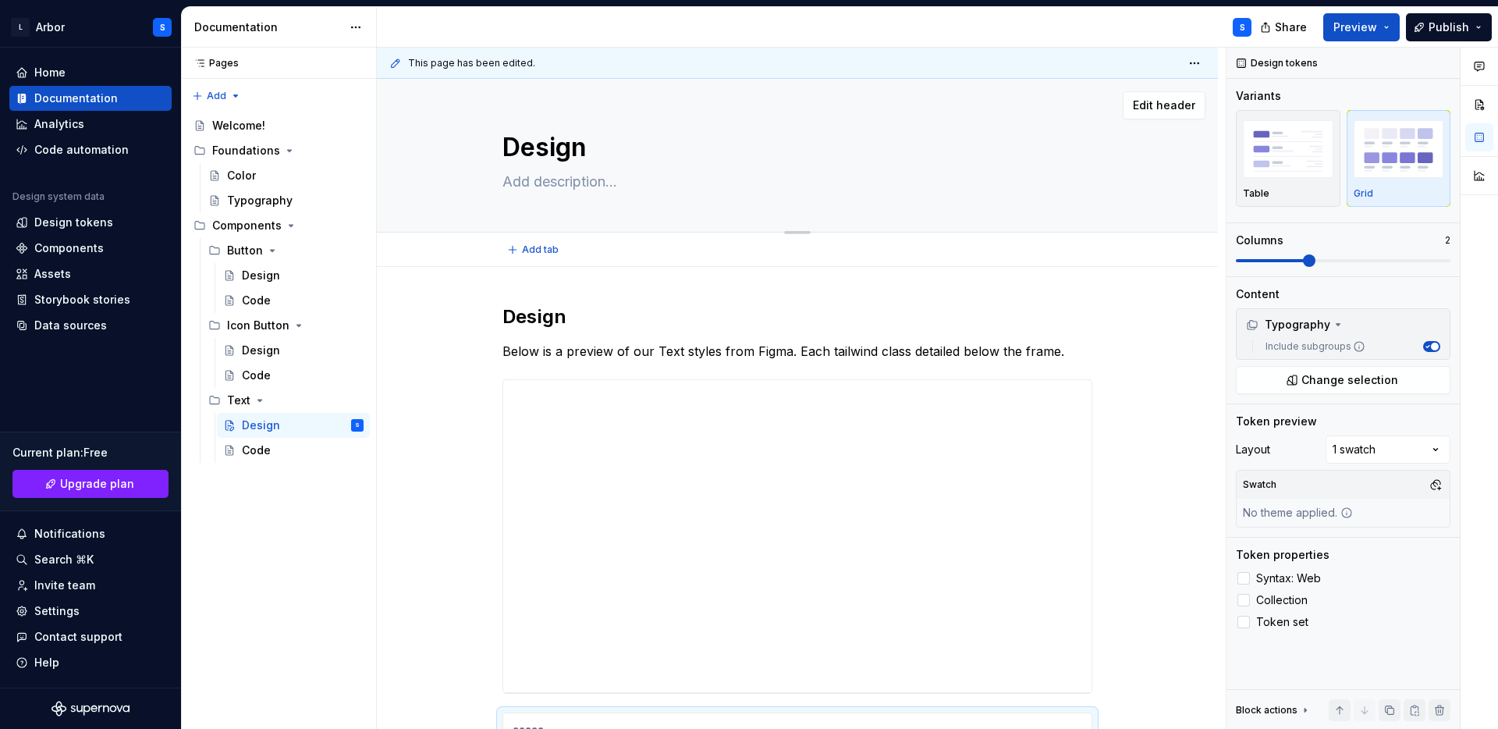
click at [543, 177] on textarea at bounding box center [794, 181] width 590 height 25
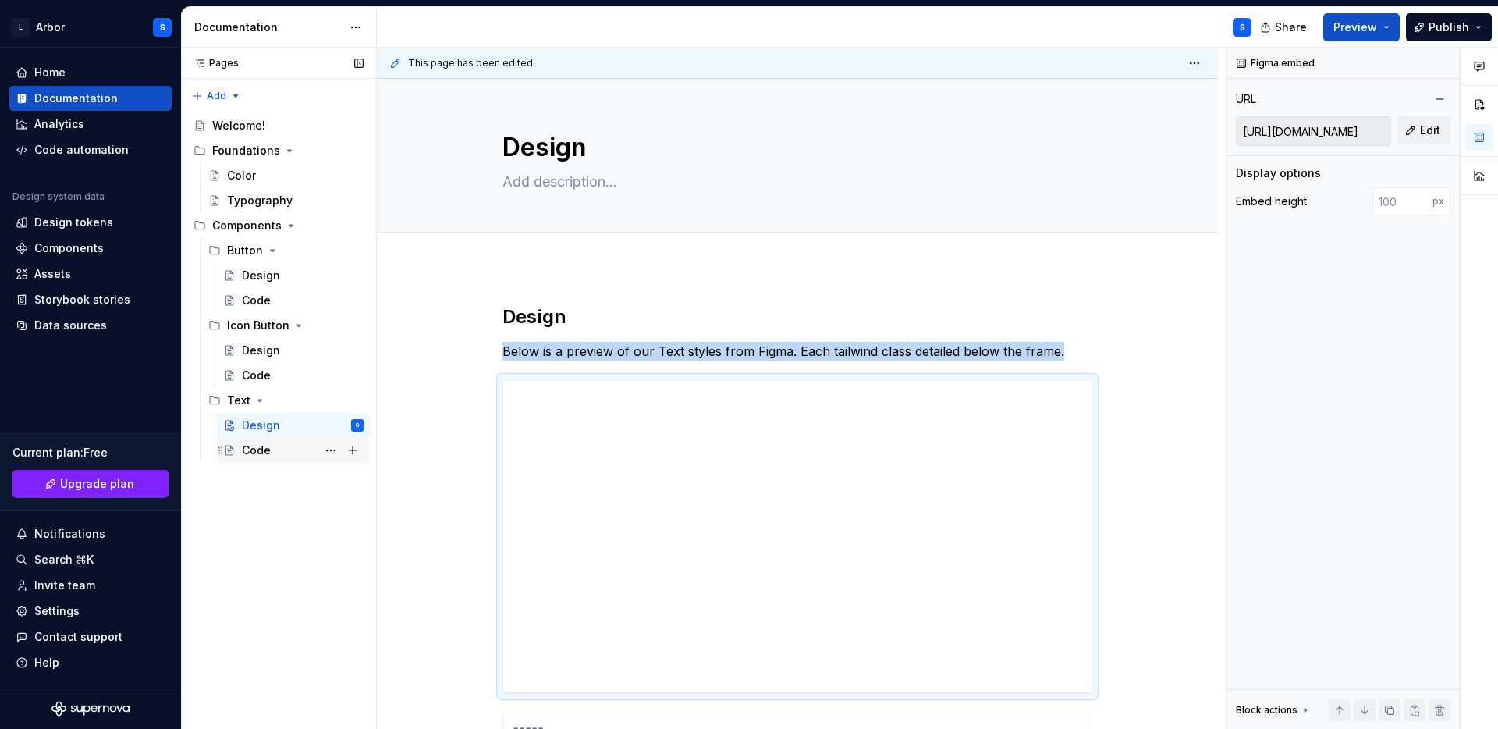
click at [278, 449] on div "Code" at bounding box center [303, 450] width 122 height 22
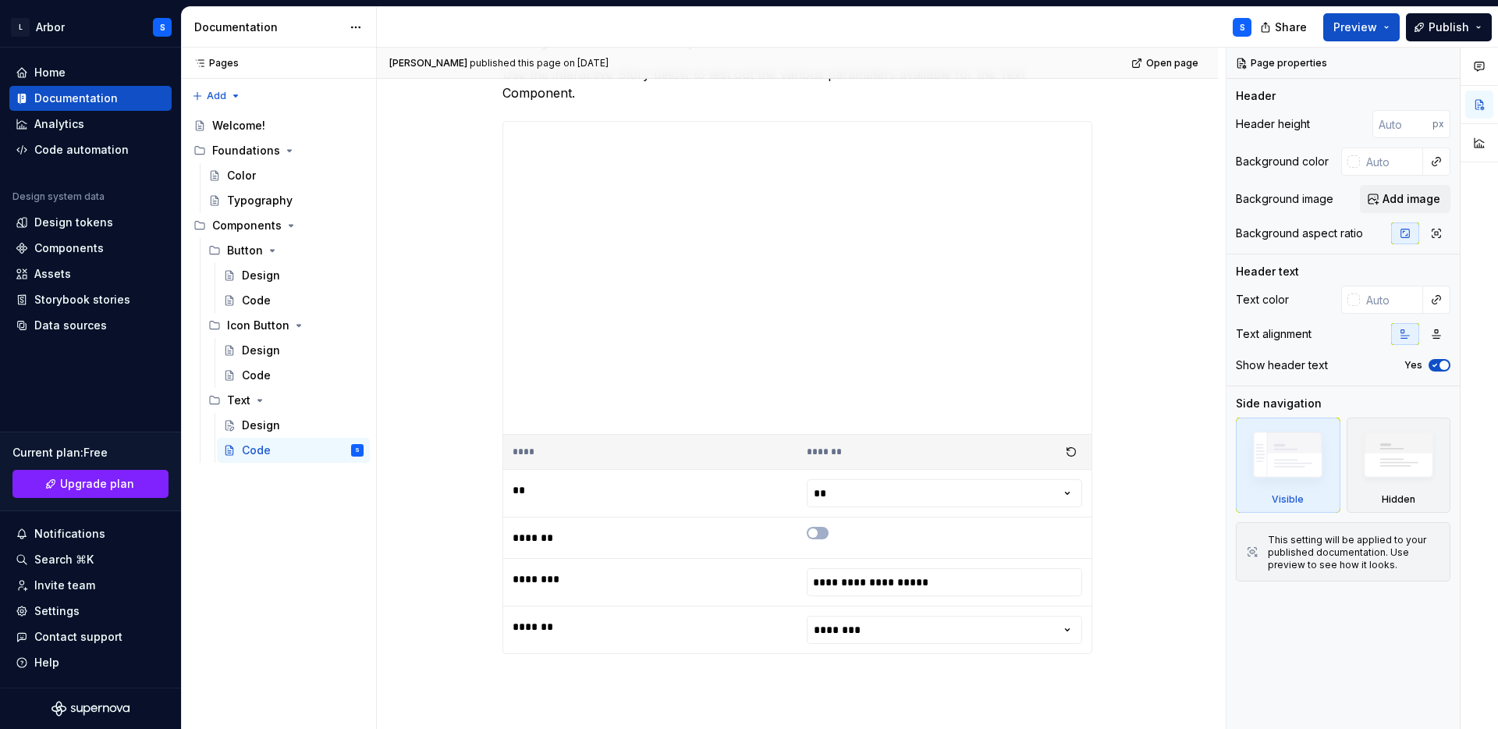
scroll to position [420, 0]
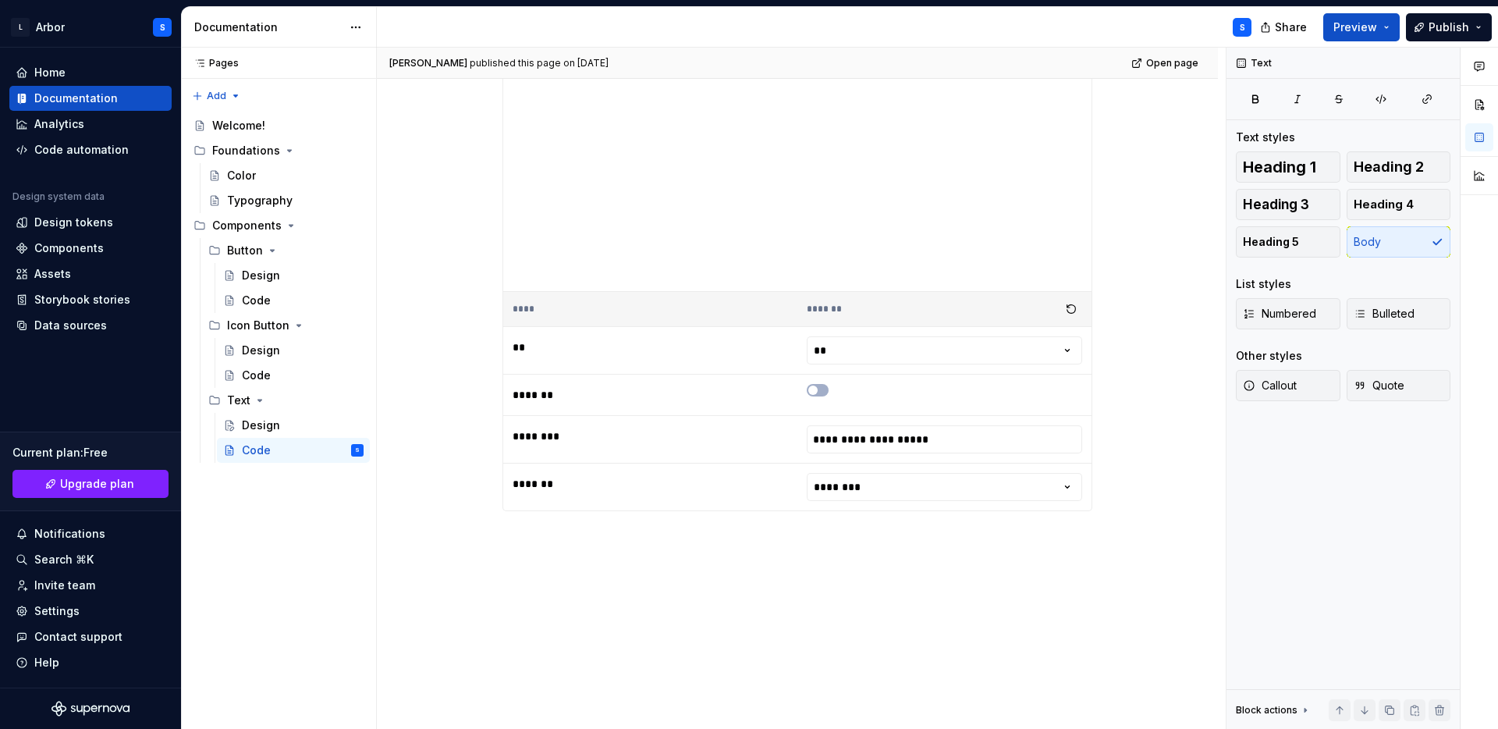
click at [529, 507] on div "**********" at bounding box center [798, 207] width 590 height 645
click at [259, 376] on div "Code" at bounding box center [256, 376] width 29 height 16
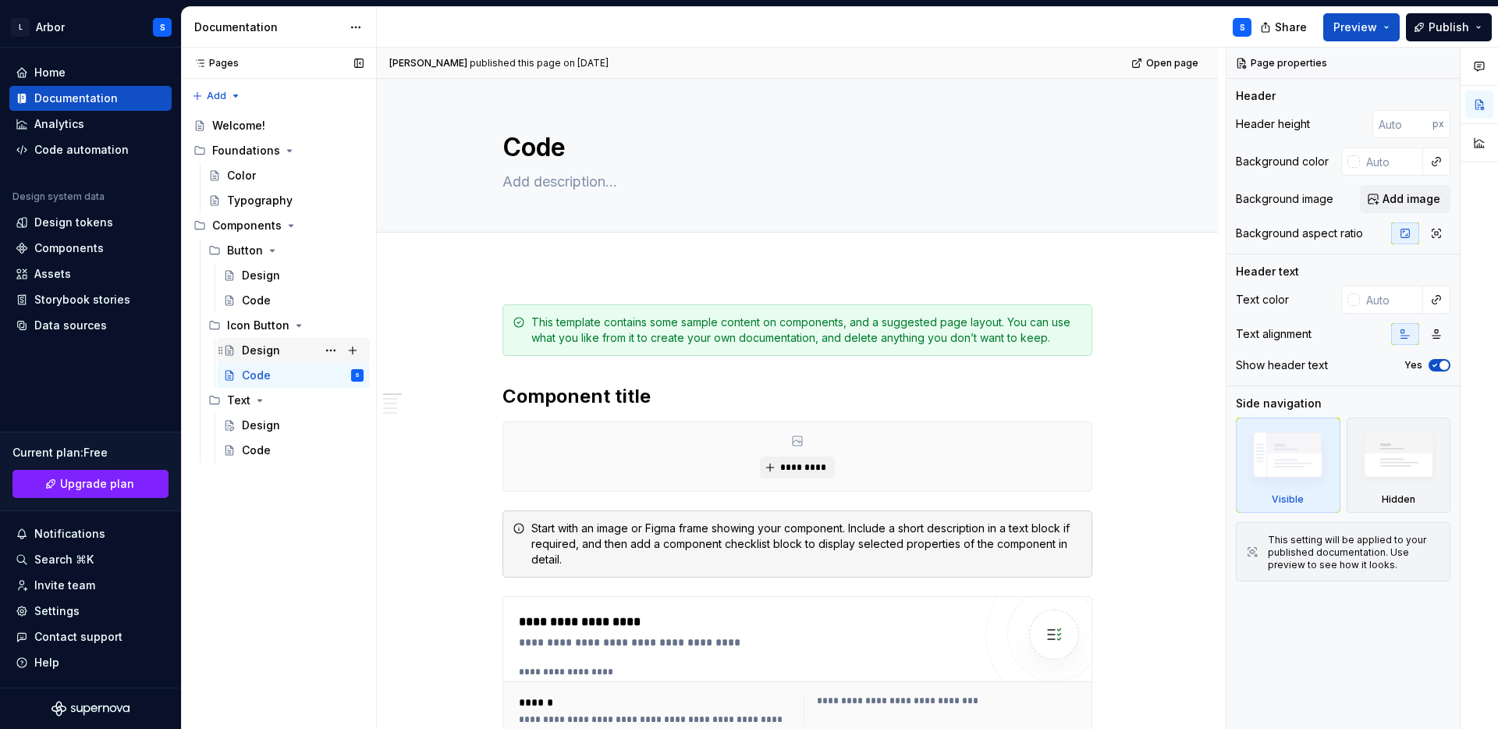
click at [275, 350] on div "Design" at bounding box center [261, 351] width 38 height 16
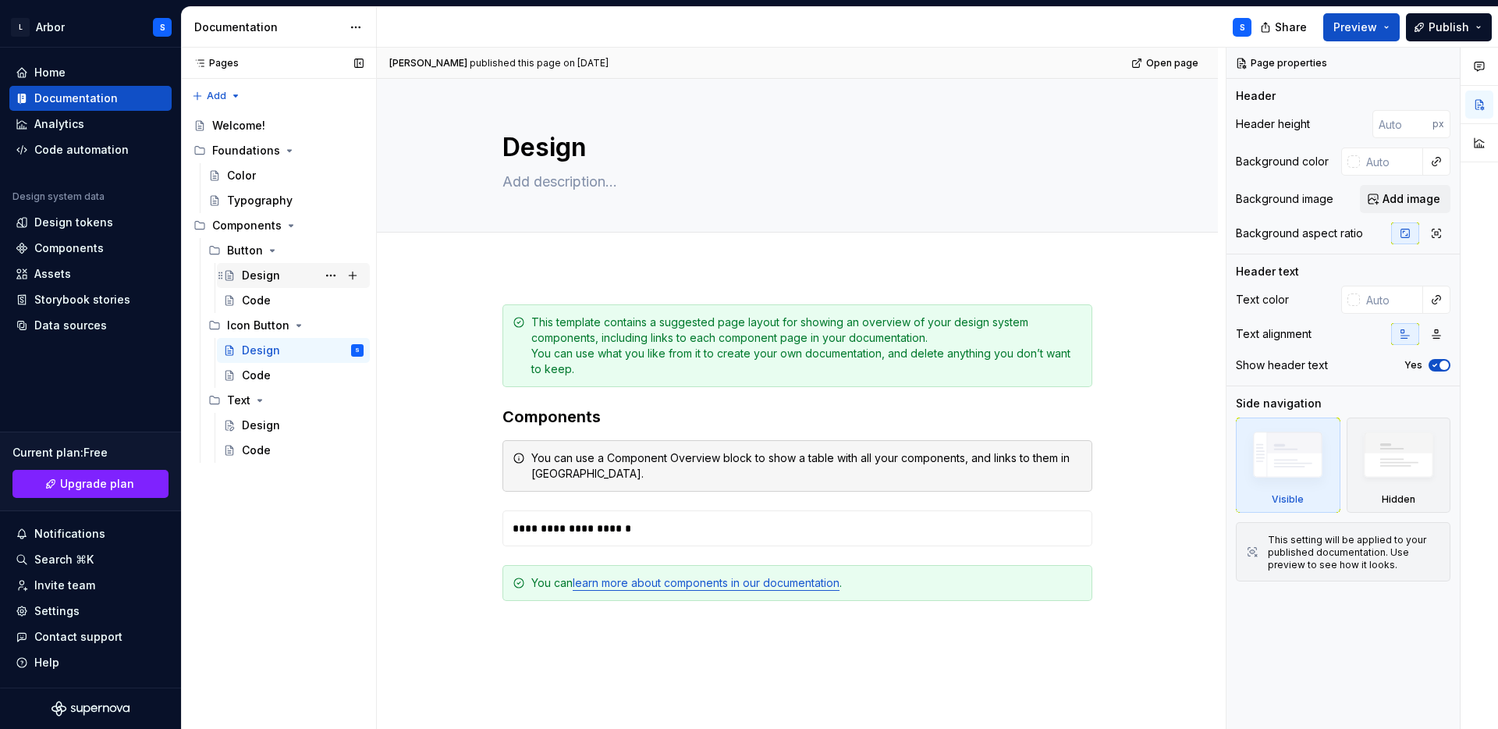
click at [267, 279] on div "Design" at bounding box center [261, 276] width 38 height 16
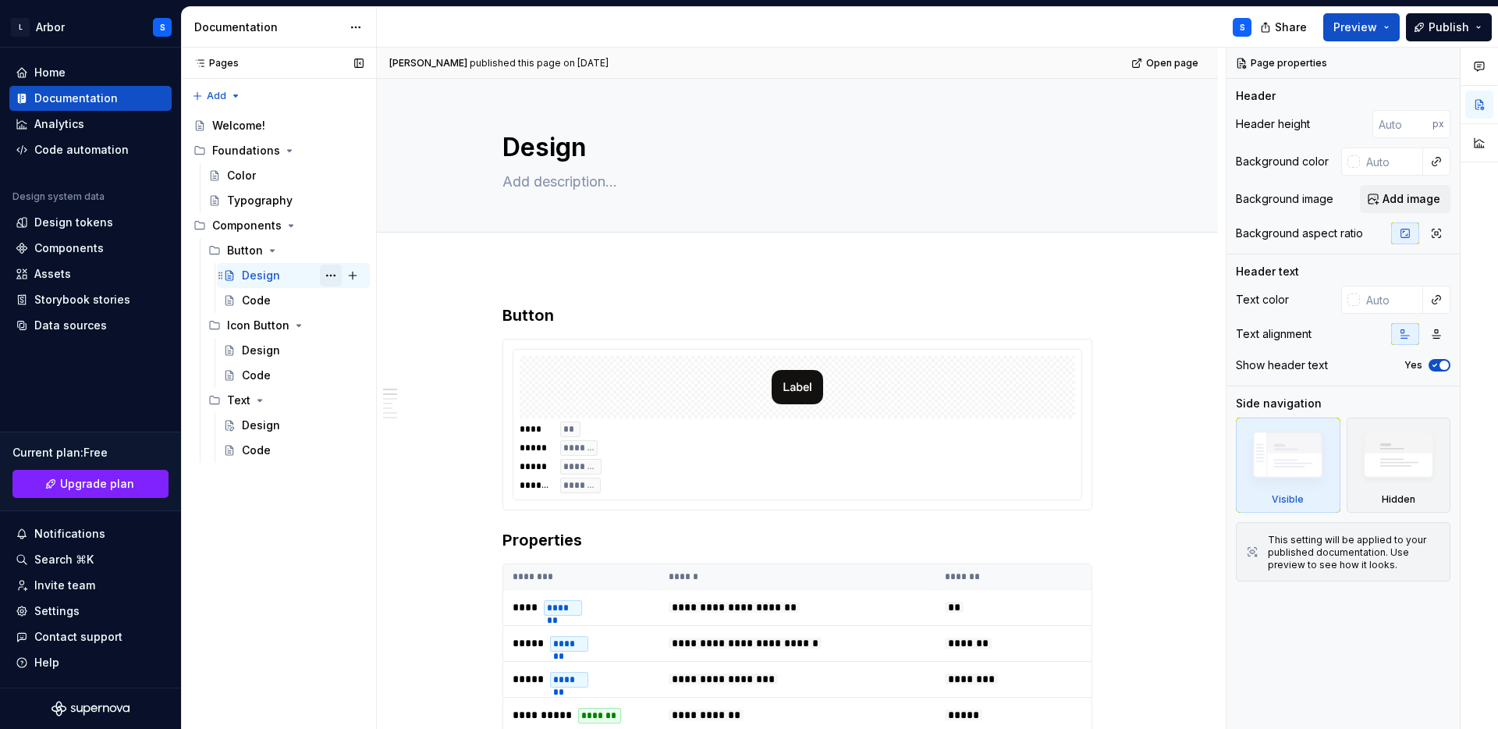
click at [328, 275] on button "Page tree" at bounding box center [331, 276] width 22 height 22
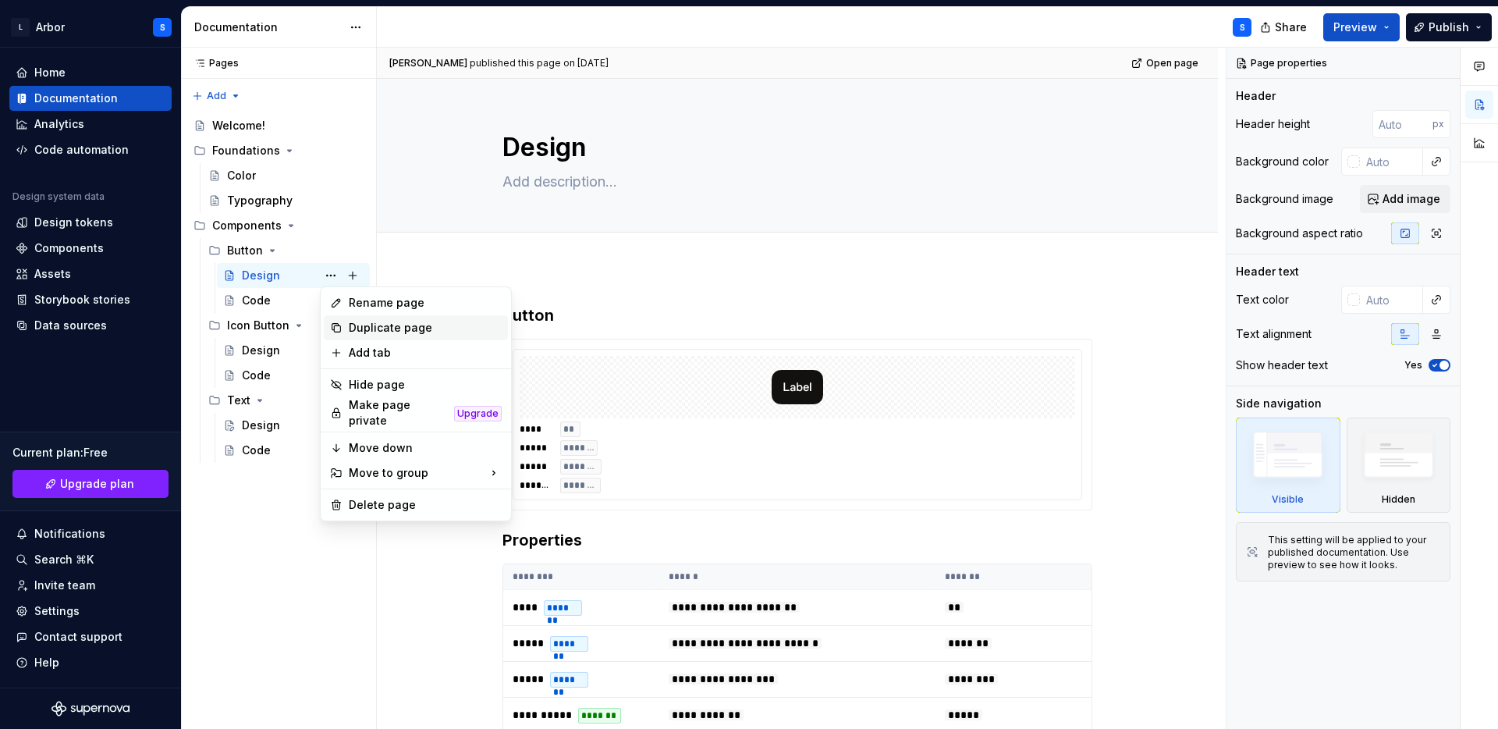
click at [371, 325] on div "Duplicate page" at bounding box center [425, 328] width 153 height 16
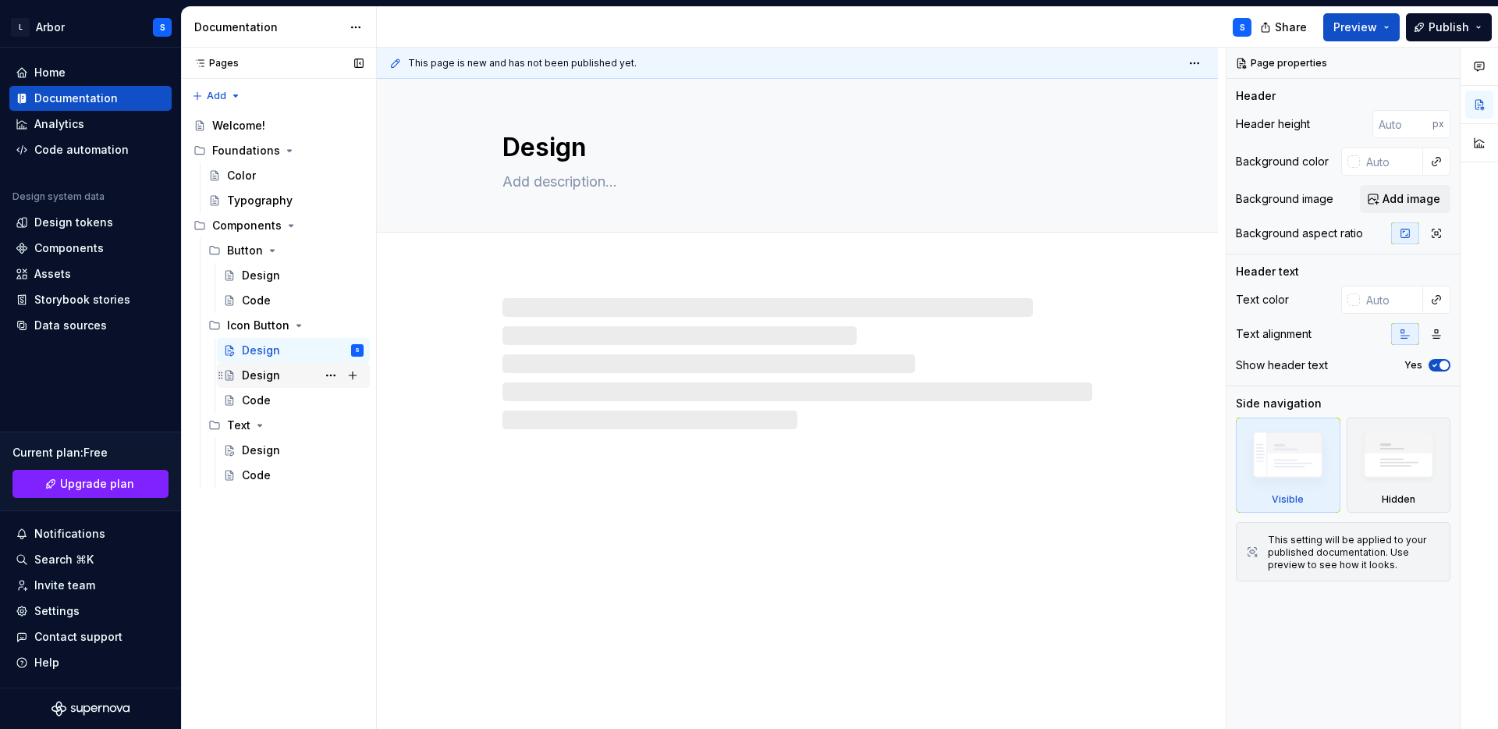
click at [282, 375] on div "Design" at bounding box center [303, 375] width 122 height 22
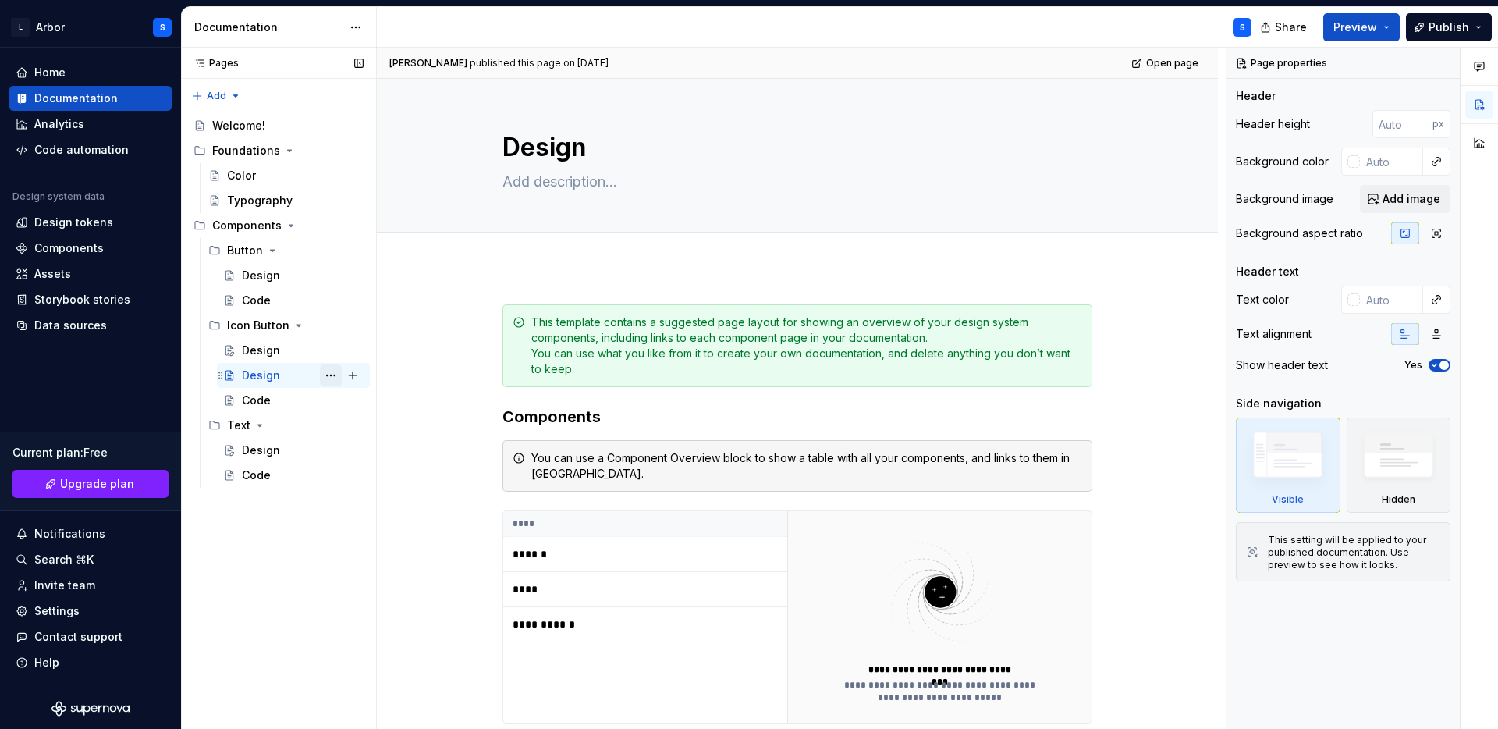
click at [331, 375] on button "Page tree" at bounding box center [331, 375] width 22 height 22
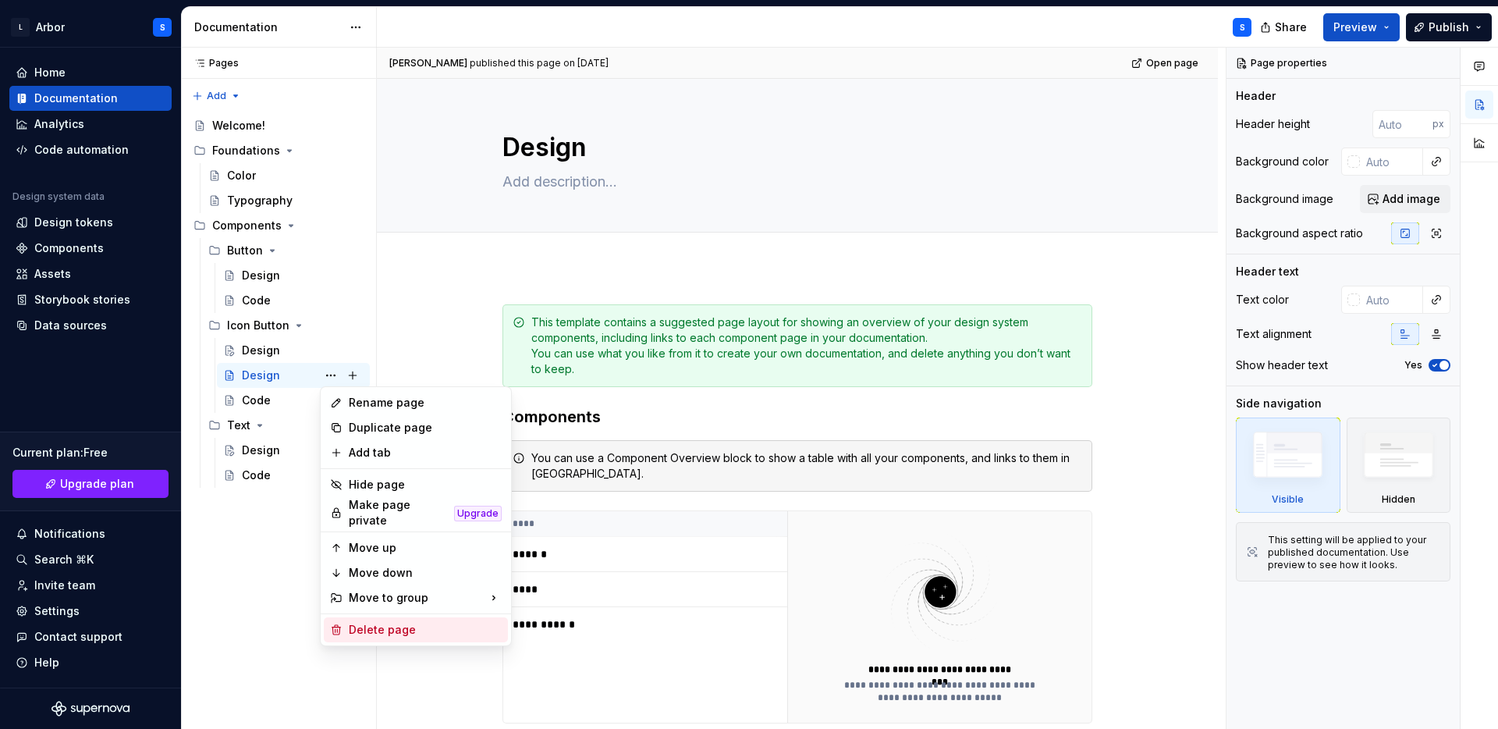
click at [392, 623] on div "Delete page" at bounding box center [425, 630] width 153 height 16
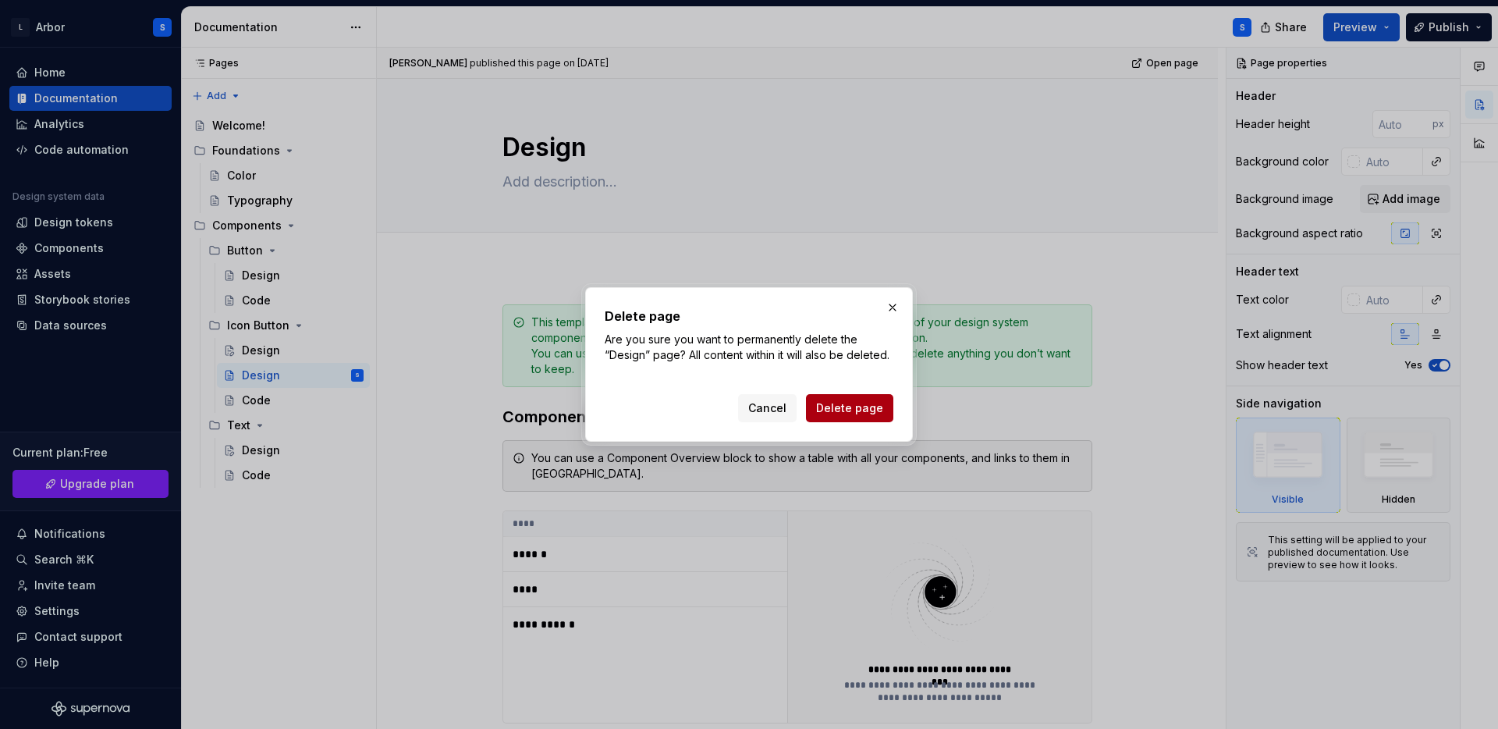
click at [834, 400] on span "Delete page" at bounding box center [849, 408] width 67 height 16
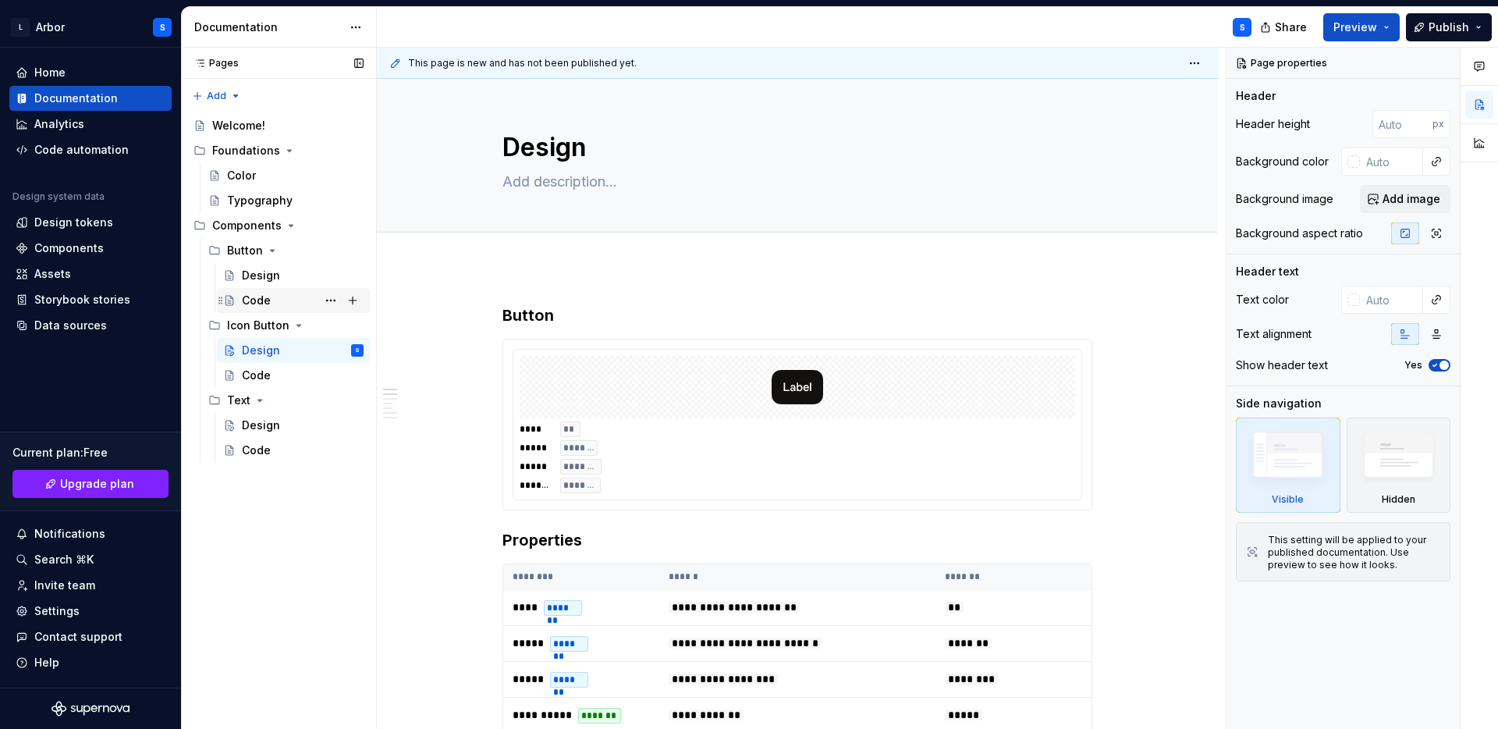
click at [282, 299] on div "Code" at bounding box center [303, 300] width 122 height 22
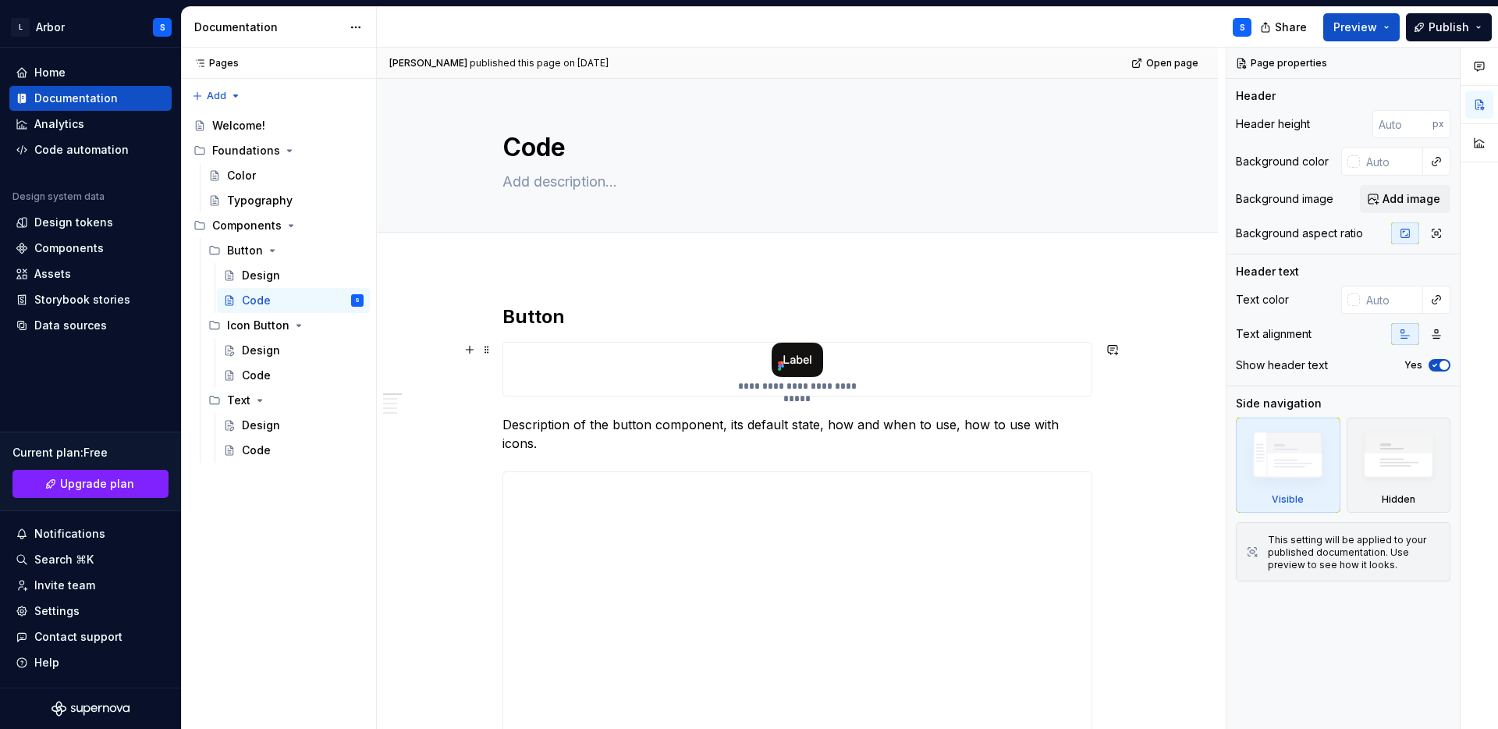
click at [641, 369] on div "**********" at bounding box center [797, 369] width 588 height 53
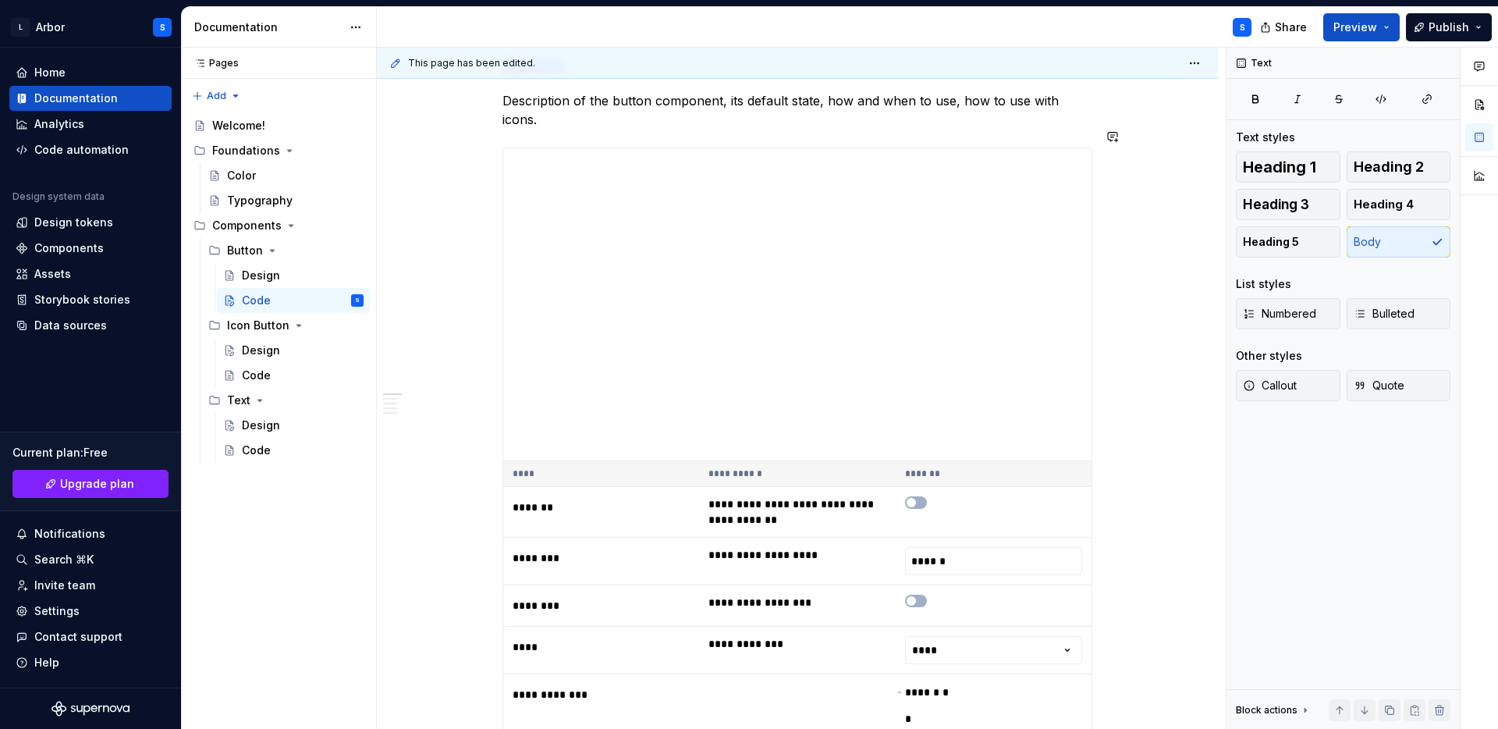
scroll to position [262, 0]
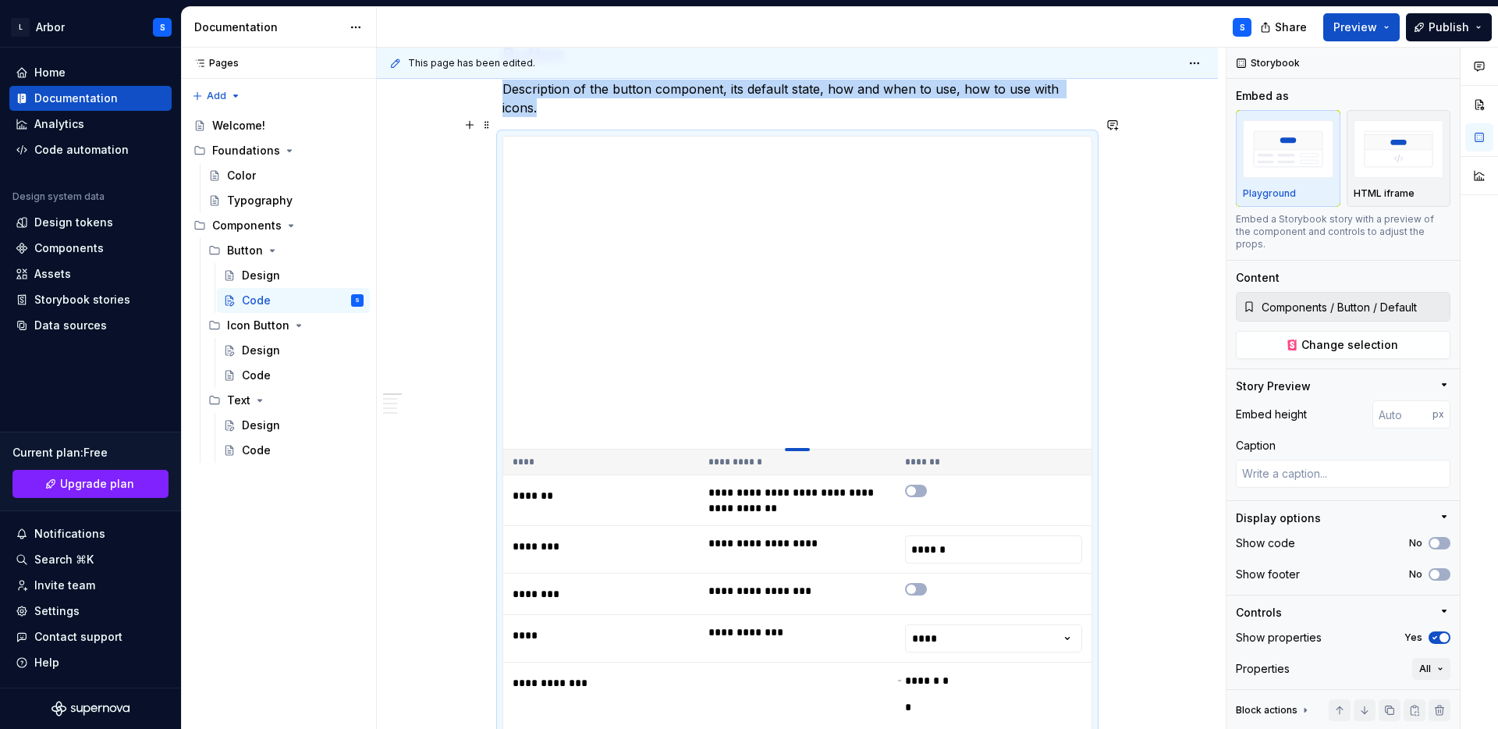
type textarea "*"
type input "383"
type textarea "*"
type input "376"
type textarea "*"
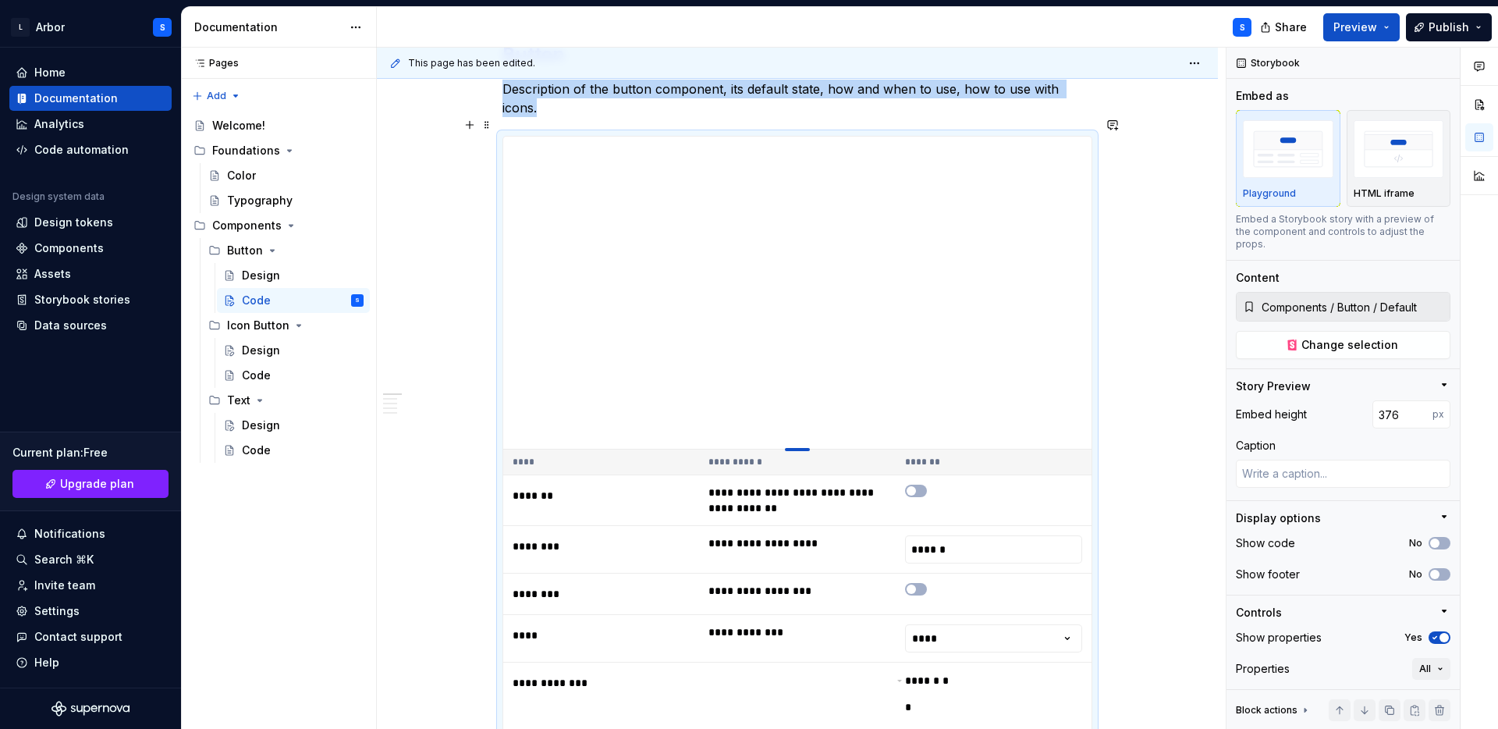
type input "371"
type textarea "*"
type input "369"
type textarea "*"
type input "368"
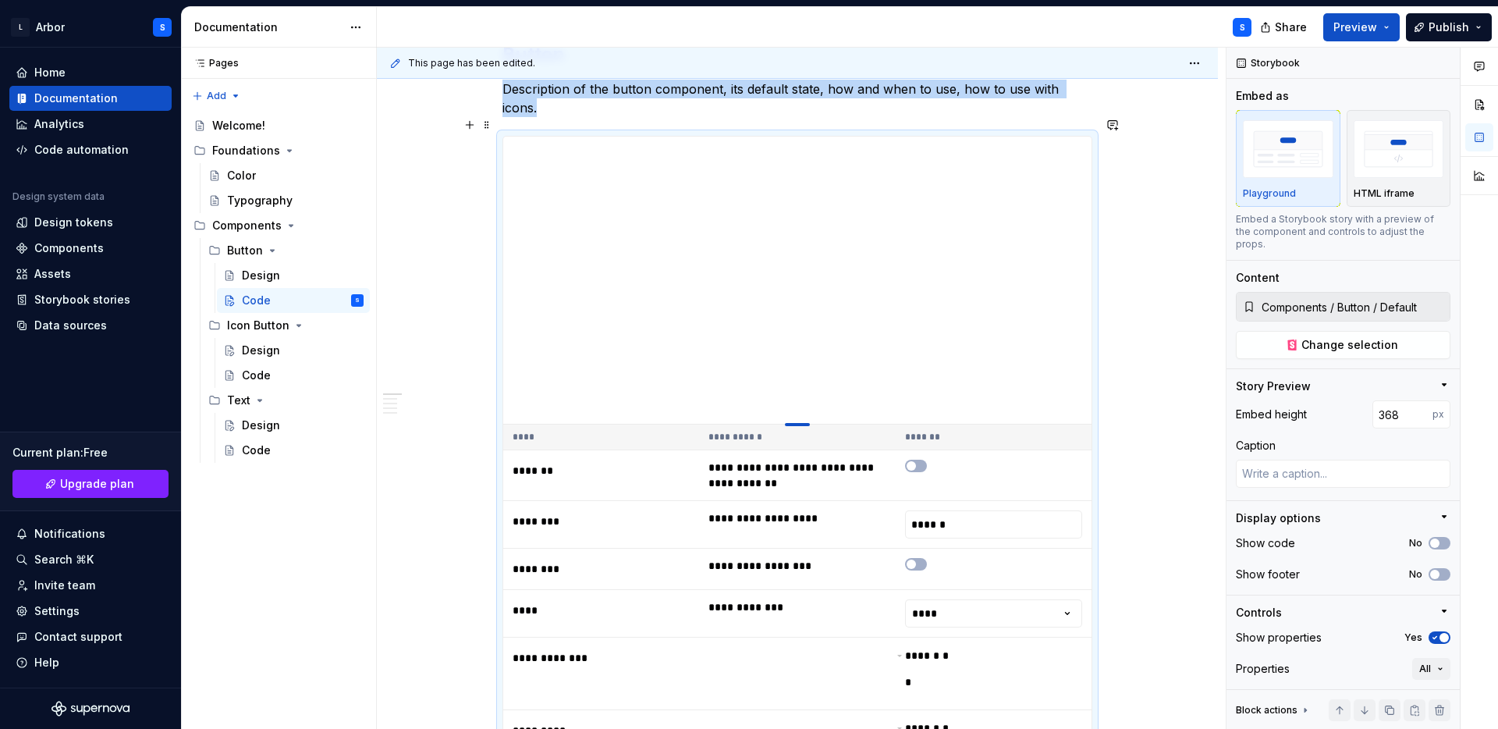
type textarea "*"
type input "367"
type textarea "*"
type input "365"
type textarea "*"
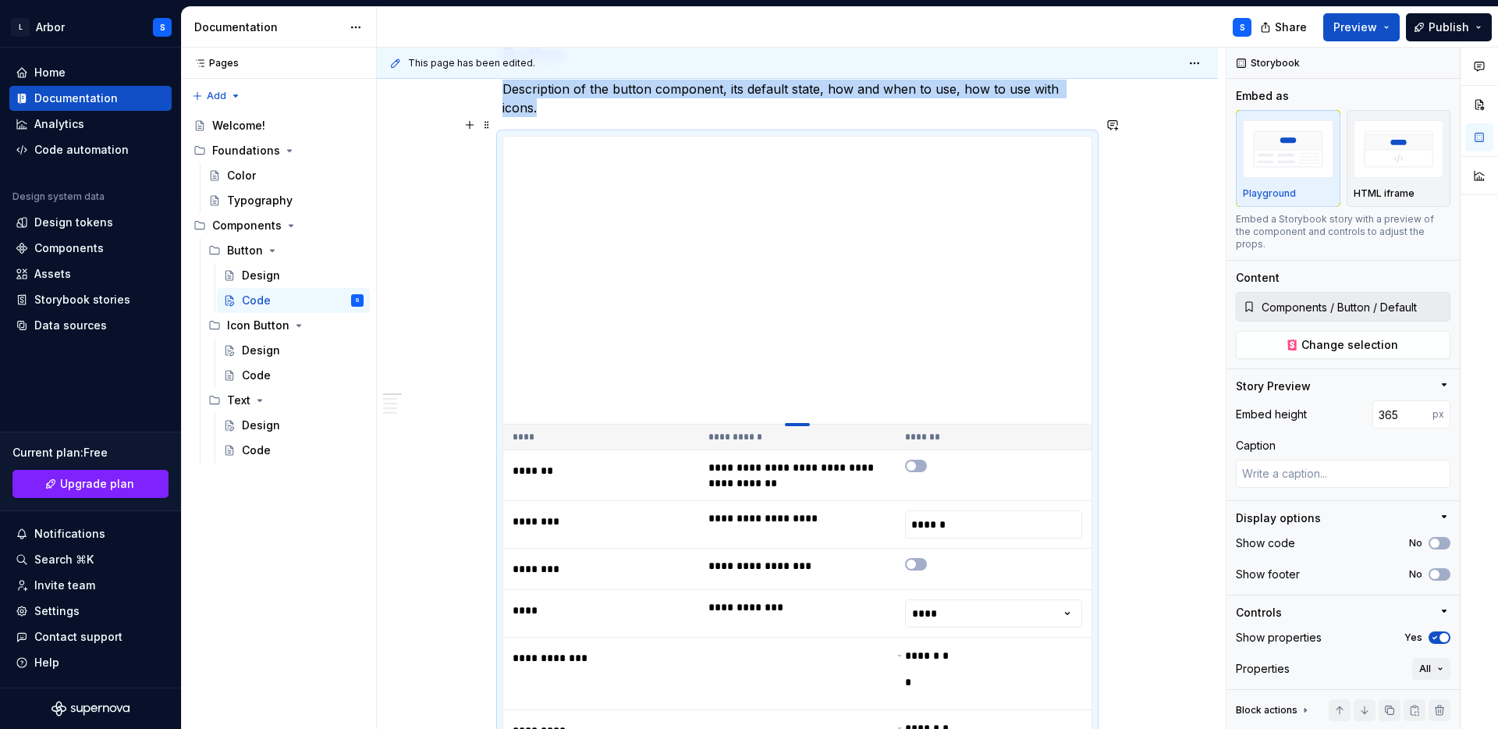
type input "363"
type textarea "*"
type input "361"
type textarea "*"
type input "359"
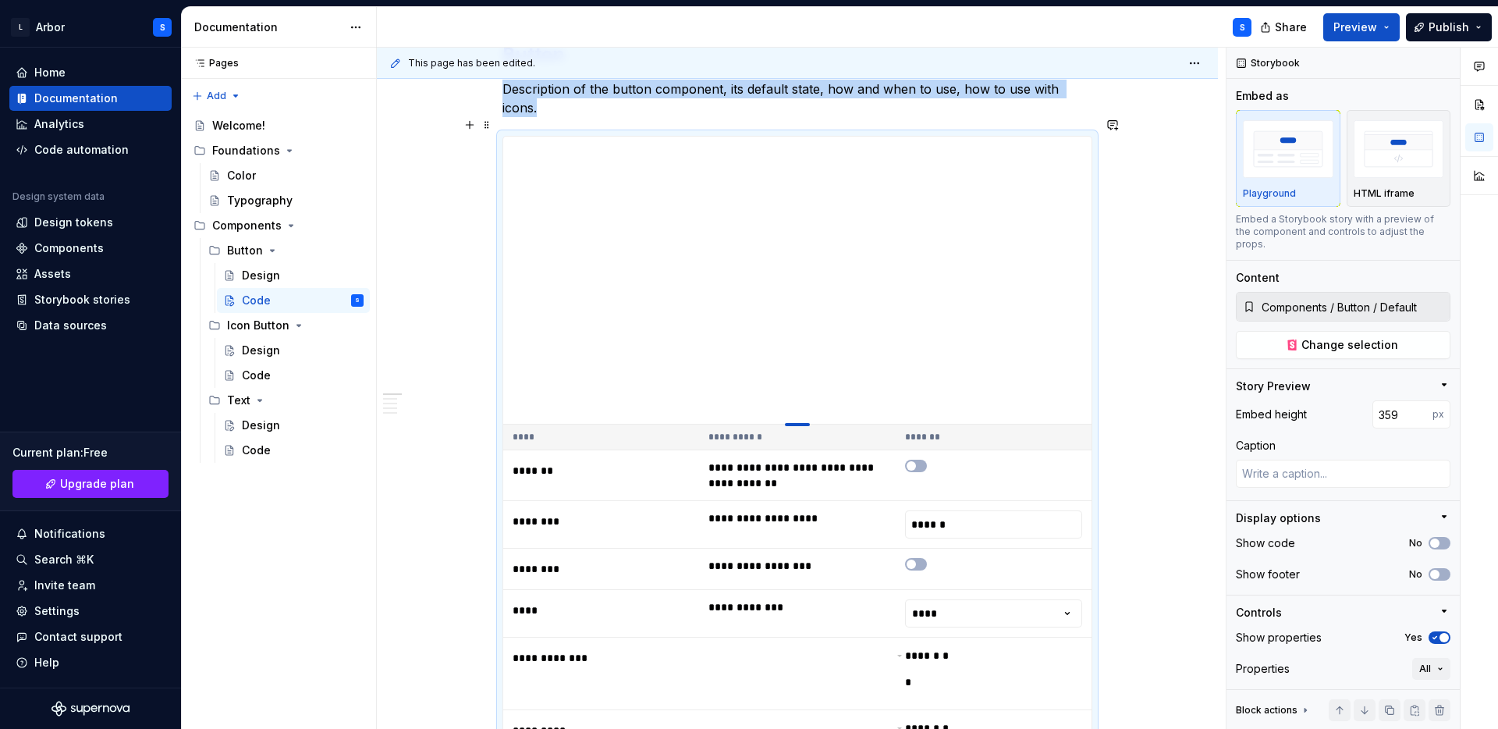
type textarea "*"
type input "358"
type textarea "*"
type input "356"
type textarea "*"
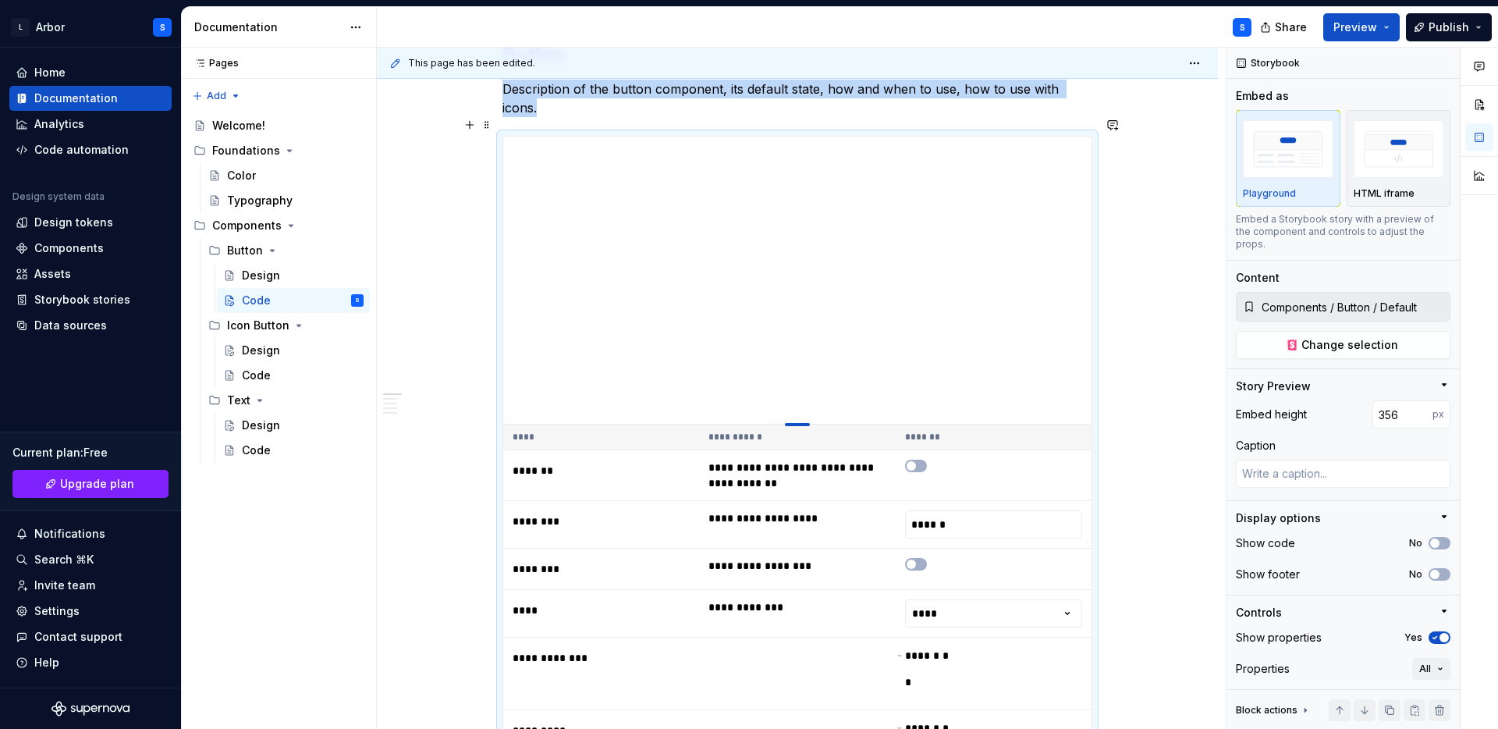
type input "355"
type textarea "*"
type input "352"
type textarea "*"
type input "350"
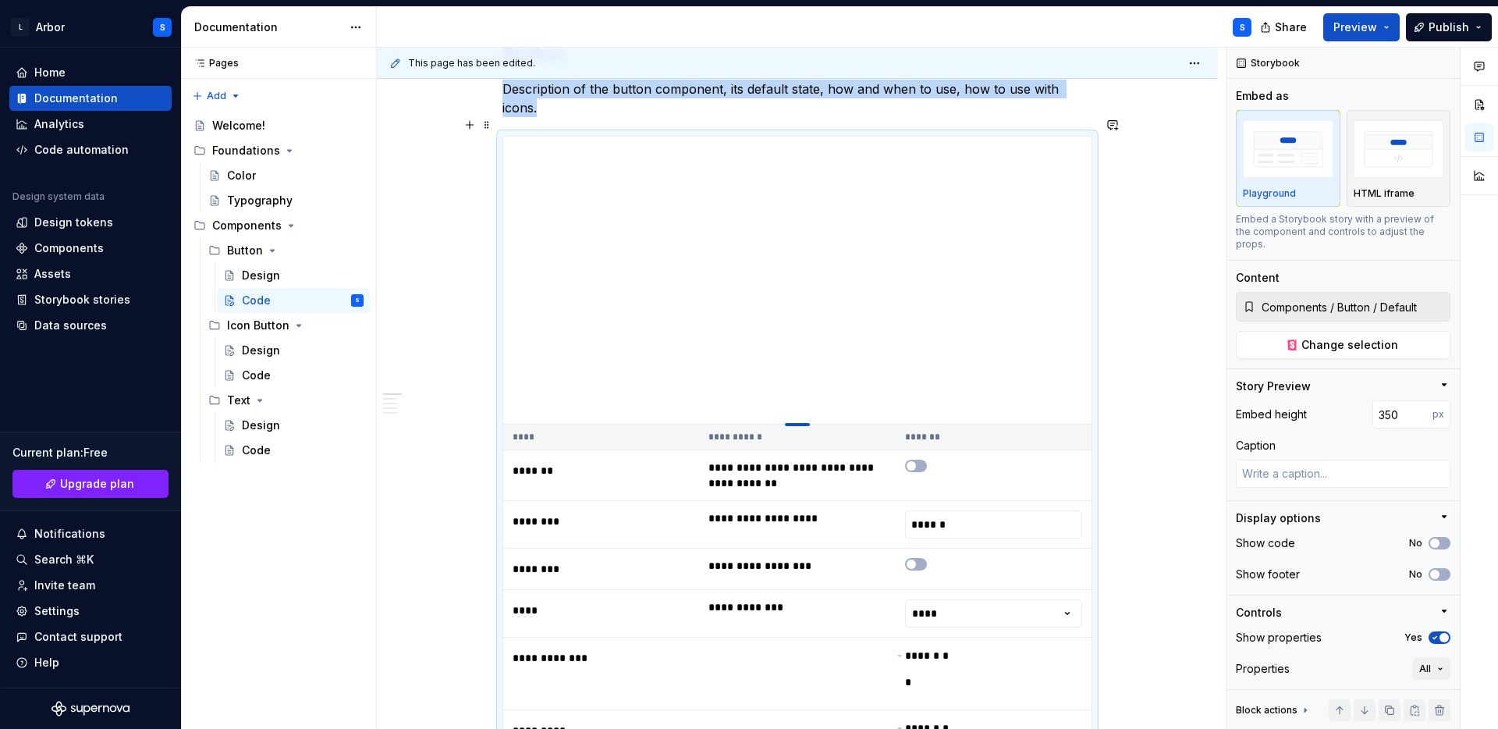
type textarea "*"
type input "349"
type textarea "*"
type input "348"
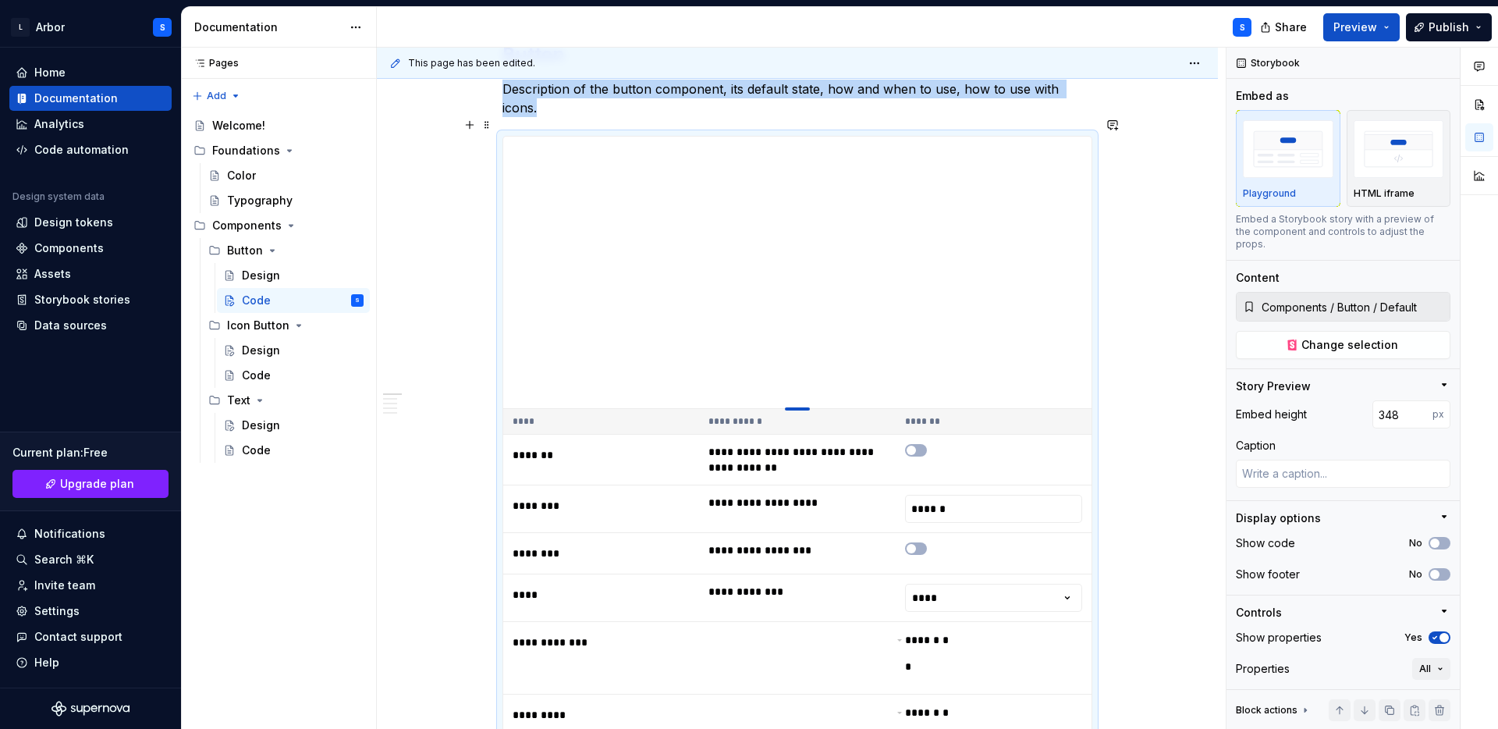
type textarea "*"
type input "345"
type textarea "*"
type input "344"
type textarea "*"
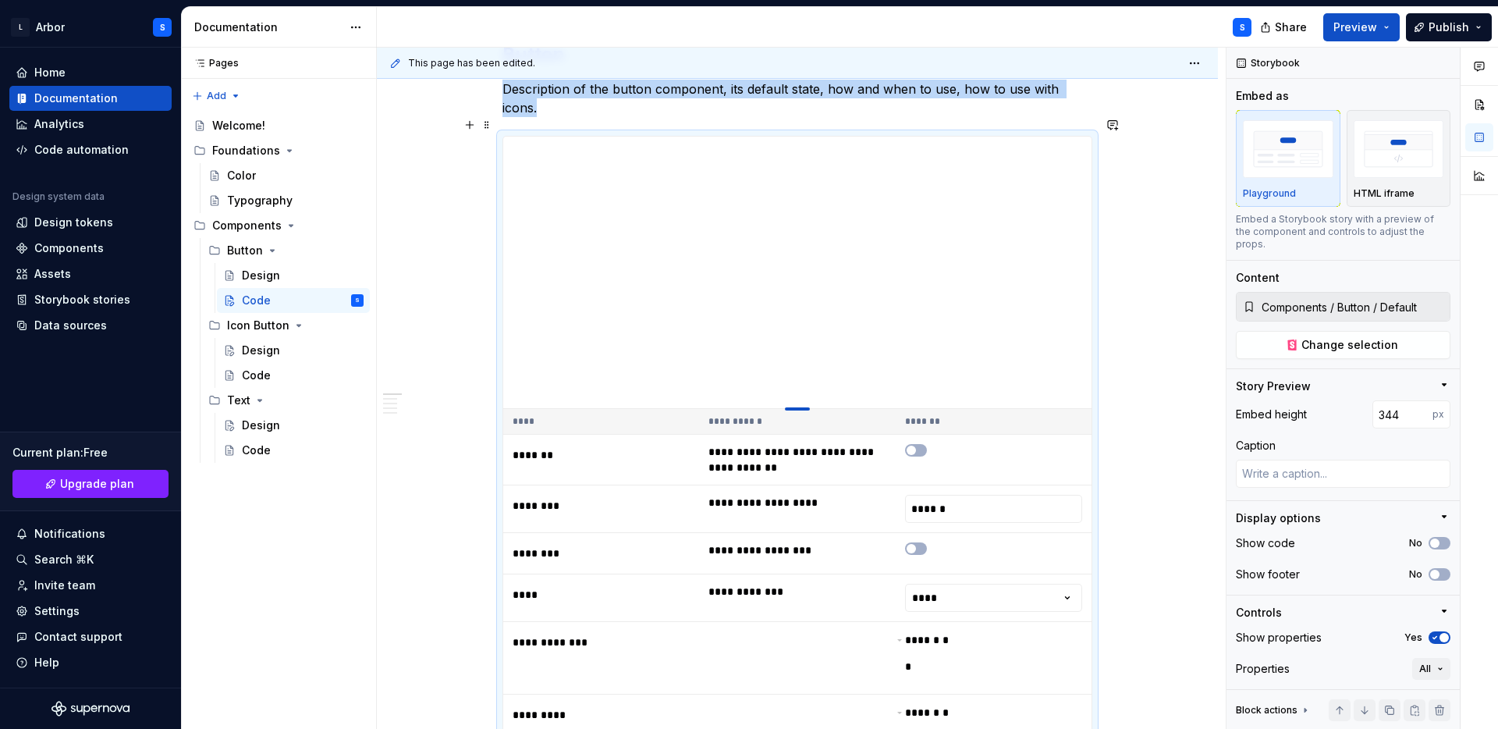
type input "343"
type textarea "*"
type input "340"
type textarea "*"
type input "339"
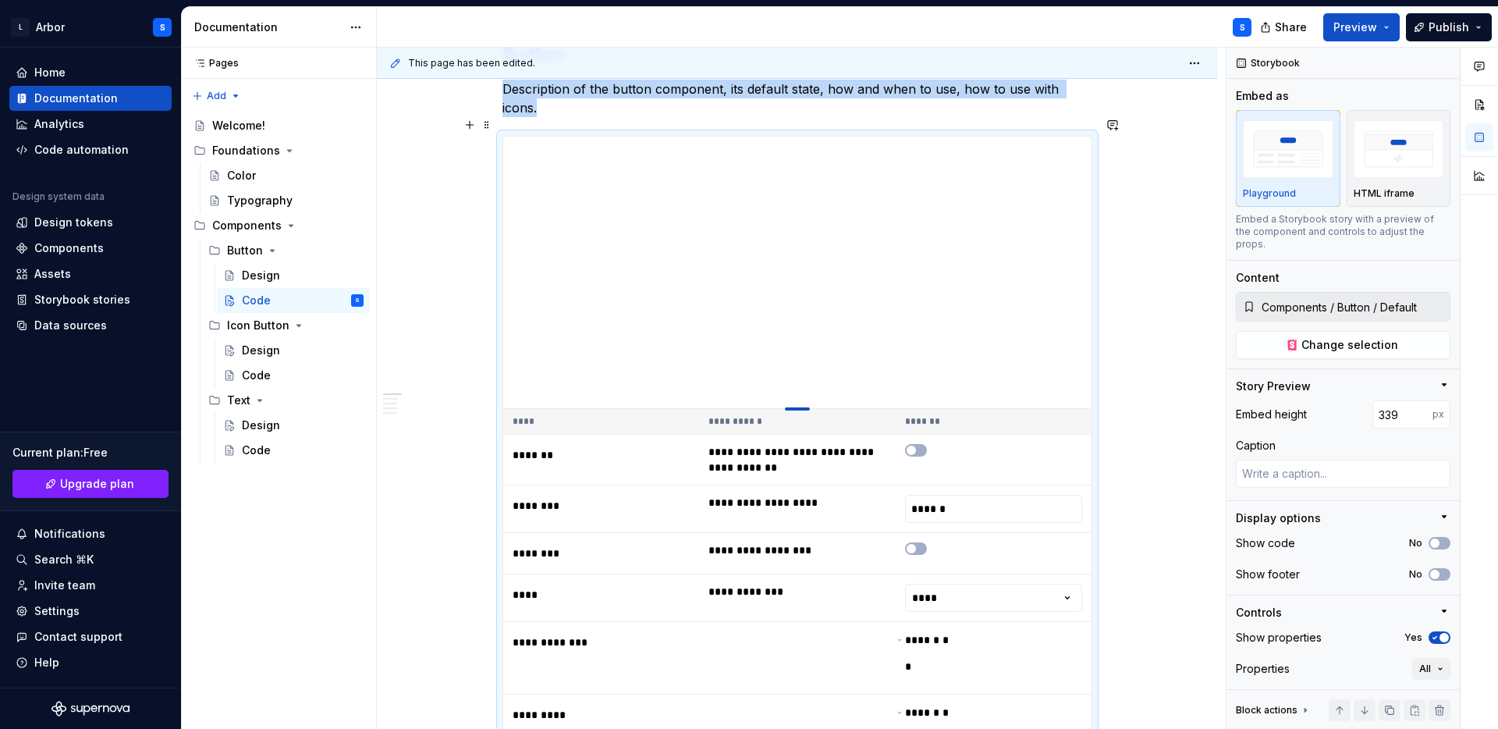
type textarea "*"
type input "338"
type textarea "*"
type input "335"
type textarea "*"
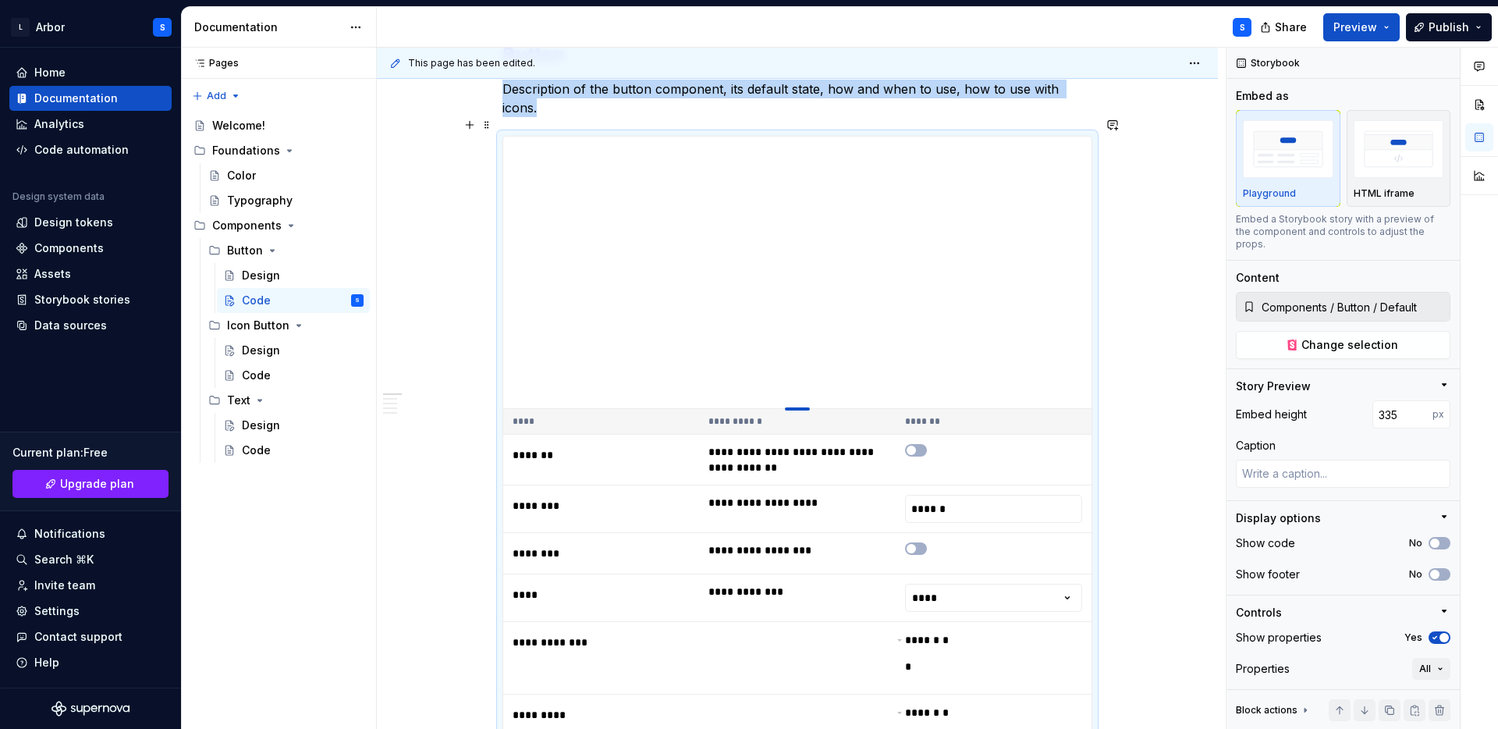
type input "334"
type textarea "*"
type input "330"
type textarea "*"
type input "329"
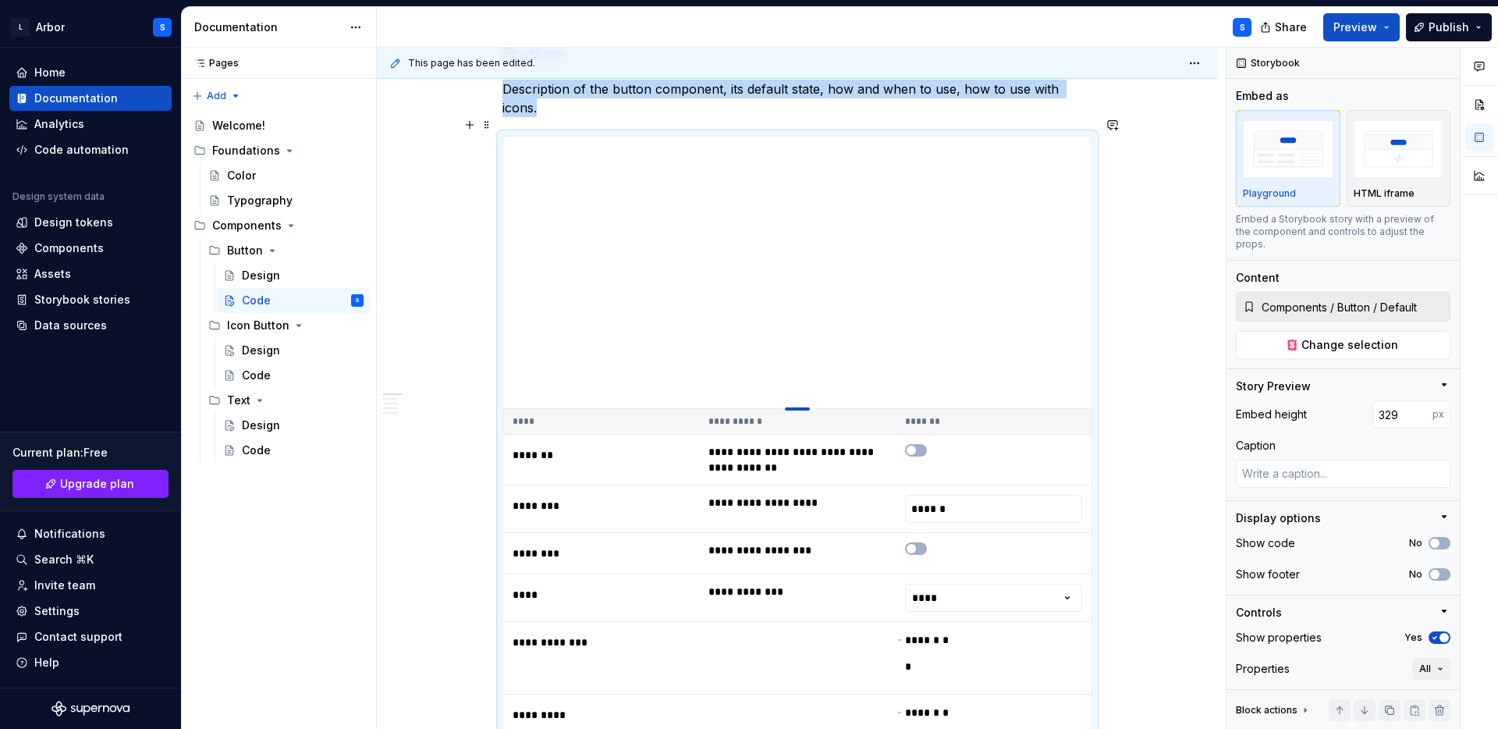
type textarea "*"
type input "328"
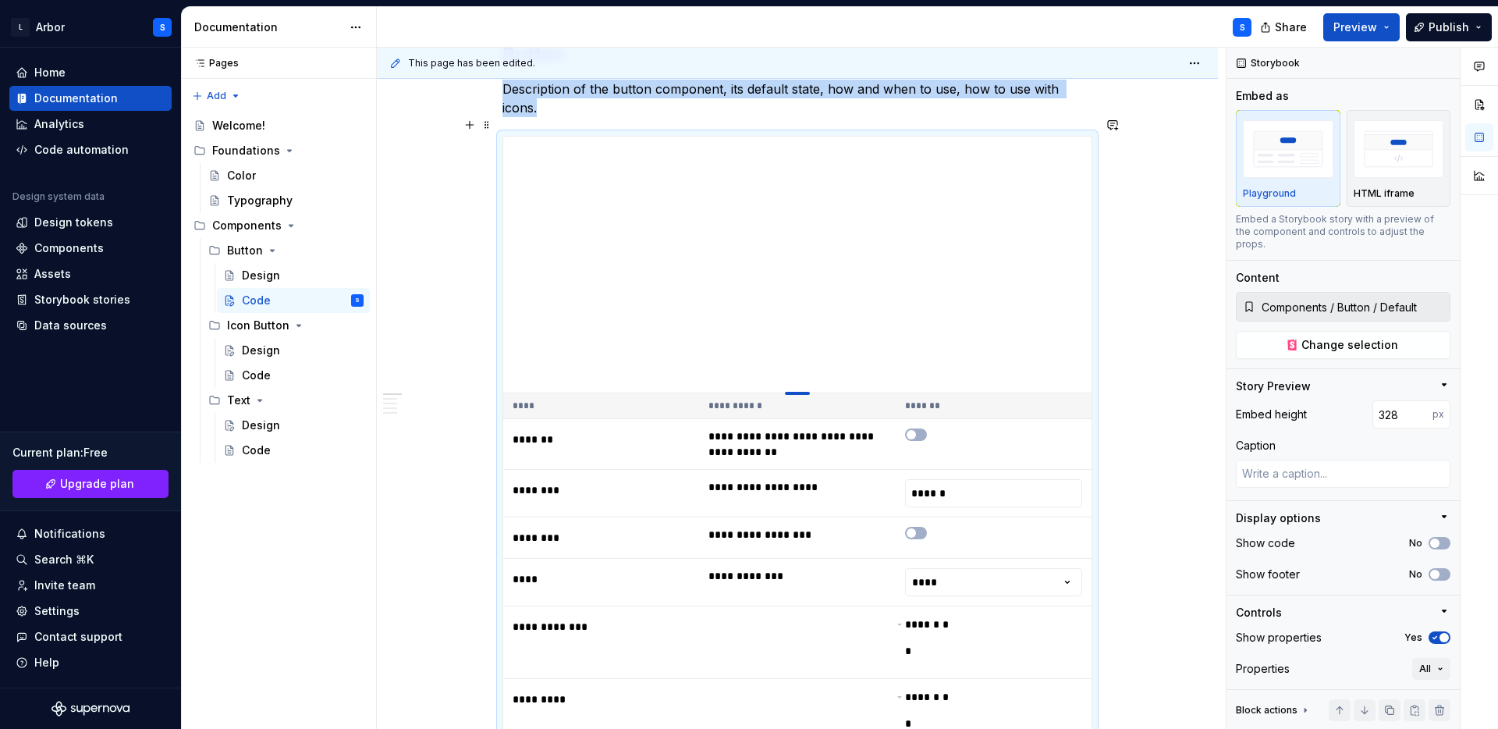
type textarea "*"
type input "327"
type textarea "*"
type input "325"
type textarea "*"
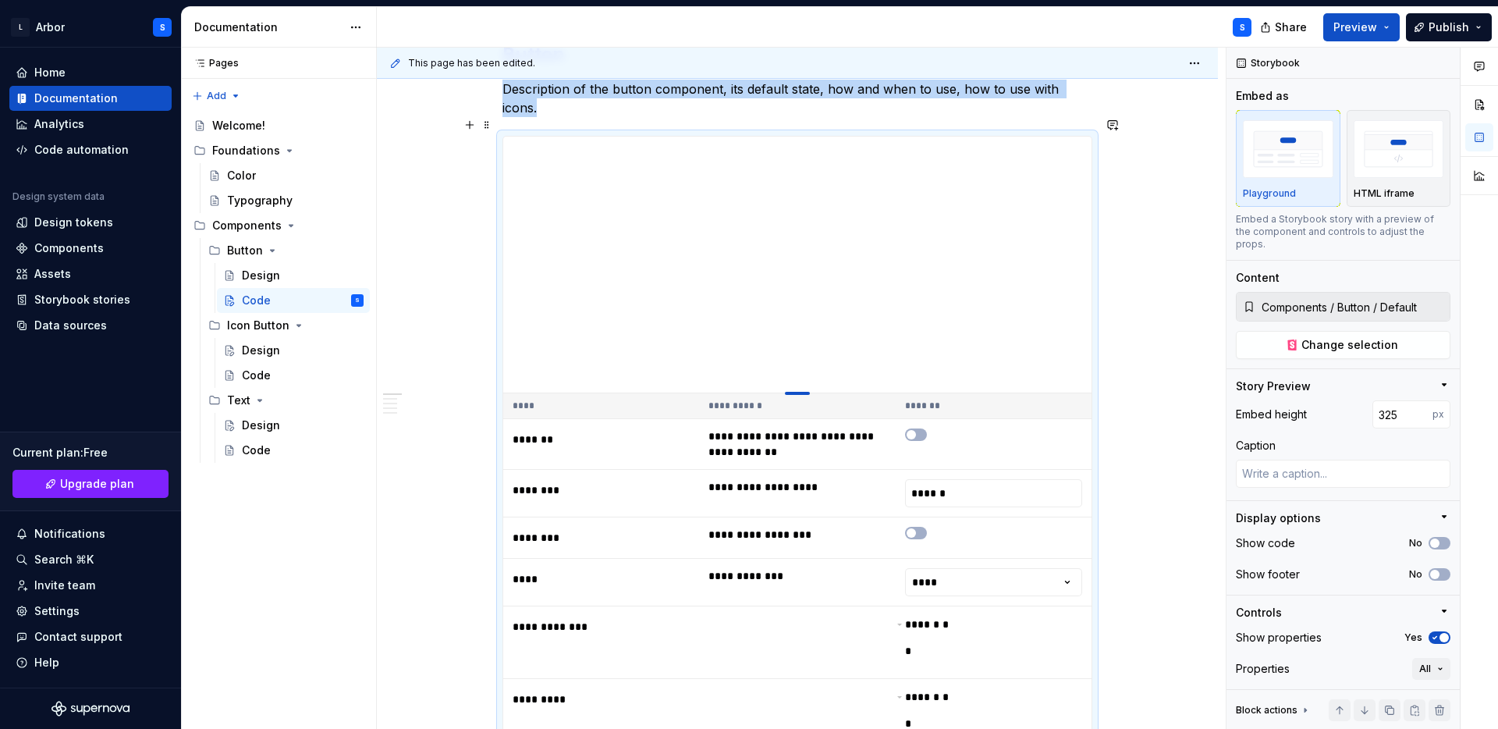
type input "324"
type textarea "*"
type input "322"
type textarea "*"
type input "321"
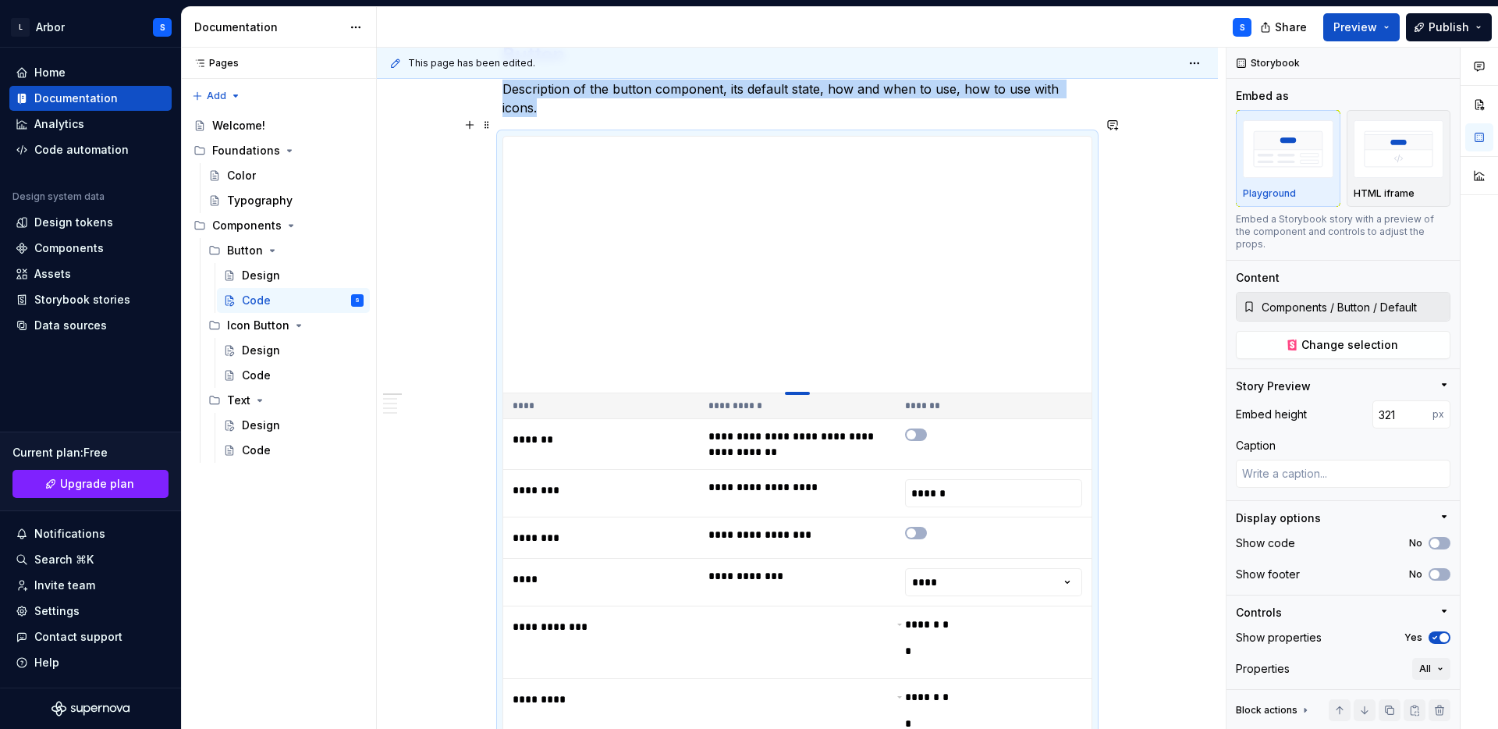
type textarea "*"
type input "320"
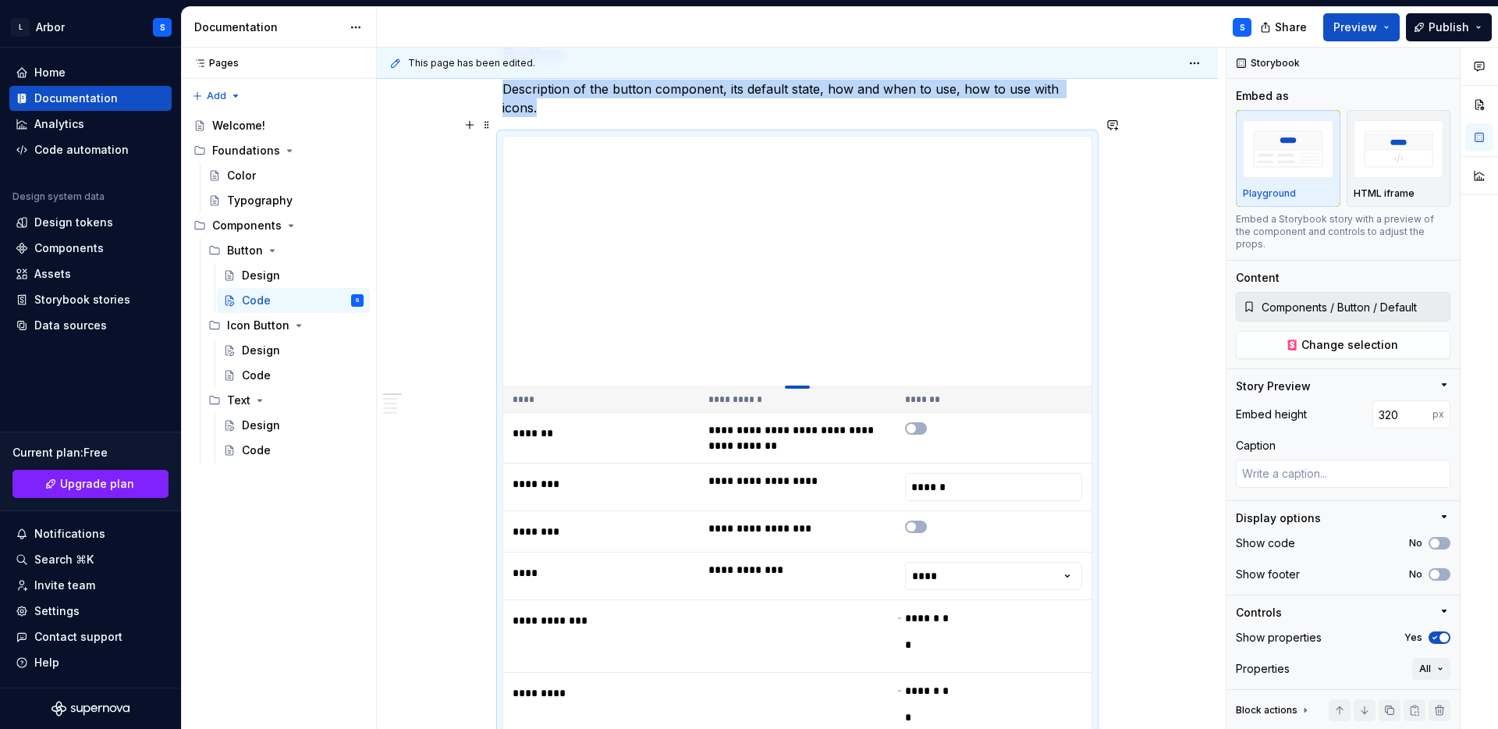
drag, startPoint x: 799, startPoint y: 430, endPoint x: 804, endPoint y: 368, distance: 62.6
click at [804, 385] on div at bounding box center [797, 386] width 25 height 3
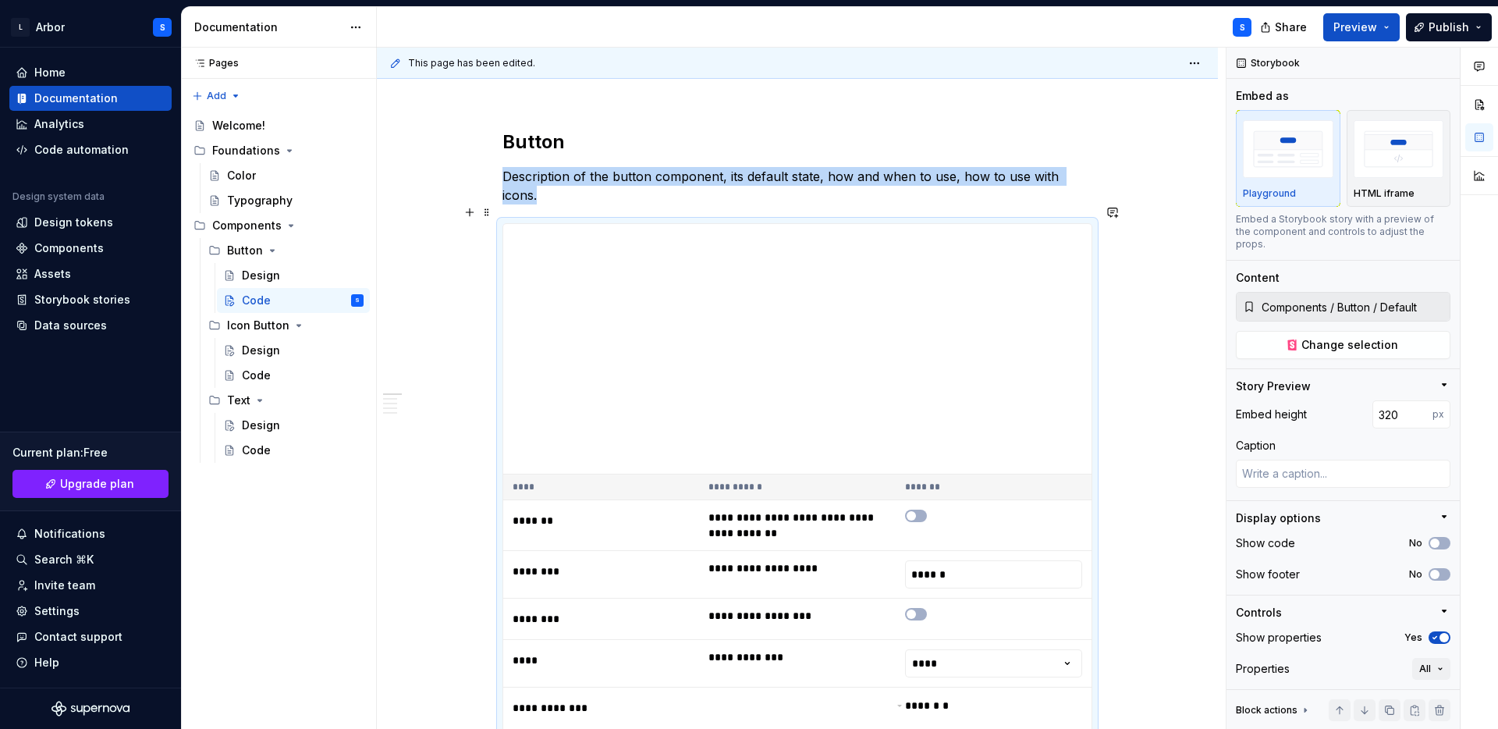
scroll to position [78, 0]
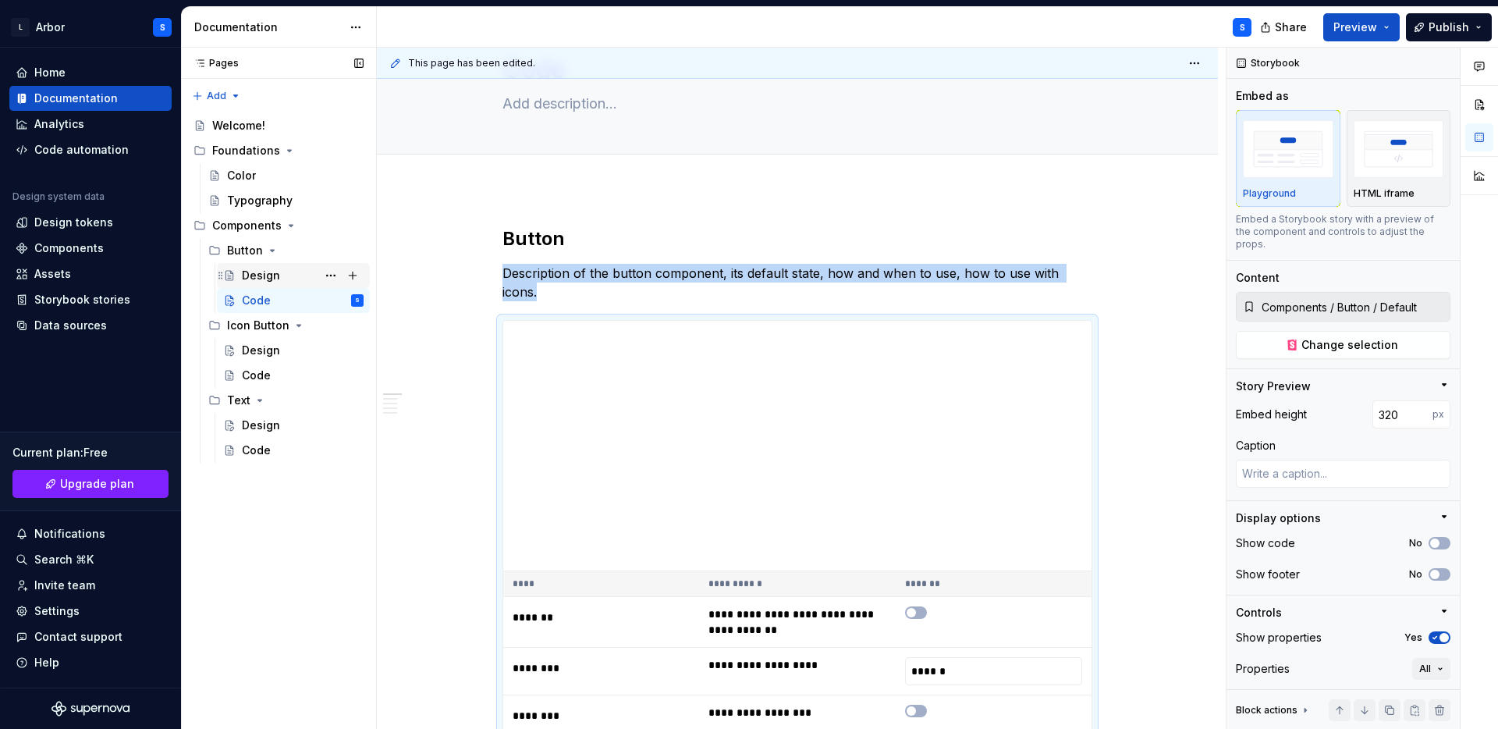
click at [263, 263] on div "Design" at bounding box center [293, 275] width 153 height 25
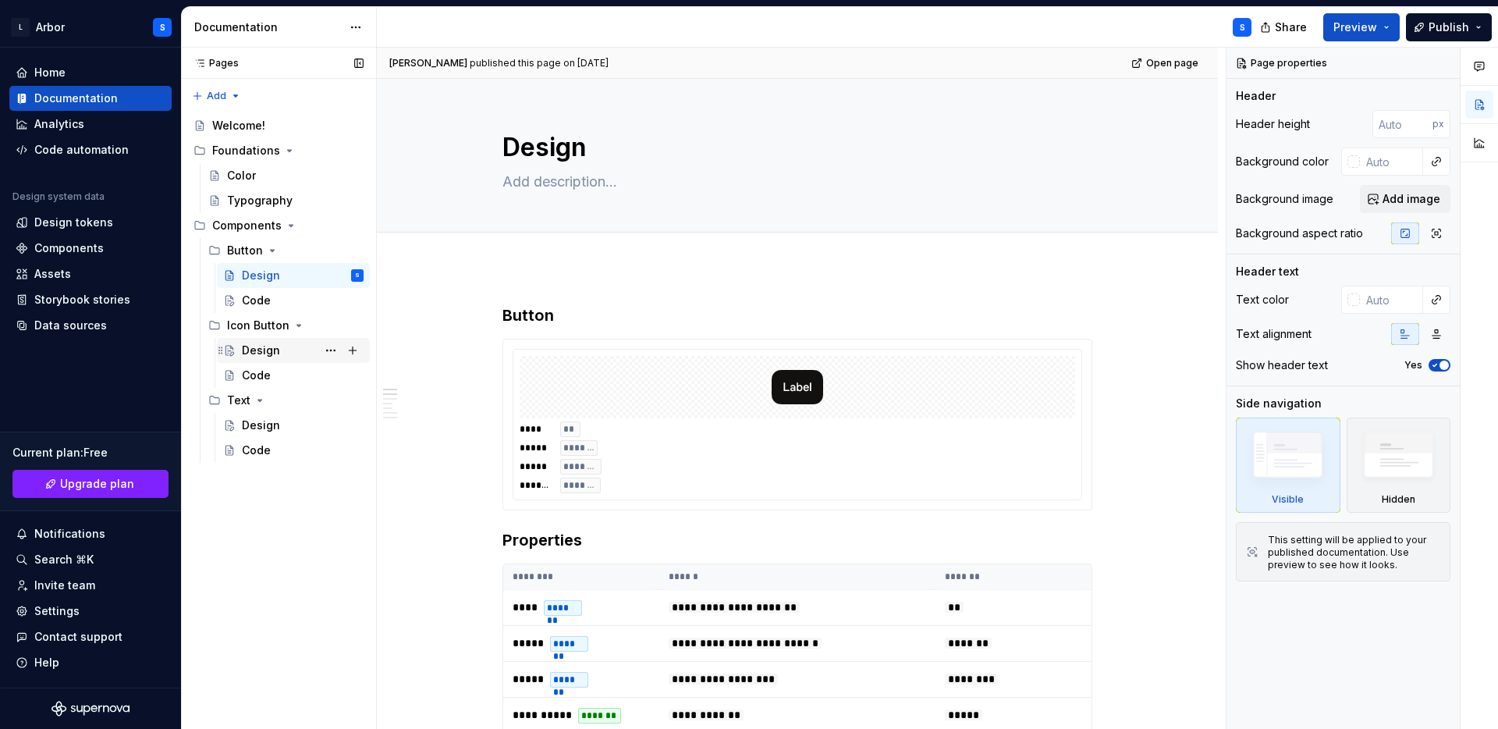
click at [268, 348] on div "Design" at bounding box center [261, 351] width 38 height 16
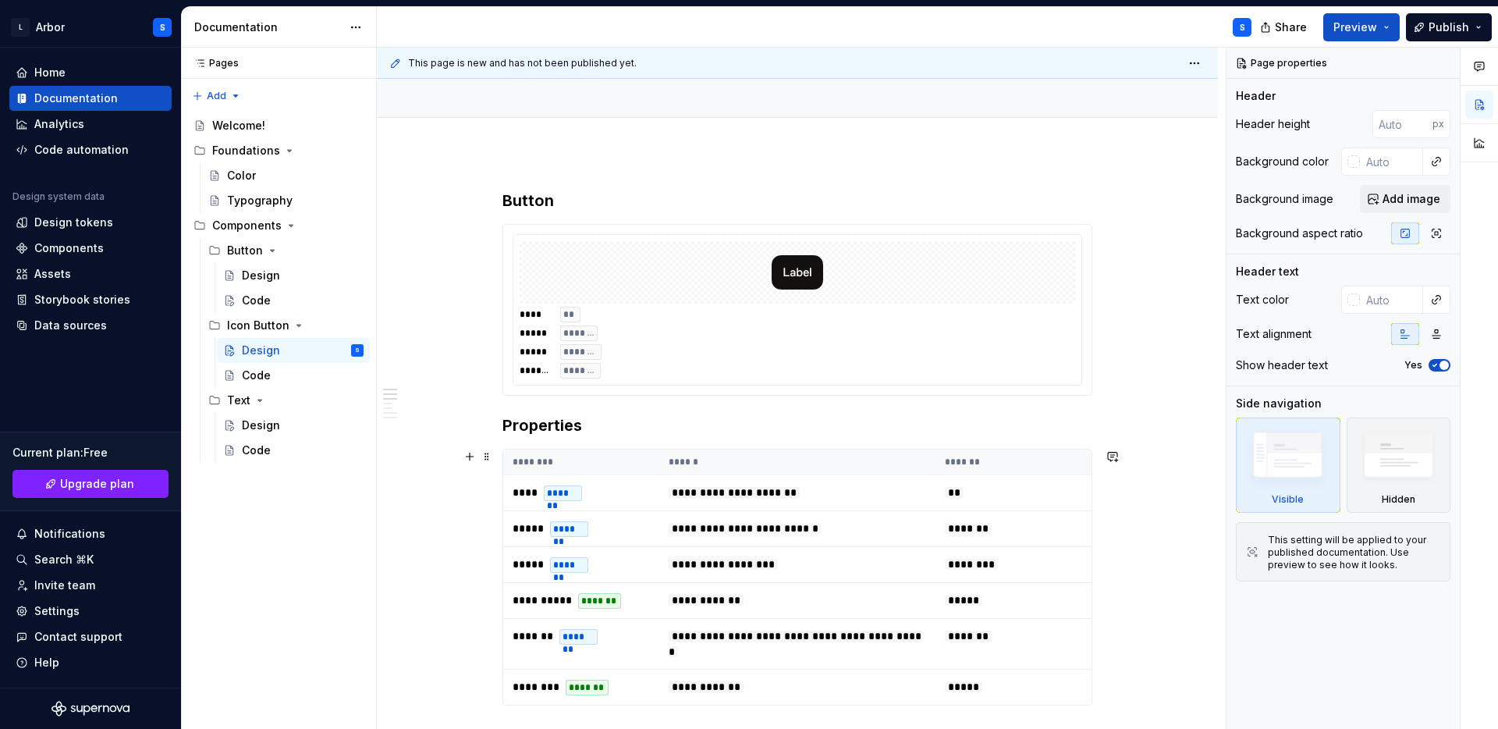
scroll to position [117, 0]
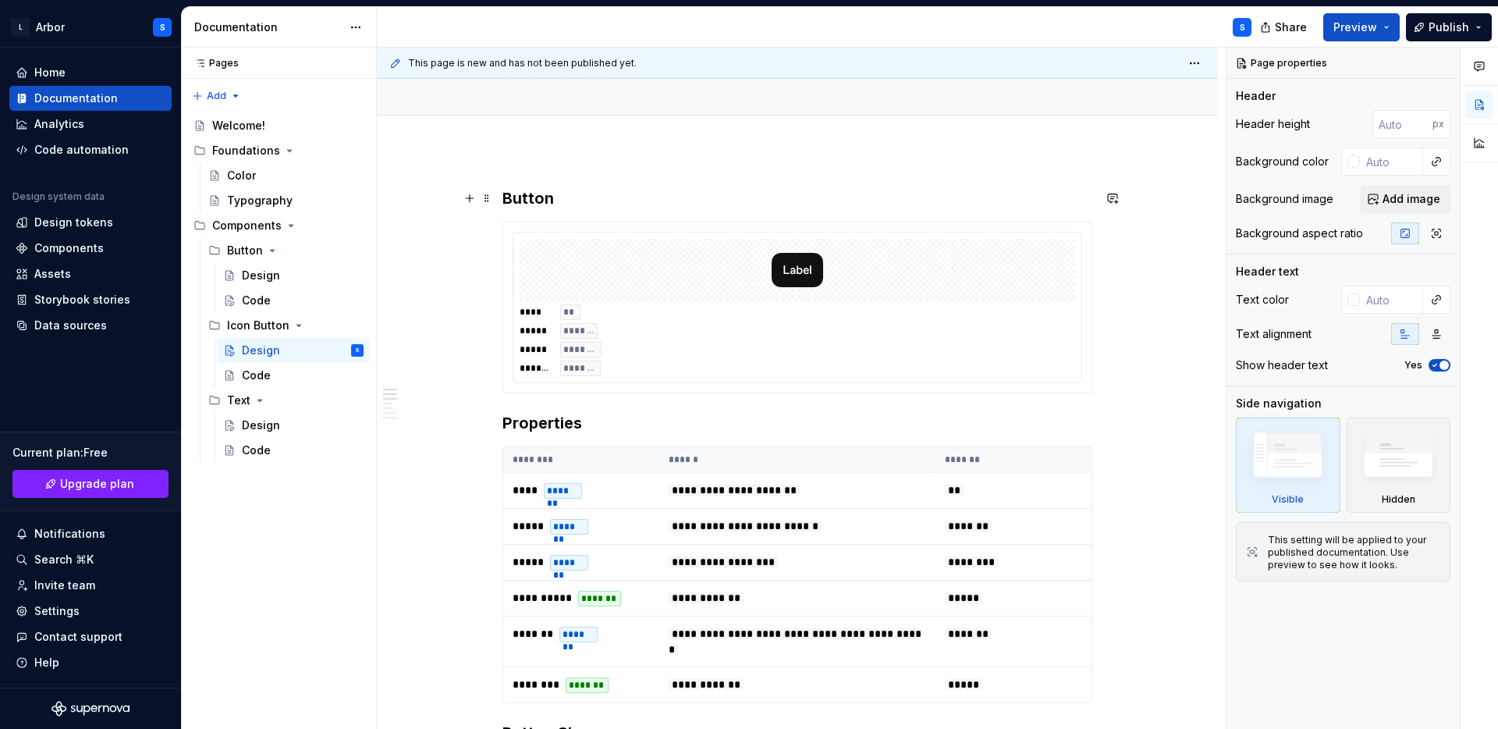
type textarea "*"
click at [507, 199] on h3 "Button" at bounding box center [798, 198] width 590 height 22
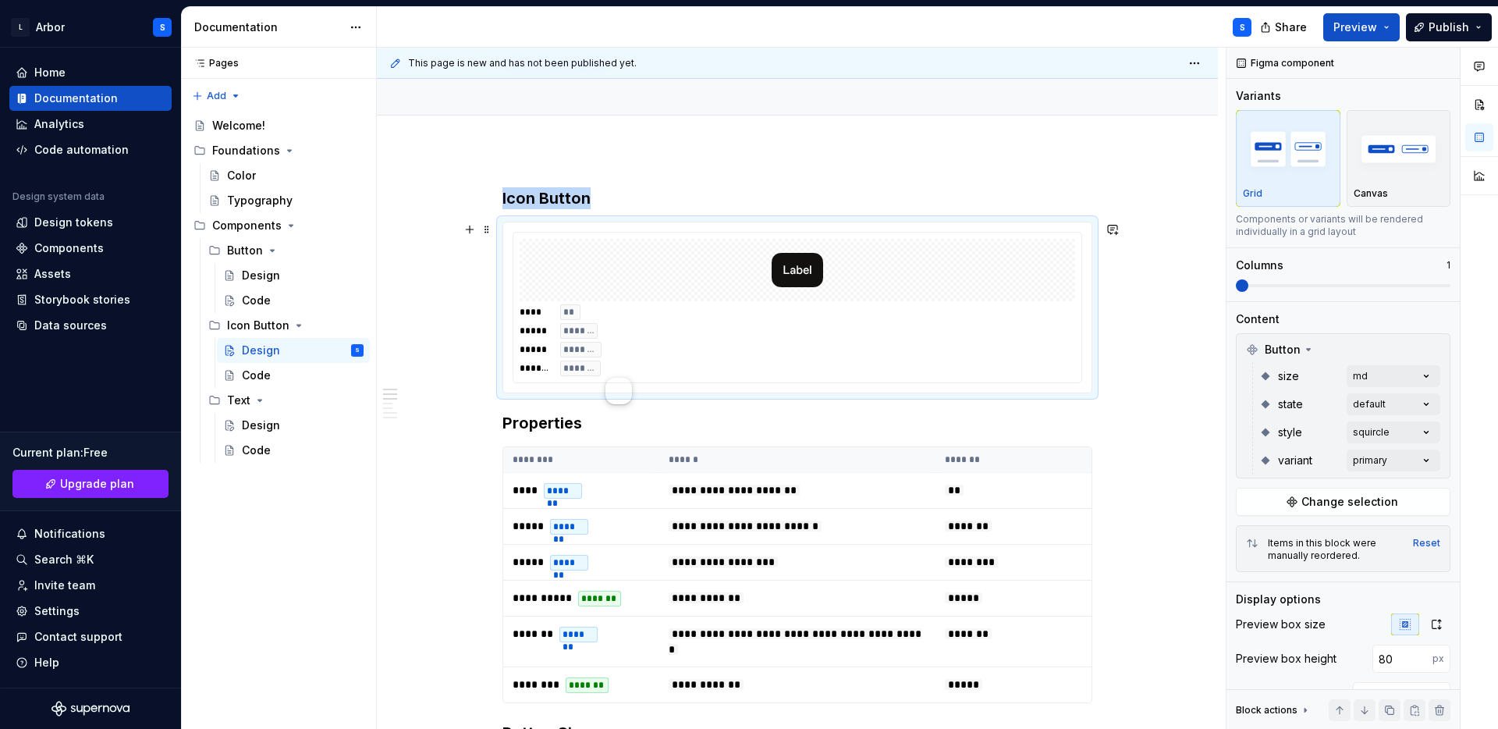
click at [812, 272] on img at bounding box center [797, 270] width 51 height 50
click at [1309, 349] on icon at bounding box center [1308, 349] width 12 height 12
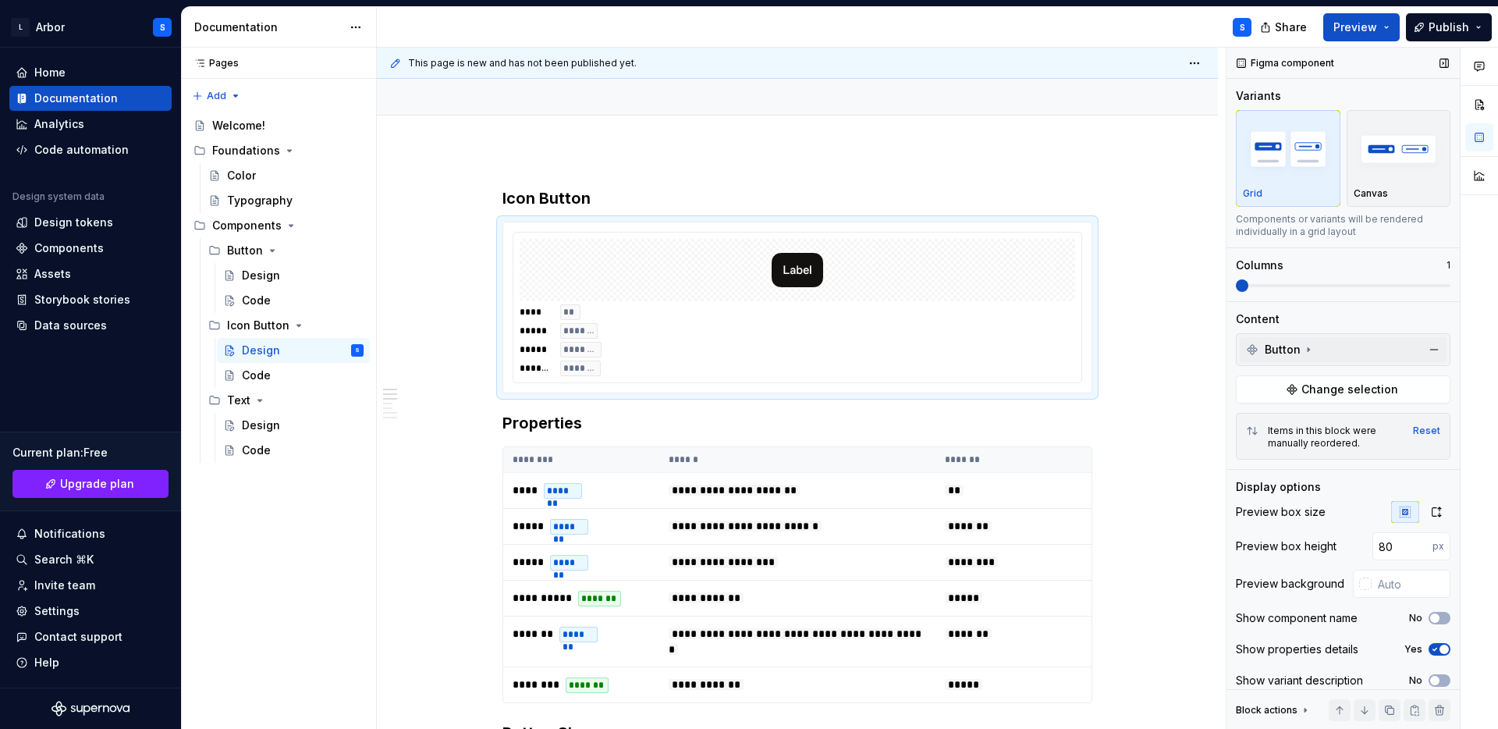
click at [1309, 349] on icon at bounding box center [1308, 349] width 12 height 12
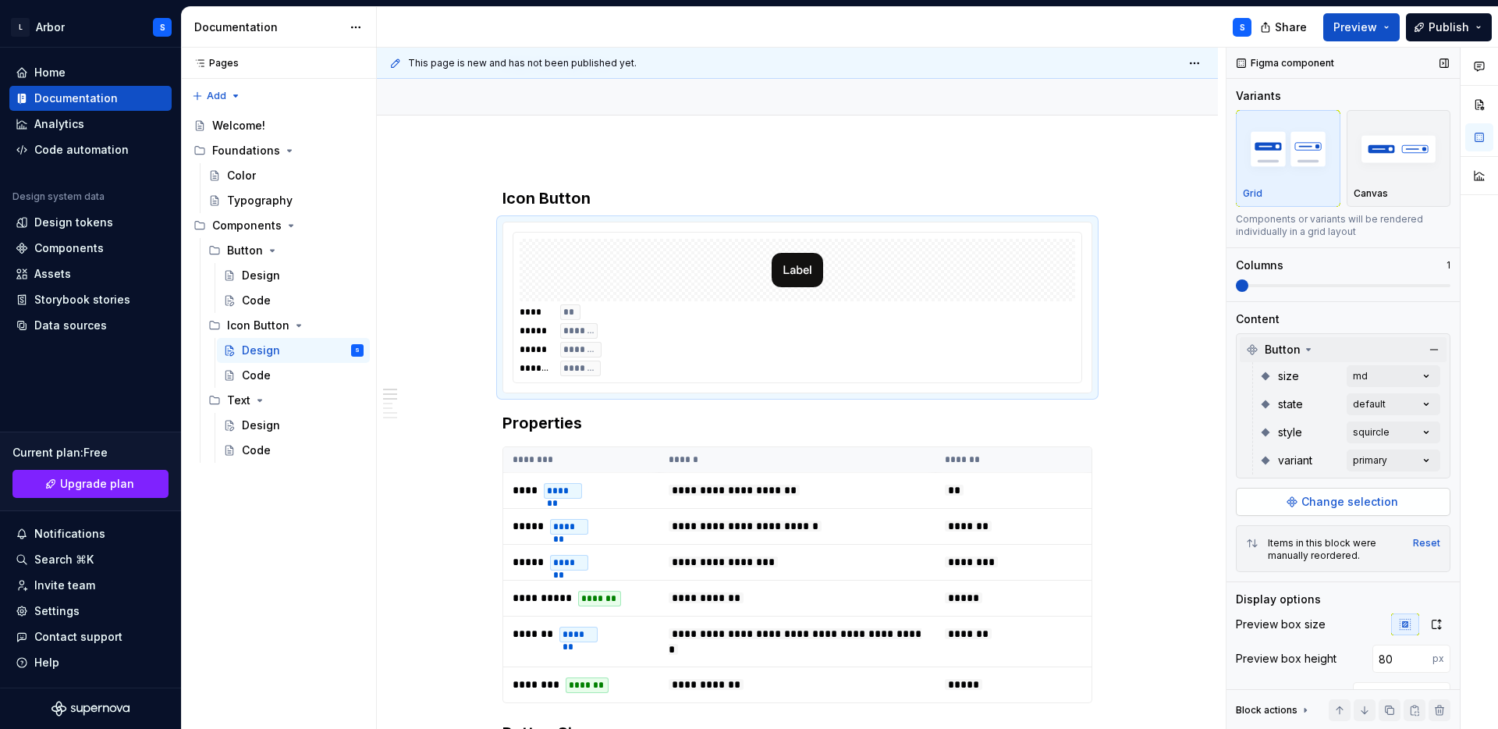
click at [1319, 503] on span "Change selection" at bounding box center [1350, 502] width 97 height 16
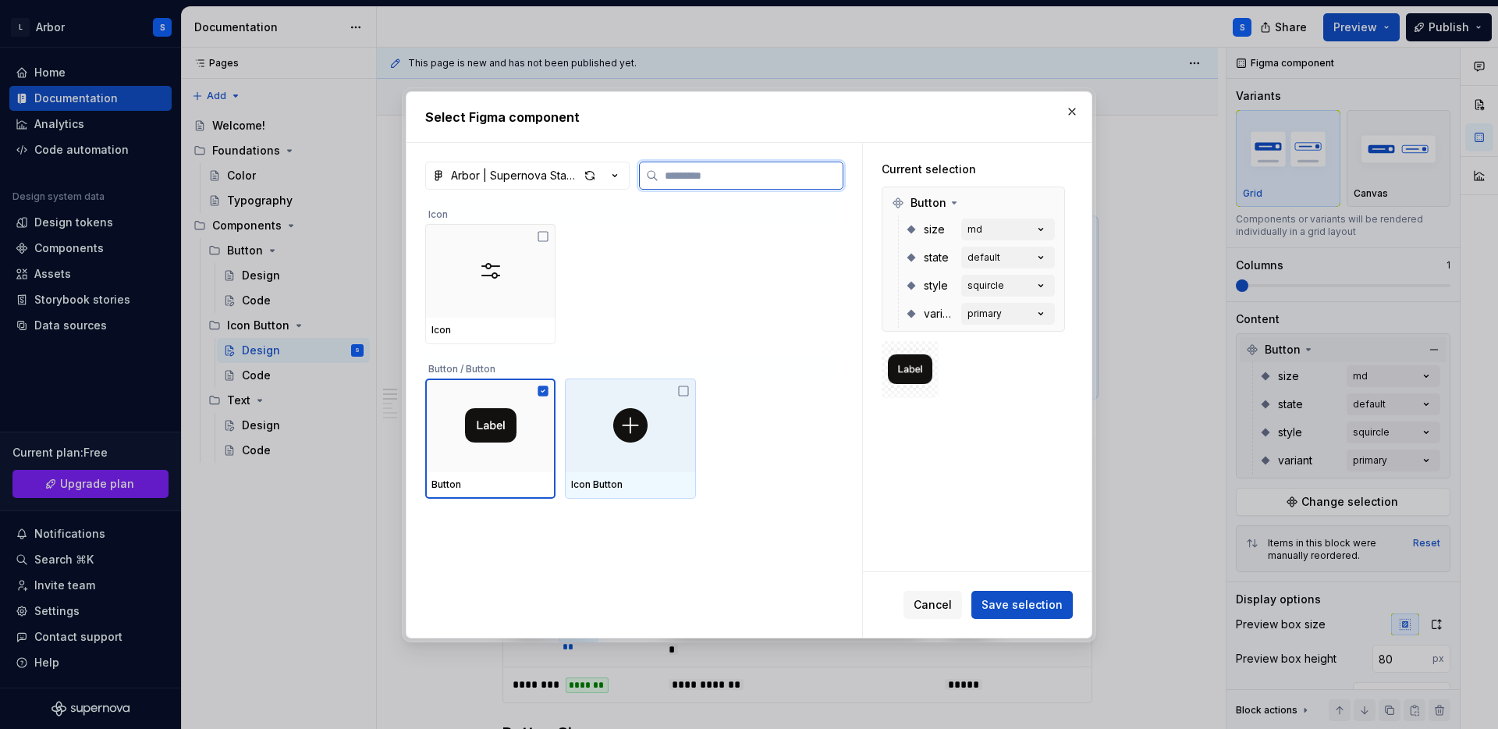
click at [644, 453] on div at bounding box center [630, 425] width 130 height 94
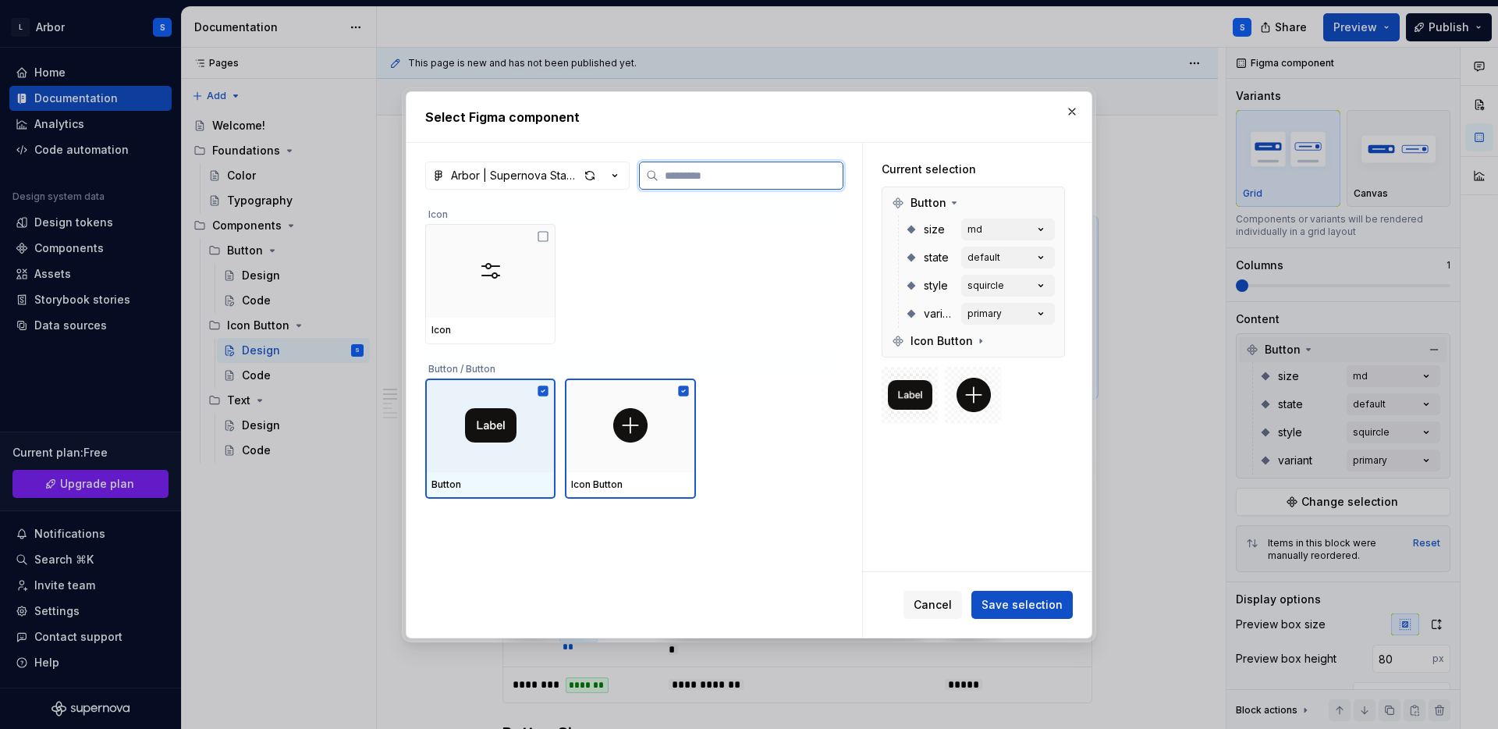
click at [508, 431] on img at bounding box center [490, 425] width 51 height 34
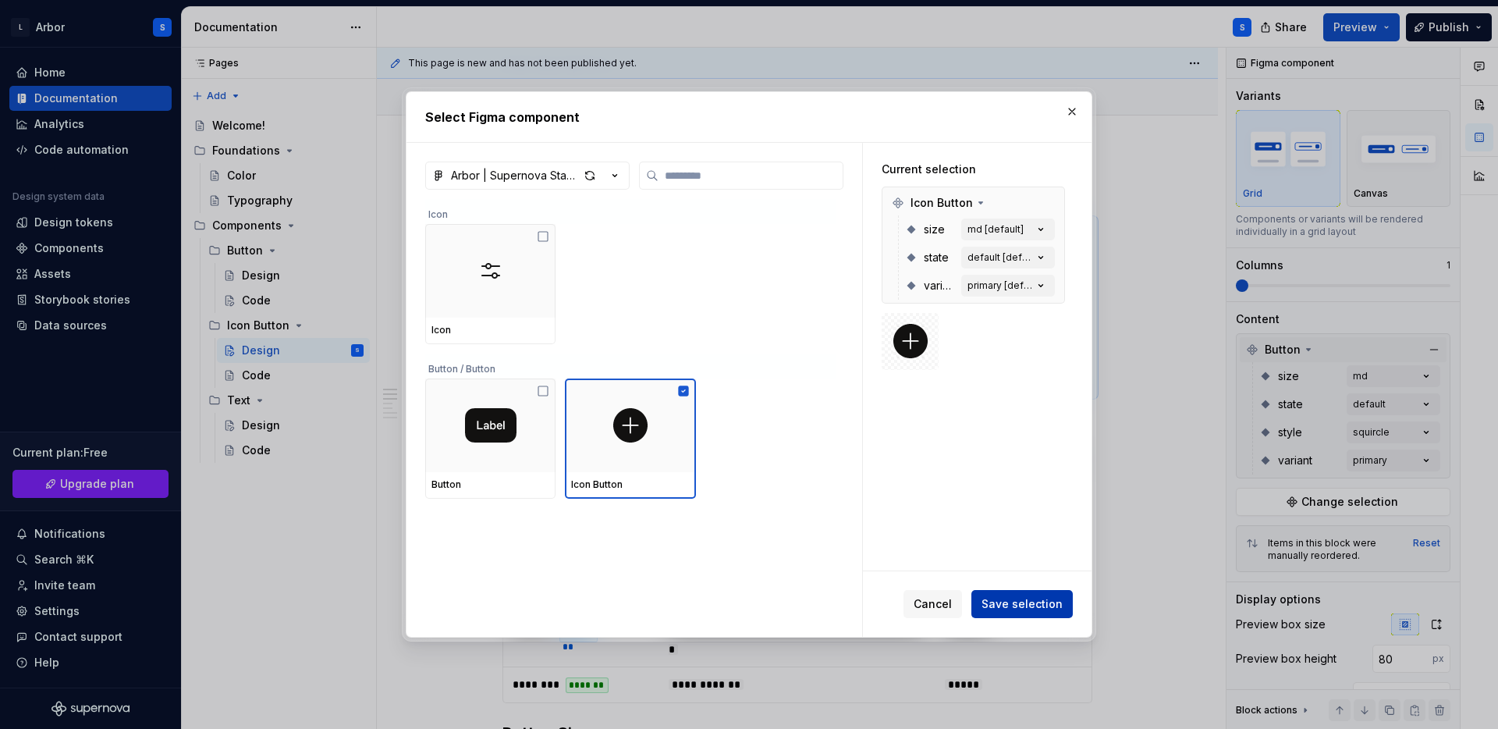
click at [1037, 604] on span "Save selection" at bounding box center [1022, 604] width 81 height 16
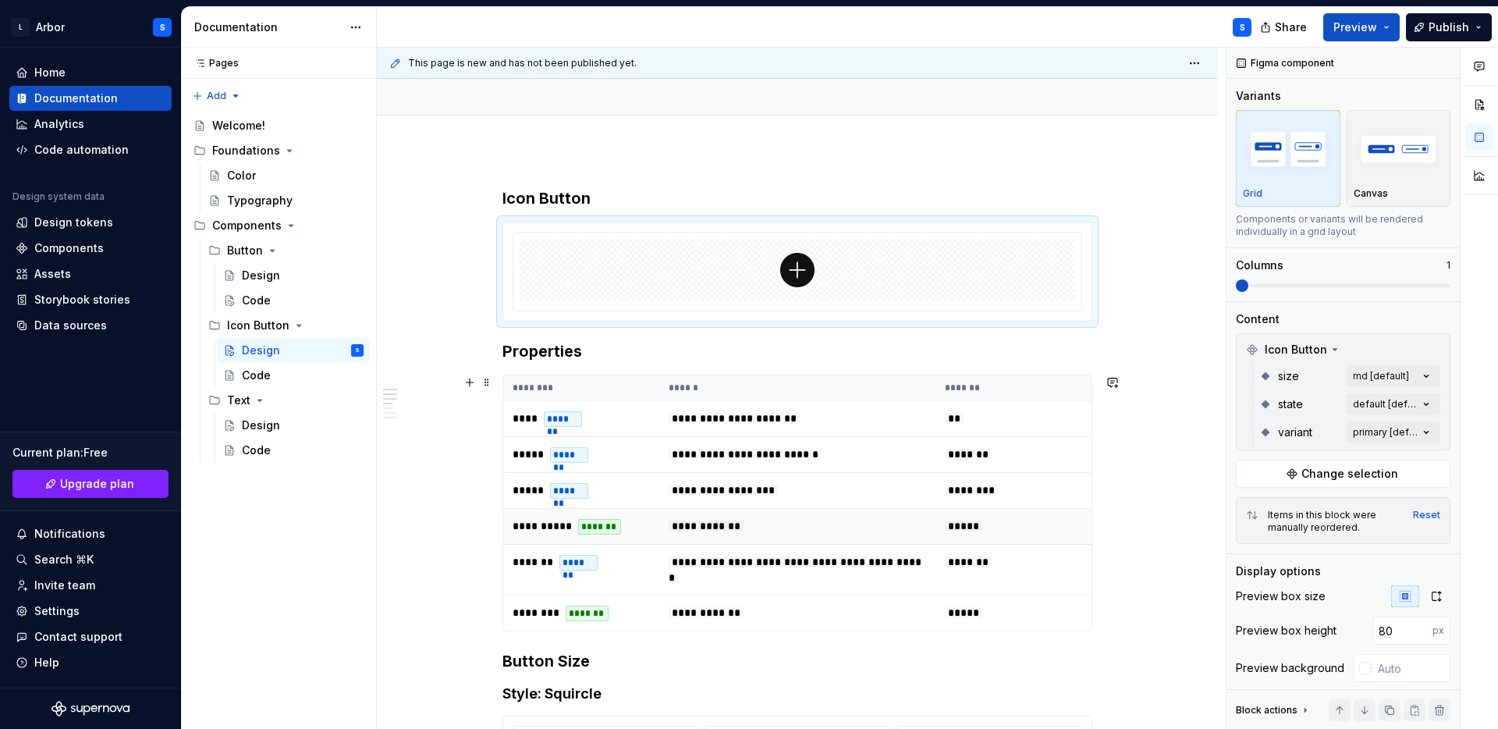
click at [897, 539] on td "**********" at bounding box center [797, 527] width 276 height 36
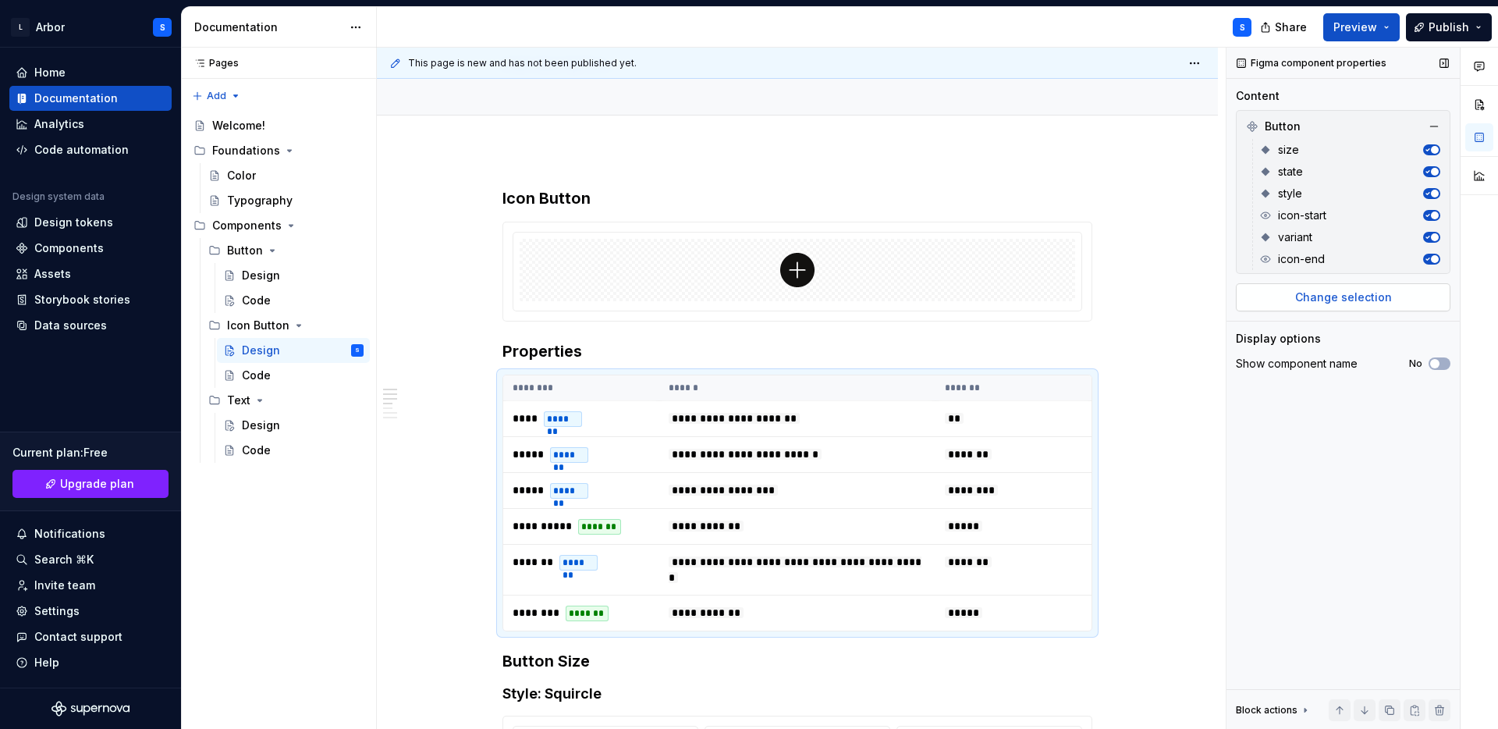
click at [1334, 300] on span "Change selection" at bounding box center [1343, 297] width 97 height 16
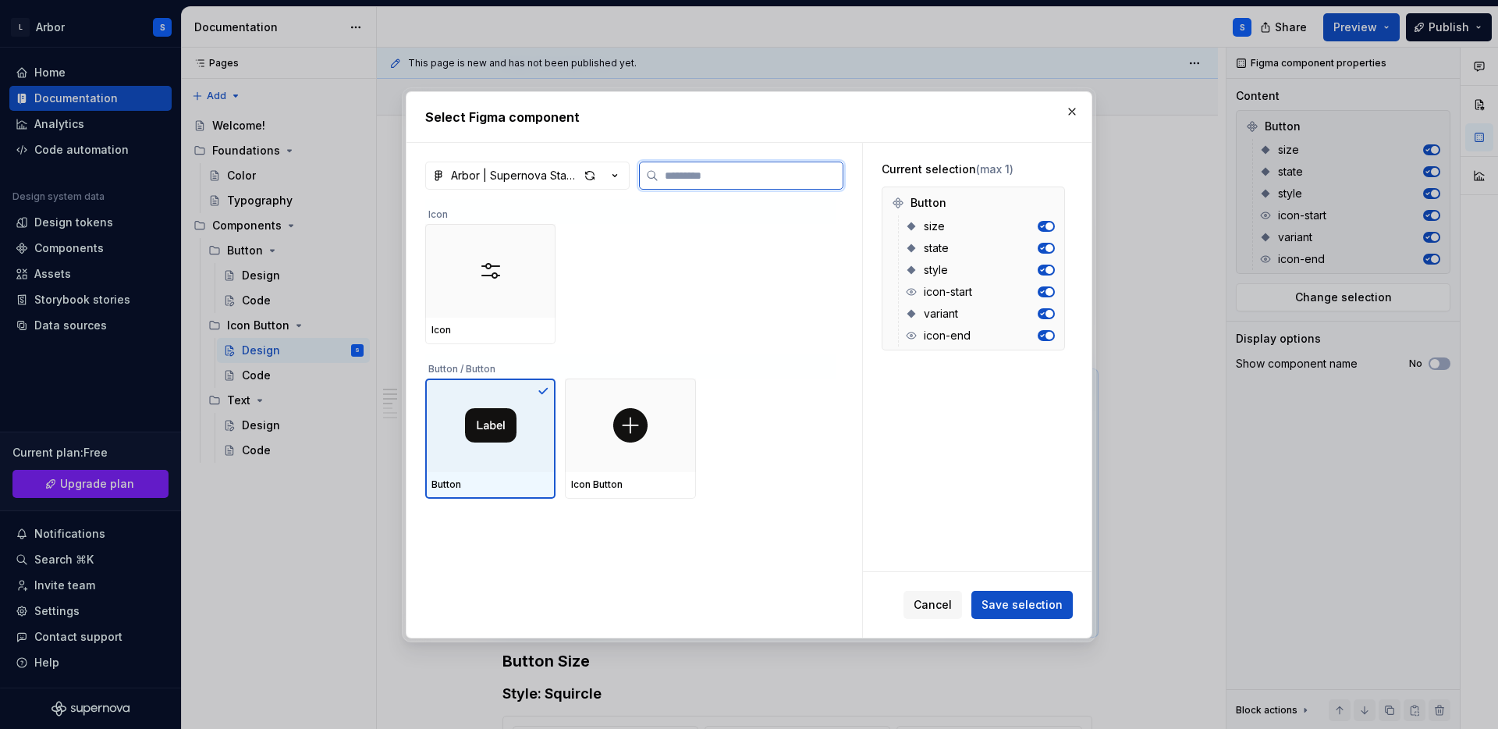
click at [523, 442] on div at bounding box center [490, 425] width 130 height 94
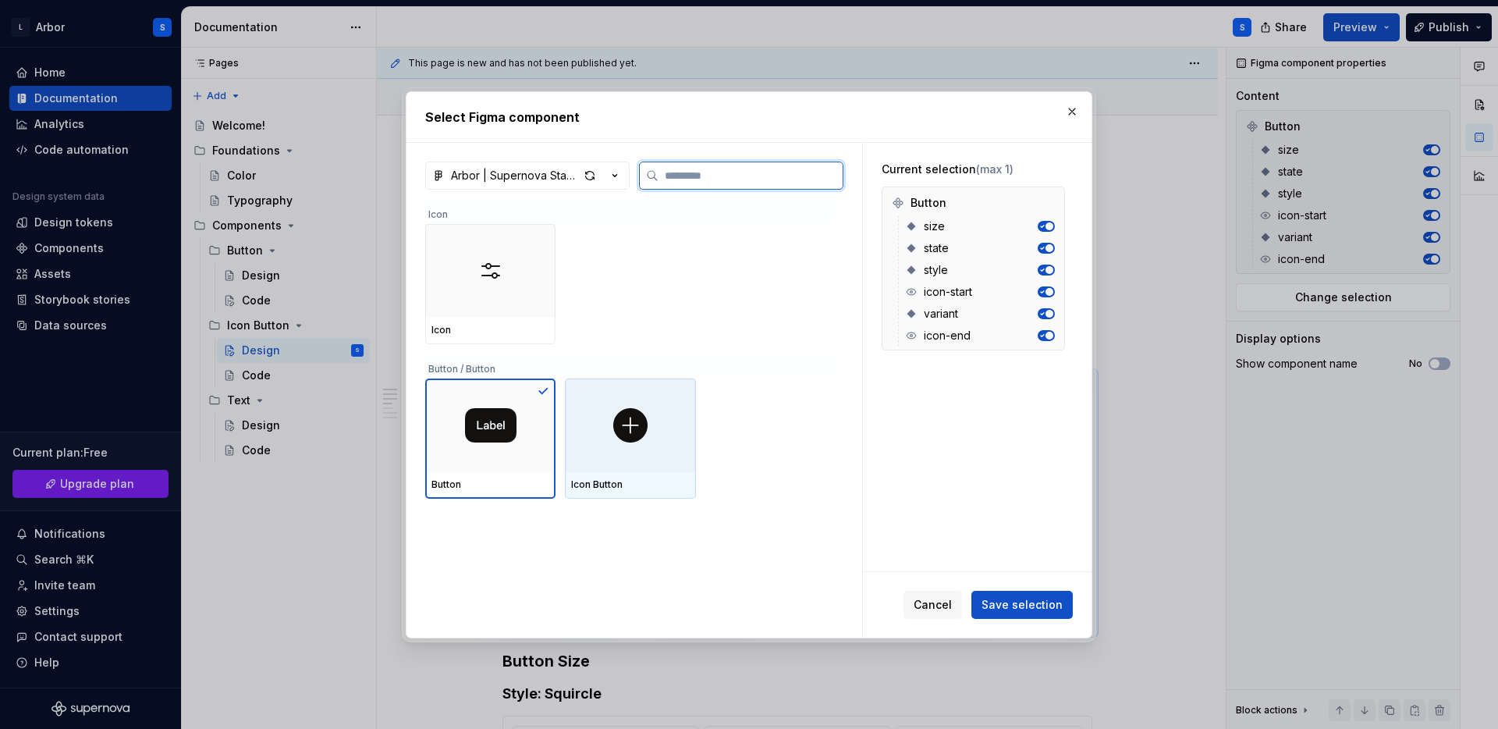
click at [677, 456] on div at bounding box center [630, 425] width 130 height 94
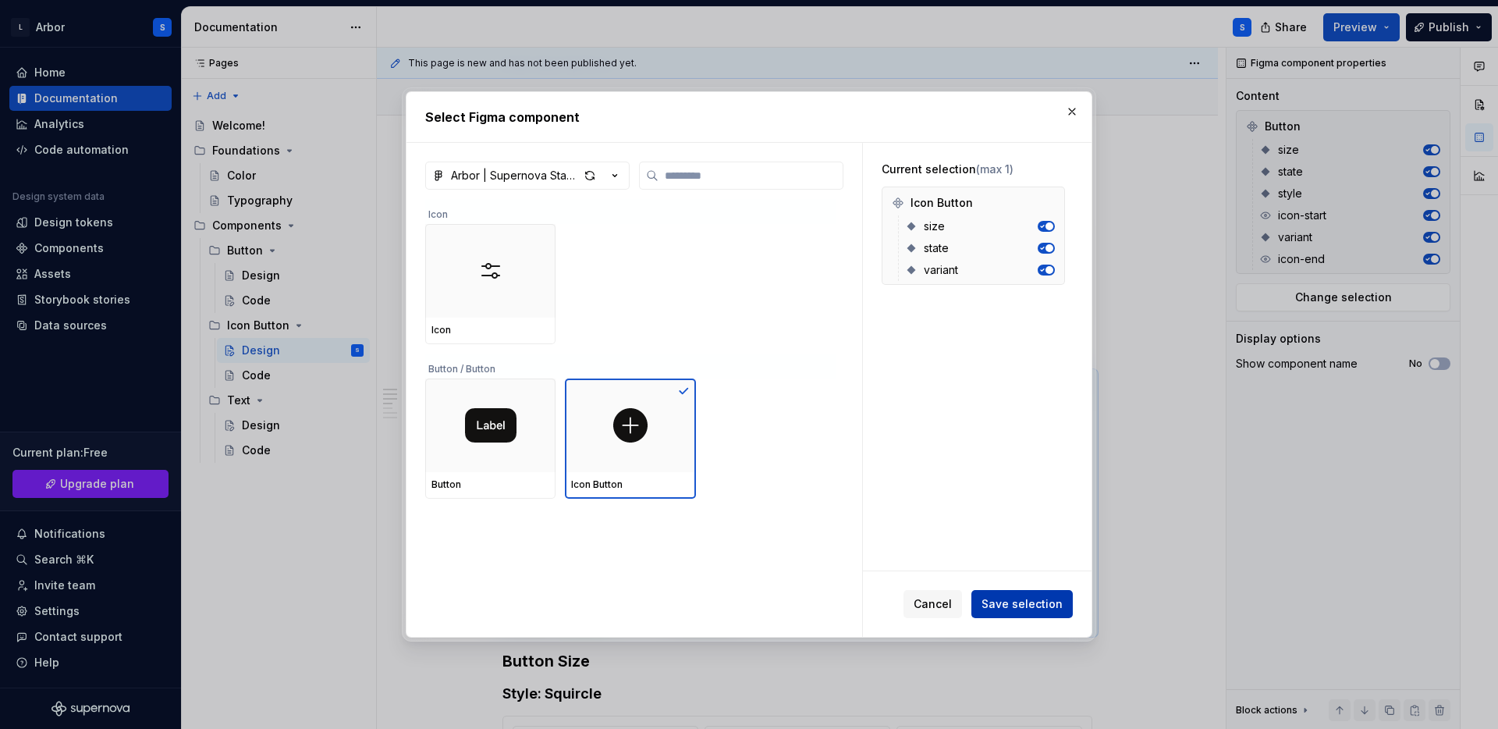
click at [1015, 609] on span "Save selection" at bounding box center [1022, 604] width 81 height 16
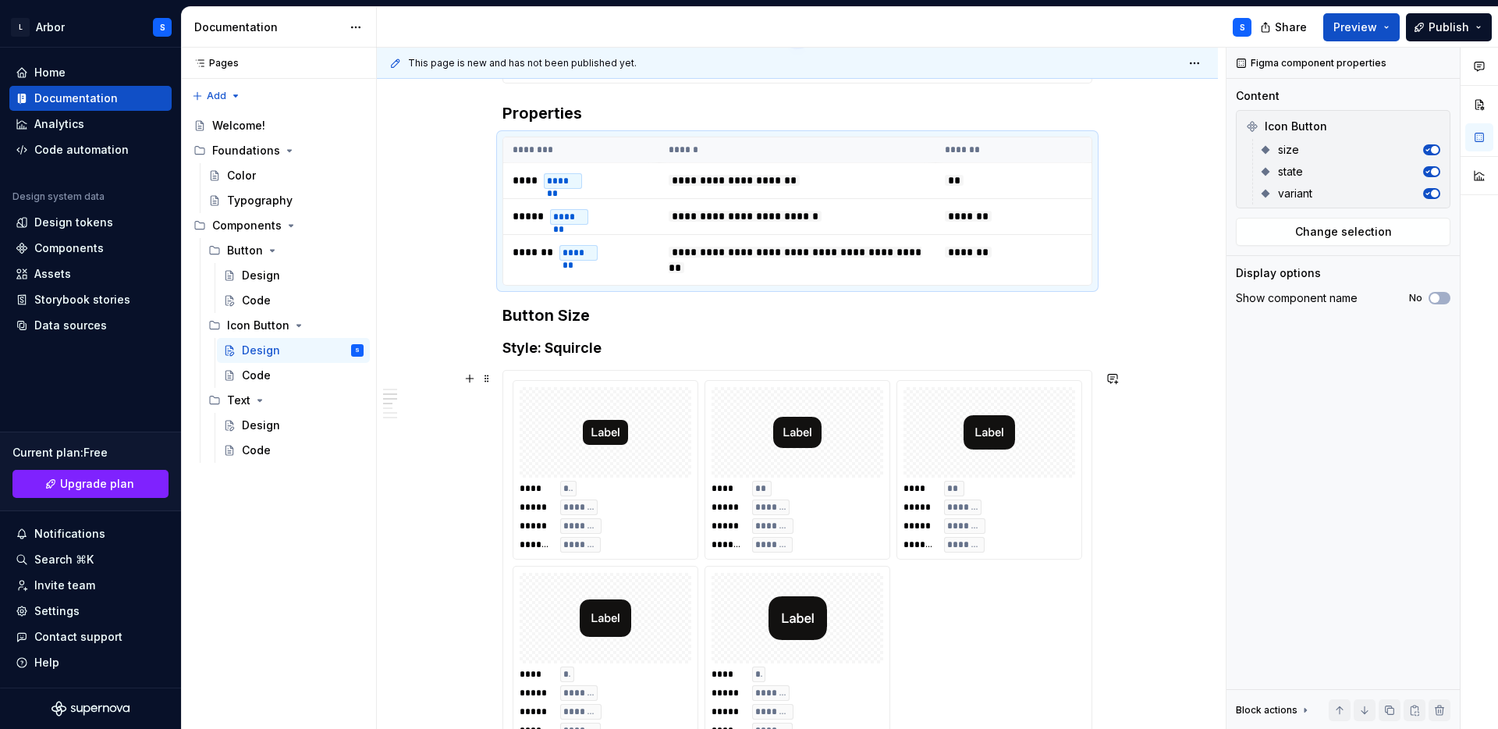
scroll to position [474, 0]
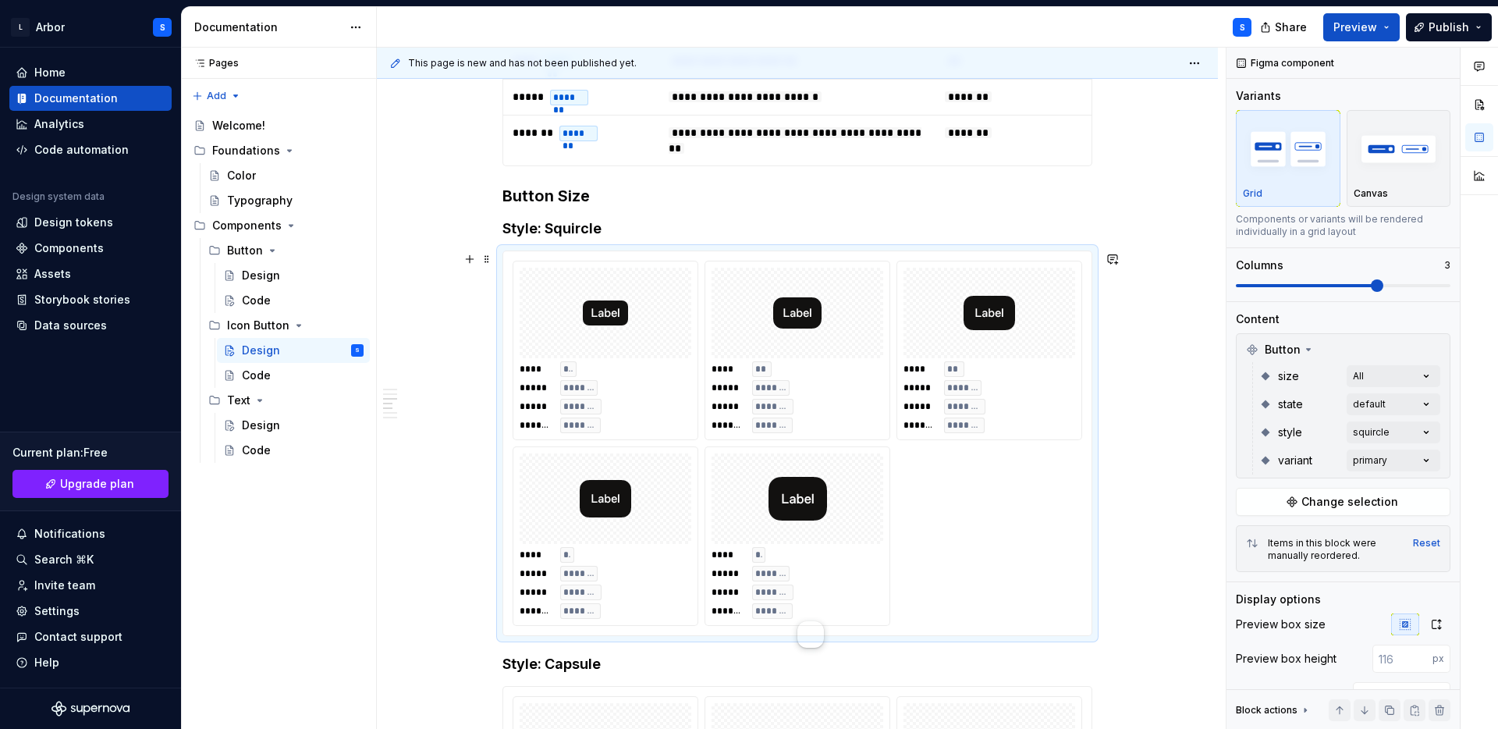
click at [641, 341] on div at bounding box center [606, 313] width 172 height 91
click at [1348, 504] on span "Change selection" at bounding box center [1350, 502] width 97 height 16
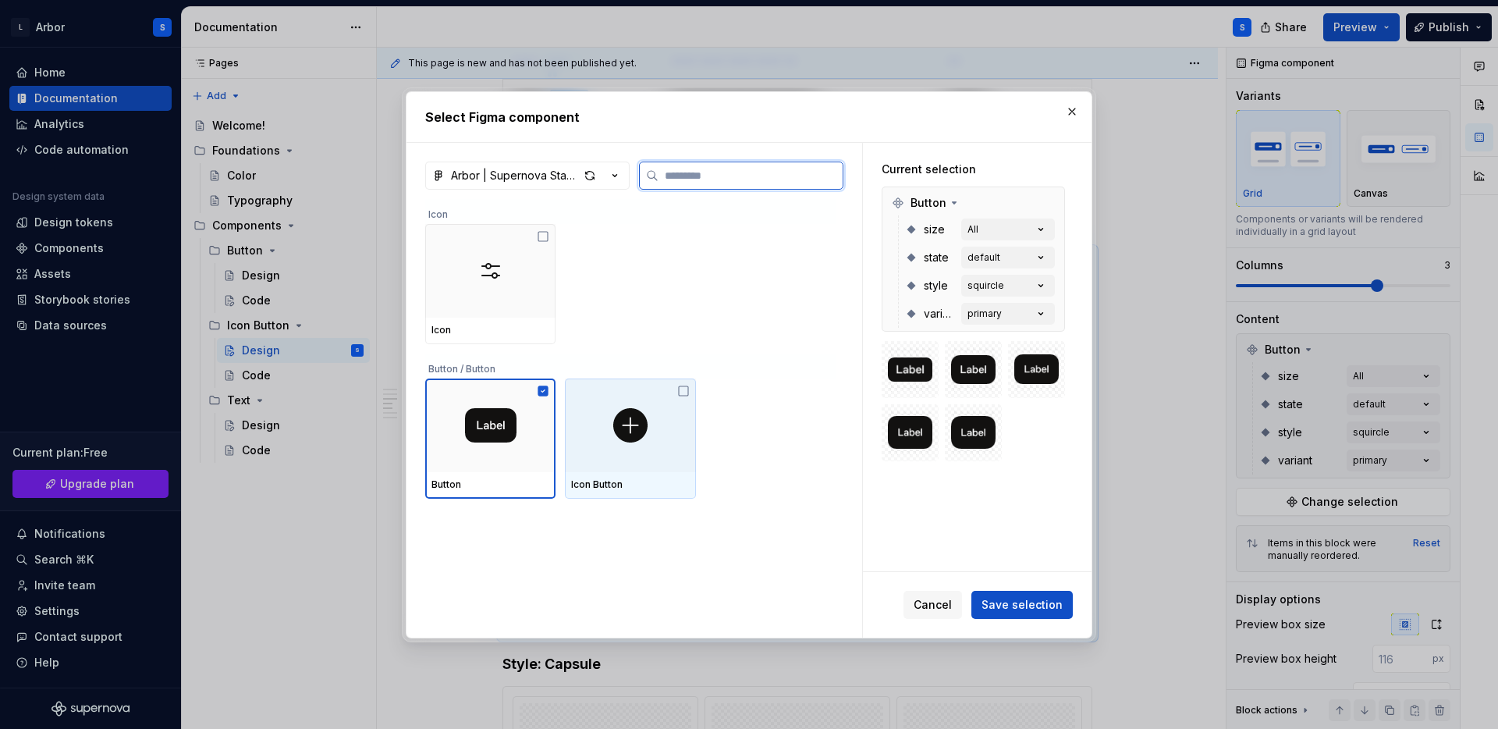
click at [623, 421] on img at bounding box center [630, 425] width 34 height 34
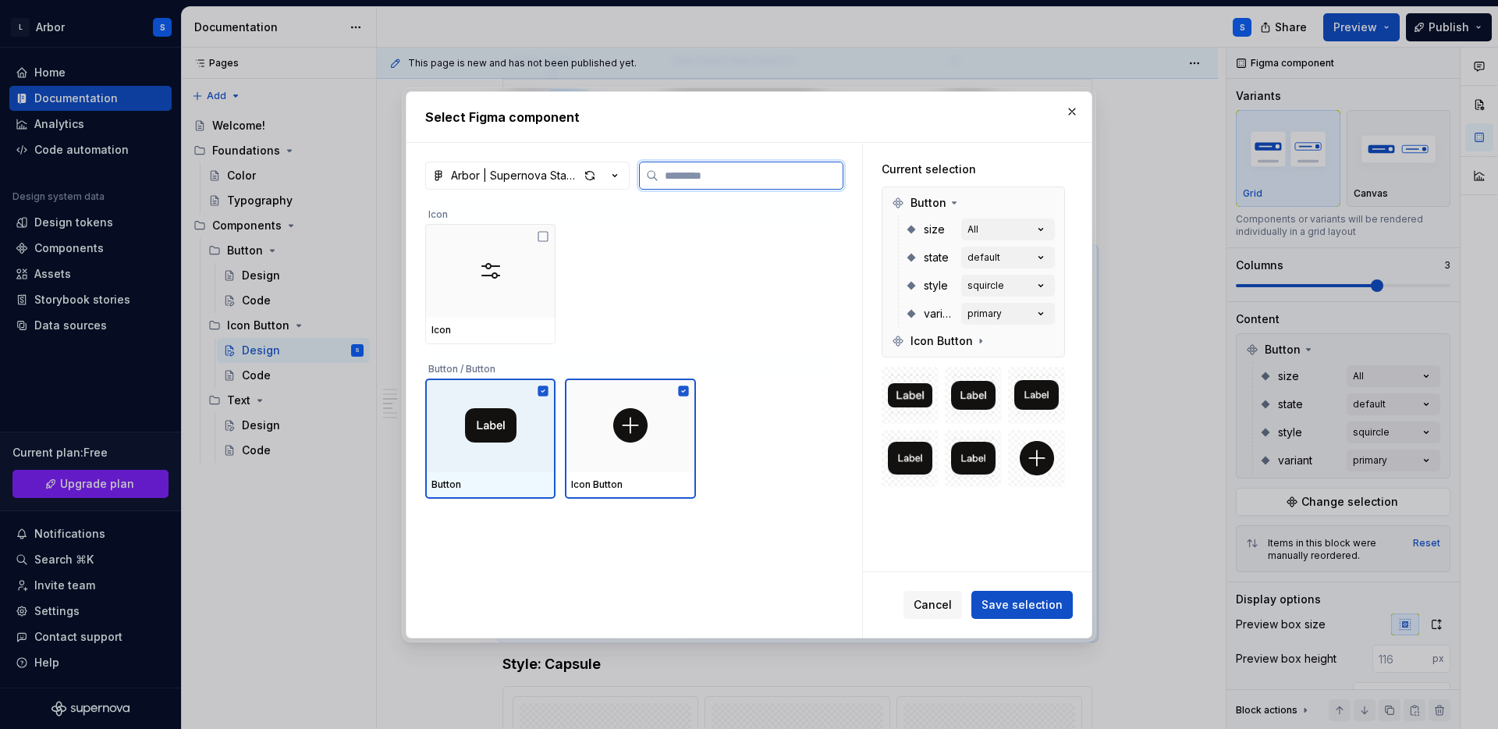
click at [510, 451] on div at bounding box center [490, 425] width 130 height 94
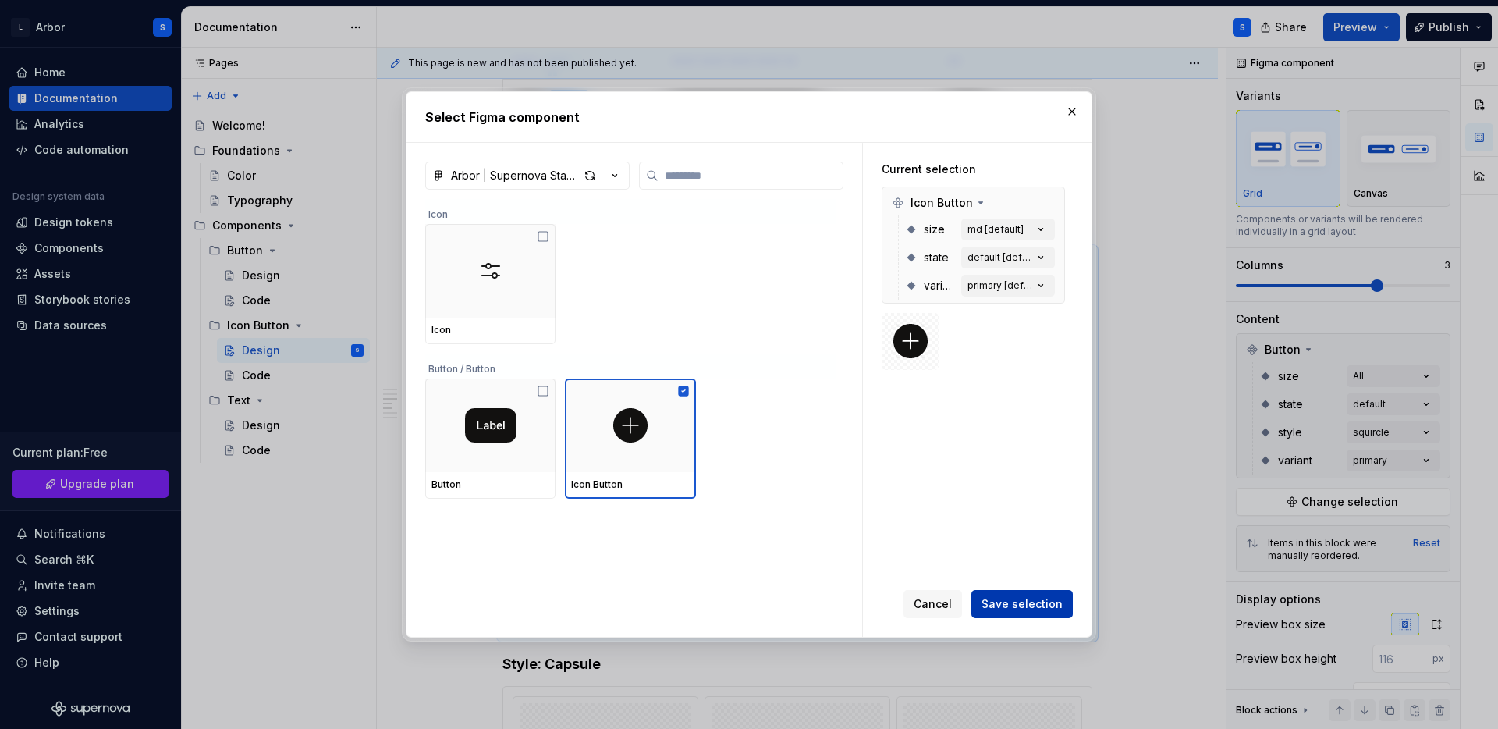
click at [1019, 604] on span "Save selection" at bounding box center [1022, 604] width 81 height 16
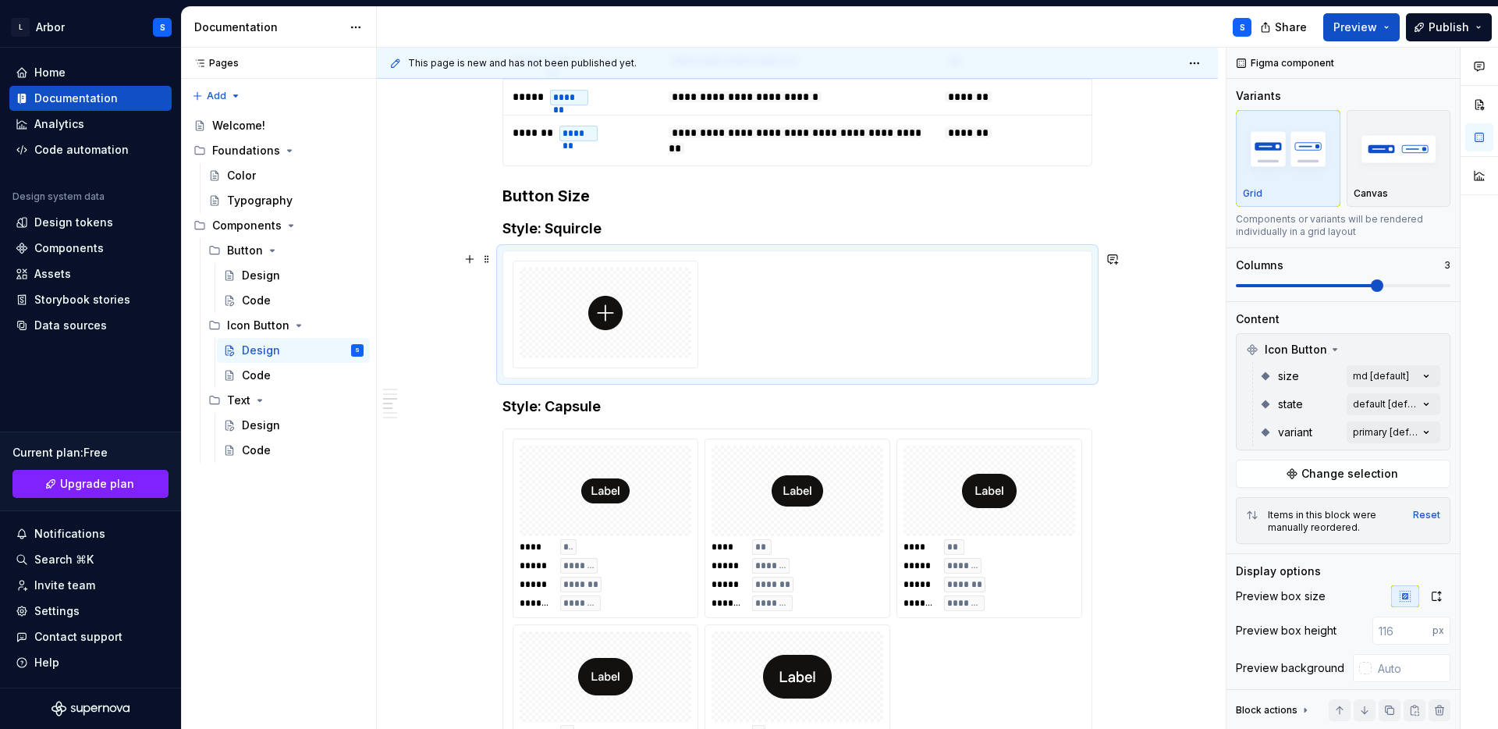
click at [524, 250] on div at bounding box center [798, 314] width 590 height 128
click at [490, 192] on span at bounding box center [487, 197] width 12 height 22
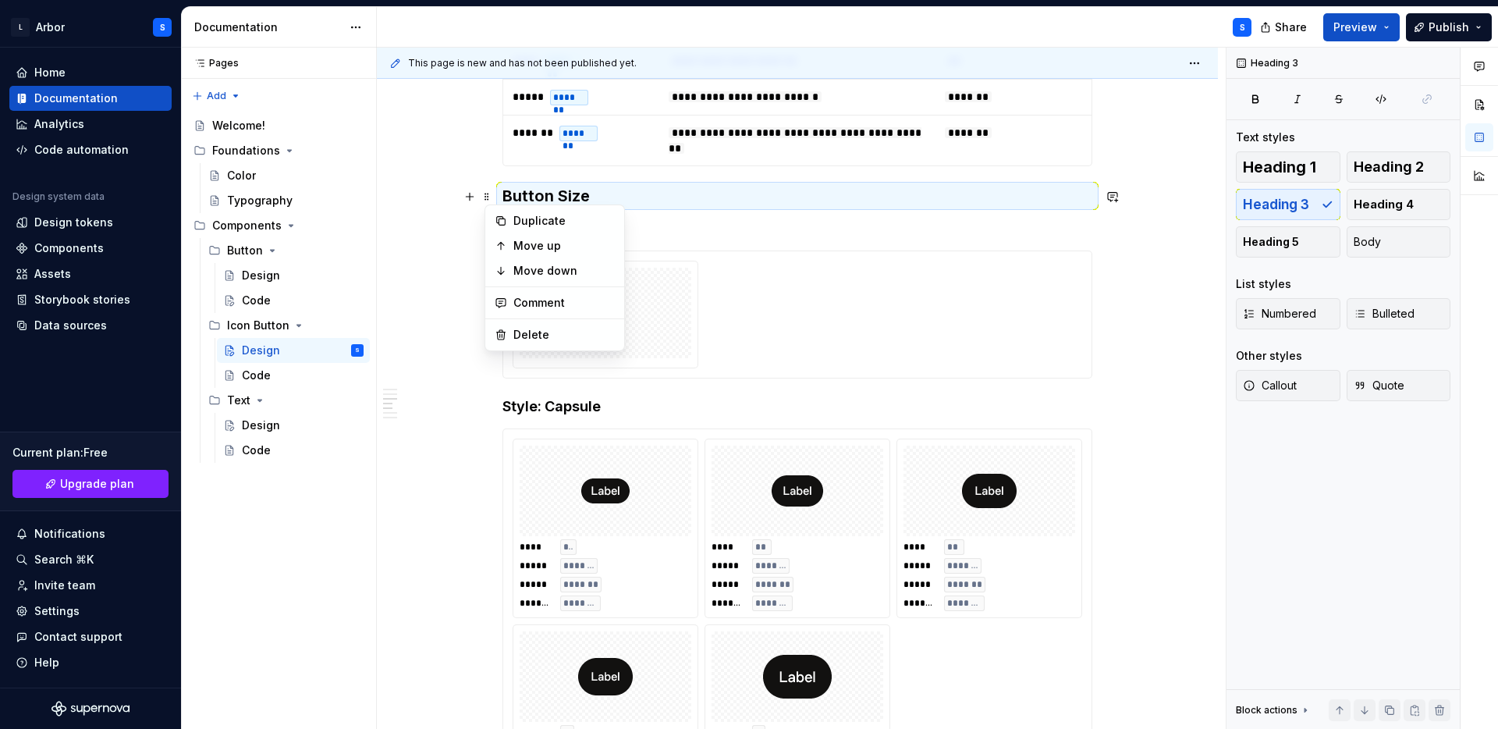
click at [740, 222] on h4 "Style: Squircle" at bounding box center [798, 228] width 590 height 19
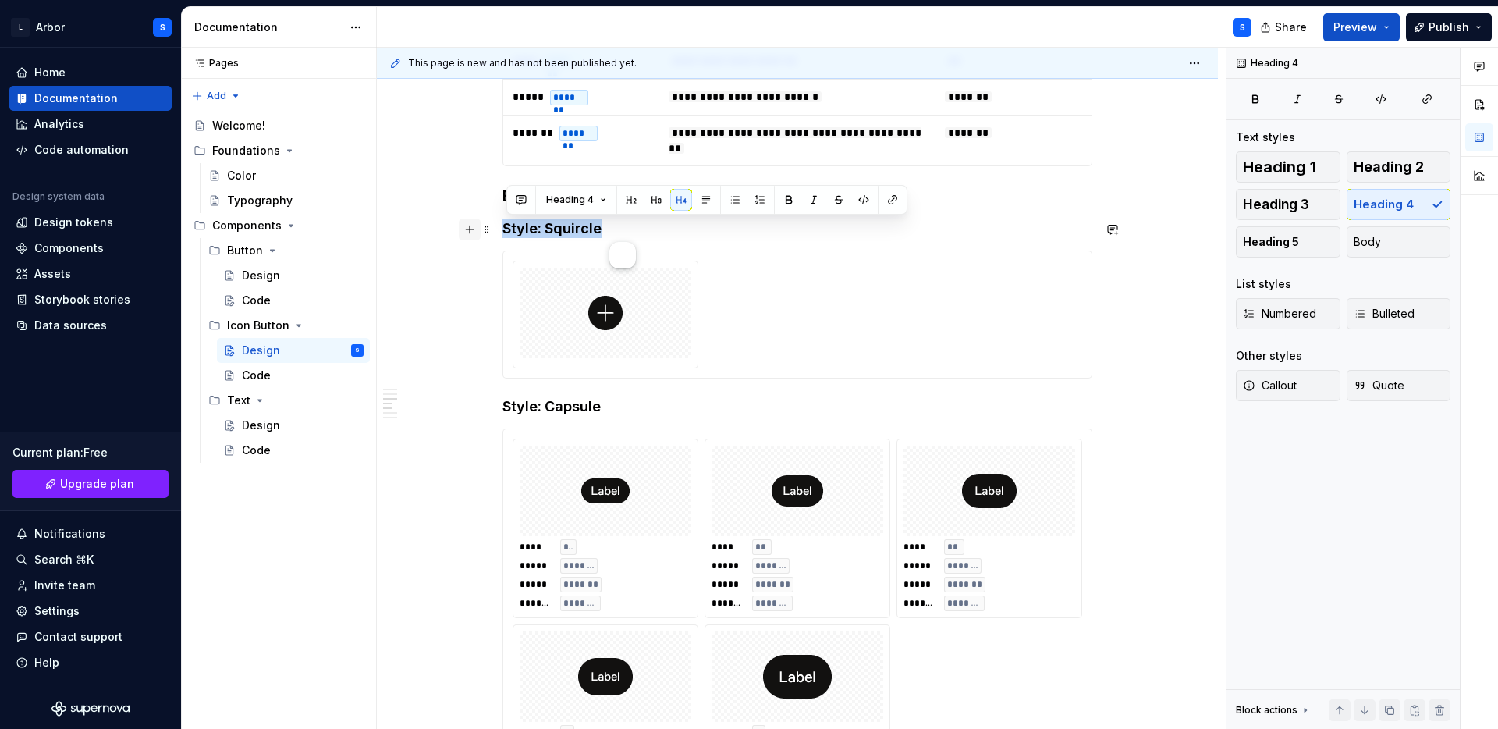
drag, startPoint x: 613, startPoint y: 233, endPoint x: 476, endPoint y: 233, distance: 136.6
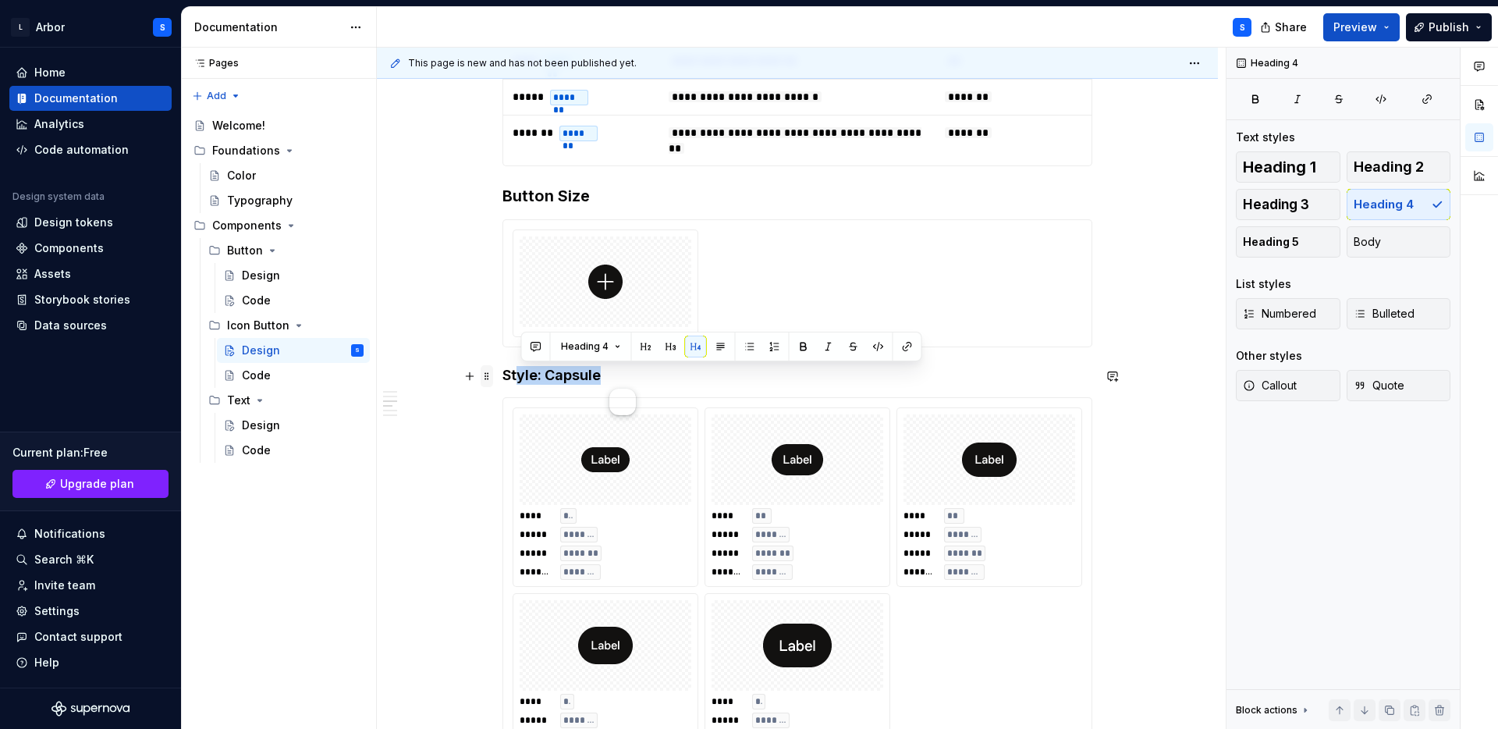
drag, startPoint x: 645, startPoint y: 378, endPoint x: 488, endPoint y: 378, distance: 157.6
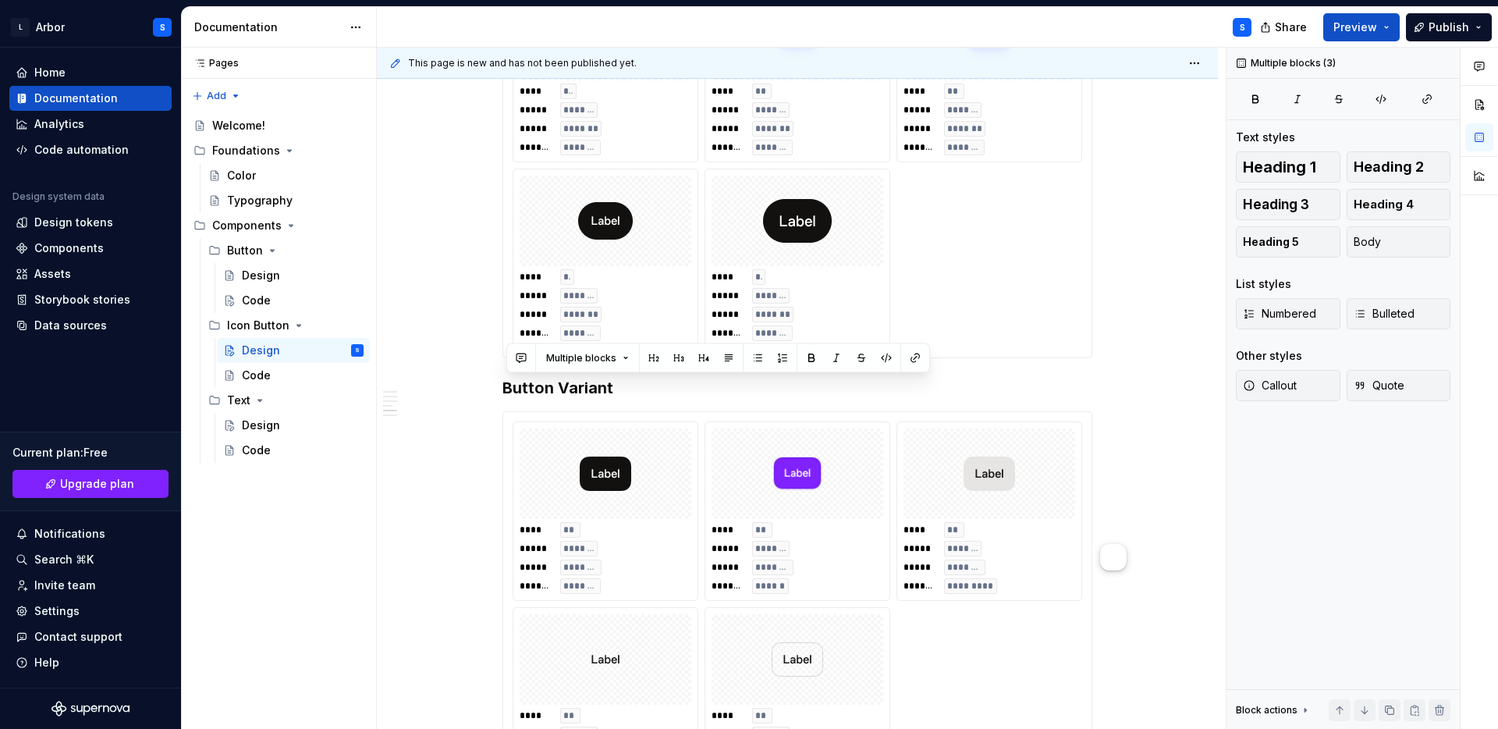
scroll to position [282, 0]
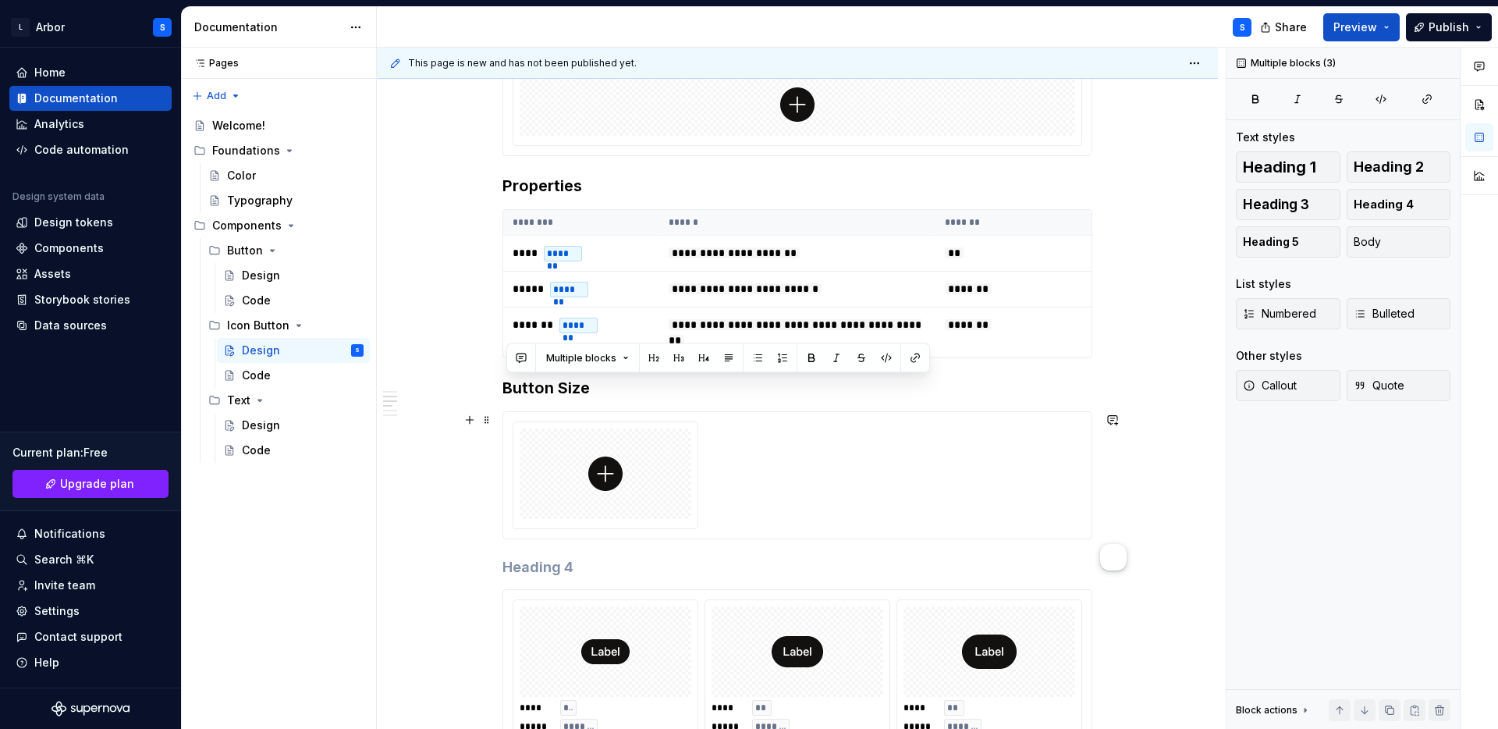
click at [622, 539] on div at bounding box center [798, 475] width 590 height 128
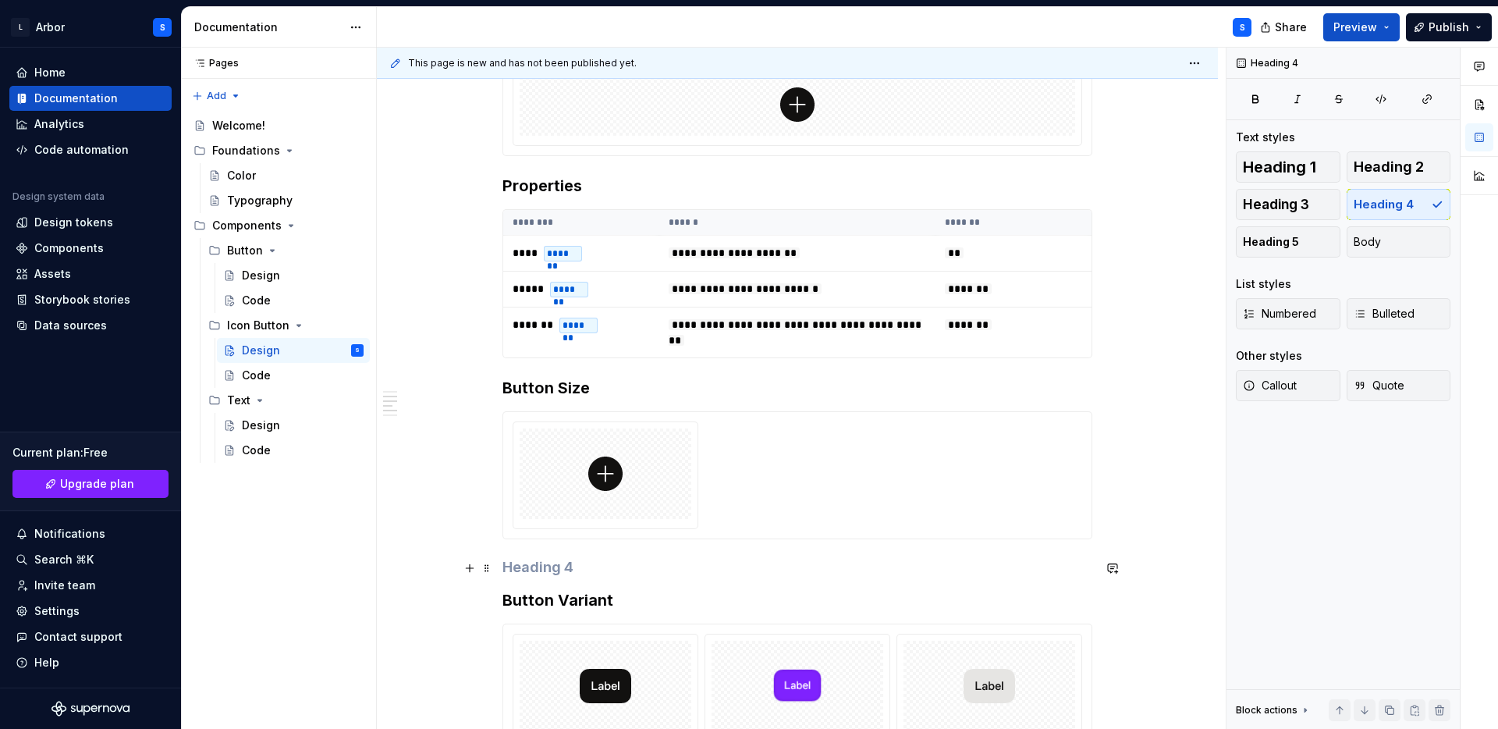
click at [586, 574] on h4 at bounding box center [798, 567] width 590 height 19
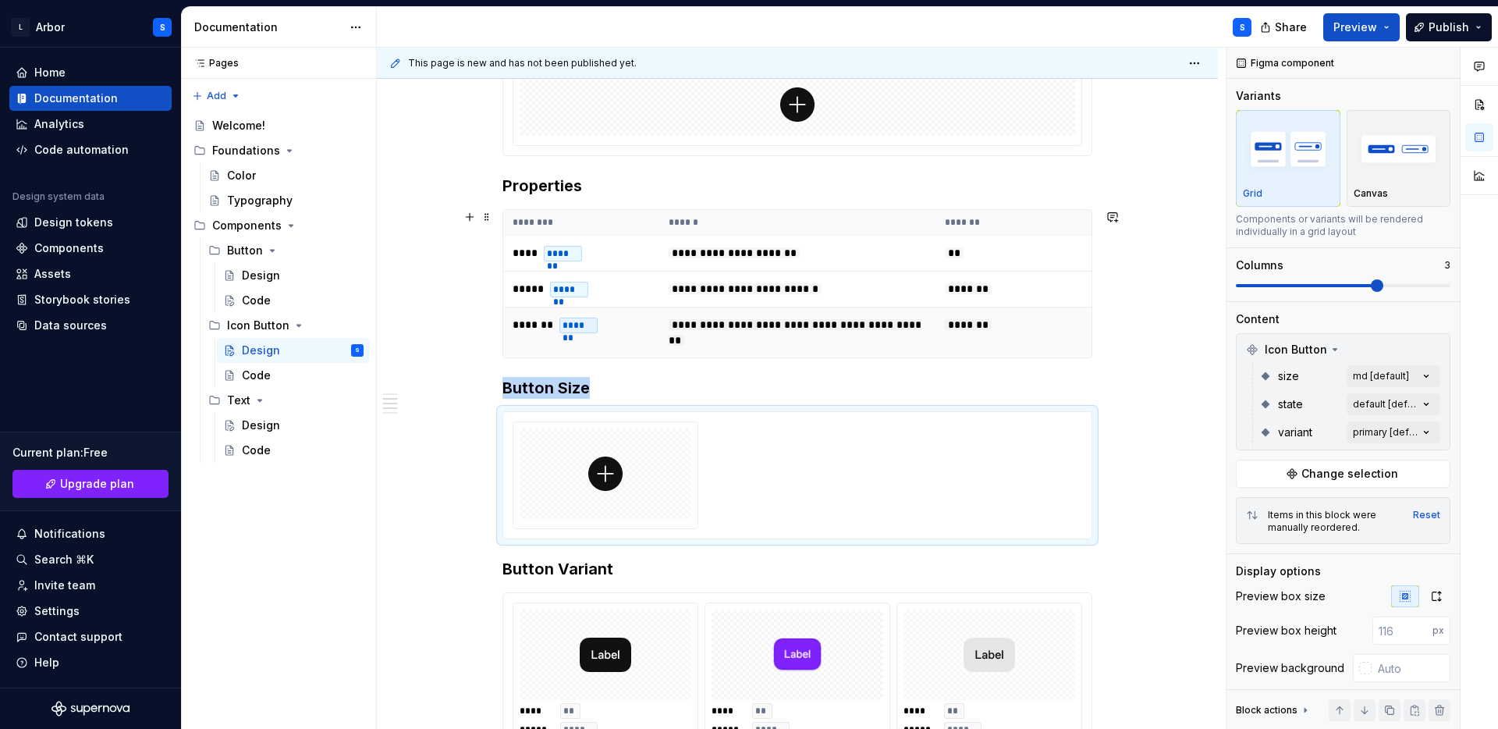
scroll to position [0, 0]
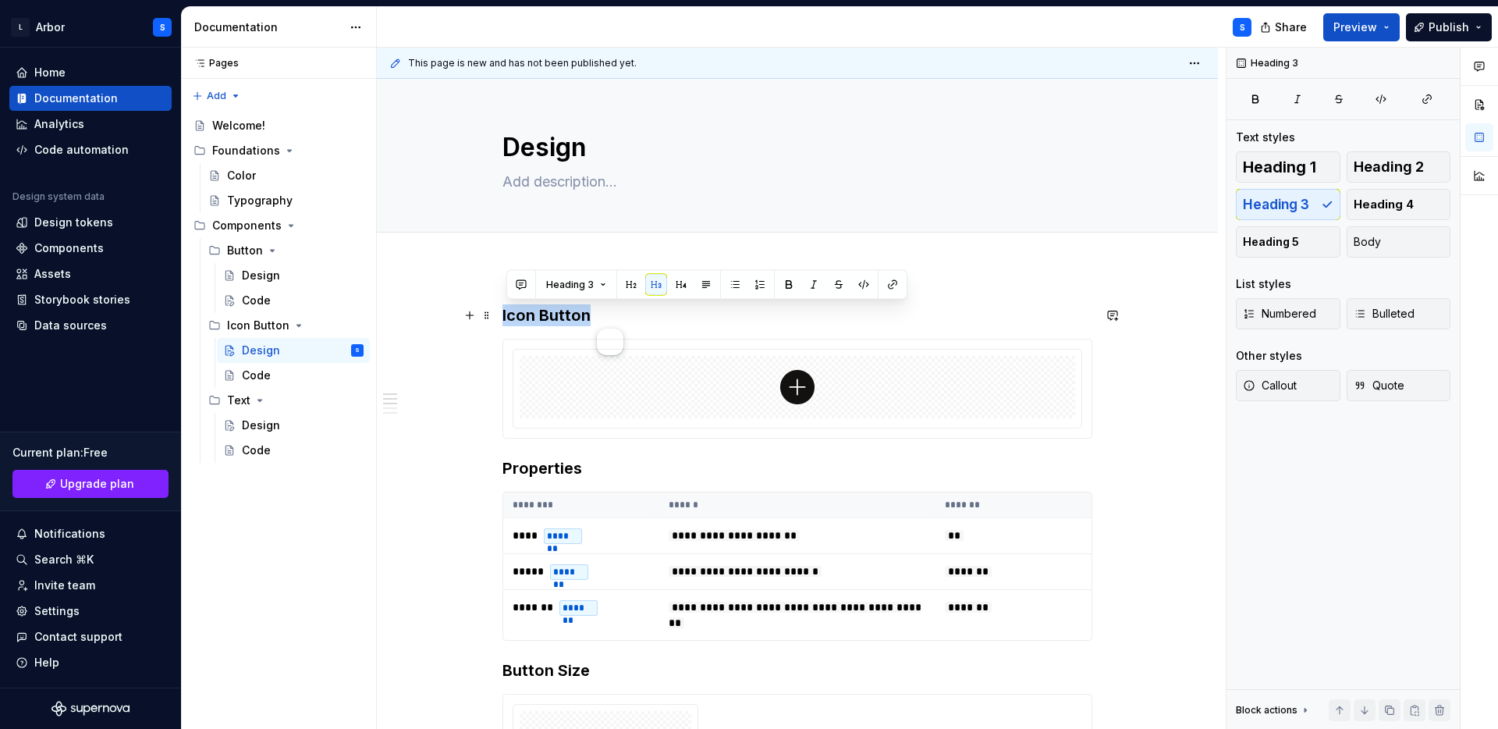
drag, startPoint x: 594, startPoint y: 321, endPoint x: 506, endPoint y: 314, distance: 88.4
copy h3 "Icon Button"
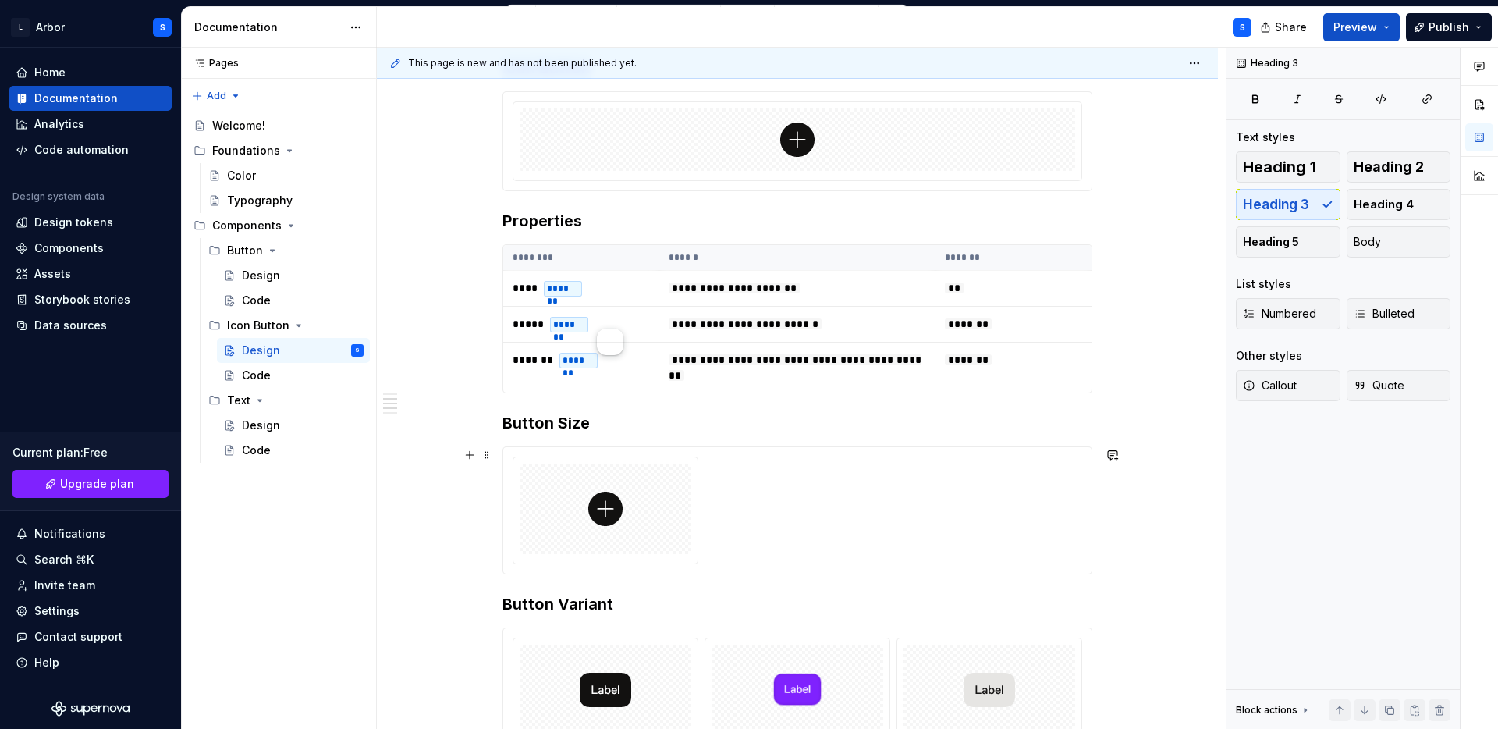
scroll to position [326, 0]
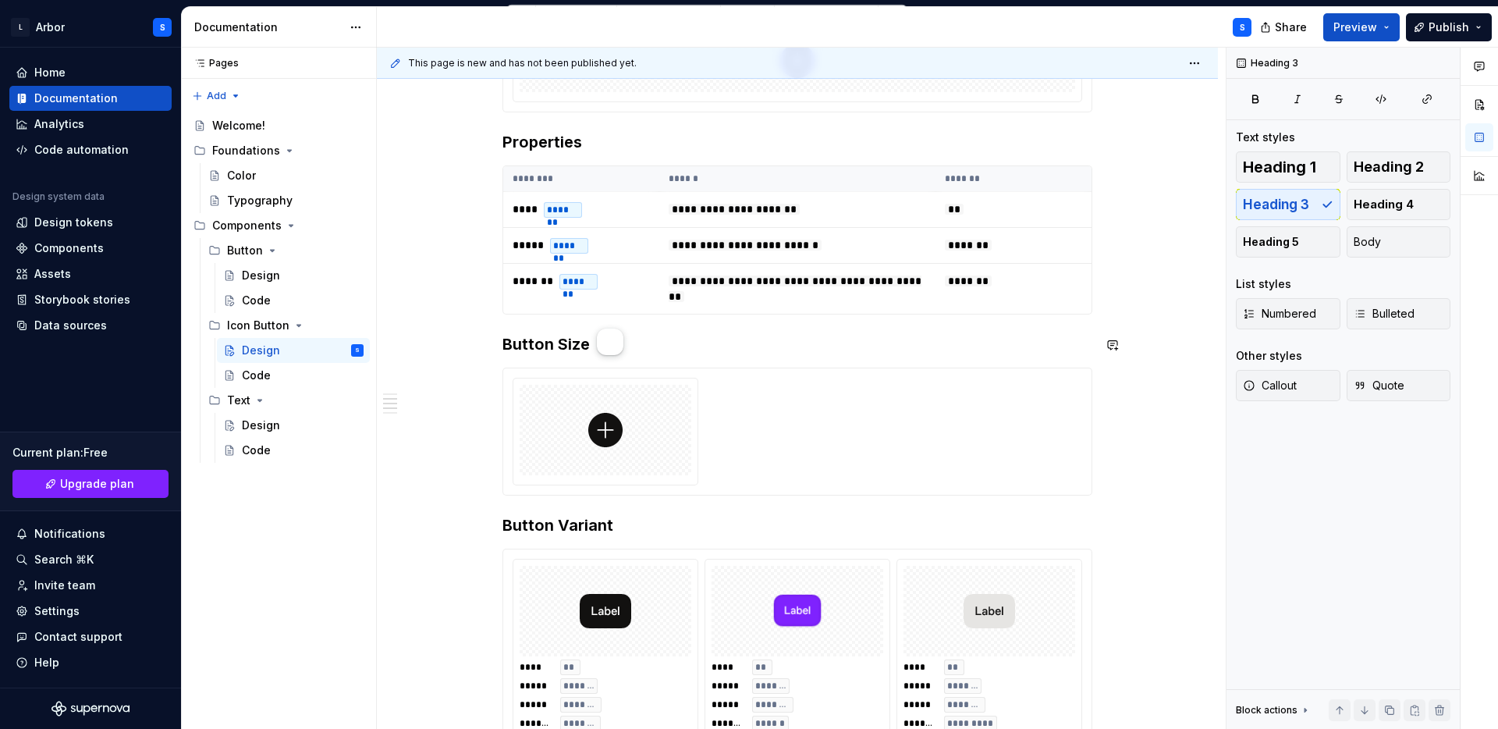
click at [524, 349] on h3 "Button Size" at bounding box center [798, 344] width 590 height 22
click at [525, 535] on h3 "Button Variant" at bounding box center [798, 525] width 590 height 22
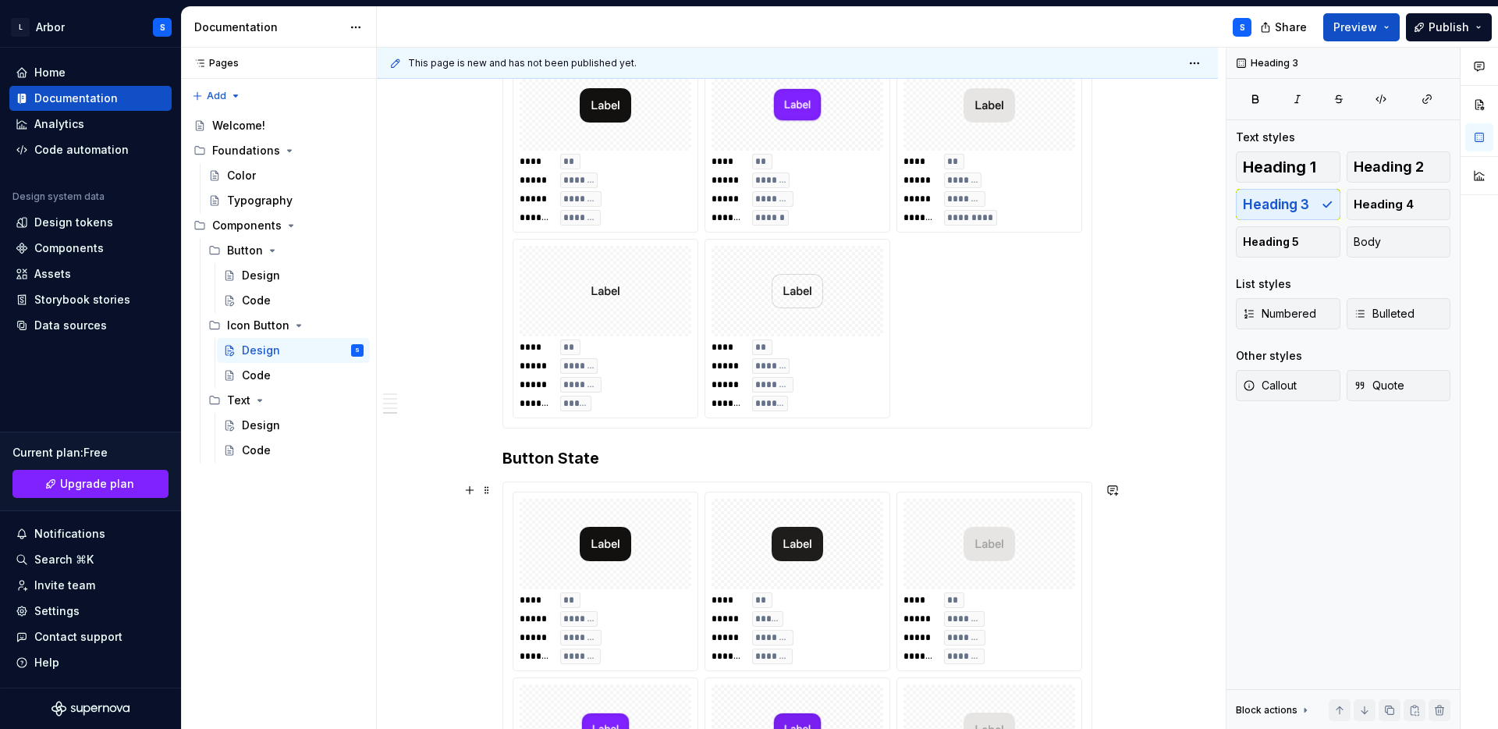
scroll to position [839, 0]
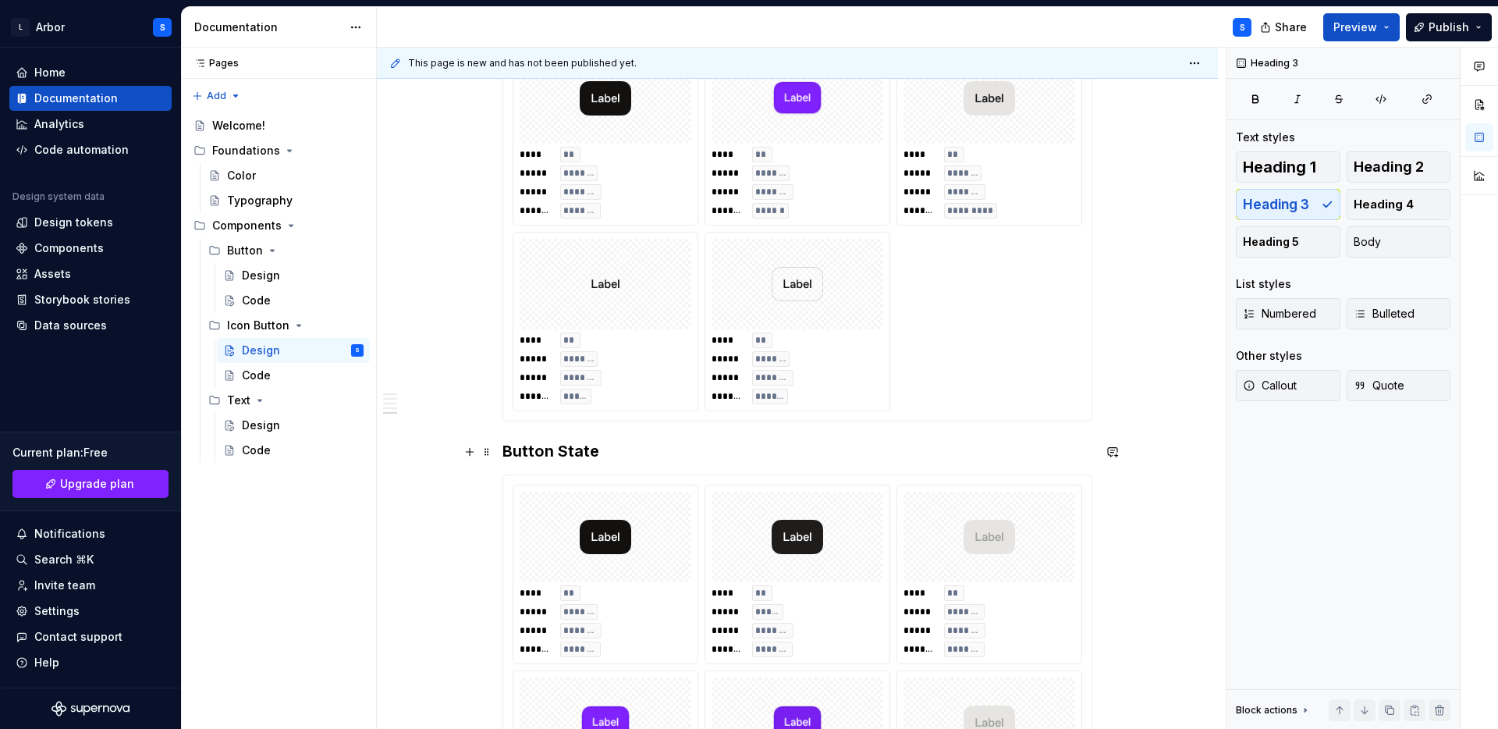
click at [524, 456] on h3 "Button State" at bounding box center [798, 451] width 590 height 22
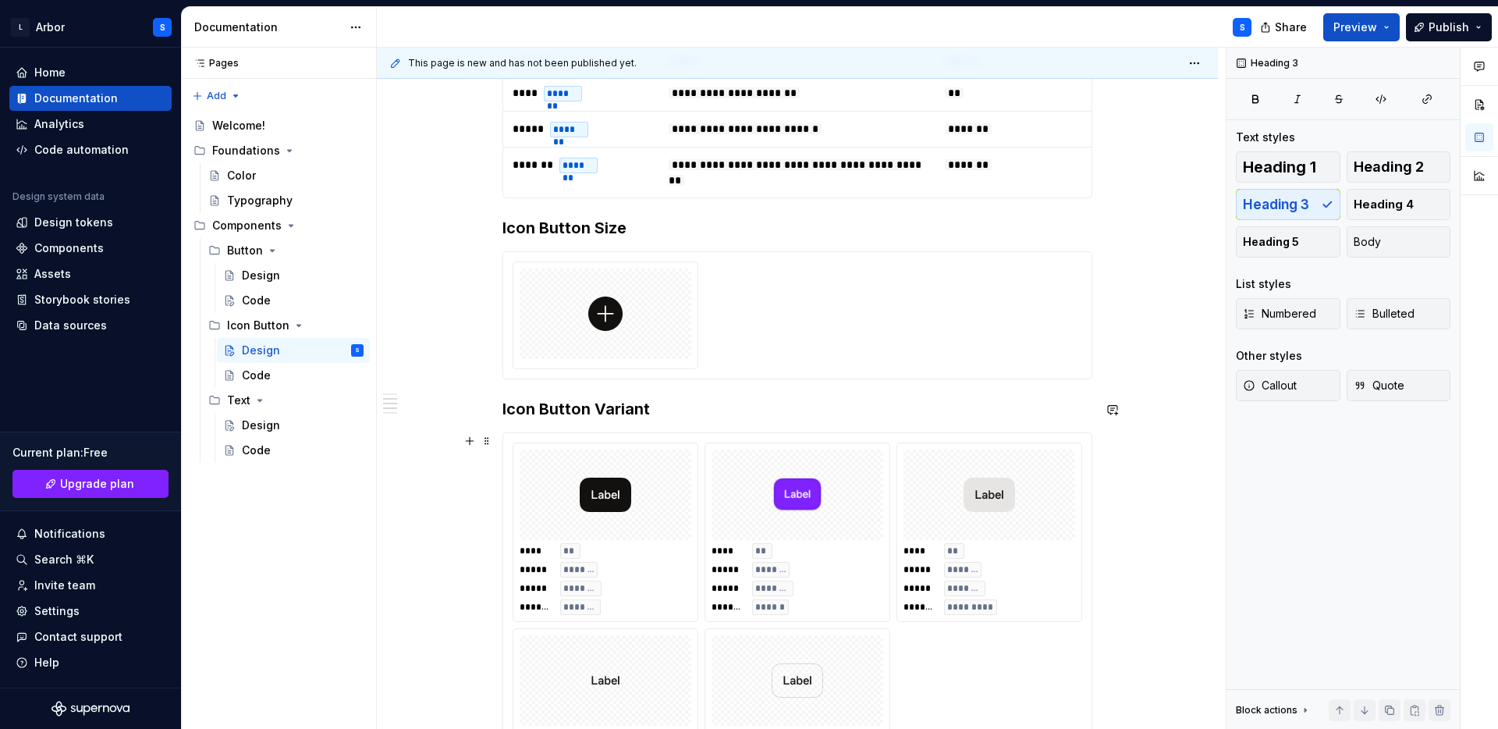
scroll to position [456, 0]
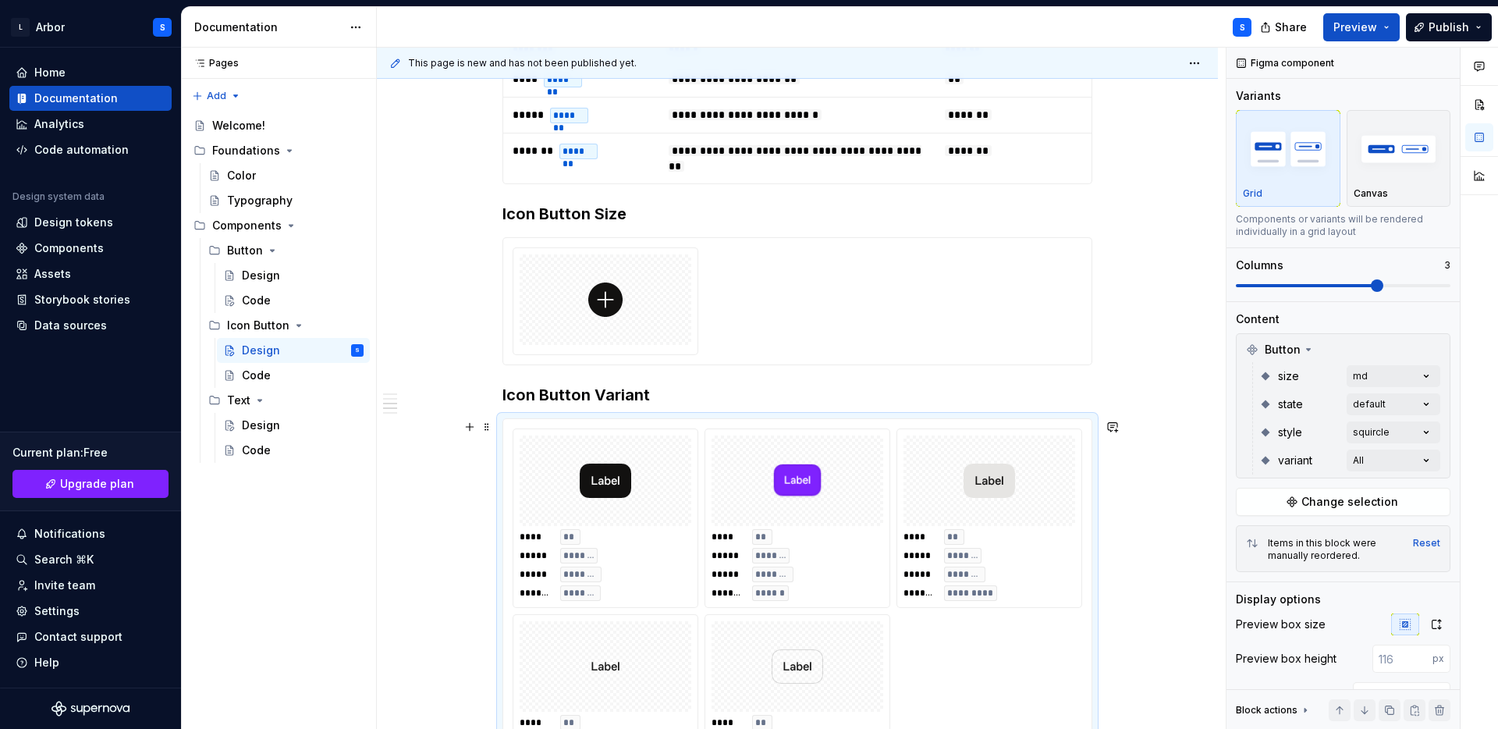
click at [794, 536] on div "**** ** ***** ******* ***** ******** ******* ******" at bounding box center [798, 565] width 172 height 72
click at [1334, 506] on span "Change selection" at bounding box center [1350, 502] width 97 height 16
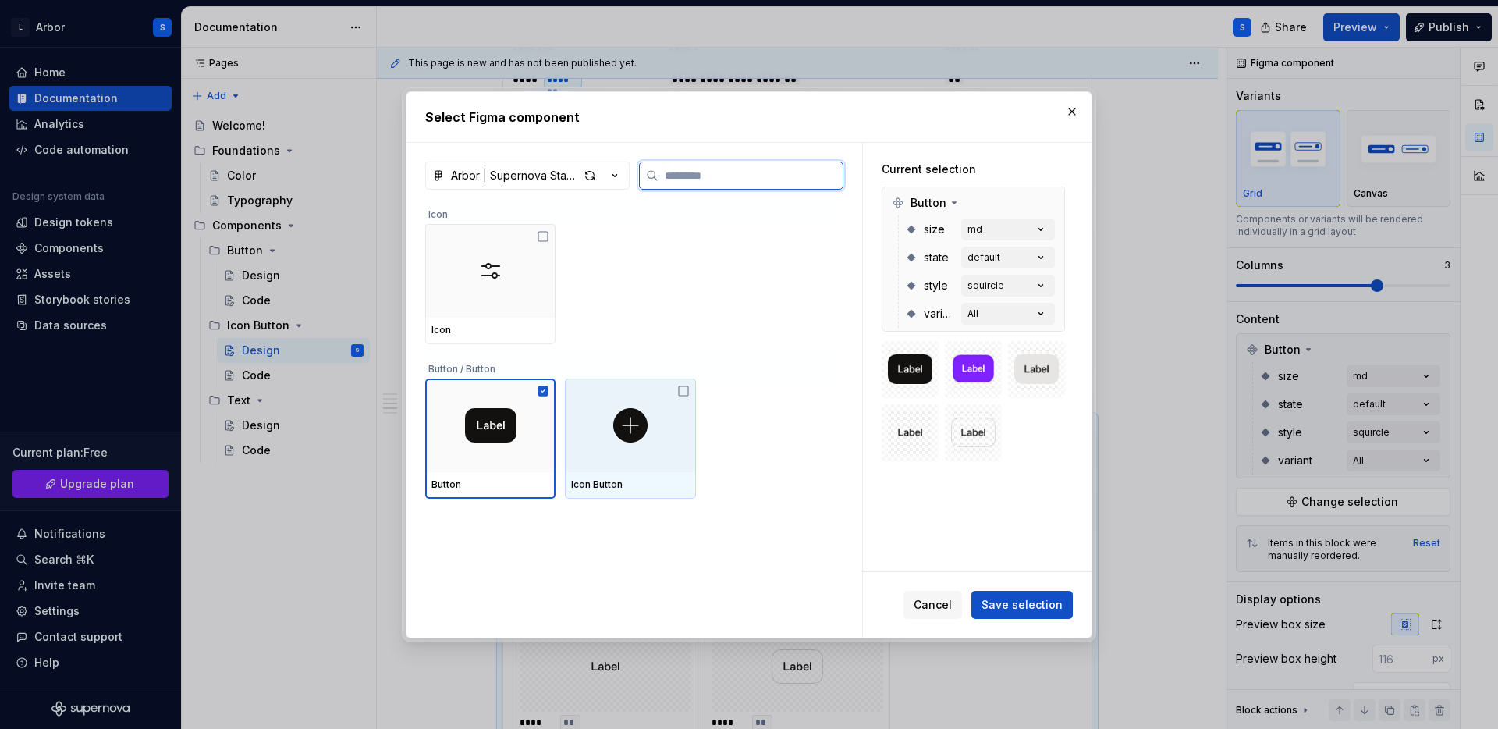
click at [641, 392] on div at bounding box center [630, 425] width 130 height 94
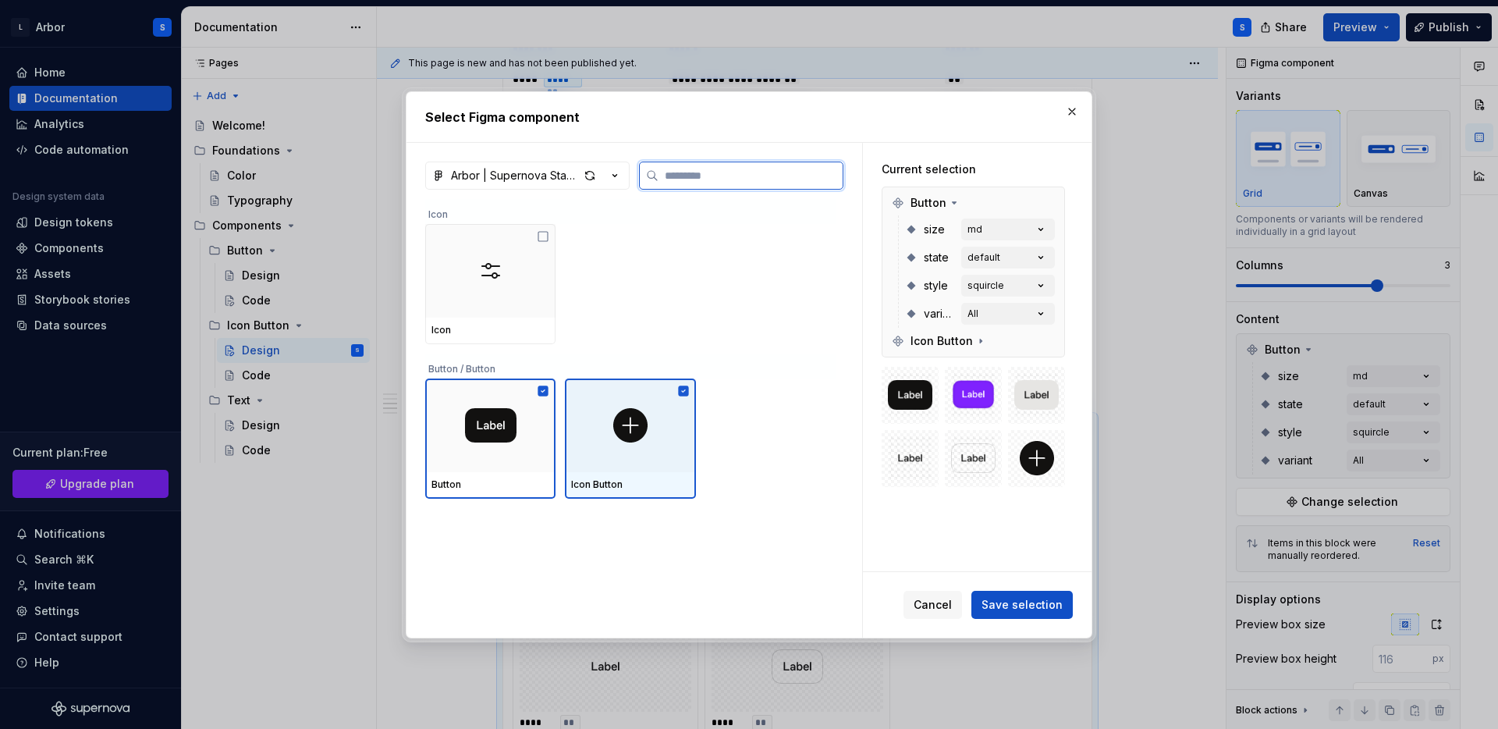
click at [490, 424] on img at bounding box center [490, 425] width 51 height 34
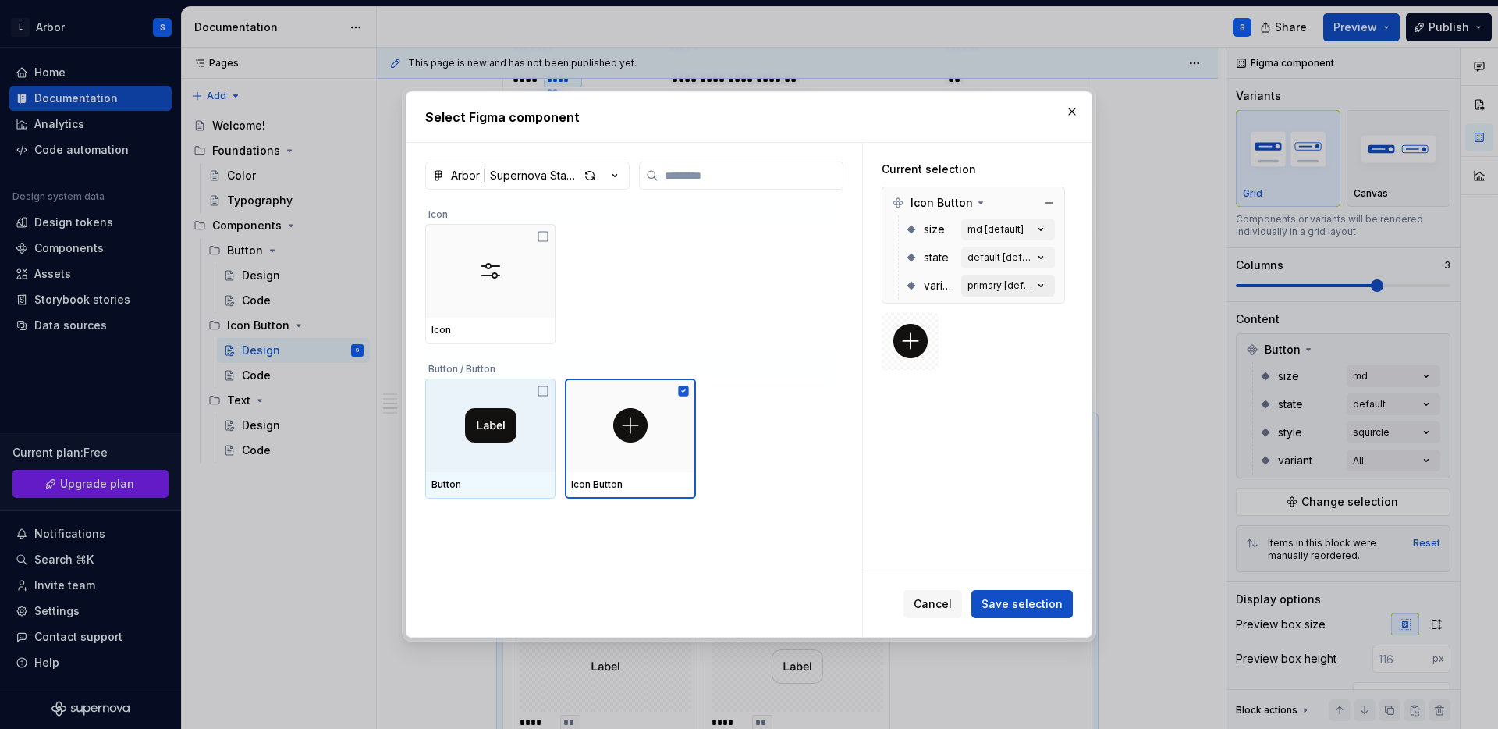
click at [1029, 287] on div "primary [default]" at bounding box center [1001, 285] width 66 height 12
click at [1048, 608] on span "Save selection" at bounding box center [1022, 604] width 81 height 16
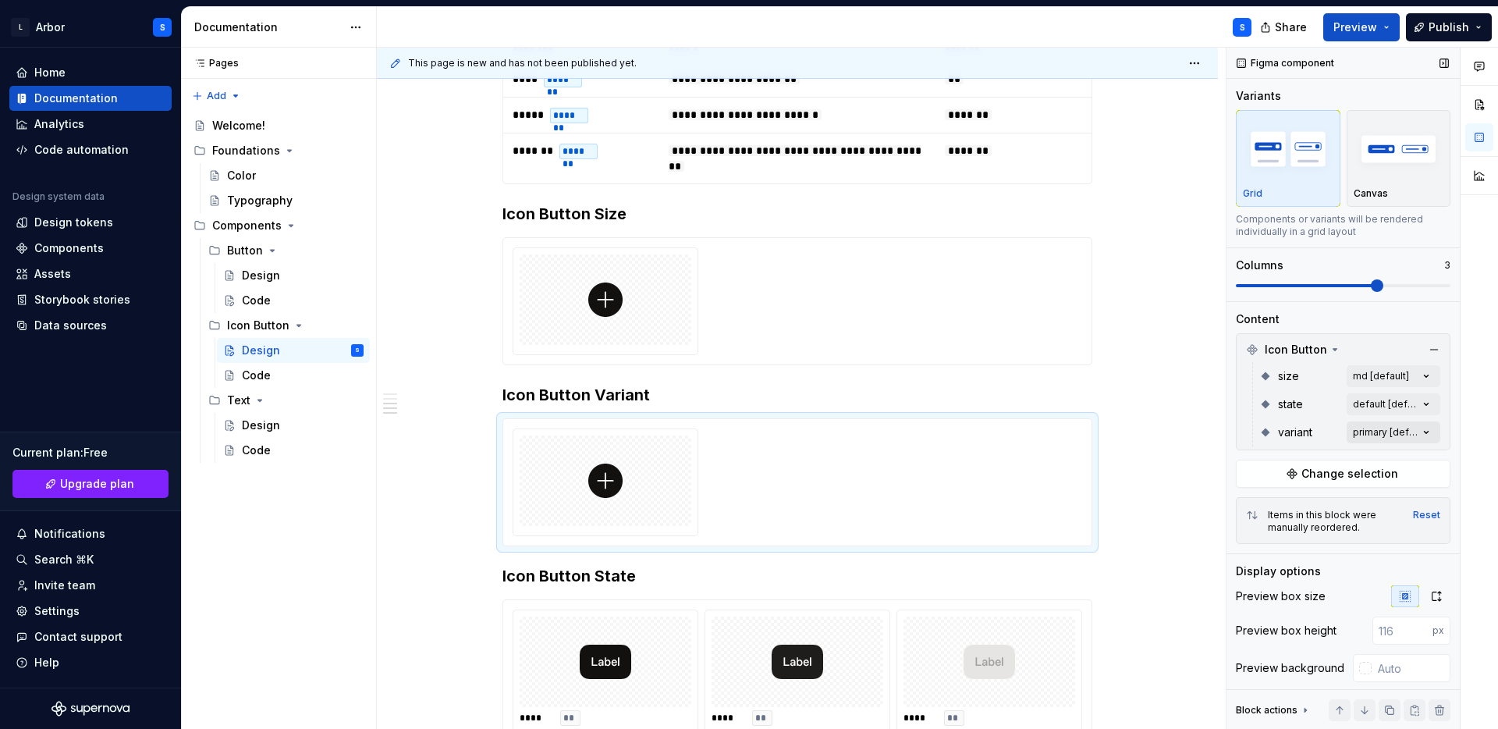
click at [1417, 432] on div "Comments Open comments No comments yet Select ‘Comment’ from the block context …" at bounding box center [1363, 389] width 272 height 682
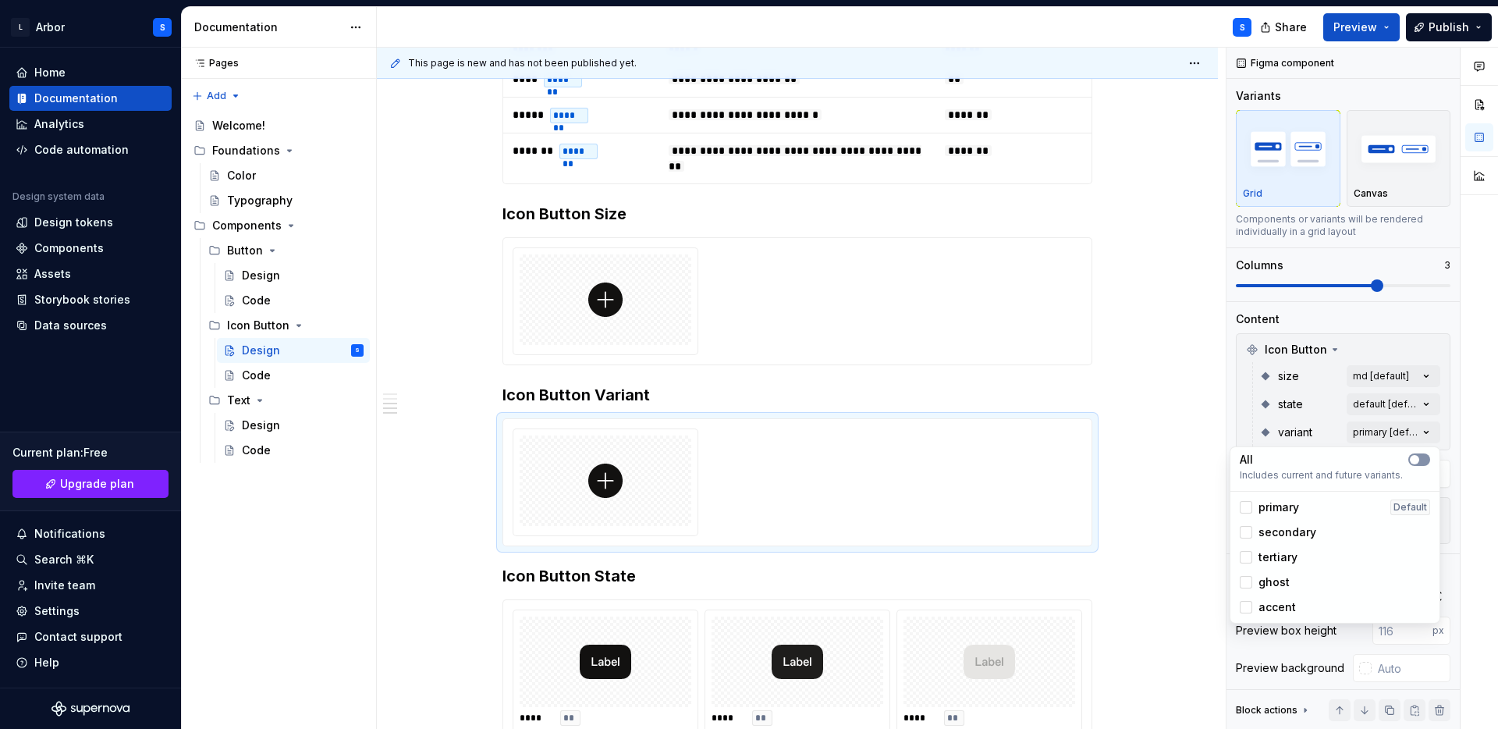
click at [1413, 459] on span "button" at bounding box center [1414, 459] width 9 height 9
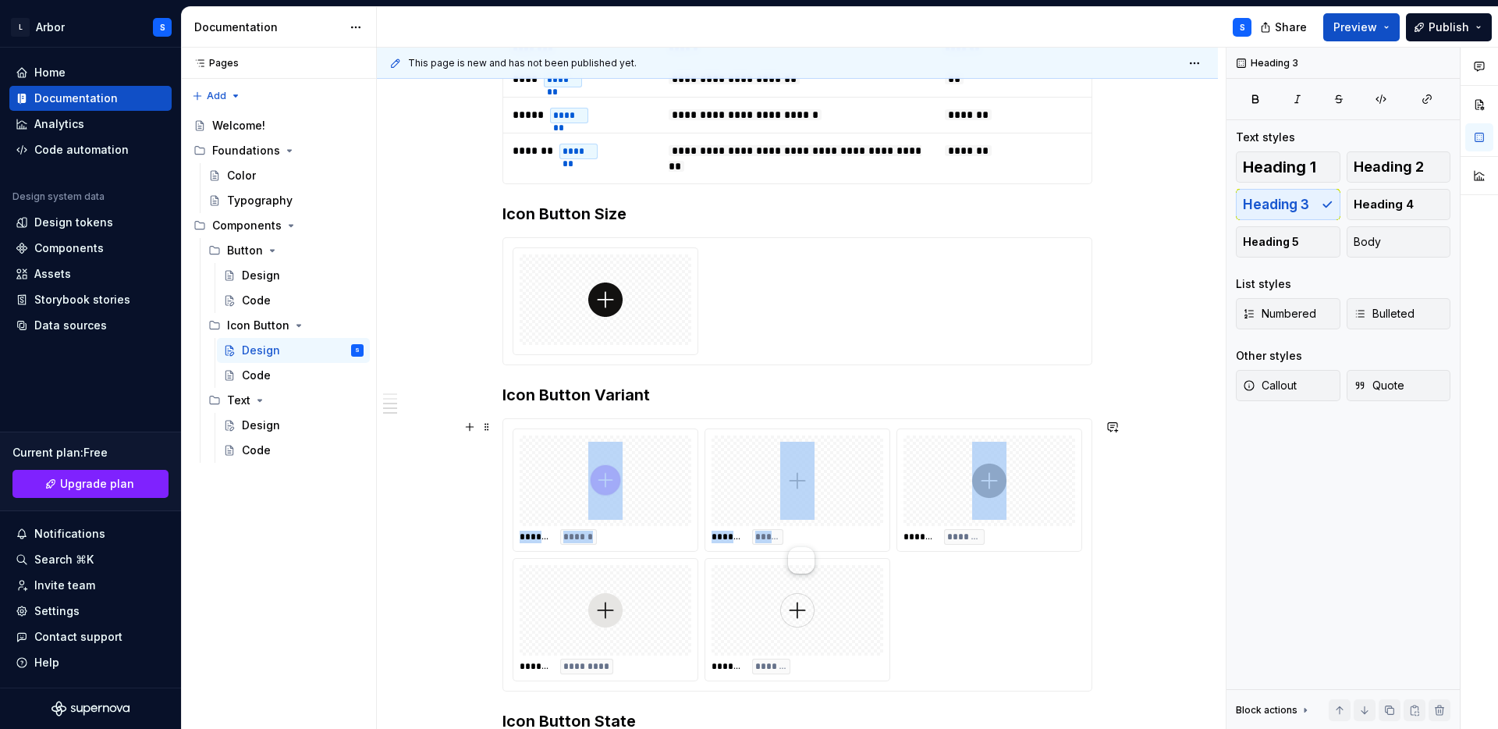
drag, startPoint x: 955, startPoint y: 483, endPoint x: 662, endPoint y: 478, distance: 293.4
click at [662, 478] on html "L Arbor S Home Documentation Analytics Code automation Design system data Desig…" at bounding box center [749, 364] width 1498 height 729
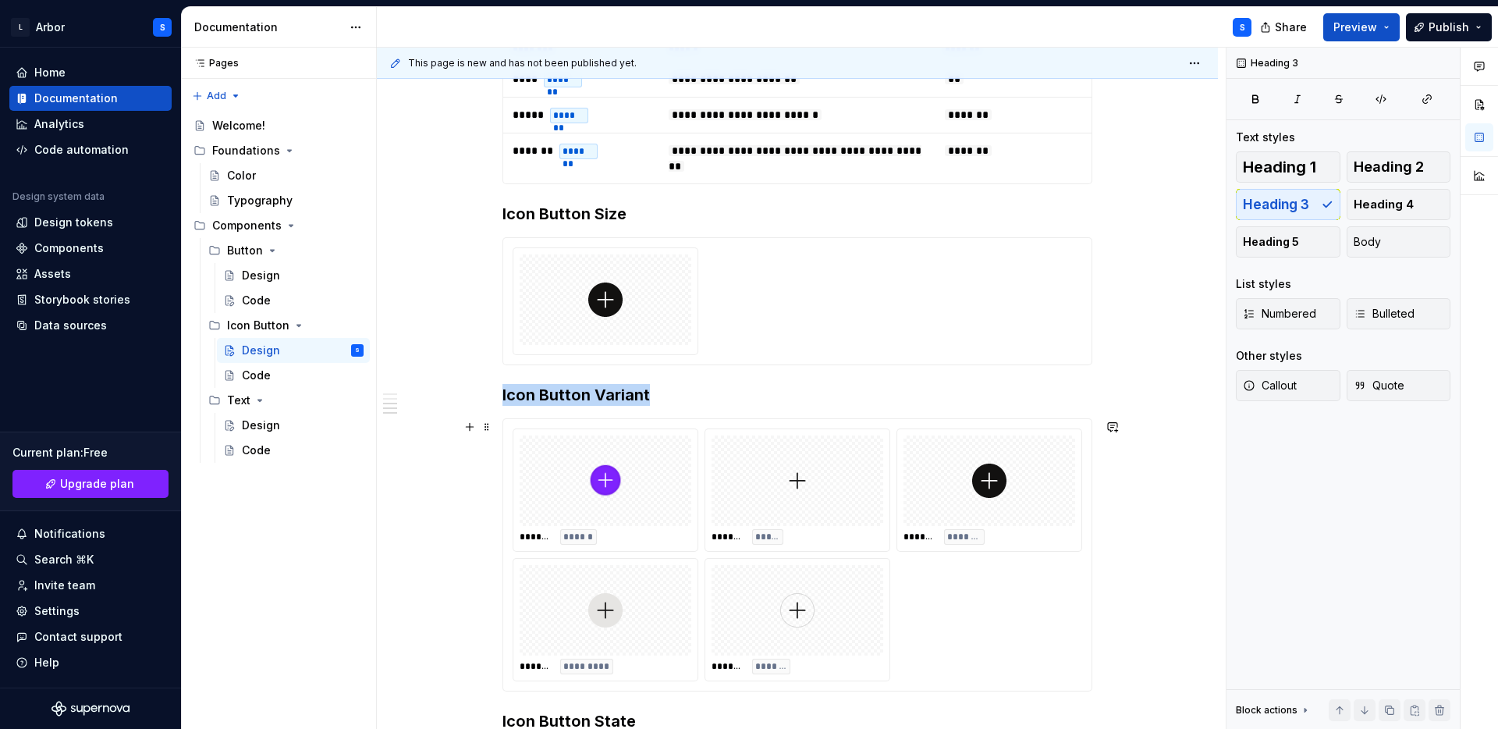
click at [1016, 494] on div at bounding box center [990, 480] width 172 height 91
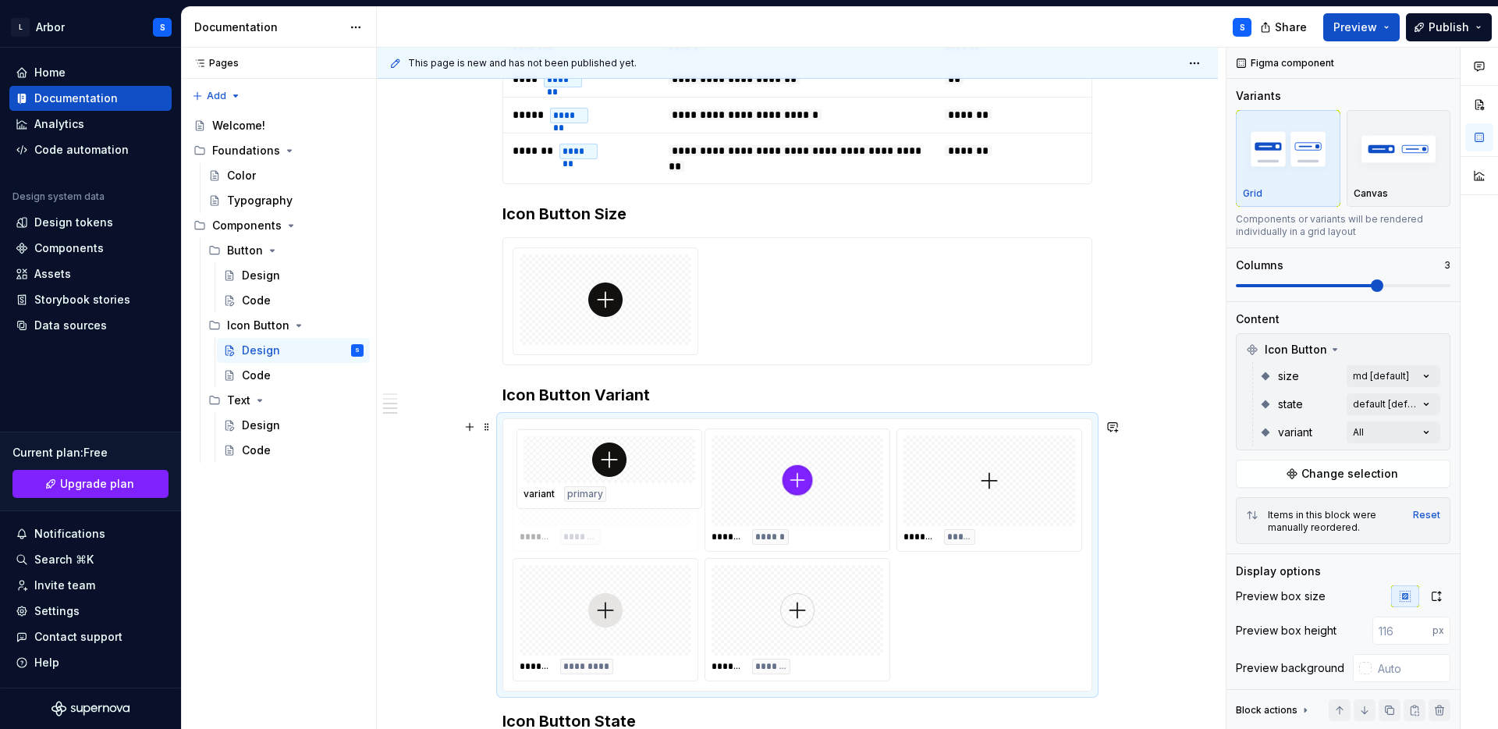
drag, startPoint x: 1055, startPoint y: 489, endPoint x: 662, endPoint y: 514, distance: 394.1
click at [662, 514] on body "L Arbor S Home Documentation Analytics Code automation Design system data Desig…" at bounding box center [749, 364] width 1498 height 729
drag, startPoint x: 569, startPoint y: 623, endPoint x: 964, endPoint y: 511, distance: 411.3
click at [964, 511] on body "L Arbor S Home Documentation Analytics Code automation Design system data Desig…" at bounding box center [749, 364] width 1498 height 729
click at [772, 671] on span "********" at bounding box center [771, 666] width 33 height 12
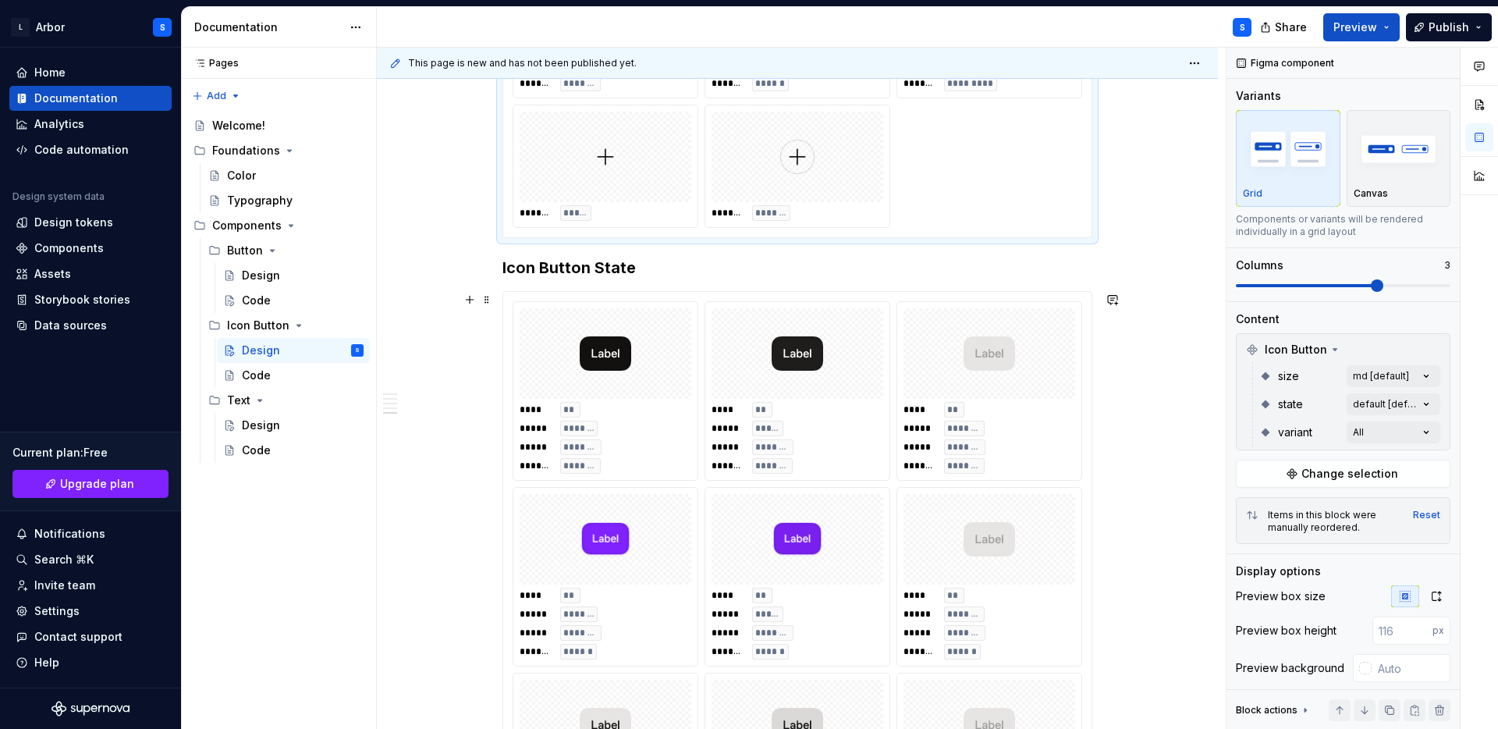
scroll to position [925, 0]
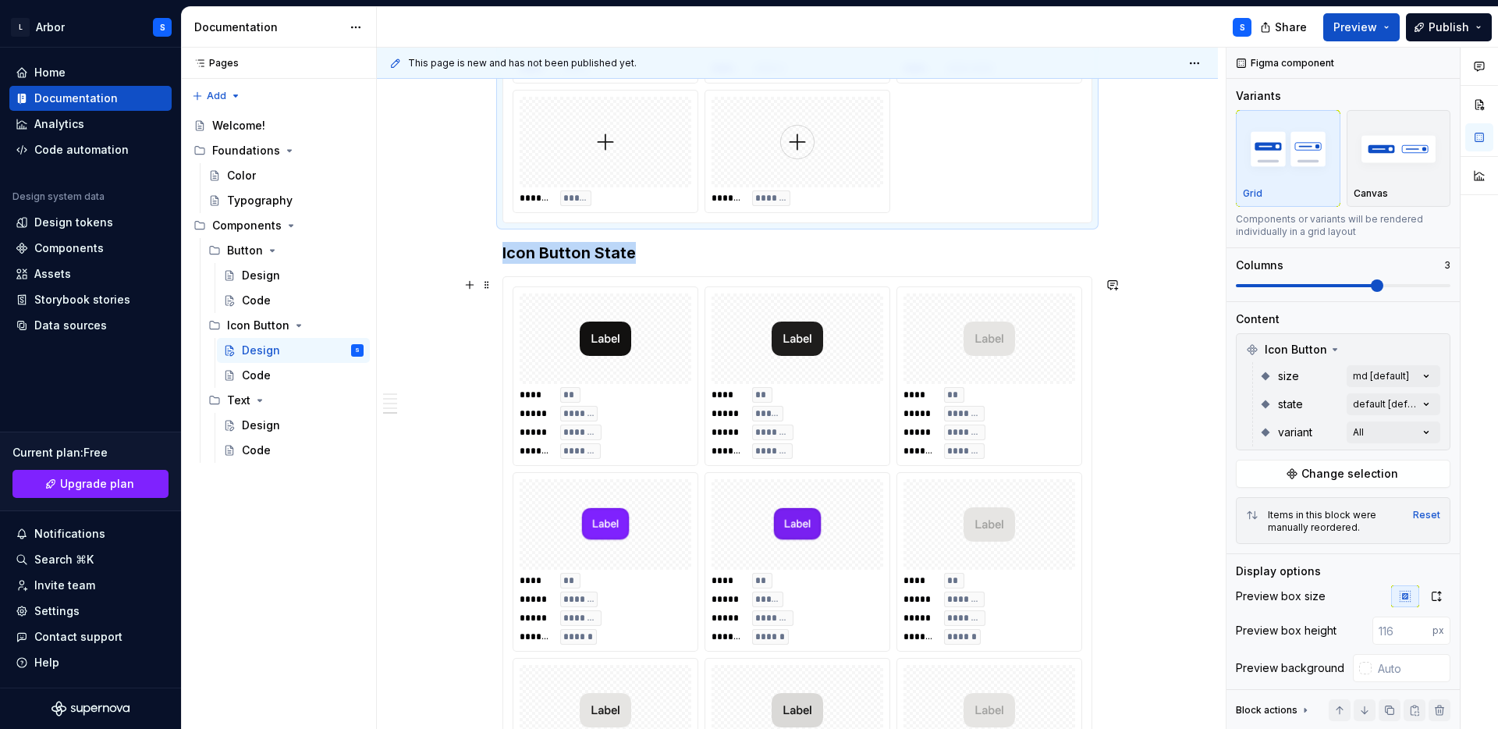
click at [774, 404] on div "**** ** ***** ***** ***** ******** ******* *******" at bounding box center [798, 423] width 172 height 72
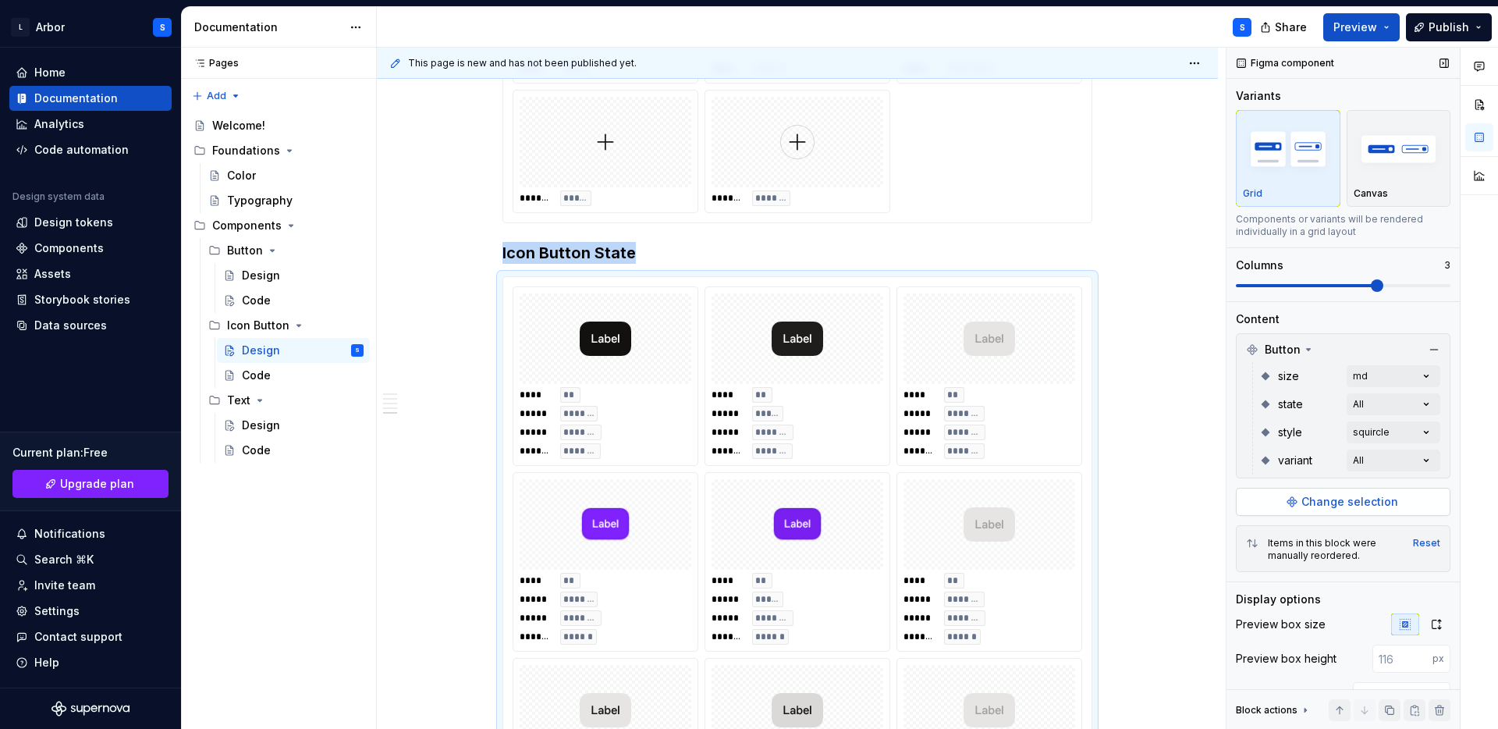
click at [1335, 503] on span "Change selection" at bounding box center [1350, 502] width 97 height 16
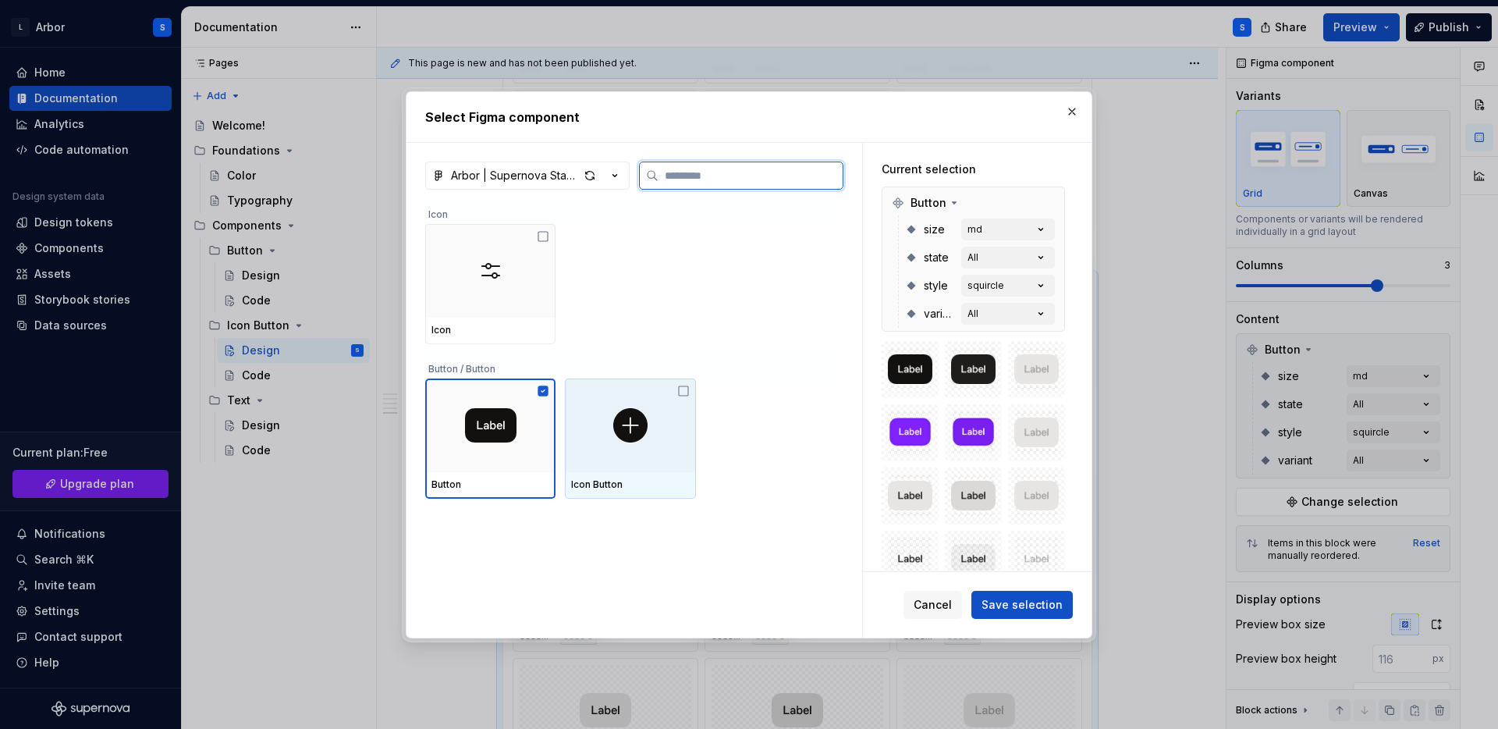
click at [624, 435] on img at bounding box center [630, 425] width 34 height 34
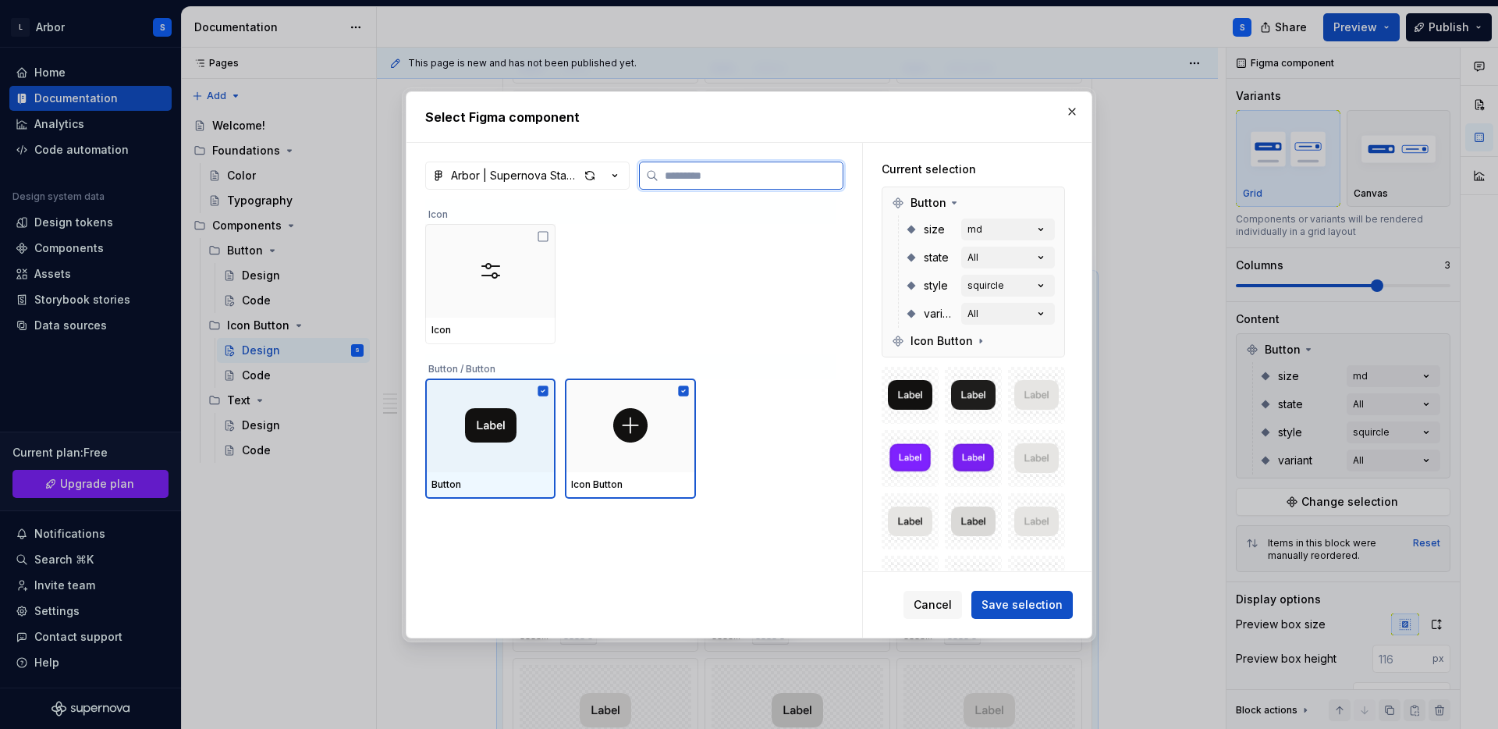
click at [487, 441] on img at bounding box center [490, 425] width 51 height 34
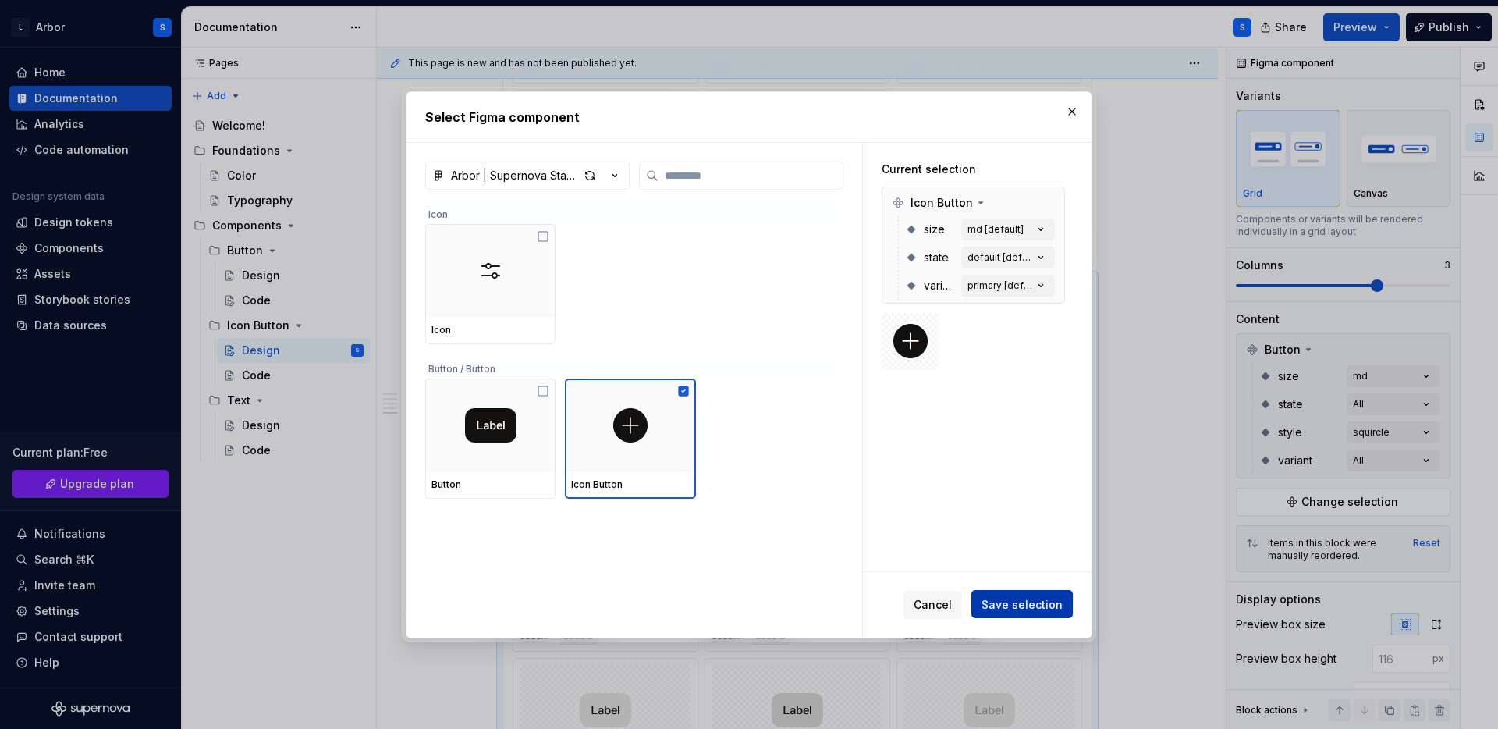
click at [1013, 608] on span "Save selection" at bounding box center [1022, 604] width 81 height 16
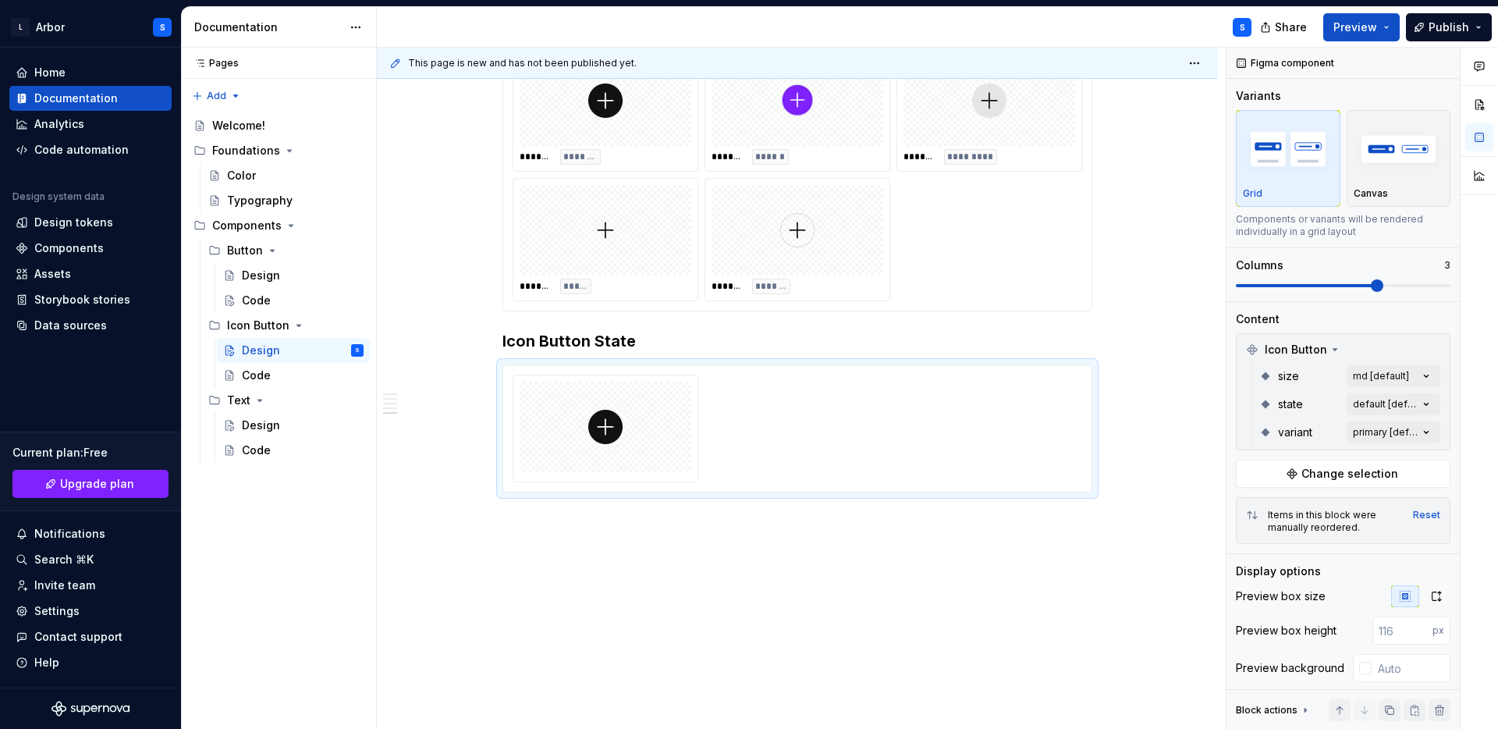
scroll to position [837, 0]
click at [1412, 378] on div "Comments Open comments No comments yet Select ‘Comment’ from the block context …" at bounding box center [1363, 389] width 272 height 682
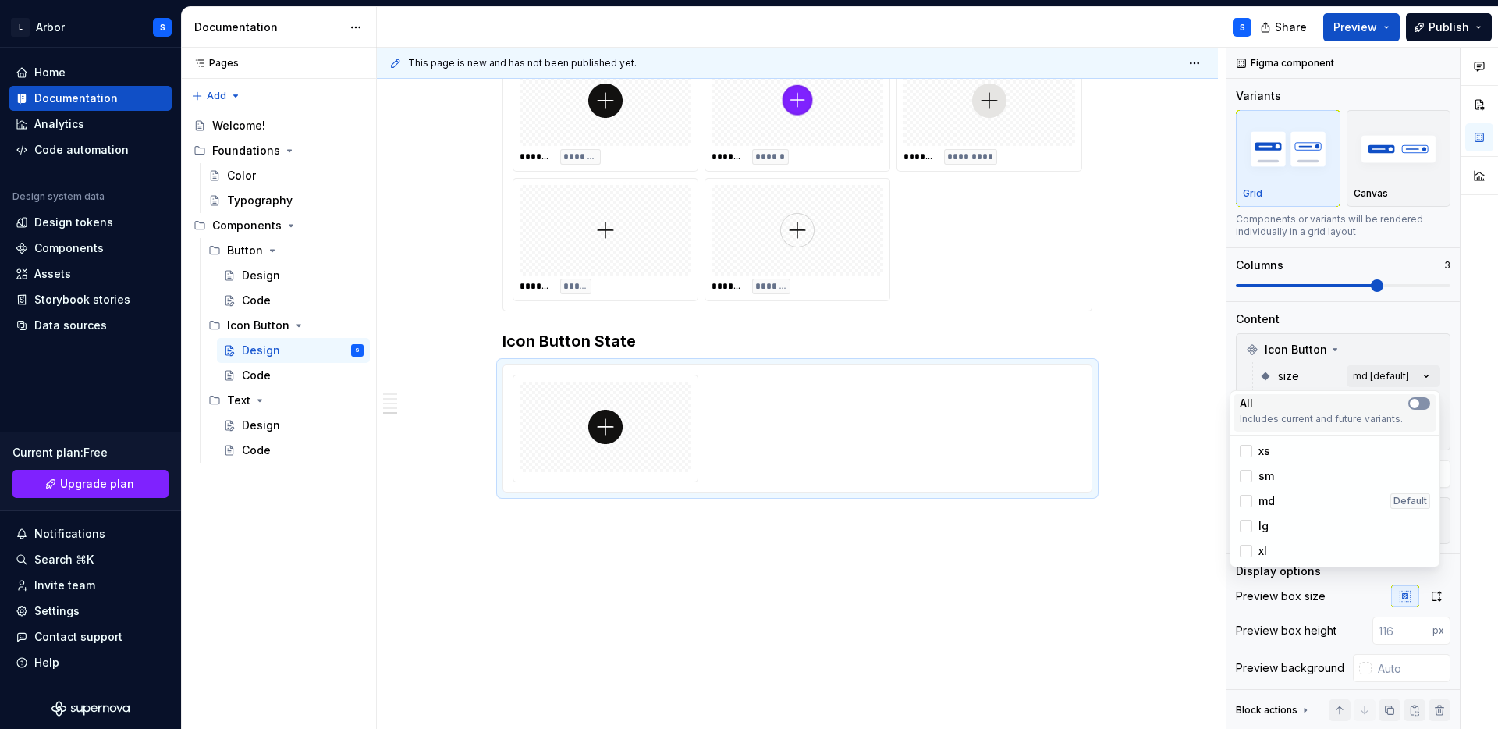
click at [1420, 402] on icon "button" at bounding box center [1414, 403] width 12 height 9
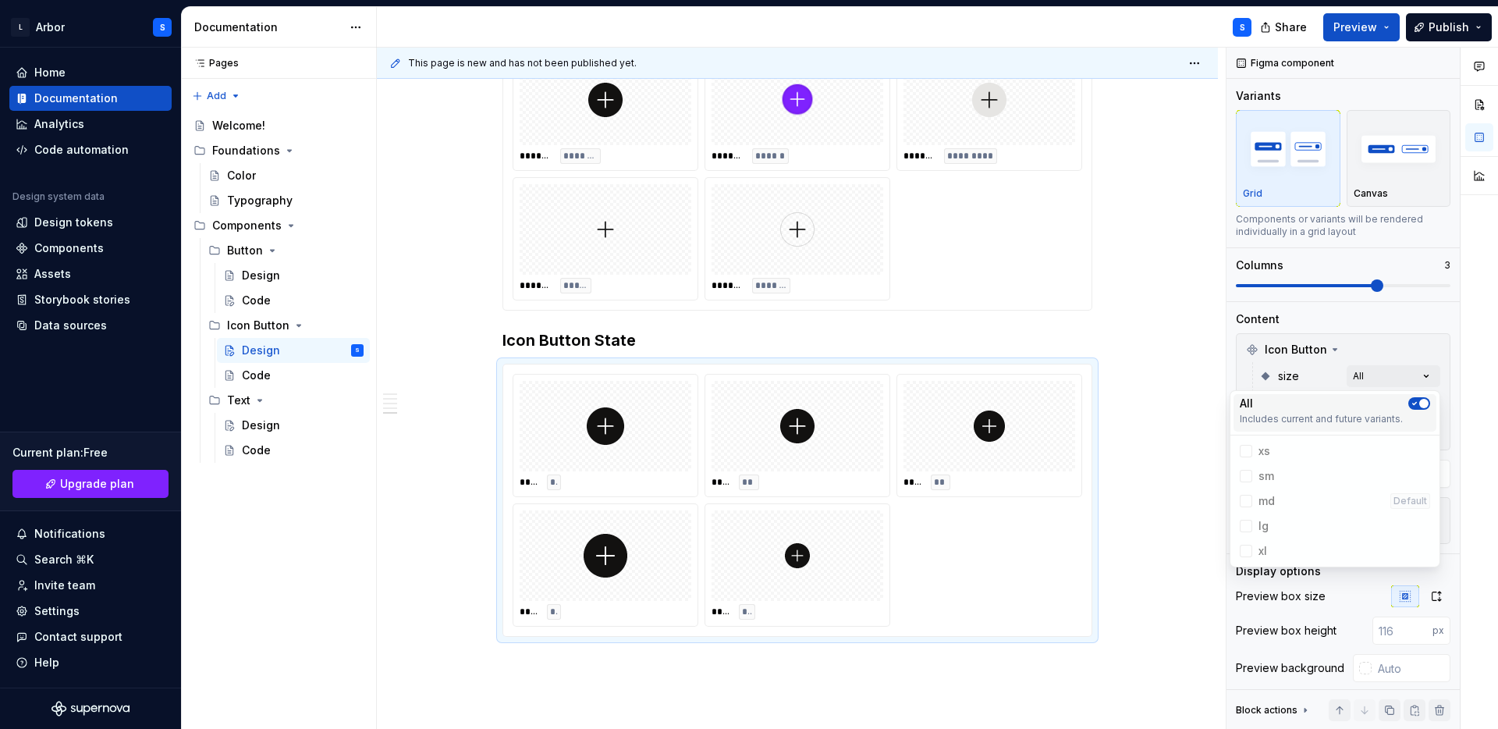
scroll to position [925, 0]
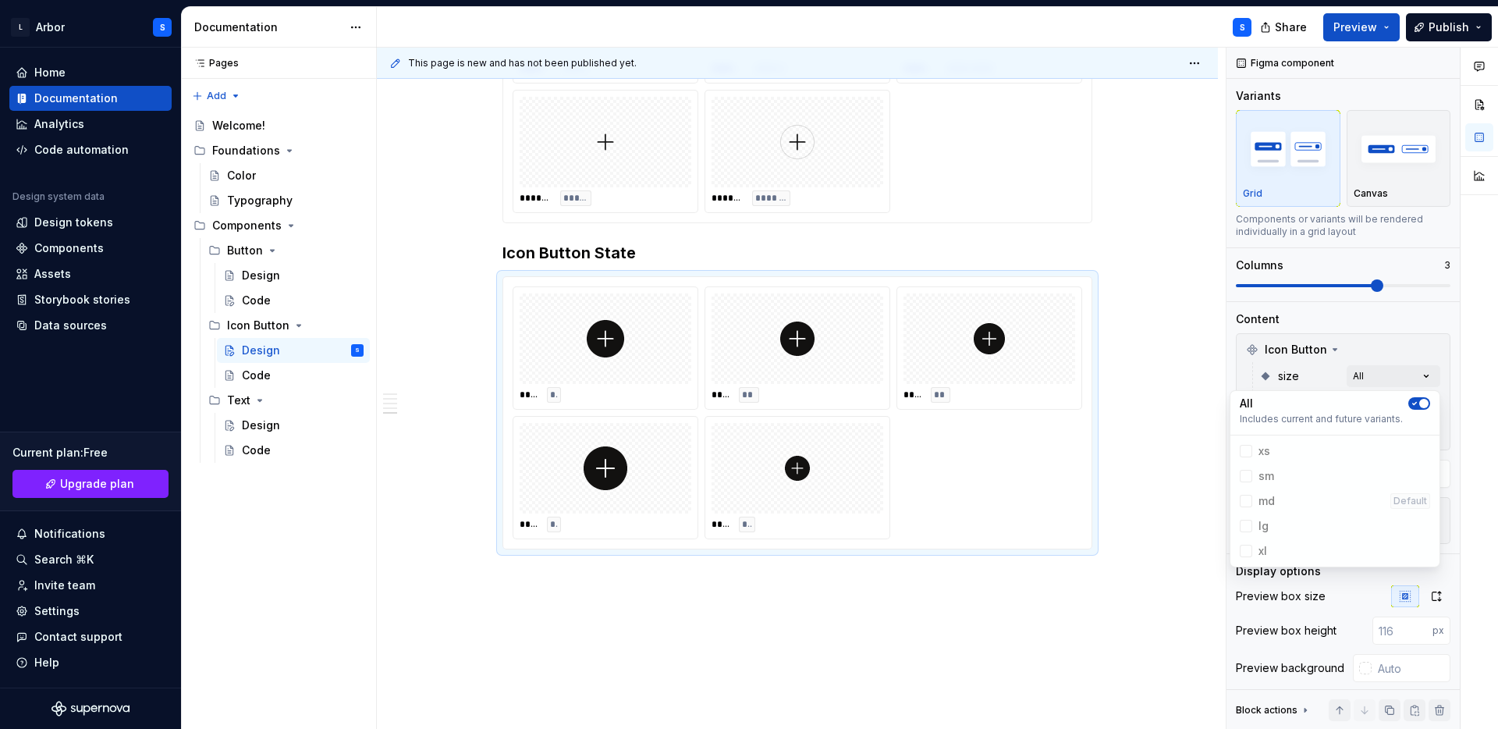
click at [1420, 402] on span "button" at bounding box center [1423, 403] width 9 height 9
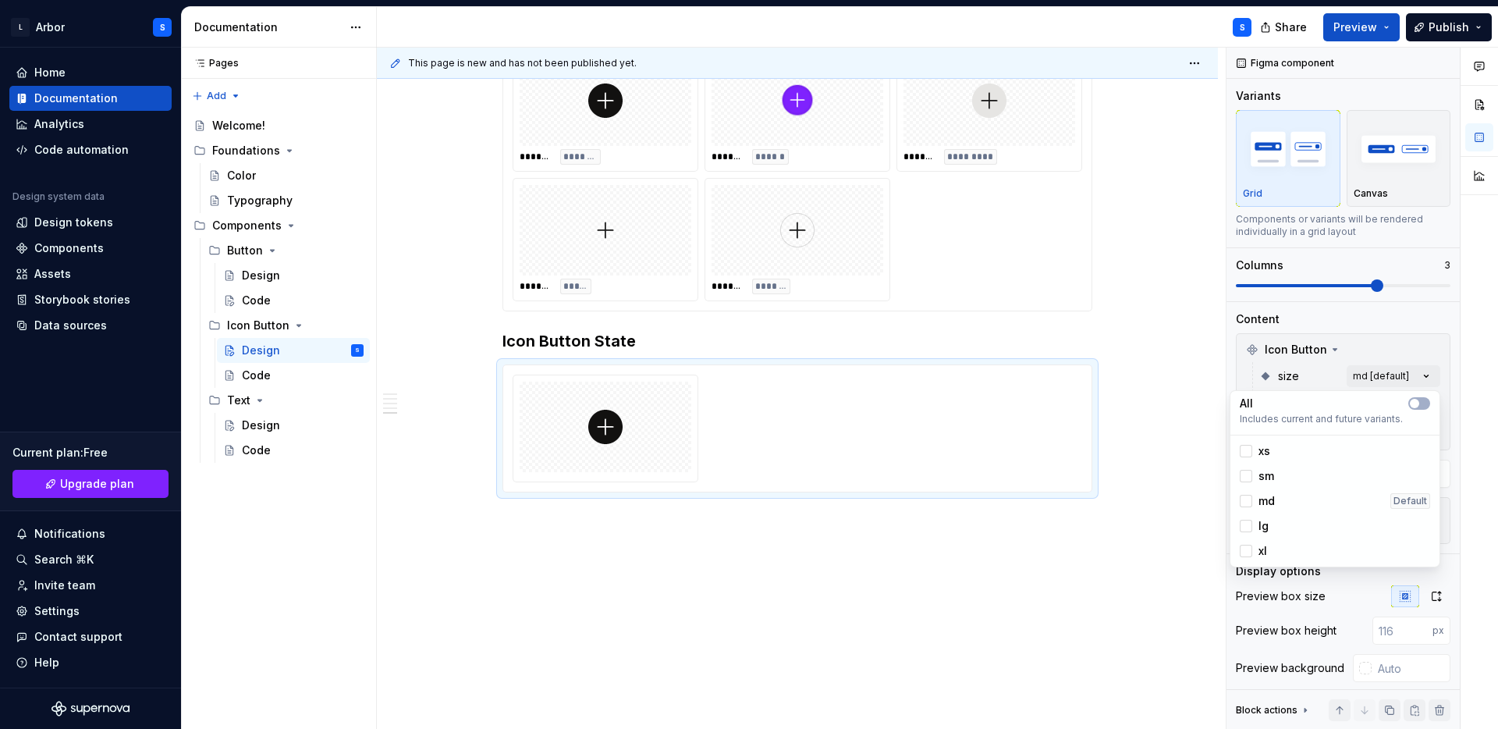
click at [927, 557] on html "L Arbor S Home Documentation Analytics Code automation Design system data Desig…" at bounding box center [749, 364] width 1498 height 729
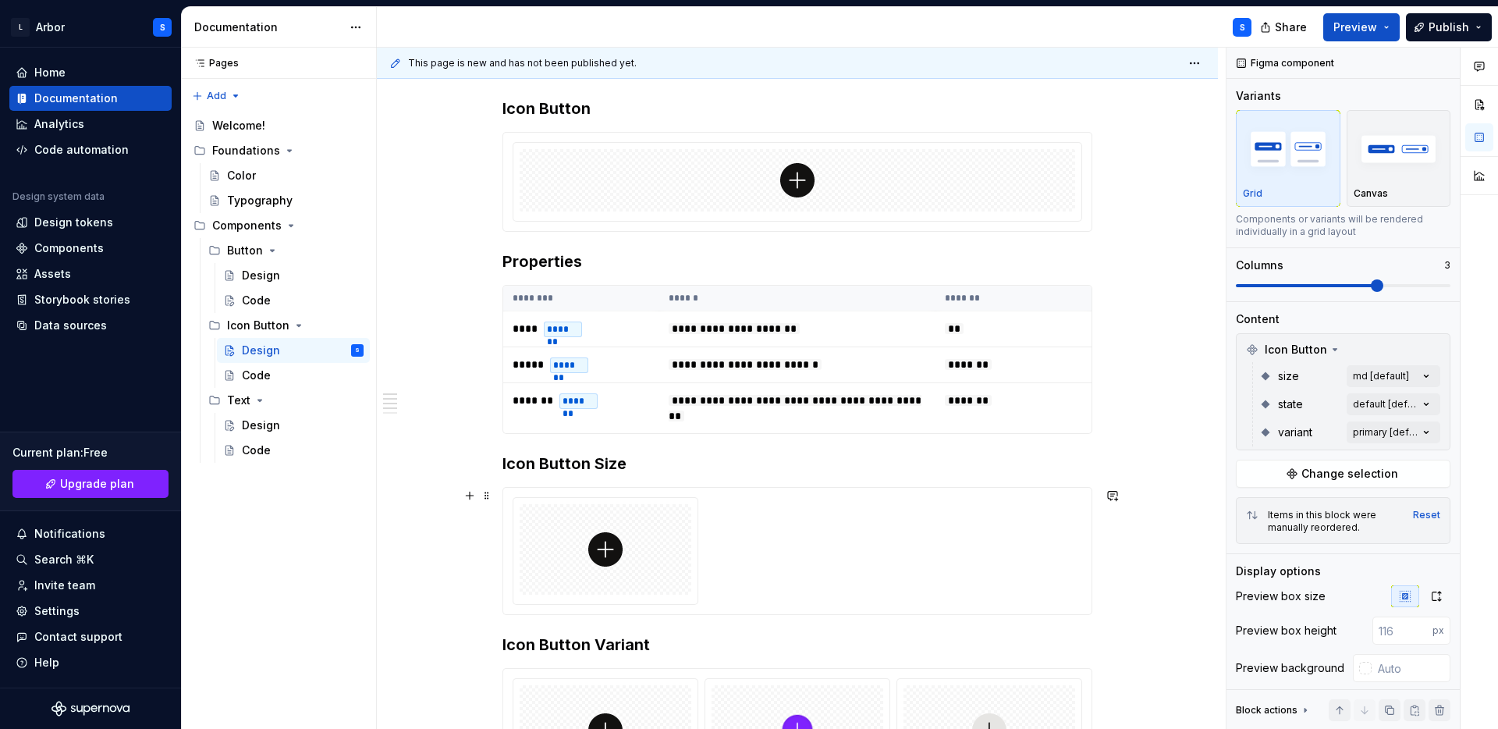
scroll to position [183, 0]
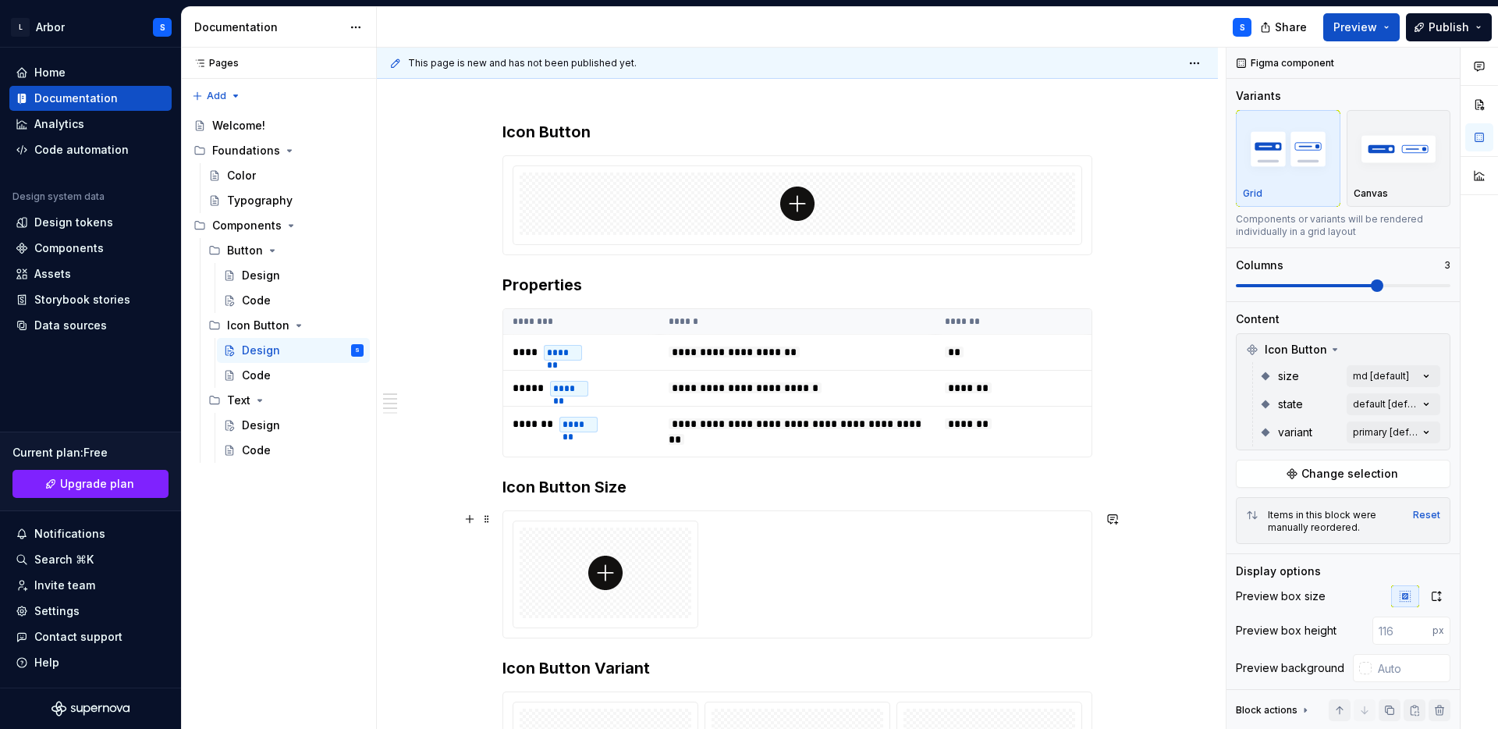
click at [927, 556] on div at bounding box center [798, 574] width 570 height 108
click at [1430, 375] on div "Comments Open comments No comments yet Select ‘Comment’ from the block context …" at bounding box center [1363, 389] width 272 height 682
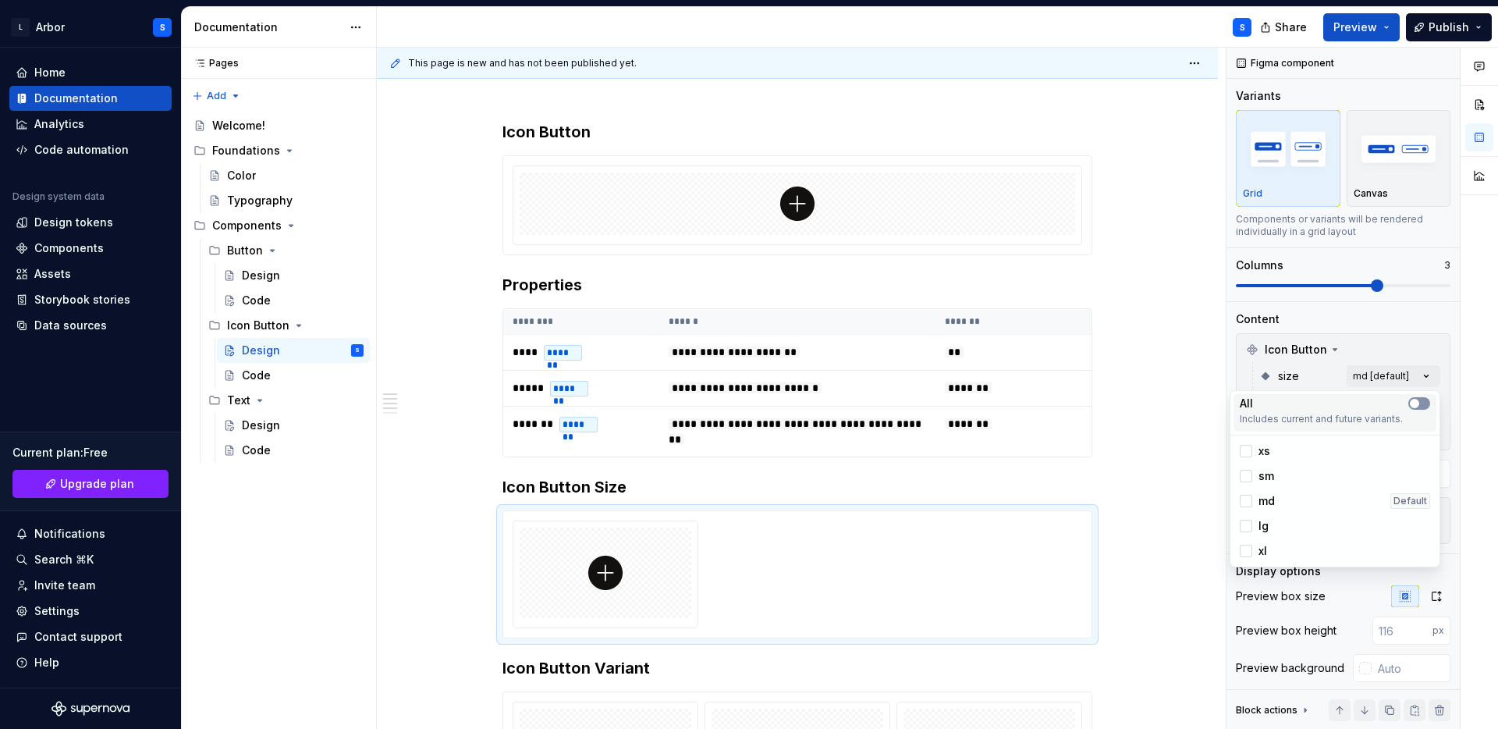
click at [1413, 407] on span "button" at bounding box center [1414, 403] width 9 height 9
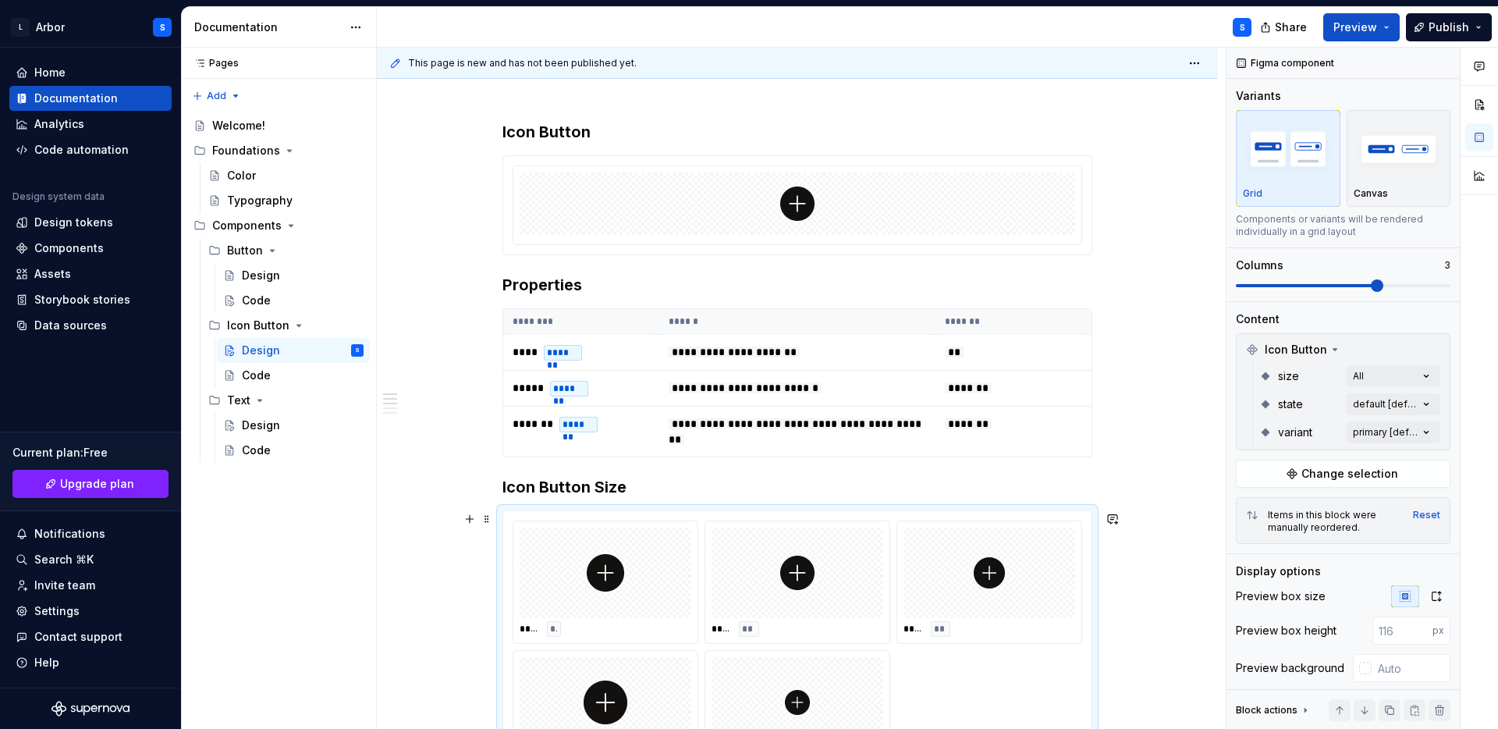
click at [1181, 581] on html "L Arbor S Home Documentation Analytics Code automation Design system data Desig…" at bounding box center [749, 364] width 1498 height 729
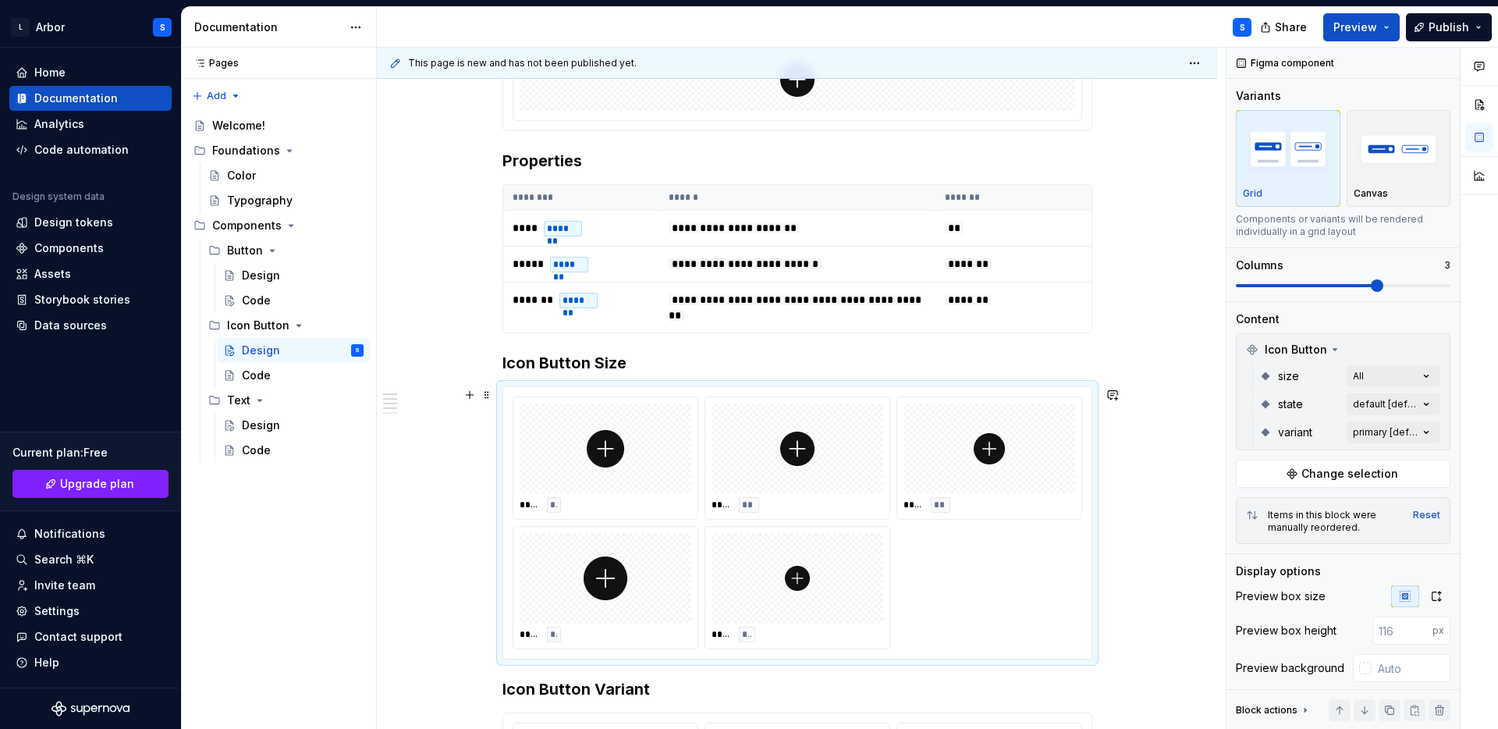
scroll to position [342, 0]
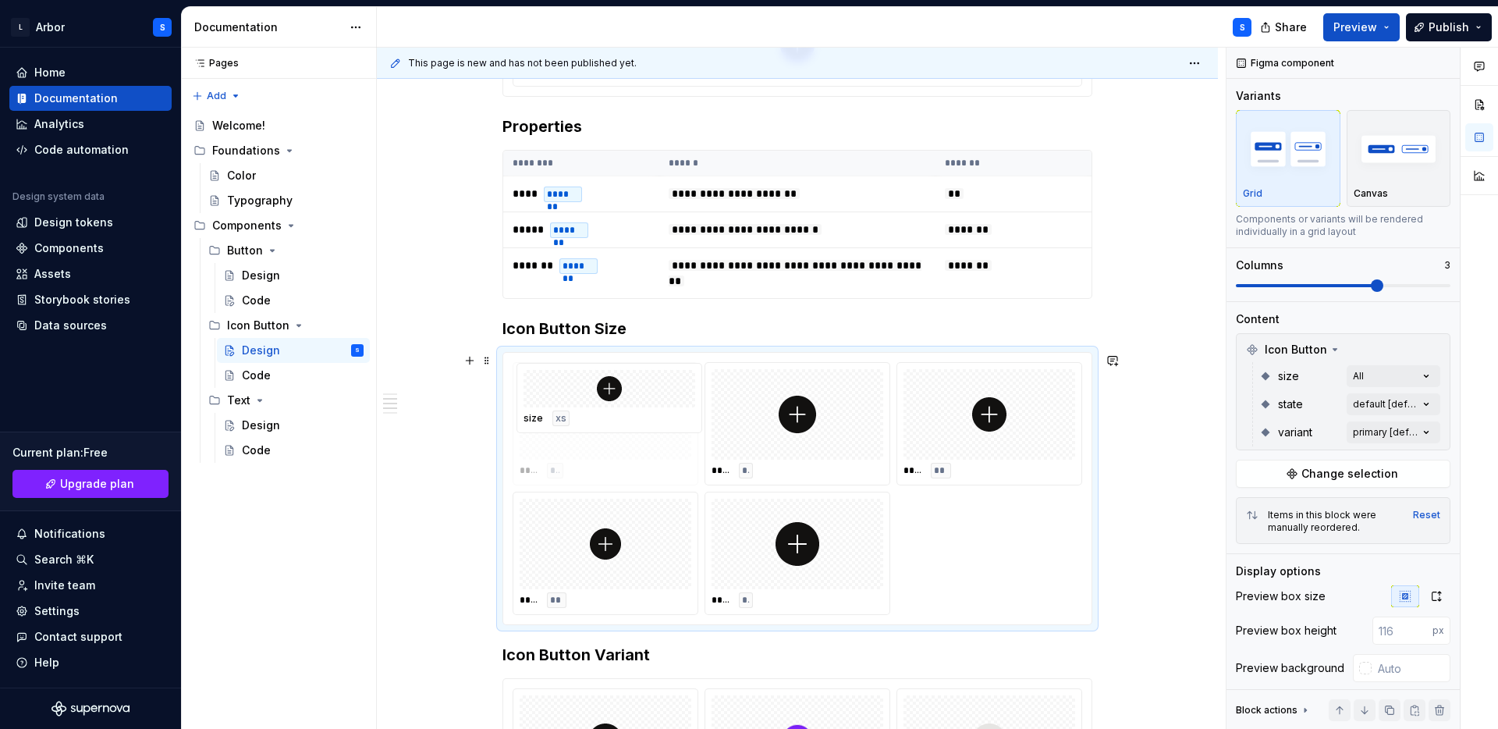
drag, startPoint x: 772, startPoint y: 552, endPoint x: 573, endPoint y: 441, distance: 228.8
click at [573, 441] on body "L Arbor S Home Documentation Analytics Code automation Design system data Desig…" at bounding box center [749, 364] width 1498 height 729
drag, startPoint x: 528, startPoint y: 557, endPoint x: 783, endPoint y: 418, distance: 290.5
click at [784, 418] on body "L Arbor S Home Documentation Analytics Code automation Design system data Desig…" at bounding box center [749, 364] width 1498 height 729
drag, startPoint x: 573, startPoint y: 557, endPoint x: 1007, endPoint y: 446, distance: 447.8
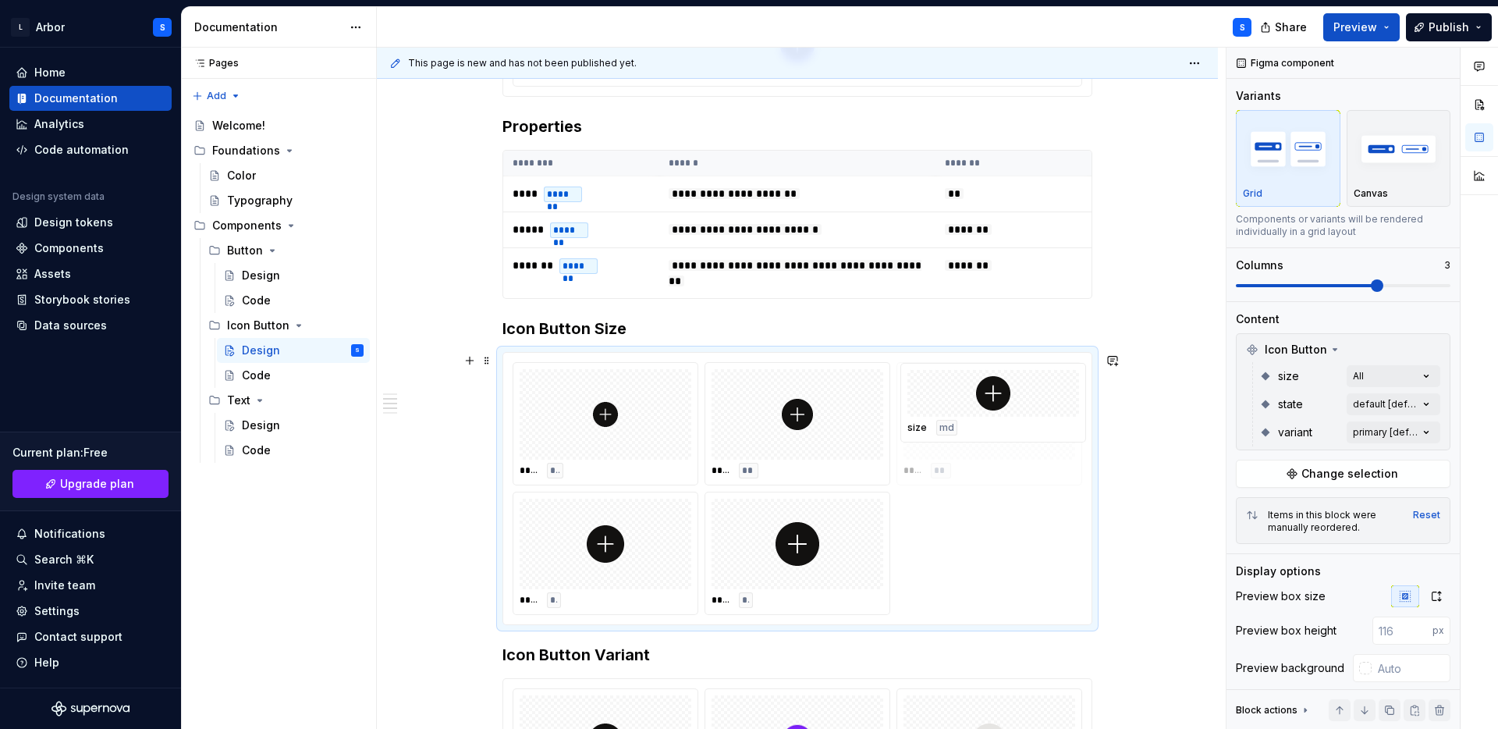
click at [1007, 446] on body "L Arbor S Home Documentation Analytics Code automation Design system data Desig…" at bounding box center [749, 364] width 1498 height 729
click at [1183, 542] on div "**********" at bounding box center [801, 389] width 849 height 682
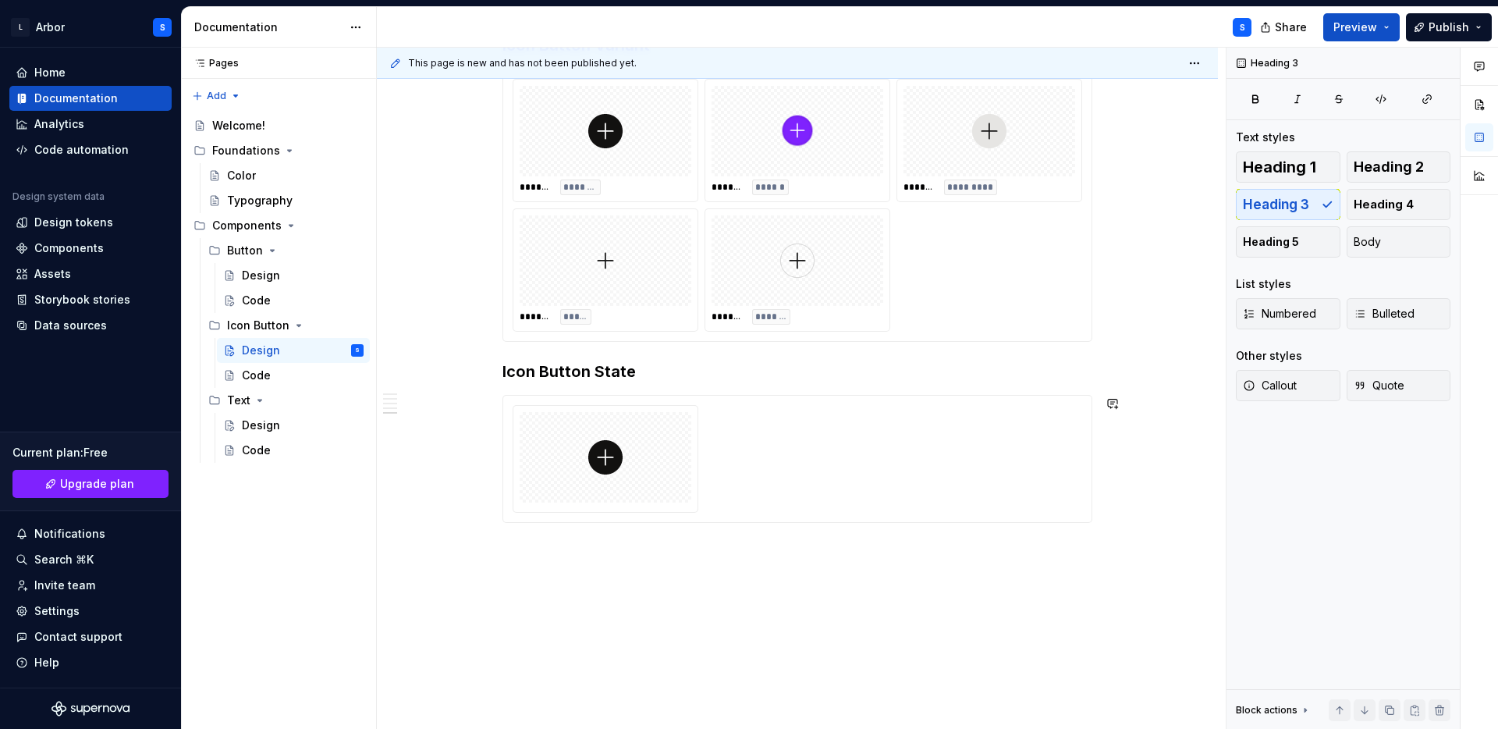
scroll to position [982, 0]
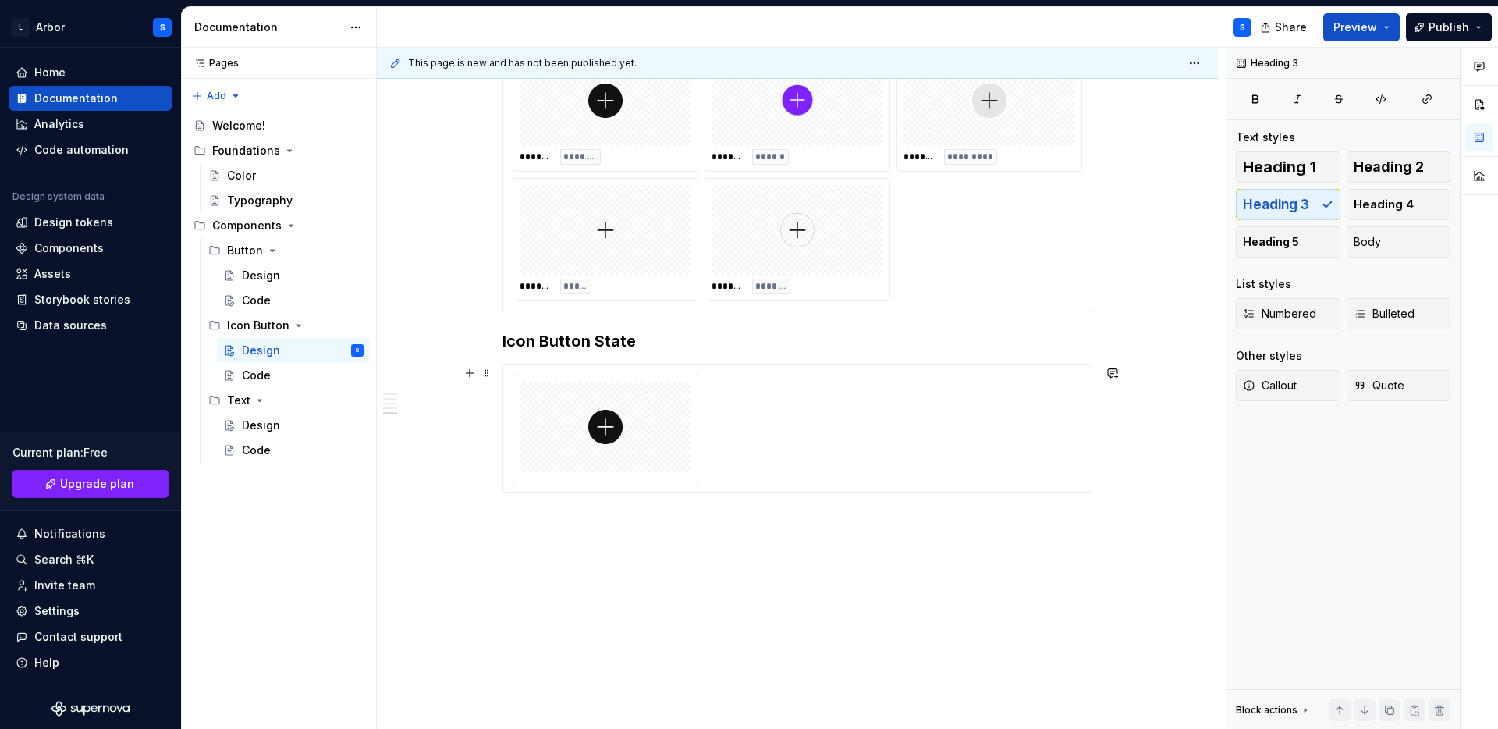
click at [892, 402] on div at bounding box center [798, 429] width 570 height 108
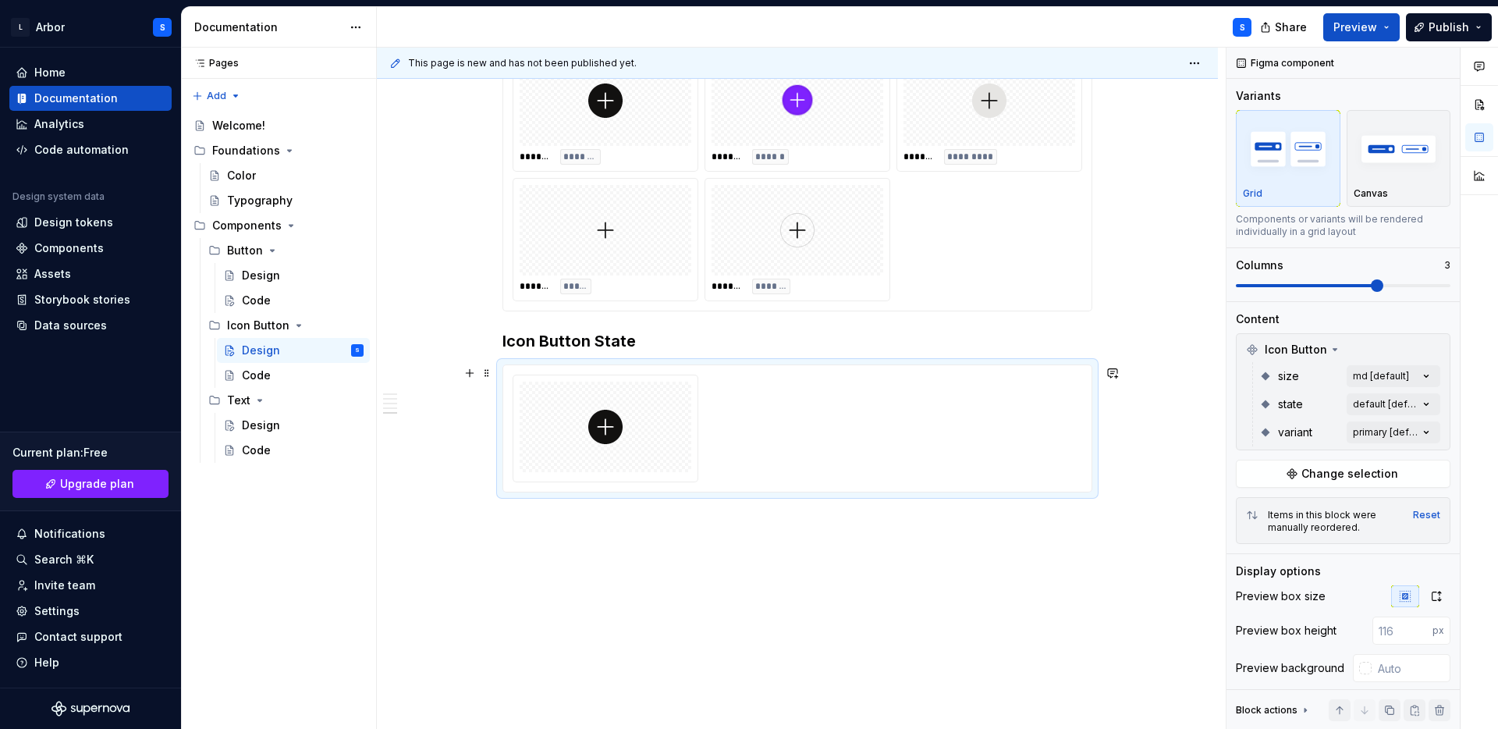
type textarea "*"
click at [1376, 405] on div "Comments Open comments No comments yet Select ‘Comment’ from the block context …" at bounding box center [1363, 389] width 272 height 682
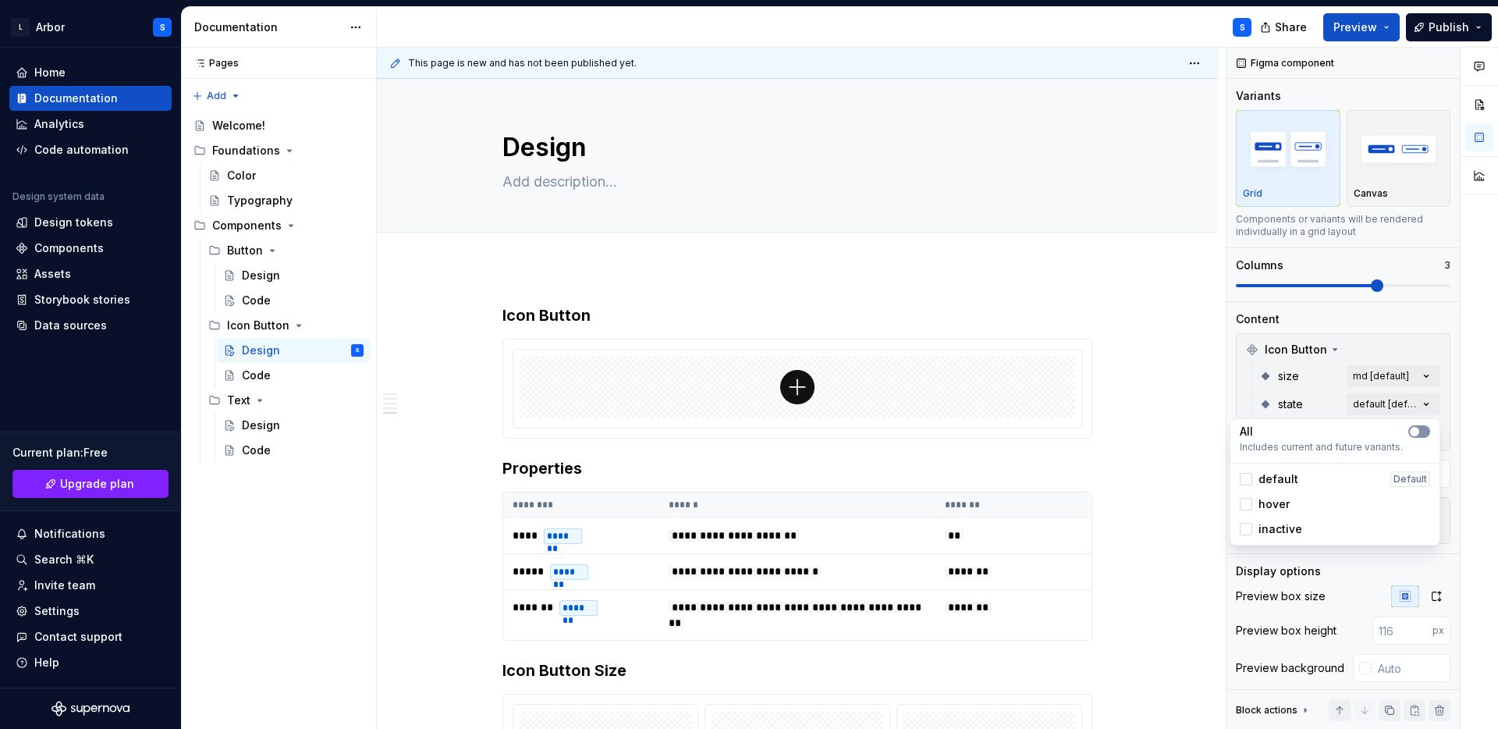
scroll to position [982, 0]
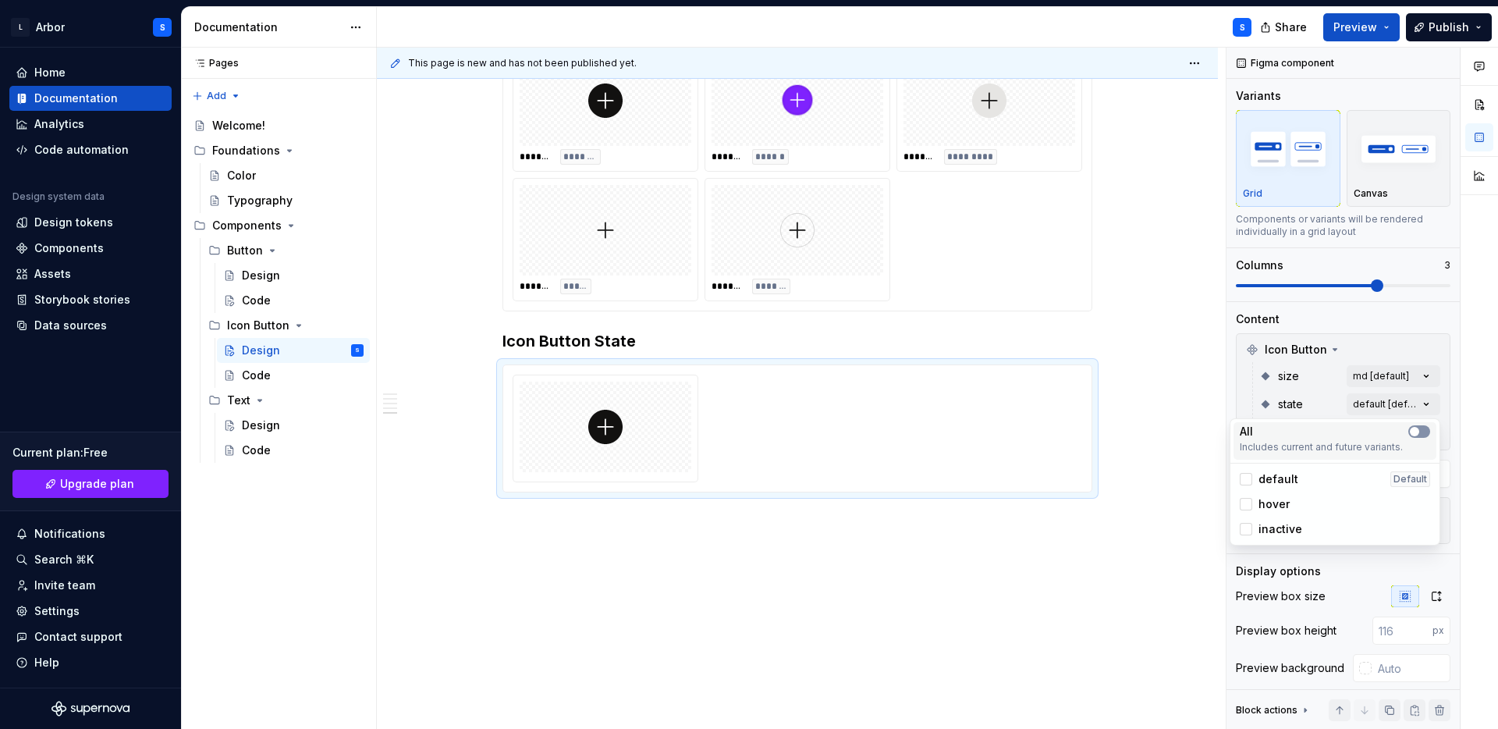
click at [1425, 432] on button "button" at bounding box center [1419, 431] width 22 height 12
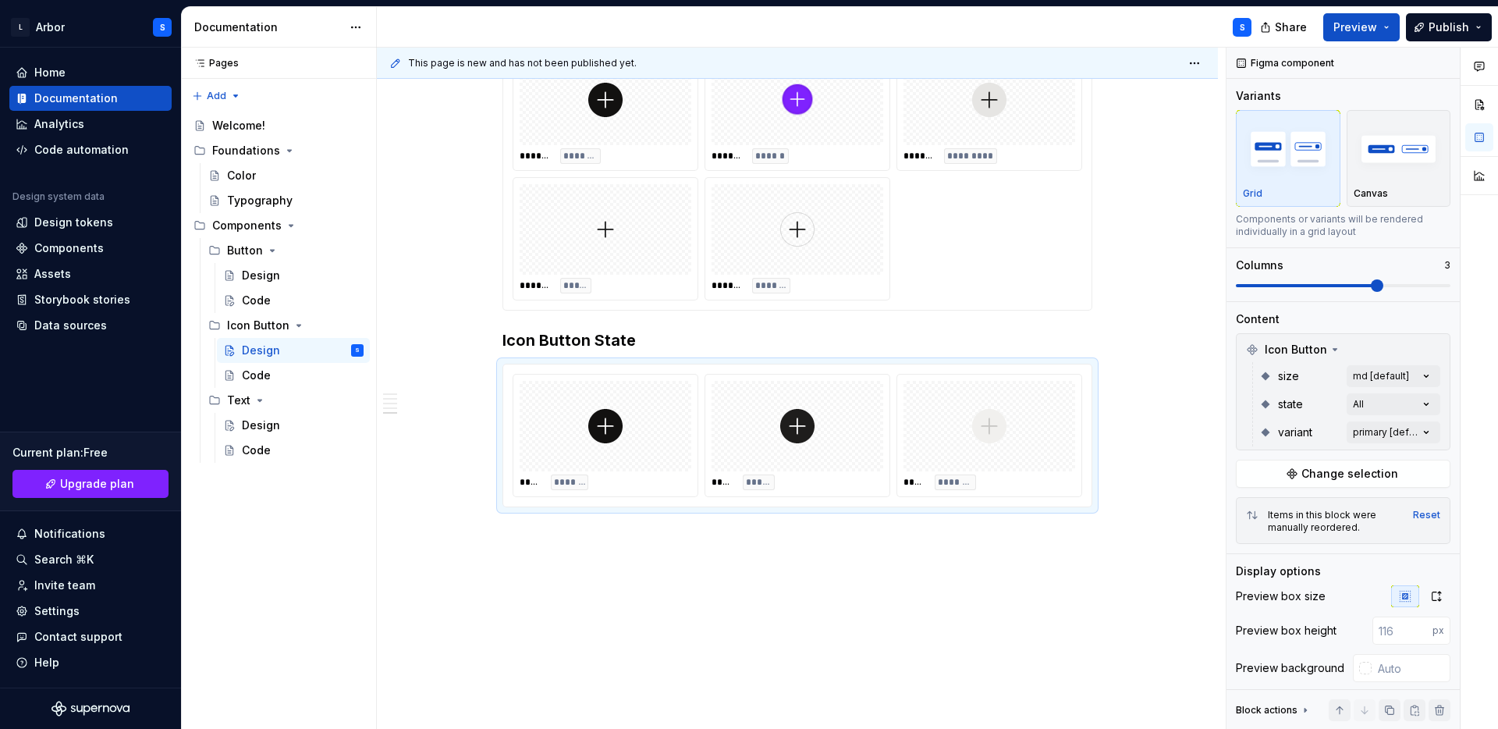
click at [809, 566] on html "L Arbor S Home Documentation Analytics Code automation Design system data Desig…" at bounding box center [749, 364] width 1498 height 729
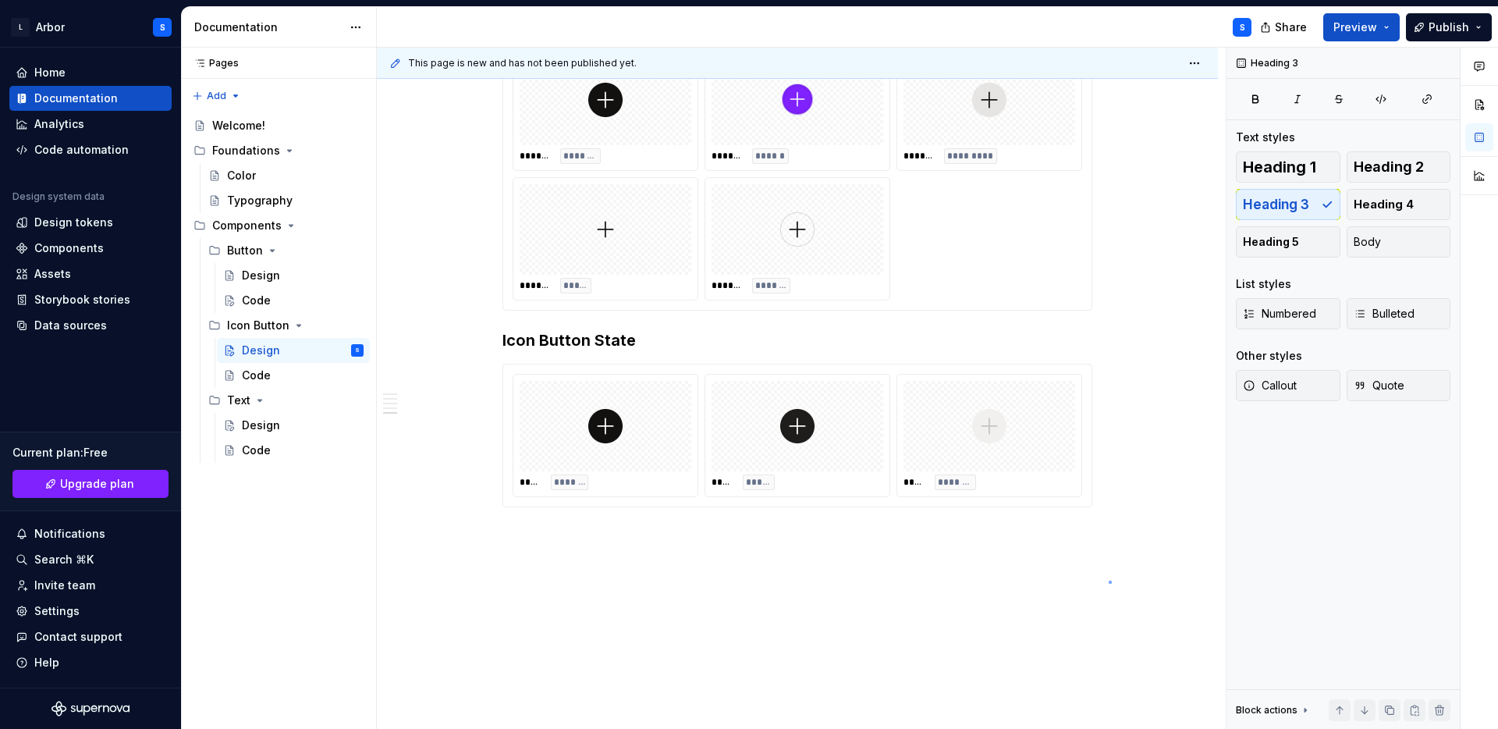
click at [1112, 581] on div "**********" at bounding box center [801, 389] width 849 height 682
click at [1436, 33] on span "Publish" at bounding box center [1449, 28] width 41 height 16
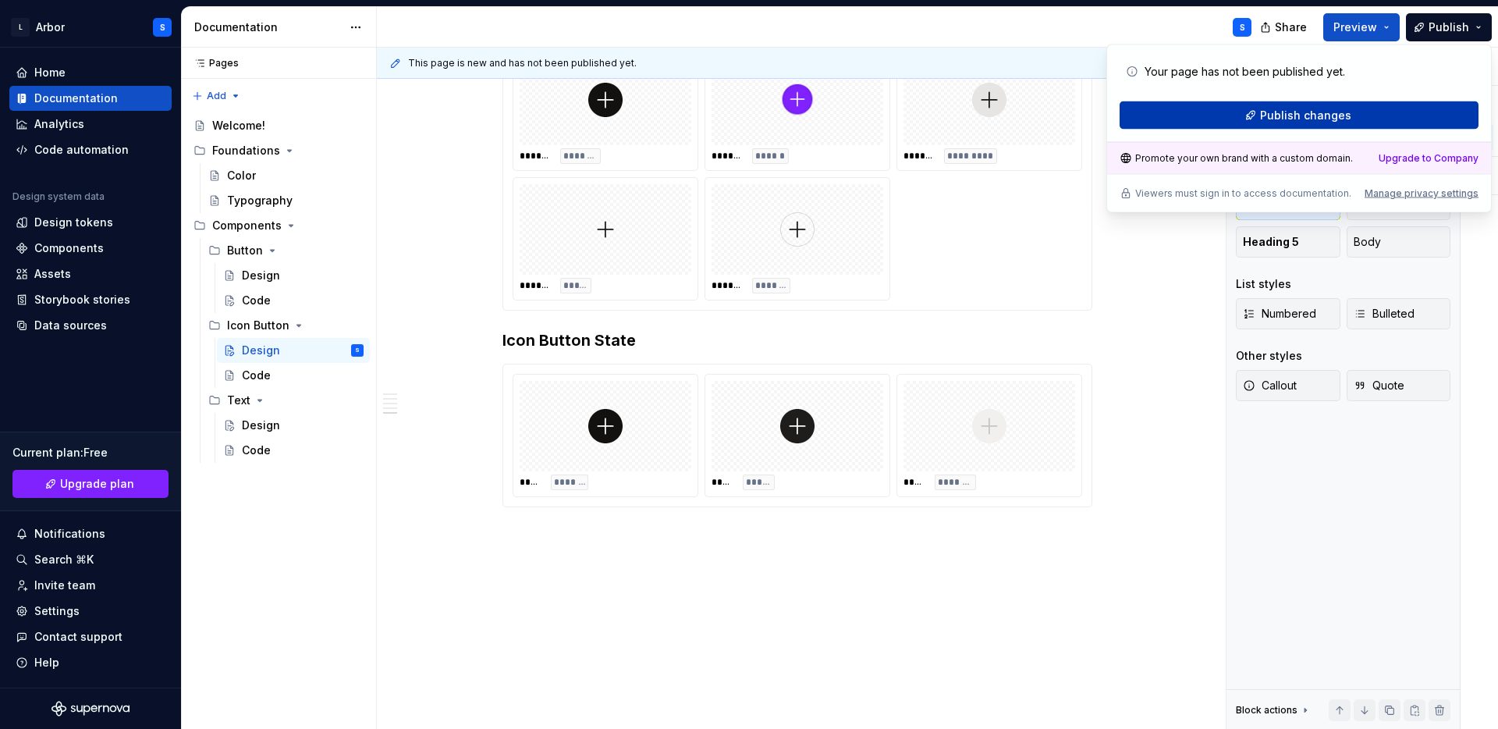
click at [1369, 114] on button "Publish changes" at bounding box center [1299, 115] width 359 height 28
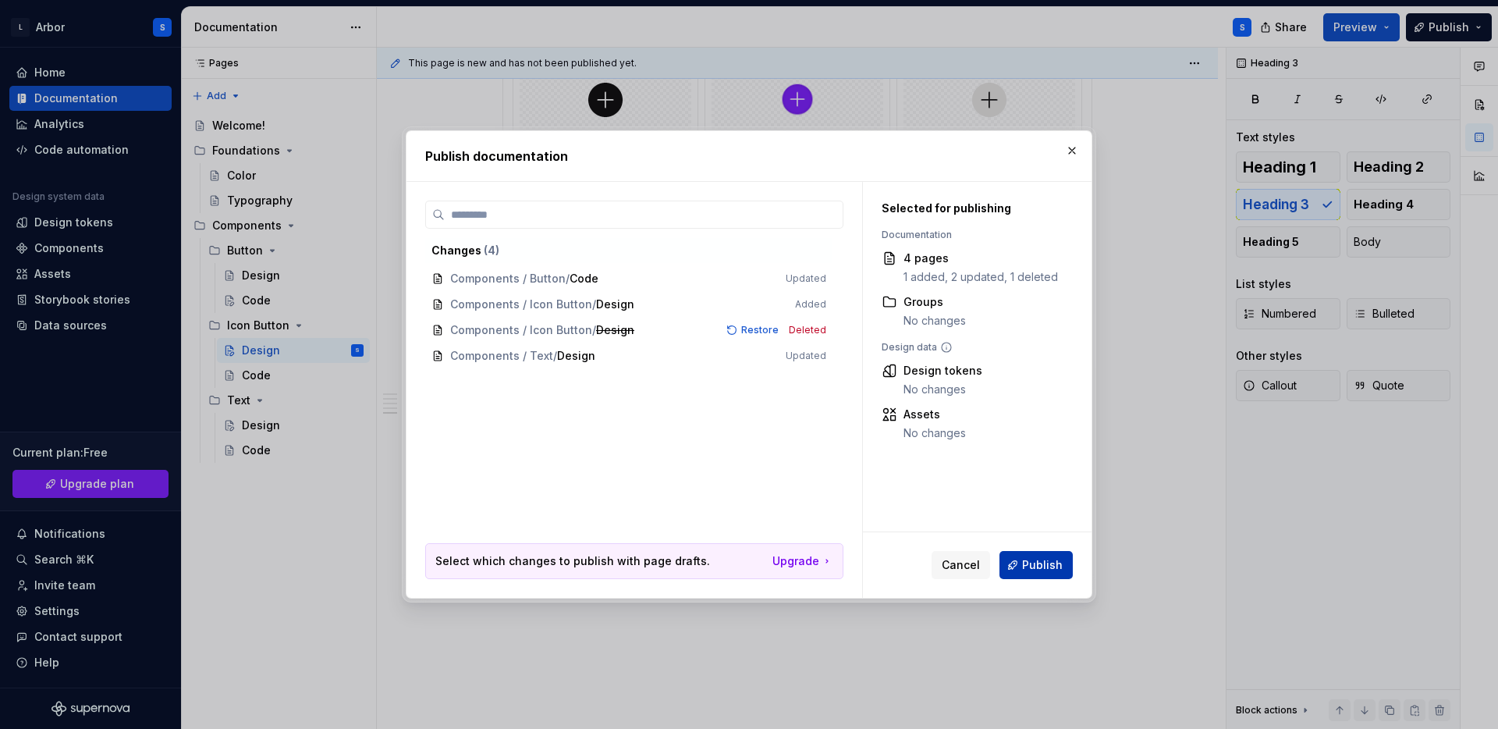
click at [1045, 562] on span "Publish" at bounding box center [1042, 565] width 41 height 16
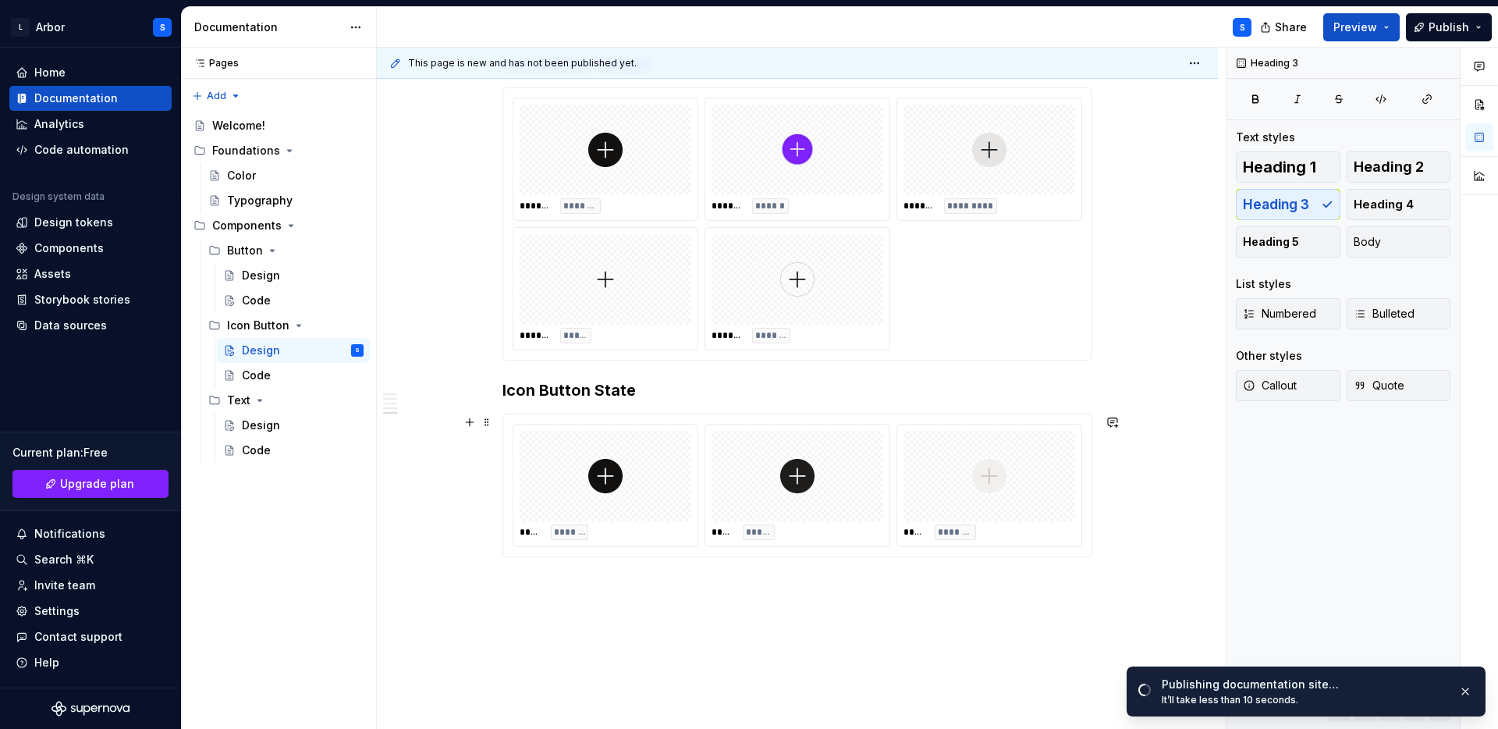
scroll to position [998, 0]
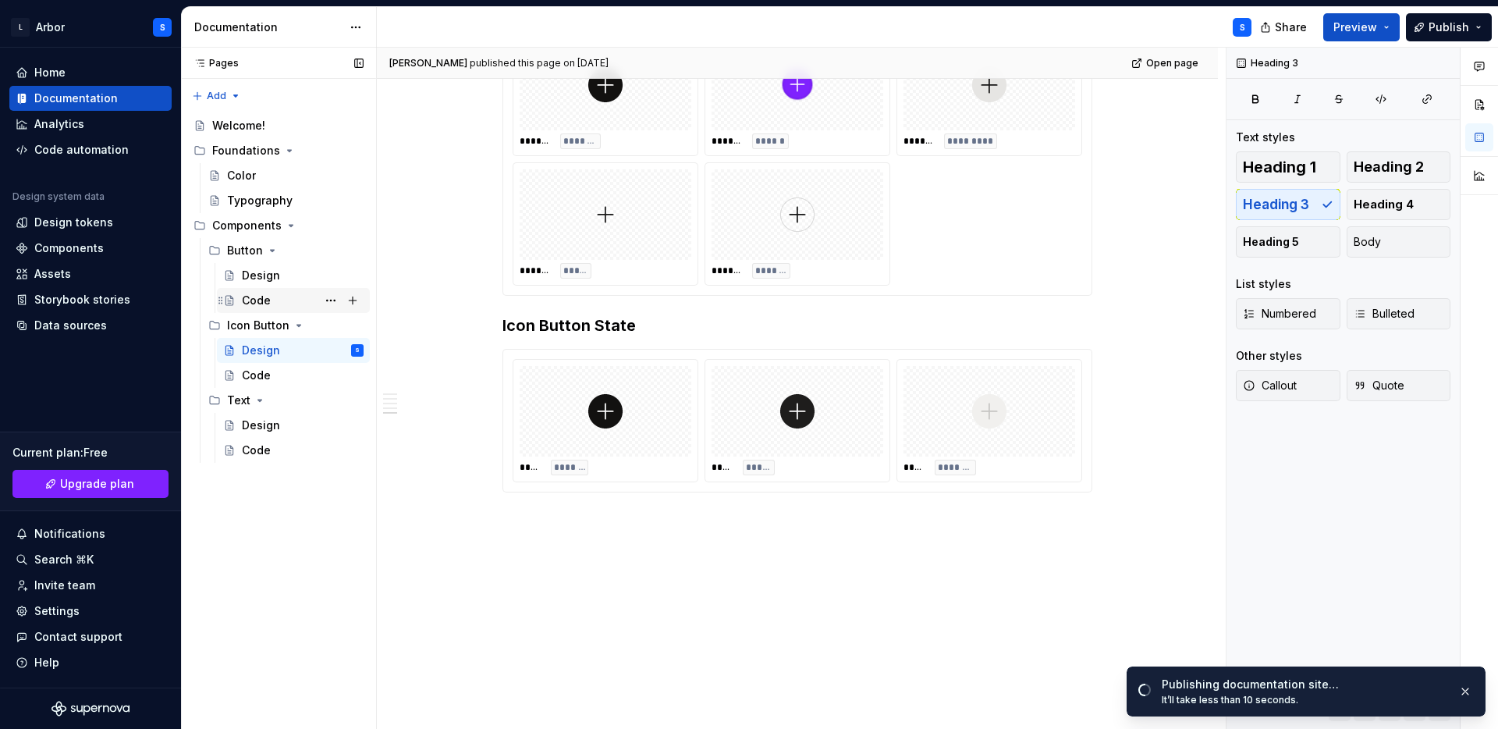
click at [244, 307] on div "Code" at bounding box center [256, 301] width 29 height 16
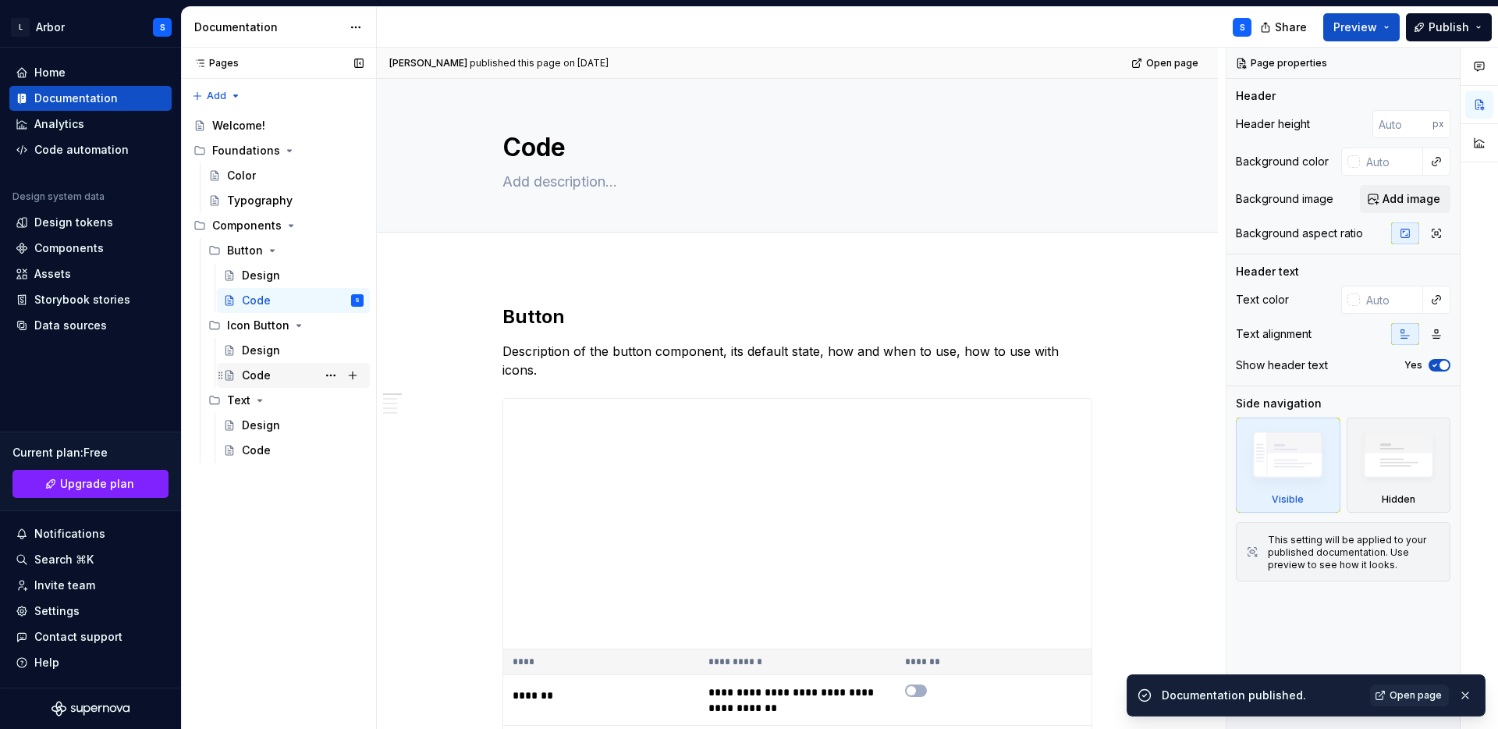
click at [275, 378] on div "Code" at bounding box center [303, 375] width 122 height 22
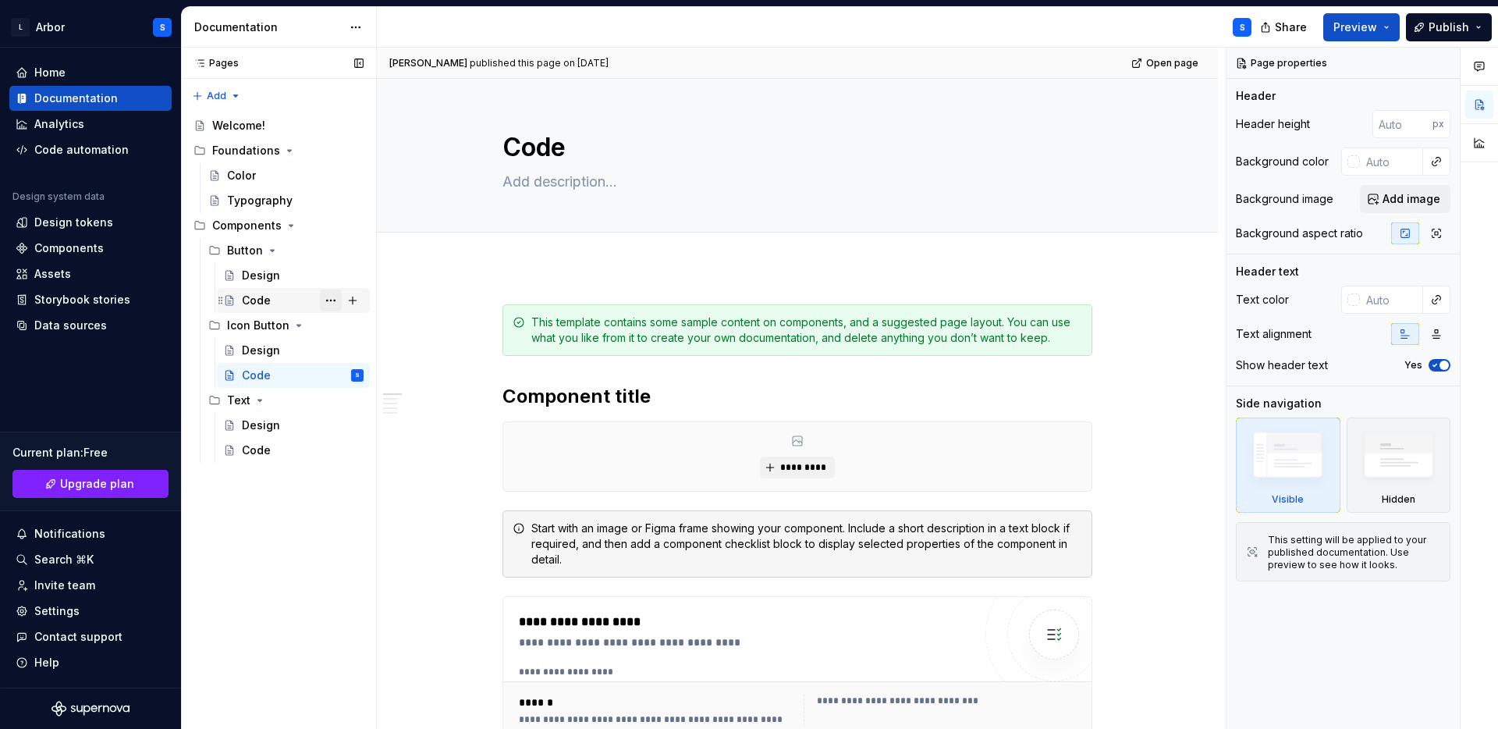
click at [329, 304] on button "Page tree" at bounding box center [331, 300] width 22 height 22
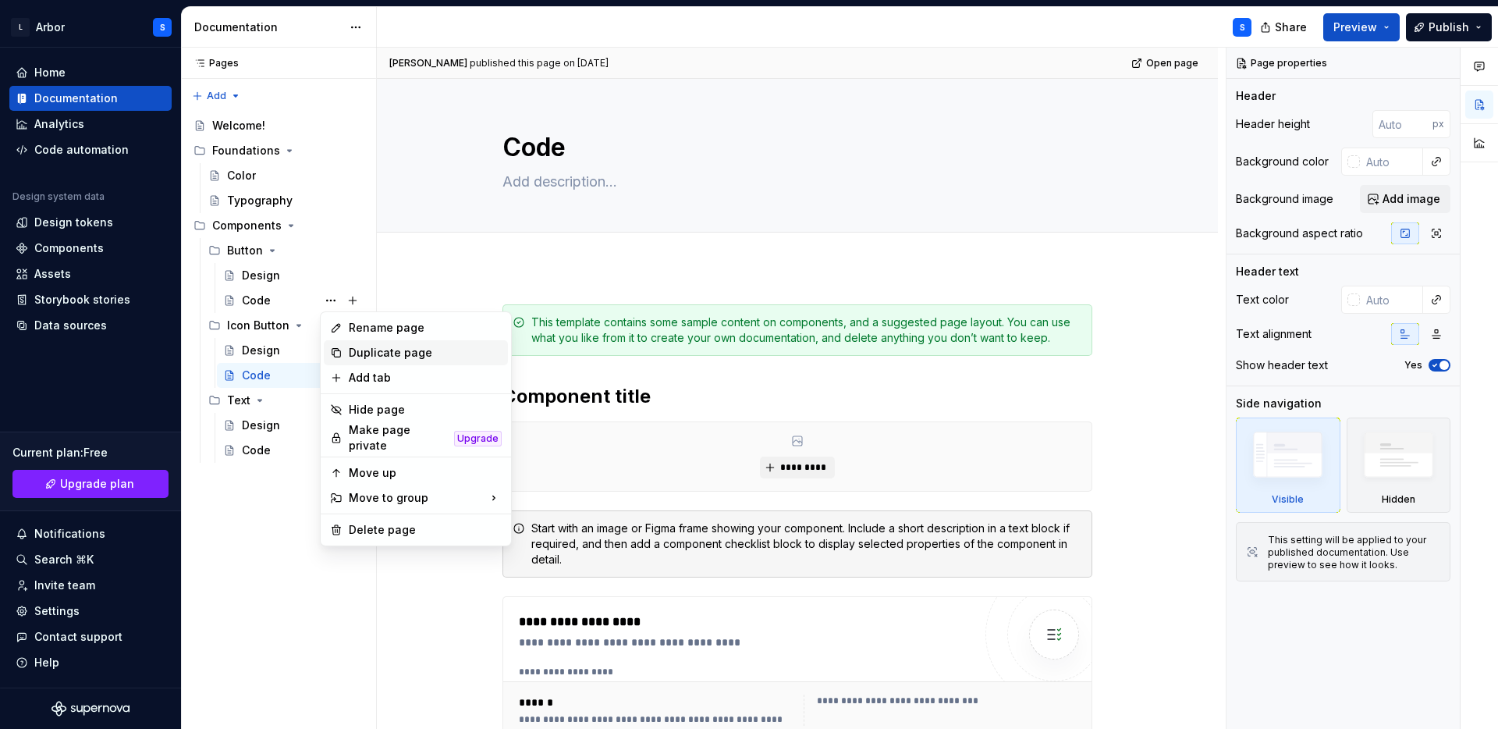
click at [359, 353] on div "Duplicate page" at bounding box center [425, 353] width 153 height 16
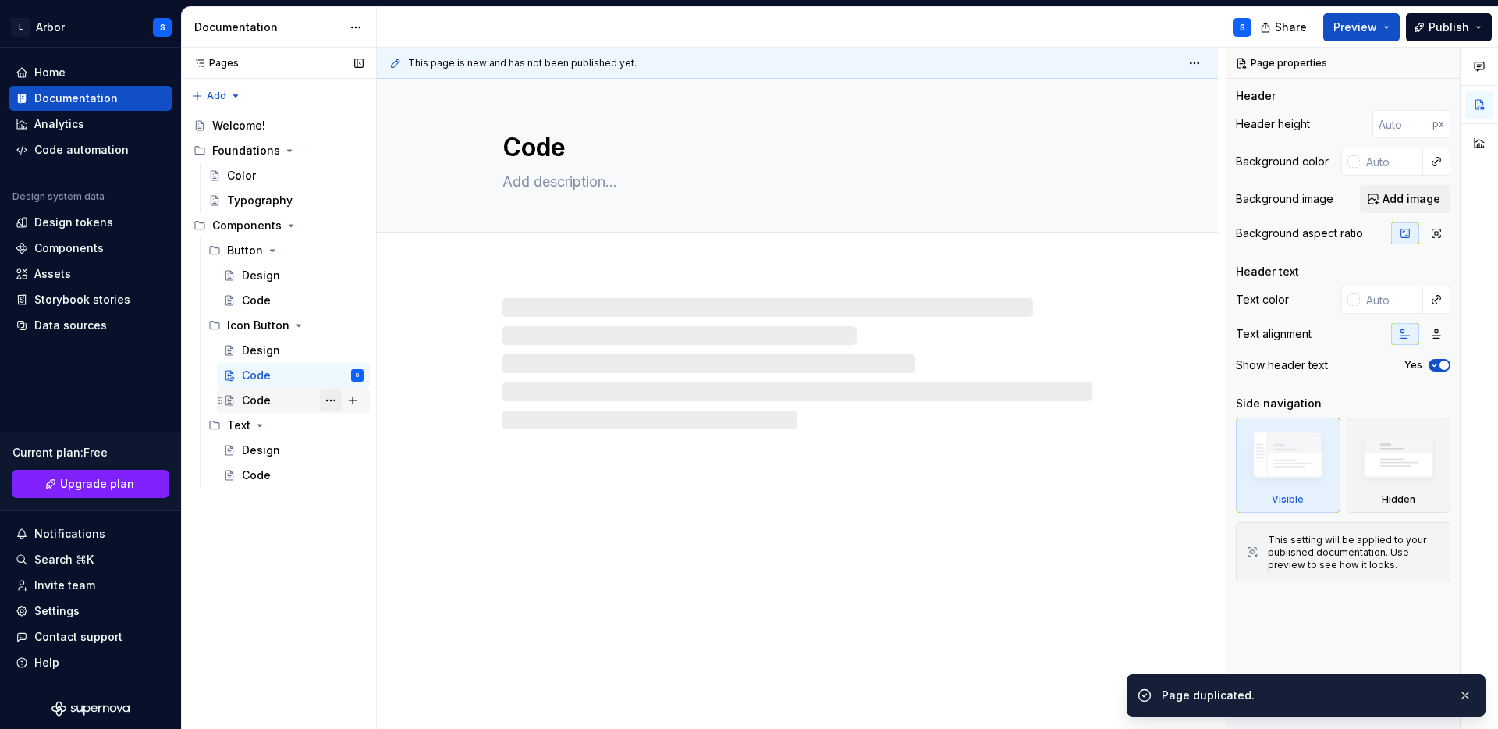
click at [334, 399] on button "Page tree" at bounding box center [331, 400] width 22 height 22
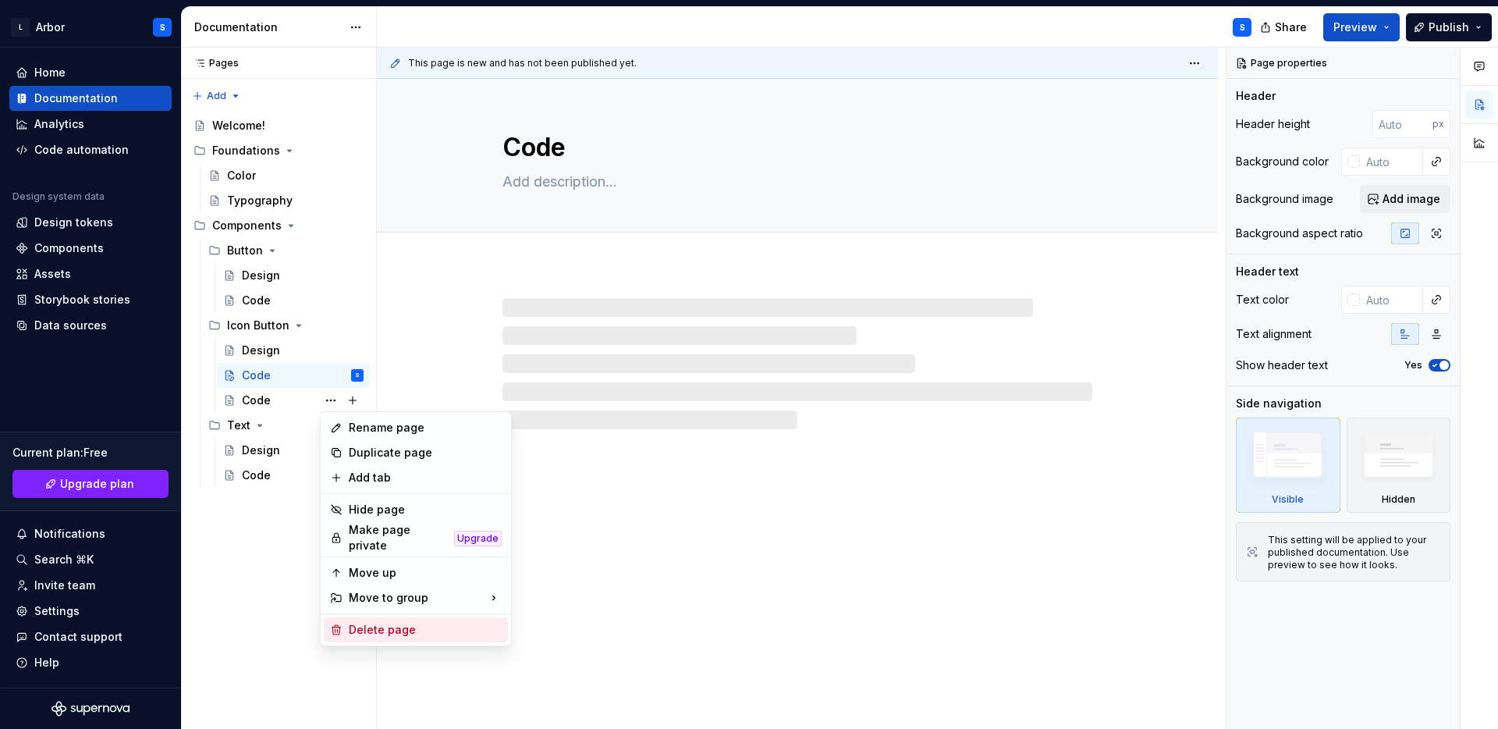
click at [367, 623] on div "Delete page" at bounding box center [425, 630] width 153 height 16
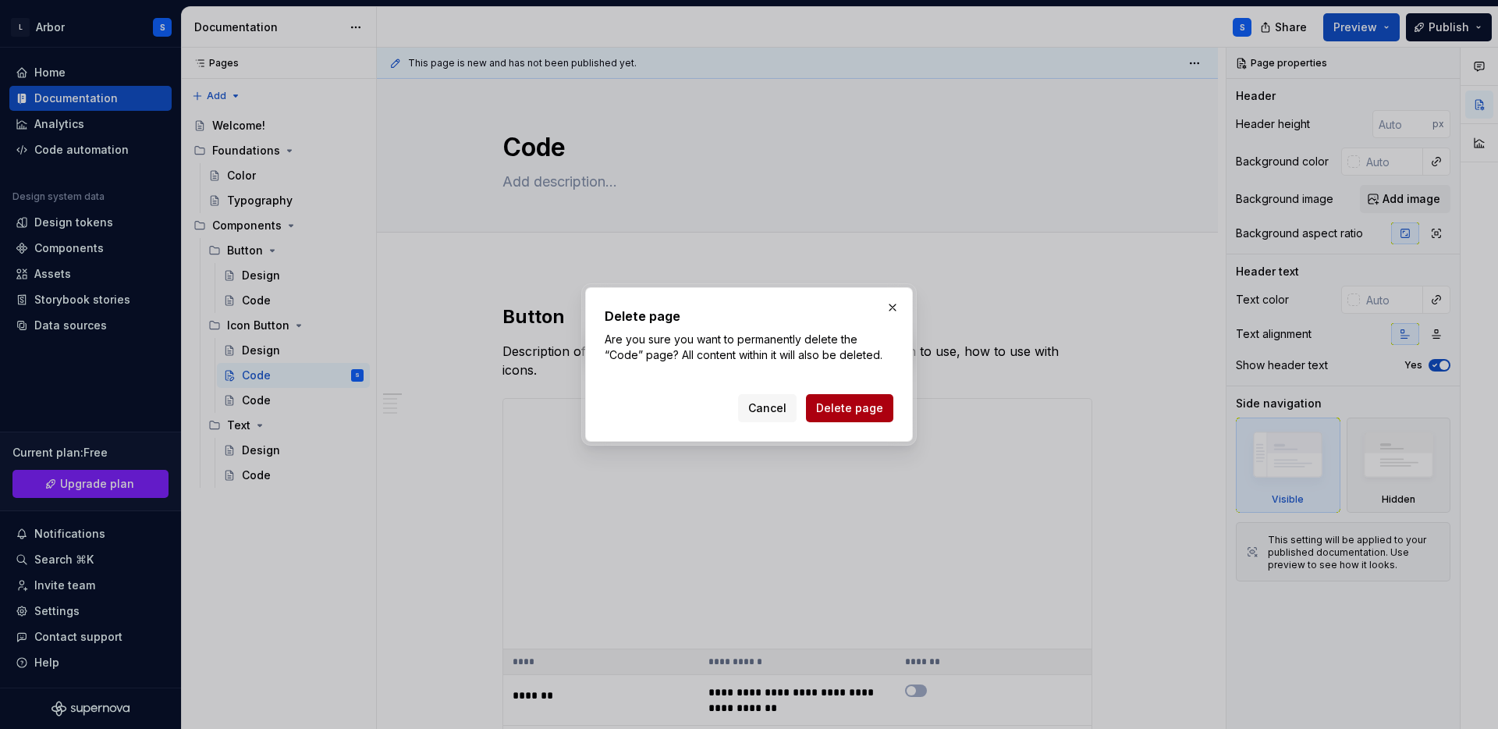
click at [826, 414] on span "Delete page" at bounding box center [849, 408] width 67 height 16
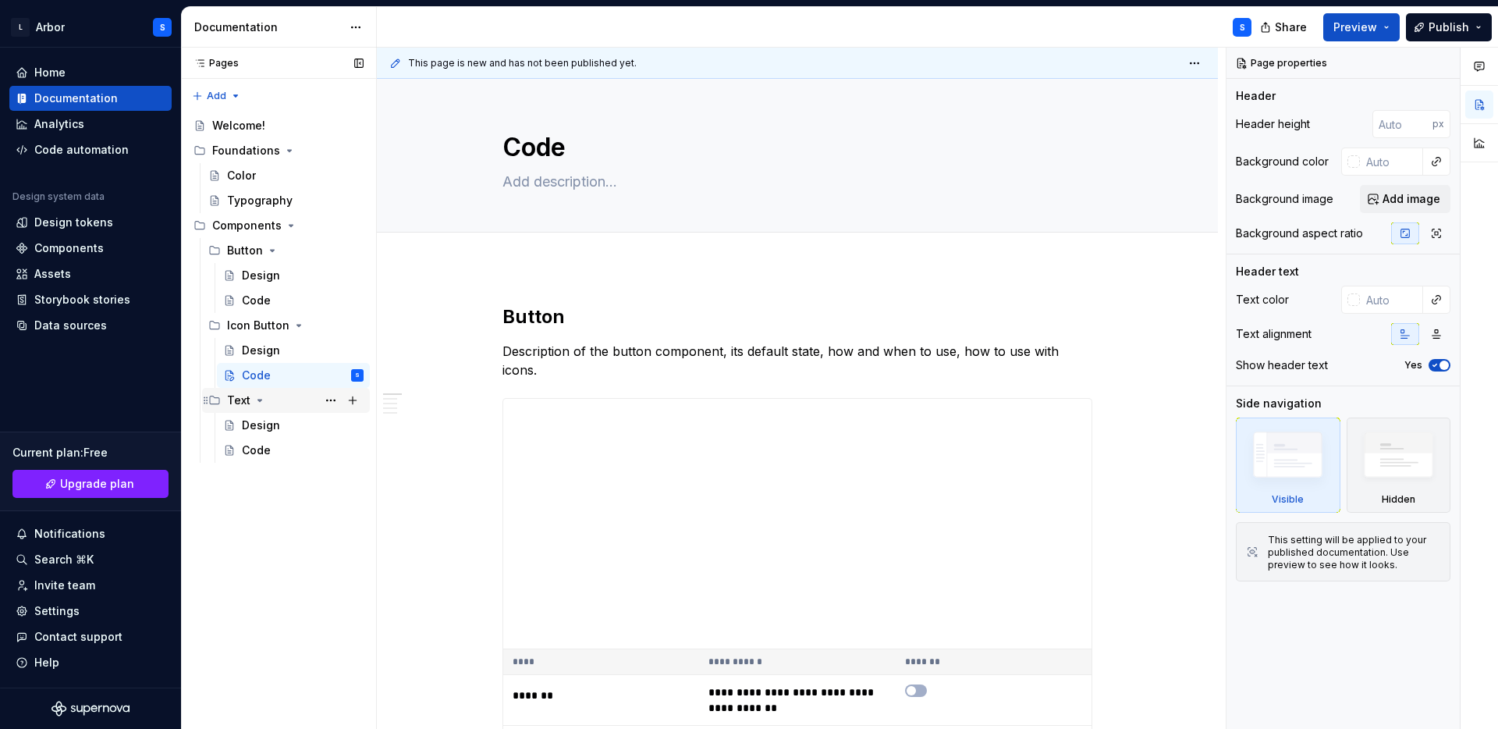
type textarea "*"
click at [511, 321] on h2 "Button" at bounding box center [798, 316] width 590 height 25
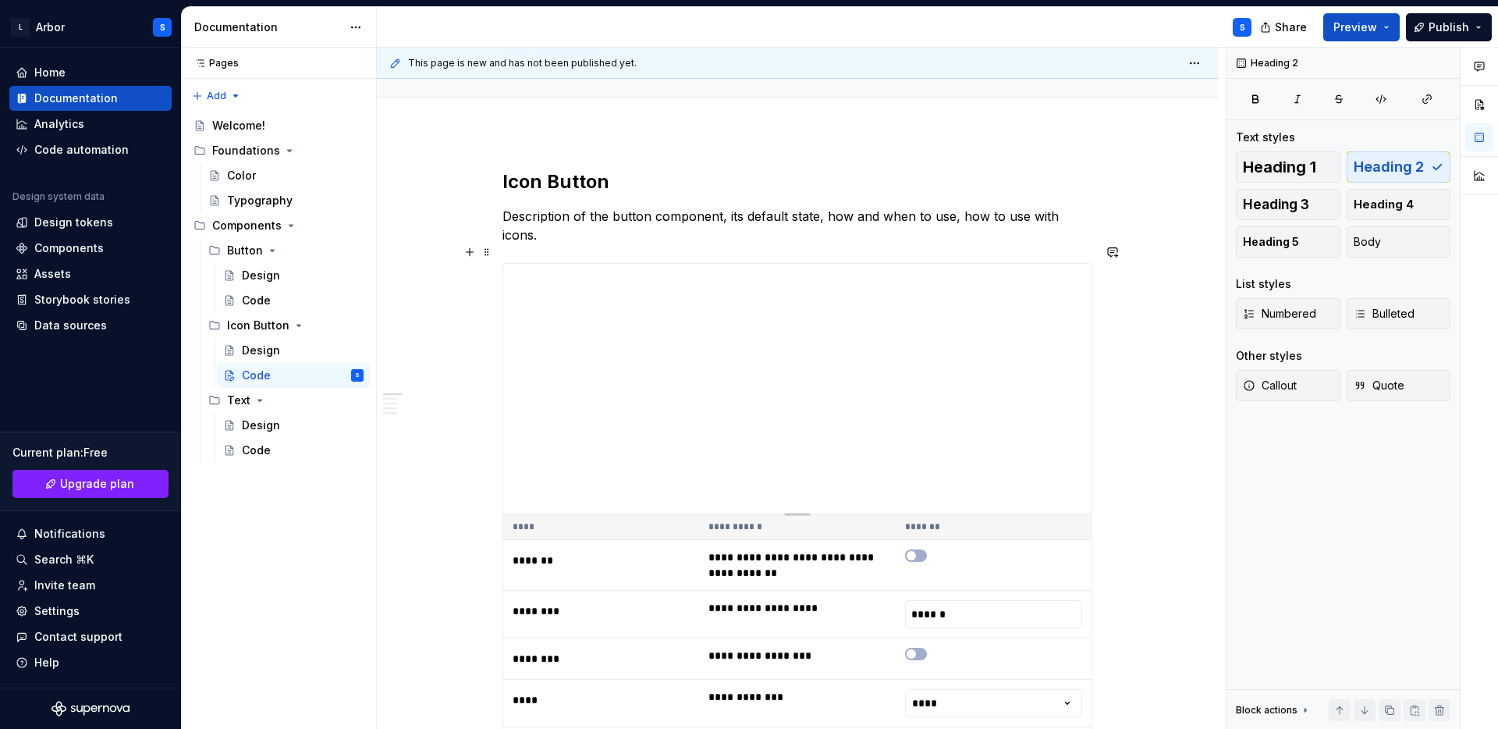
scroll to position [192, 0]
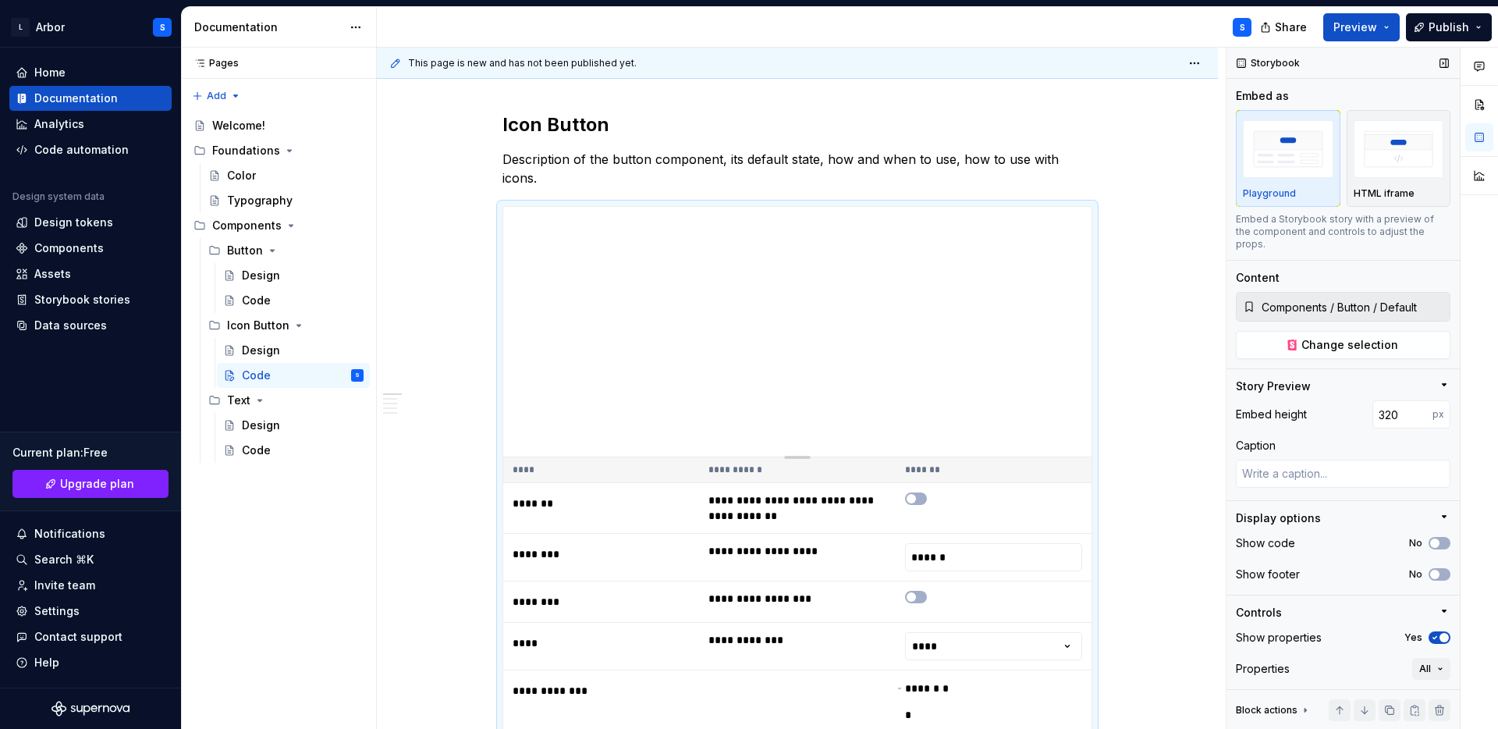
click at [1367, 293] on input "Components / Button / Default" at bounding box center [1353, 307] width 194 height 28
click at [1364, 337] on span "Change selection" at bounding box center [1350, 345] width 97 height 16
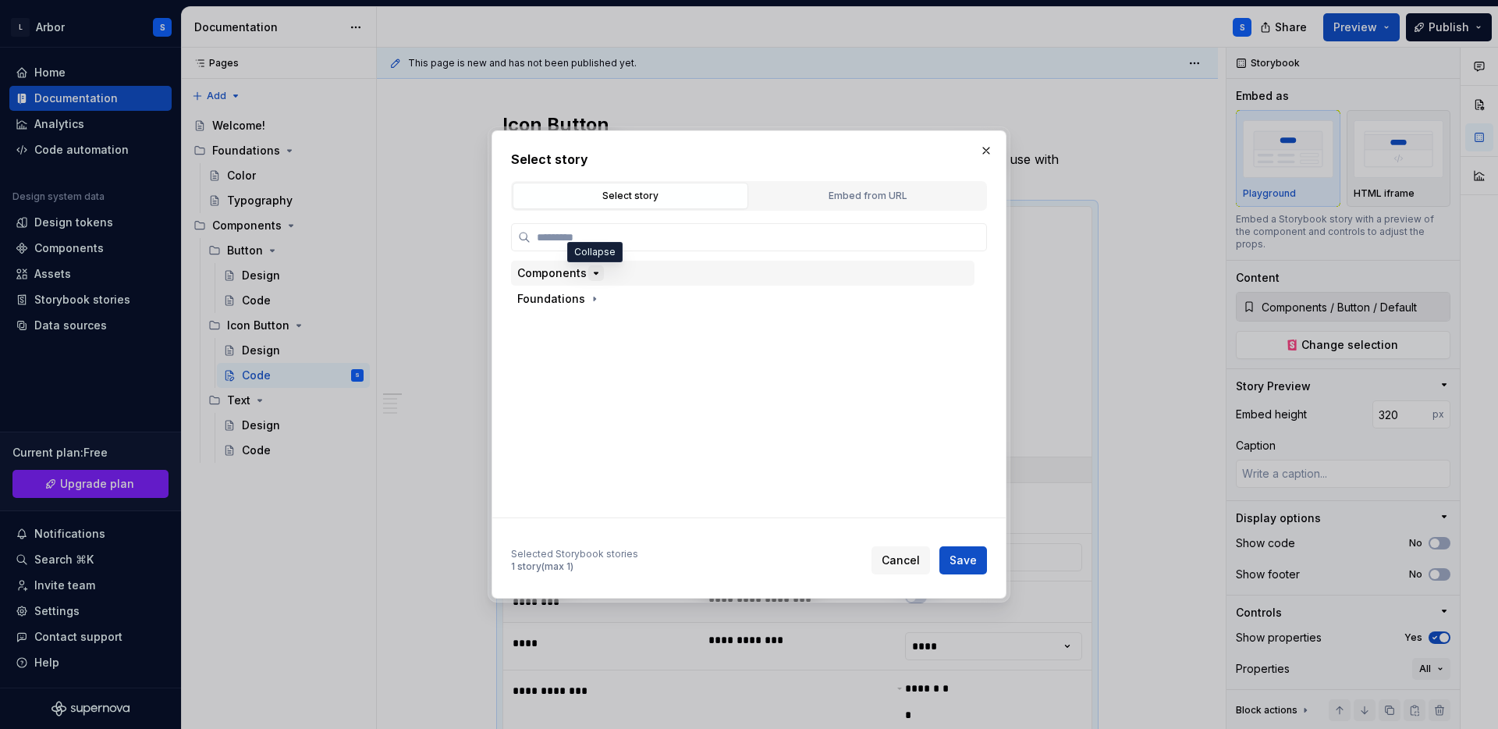
click at [590, 275] on icon "button" at bounding box center [596, 273] width 12 height 12
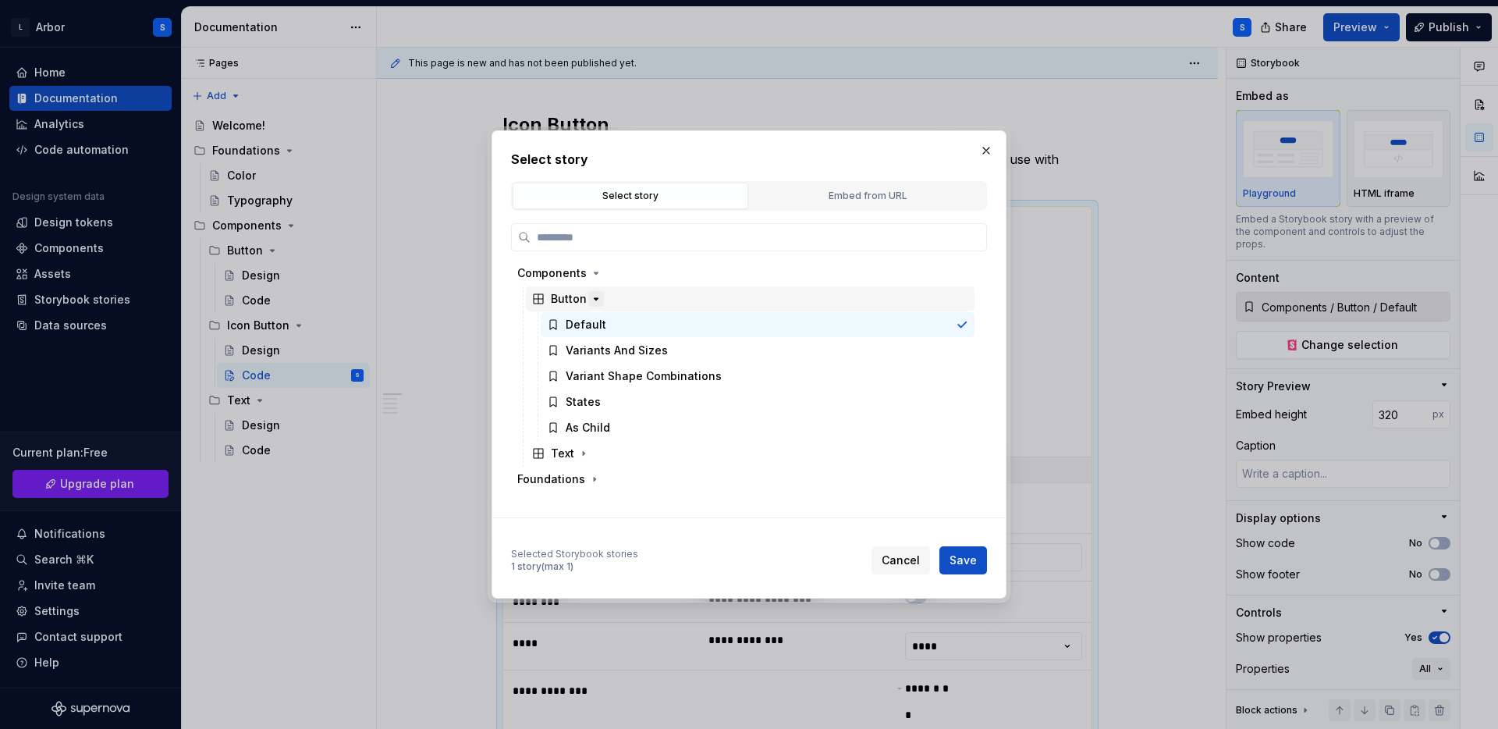
click at [600, 296] on icon "button" at bounding box center [596, 299] width 12 height 12
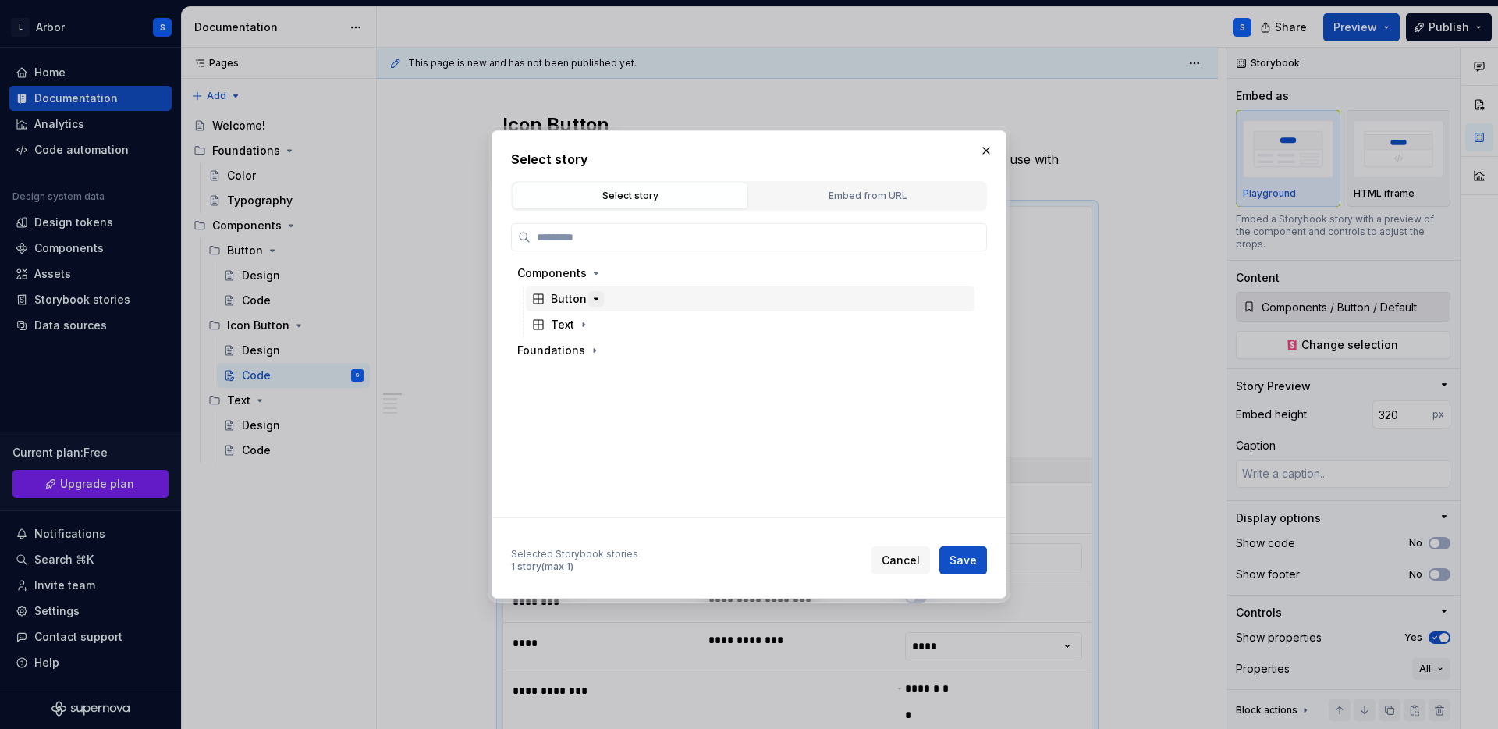
click at [595, 299] on icon "button" at bounding box center [597, 299] width 4 height 2
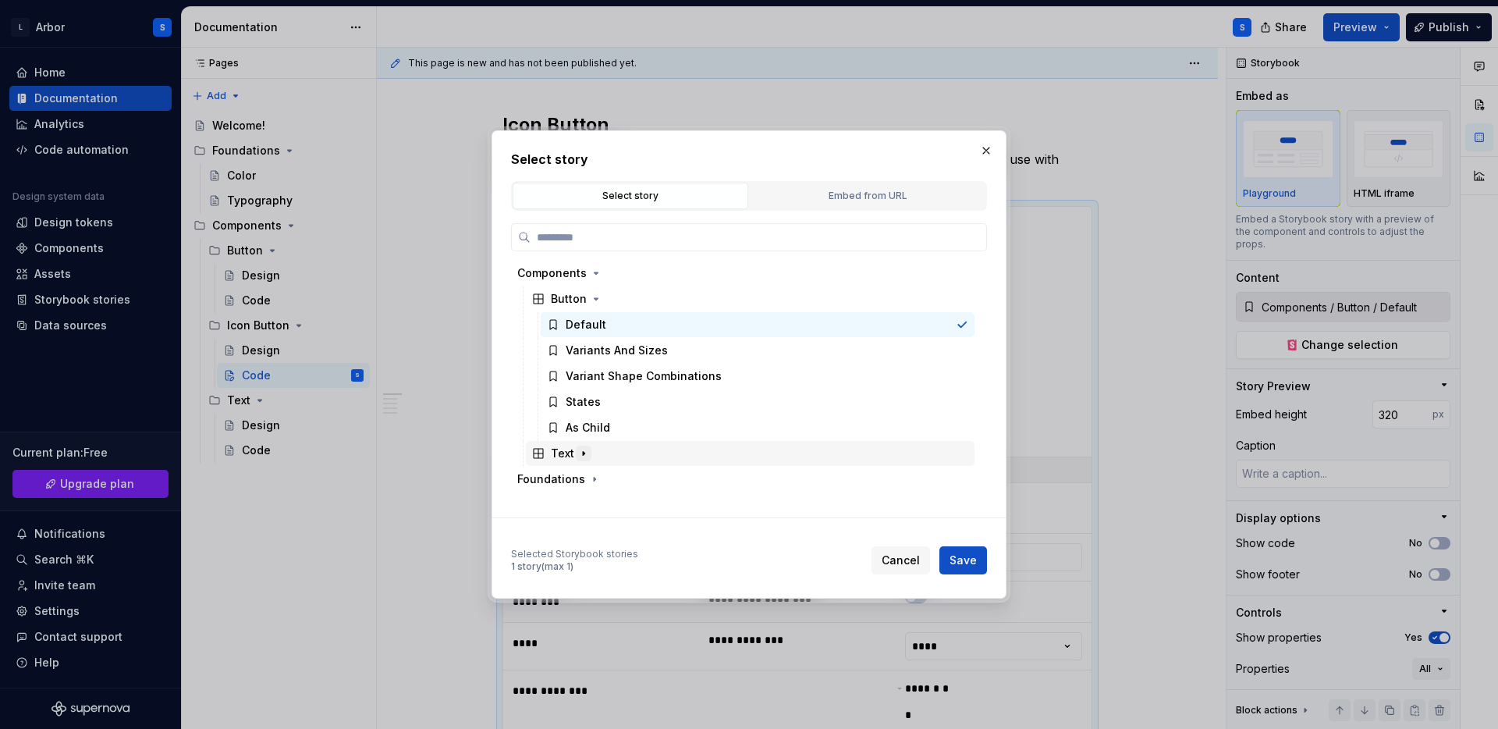
click at [585, 454] on icon "button" at bounding box center [583, 453] width 12 height 12
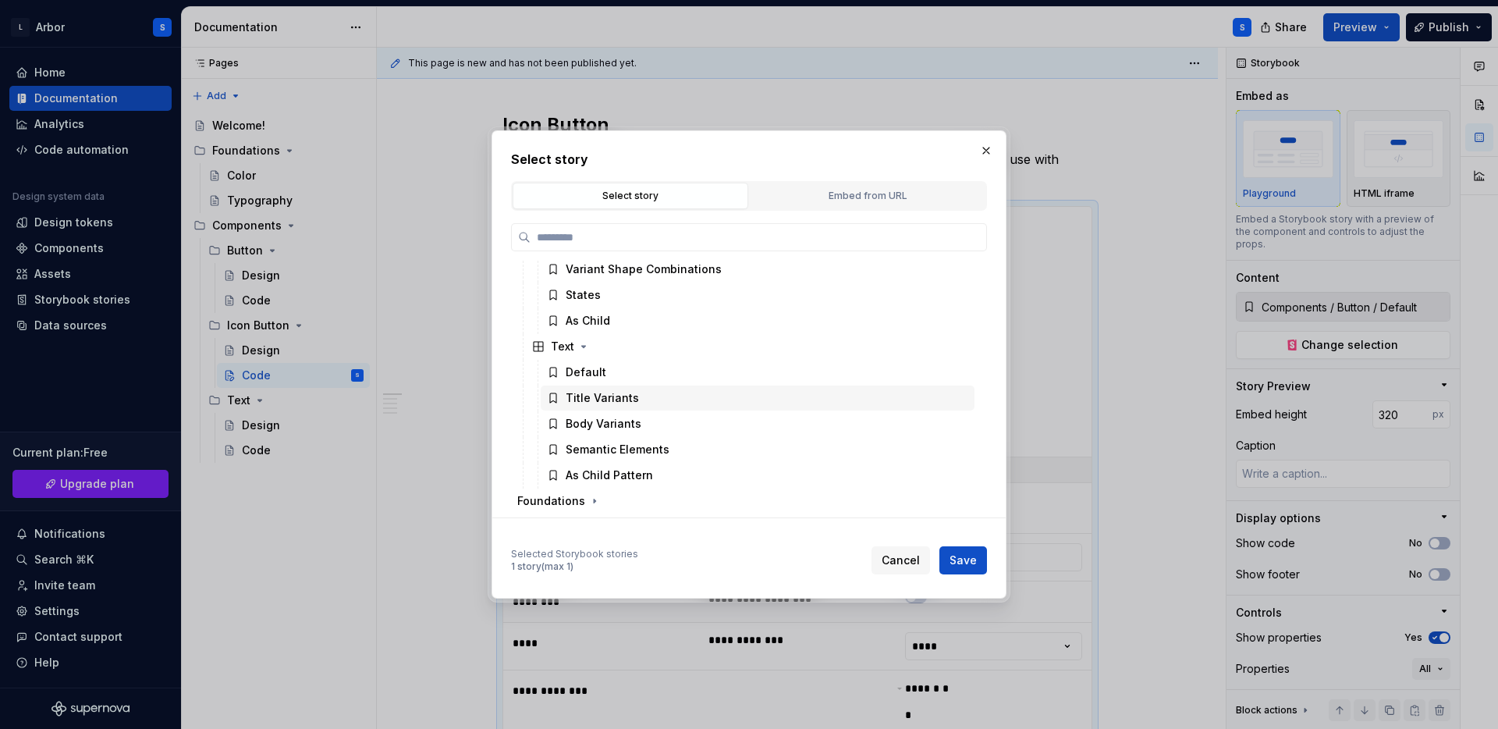
scroll to position [94, 0]
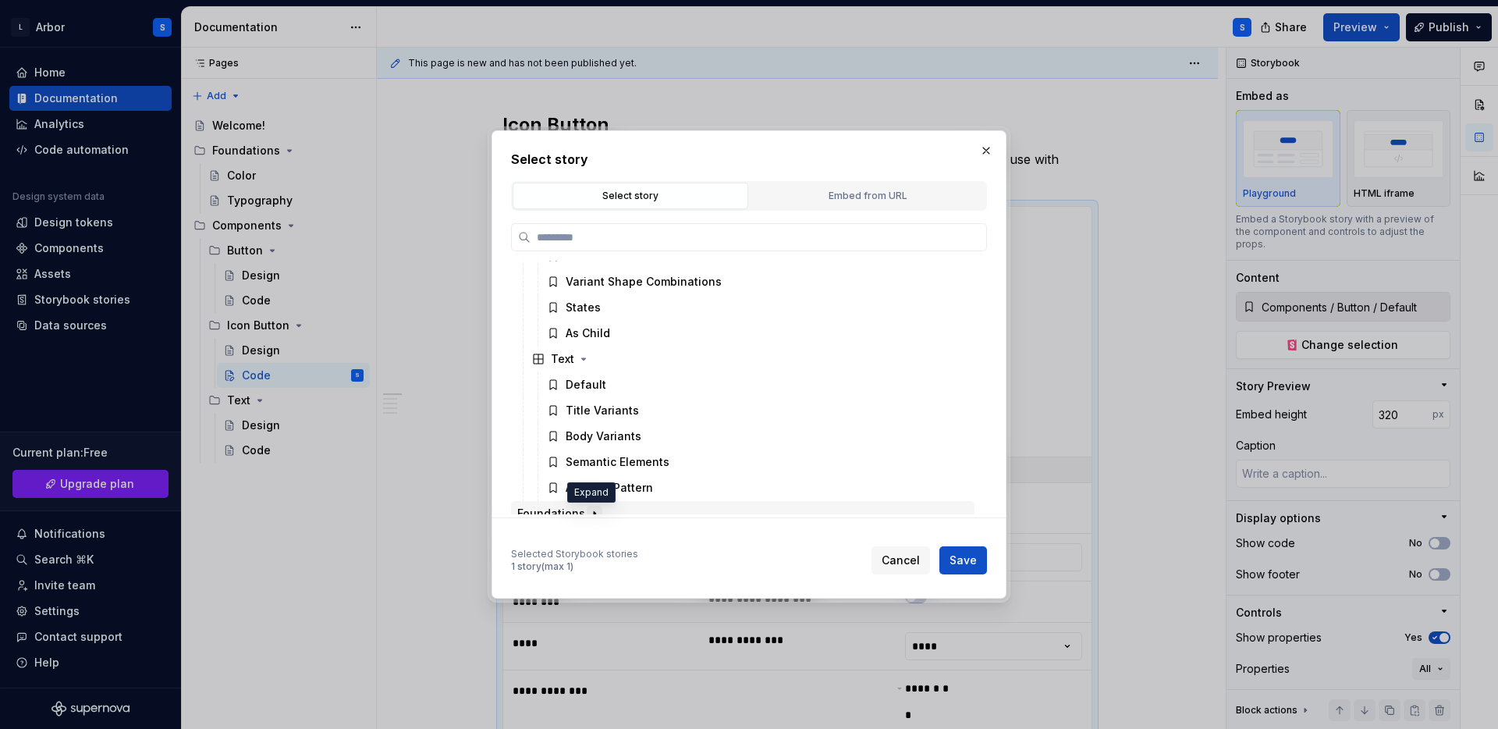
click at [595, 507] on icon "button" at bounding box center [594, 513] width 12 height 12
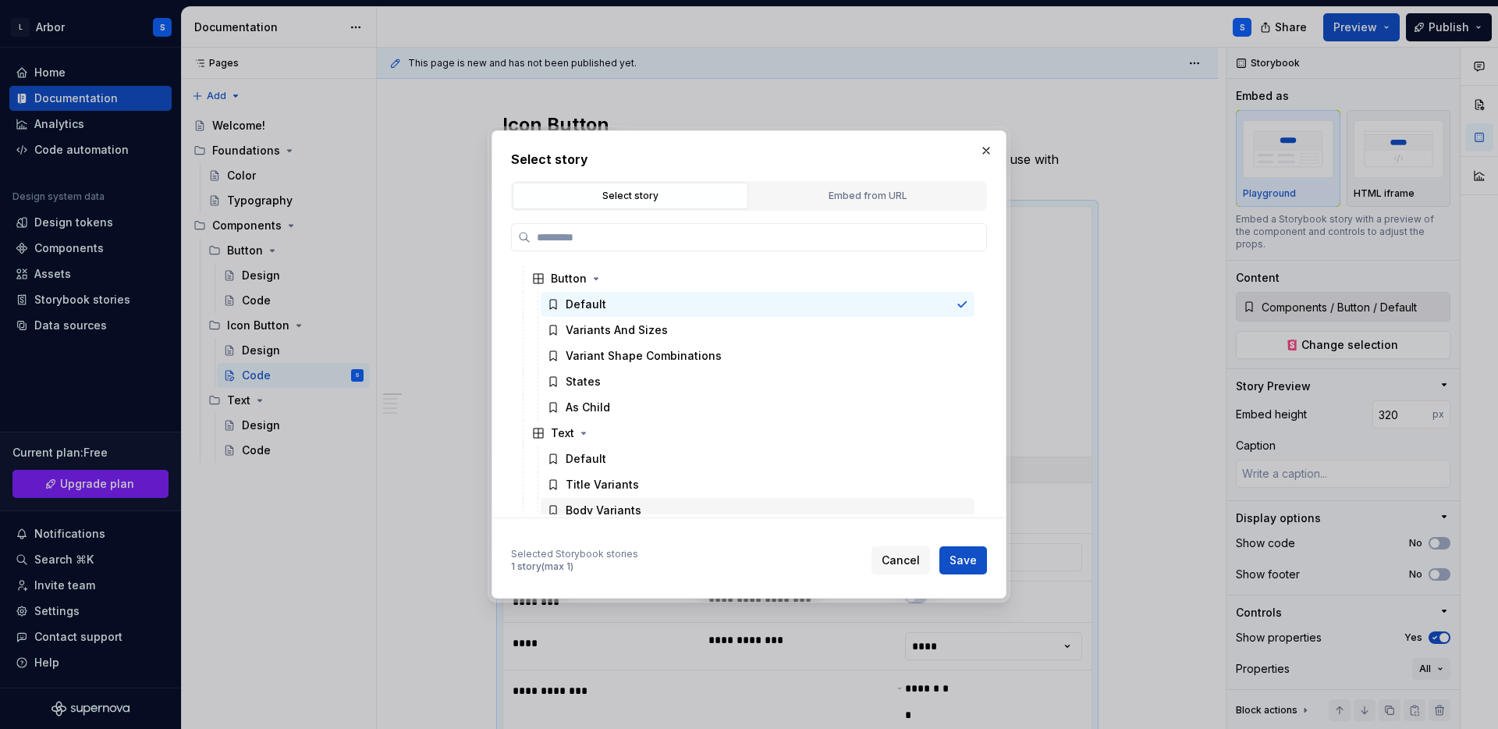
scroll to position [0, 0]
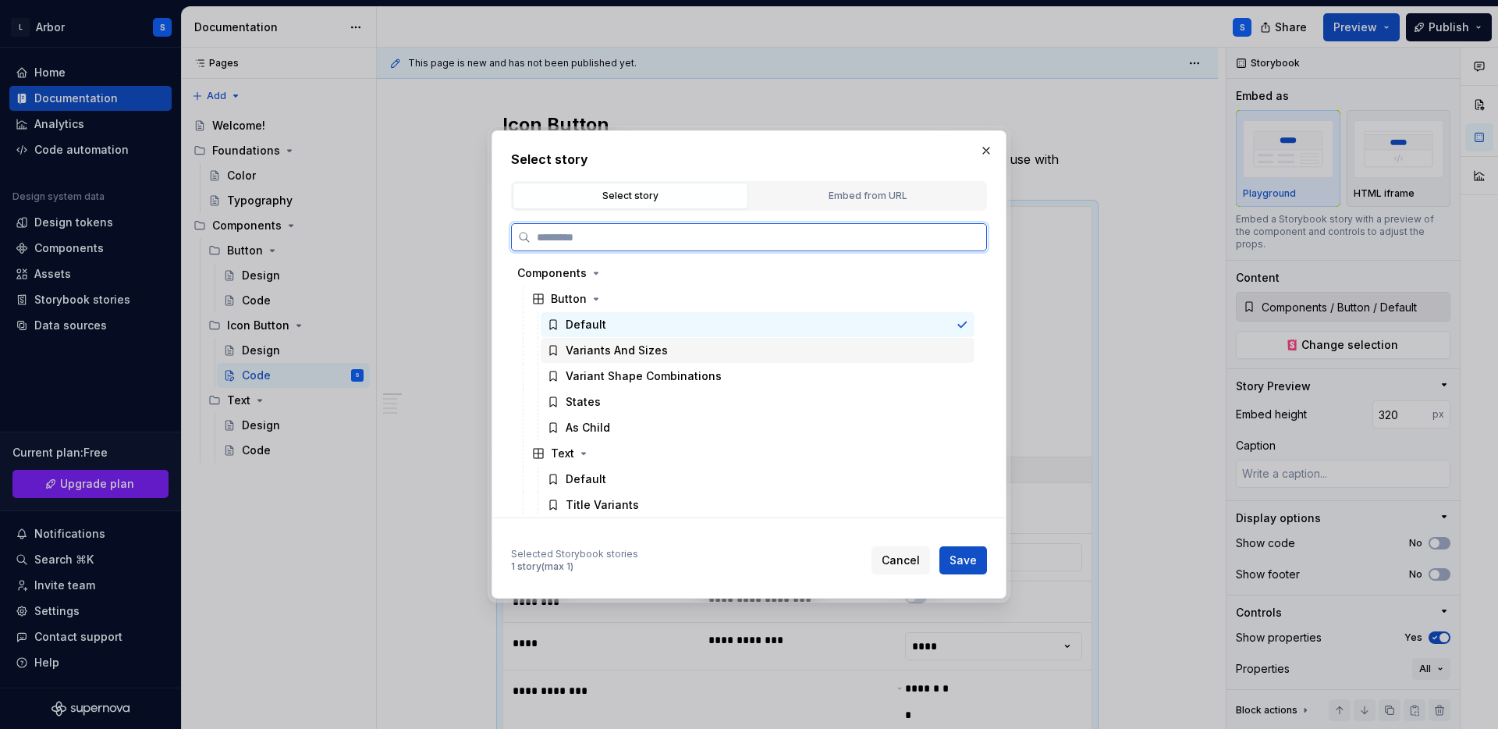
click at [596, 344] on div "Variants And Sizes" at bounding box center [617, 351] width 102 height 16
click at [600, 398] on div "States" at bounding box center [758, 401] width 434 height 25
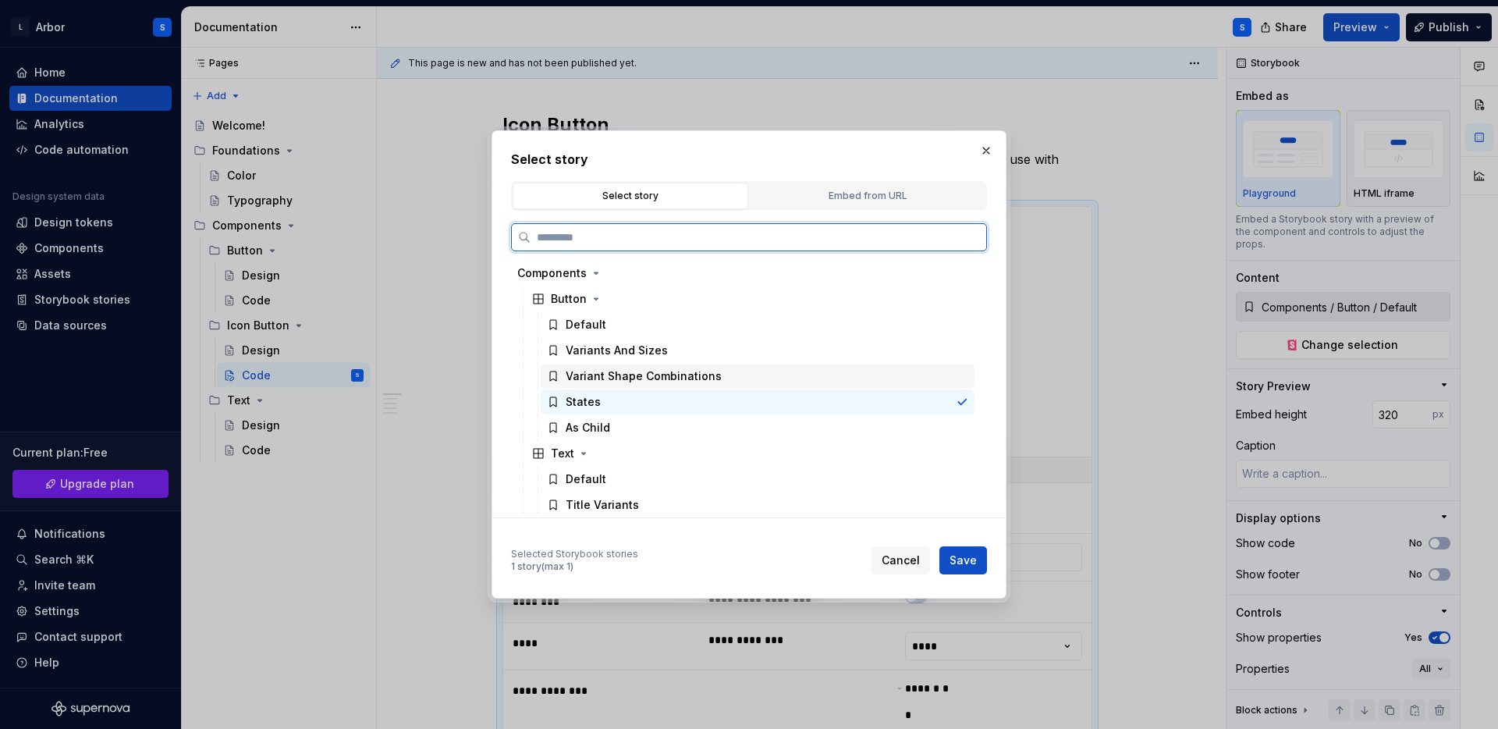
click at [611, 382] on div "Variant Shape Combinations" at bounding box center [644, 376] width 156 height 16
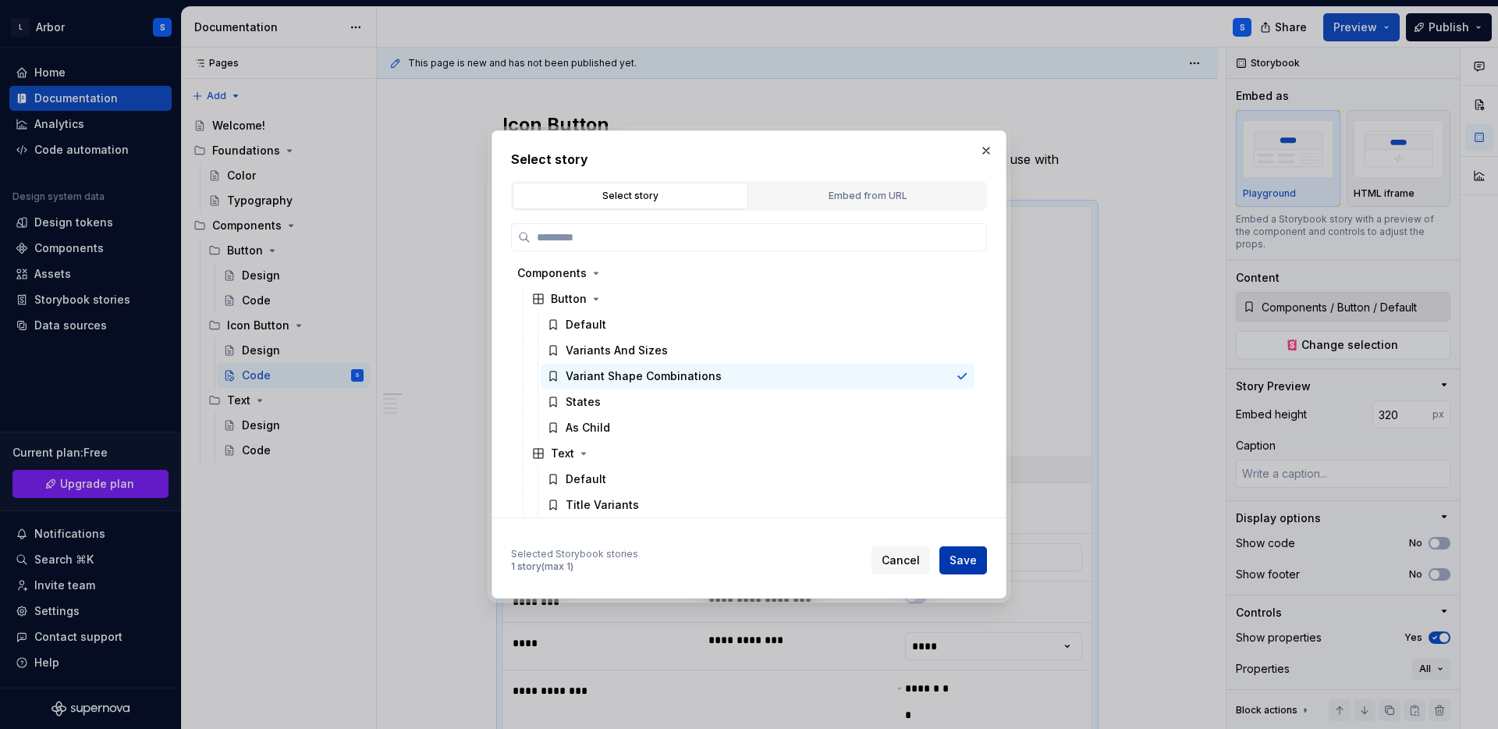
click at [956, 556] on span "Save" at bounding box center [963, 560] width 27 height 16
type textarea "*"
type input "Components / Button / Variant Shape Combinations"
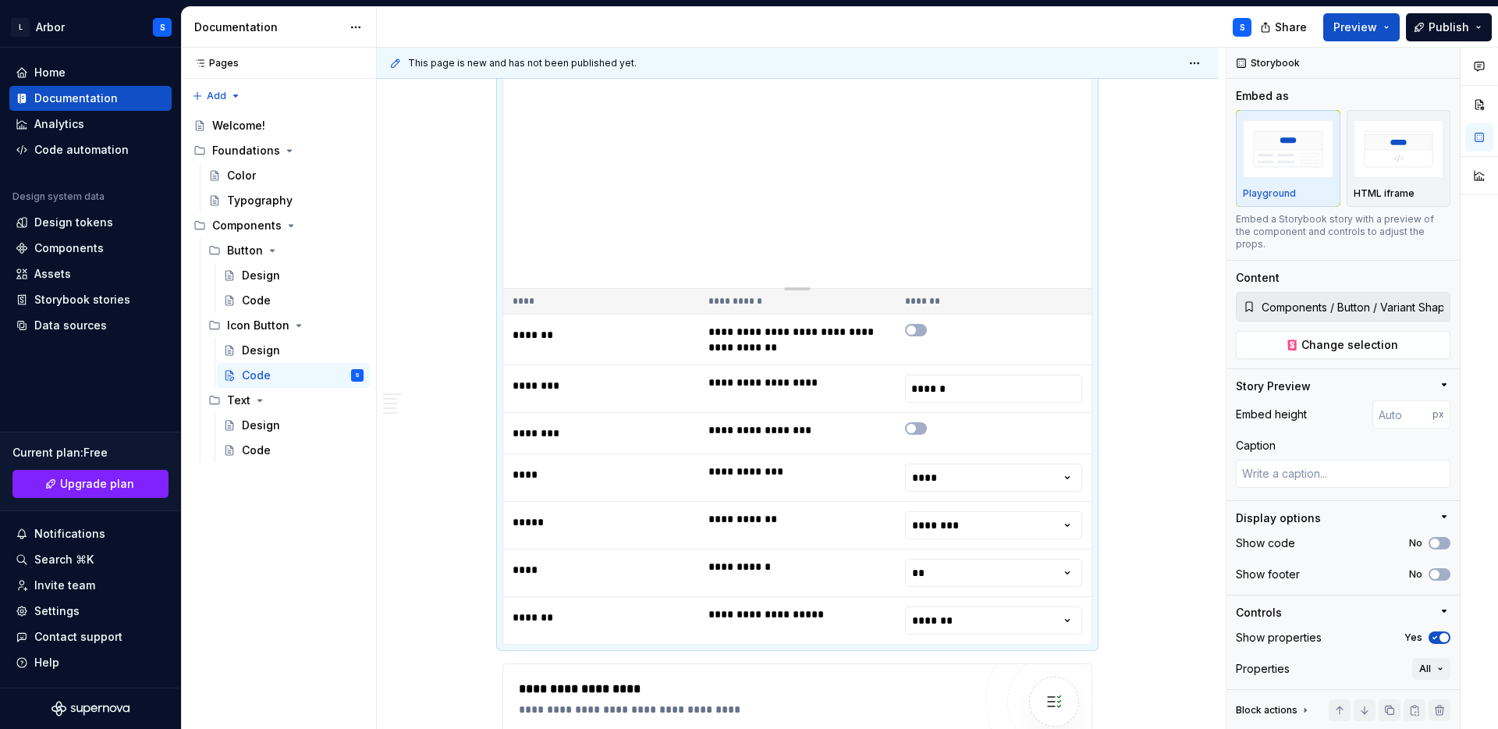
scroll to position [421, 0]
click at [1016, 469] on html "L Arbor S Home Documentation Analytics Code automation Design system data Desig…" at bounding box center [749, 364] width 1498 height 729
click at [1139, 475] on html "L Arbor S Home Documentation Analytics Code automation Design system data Desig…" at bounding box center [749, 364] width 1498 height 729
click at [925, 325] on button "button" at bounding box center [916, 331] width 22 height 12
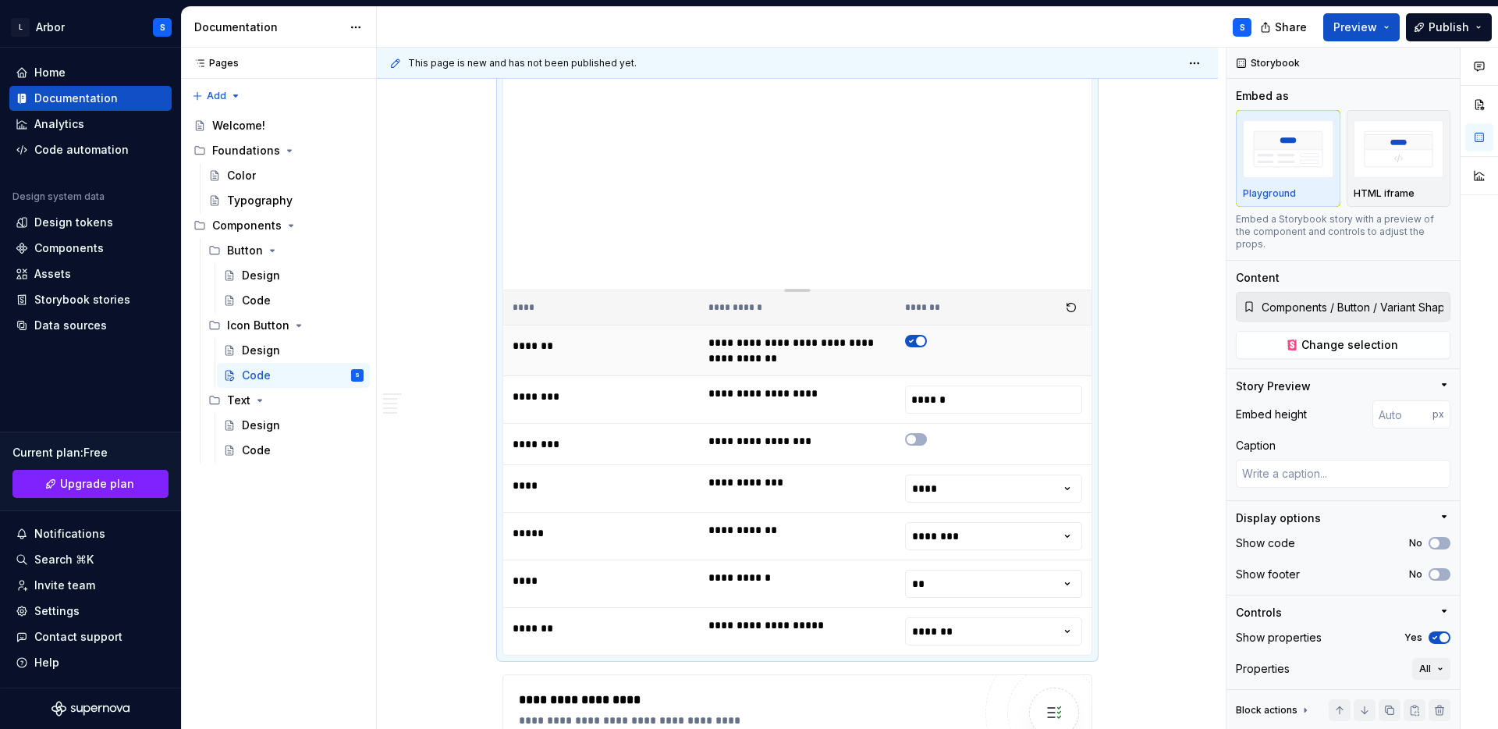
click at [922, 336] on span "button" at bounding box center [920, 340] width 9 height 9
click at [937, 474] on html "L Arbor S Home Documentation Analytics Code automation Design system data Desig…" at bounding box center [749, 364] width 1498 height 729
click at [946, 559] on html "L Arbor S Home Documentation Analytics Code automation Design system data Desig…" at bounding box center [749, 364] width 1498 height 729
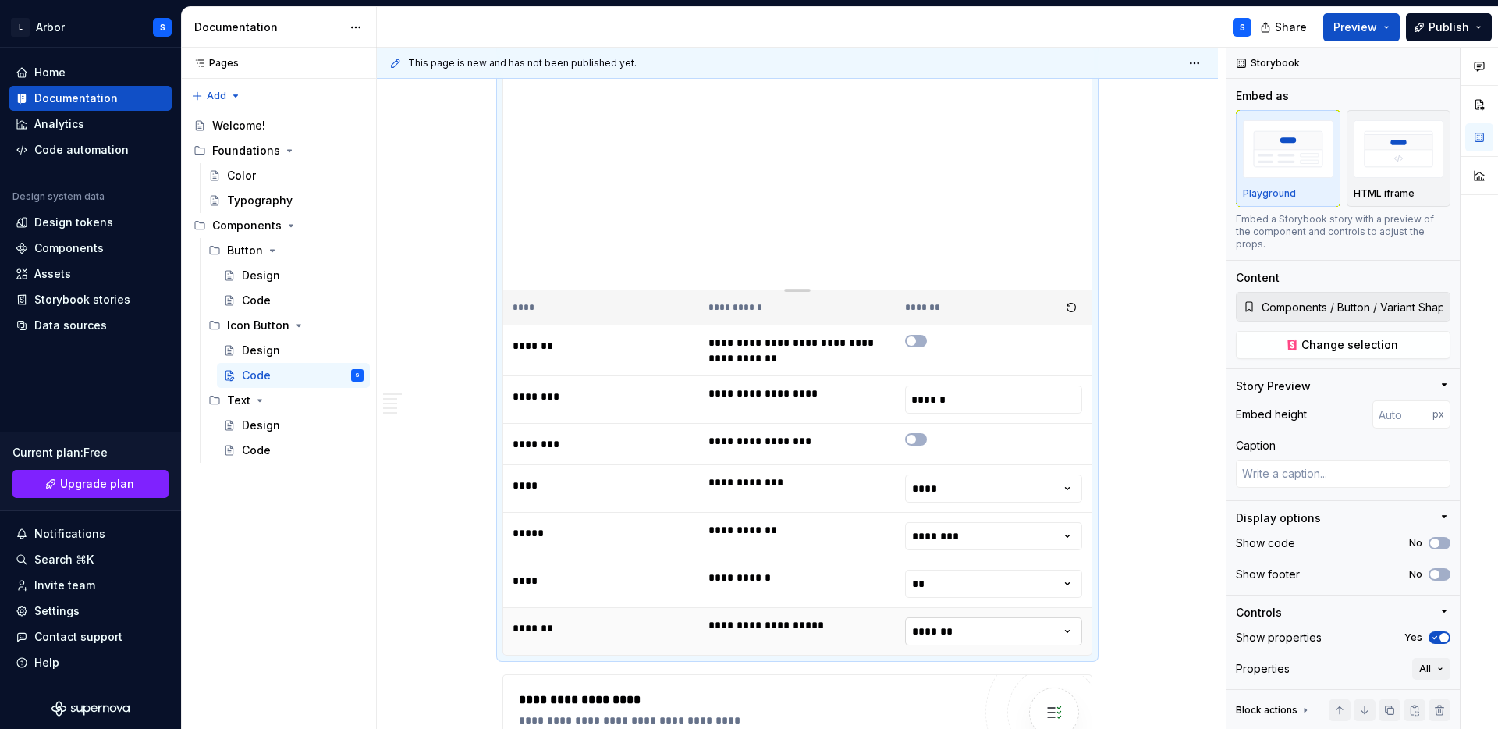
click at [947, 612] on html "L Arbor S Home Documentation Analytics Code automation Design system data Desig…" at bounding box center [749, 364] width 1498 height 729
click at [954, 468] on html "L Arbor S Home Documentation Analytics Code automation Design system data Desig…" at bounding box center [749, 364] width 1498 height 729
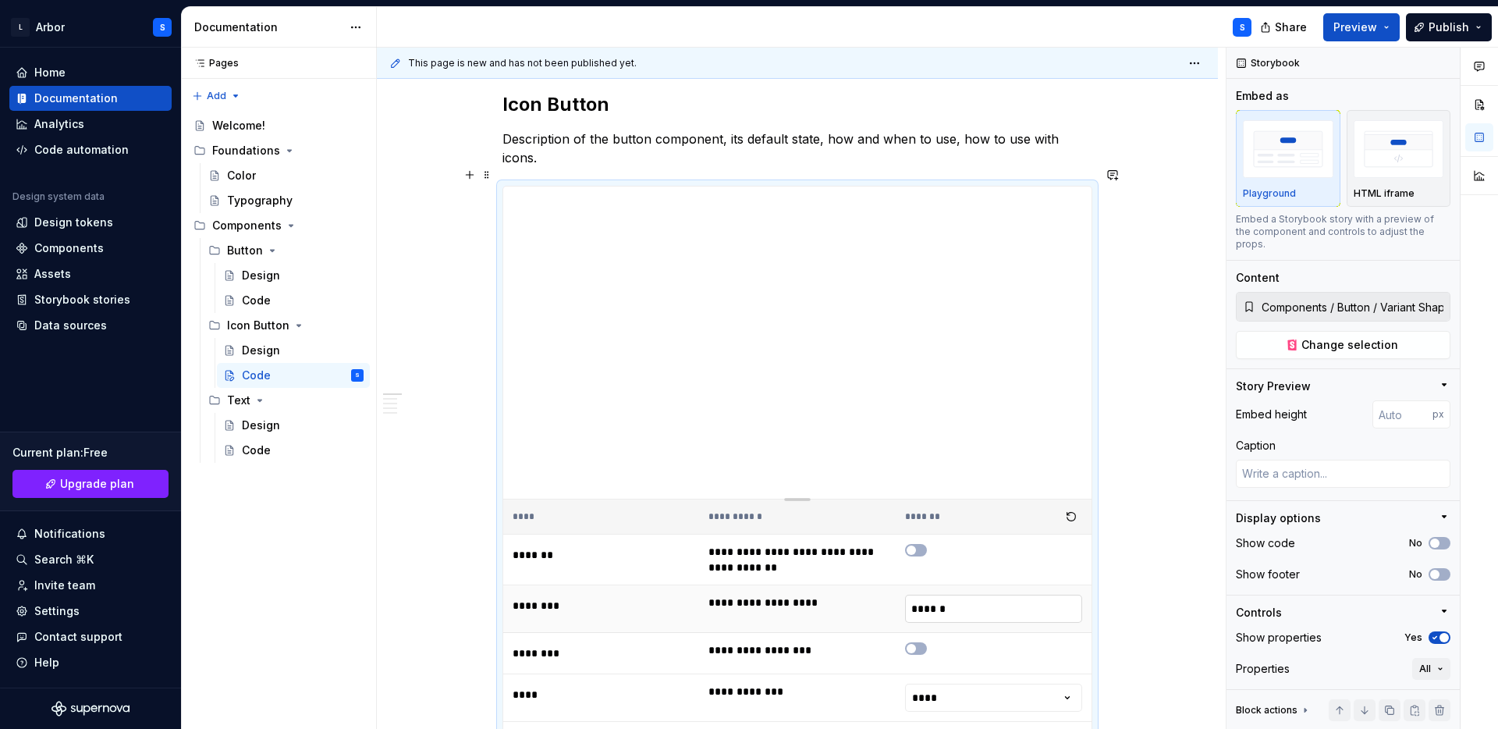
scroll to position [176, 0]
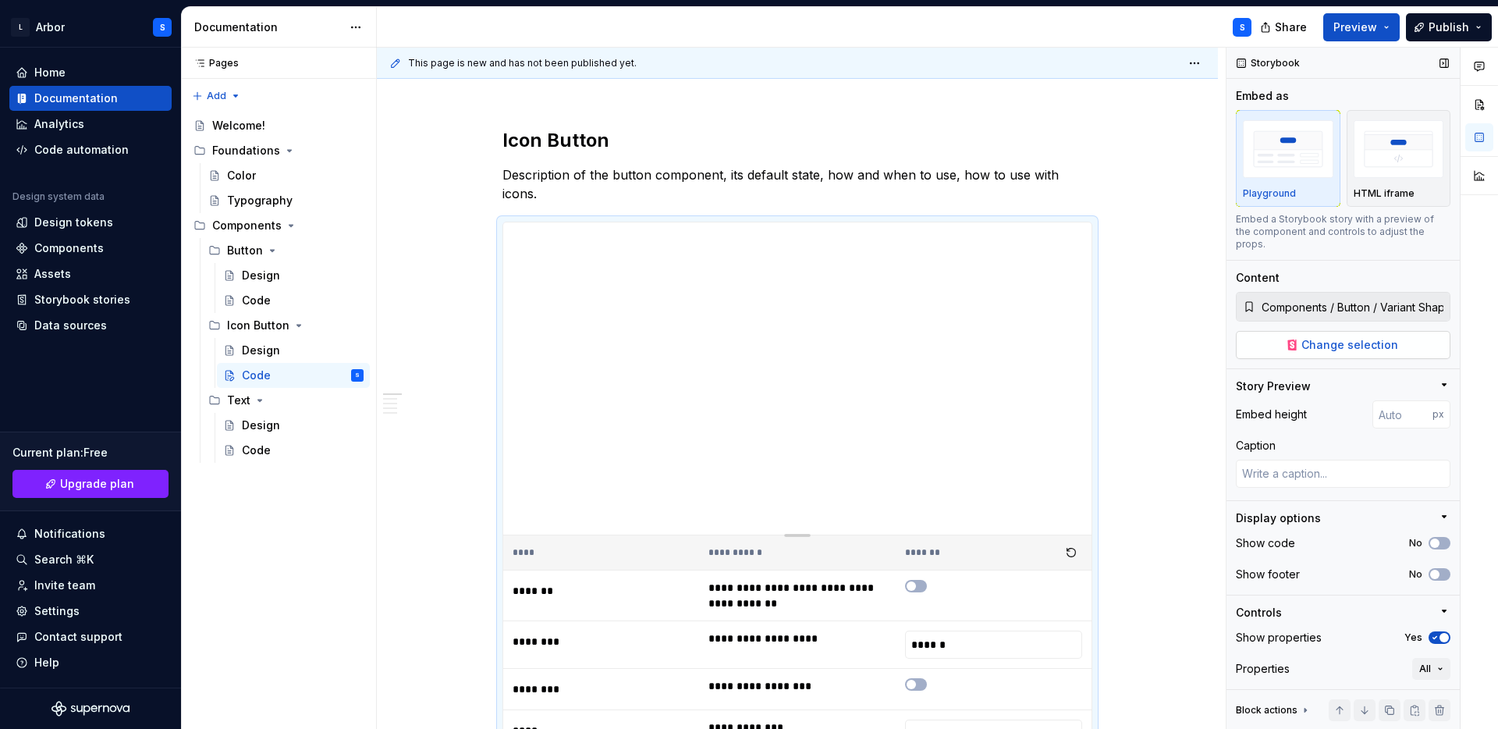
click at [1330, 337] on span "Change selection" at bounding box center [1350, 345] width 97 height 16
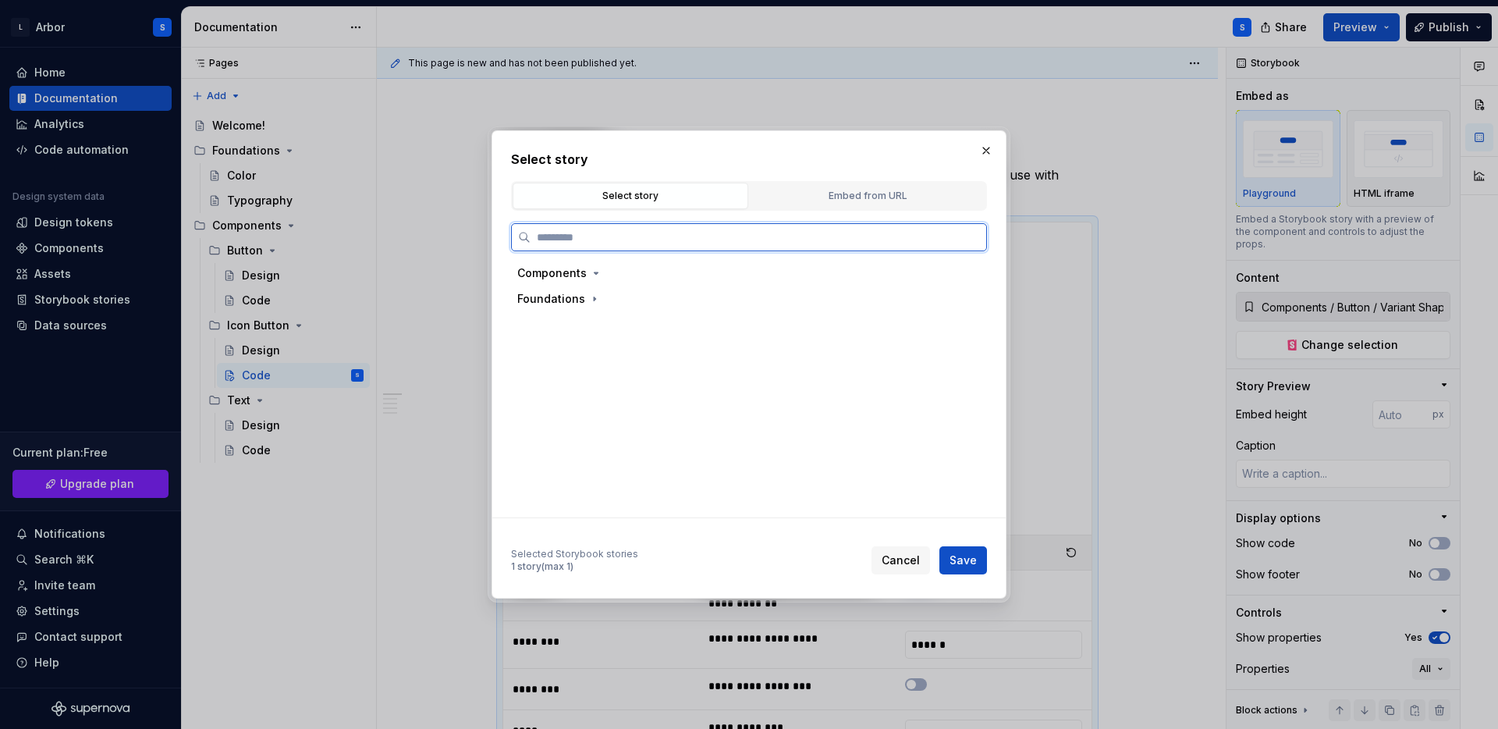
click at [598, 281] on div "Components" at bounding box center [742, 273] width 463 height 25
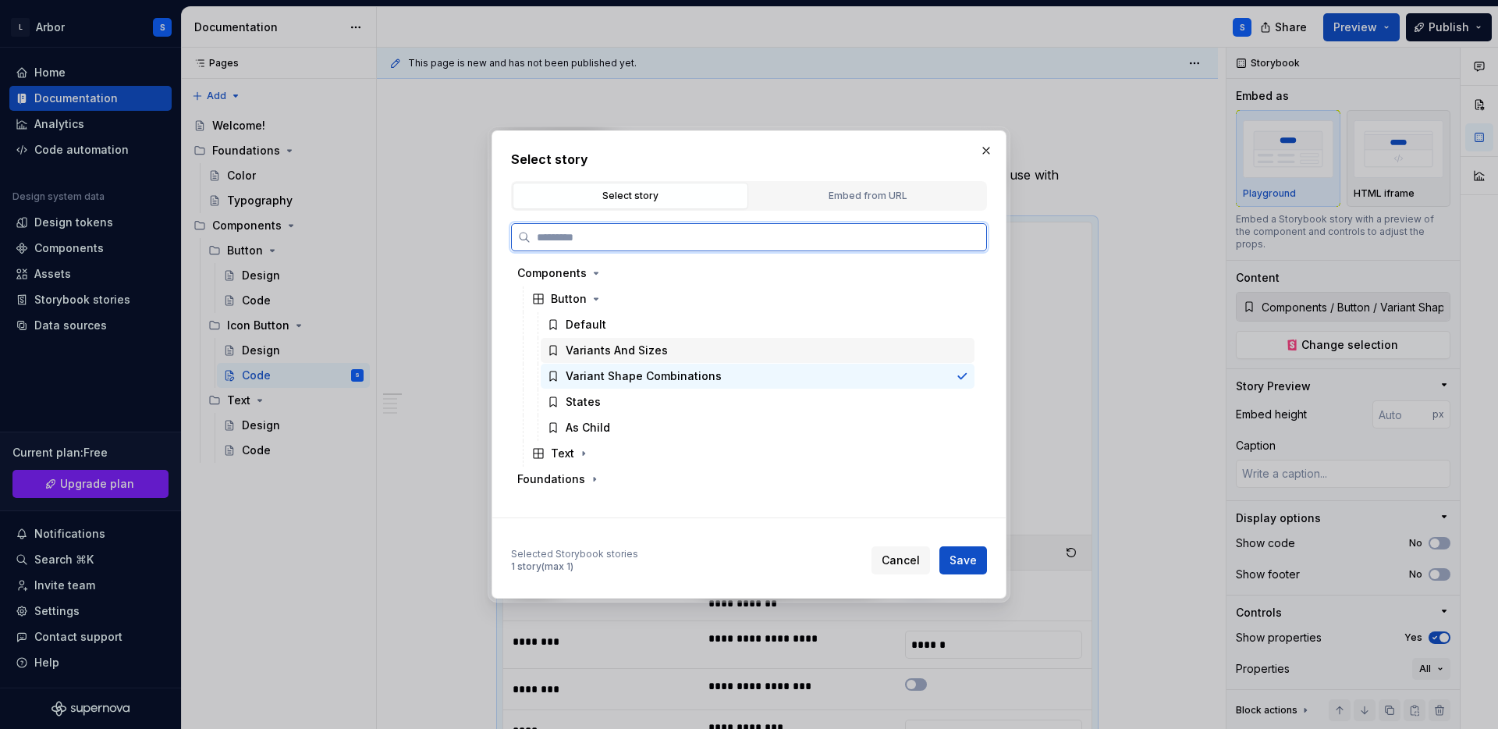
click at [598, 352] on div "Variants And Sizes" at bounding box center [617, 351] width 102 height 16
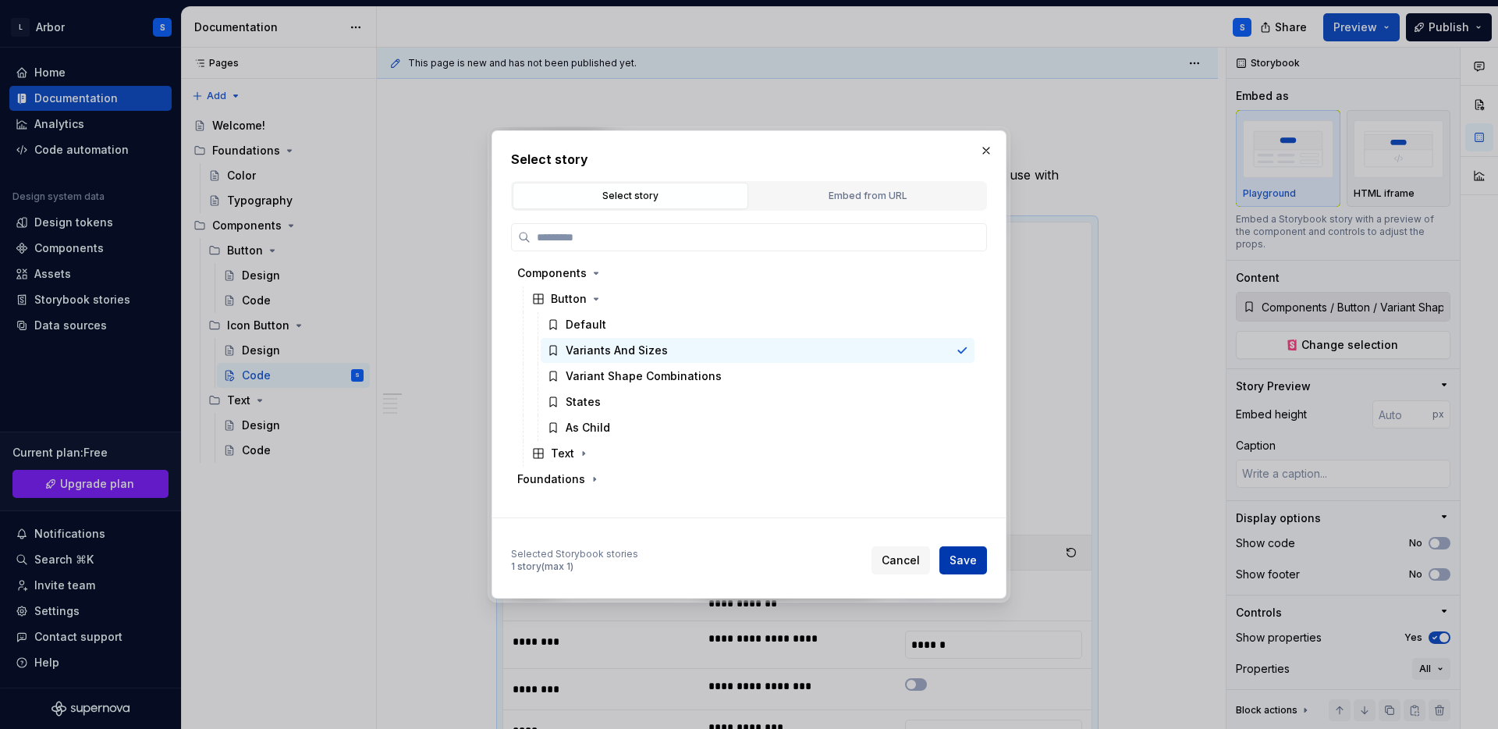
click at [968, 570] on button "Save" at bounding box center [963, 560] width 48 height 28
type textarea "*"
type input "Components / Button / Variants And Sizes"
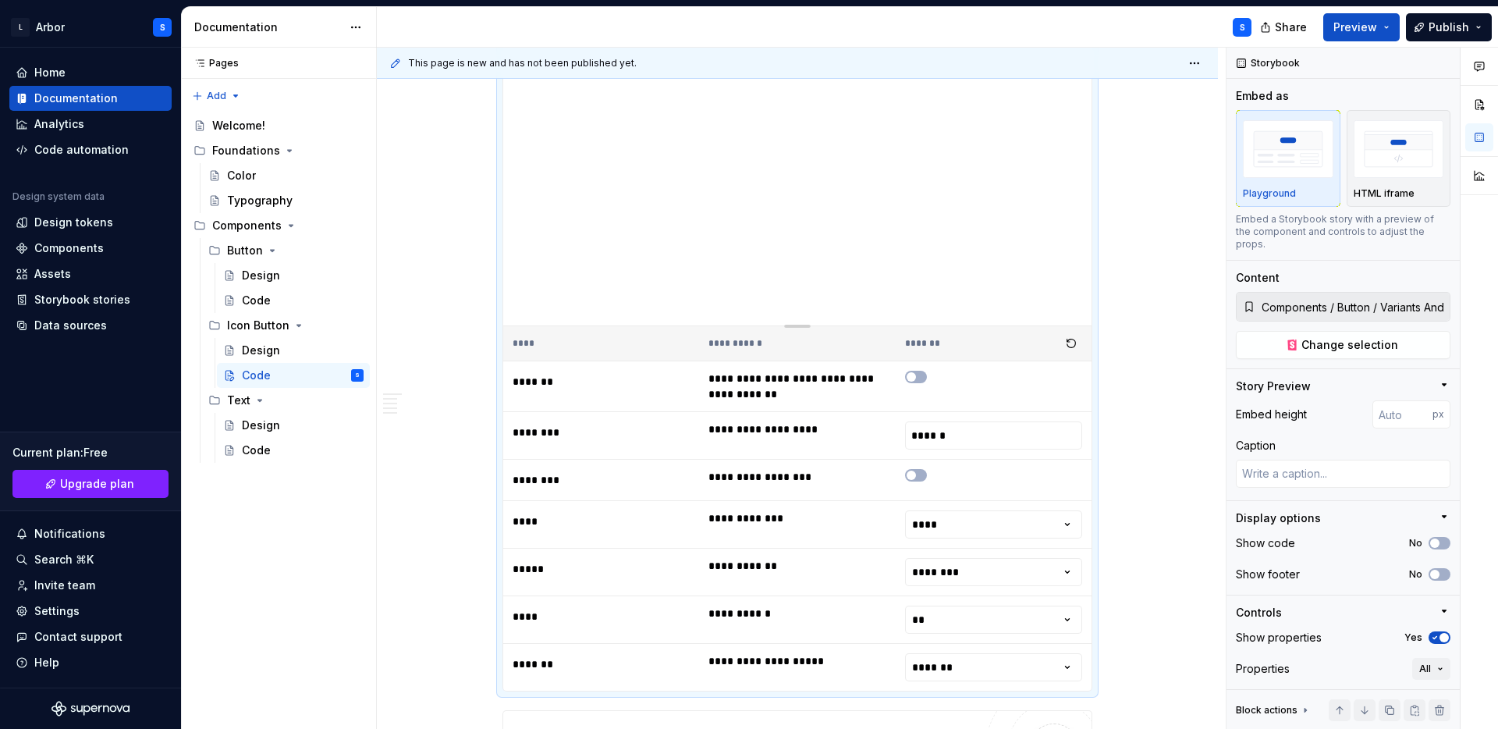
scroll to position [443, 0]
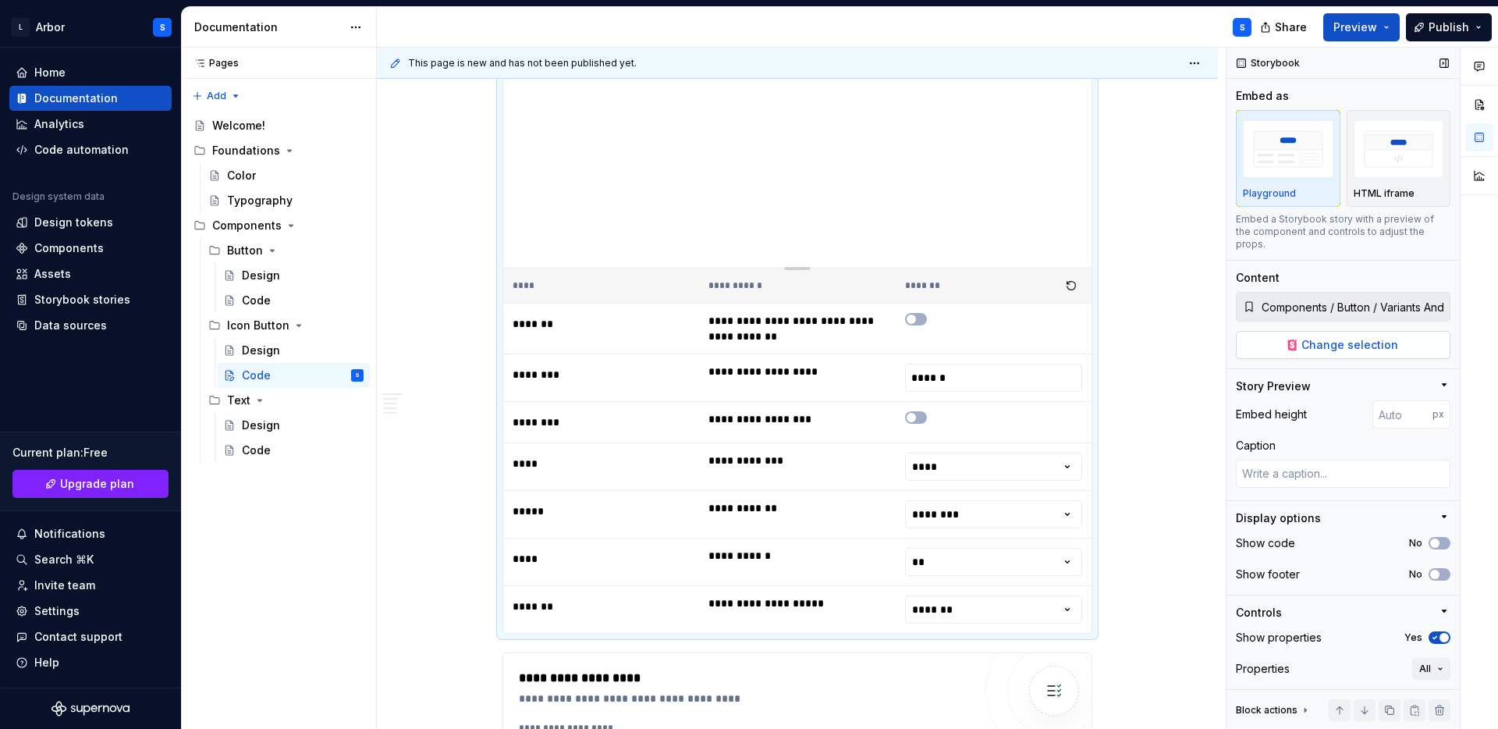
click at [1332, 339] on span "Change selection" at bounding box center [1350, 345] width 97 height 16
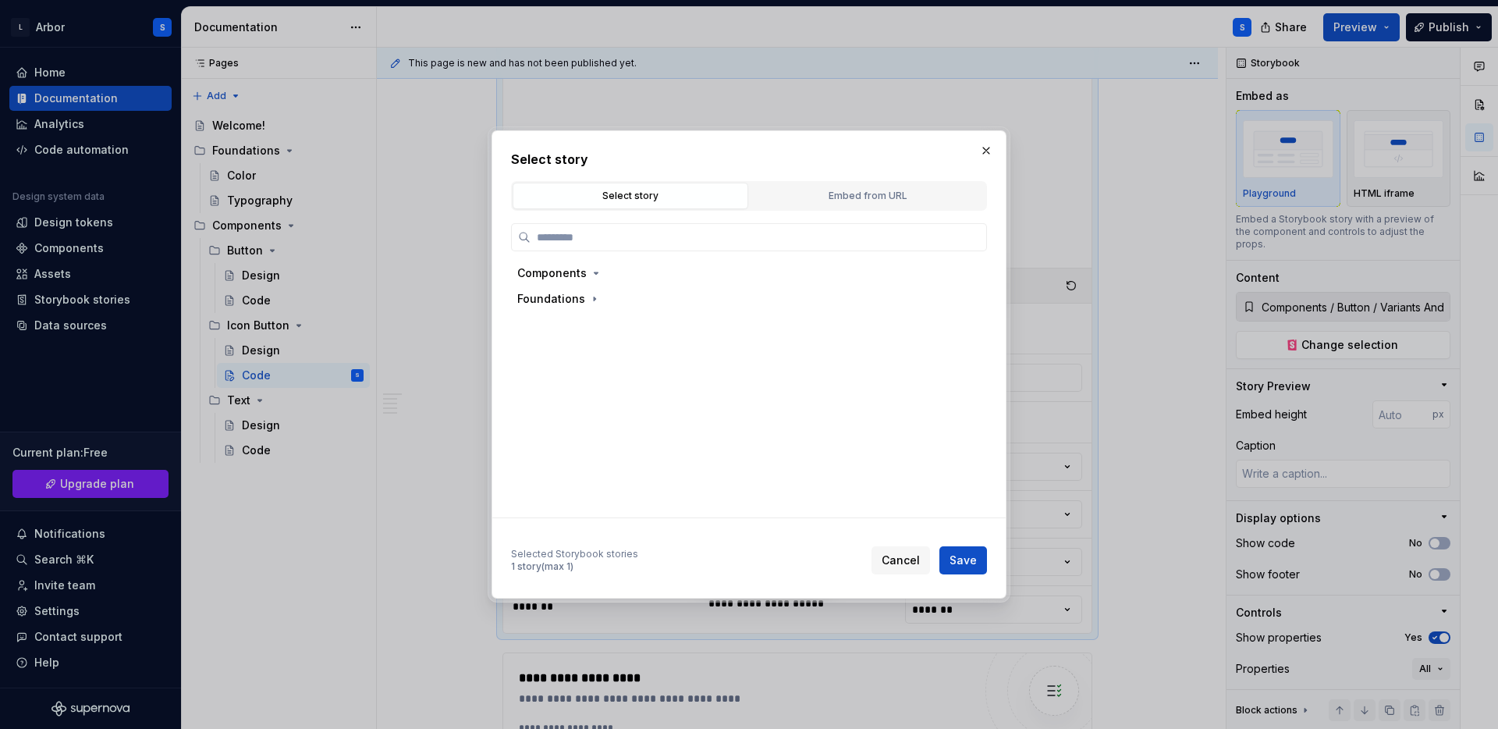
click at [596, 313] on div "Components Foundations" at bounding box center [744, 388] width 467 height 254
click at [594, 297] on icon "button" at bounding box center [595, 299] width 2 height 4
click at [588, 329] on icon "button" at bounding box center [589, 324] width 12 height 12
click at [588, 279] on button "button" at bounding box center [596, 273] width 16 height 16
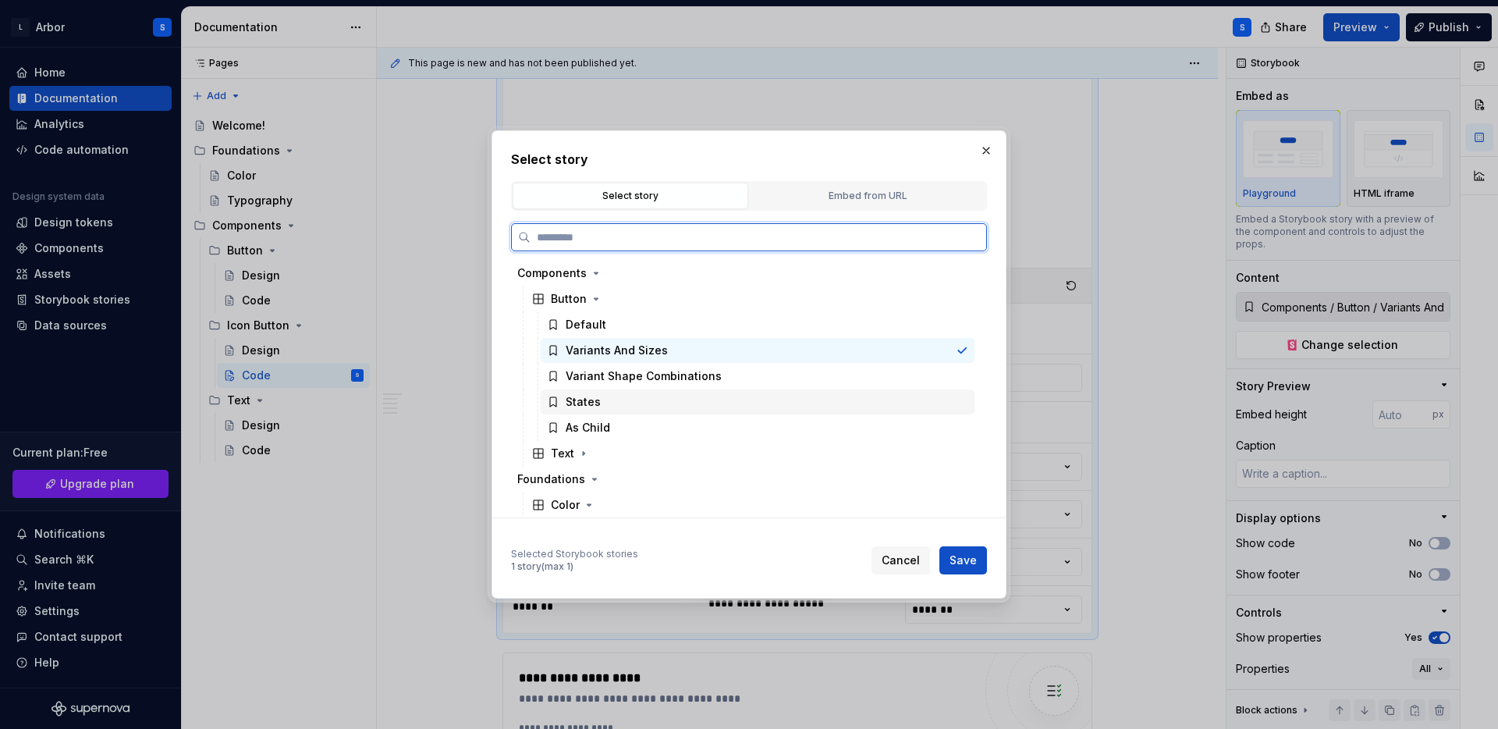
click at [595, 401] on div "States" at bounding box center [583, 402] width 35 height 16
click at [567, 301] on div "Button" at bounding box center [569, 299] width 36 height 16
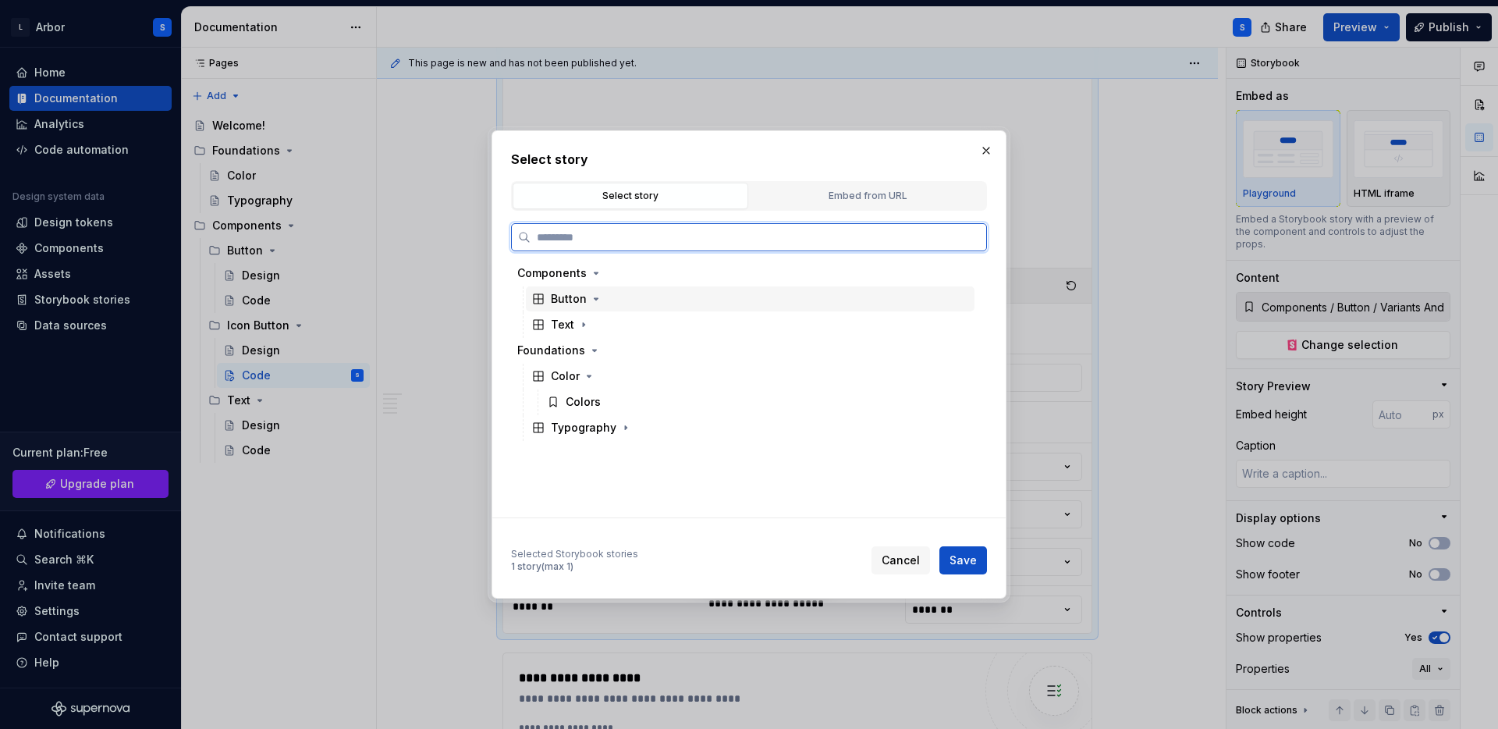
click at [567, 301] on div "Button" at bounding box center [569, 299] width 36 height 16
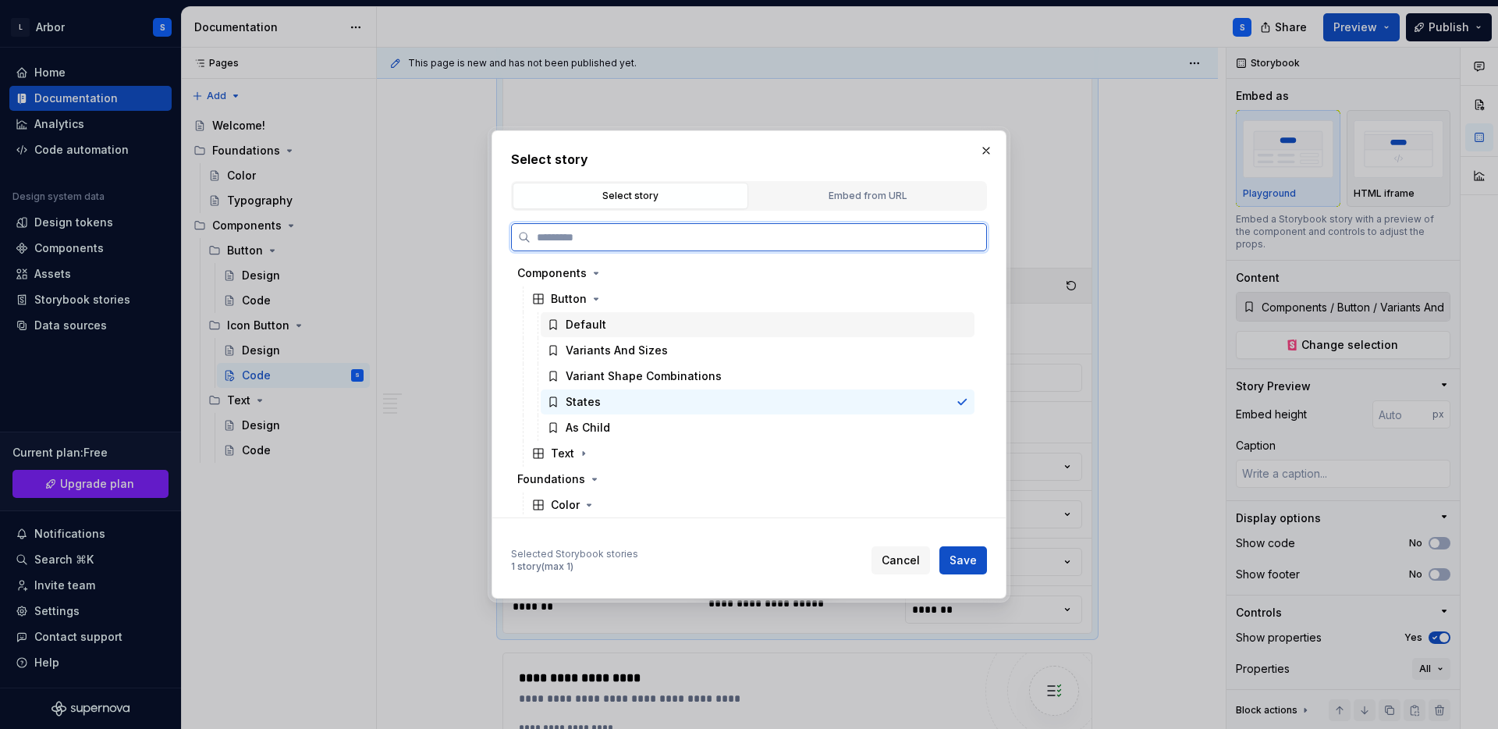
click at [598, 329] on div "Default" at bounding box center [586, 325] width 41 height 16
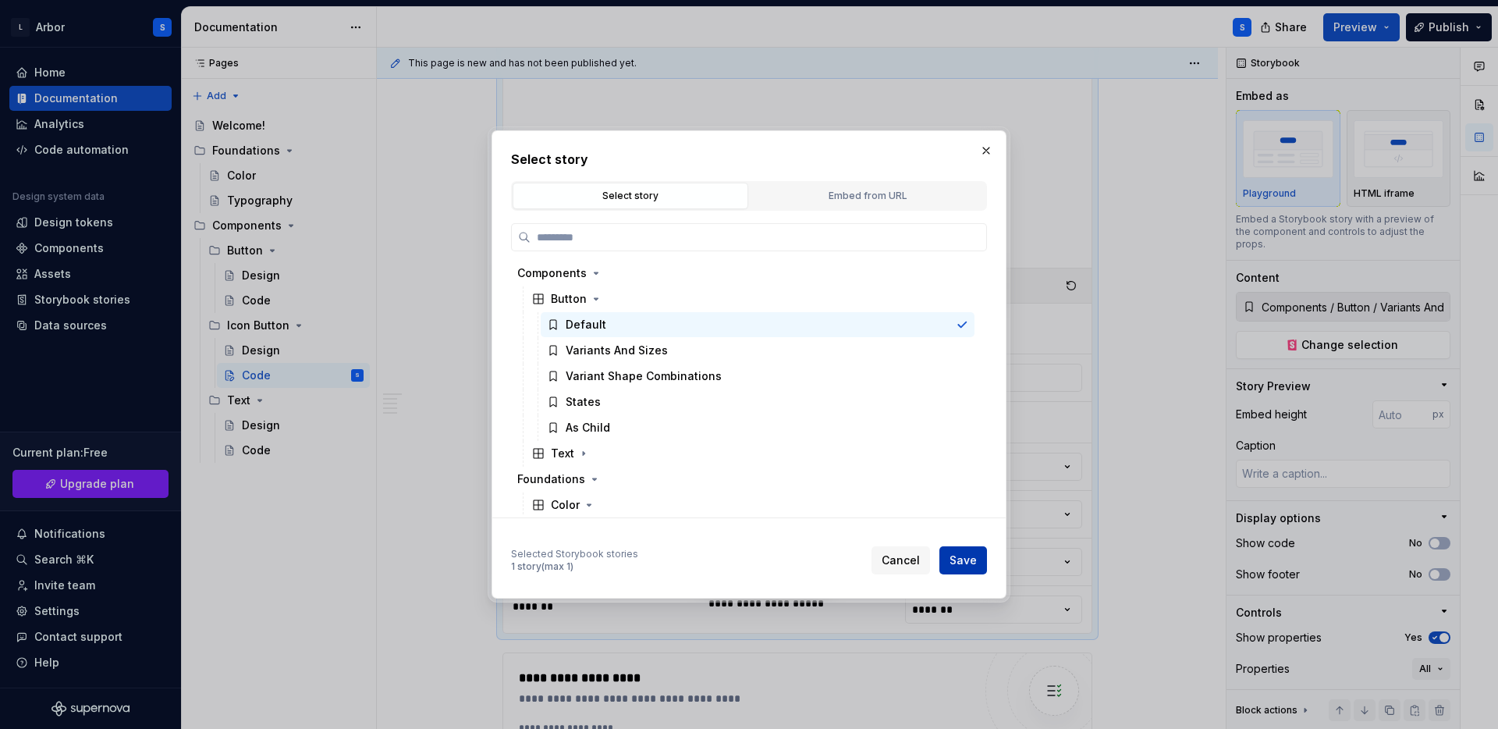
click at [977, 557] on button "Save" at bounding box center [963, 560] width 48 height 28
type textarea "*"
type input "Components / Button / Default"
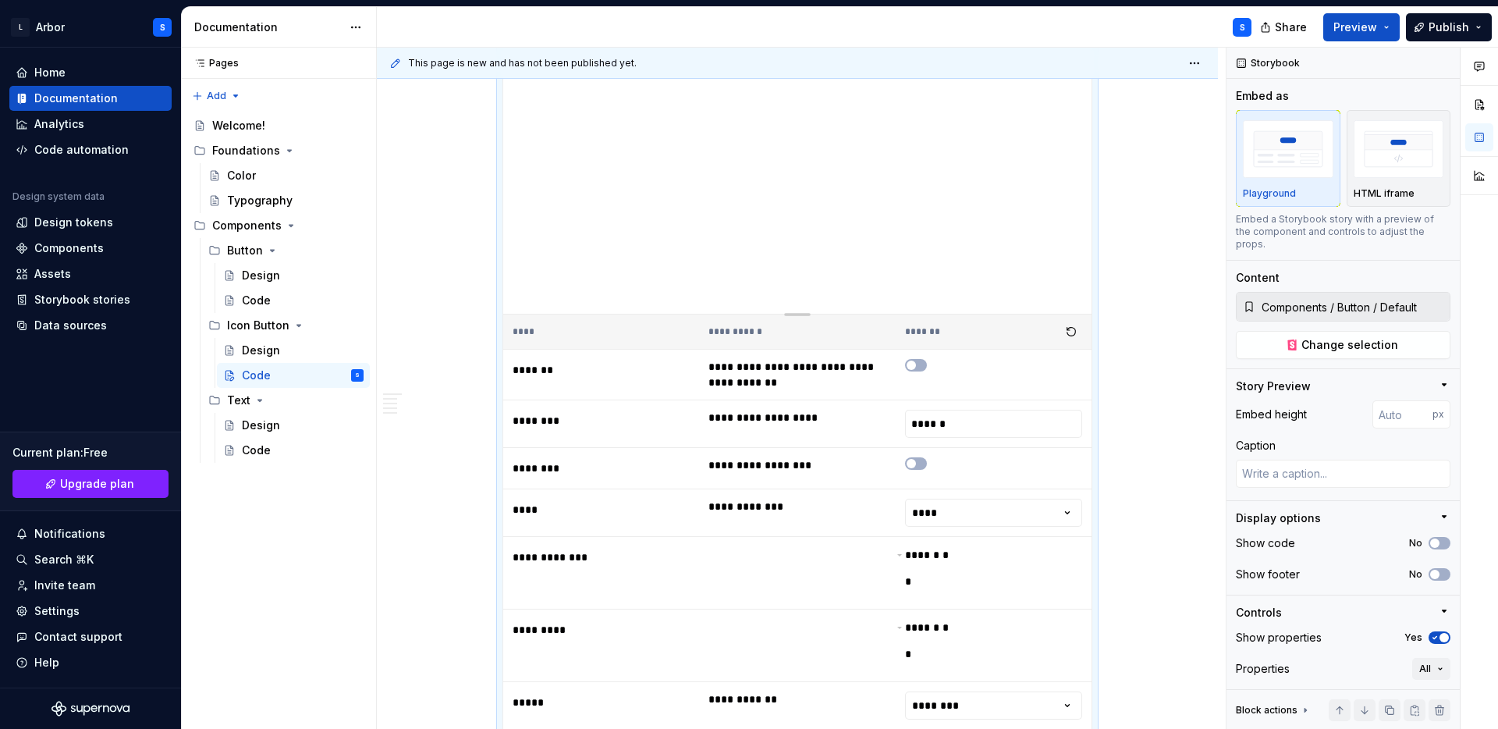
scroll to position [409, 0]
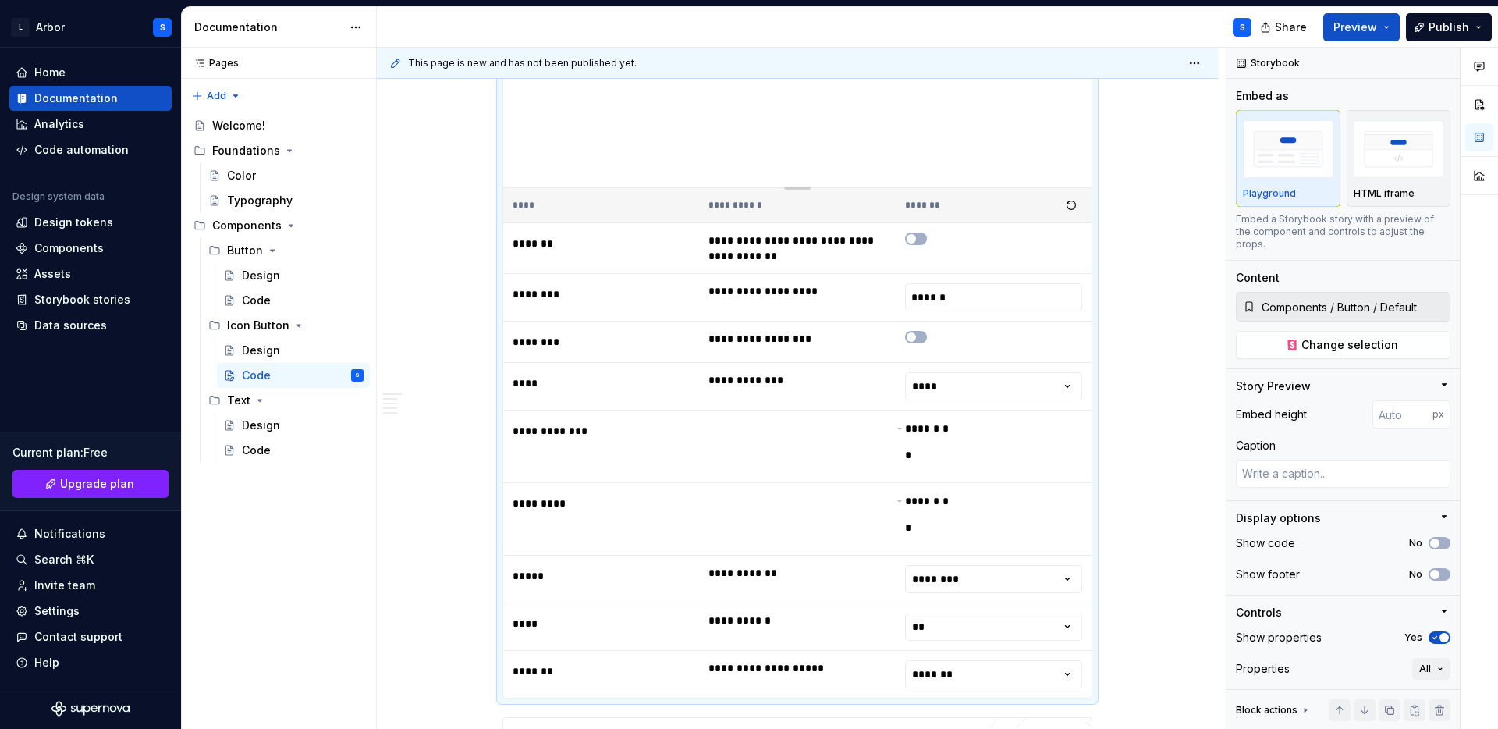
scroll to position [525, 0]
click at [1025, 329] on div at bounding box center [993, 335] width 177 height 12
click at [997, 373] on html "L Arbor S Home Documentation Analytics Code automation Design system data Desig…" at bounding box center [749, 364] width 1498 height 729
type textarea "*"
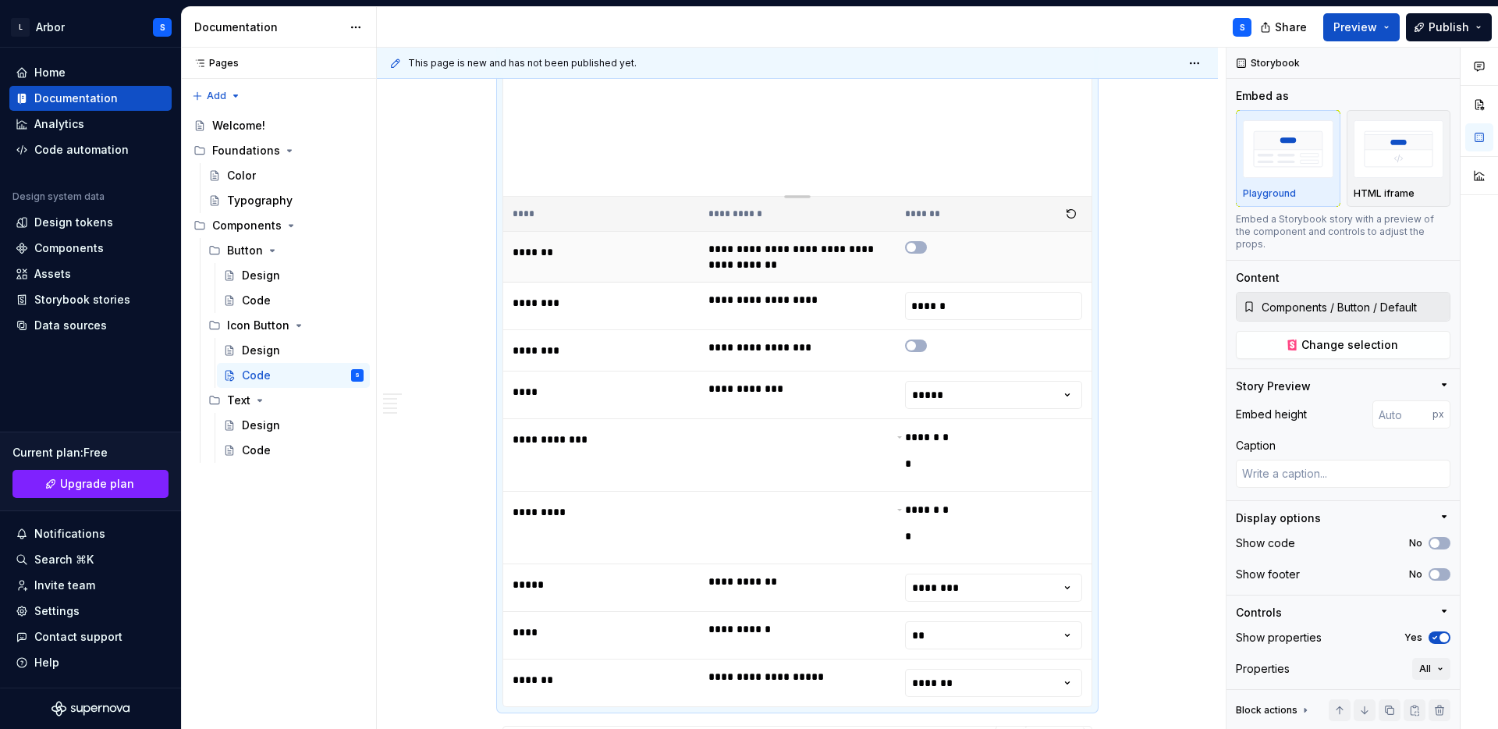
scroll to position [523, 0]
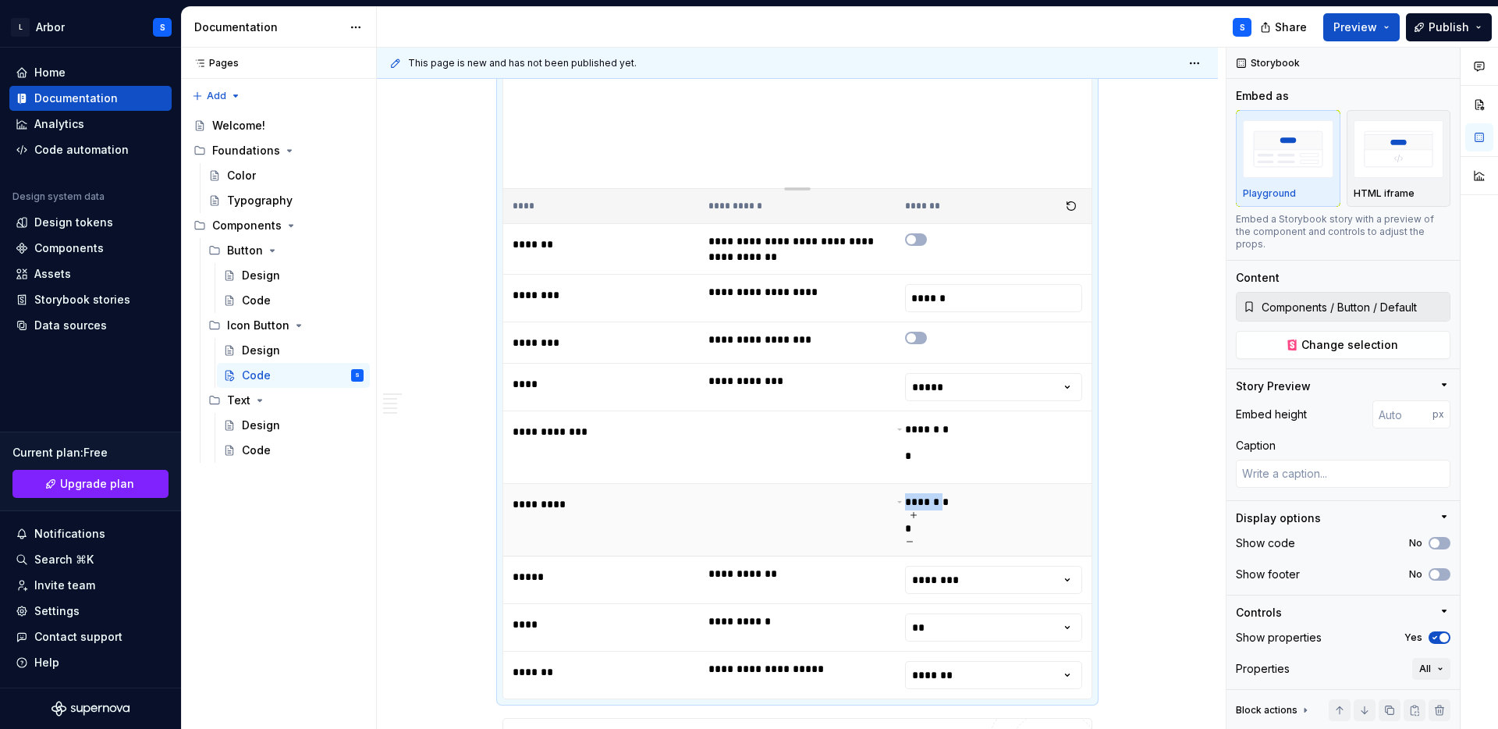
click at [909, 493] on div "**** * * *" at bounding box center [927, 519] width 44 height 53
click at [925, 432] on div "**** * * *" at bounding box center [927, 447] width 44 height 53
click at [918, 438] on icon at bounding box center [913, 442] width 9 height 9
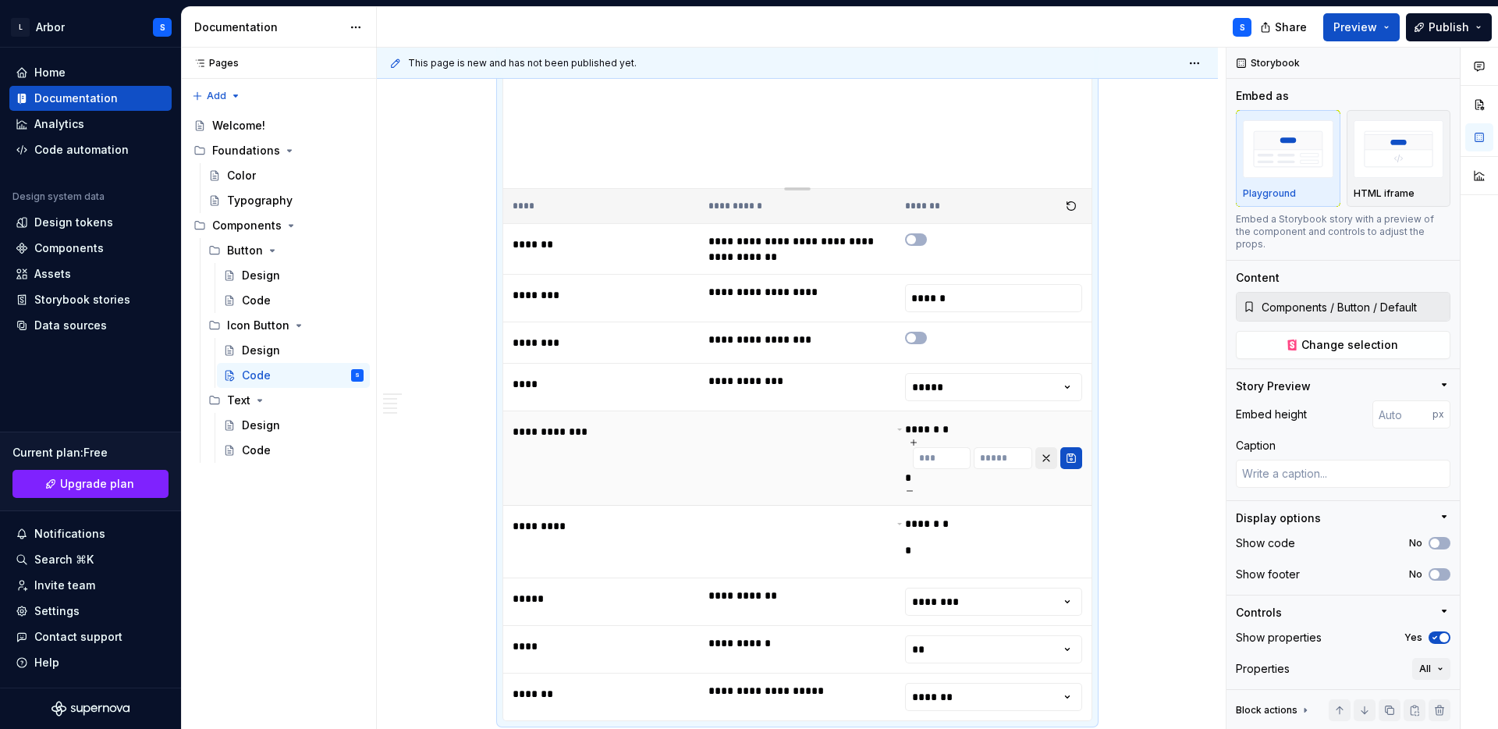
click at [1043, 447] on button "button" at bounding box center [1046, 458] width 22 height 22
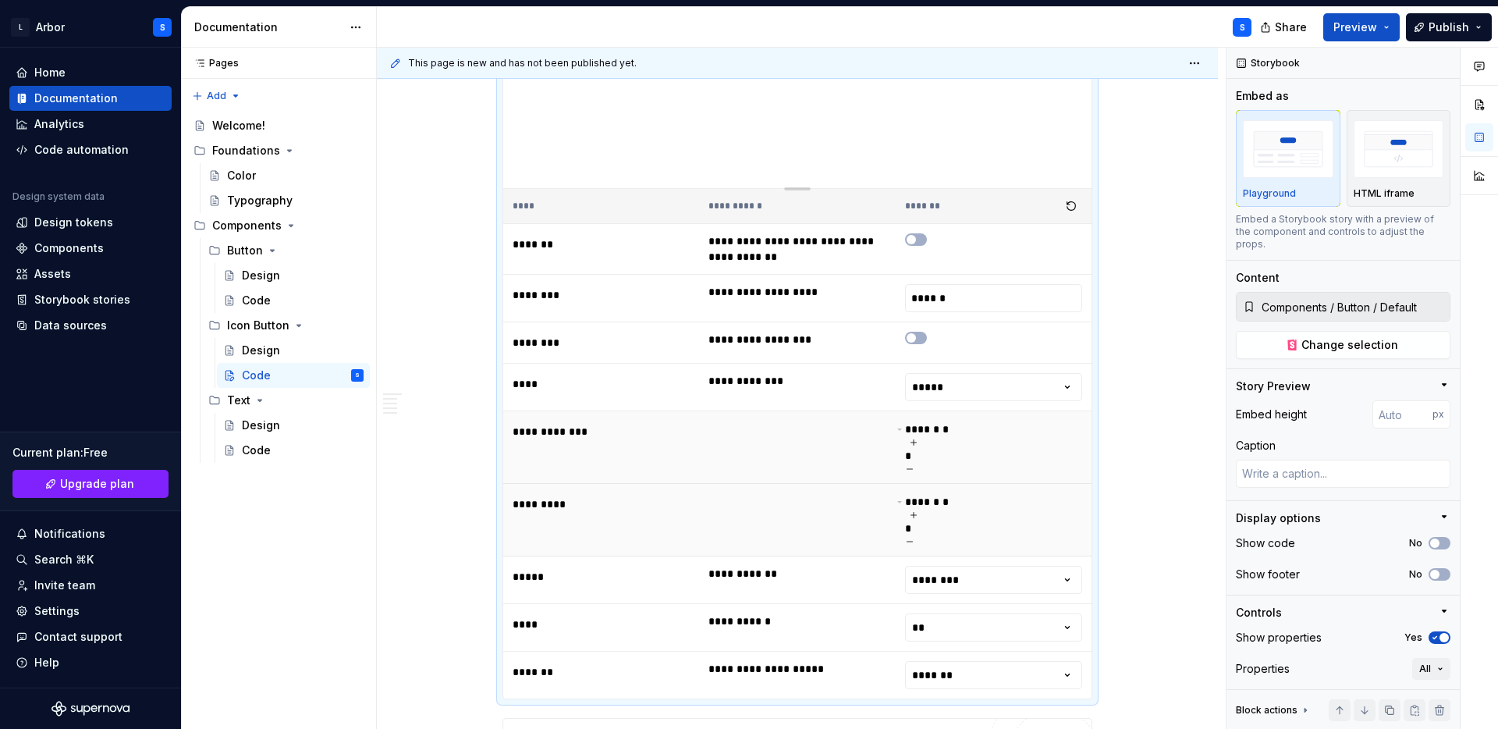
click at [918, 510] on icon at bounding box center [913, 514] width 9 height 9
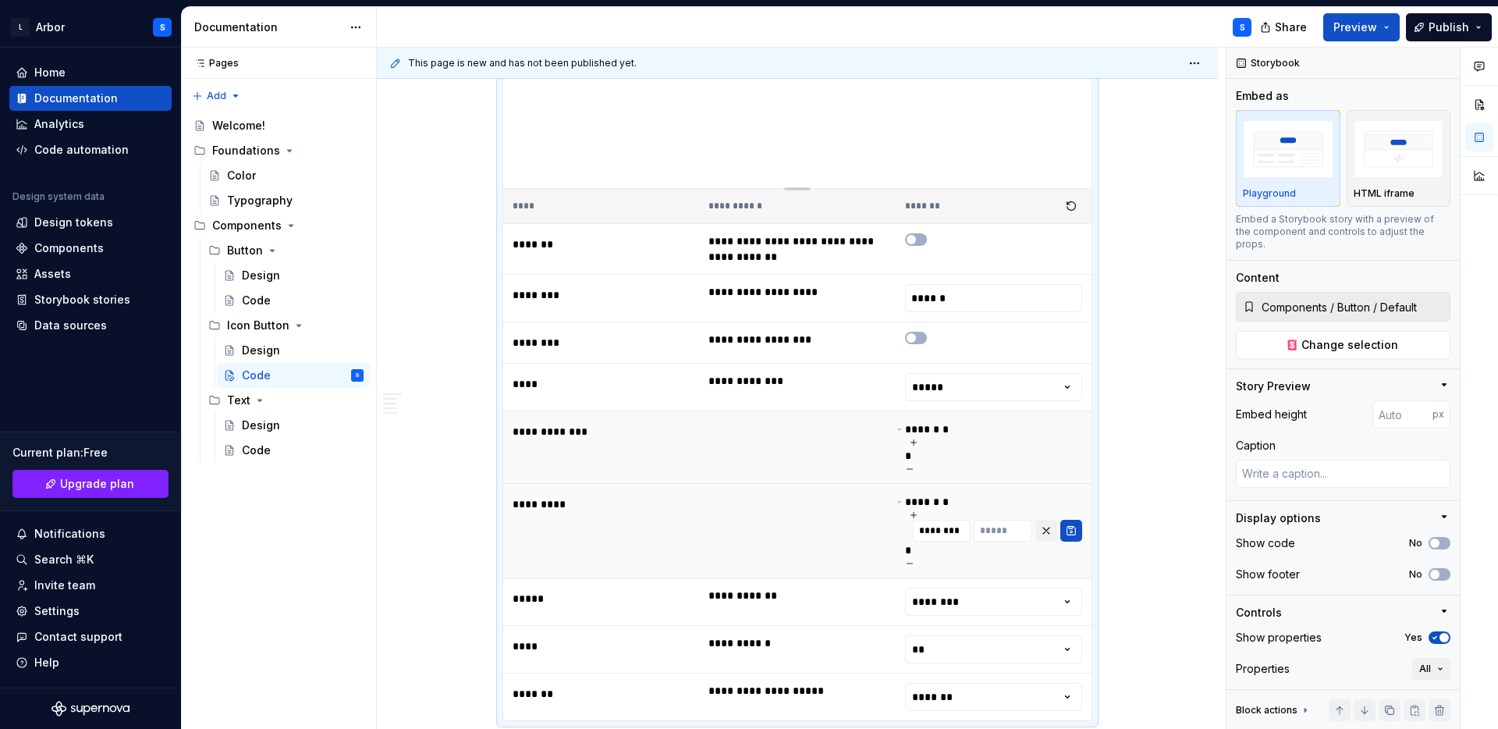
type input "********"
type input "****"
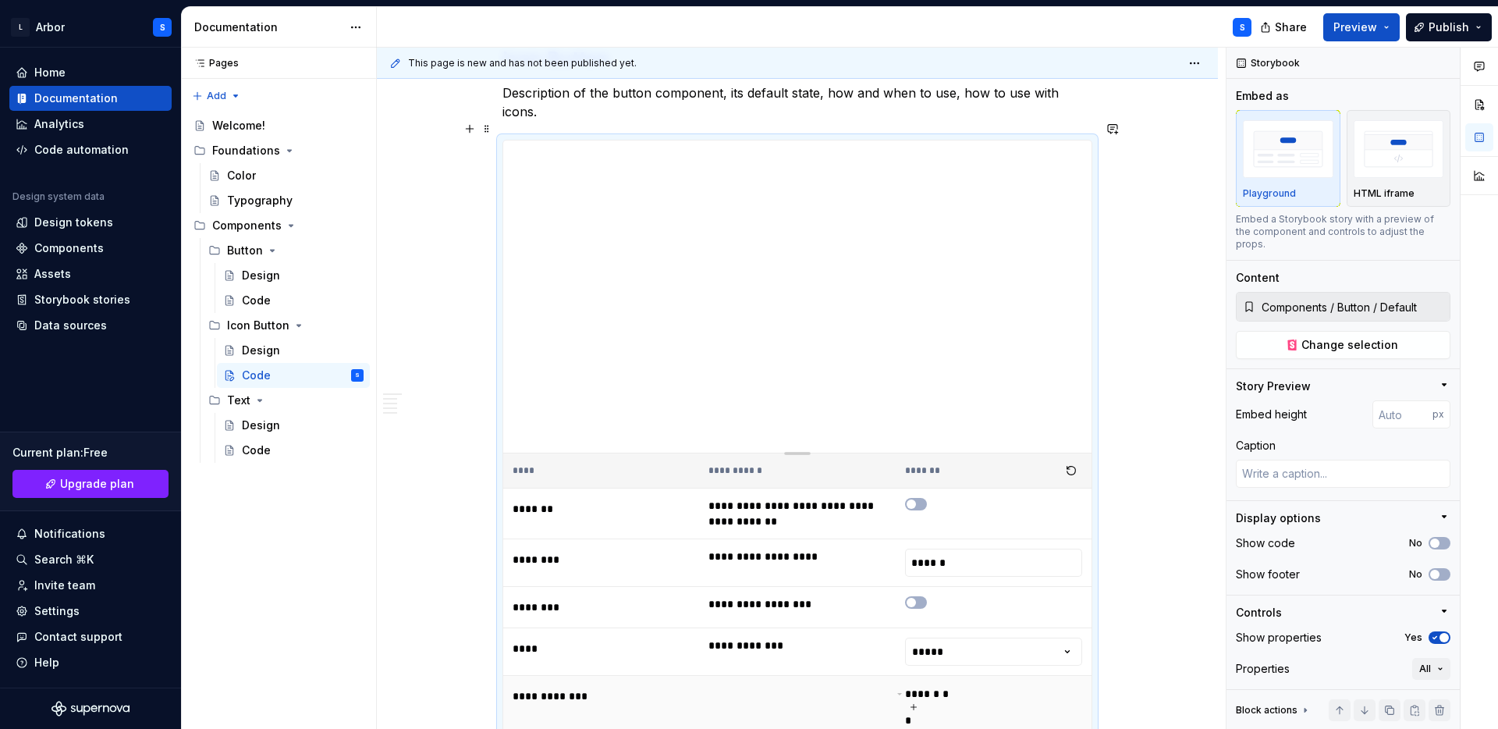
scroll to position [567, 0]
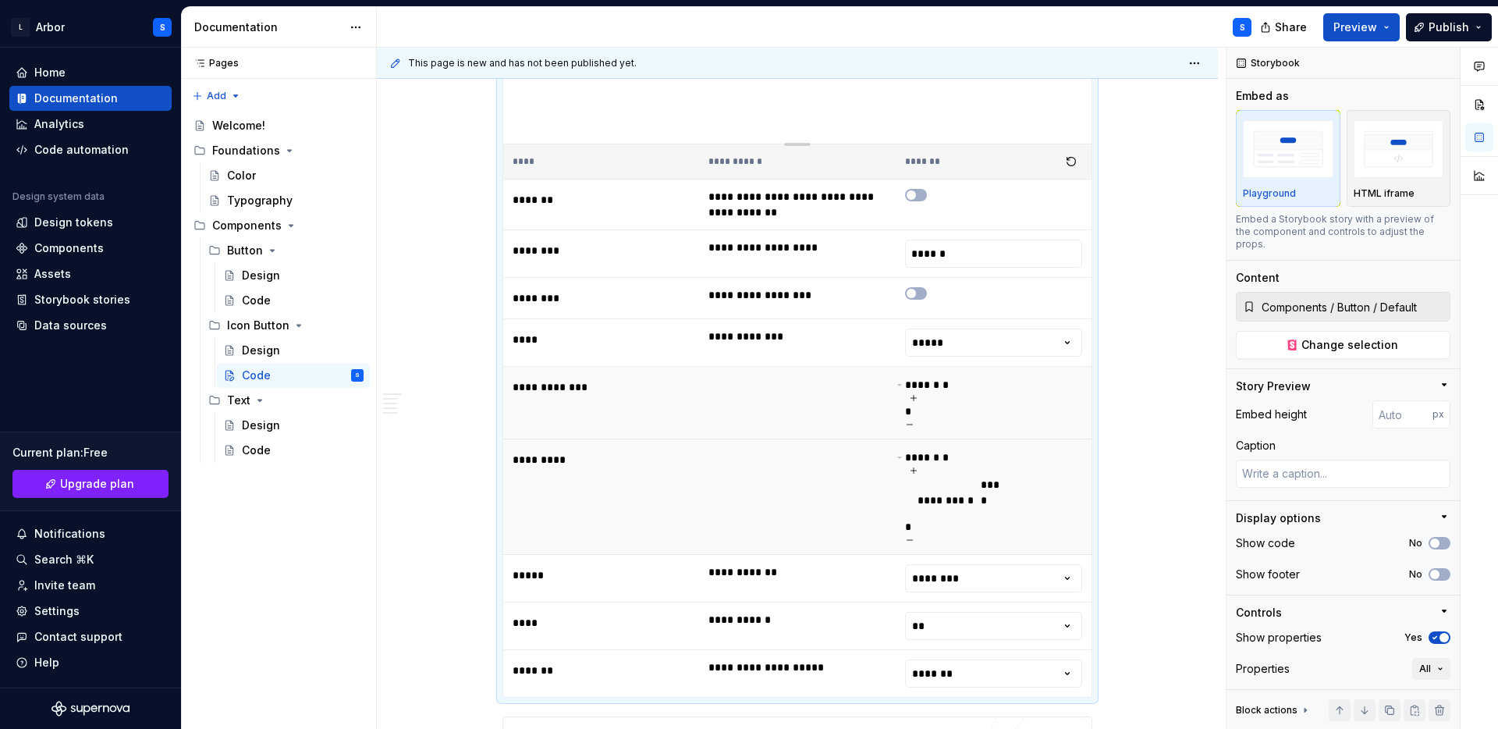
click at [915, 535] on icon at bounding box center [909, 539] width 9 height 9
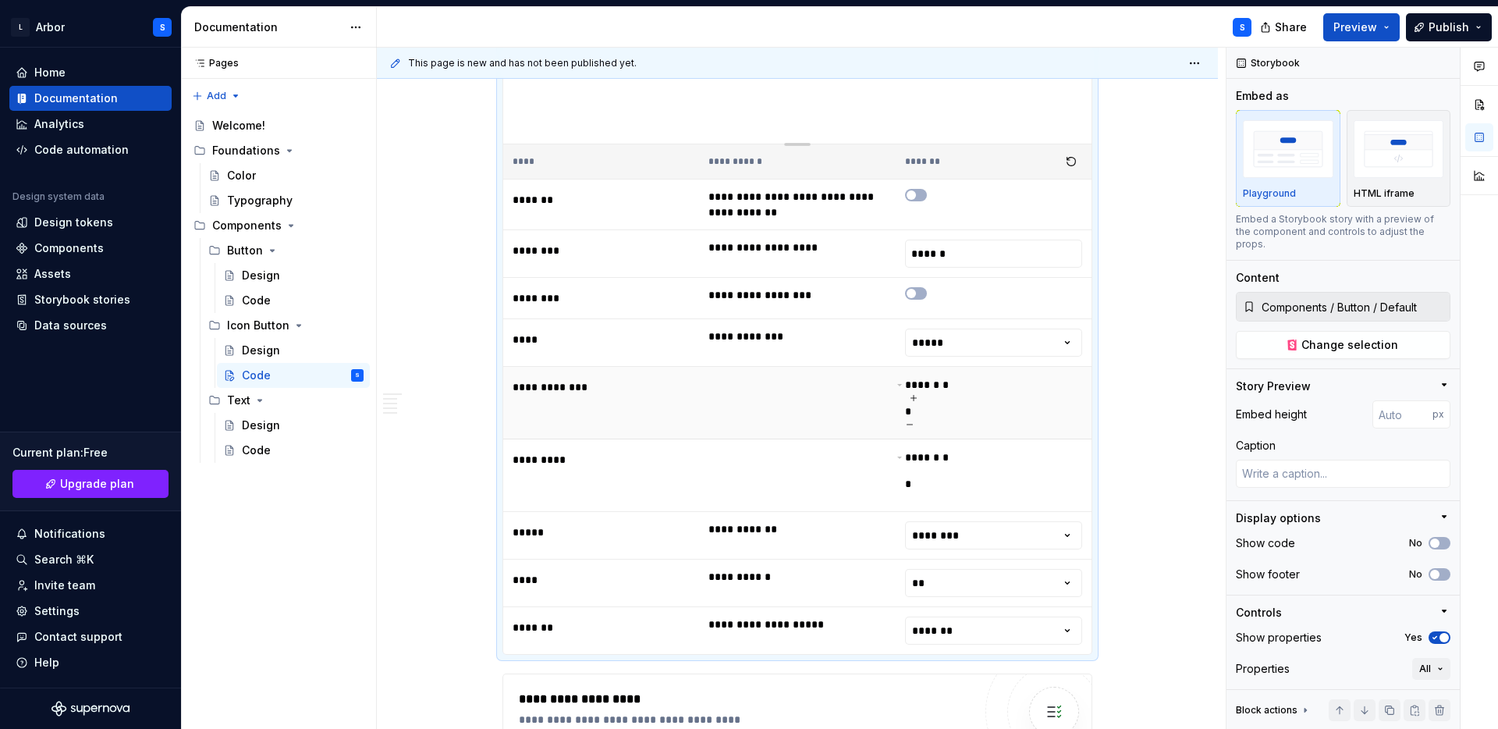
click at [916, 393] on icon at bounding box center [913, 397] width 9 height 9
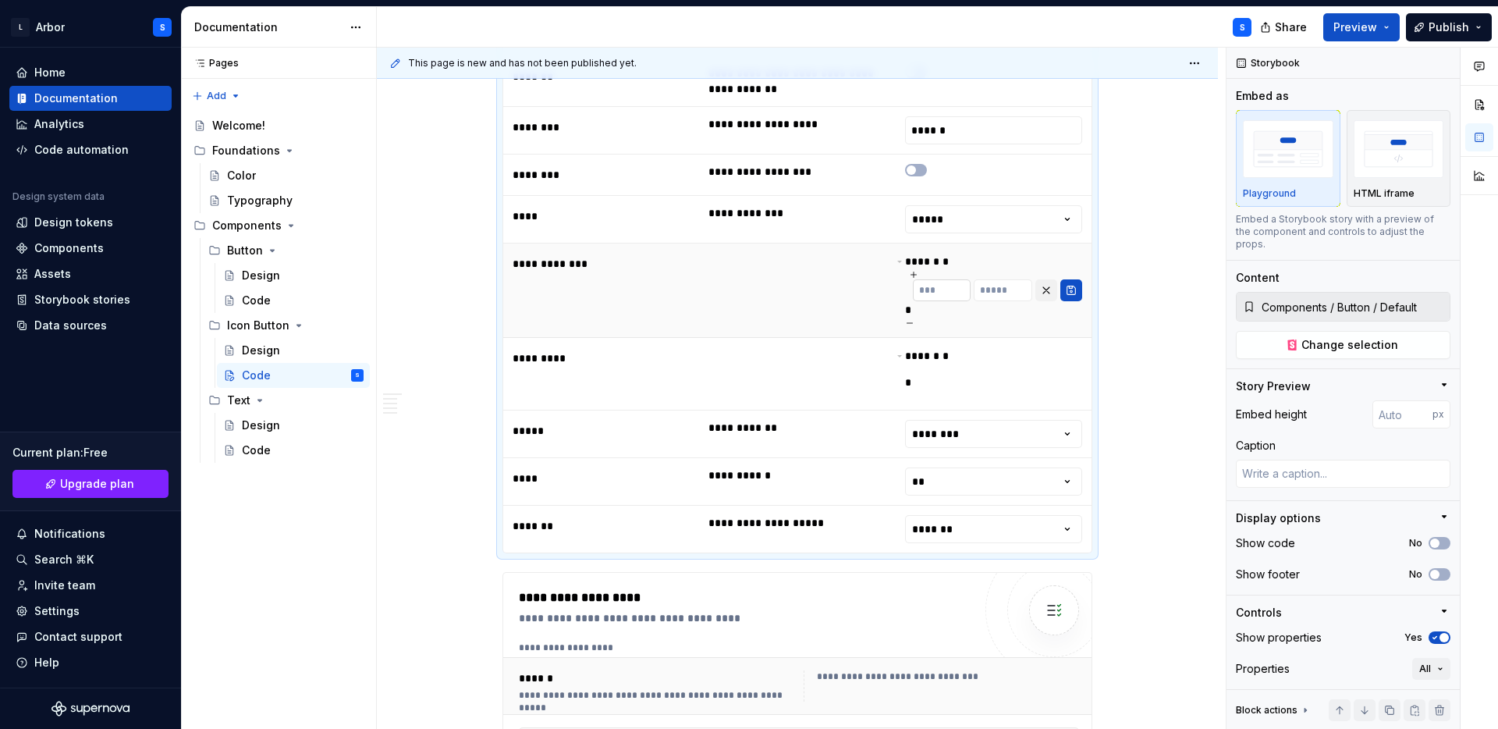
scroll to position [693, 0]
click at [951, 503] on td "*******" at bounding box center [994, 527] width 196 height 48
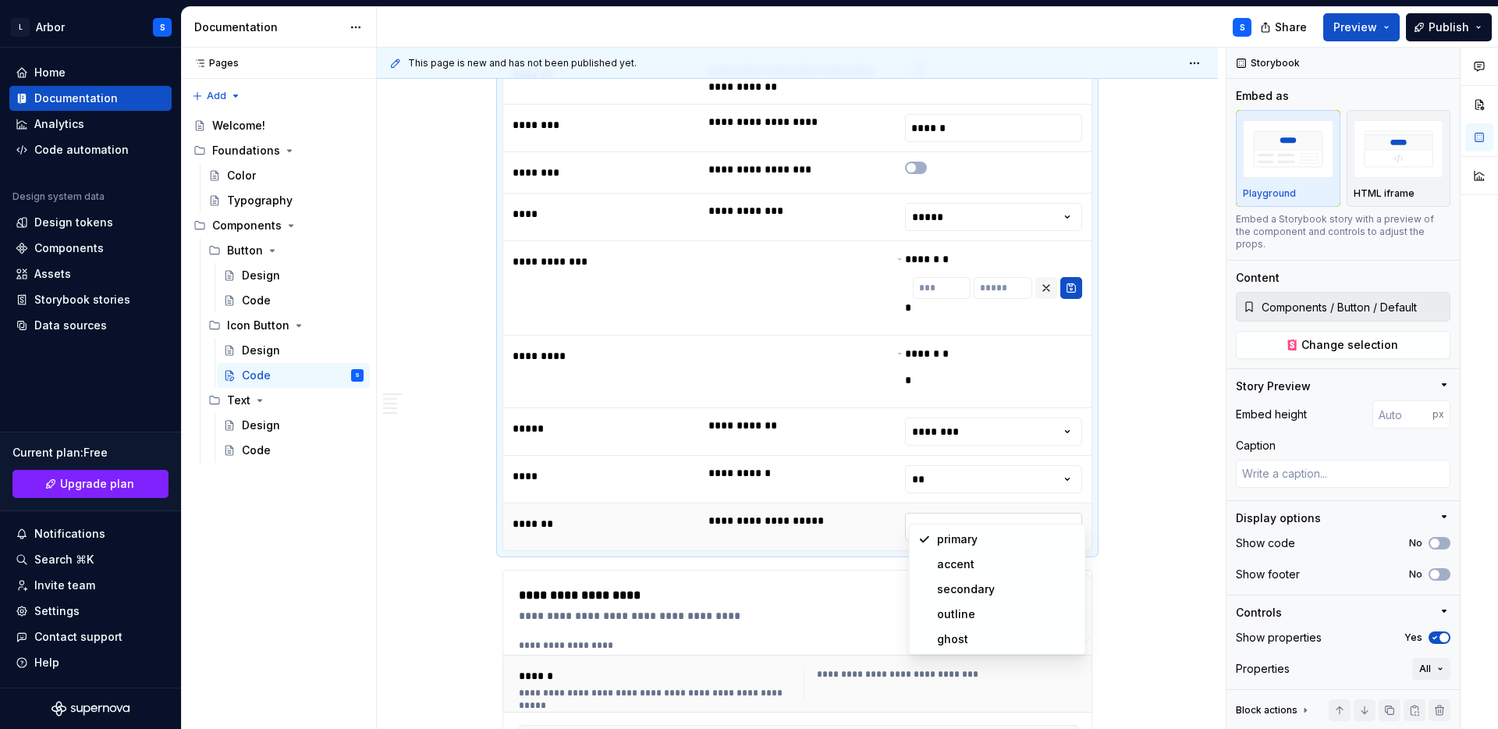
click at [950, 510] on html "L Arbor S Home Documentation Analytics Code automation Design system data Desig…" at bounding box center [749, 364] width 1498 height 729
click at [948, 475] on html "L Arbor S Home Documentation Analytics Code automation Design system data Desig…" at bounding box center [749, 364] width 1498 height 729
click at [947, 494] on html "L Arbor S Home Documentation Analytics Code automation Design system data Desig…" at bounding box center [749, 364] width 1498 height 729
click at [947, 454] on html "L Arbor S Home Documentation Analytics Code automation Design system data Desig…" at bounding box center [749, 364] width 1498 height 729
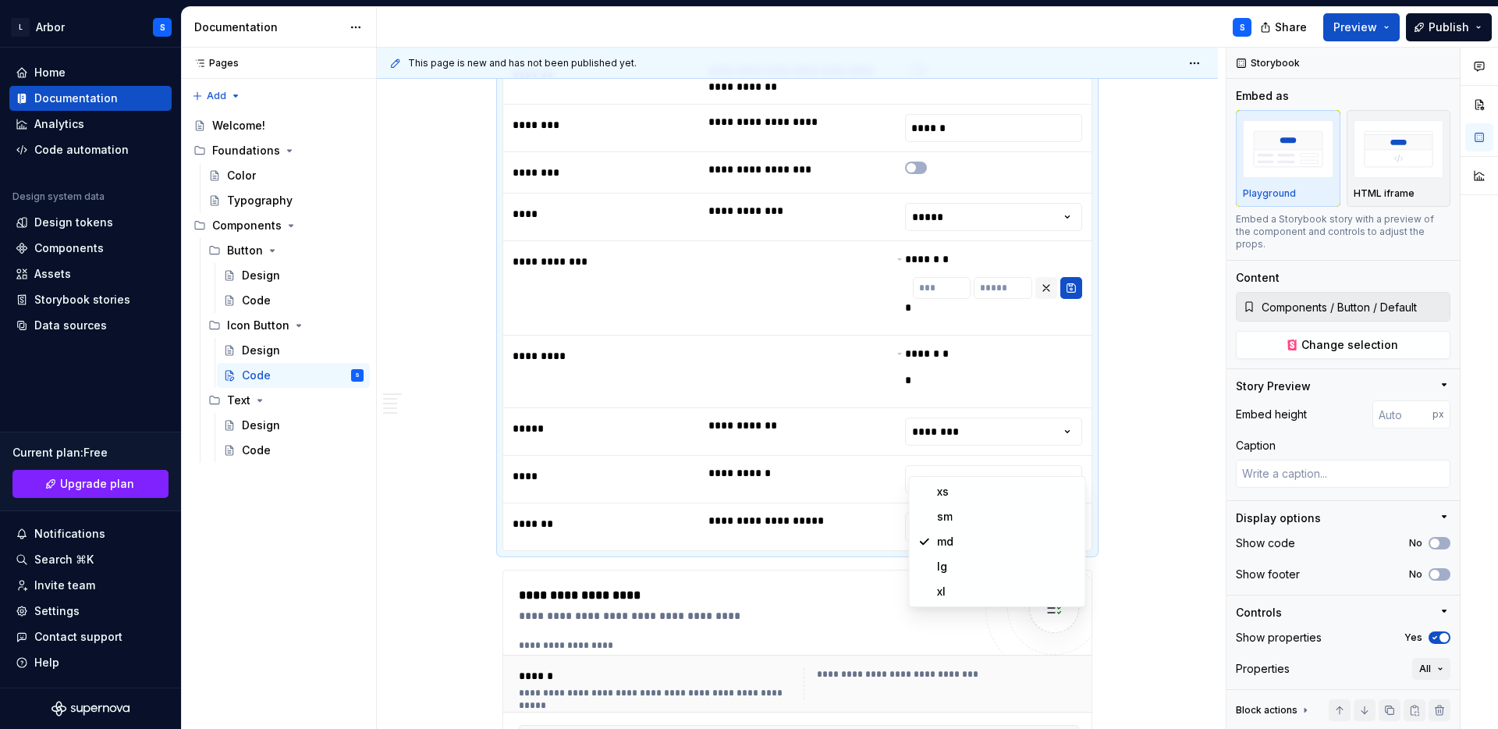
click at [947, 321] on html "L Arbor S Home Documentation Analytics Code automation Design system data Desig…" at bounding box center [749, 364] width 1498 height 729
click at [961, 417] on html "L Arbor S Home Documentation Analytics Code automation Design system data Desig…" at bounding box center [749, 364] width 1498 height 729
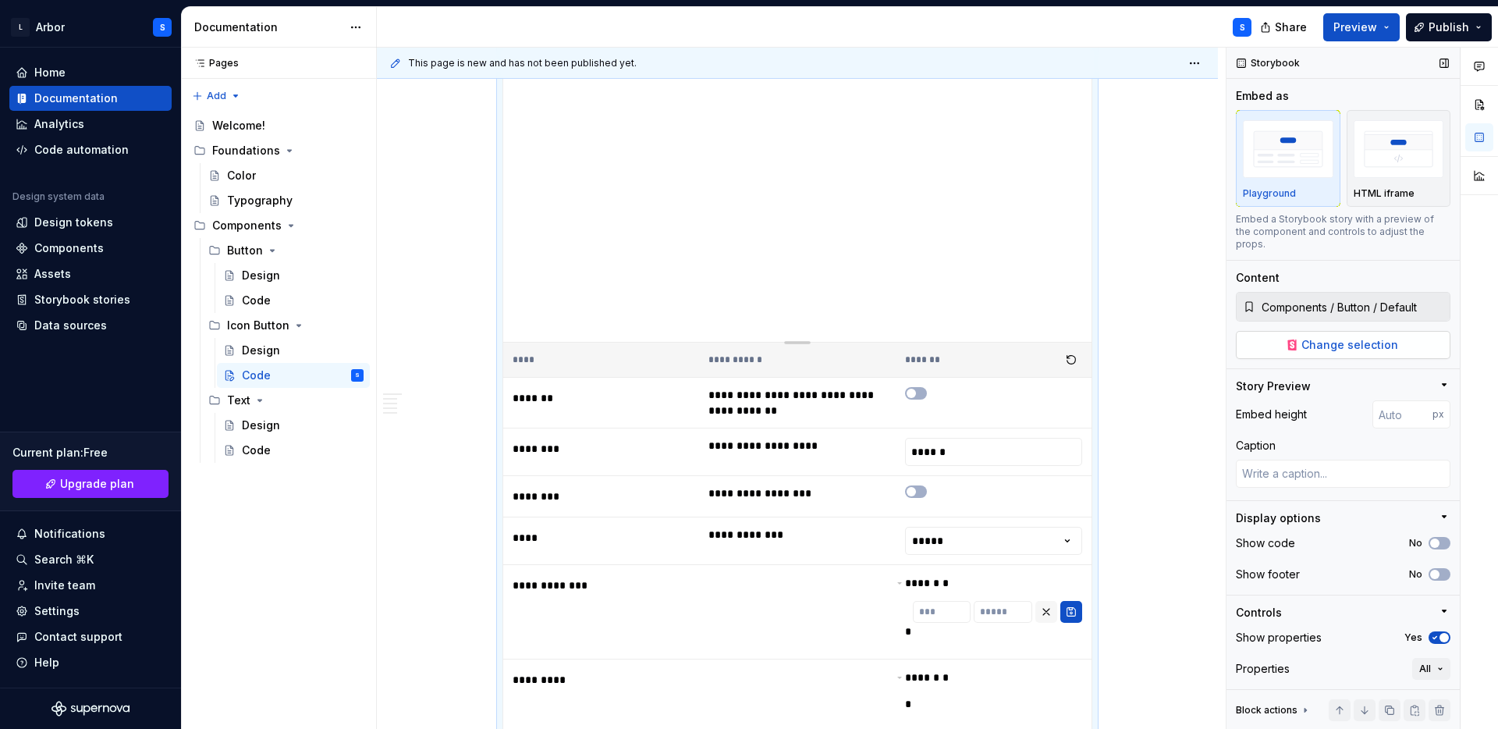
click at [1363, 337] on span "Change selection" at bounding box center [1350, 345] width 97 height 16
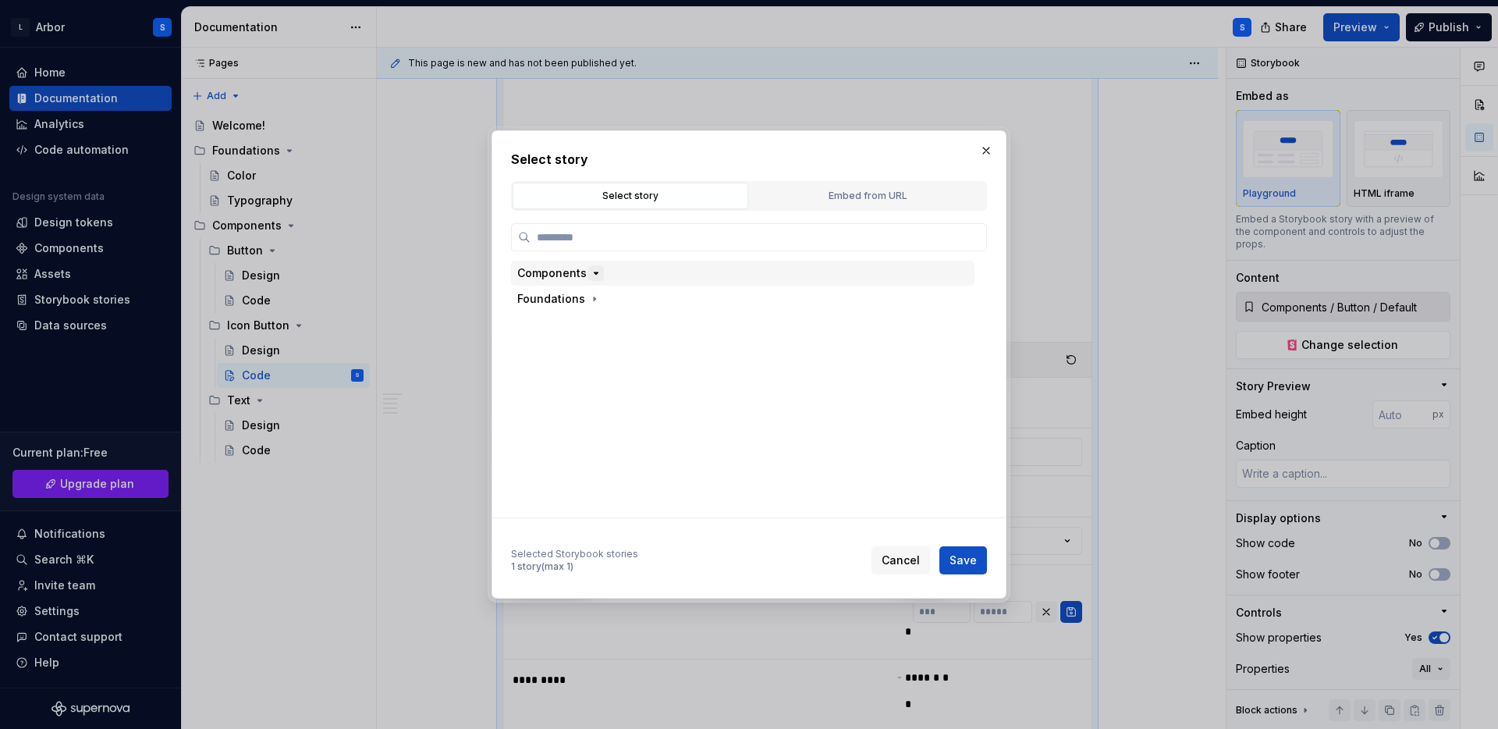
click at [588, 268] on button "button" at bounding box center [596, 273] width 16 height 16
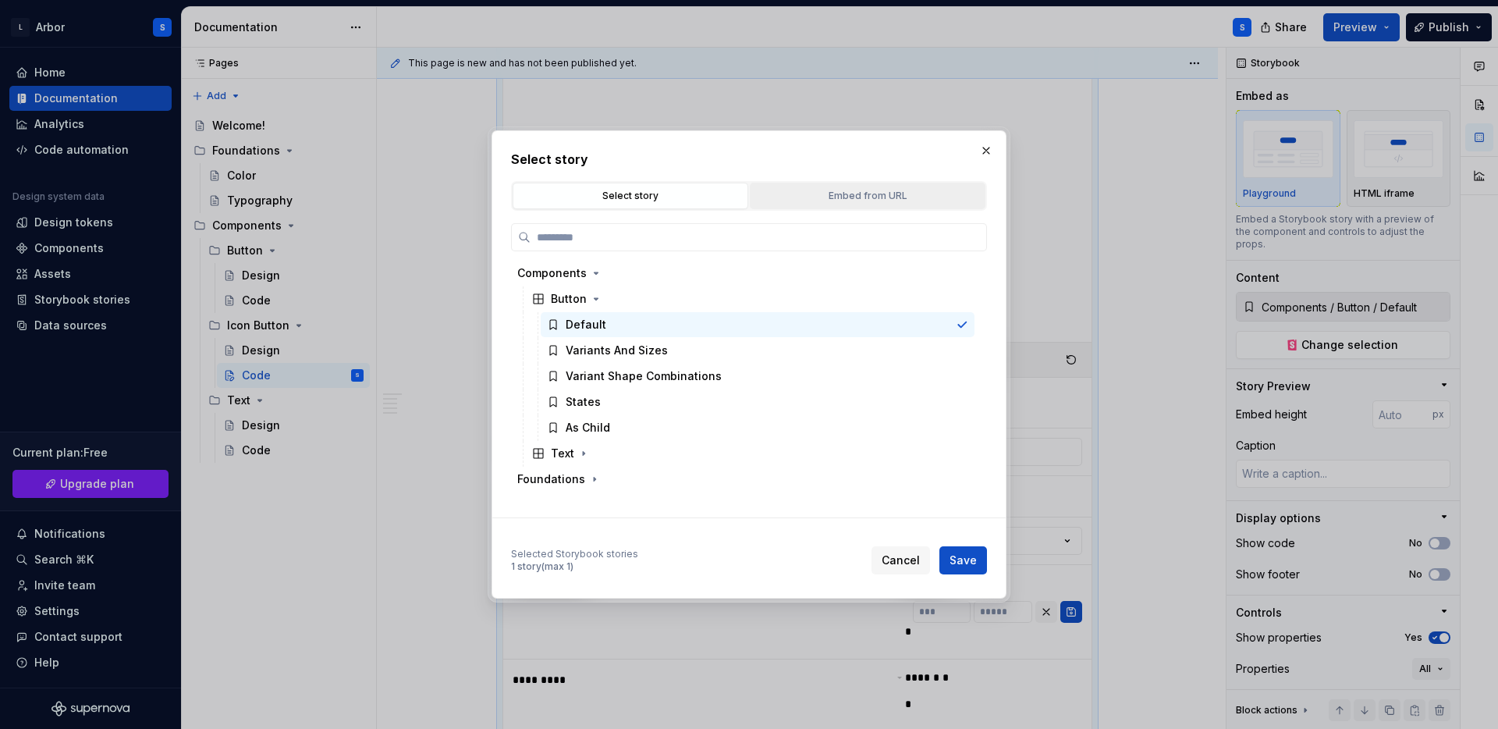
click at [830, 183] on button "Embed from URL" at bounding box center [868, 196] width 236 height 27
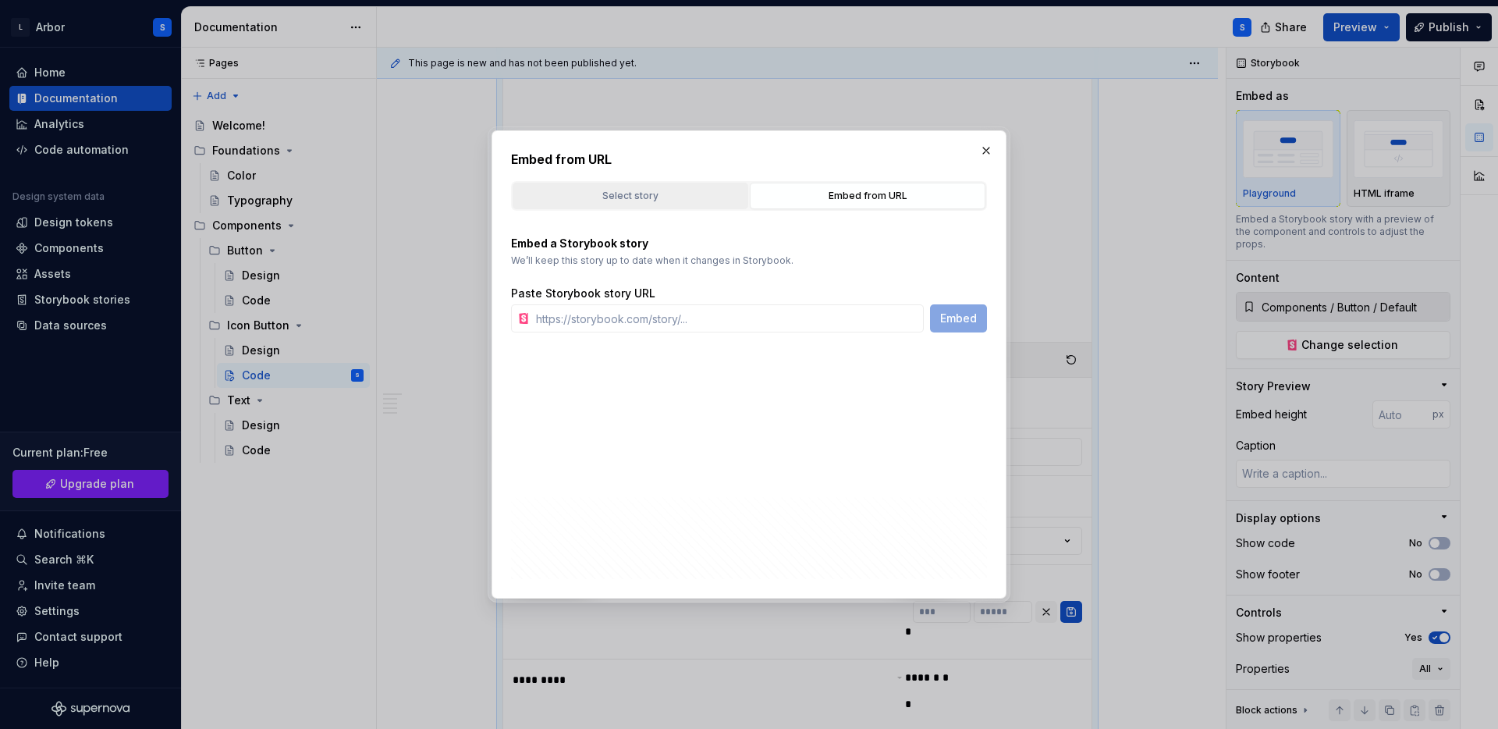
click at [687, 184] on button "Select story" at bounding box center [631, 196] width 236 height 27
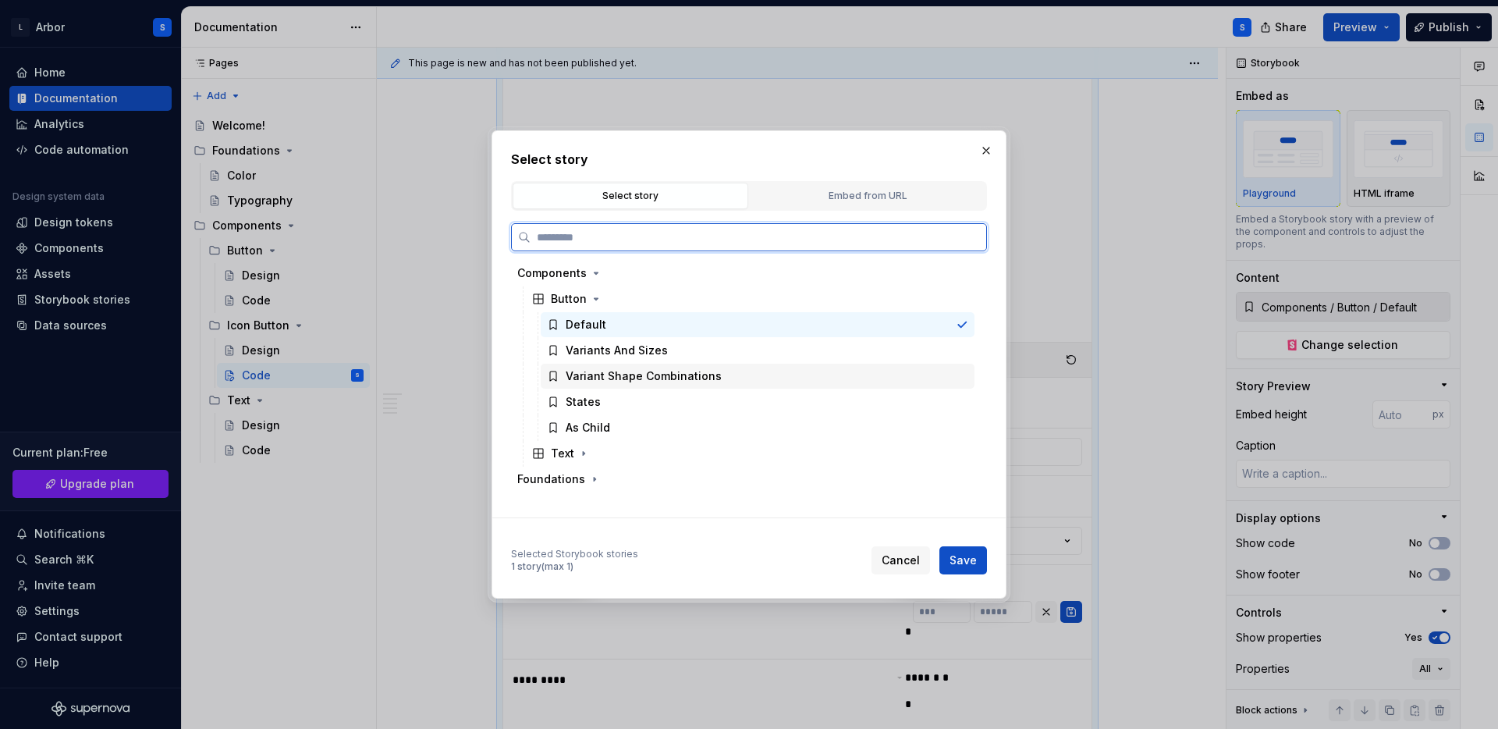
click at [645, 382] on div "Variant Shape Combinations" at bounding box center [644, 376] width 156 height 16
click at [636, 401] on div "States" at bounding box center [758, 401] width 434 height 25
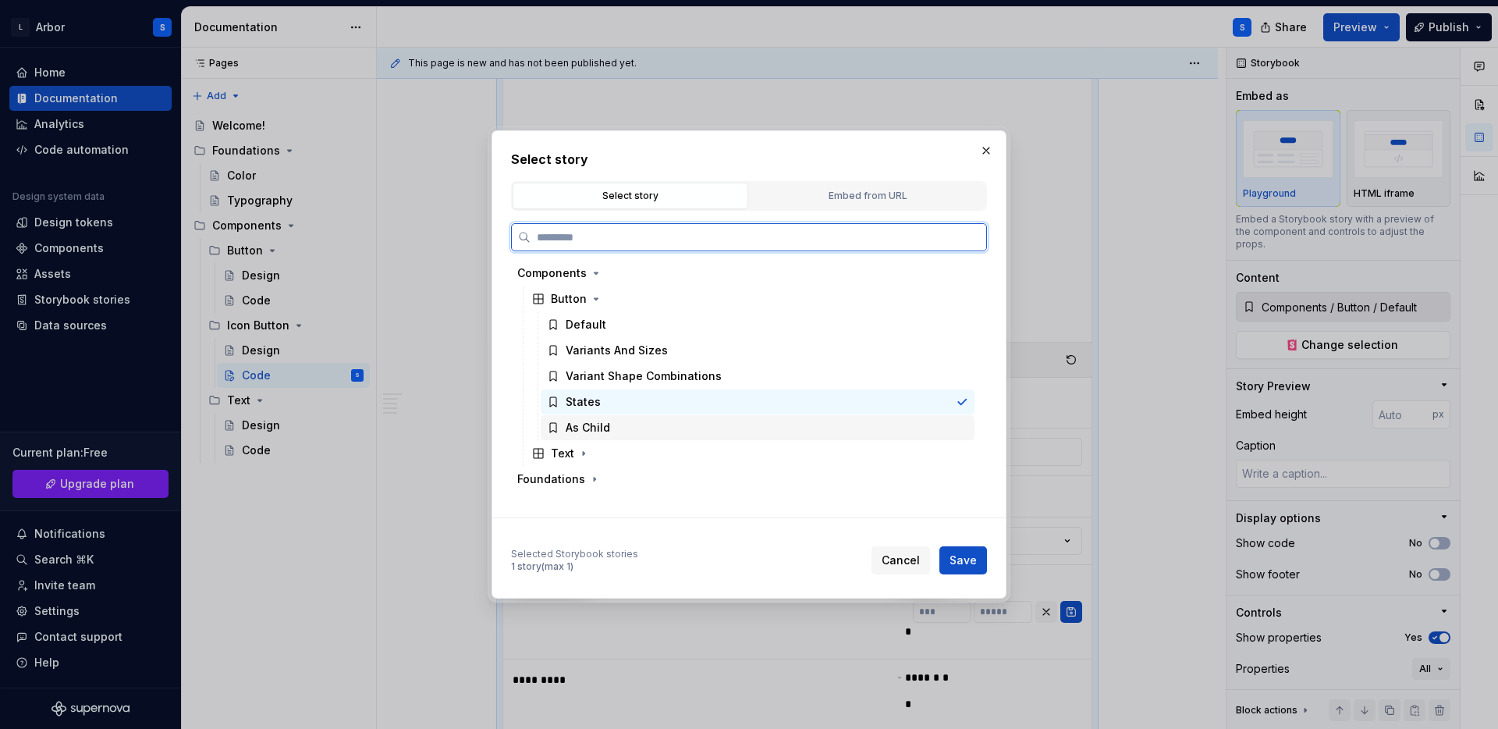
click at [645, 435] on div "As Child" at bounding box center [758, 427] width 434 height 25
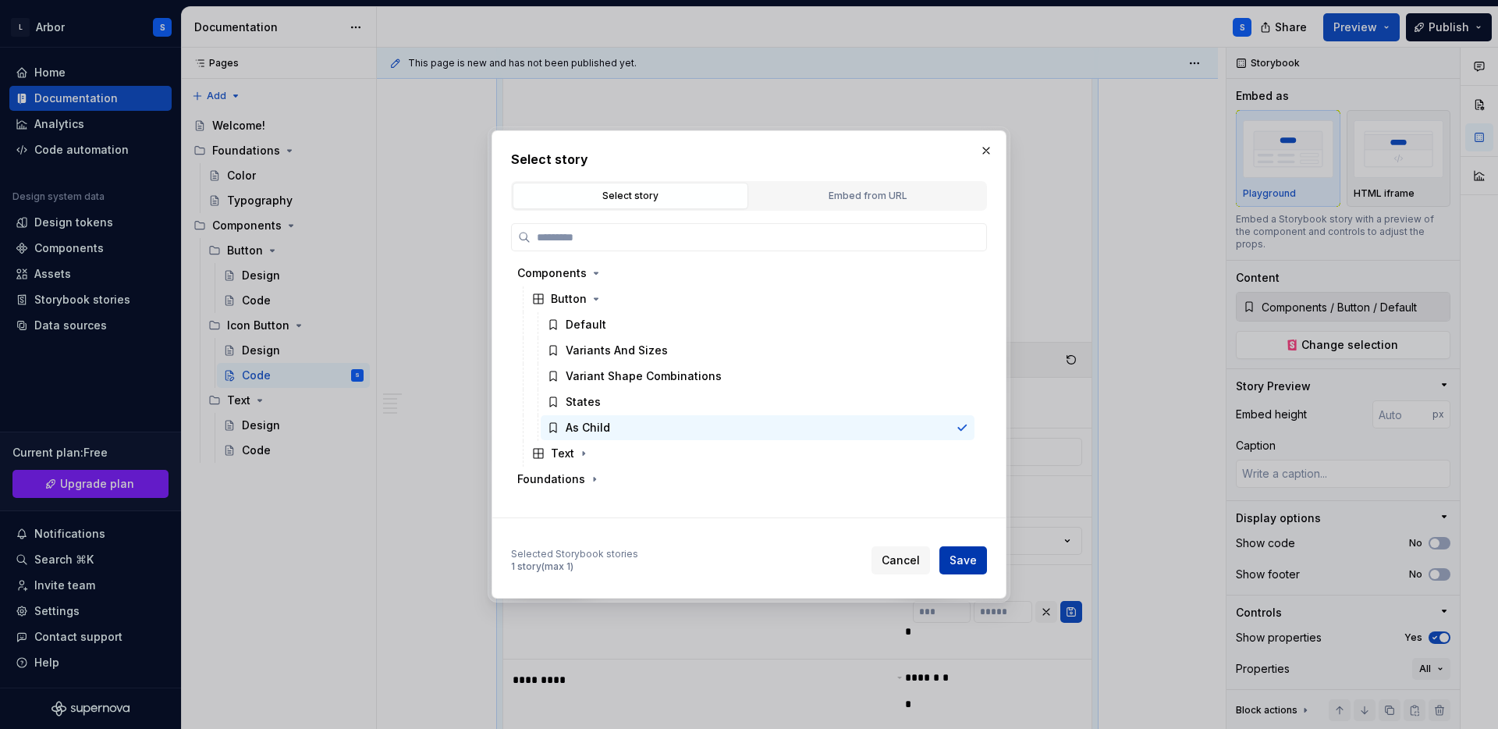
click at [945, 557] on button "Save" at bounding box center [963, 560] width 48 height 28
type textarea "*"
type input "Components / Button / As Child"
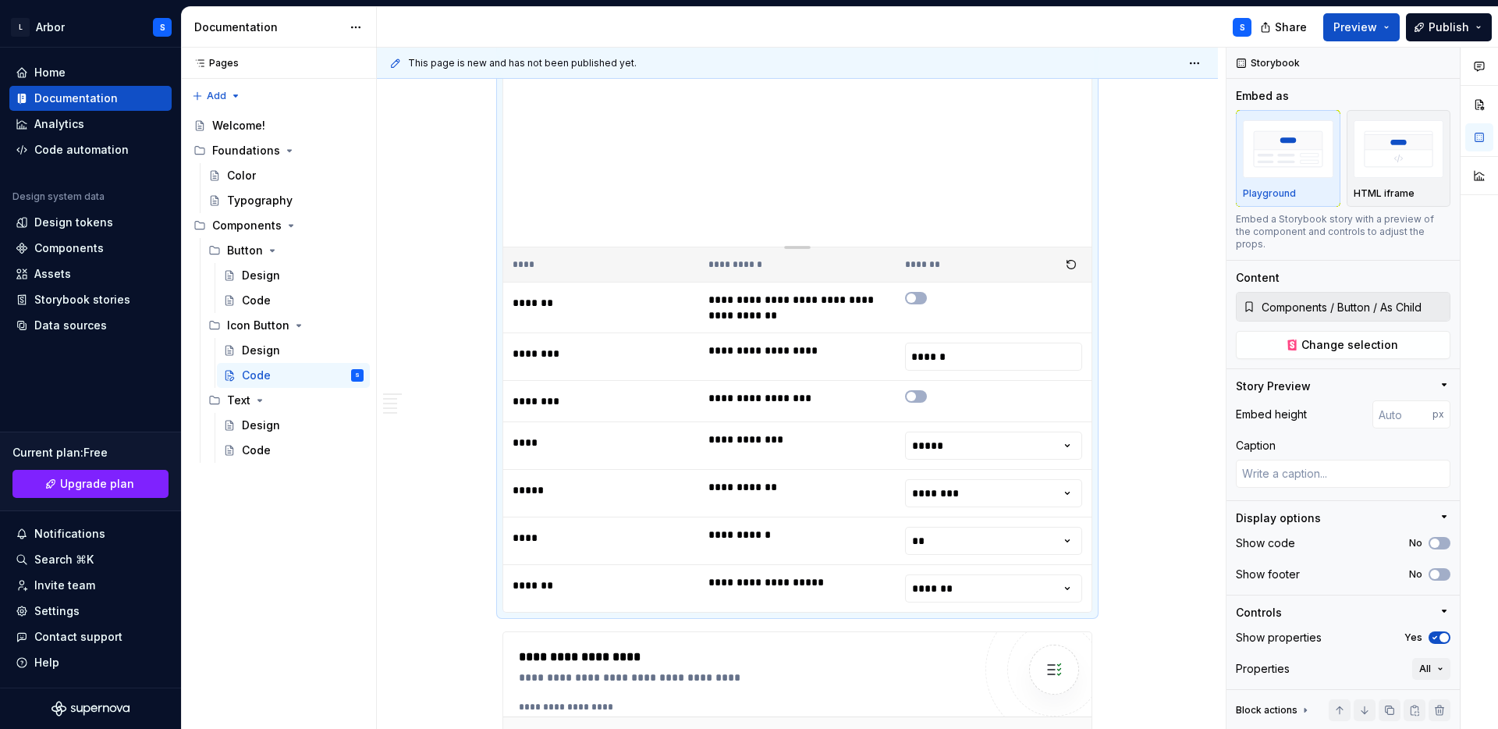
scroll to position [482, 0]
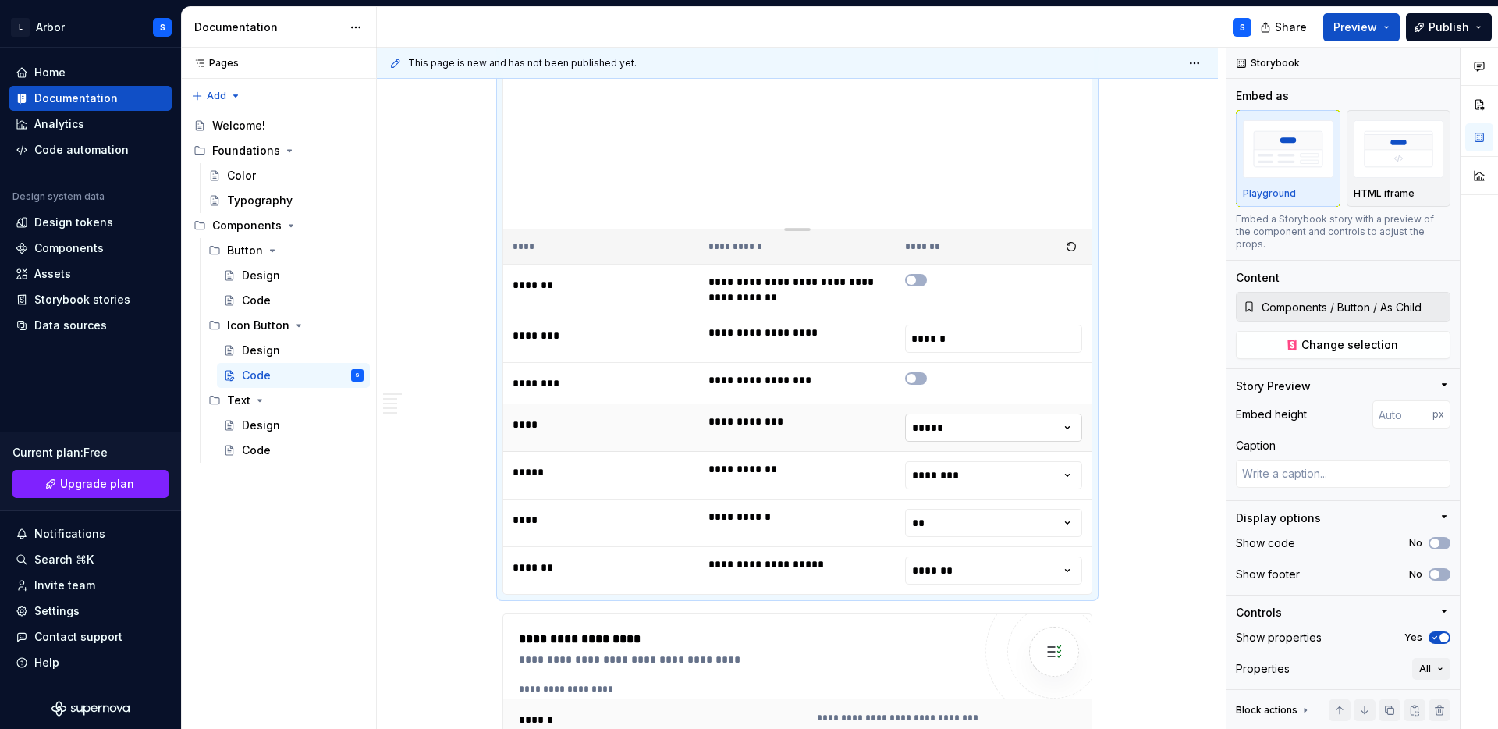
click at [997, 407] on html "L Arbor S Home Documentation Analytics Code automation Design system data Desig…" at bounding box center [749, 364] width 1498 height 729
click at [921, 372] on button "button" at bounding box center [916, 378] width 22 height 12
click at [921, 374] on span "button" at bounding box center [920, 378] width 9 height 9
click at [1317, 337] on span "Change selection" at bounding box center [1350, 345] width 97 height 16
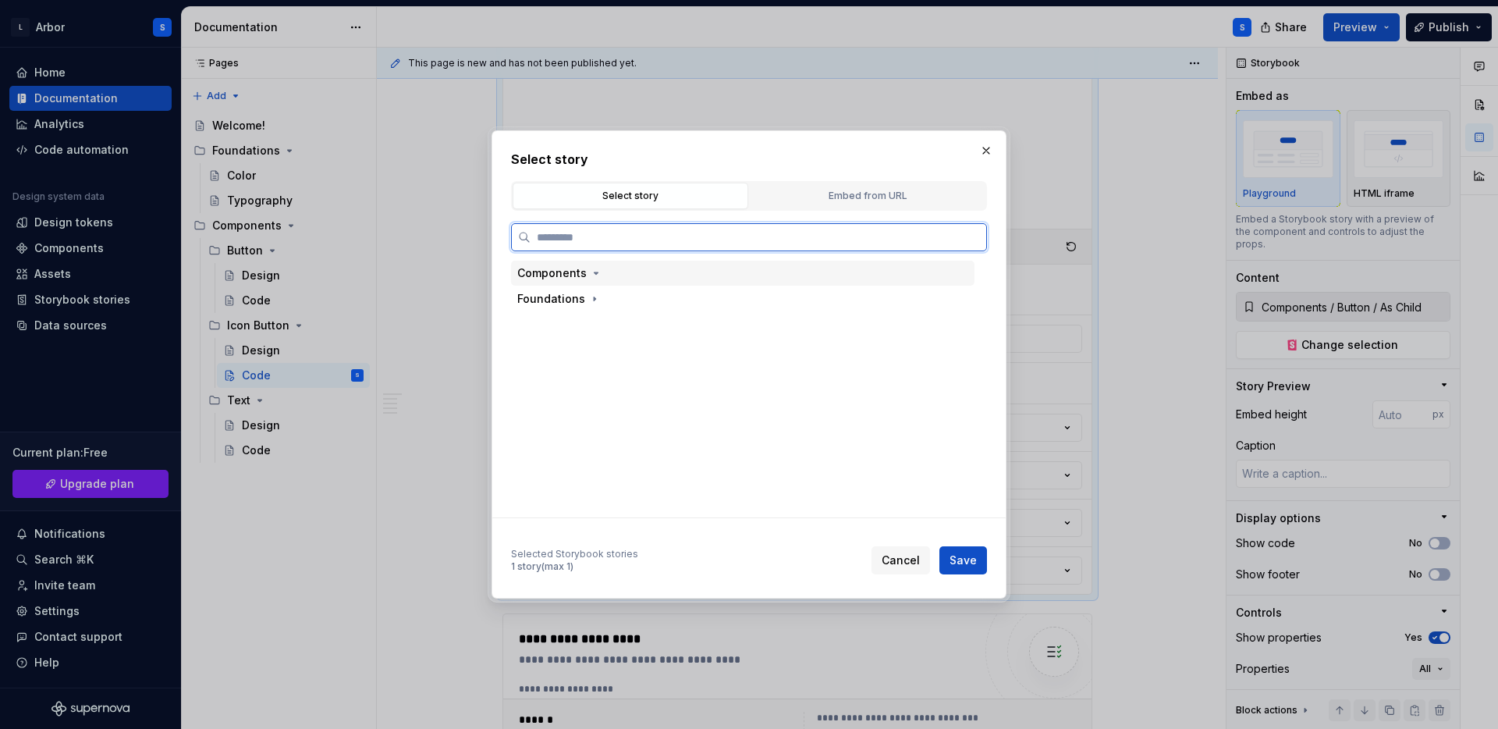
click at [584, 275] on div "Components" at bounding box center [560, 273] width 87 height 16
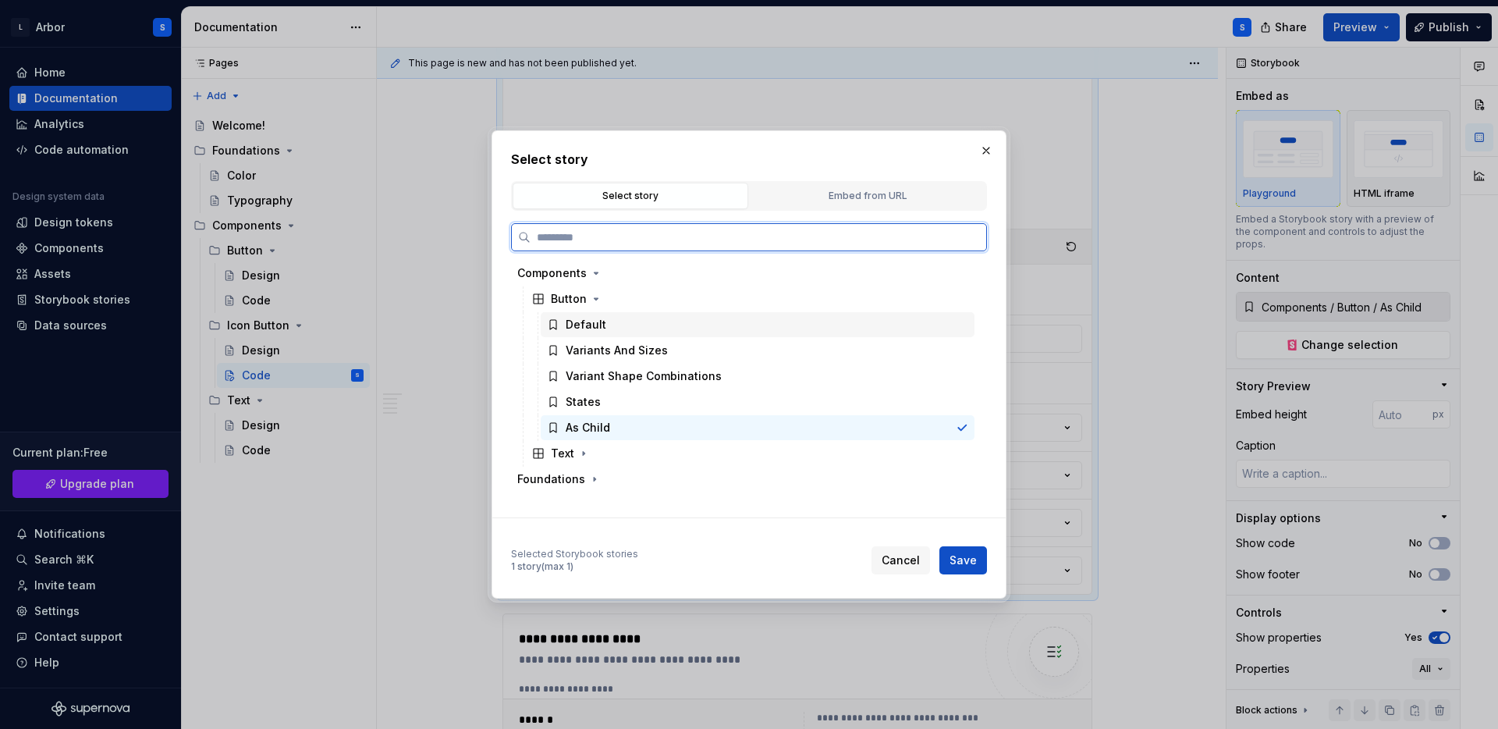
click at [593, 333] on div "Default" at bounding box center [758, 324] width 434 height 25
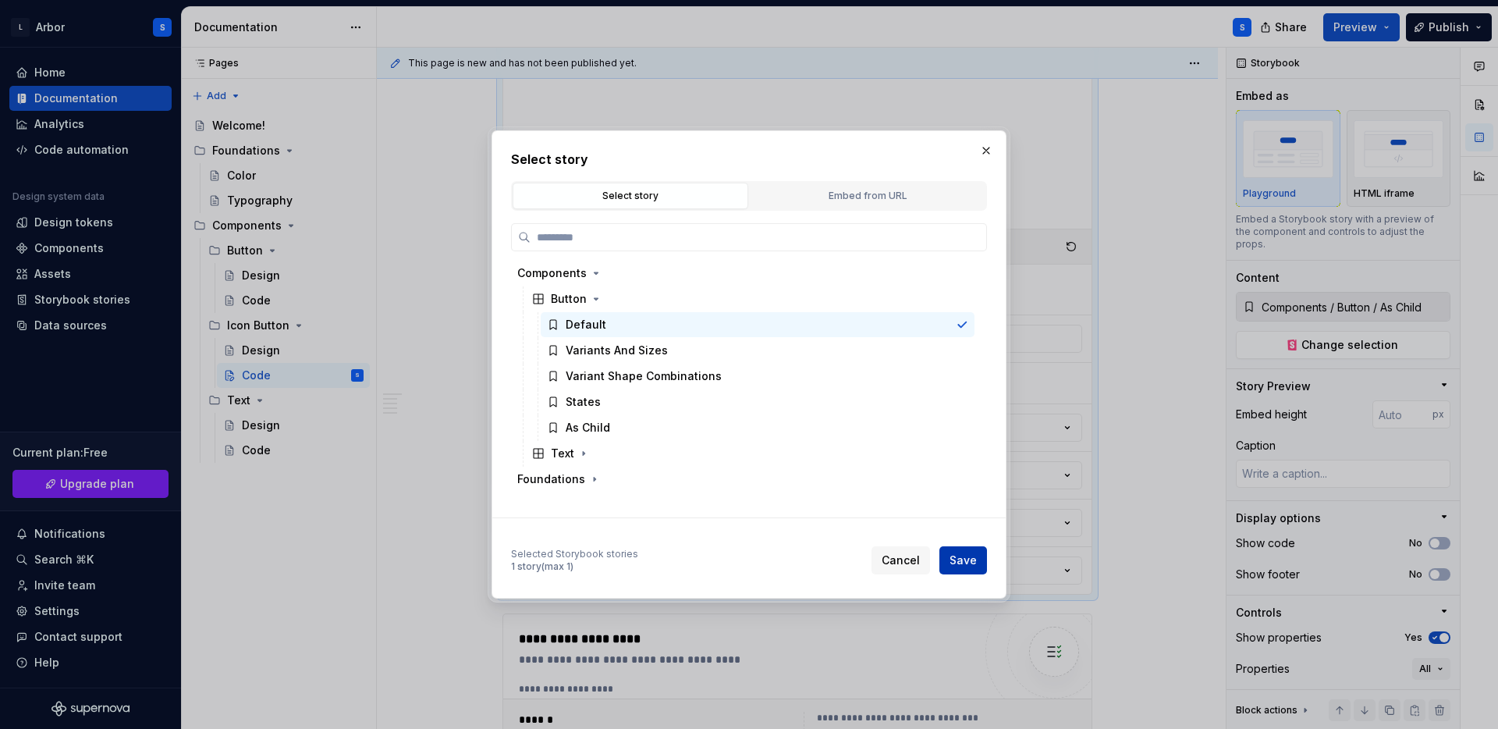
click at [959, 546] on div "Cancel Save" at bounding box center [929, 560] width 115 height 28
click at [959, 552] on button "Save" at bounding box center [963, 560] width 48 height 28
type textarea "*"
type input "Components / Button / Default"
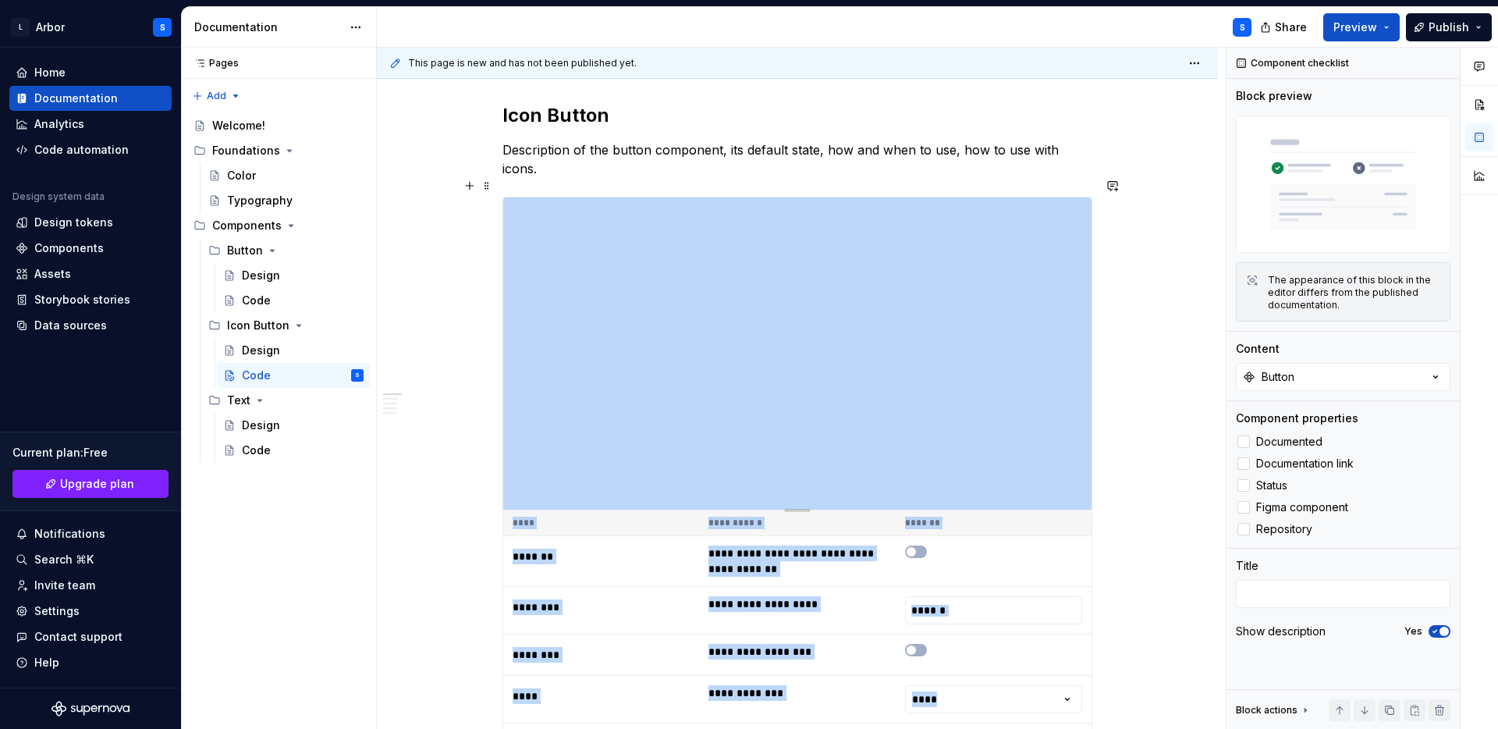
scroll to position [273, 0]
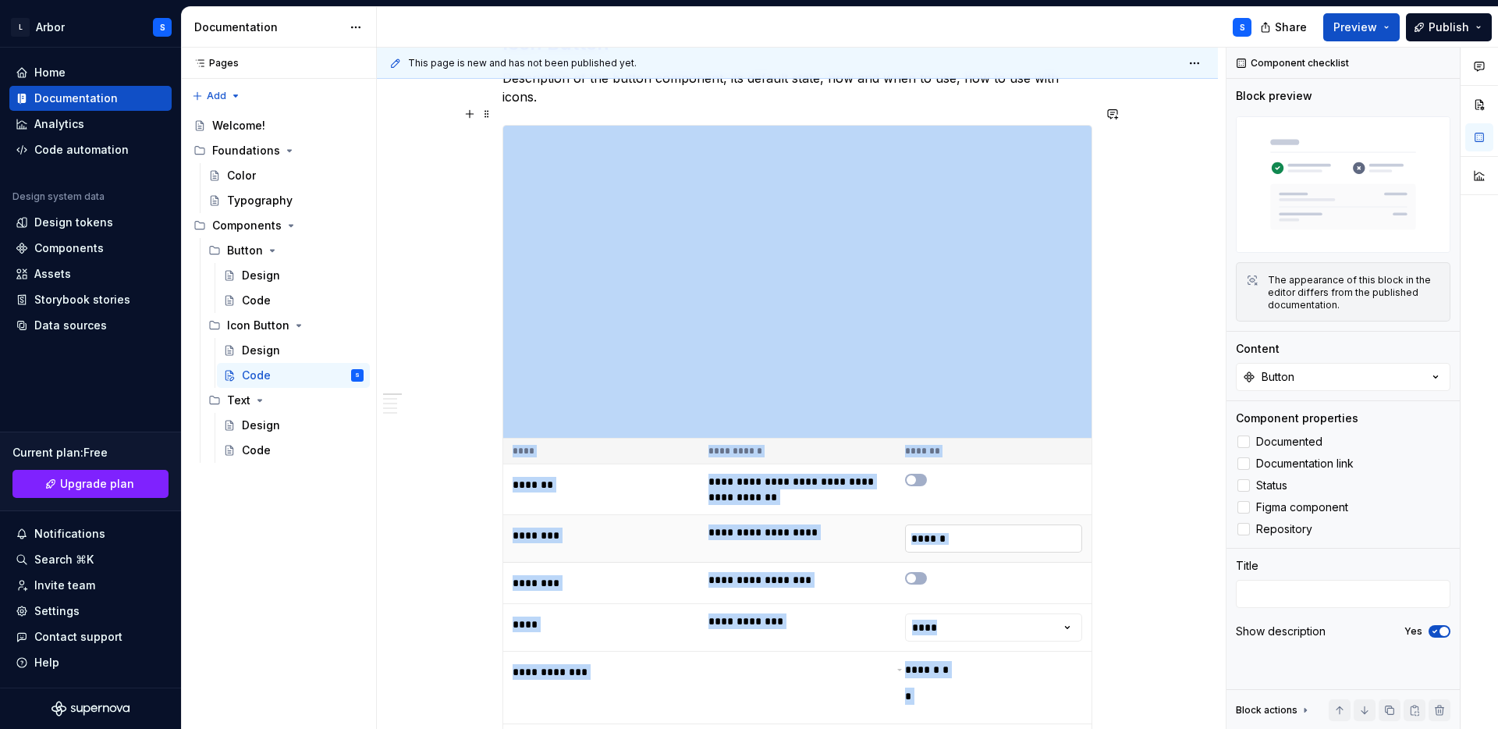
click at [950, 524] on input "******" at bounding box center [993, 538] width 177 height 28
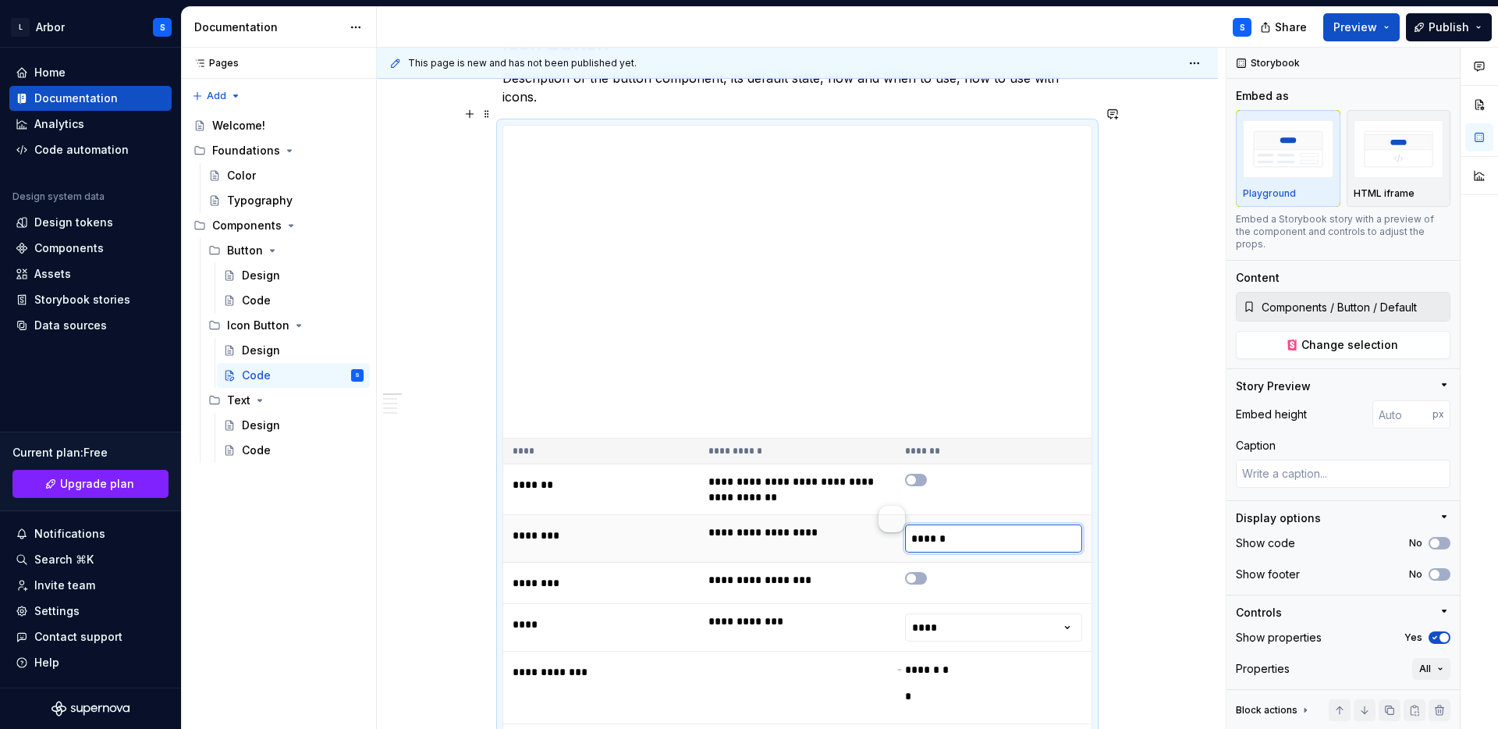
click at [950, 524] on input "******" at bounding box center [993, 538] width 177 height 28
type textarea "*"
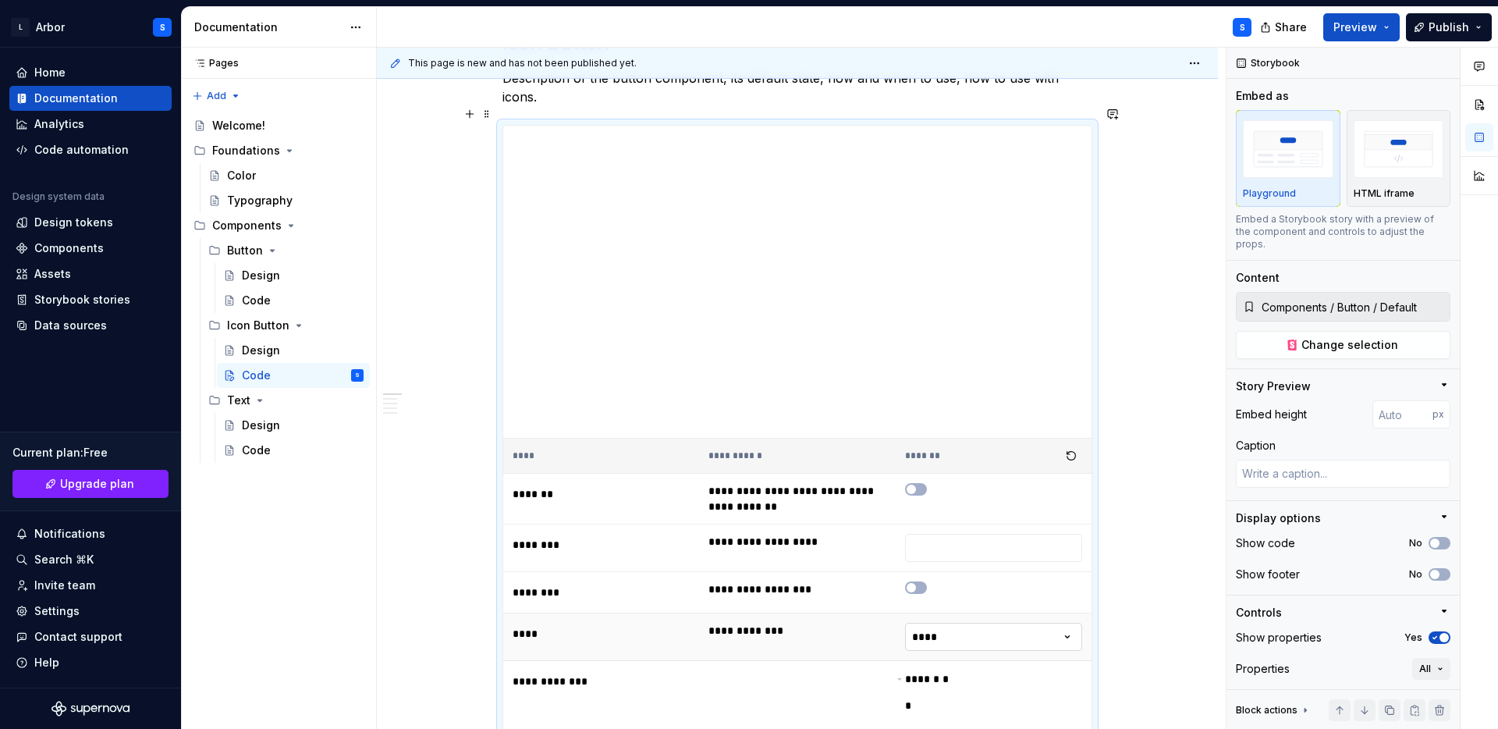
click at [943, 624] on html "L Arbor S Home Documentation Analytics Code automation Design system data Desig…" at bounding box center [749, 364] width 1498 height 729
click at [944, 617] on html "L Arbor S Home Documentation Analytics Code automation Design system data Desig…" at bounding box center [749, 364] width 1498 height 729
click at [1074, 445] on button "button" at bounding box center [1071, 456] width 22 height 22
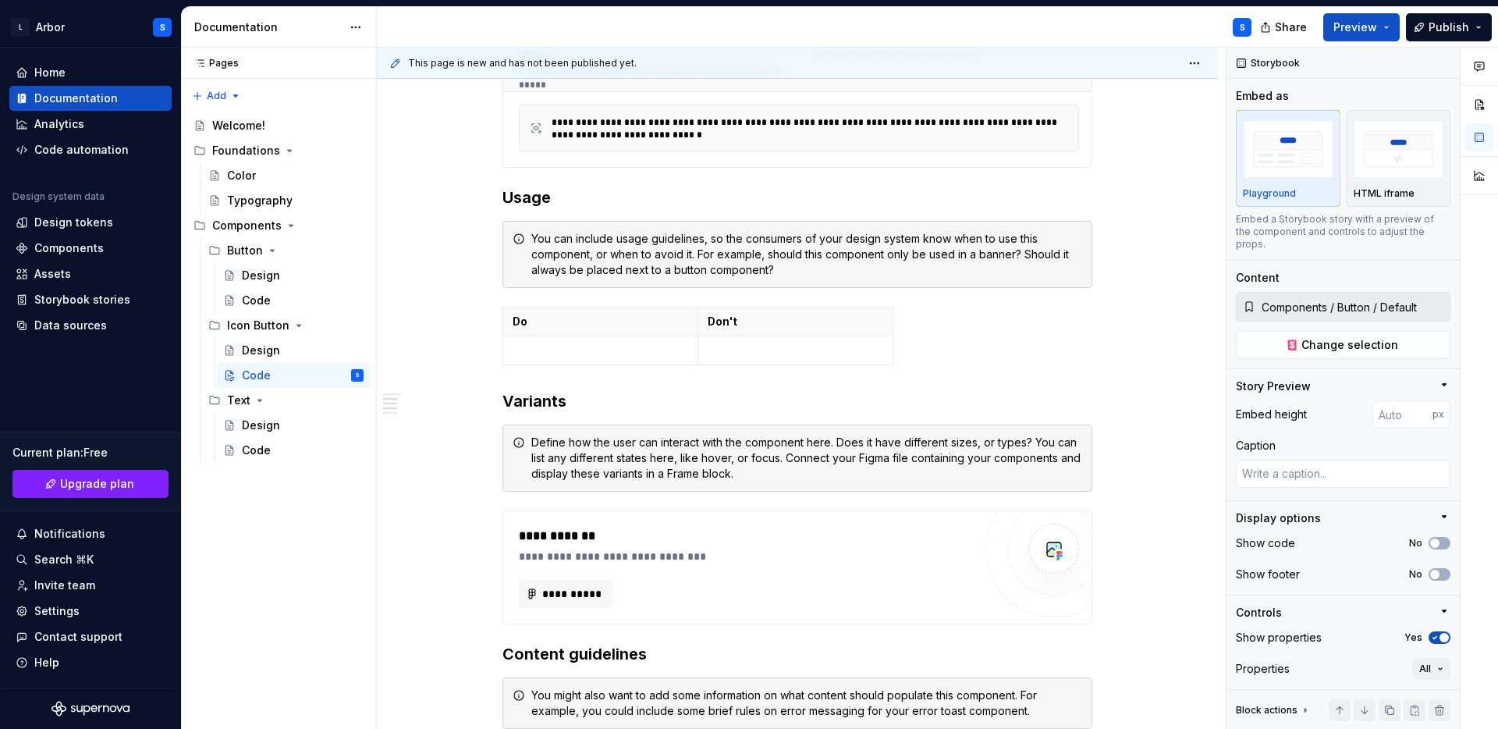
scroll to position [0, 0]
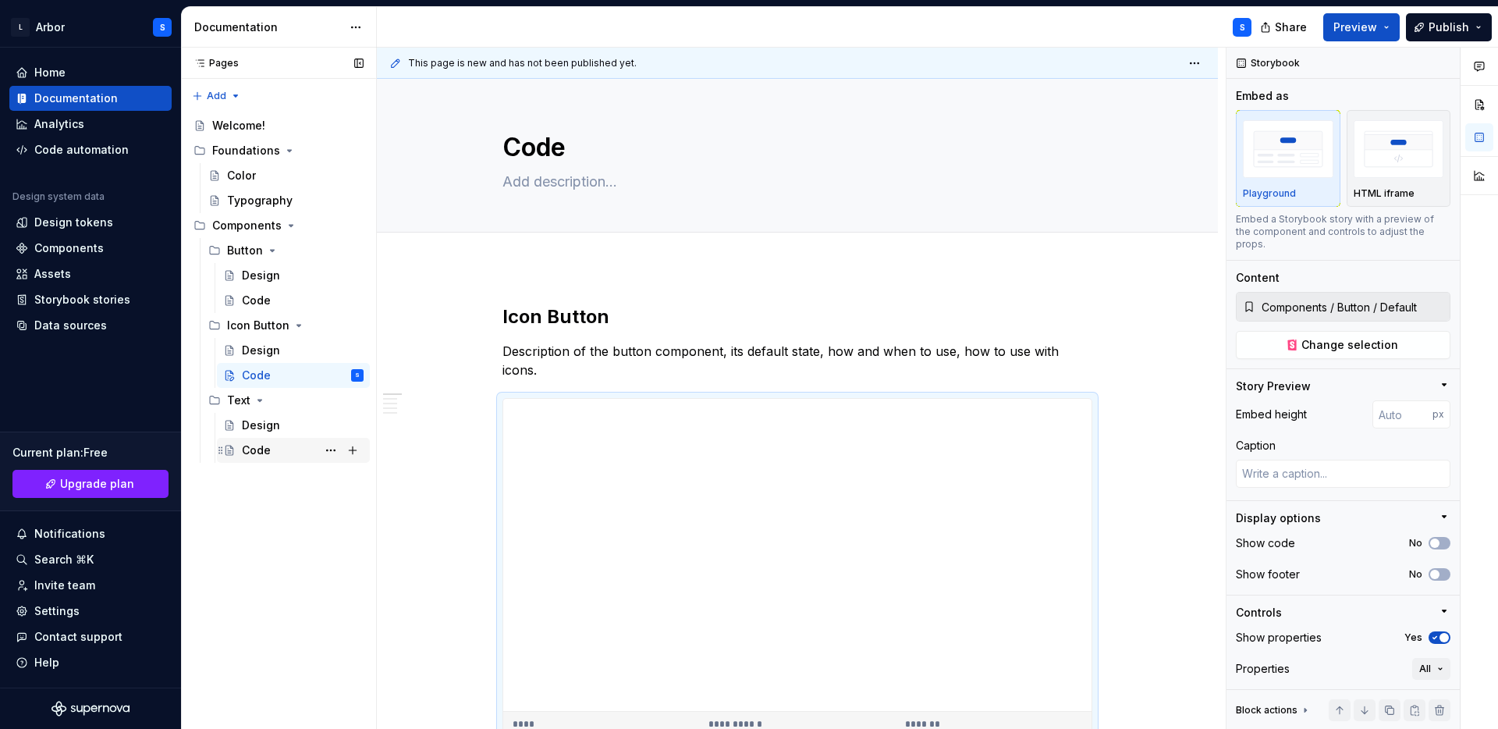
click at [265, 440] on div "Code" at bounding box center [303, 450] width 122 height 22
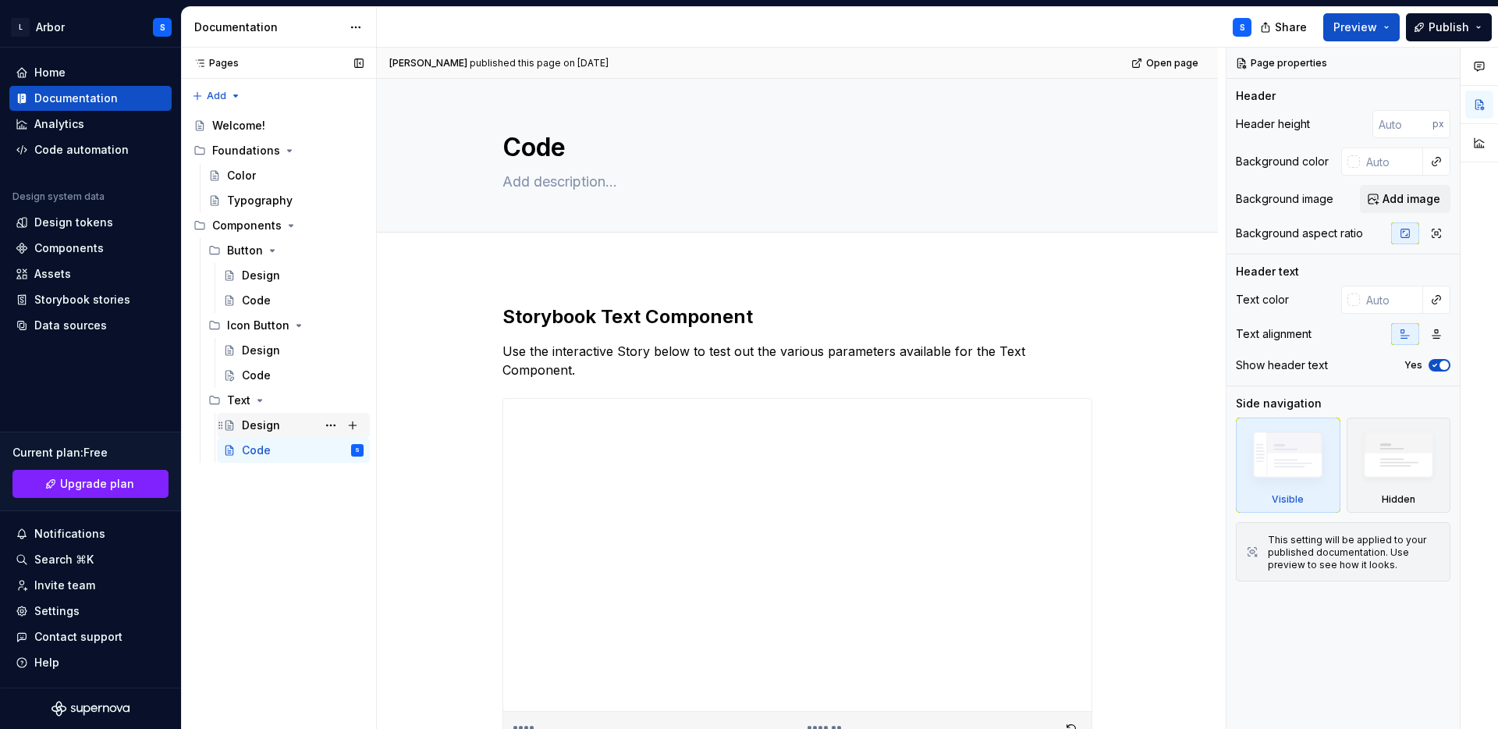
click at [268, 421] on div "Design" at bounding box center [261, 425] width 38 height 16
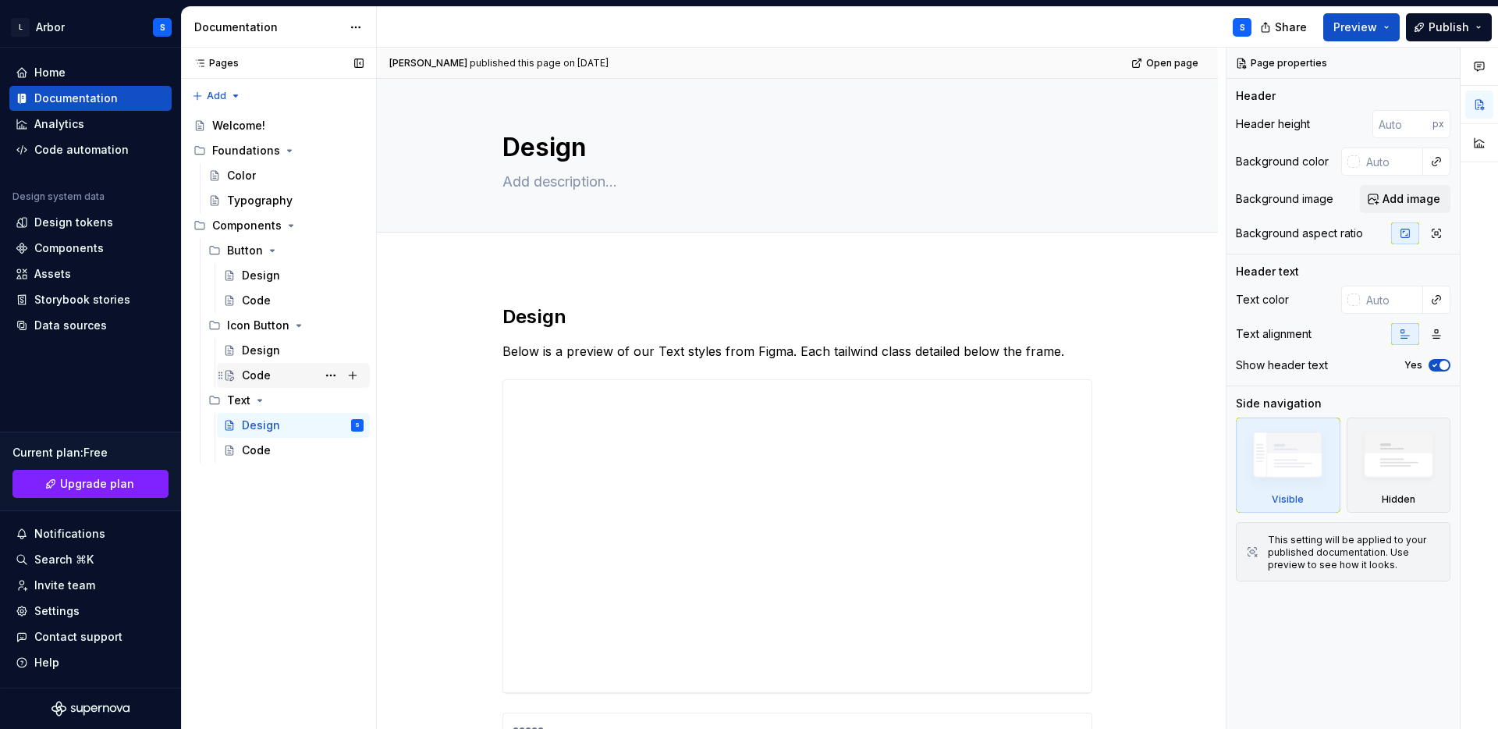
click at [259, 368] on div "Code" at bounding box center [256, 376] width 29 height 16
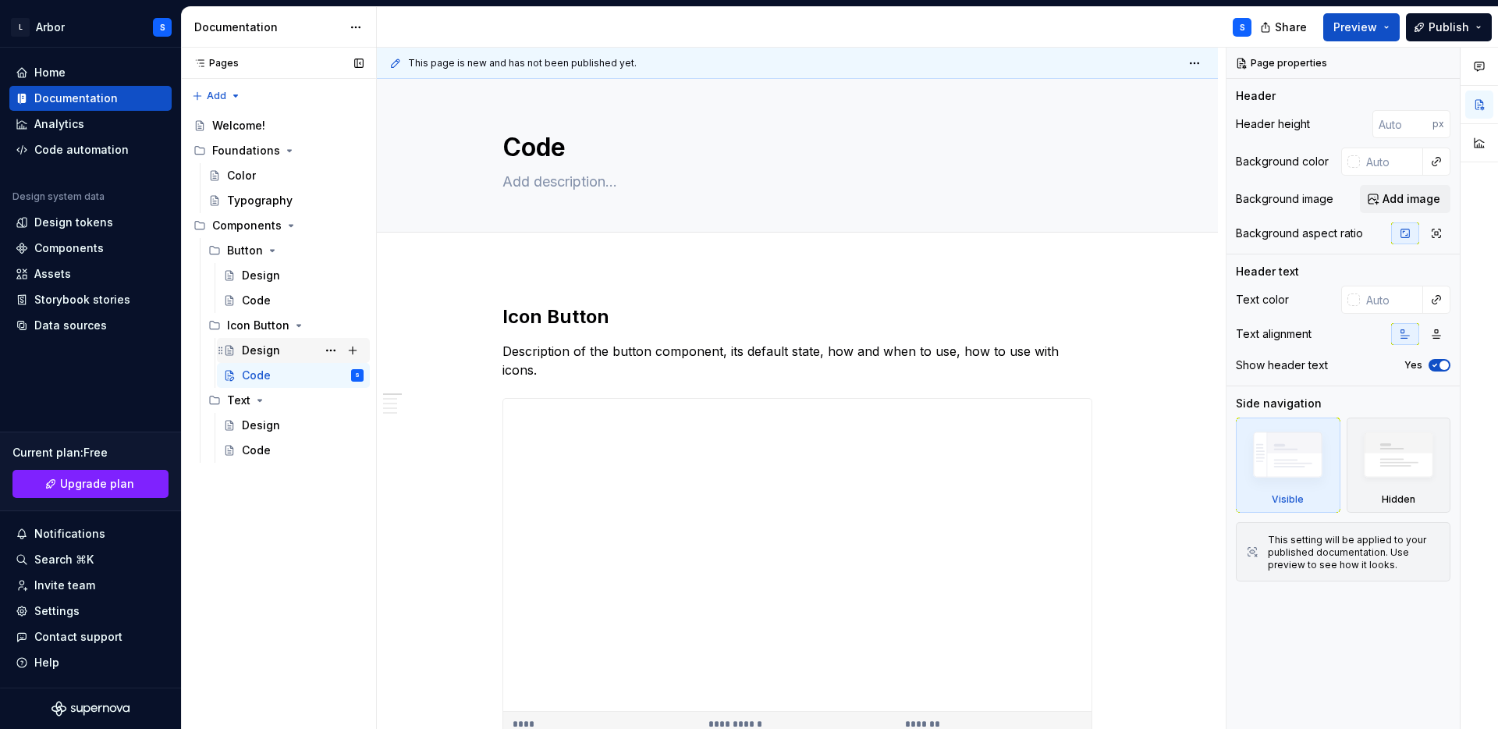
click at [260, 346] on div "Design" at bounding box center [261, 351] width 38 height 16
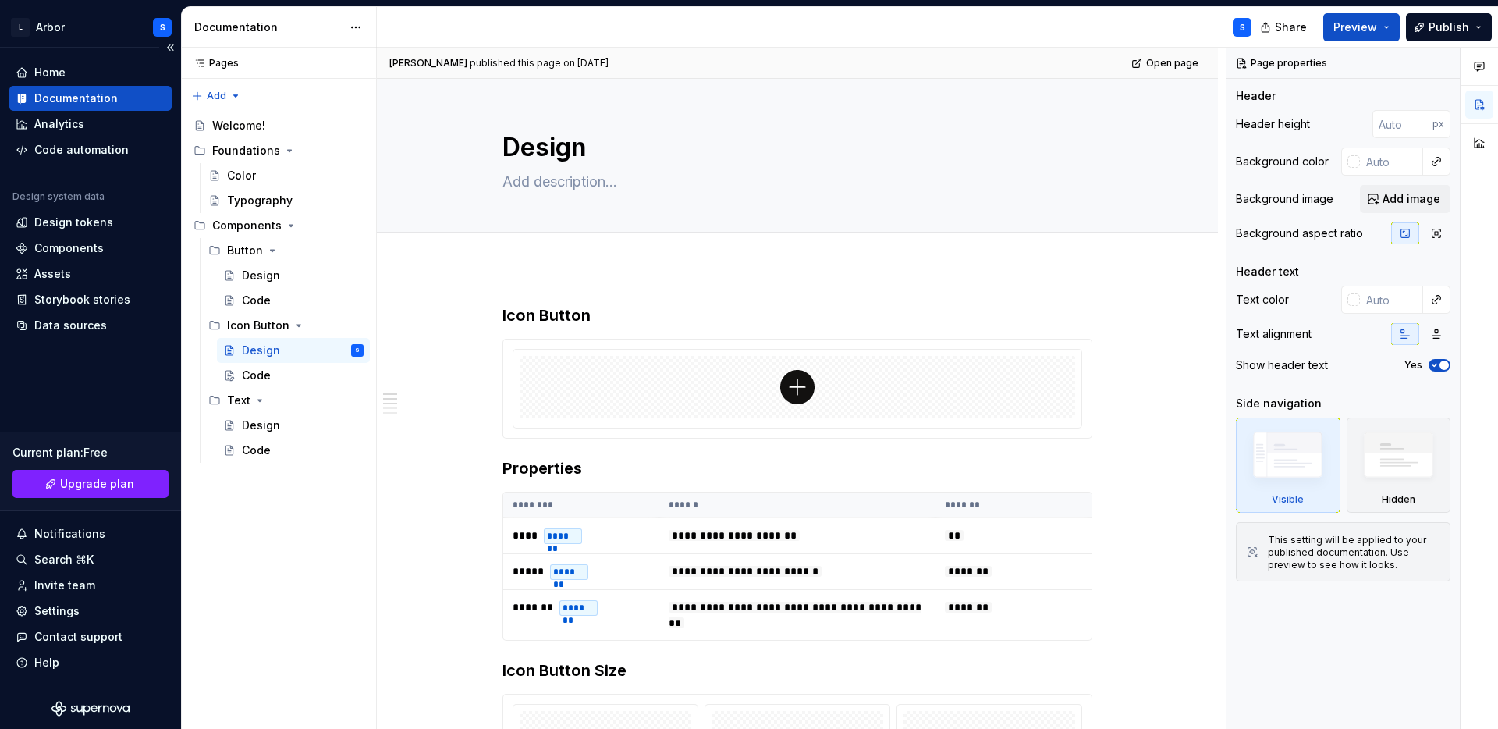
click at [67, 94] on div "Documentation" at bounding box center [75, 99] width 83 height 16
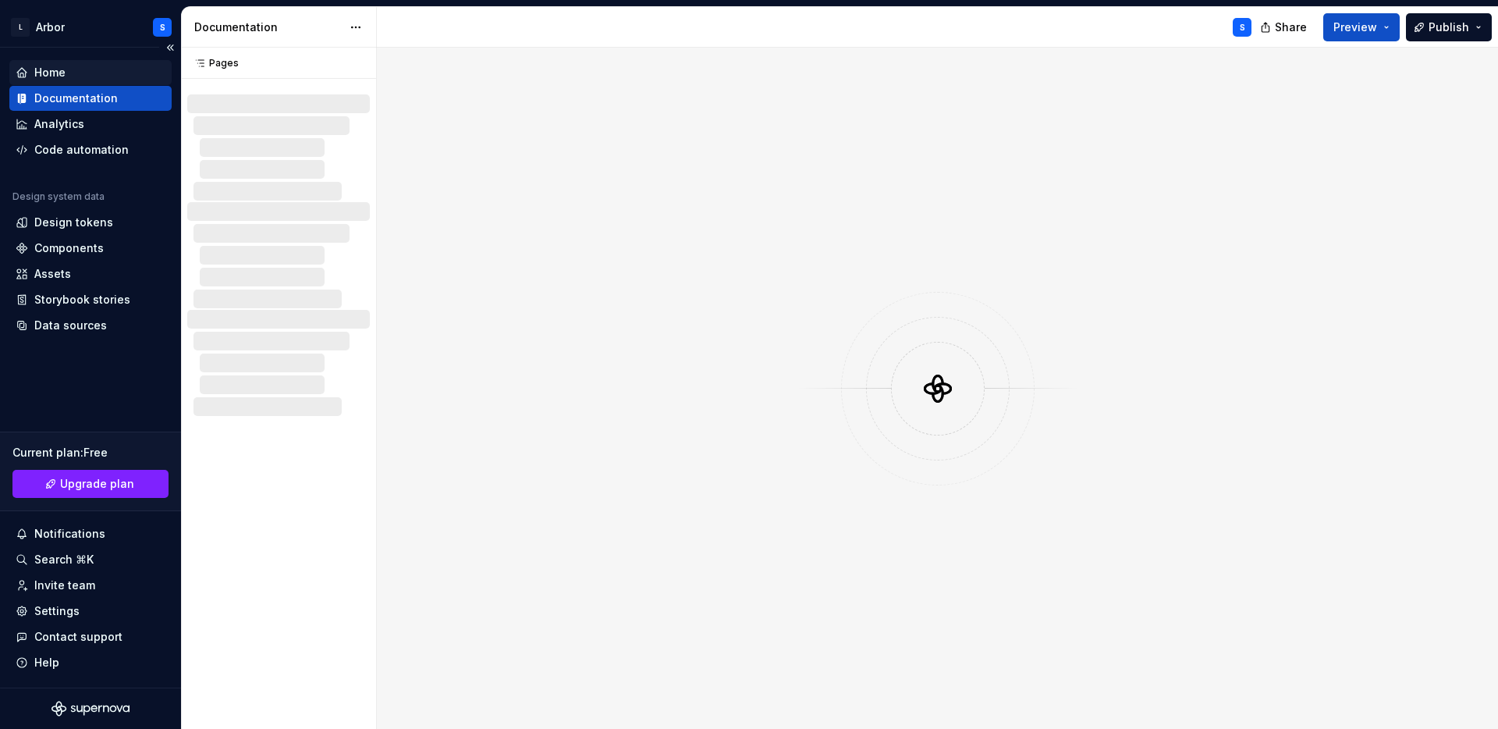
click at [62, 69] on div "Home" at bounding box center [49, 73] width 31 height 16
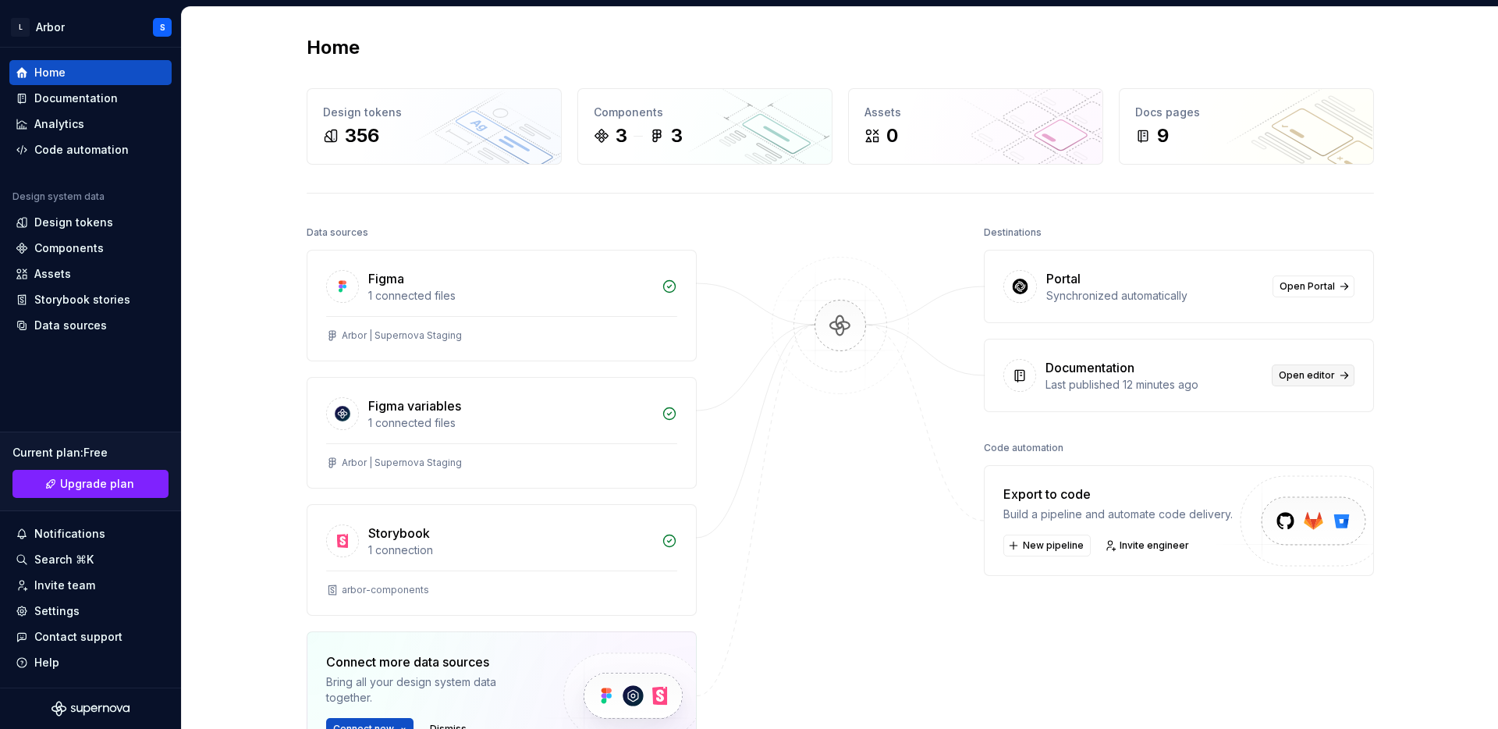
click at [1306, 372] on span "Open editor" at bounding box center [1307, 375] width 56 height 12
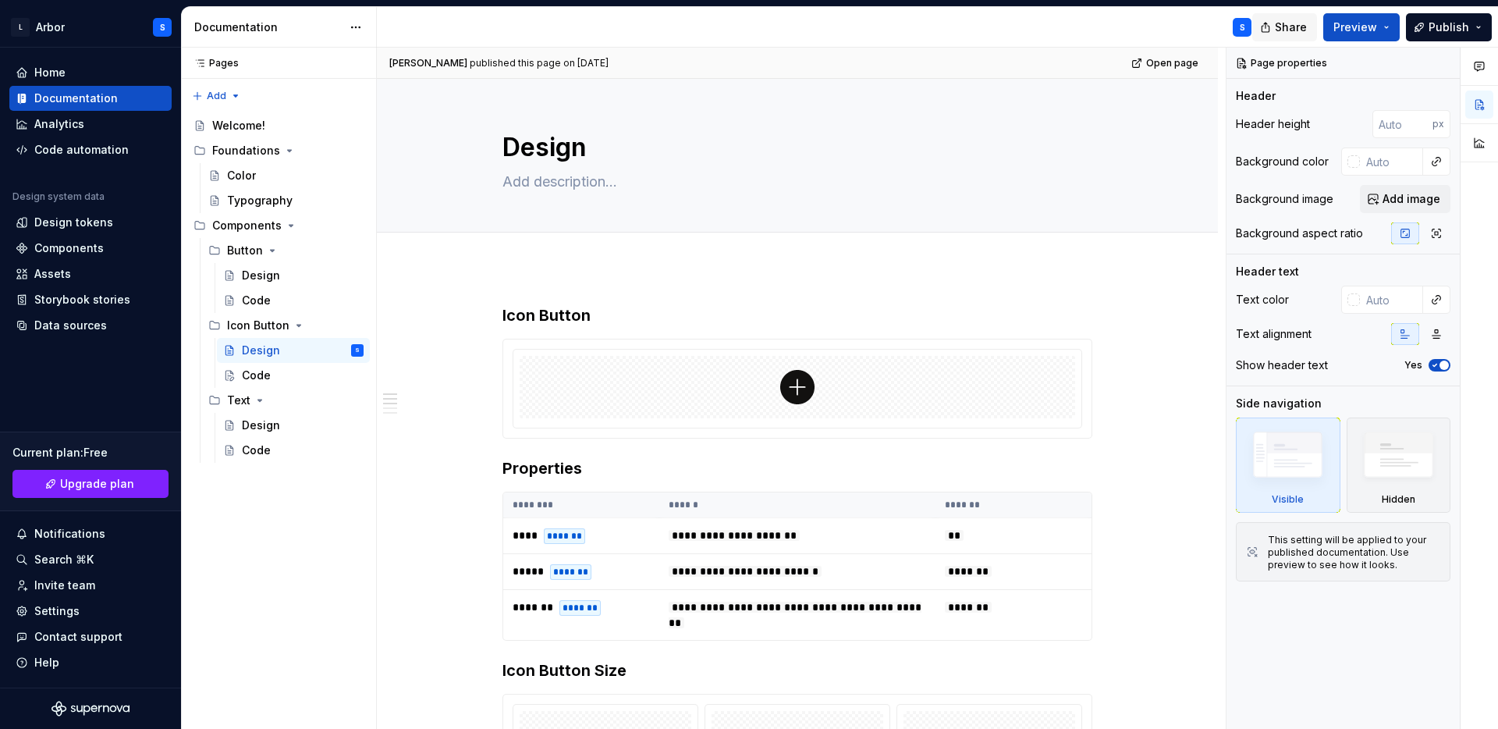
click at [1293, 25] on span "Share" at bounding box center [1291, 28] width 32 height 16
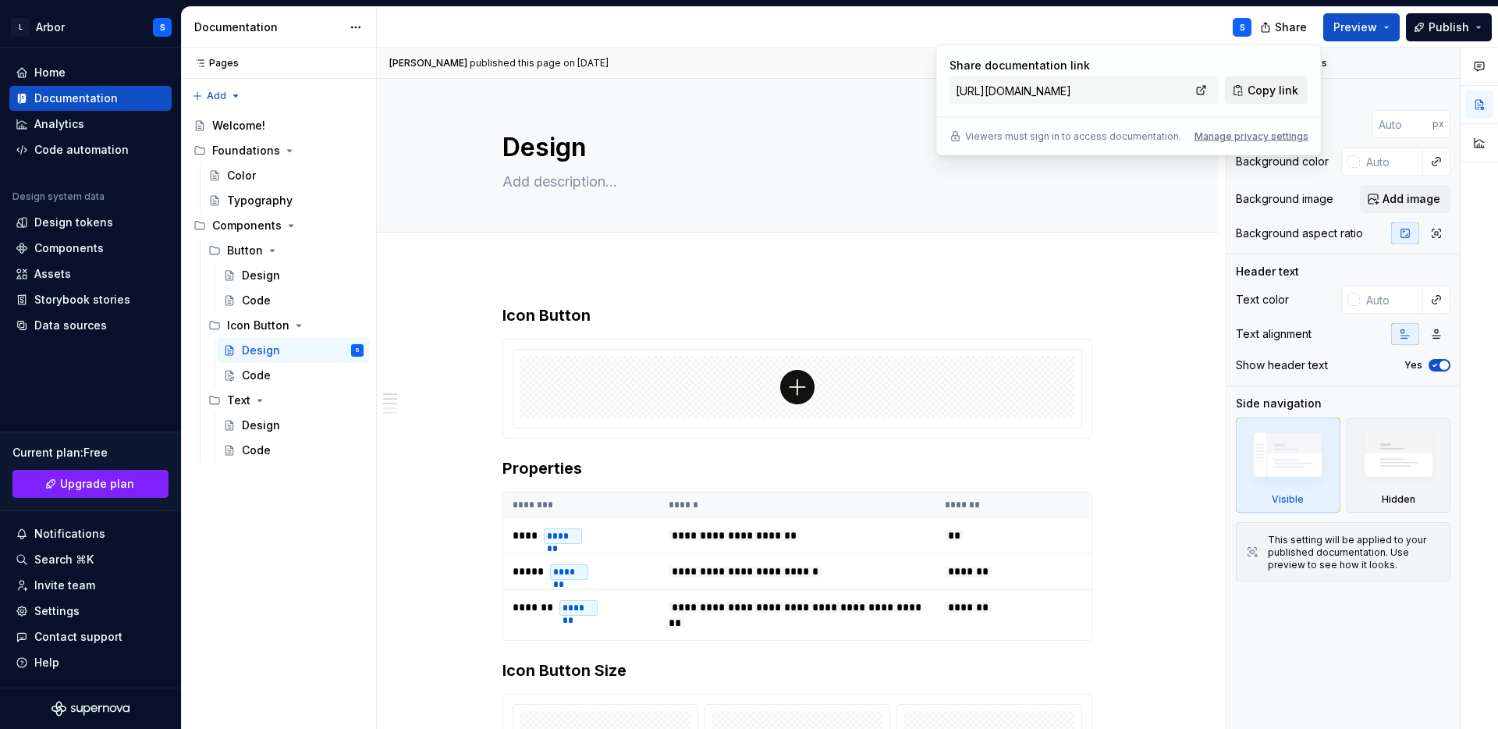
click at [1259, 91] on span "Copy link" at bounding box center [1273, 91] width 51 height 16
type textarea "*"
click at [1230, 138] on div "Manage privacy settings" at bounding box center [1252, 136] width 114 height 12
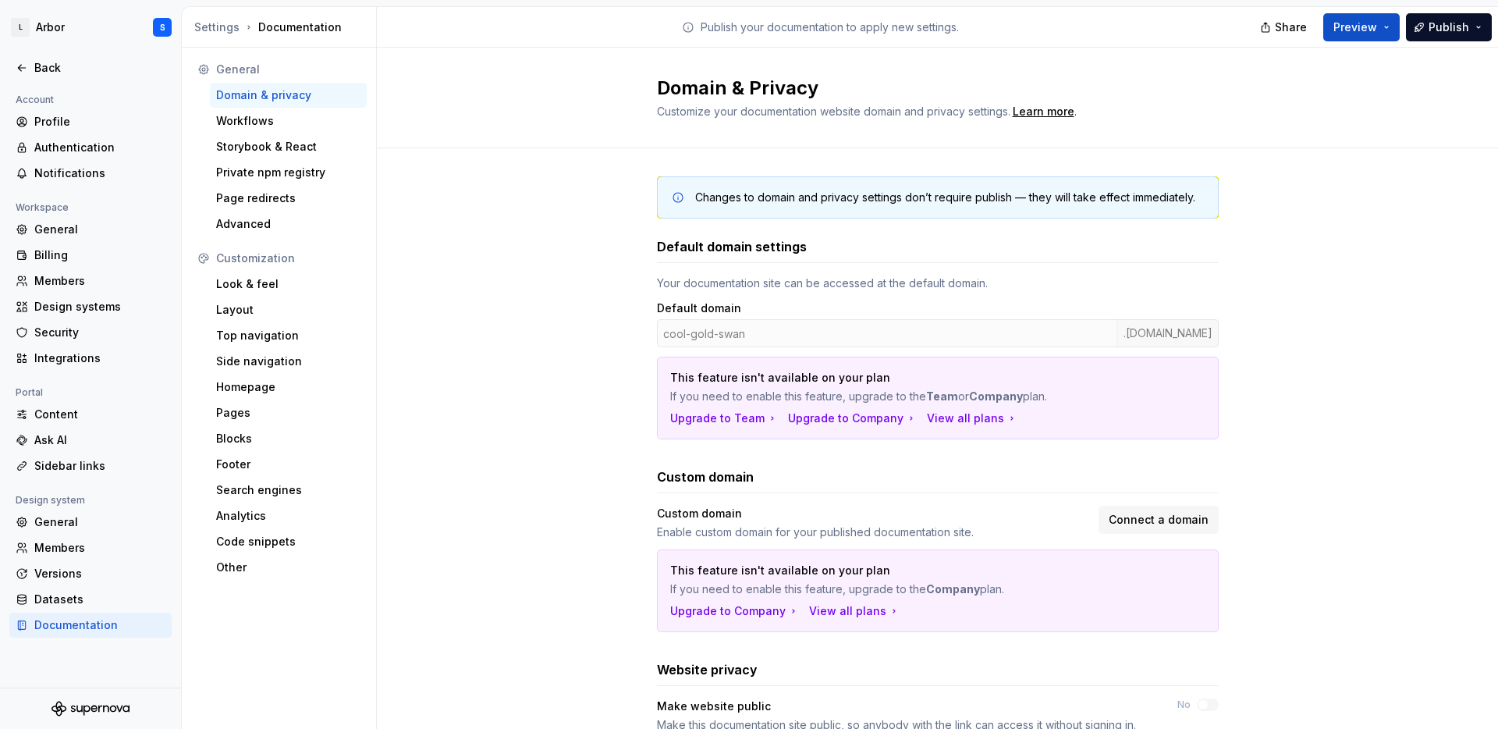
click at [1334, 293] on div "Changes to domain and privacy settings don’t require publish — they will take e…" at bounding box center [937, 528] width 1121 height 761
click at [1342, 27] on span "Preview" at bounding box center [1356, 28] width 44 height 16
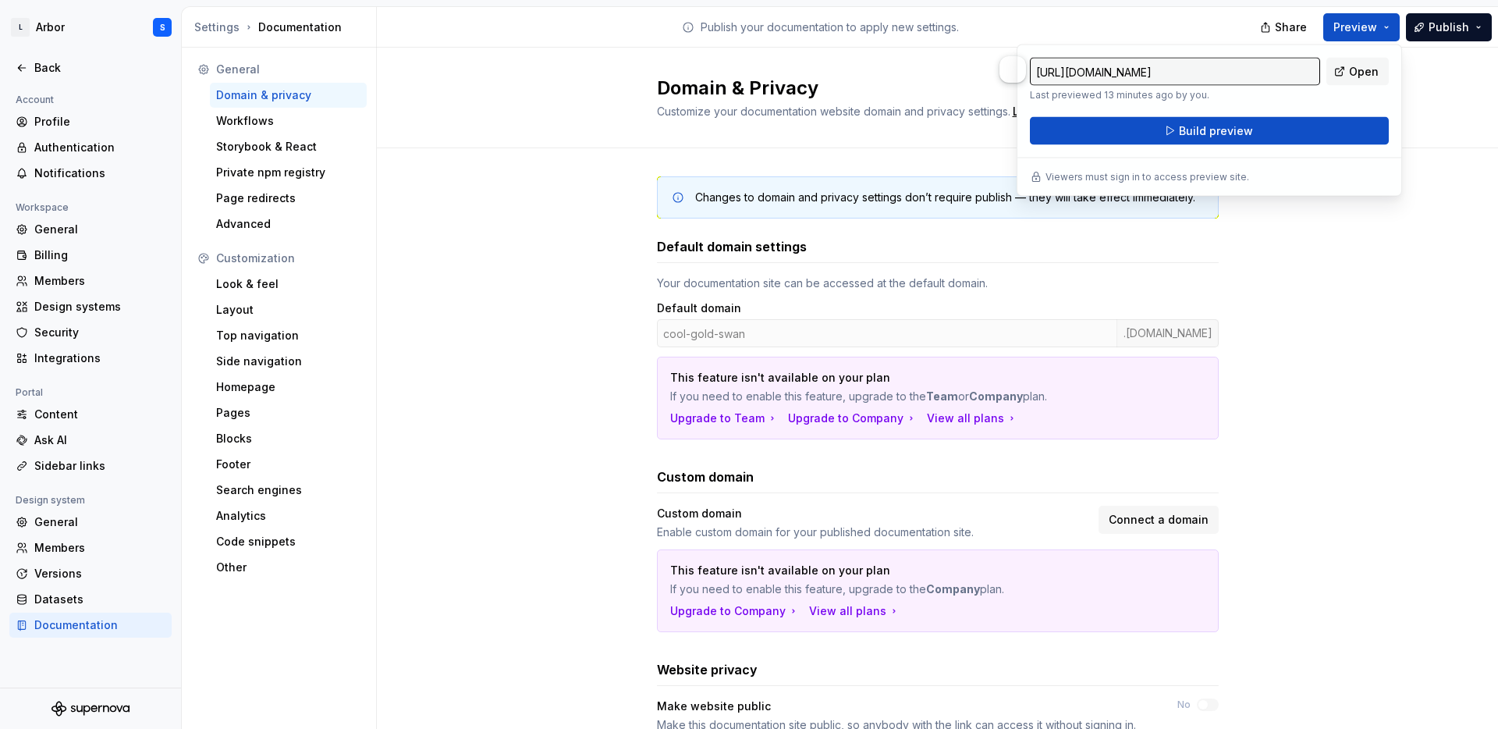
click at [1439, 51] on div "Domain & Privacy Customize your documentation website domain and privacy settin…" at bounding box center [937, 98] width 1121 height 101
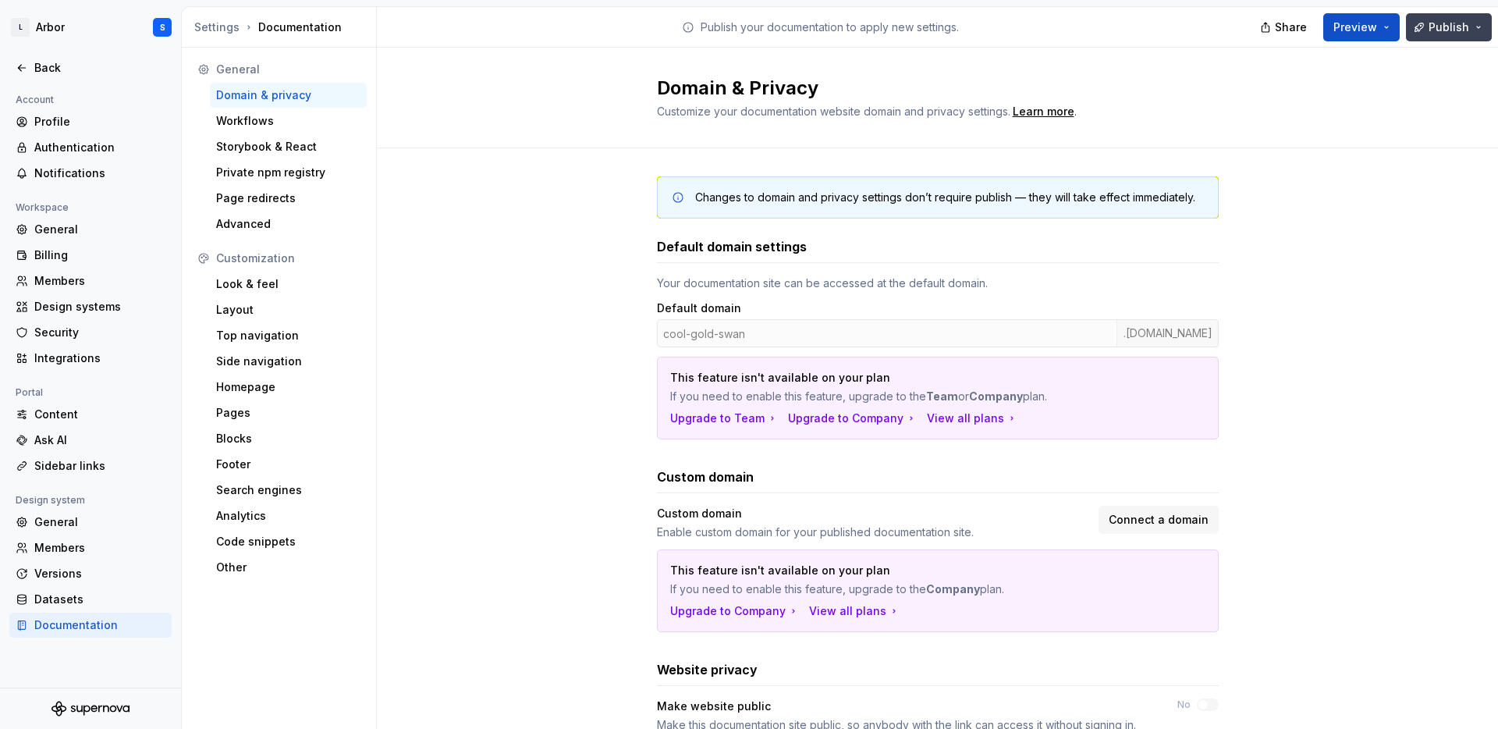
click at [1464, 25] on span "Publish" at bounding box center [1449, 28] width 41 height 16
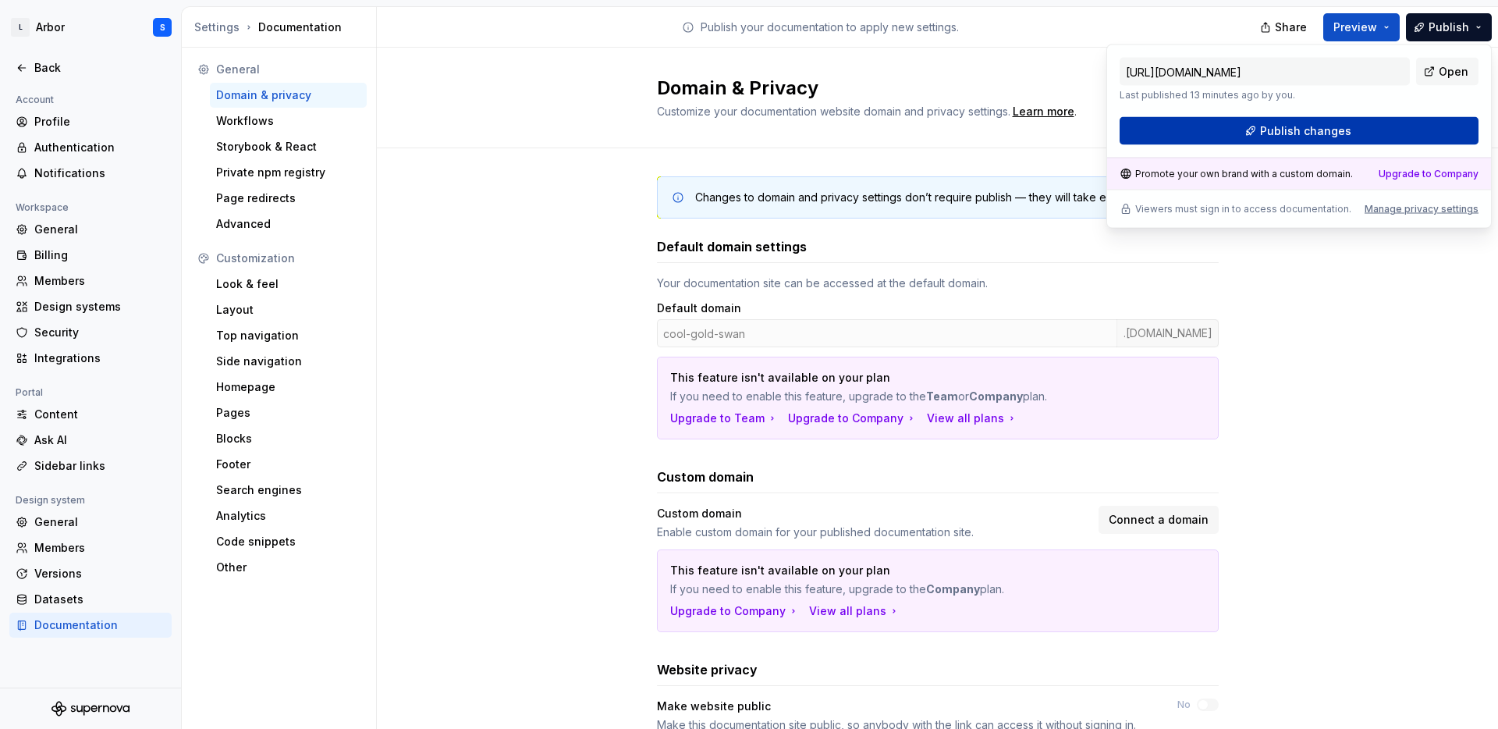
click at [1350, 134] on button "Publish changes" at bounding box center [1299, 131] width 359 height 28
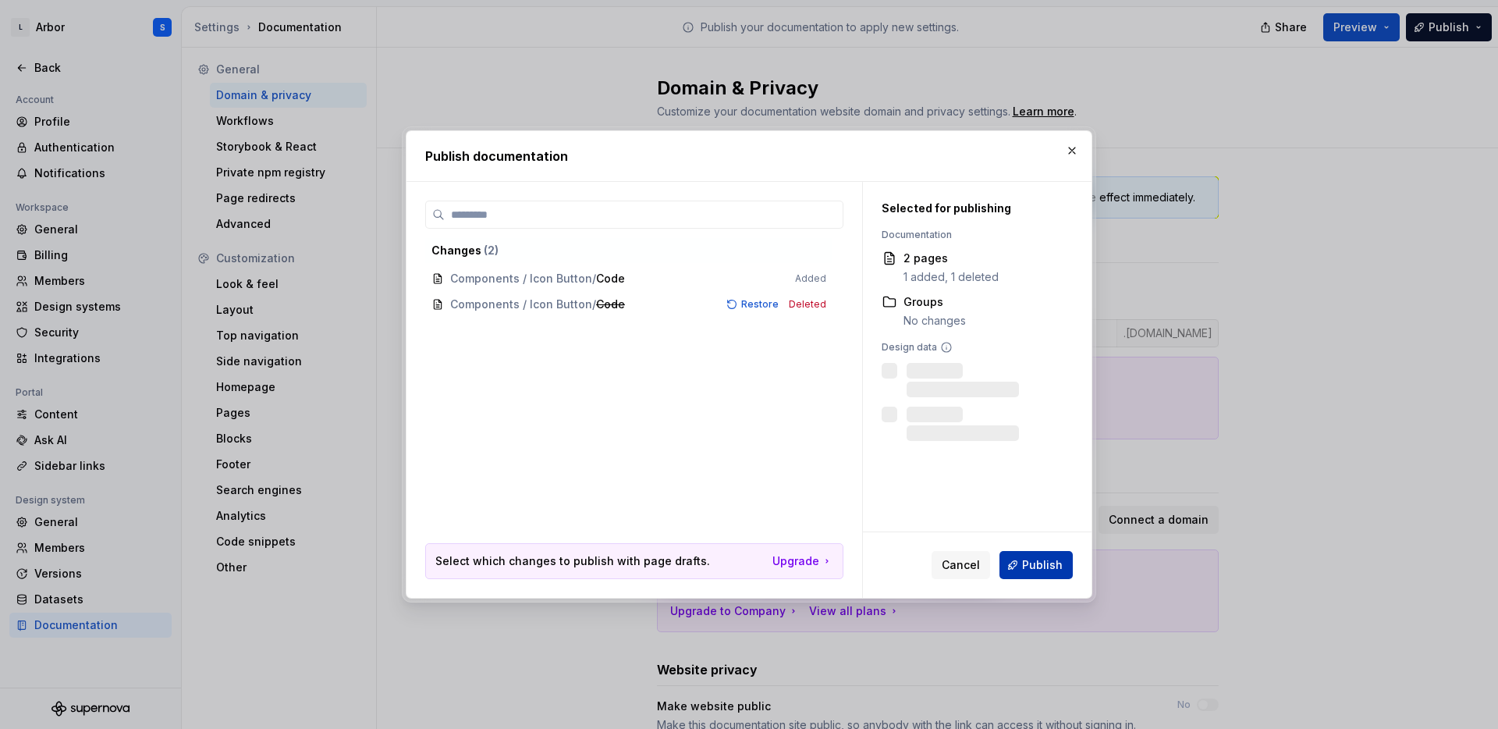
click at [1053, 568] on span "Publish" at bounding box center [1042, 565] width 41 height 16
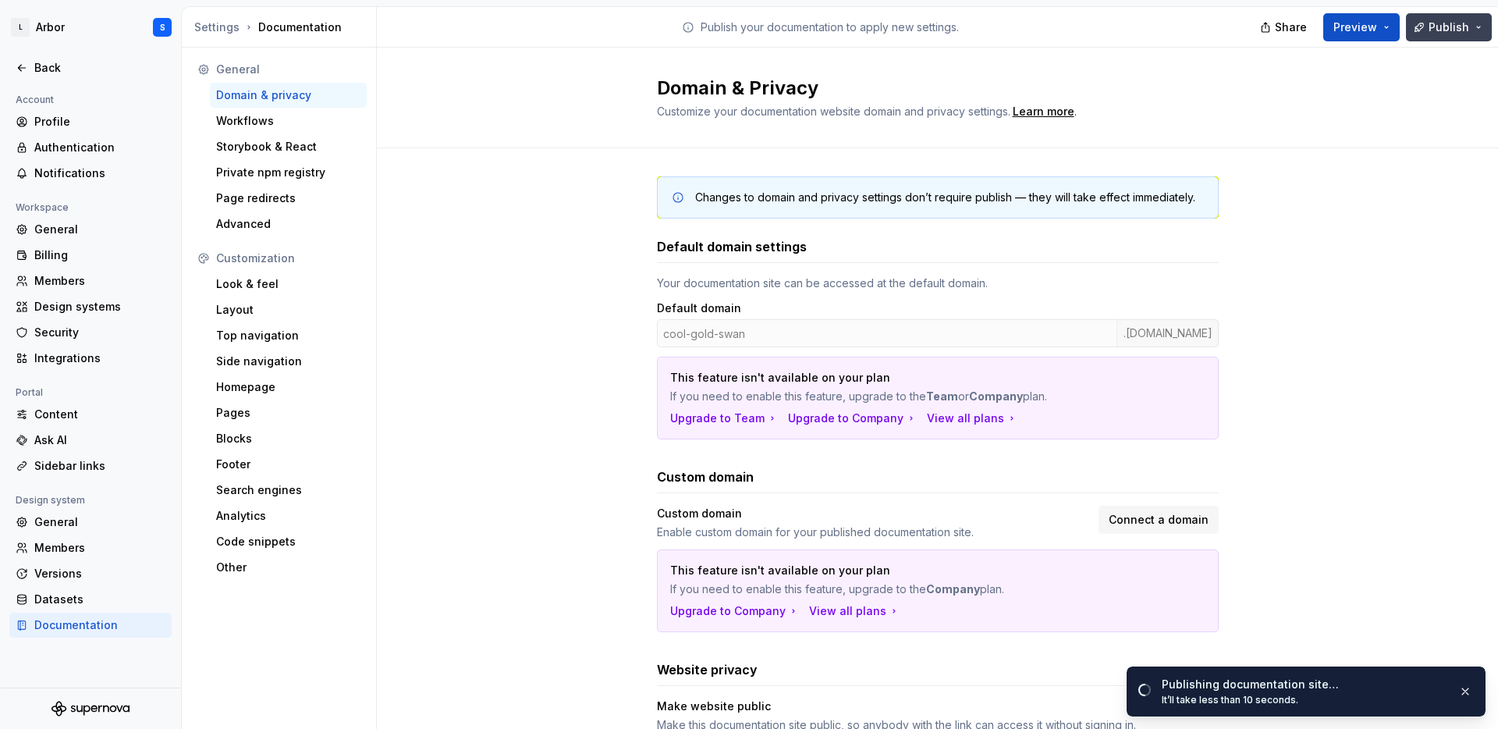
click at [1441, 32] on span "Publish" at bounding box center [1449, 28] width 41 height 16
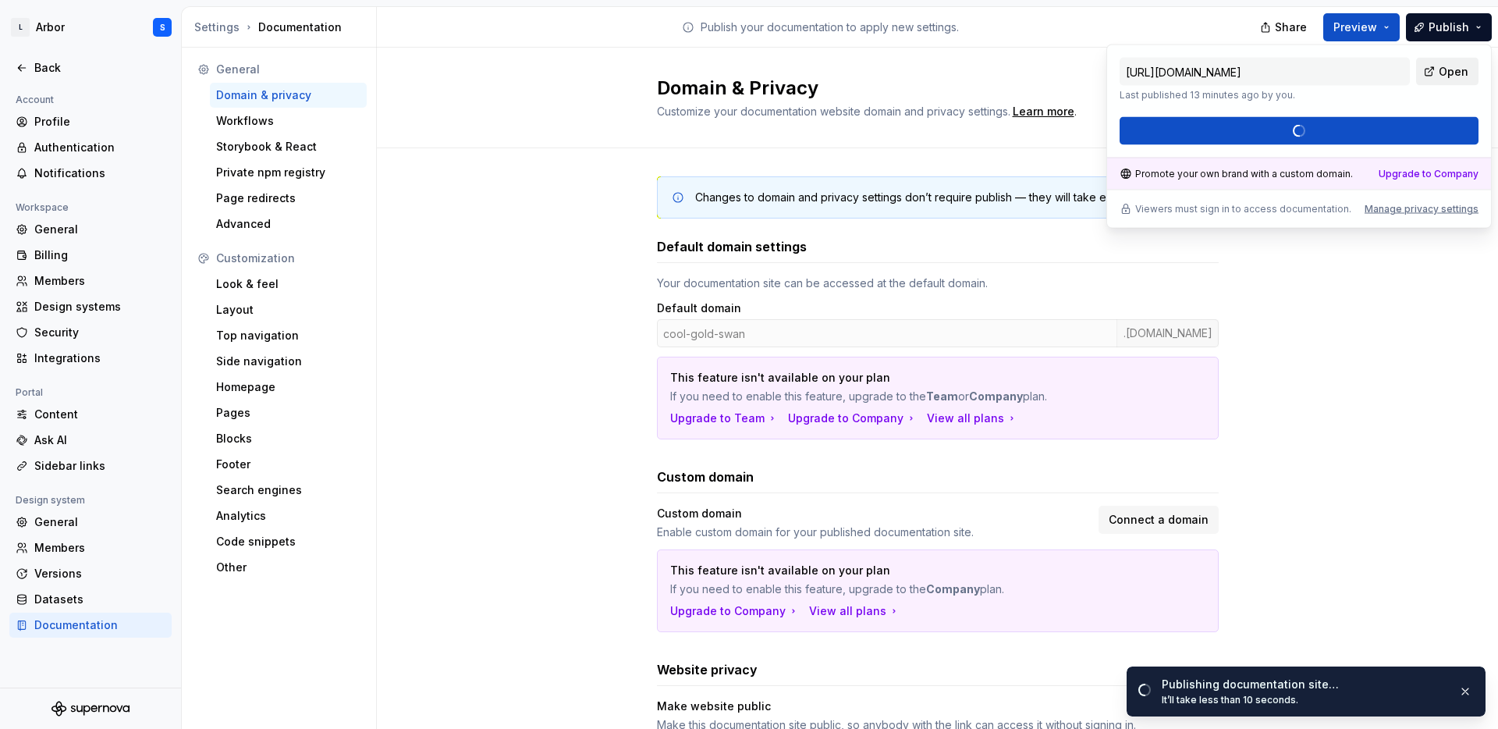
click at [1444, 65] on span "Open" at bounding box center [1454, 72] width 30 height 16
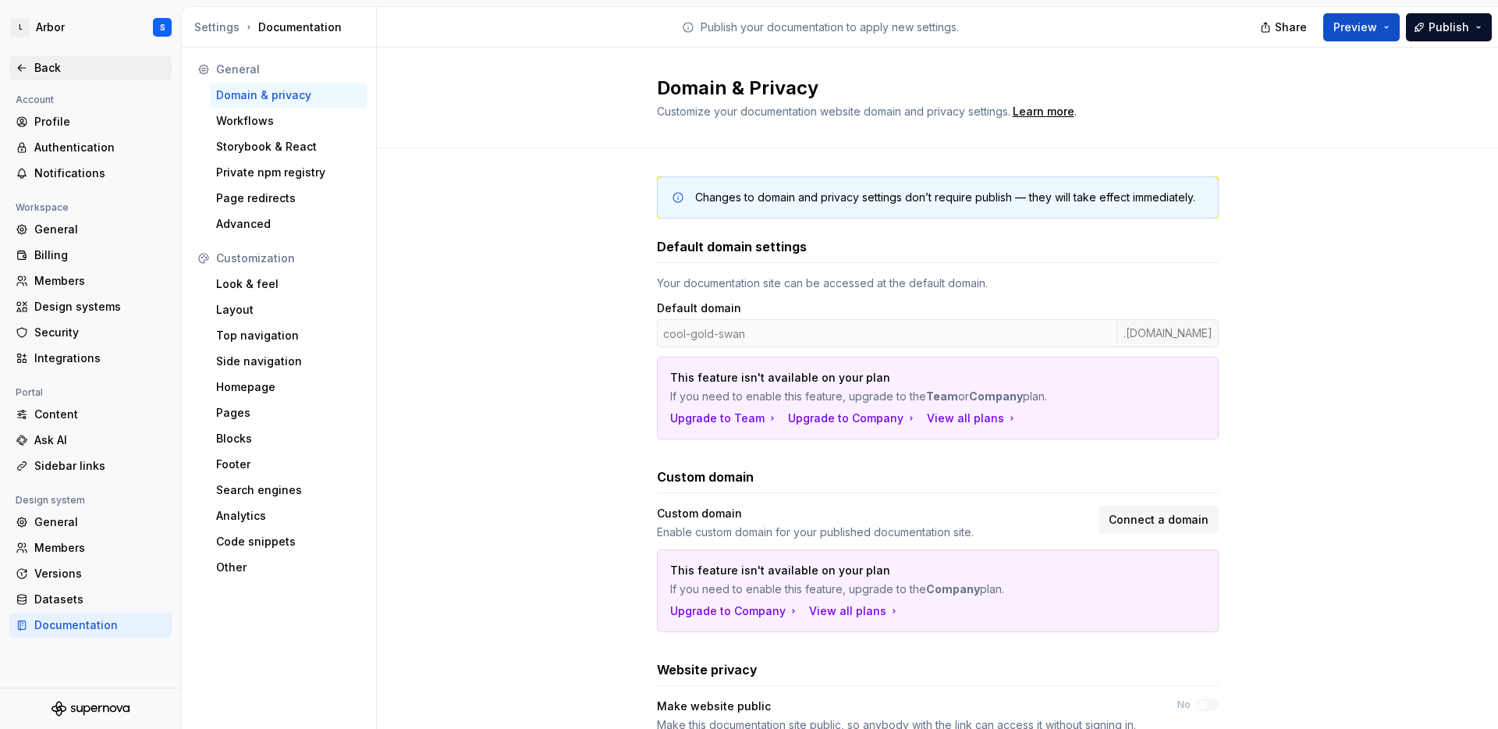
click at [47, 73] on div "Back" at bounding box center [99, 68] width 131 height 16
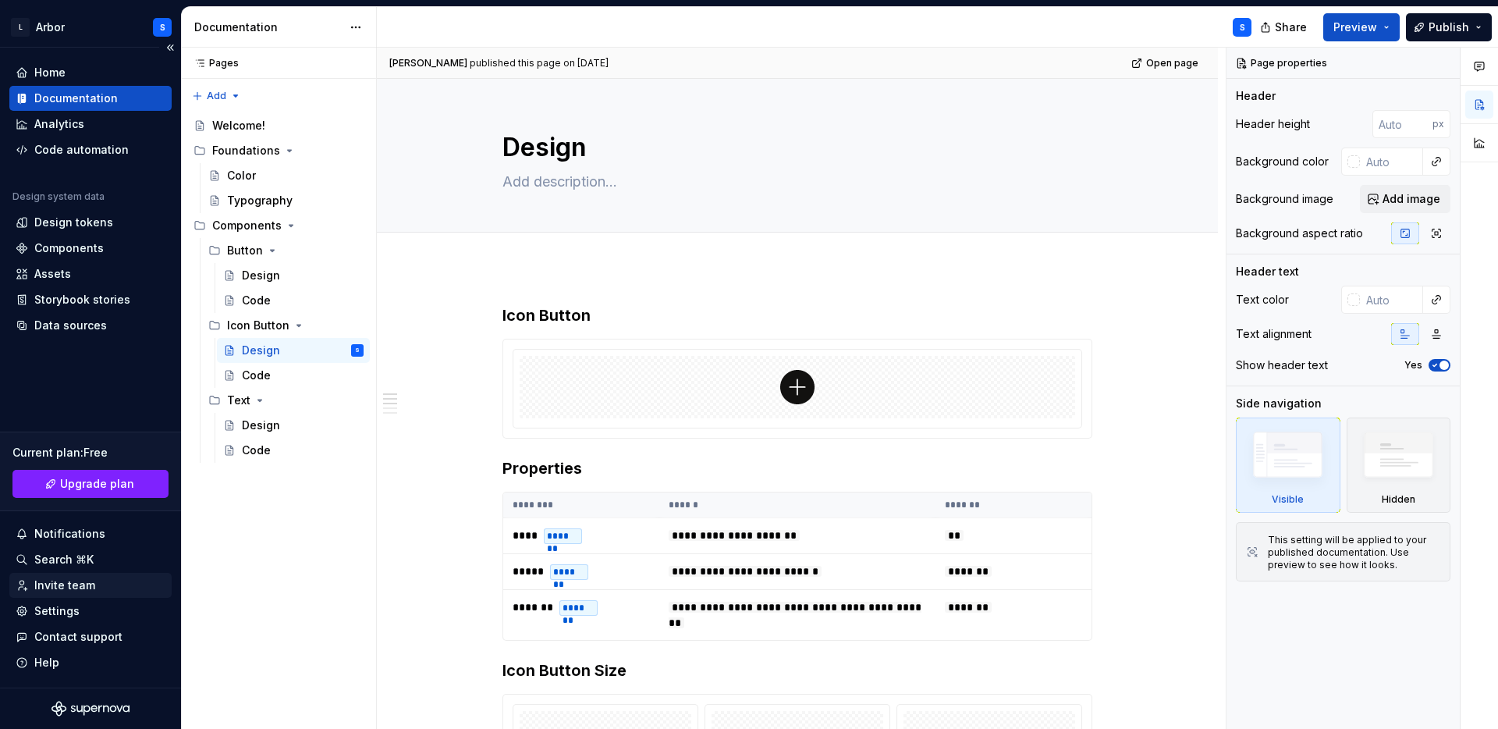
click at [66, 588] on div "Invite team" at bounding box center [64, 585] width 61 height 16
click at [1436, 30] on span "Publish" at bounding box center [1449, 28] width 41 height 16
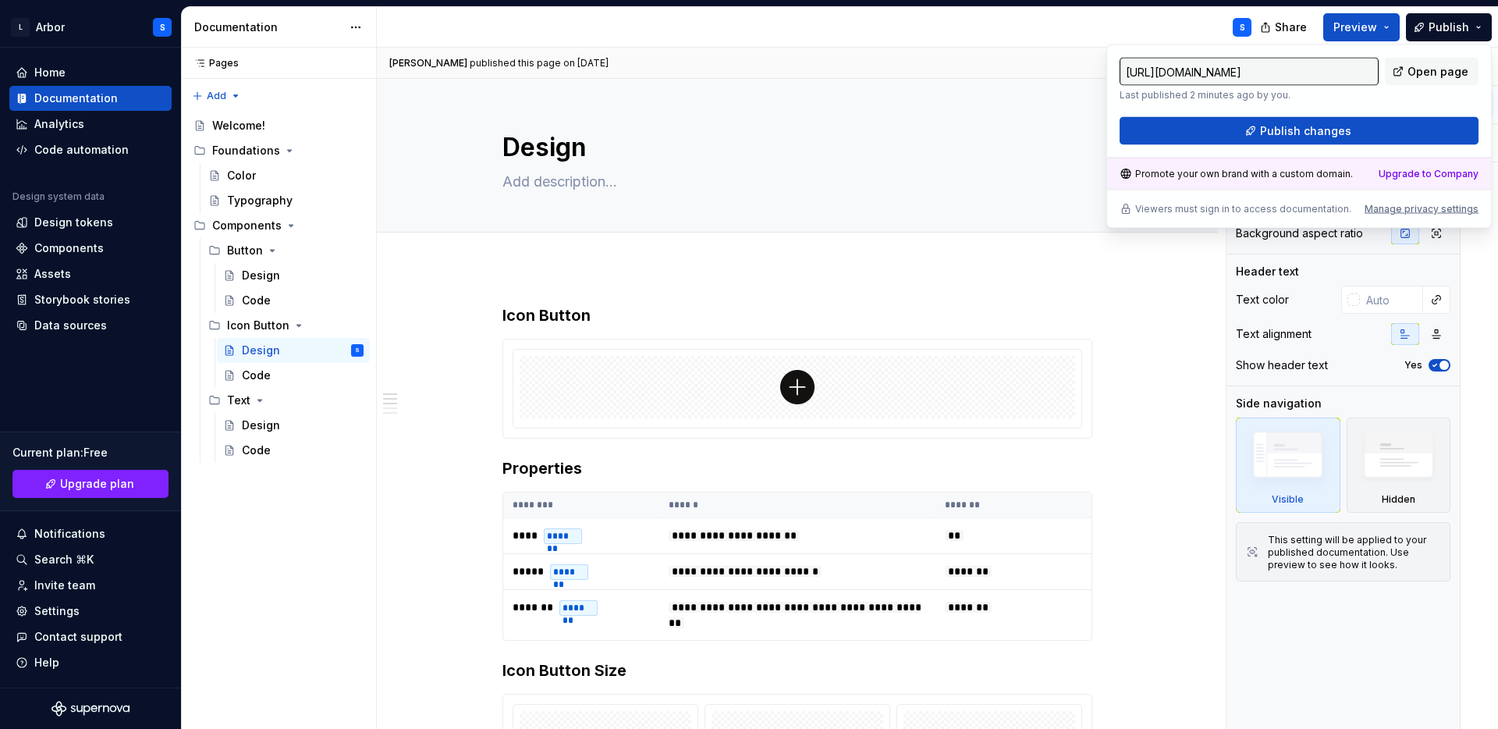
click at [1359, 69] on input "https://cool-gold-swan.supernova-docs.io/latest/components/icon-button/design-X…" at bounding box center [1249, 72] width 259 height 28
click at [1425, 74] on span "Open page" at bounding box center [1438, 72] width 61 height 16
type textarea "*"
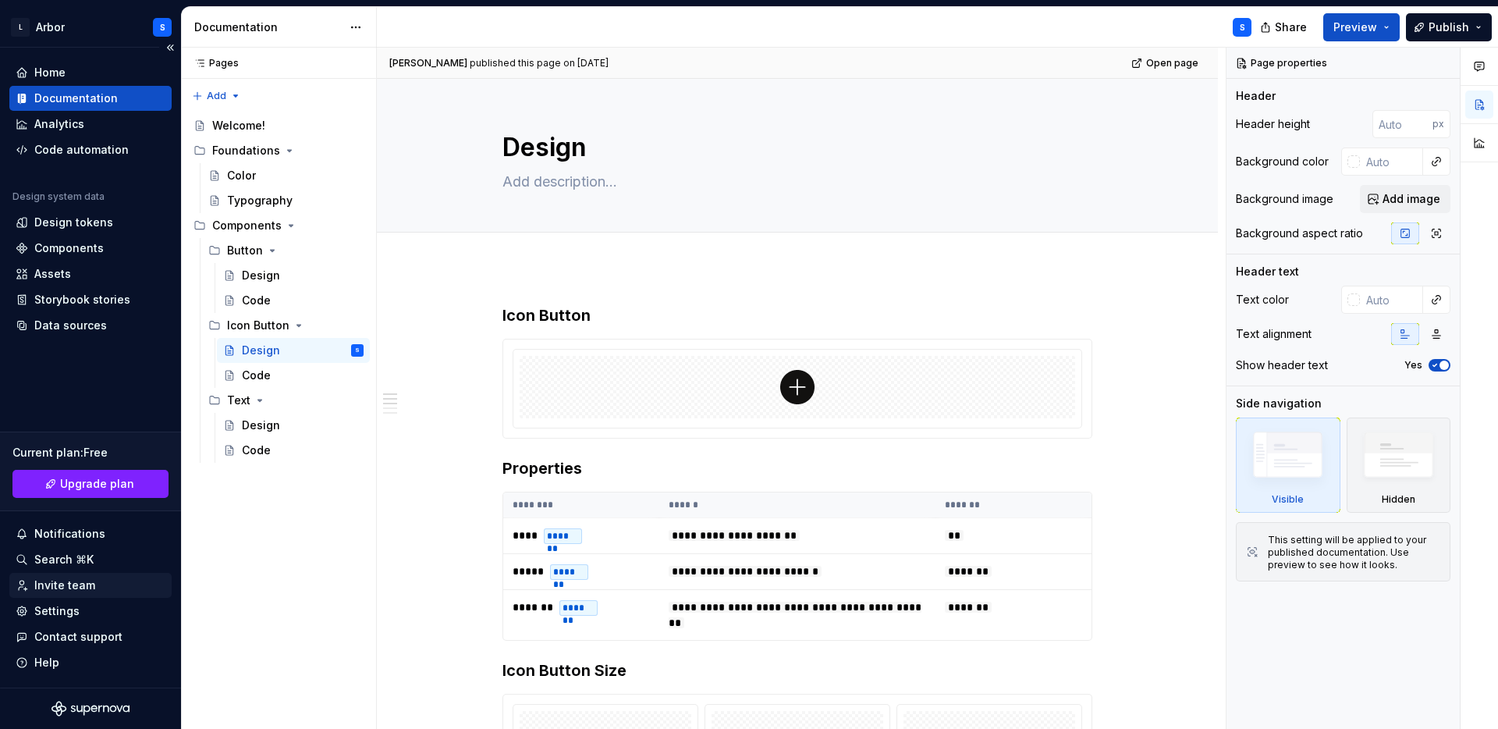
click at [71, 587] on div "Invite team" at bounding box center [64, 585] width 61 height 16
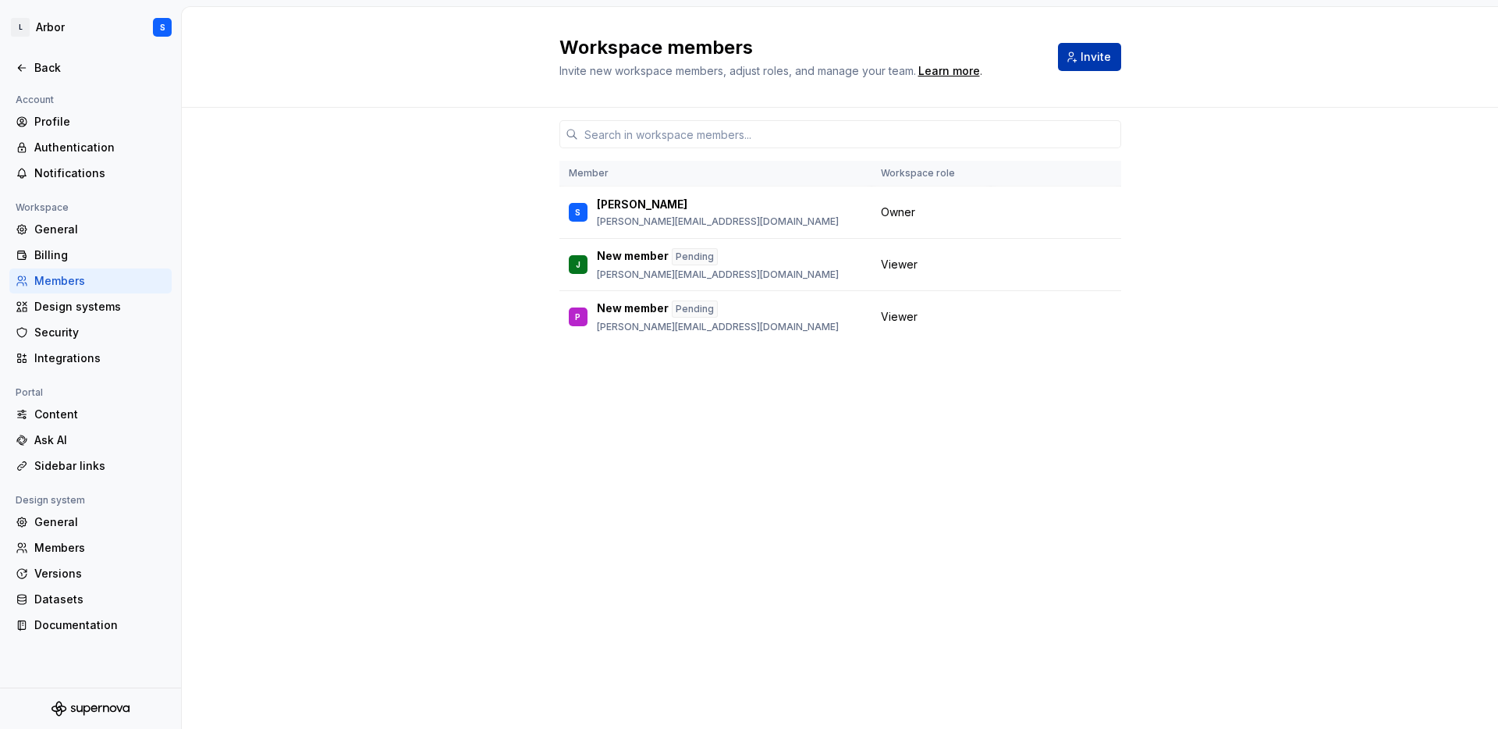
click at [1094, 62] on span "Invite" at bounding box center [1096, 57] width 30 height 16
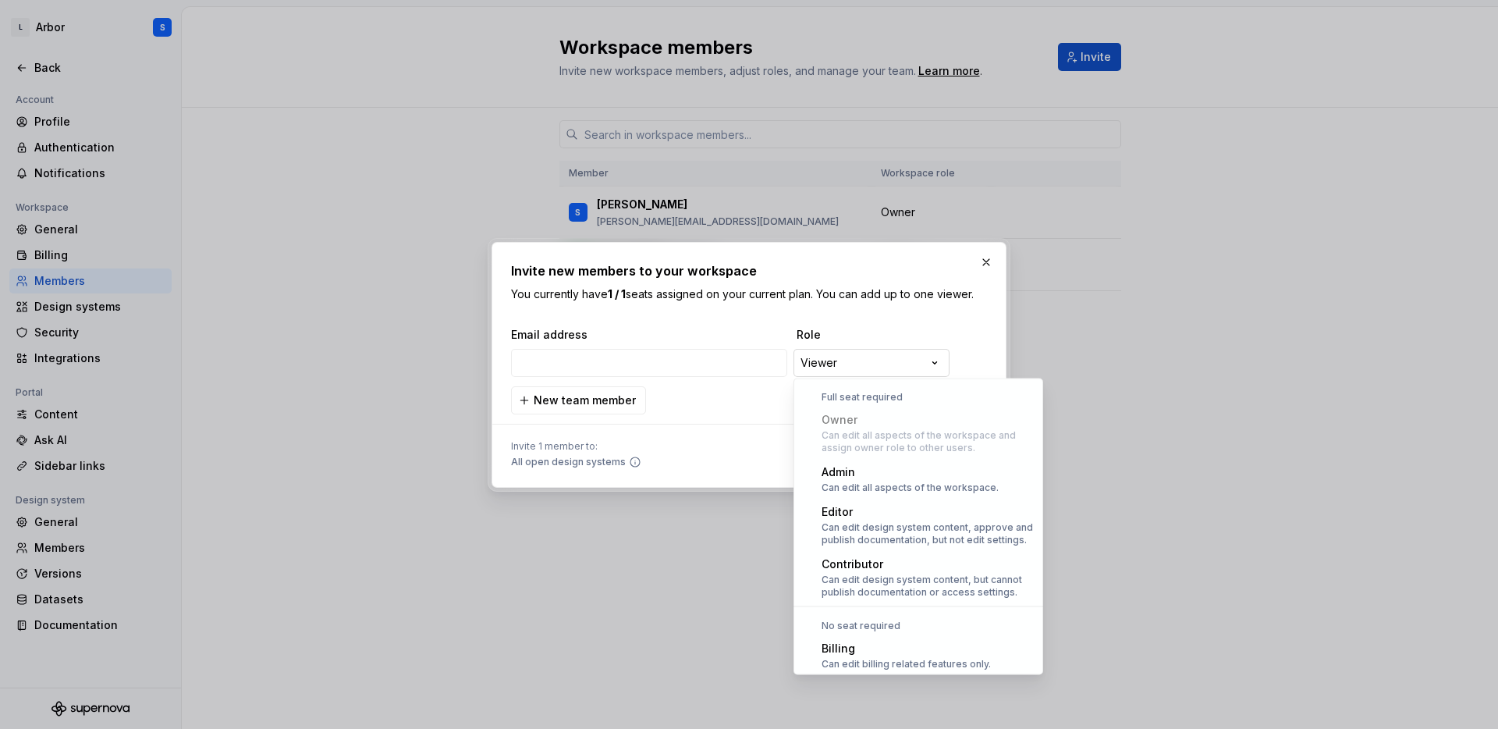
click at [833, 363] on div "**********" at bounding box center [749, 364] width 1498 height 729
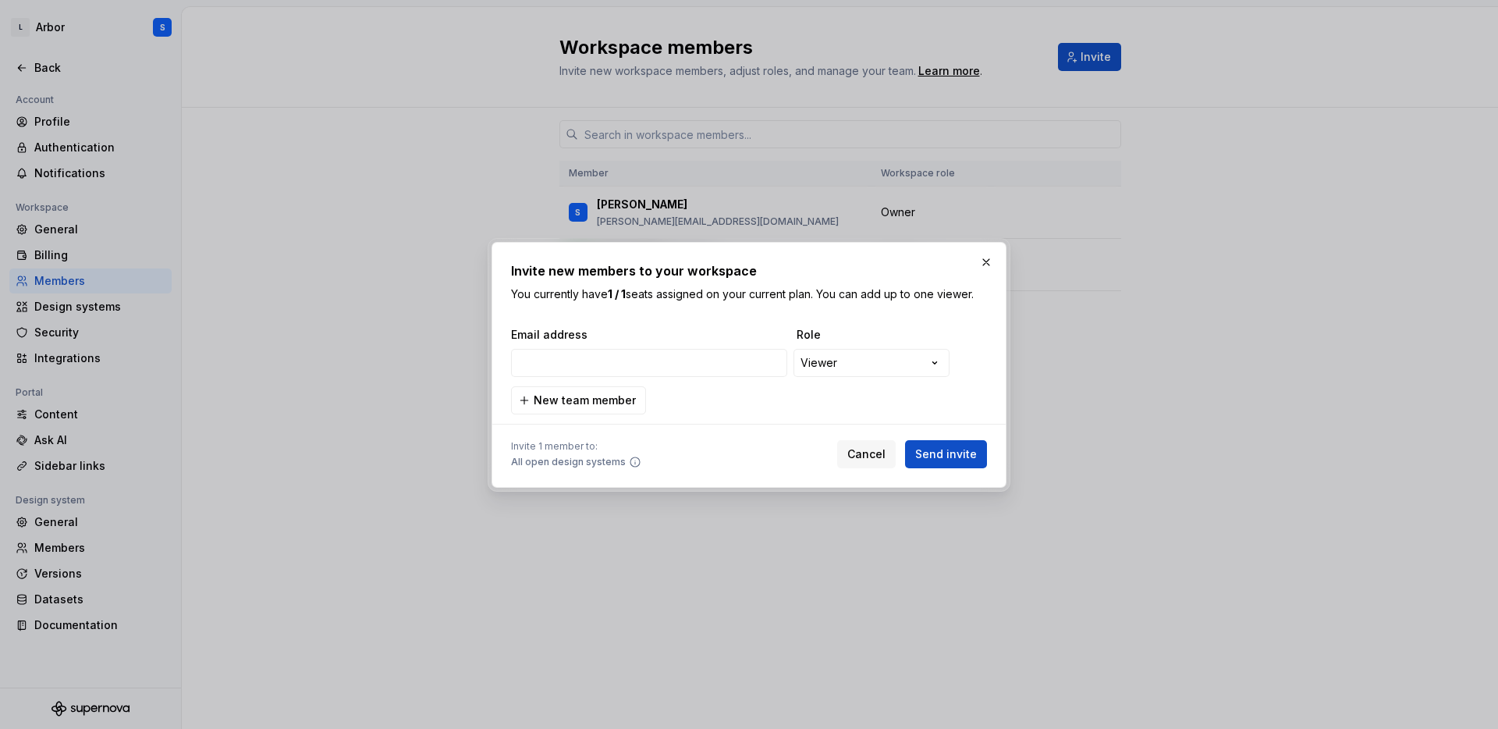
click at [840, 311] on div "**********" at bounding box center [749, 364] width 1498 height 729
click at [616, 357] on input "email" at bounding box center [649, 363] width 276 height 28
paste input "orlando.del.aguila-ext@linktr.ee"
type input "orlando.del.aguila-ext@linktr.ee"
click at [947, 454] on span "Send invite" at bounding box center [946, 454] width 62 height 16
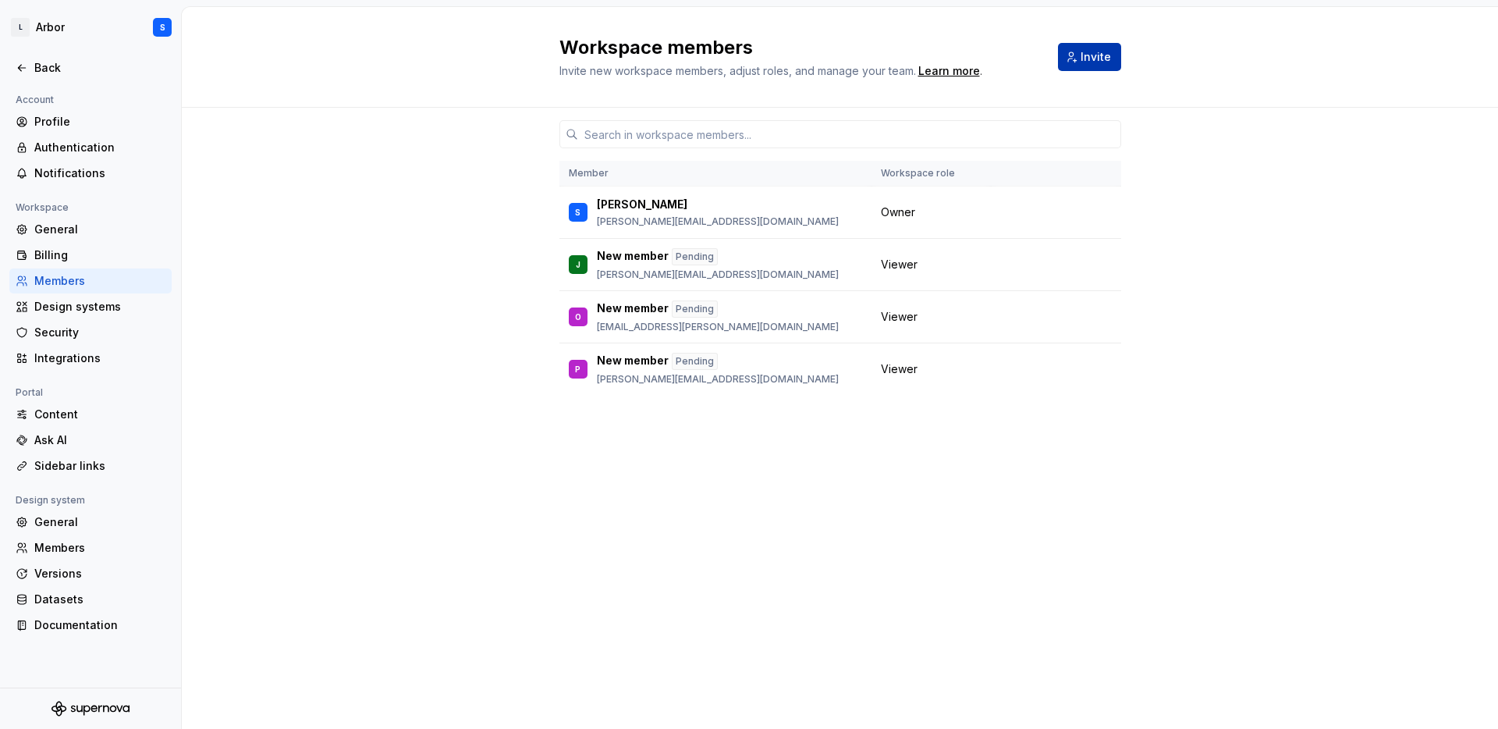
click at [1078, 52] on button "Invite" at bounding box center [1089, 57] width 63 height 28
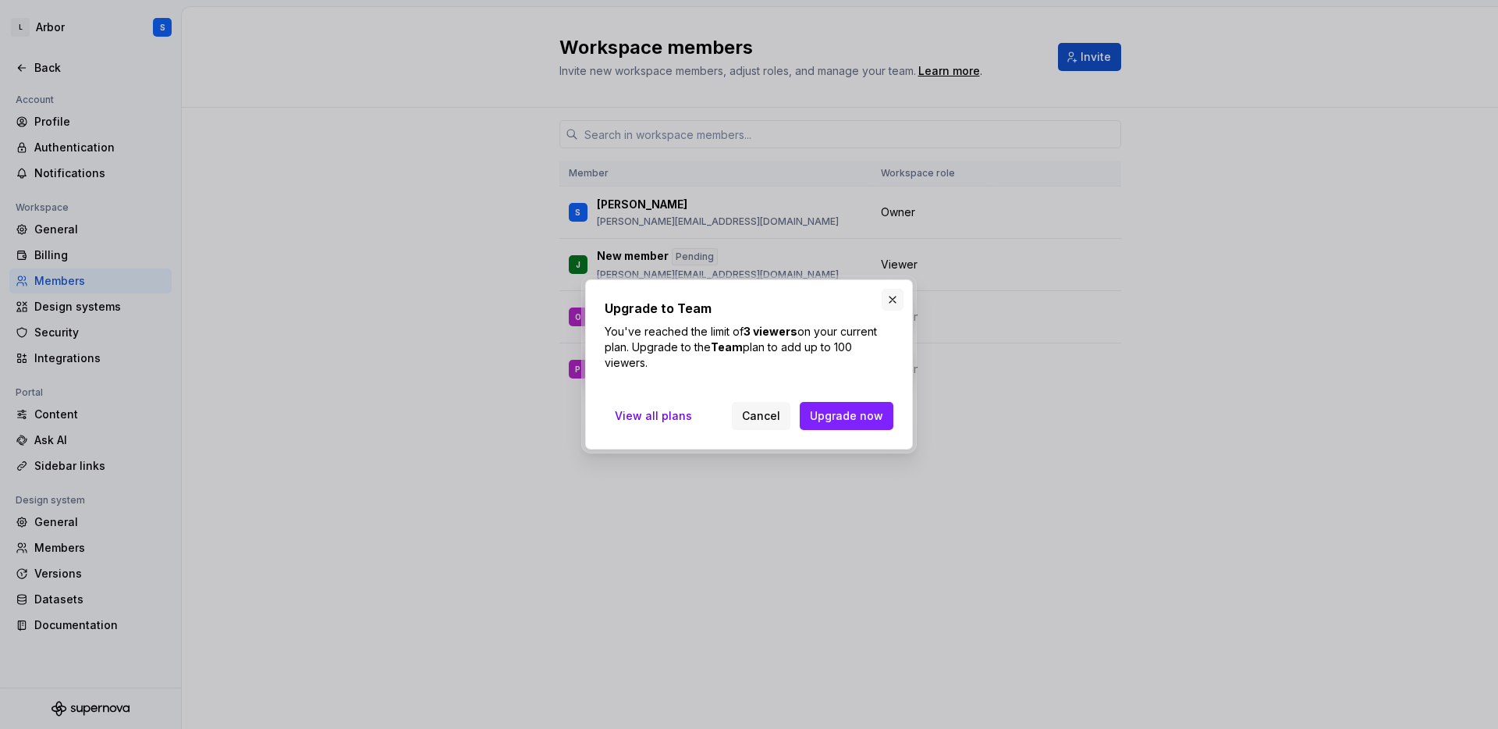
click at [889, 293] on button "button" at bounding box center [893, 300] width 22 height 22
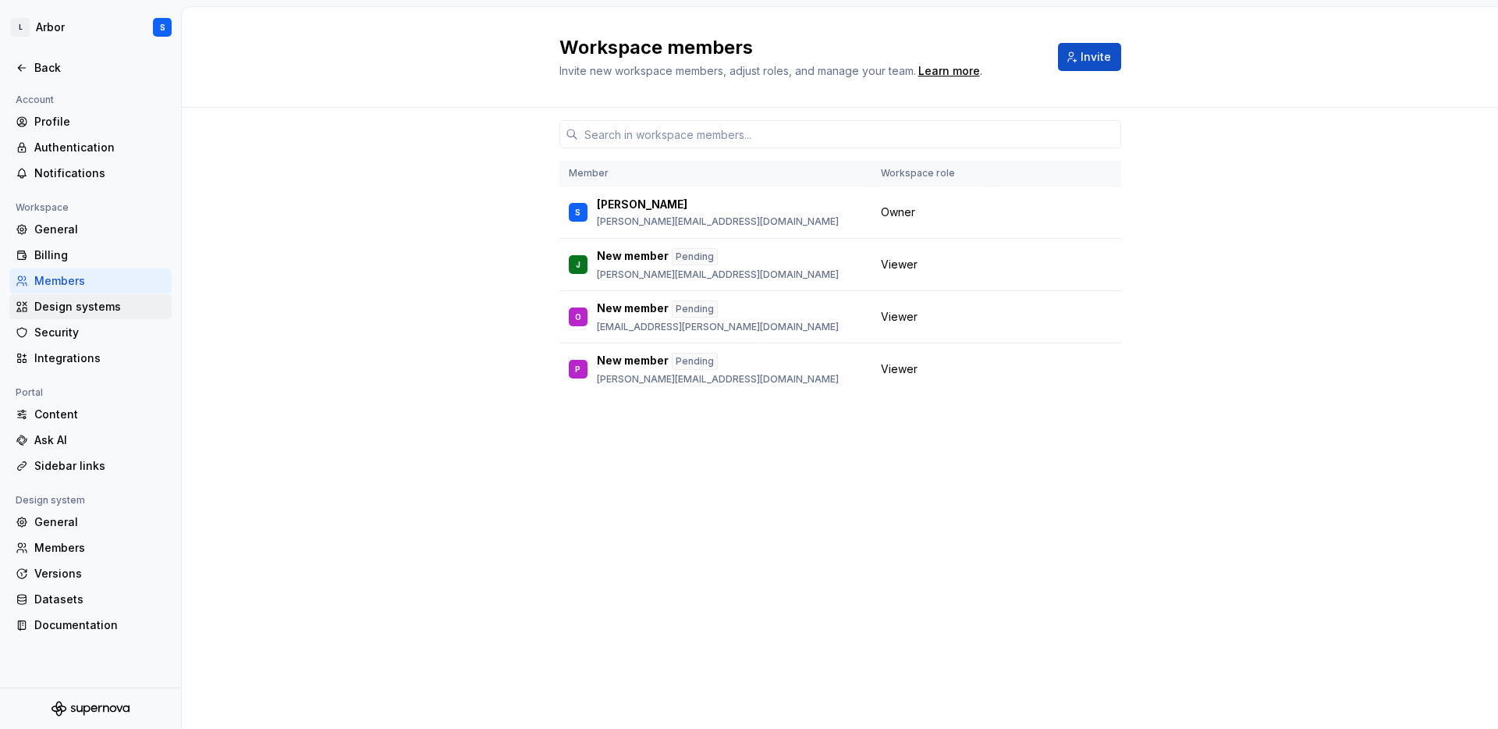
click at [100, 297] on div "Design systems" at bounding box center [90, 306] width 162 height 25
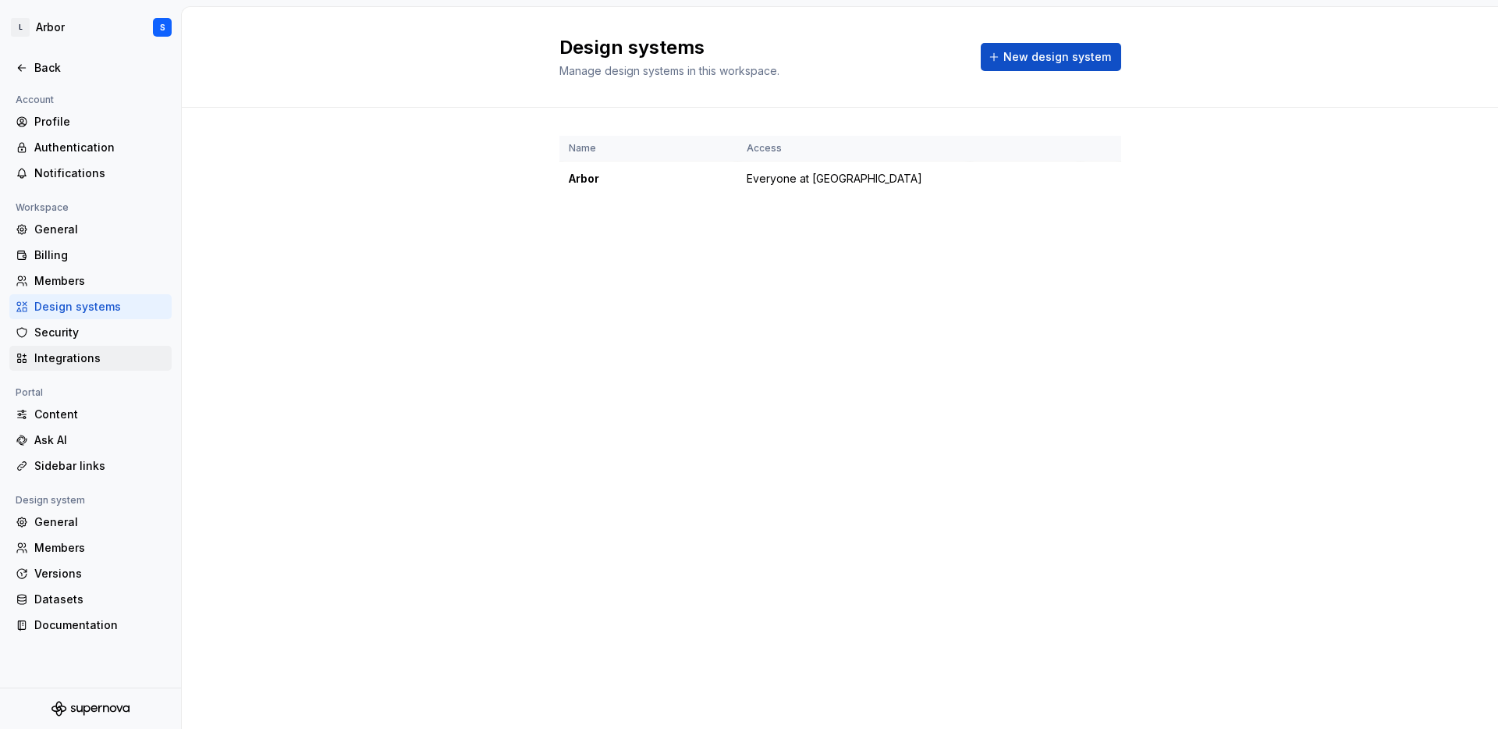
click at [107, 353] on div "Integrations" at bounding box center [99, 358] width 131 height 16
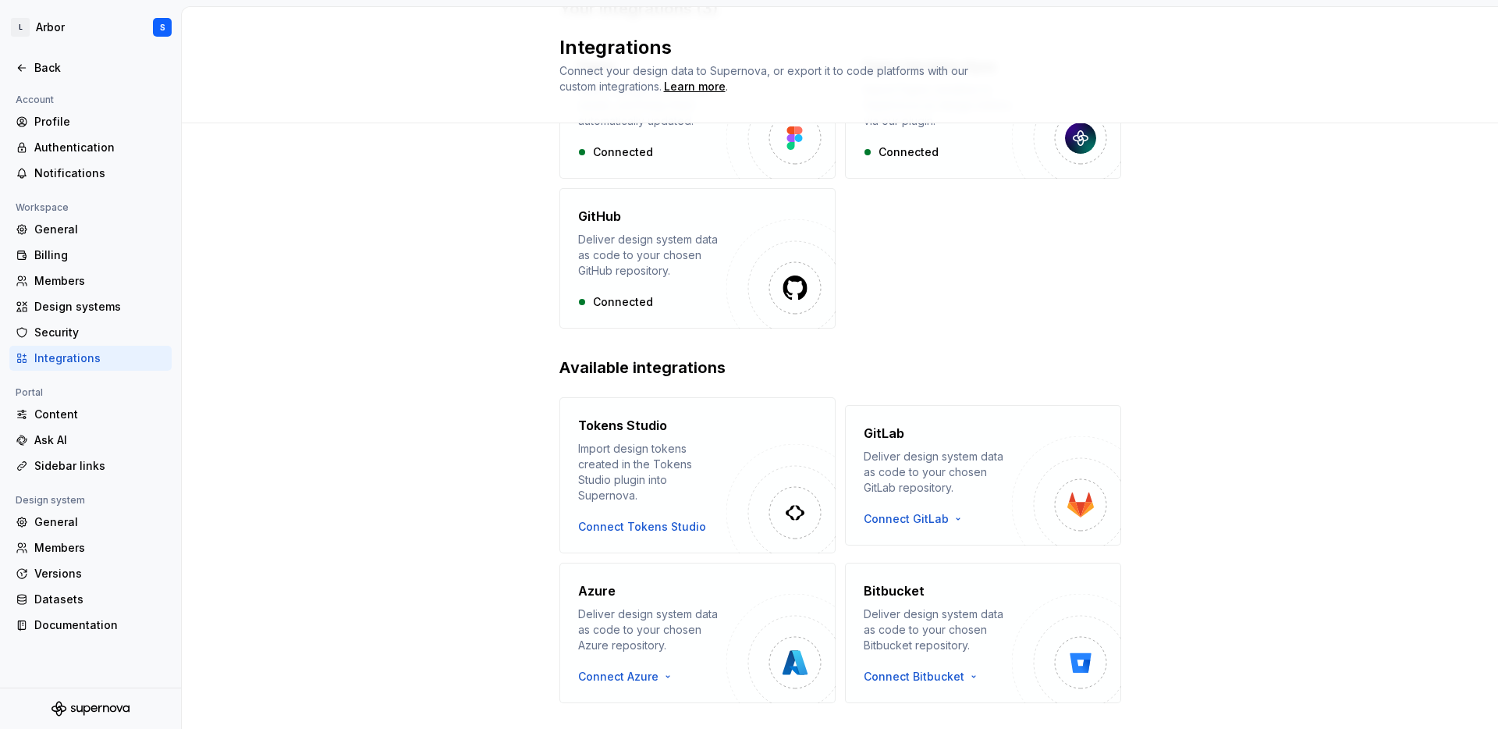
scroll to position [172, 0]
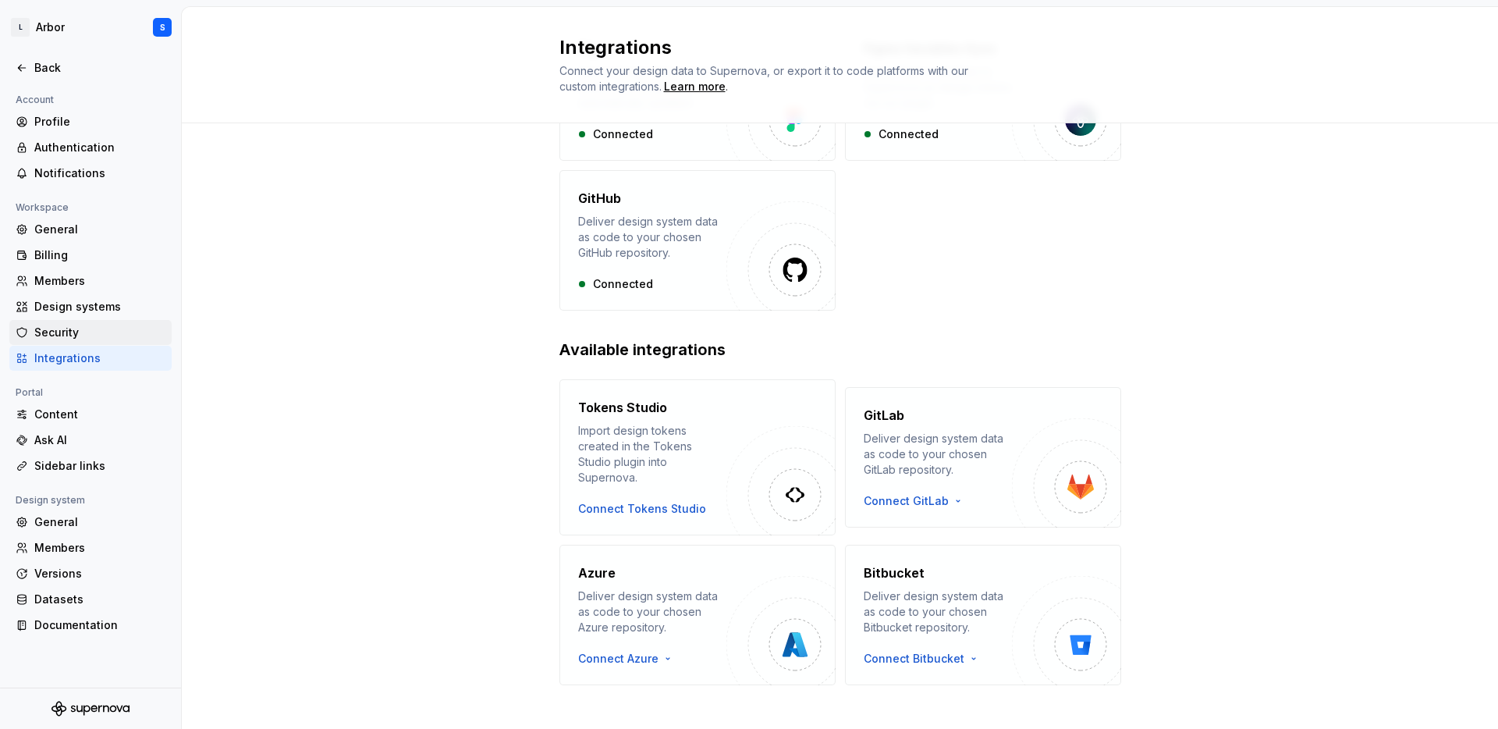
click at [79, 333] on div "Security" at bounding box center [99, 333] width 131 height 16
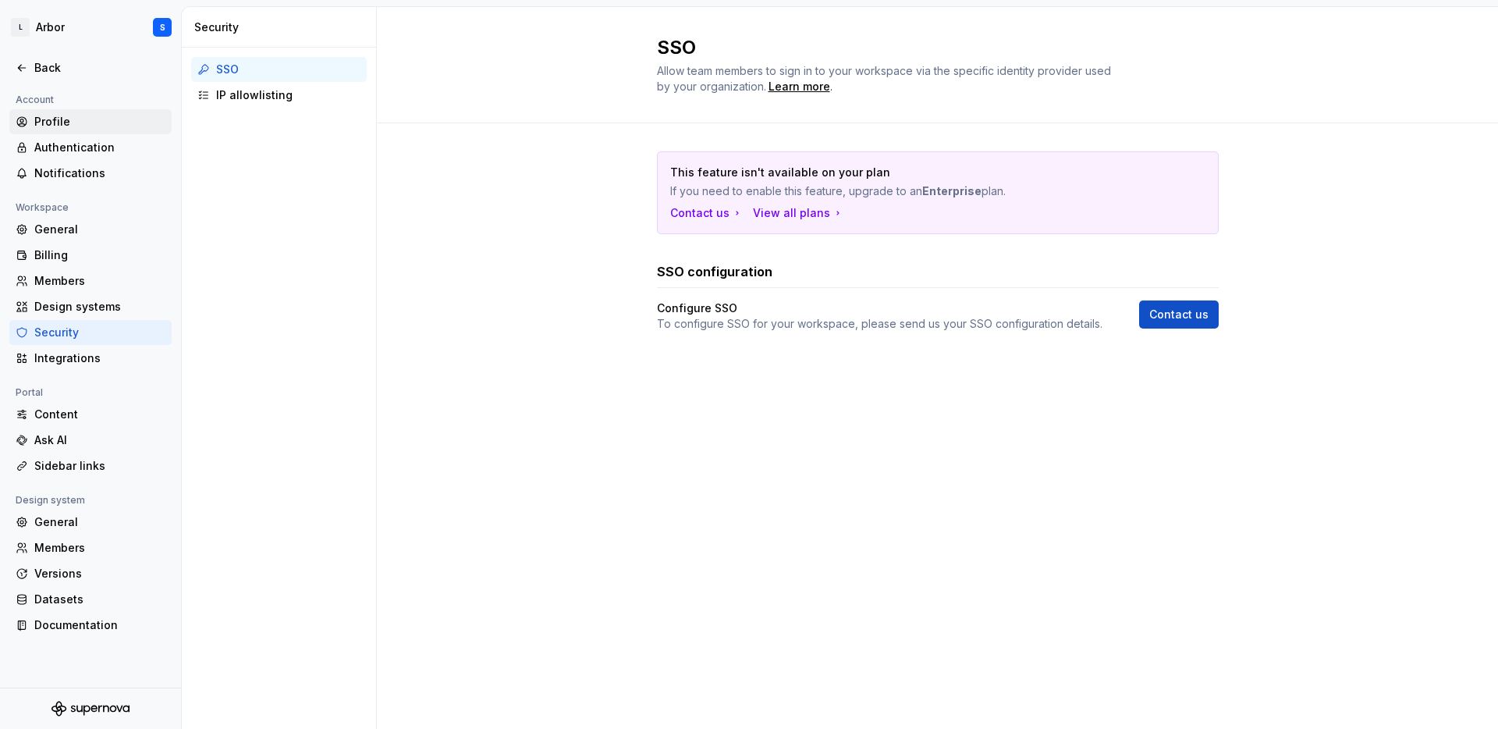
click at [66, 130] on div "Profile" at bounding box center [90, 121] width 162 height 25
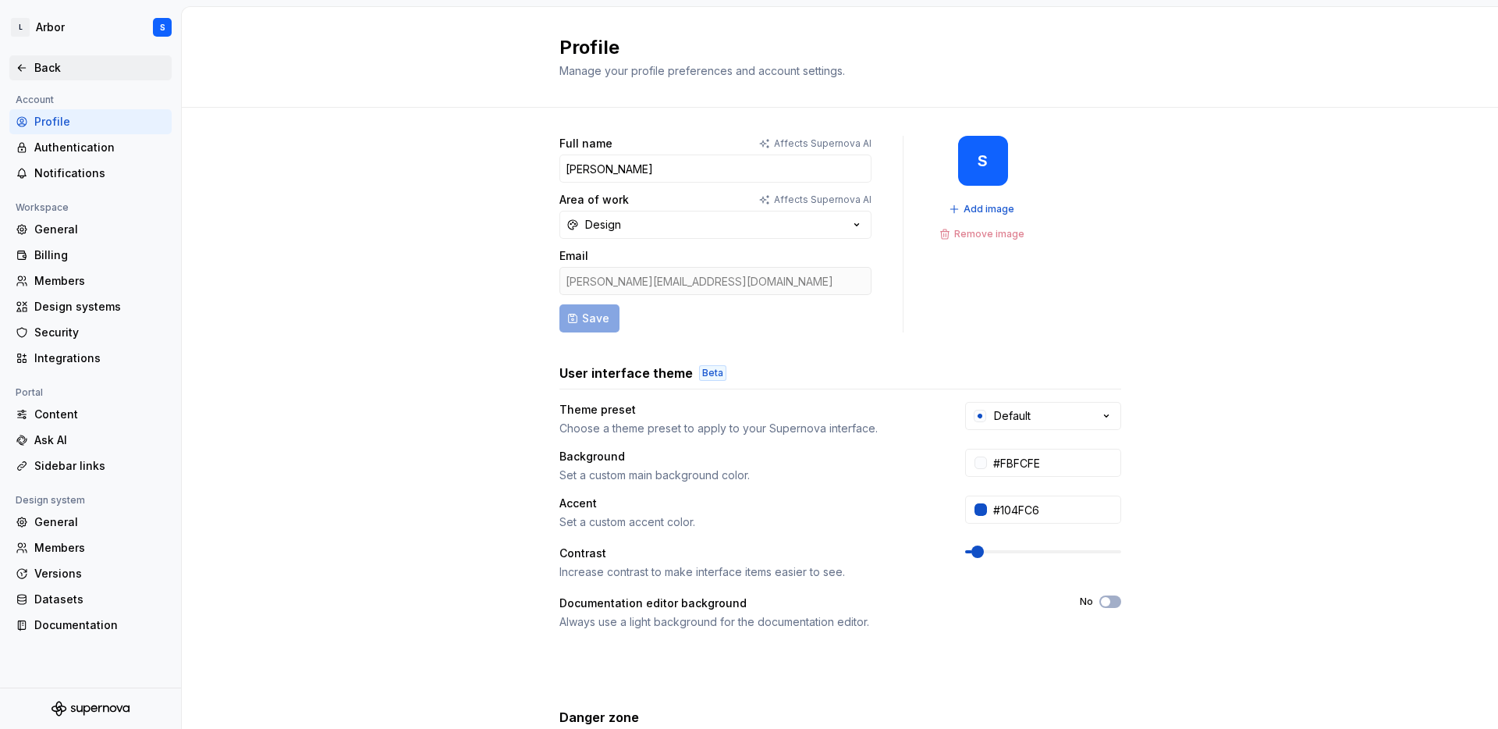
click at [26, 67] on icon at bounding box center [22, 68] width 12 height 12
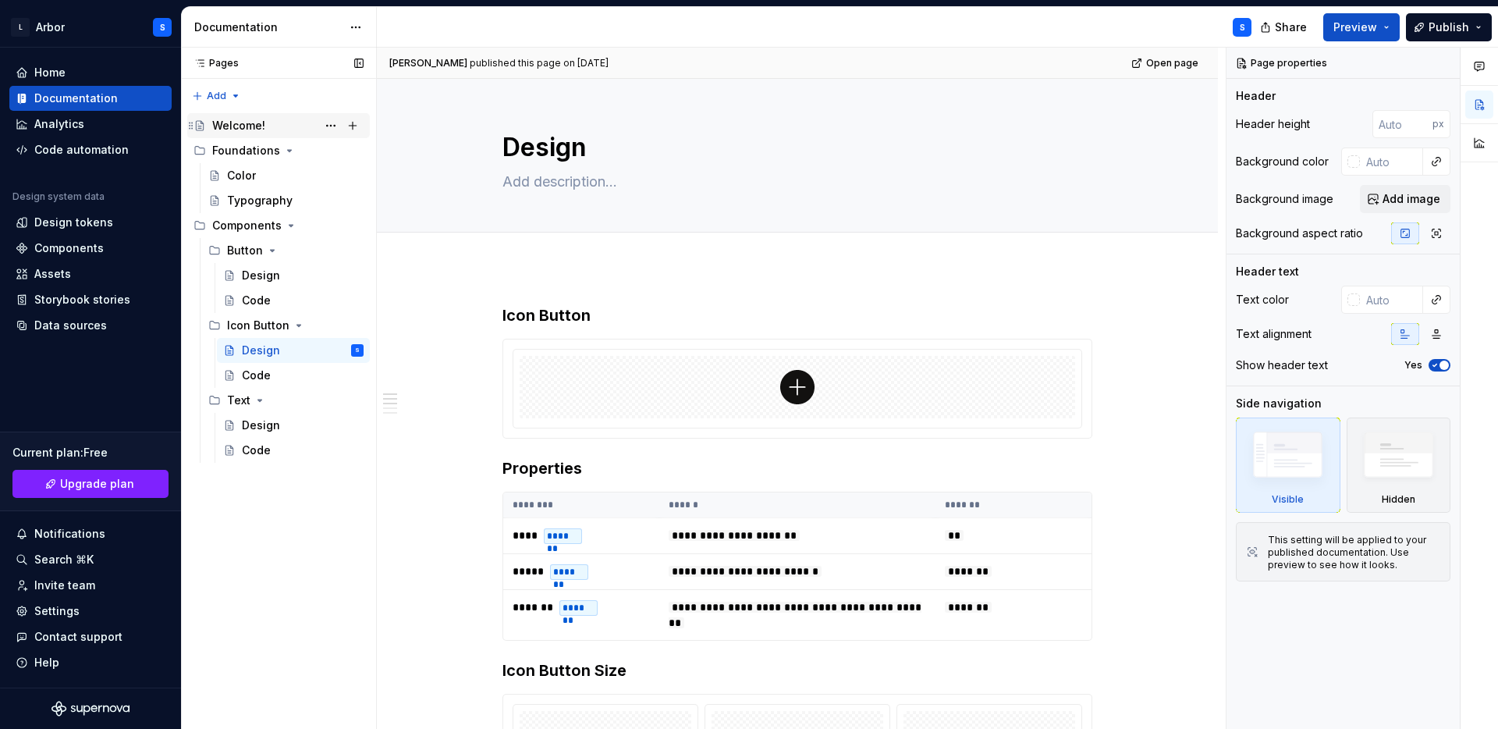
click at [251, 123] on div "Welcome!" at bounding box center [238, 126] width 53 height 16
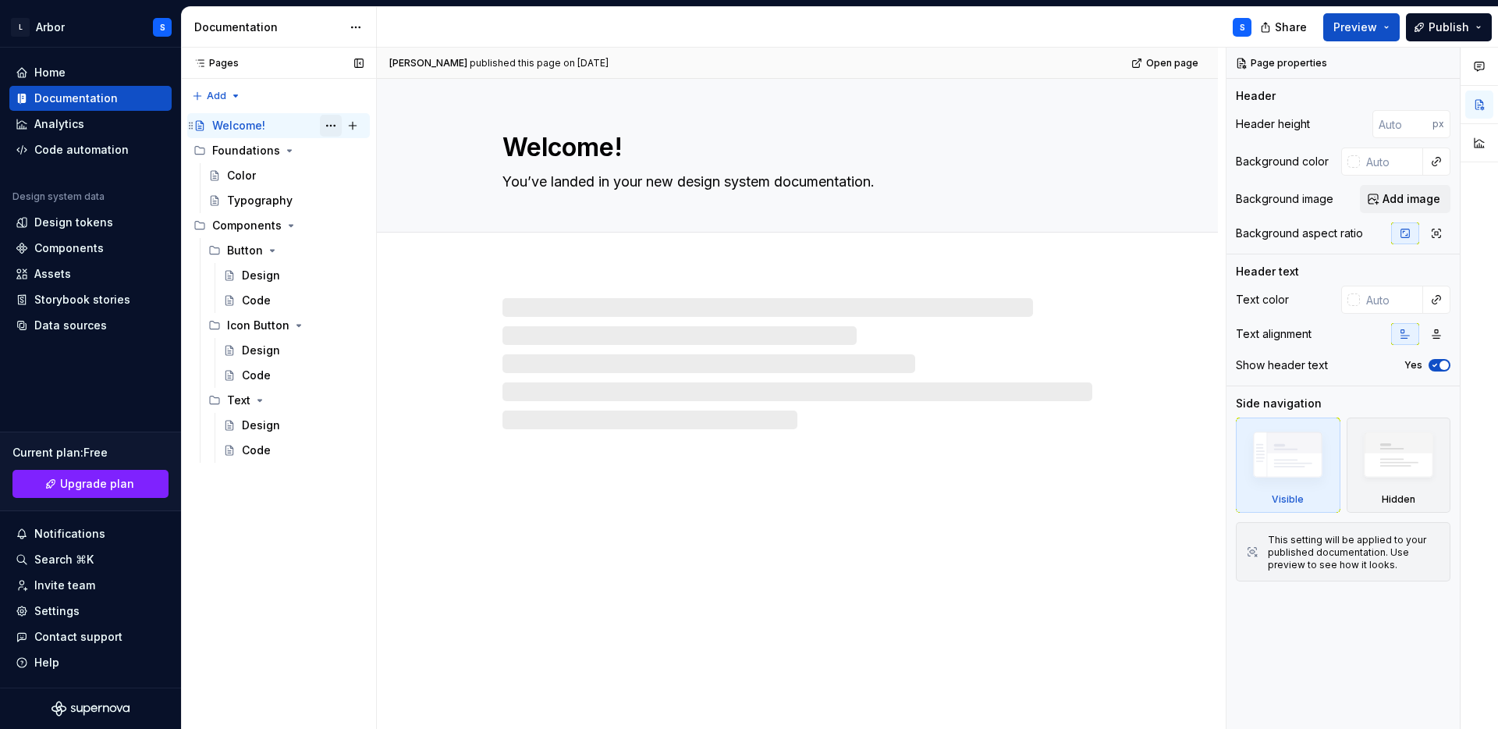
click at [337, 130] on button "Page tree" at bounding box center [331, 126] width 22 height 22
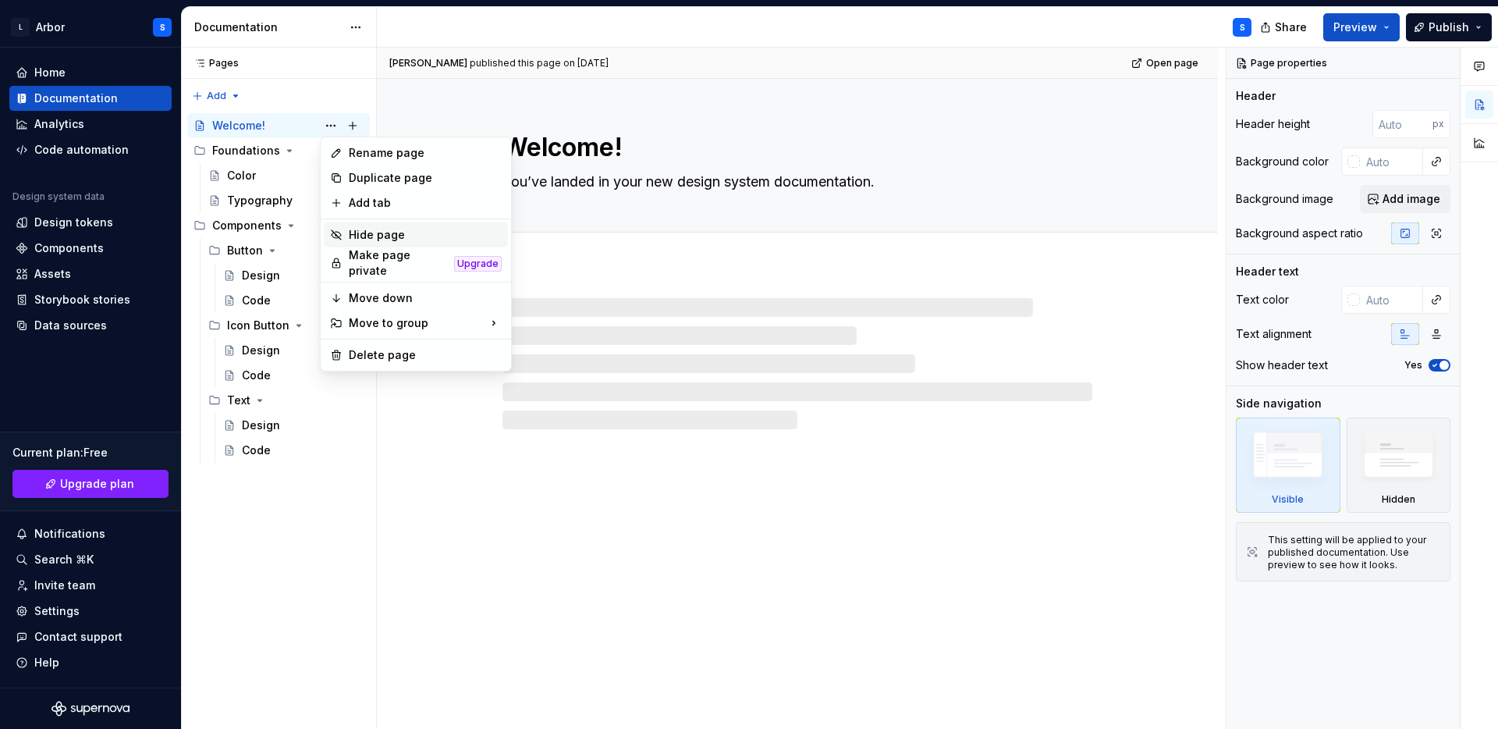
click at [371, 235] on div "Hide page" at bounding box center [425, 235] width 153 height 16
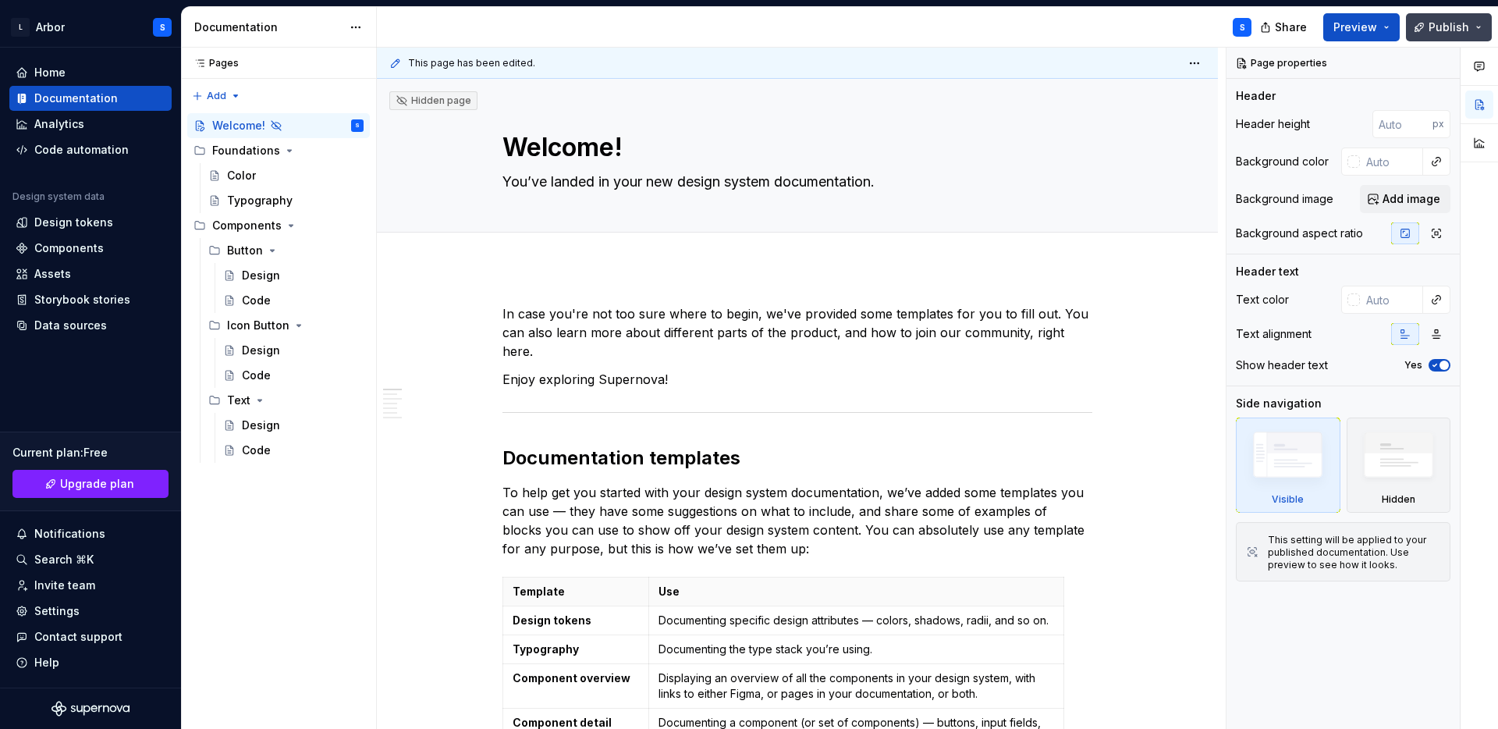
click at [1441, 24] on span "Publish" at bounding box center [1449, 28] width 41 height 16
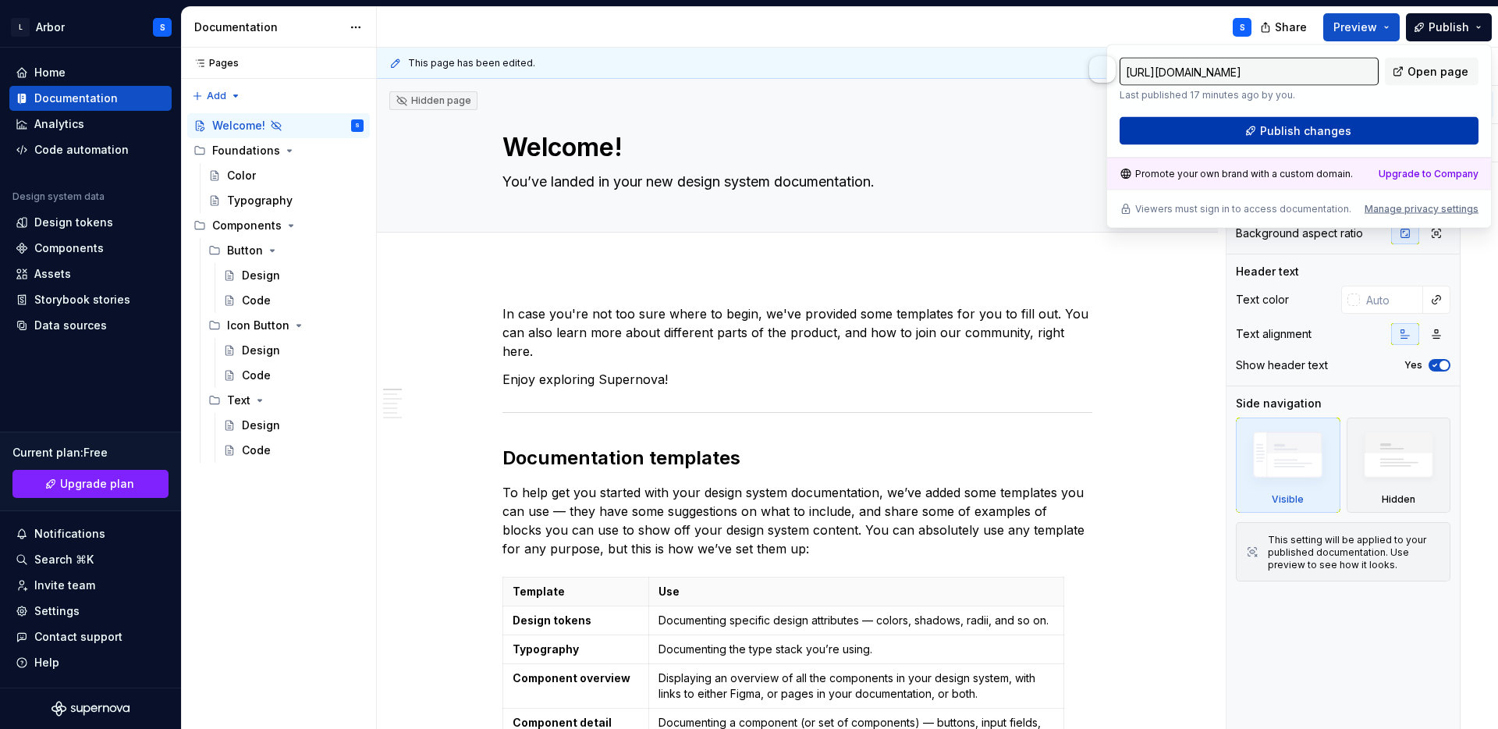
click at [1386, 137] on button "Publish changes" at bounding box center [1299, 131] width 359 height 28
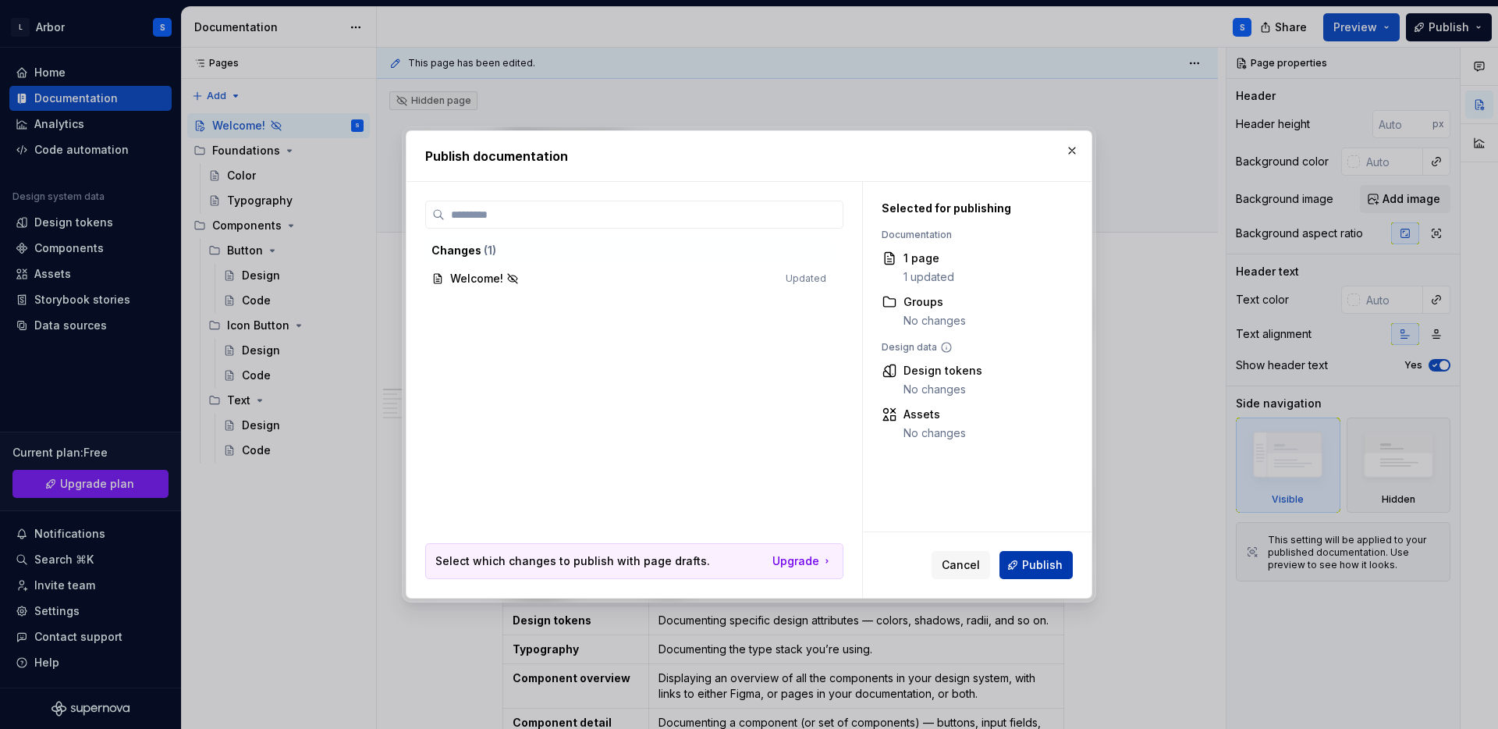
click at [1032, 572] on button "Publish" at bounding box center [1036, 565] width 73 height 28
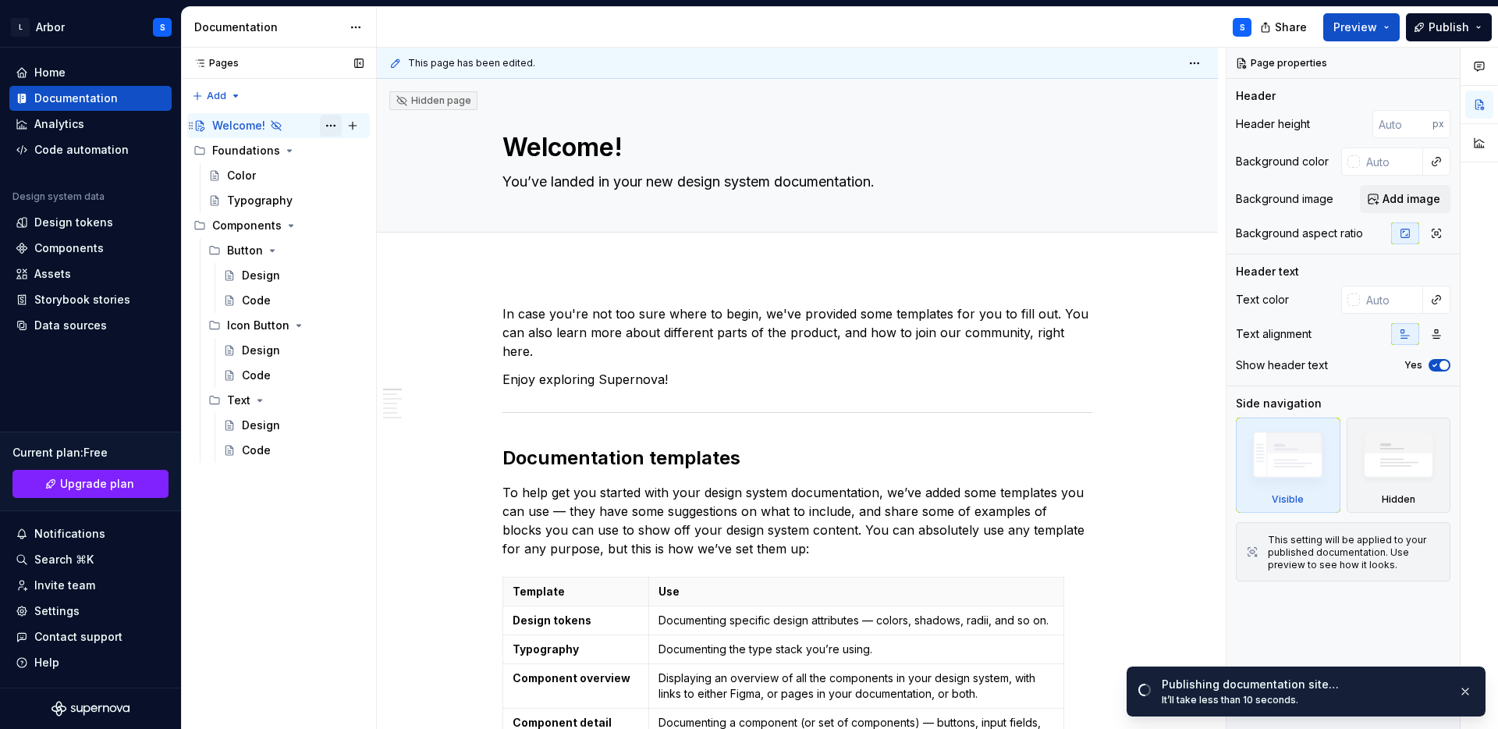
click at [332, 130] on button "Page tree" at bounding box center [331, 126] width 22 height 22
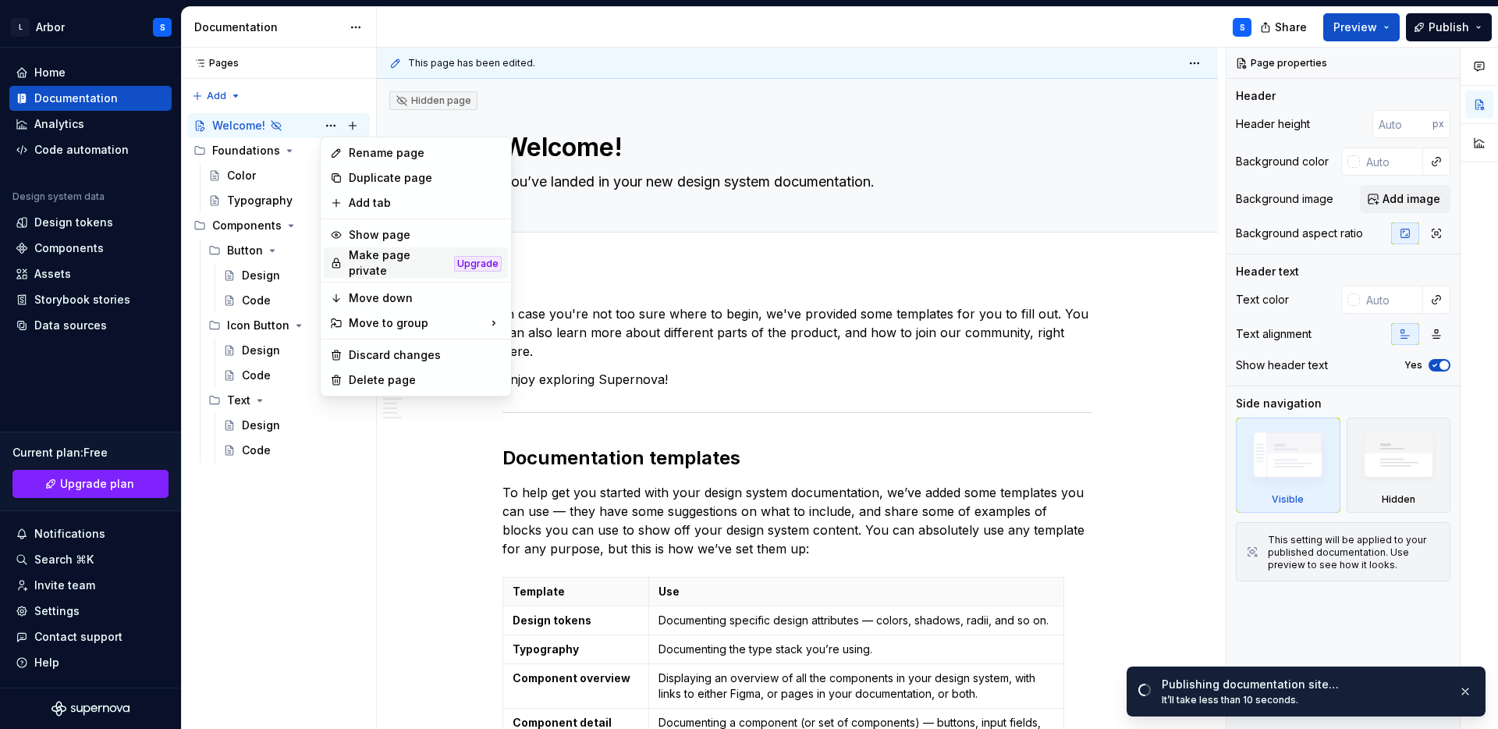
click at [363, 261] on div "Make page private" at bounding box center [398, 262] width 99 height 31
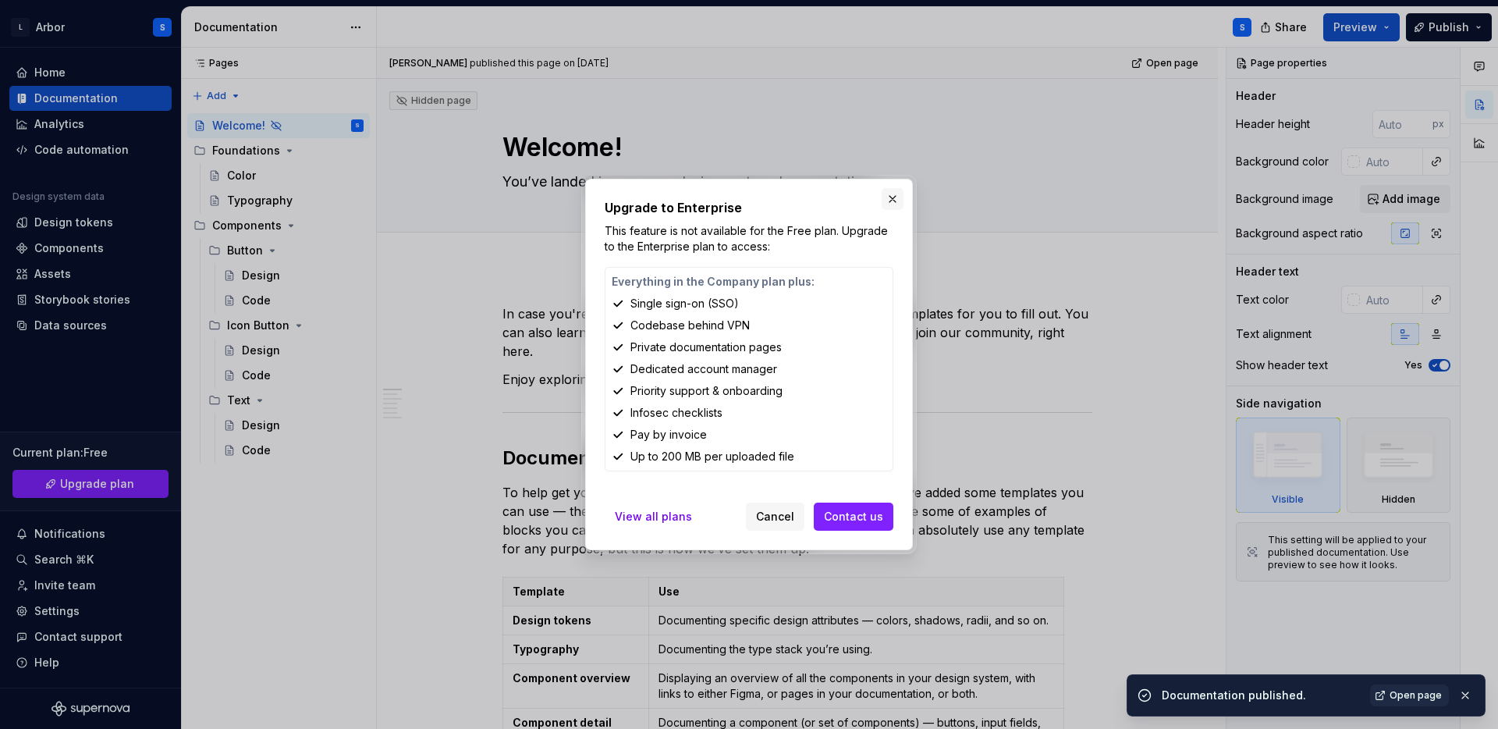
click at [890, 201] on button "button" at bounding box center [893, 199] width 22 height 22
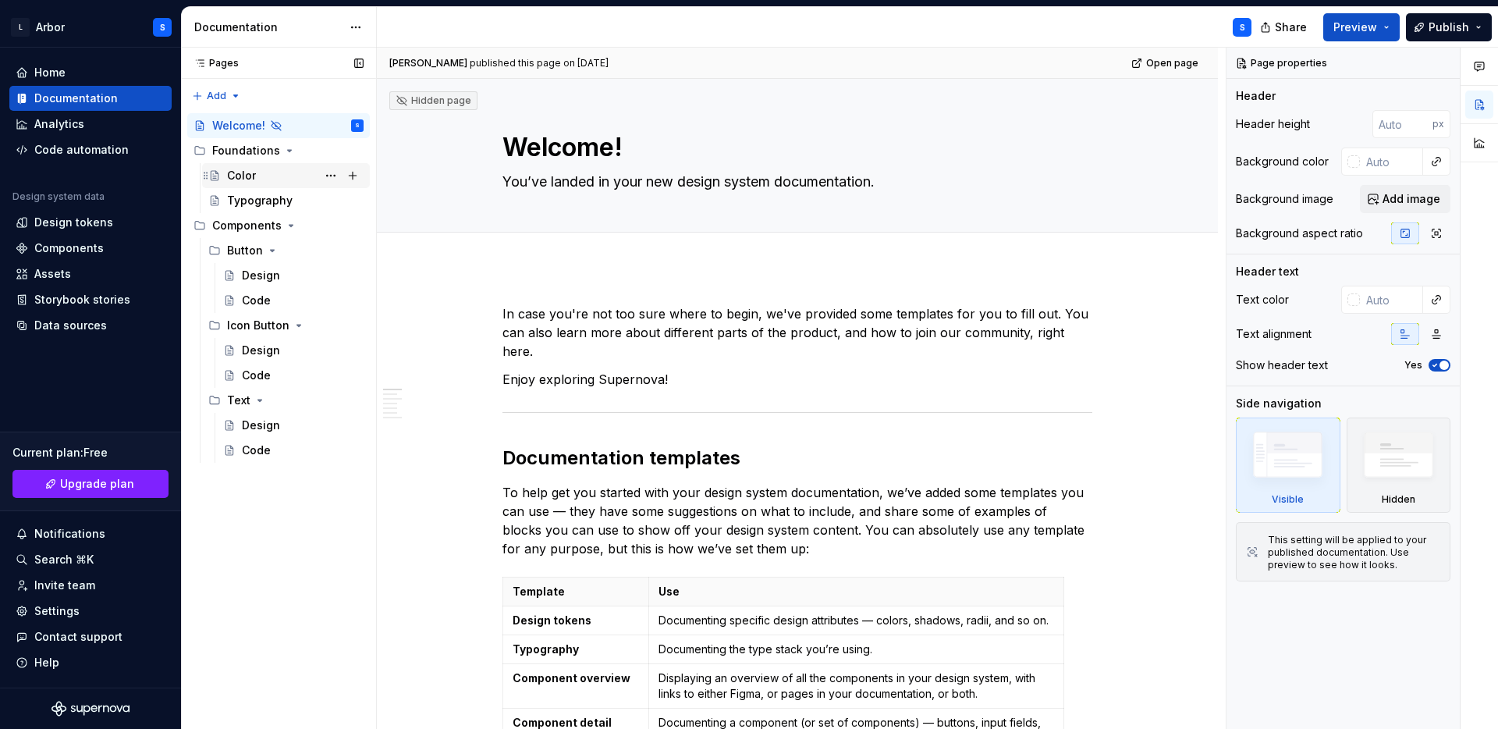
click at [274, 174] on div "Color" at bounding box center [295, 176] width 137 height 22
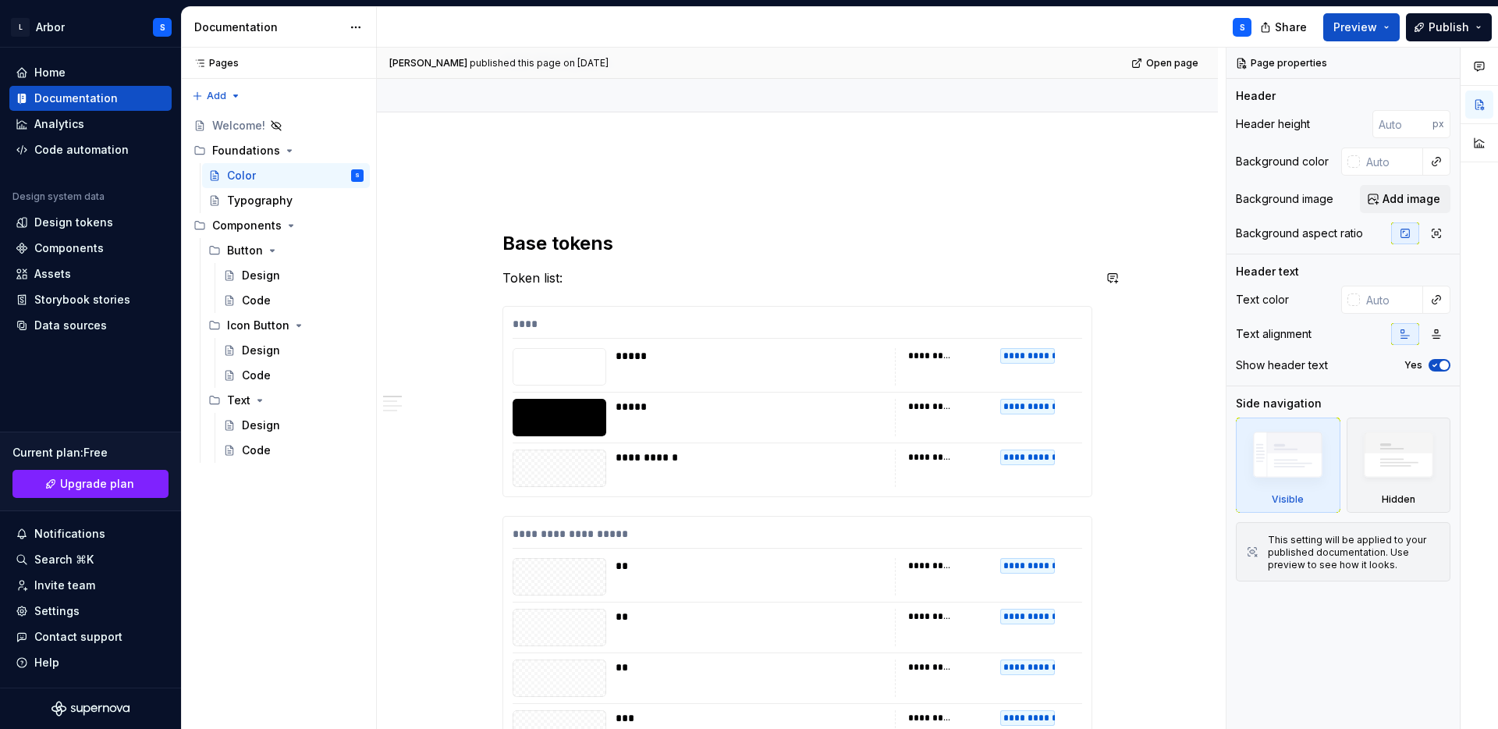
scroll to position [128, 0]
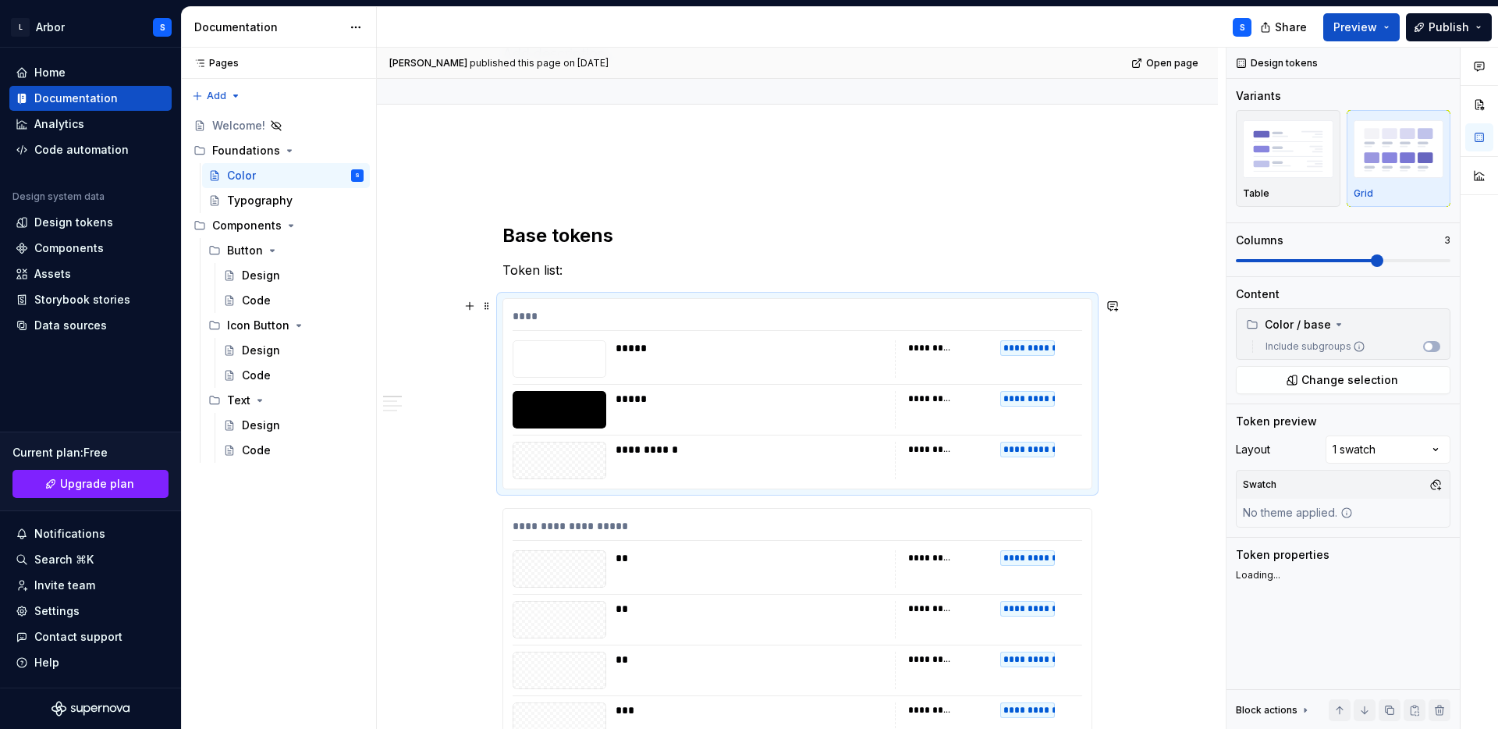
type textarea "*"
click at [635, 332] on div "**********" at bounding box center [797, 394] width 588 height 190
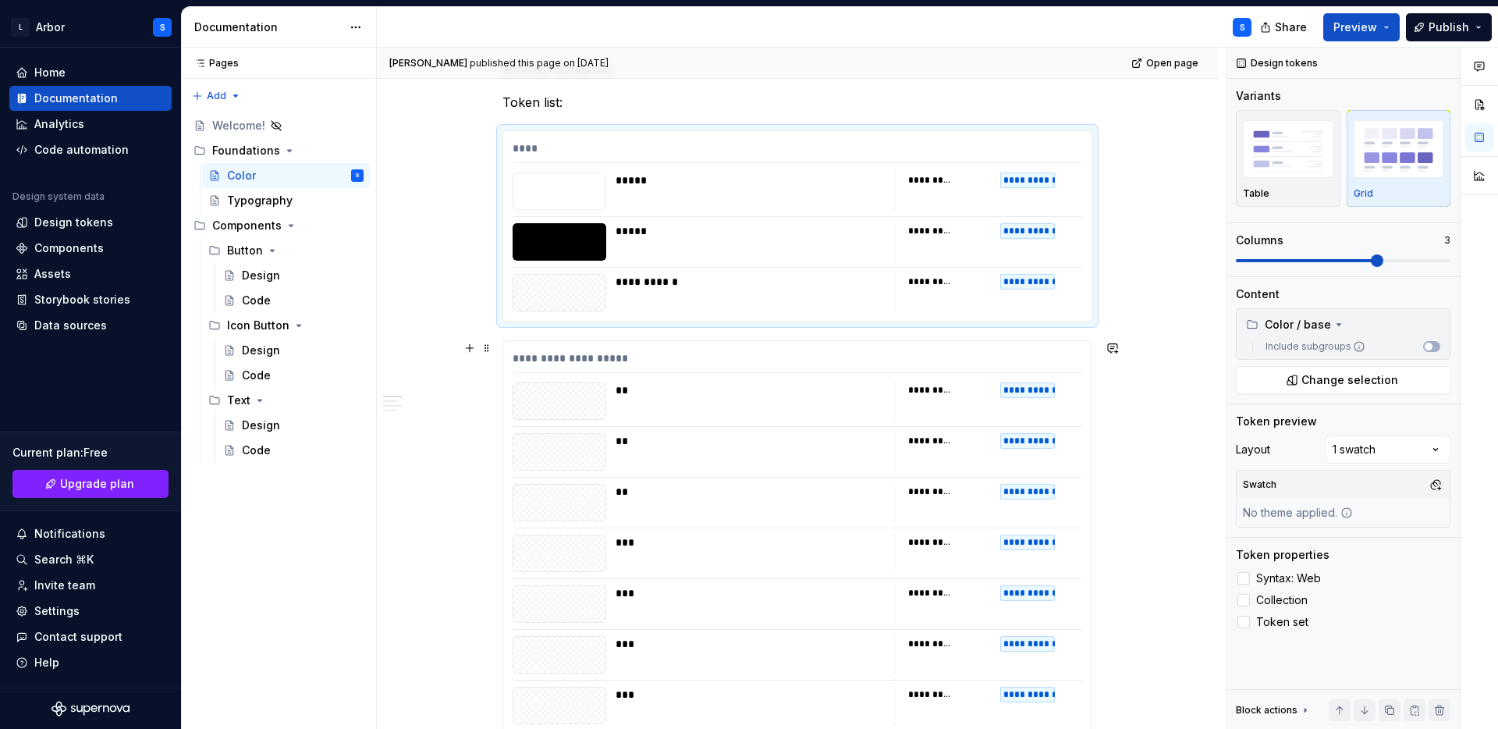
scroll to position [304, 0]
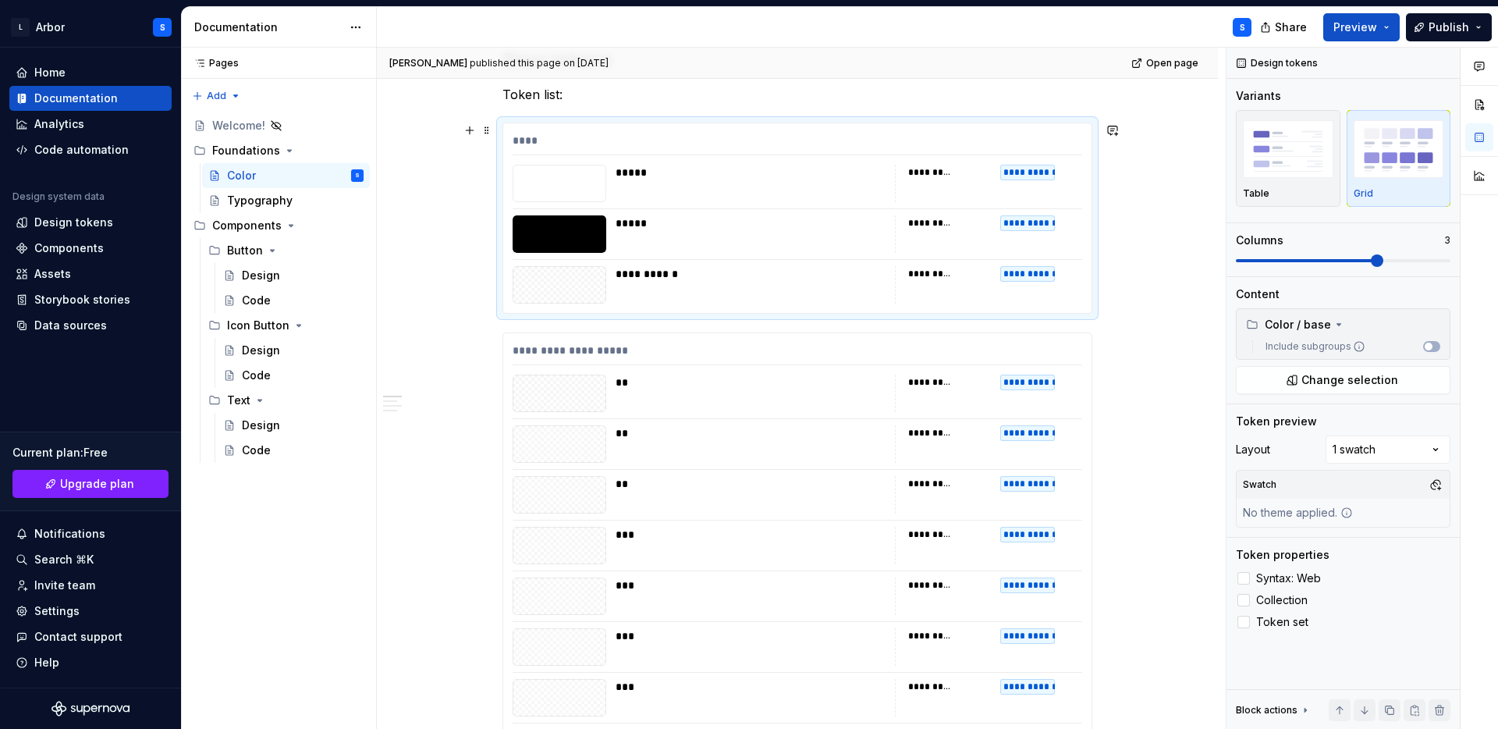
click at [513, 124] on div "**********" at bounding box center [797, 218] width 588 height 190
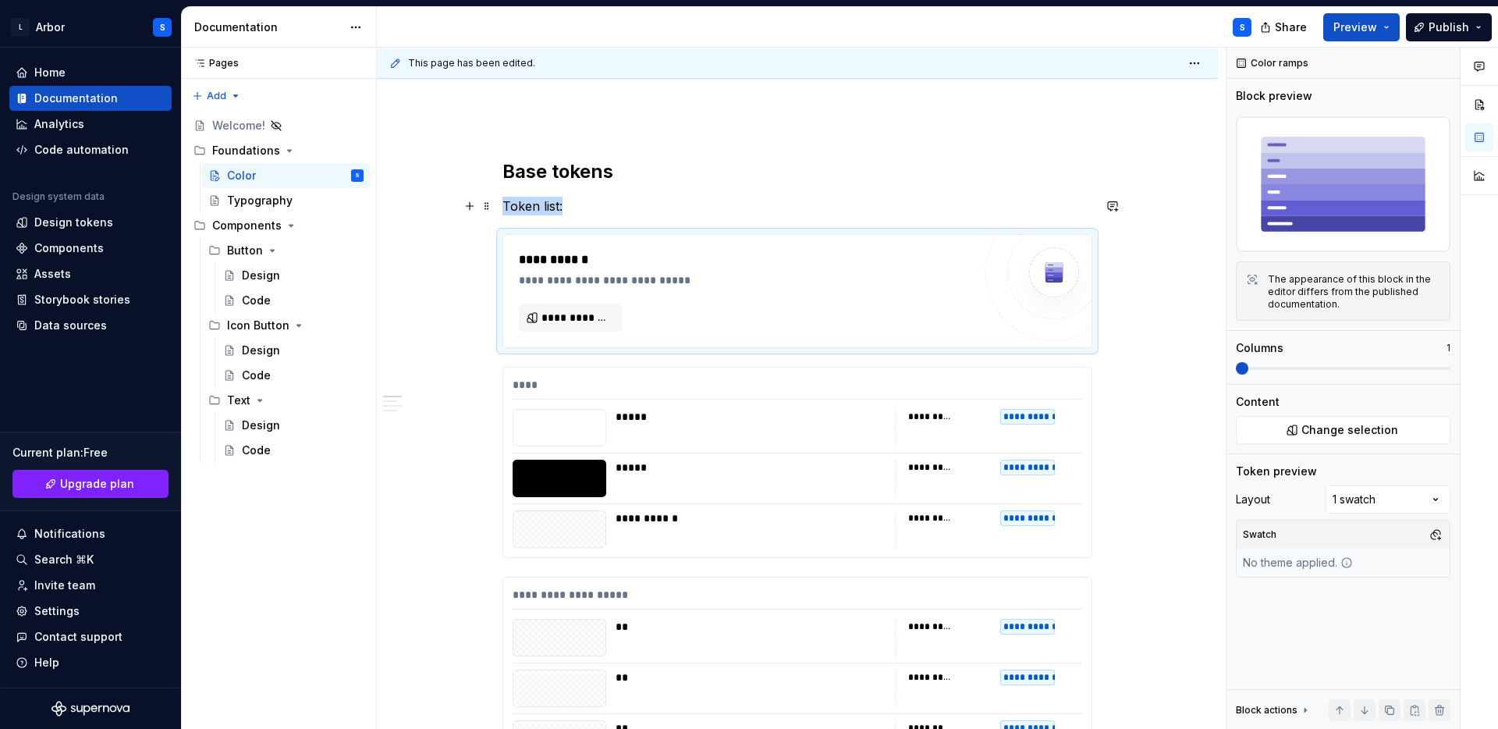
scroll to position [190, 0]
click at [572, 321] on span "**********" at bounding box center [577, 319] width 70 height 16
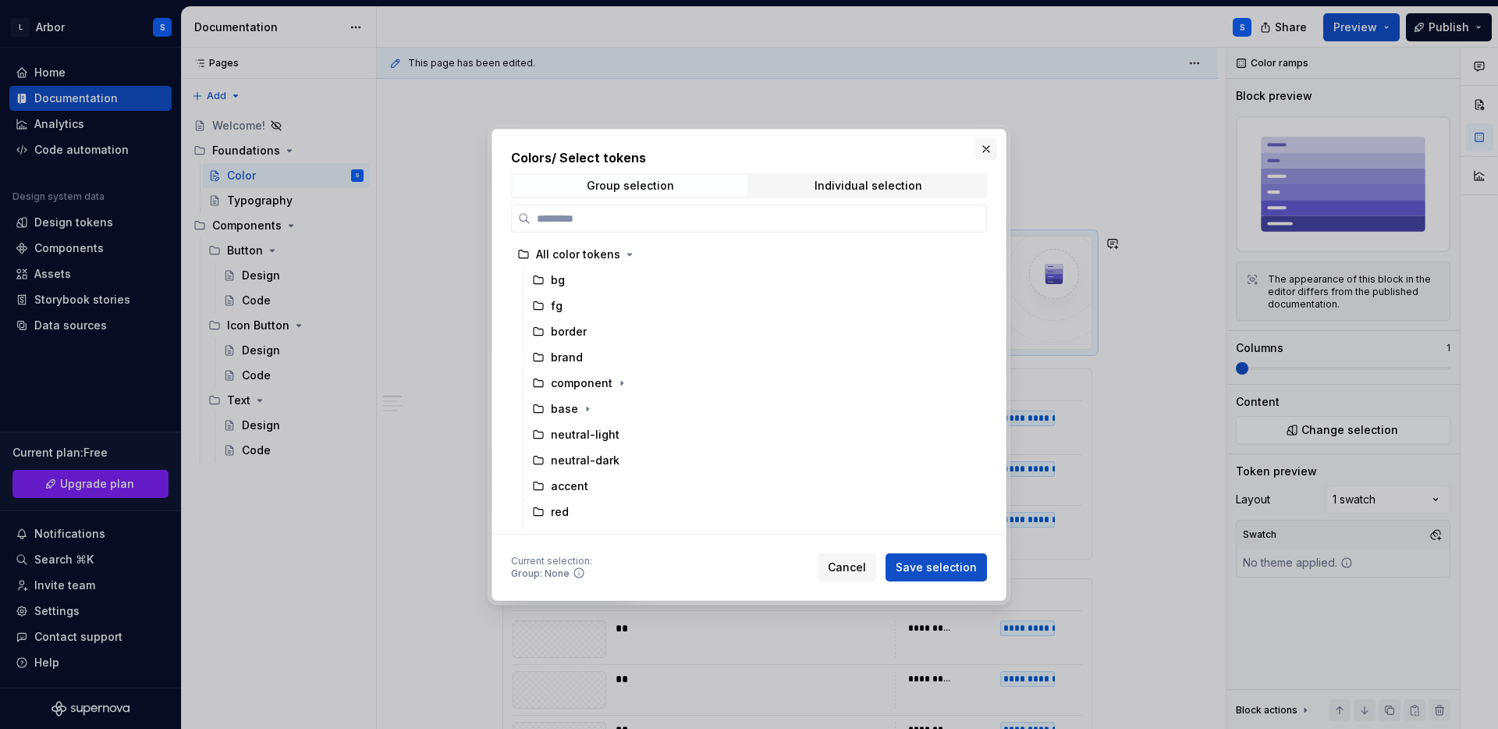
click at [982, 147] on button "button" at bounding box center [986, 149] width 22 height 22
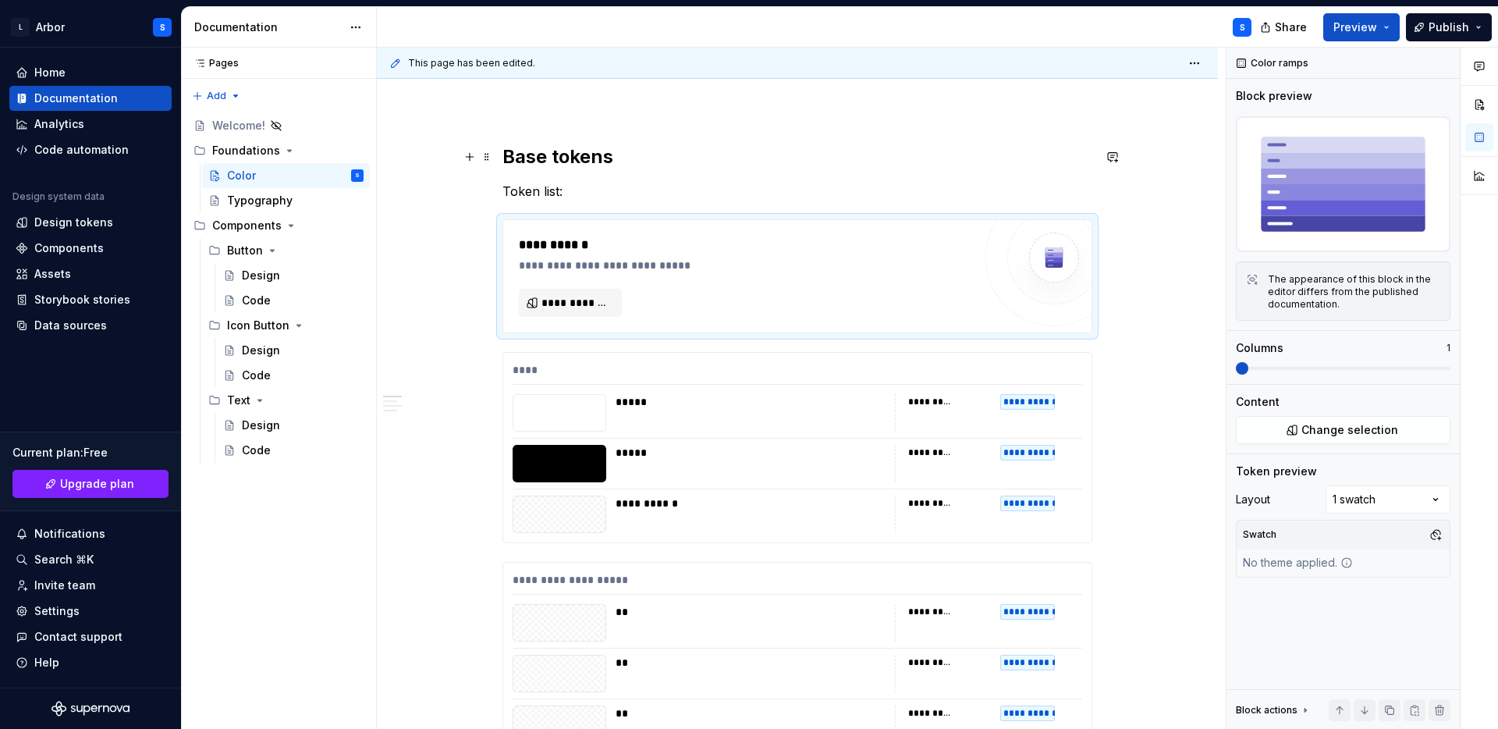
scroll to position [208, 0]
drag, startPoint x: 821, startPoint y: 287, endPoint x: 836, endPoint y: 522, distance: 235.4
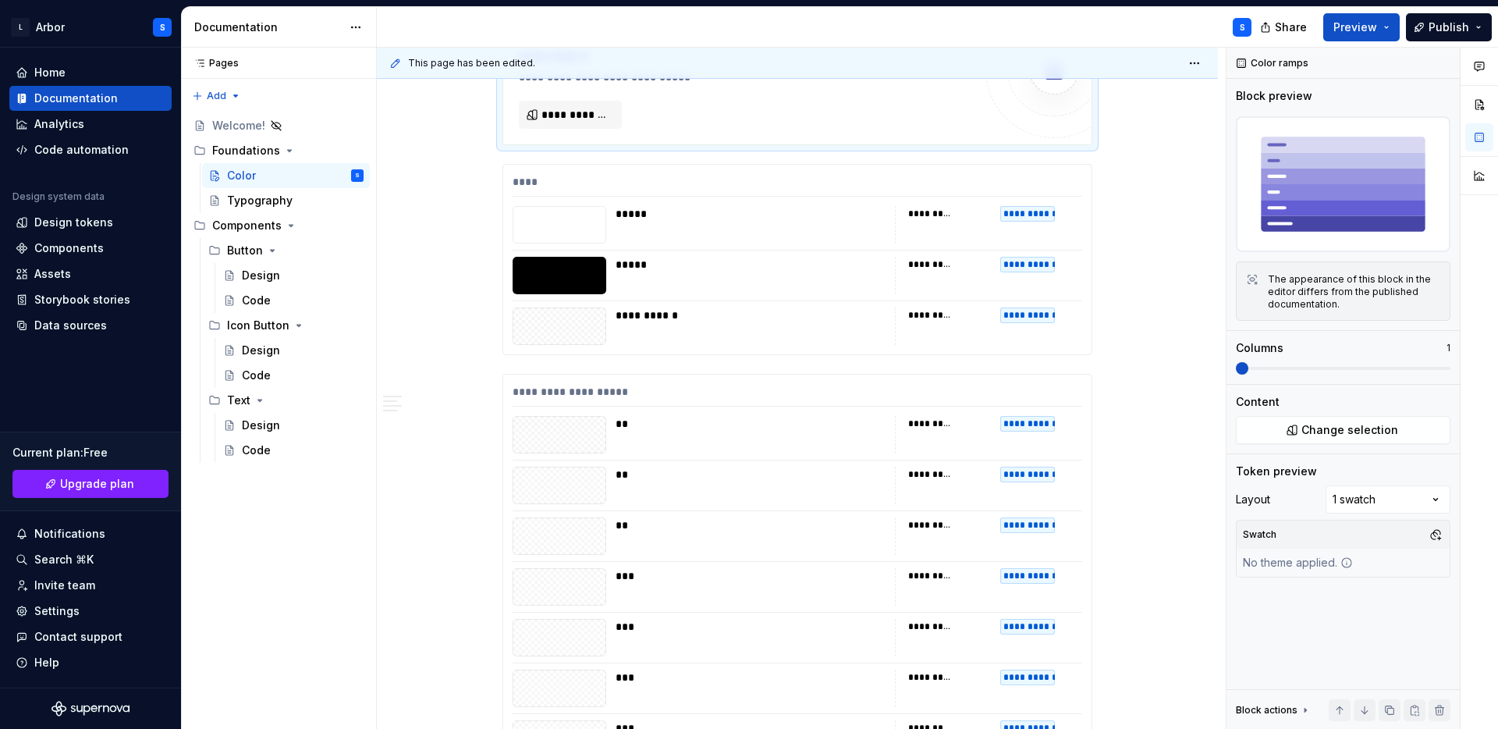
scroll to position [334, 0]
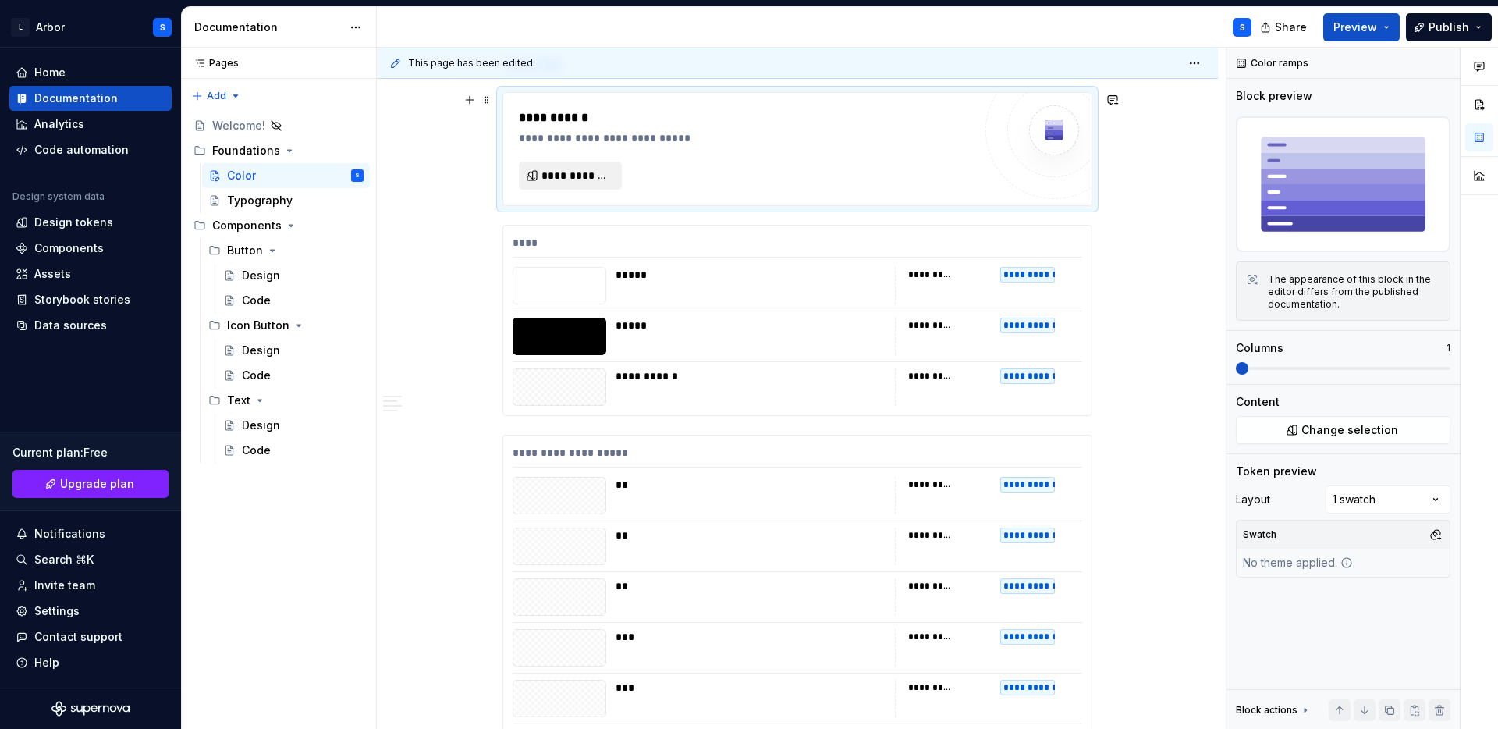
click at [582, 181] on span "**********" at bounding box center [577, 176] width 70 height 16
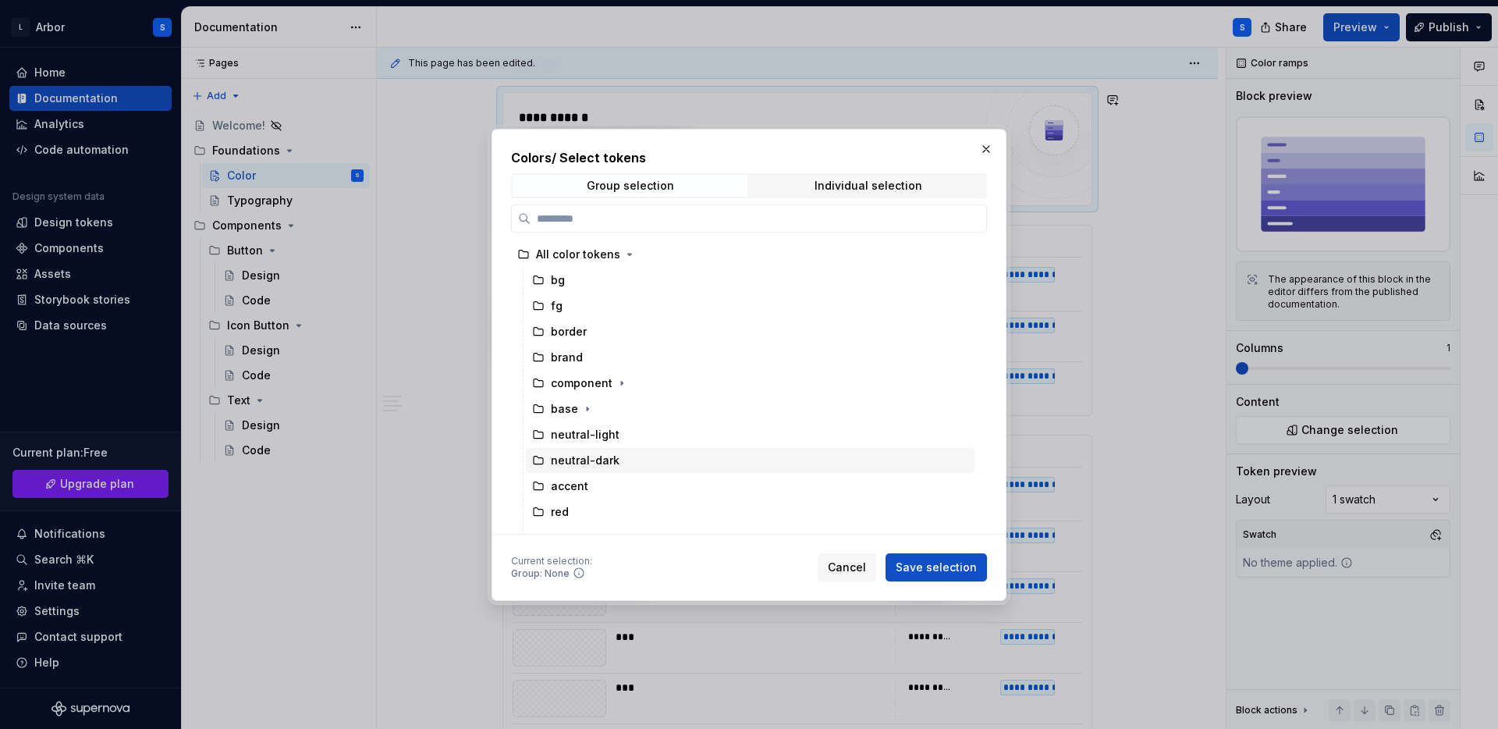
scroll to position [69, 0]
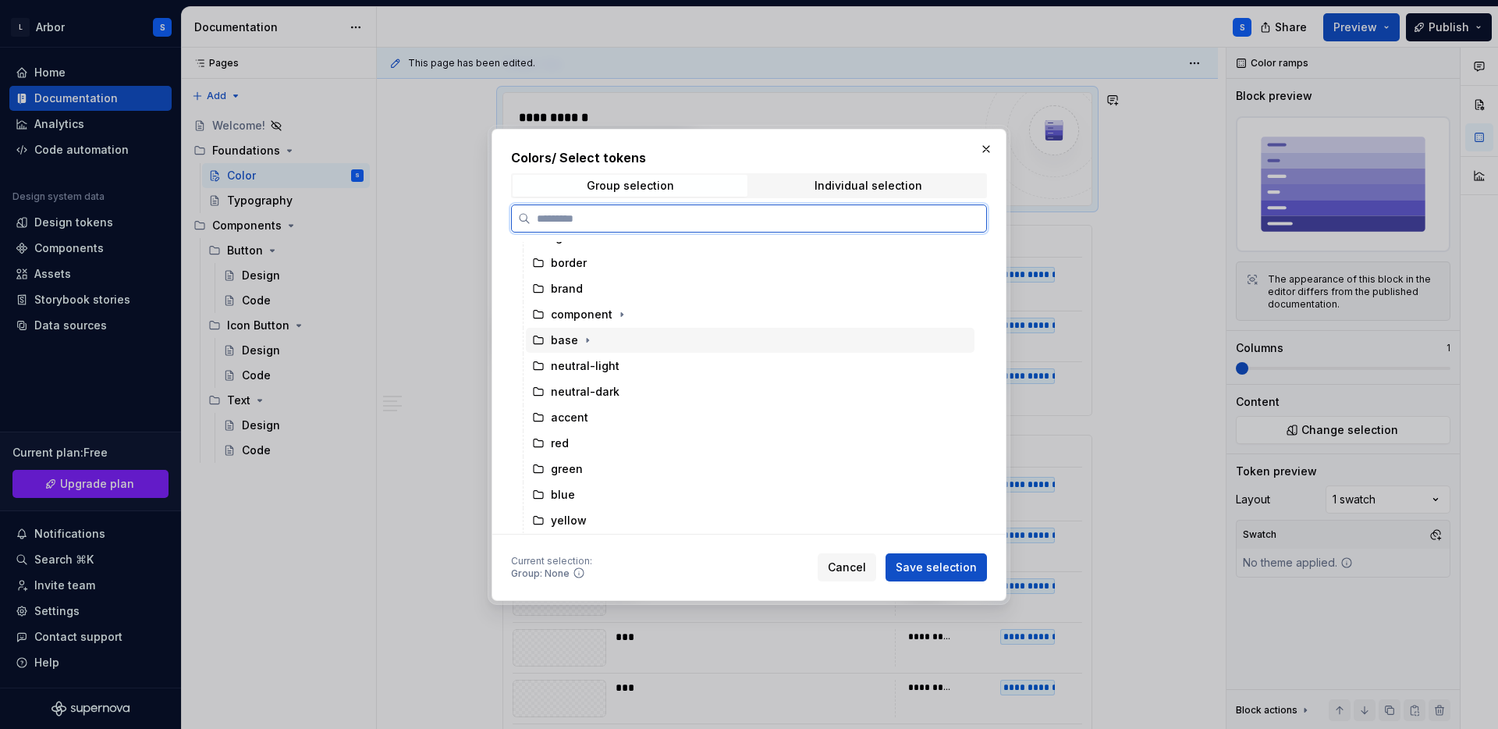
click at [565, 339] on div "base" at bounding box center [564, 340] width 27 height 16
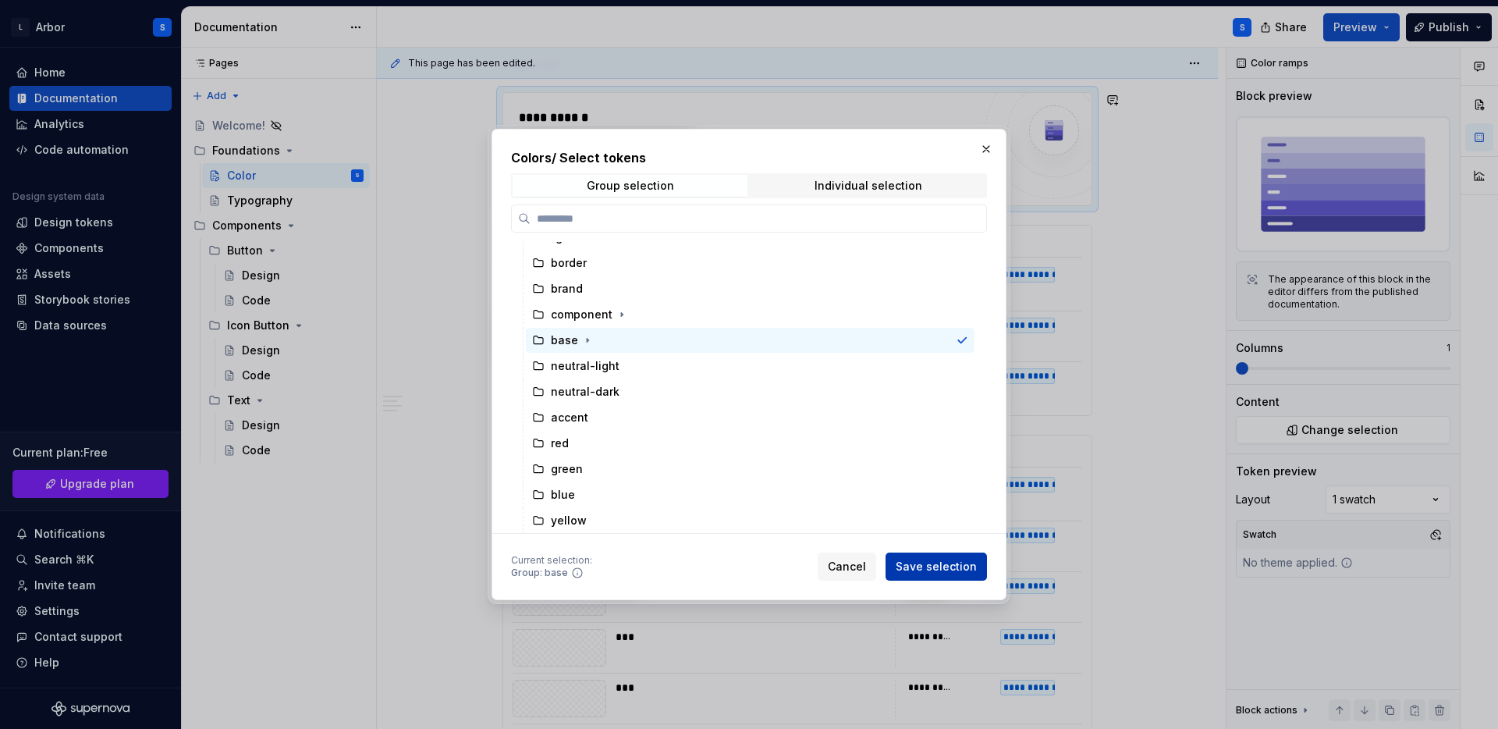
click at [937, 570] on span "Save selection" at bounding box center [936, 567] width 81 height 16
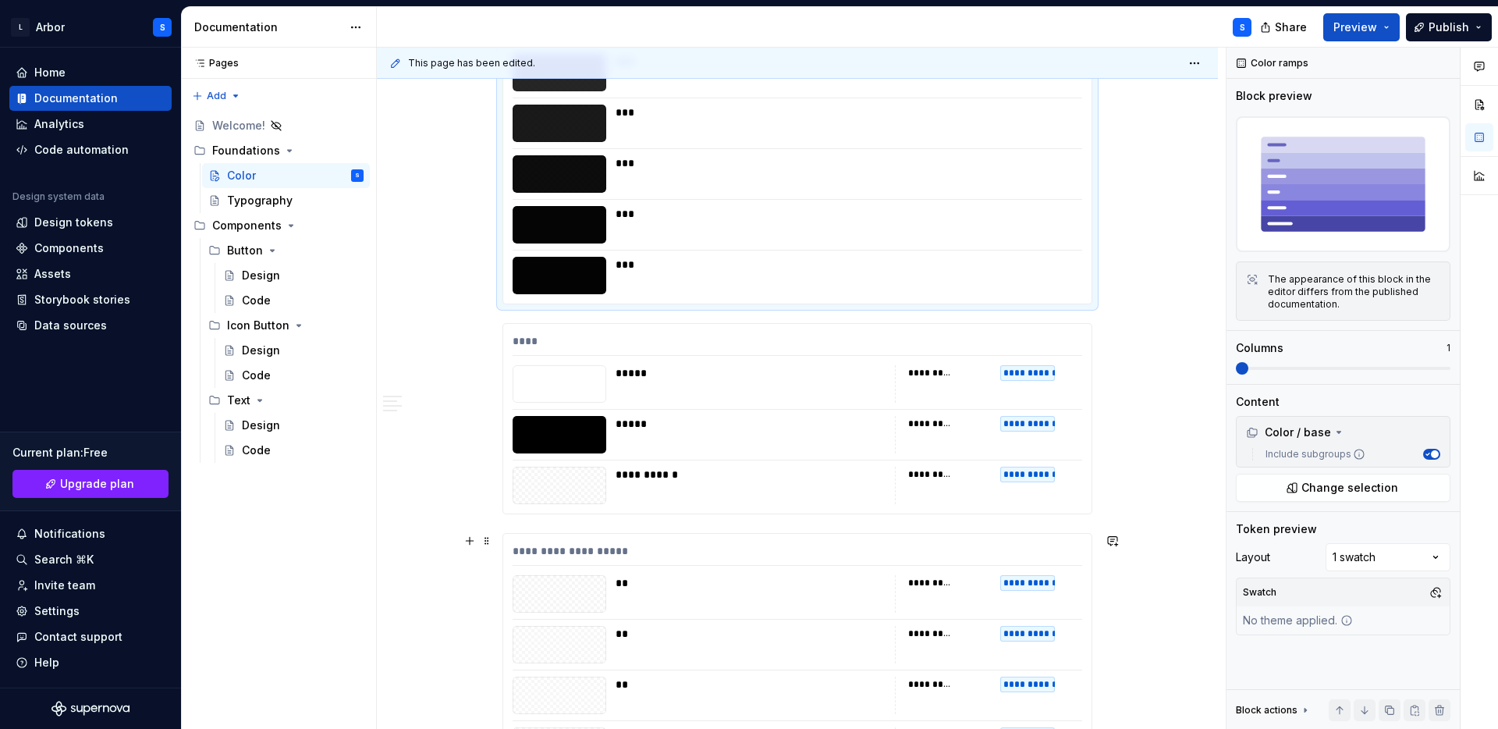
scroll to position [3115, 0]
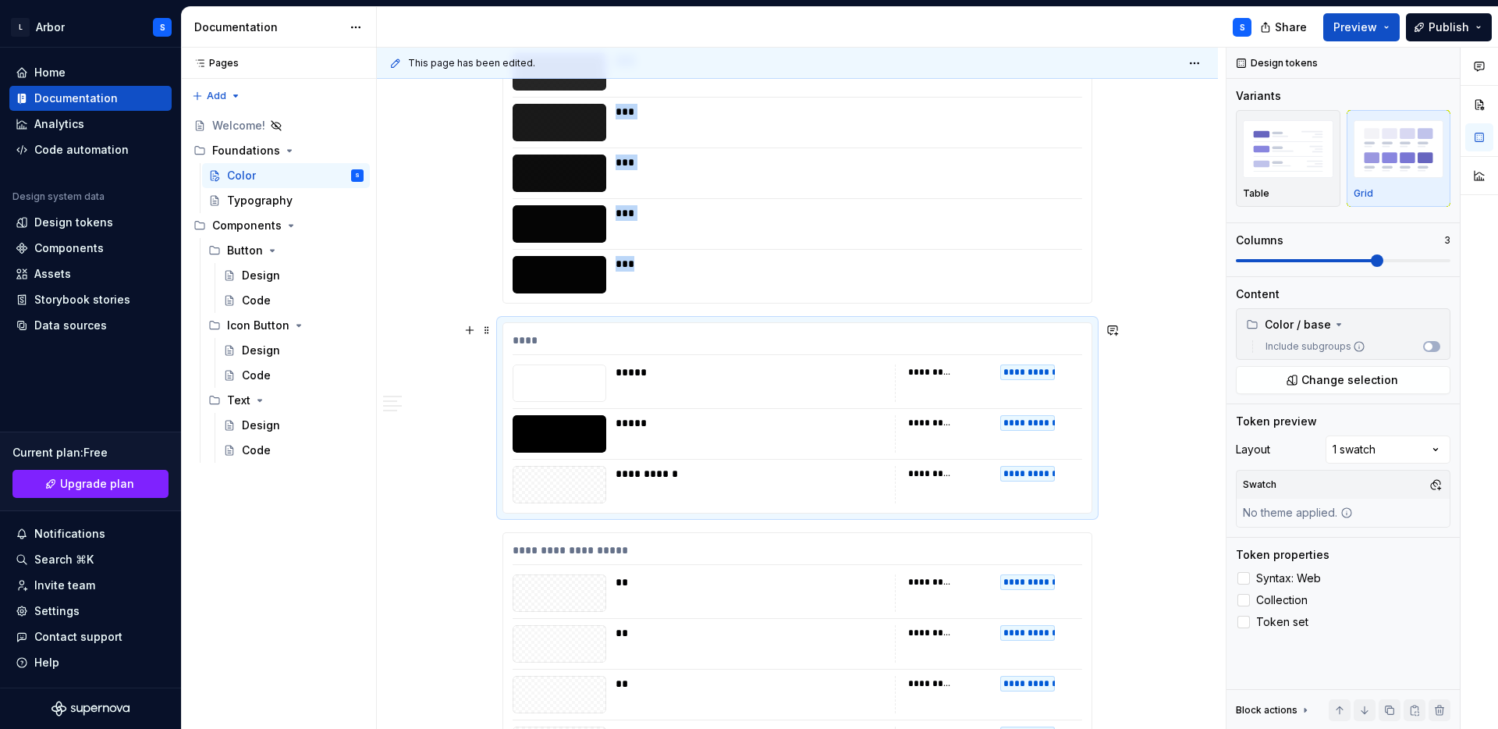
click at [661, 395] on div "*****" at bounding box center [751, 382] width 270 height 37
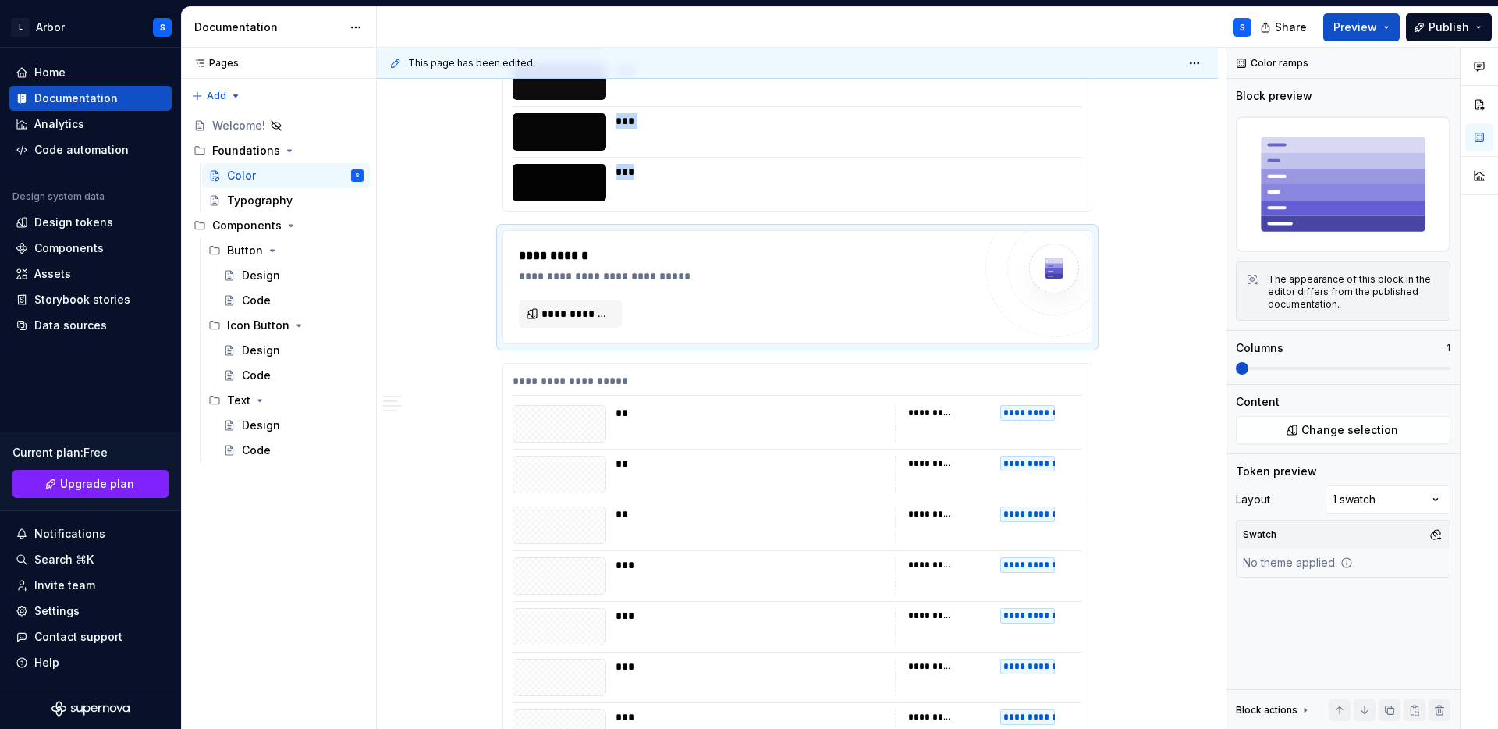
scroll to position [3274, 0]
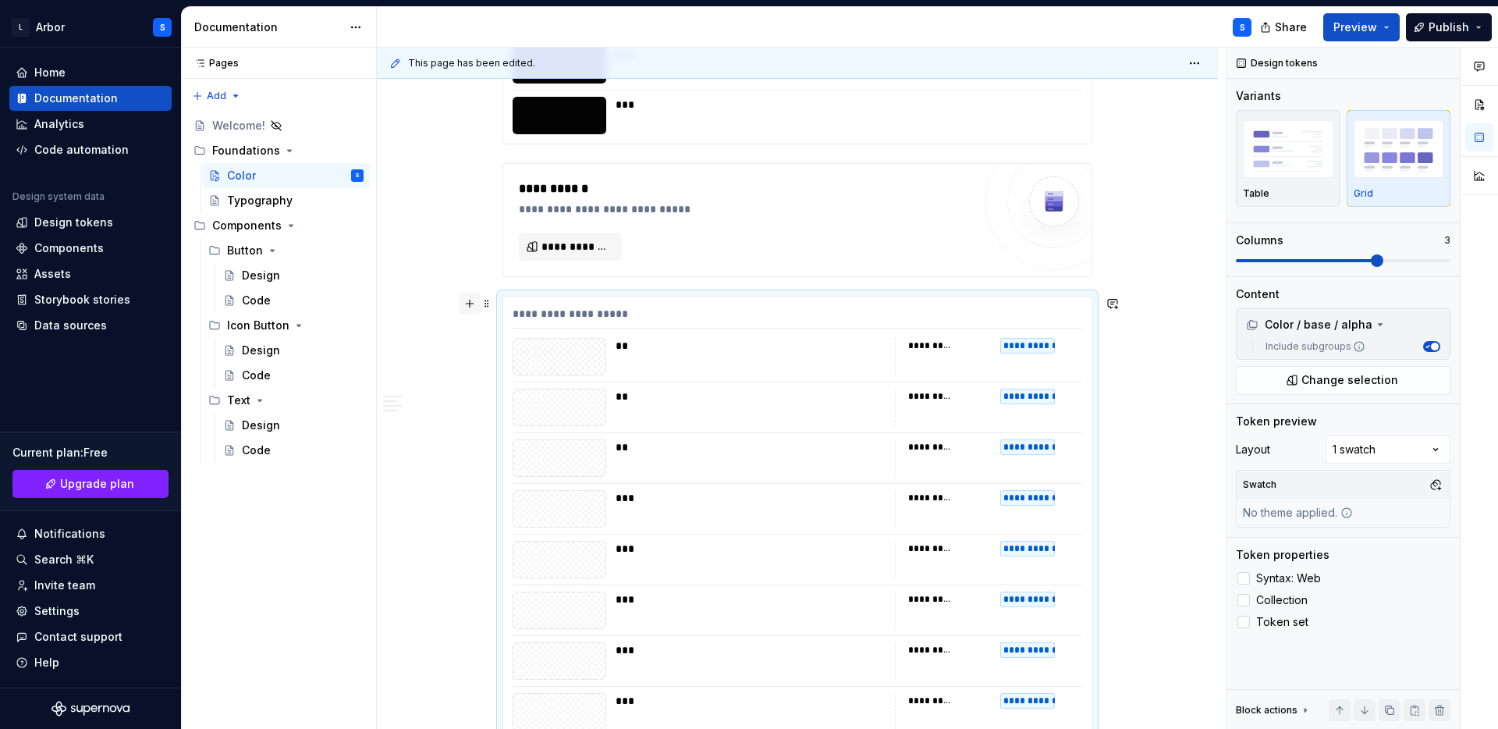
click at [471, 306] on button "button" at bounding box center [470, 304] width 22 height 22
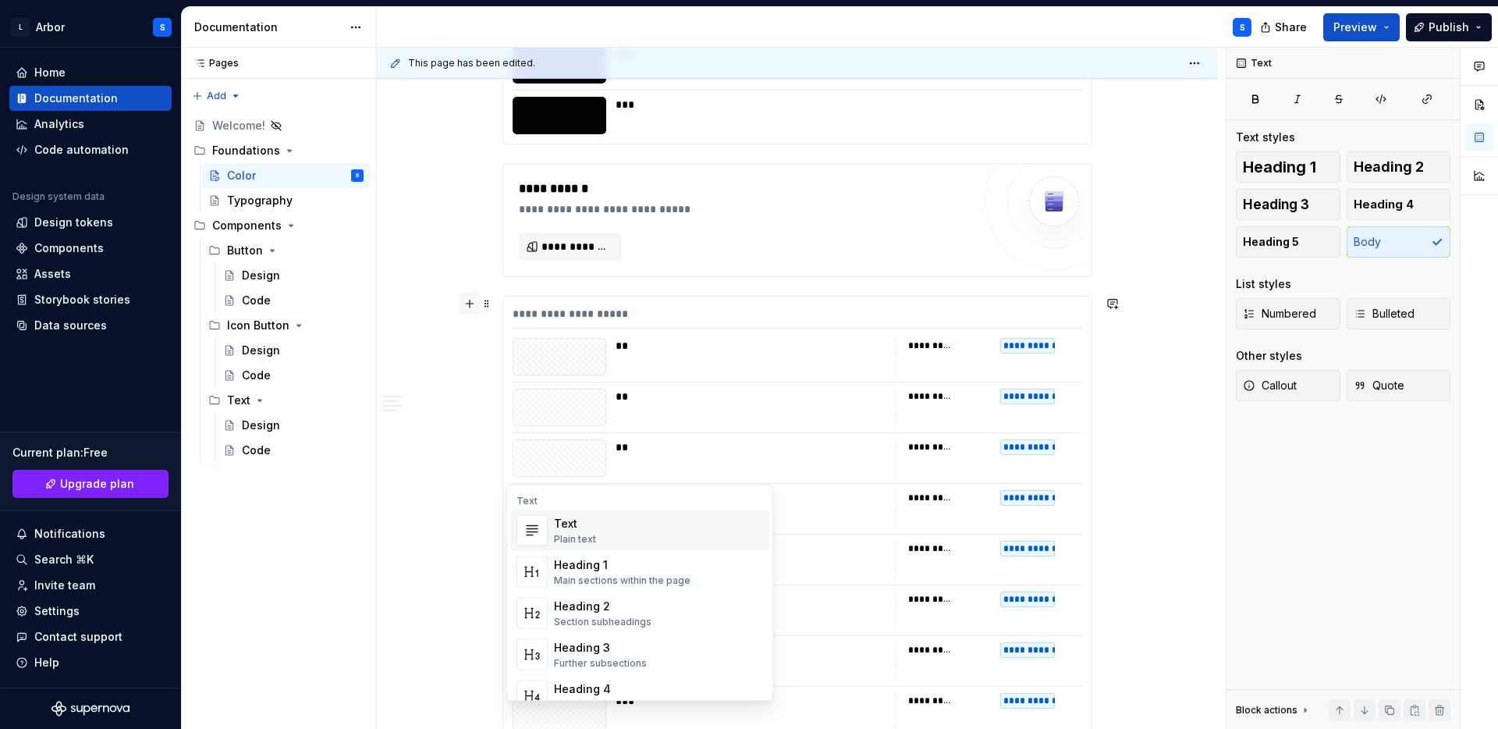
scroll to position [5688, 0]
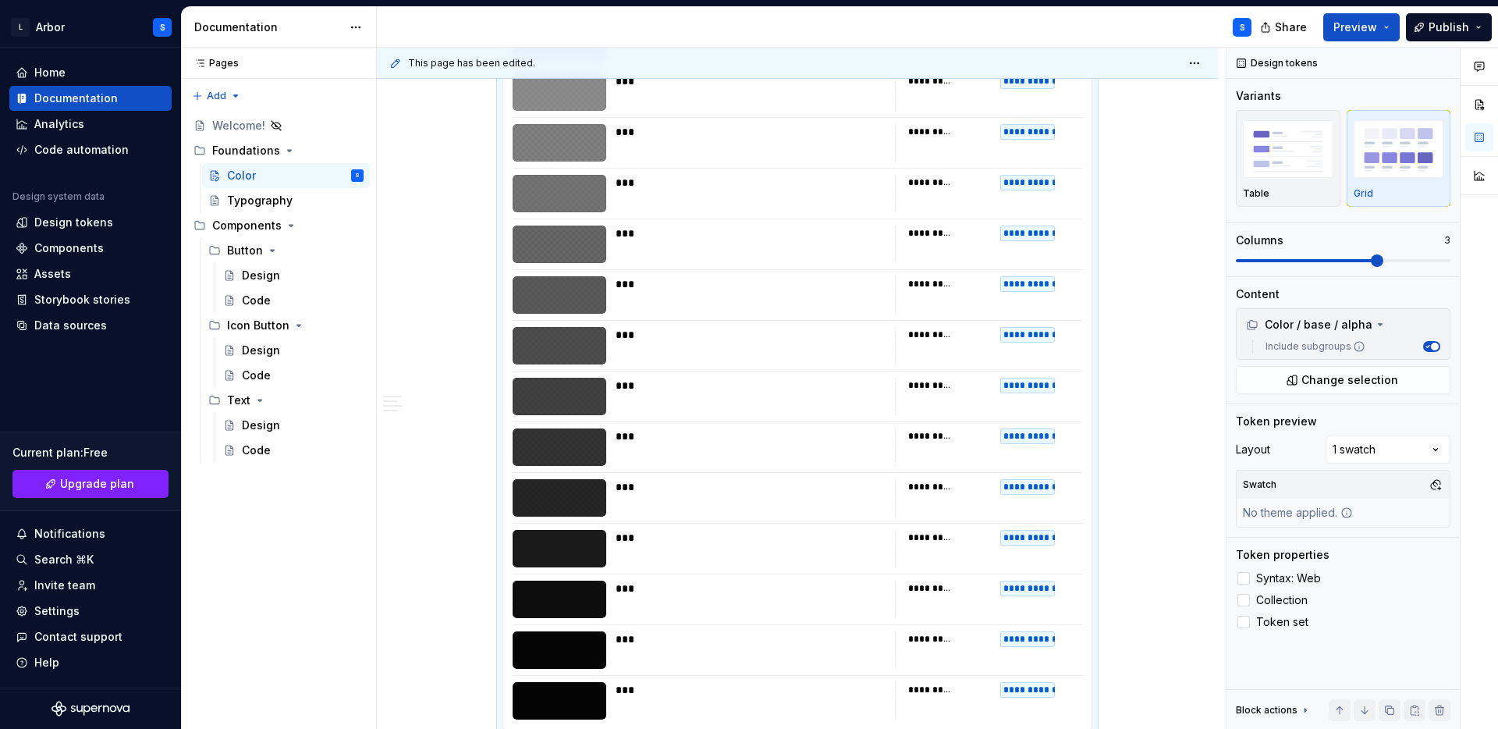
click at [584, 382] on div at bounding box center [560, 396] width 94 height 37
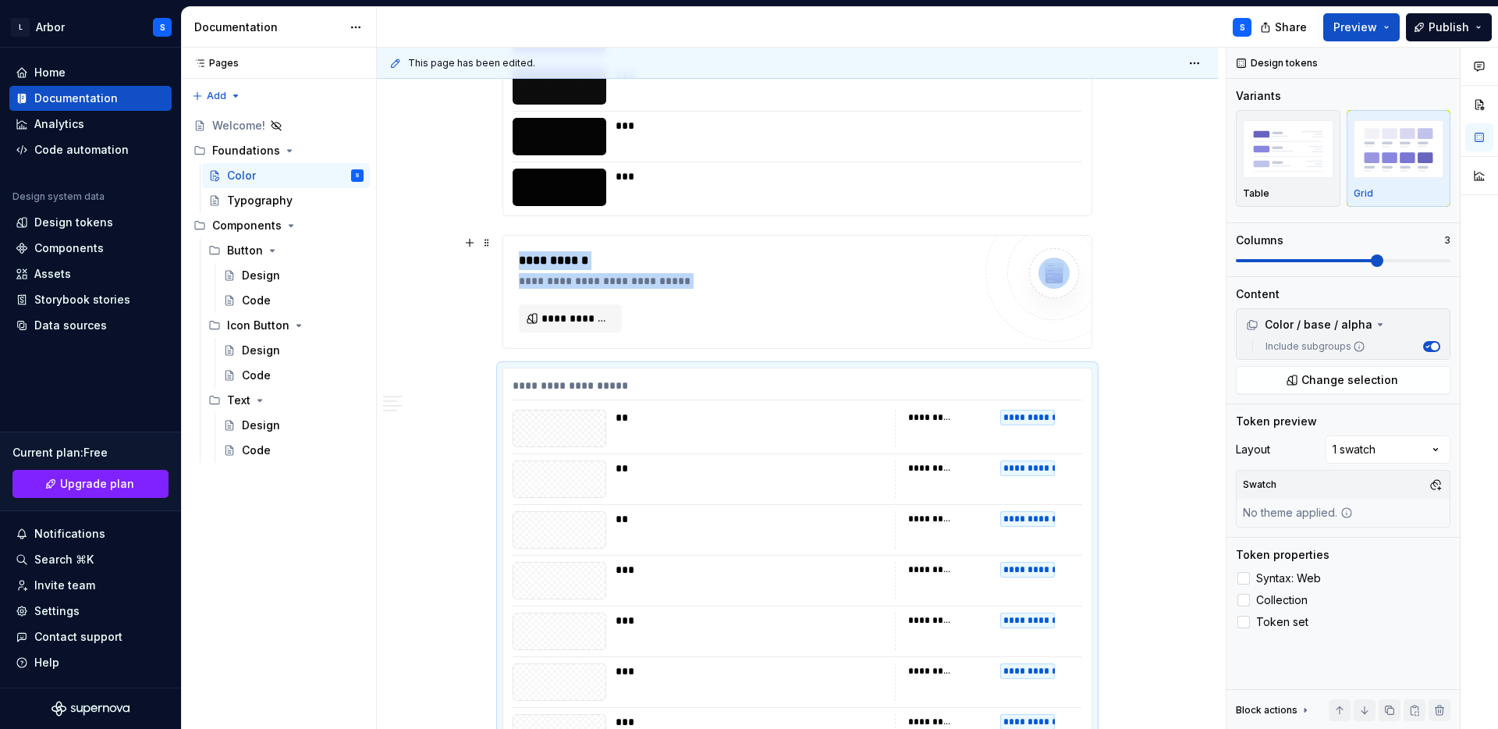
scroll to position [3259, 0]
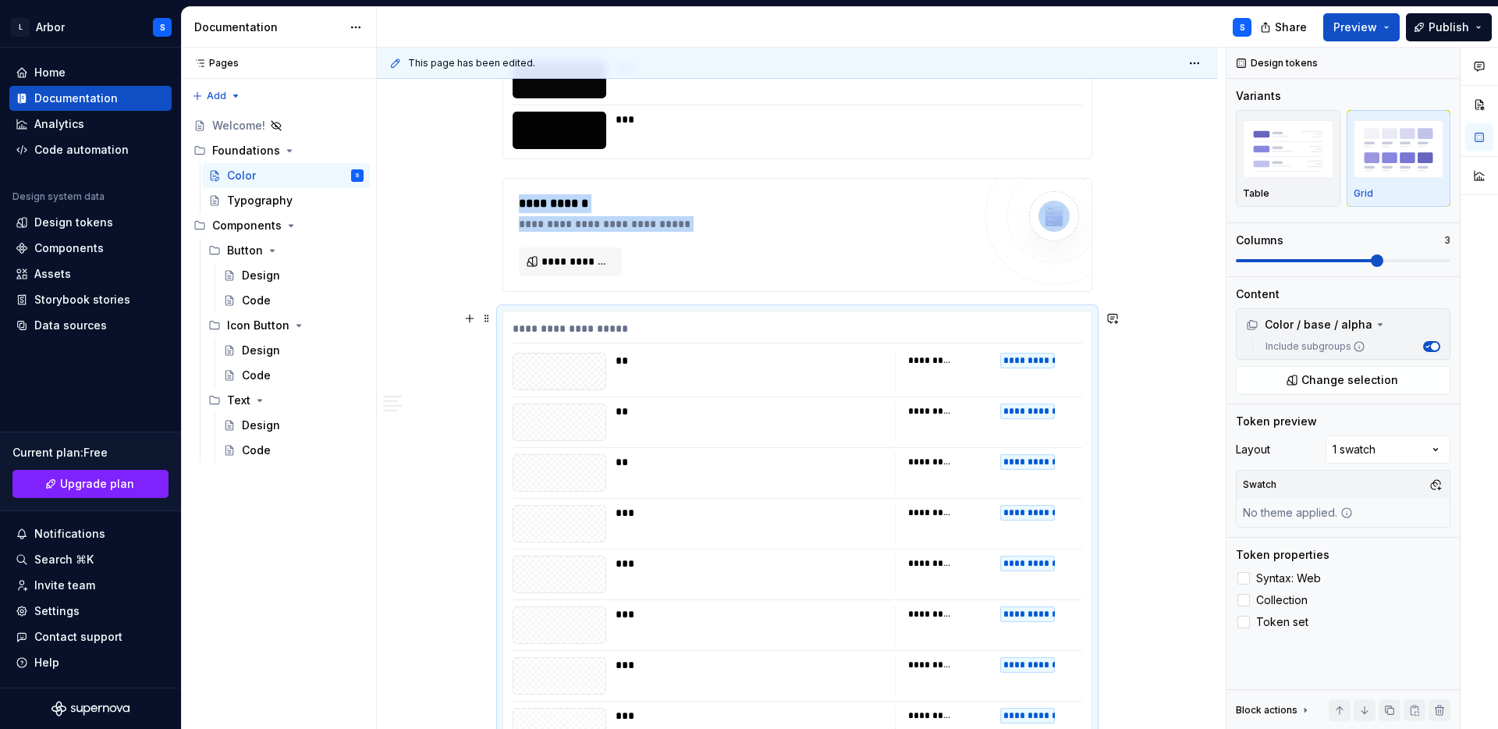
click at [588, 420] on div at bounding box center [560, 421] width 94 height 37
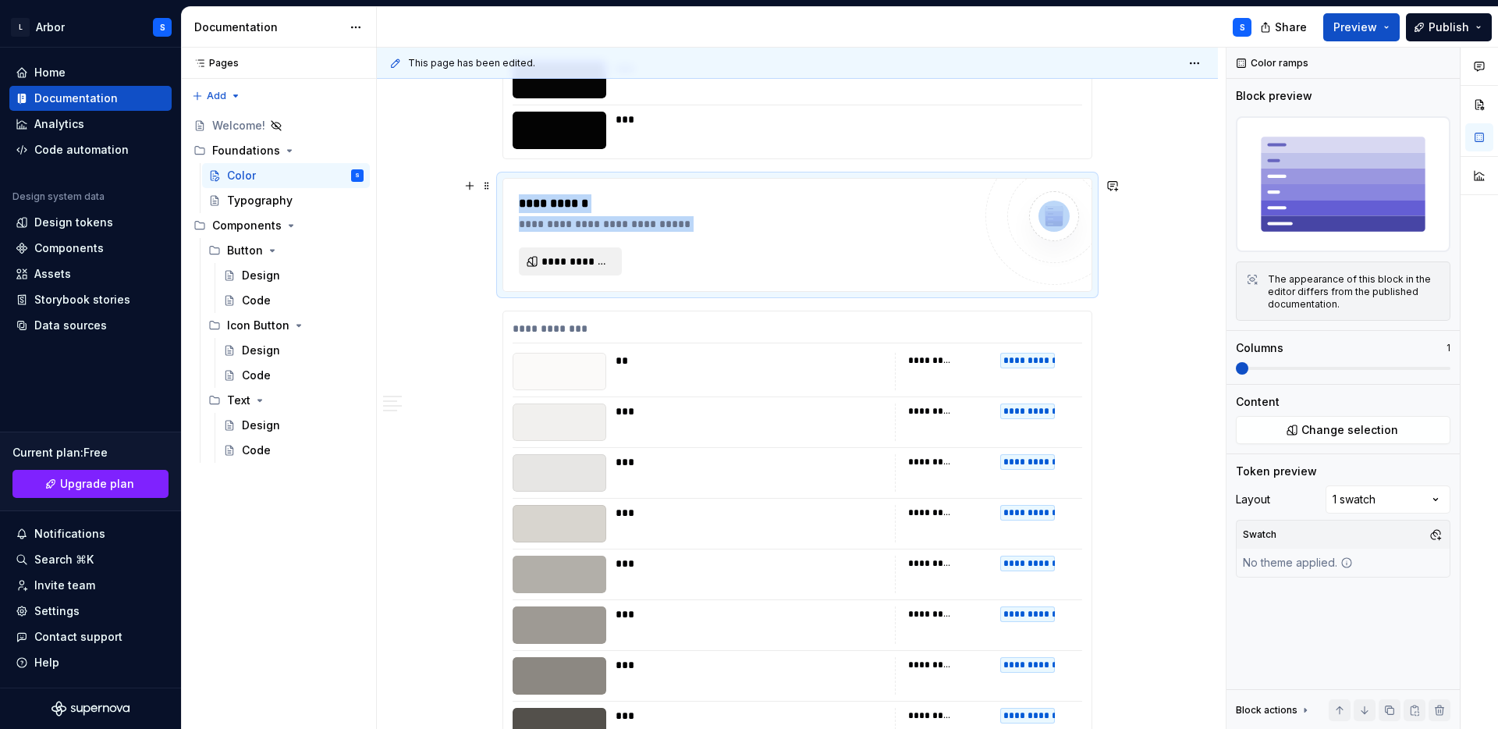
click at [560, 272] on button "**********" at bounding box center [570, 261] width 103 height 28
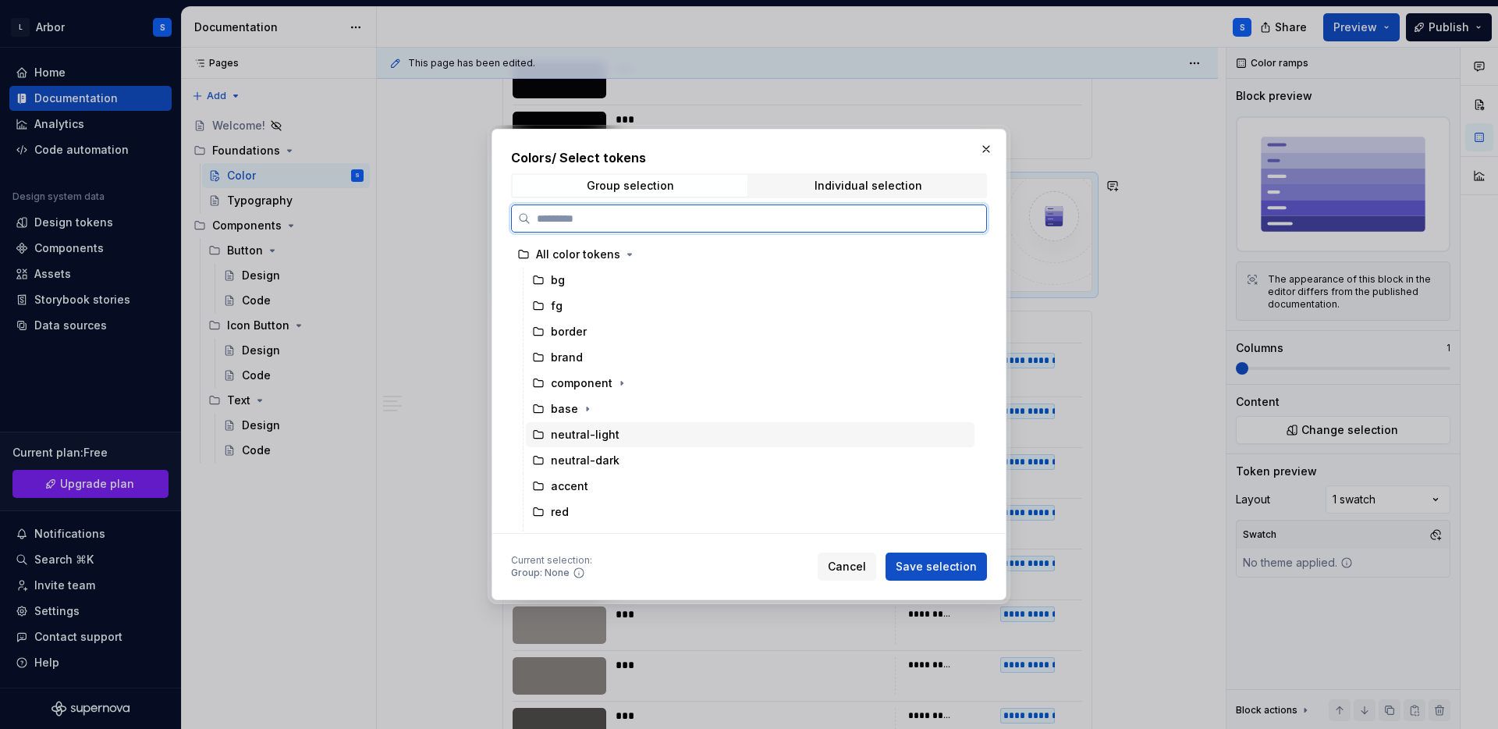
click at [577, 432] on div "neutral-light" at bounding box center [585, 435] width 69 height 16
click at [643, 462] on div "neutral-dark" at bounding box center [750, 460] width 449 height 25
click at [623, 431] on div "neutral-light" at bounding box center [750, 434] width 449 height 25
click at [608, 453] on div "neutral-dark" at bounding box center [585, 461] width 69 height 16
click at [616, 436] on div "neutral-light" at bounding box center [750, 434] width 449 height 25
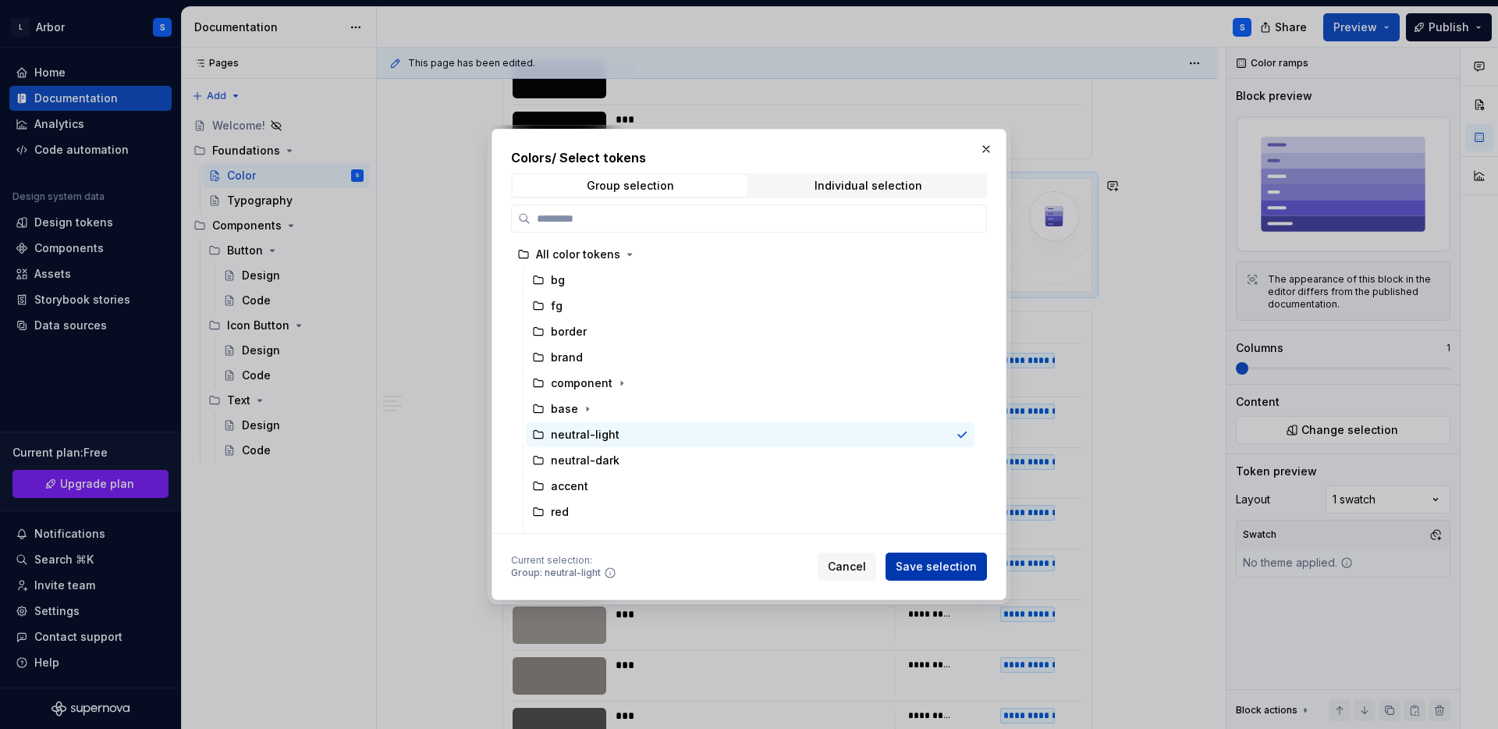
click at [929, 563] on span "Save selection" at bounding box center [936, 567] width 81 height 16
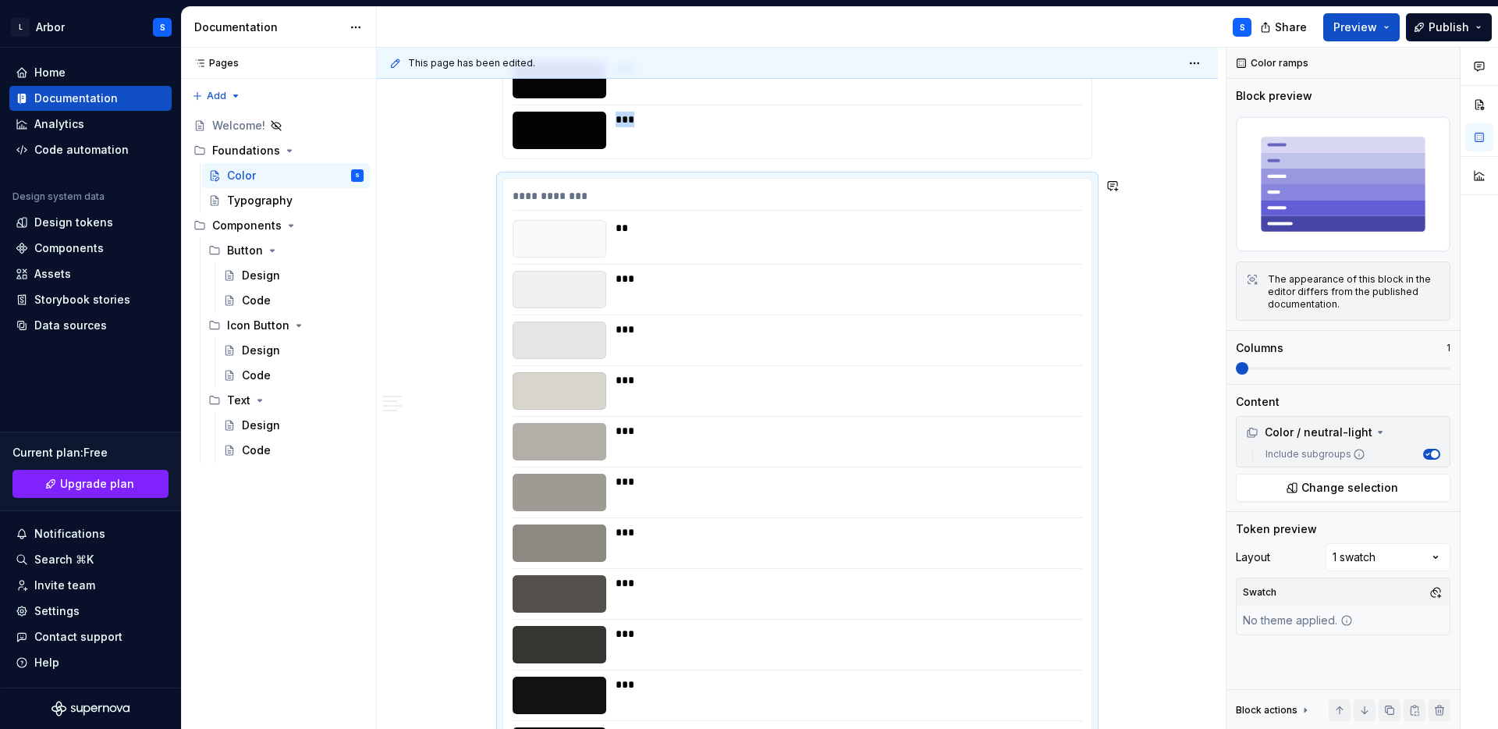
scroll to position [3305, 0]
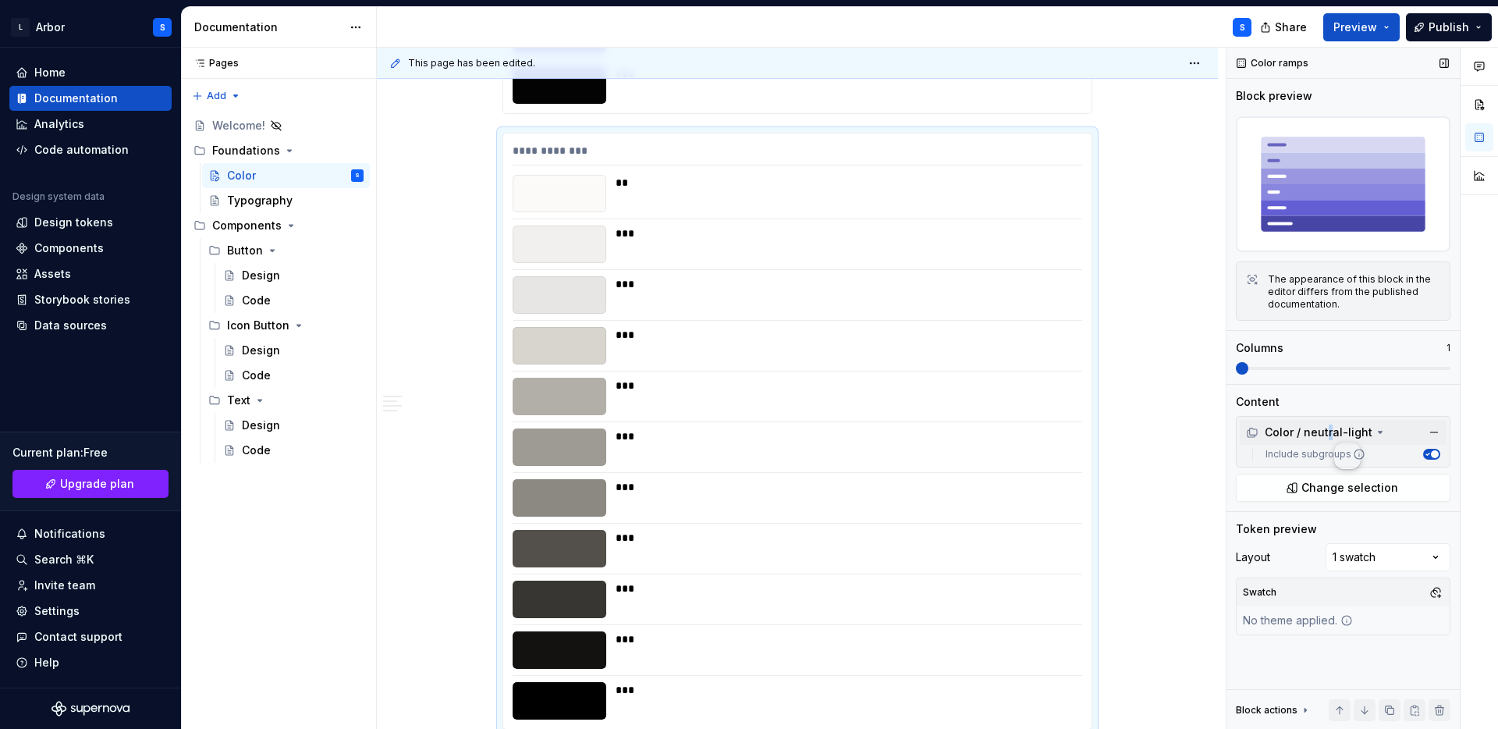
click at [1328, 435] on div "Color / neutral-light" at bounding box center [1309, 432] width 126 height 16
click at [1295, 461] on button "Change selection" at bounding box center [1343, 469] width 215 height 28
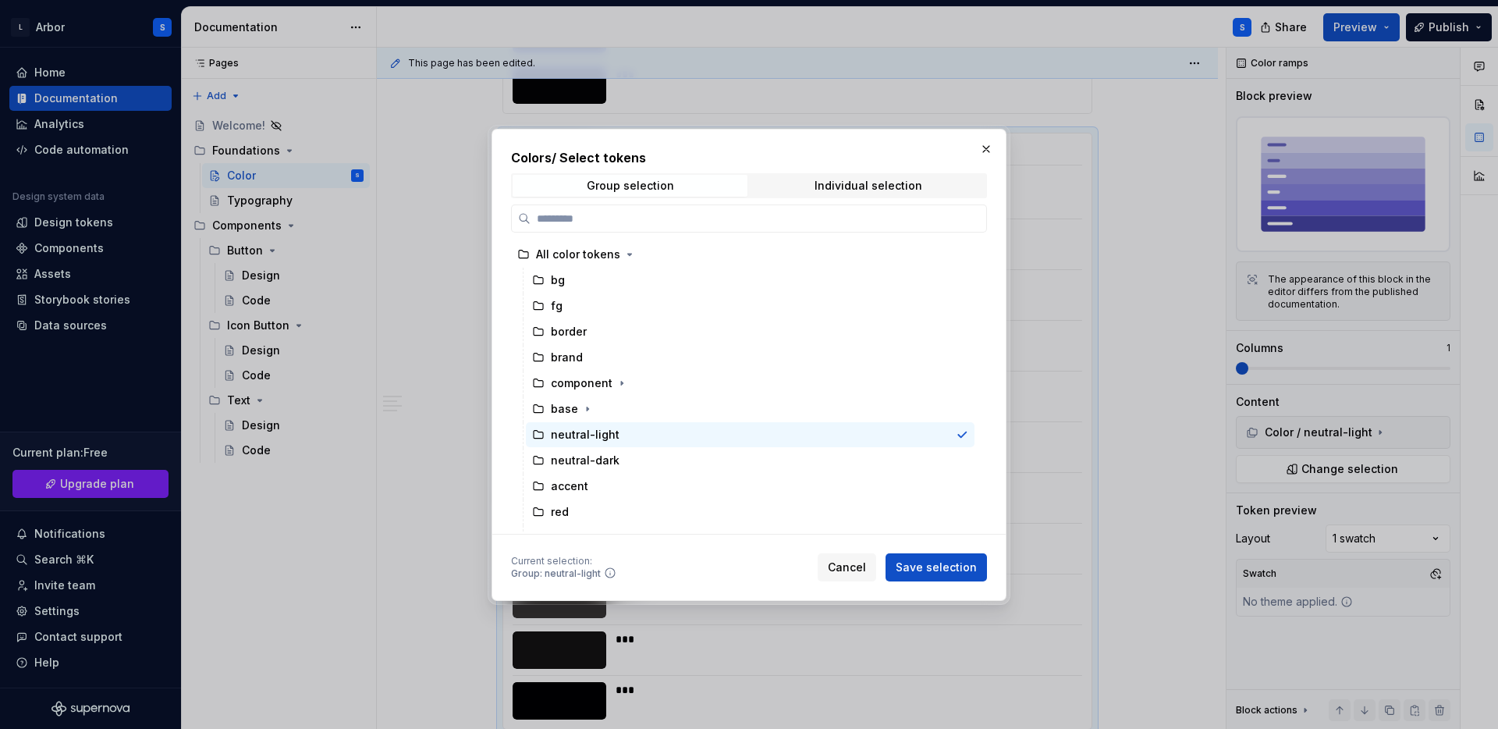
click at [836, 172] on div "Colors / Select tokens Group selection Individual selection All color tokens bg…" at bounding box center [749, 341] width 476 height 386
click at [858, 186] on div "Individual selection" at bounding box center [869, 185] width 108 height 12
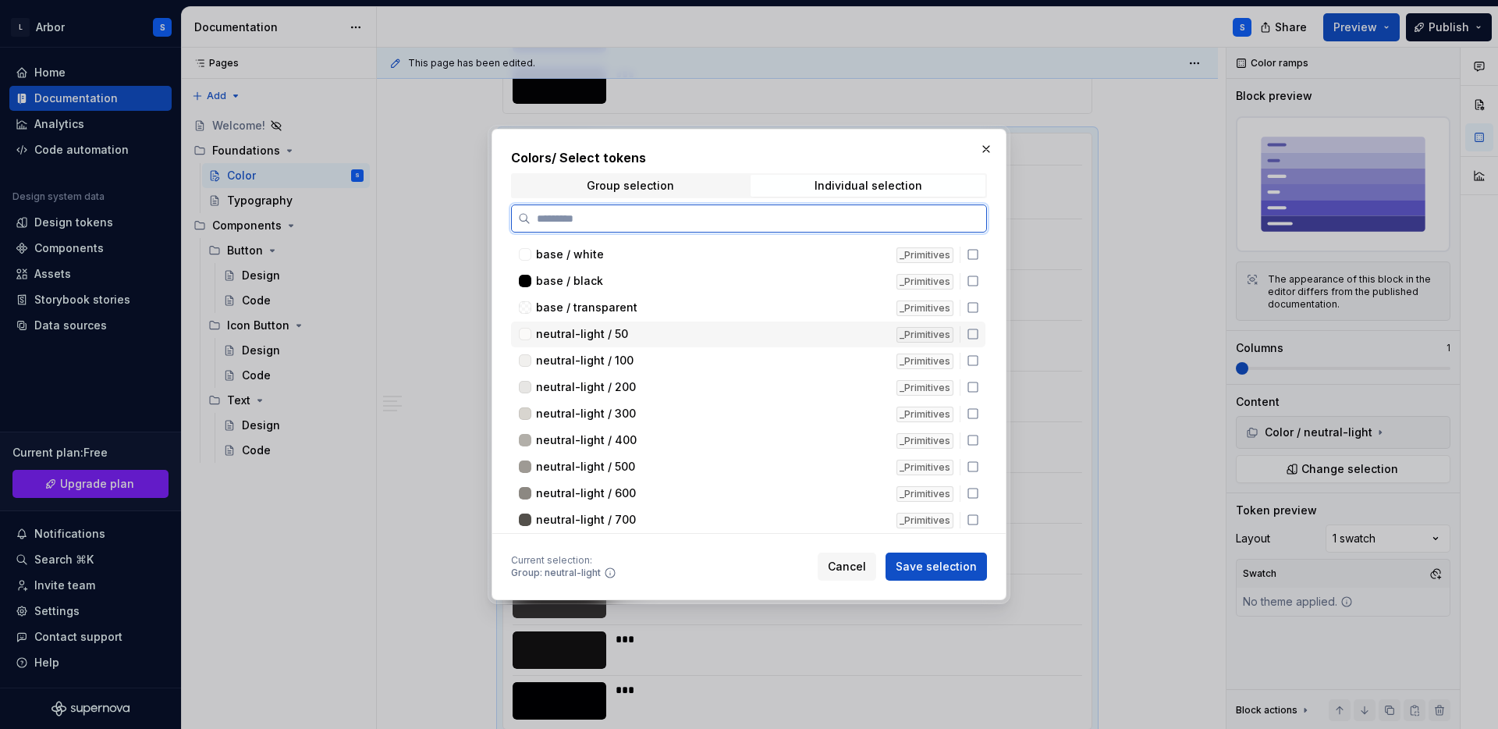
click at [979, 336] on icon at bounding box center [973, 334] width 12 height 12
click at [979, 361] on icon at bounding box center [973, 360] width 12 height 12
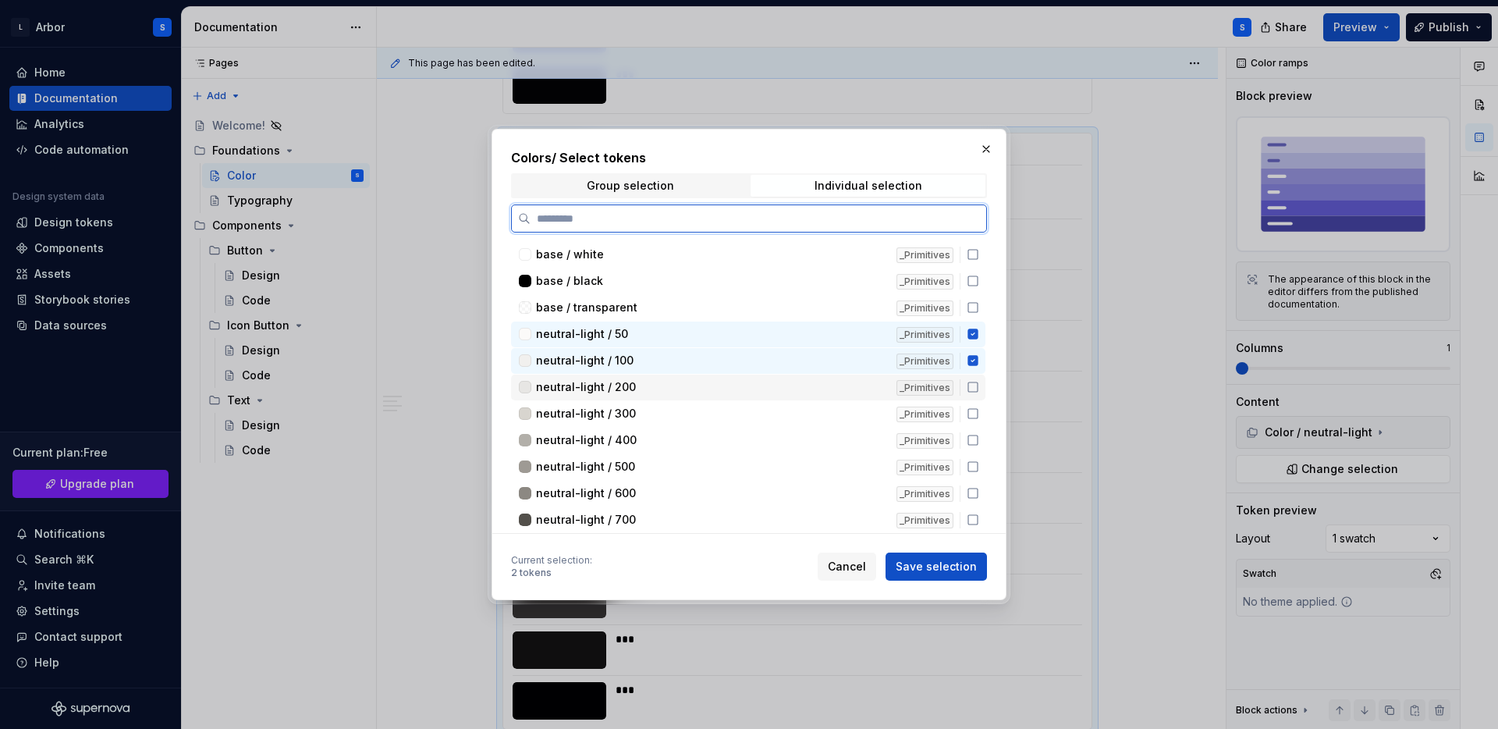
click at [979, 389] on icon at bounding box center [973, 387] width 12 height 12
click at [979, 416] on icon at bounding box center [973, 413] width 12 height 12
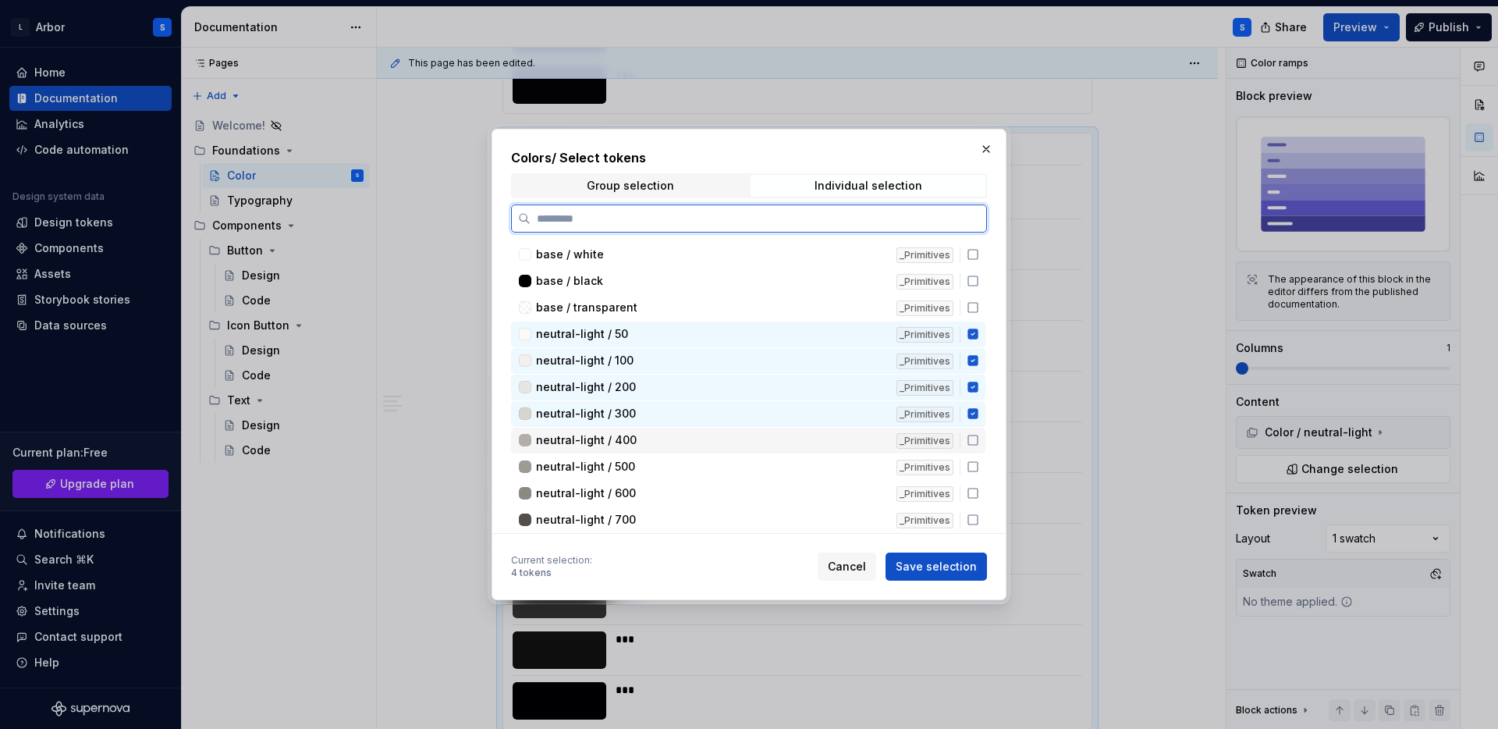
click at [979, 438] on icon at bounding box center [973, 440] width 12 height 12
click at [979, 471] on icon at bounding box center [973, 466] width 12 height 12
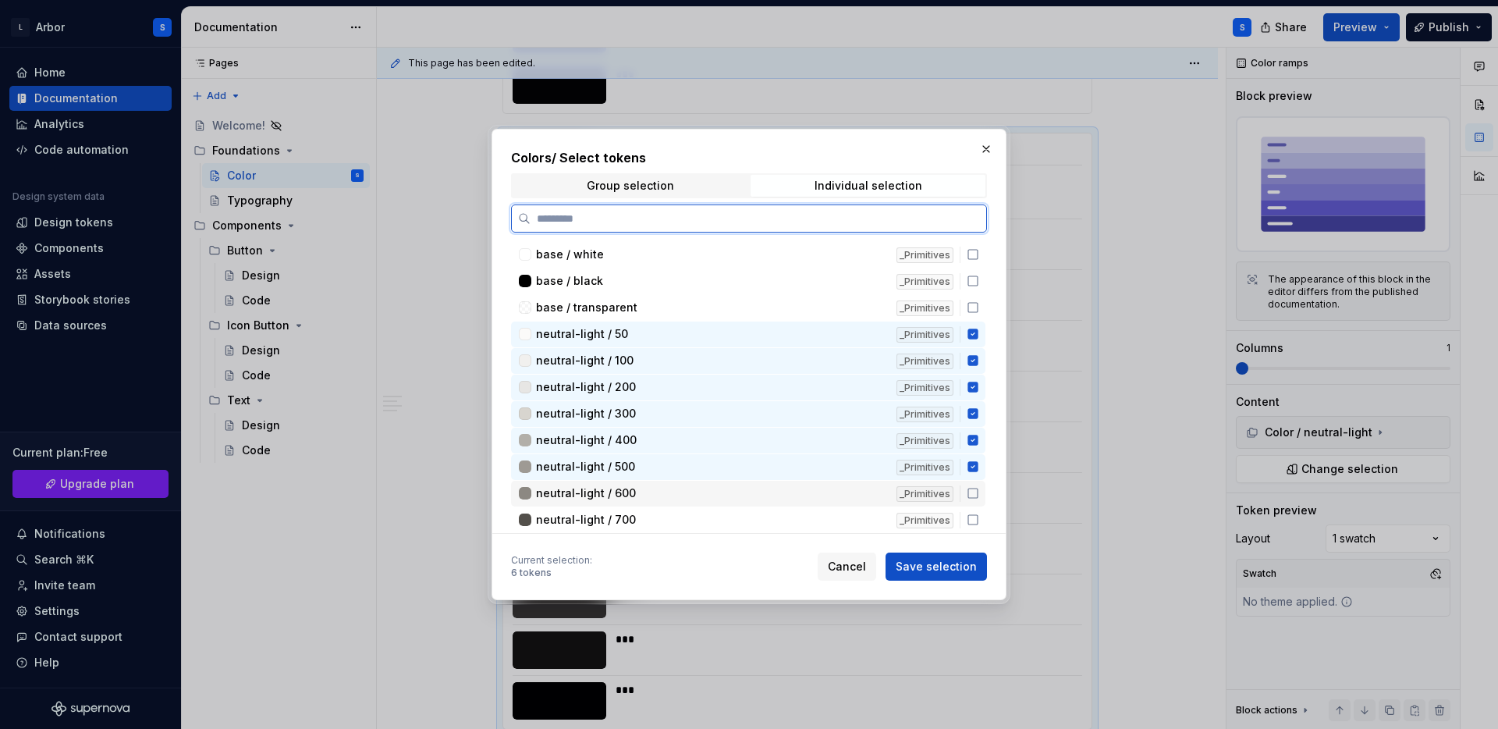
click at [978, 498] on icon at bounding box center [972, 492] width 9 height 9
click at [979, 517] on icon at bounding box center [973, 519] width 12 height 12
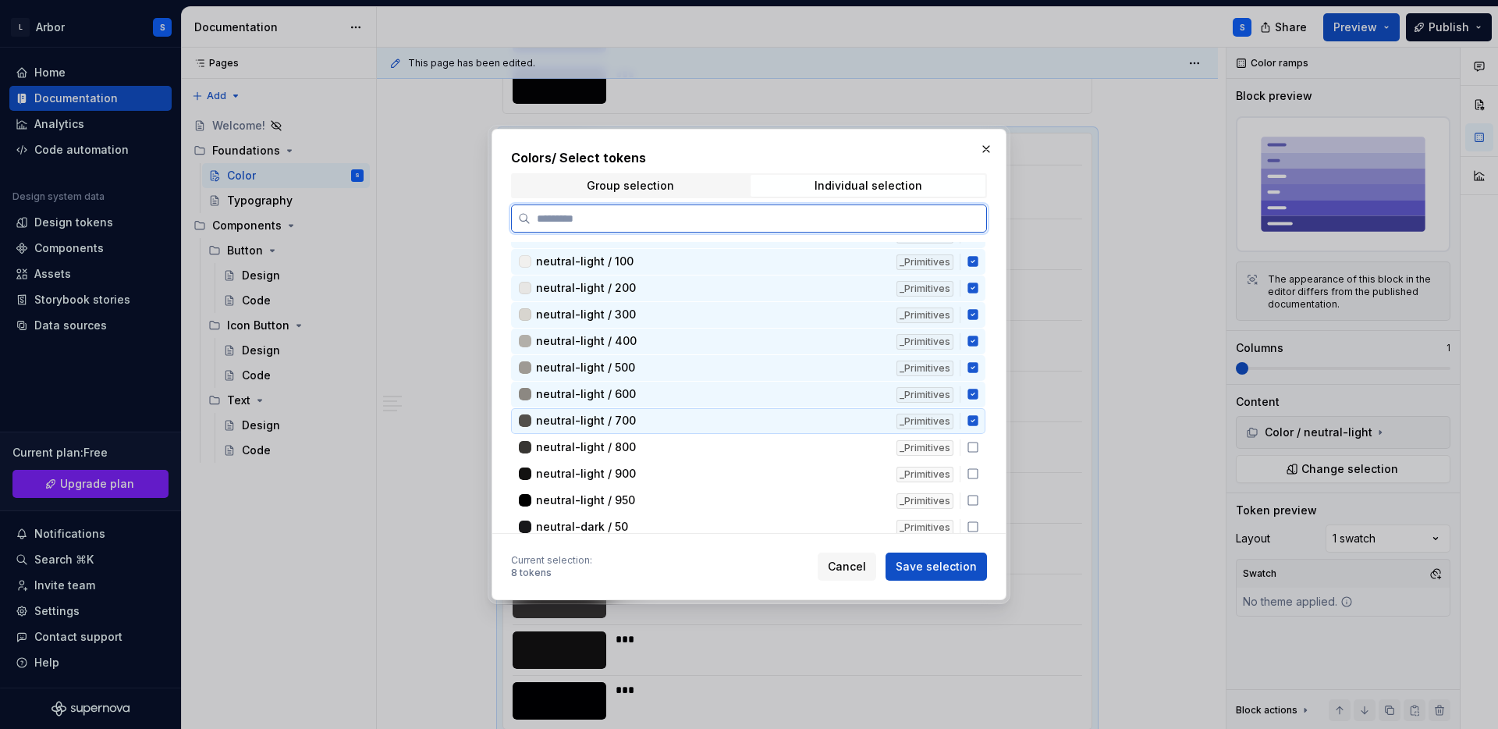
scroll to position [140, 0]
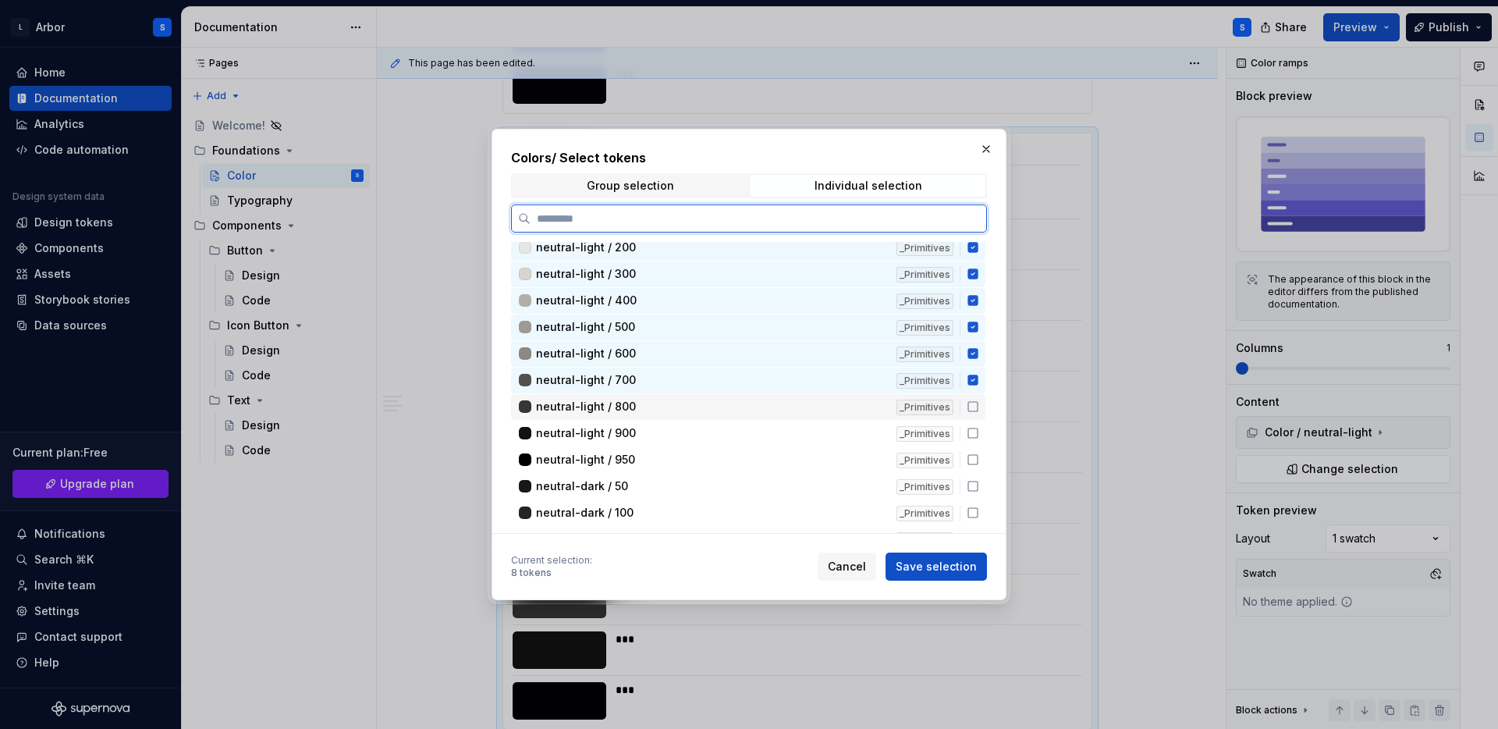
click at [979, 403] on icon at bounding box center [973, 406] width 12 height 12
click at [979, 436] on icon at bounding box center [973, 433] width 12 height 12
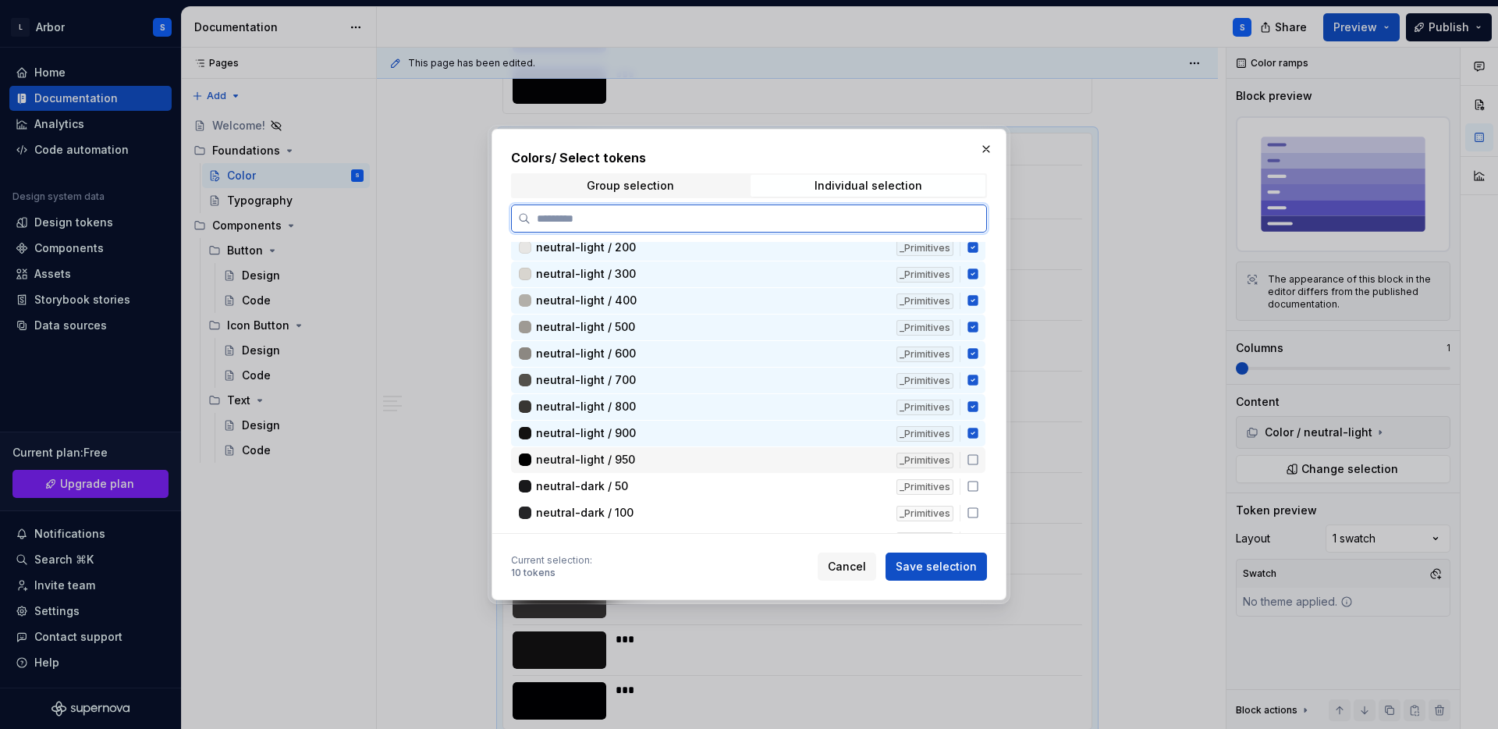
click at [979, 459] on icon at bounding box center [973, 459] width 12 height 12
click at [979, 487] on icon at bounding box center [973, 486] width 12 height 12
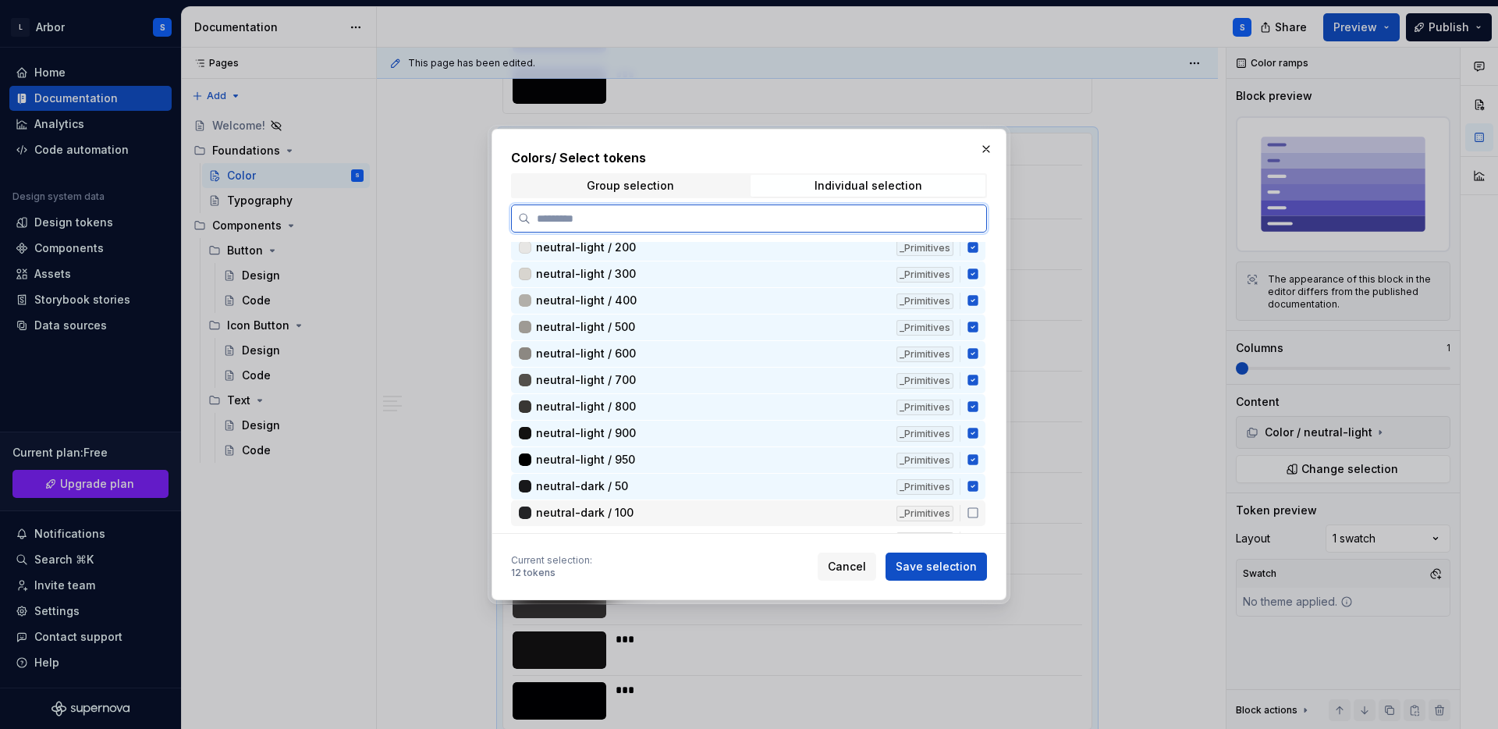
click at [978, 508] on icon at bounding box center [972, 512] width 9 height 9
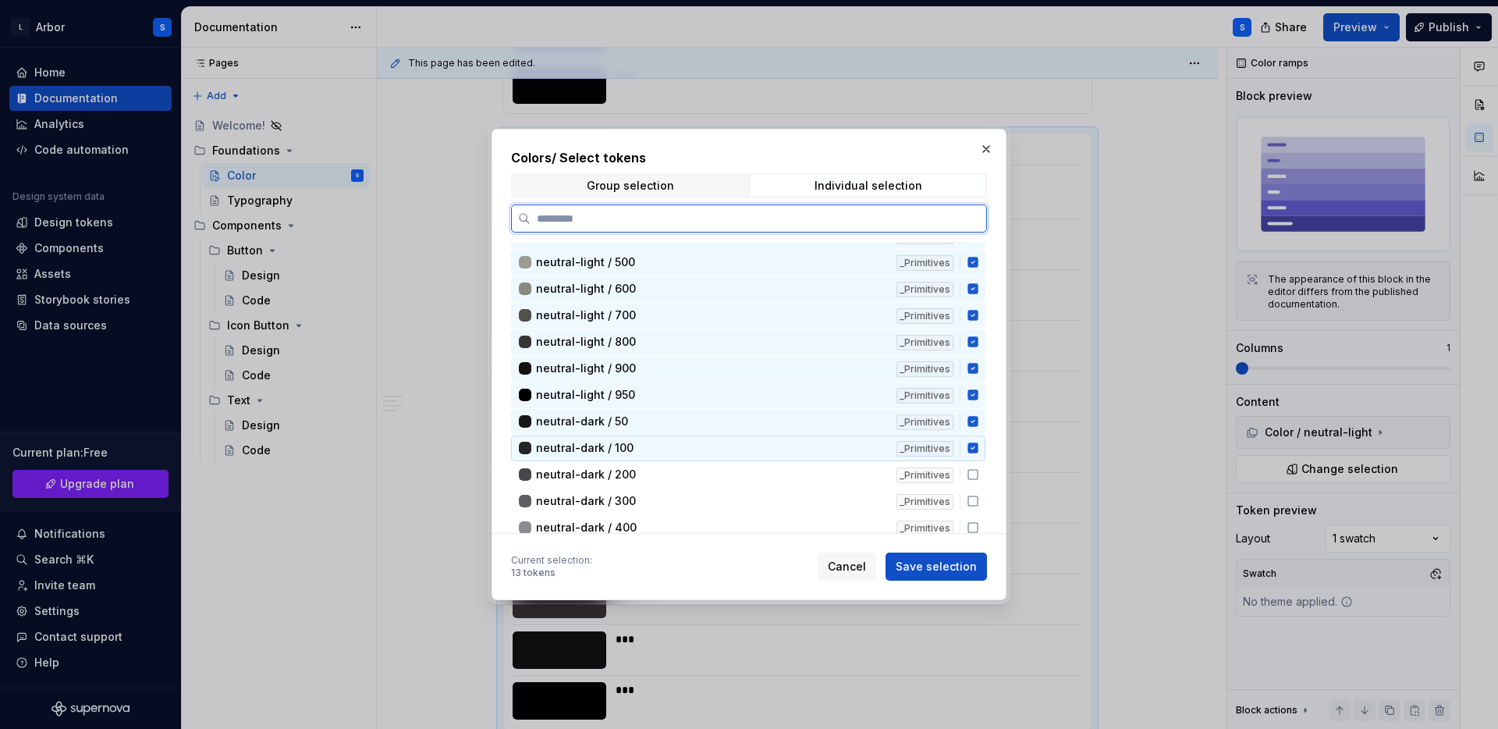
scroll to position [223, 0]
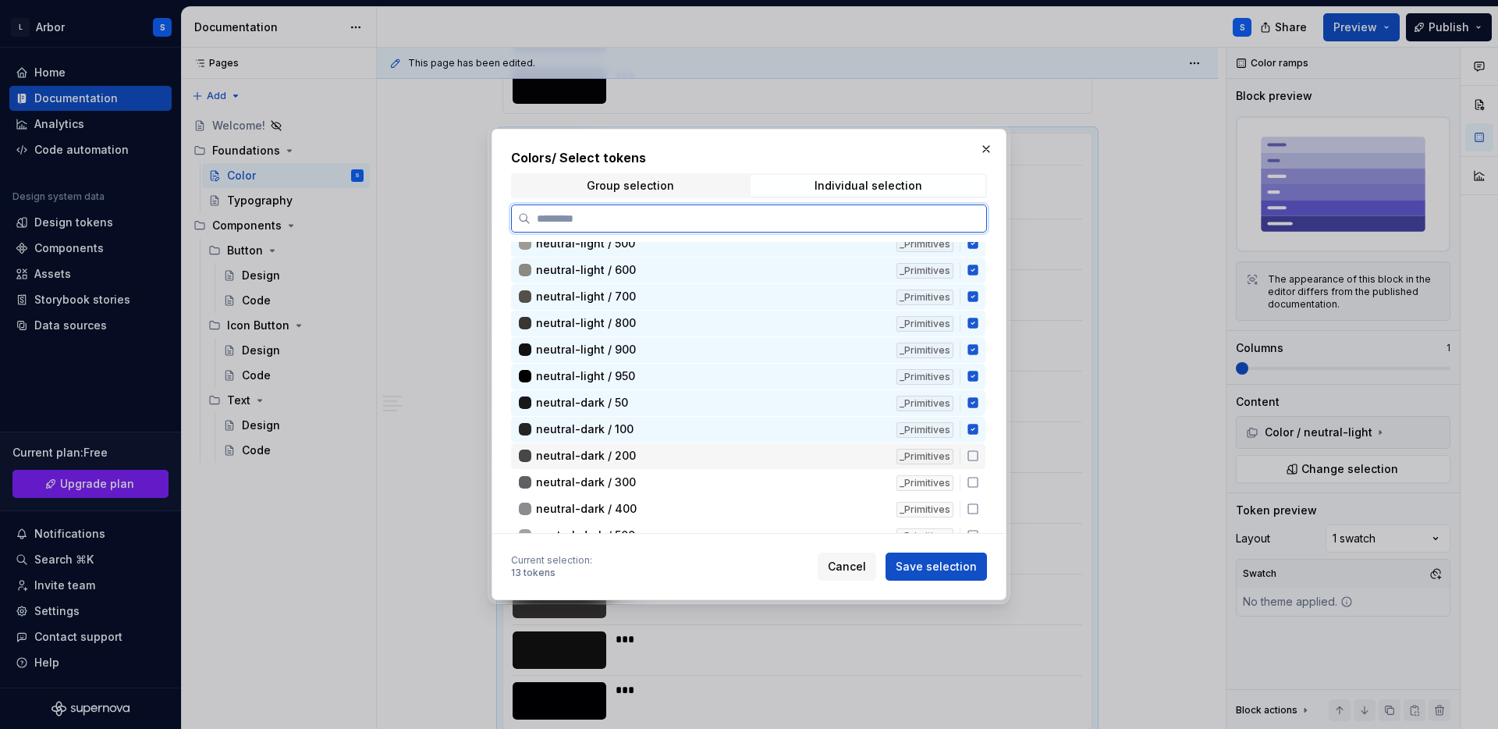
click at [979, 455] on icon at bounding box center [973, 455] width 12 height 12
click at [979, 480] on icon at bounding box center [973, 482] width 12 height 12
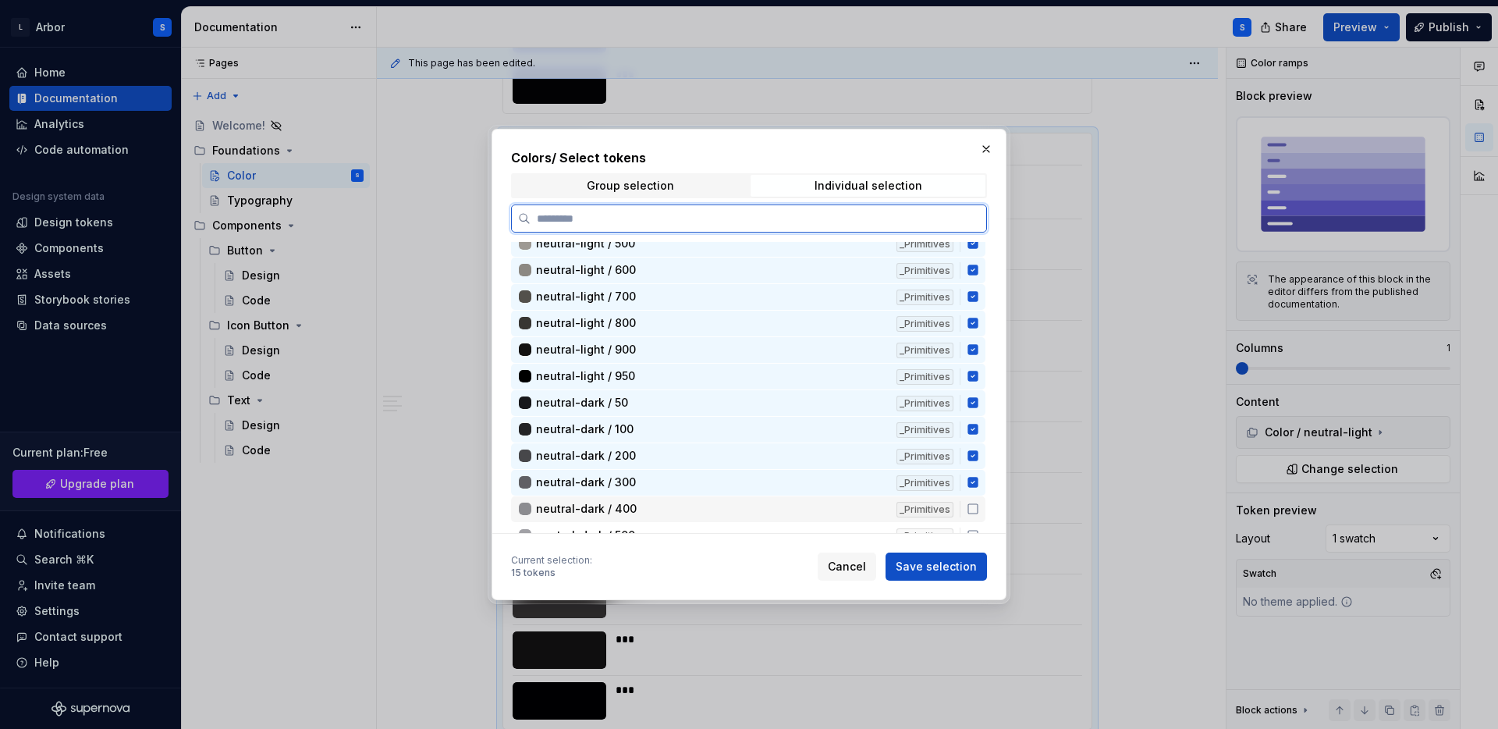
click at [979, 506] on icon at bounding box center [973, 509] width 12 height 12
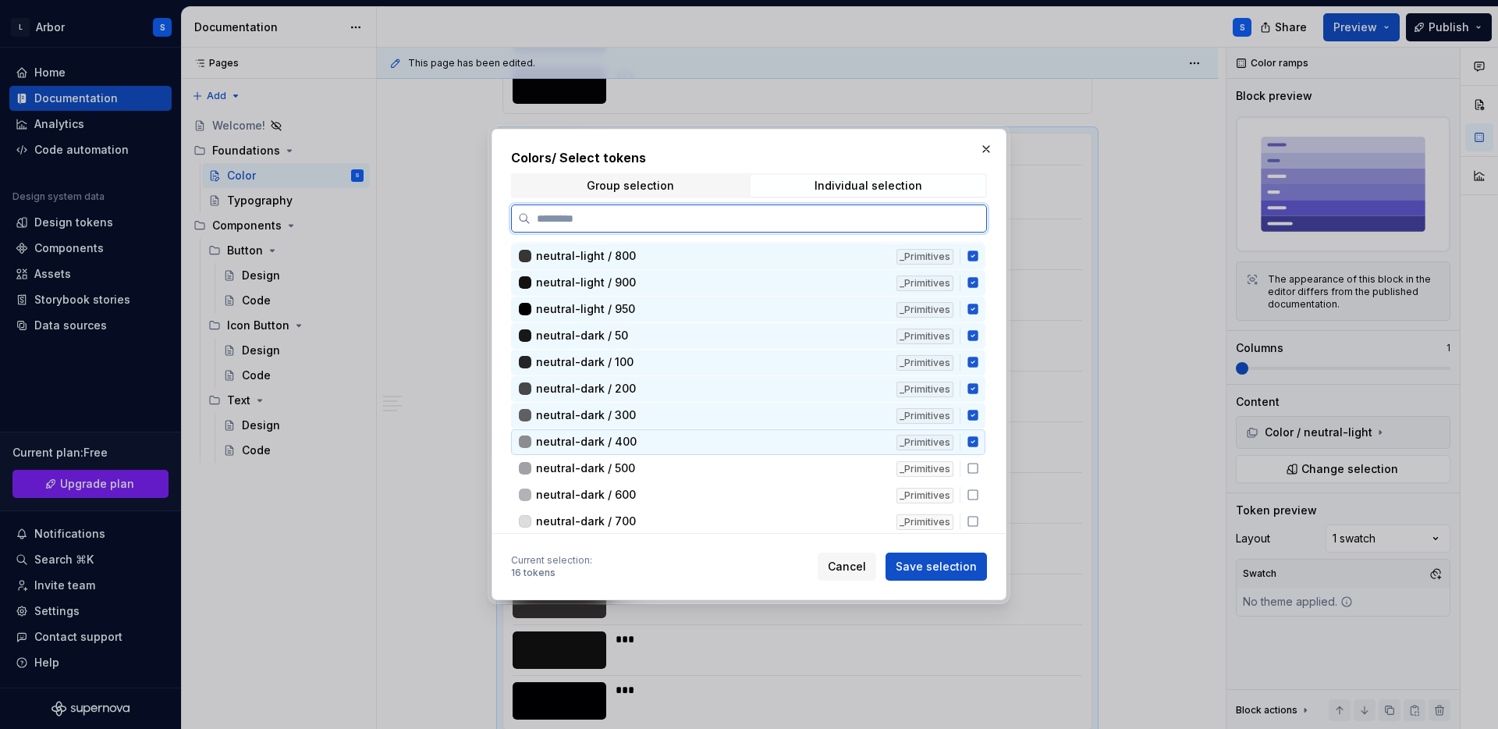
scroll to position [311, 0]
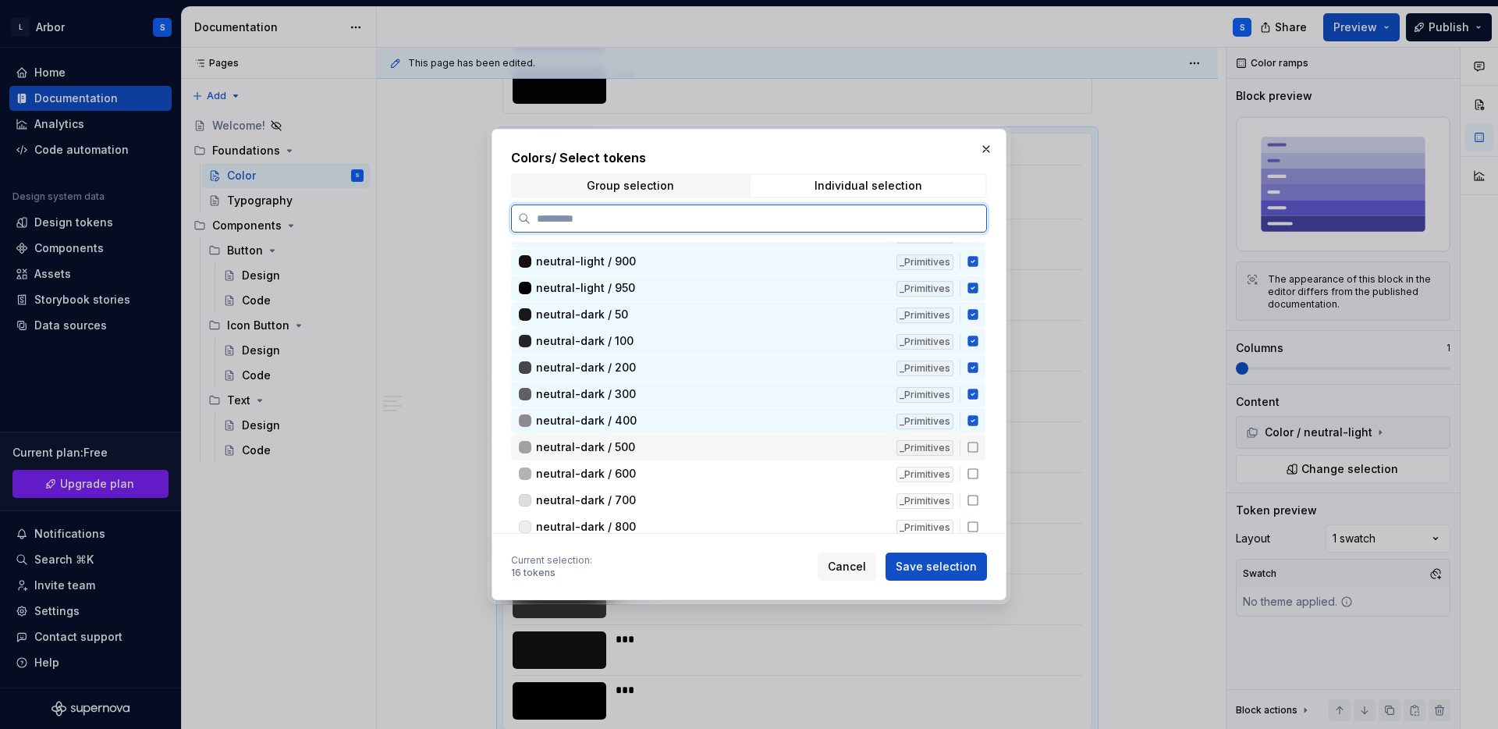
click at [979, 443] on icon at bounding box center [973, 447] width 12 height 12
click at [978, 469] on icon at bounding box center [972, 473] width 9 height 9
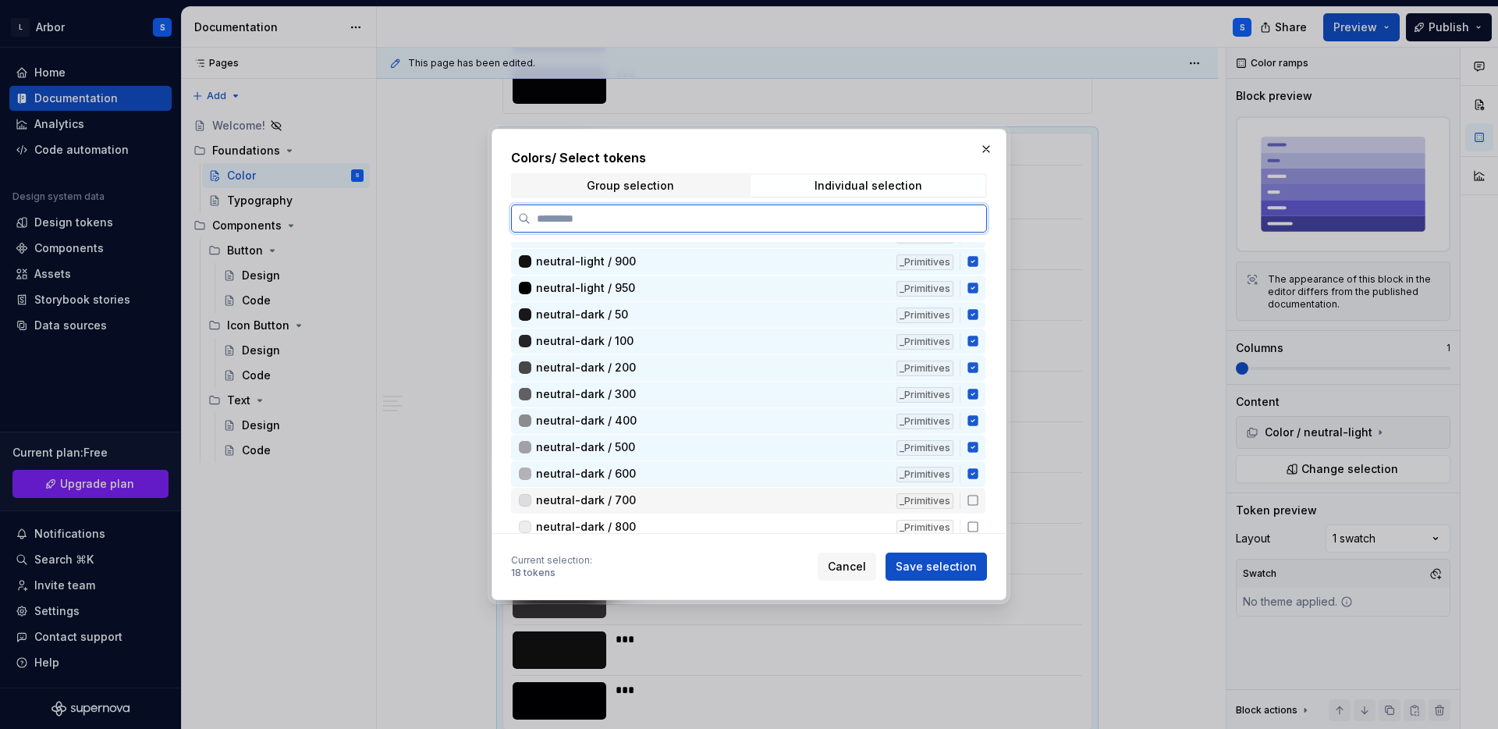
click at [982, 492] on div "neutral-dark / 700 _Primitives" at bounding box center [748, 501] width 474 height 26
click at [979, 530] on icon at bounding box center [973, 526] width 12 height 12
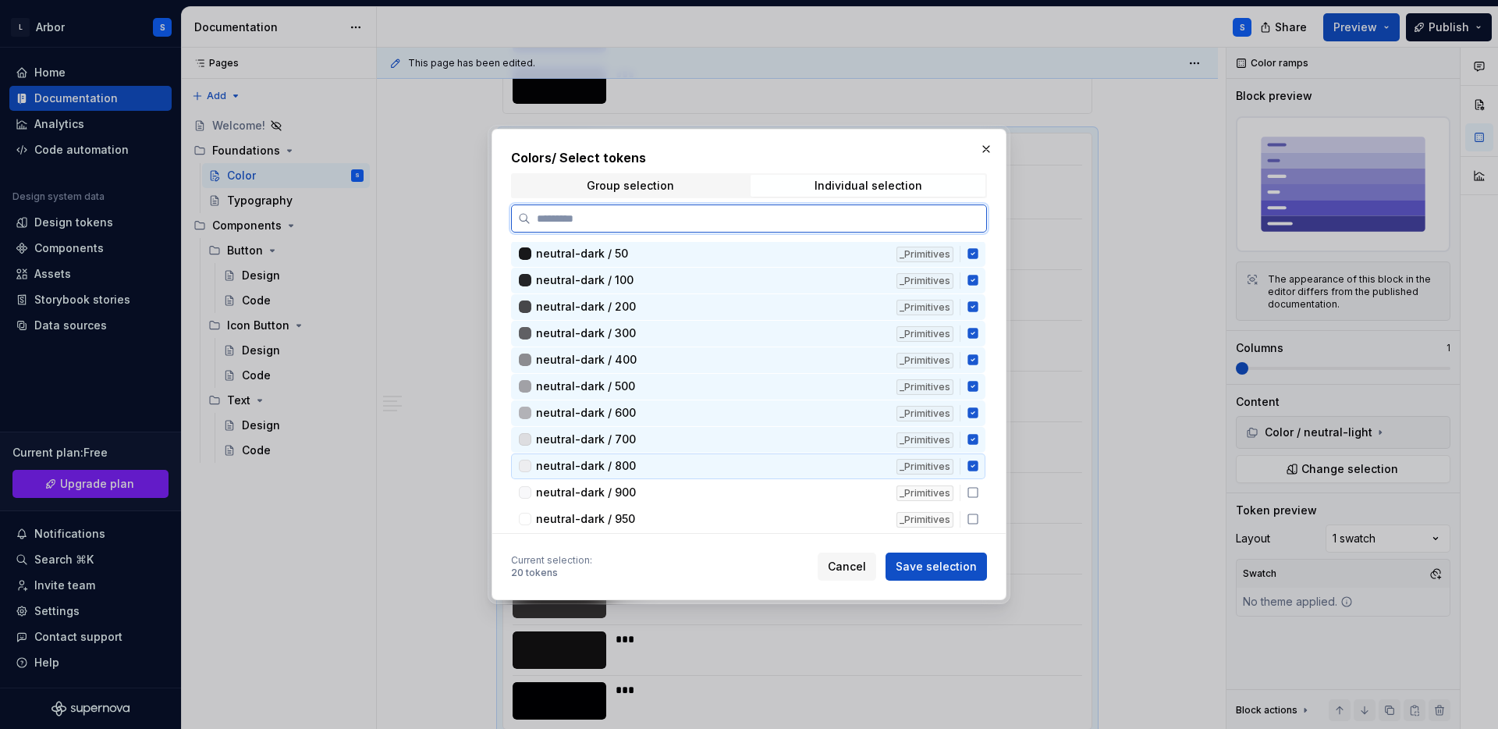
scroll to position [412, 0]
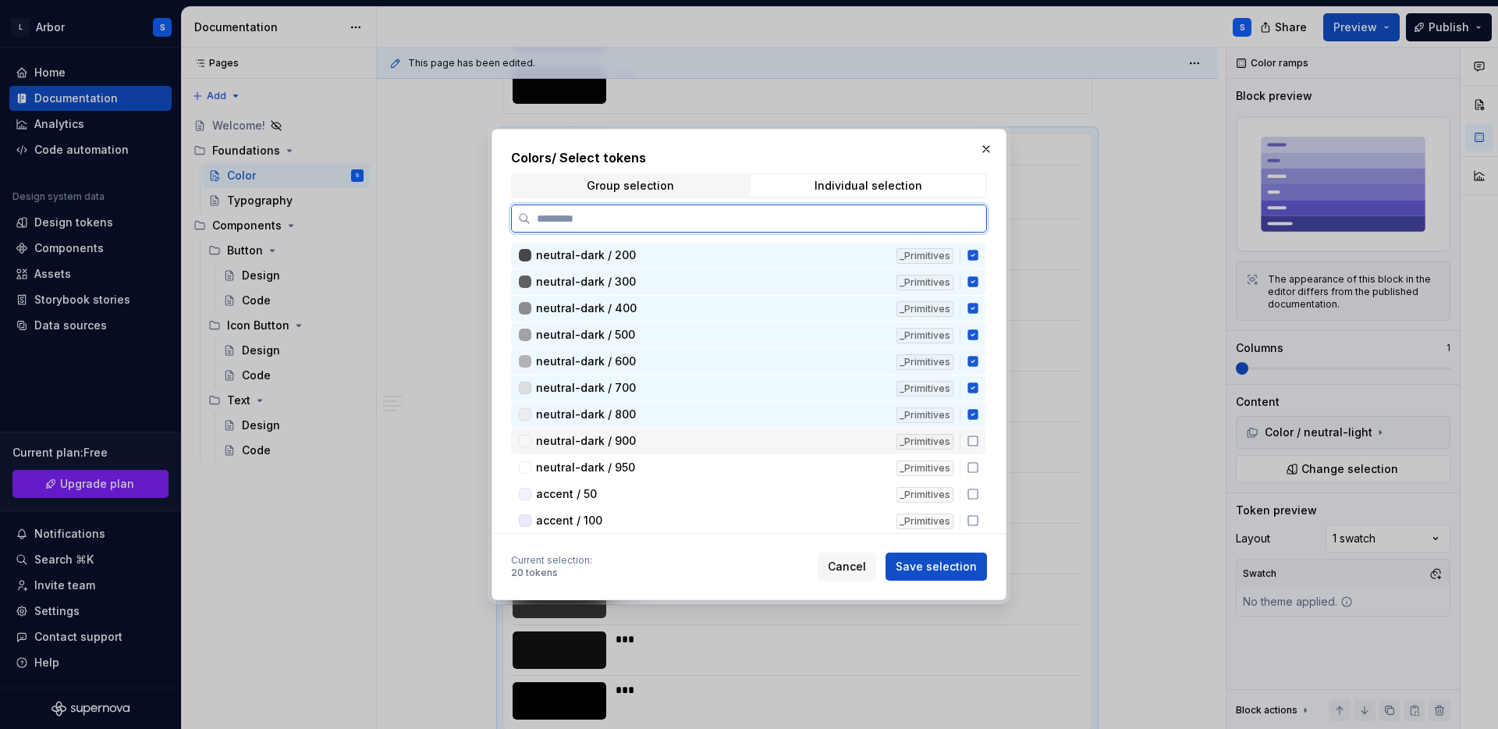
click at [979, 442] on icon at bounding box center [973, 441] width 12 height 12
click at [979, 464] on icon at bounding box center [973, 467] width 12 height 12
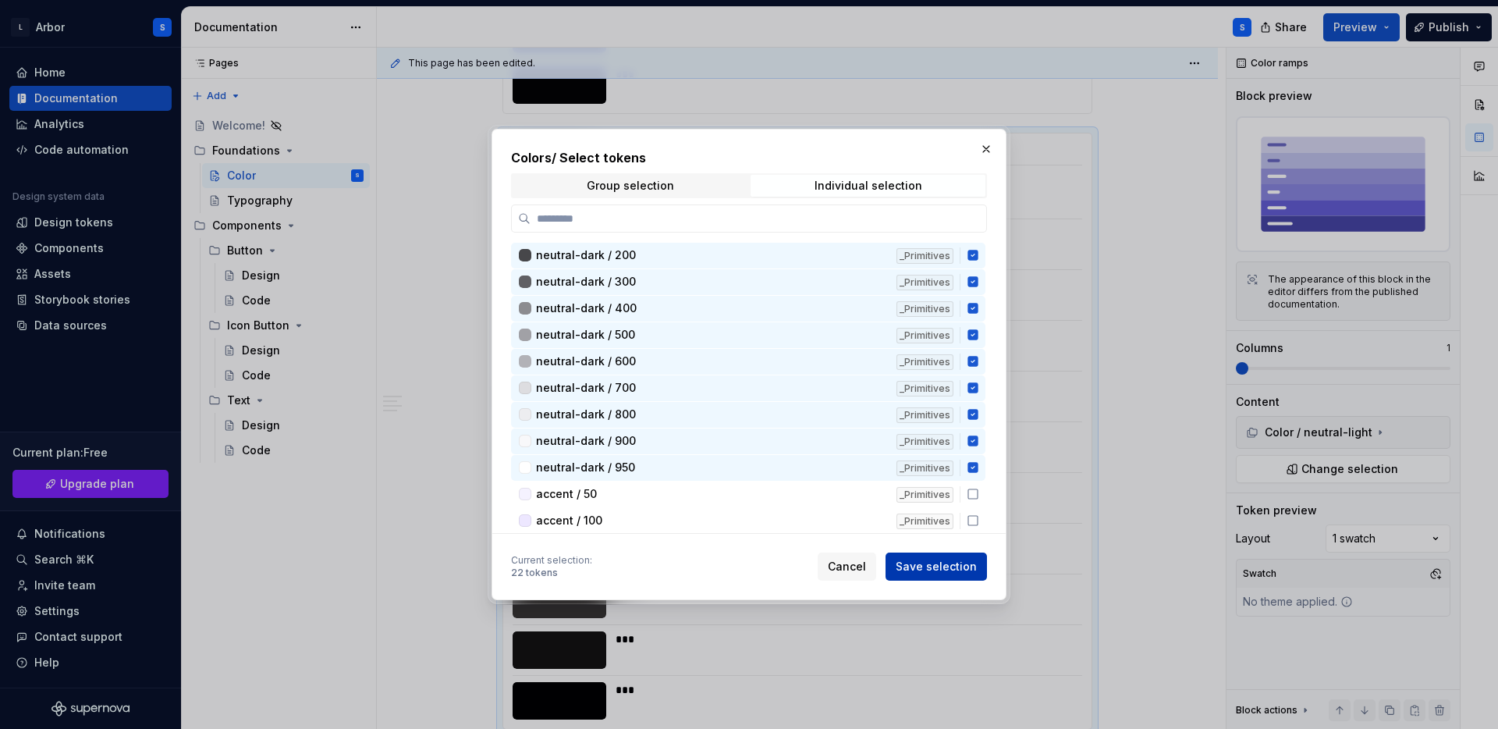
click at [940, 565] on span "Save selection" at bounding box center [936, 567] width 81 height 16
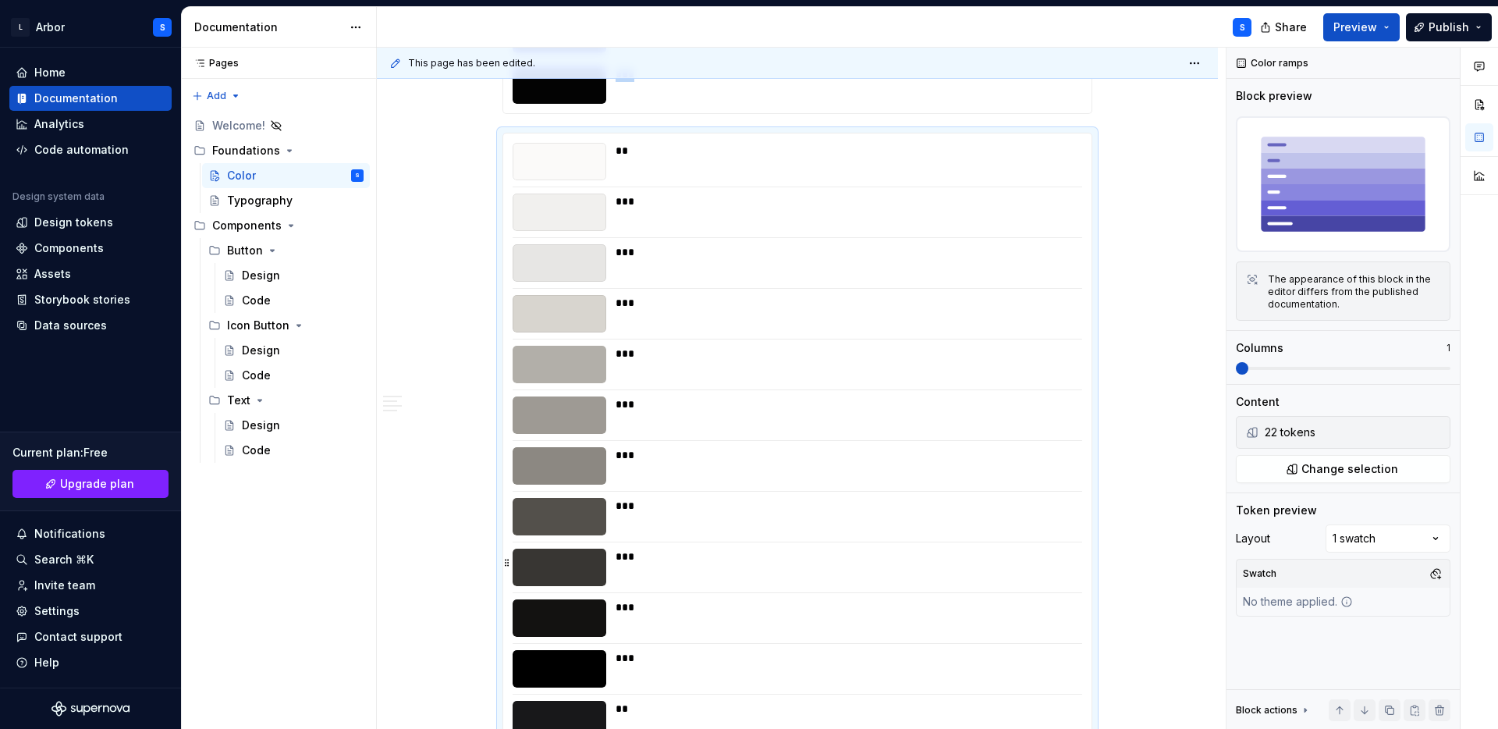
scroll to position [3390, 0]
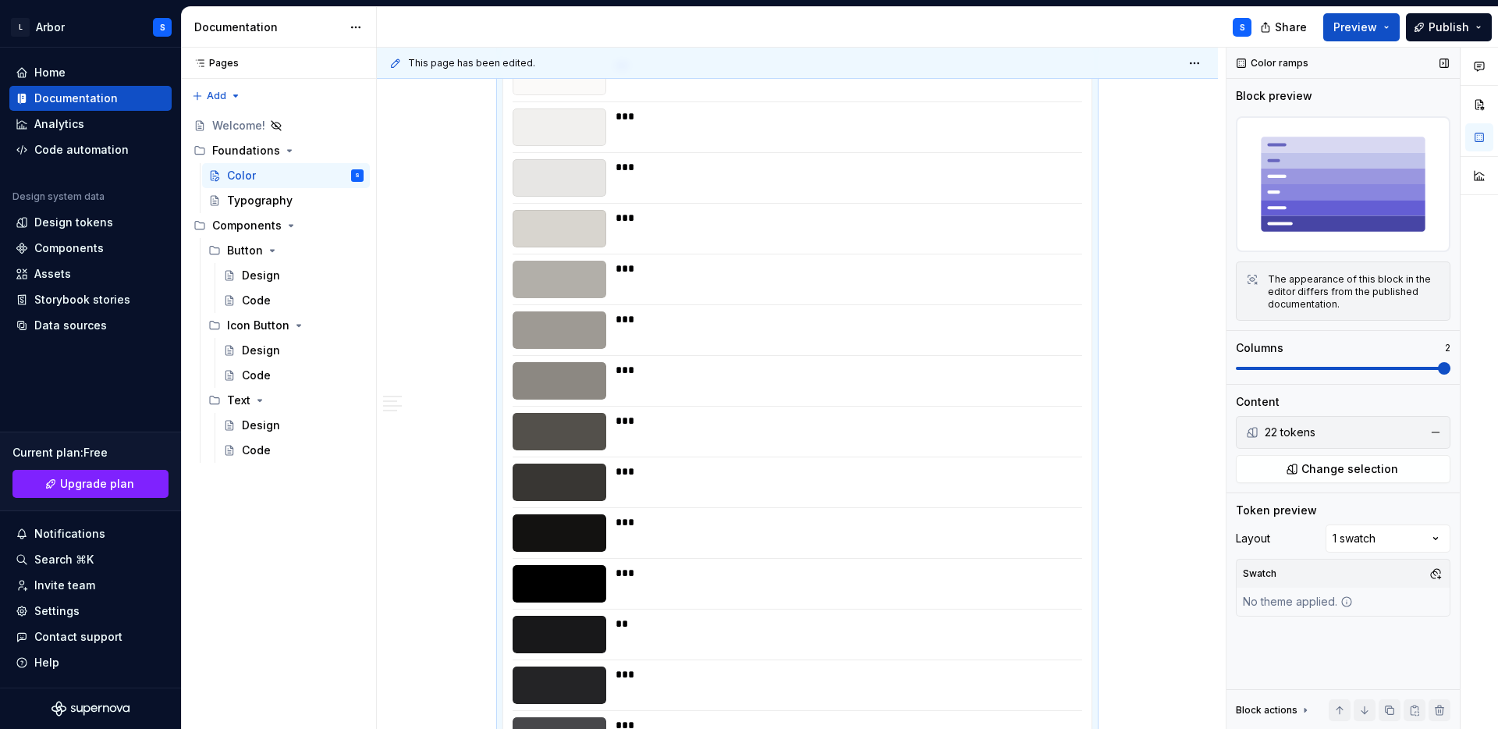
click at [1383, 362] on span at bounding box center [1343, 368] width 215 height 12
click at [1380, 540] on div "Comments Open comments No comments yet Select ‘Comment’ from the block context …" at bounding box center [1363, 389] width 272 height 682
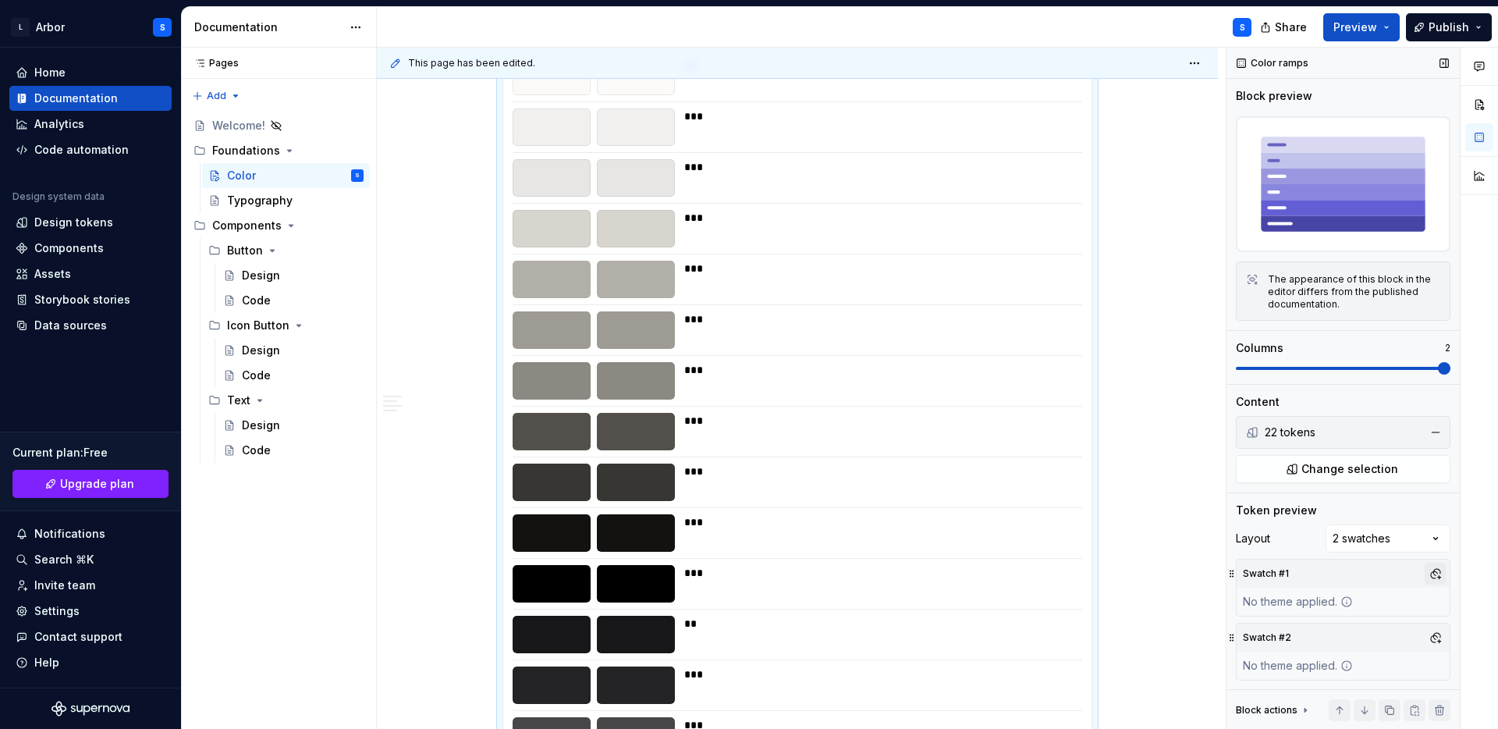
click at [1437, 569] on button "button" at bounding box center [1436, 574] width 22 height 22
click at [1275, 635] on div "Suggestions" at bounding box center [1276, 633] width 12 height 12
click at [1281, 659] on div "Suggestions" at bounding box center [1276, 658] width 12 height 12
click at [1273, 630] on div "Suggestions" at bounding box center [1276, 633] width 12 height 12
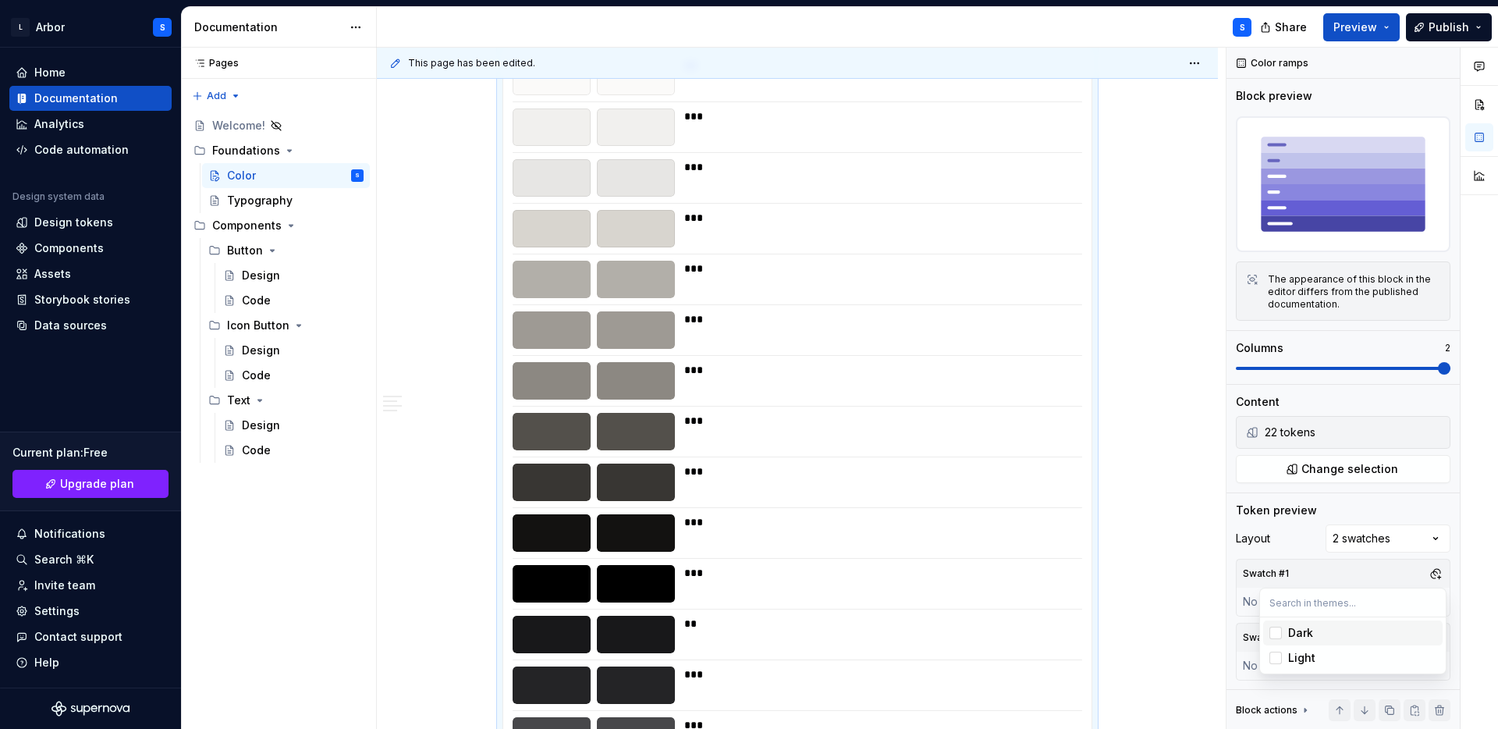
click at [1435, 538] on div "Comments Open comments No comments yet Select ‘Comment’ from the block context …" at bounding box center [1363, 389] width 272 height 682
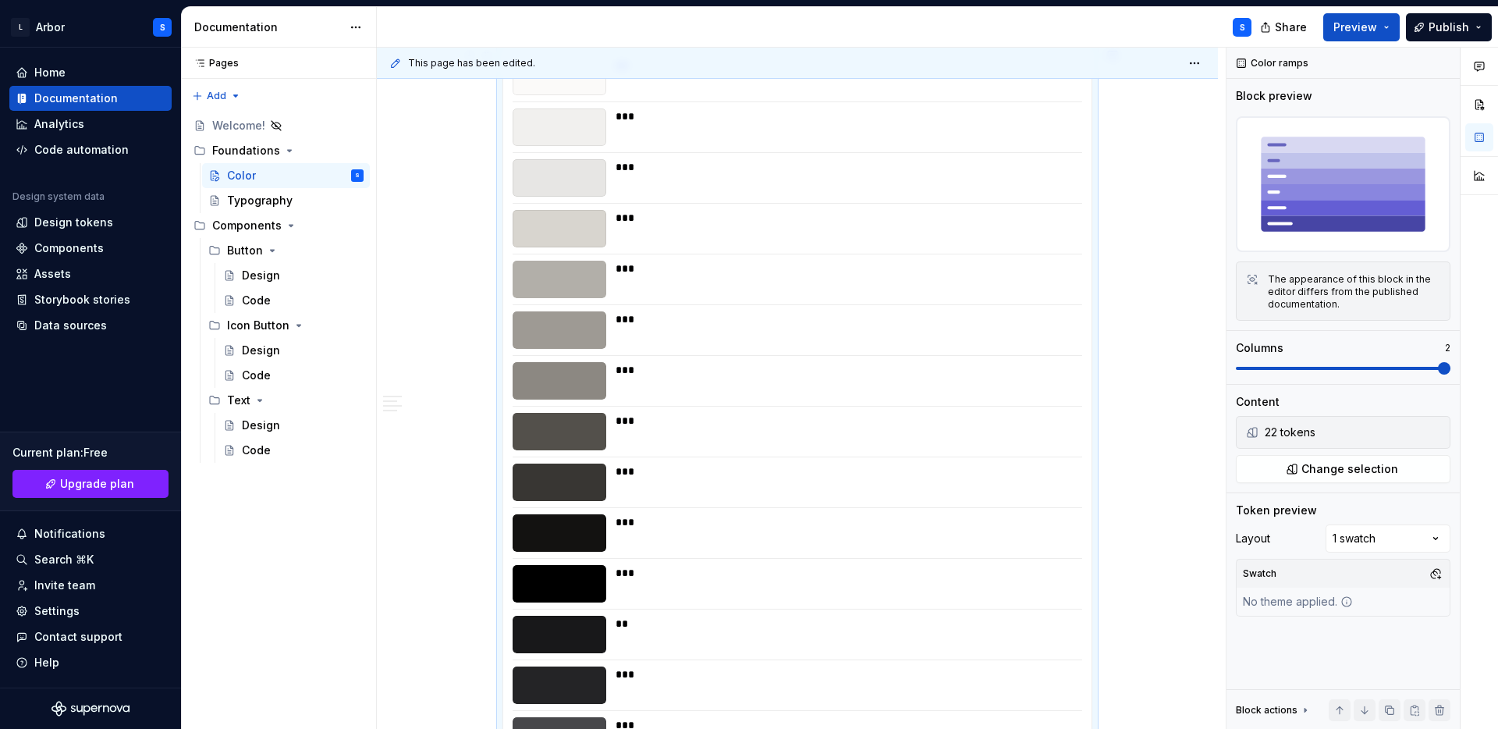
click at [1362, 27] on span "Preview" at bounding box center [1356, 28] width 44 height 16
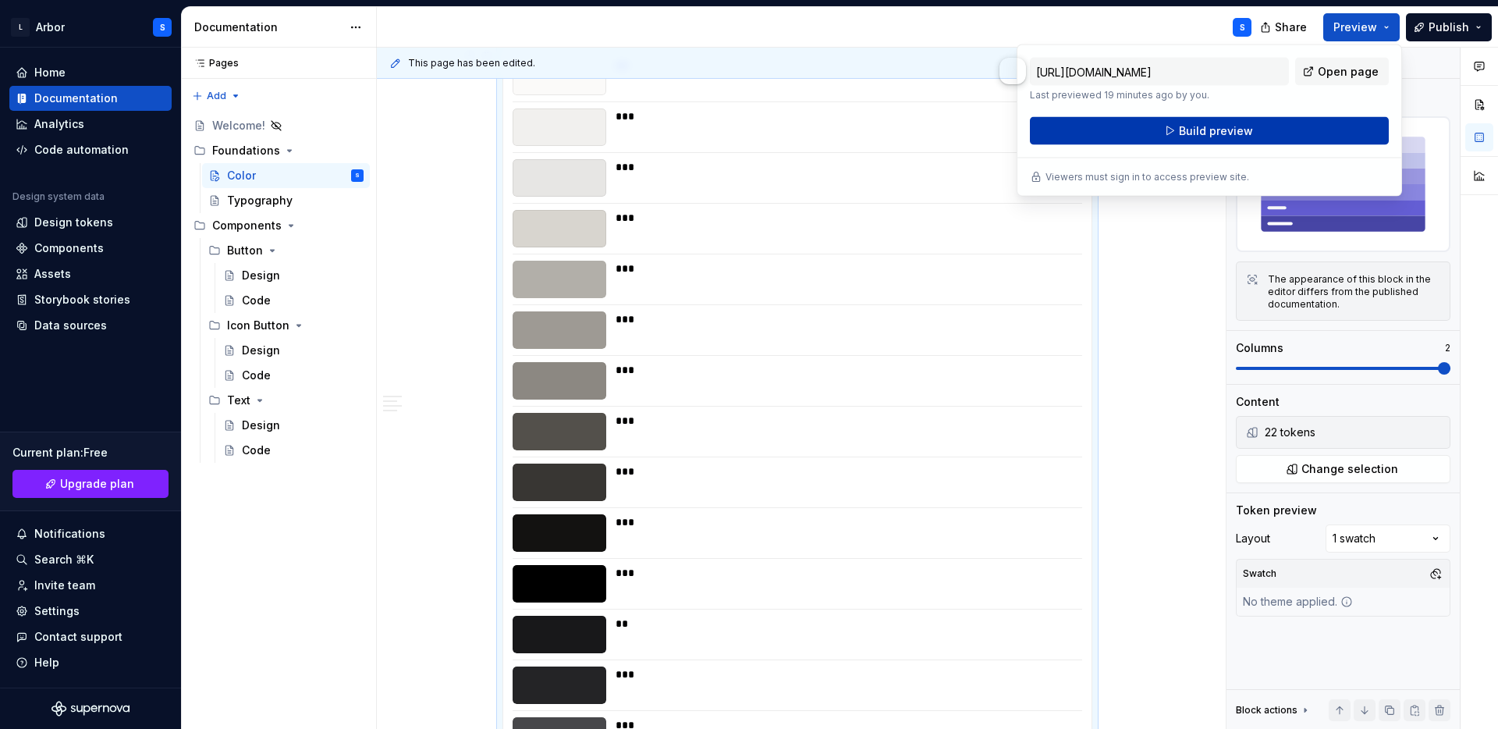
click at [1220, 127] on span "Build preview" at bounding box center [1216, 131] width 74 height 16
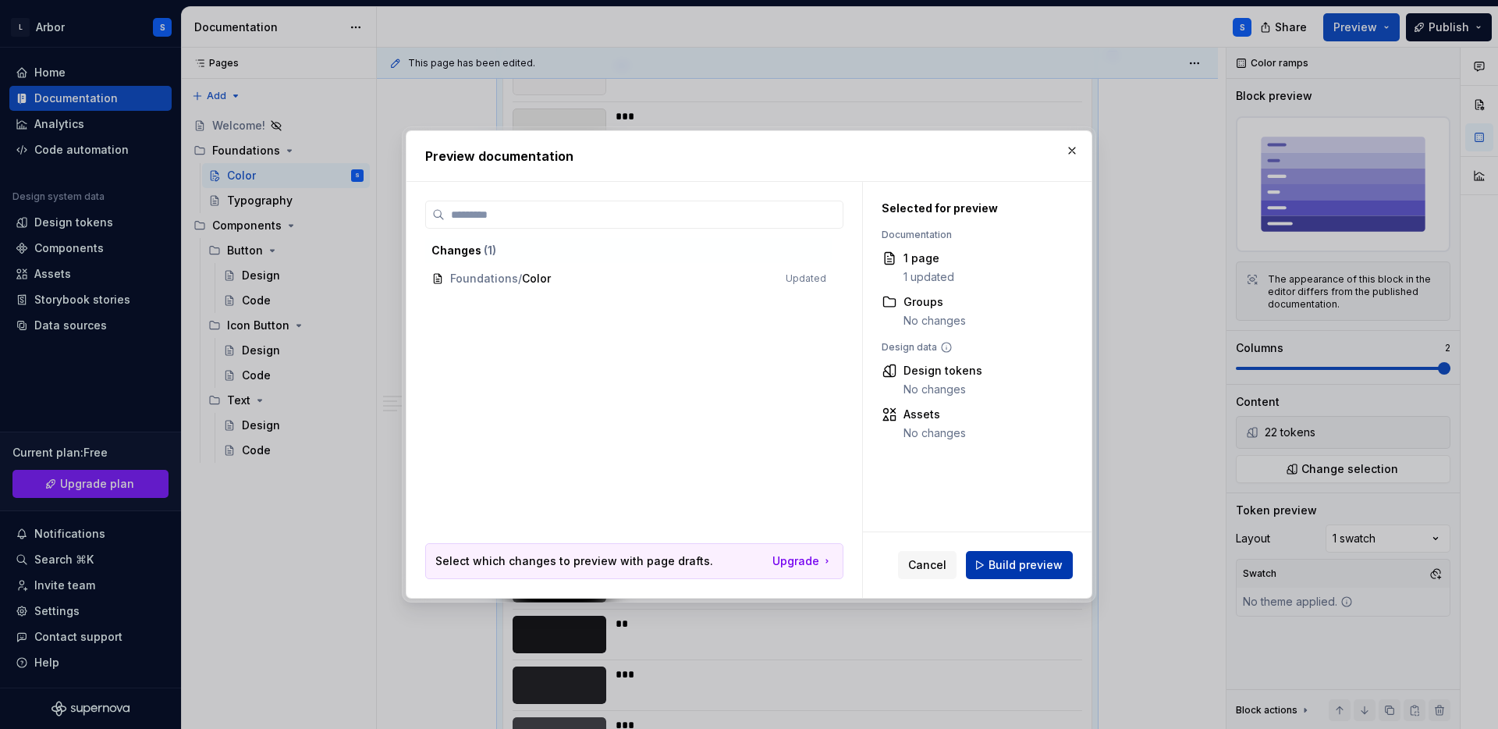
click at [1022, 558] on span "Build preview" at bounding box center [1026, 565] width 74 height 16
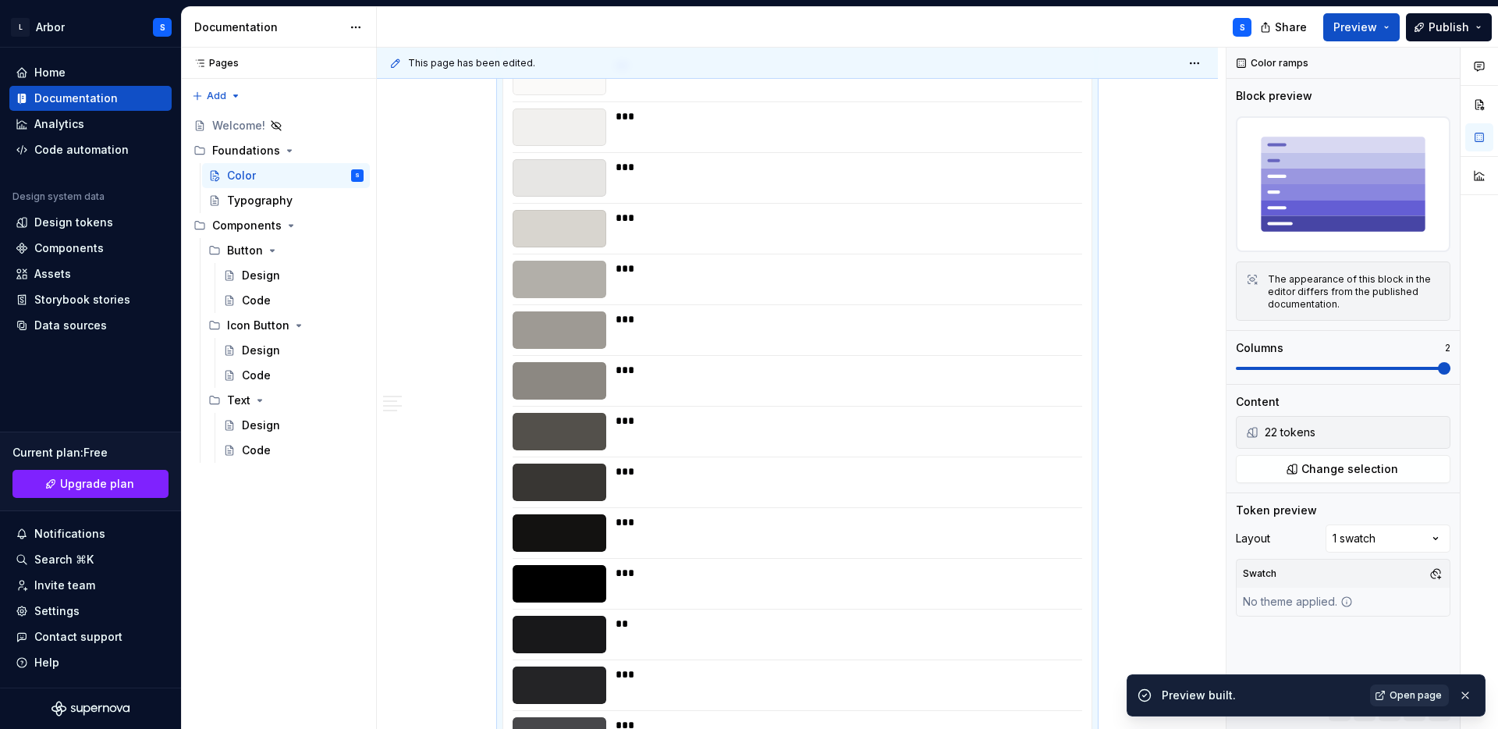
click at [1408, 691] on span "Open page" at bounding box center [1416, 695] width 52 height 12
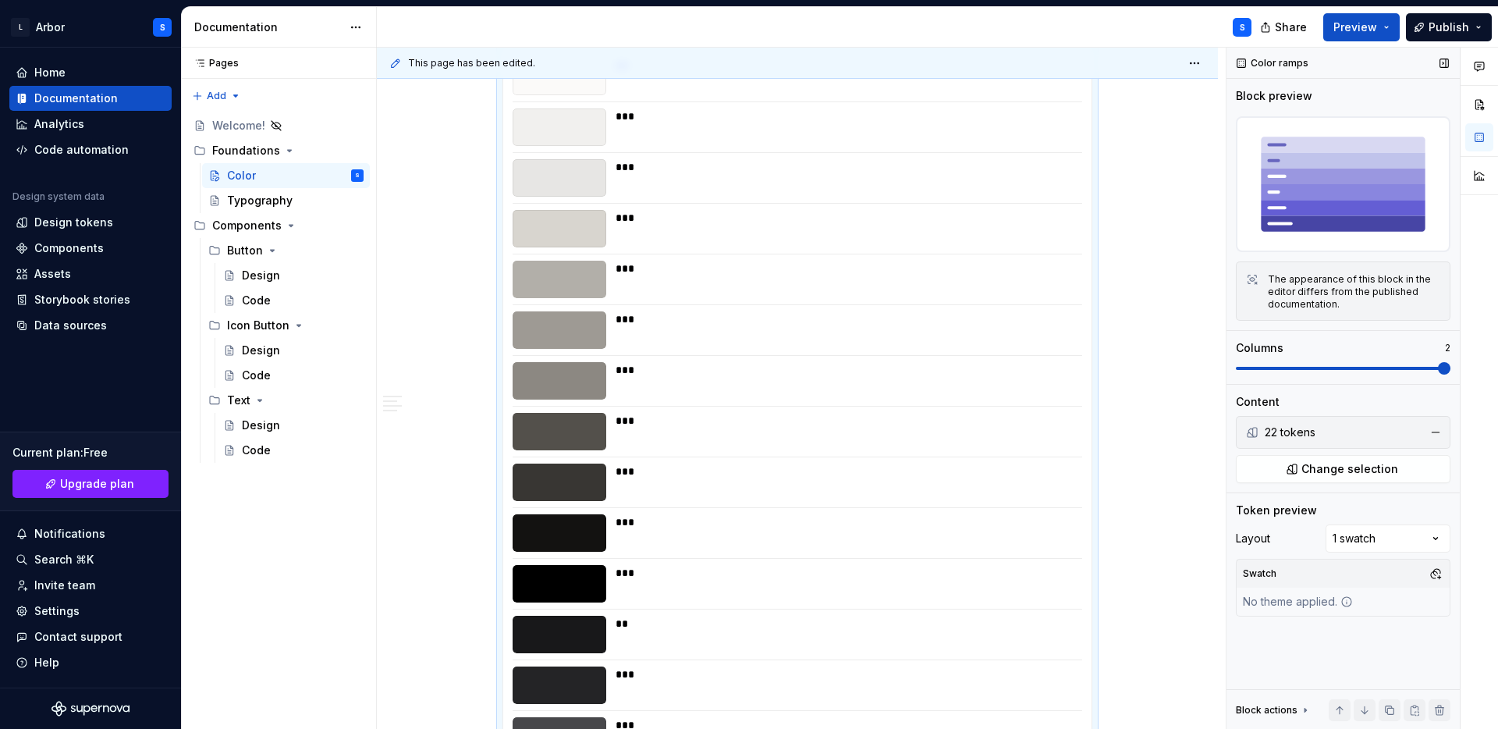
click at [1342, 299] on div "The appearance of this block in the editor differs from the published documenta…" at bounding box center [1354, 291] width 172 height 37
click at [1236, 368] on span at bounding box center [1236, 368] width 0 height 3
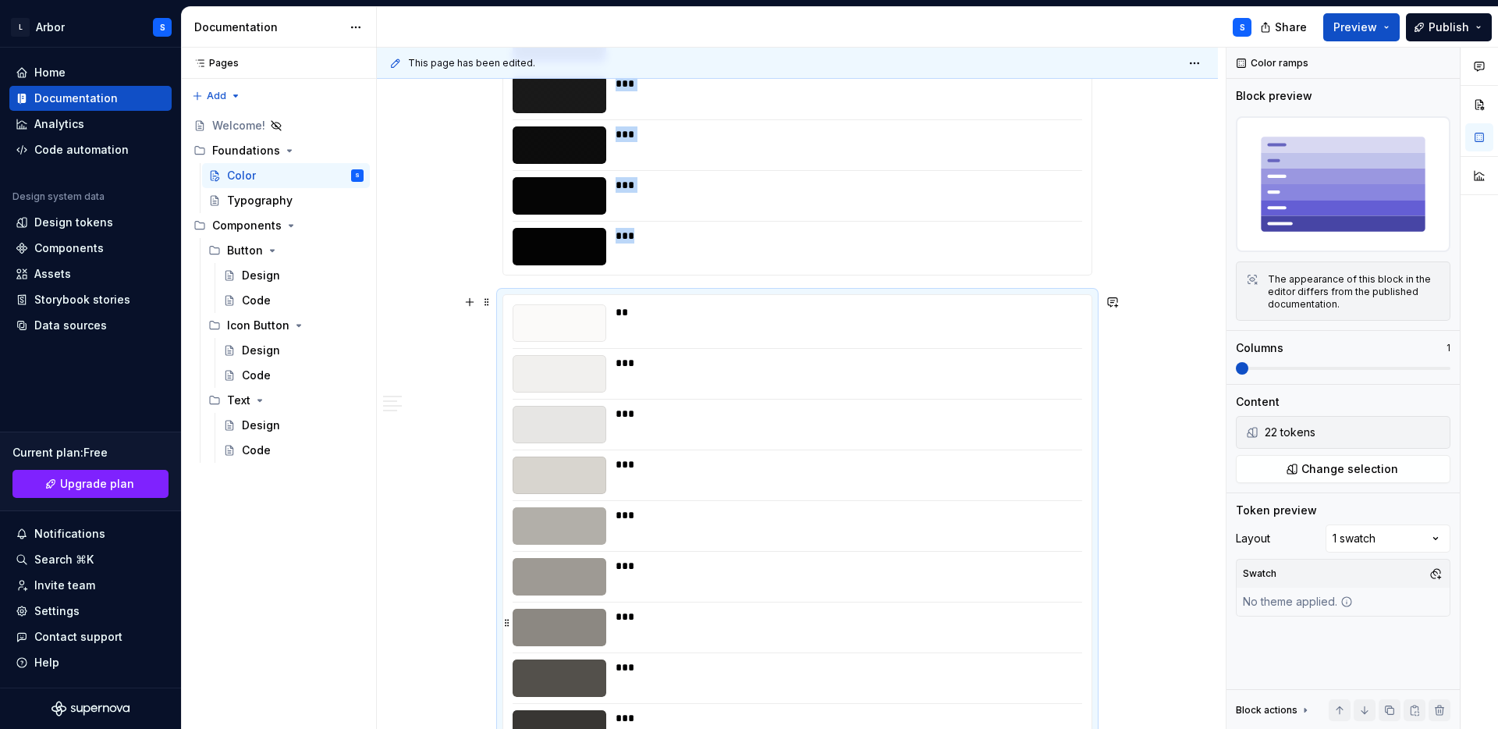
scroll to position [2876, 0]
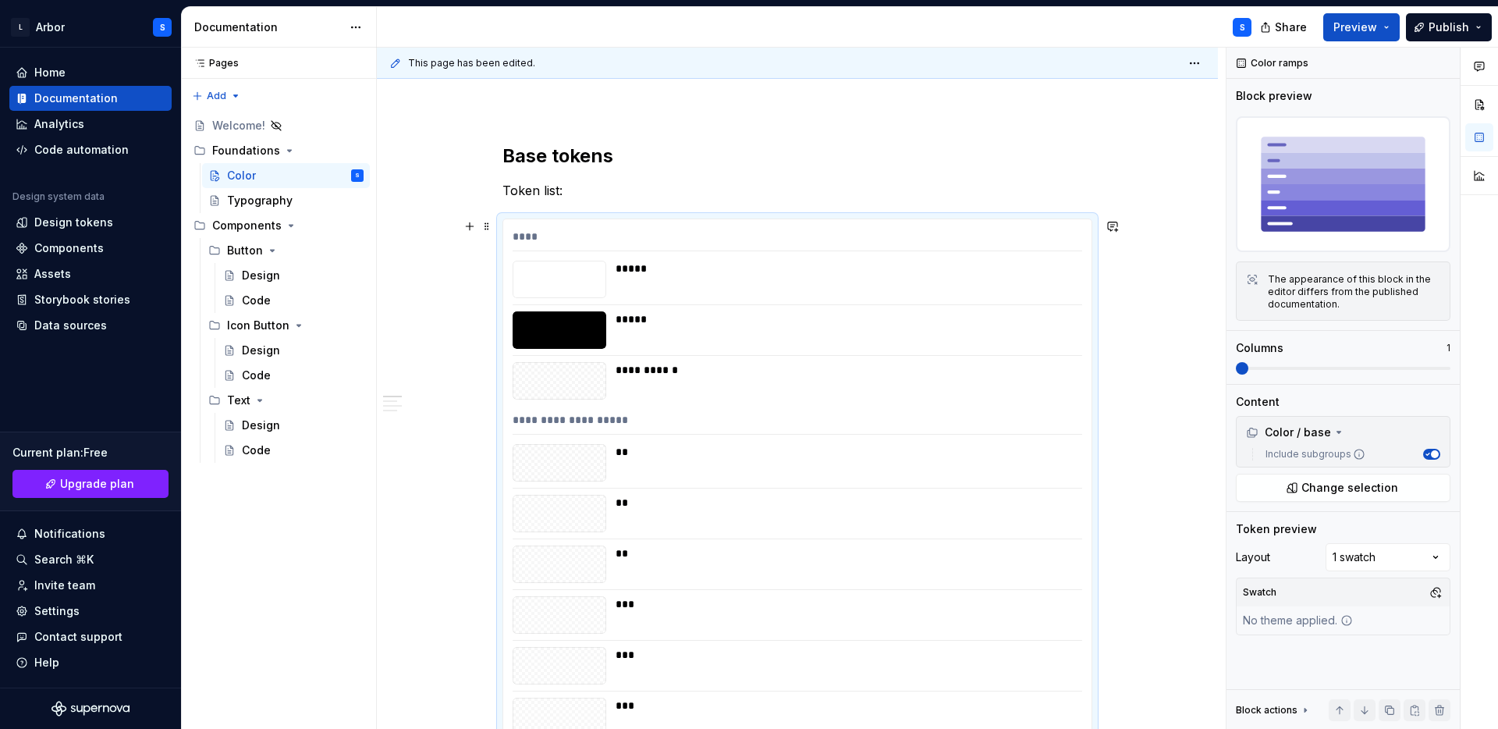
scroll to position [201, 0]
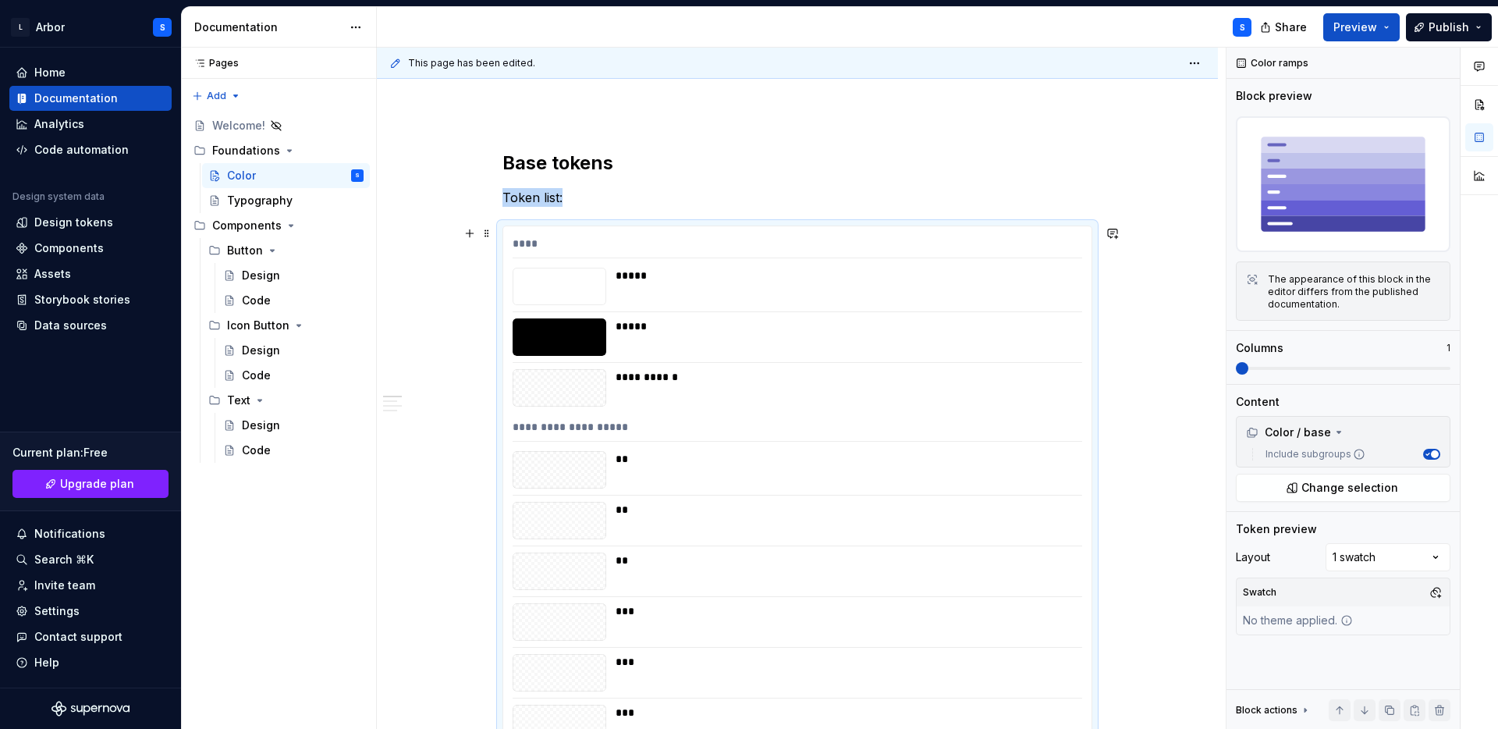
click at [995, 403] on div "**********" at bounding box center [844, 387] width 457 height 37
click at [1363, 360] on div "Columns 1" at bounding box center [1343, 357] width 215 height 34
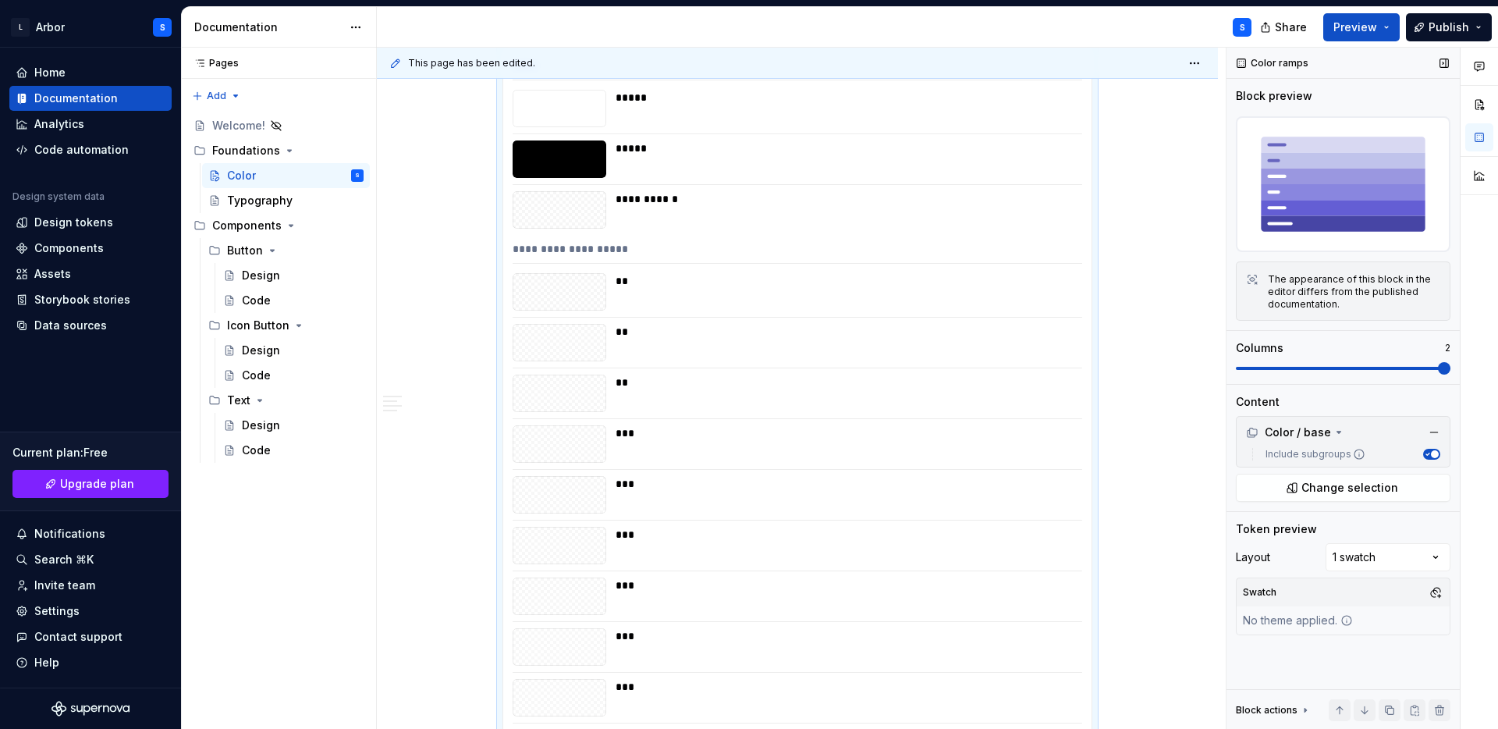
click at [1451, 366] on span at bounding box center [1343, 368] width 215 height 12
click at [1369, 23] on span "Preview" at bounding box center [1356, 28] width 44 height 16
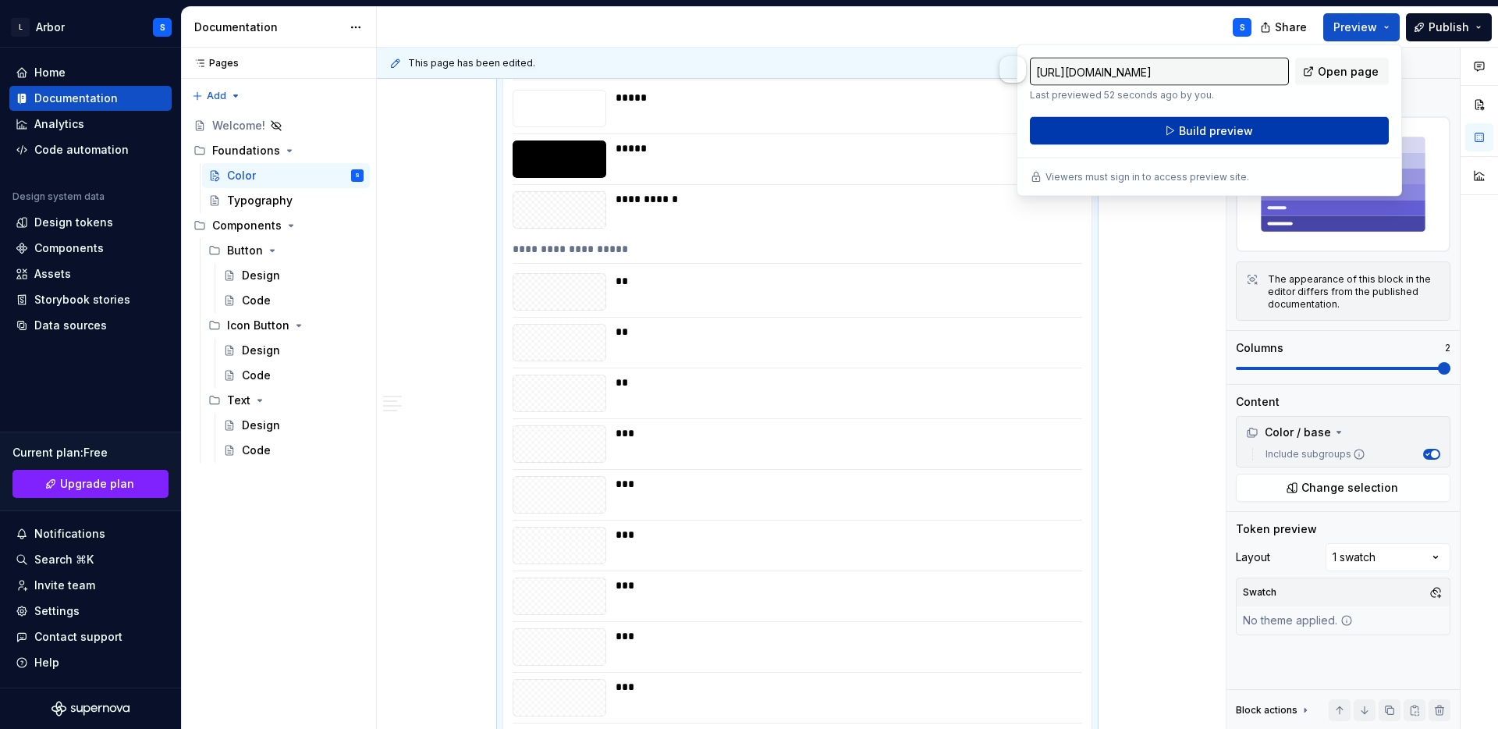
click at [1254, 138] on button "Build preview" at bounding box center [1209, 131] width 359 height 28
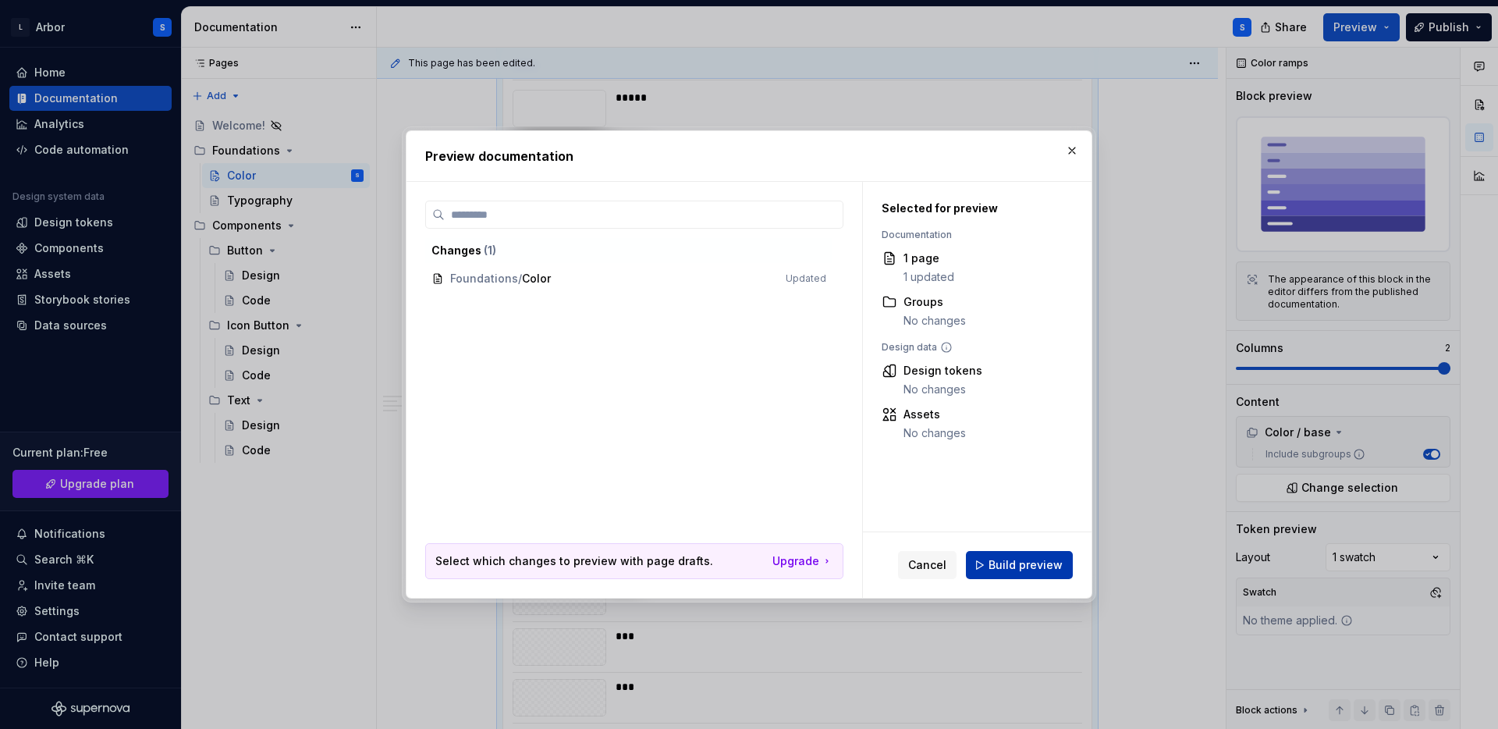
click at [1019, 564] on span "Build preview" at bounding box center [1026, 565] width 74 height 16
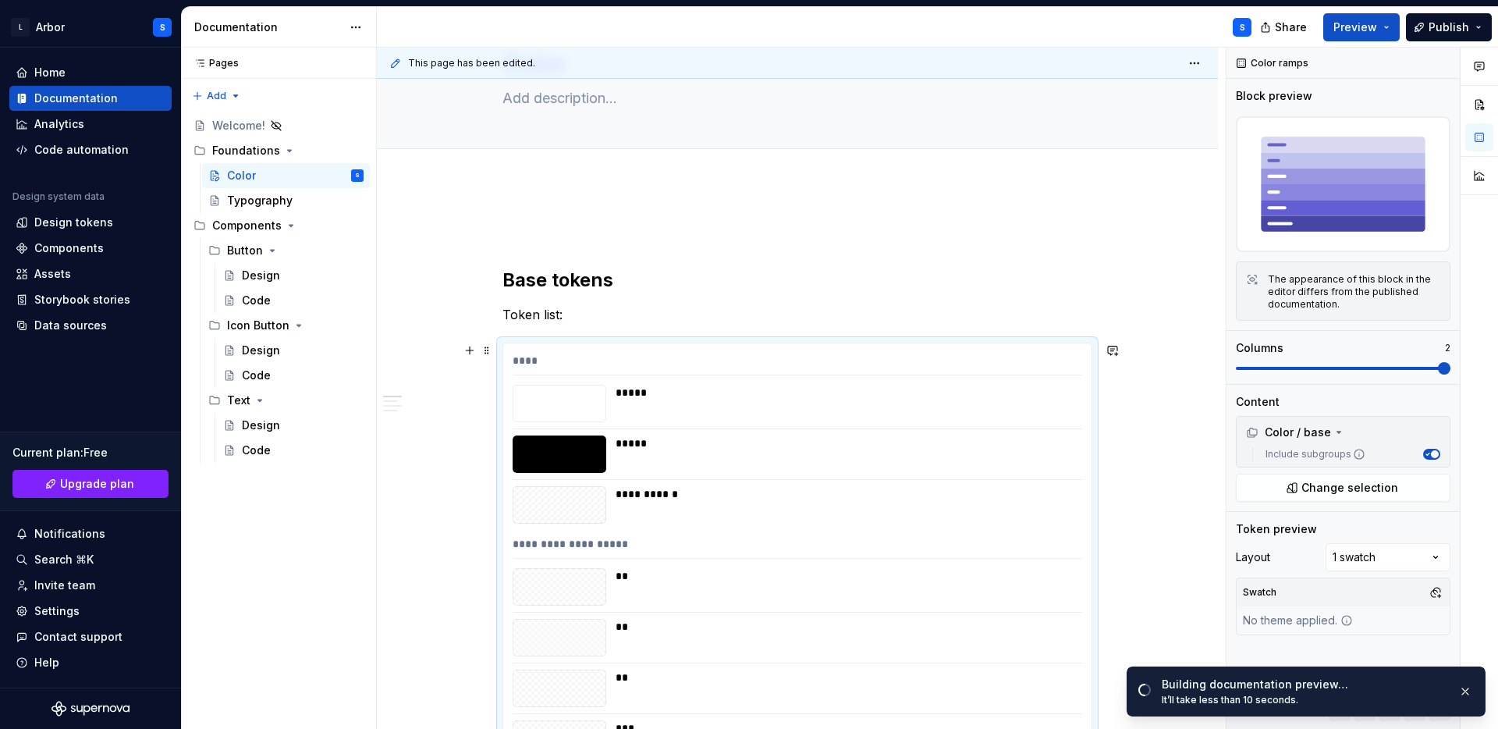
scroll to position [0, 0]
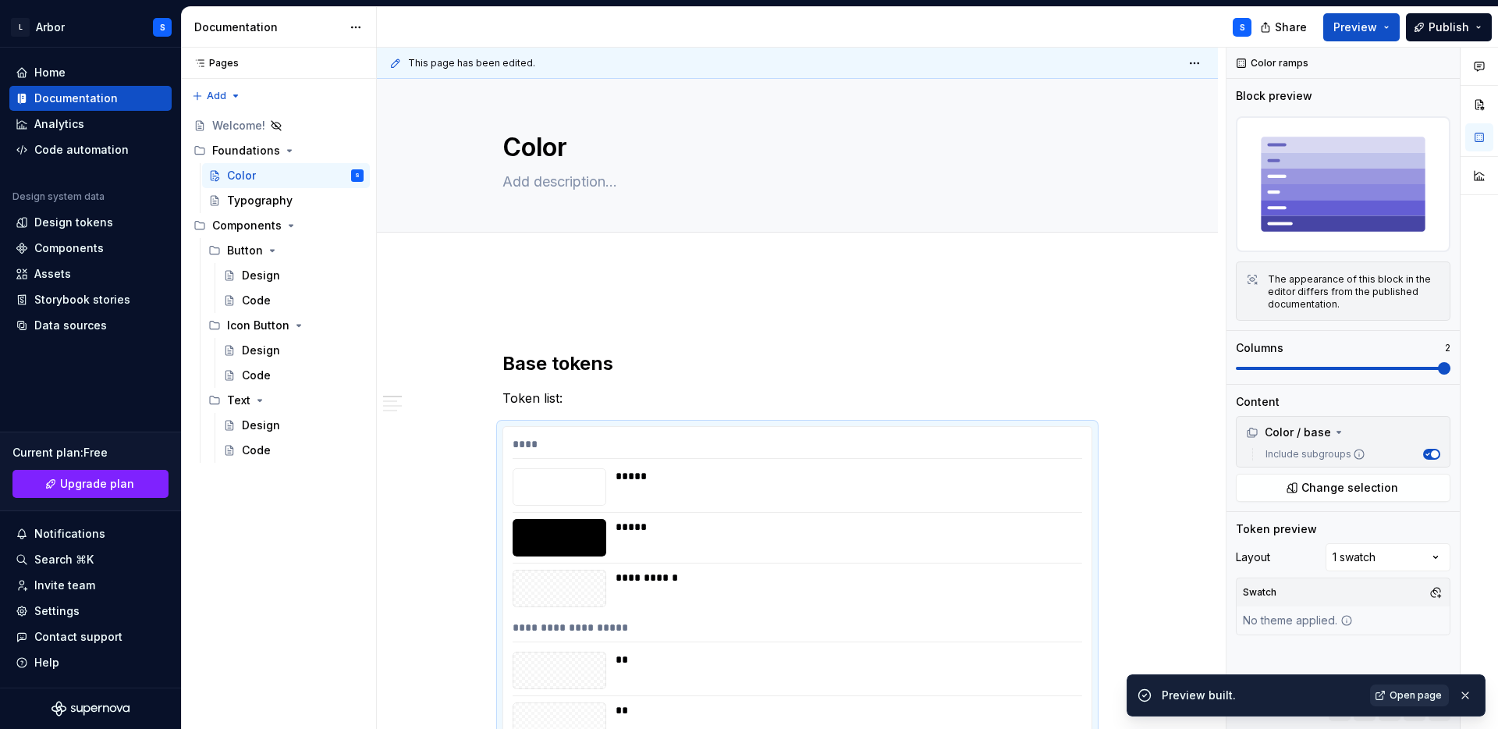
click at [1398, 693] on span "Open page" at bounding box center [1416, 695] width 52 height 12
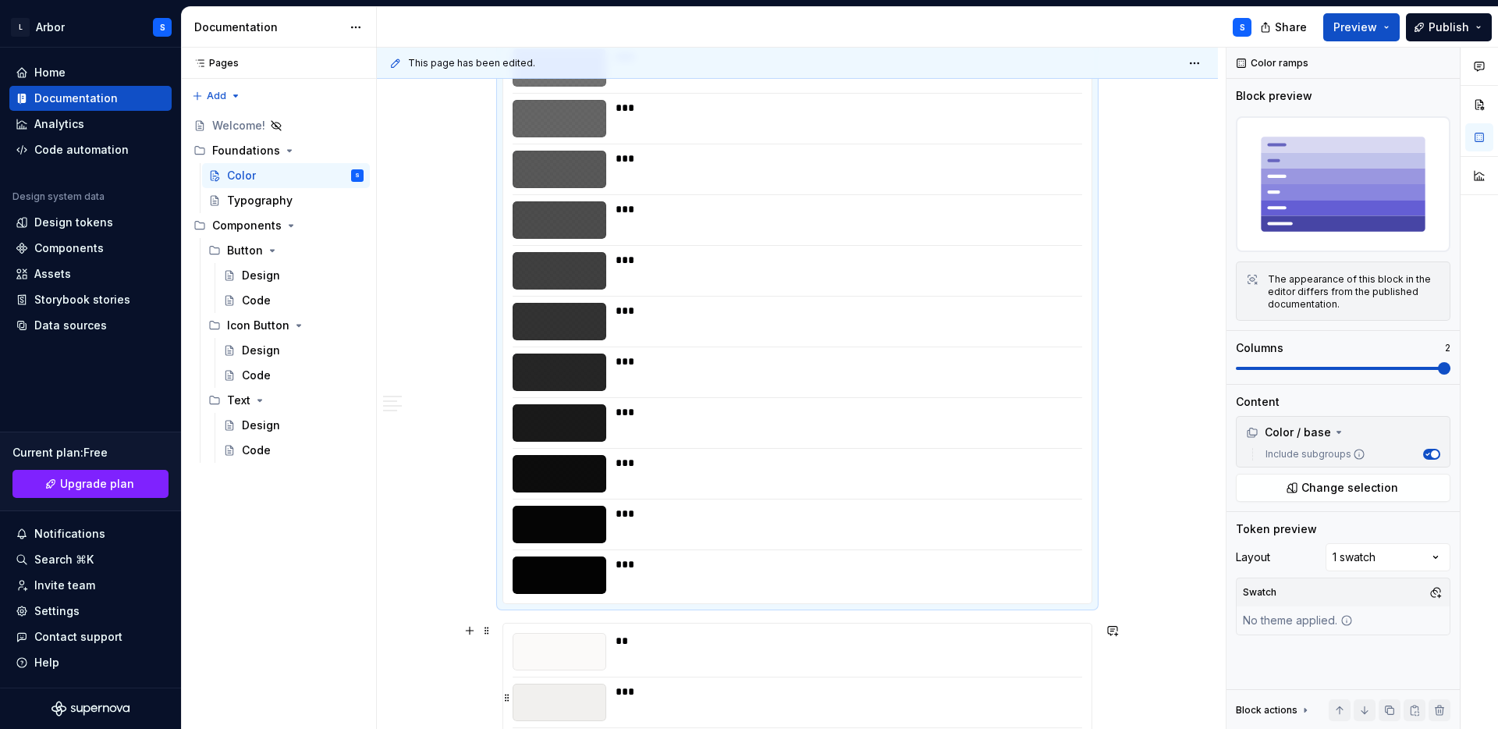
scroll to position [2979, 0]
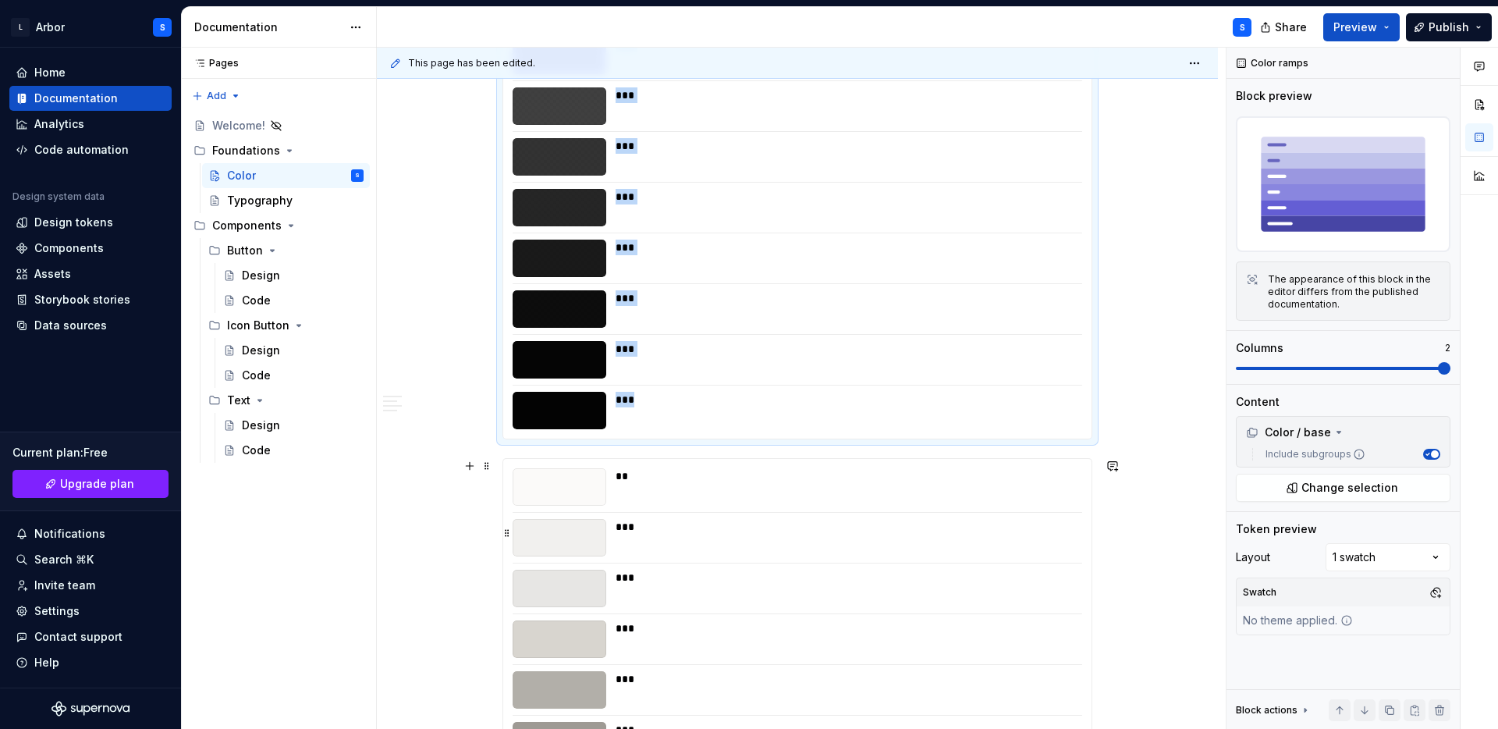
click at [730, 548] on div "***" at bounding box center [844, 537] width 457 height 37
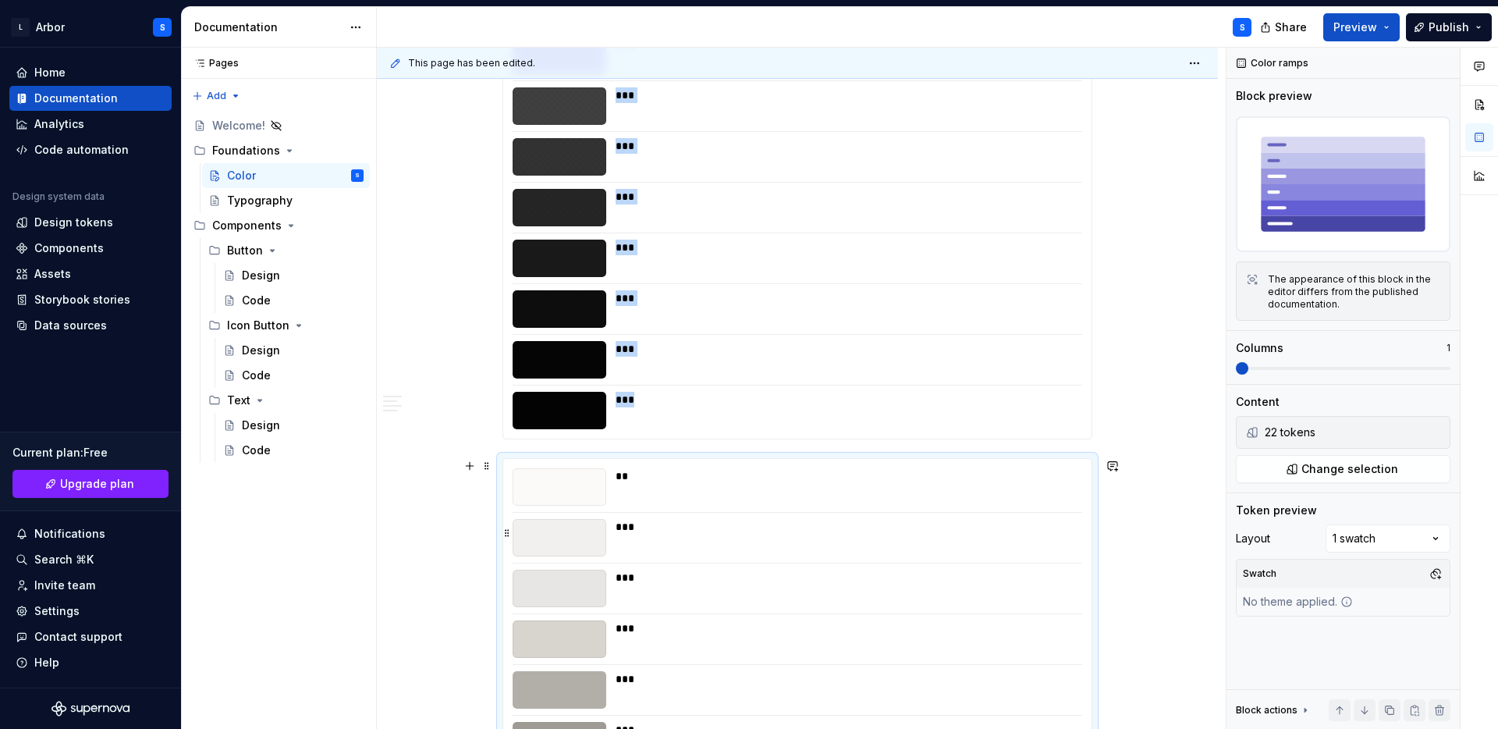
type textarea "*"
click at [1376, 463] on span "Change selection" at bounding box center [1350, 469] width 97 height 16
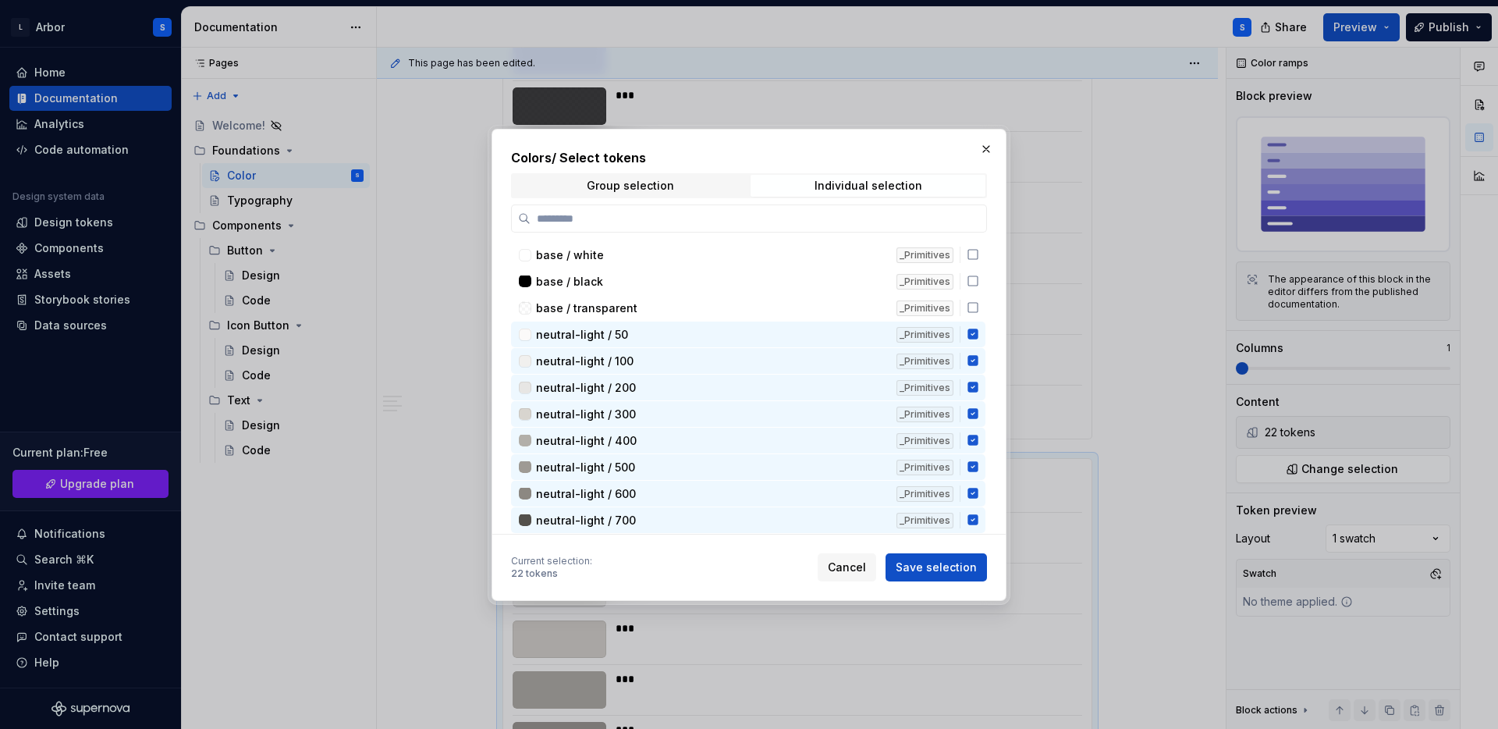
click at [709, 197] on div "Colors / Select tokens Group selection Individual selection base / white _Primi…" at bounding box center [749, 341] width 476 height 386
click at [687, 181] on span "Group selection" at bounding box center [630, 186] width 235 height 22
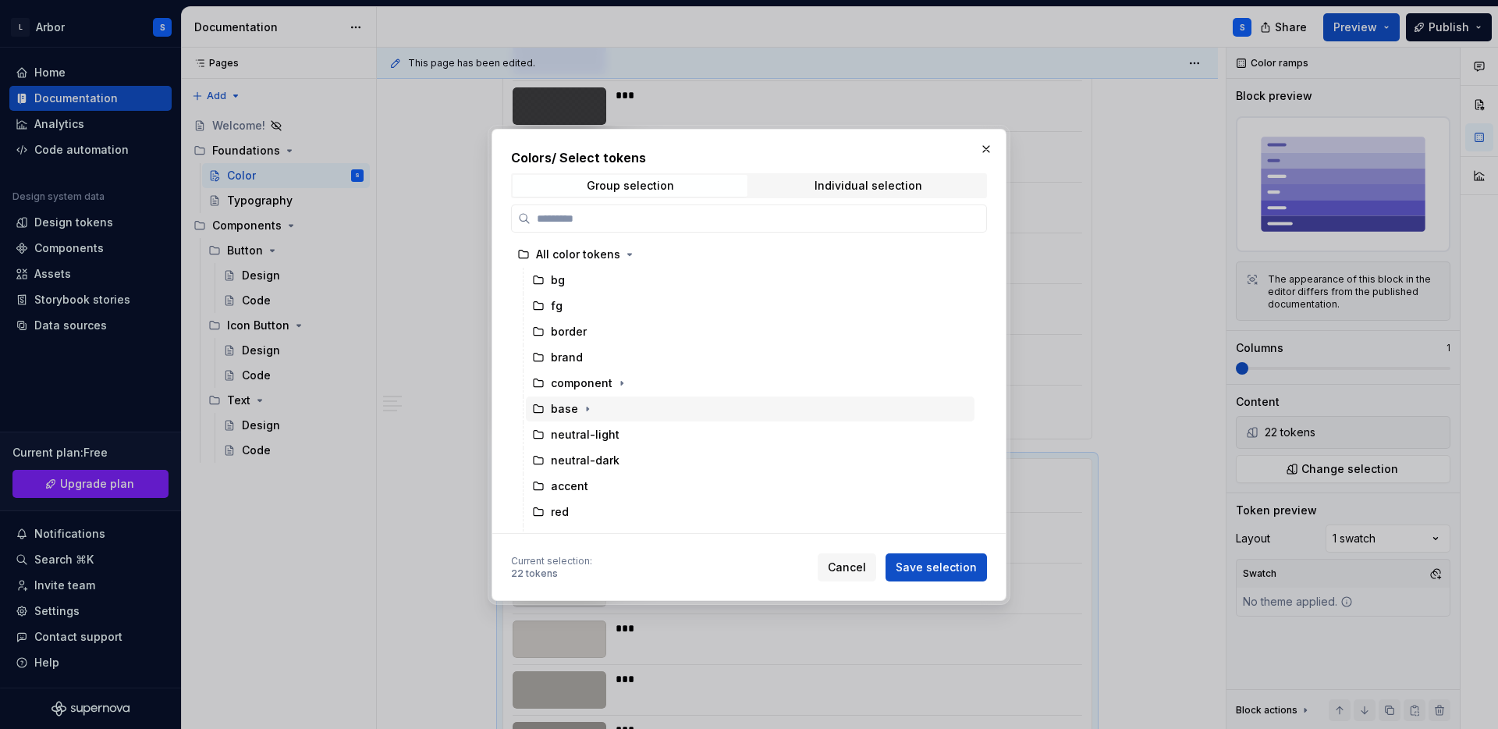
scroll to position [9, 0]
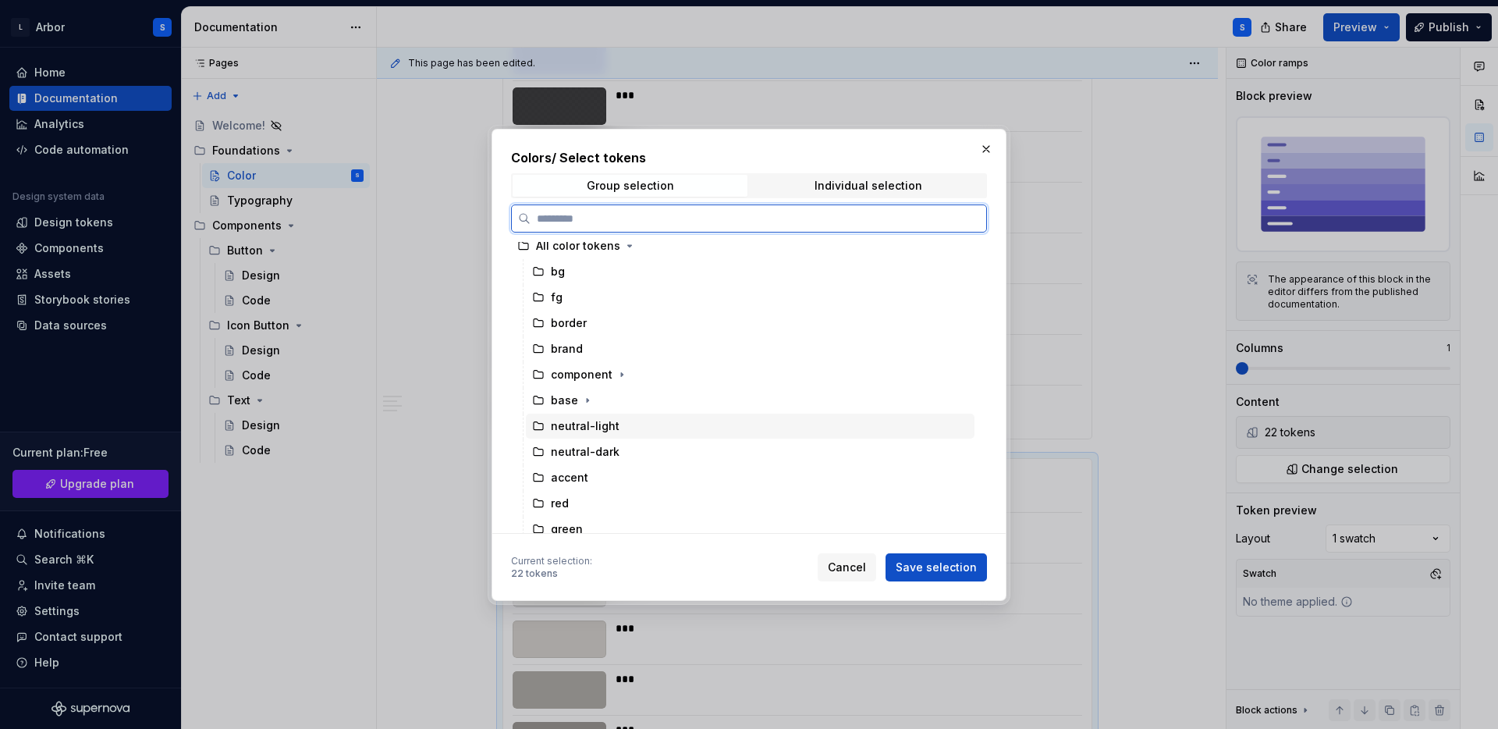
click at [595, 418] on div "neutral-light" at bounding box center [585, 426] width 69 height 16
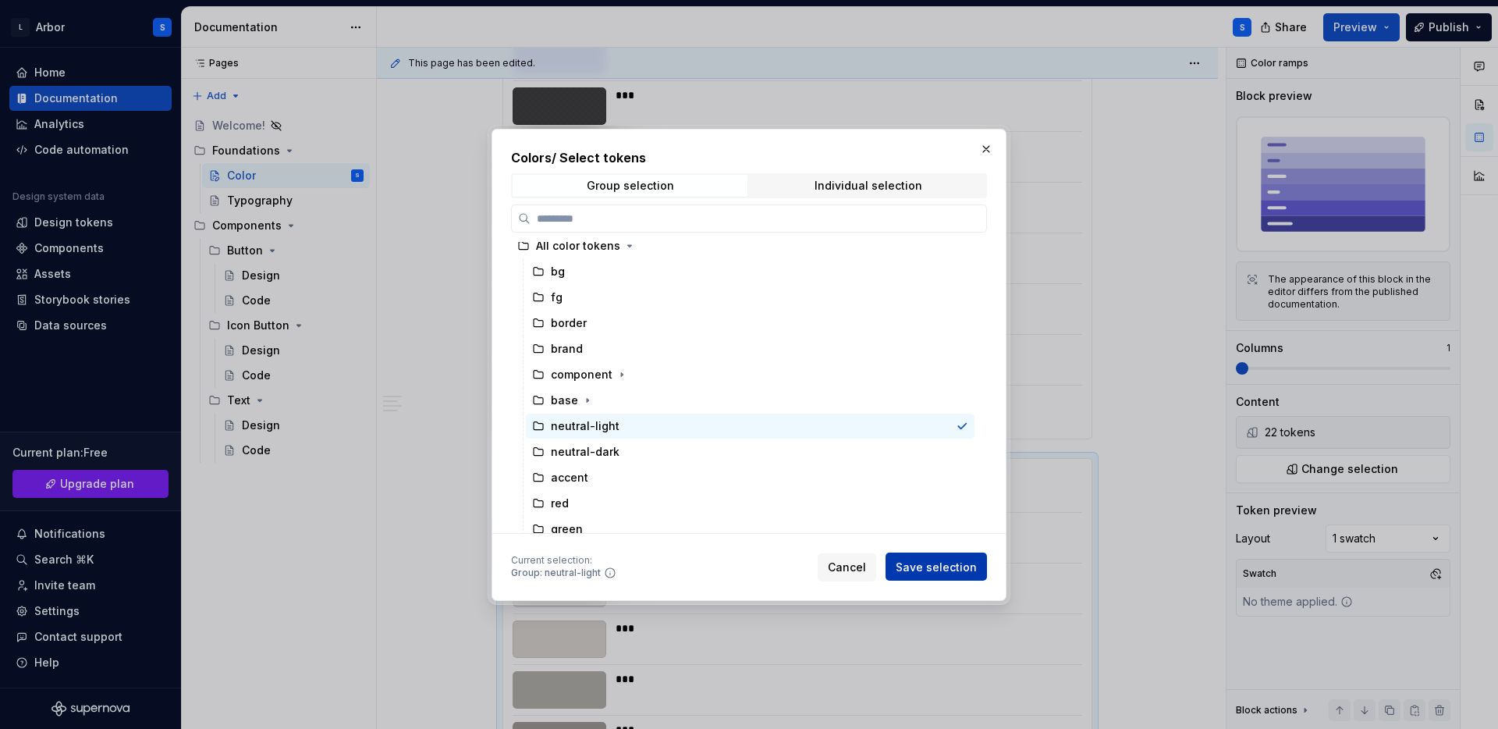
click at [948, 566] on span "Save selection" at bounding box center [936, 567] width 81 height 16
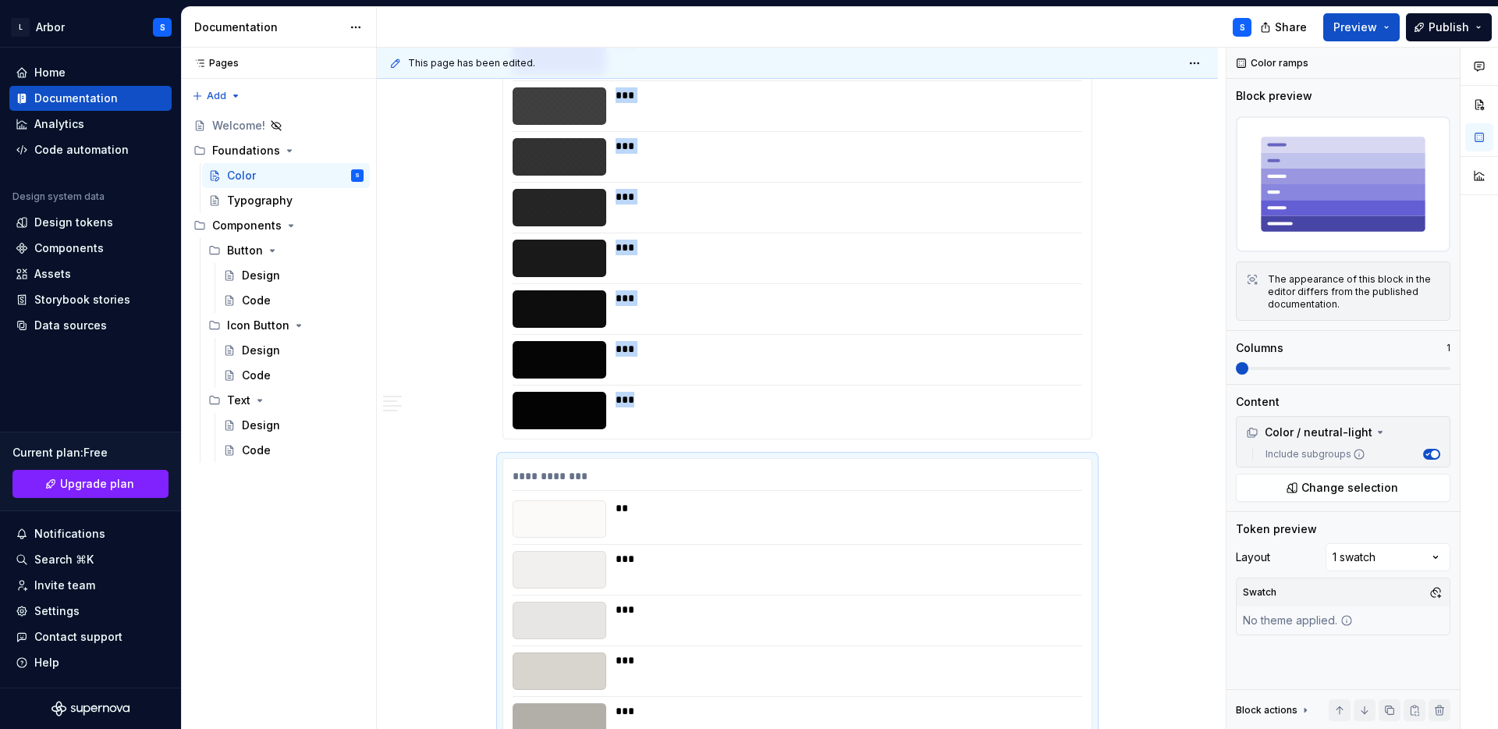
scroll to position [3305, 0]
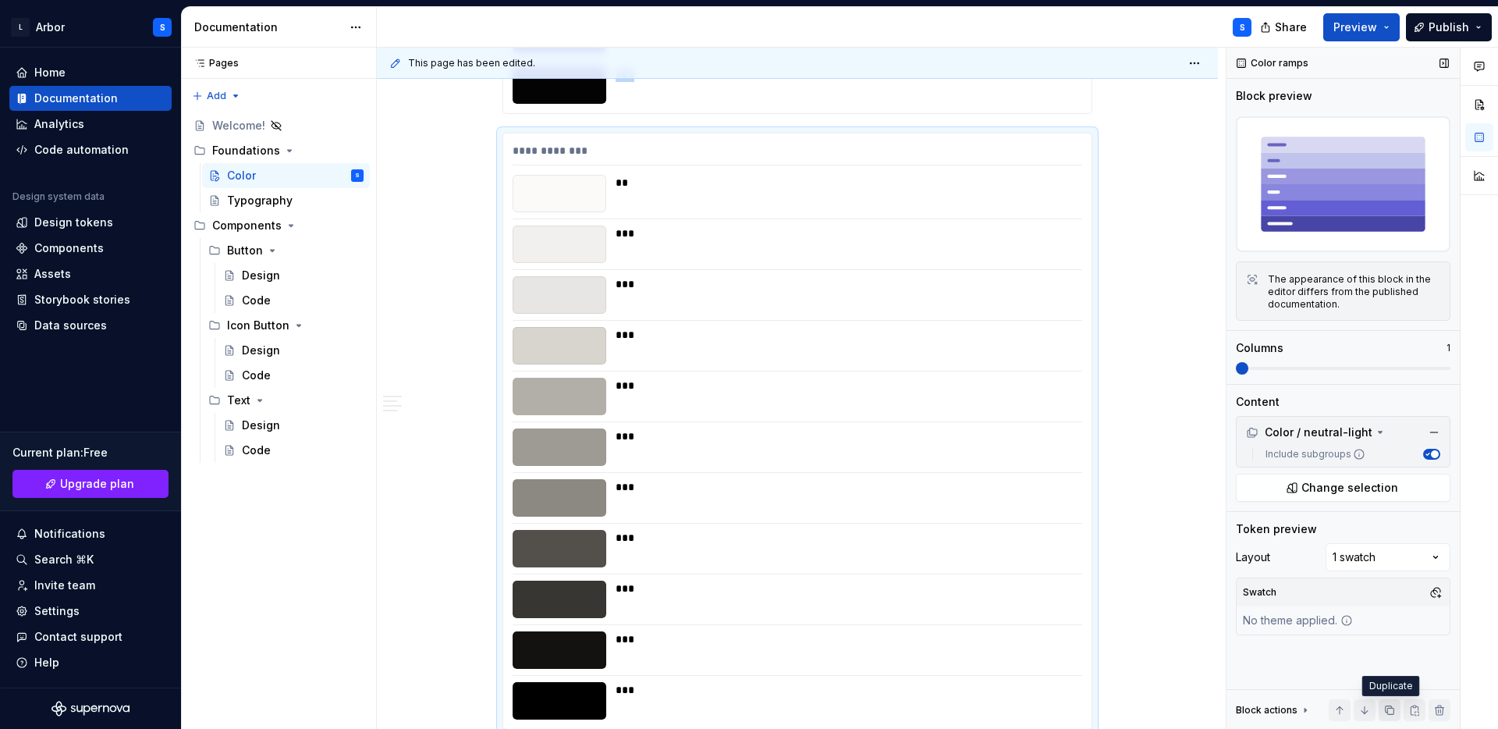
click at [1386, 707] on button "button" at bounding box center [1390, 710] width 22 height 22
click at [1348, 486] on span "Change selection" at bounding box center [1350, 488] width 97 height 16
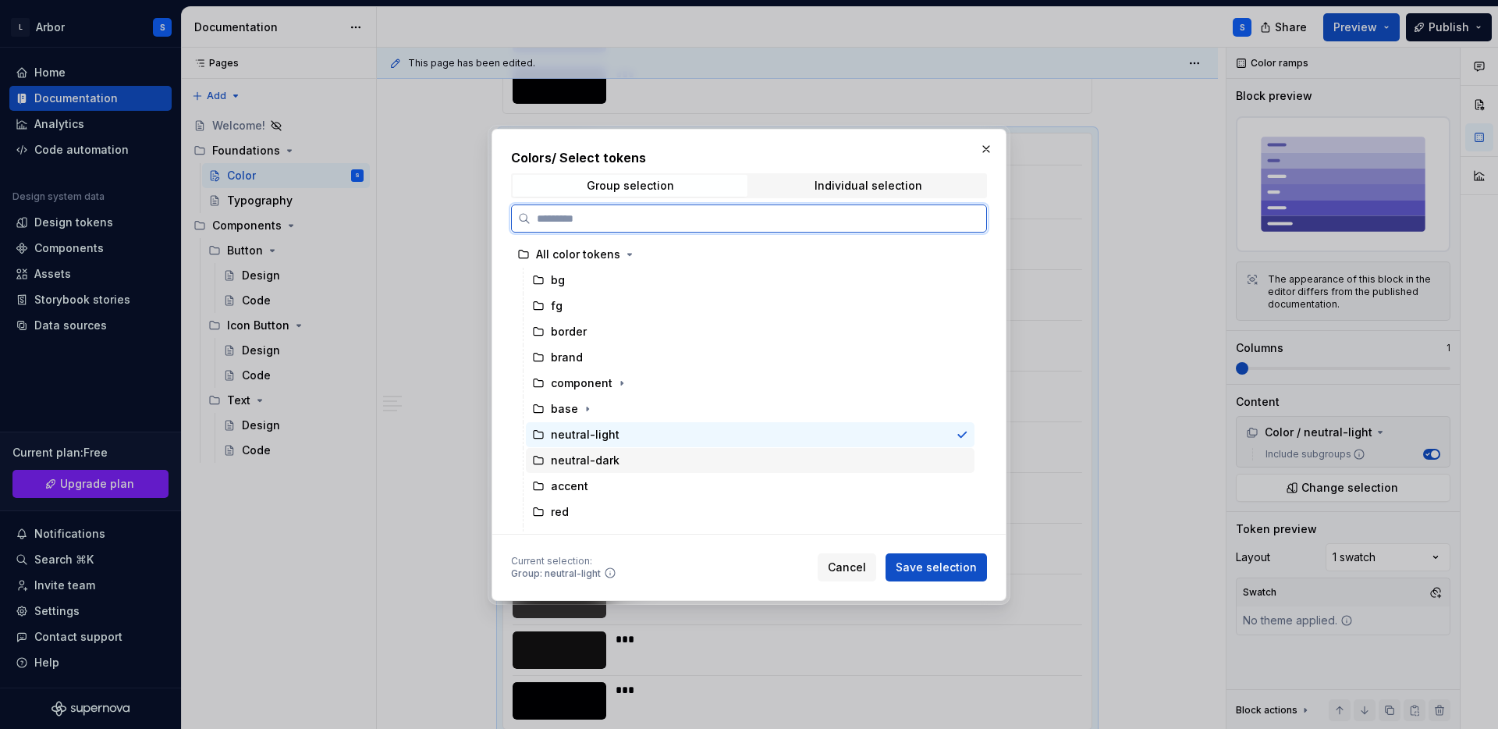
click at [653, 460] on div "neutral-dark" at bounding box center [750, 460] width 449 height 25
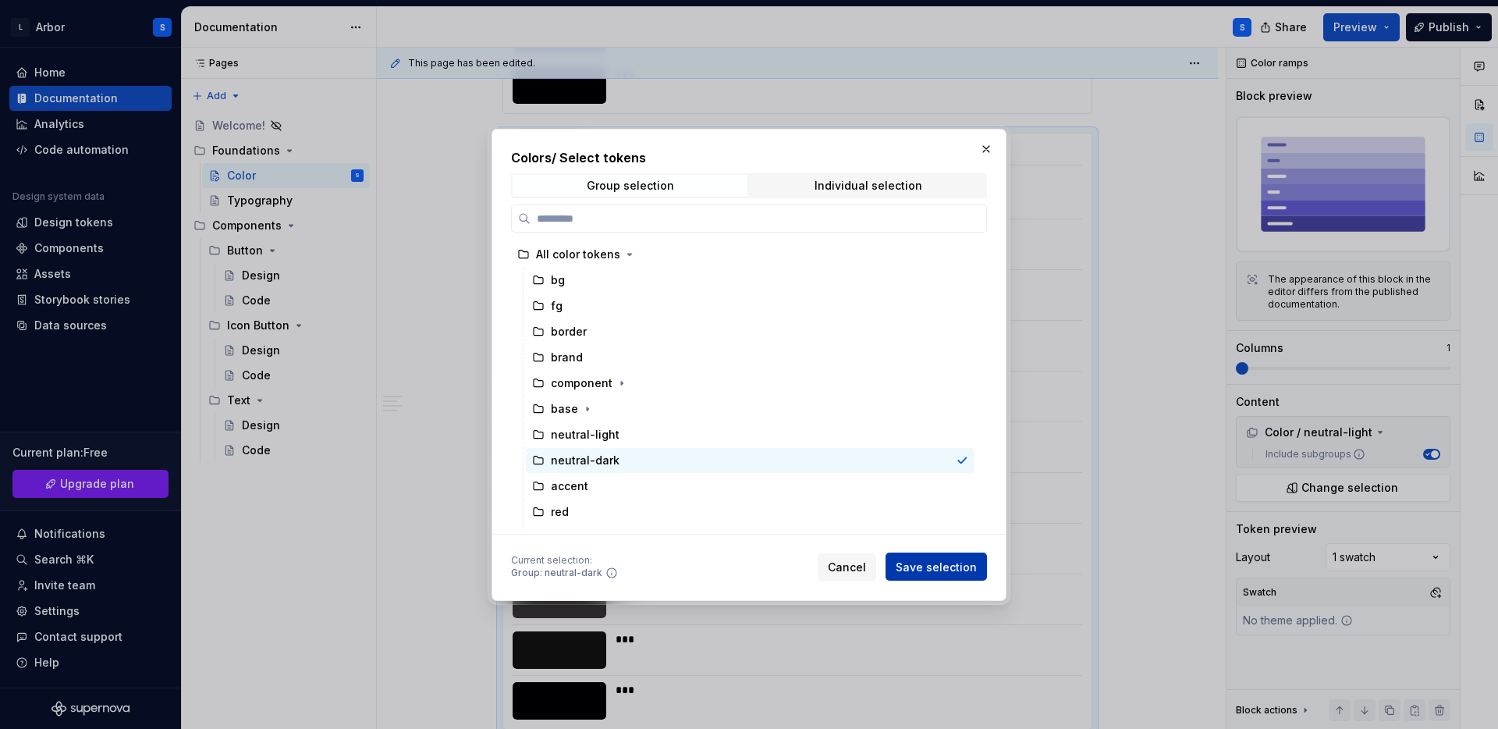
click at [920, 563] on span "Save selection" at bounding box center [936, 567] width 81 height 16
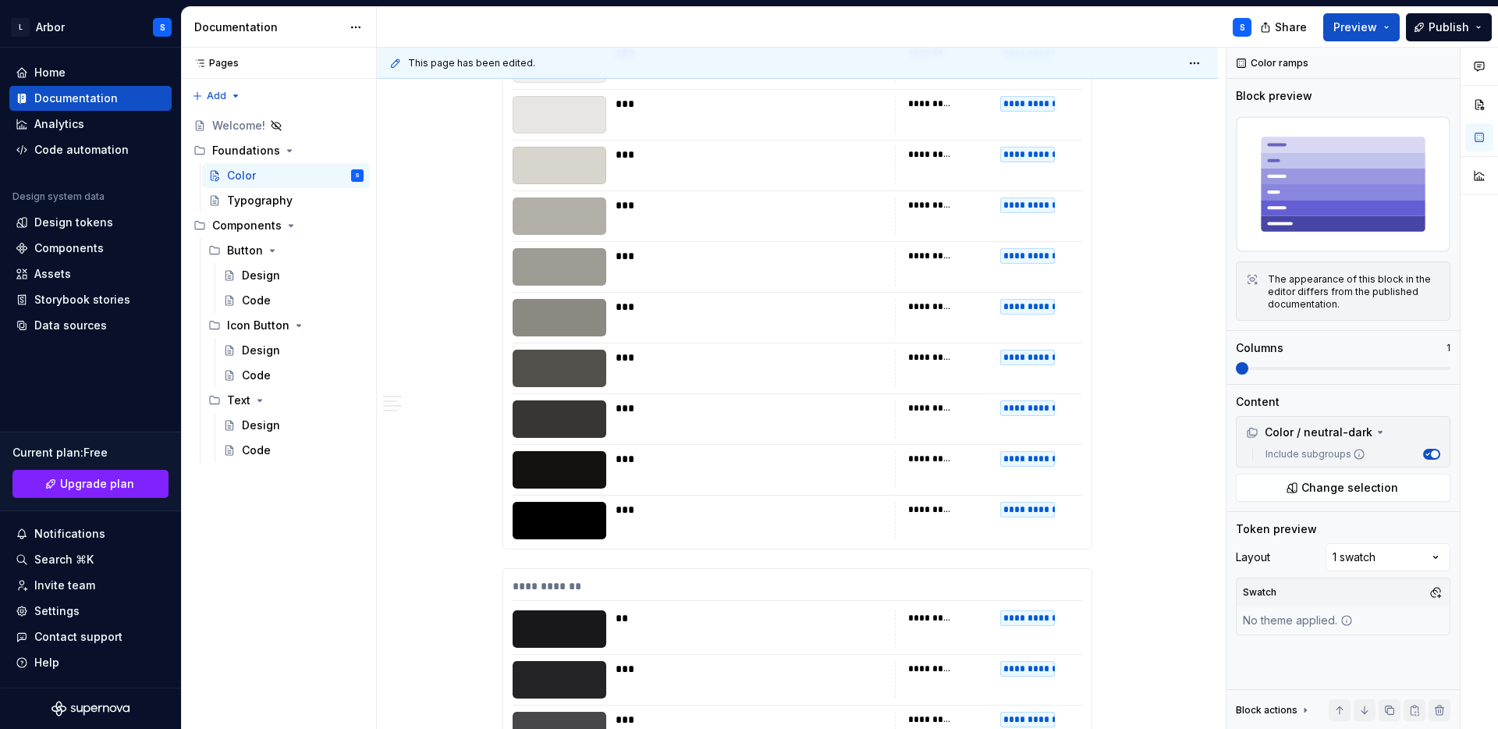
scroll to position [4207, 0]
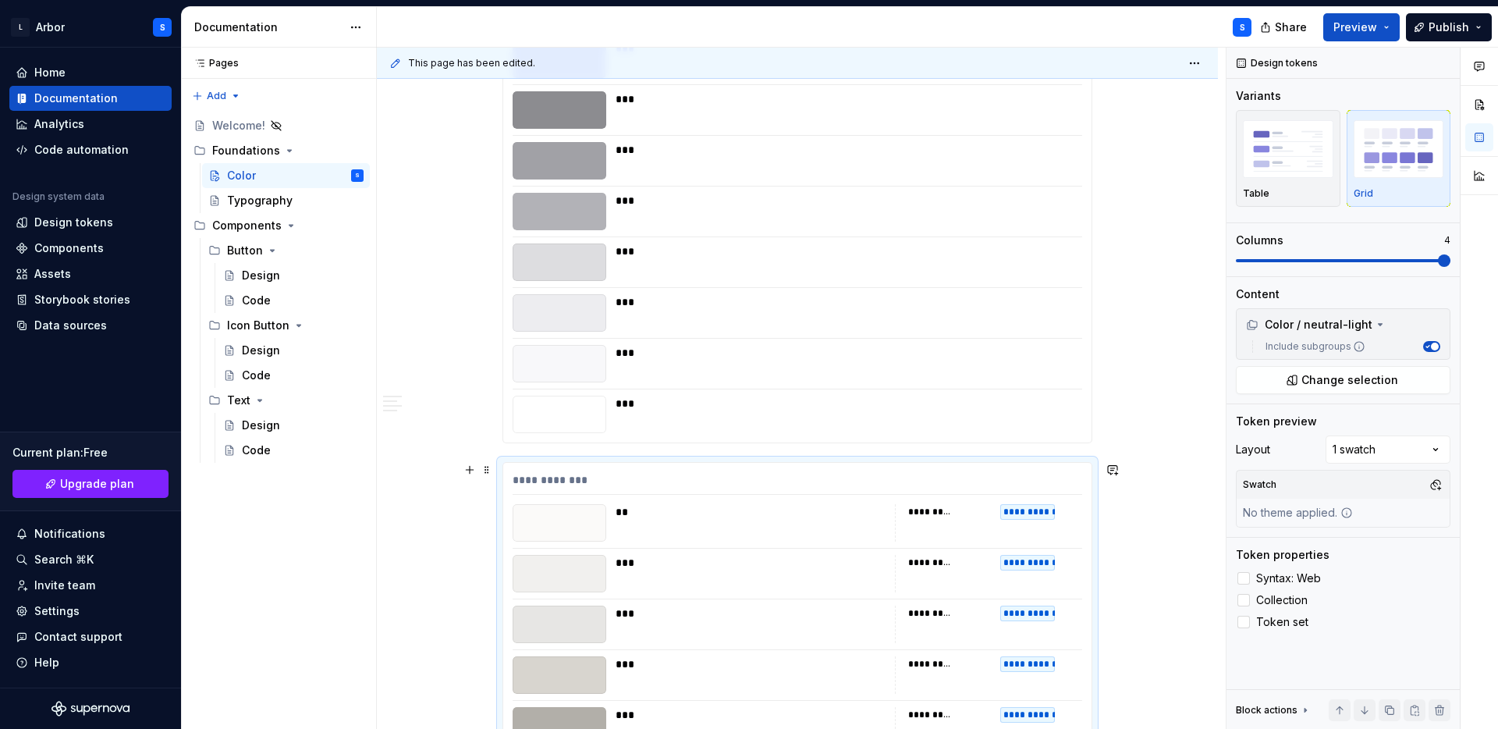
click at [874, 618] on div "***" at bounding box center [751, 614] width 270 height 16
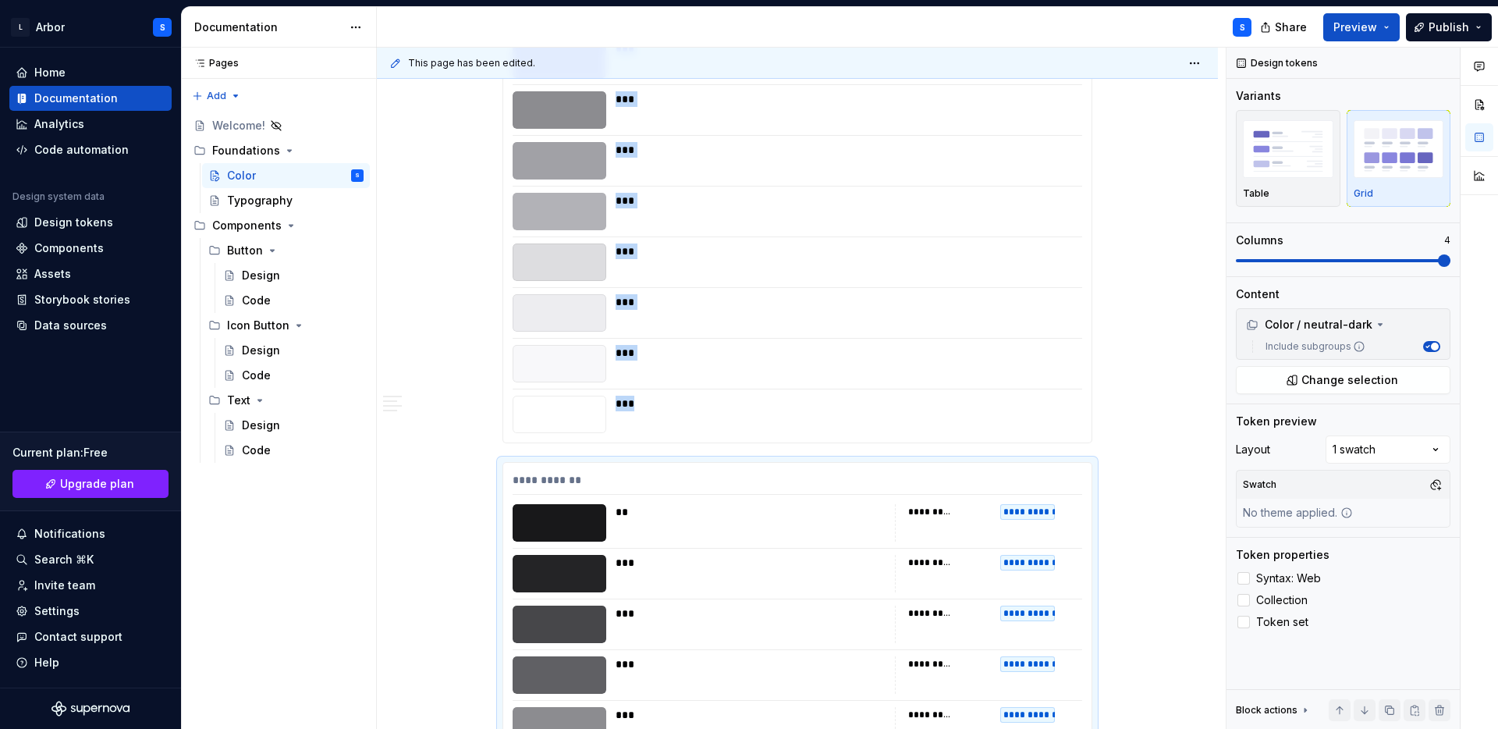
click at [874, 618] on div "***" at bounding box center [751, 614] width 270 height 16
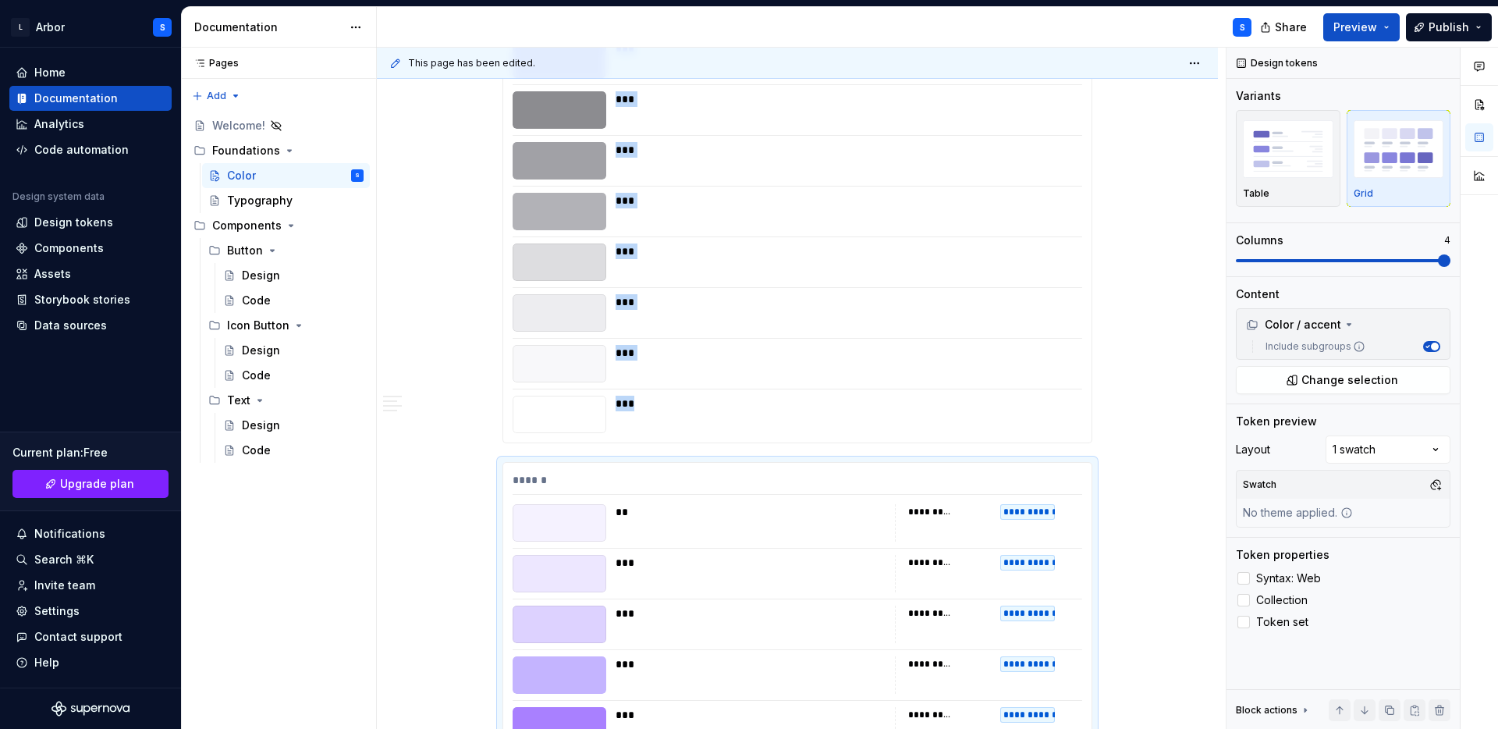
click at [637, 399] on div "***" at bounding box center [844, 404] width 457 height 16
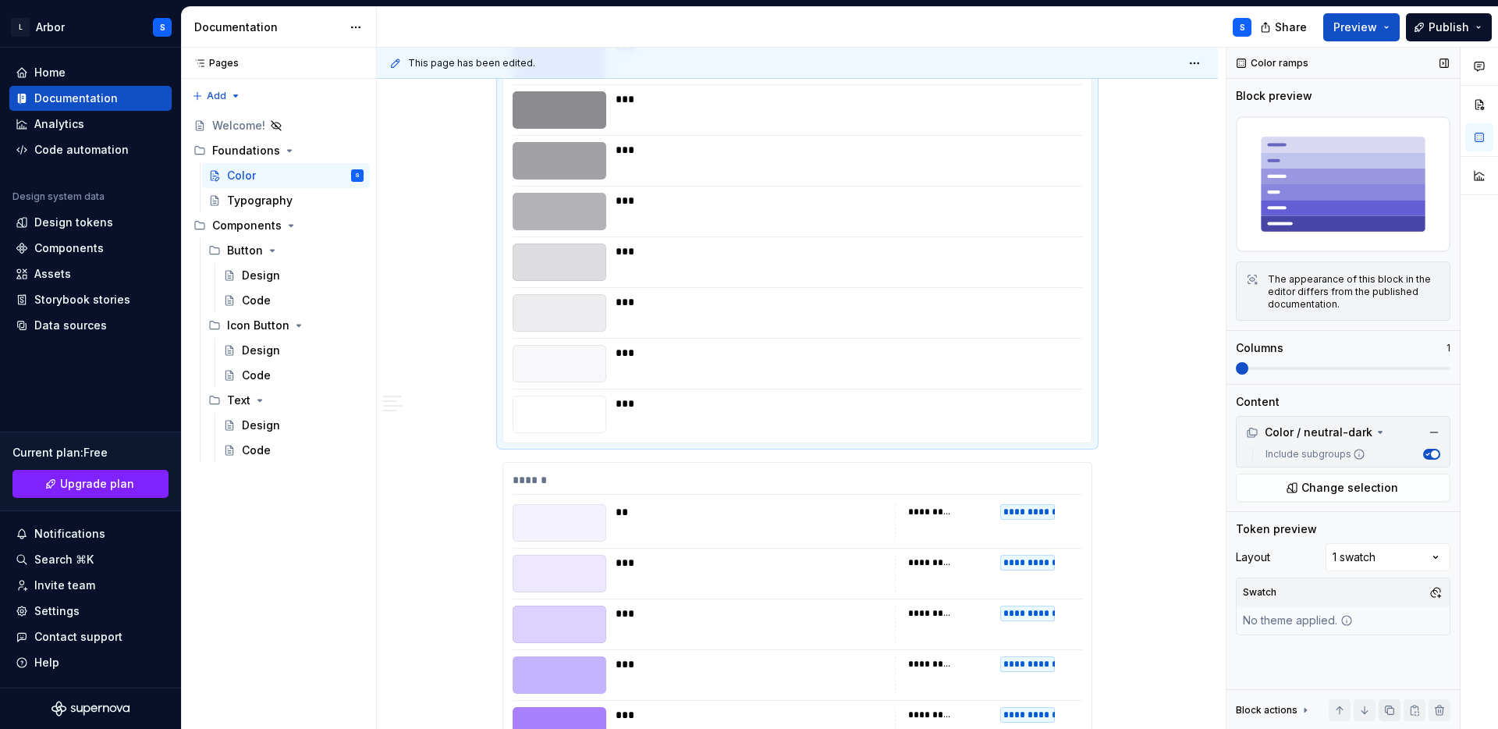
click at [1388, 704] on button "button" at bounding box center [1390, 710] width 22 height 22
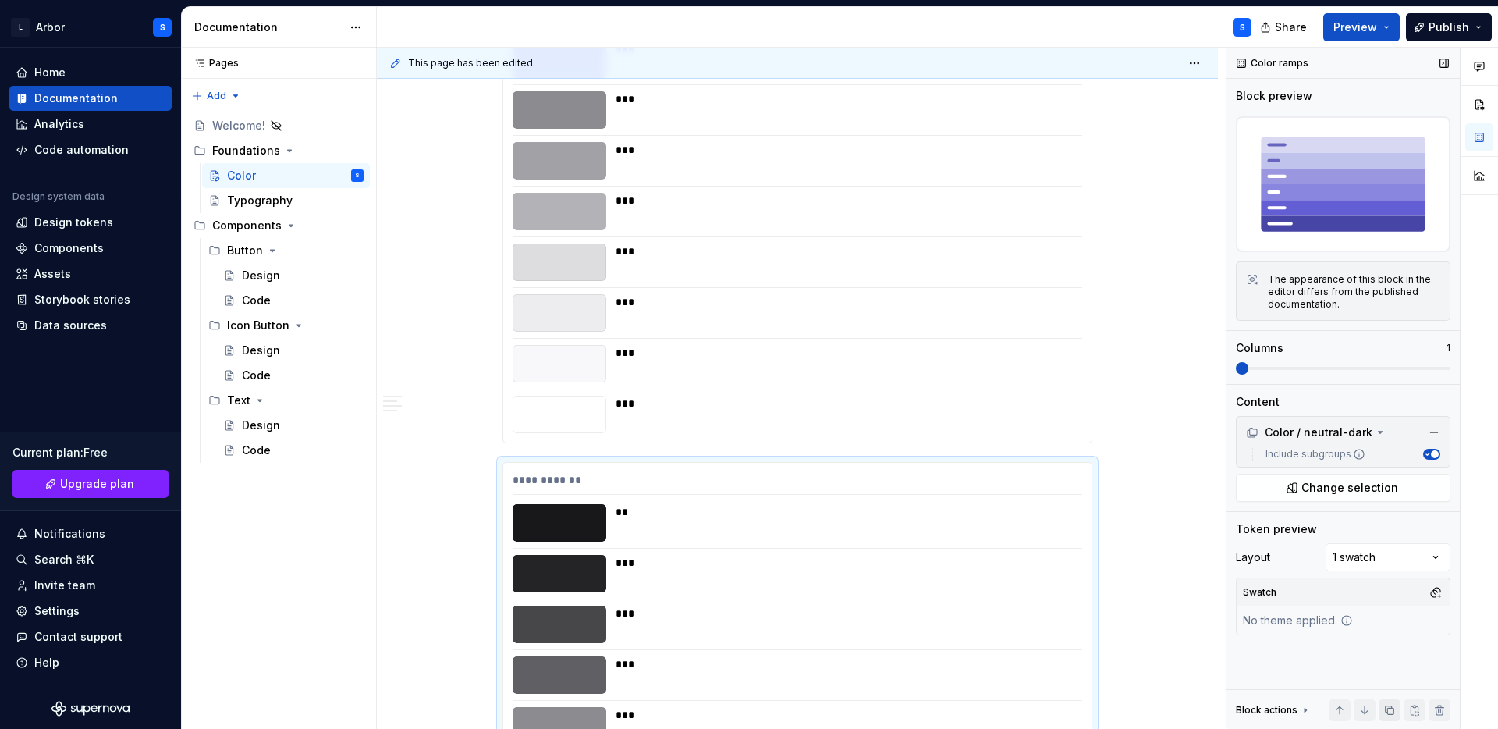
scroll to position [4536, 0]
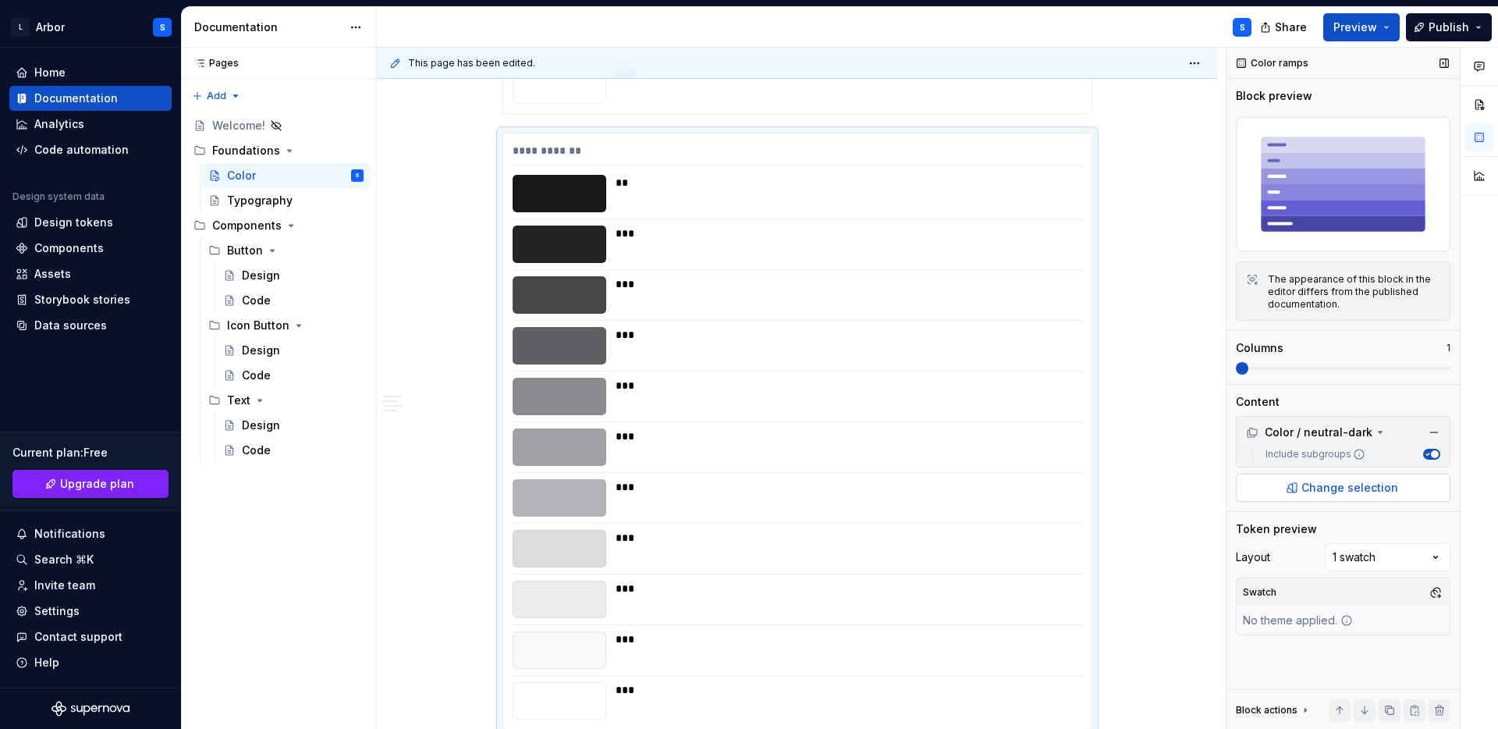
click at [1341, 488] on span "Change selection" at bounding box center [1350, 488] width 97 height 16
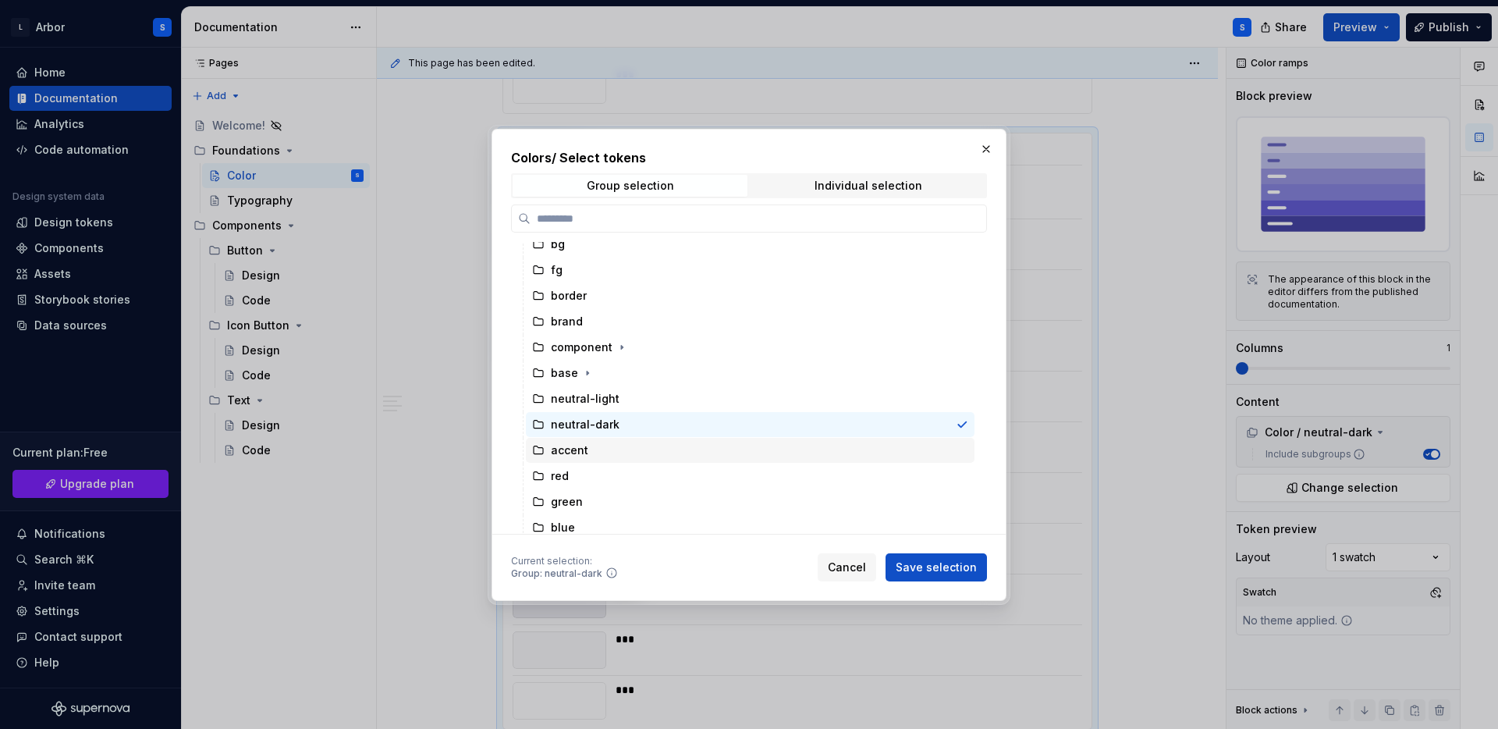
scroll to position [37, 0]
click at [600, 442] on div "accent" at bounding box center [750, 448] width 449 height 25
click at [970, 563] on span "Save selection" at bounding box center [936, 567] width 81 height 16
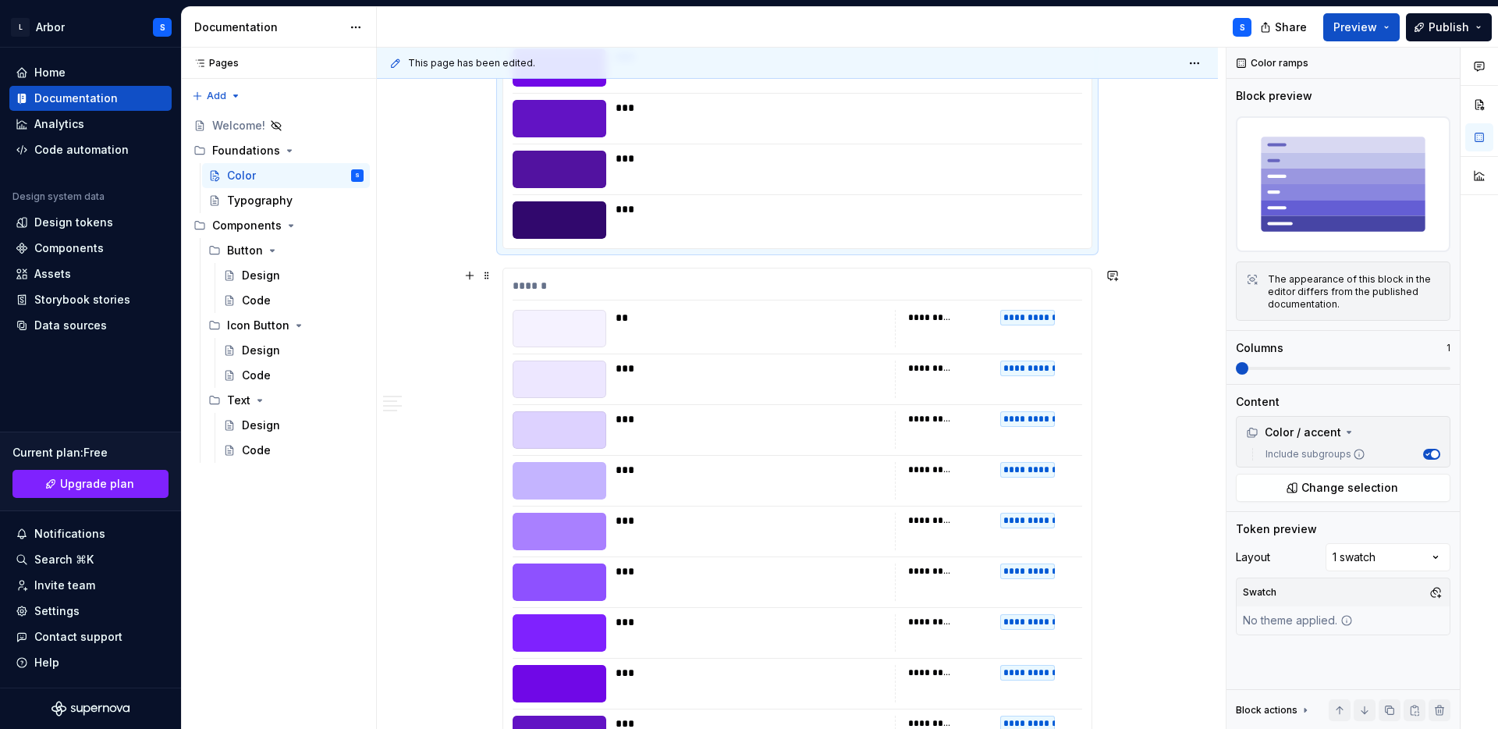
scroll to position [5025, 0]
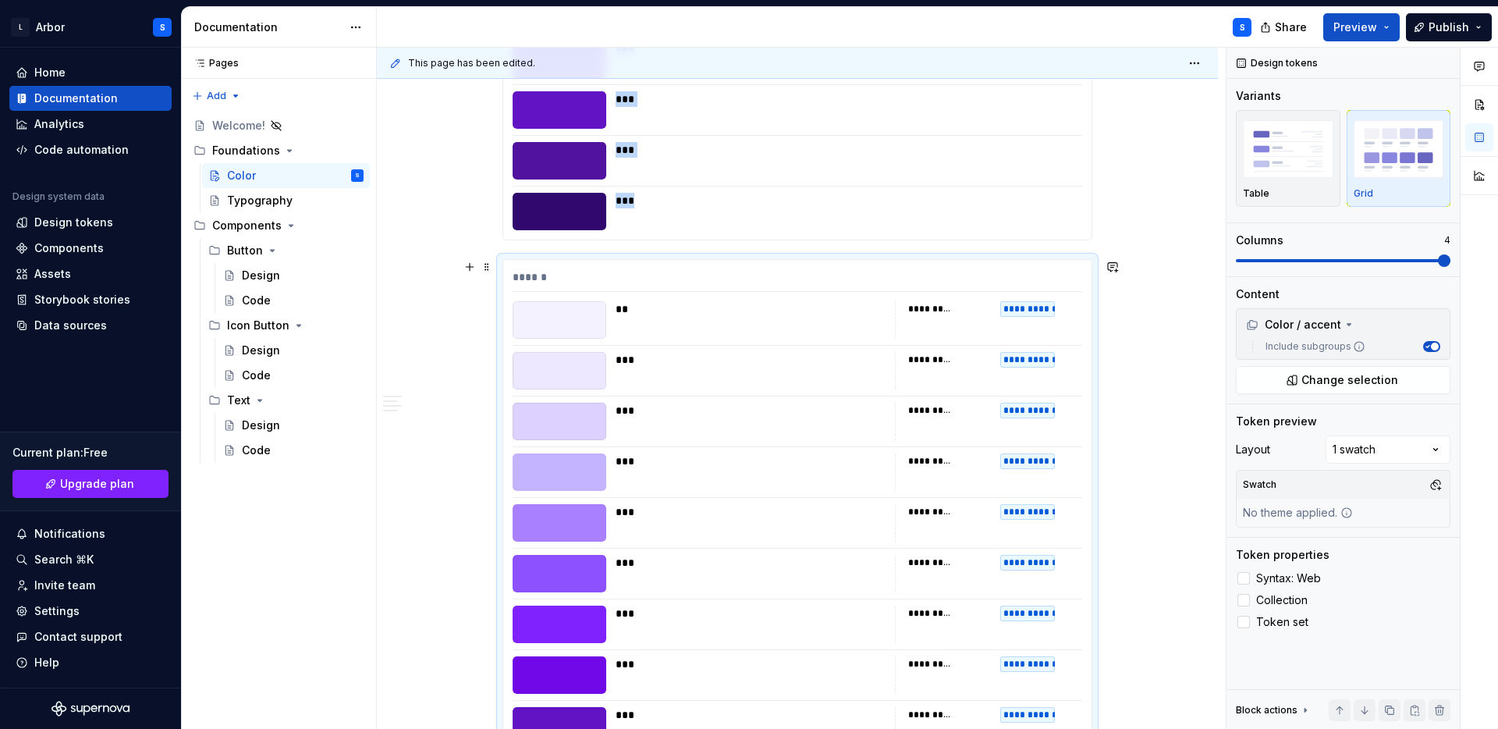
click at [947, 557] on div "**********" at bounding box center [930, 562] width 45 height 12
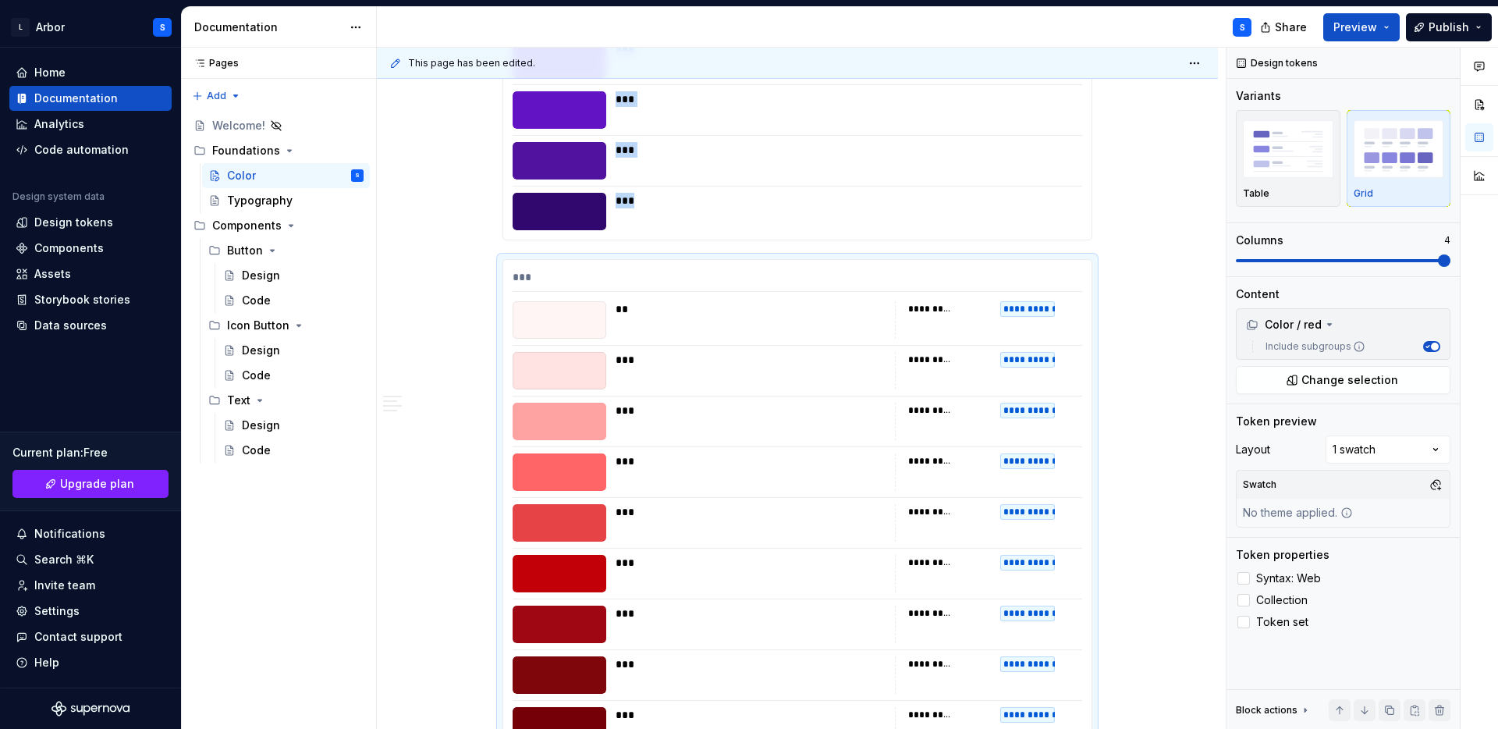
click at [1012, 215] on div "***" at bounding box center [844, 211] width 457 height 37
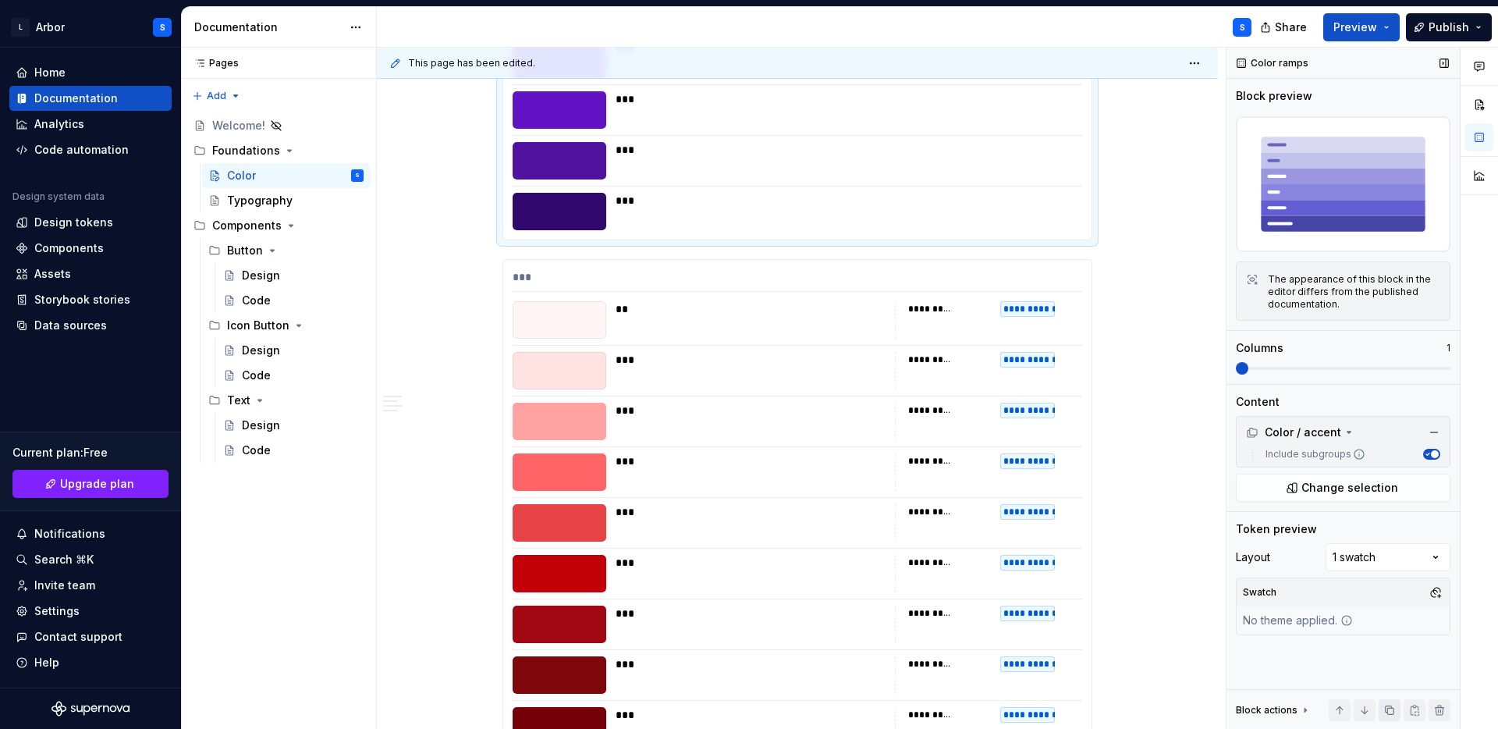
click at [1387, 708] on button "button" at bounding box center [1390, 710] width 22 height 22
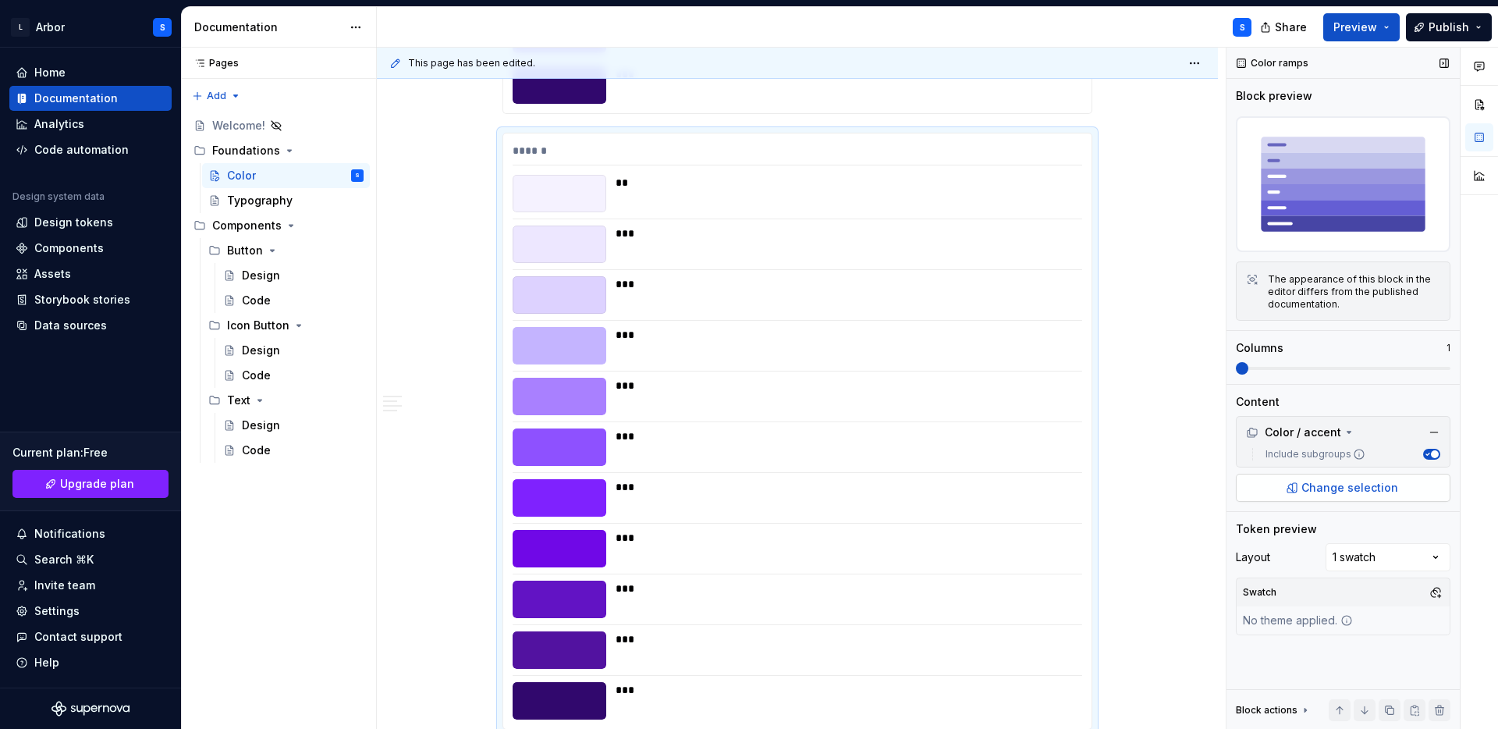
click at [1337, 487] on span "Change selection" at bounding box center [1350, 488] width 97 height 16
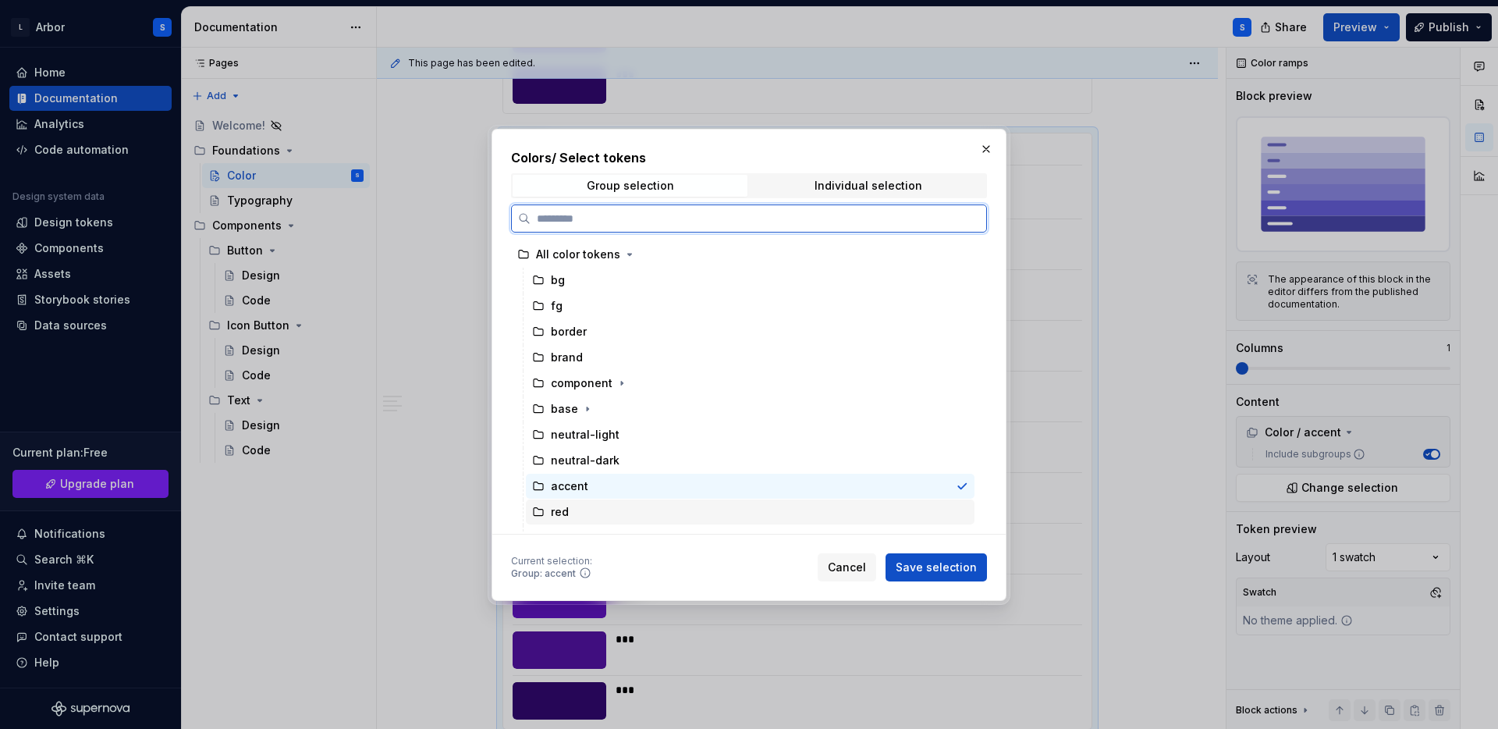
click at [552, 517] on div "red" at bounding box center [560, 512] width 18 height 16
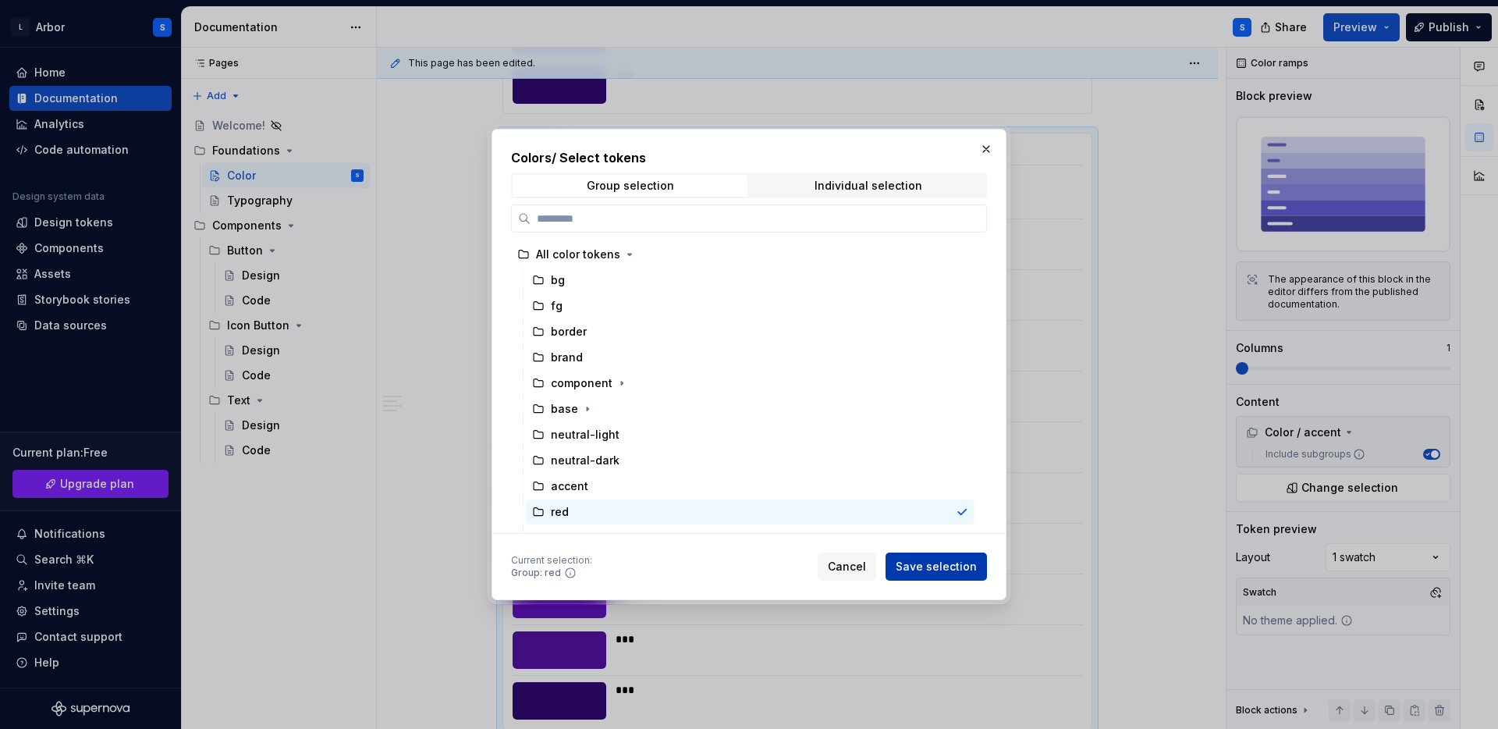
click at [922, 565] on span "Save selection" at bounding box center [936, 567] width 81 height 16
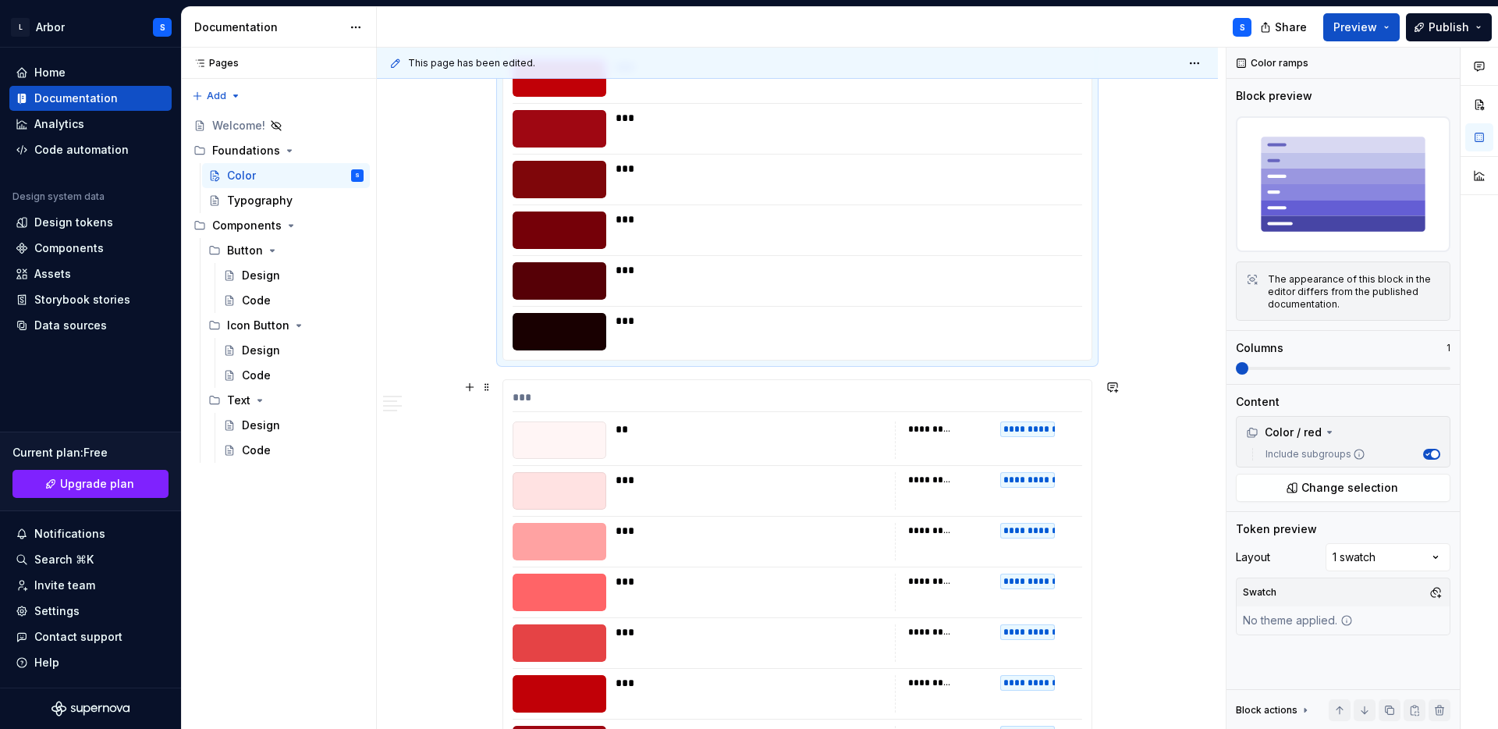
scroll to position [5589, 0]
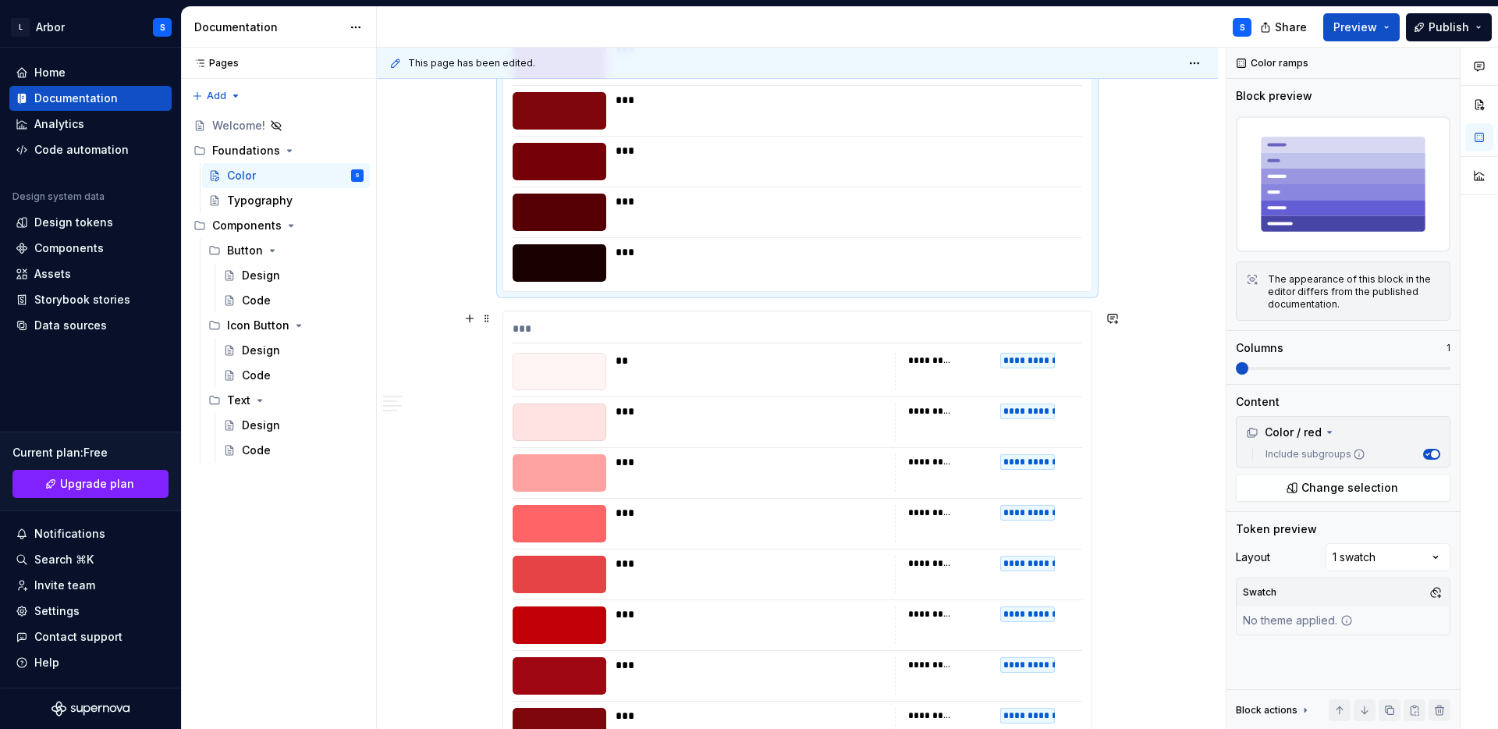
click at [910, 522] on div "**********" at bounding box center [988, 523] width 187 height 37
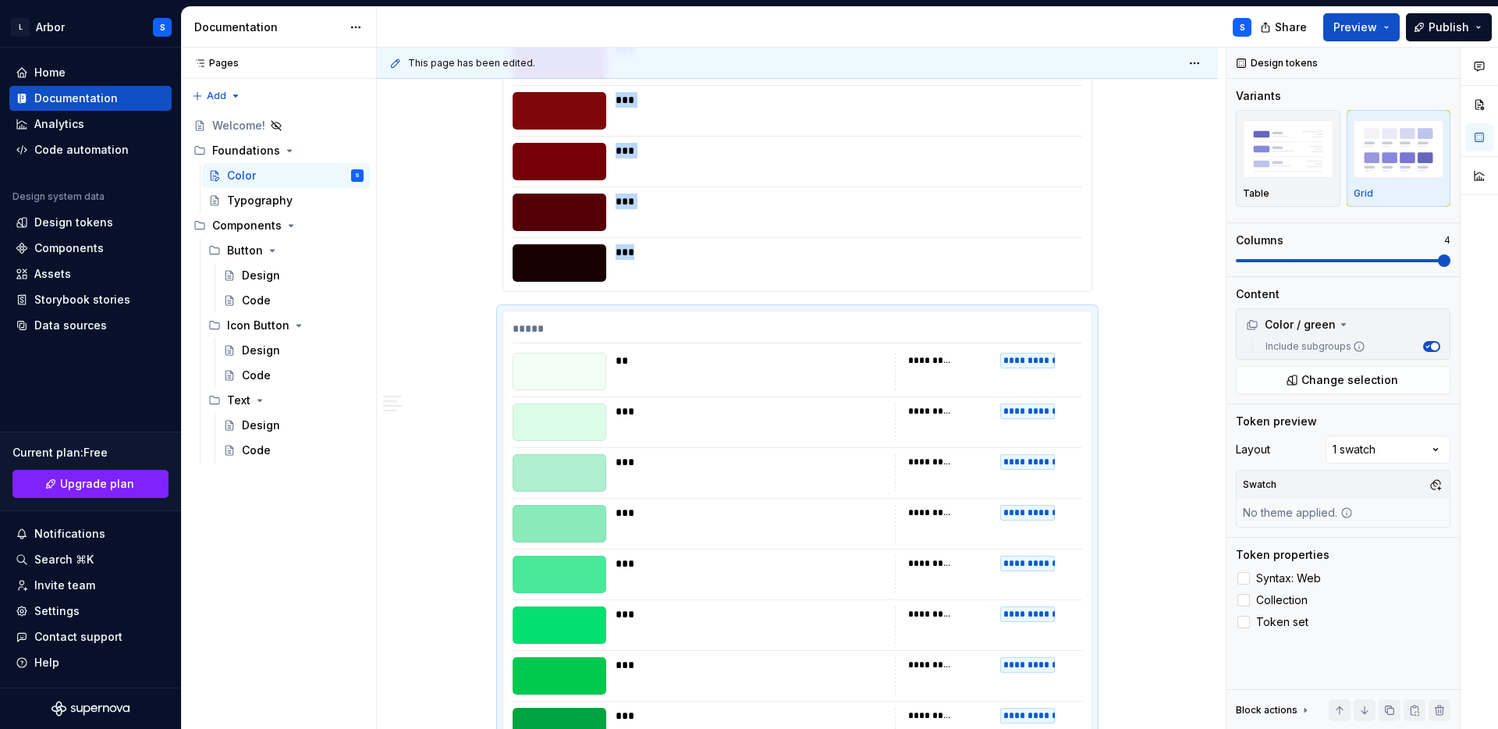
click at [1048, 257] on div "***" at bounding box center [844, 252] width 457 height 16
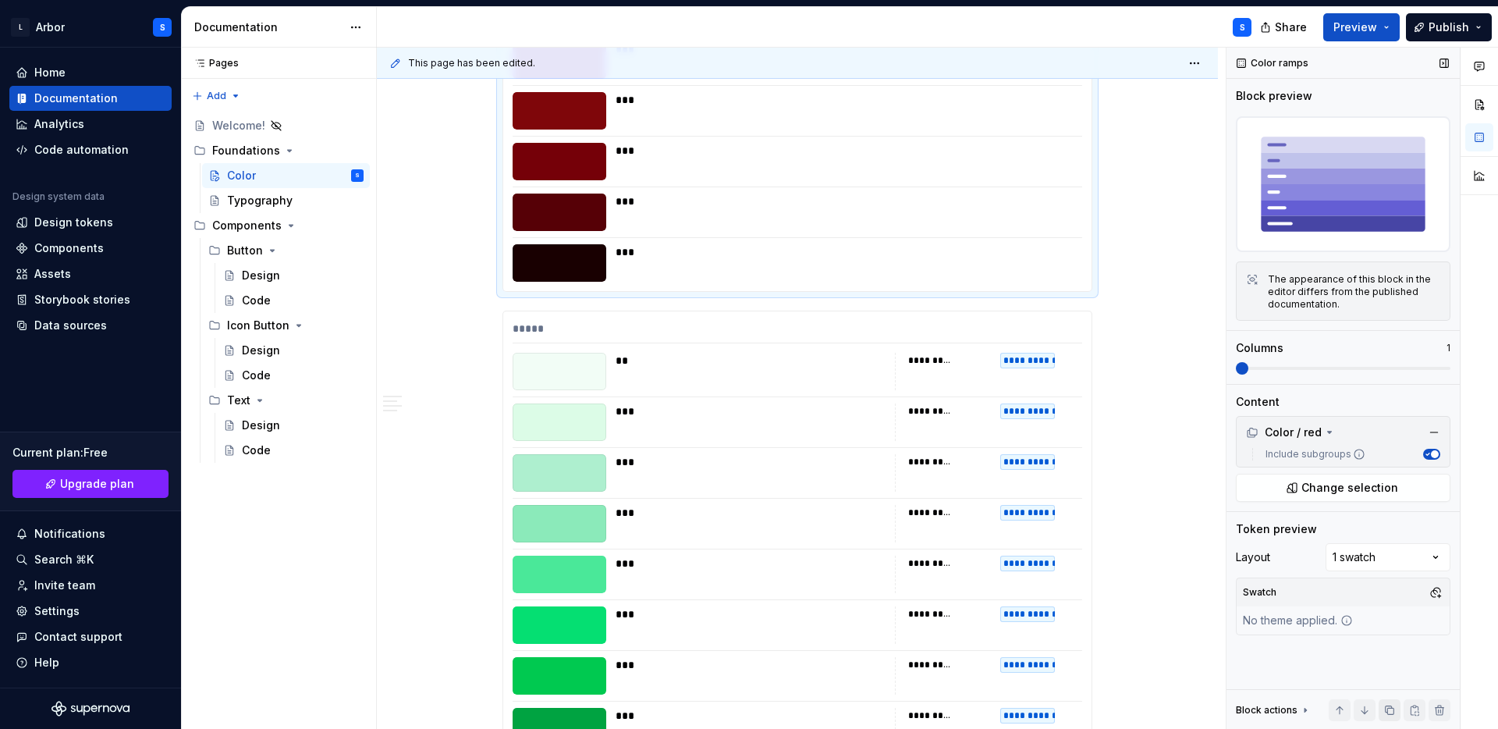
click at [1387, 709] on button "button" at bounding box center [1390, 710] width 22 height 22
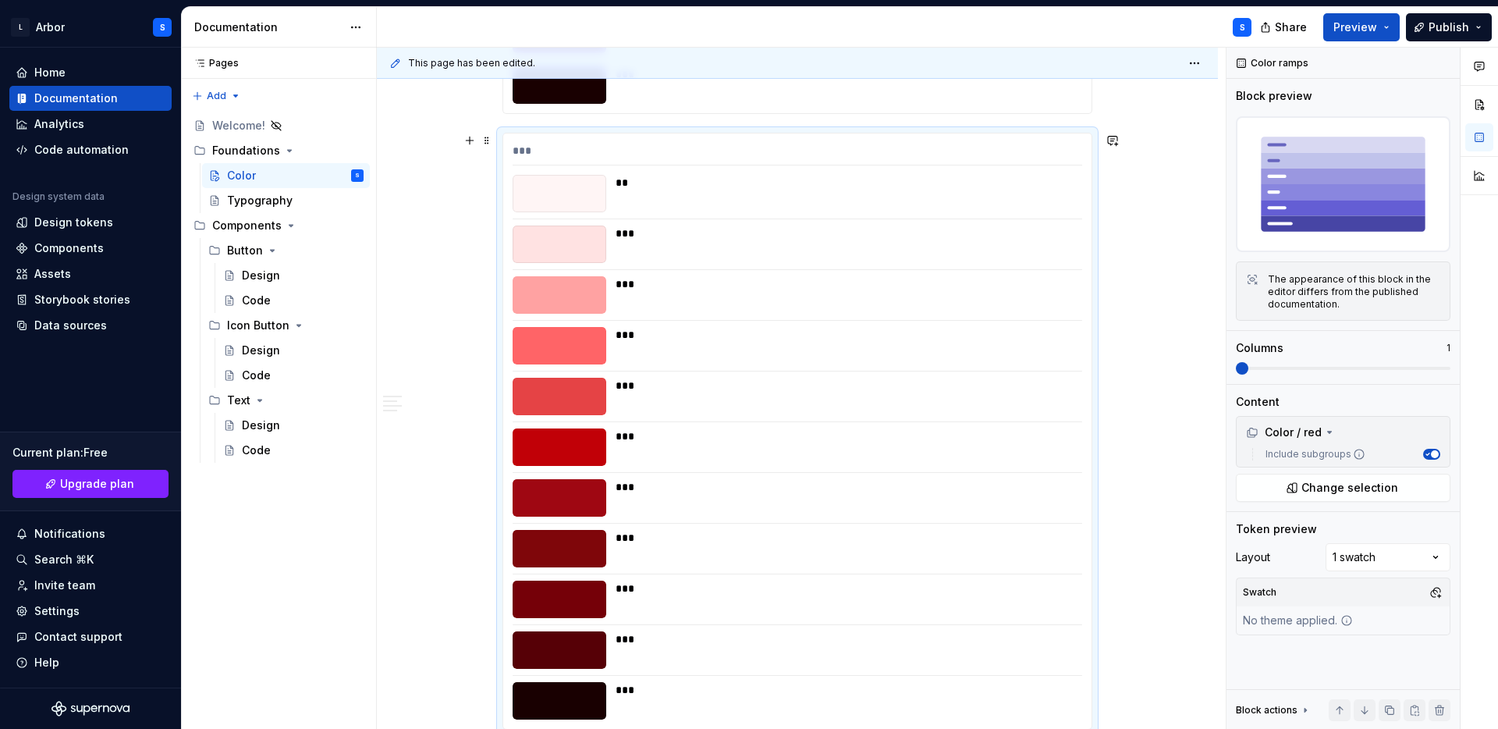
click at [665, 375] on div "*** ** *** *** *** *** *** *** *** *** *** ***" at bounding box center [797, 430] width 588 height 595
click at [1334, 487] on span "Change selection" at bounding box center [1350, 488] width 97 height 16
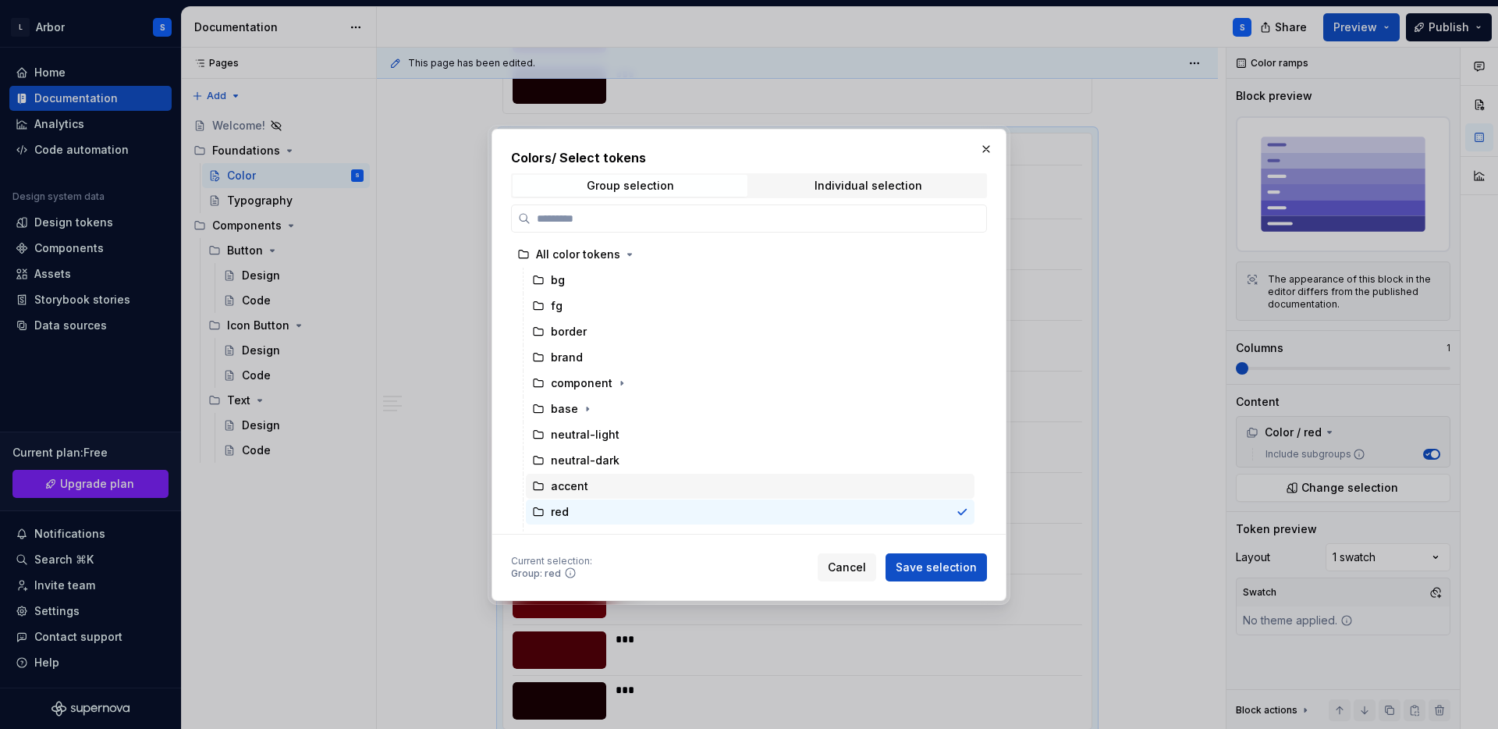
scroll to position [48, 0]
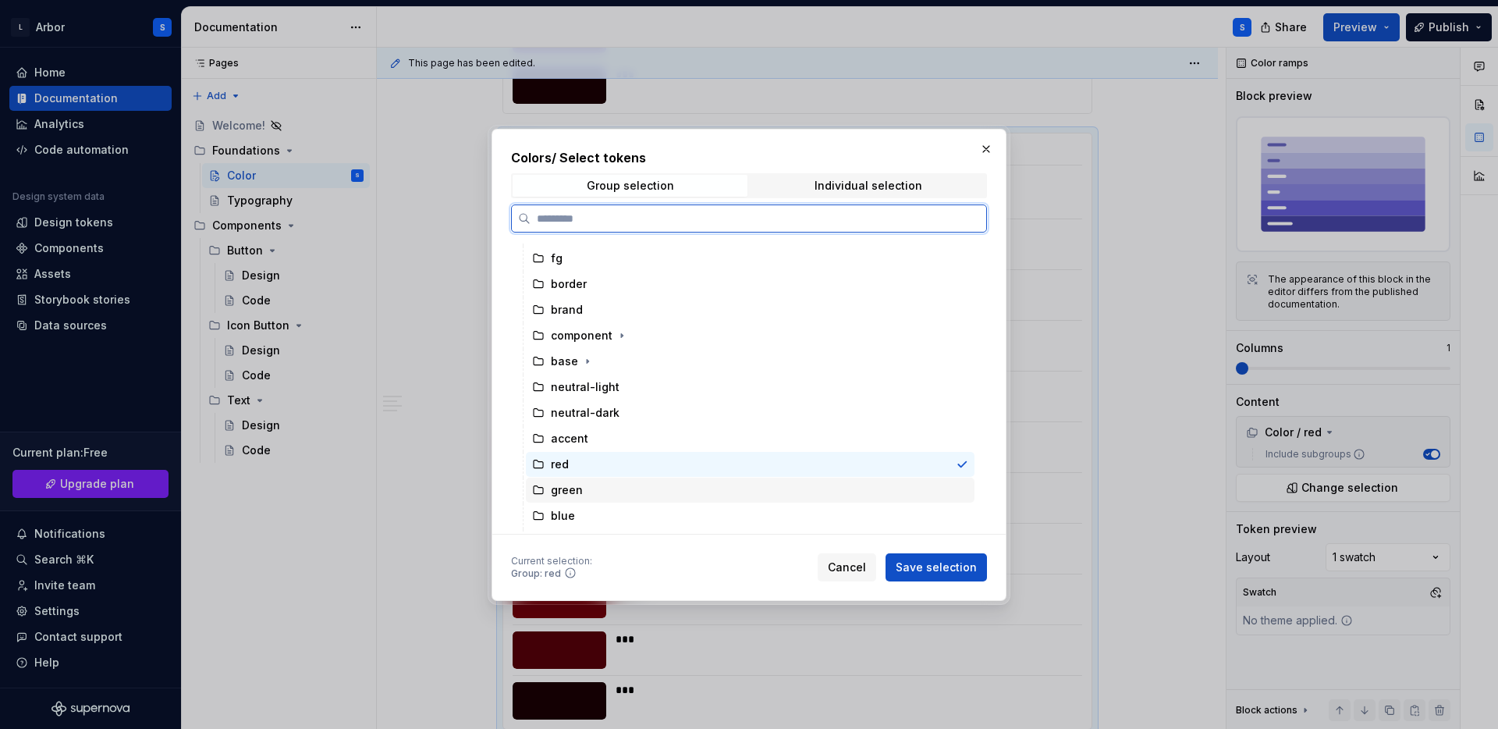
click at [589, 483] on div "green" at bounding box center [750, 490] width 449 height 25
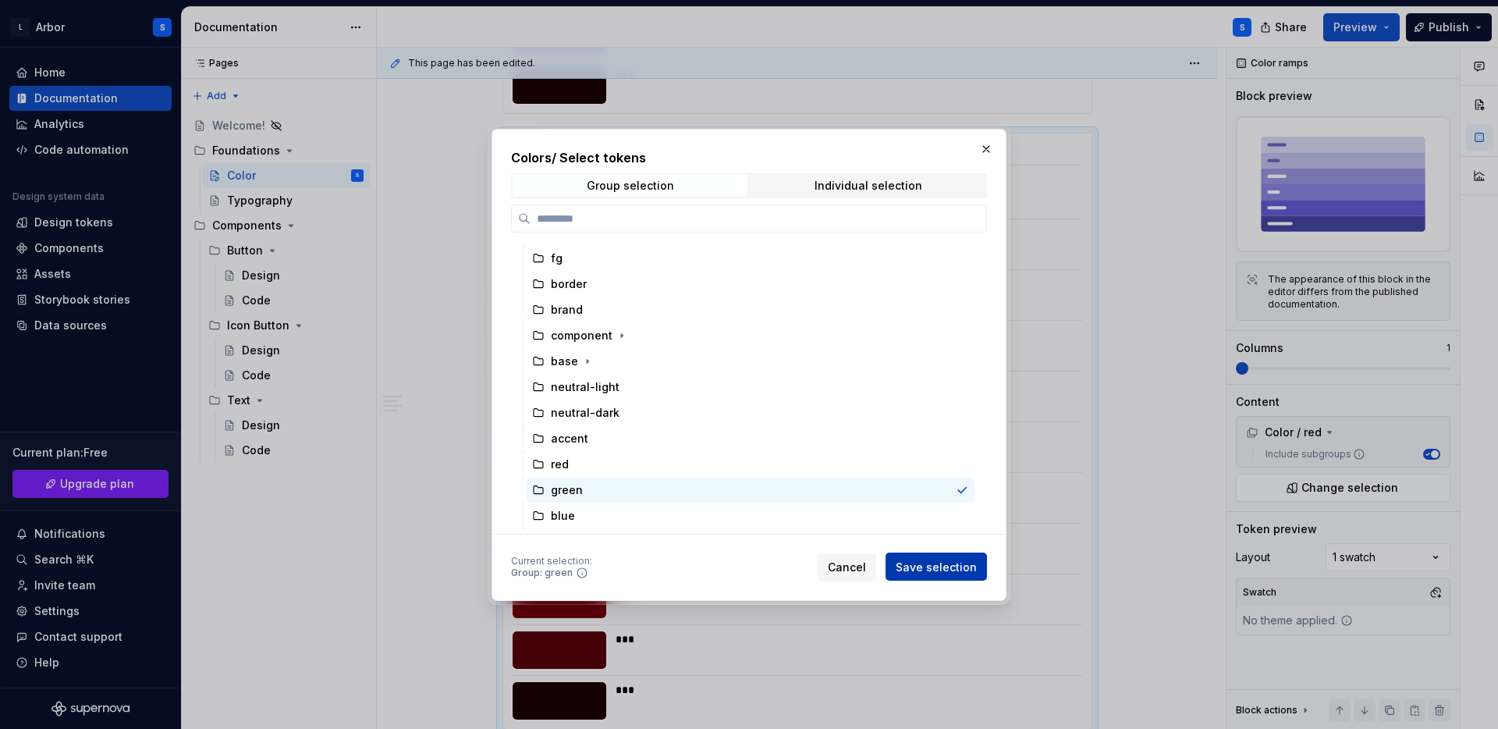
click at [945, 563] on span "Save selection" at bounding box center [936, 567] width 81 height 16
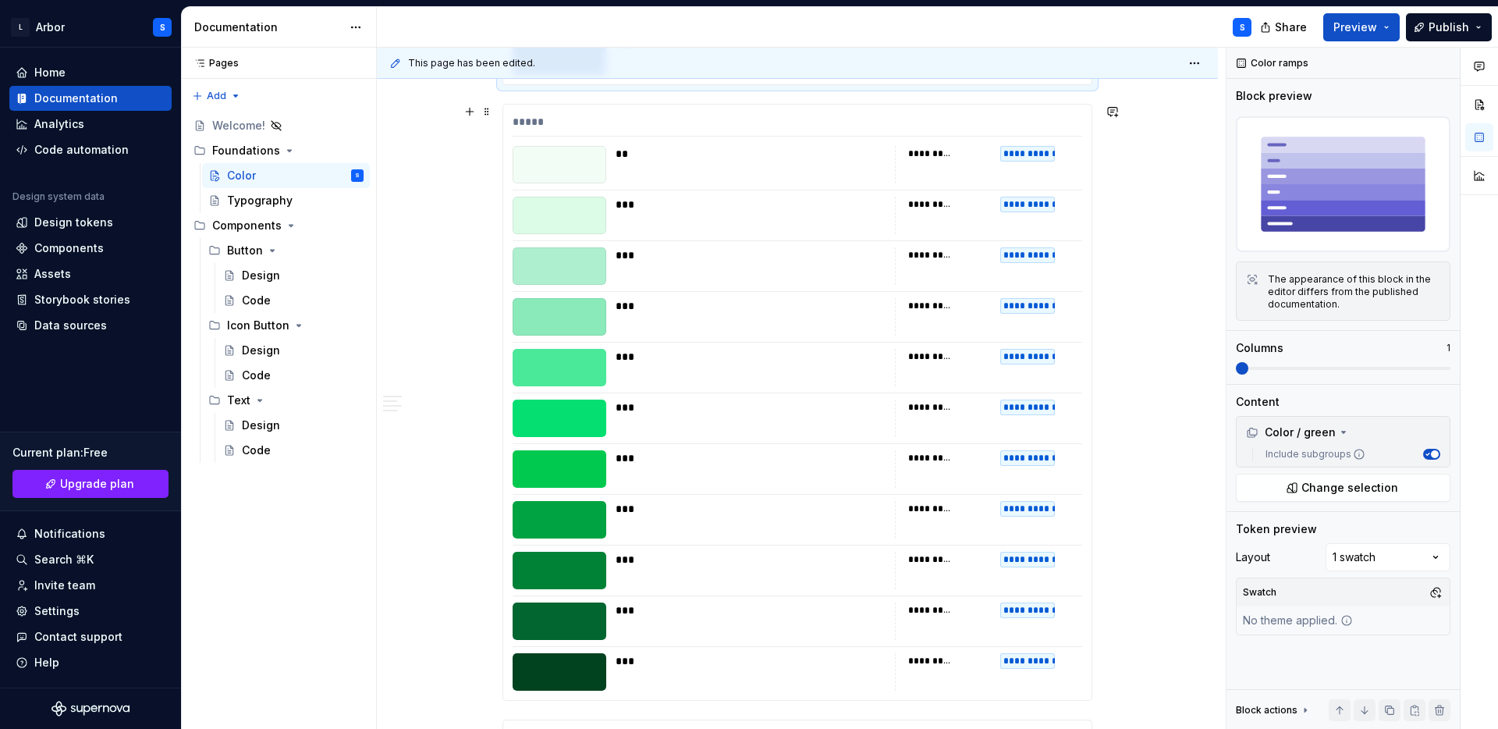
scroll to position [6427, 0]
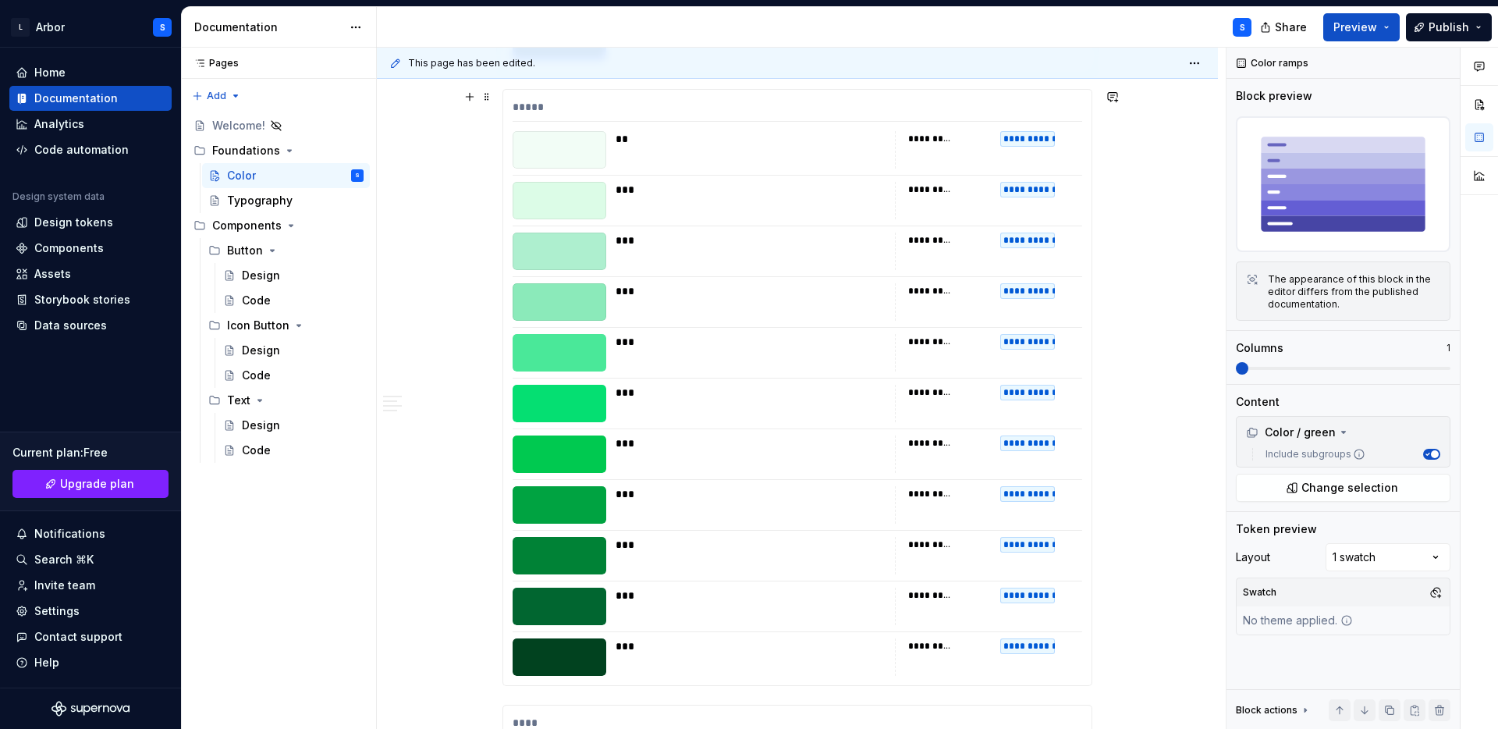
click at [957, 467] on div "**********" at bounding box center [988, 453] width 187 height 37
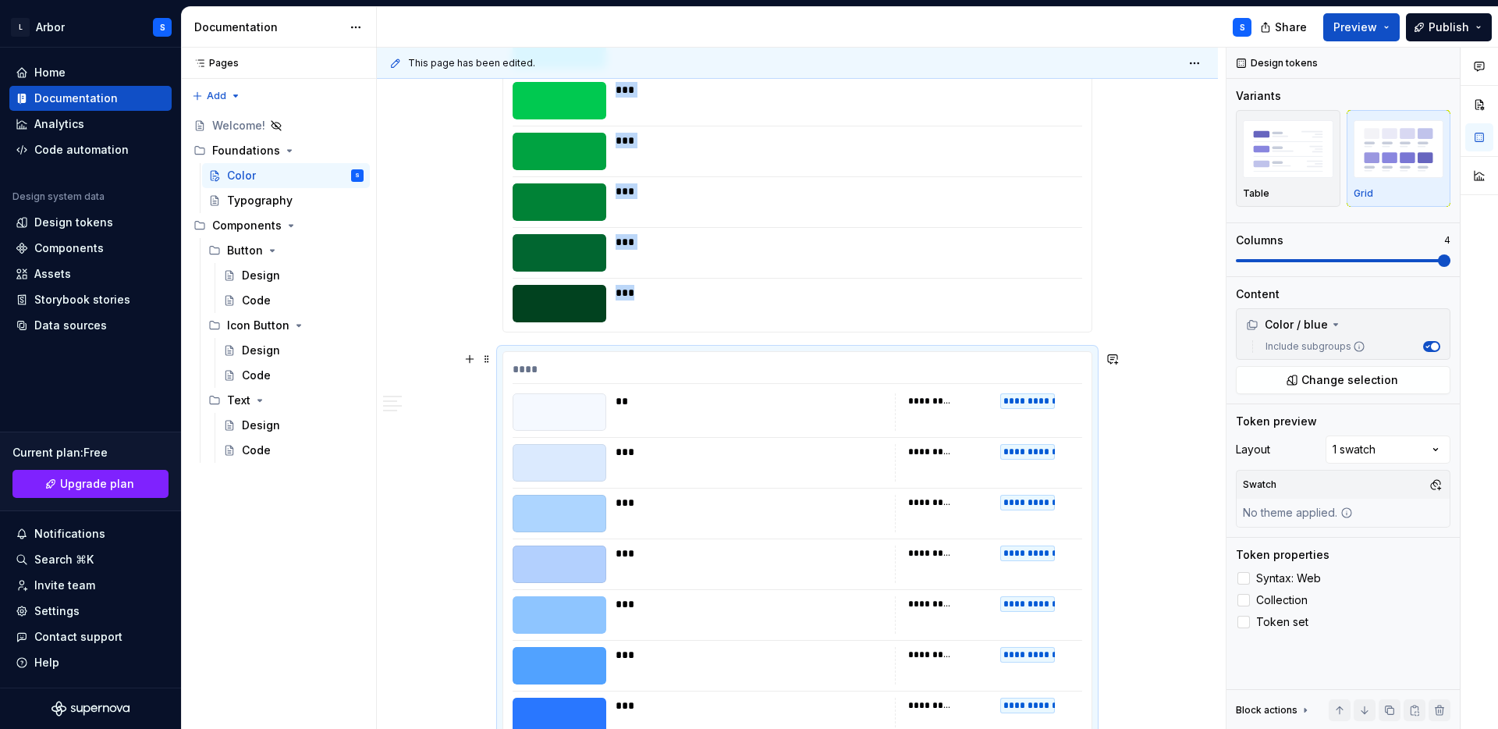
scroll to position [6144, 0]
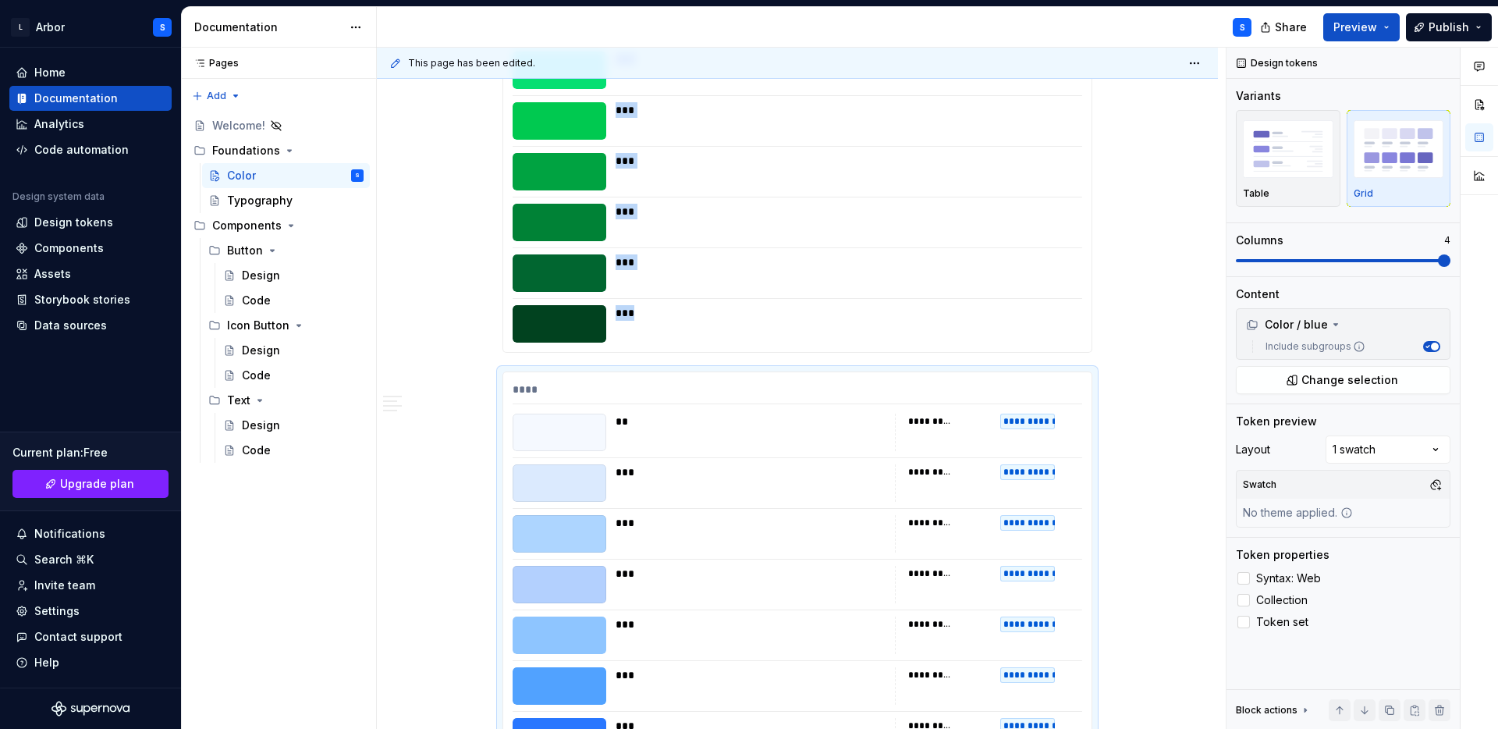
click at [1035, 297] on div "***** ** *** *** *** *** *** *** *** *** *** ***" at bounding box center [797, 54] width 588 height 595
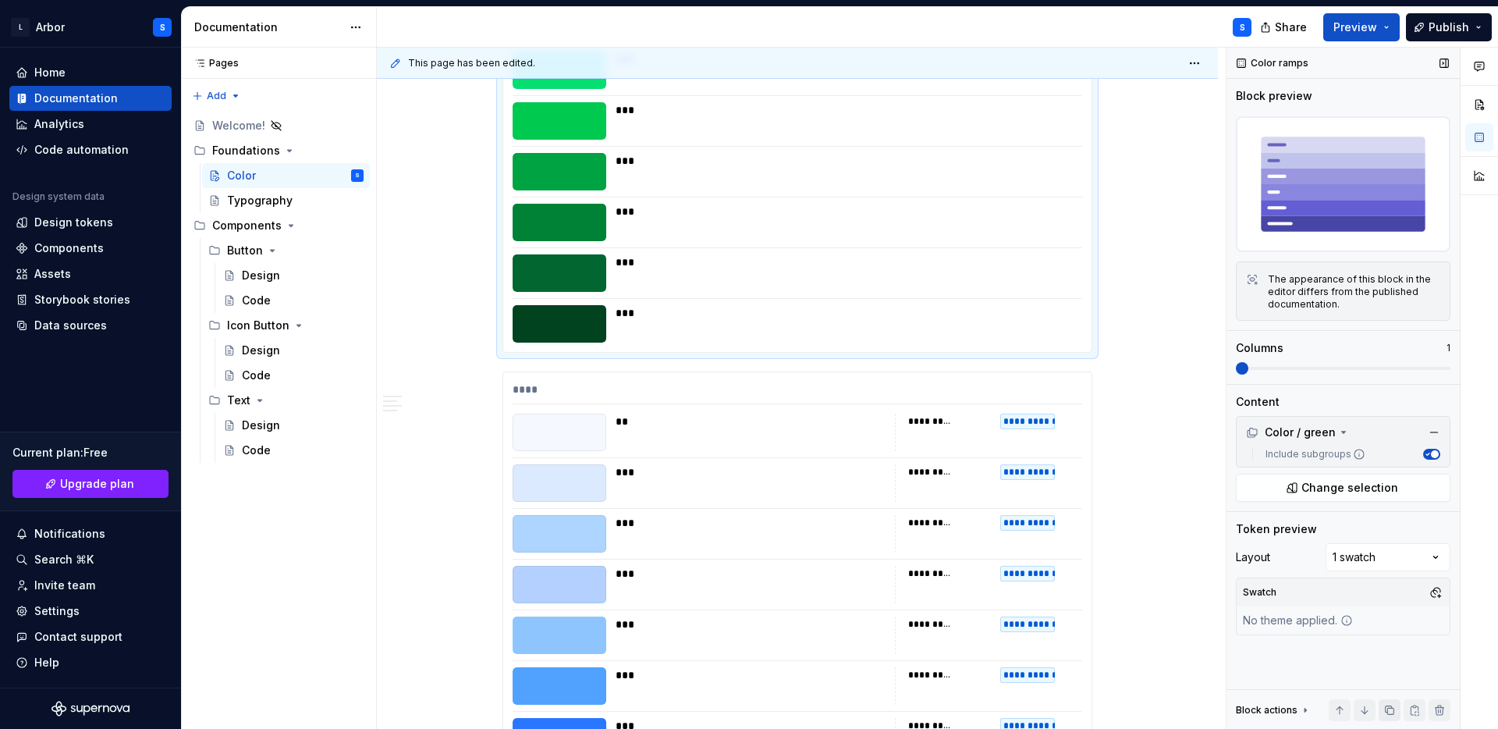
click at [1386, 711] on button "button" at bounding box center [1390, 710] width 22 height 22
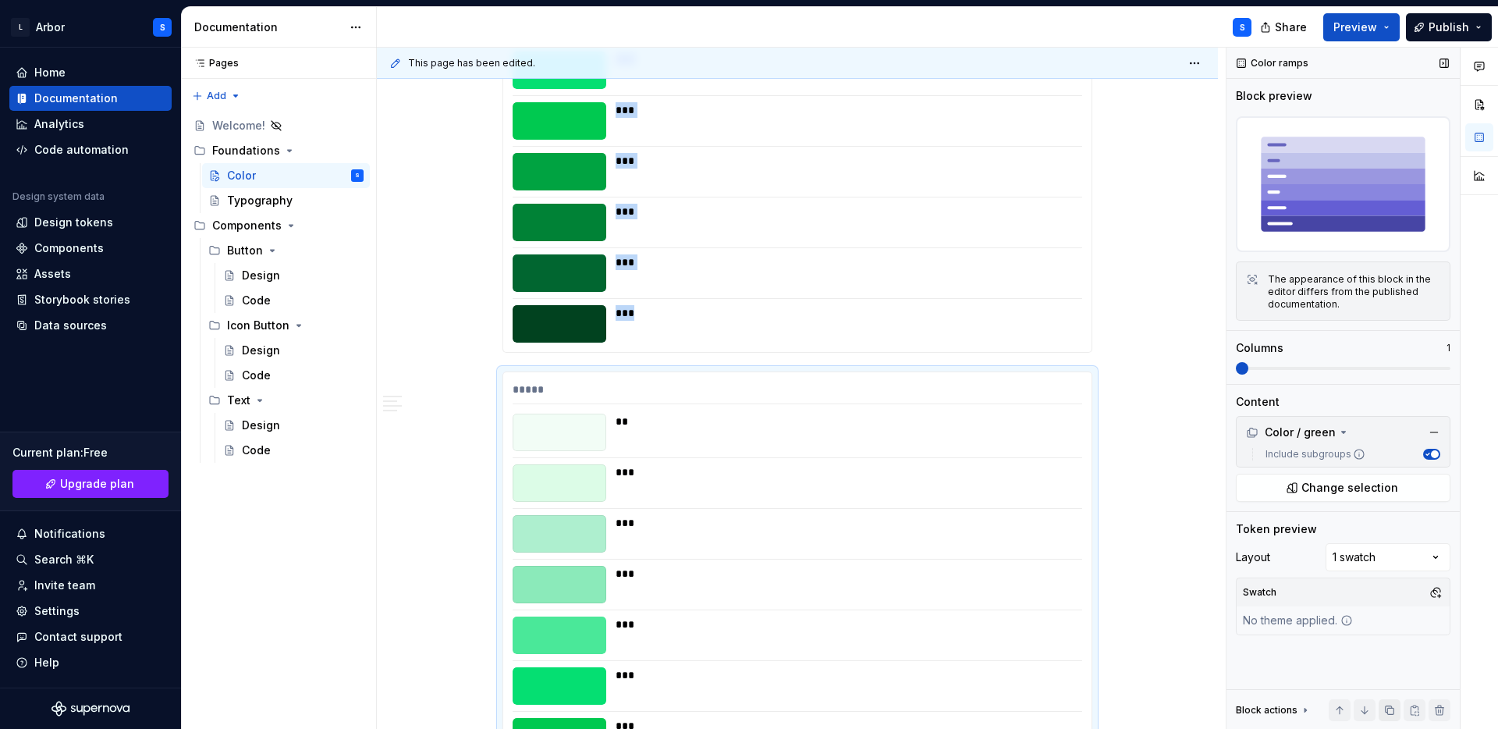
scroll to position [6383, 0]
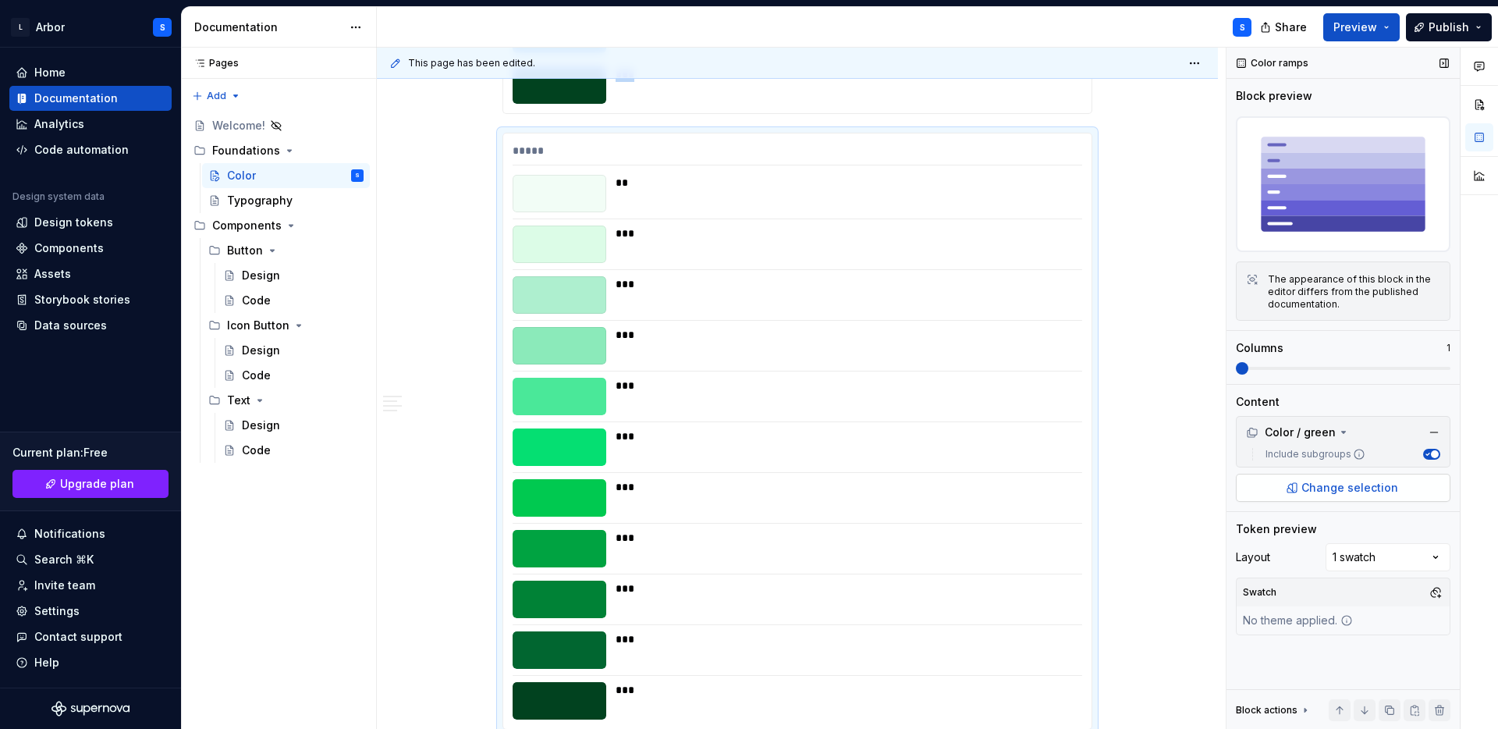
click at [1367, 494] on span "Change selection" at bounding box center [1350, 488] width 97 height 16
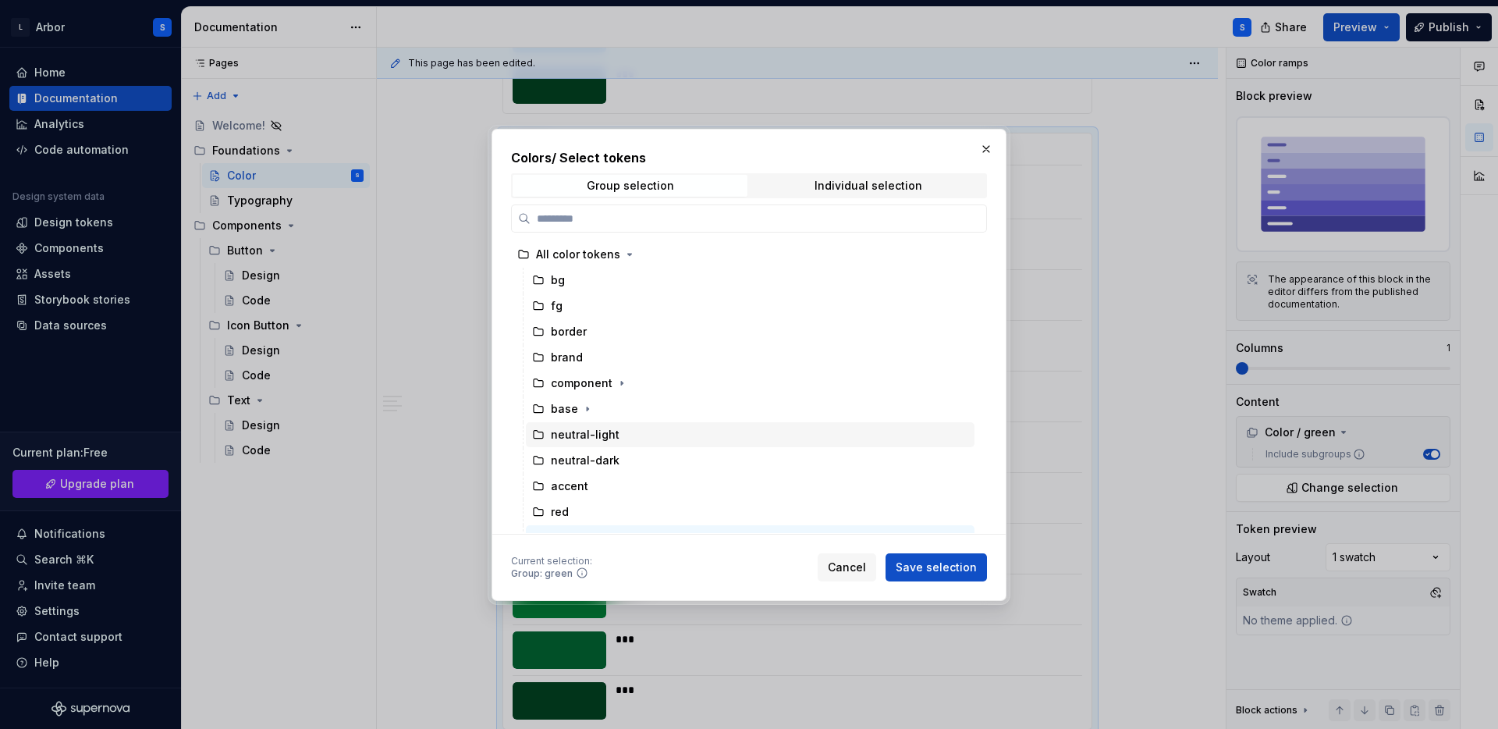
scroll to position [69, 0]
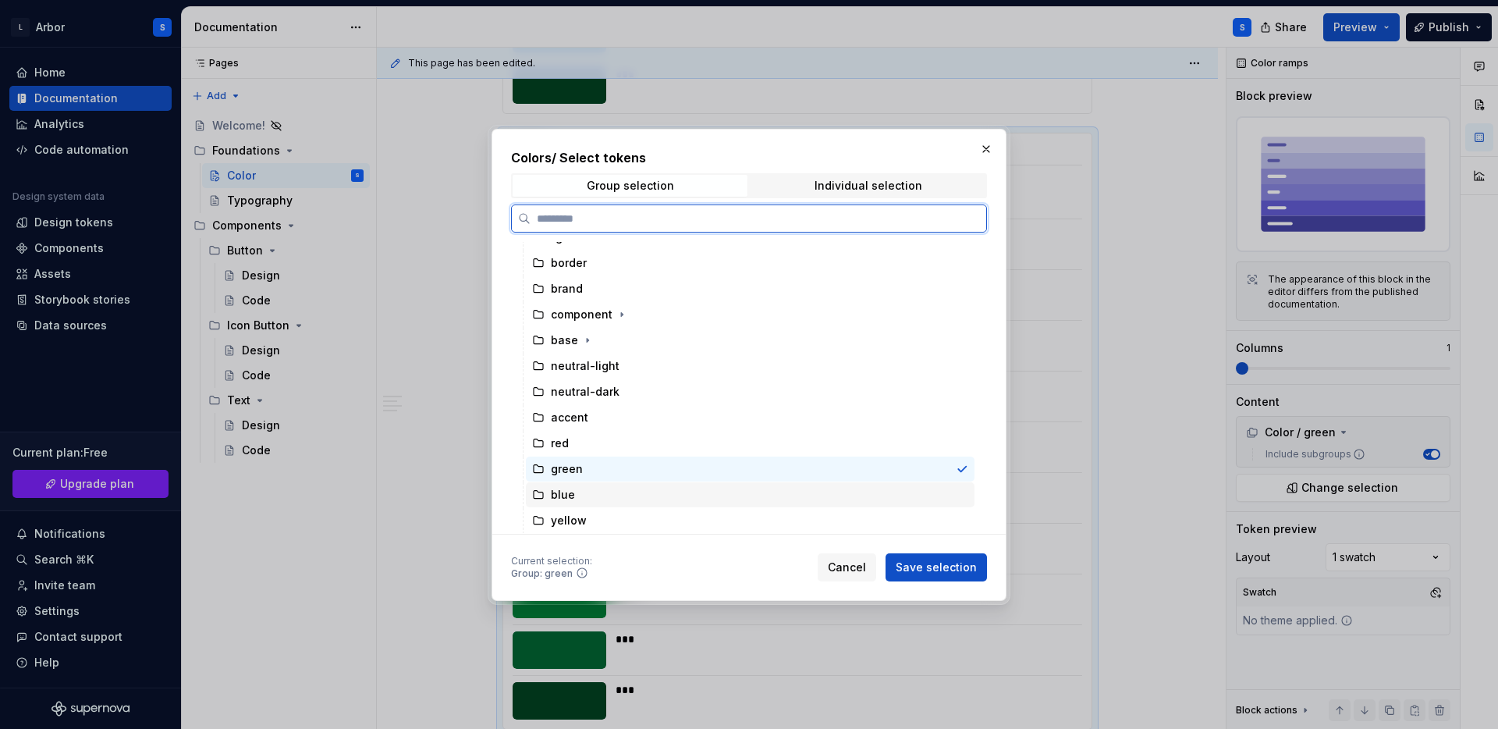
click at [584, 492] on div "blue" at bounding box center [750, 494] width 449 height 25
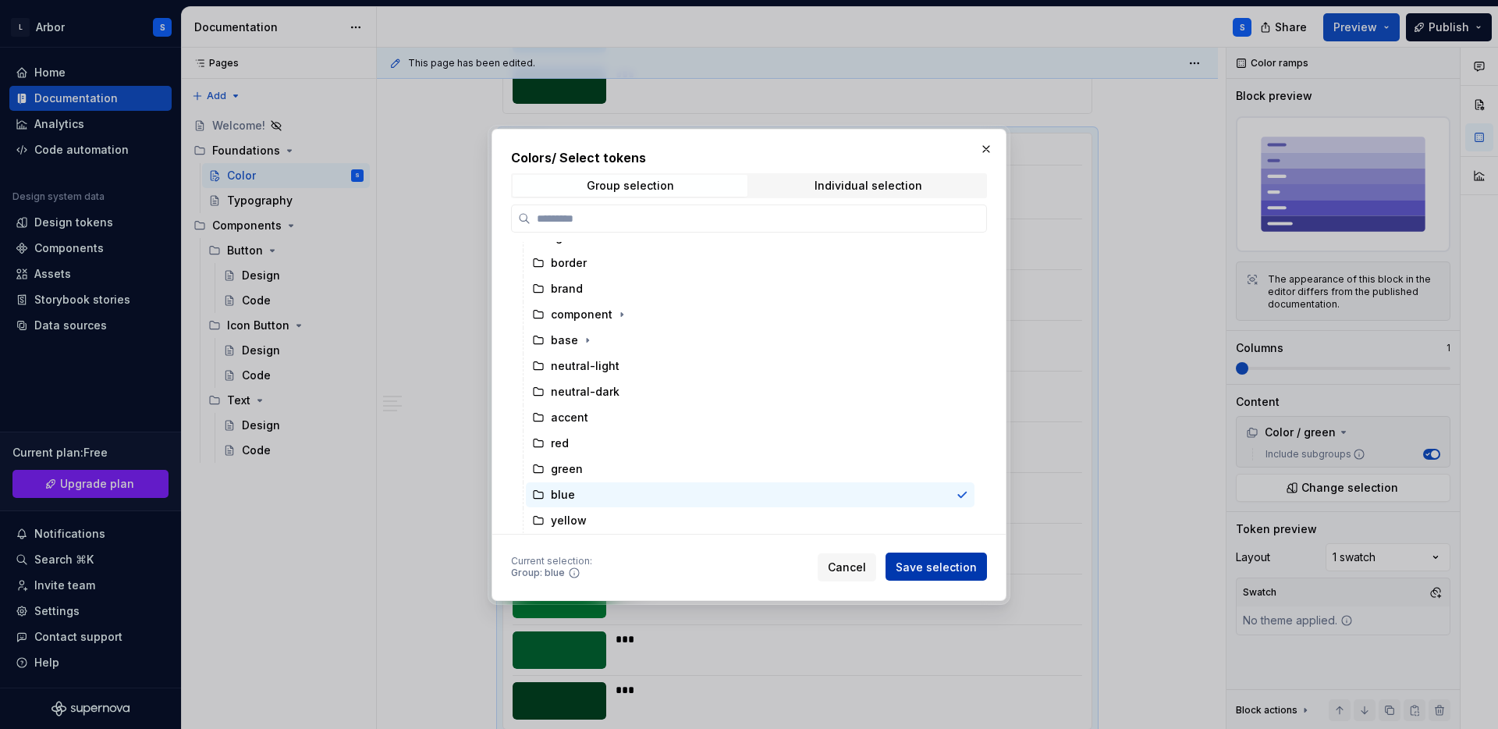
click at [939, 559] on span "Save selection" at bounding box center [936, 567] width 81 height 16
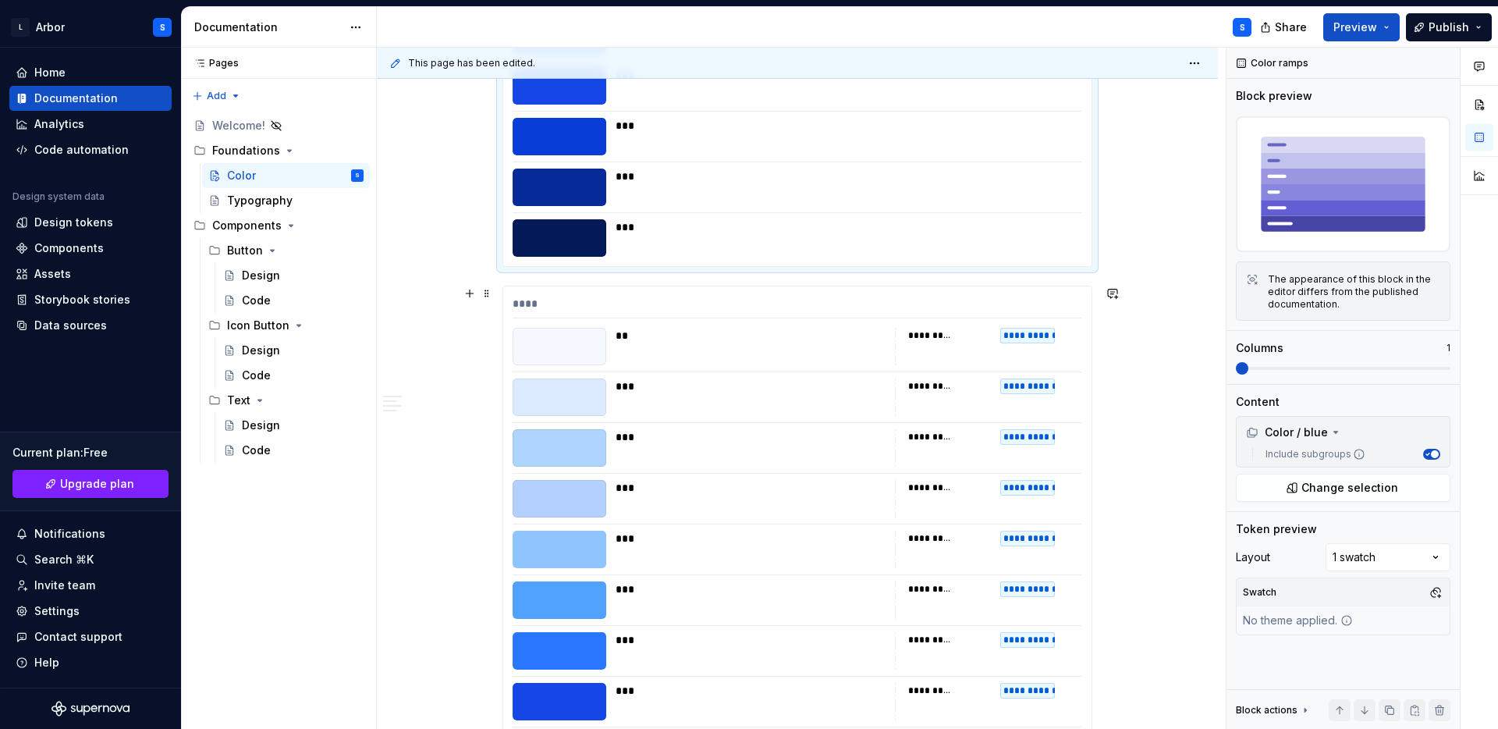
scroll to position [7073, 0]
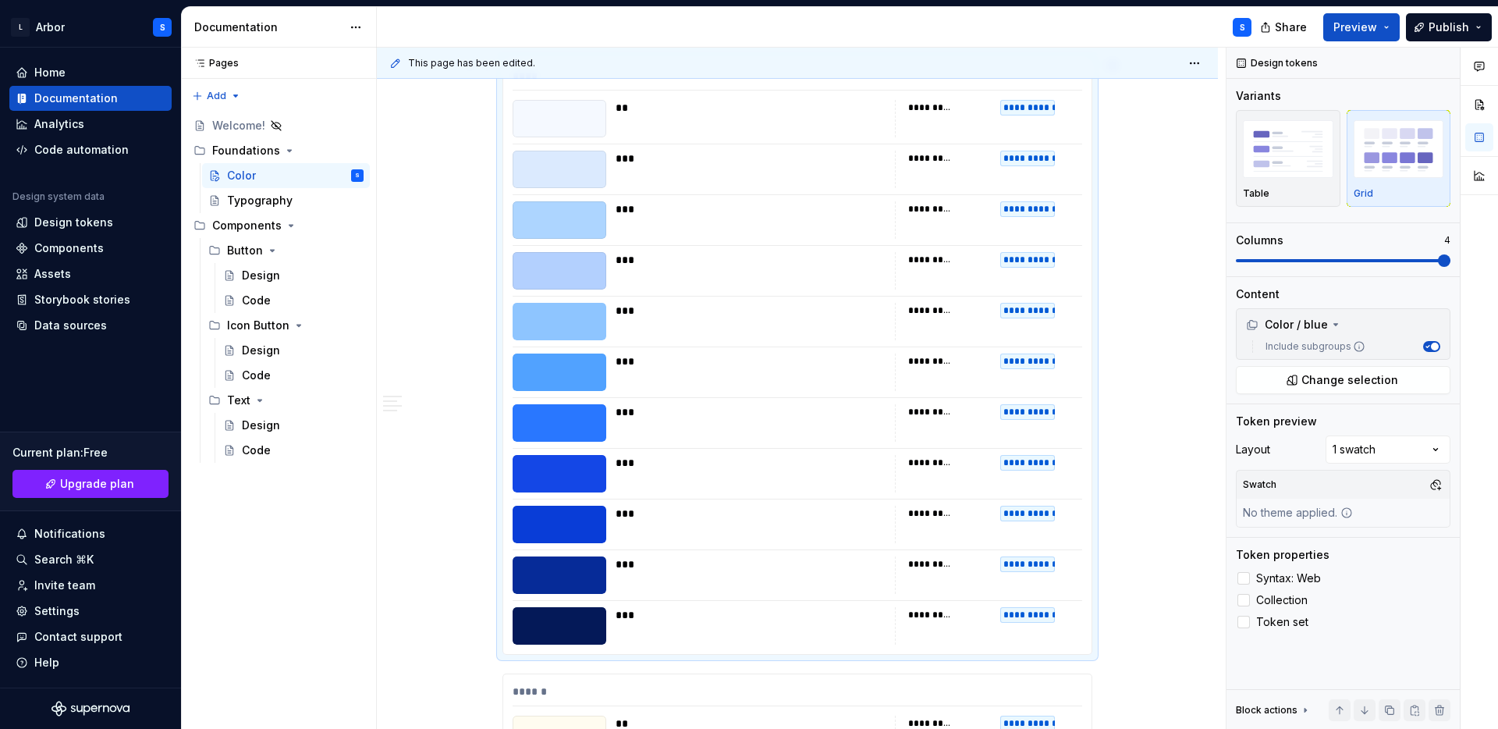
click at [867, 481] on div "***" at bounding box center [751, 473] width 270 height 37
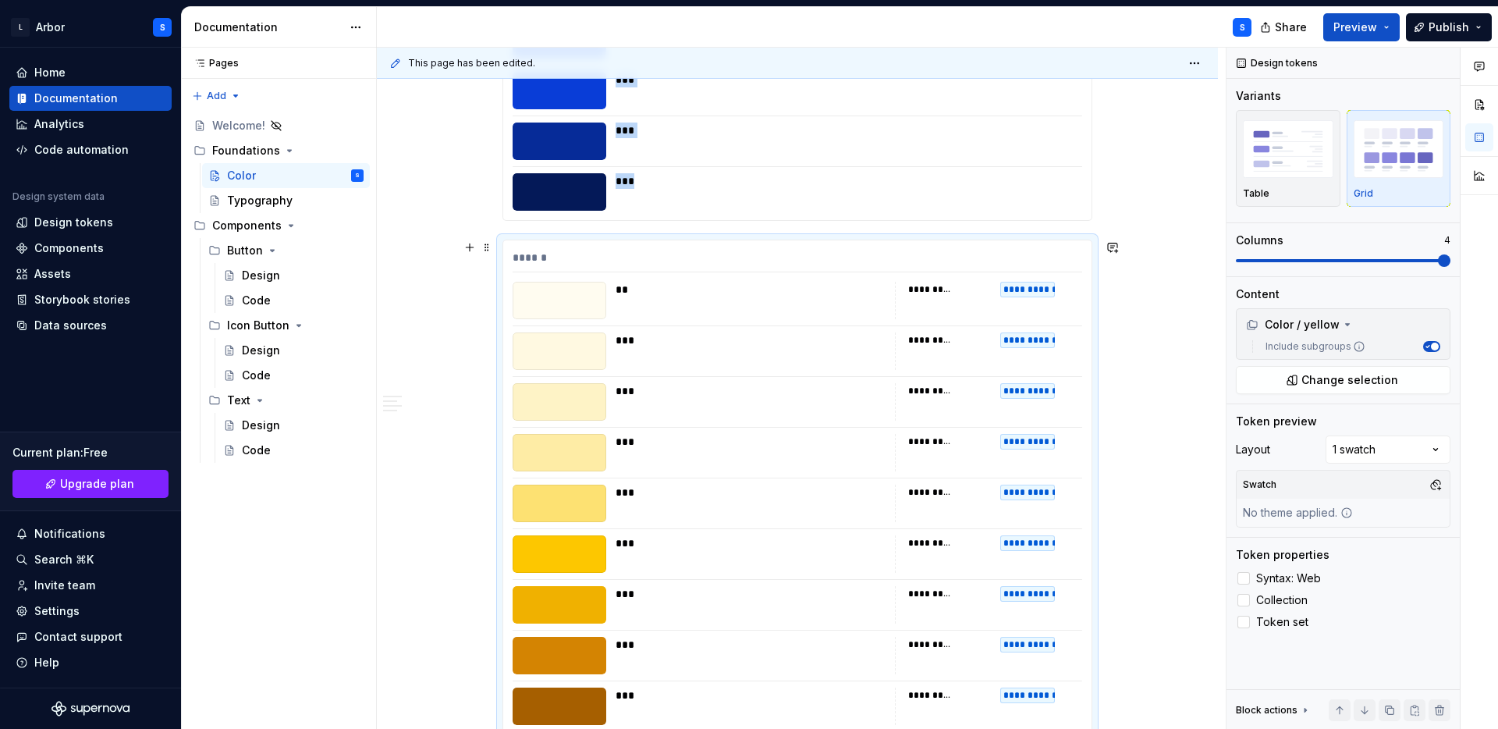
scroll to position [6873, 0]
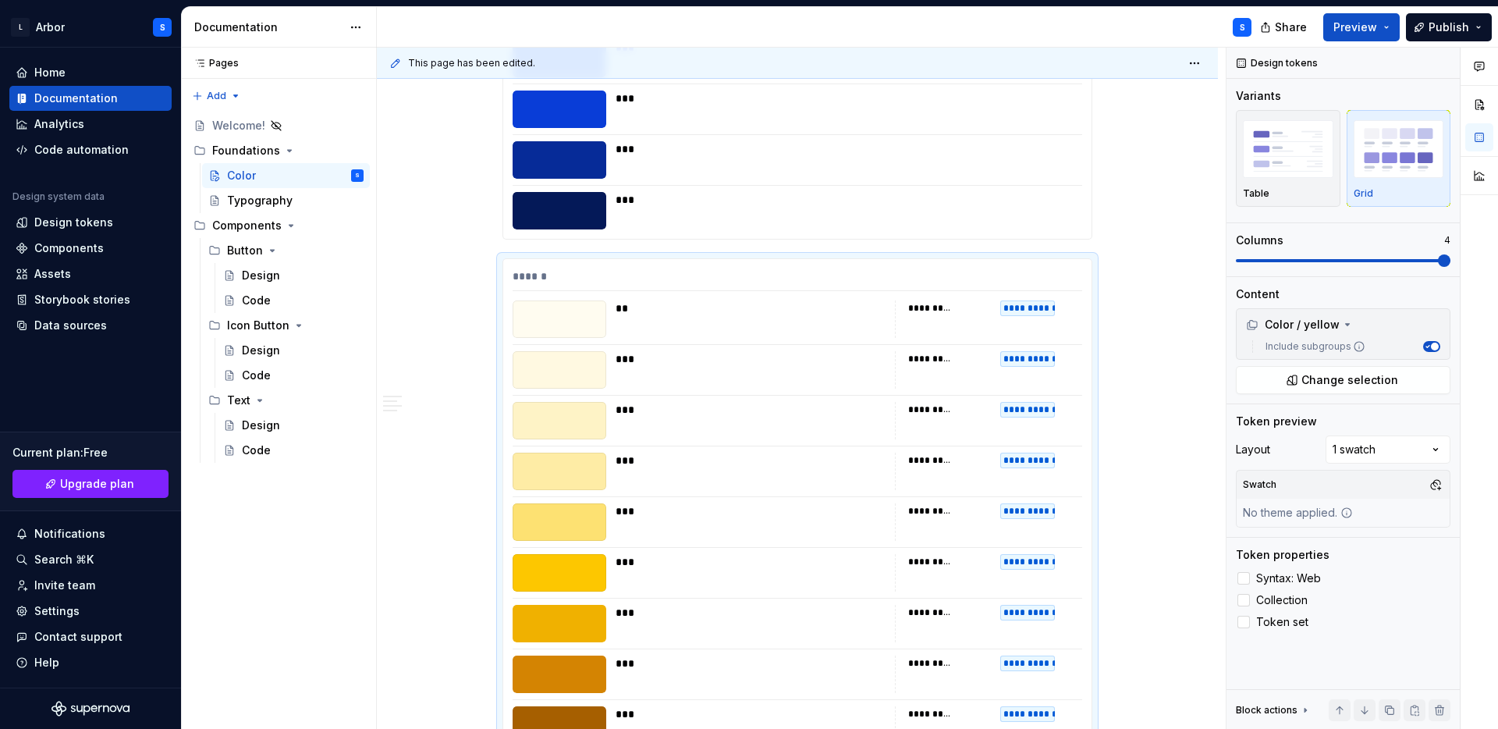
click at [594, 284] on div "******" at bounding box center [798, 279] width 570 height 23
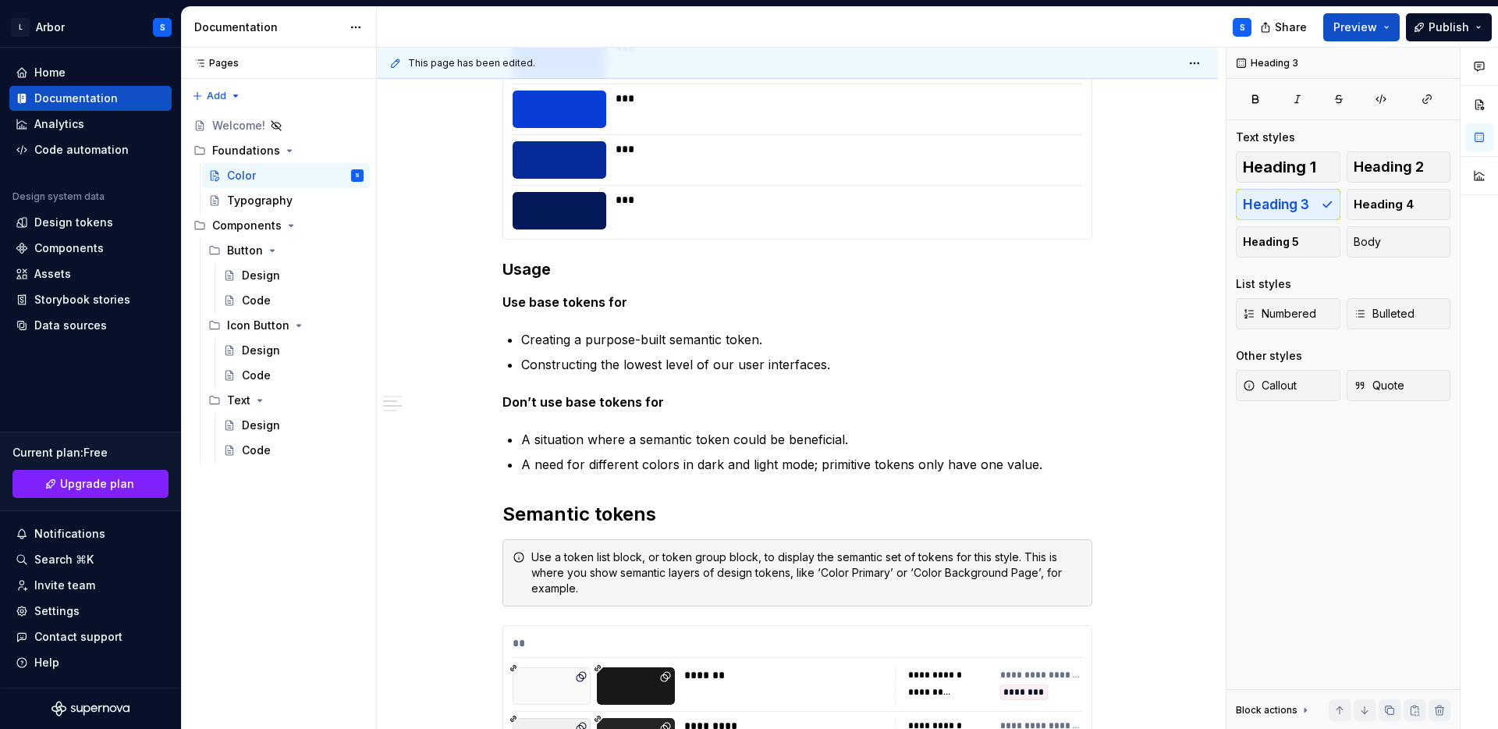
click at [644, 175] on div "***" at bounding box center [844, 159] width 457 height 37
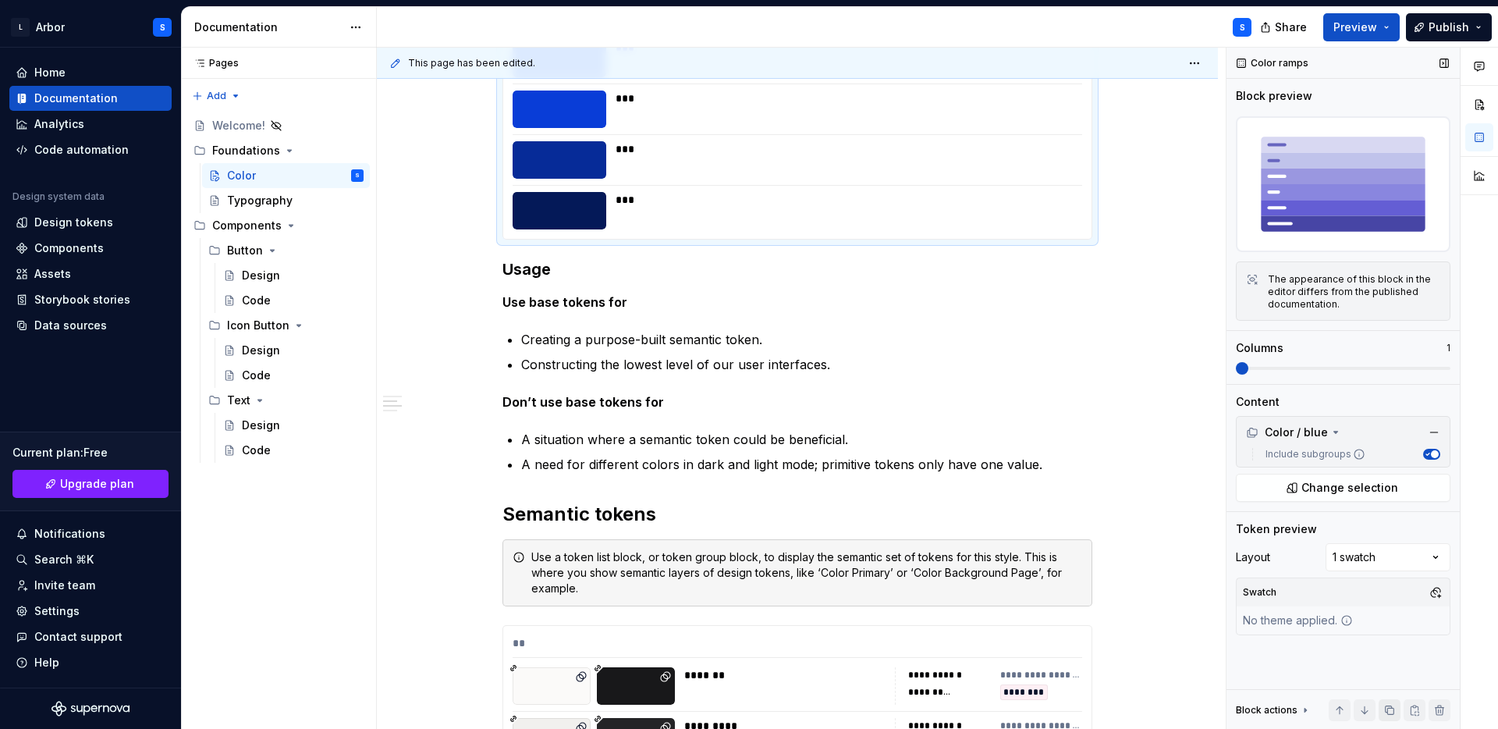
click at [1391, 709] on button "button" at bounding box center [1390, 710] width 22 height 22
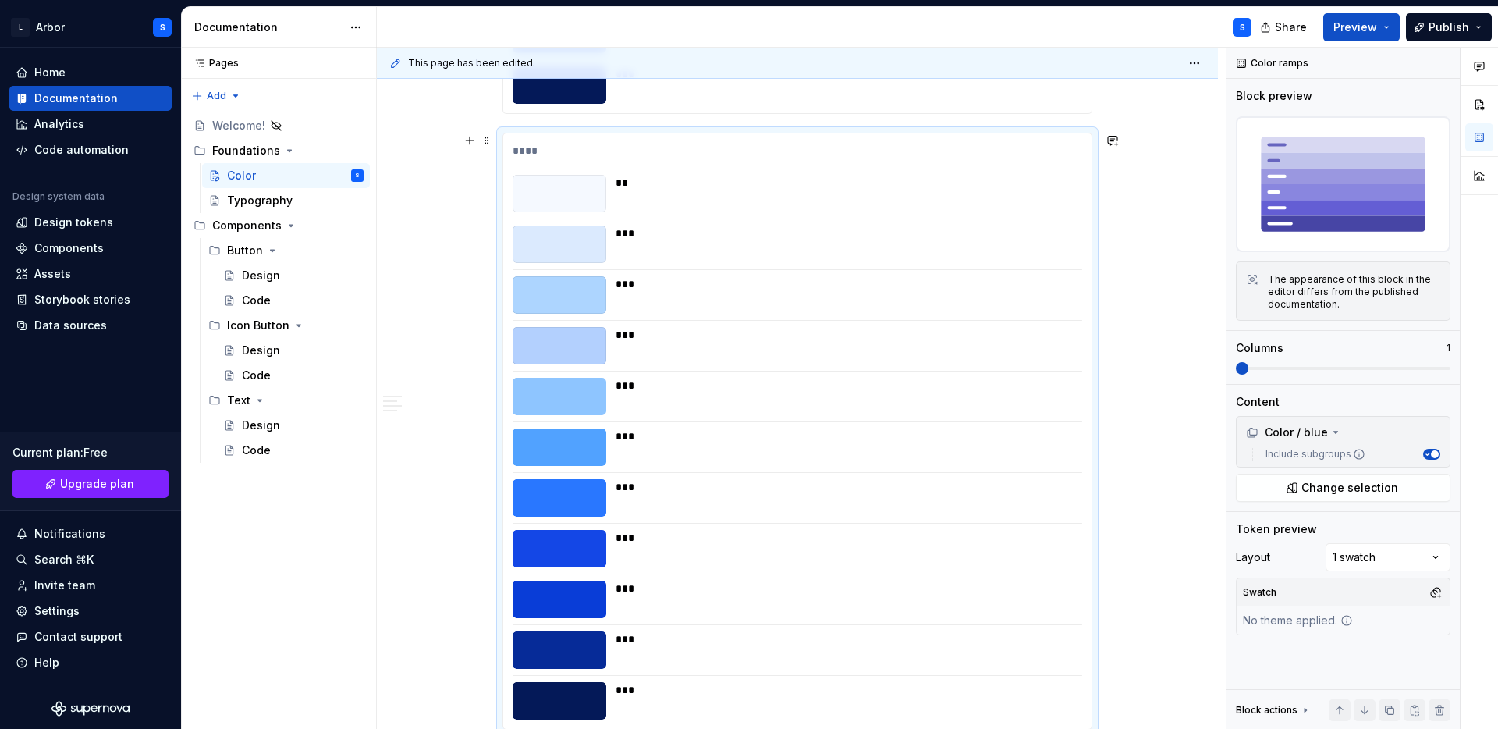
click at [648, 327] on div "***" at bounding box center [844, 335] width 457 height 16
click at [1320, 480] on span "Change selection" at bounding box center [1350, 488] width 97 height 16
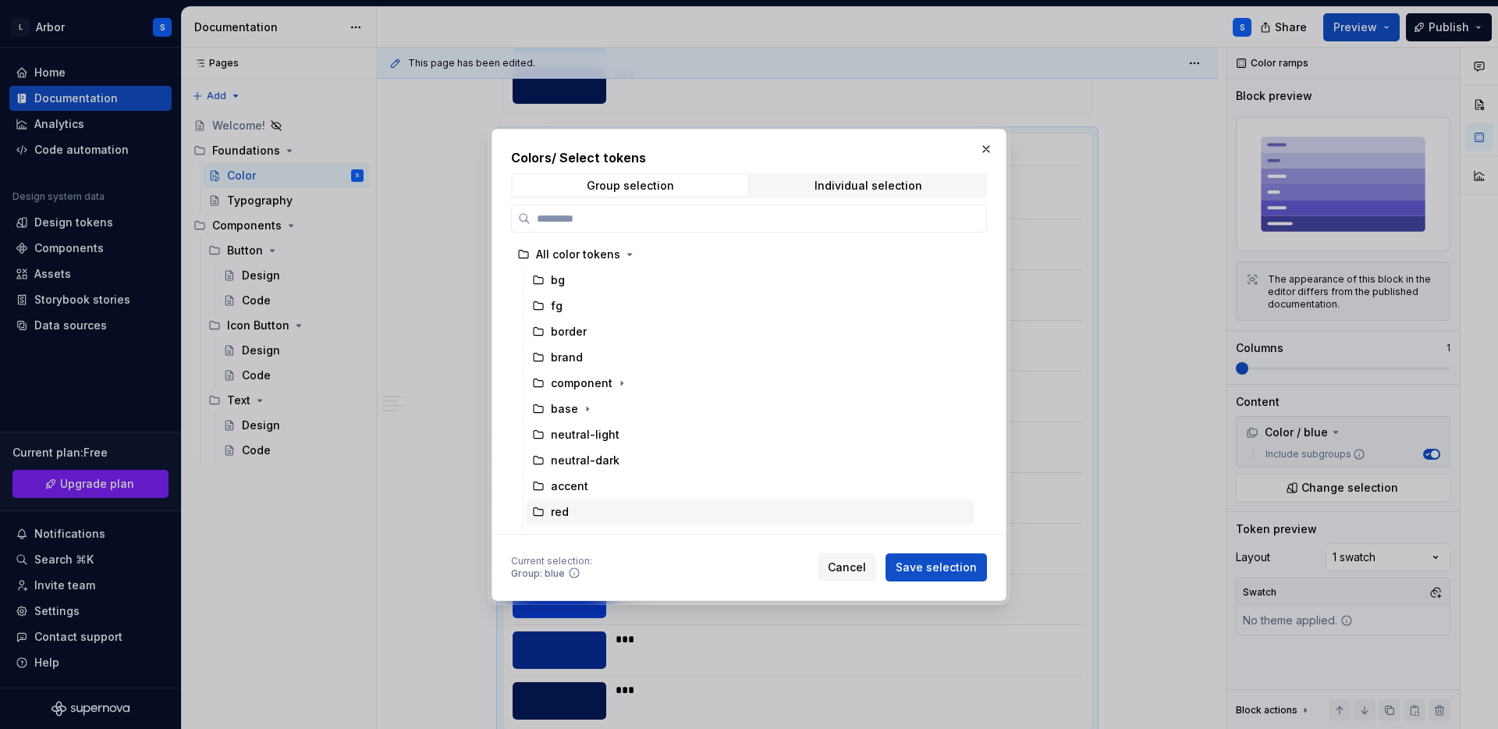
scroll to position [69, 0]
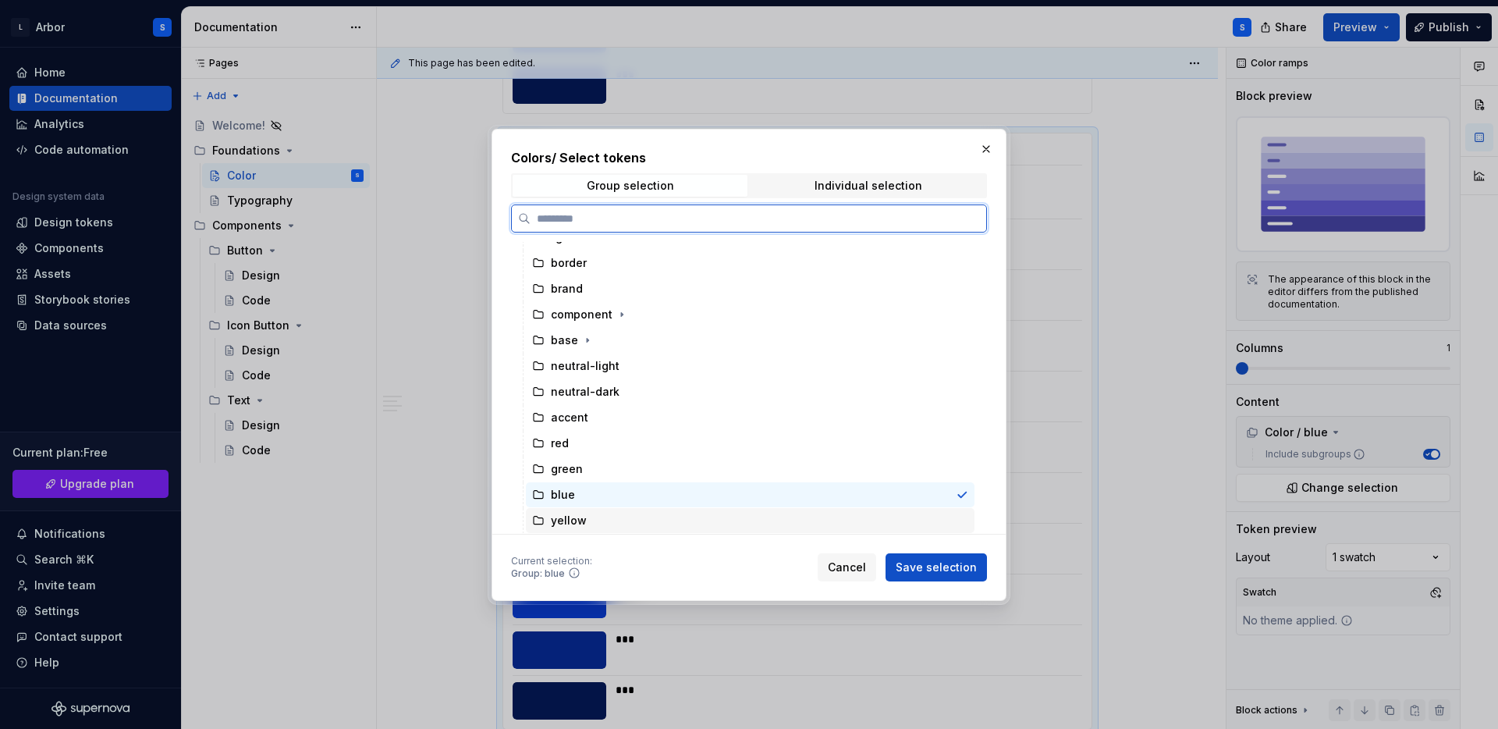
click at [582, 527] on div "yellow" at bounding box center [569, 521] width 36 height 16
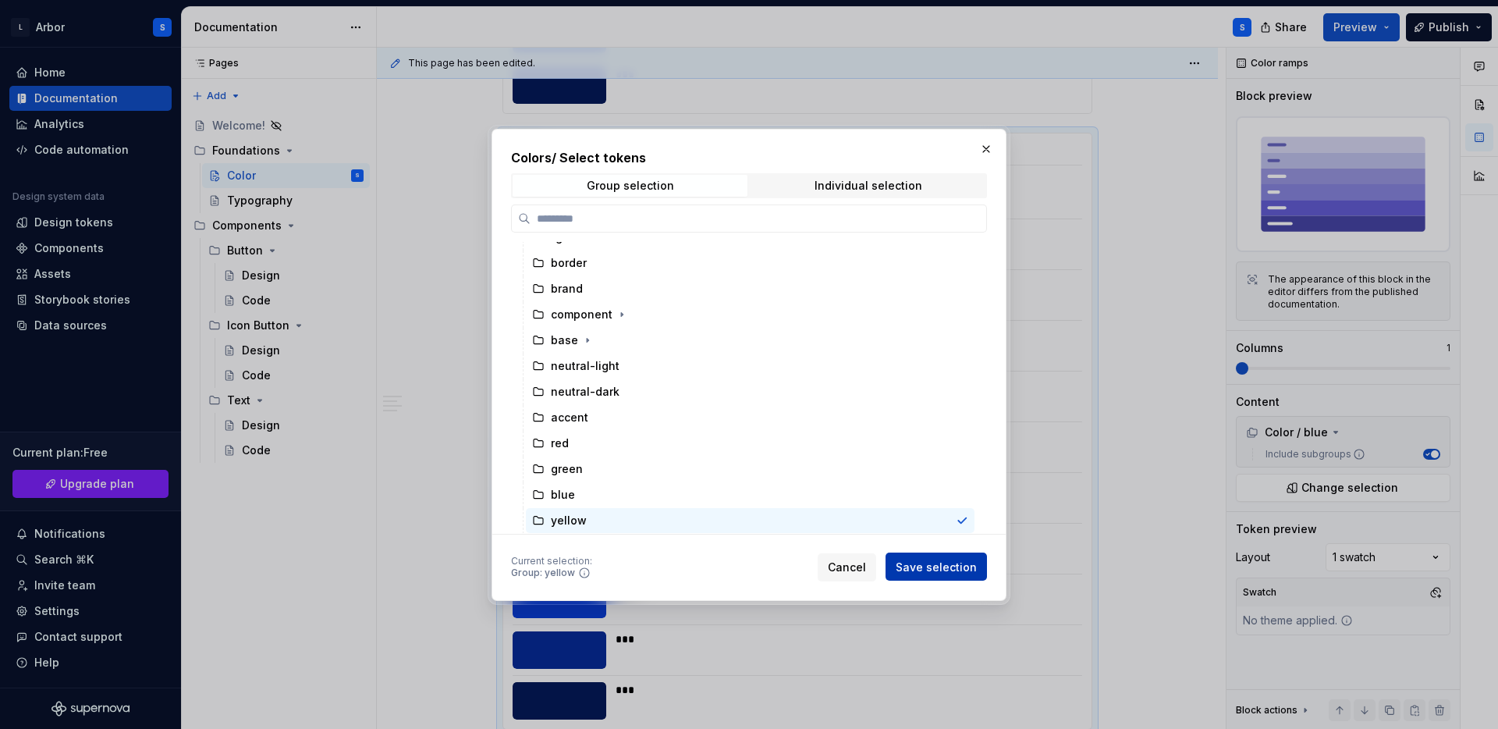
click at [956, 563] on span "Save selection" at bounding box center [936, 567] width 81 height 16
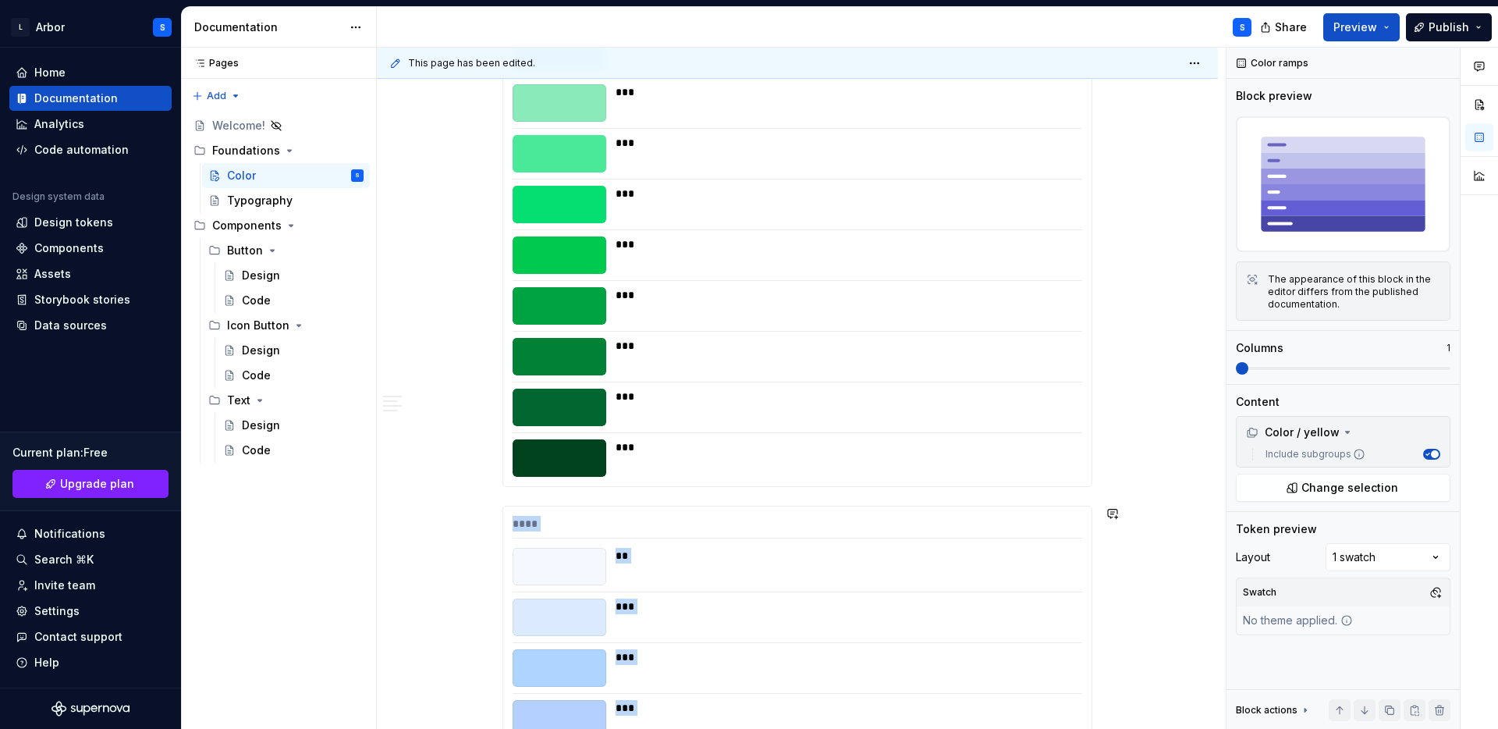
scroll to position [5457, 0]
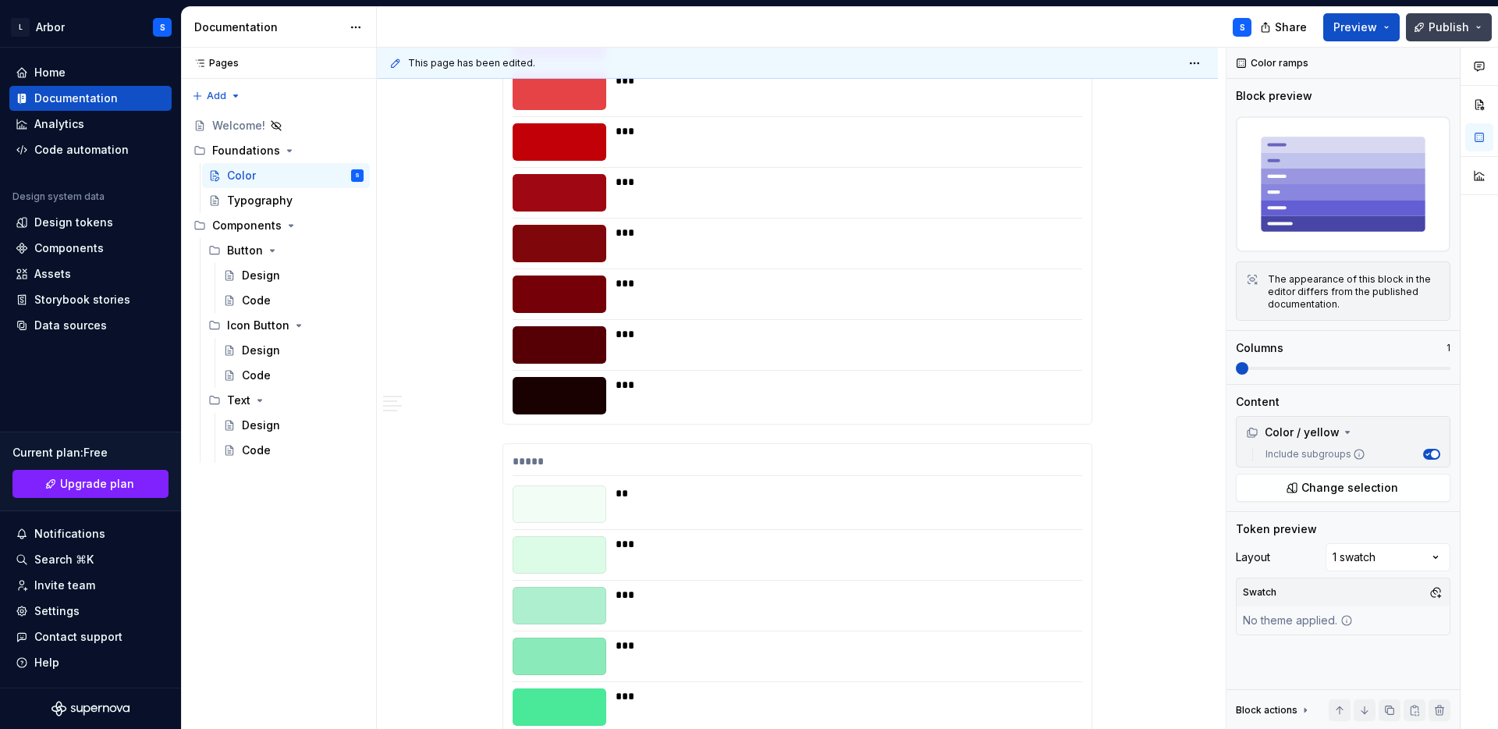
click at [1425, 30] on button "Publish" at bounding box center [1449, 27] width 86 height 28
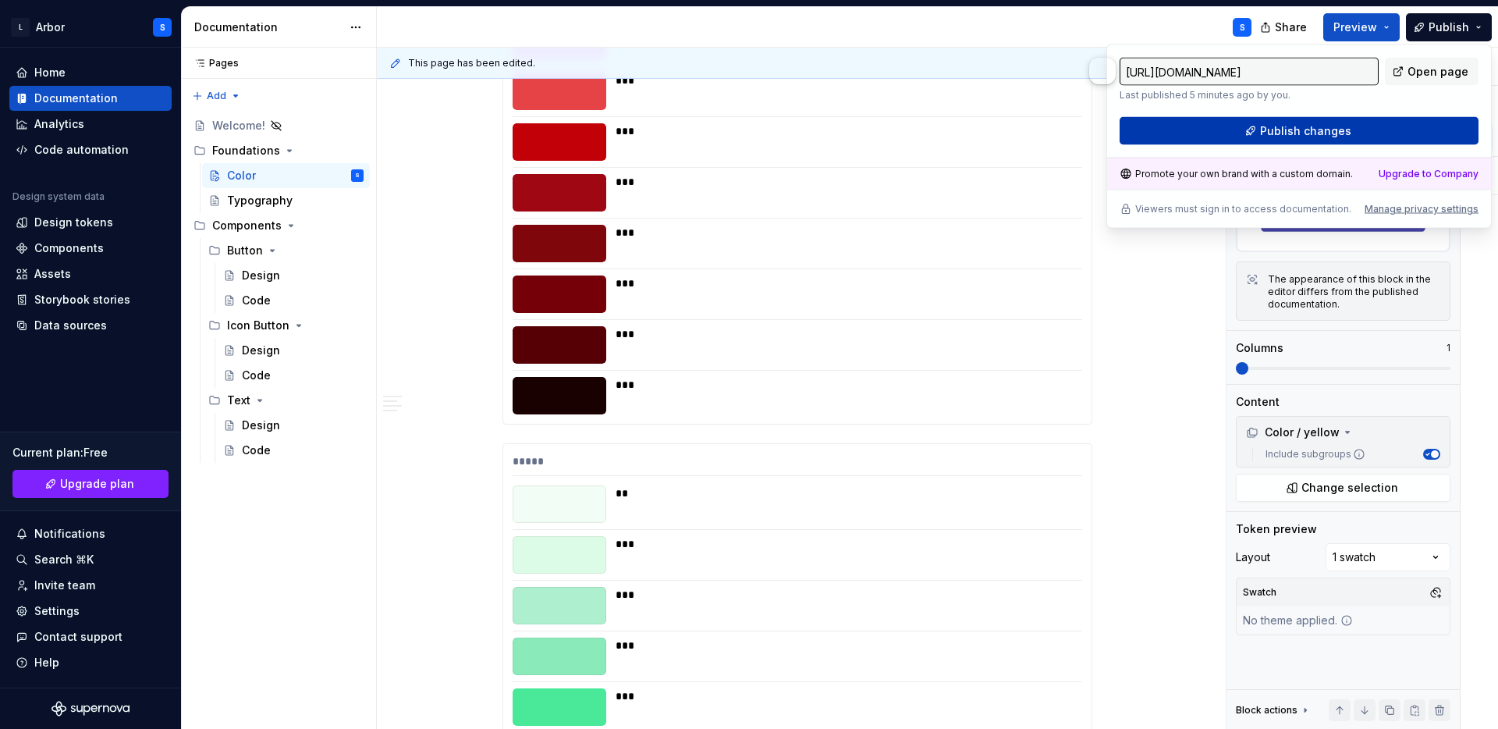
click at [1336, 130] on span "Publish changes" at bounding box center [1305, 131] width 91 height 16
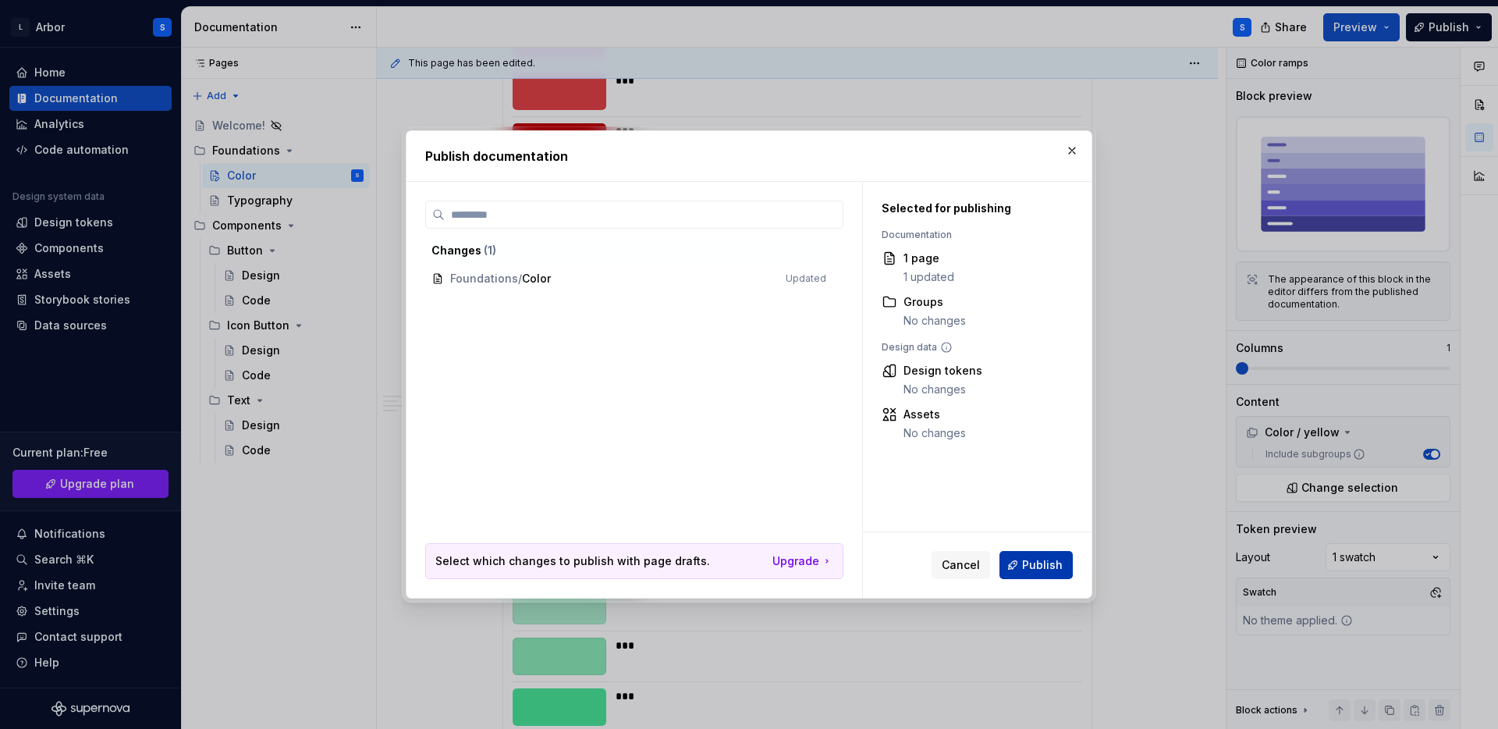
click at [1039, 562] on span "Publish" at bounding box center [1042, 565] width 41 height 16
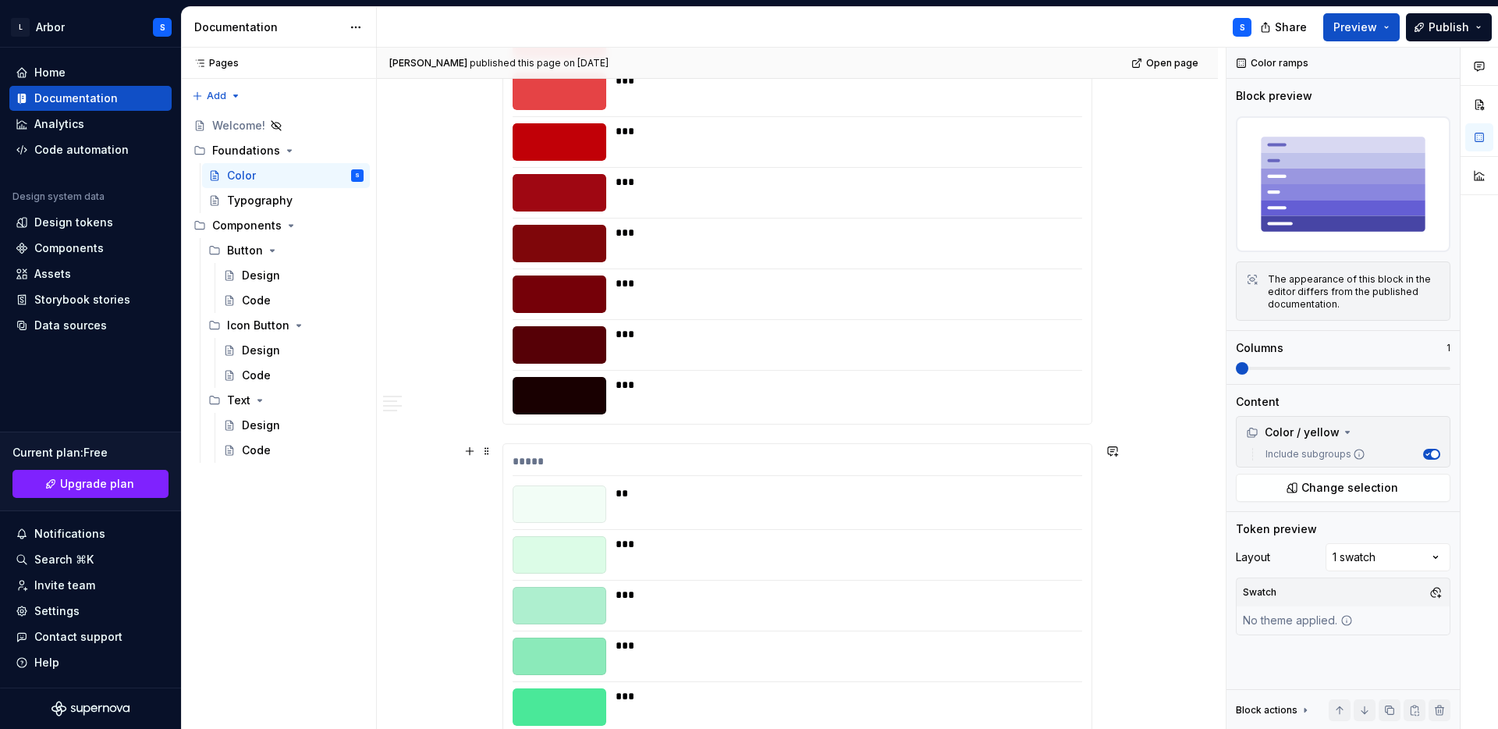
type textarea "*"
